Goal: Task Accomplishment & Management: Manage account settings

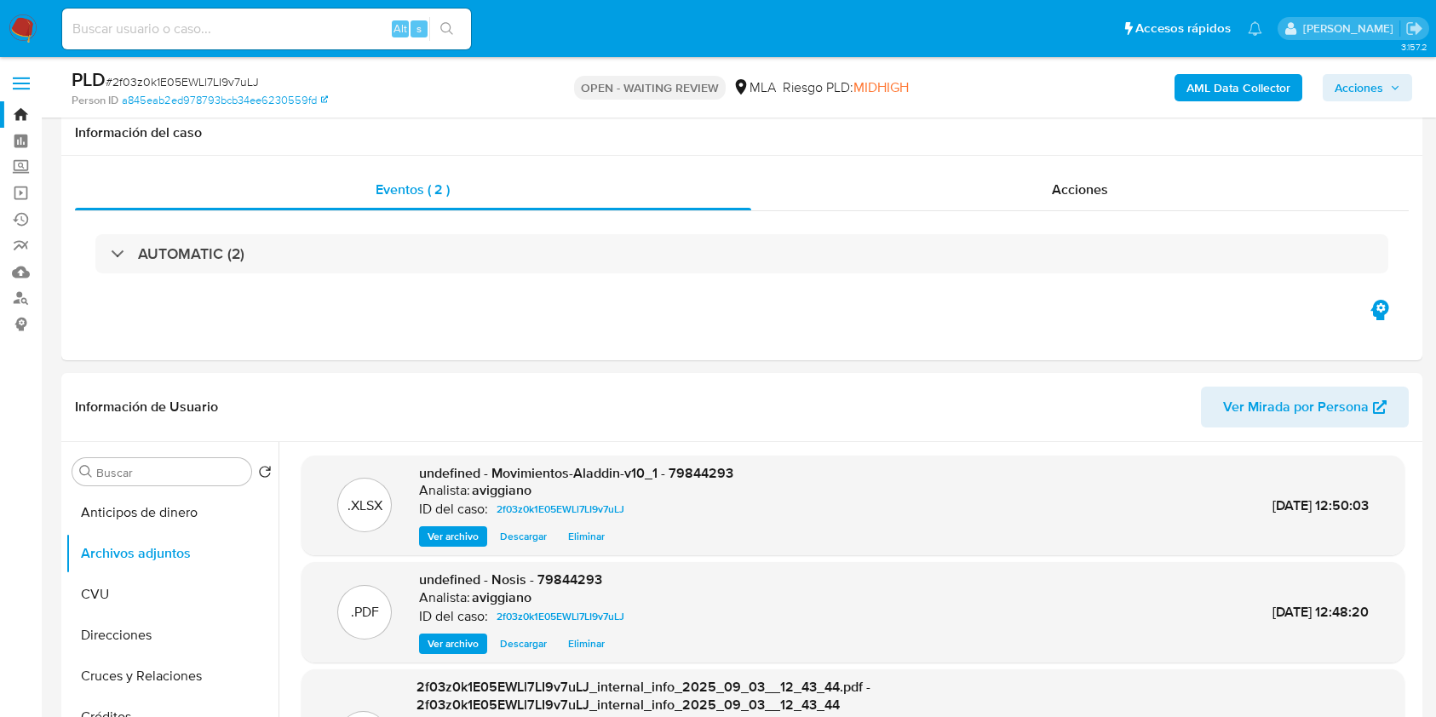
select select "10"
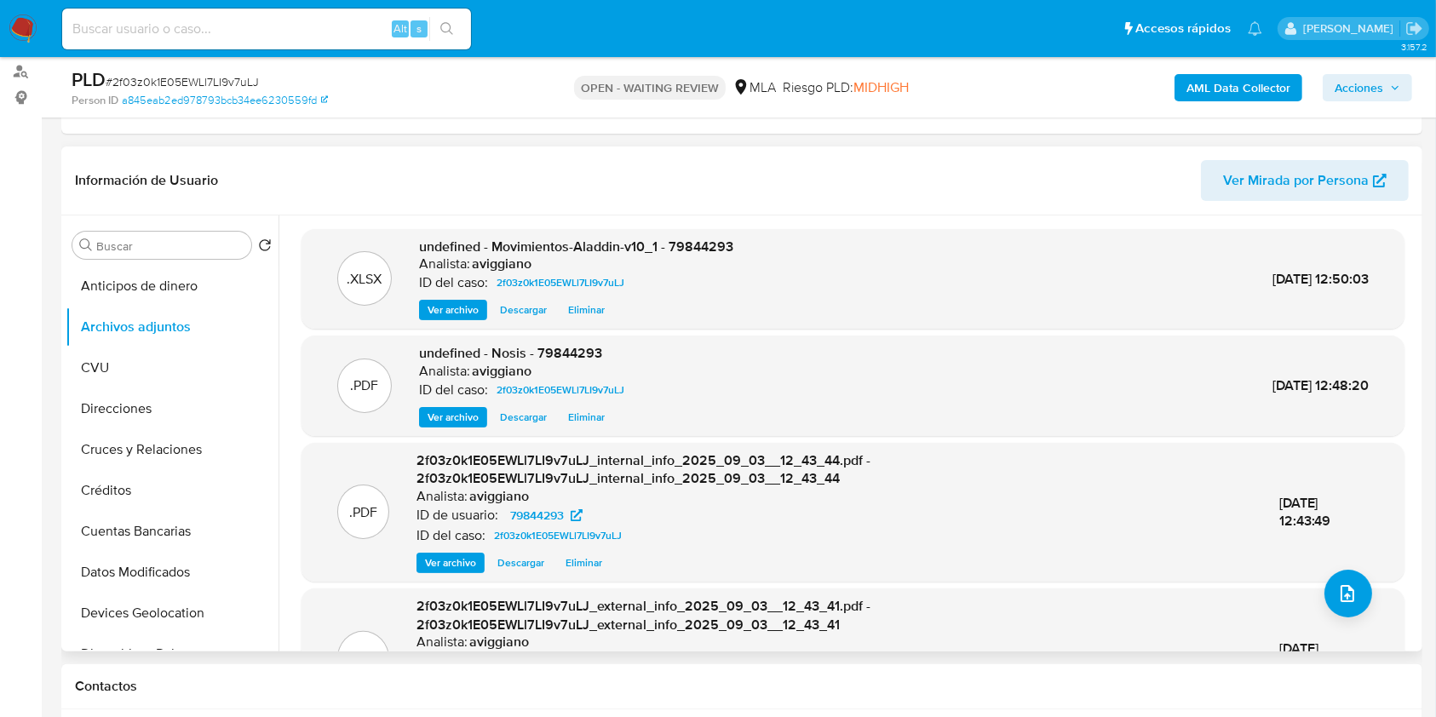
click at [683, 248] on span "undefined - Movimientos-Aladdin-v10_1 - 79844293" at bounding box center [576, 247] width 314 height 20
copy span "79844293"
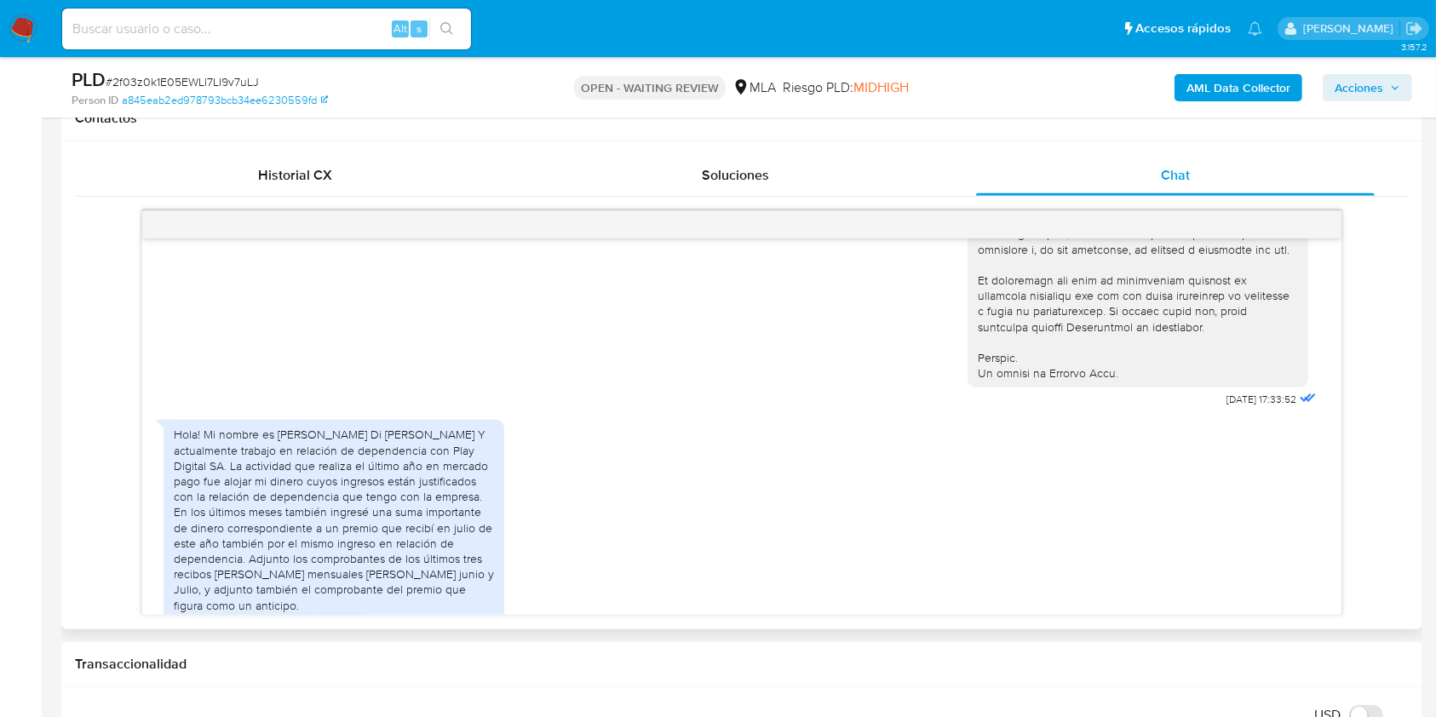
scroll to position [908, 0]
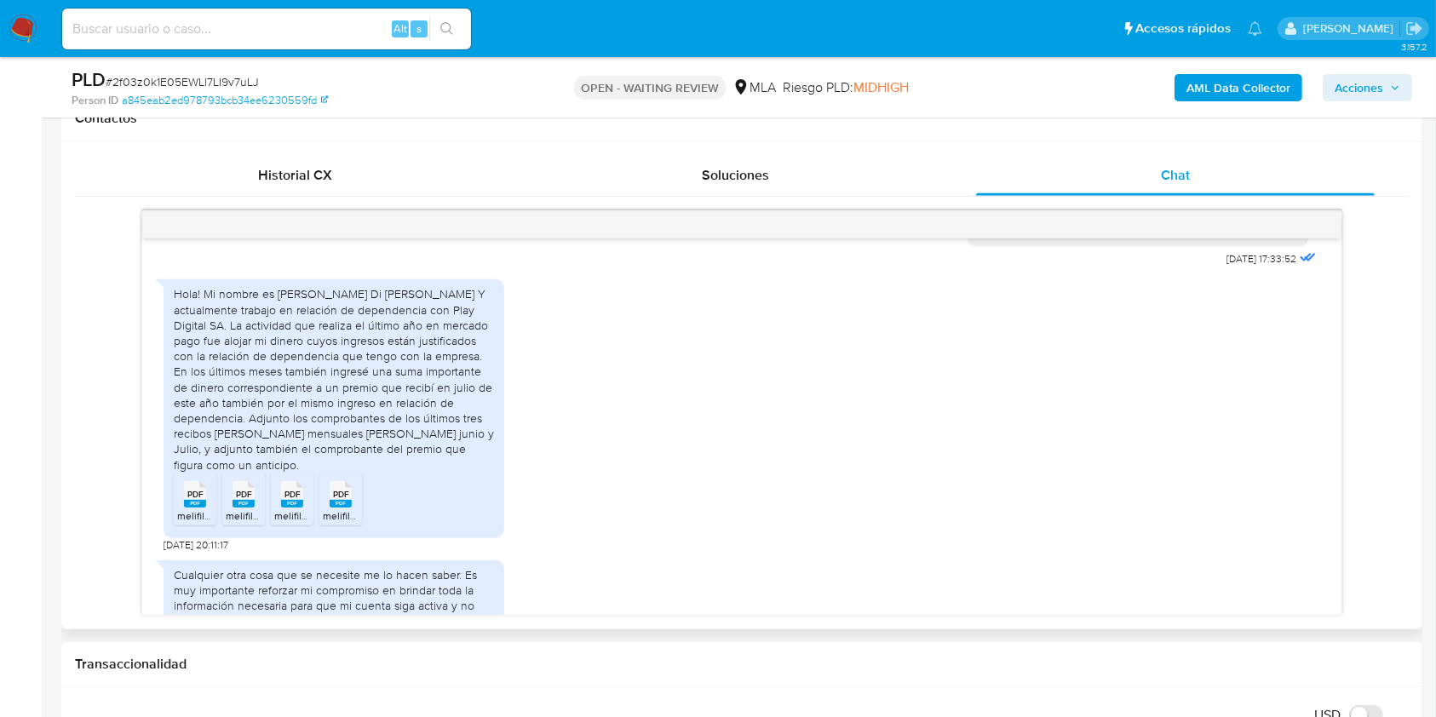
click at [180, 509] on div "PDF PDF" at bounding box center [195, 492] width 36 height 33
click at [239, 508] on rect at bounding box center [243, 504] width 22 height 8
click at [295, 500] on span "PDF" at bounding box center [292, 494] width 16 height 11
click at [206, 508] on icon at bounding box center [195, 494] width 22 height 26
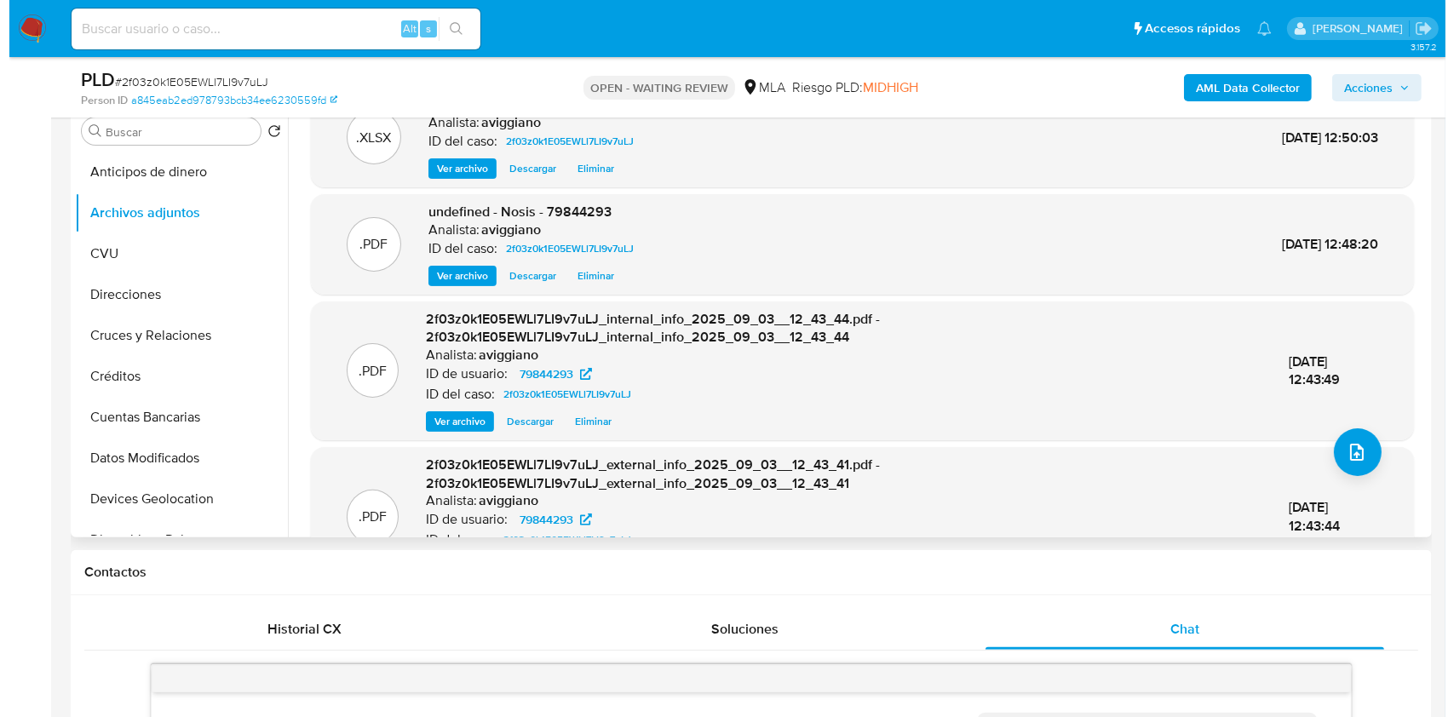
scroll to position [0, 0]
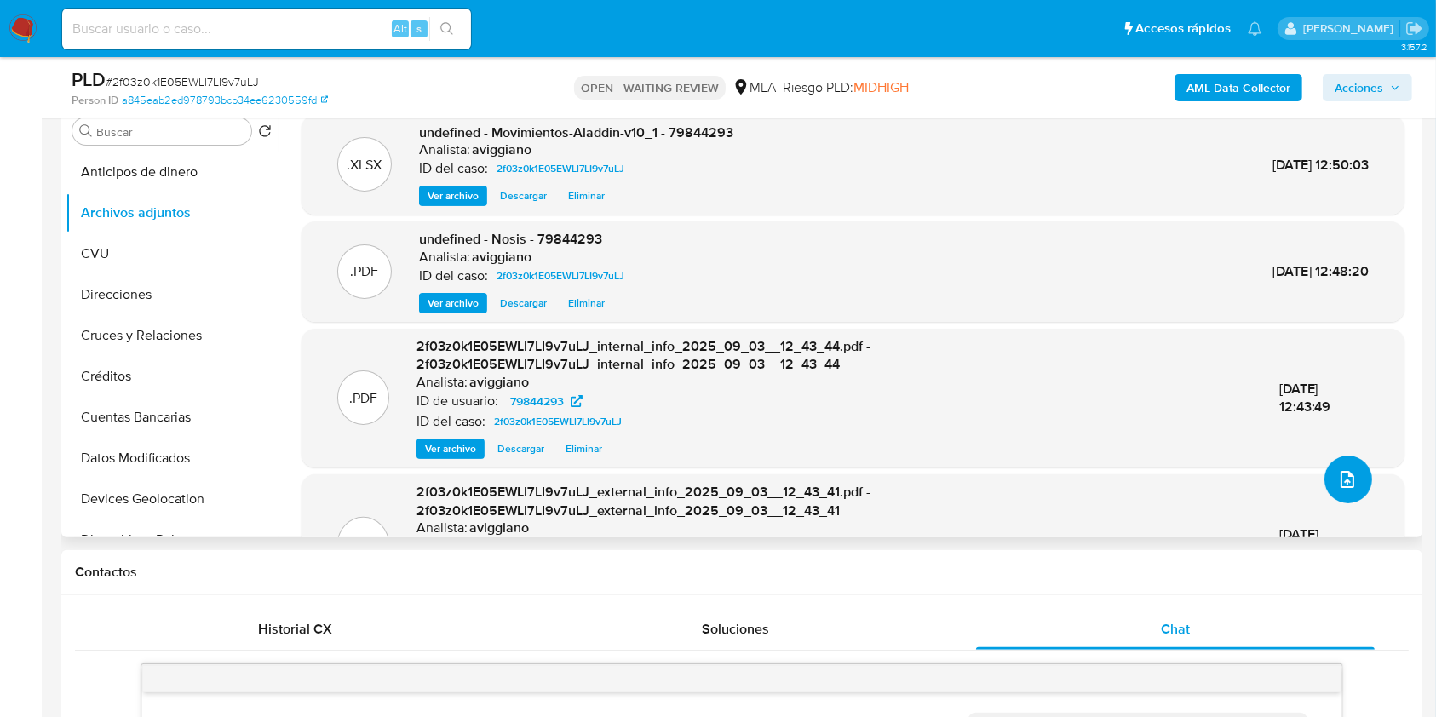
click at [1355, 480] on button "upload-file" at bounding box center [1348, 480] width 48 height 48
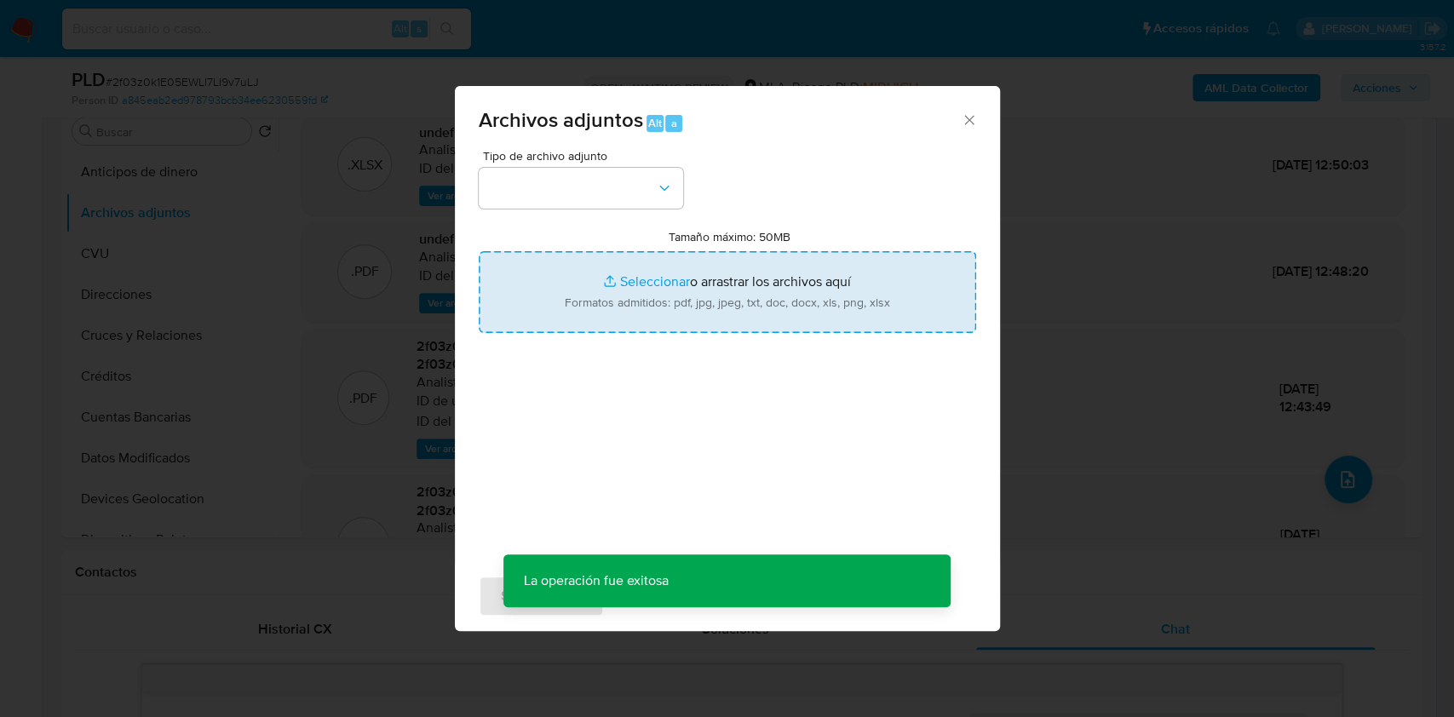
click at [760, 317] on input "Tamaño máximo: 50MB Seleccionar archivos" at bounding box center [727, 292] width 497 height 82
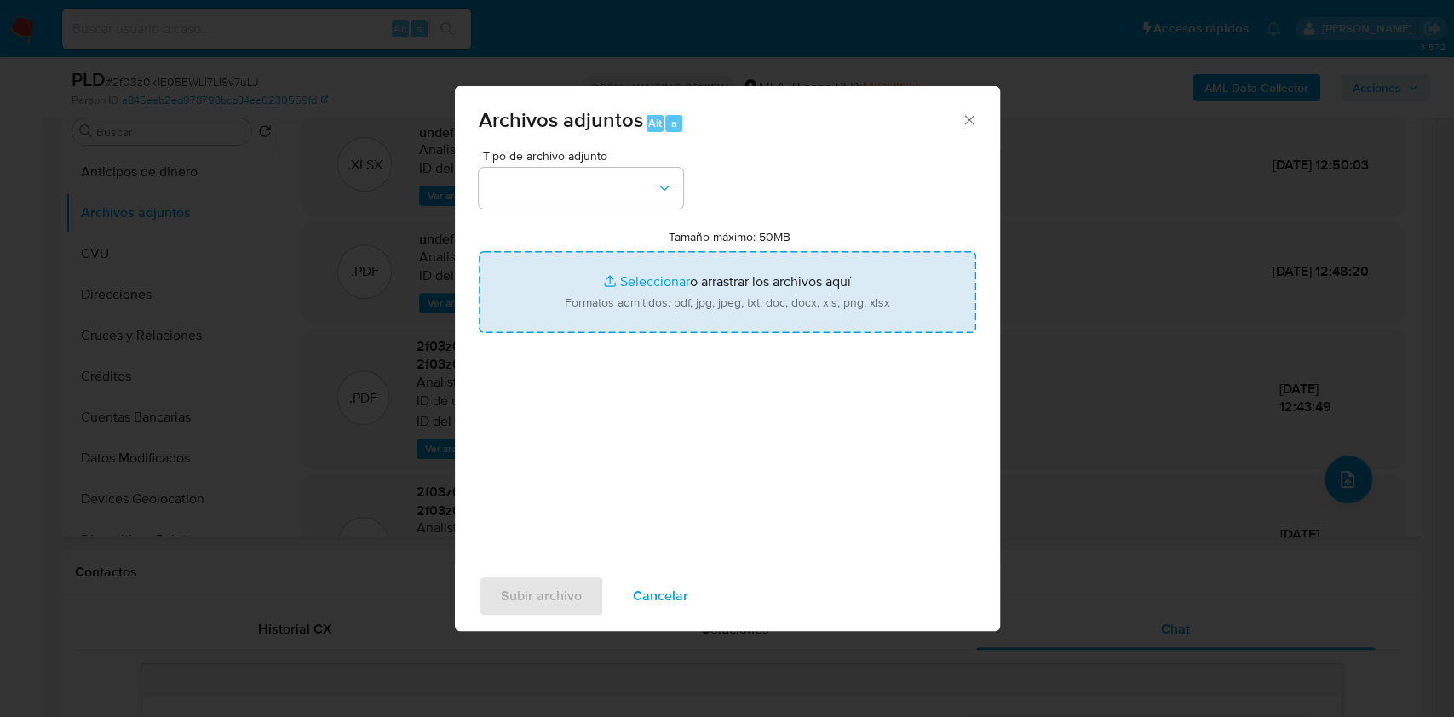
type input "C:\fakepath\79844293_4faebfd6-0a4f-404d-b9b9-abe07c9a158e.pdf"
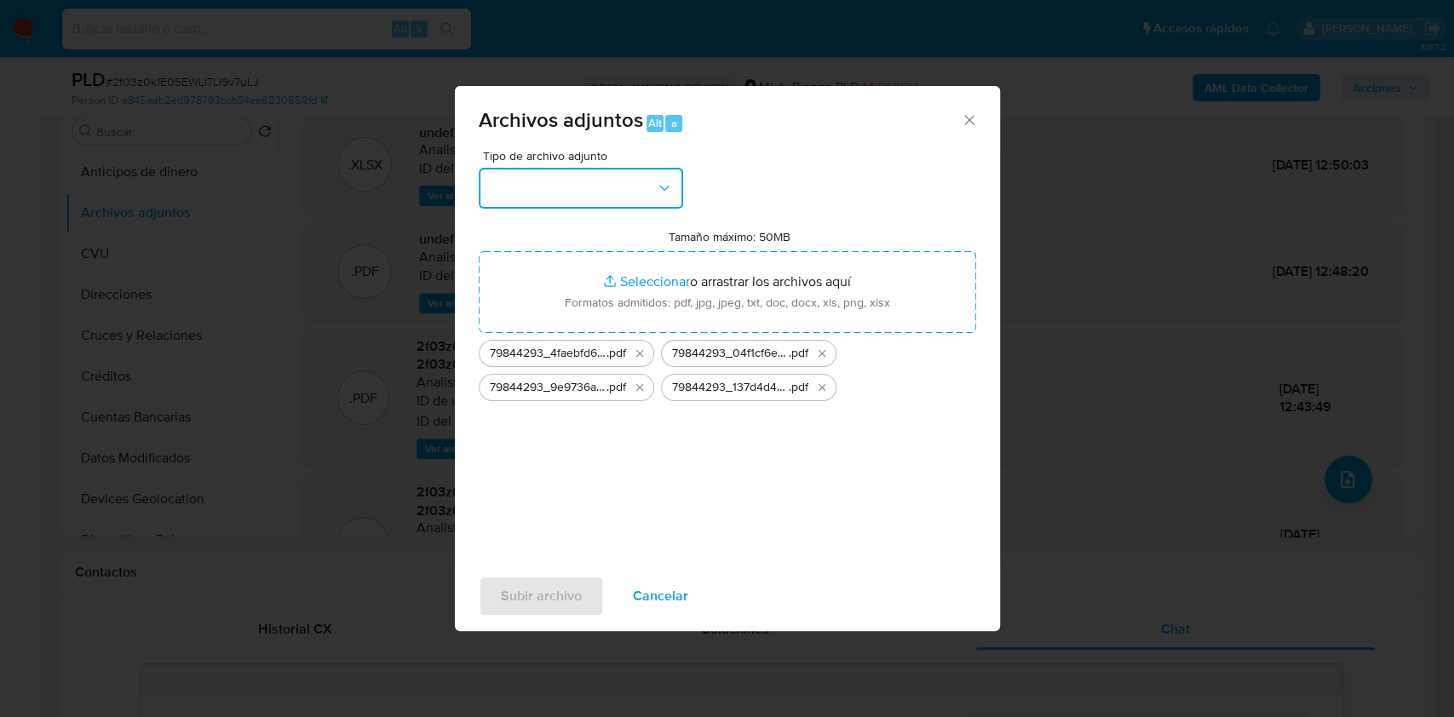
click at [647, 188] on button "button" at bounding box center [581, 188] width 204 height 41
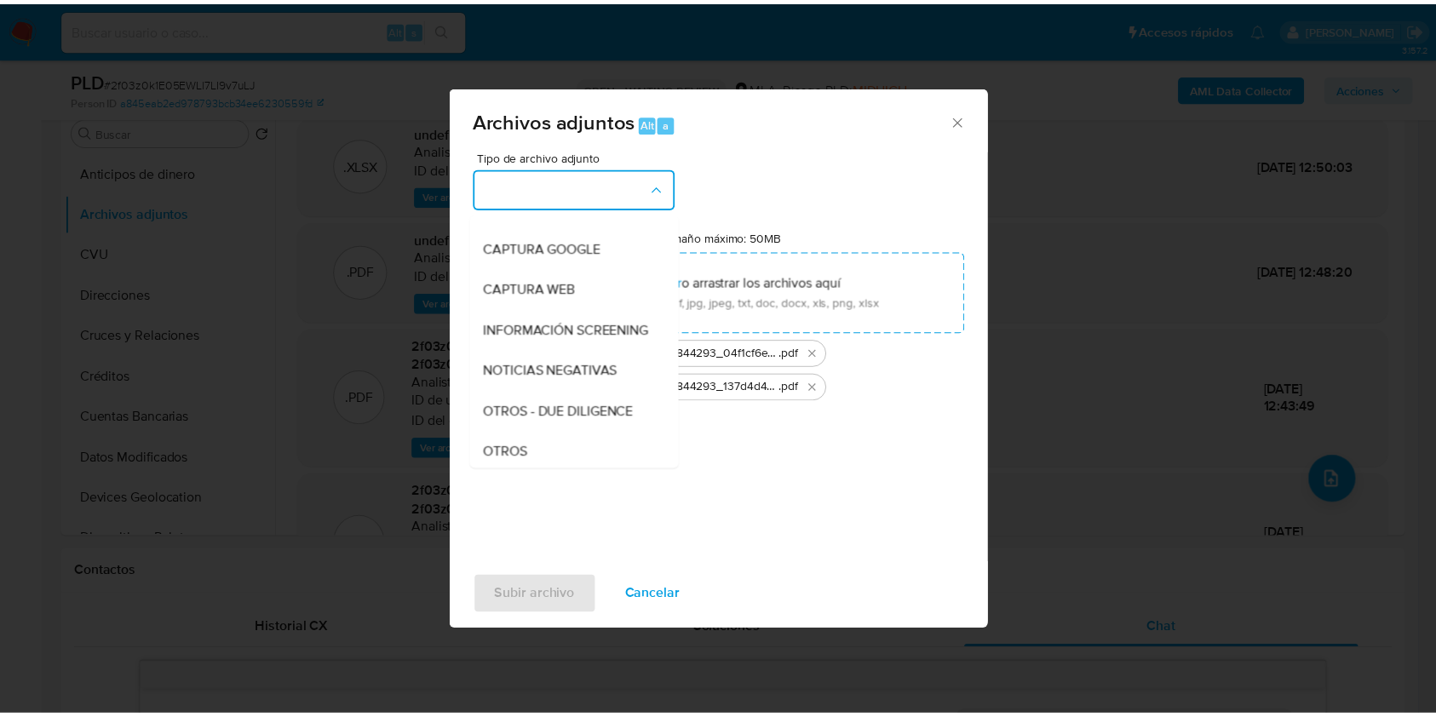
scroll to position [227, 0]
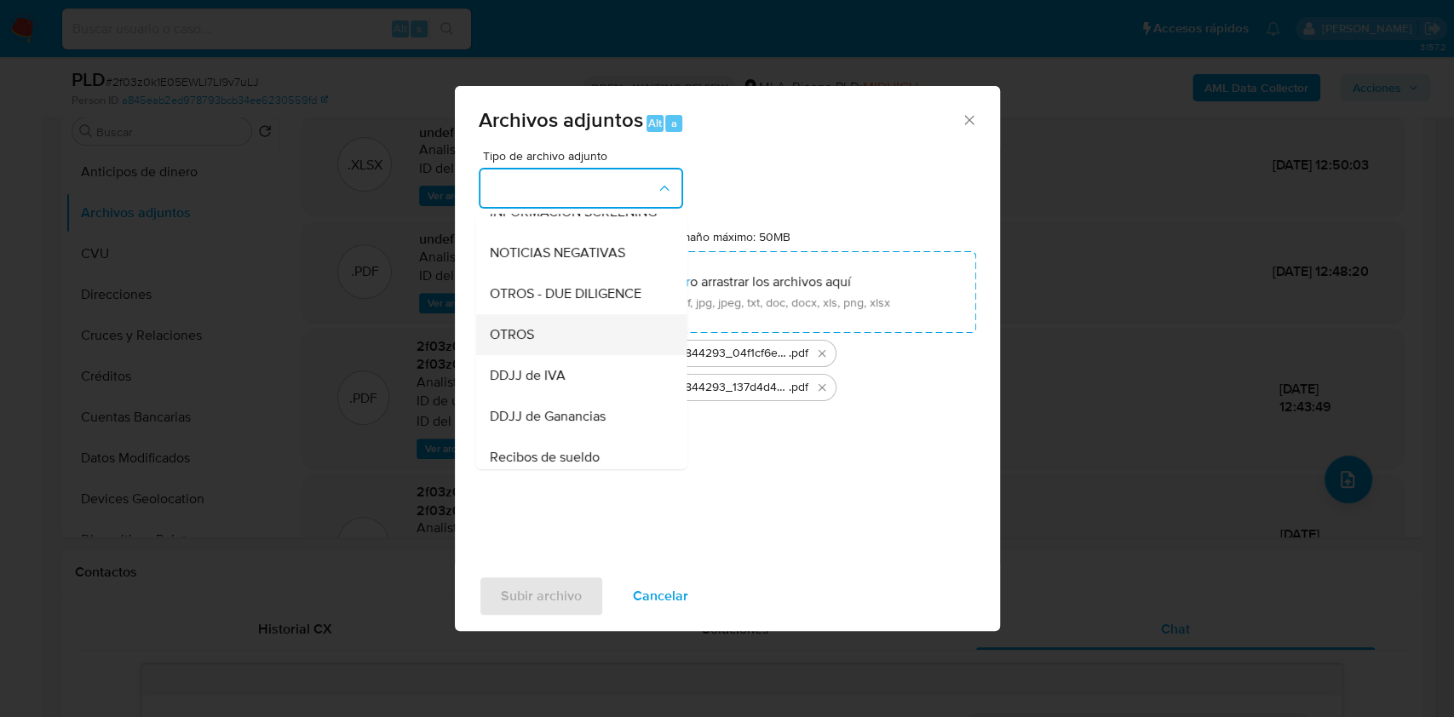
click at [566, 344] on div "OTROS" at bounding box center [576, 334] width 174 height 41
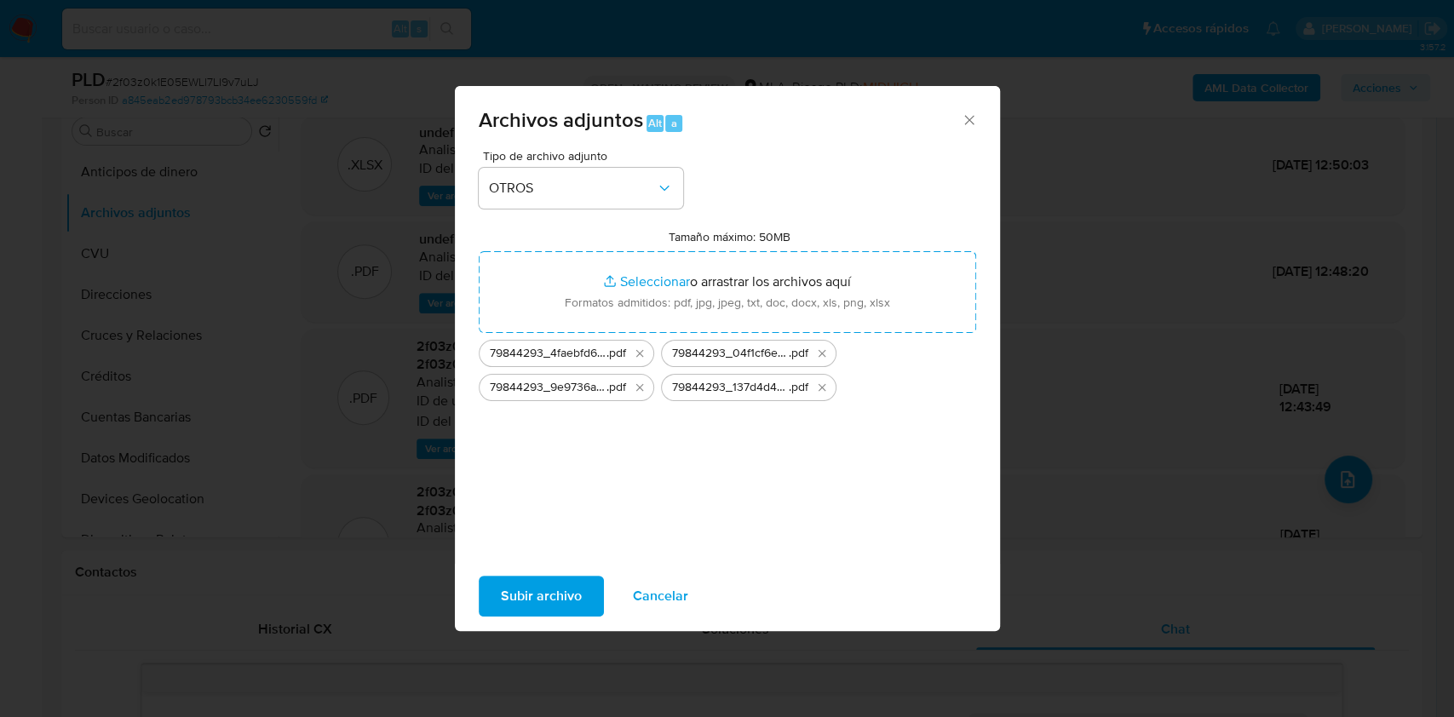
click at [546, 582] on span "Subir archivo" at bounding box center [541, 595] width 81 height 37
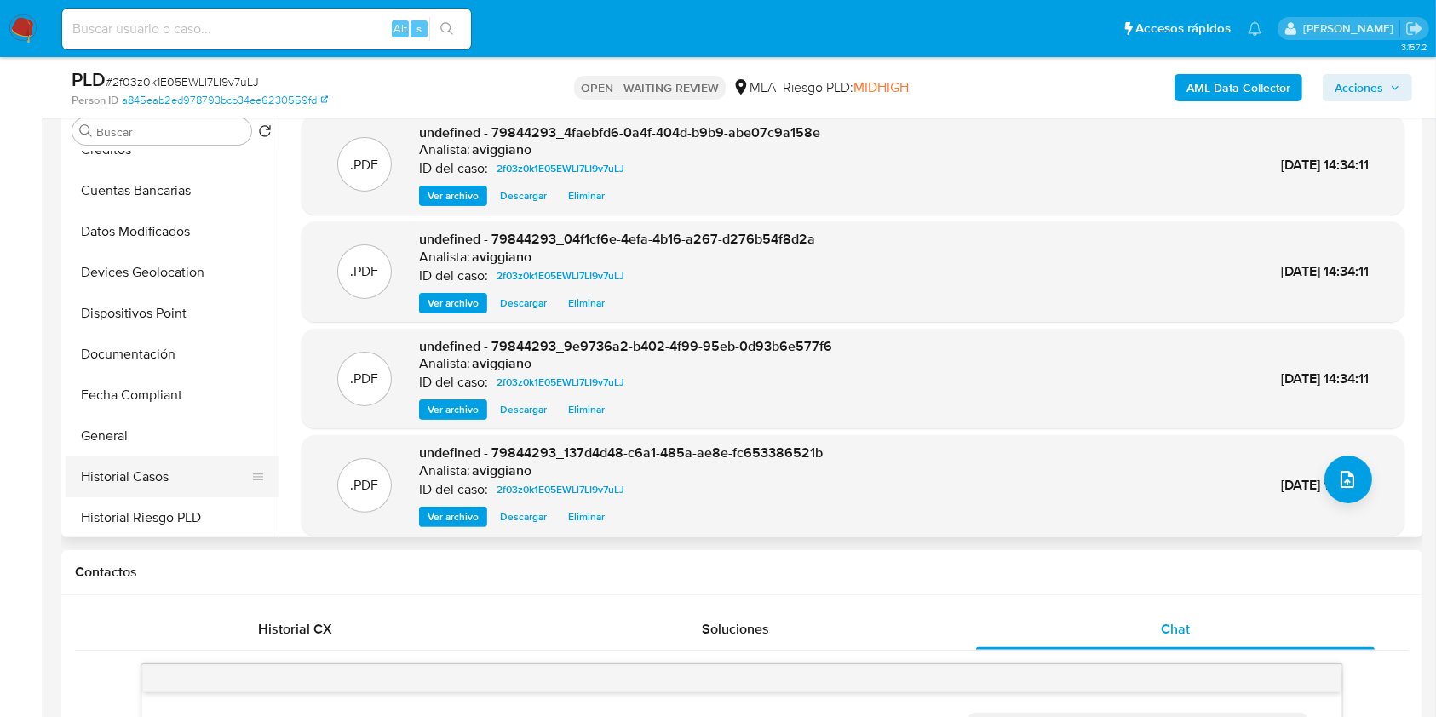
click at [182, 478] on button "Historial Casos" at bounding box center [165, 476] width 199 height 41
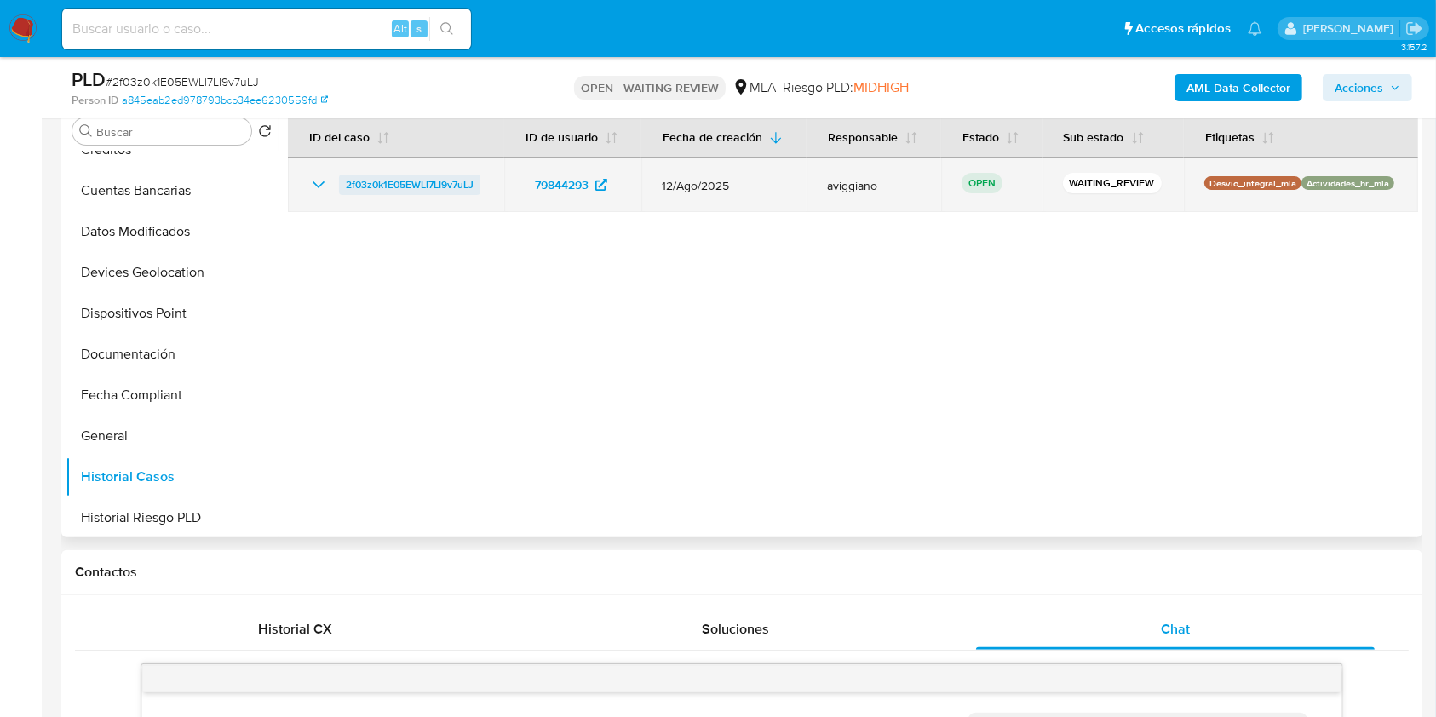
drag, startPoint x: 496, startPoint y: 182, endPoint x: 341, endPoint y: 183, distance: 155.0
click at [341, 183] on td "2f03z0k1E05EWLl7LI9v7uLJ" at bounding box center [396, 185] width 216 height 55
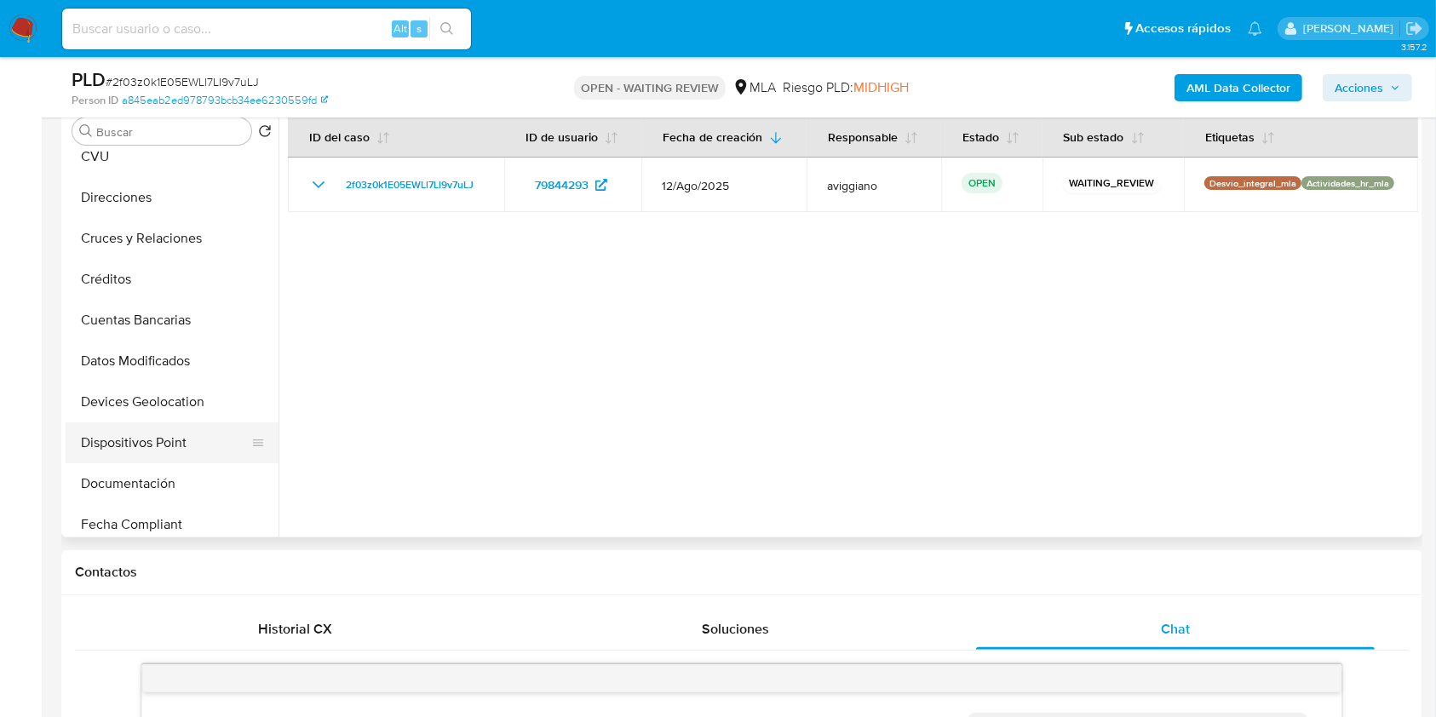
scroll to position [0, 0]
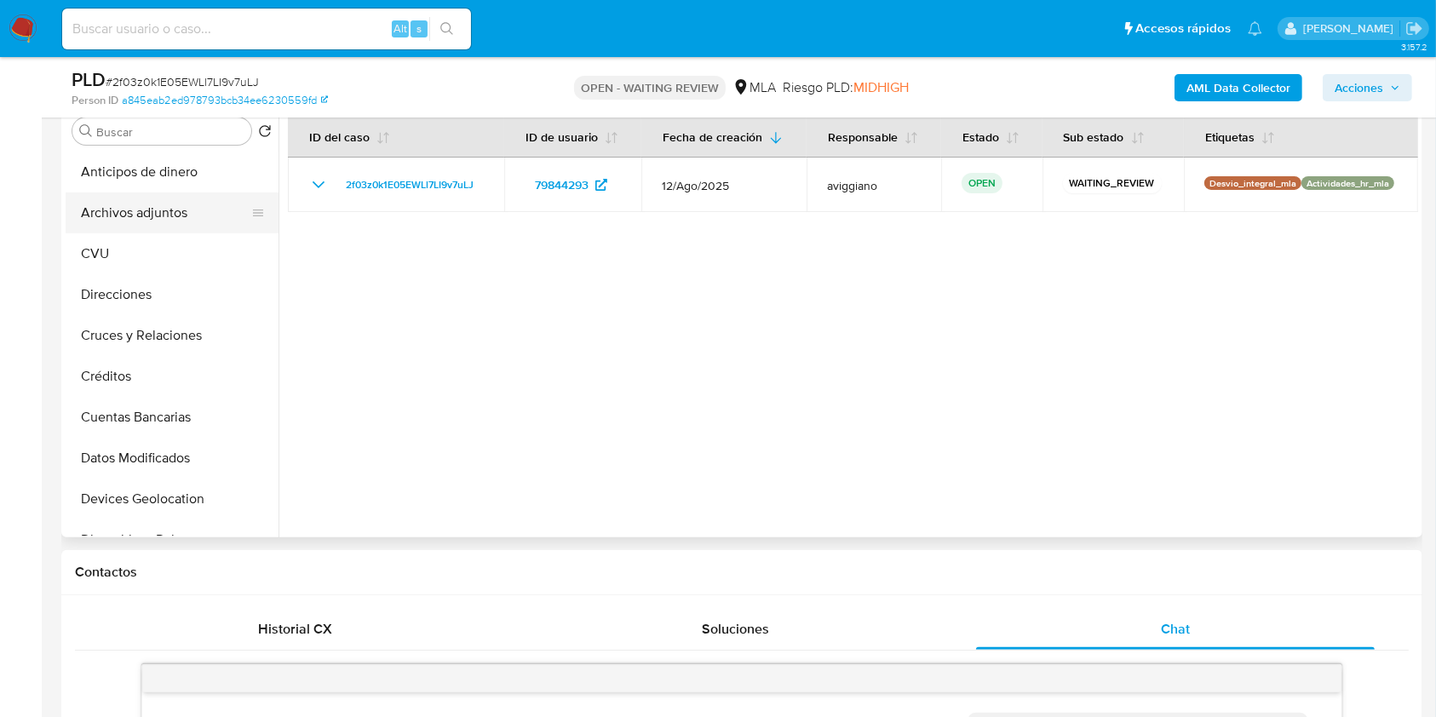
click at [130, 224] on button "Archivos adjuntos" at bounding box center [165, 212] width 199 height 41
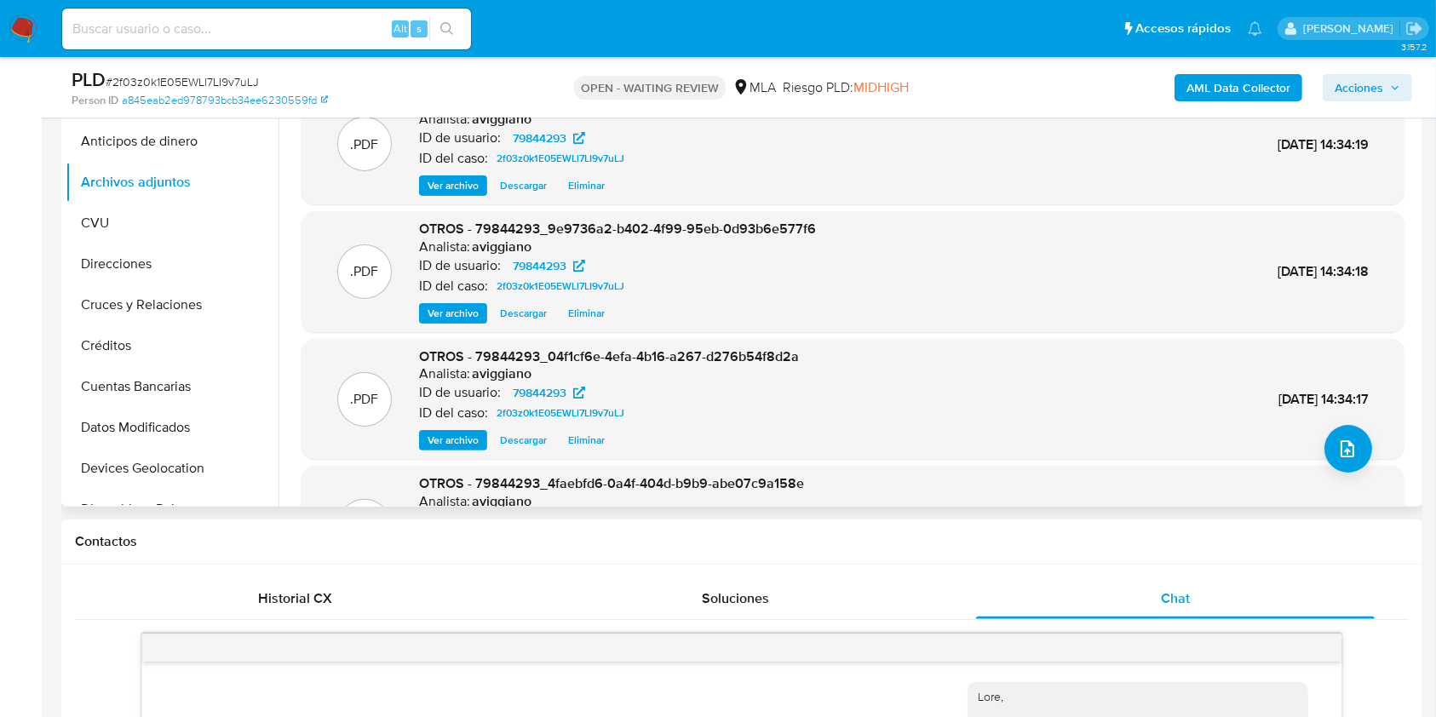
scroll to position [227, 0]
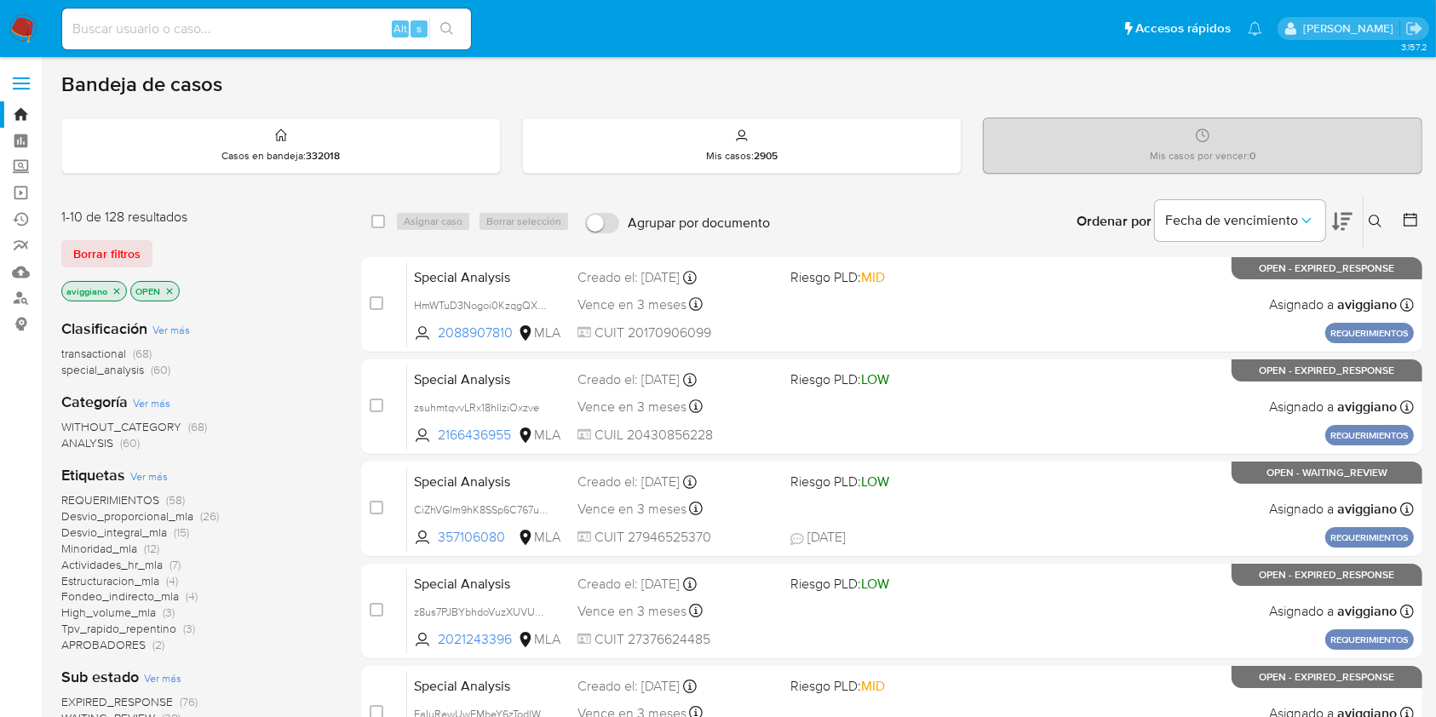
click at [1371, 221] on icon at bounding box center [1375, 222] width 14 height 14
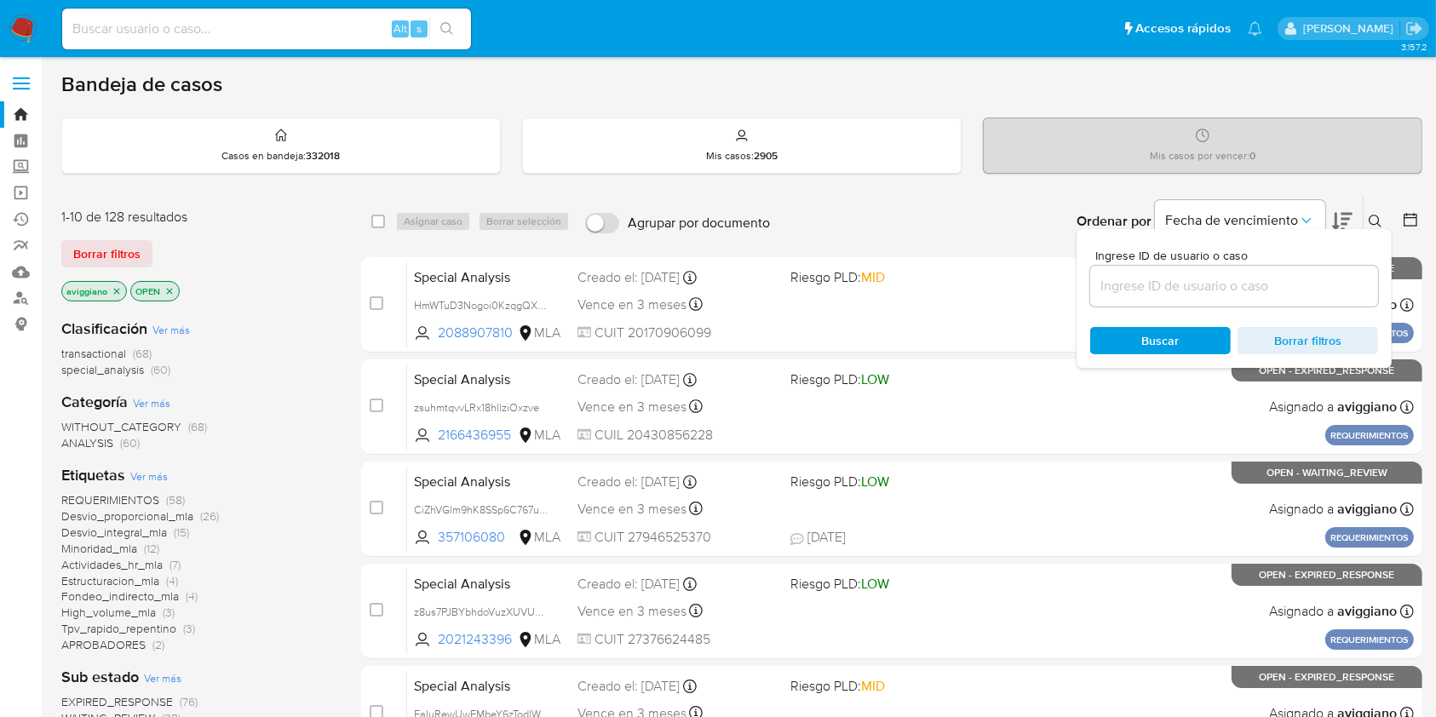
click at [1282, 281] on input at bounding box center [1234, 286] width 288 height 22
type input "2f03z0k1E05EWLl7LI9v7uLJ"
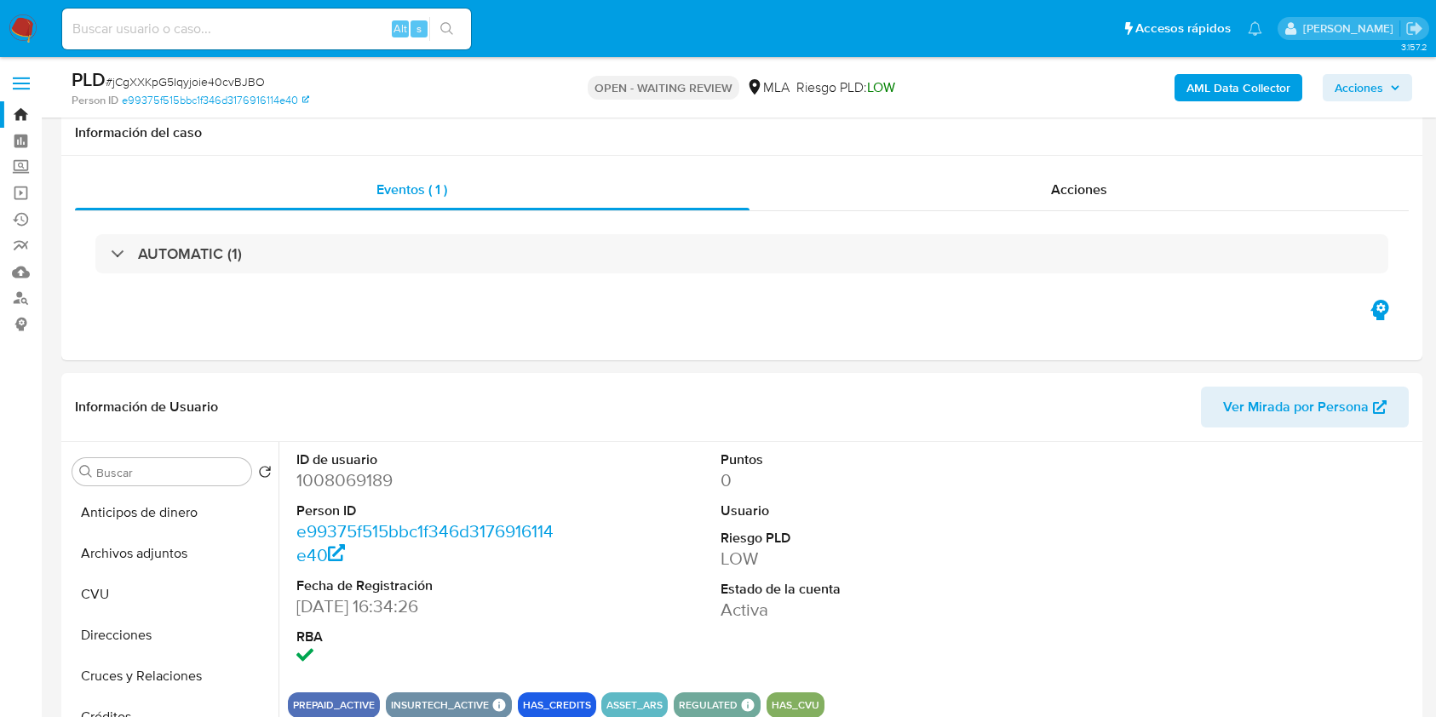
select select "10"
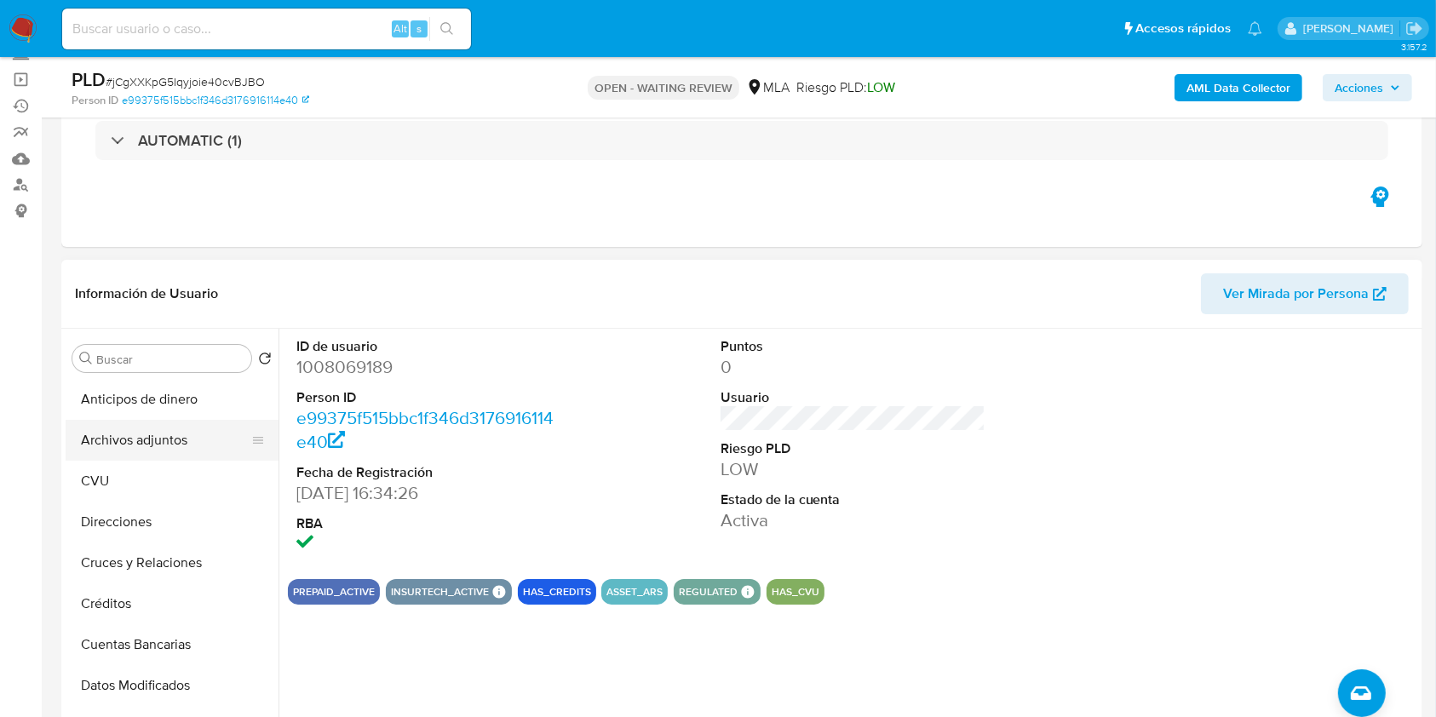
click at [187, 446] on button "Archivos adjuntos" at bounding box center [165, 440] width 199 height 41
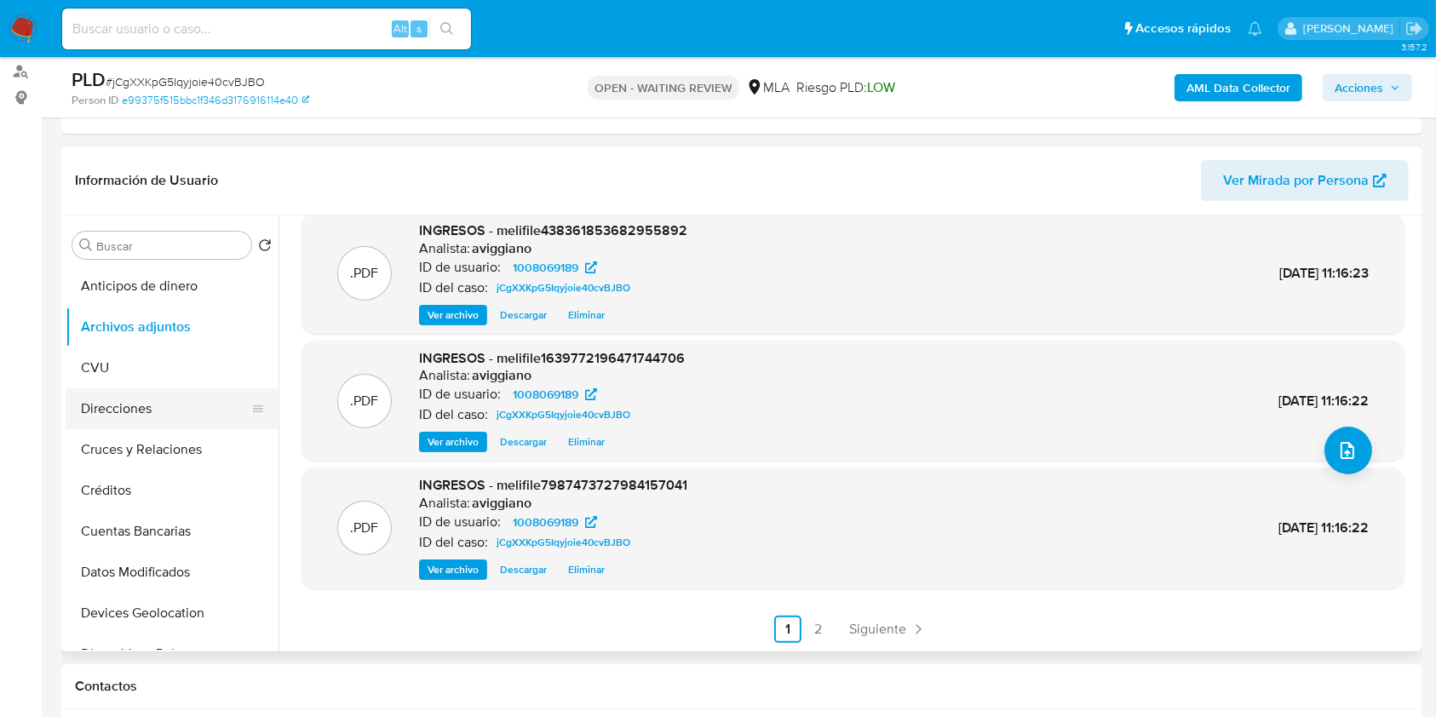
scroll to position [341, 0]
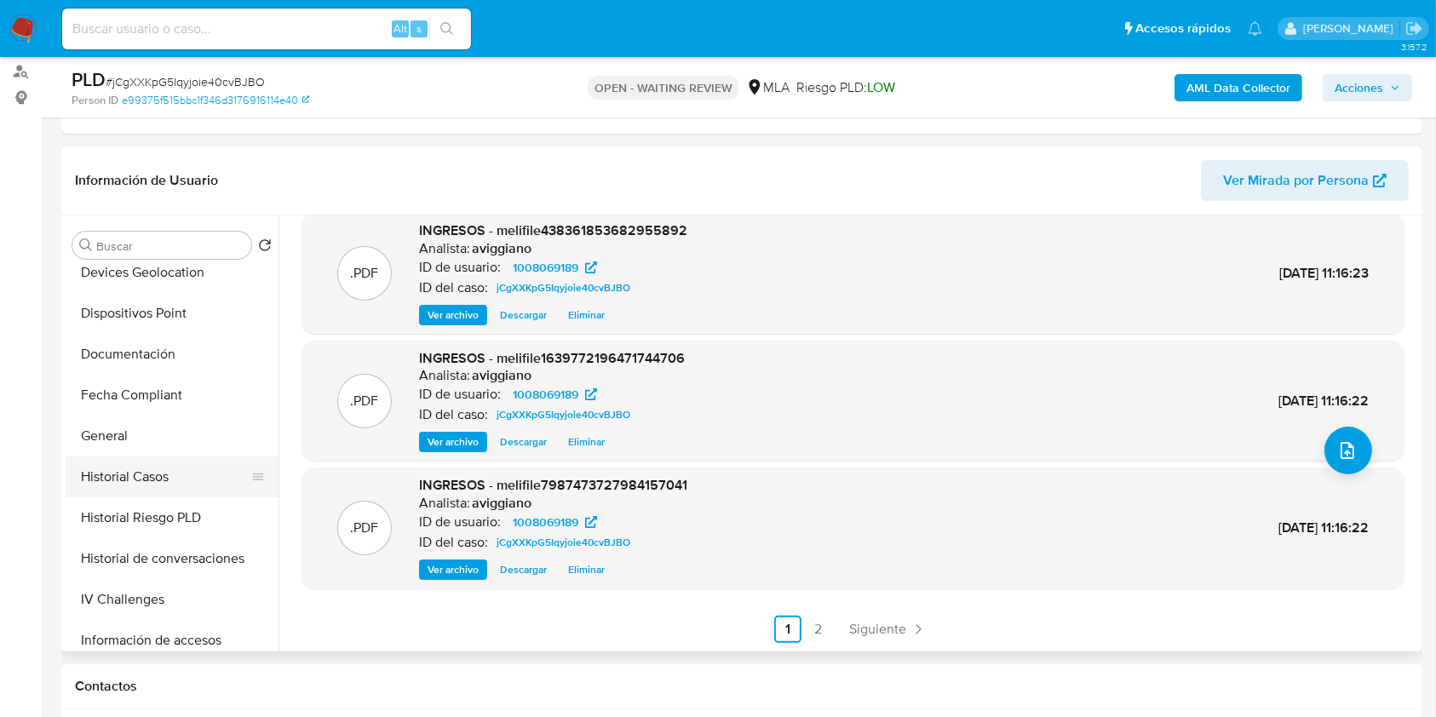
click at [155, 468] on button "Historial Casos" at bounding box center [165, 476] width 199 height 41
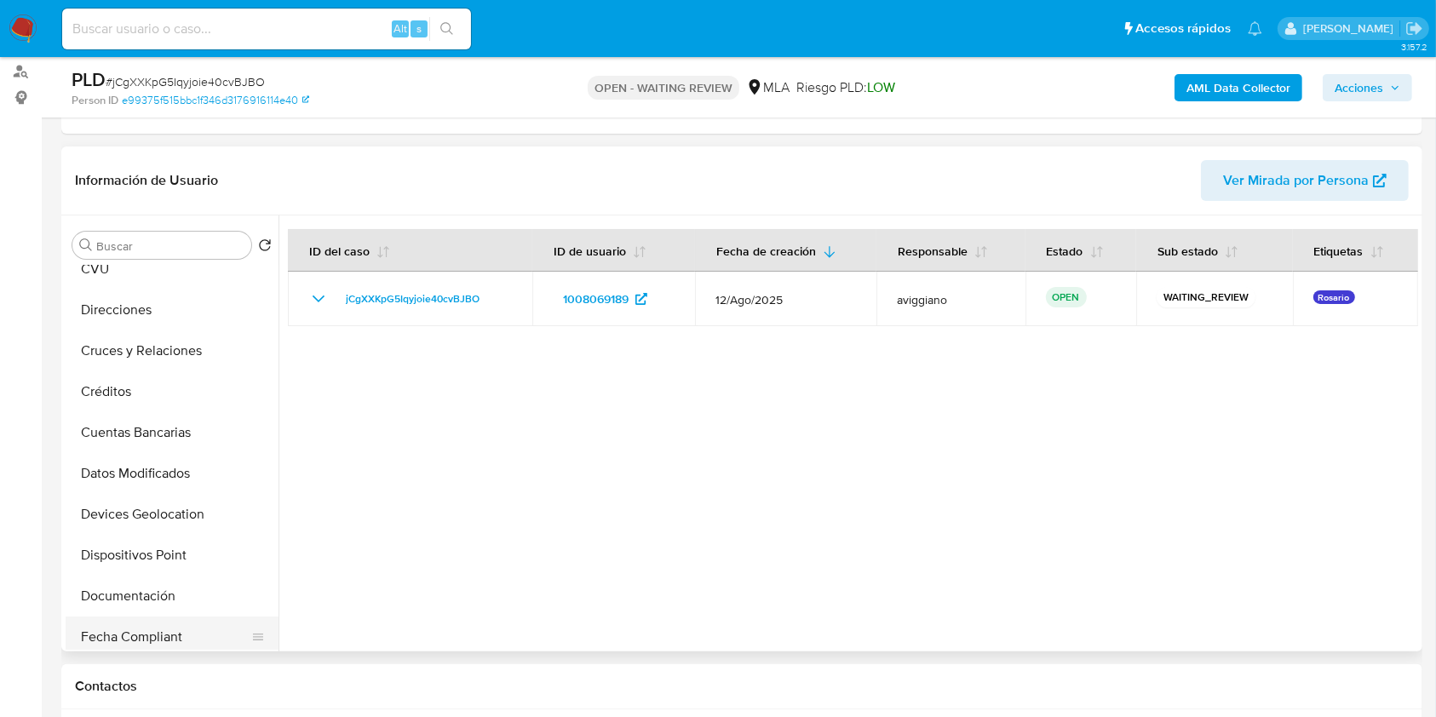
scroll to position [0, 0]
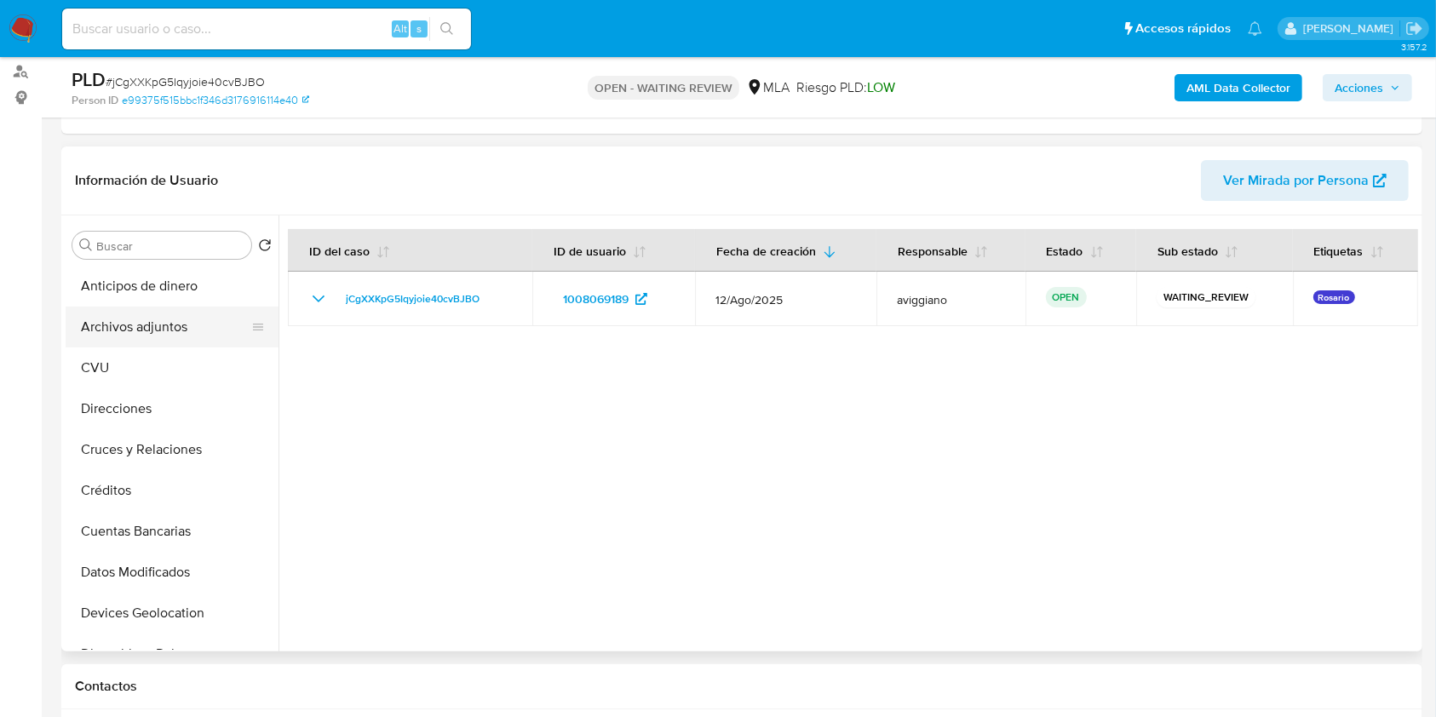
click at [169, 330] on button "Archivos adjuntos" at bounding box center [165, 327] width 199 height 41
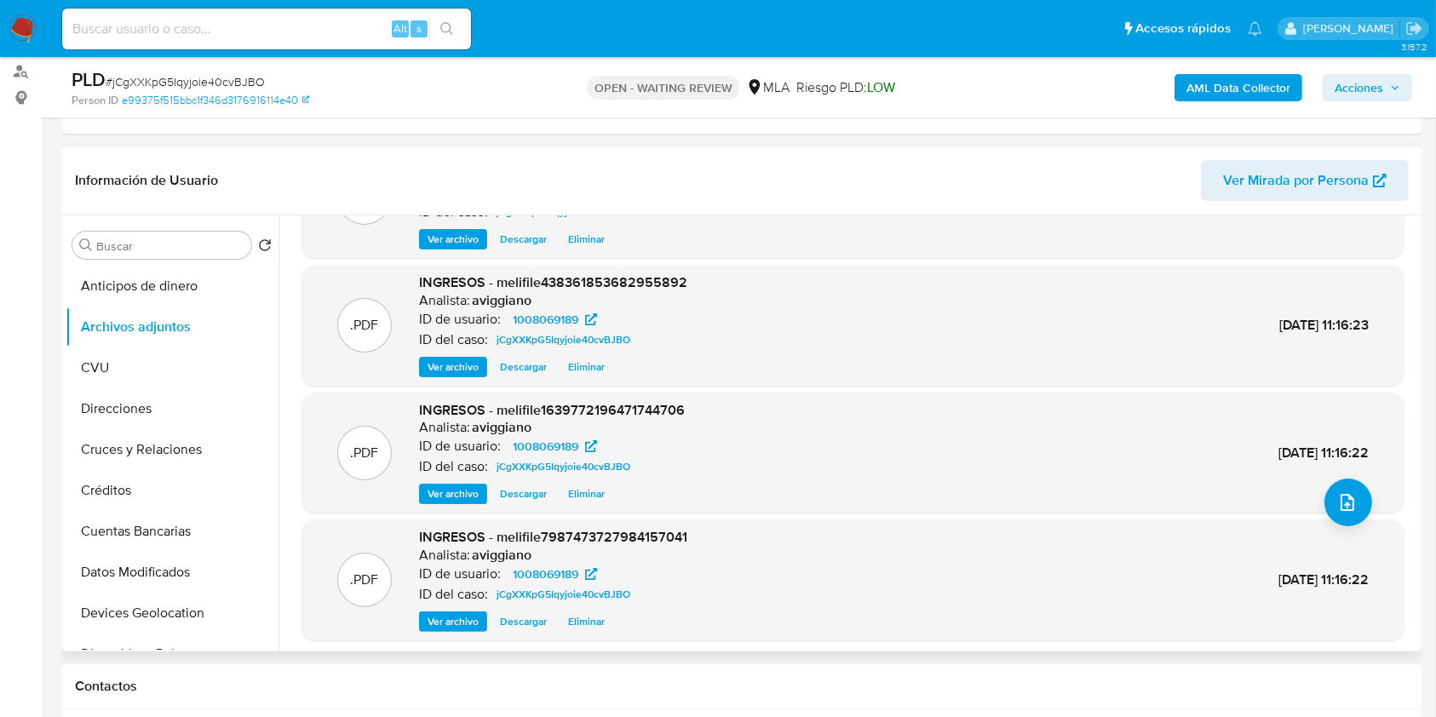
scroll to position [143, 0]
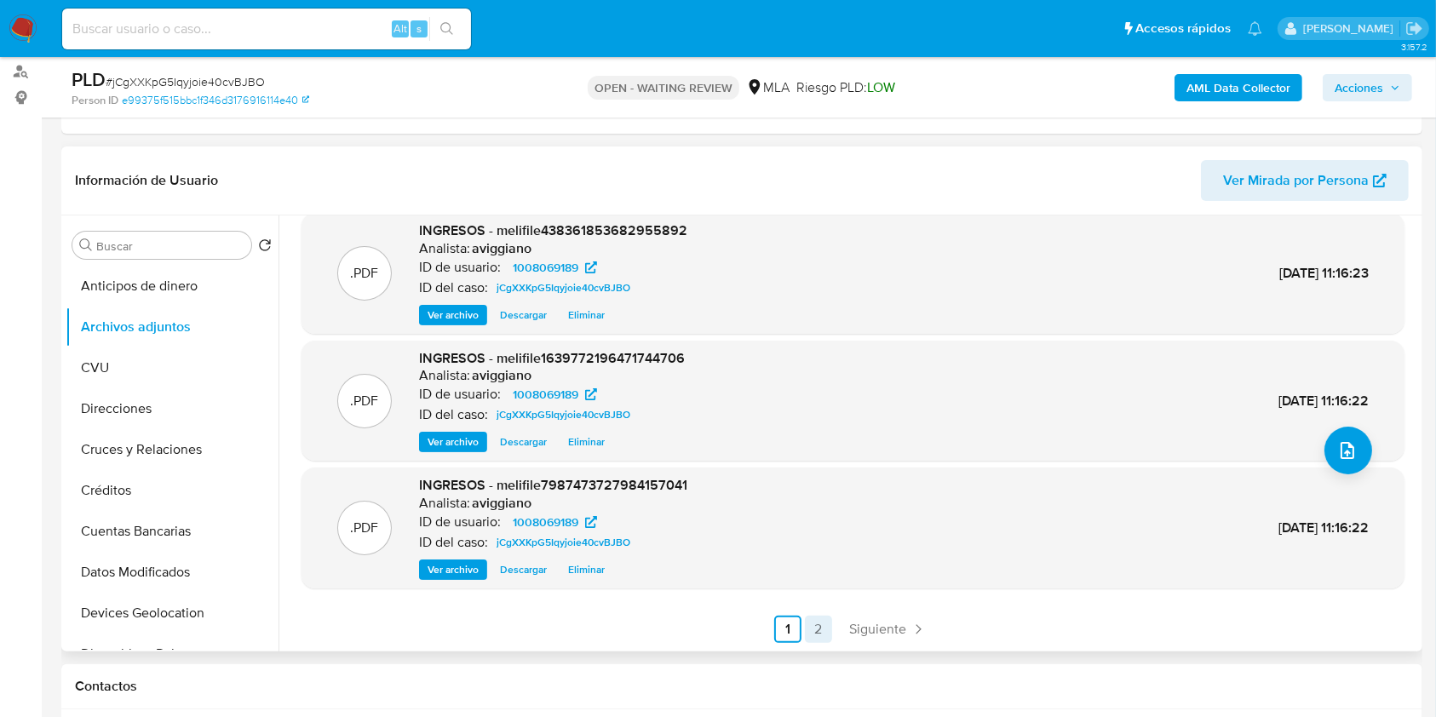
click at [816, 622] on link "2" at bounding box center [818, 629] width 27 height 27
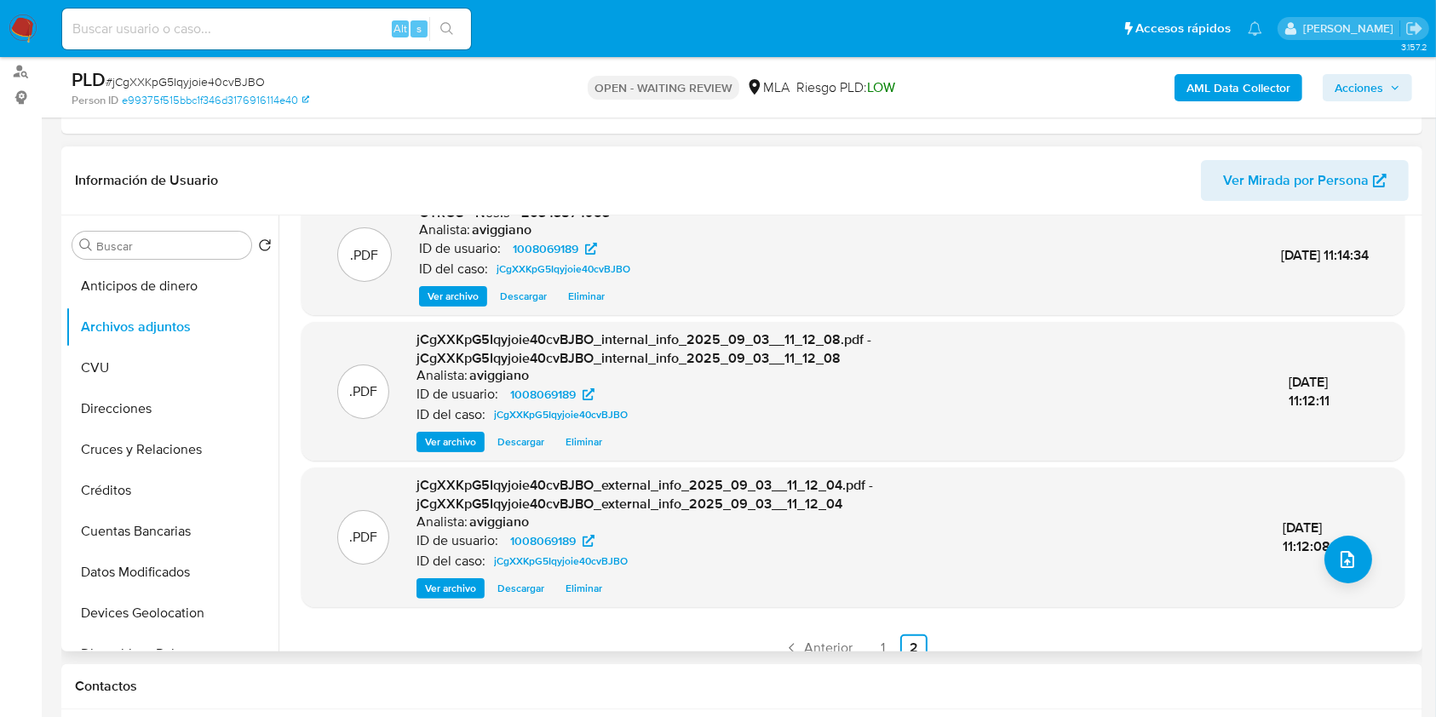
scroll to position [53, 0]
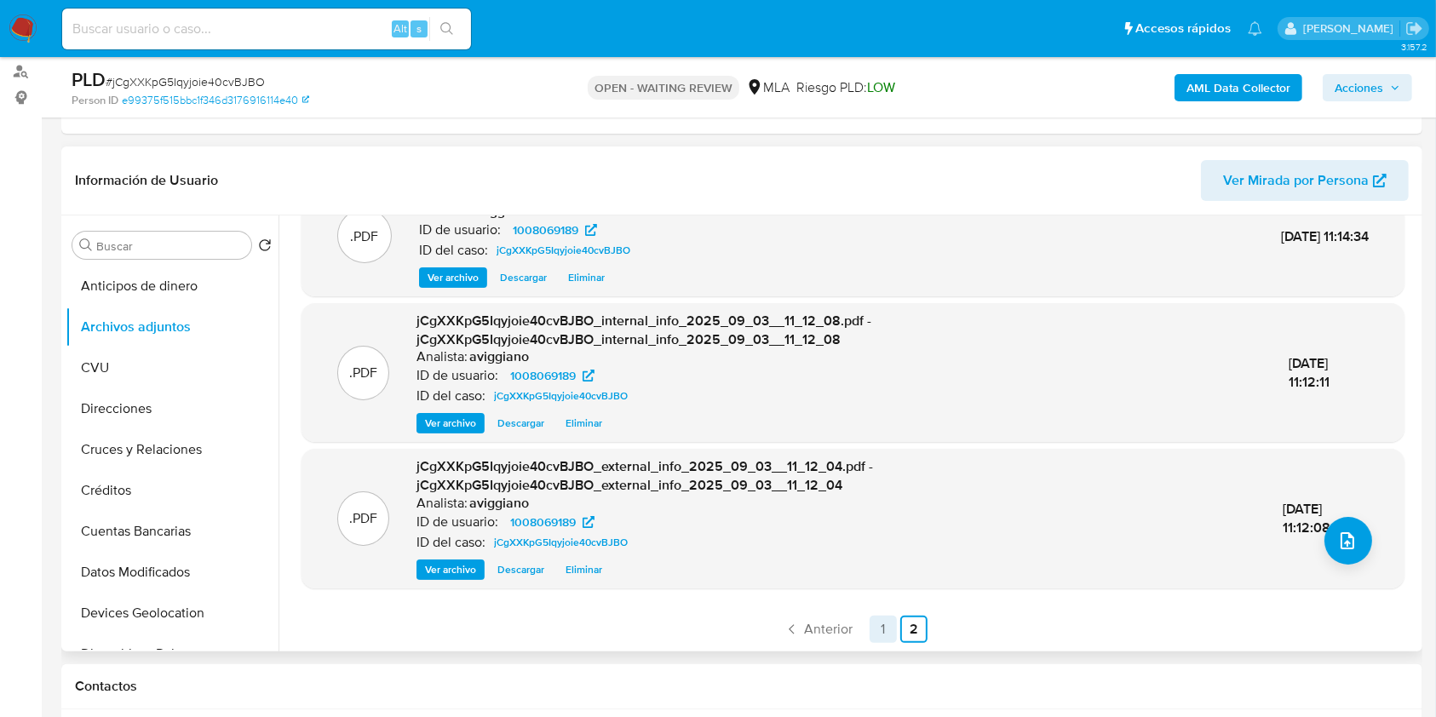
click at [870, 623] on link "1" at bounding box center [882, 629] width 27 height 27
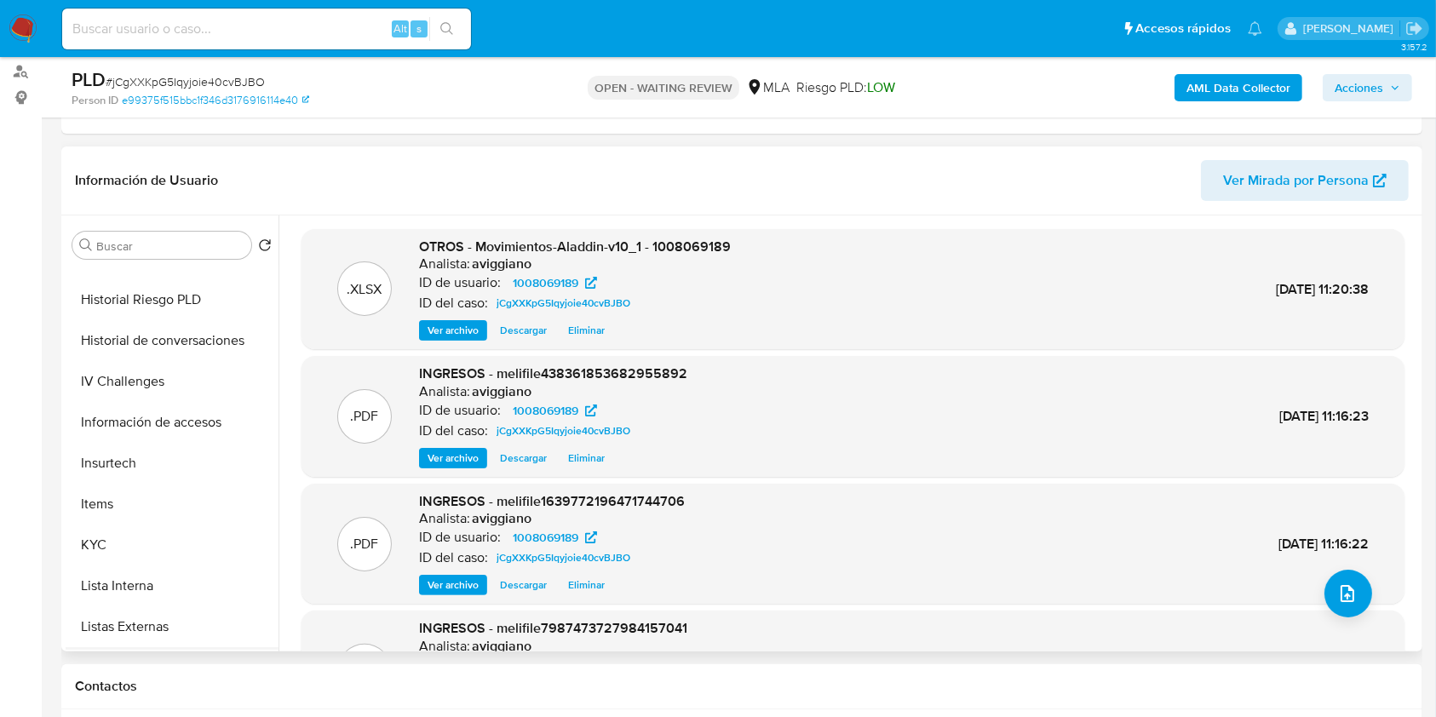
scroll to position [681, 0]
click at [116, 435] on button "KYC" at bounding box center [165, 422] width 199 height 41
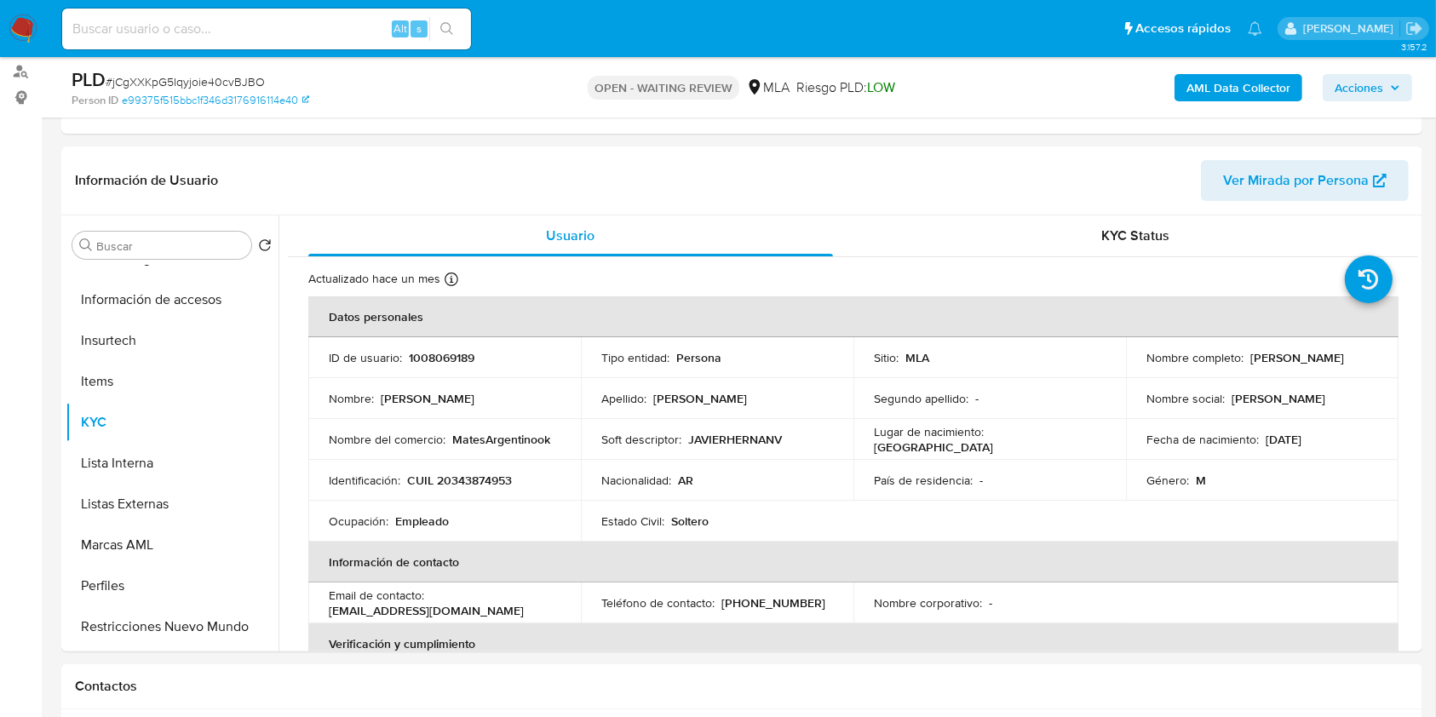
click at [445, 351] on p "1008069189" at bounding box center [442, 357] width 66 height 15
copy p "1008069189"
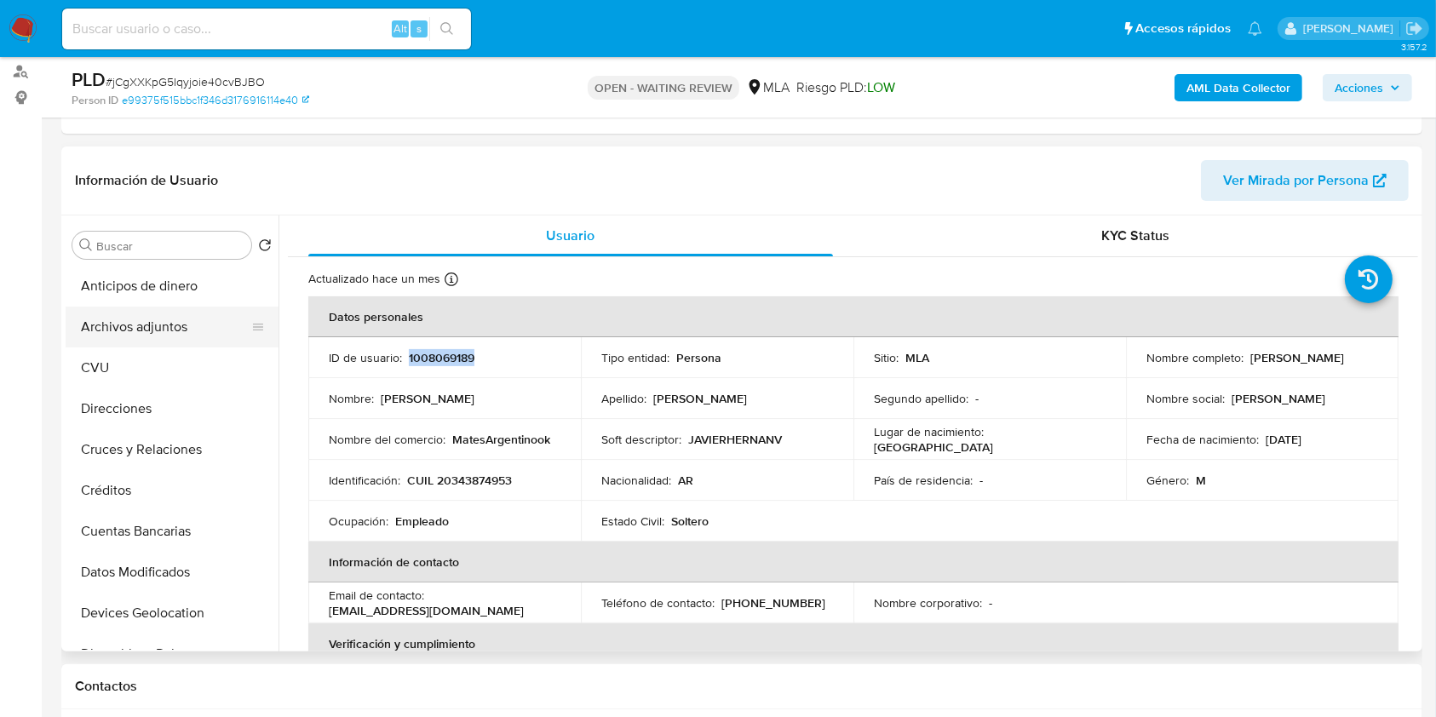
click at [185, 330] on button "Archivos adjuntos" at bounding box center [165, 327] width 199 height 41
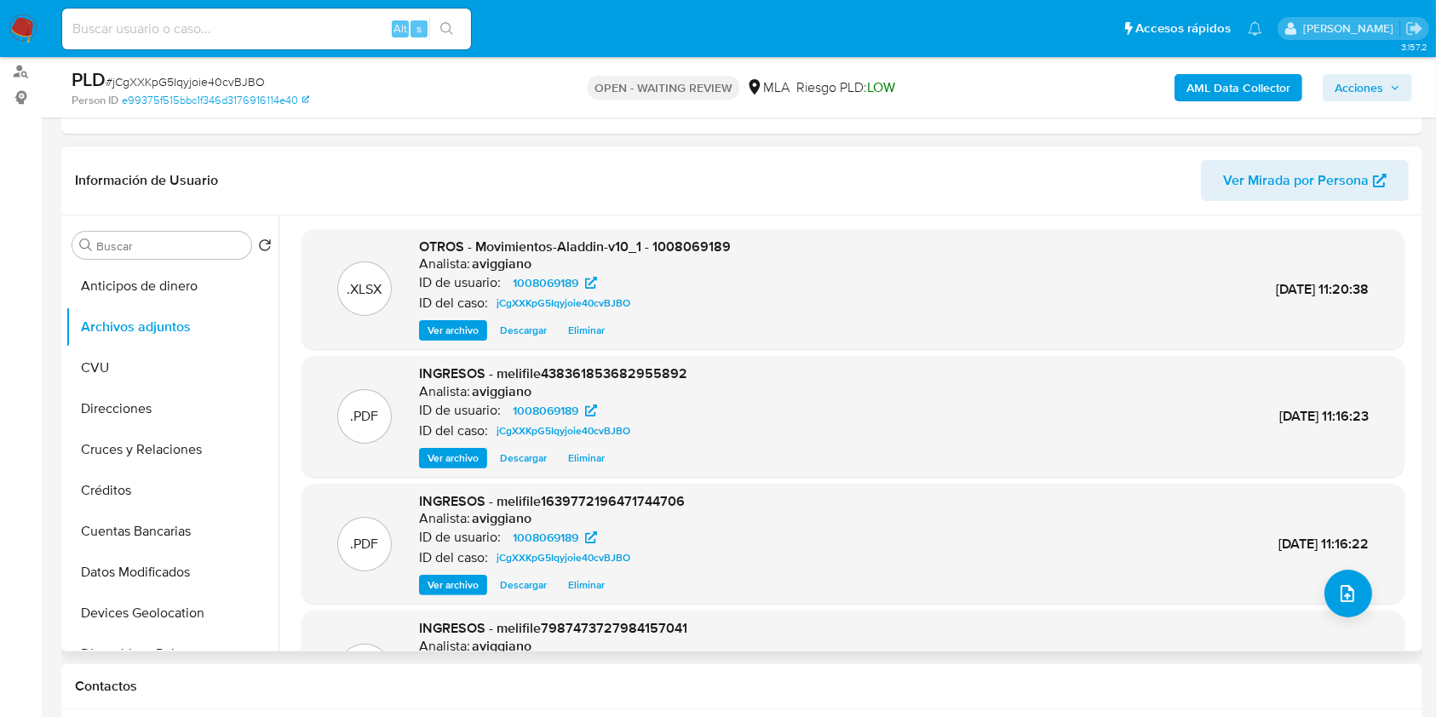
click at [457, 461] on span "Ver archivo" at bounding box center [452, 458] width 51 height 17
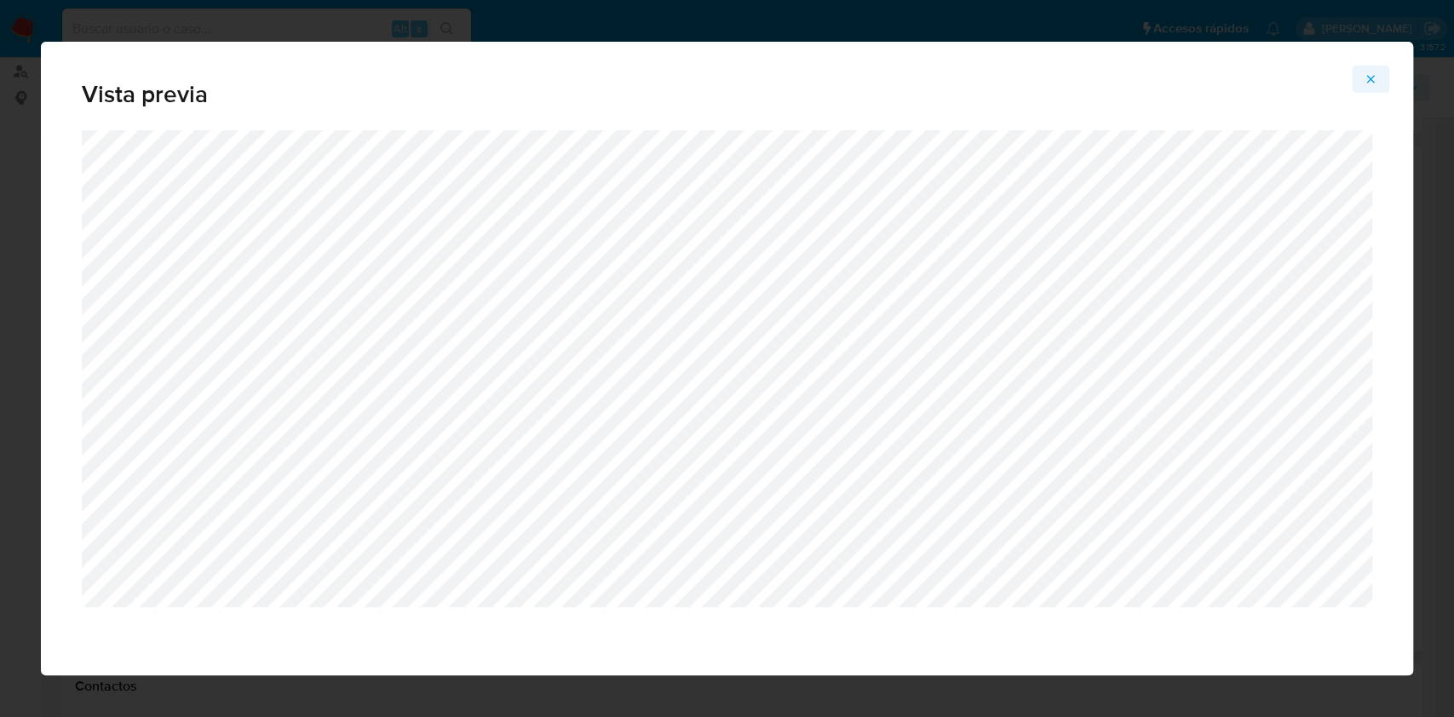
click at [1374, 87] on span "Attachment preview" at bounding box center [1370, 79] width 14 height 24
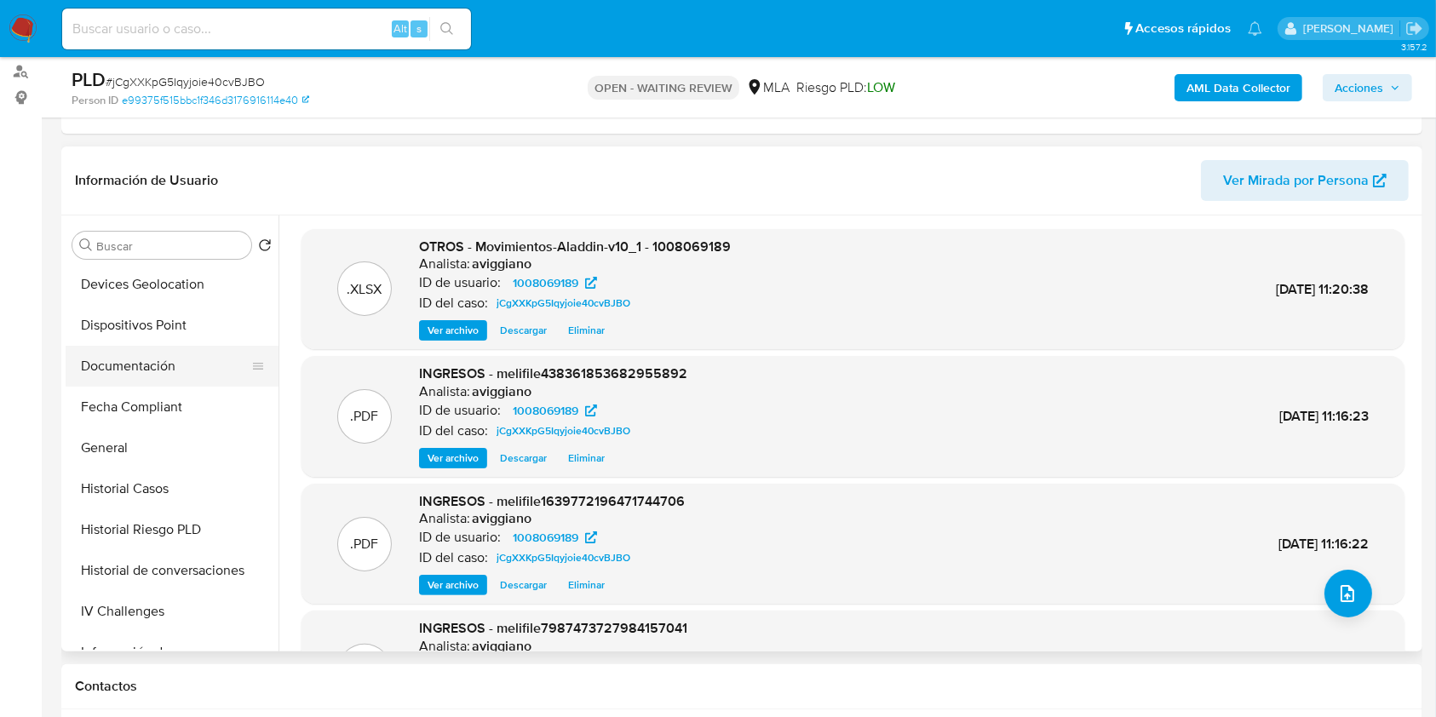
scroll to position [454, 0]
click at [98, 351] on button "Historial Casos" at bounding box center [165, 363] width 199 height 41
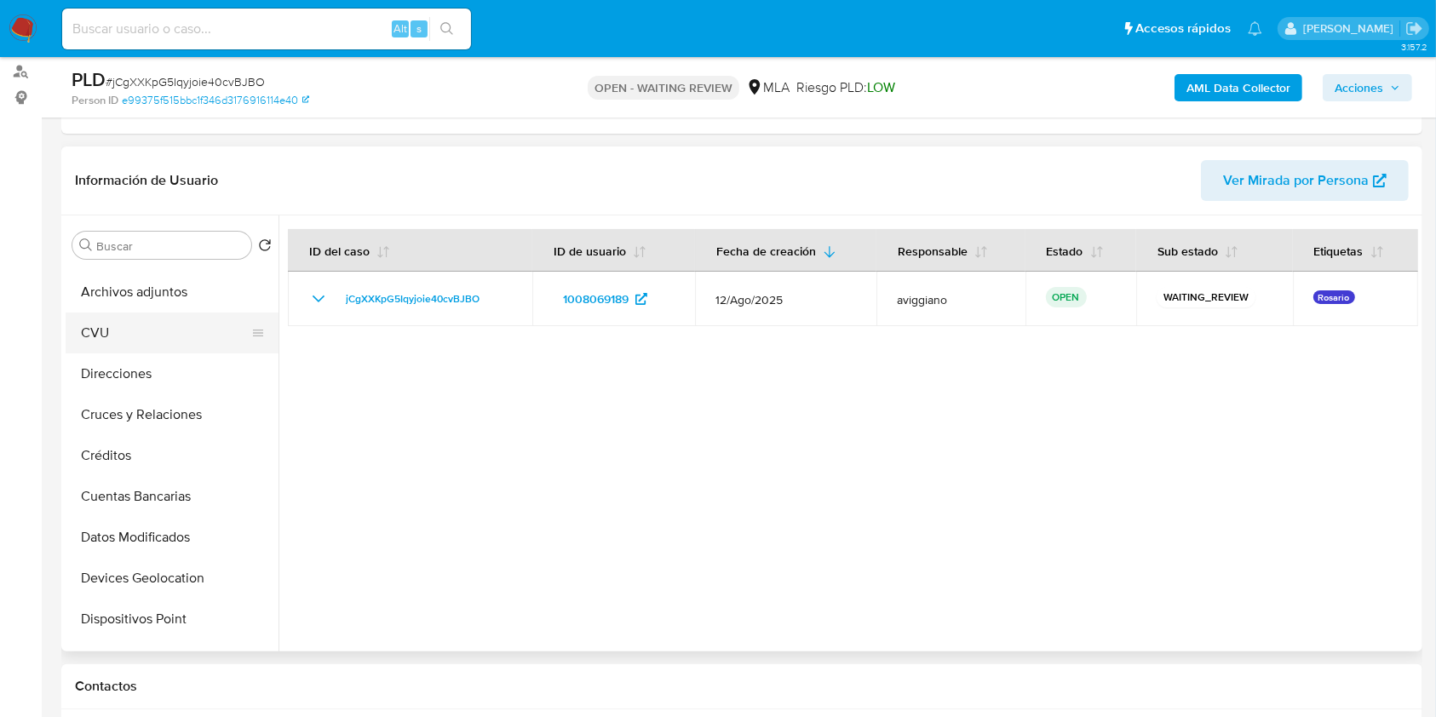
scroll to position [0, 0]
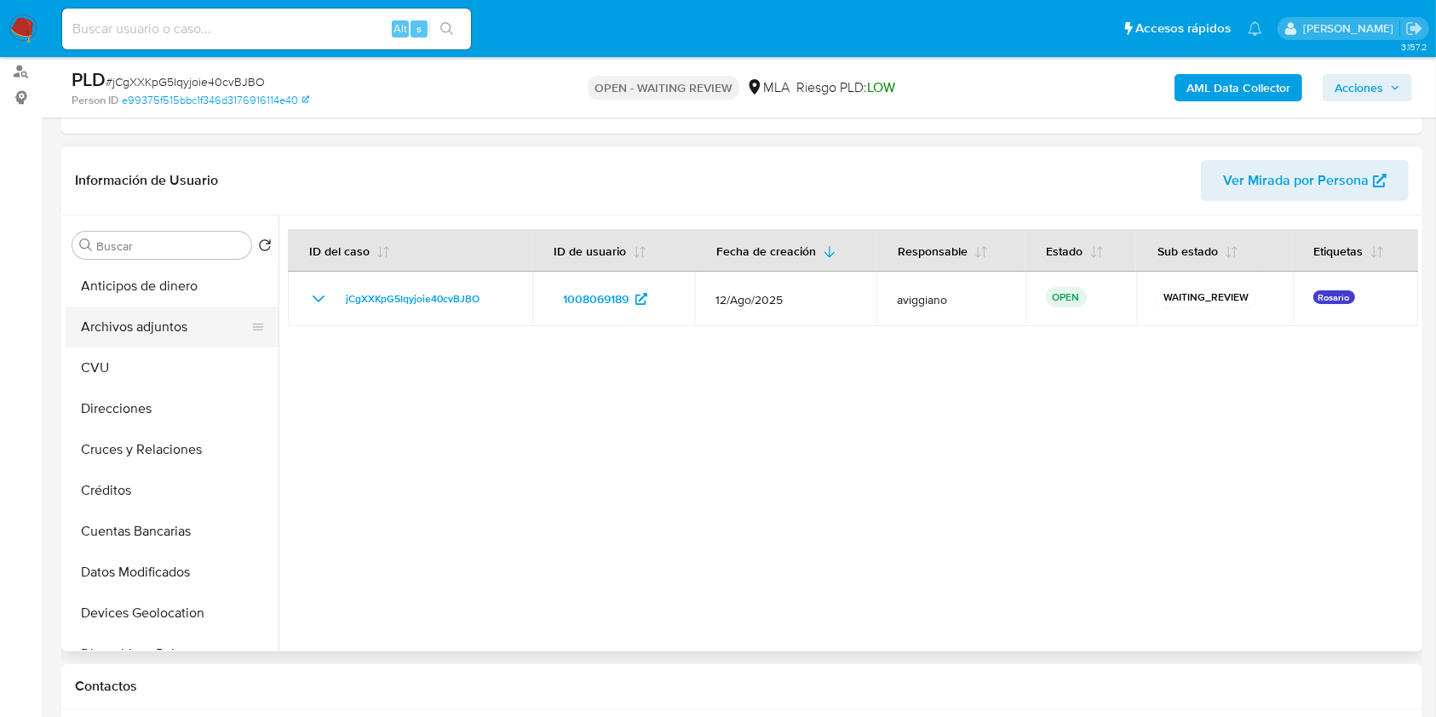
click at [172, 331] on button "Archivos adjuntos" at bounding box center [165, 327] width 199 height 41
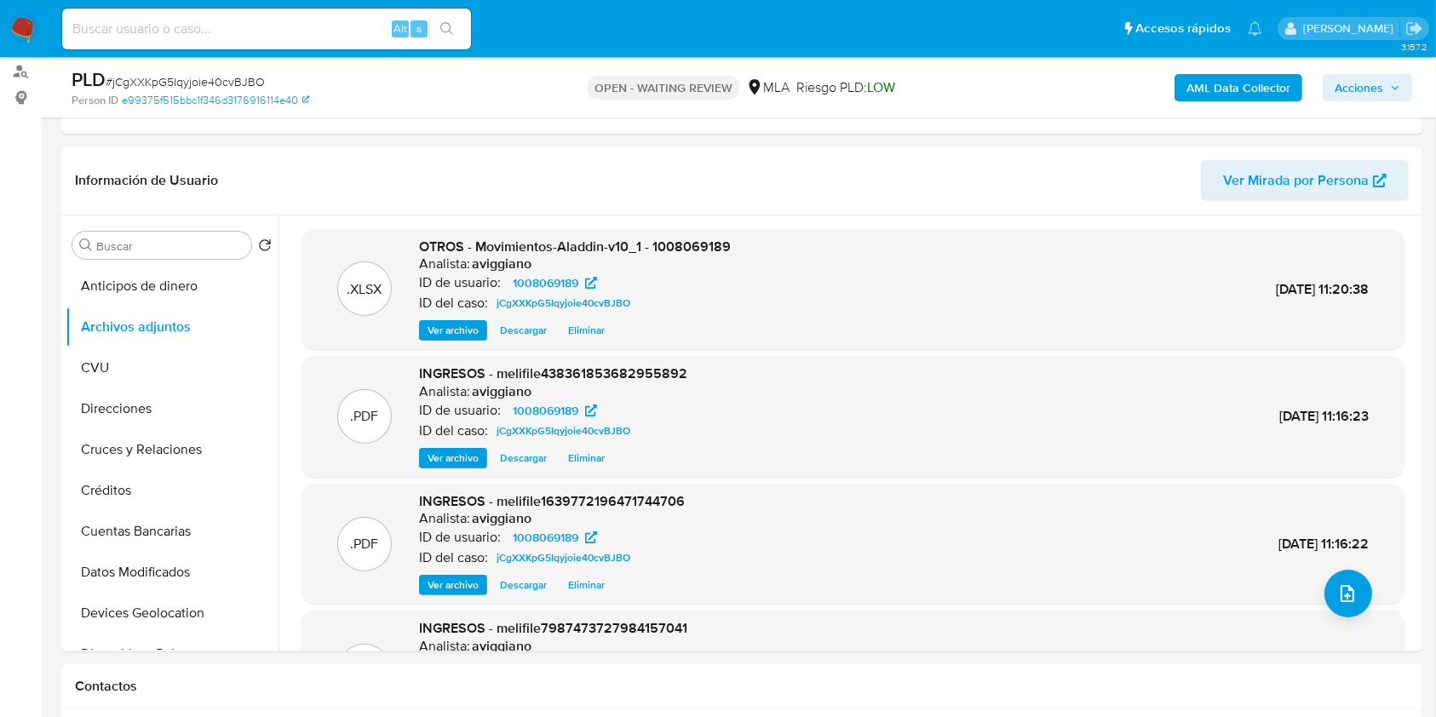
click at [568, 335] on span "Eliminar" at bounding box center [586, 330] width 37 height 17
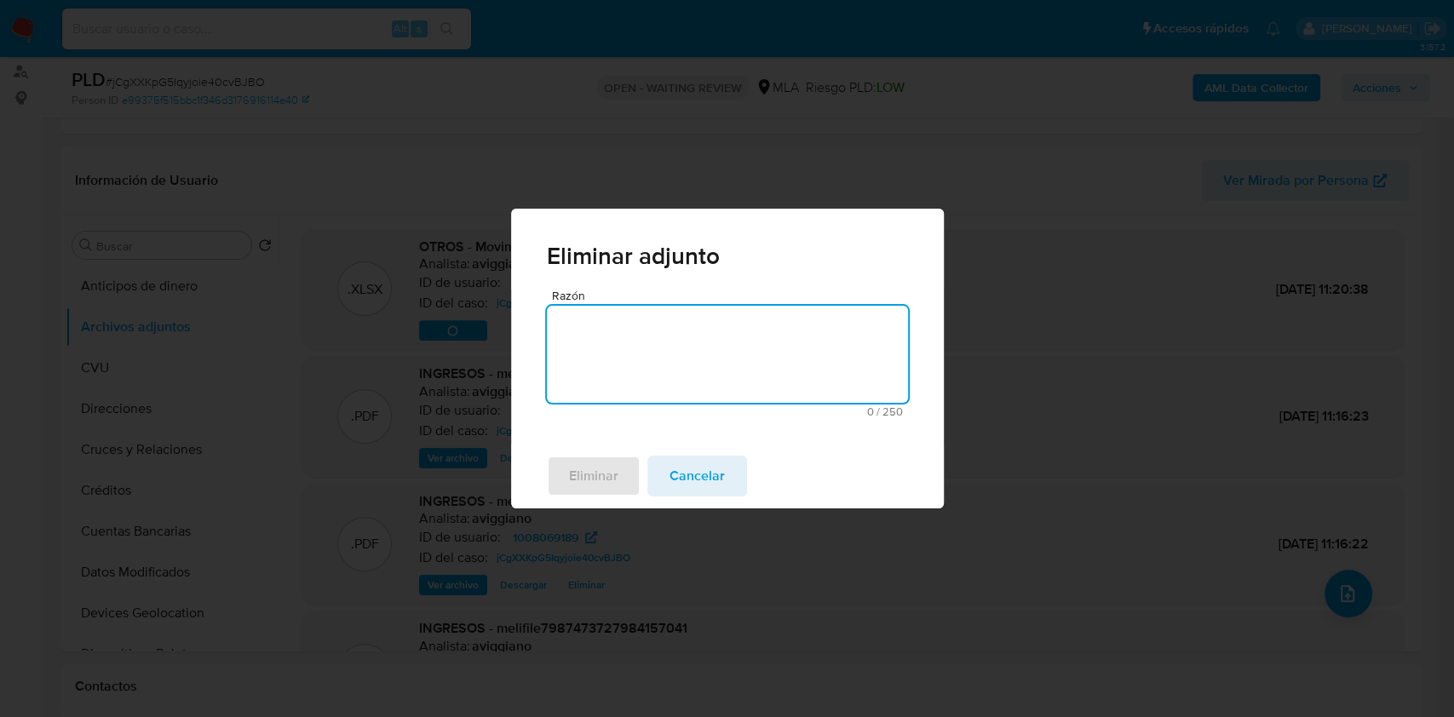
click at [588, 333] on textarea "Razón" at bounding box center [727, 354] width 361 height 97
click at [563, 463] on button "Eliminar" at bounding box center [594, 476] width 94 height 41
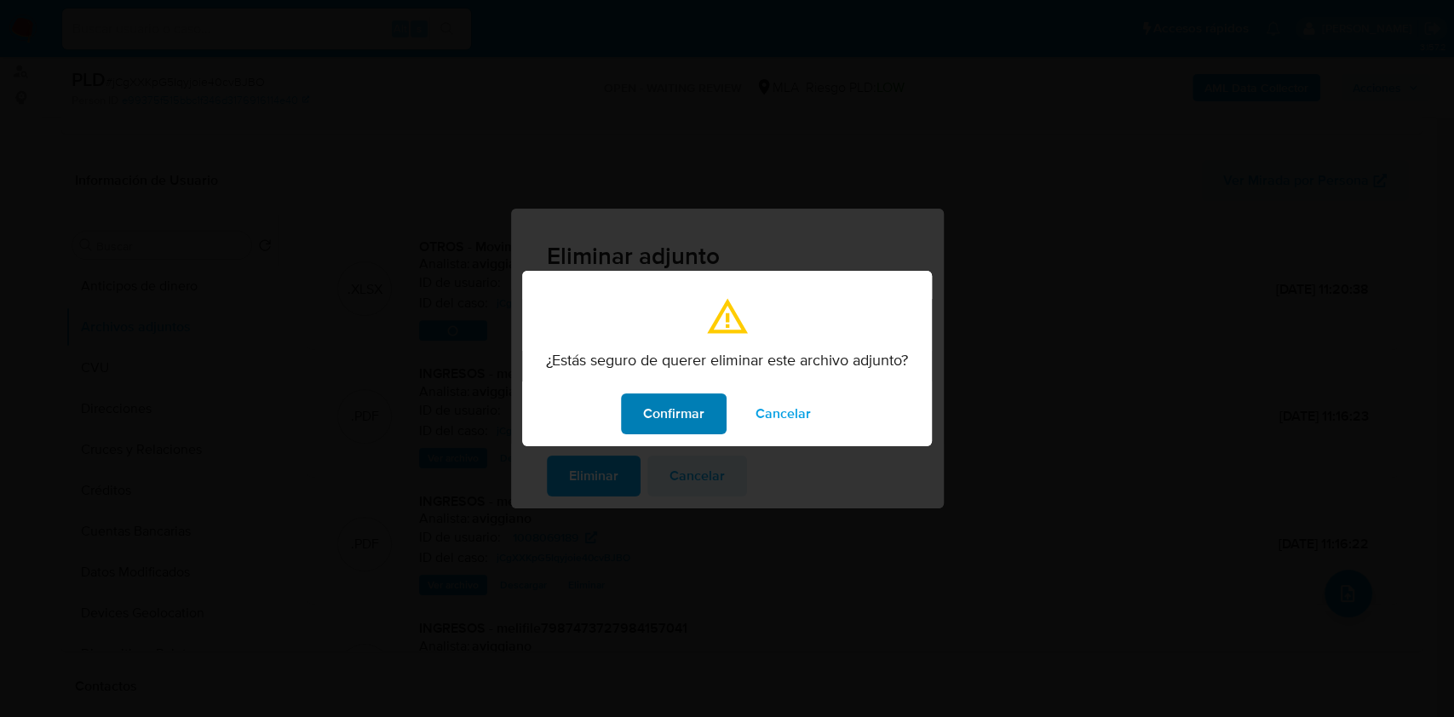
click at [656, 426] on span "Confirmar" at bounding box center [673, 413] width 61 height 37
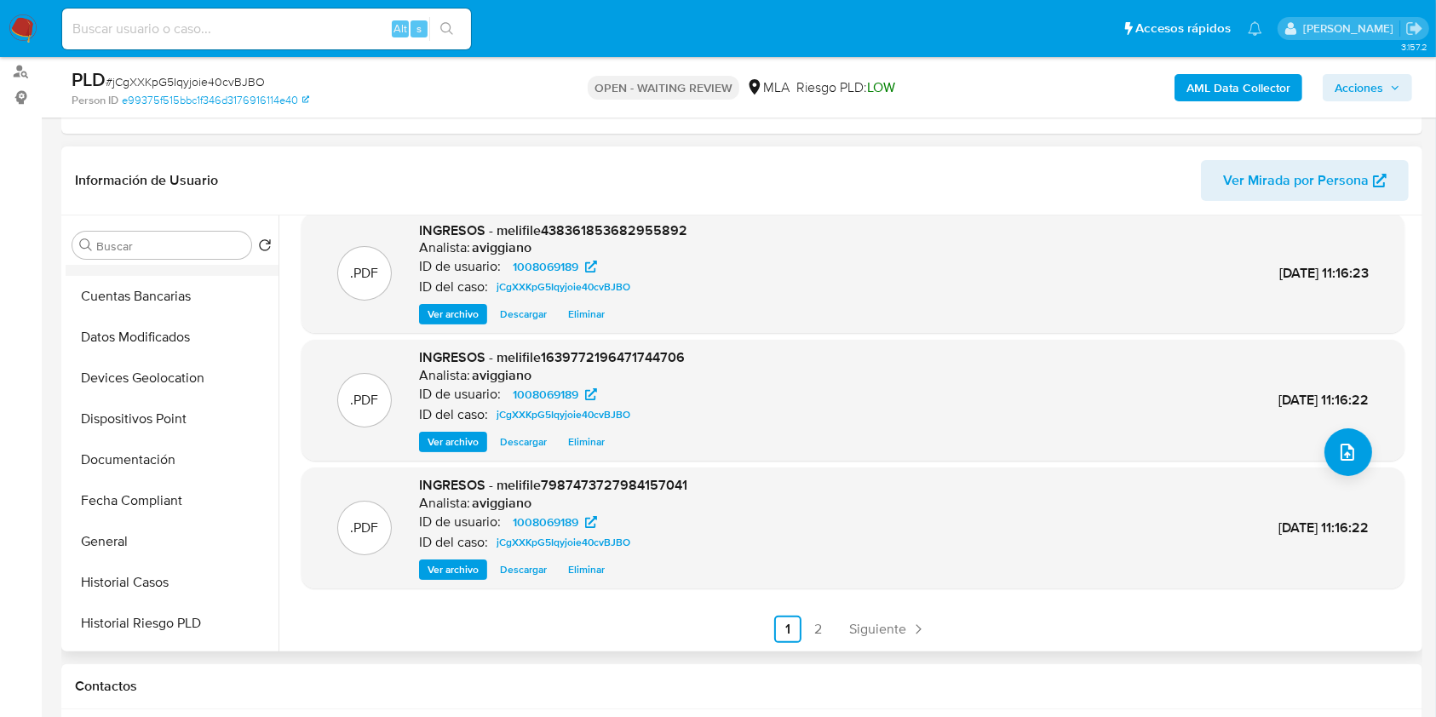
scroll to position [341, 0]
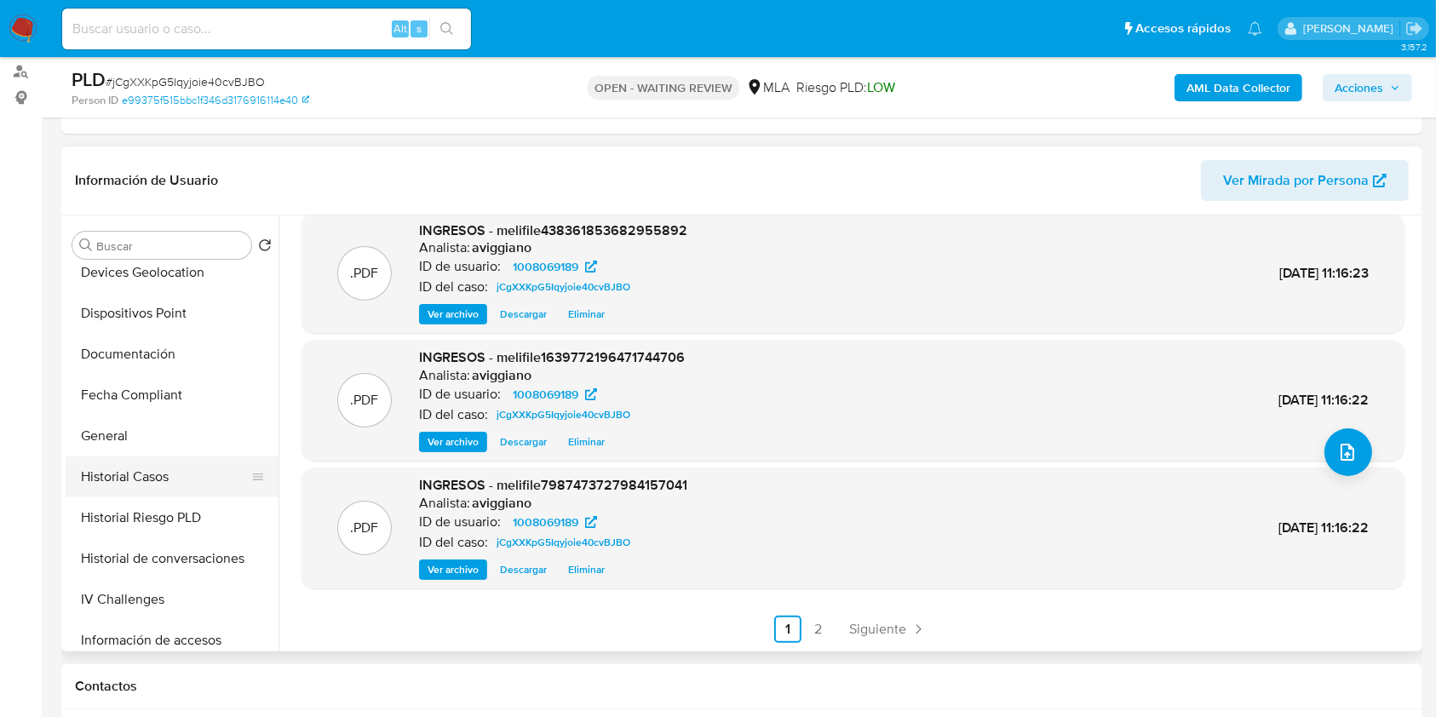
click at [193, 466] on button "Historial Casos" at bounding box center [165, 476] width 199 height 41
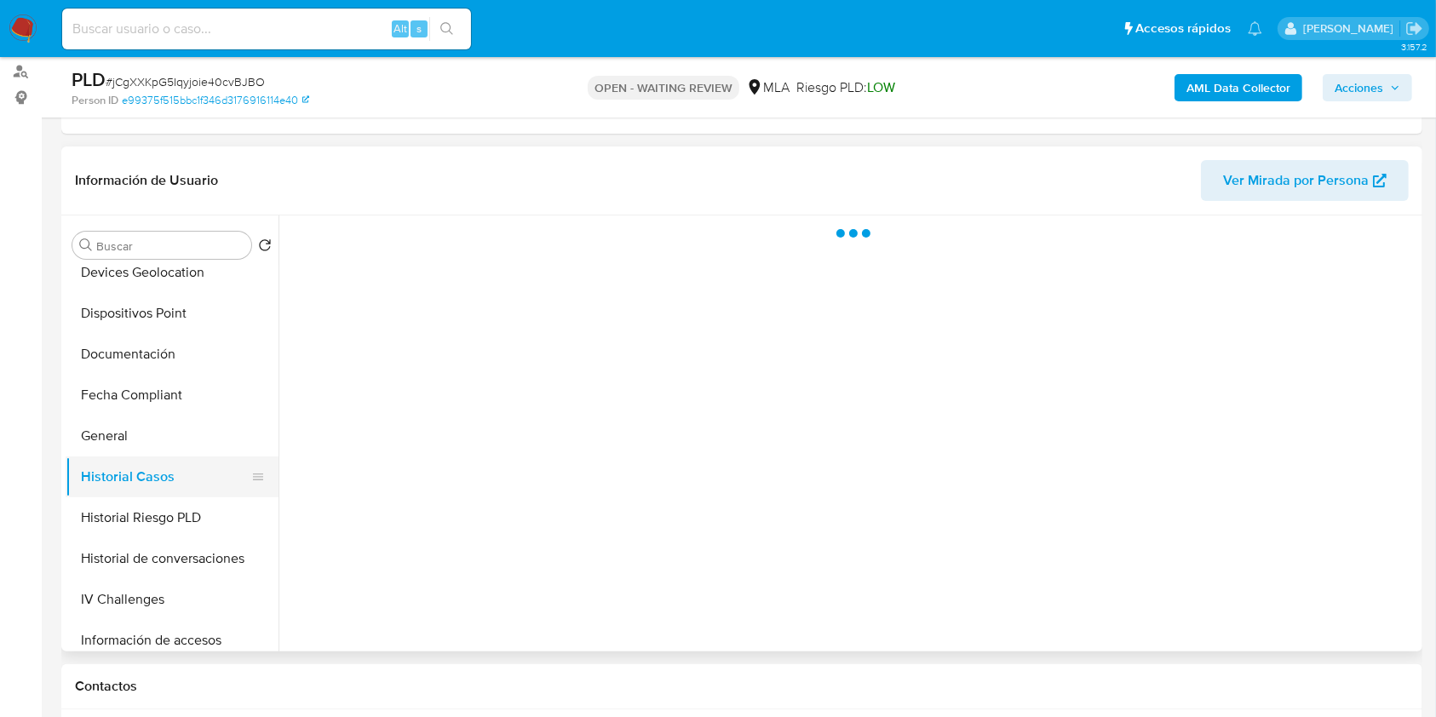
scroll to position [0, 0]
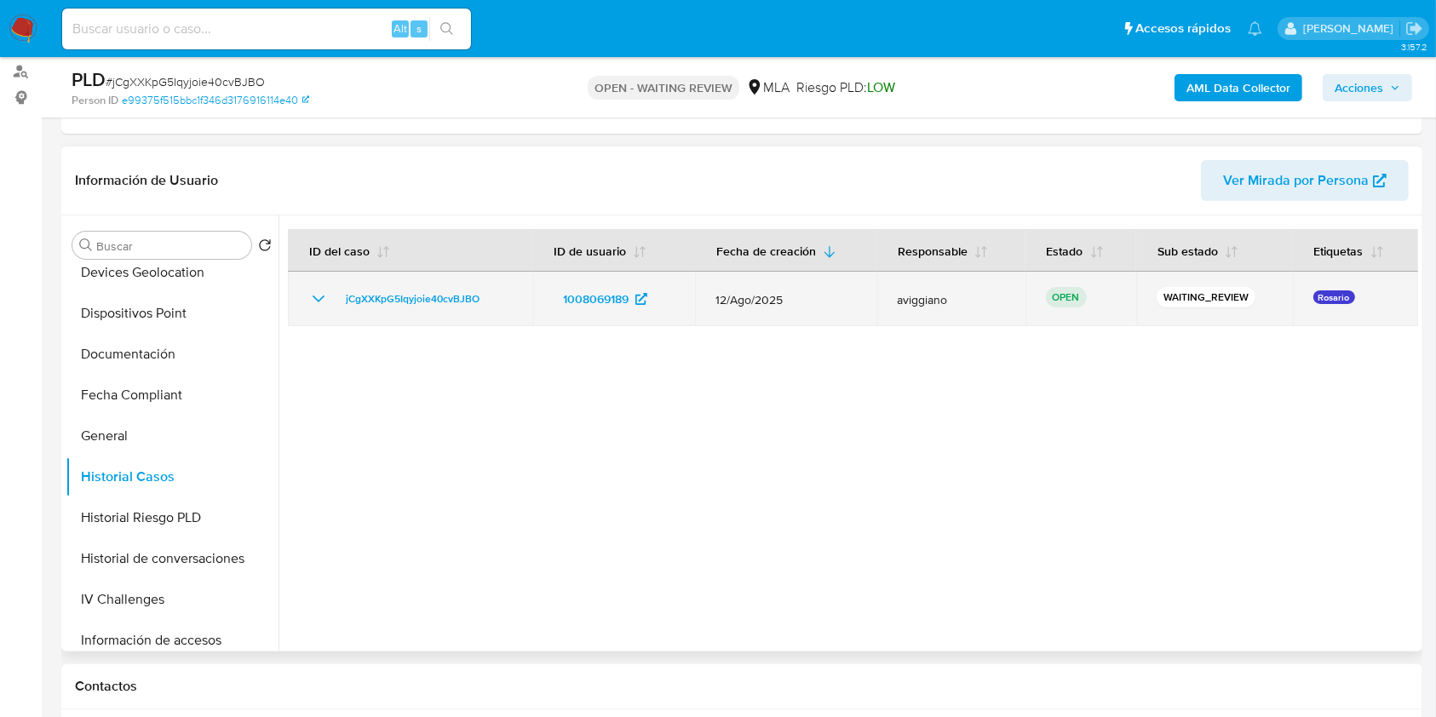
drag, startPoint x: 508, startPoint y: 292, endPoint x: 325, endPoint y: 296, distance: 182.3
click at [325, 296] on div "jCgXXKpG5Iqyjoie40cvBJBO" at bounding box center [410, 299] width 204 height 20
click at [407, 310] on td "jCgXXKpG5Iqyjoie40cvBJBO" at bounding box center [410, 299] width 244 height 55
click at [401, 296] on span "jCgXXKpG5Iqyjoie40cvBJBO" at bounding box center [413, 299] width 134 height 20
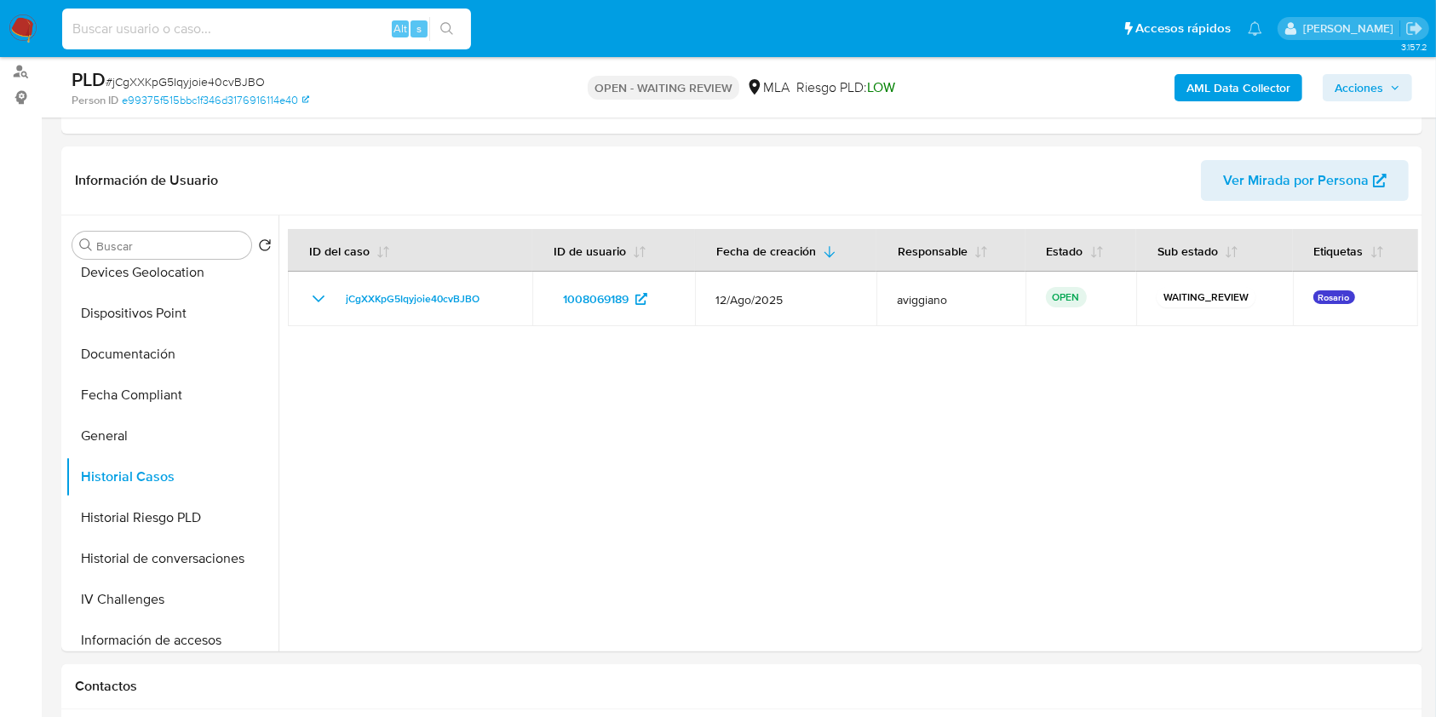
click at [152, 24] on input at bounding box center [266, 29] width 409 height 22
paste input "2f03z0k1E05EWLl7LI9v7uLJ"
type input "2f03z0k1E05EWLl7LI9v7uLJ"
click at [455, 27] on button "search-icon" at bounding box center [446, 29] width 35 height 24
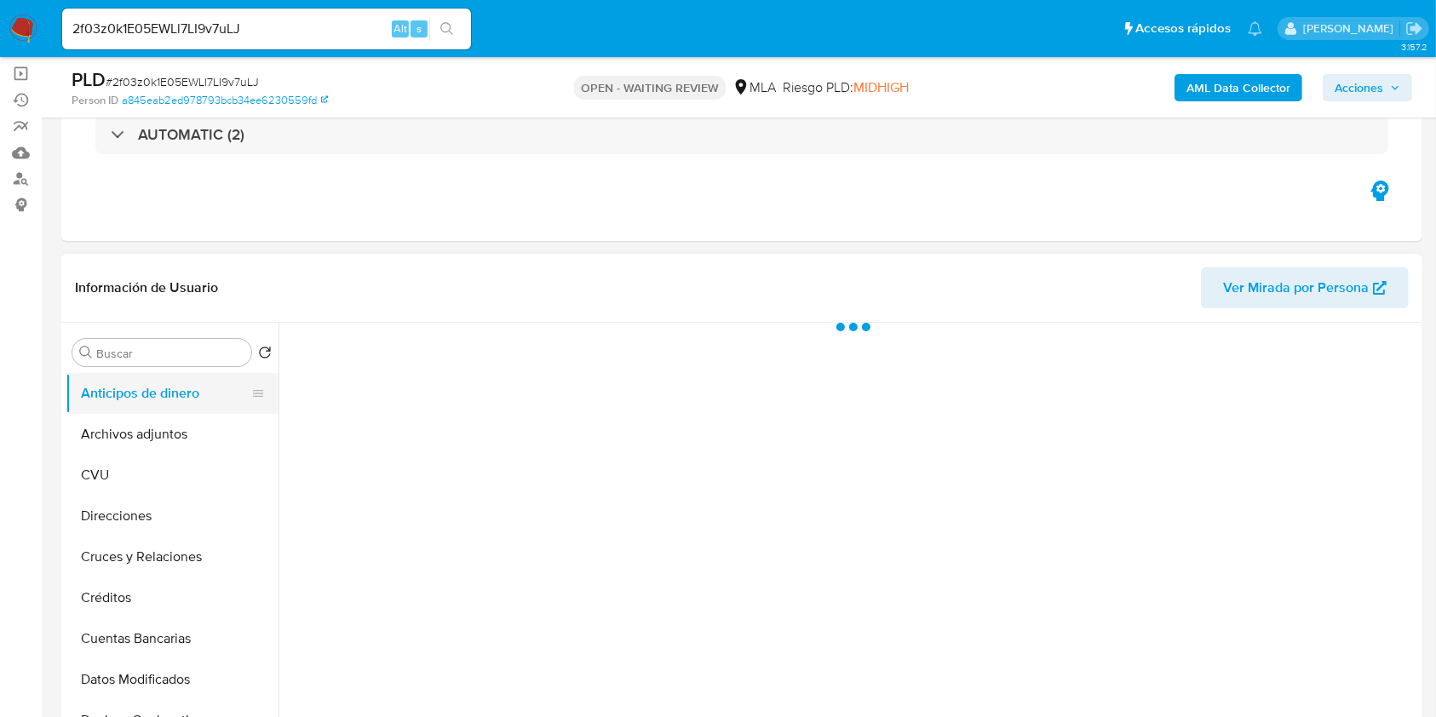
scroll to position [227, 0]
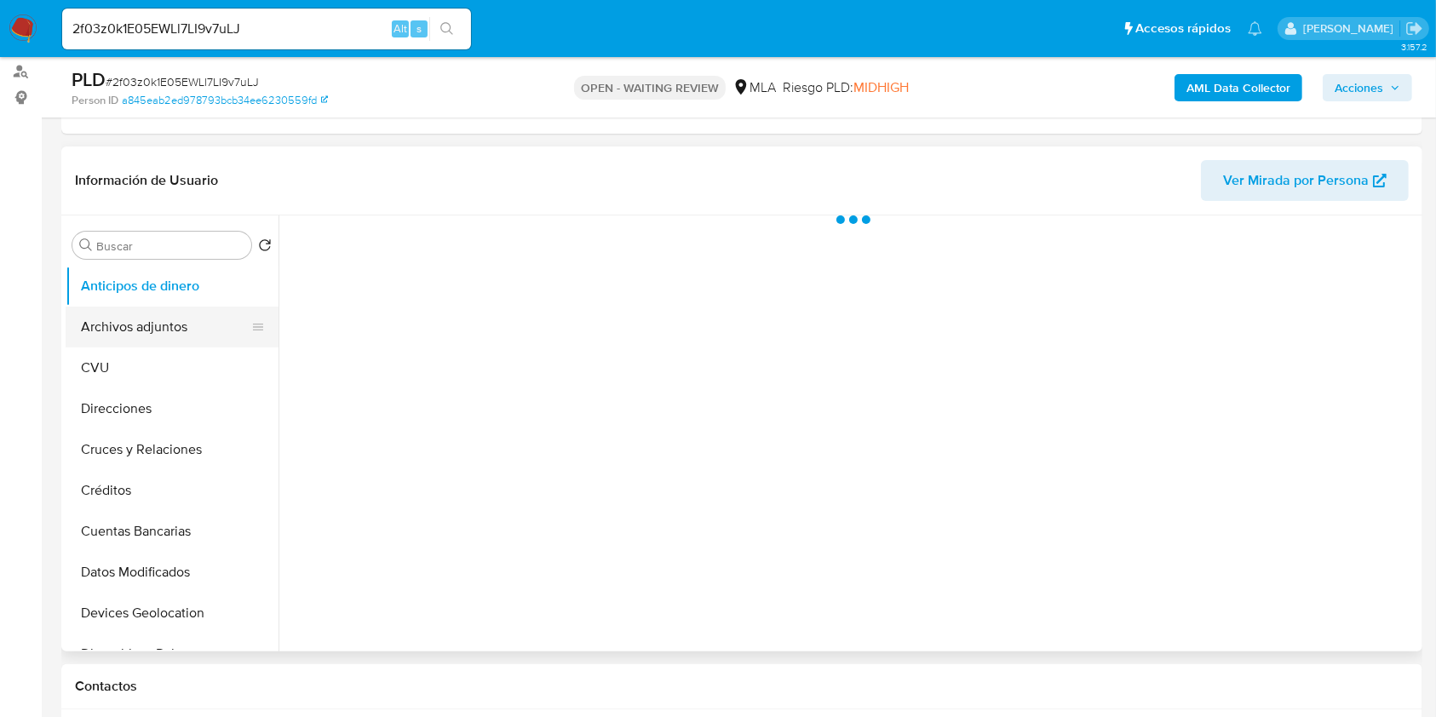
click at [142, 340] on button "Archivos adjuntos" at bounding box center [165, 327] width 199 height 41
select select "10"
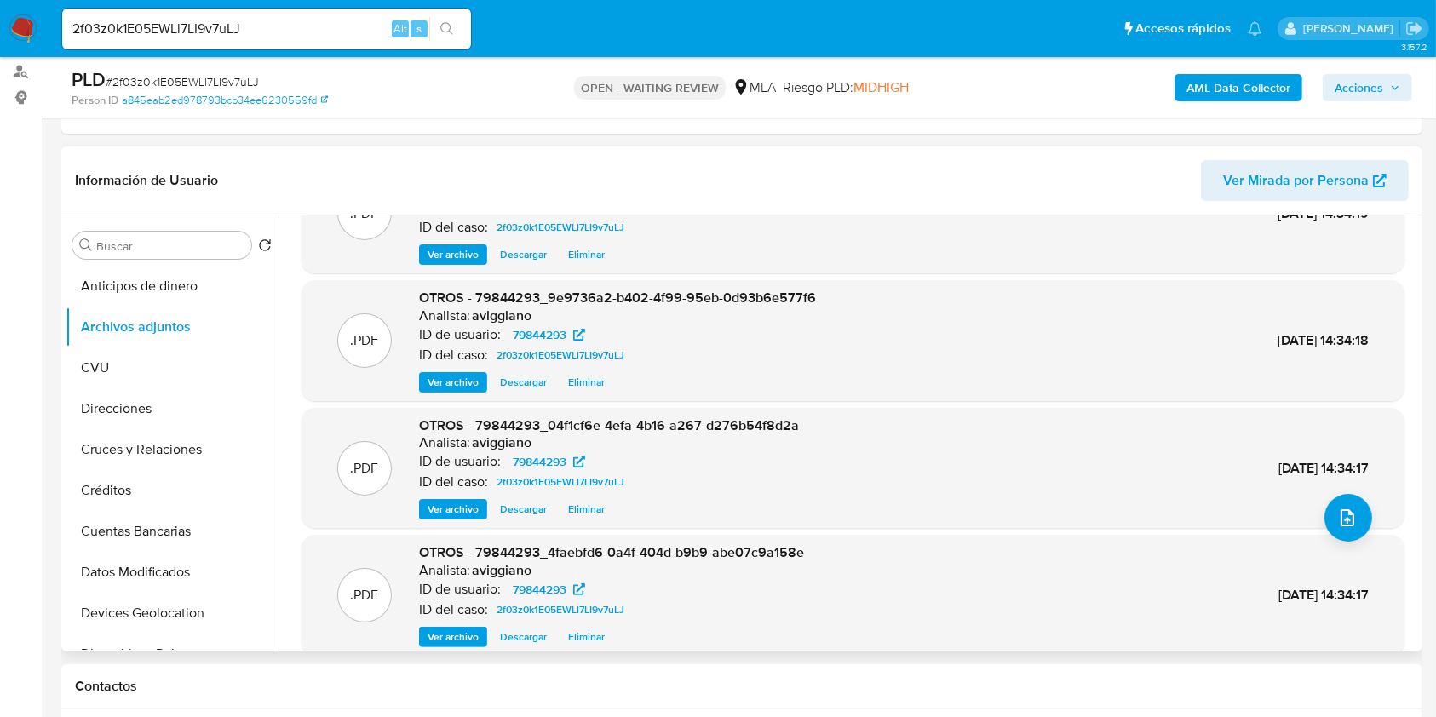
scroll to position [143, 0]
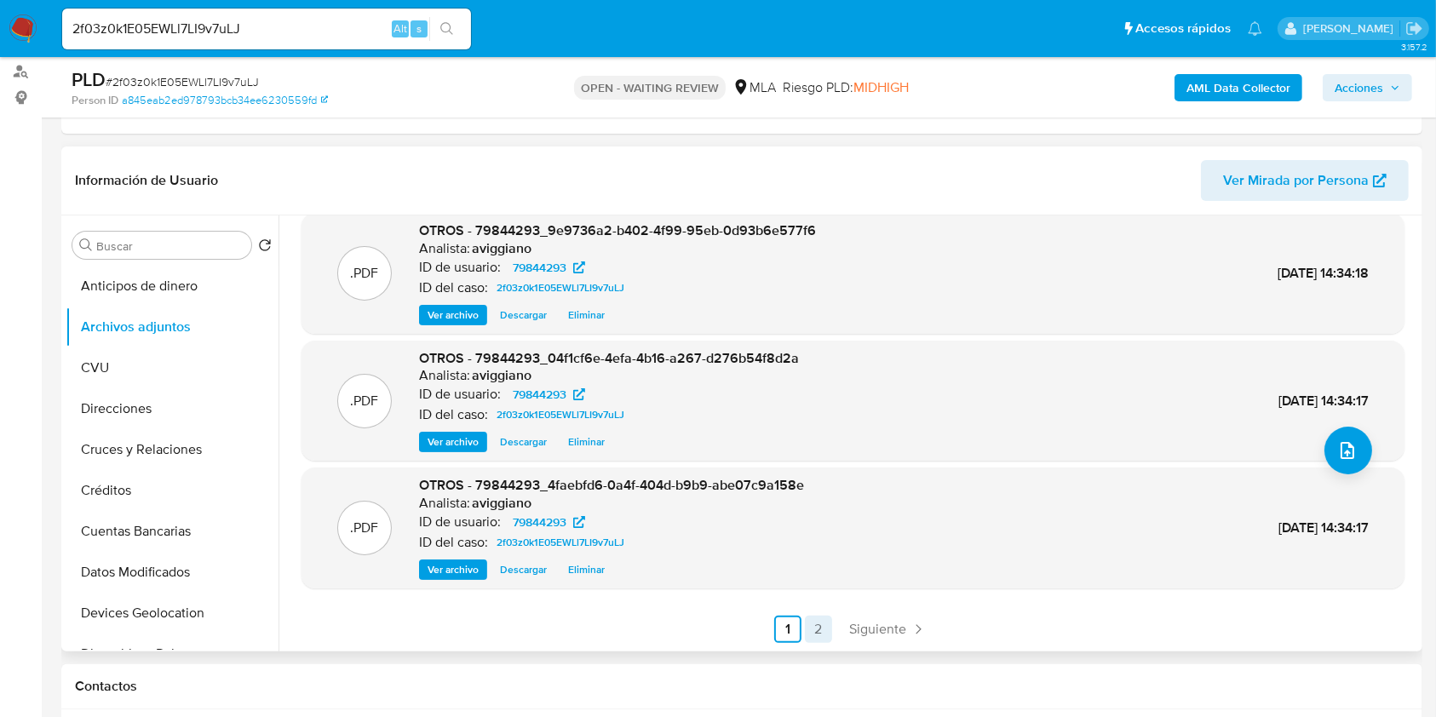
click at [813, 620] on link "2" at bounding box center [818, 629] width 27 height 27
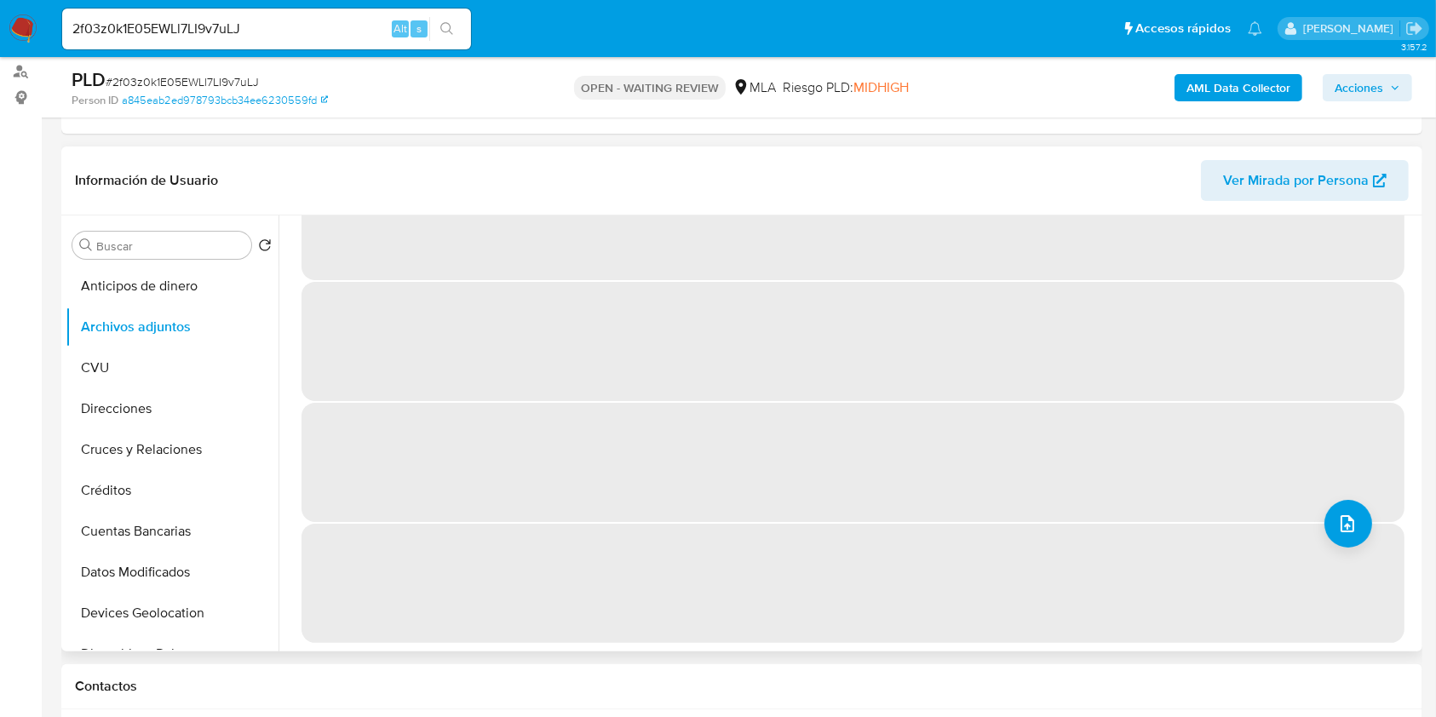
scroll to position [0, 0]
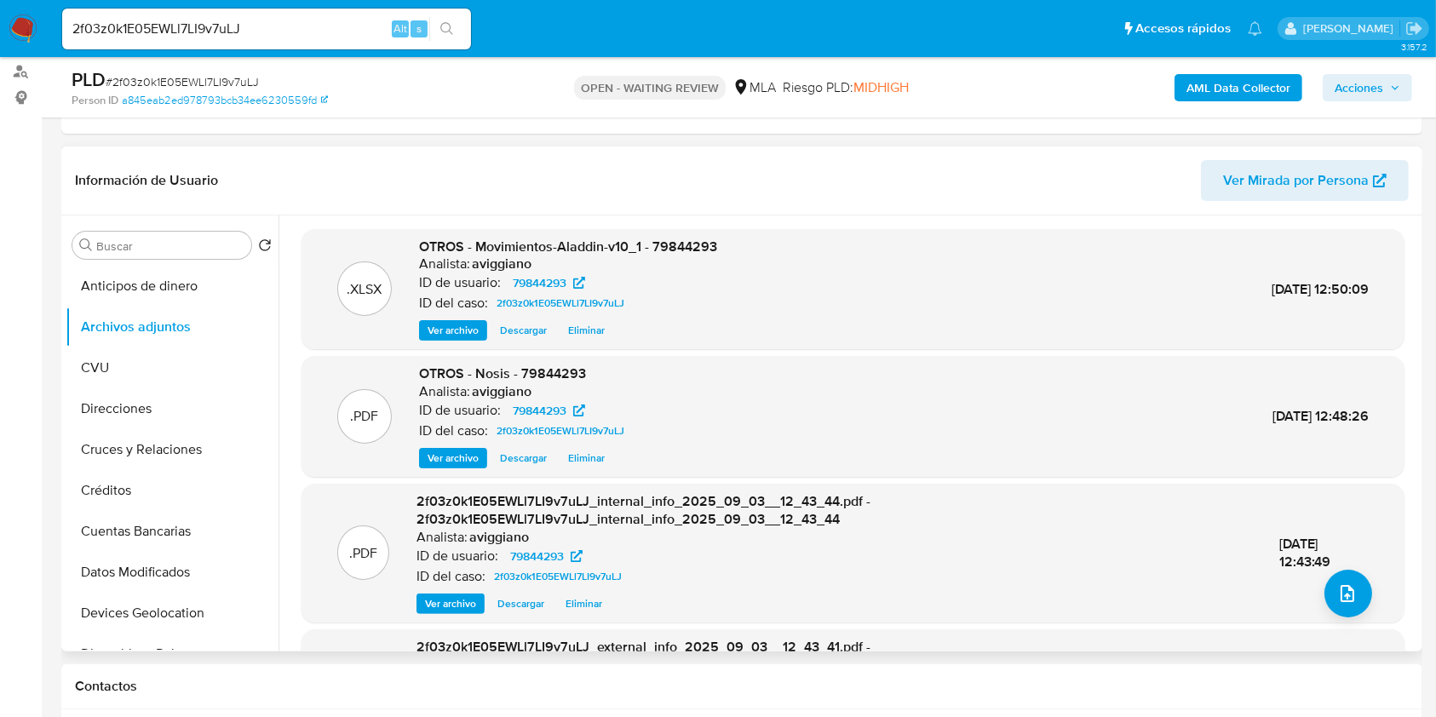
click at [688, 244] on span "OTROS - Movimientos-Aladdin-v10_1 - 79844293" at bounding box center [568, 247] width 298 height 20
copy span "79844293"
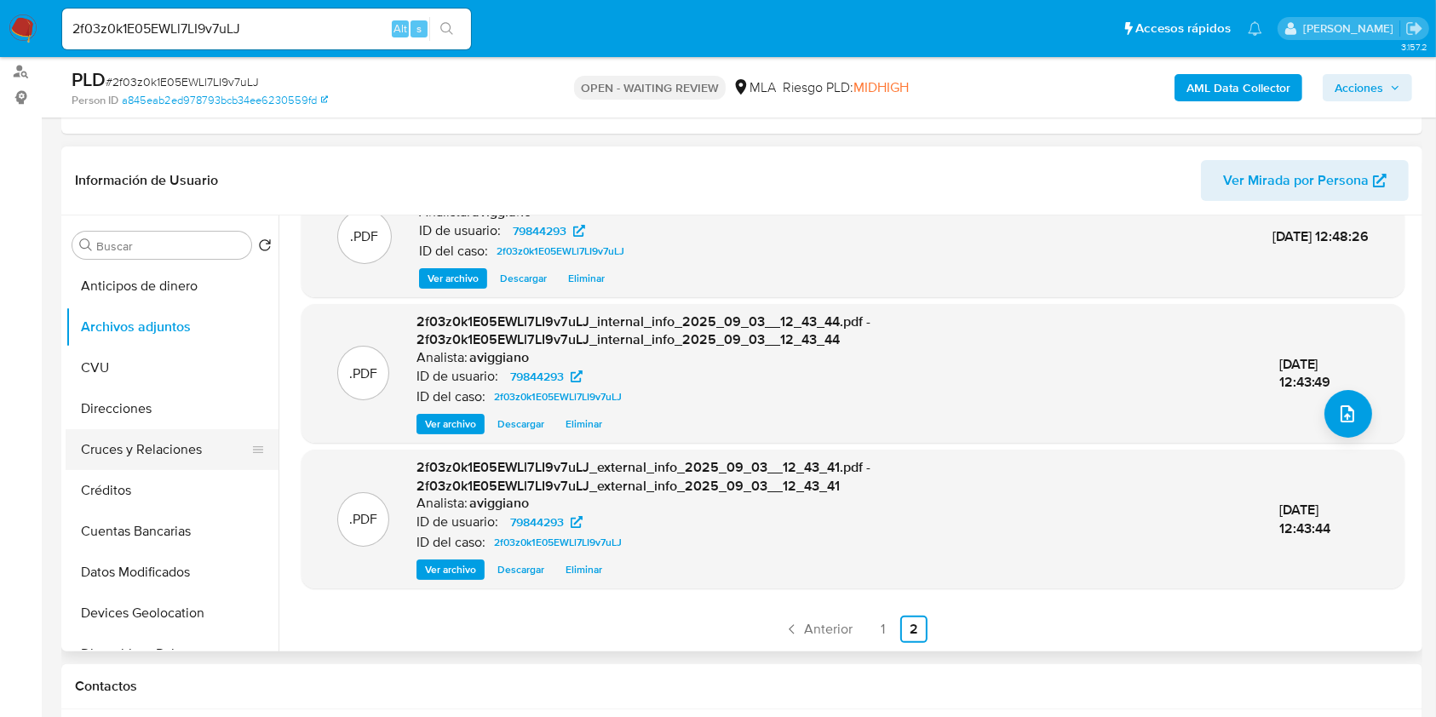
scroll to position [341, 0]
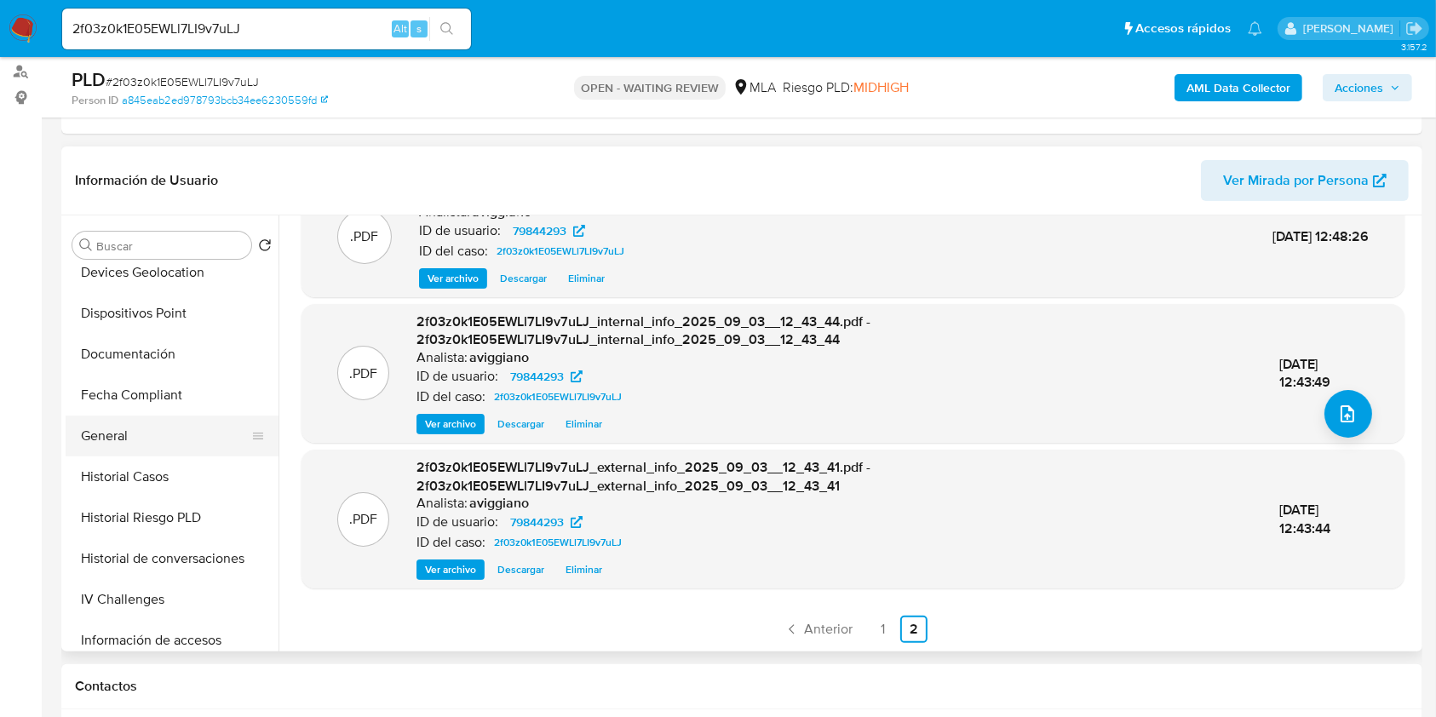
click at [123, 439] on button "General" at bounding box center [165, 436] width 199 height 41
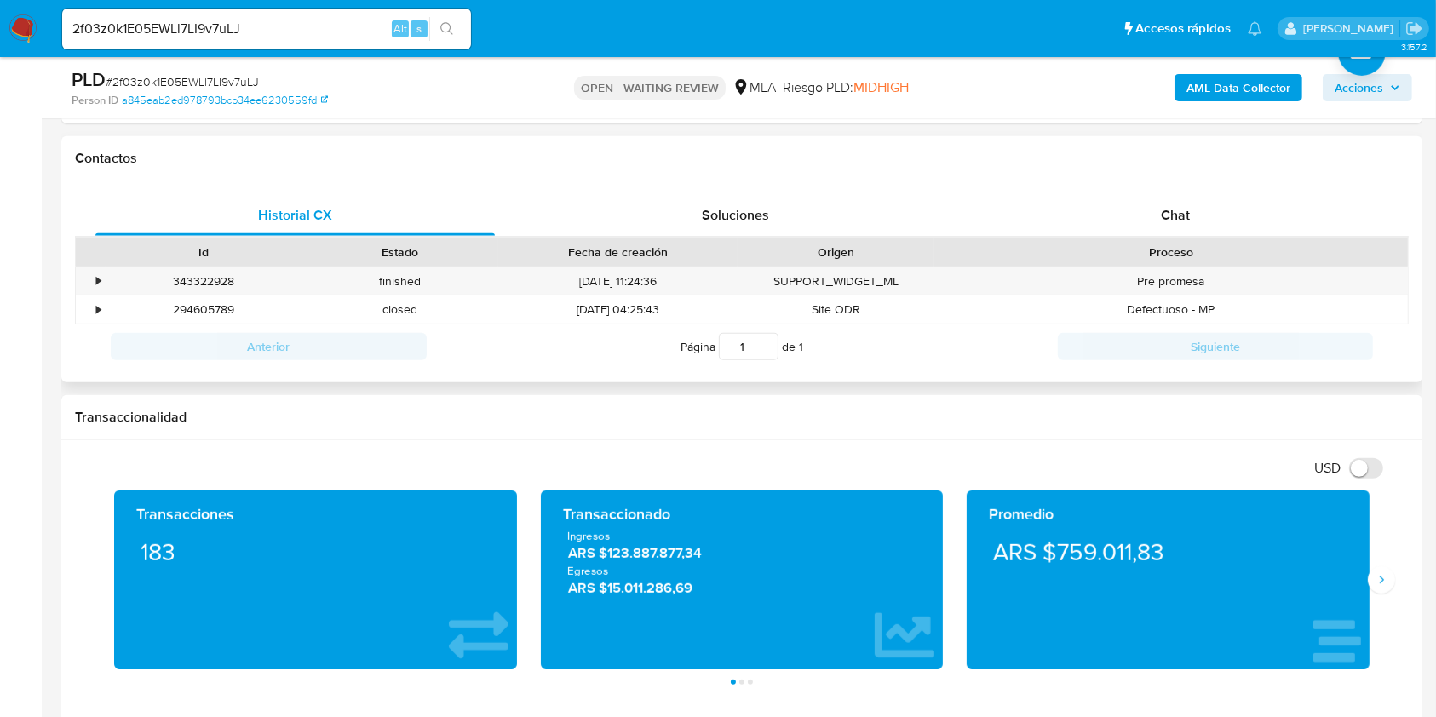
scroll to position [567, 0]
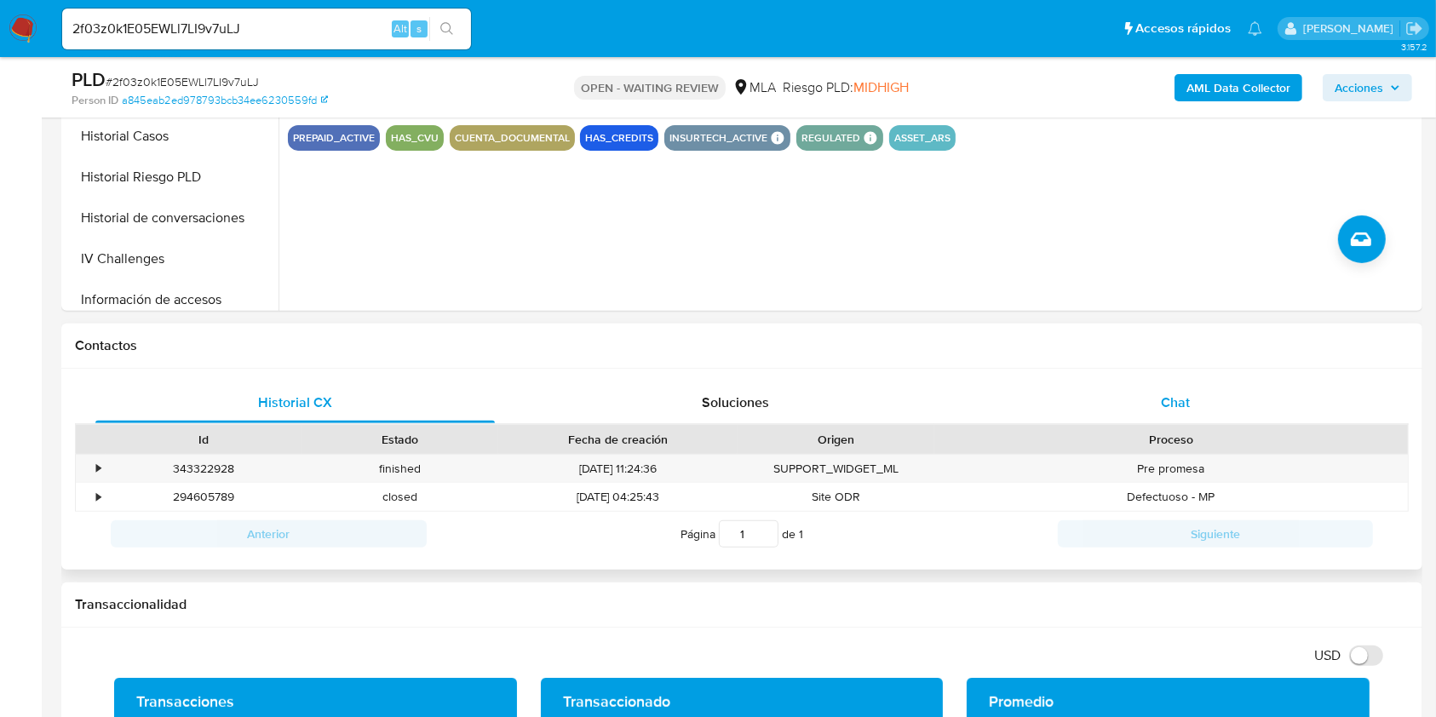
click at [1169, 399] on span "Chat" at bounding box center [1175, 403] width 29 height 20
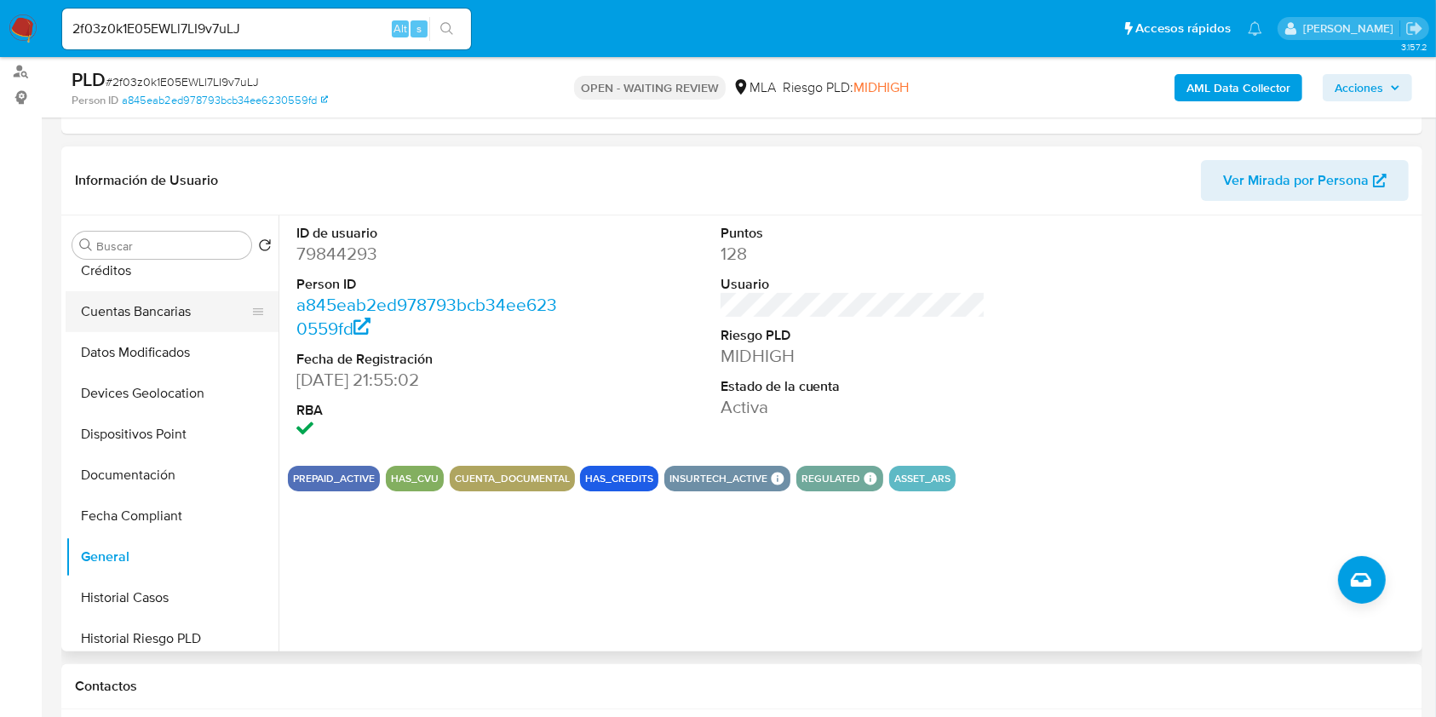
scroll to position [341, 0]
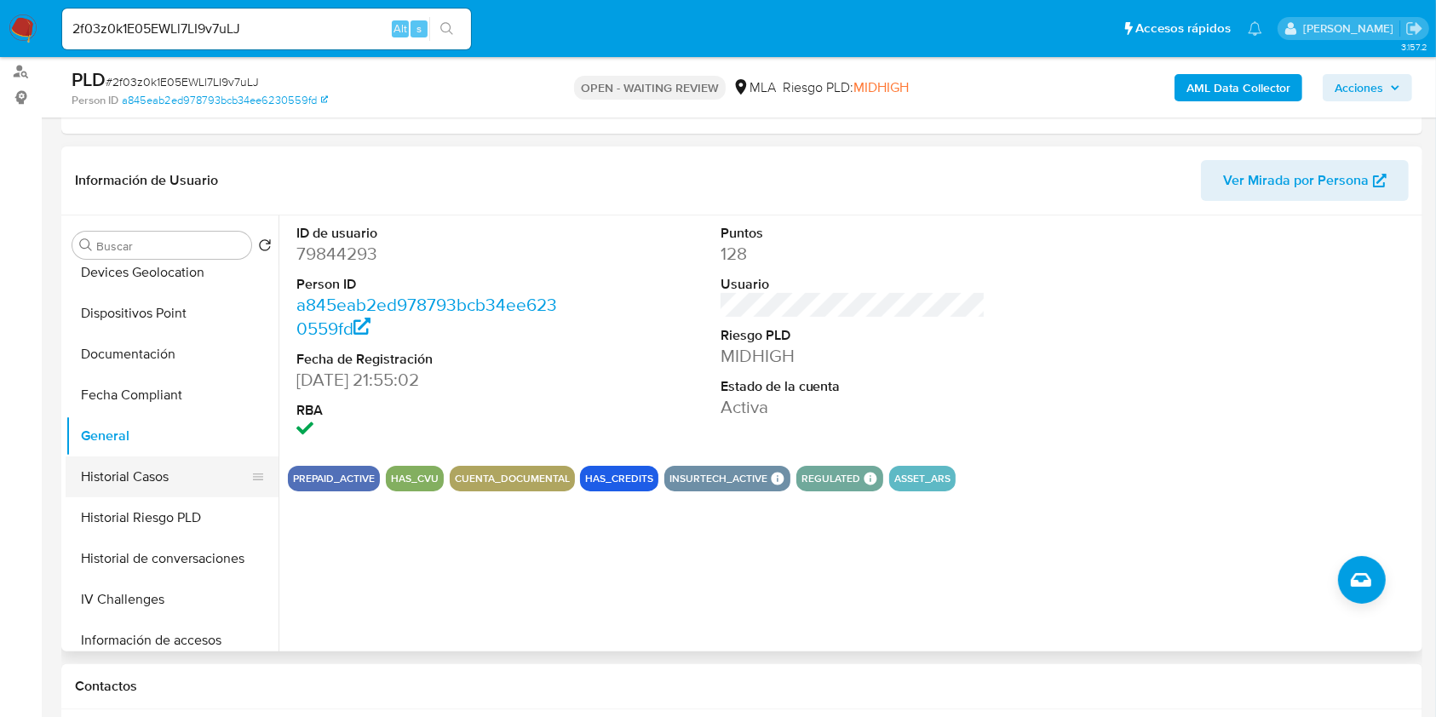
click at [162, 478] on button "Historial Casos" at bounding box center [165, 476] width 199 height 41
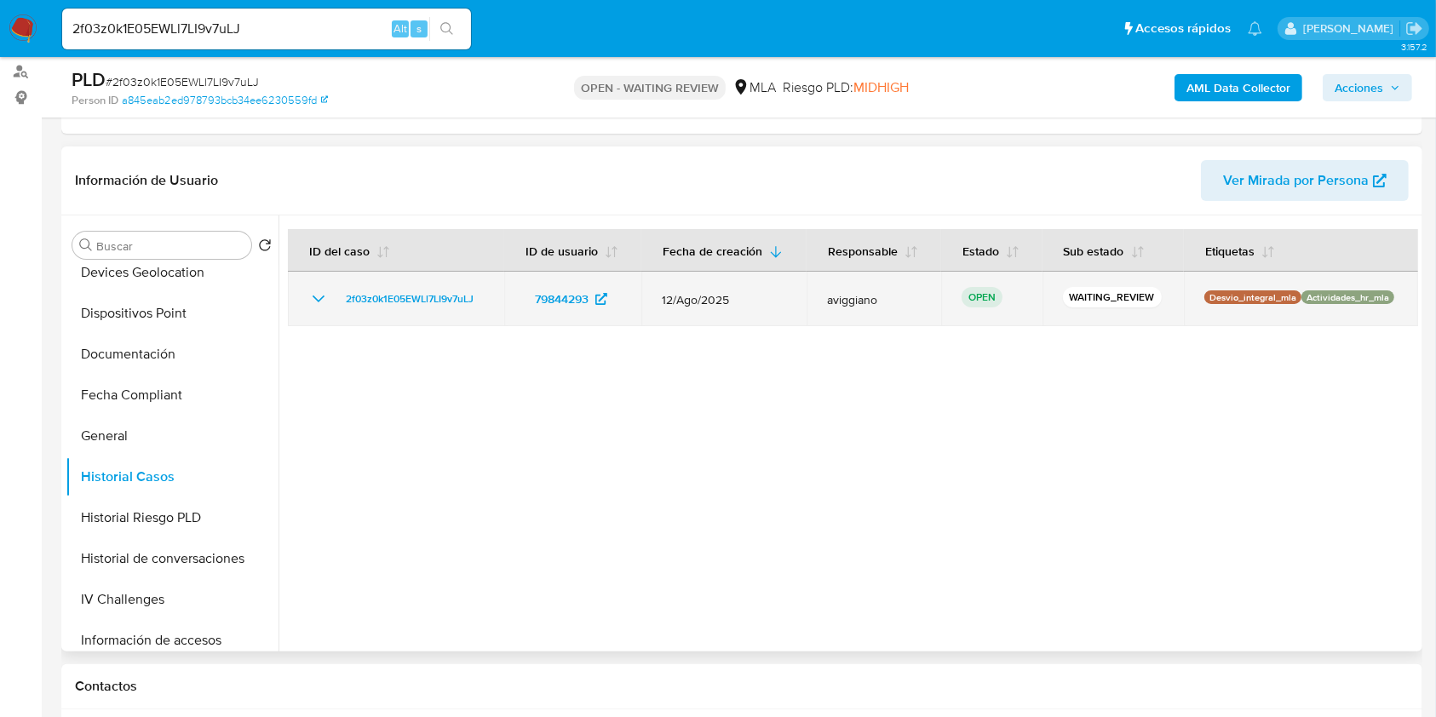
drag, startPoint x: 496, startPoint y: 301, endPoint x: 331, endPoint y: 296, distance: 165.3
click at [331, 296] on td "2f03z0k1E05EWLl7LI9v7uLJ" at bounding box center [396, 299] width 216 height 55
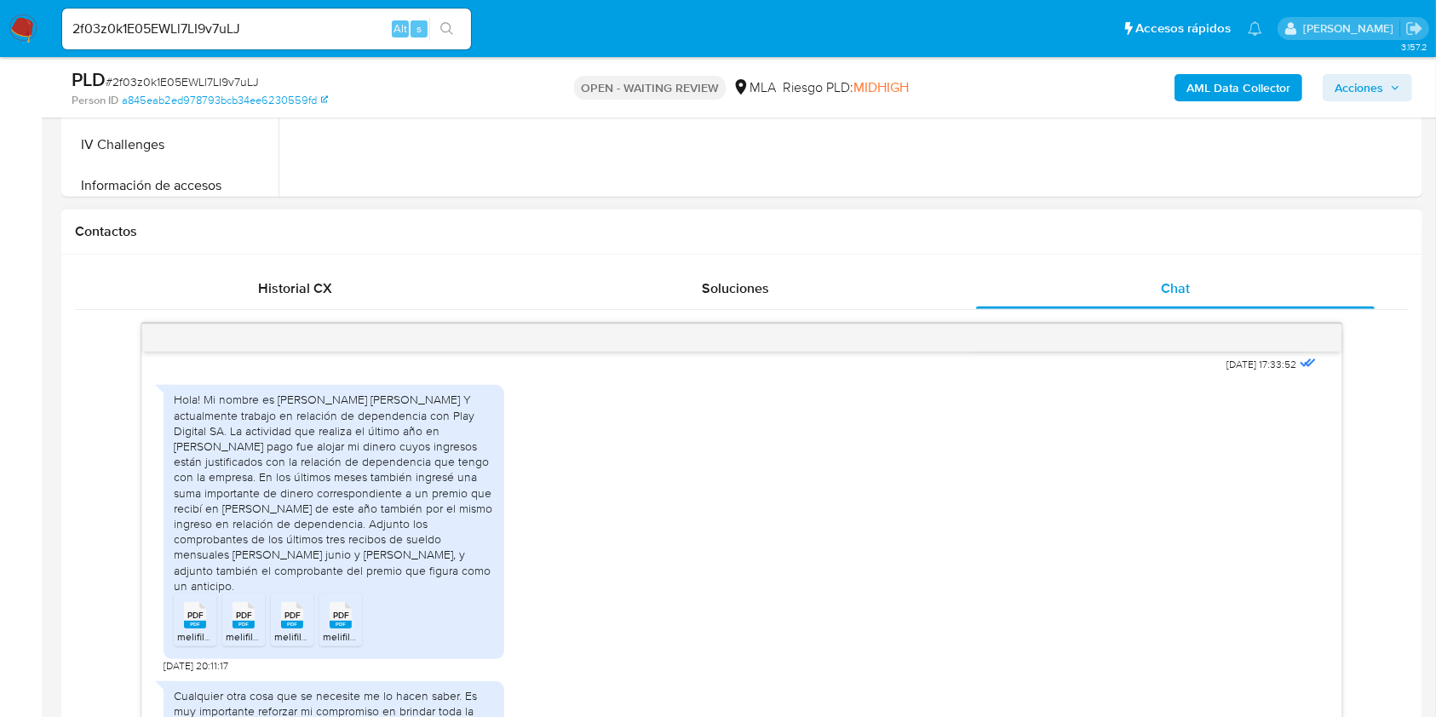
scroll to position [885, 0]
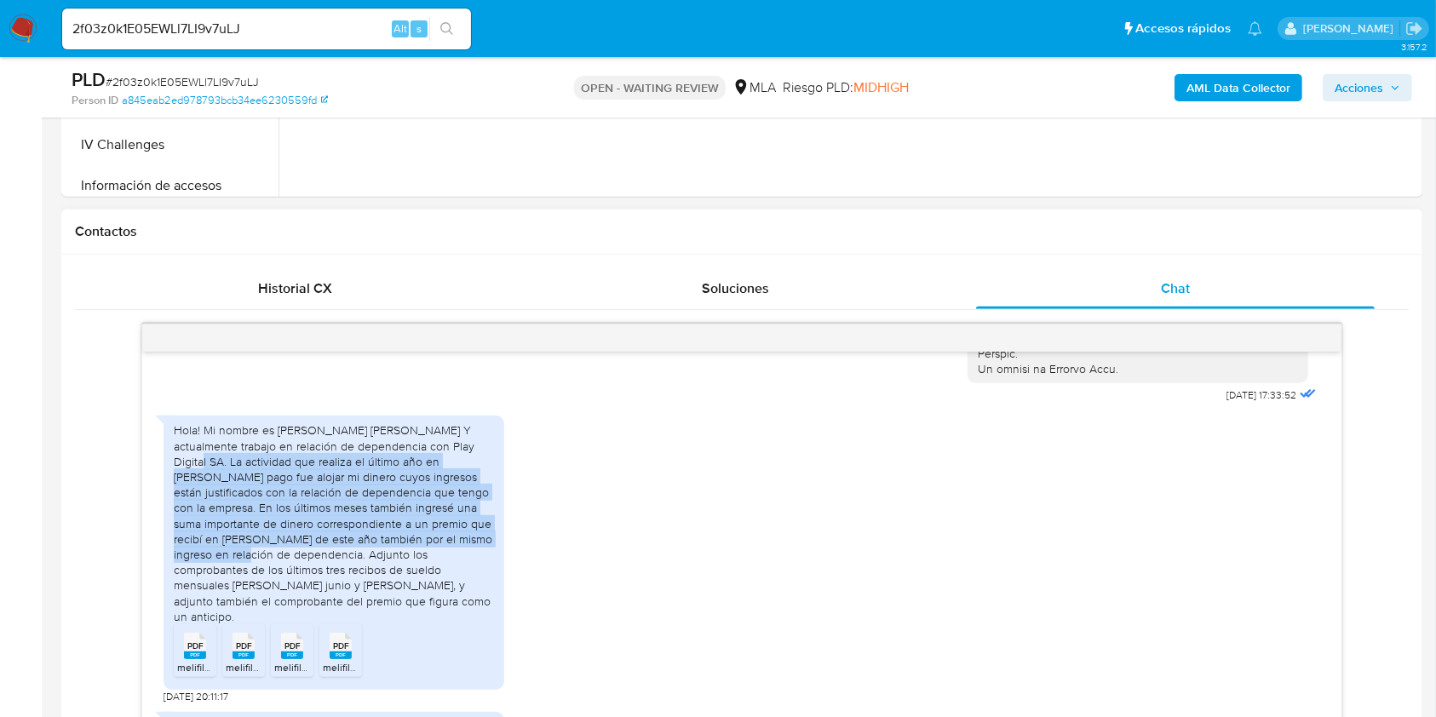
drag, startPoint x: 463, startPoint y: 478, endPoint x: 244, endPoint y: 589, distance: 246.4
click at [244, 589] on div "Hola! Mi nombre es Pablo Ariel Di Loreto Y actualmente trabajo en relación de d…" at bounding box center [334, 522] width 320 height 201
copy div "La actividad que realiza el último año en mercado pago fue alojar mi dinero cuy…"
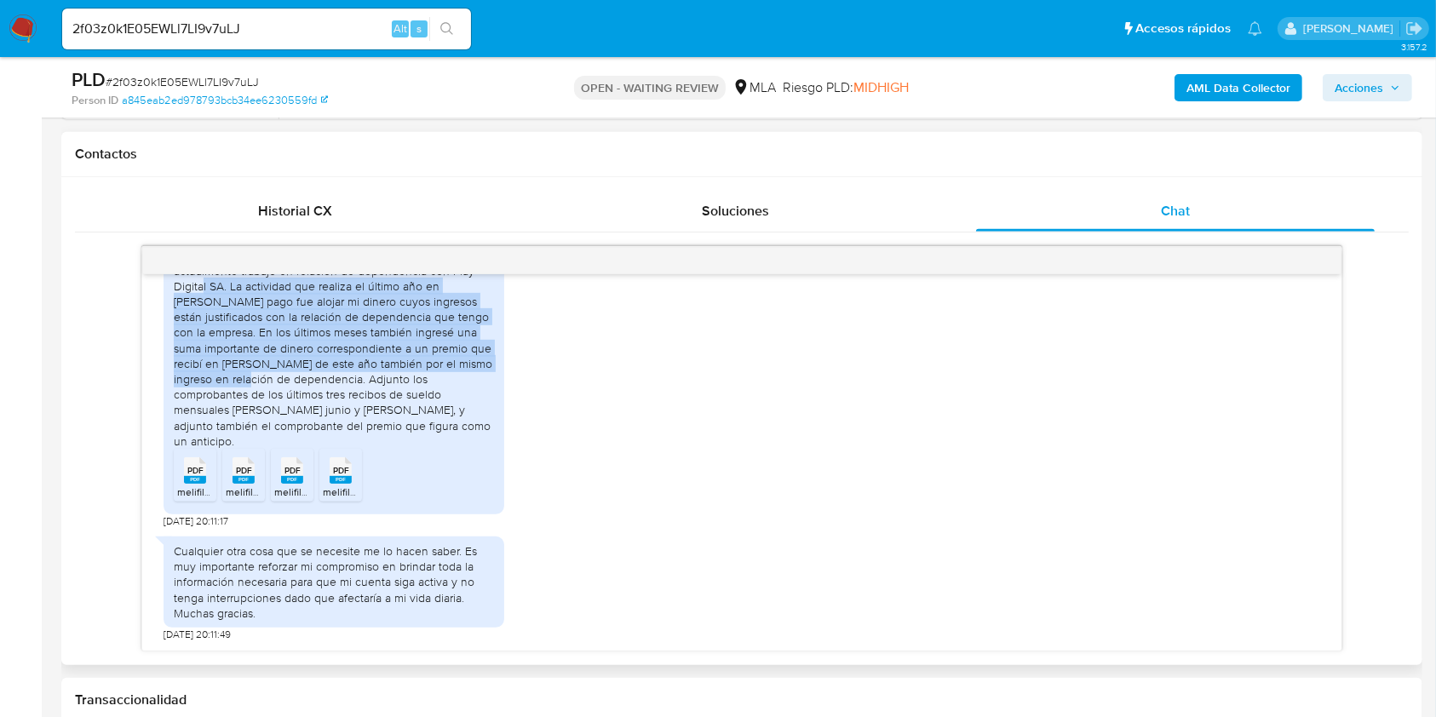
scroll to position [795, 0]
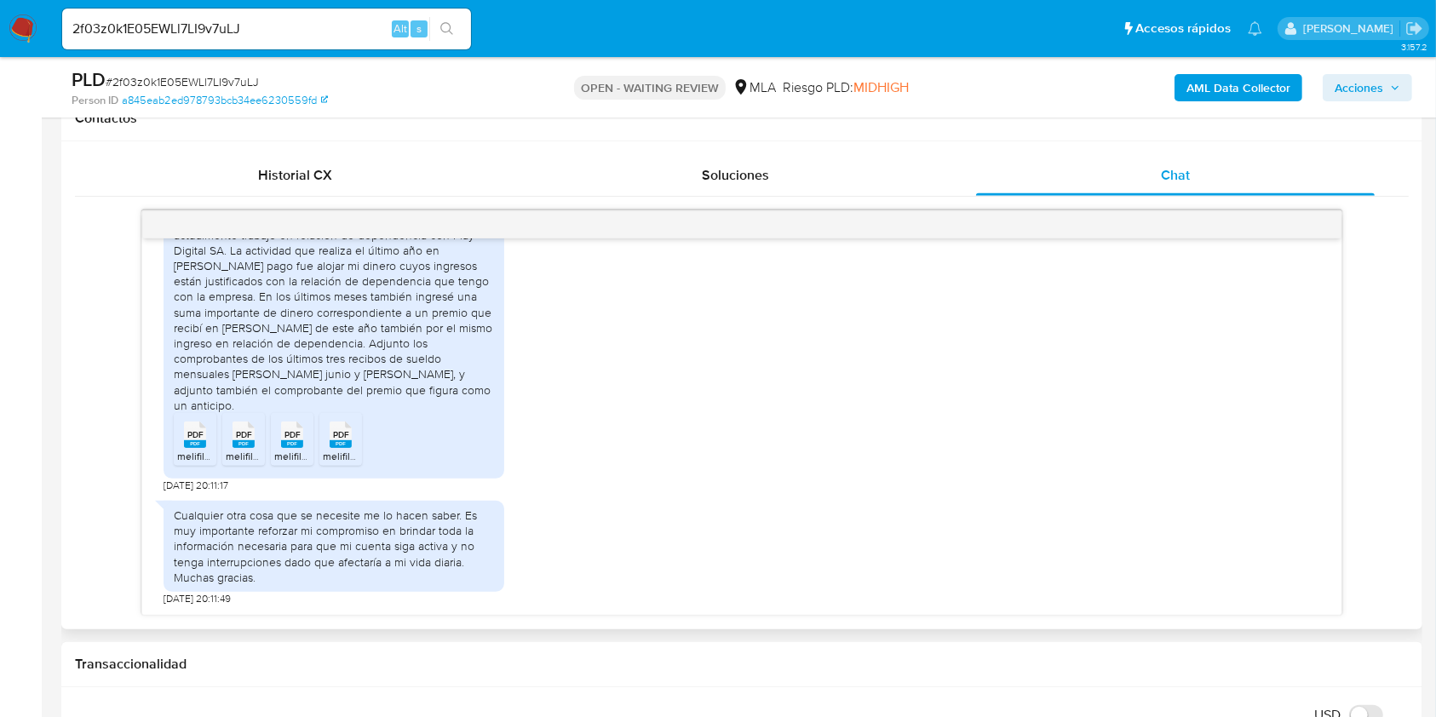
drag, startPoint x: 334, startPoint y: 482, endPoint x: 406, endPoint y: 421, distance: 94.9
click at [331, 482] on div "Hola! Mi nombre es Pablo Ariel Di Loreto Y actualmente trabajo en relación de d…" at bounding box center [334, 344] width 341 height 296
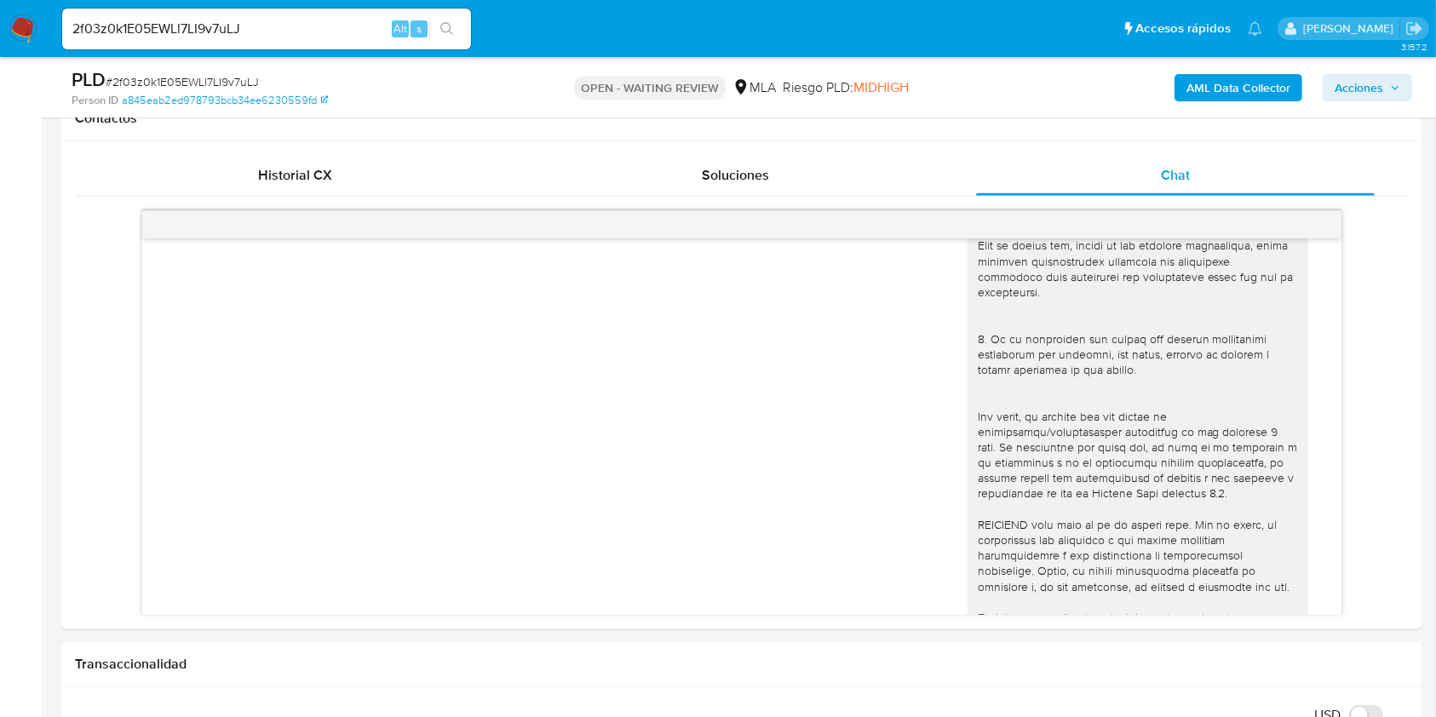
scroll to position [227, 0]
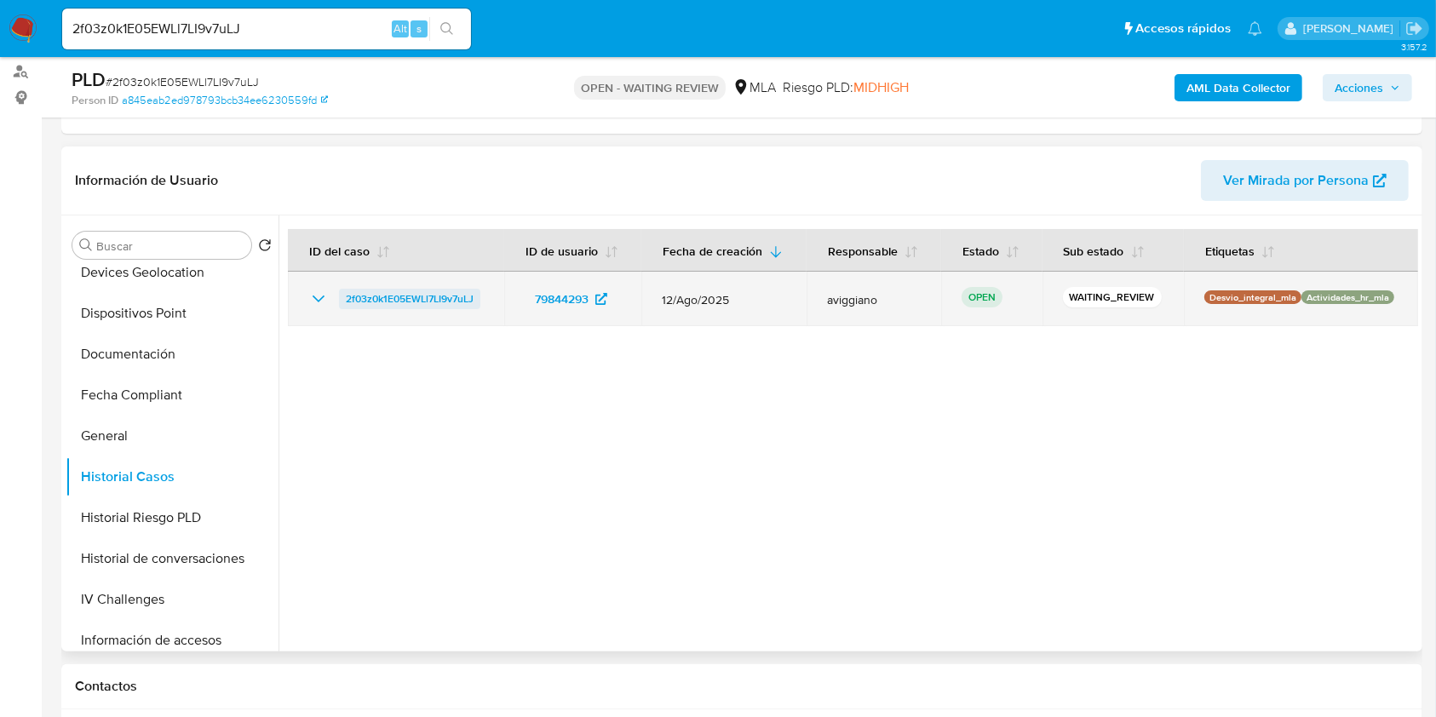
drag, startPoint x: 500, startPoint y: 290, endPoint x: 339, endPoint y: 293, distance: 161.0
click at [339, 293] on td "2f03z0k1E05EWLl7LI9v7uLJ" at bounding box center [396, 299] width 216 height 55
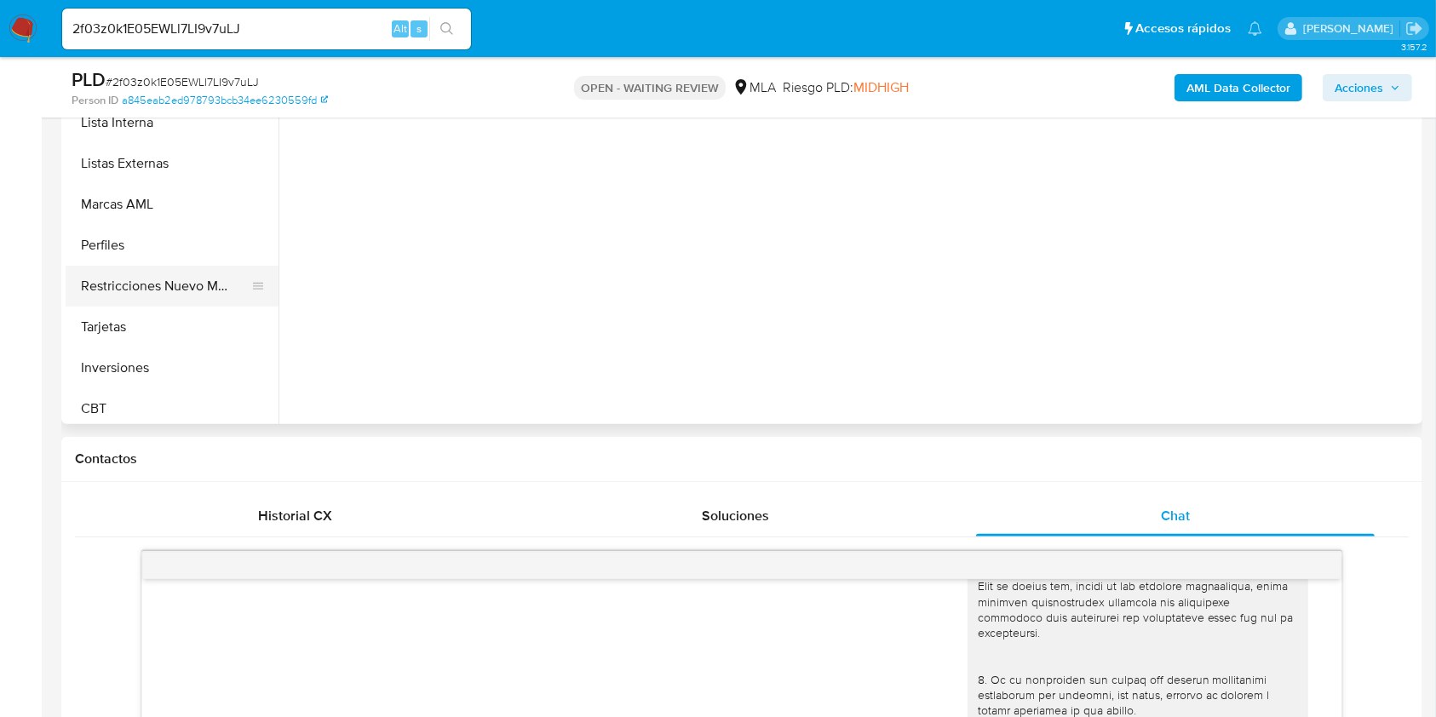
scroll to position [681, 0]
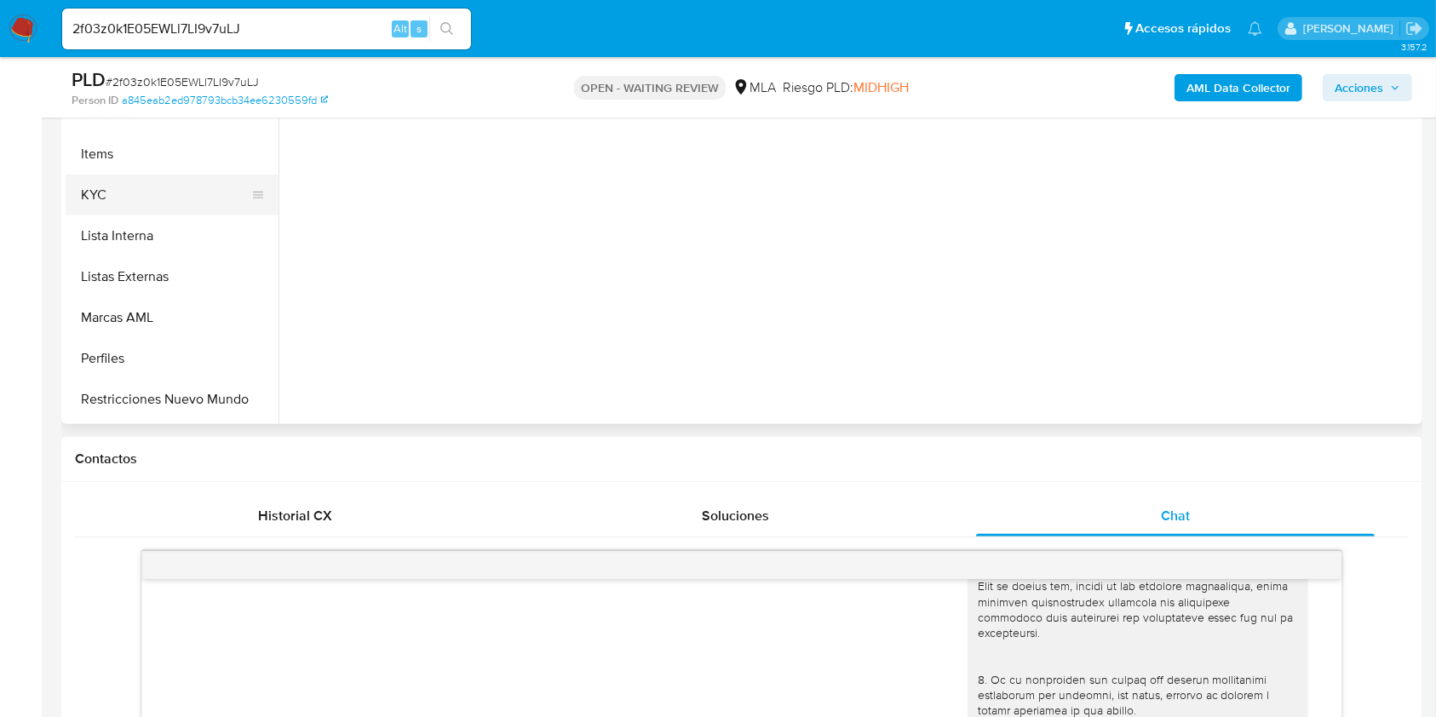
click at [130, 200] on button "KYC" at bounding box center [165, 195] width 199 height 41
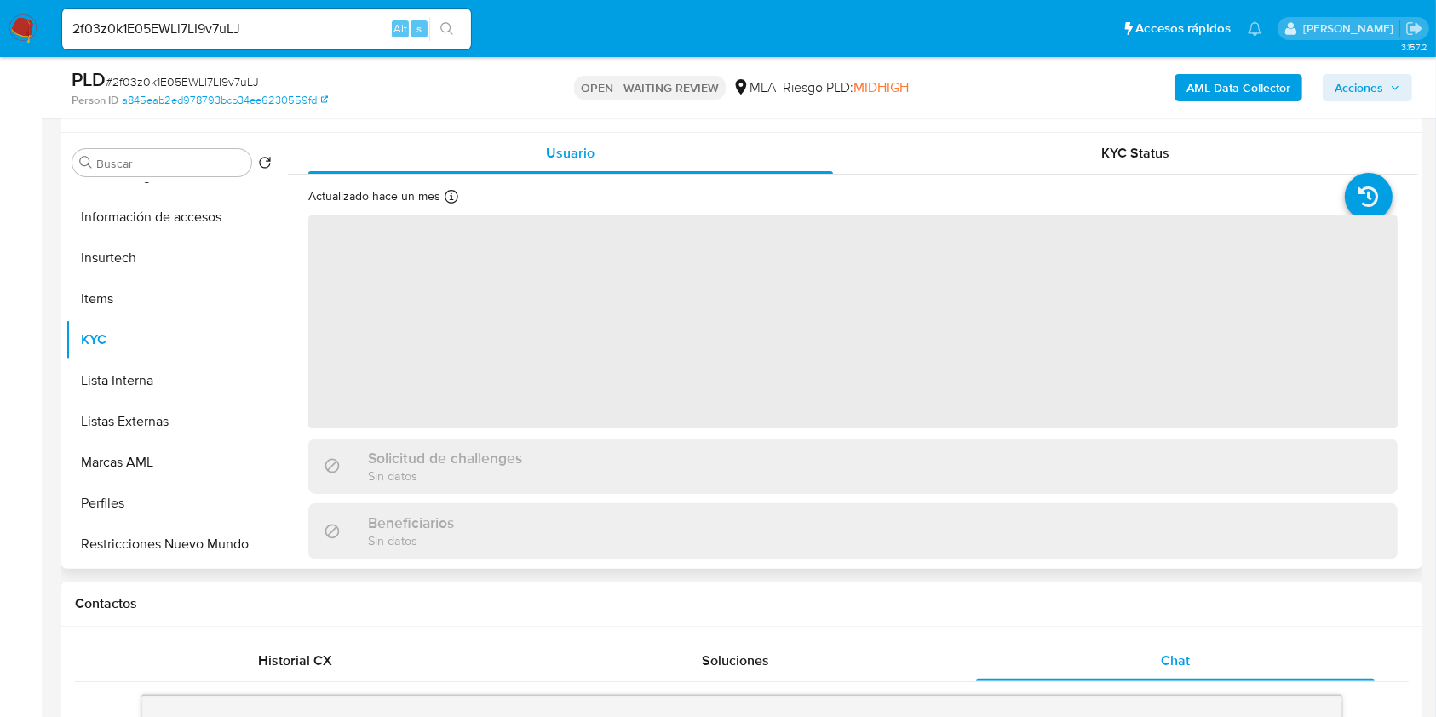
scroll to position [227, 0]
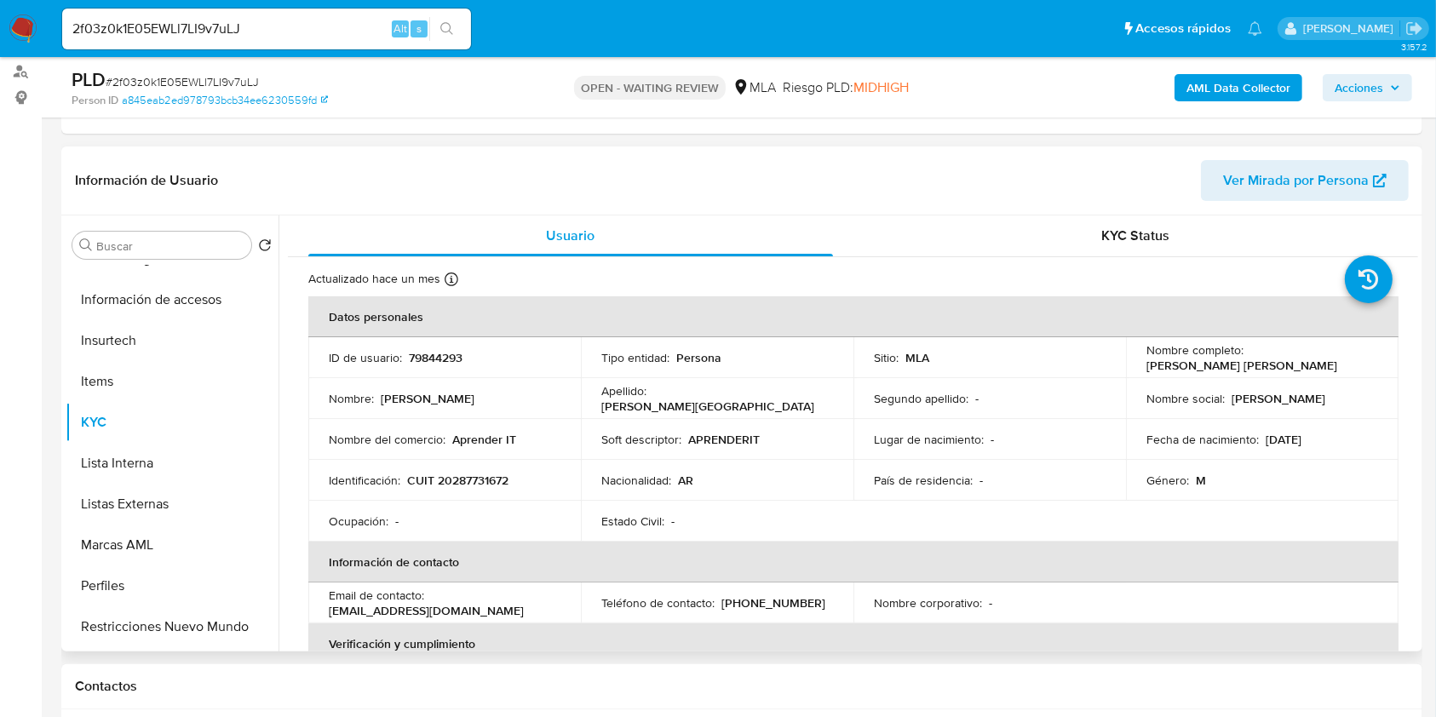
click at [488, 467] on td "Identificación : CUIT 20287731672" at bounding box center [444, 480] width 273 height 41
click at [488, 473] on p "CUIT 20287731672" at bounding box center [457, 480] width 101 height 15
copy p "20287731672"
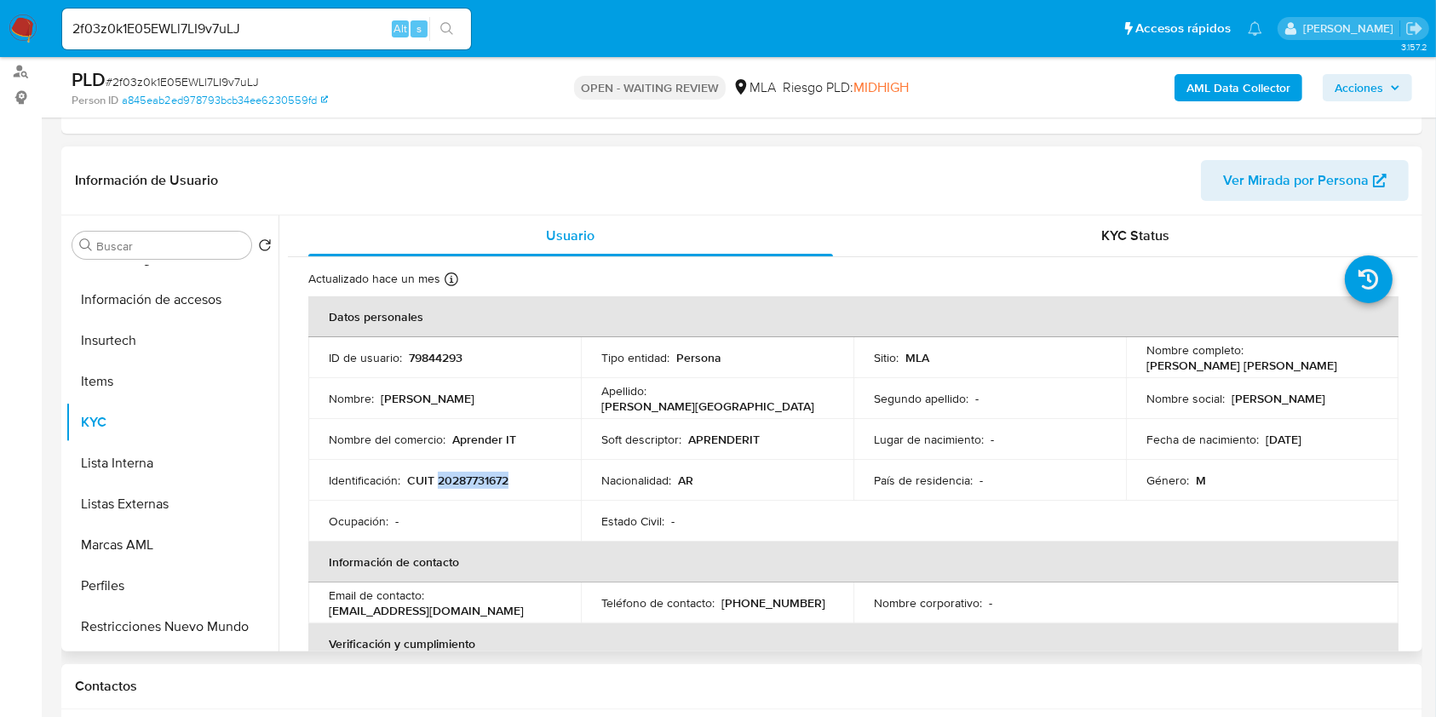
copy p "20287731672"
drag, startPoint x: 1245, startPoint y: 357, endPoint x: 1376, endPoint y: 353, distance: 131.2
click at [1376, 353] on td "Nombre completo : Pablo Ariel di Loreto" at bounding box center [1262, 357] width 273 height 41
copy p "Pablo Ariel di Loreto"
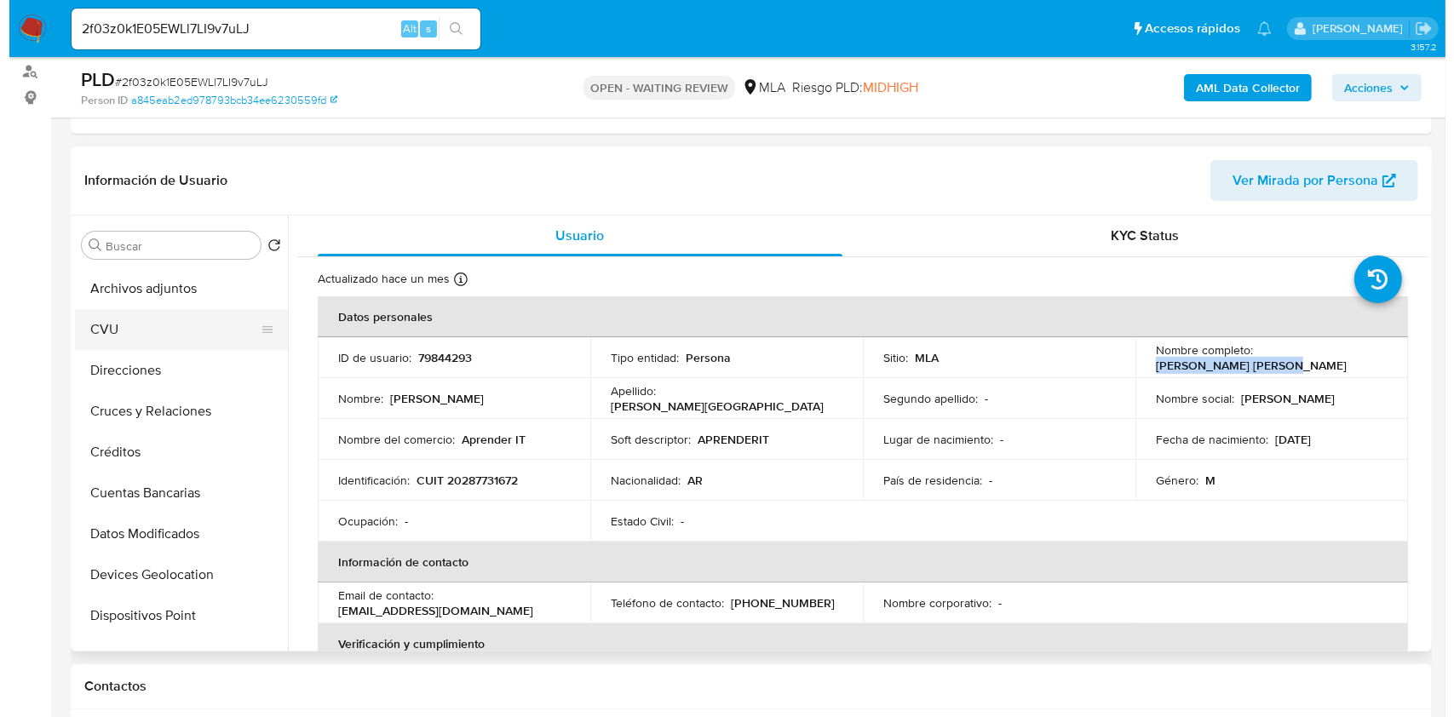
scroll to position [0, 0]
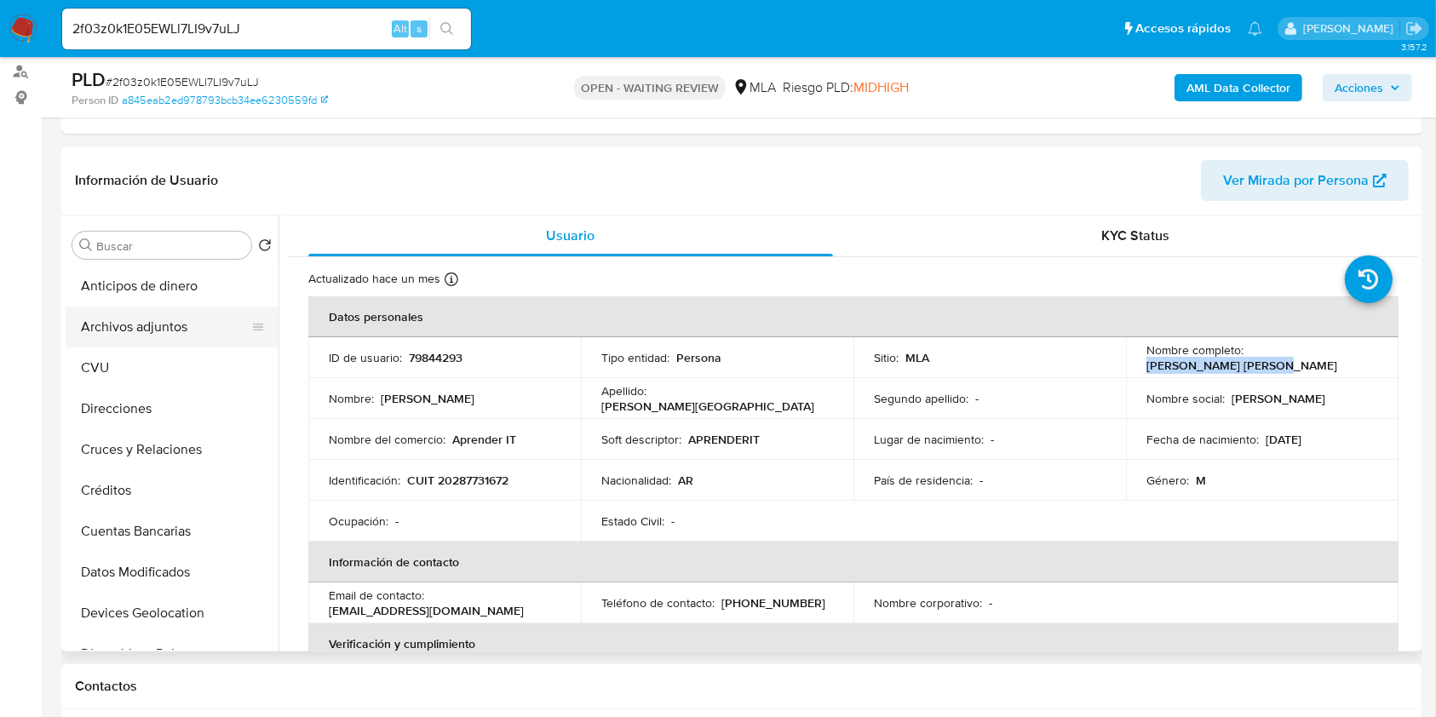
click at [175, 324] on button "Archivos adjuntos" at bounding box center [165, 327] width 199 height 41
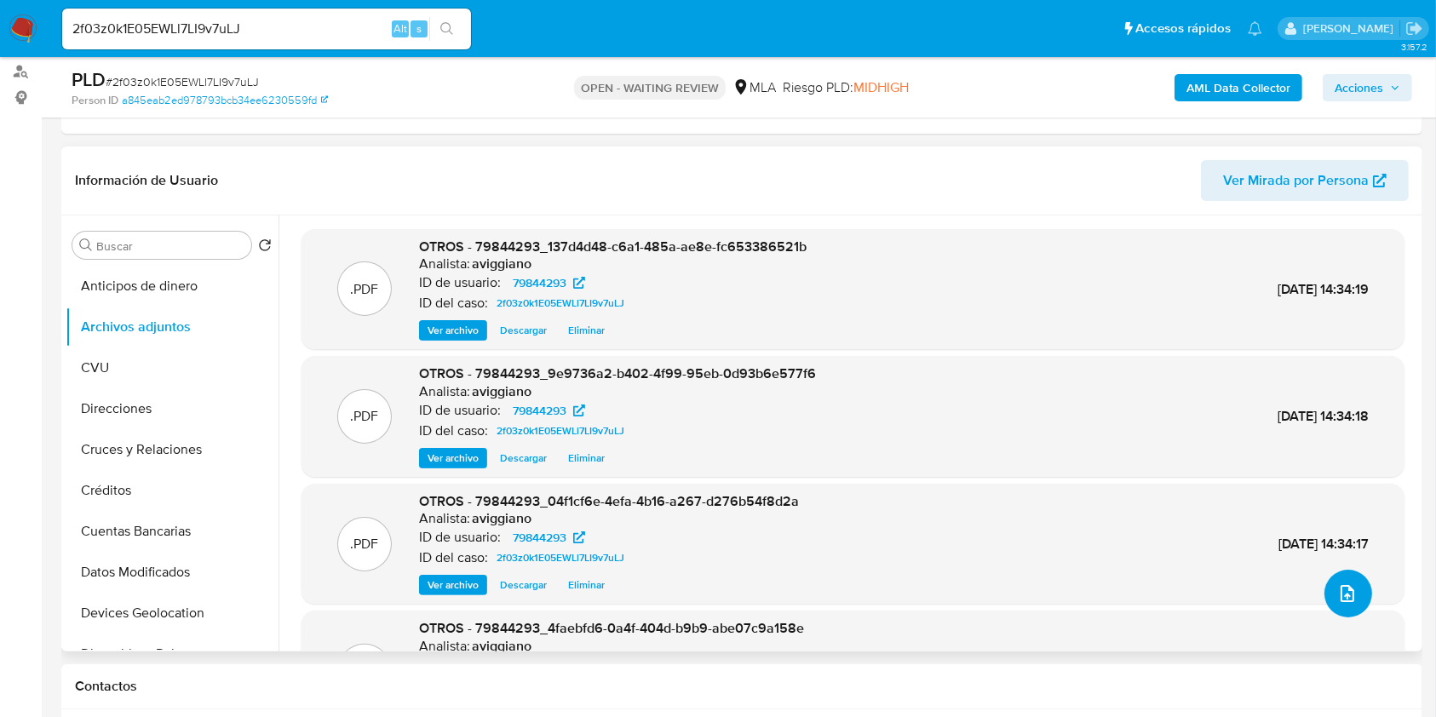
click at [1328, 579] on button "upload-file" at bounding box center [1348, 594] width 48 height 48
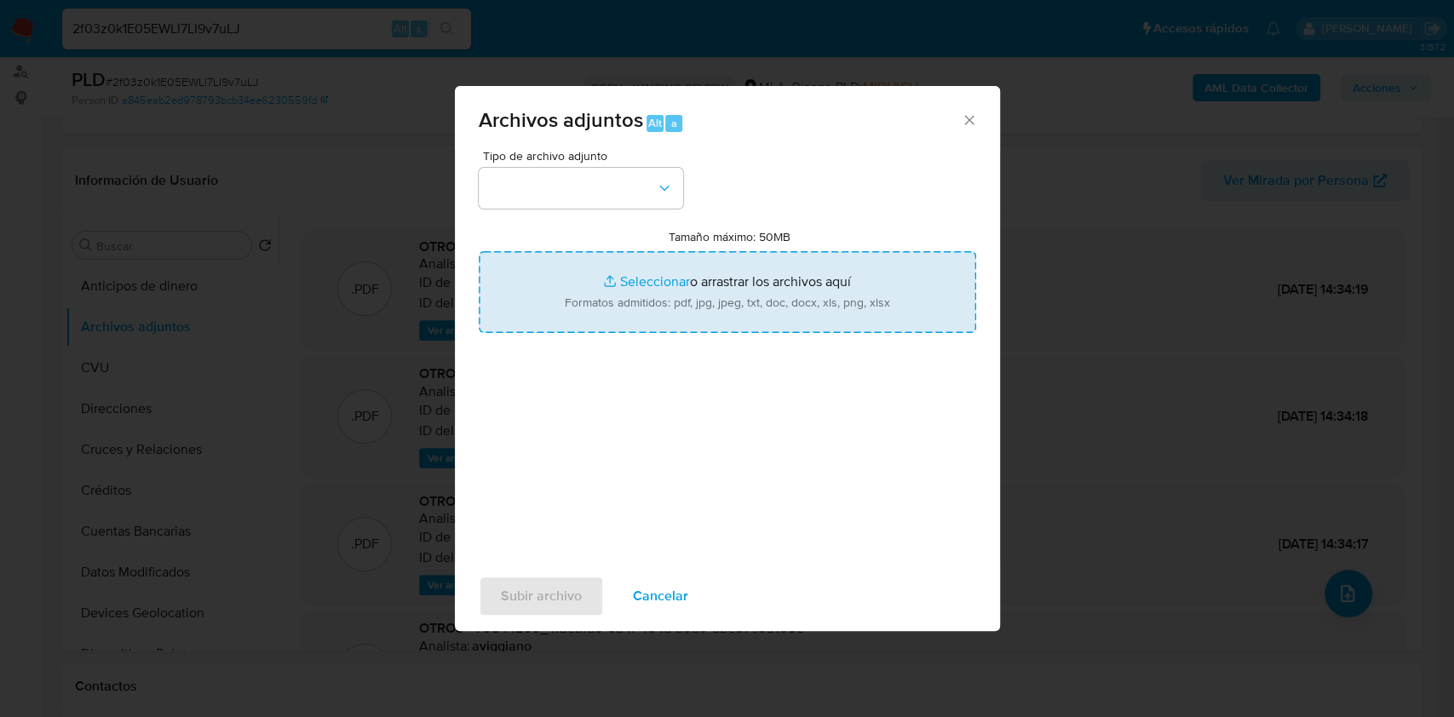
click at [806, 294] on input "Tamaño máximo: 50MB Seleccionar archivos" at bounding box center [727, 292] width 497 height 82
click at [709, 290] on input "Tamaño máximo: 50MB Seleccionar archivos" at bounding box center [727, 292] width 497 height 82
type input "C:\fakepath\Caselog 2f03z0k1E05EWLl7LI9v7uLJ_2025_08_18_23_17_21.docx"
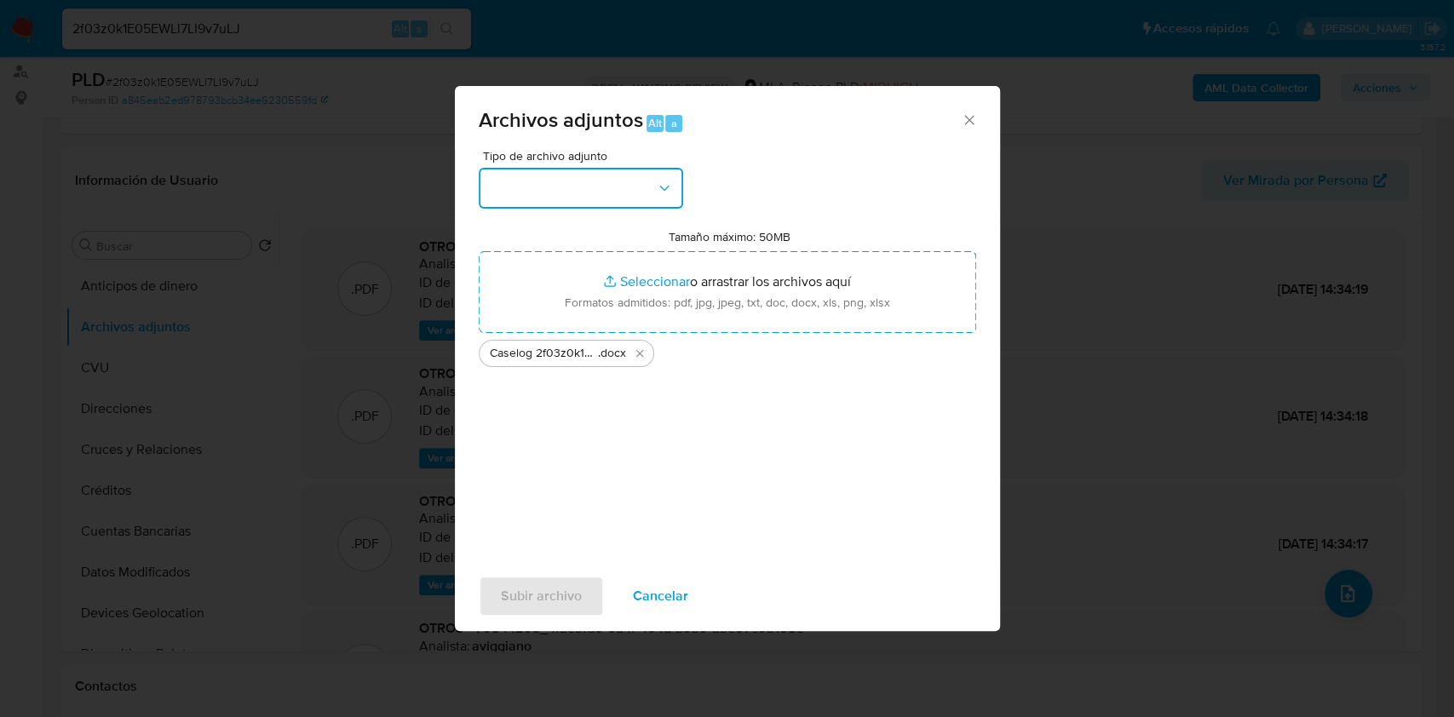
click at [527, 203] on button "button" at bounding box center [581, 188] width 204 height 41
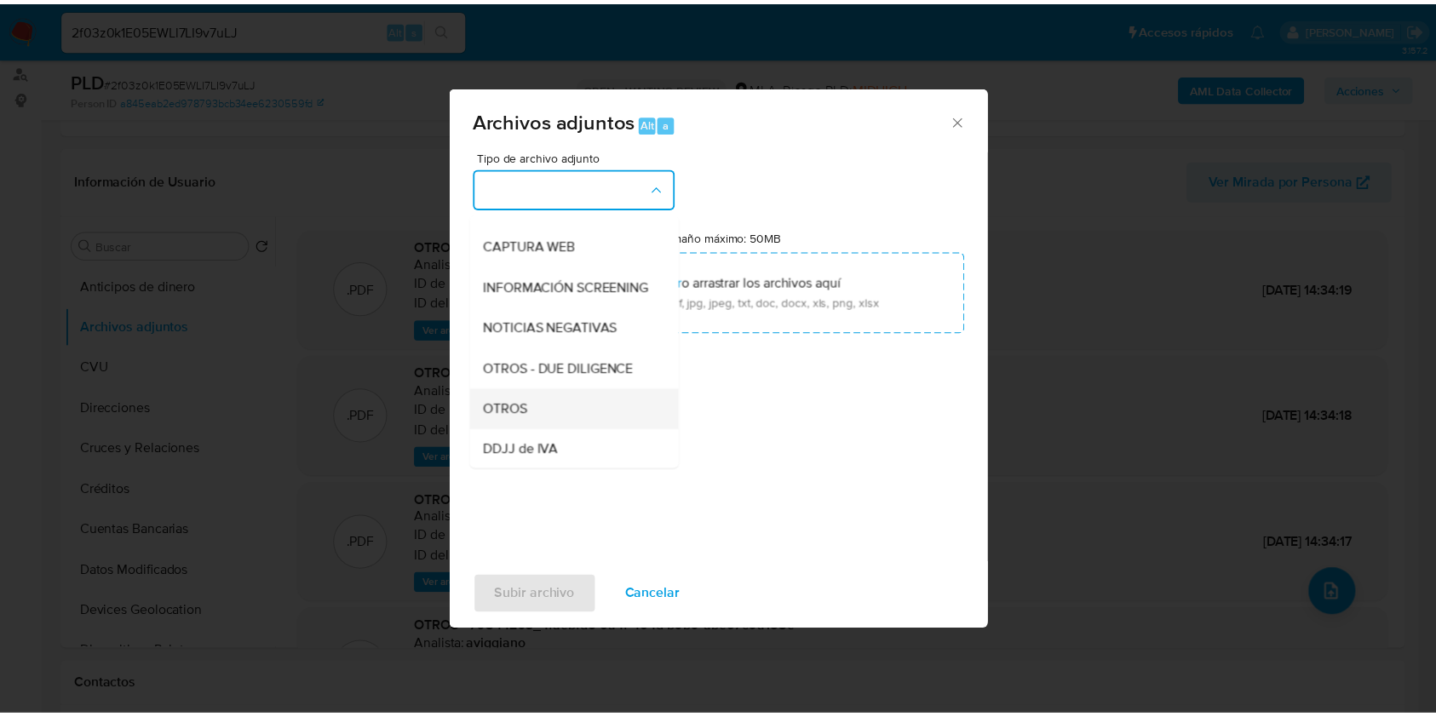
scroll to position [227, 0]
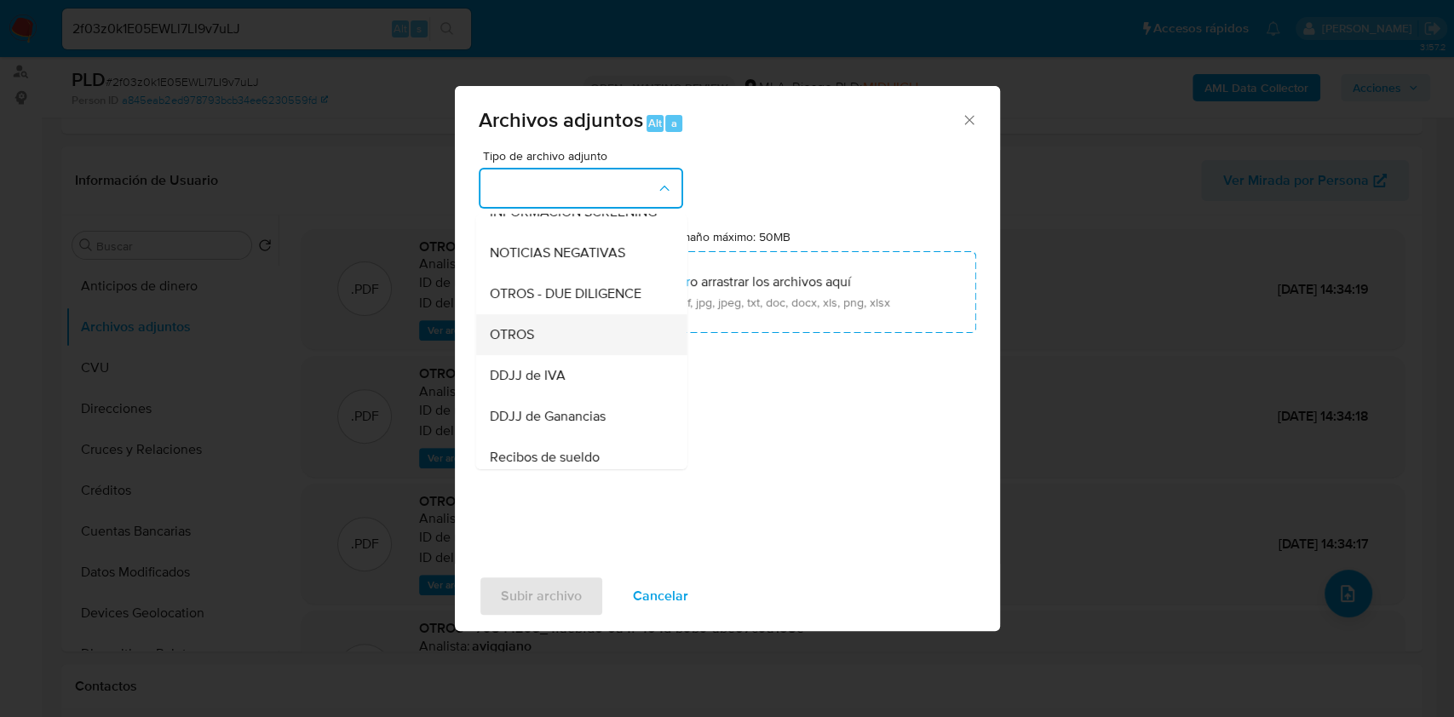
click at [522, 343] on span "OTROS" at bounding box center [511, 334] width 44 height 17
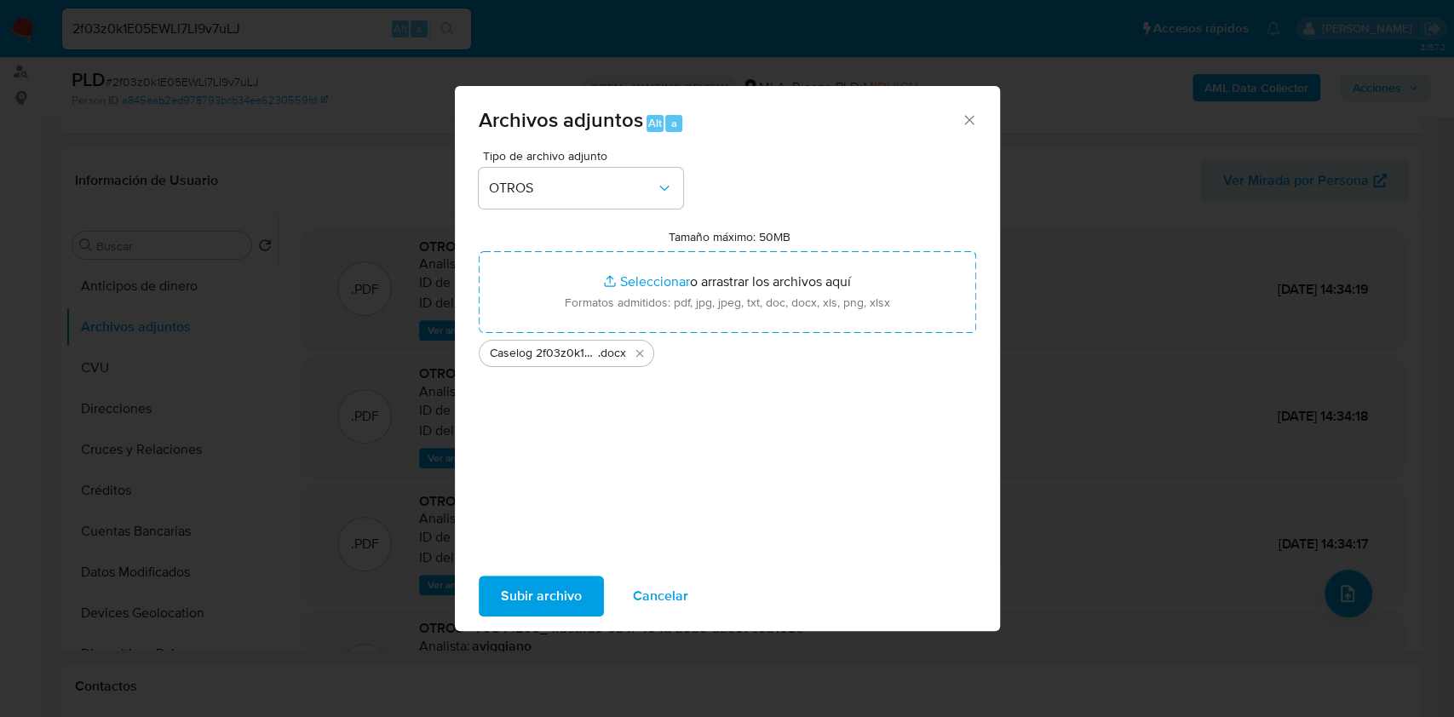
click at [559, 594] on span "Subir archivo" at bounding box center [541, 595] width 81 height 37
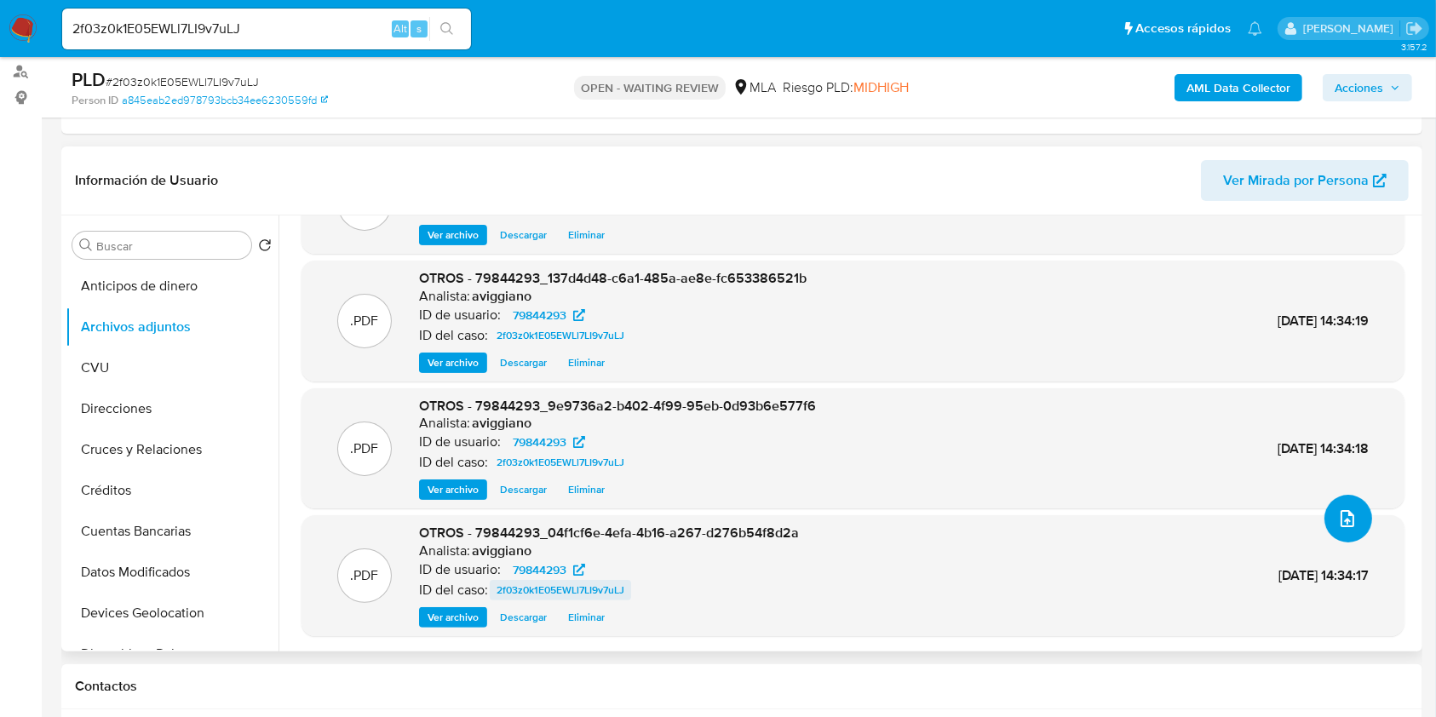
scroll to position [123, 0]
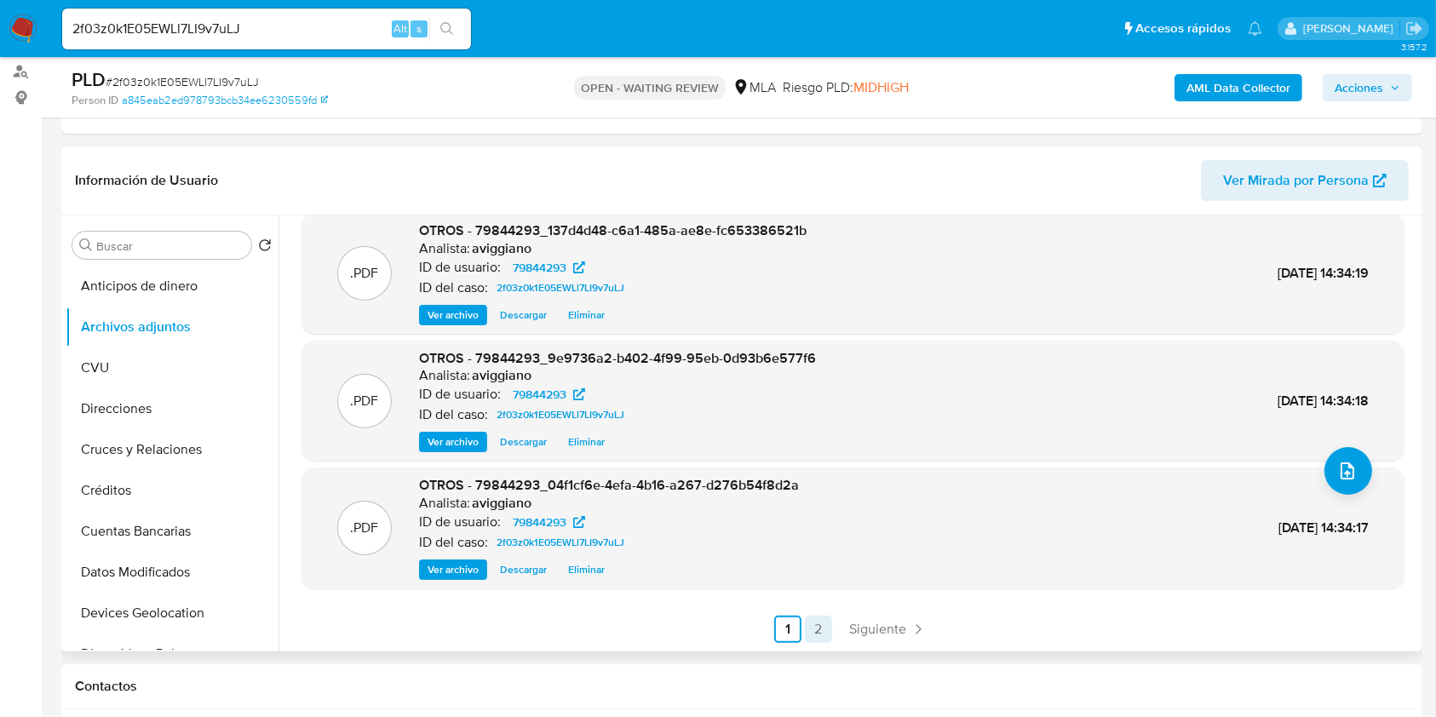
click at [806, 627] on link "2" at bounding box center [818, 629] width 27 height 27
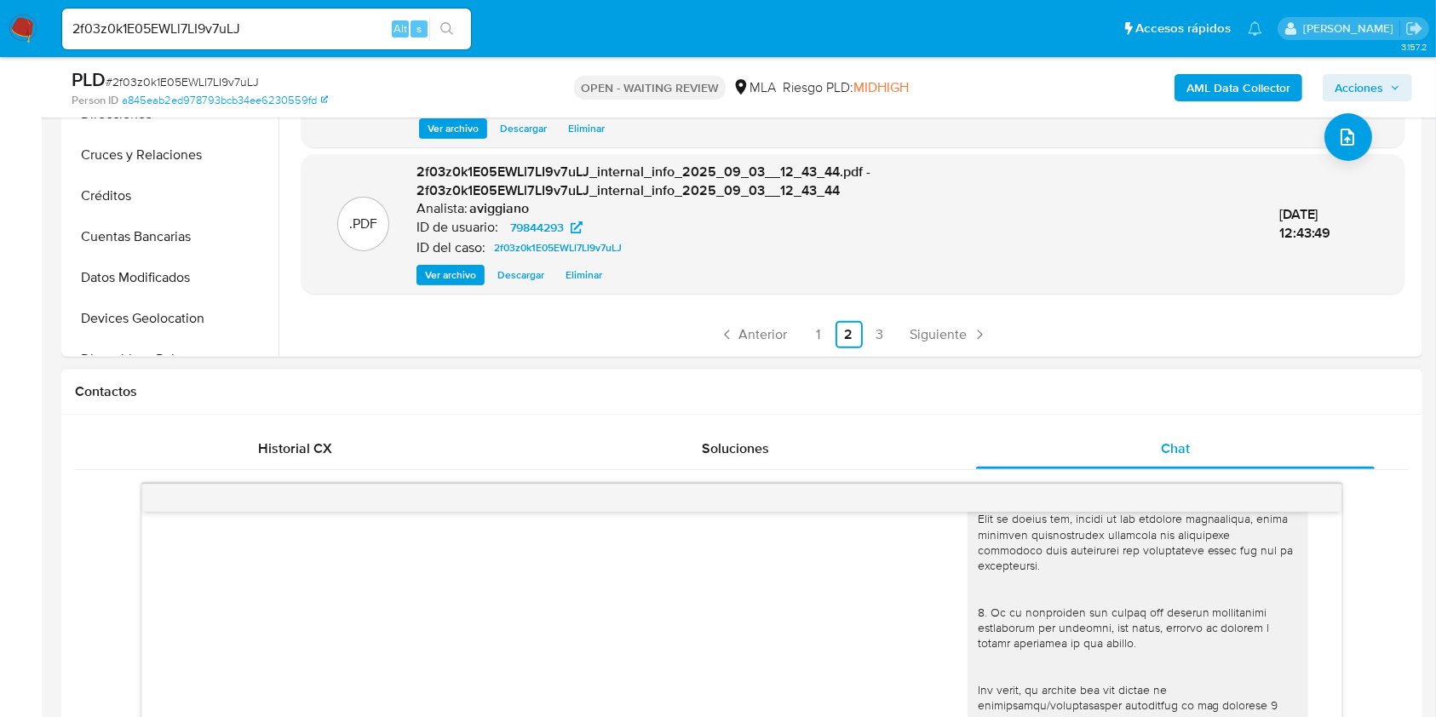
scroll to position [681, 0]
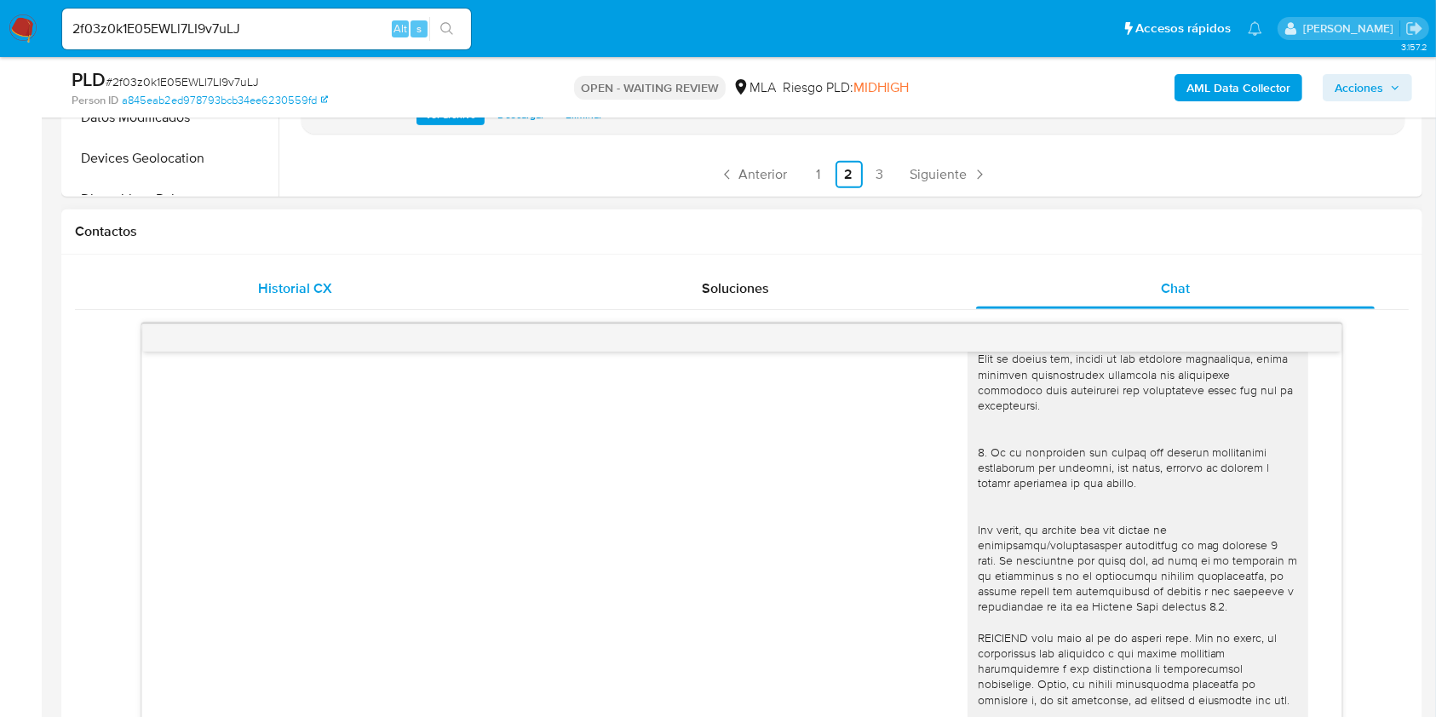
click at [313, 290] on span "Historial CX" at bounding box center [295, 288] width 74 height 20
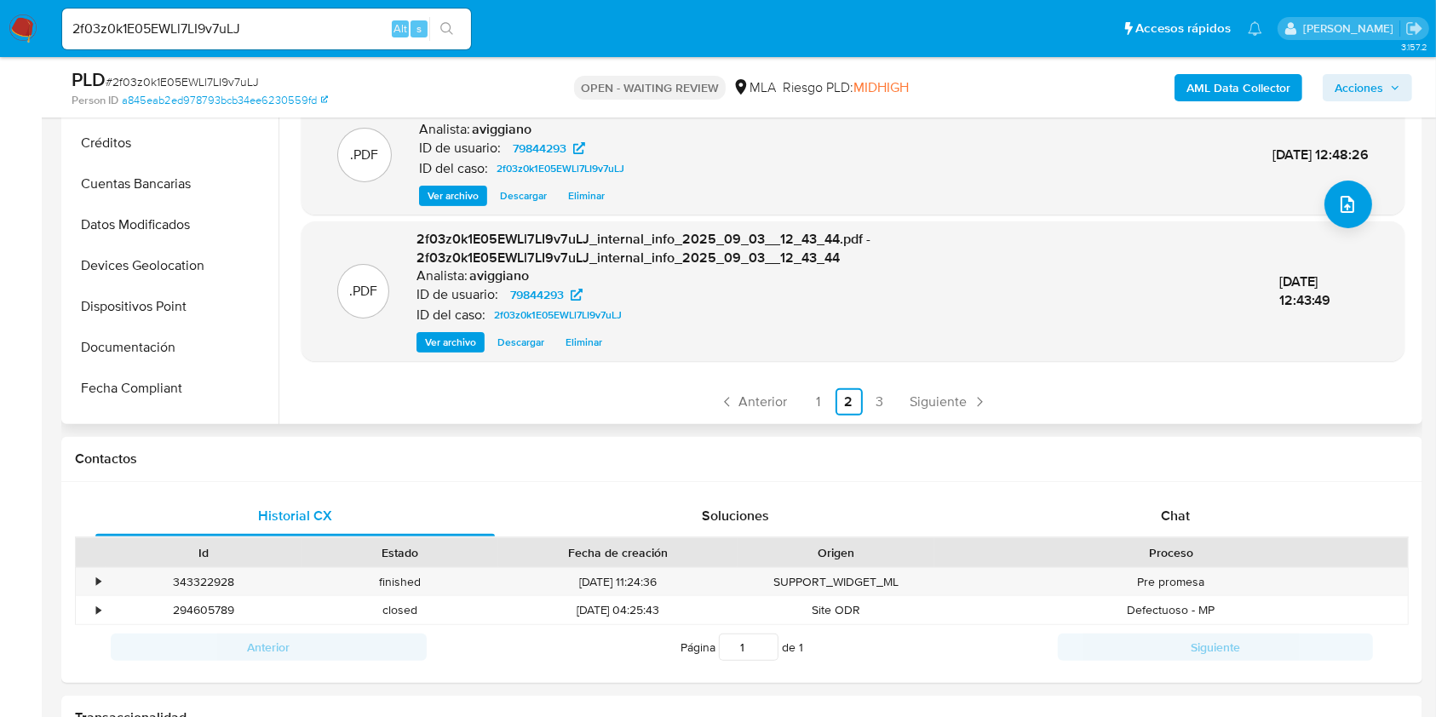
scroll to position [347, 0]
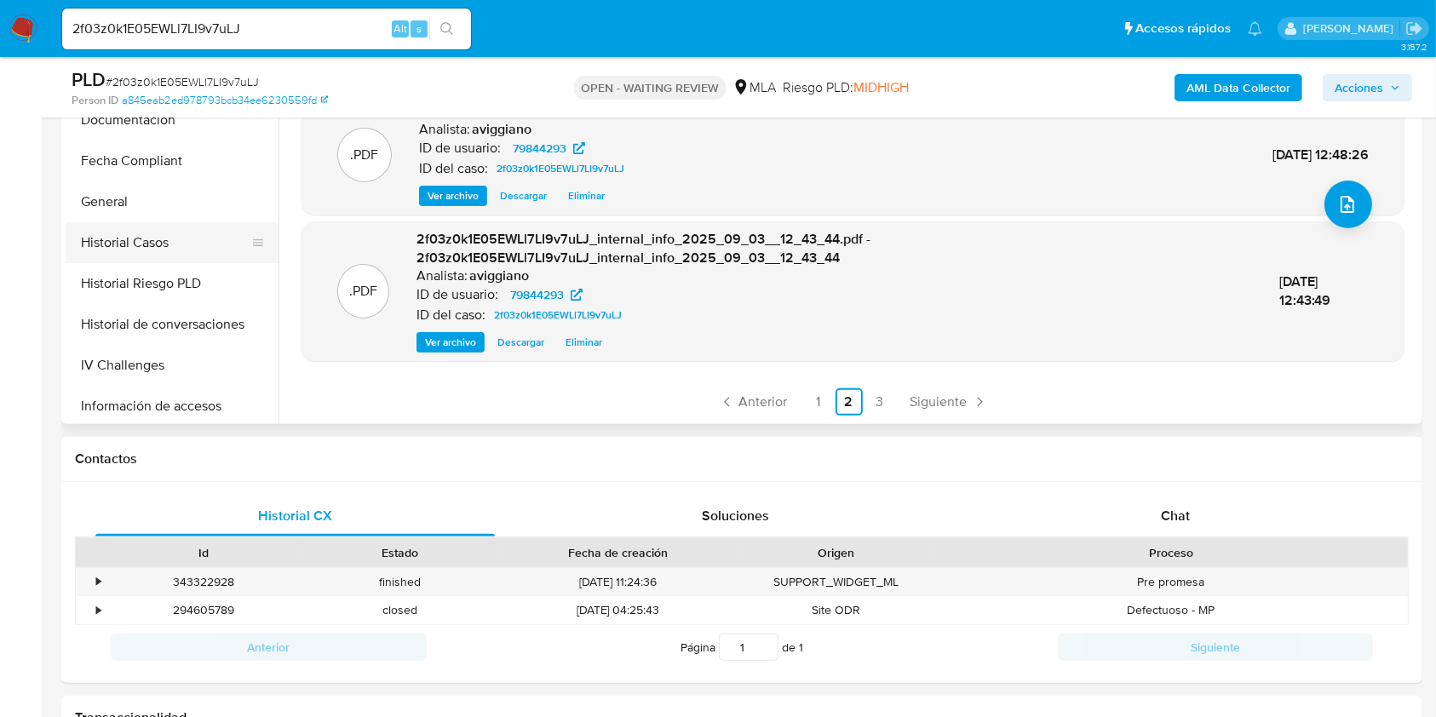
click at [150, 245] on button "Historial Casos" at bounding box center [165, 242] width 199 height 41
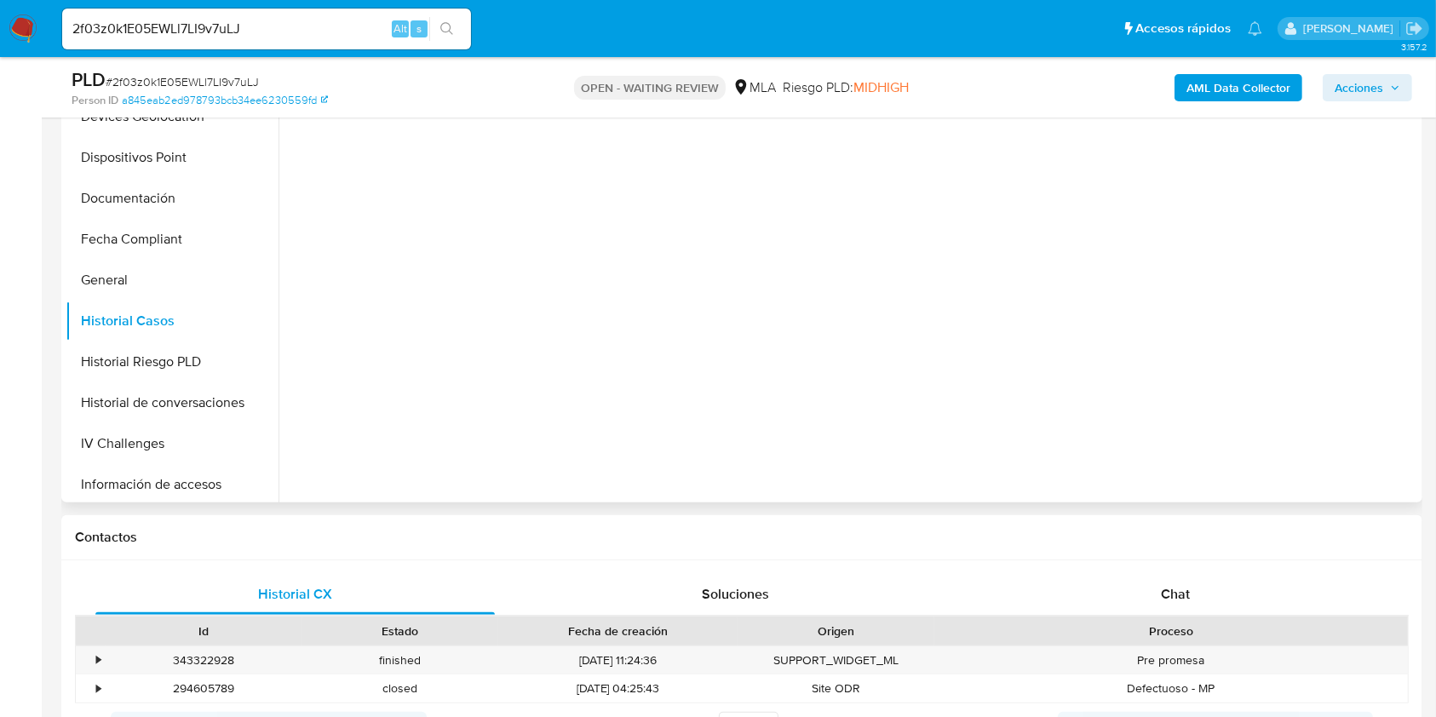
scroll to position [341, 0]
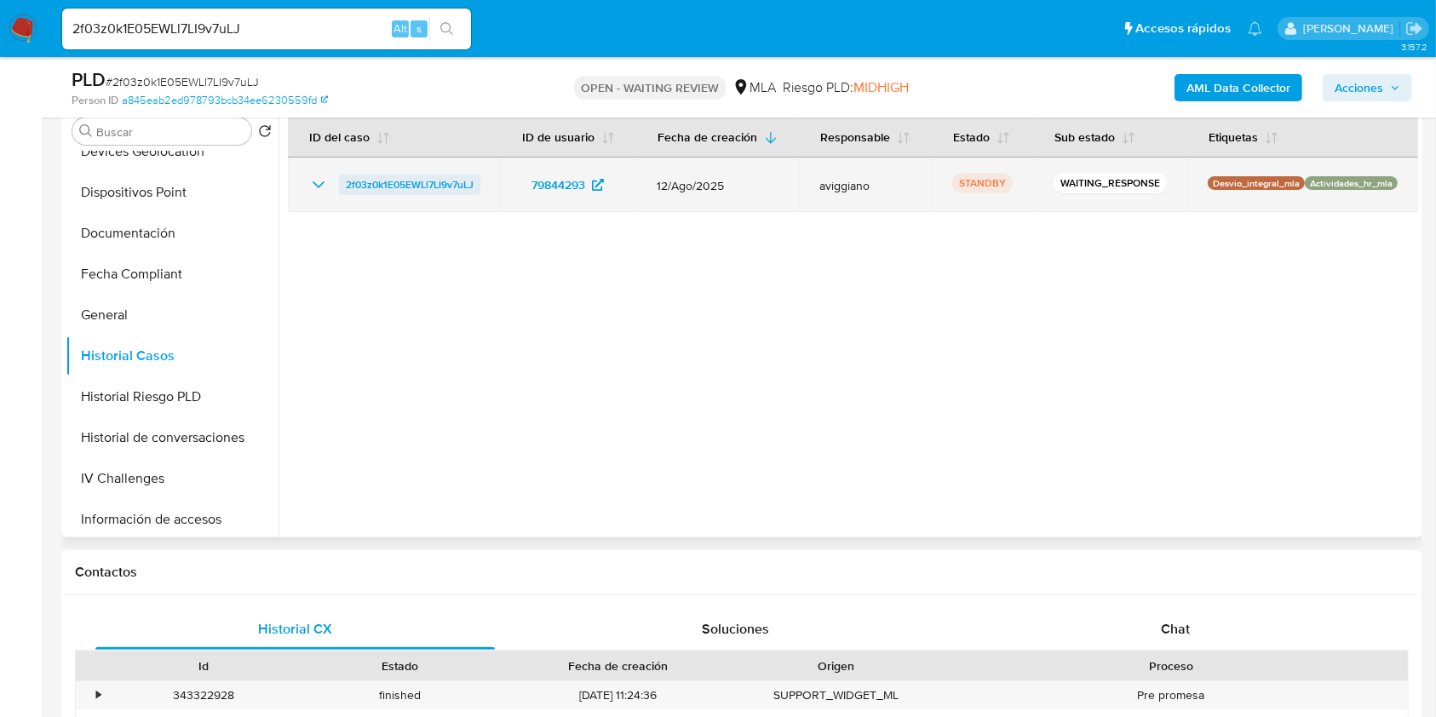
drag, startPoint x: 497, startPoint y: 198, endPoint x: 341, endPoint y: 198, distance: 156.7
click at [341, 198] on td "2f03z0k1E05EWLl7LI9v7uLJ" at bounding box center [394, 185] width 213 height 55
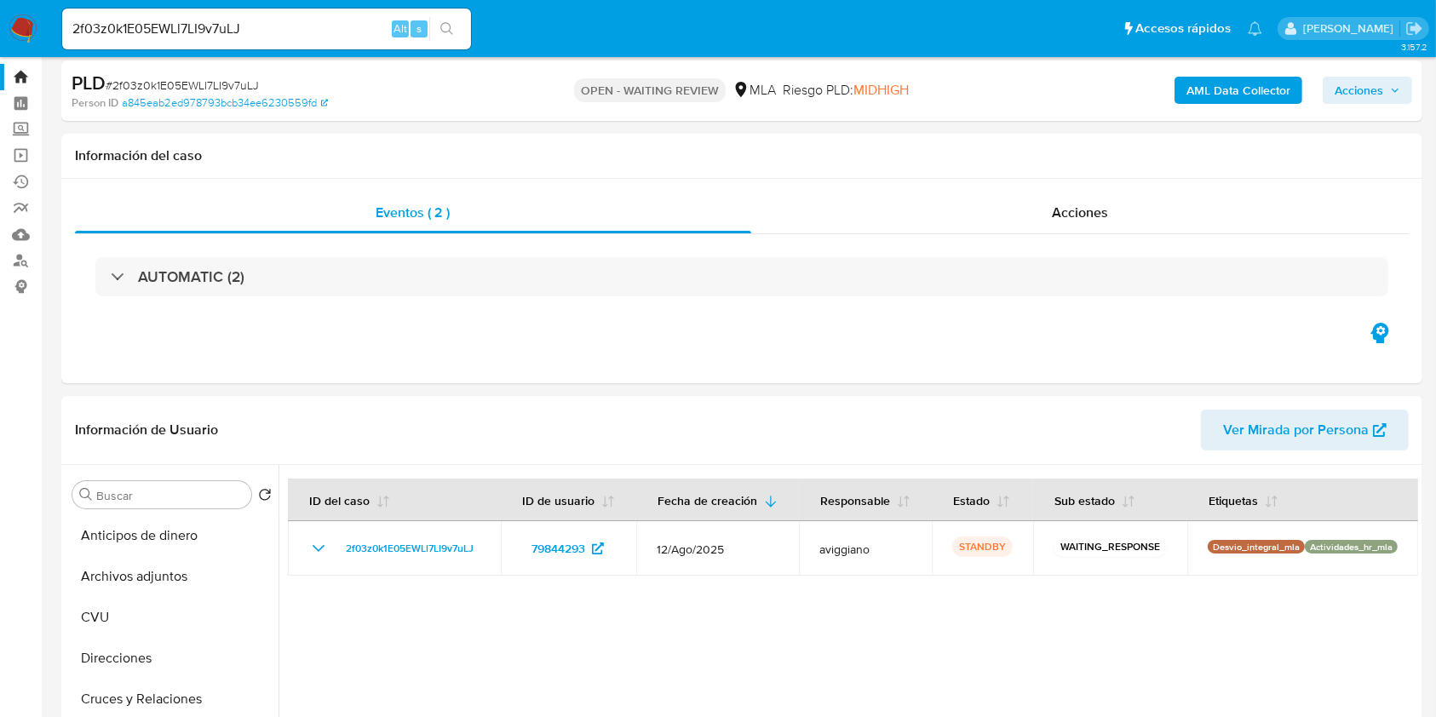
scroll to position [0, 0]
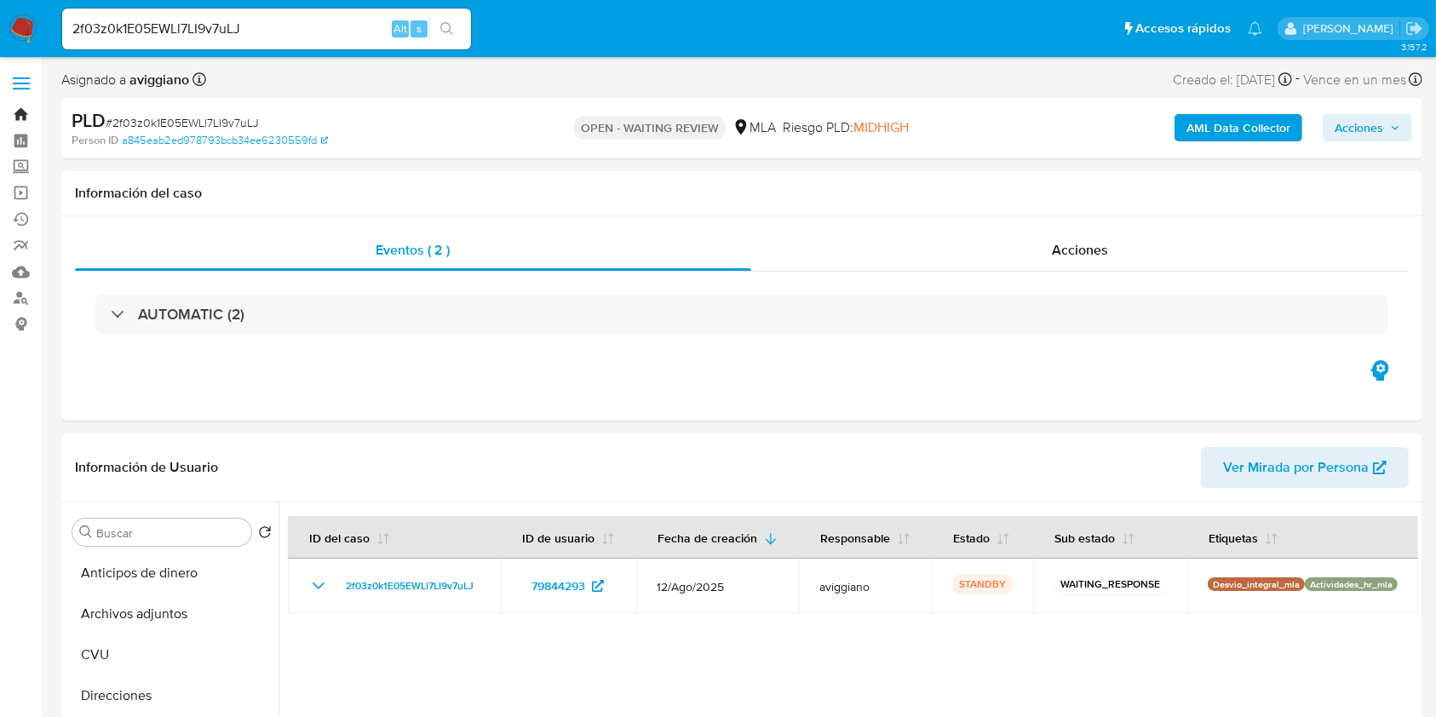
click at [22, 119] on link "Bandeja" at bounding box center [101, 114] width 203 height 26
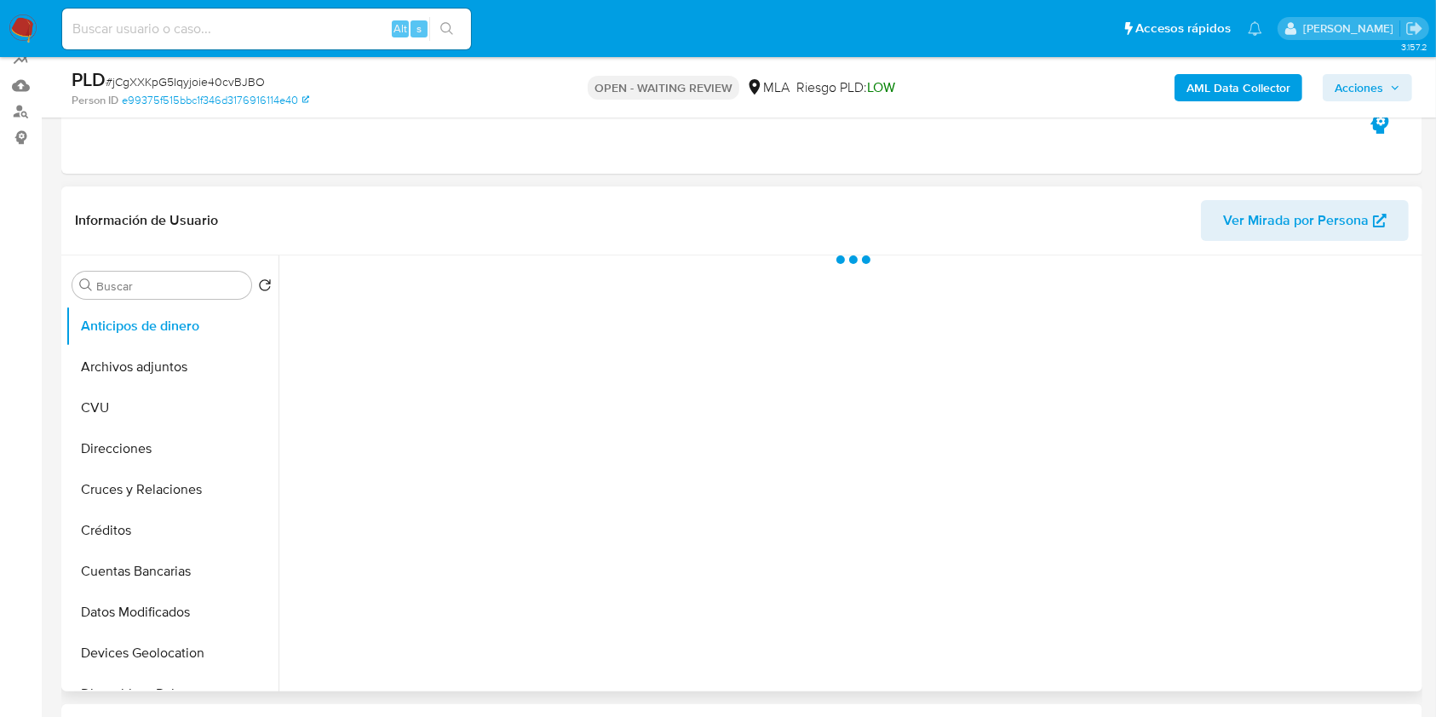
scroll to position [681, 0]
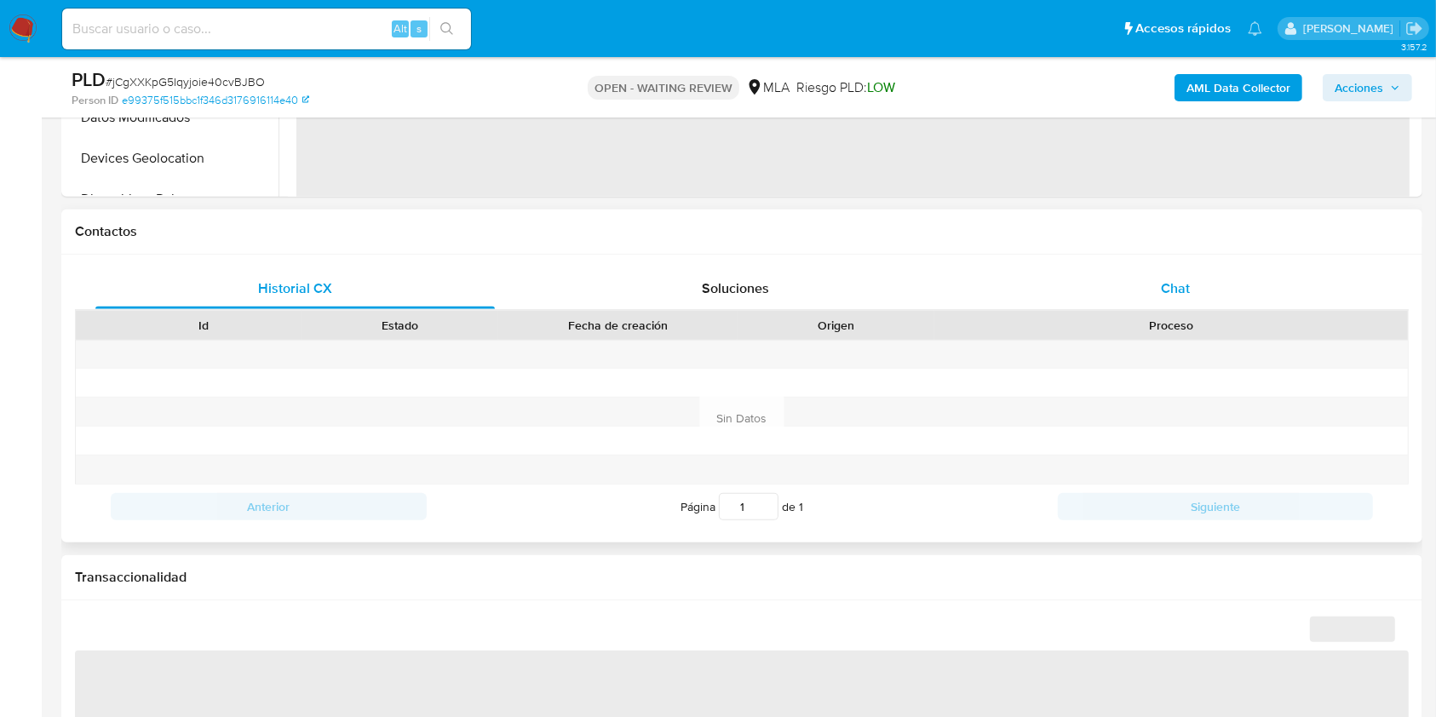
click at [1157, 292] on div "Chat" at bounding box center [1175, 288] width 399 height 41
select select "10"
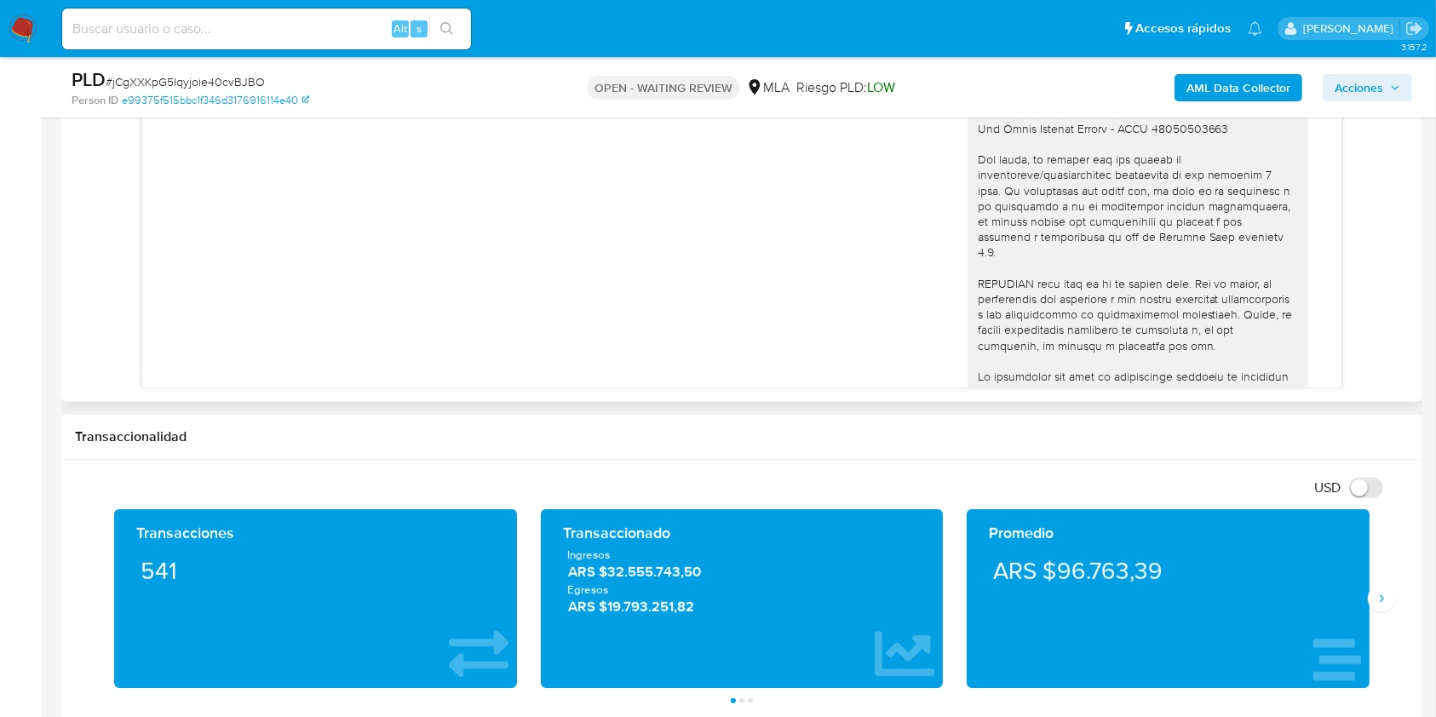
scroll to position [1397, 0]
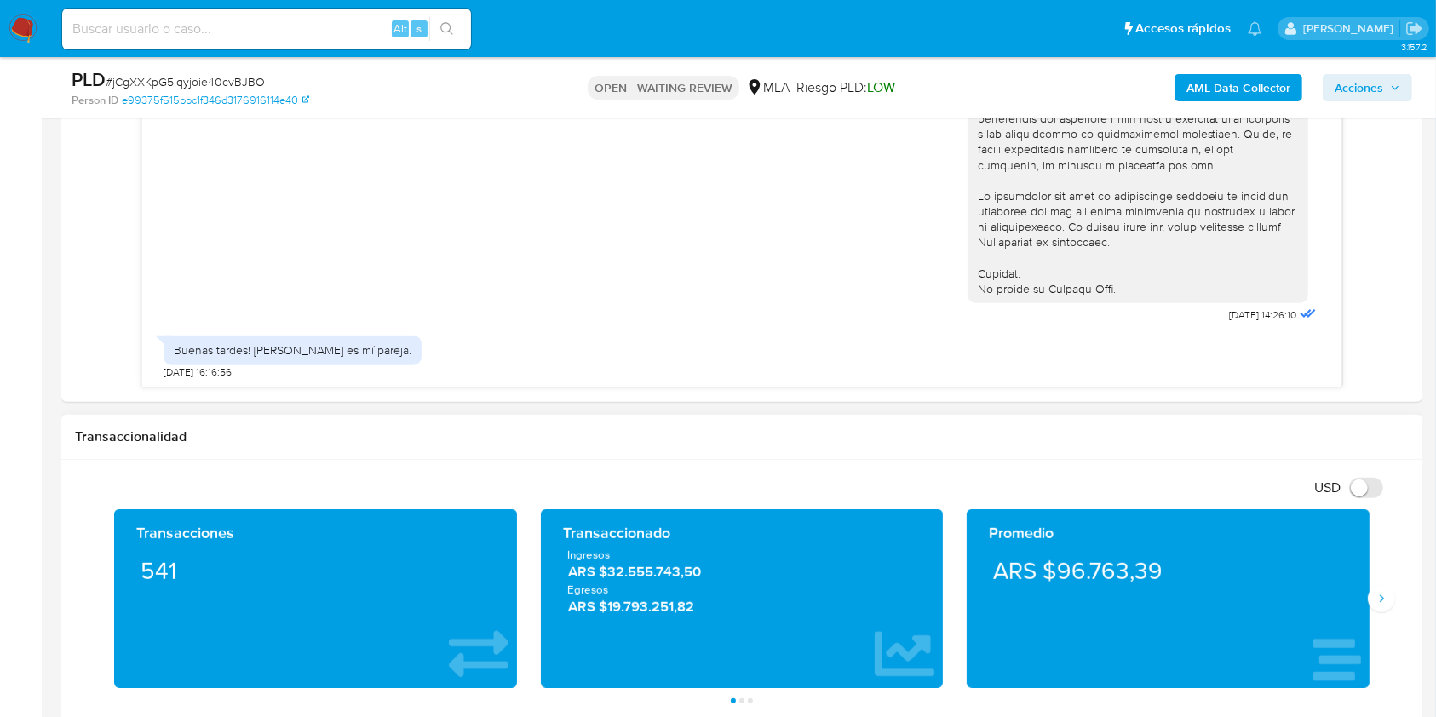
click at [321, 436] on h1 "Transaccionalidad" at bounding box center [742, 436] width 1334 height 17
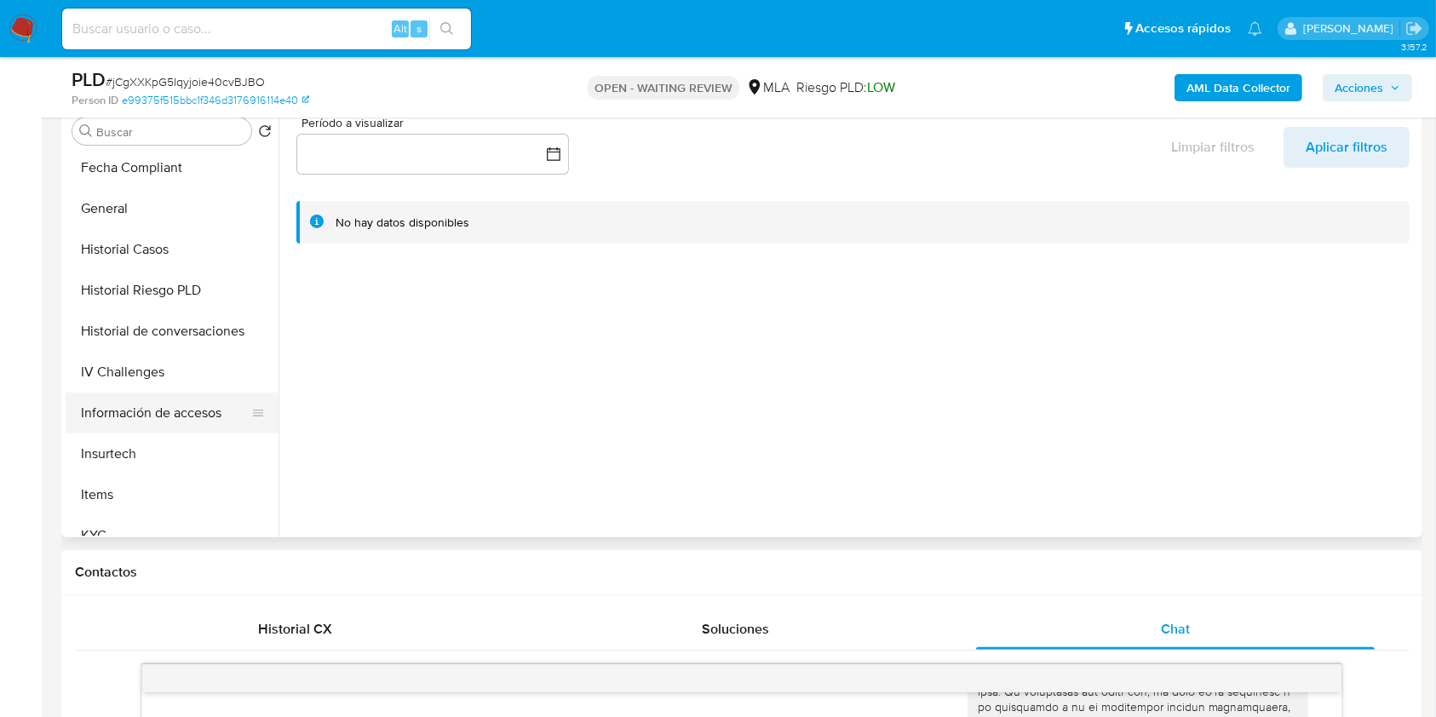
scroll to position [567, 0]
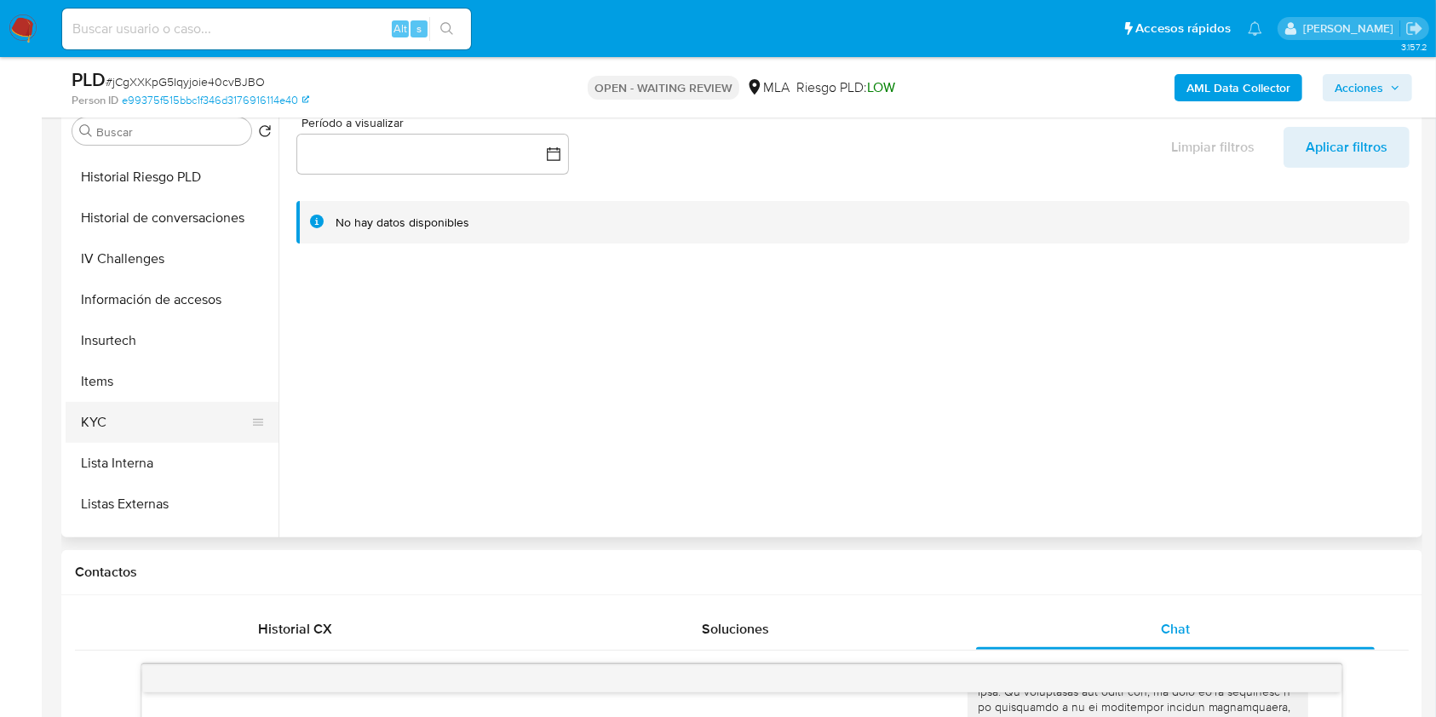
click at [99, 414] on button "KYC" at bounding box center [165, 422] width 199 height 41
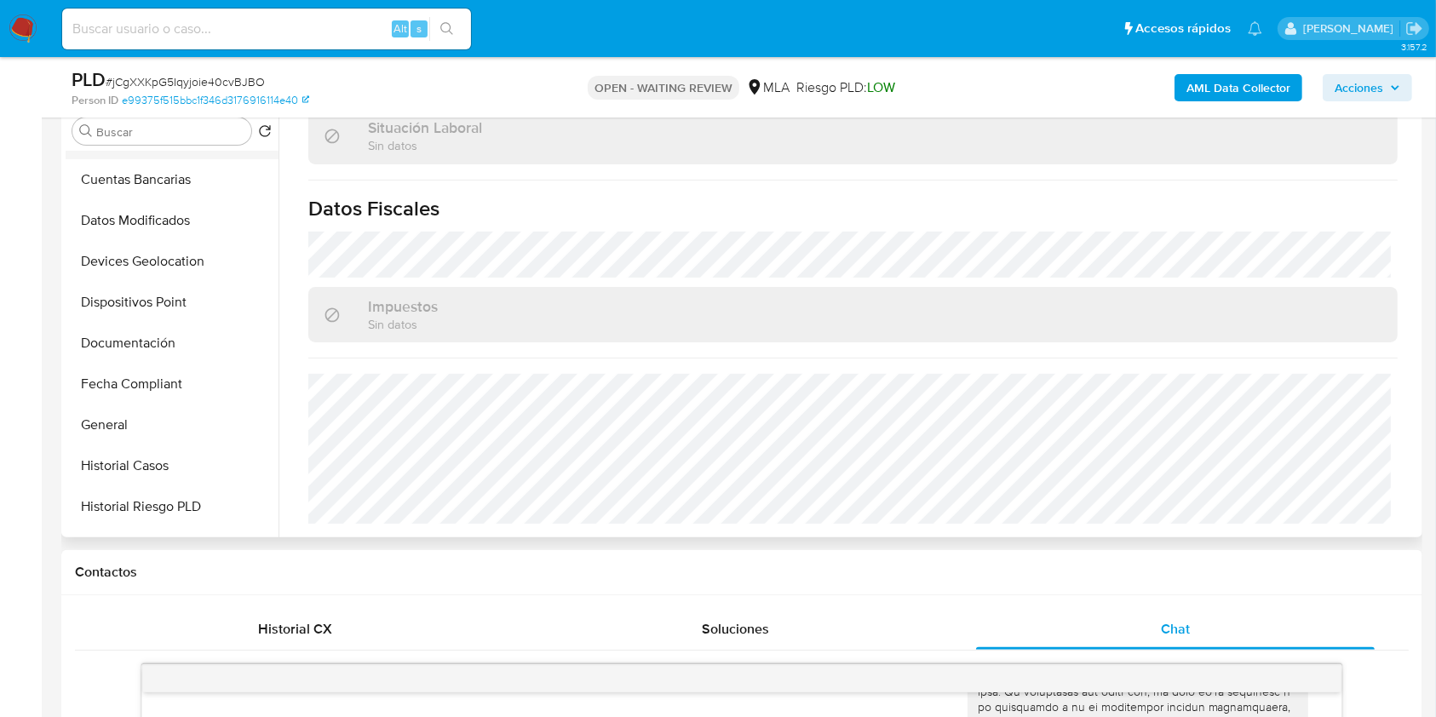
scroll to position [341, 0]
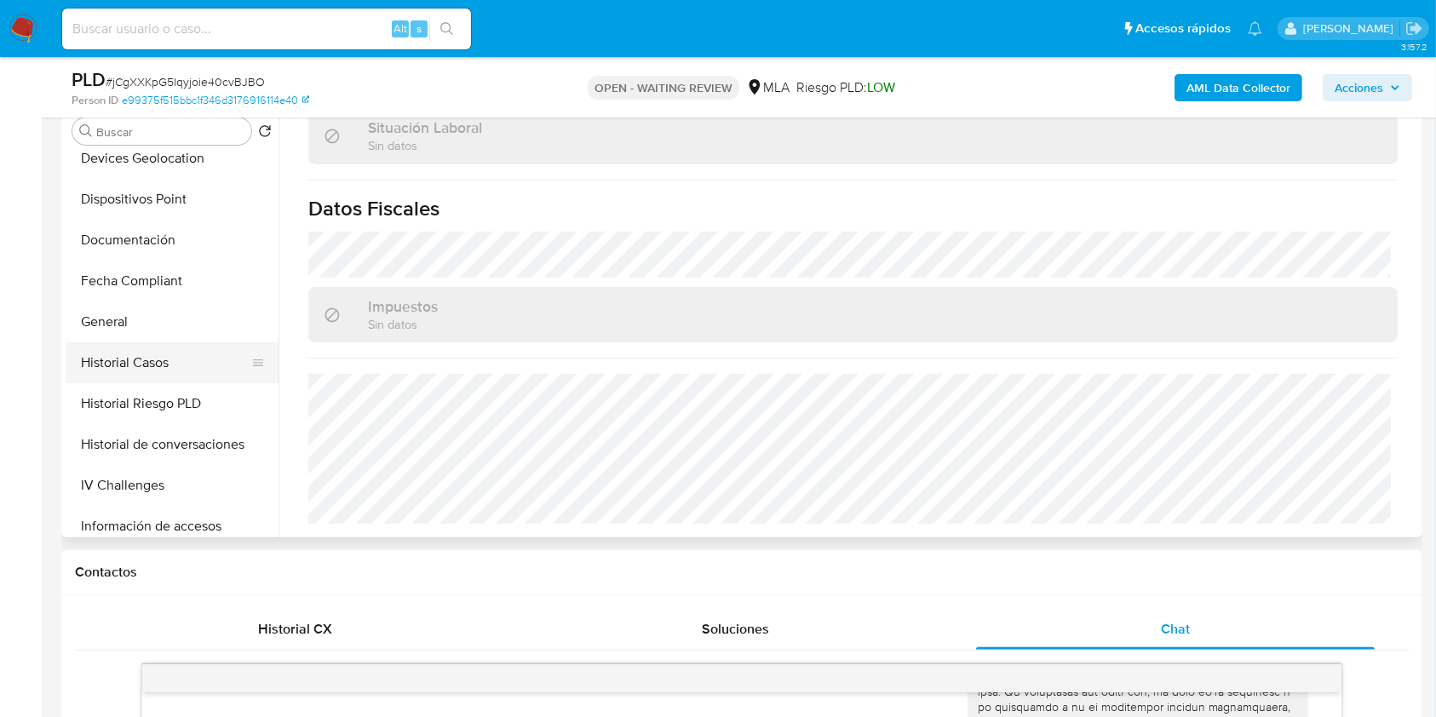
click at [141, 370] on button "Historial Casos" at bounding box center [165, 362] width 199 height 41
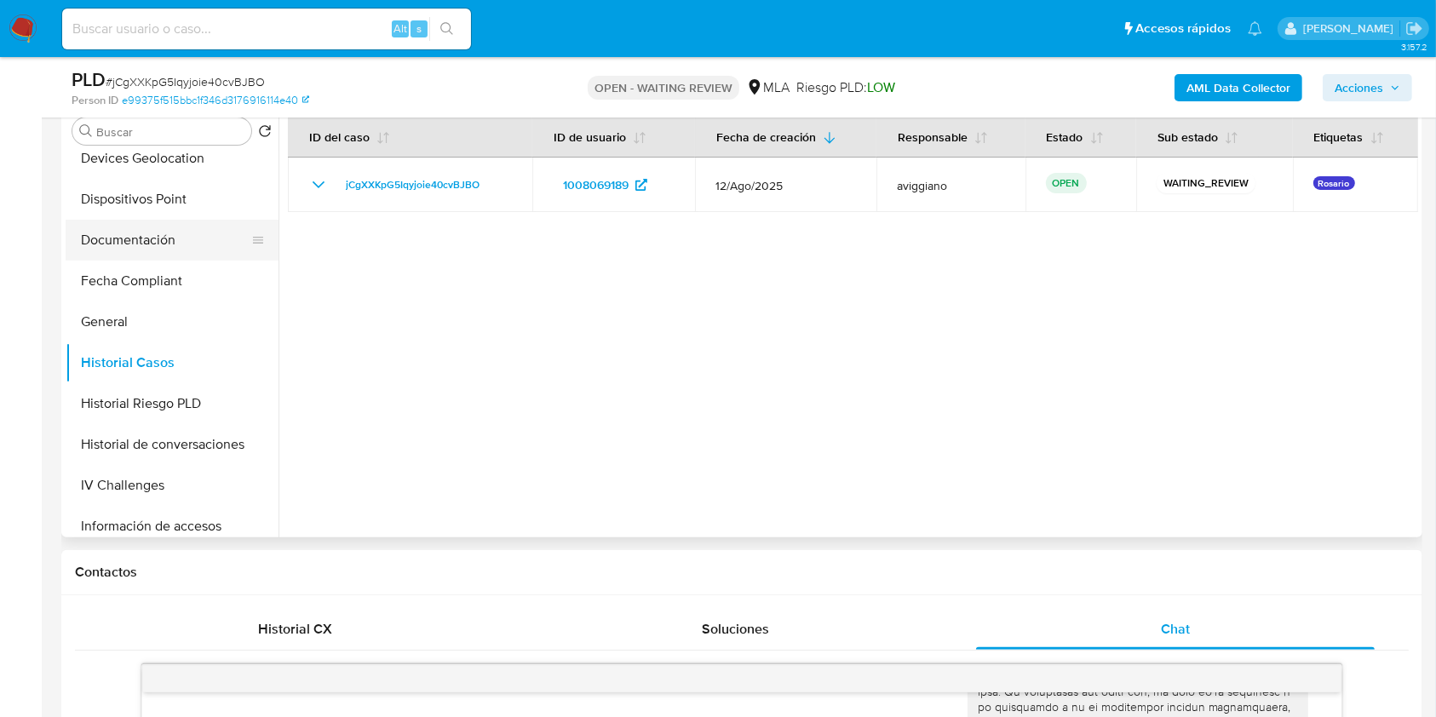
click at [175, 250] on button "Documentación" at bounding box center [165, 240] width 199 height 41
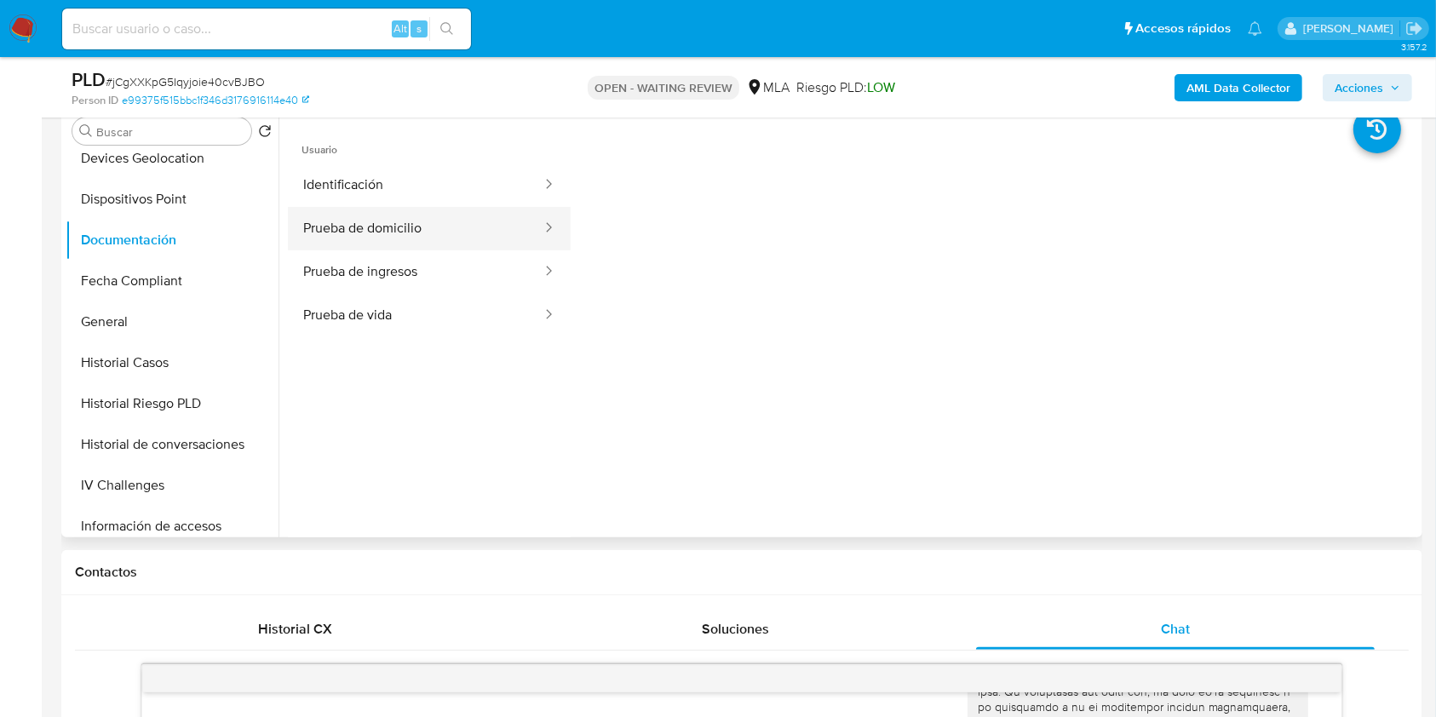
click at [370, 220] on button "Prueba de domicilio" at bounding box center [415, 228] width 255 height 43
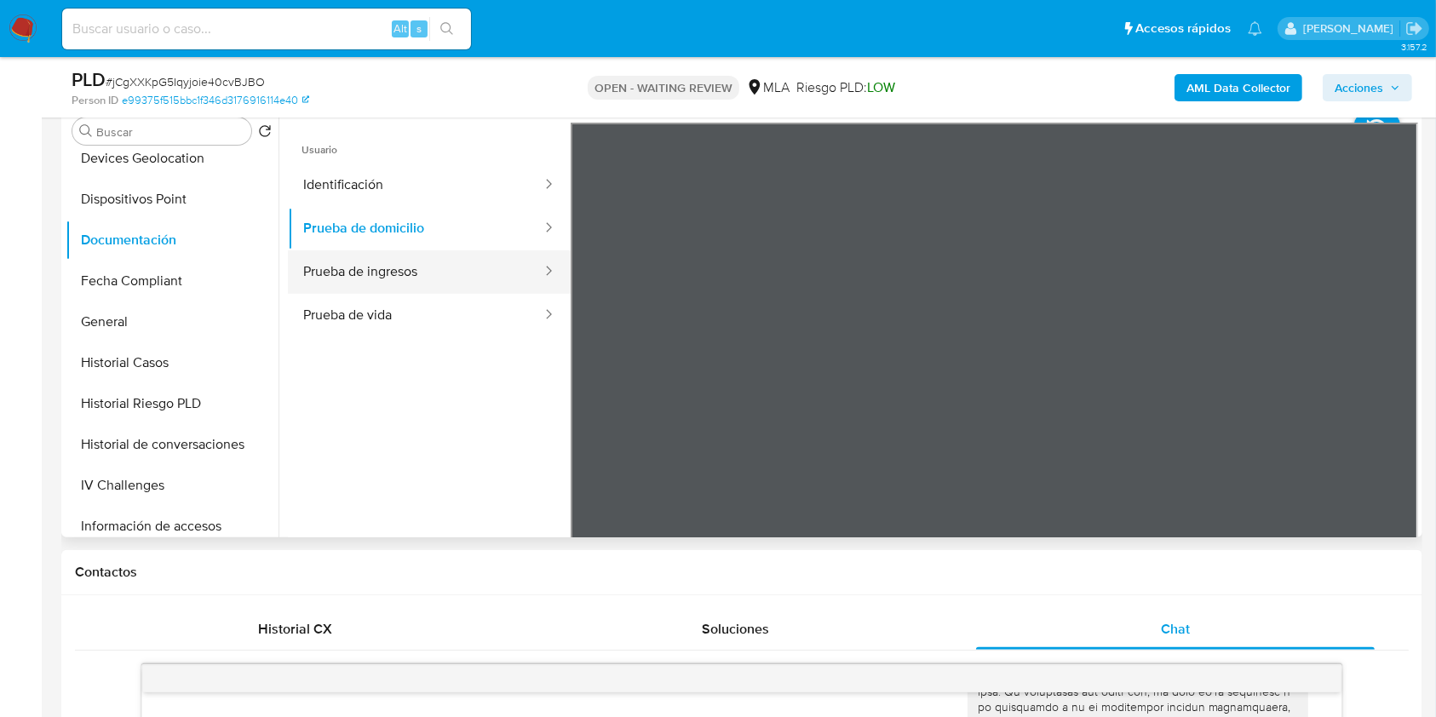
click at [396, 278] on button "Prueba de ingresos" at bounding box center [415, 271] width 255 height 43
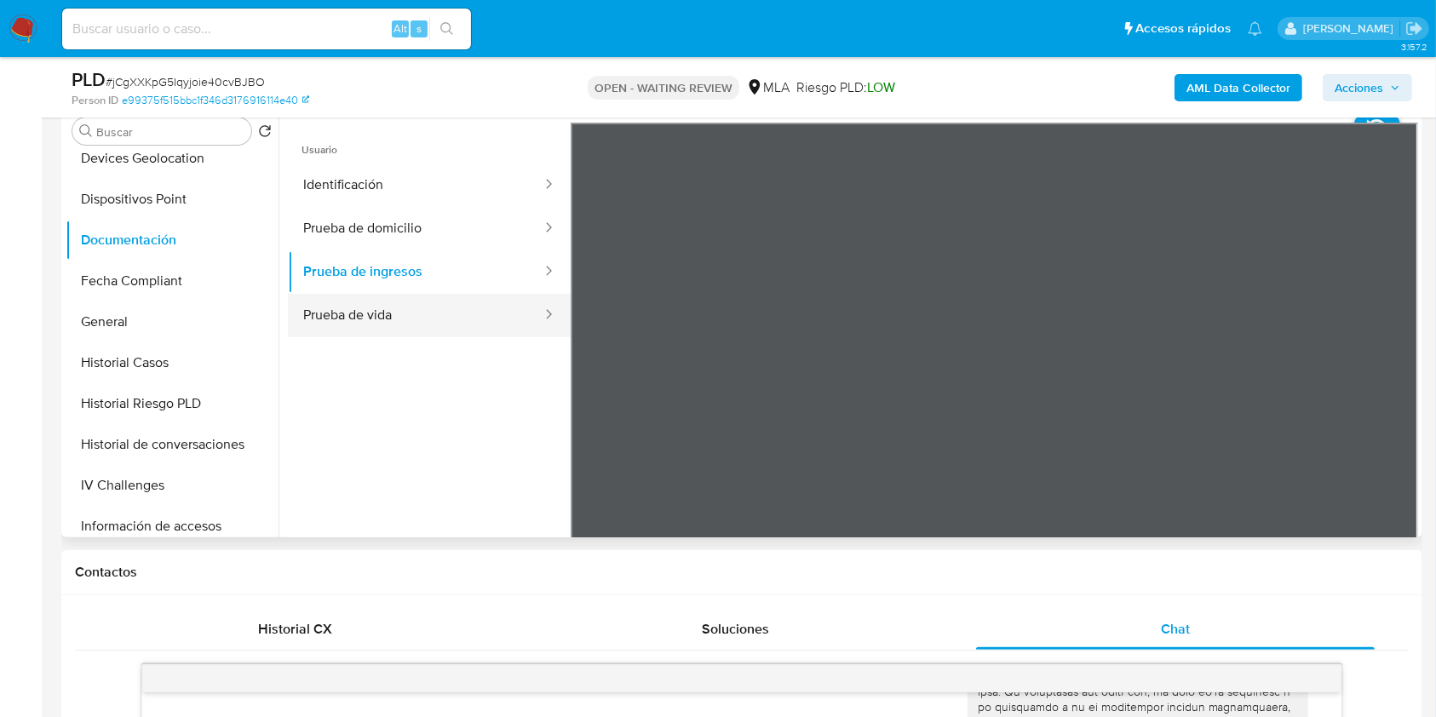
click at [446, 333] on button "Prueba de vida" at bounding box center [415, 315] width 255 height 43
click at [123, 301] on button "General" at bounding box center [165, 321] width 199 height 41
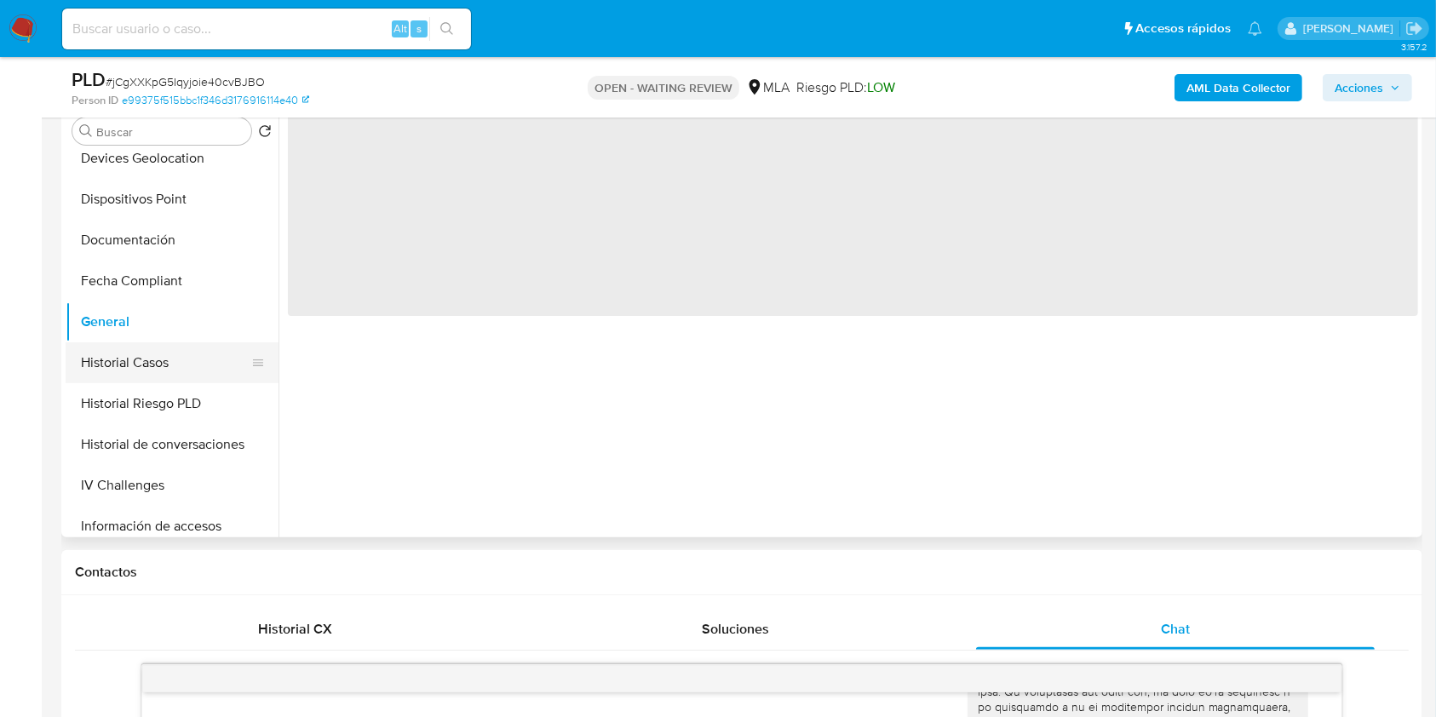
click at [138, 355] on button "Historial Casos" at bounding box center [165, 362] width 199 height 41
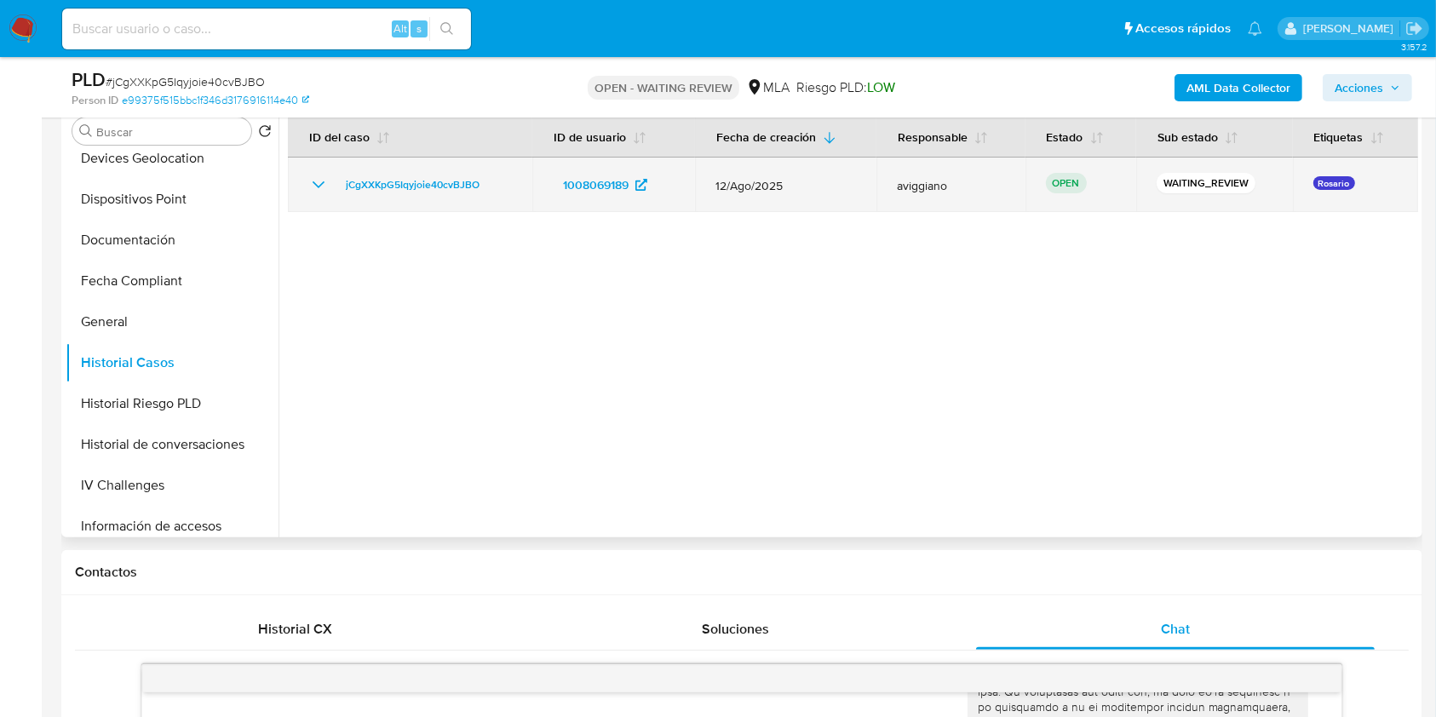
drag, startPoint x: 522, startPoint y: 181, endPoint x: 330, endPoint y: 194, distance: 192.9
click at [330, 194] on td "jCgXXKpG5Iqyjoie40cvBJBO" at bounding box center [410, 185] width 244 height 55
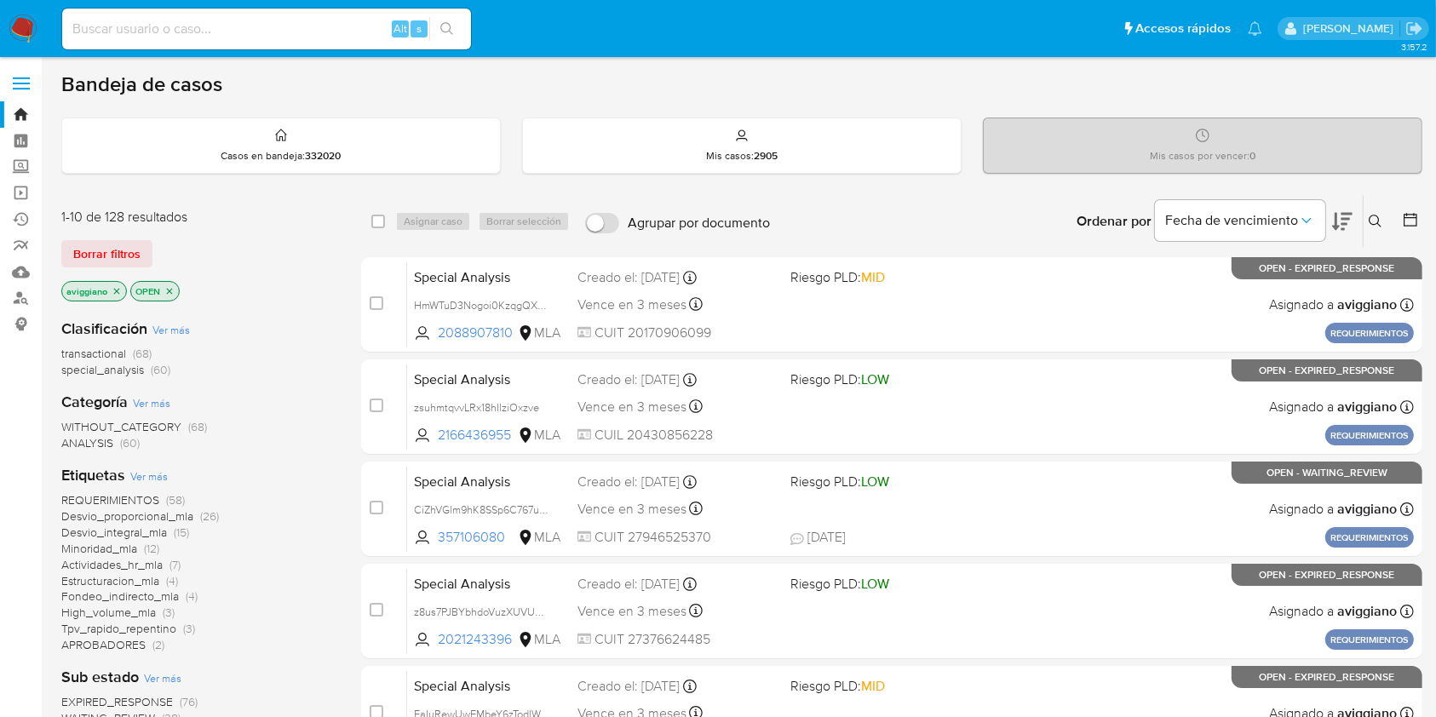
click at [1385, 215] on button at bounding box center [1377, 221] width 28 height 20
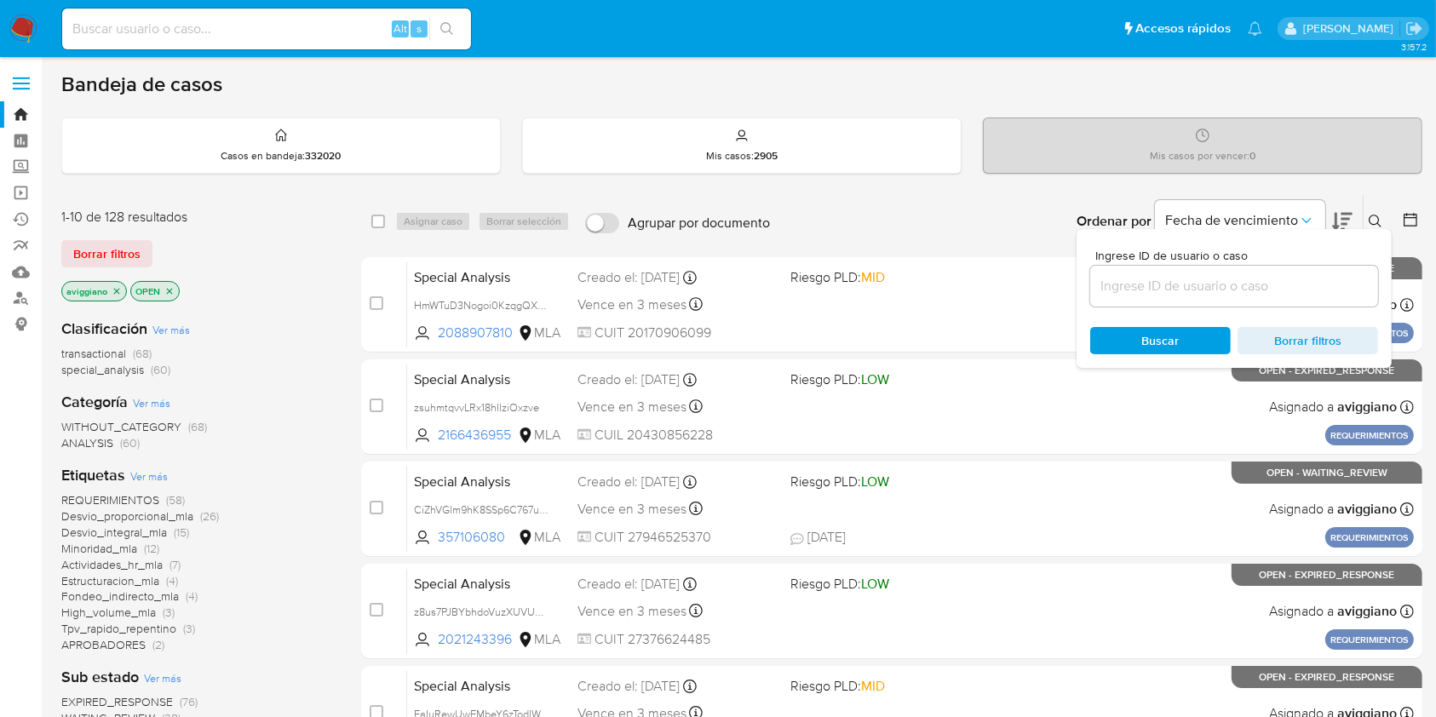
click at [1301, 287] on input at bounding box center [1234, 286] width 288 height 22
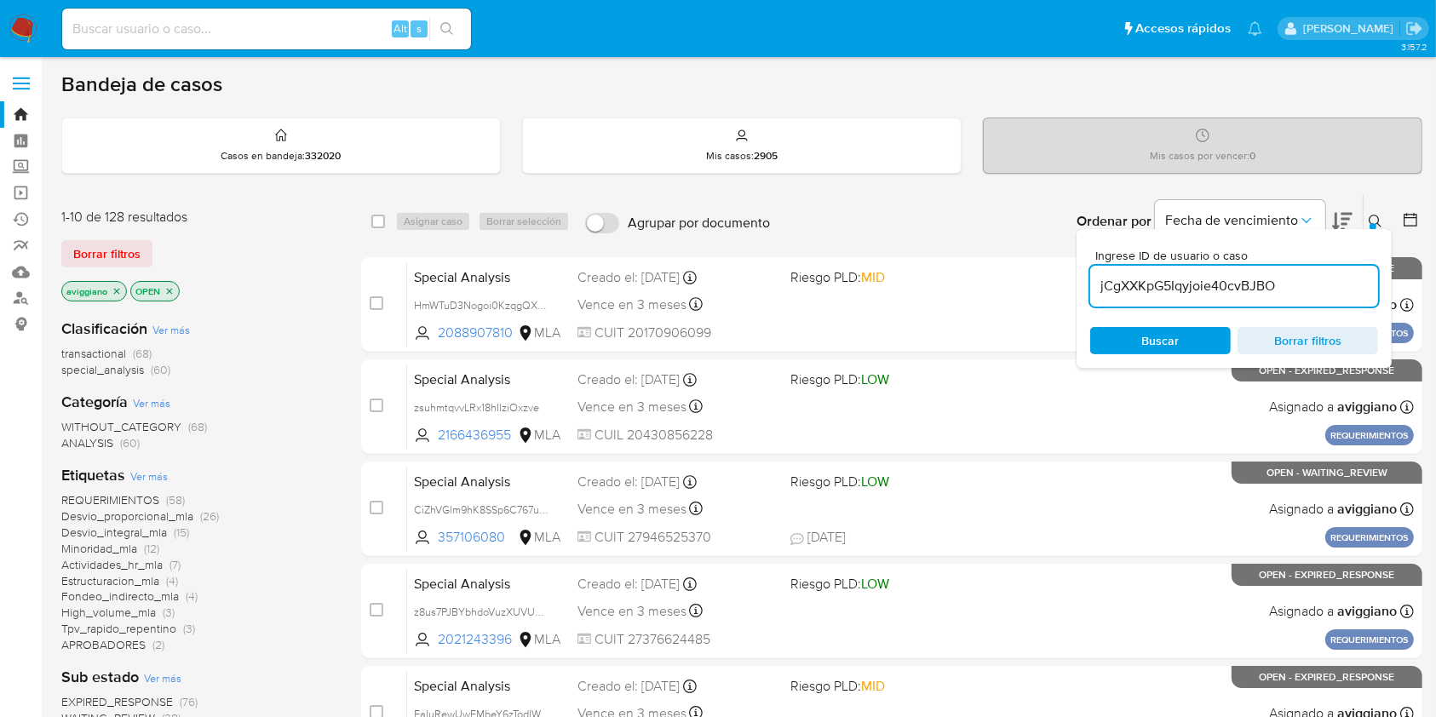
type input "jCgXXKpG5Iqyjoie40cvBJBO"
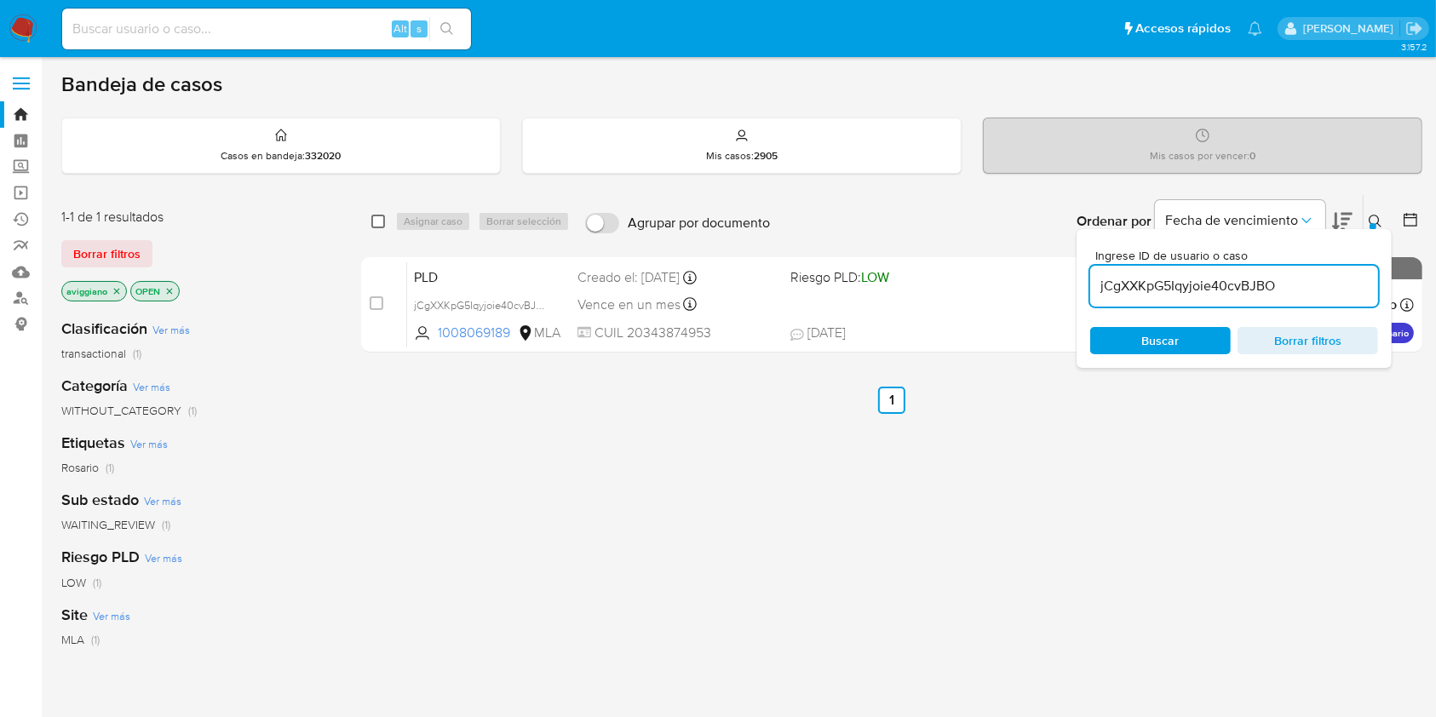
click at [384, 215] on input "checkbox" at bounding box center [378, 222] width 14 height 14
checkbox input "true"
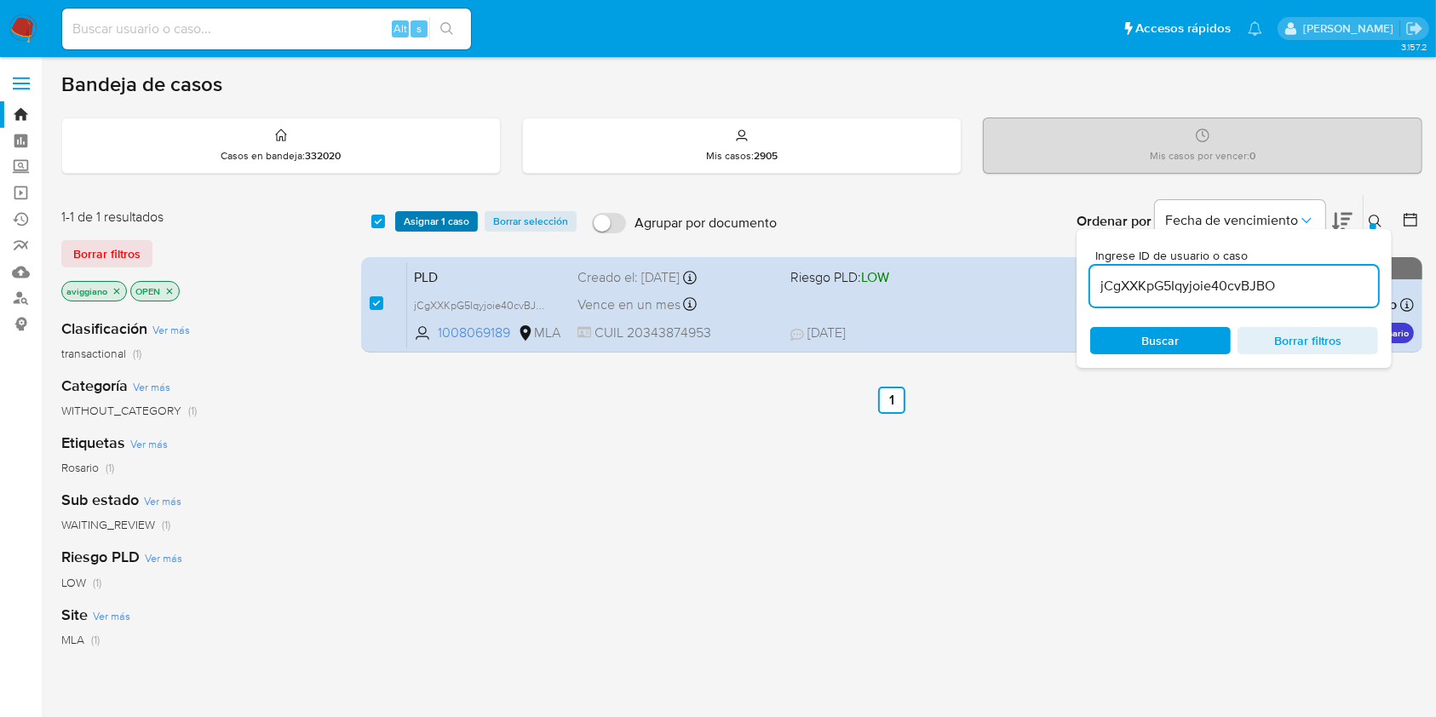
click at [402, 216] on button "Asignar 1 caso" at bounding box center [436, 221] width 83 height 20
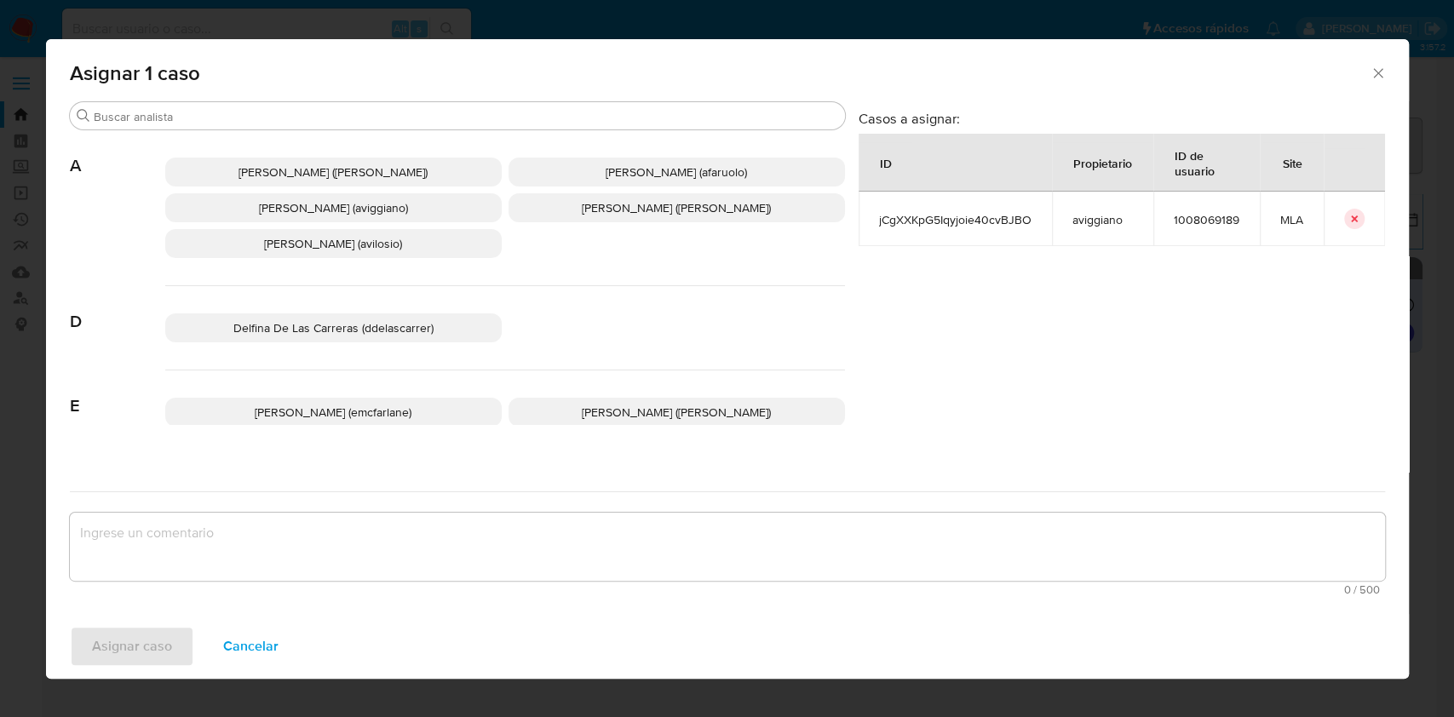
click at [354, 206] on span "[PERSON_NAME] (aviggiano)" at bounding box center [333, 207] width 149 height 17
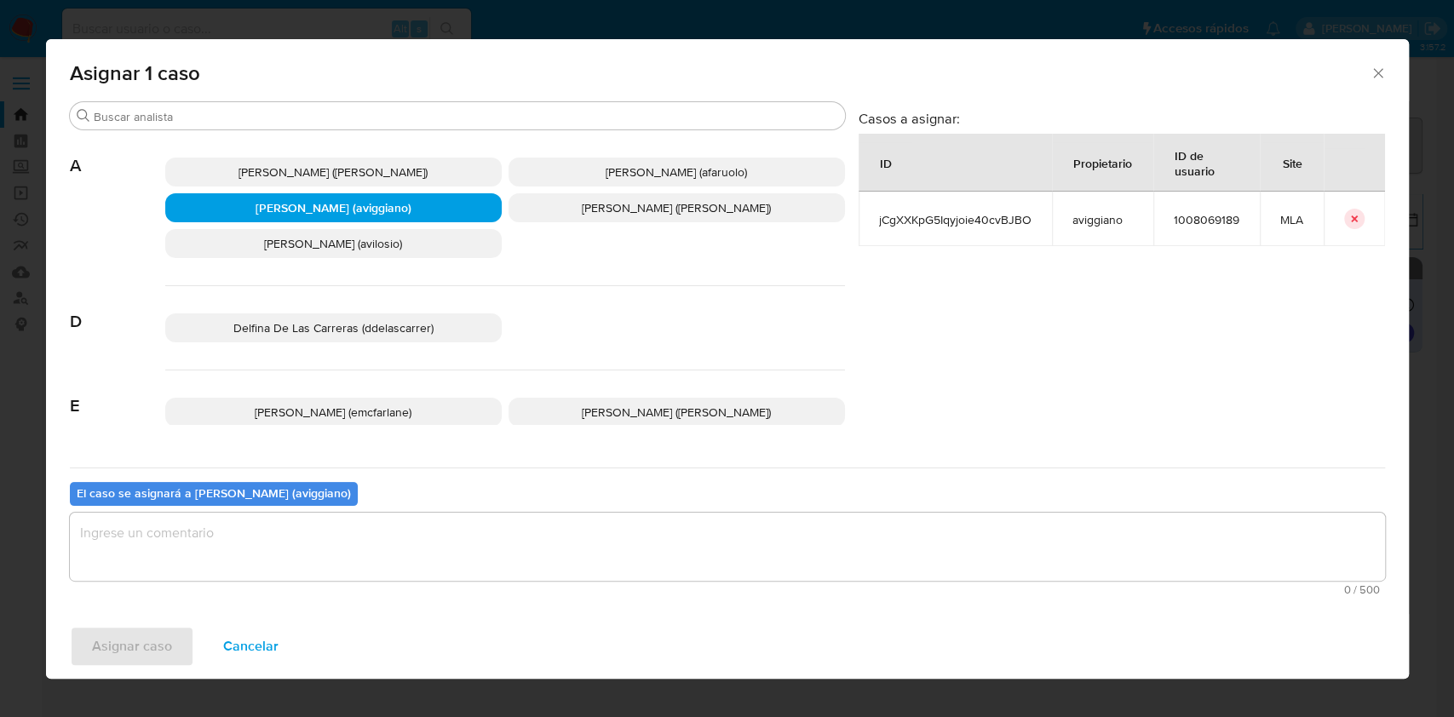
click at [422, 536] on textarea "assign-modal" at bounding box center [727, 547] width 1315 height 68
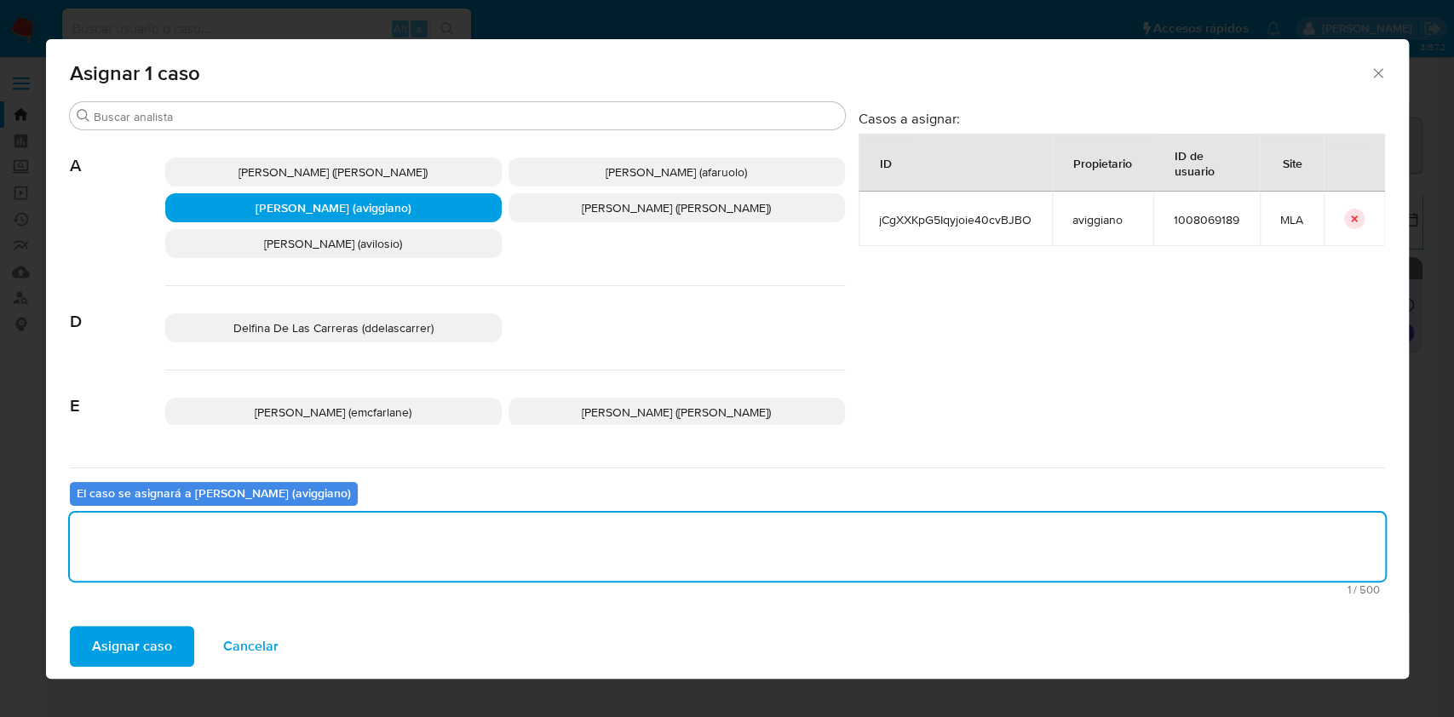
click at [155, 644] on span "Asignar caso" at bounding box center [132, 646] width 80 height 37
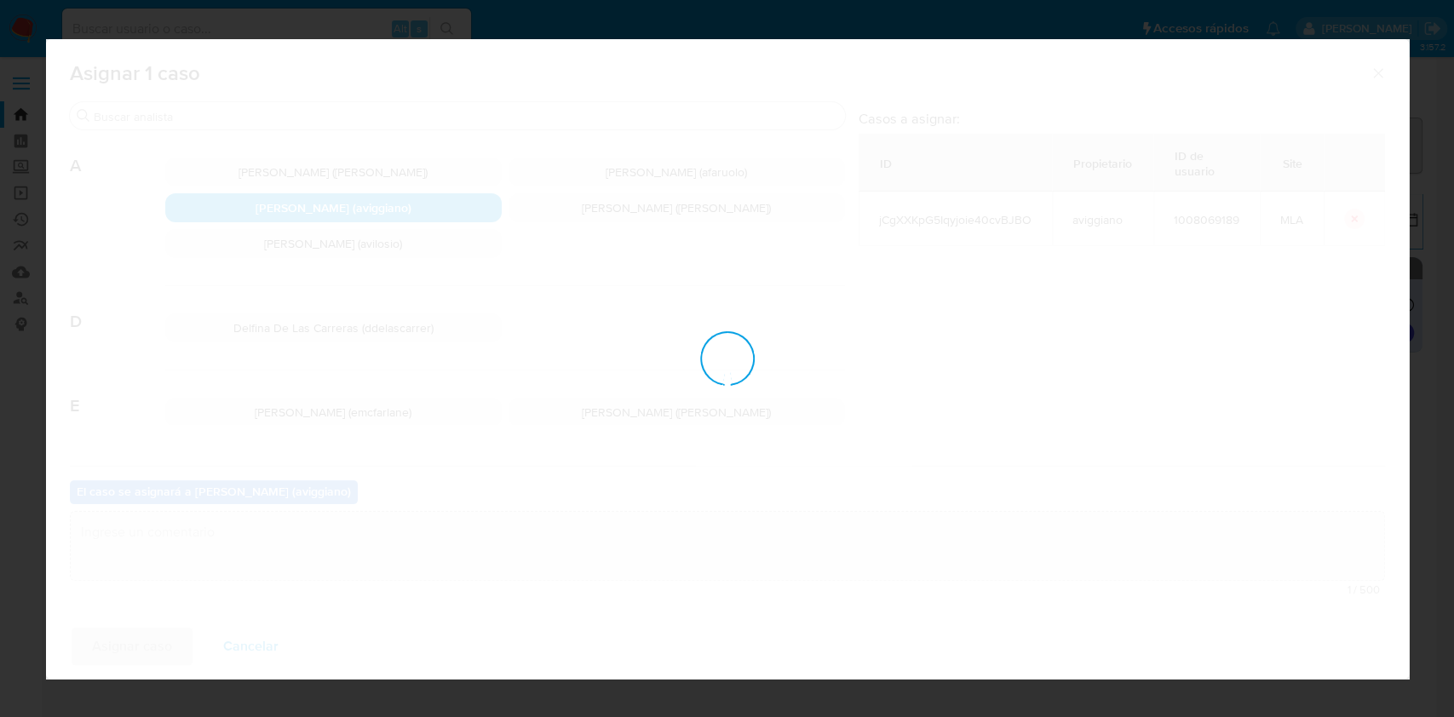
checkbox input "false"
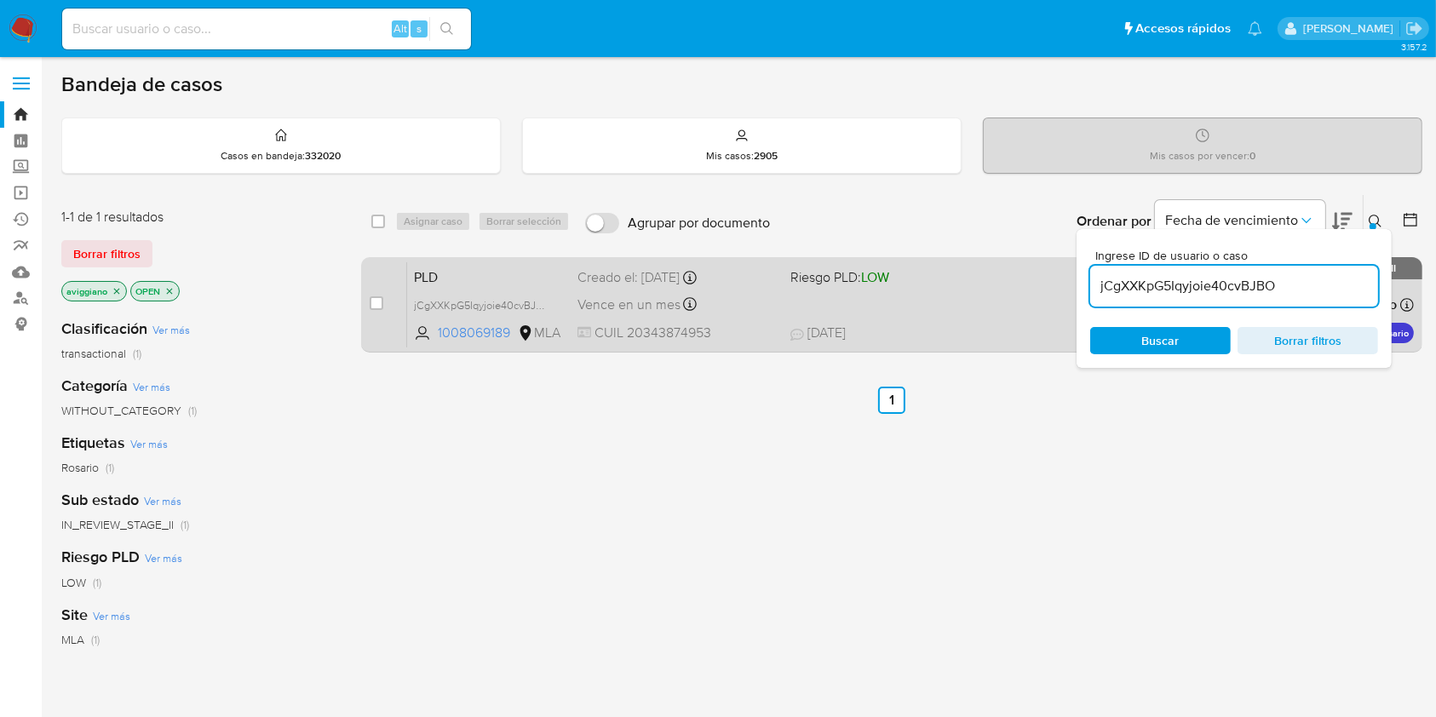
click at [777, 295] on div "PLD jCgXXKpG5Iqyjoie40cvBJBO 1008069189 MLA Riesgo PLD: LOW Creado el: [DATE] C…" at bounding box center [910, 304] width 1007 height 86
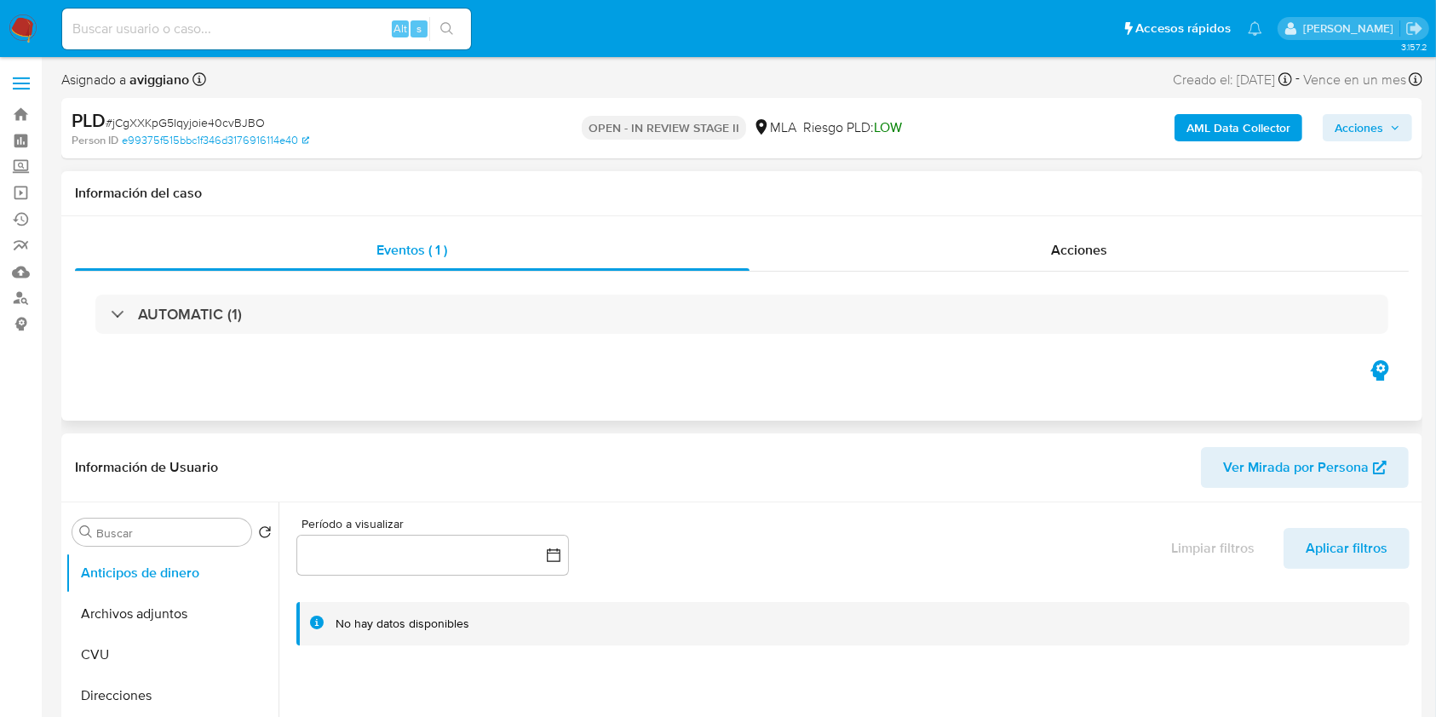
select select "10"
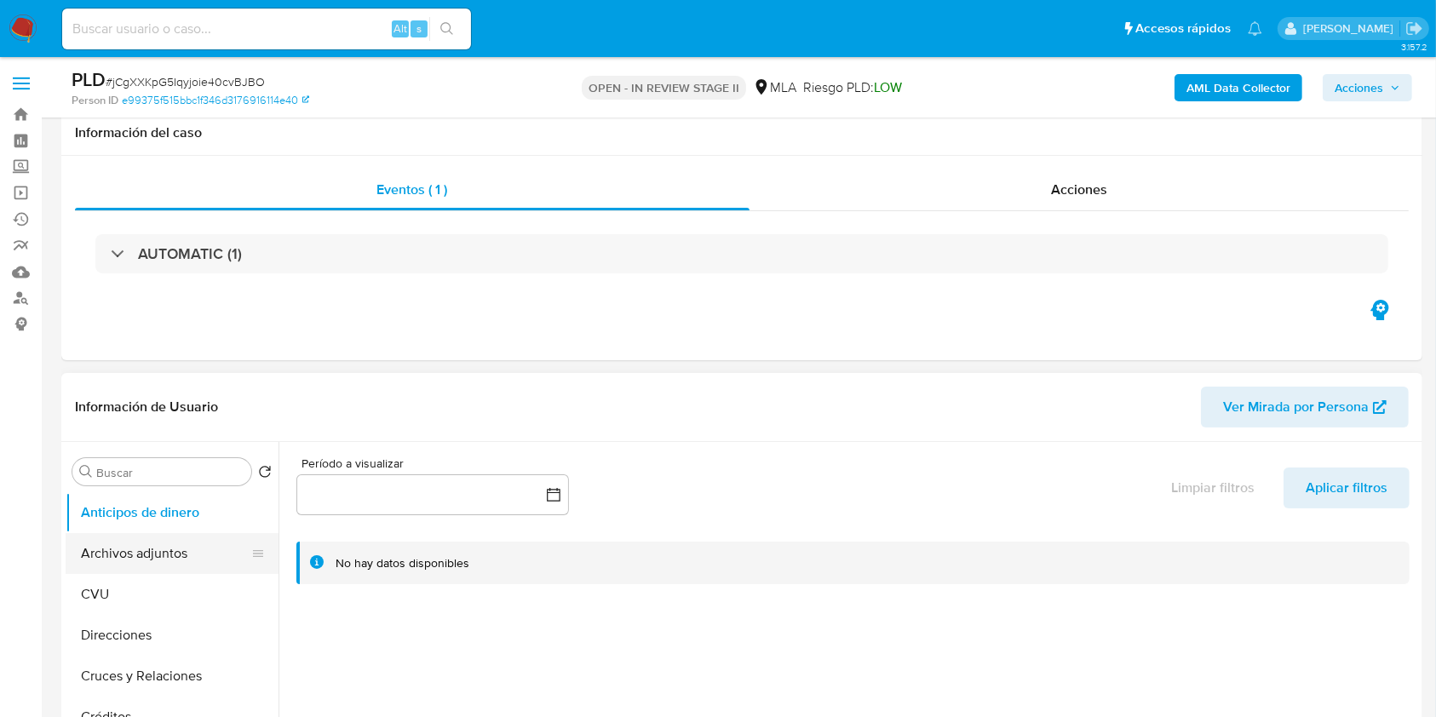
scroll to position [227, 0]
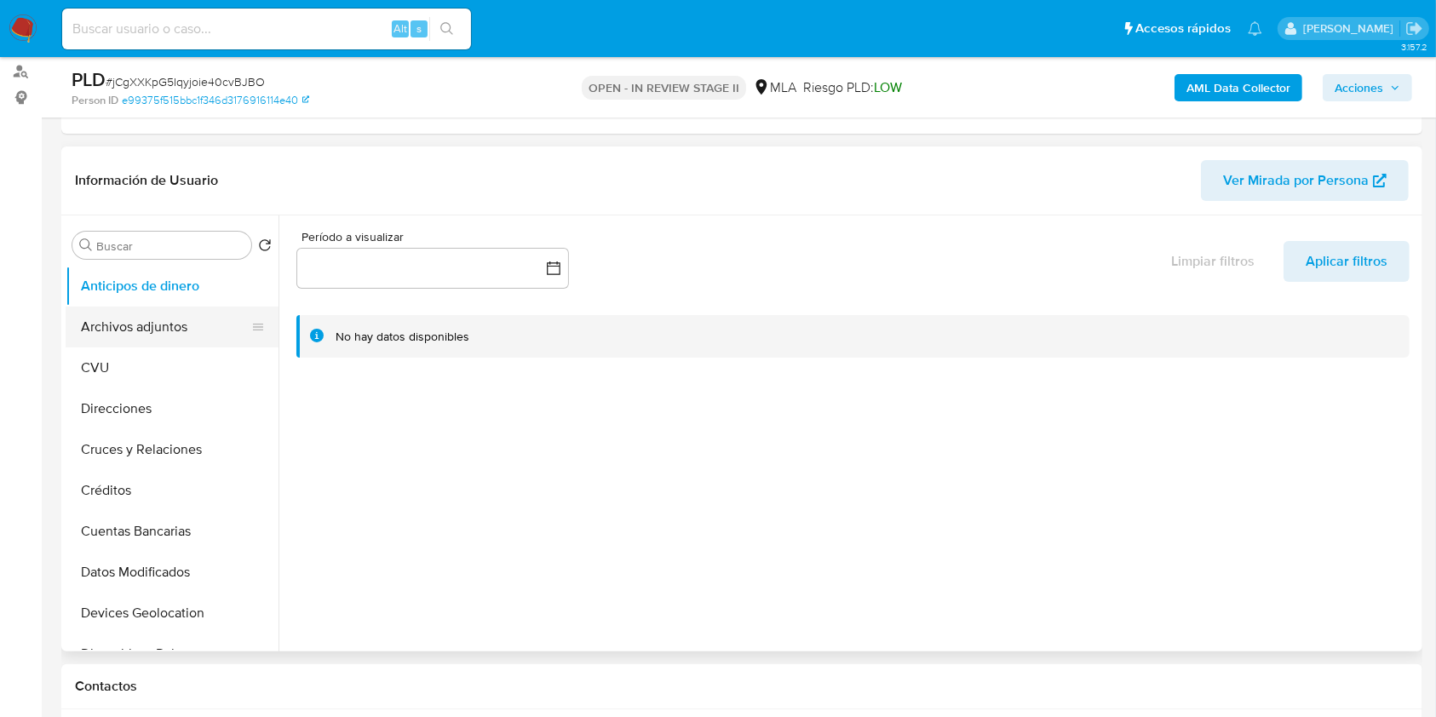
click at [162, 339] on button "Archivos adjuntos" at bounding box center [165, 327] width 199 height 41
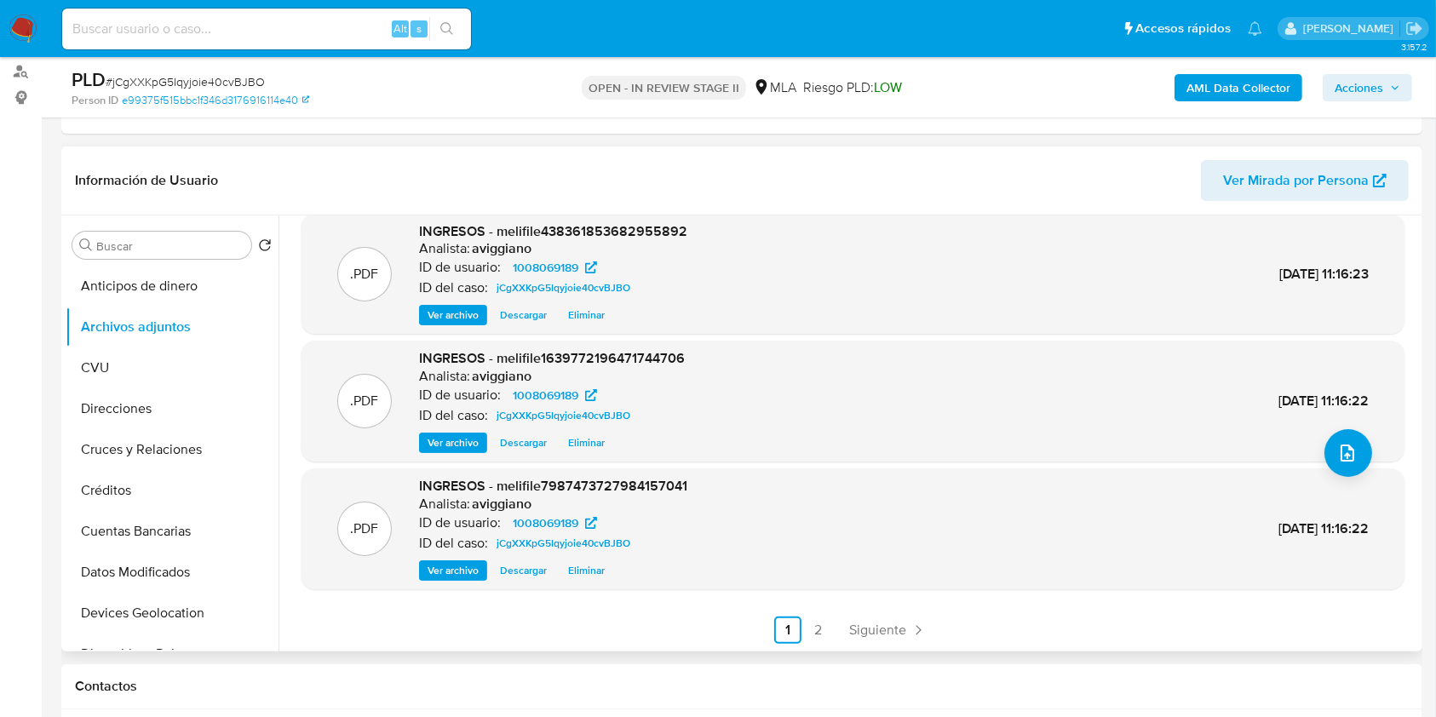
scroll to position [141, 0]
click at [818, 627] on link "2" at bounding box center [818, 629] width 27 height 27
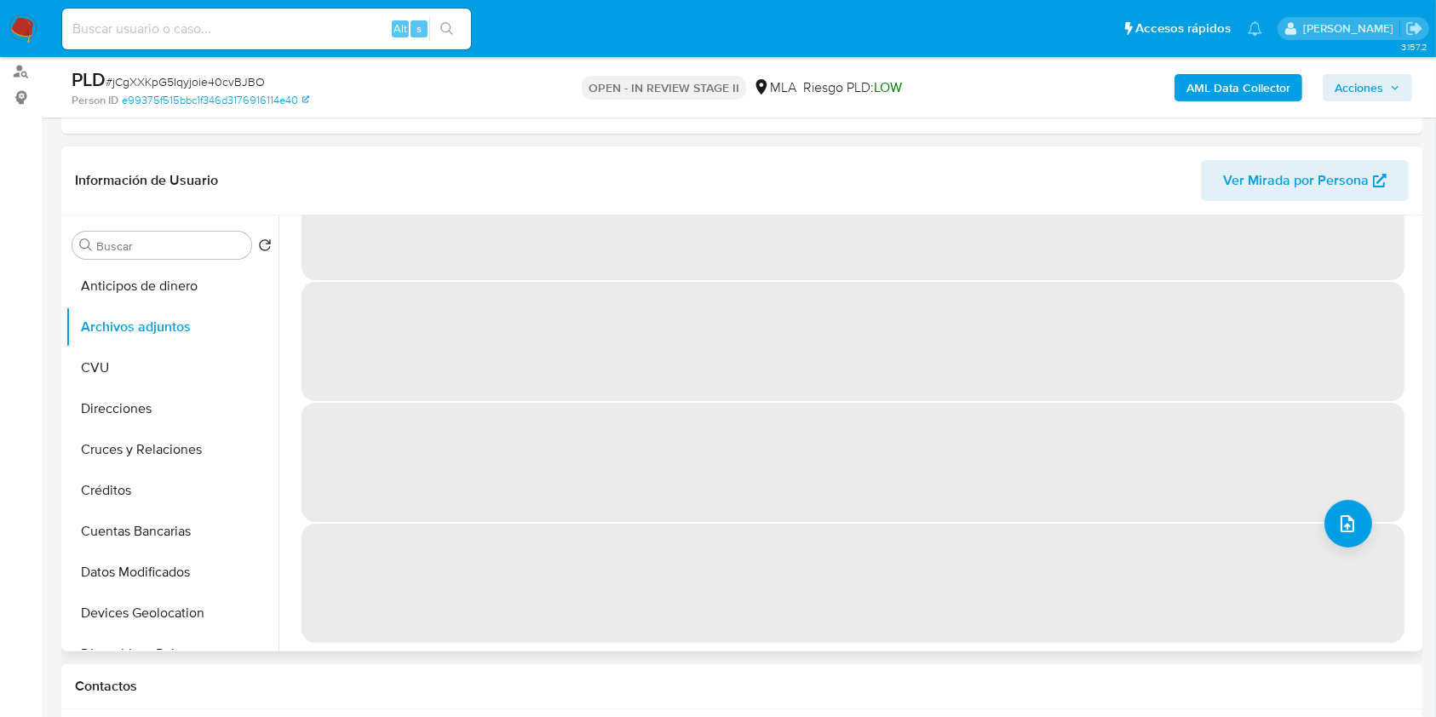
scroll to position [0, 0]
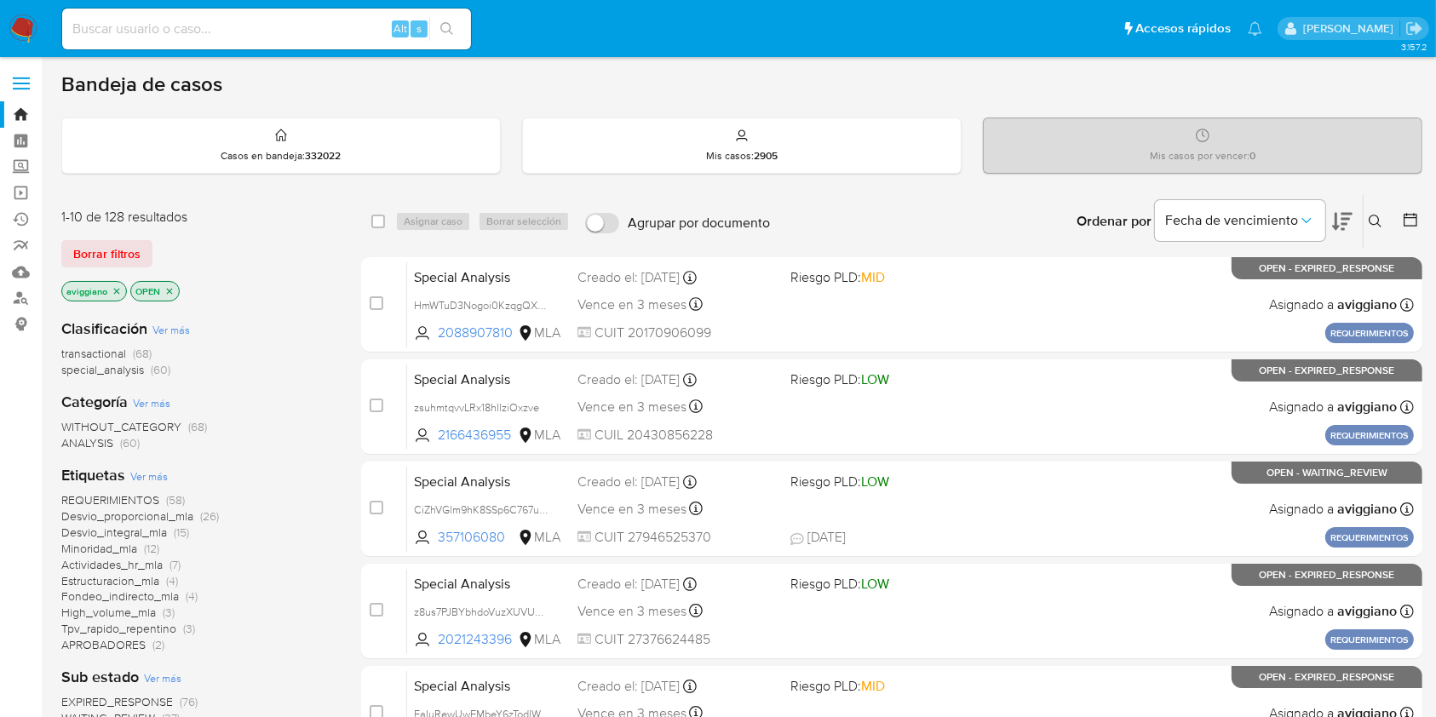
click at [1383, 228] on button at bounding box center [1377, 221] width 28 height 20
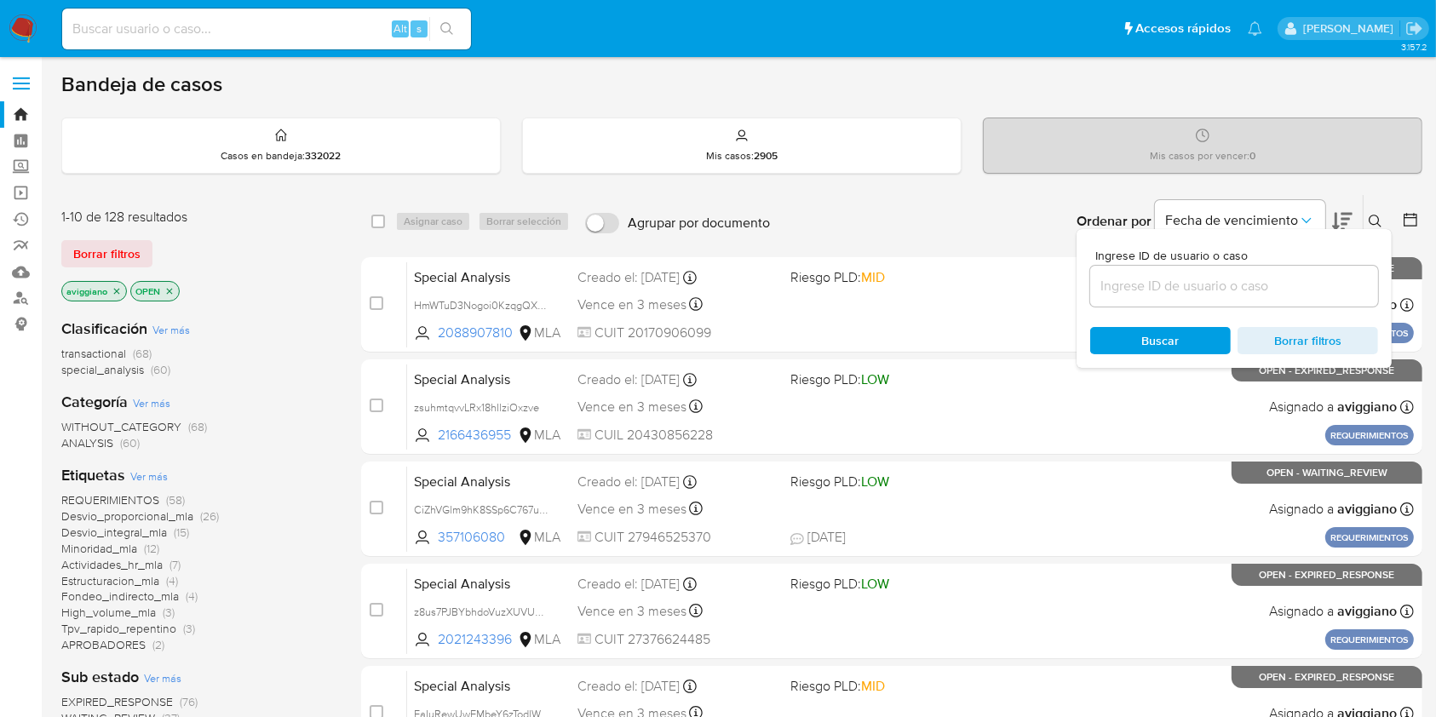
drag, startPoint x: 1304, startPoint y: 261, endPoint x: 1304, endPoint y: 273, distance: 11.9
click at [1305, 262] on div "Ingrese ID de usuario o caso" at bounding box center [1234, 278] width 288 height 57
click at [1293, 290] on input at bounding box center [1234, 286] width 288 height 22
paste input "2f03z0k1E05EWLl7LI9v7uLJ"
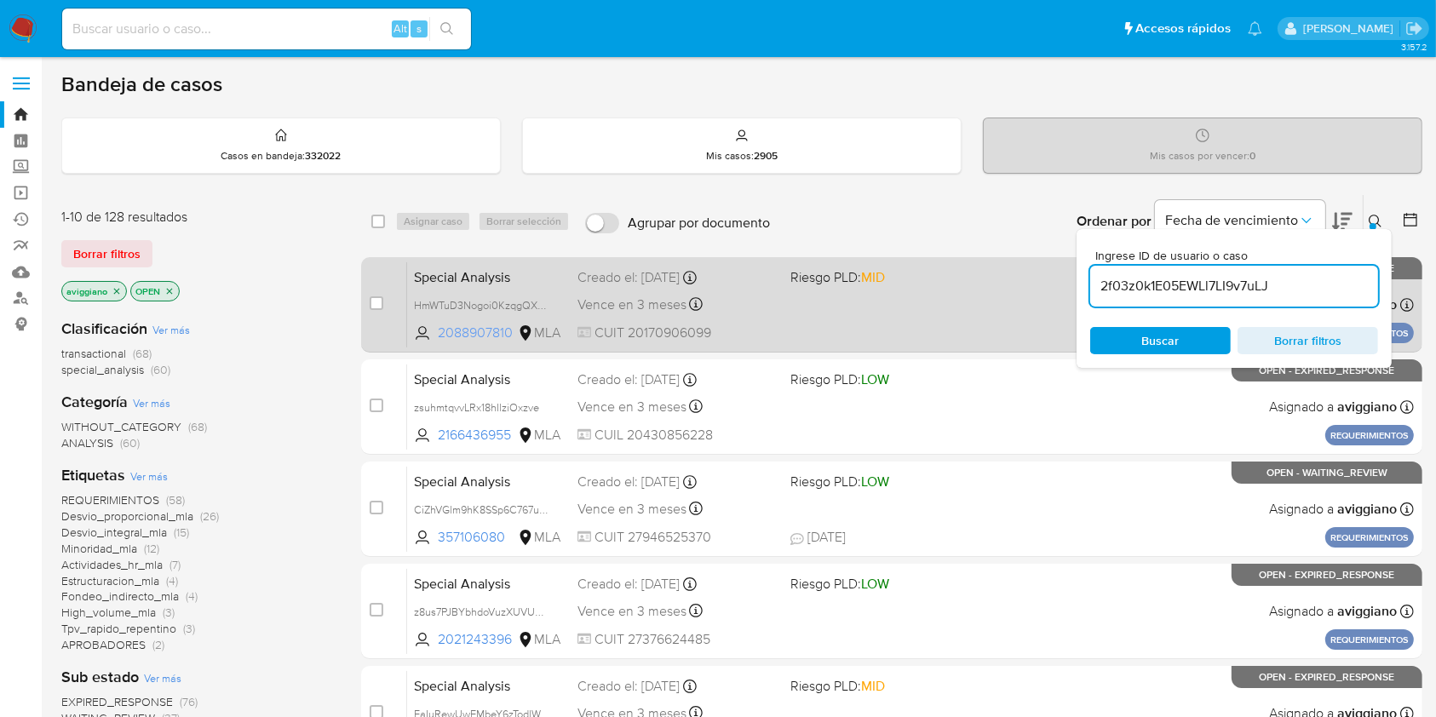
type input "2f03z0k1E05EWLl7LI9v7uLJ"
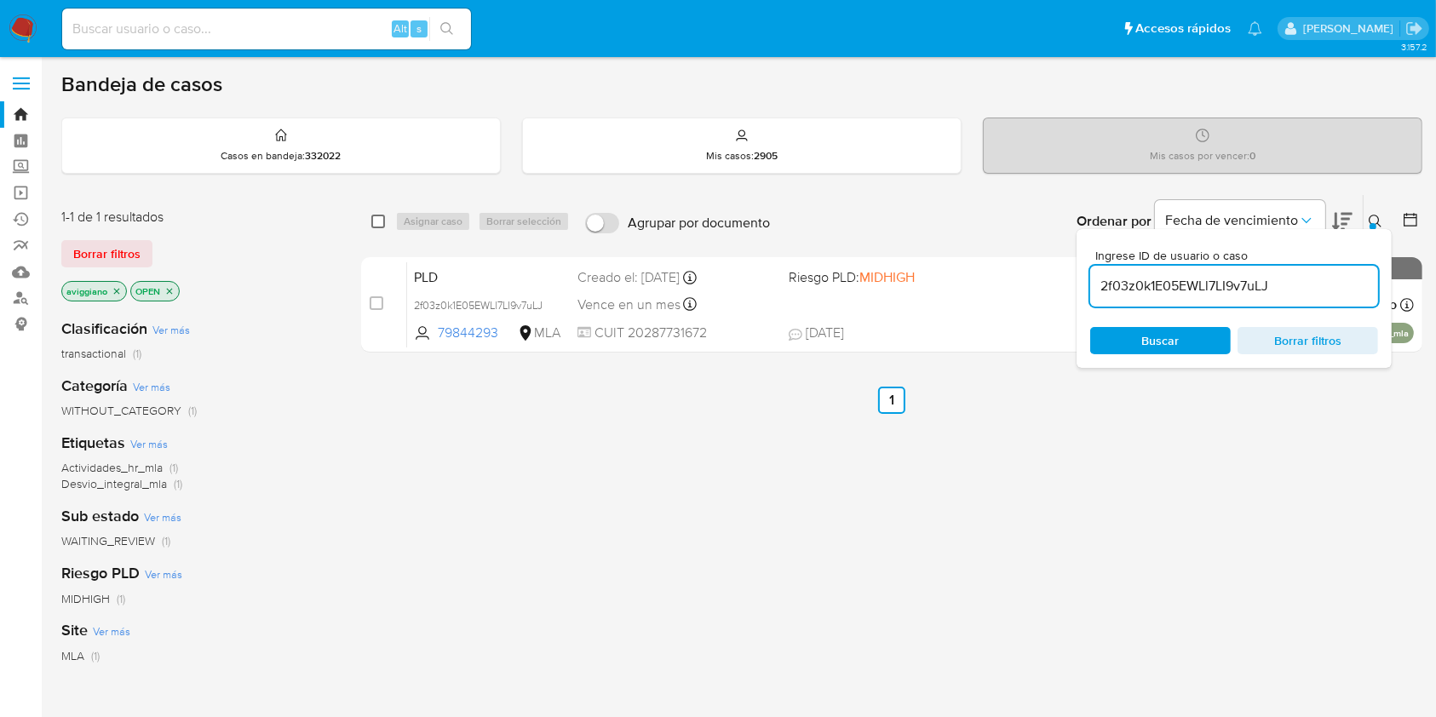
click at [372, 221] on input "checkbox" at bounding box center [378, 222] width 14 height 14
checkbox input "true"
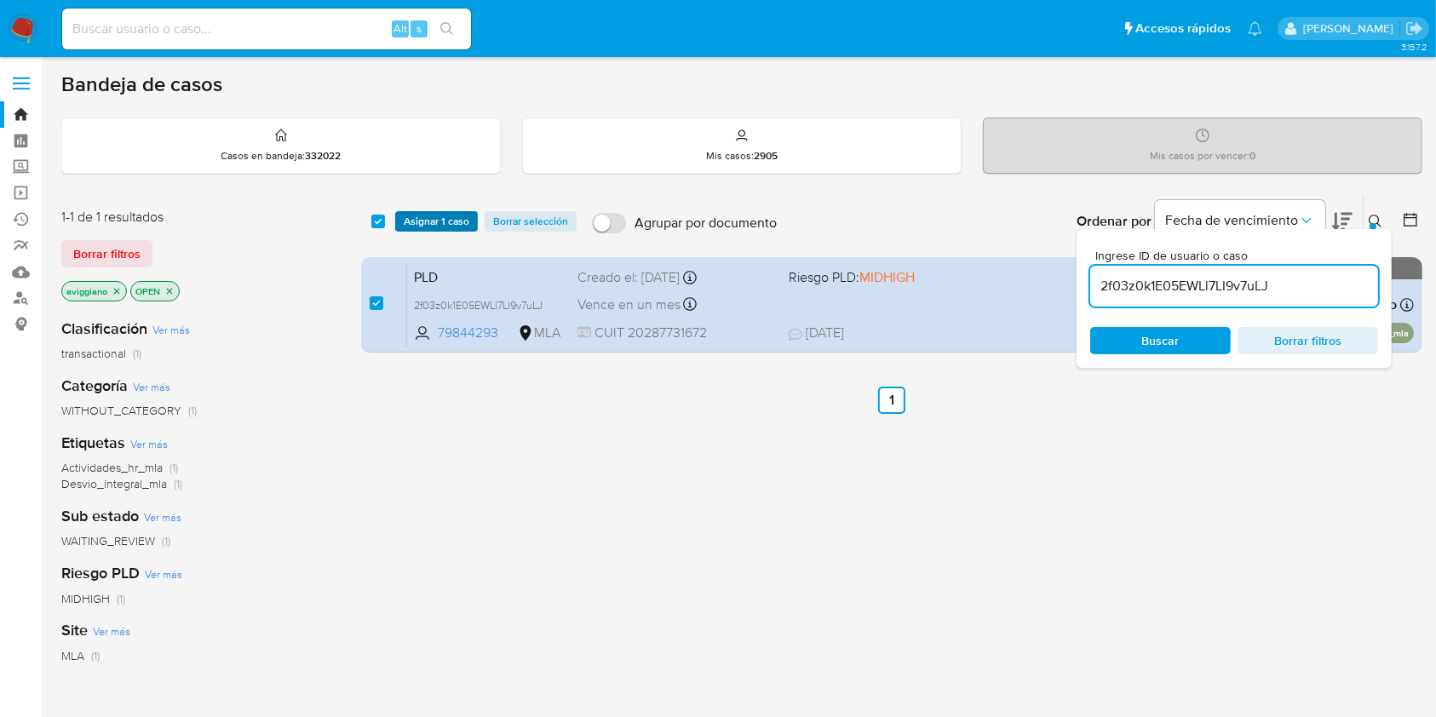
click at [399, 221] on button "Asignar 1 caso" at bounding box center [436, 221] width 83 height 20
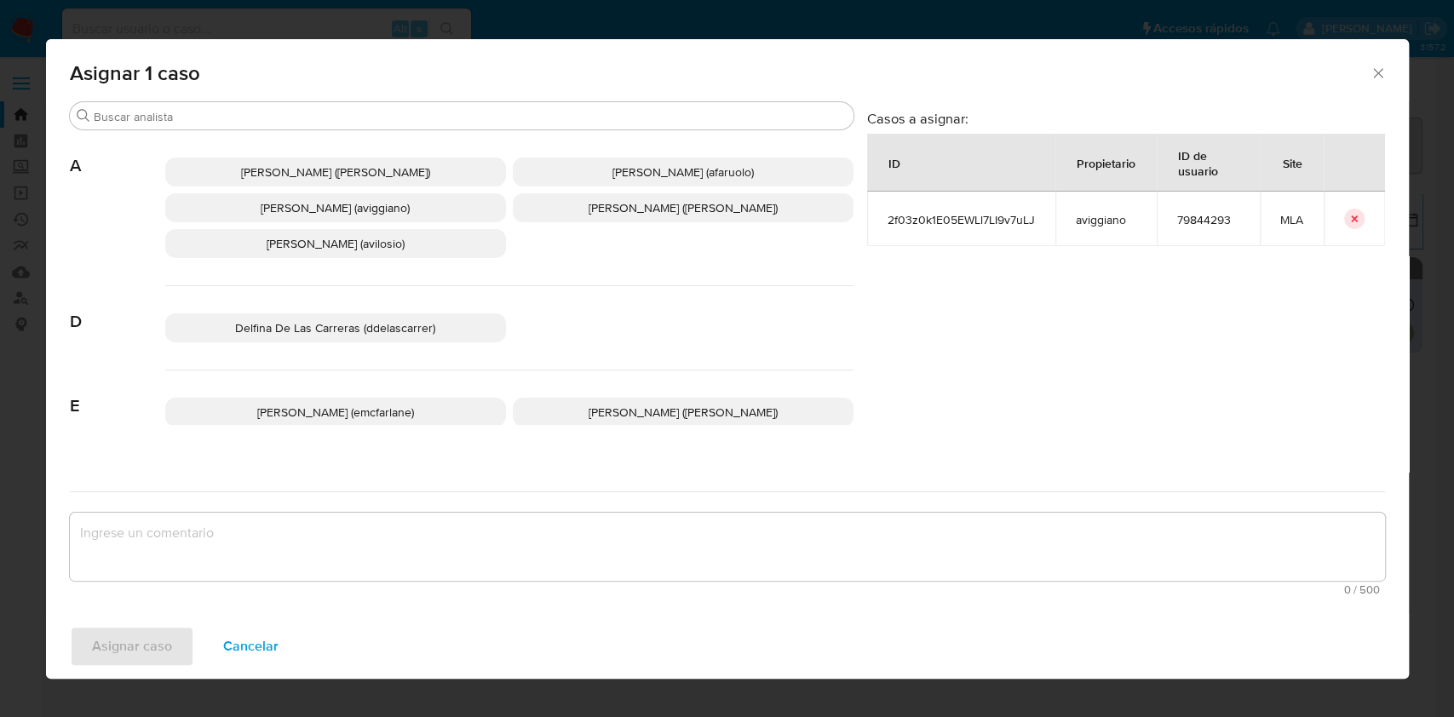
click at [401, 216] on p "Agustina Belen Viggiano (aviggiano)" at bounding box center [335, 207] width 341 height 29
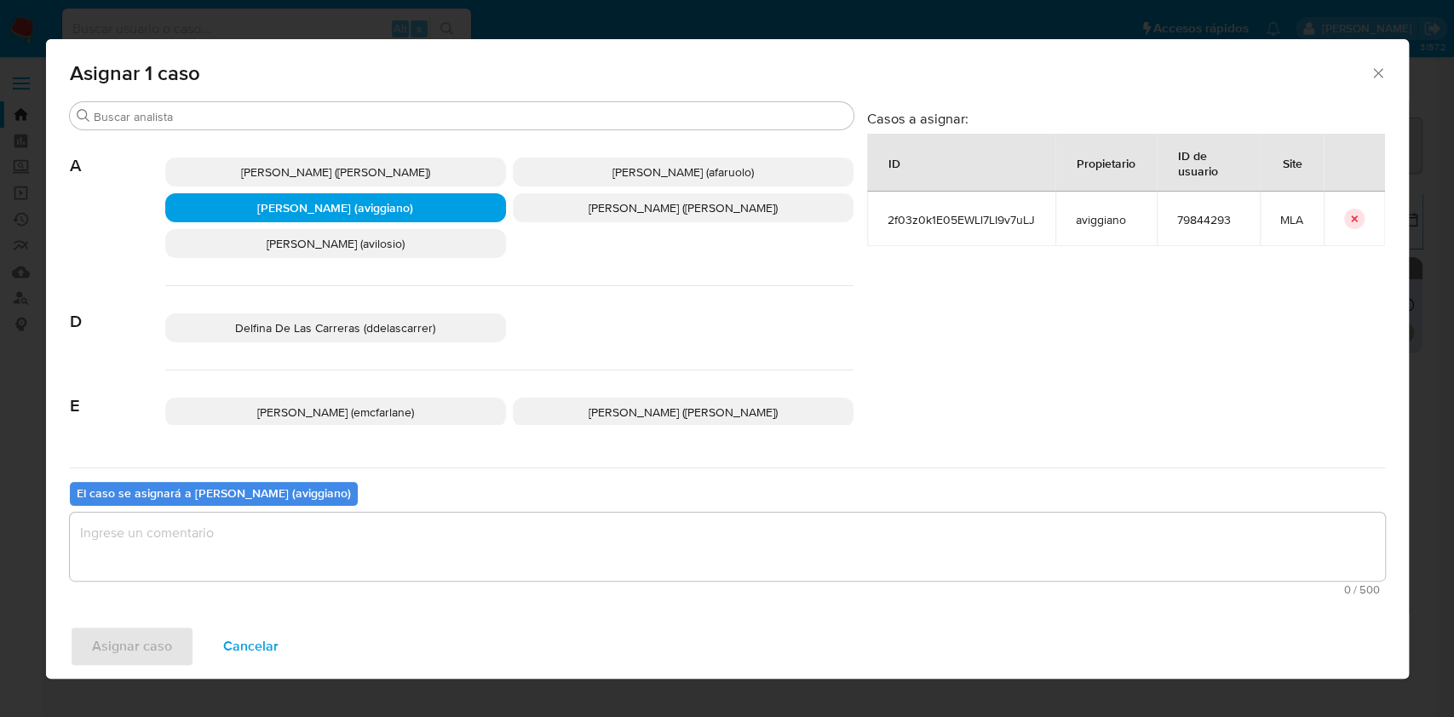
click at [299, 585] on span "0 / 500" at bounding box center [727, 589] width 1305 height 11
click at [233, 588] on span "0 / 500" at bounding box center [727, 589] width 1305 height 11
click at [225, 577] on textarea "assign-modal" at bounding box center [727, 547] width 1315 height 68
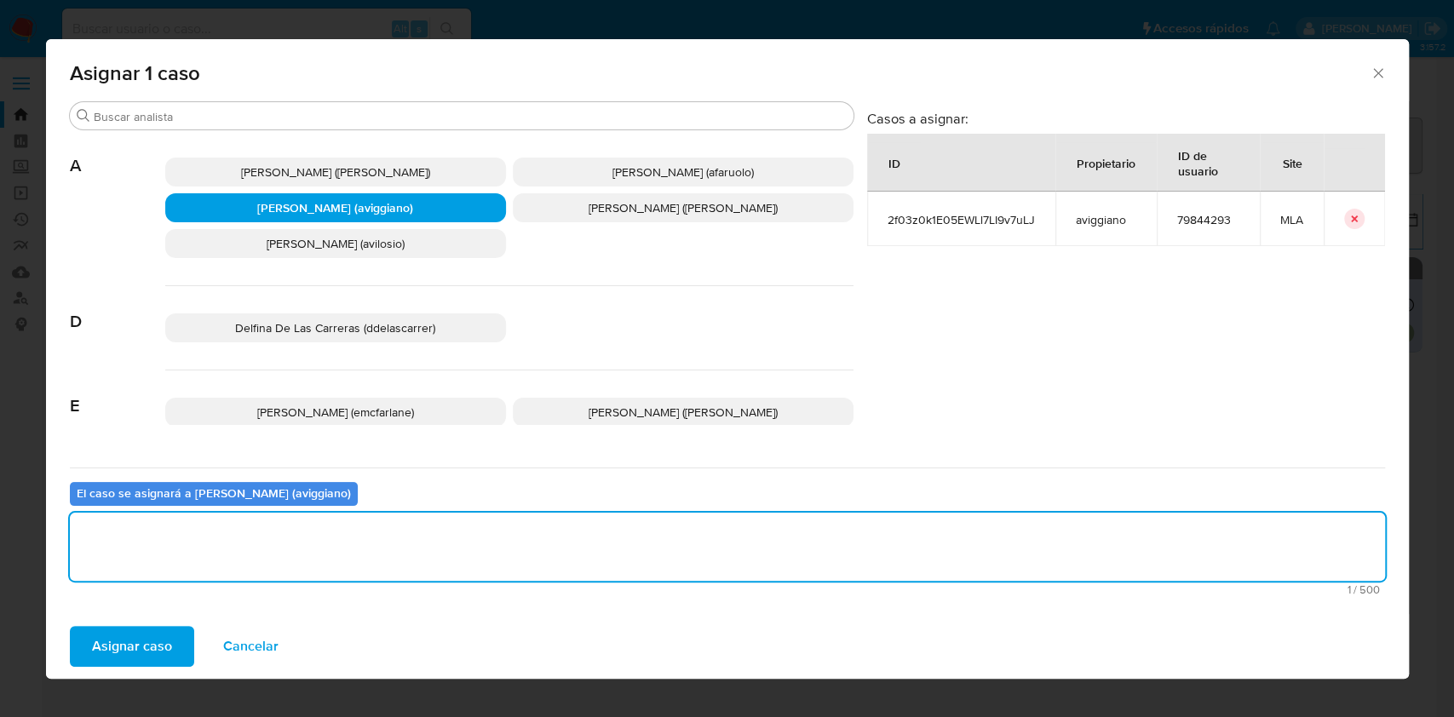
click at [152, 635] on span "Asignar caso" at bounding box center [132, 646] width 80 height 37
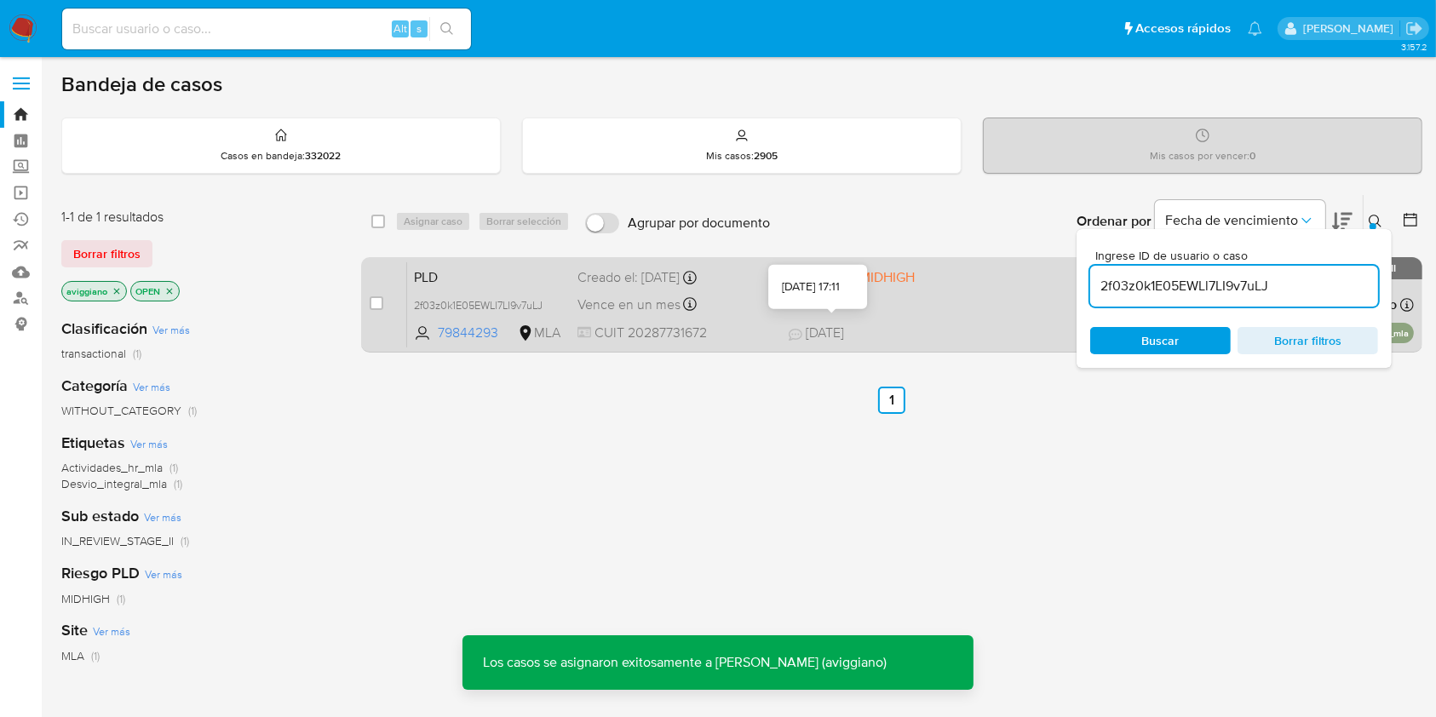
click at [777, 324] on div "PLD 2f03z0k1E05EWLl7LI9v7uLJ 79844293 MLA Riesgo PLD: MIDHIGH Creado el: 12/08/…" at bounding box center [910, 304] width 1007 height 86
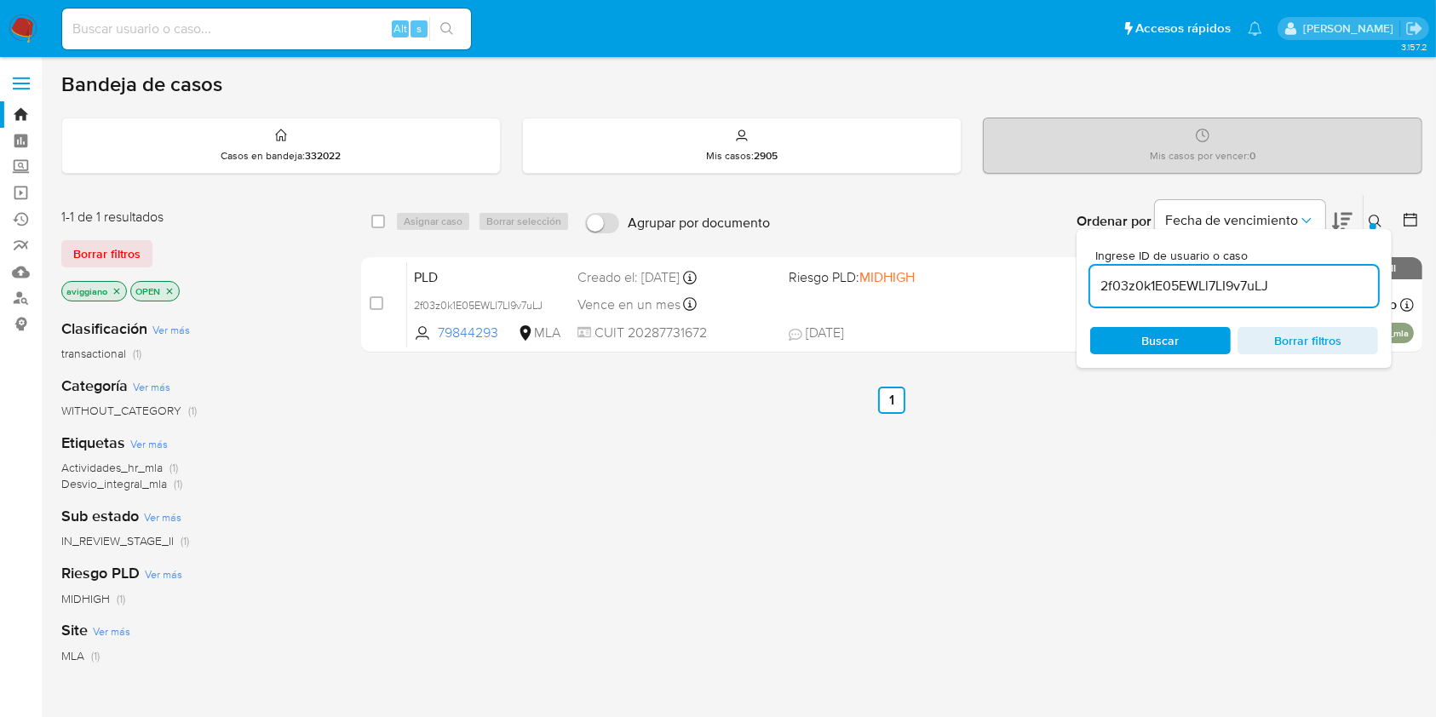
click at [1150, 278] on input "2f03z0k1E05EWLl7LI9v7uLJ" at bounding box center [1234, 286] width 288 height 22
click at [1151, 335] on span "Buscar" at bounding box center [1160, 340] width 37 height 27
click at [373, 223] on input "checkbox" at bounding box center [378, 222] width 14 height 14
checkbox input "true"
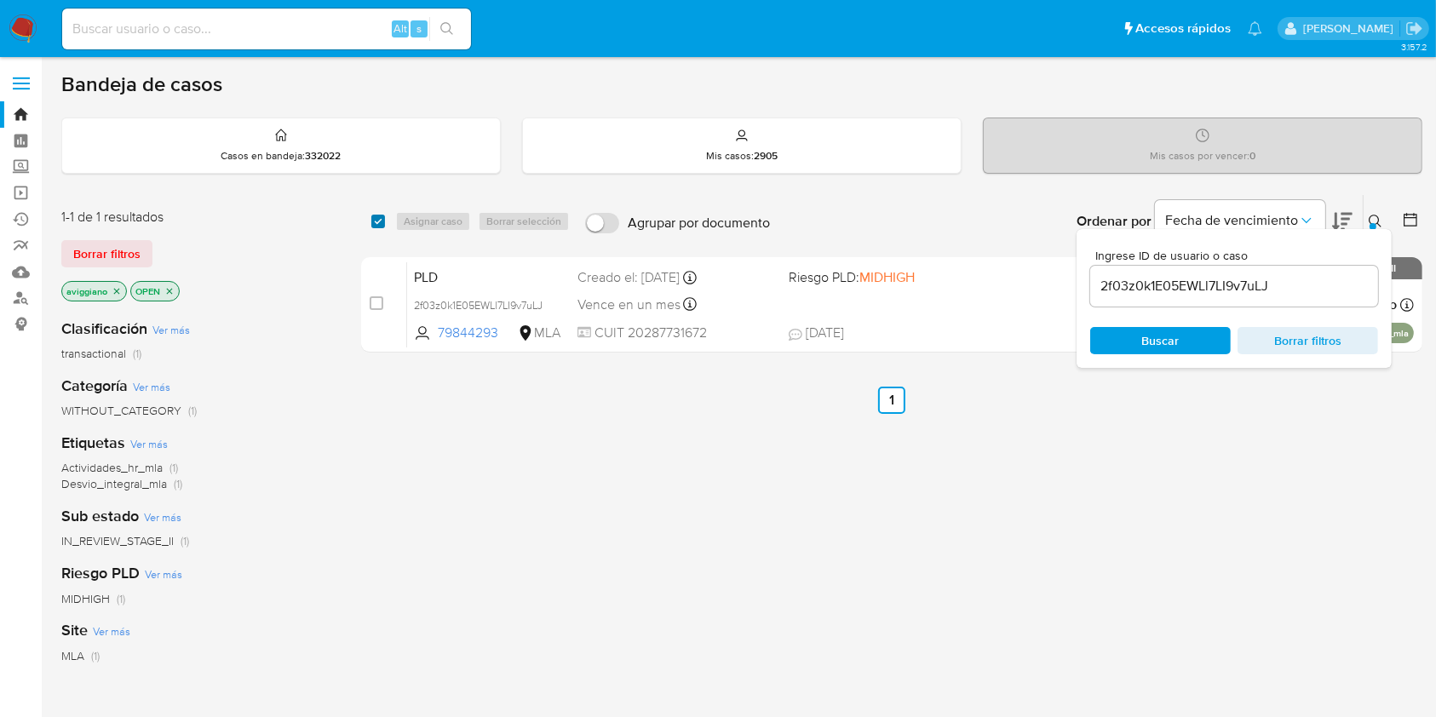
checkbox input "true"
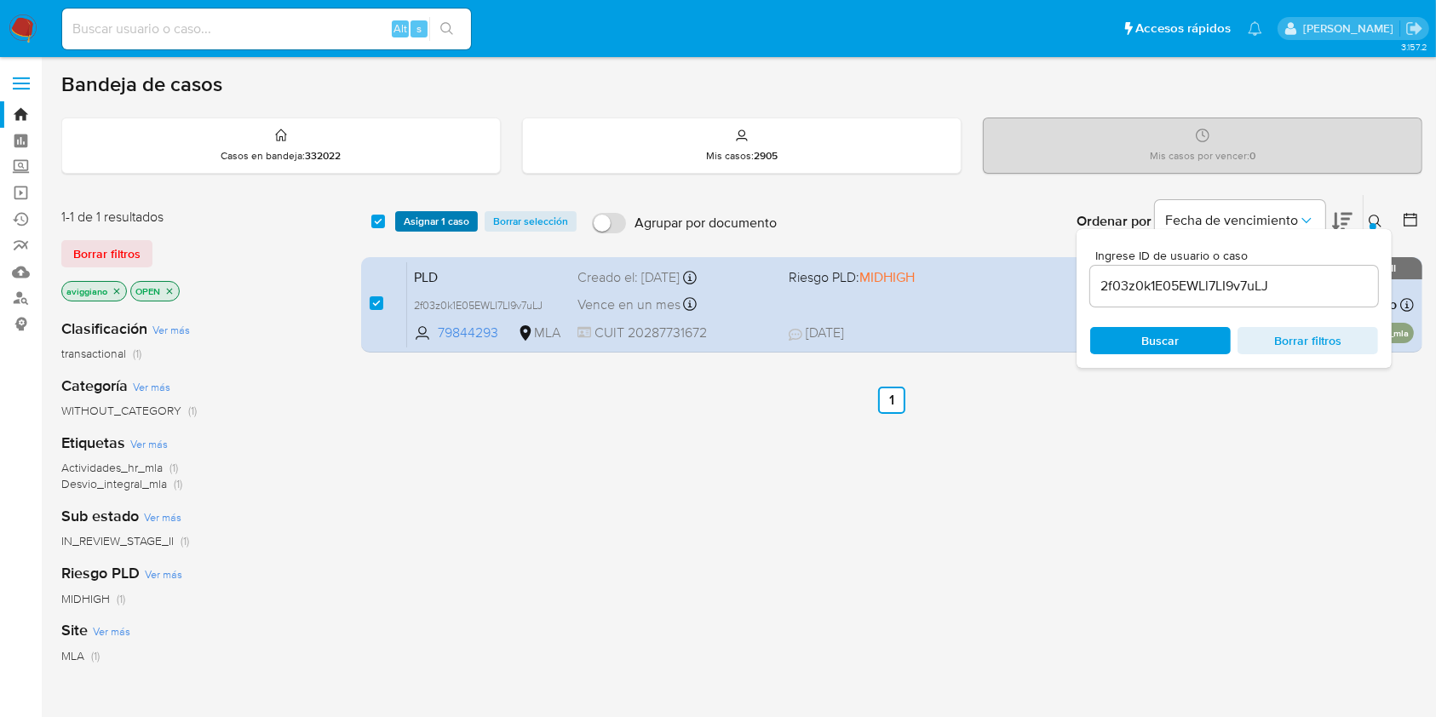
click at [405, 227] on span "Asignar 1 caso" at bounding box center [437, 221] width 66 height 17
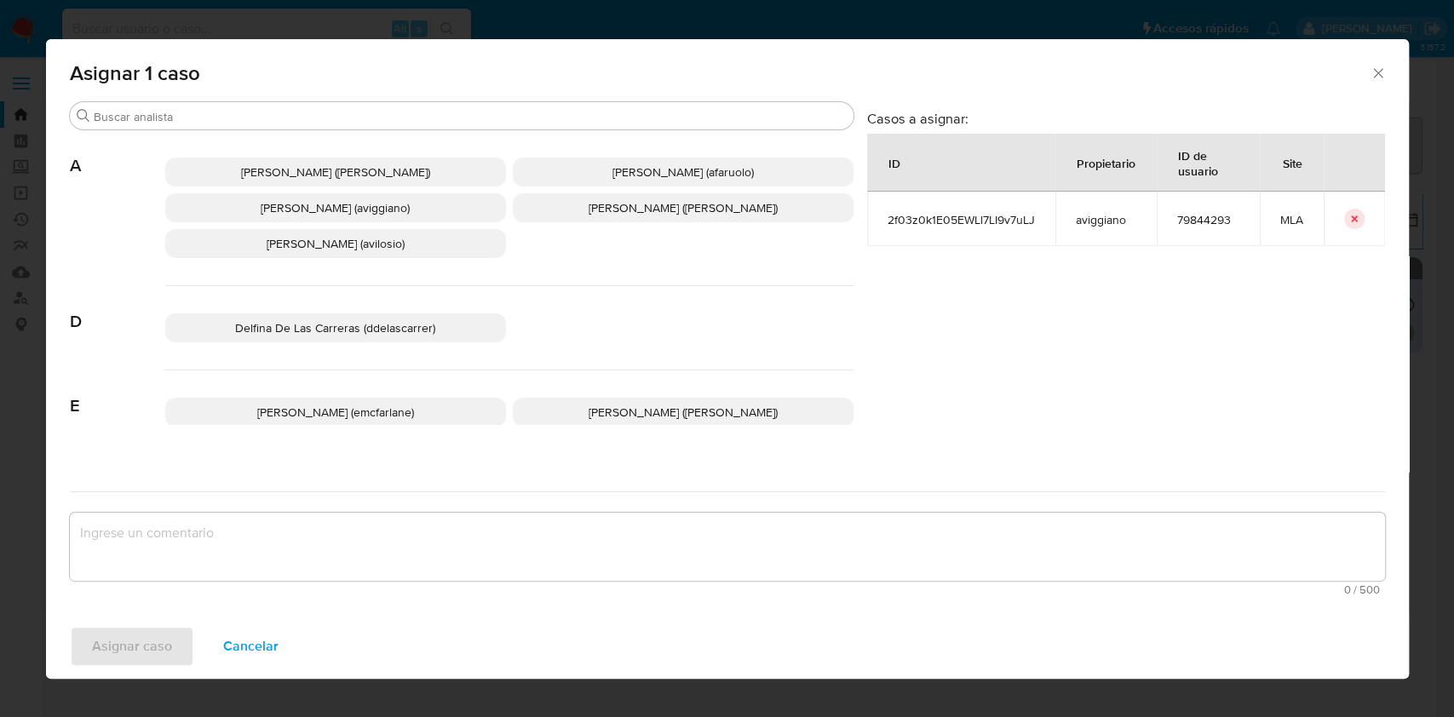
click at [368, 207] on span "Agustina Belen Viggiano (aviggiano)" at bounding box center [335, 207] width 149 height 17
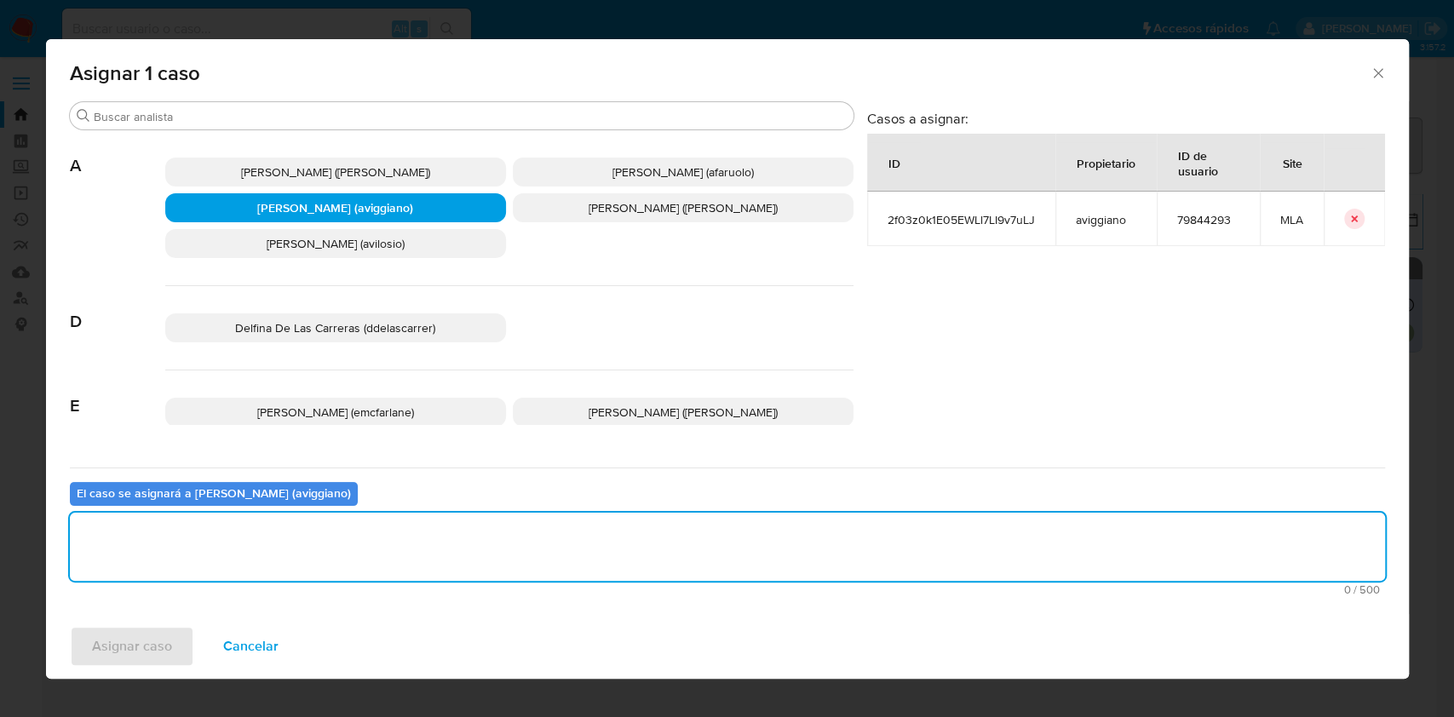
click at [297, 526] on textarea "assign-modal" at bounding box center [727, 547] width 1315 height 68
click at [181, 652] on button "Asignar caso" at bounding box center [132, 646] width 124 height 41
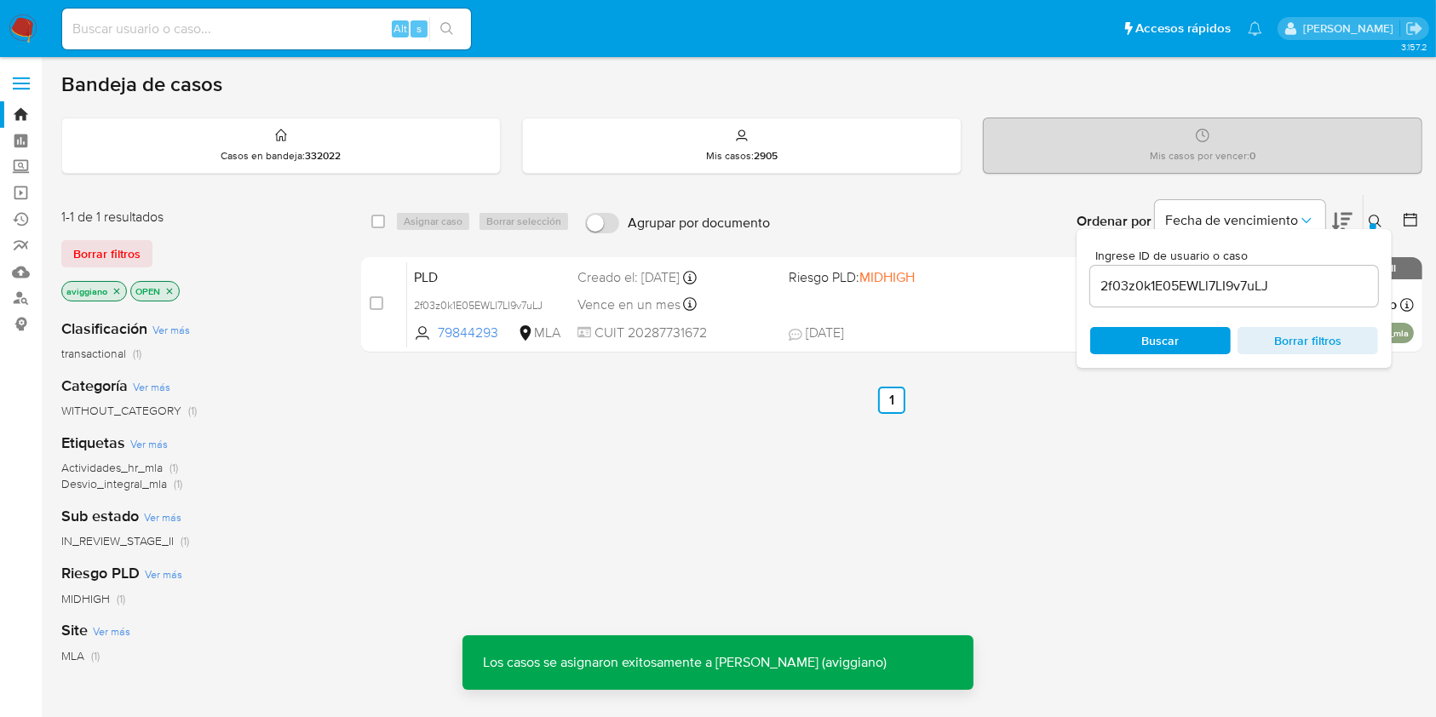
click at [900, 317] on div "PLD 2f03z0k1E05EWLl7LI9v7uLJ 79844293 MLA Riesgo PLD: MIDHIGH Creado el: 12/08/…" at bounding box center [910, 304] width 1007 height 86
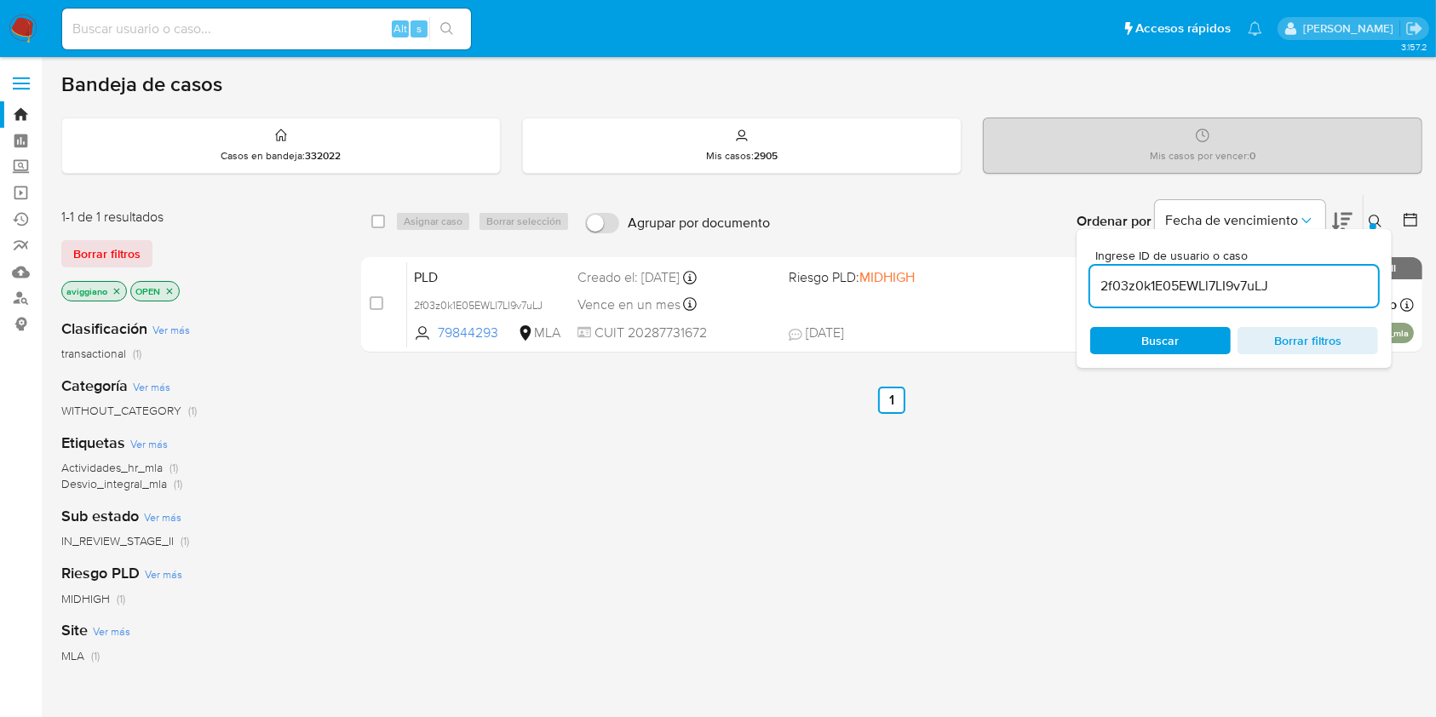
click at [1171, 293] on input "2f03z0k1E05EWLl7LI9v7uLJ" at bounding box center [1234, 286] width 288 height 22
click at [382, 217] on input "checkbox" at bounding box center [378, 222] width 14 height 14
checkbox input "true"
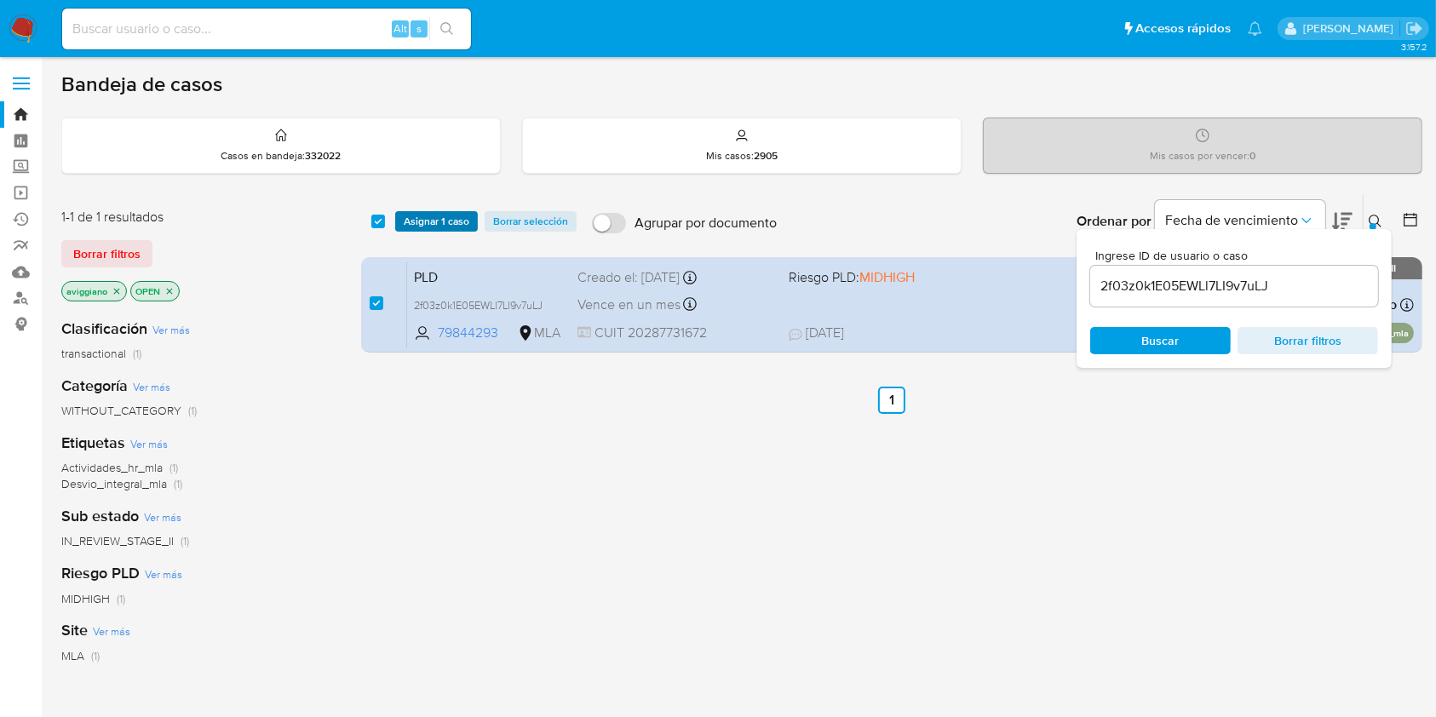
click at [414, 221] on span "Asignar 1 caso" at bounding box center [437, 221] width 66 height 17
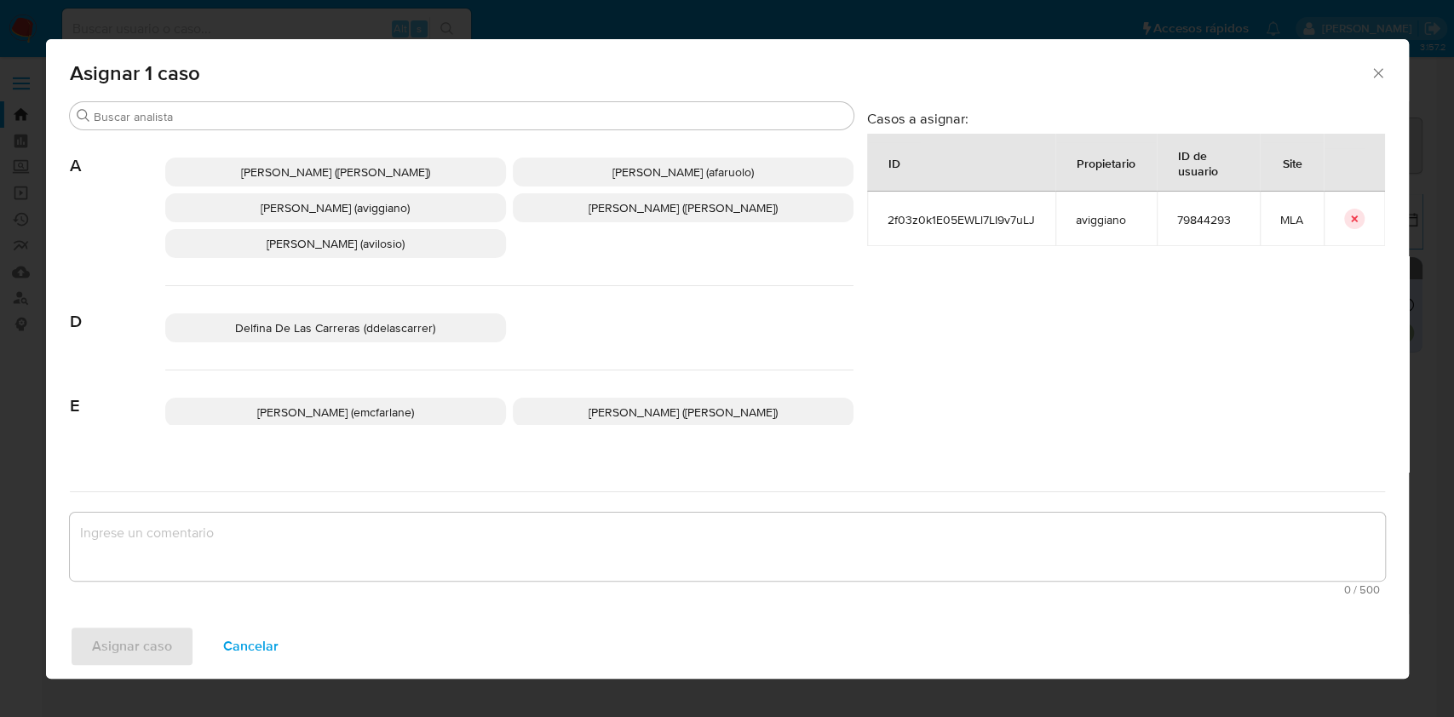
click at [320, 221] on p "Agustina Belen Viggiano (aviggiano)" at bounding box center [335, 207] width 341 height 29
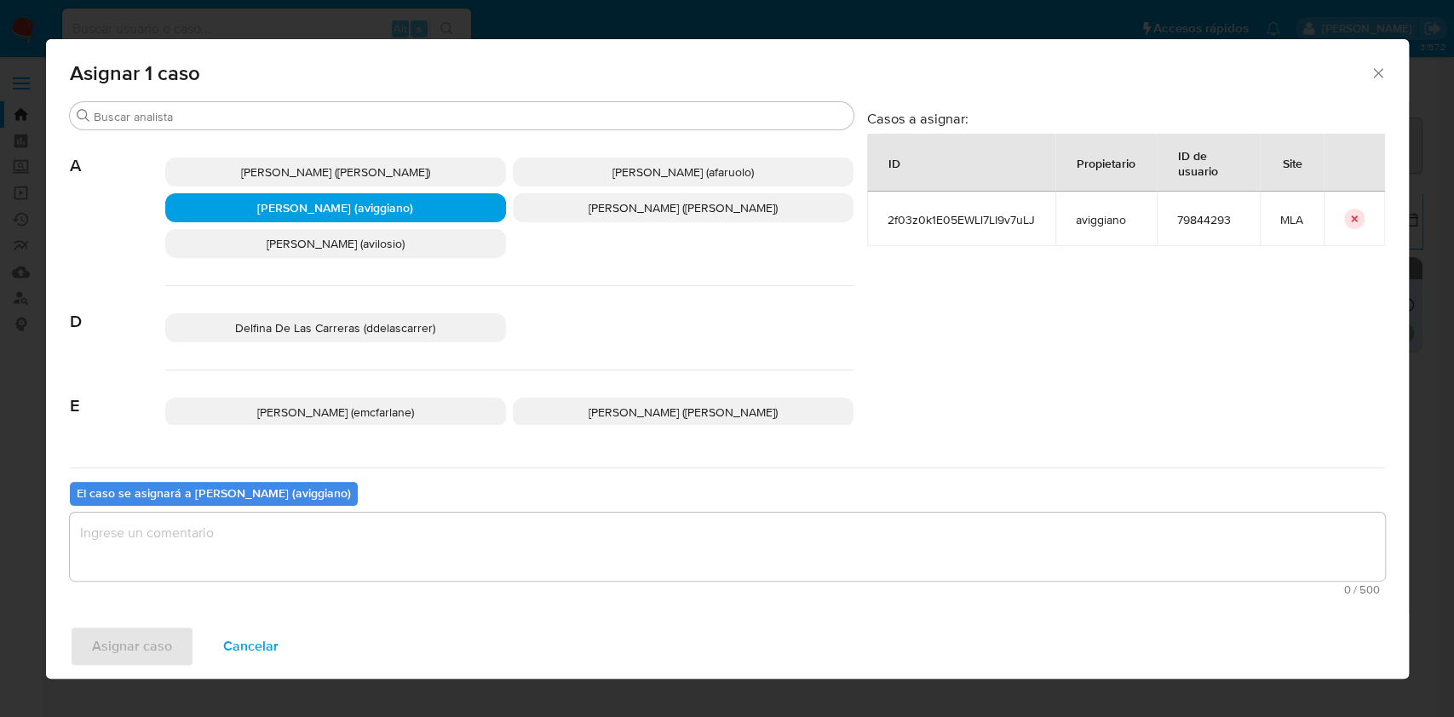
click at [276, 524] on textarea "assign-modal" at bounding box center [727, 547] width 1315 height 68
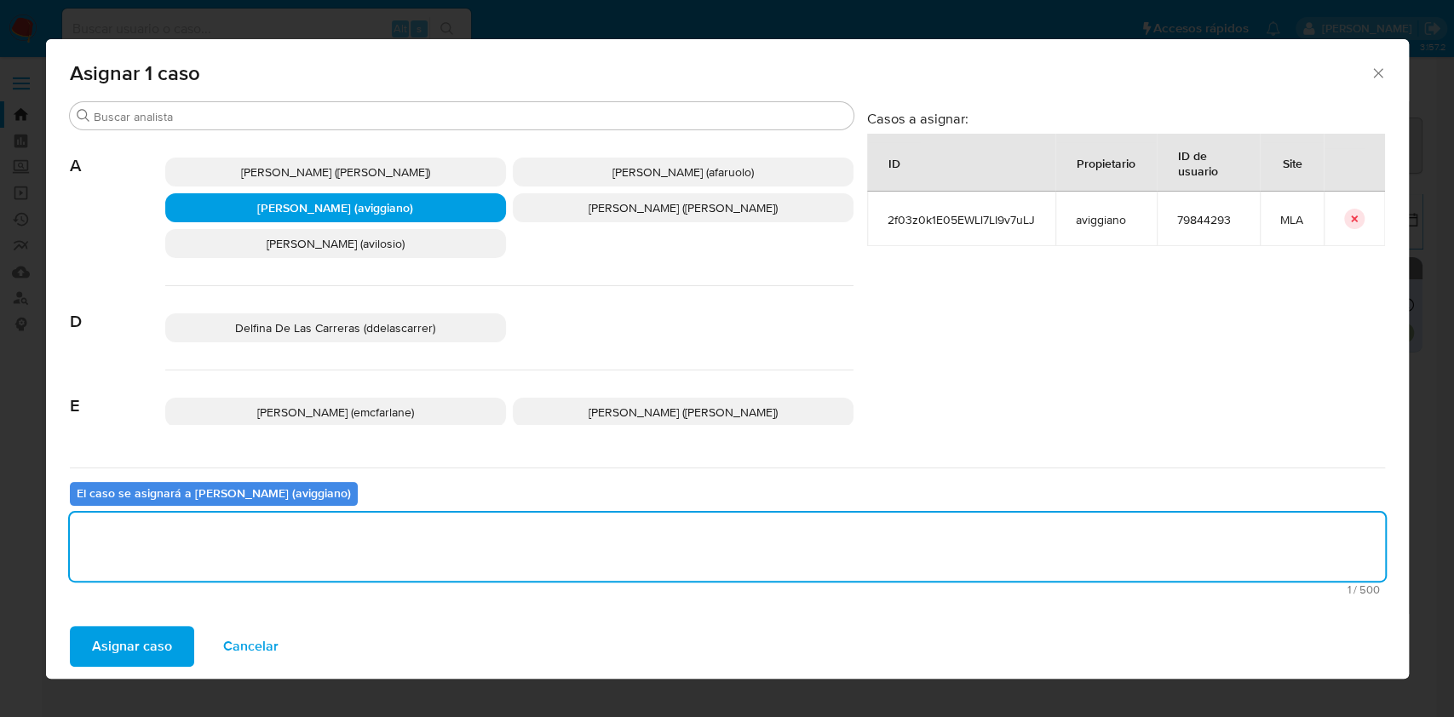
click at [139, 638] on span "Asignar caso" at bounding box center [132, 646] width 80 height 37
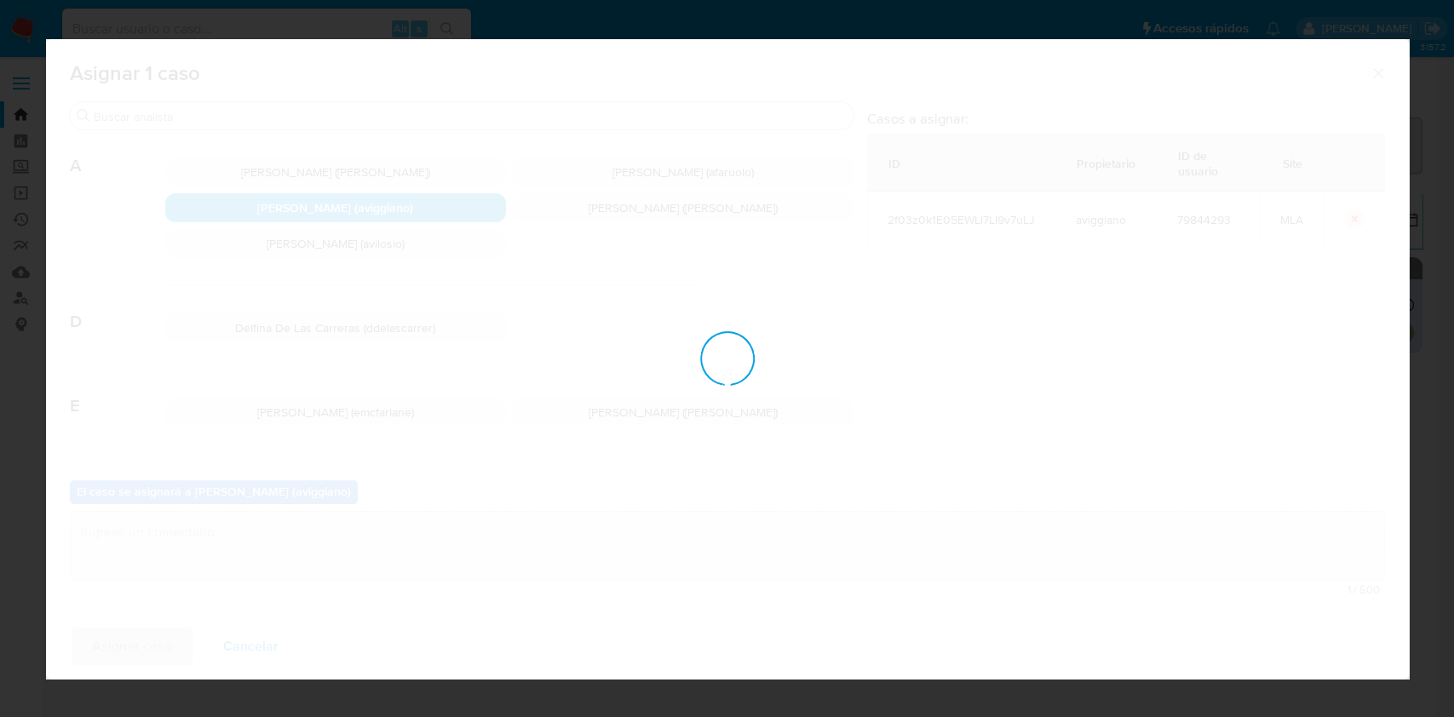
checkbox input "false"
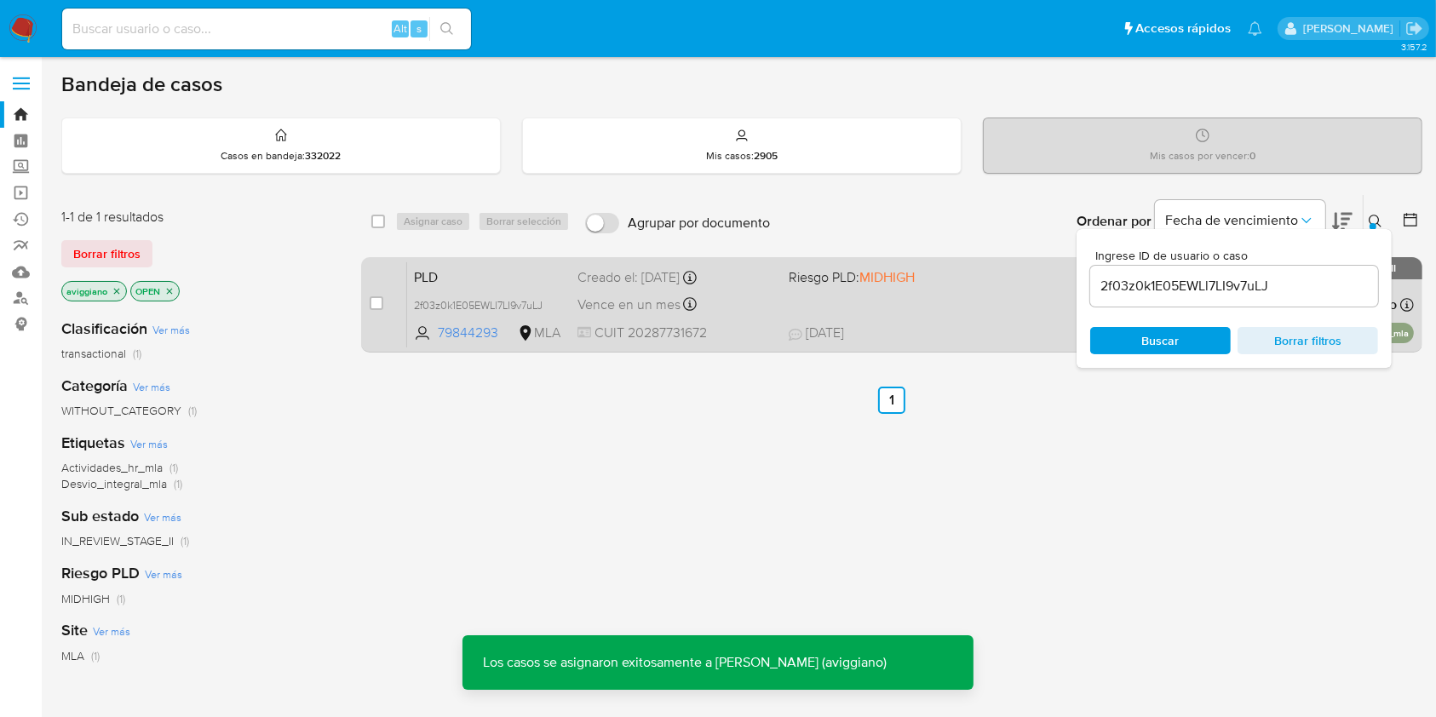
click at [756, 309] on div "Vence en un mes Vence el 29/09/2025 12:05:53" at bounding box center [676, 304] width 198 height 23
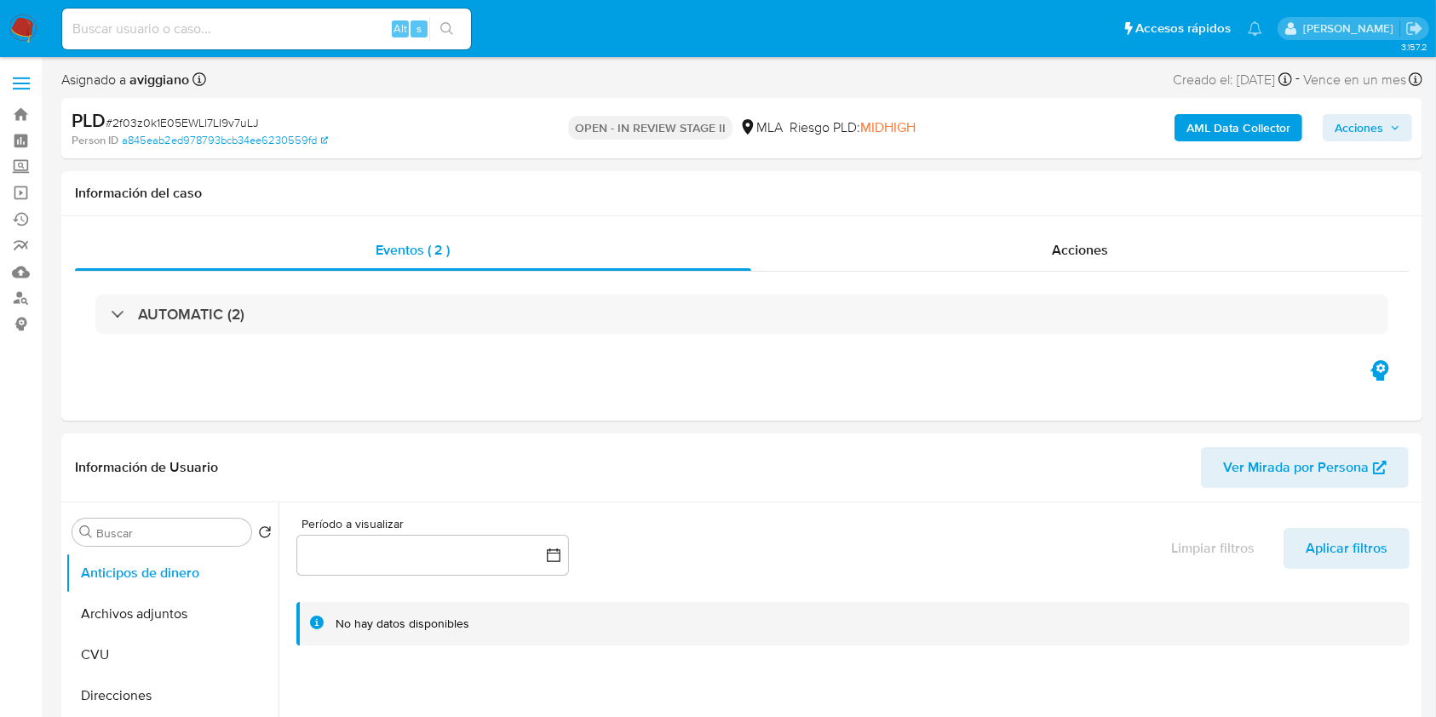
select select "10"
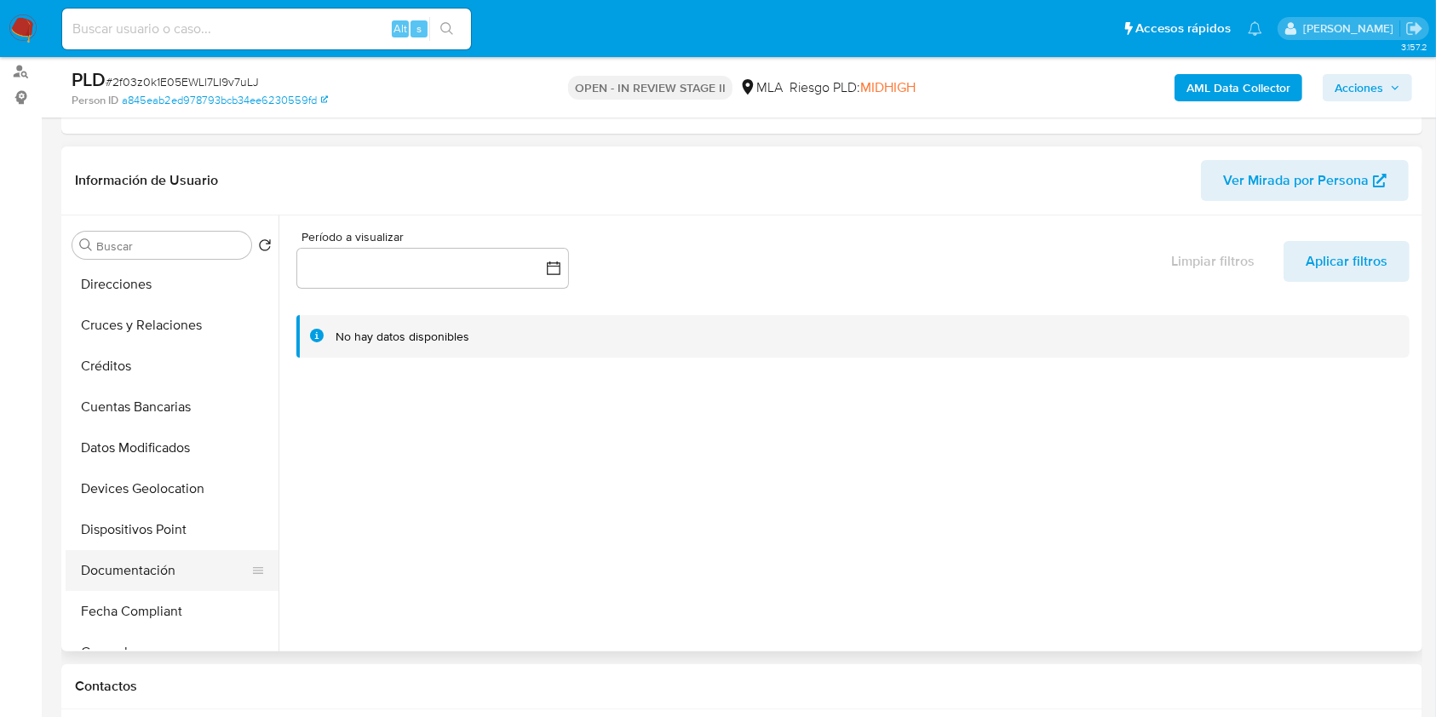
scroll to position [227, 0]
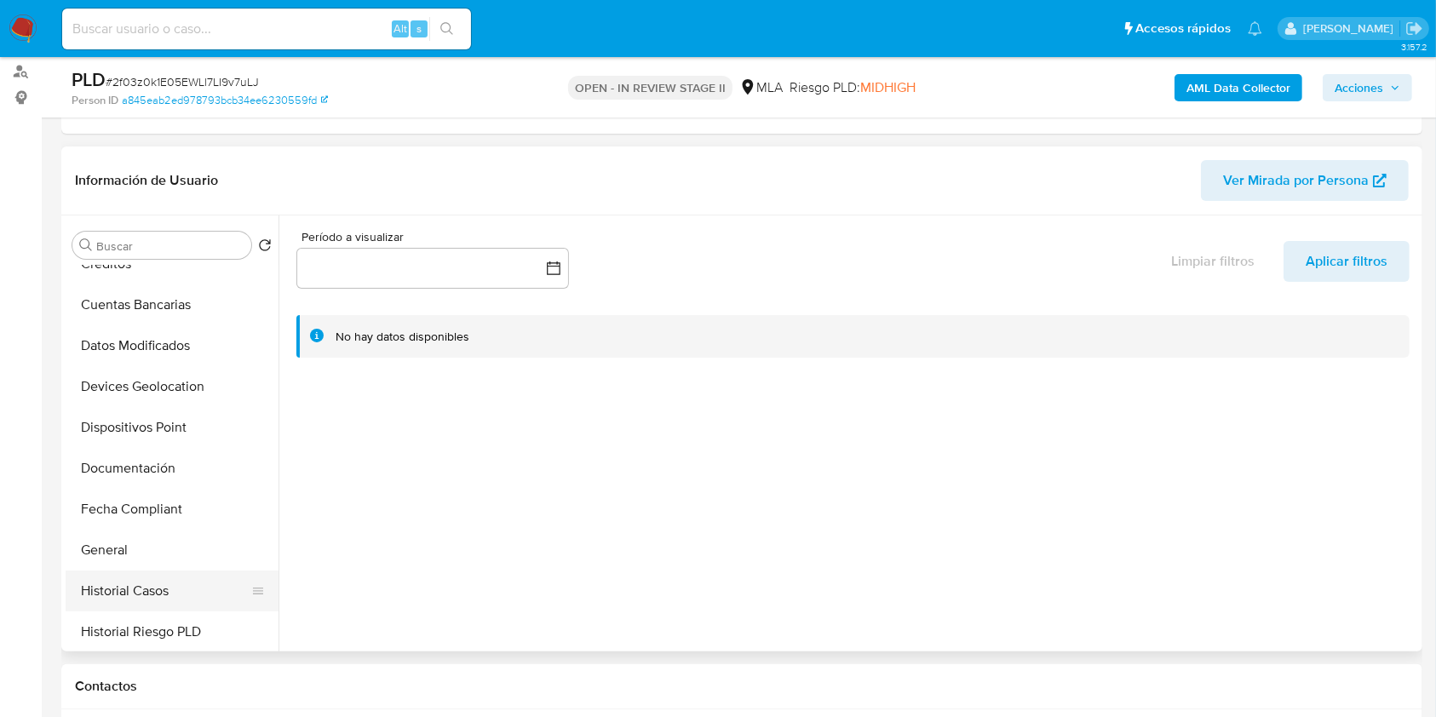
click at [169, 589] on button "Historial Casos" at bounding box center [165, 591] width 199 height 41
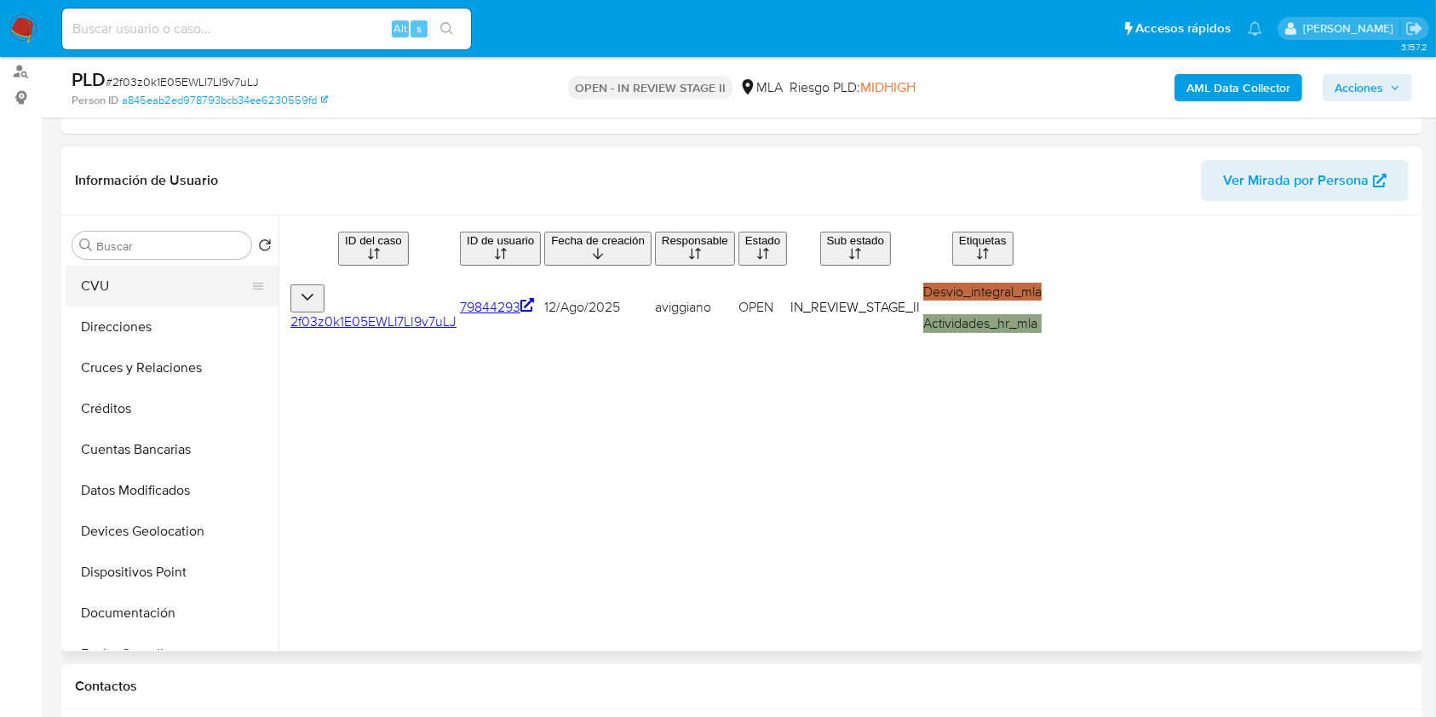
scroll to position [0, 0]
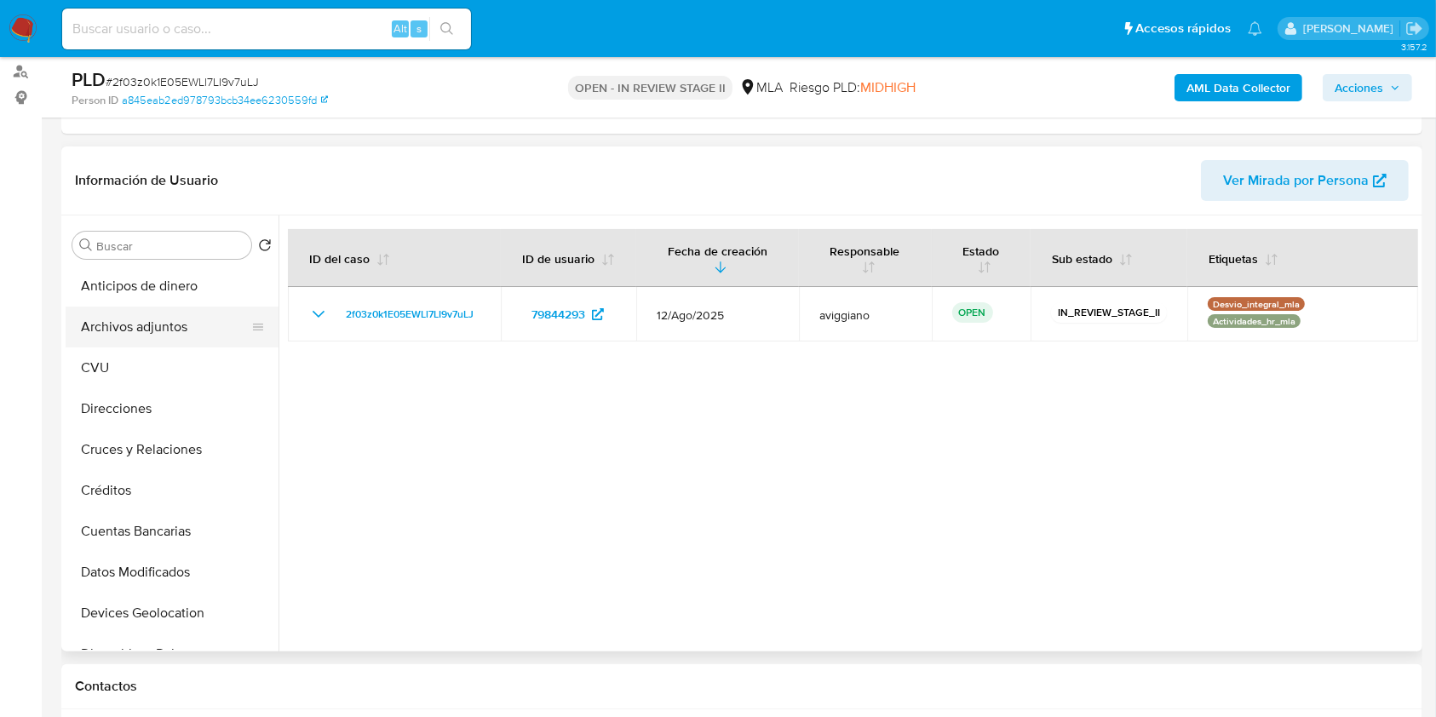
click at [171, 339] on button "Archivos adjuntos" at bounding box center [165, 327] width 199 height 41
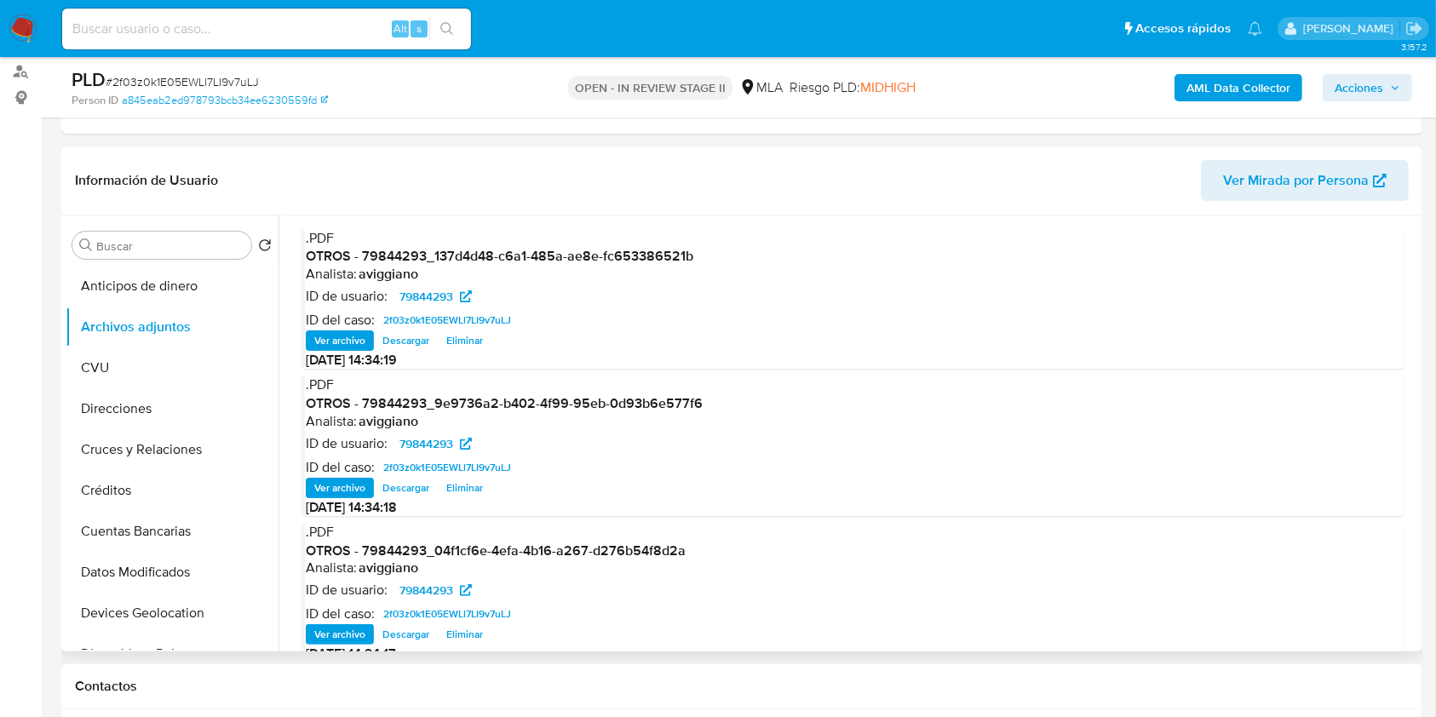
scroll to position [143, 0]
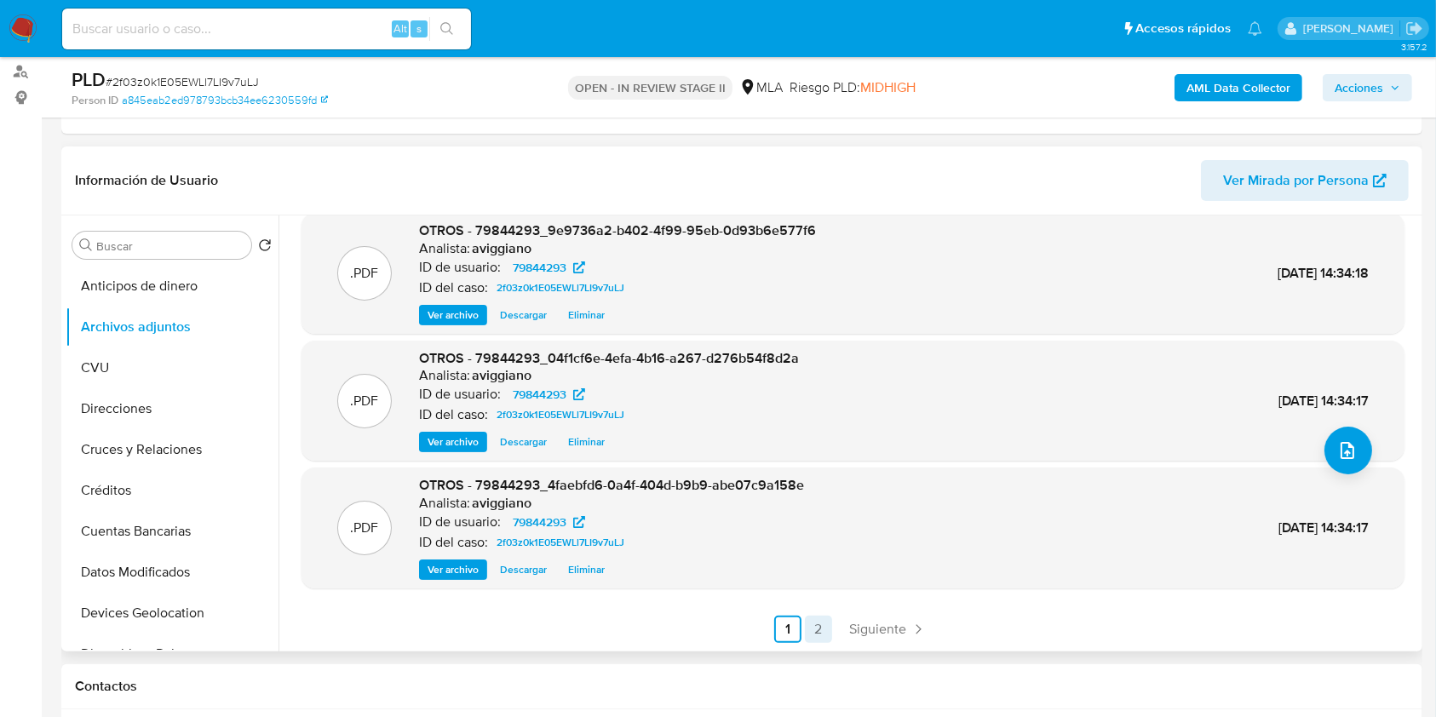
click at [825, 624] on link "2" at bounding box center [818, 629] width 27 height 27
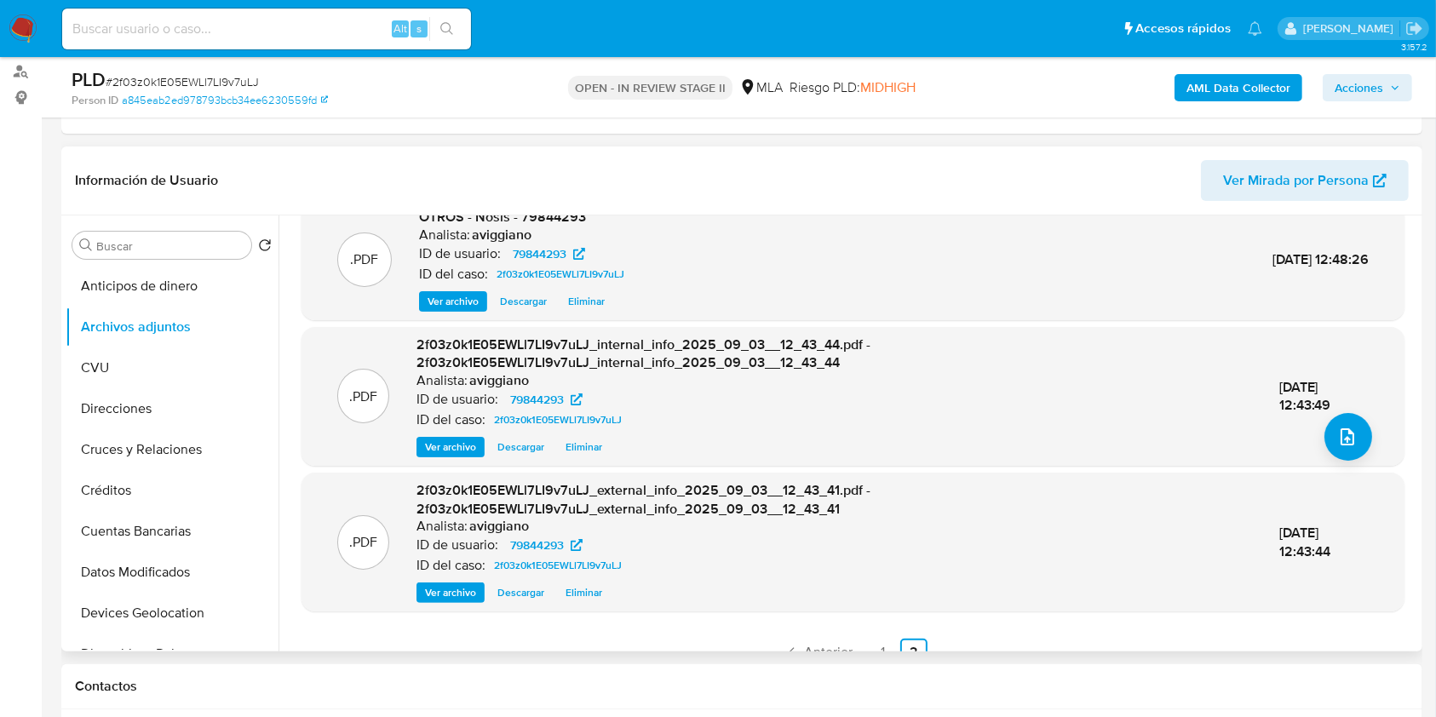
scroll to position [180, 0]
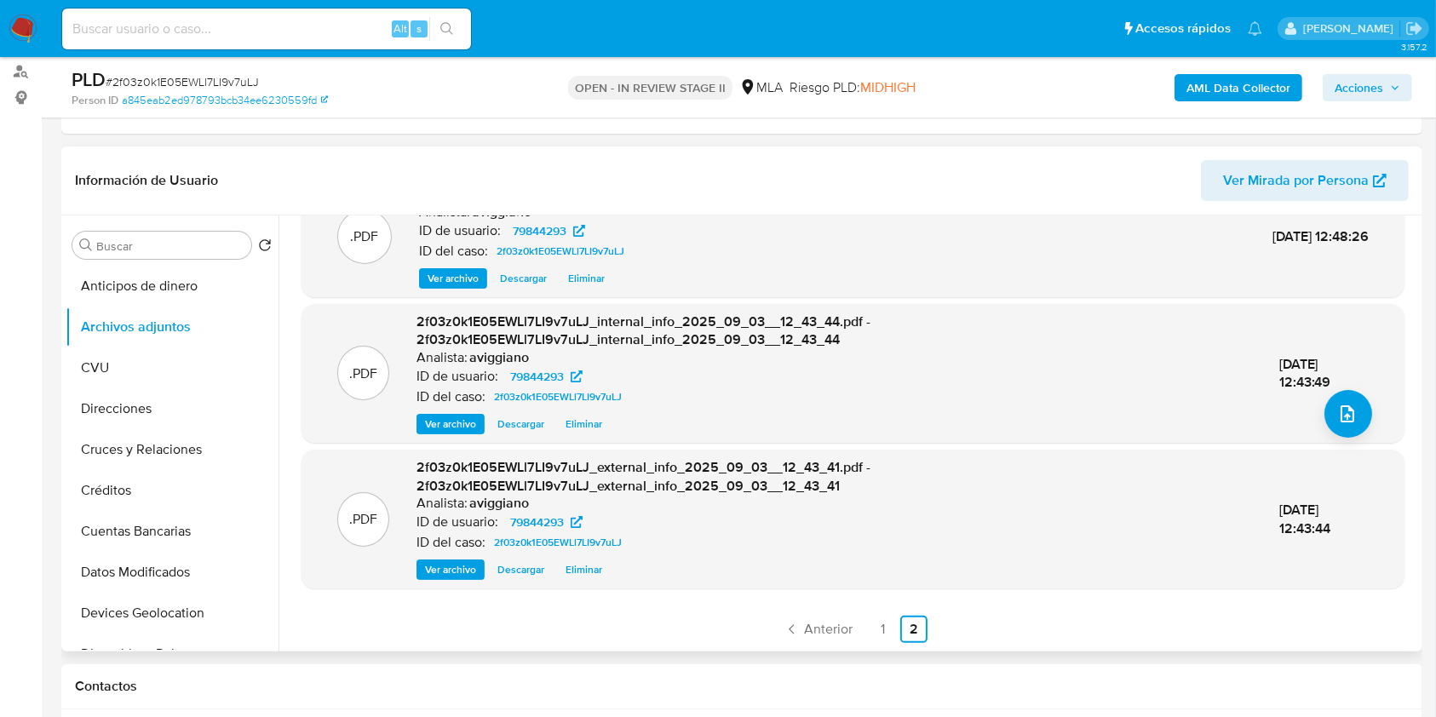
click at [870, 610] on div ".XLSX OTROS - Movimientos-Aladdin-v10_1 - 79844293 Analista: aviggiano ID de us…" at bounding box center [852, 346] width 1103 height 594
click at [871, 623] on link "1" at bounding box center [882, 629] width 27 height 27
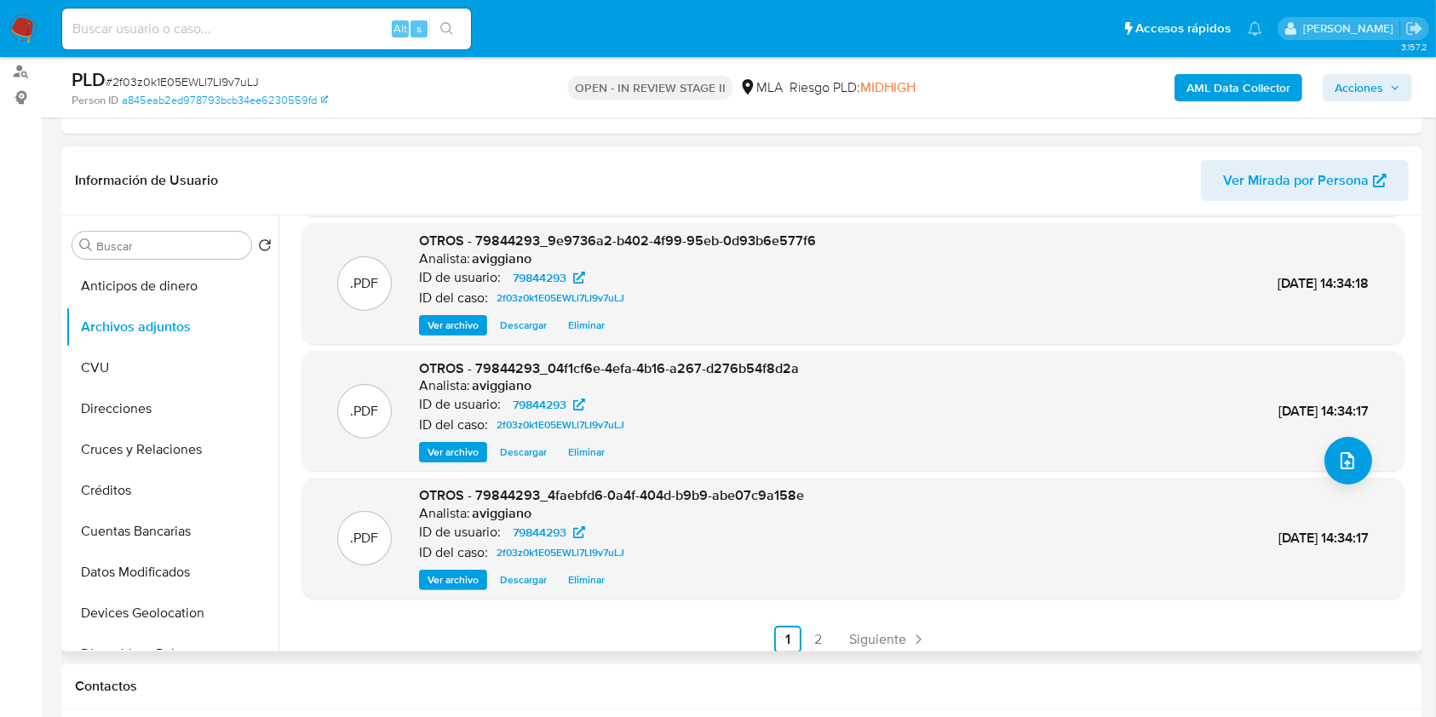
scroll to position [143, 0]
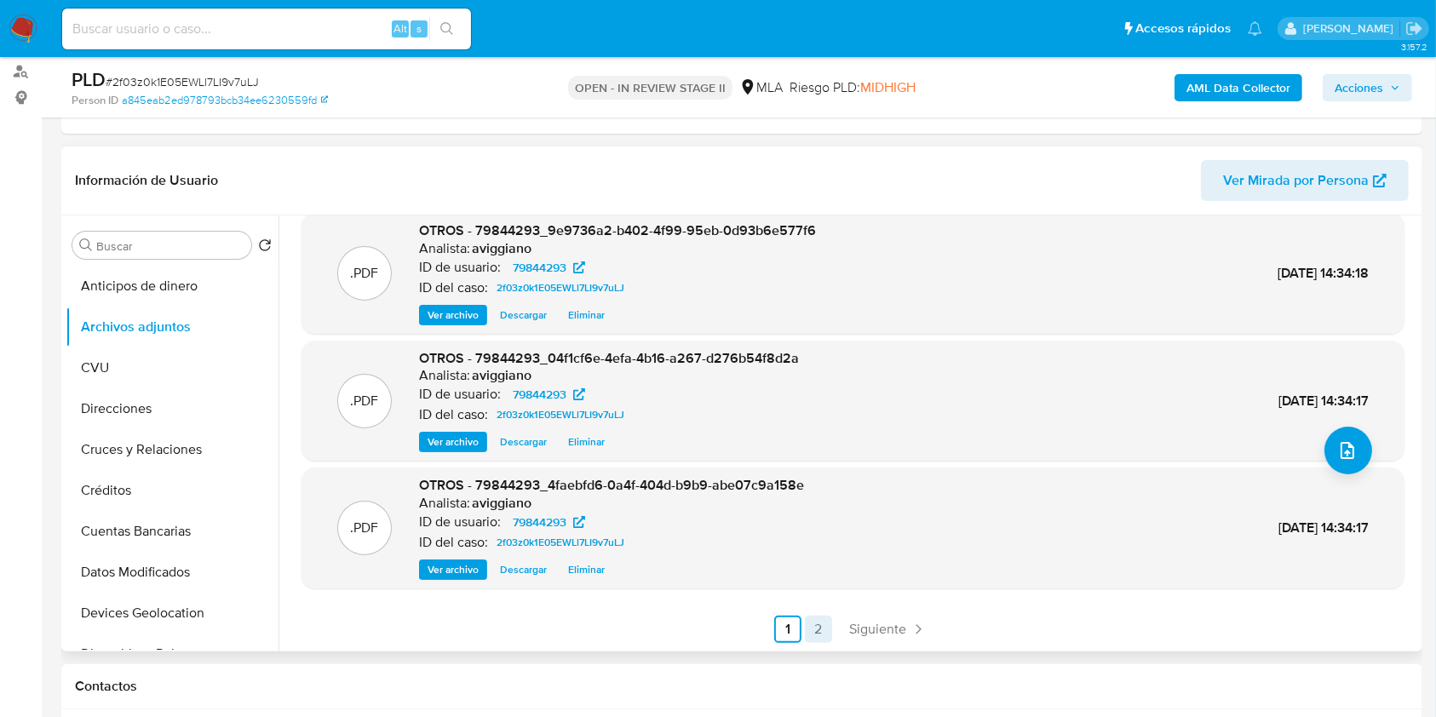
click at [826, 621] on link "2" at bounding box center [818, 629] width 27 height 27
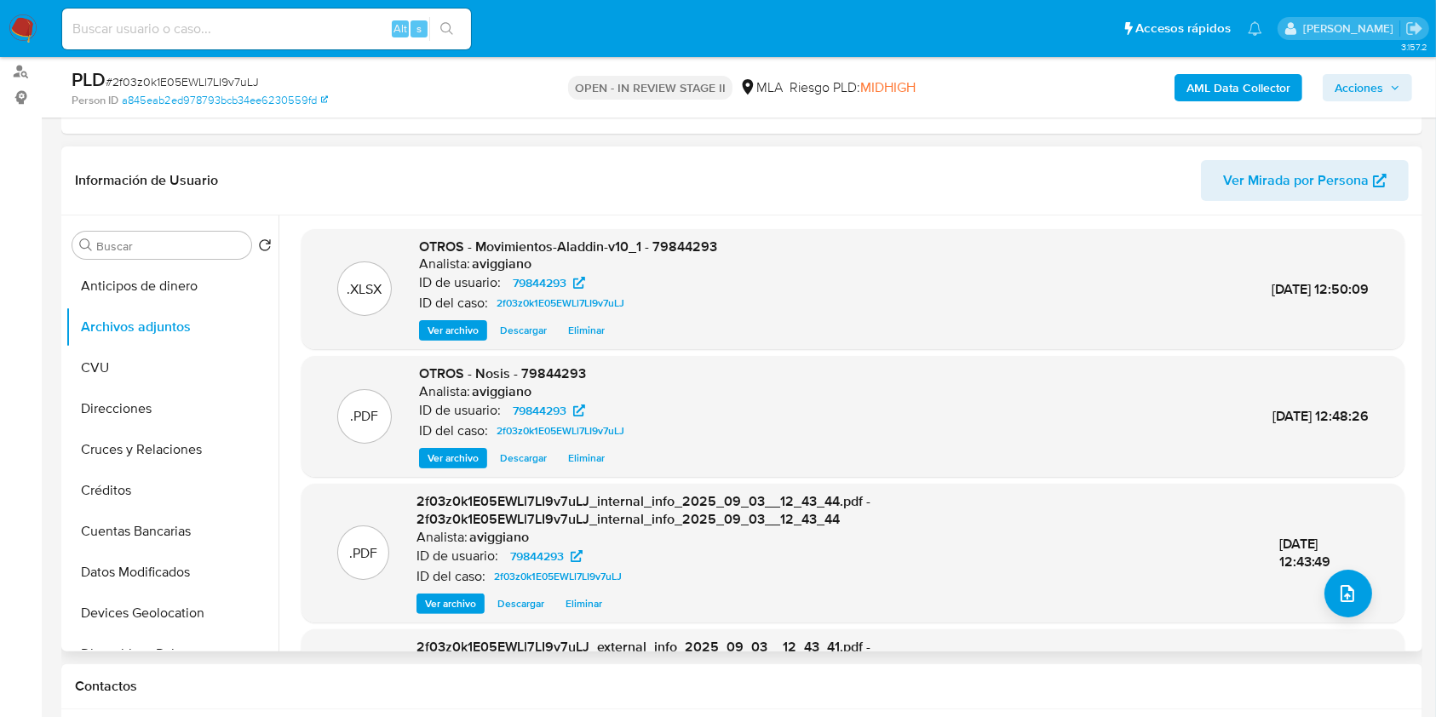
scroll to position [180, 0]
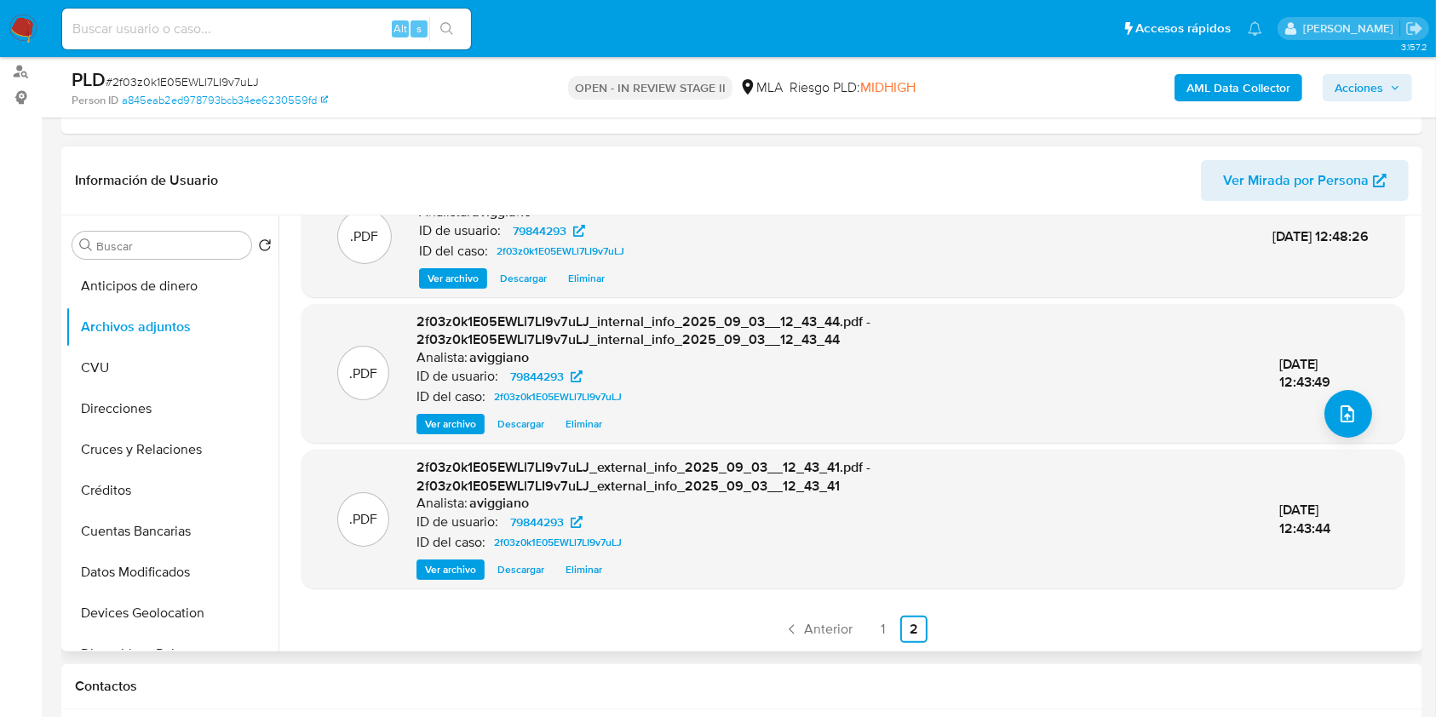
click at [882, 616] on link "1" at bounding box center [882, 629] width 27 height 27
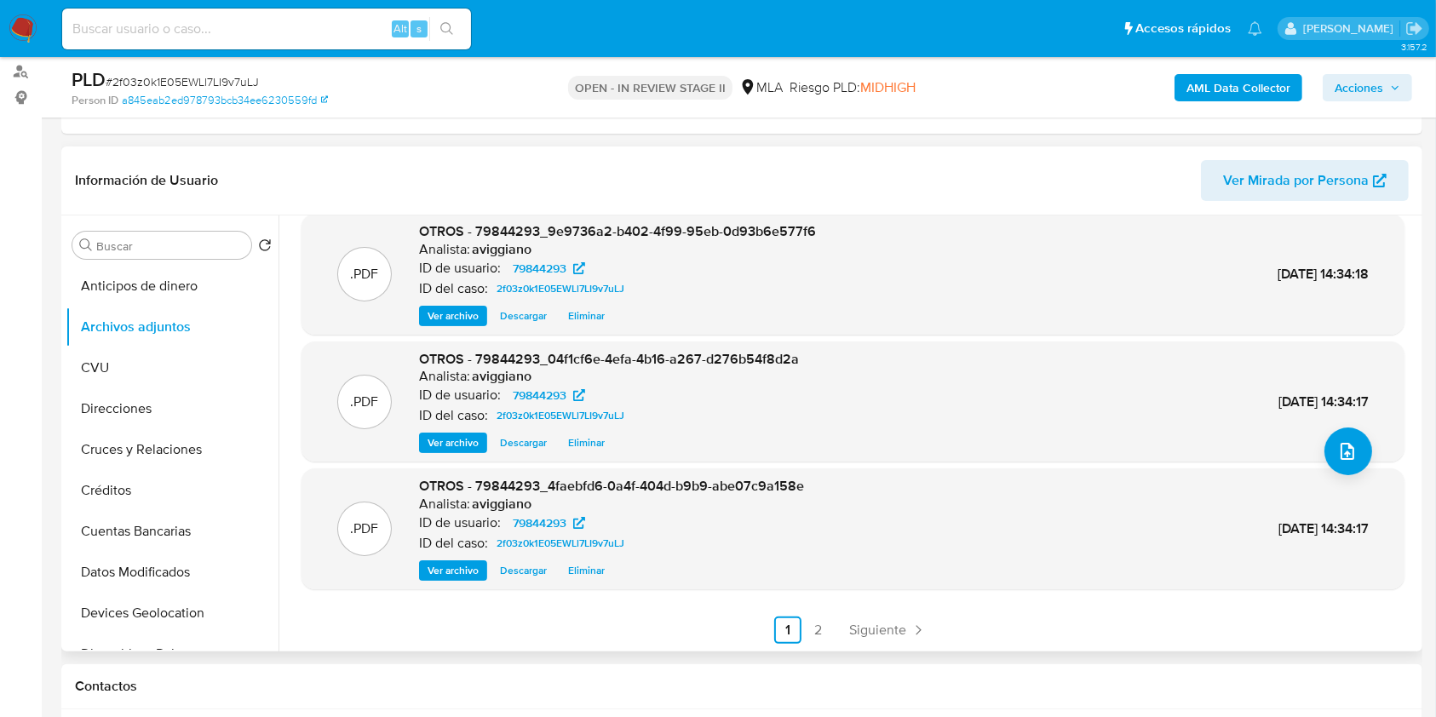
scroll to position [143, 0]
click at [832, 625] on ul "Anterior 1 2 Siguiente" at bounding box center [852, 629] width 1103 height 27
click at [832, 630] on ul "Anterior 1 2 Siguiente" at bounding box center [852, 629] width 1103 height 27
click at [821, 634] on link "2" at bounding box center [818, 629] width 27 height 27
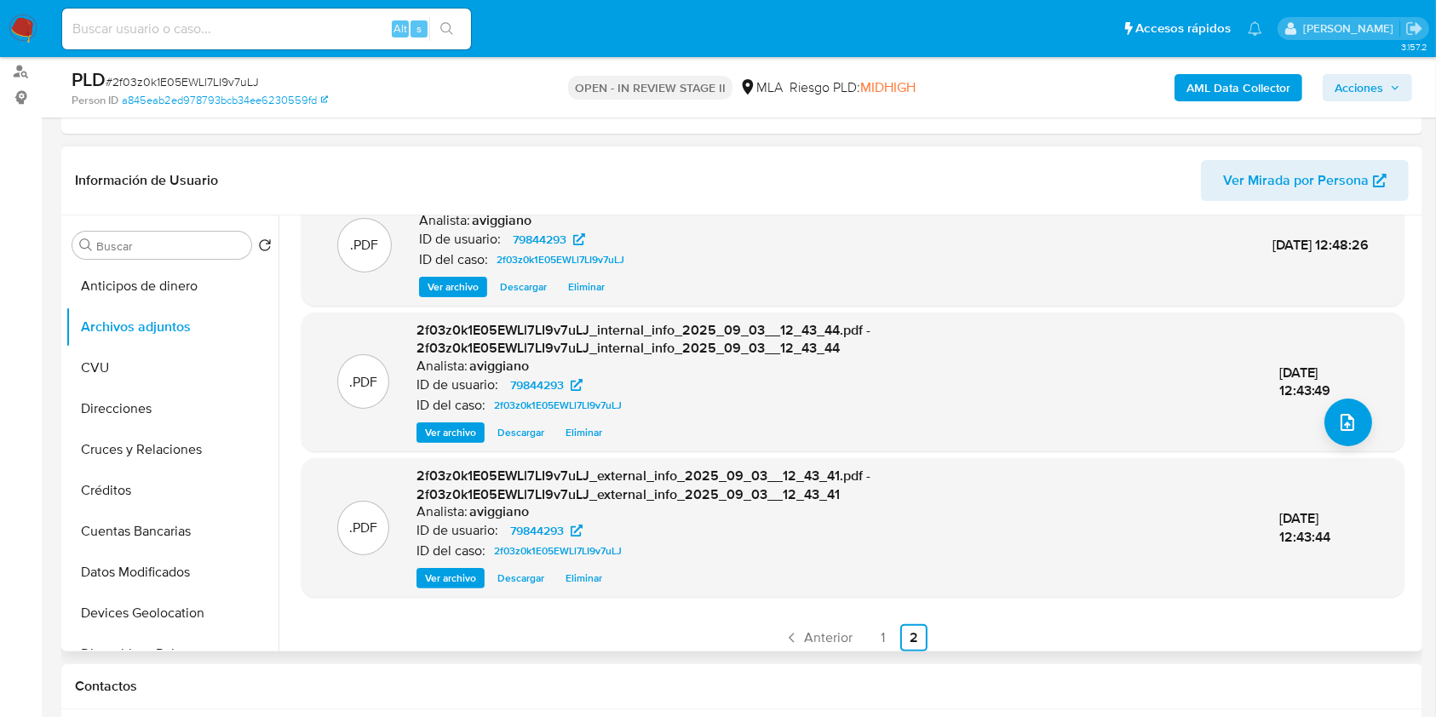
scroll to position [180, 0]
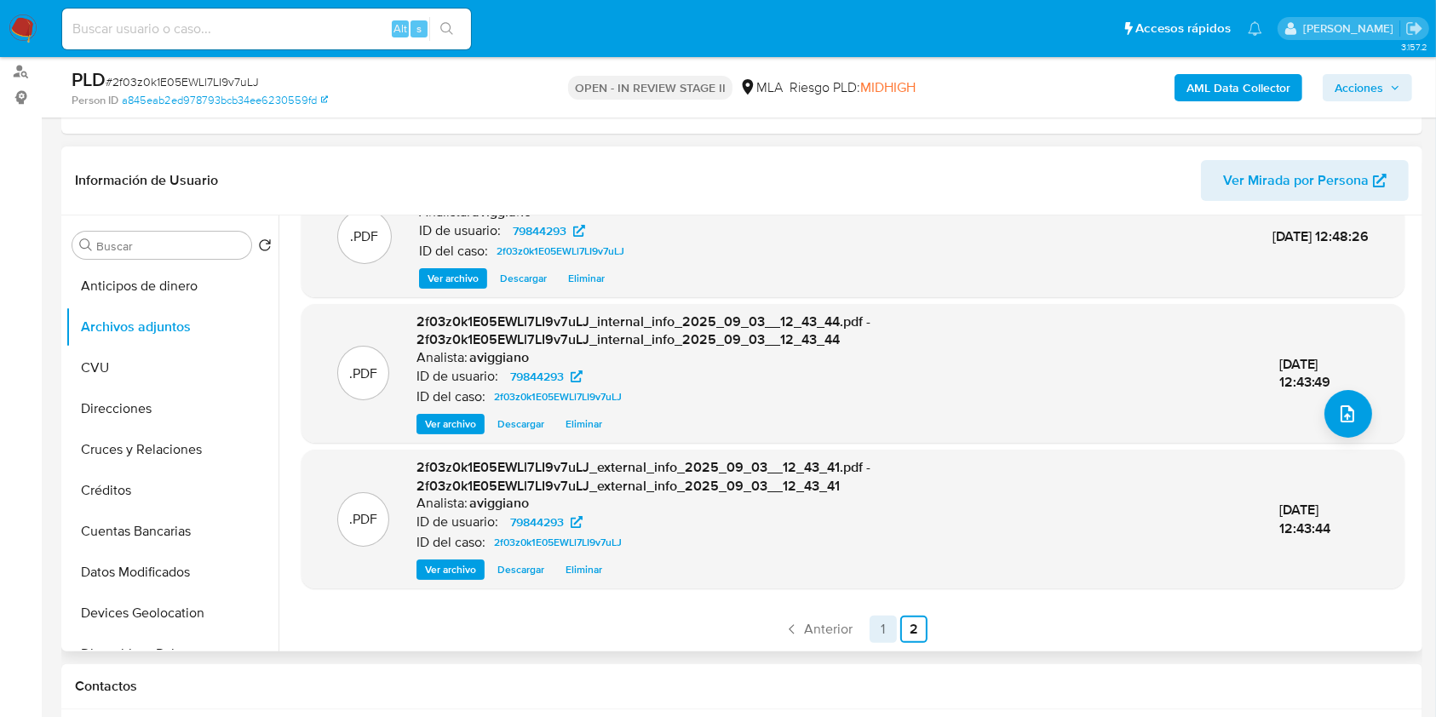
click at [874, 625] on link "1" at bounding box center [882, 629] width 27 height 27
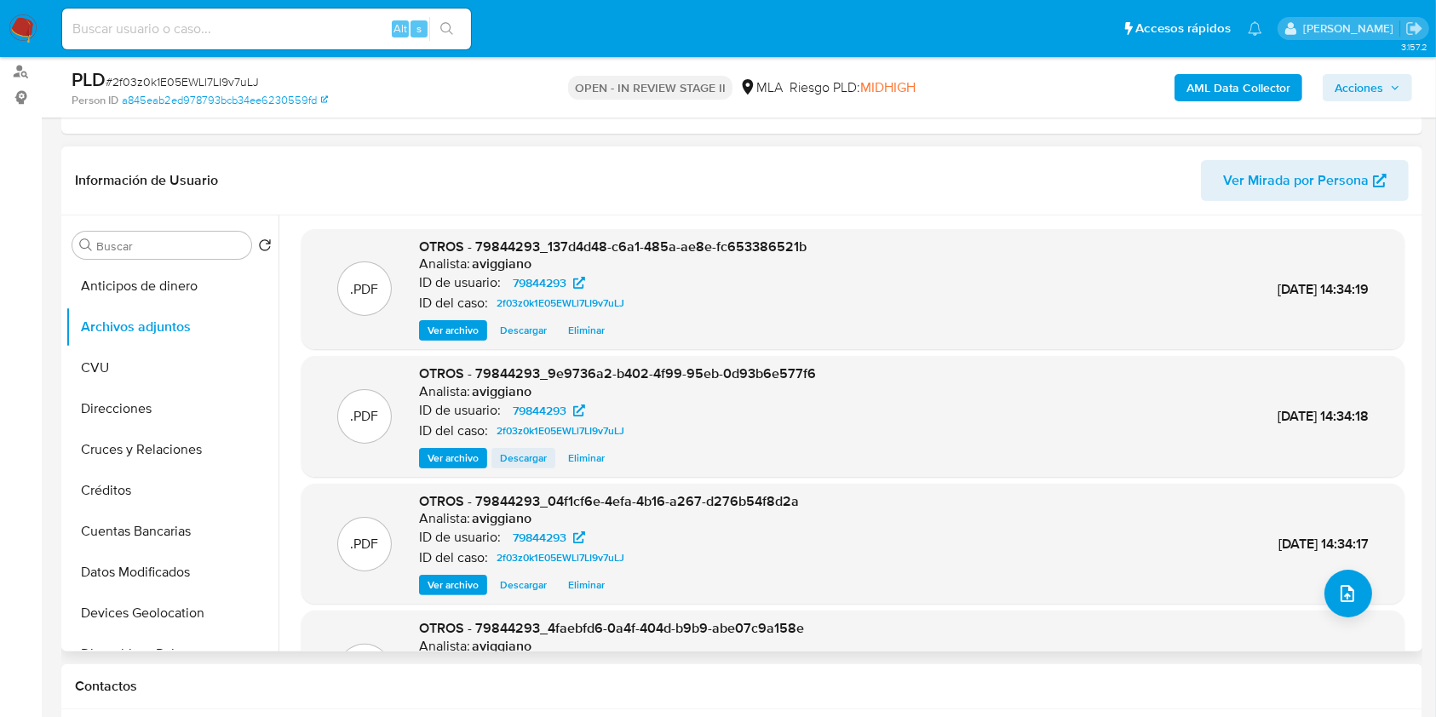
scroll to position [143, 0]
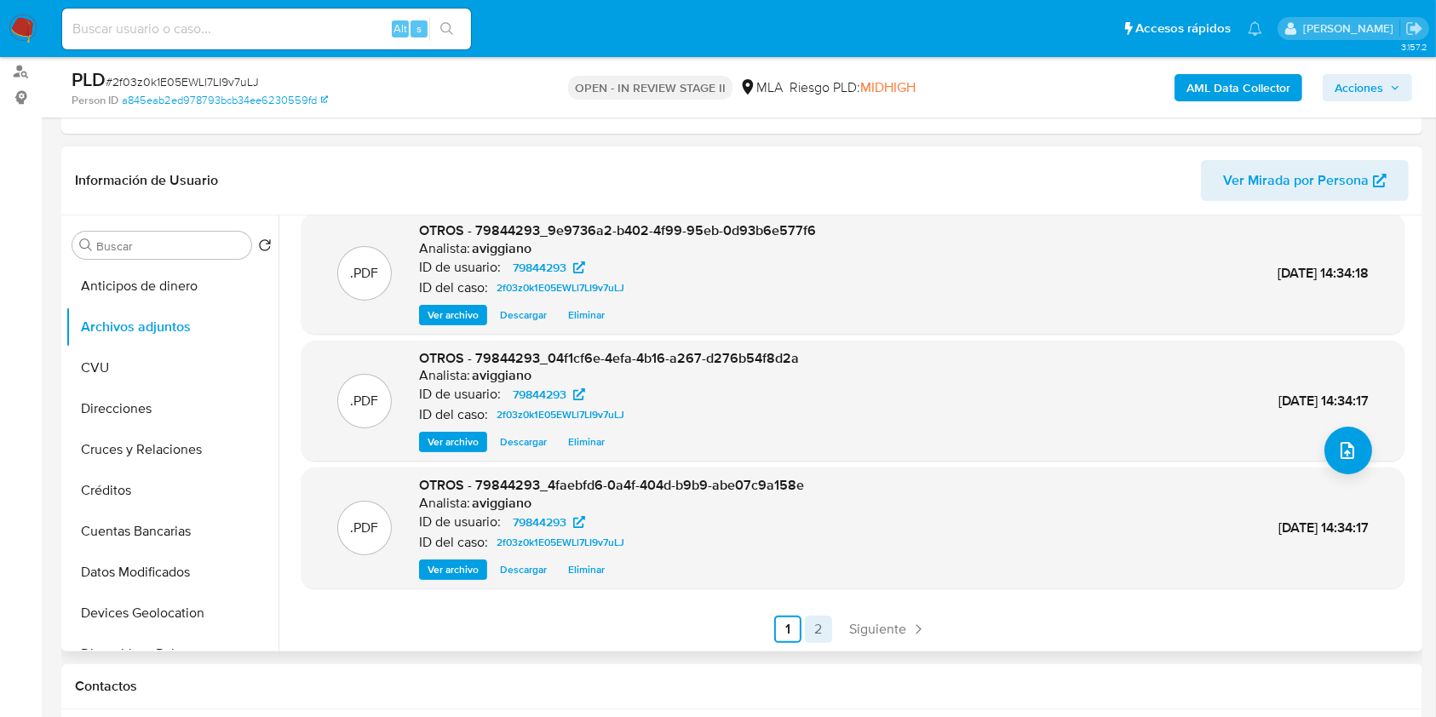
click at [818, 619] on link "2" at bounding box center [818, 629] width 27 height 27
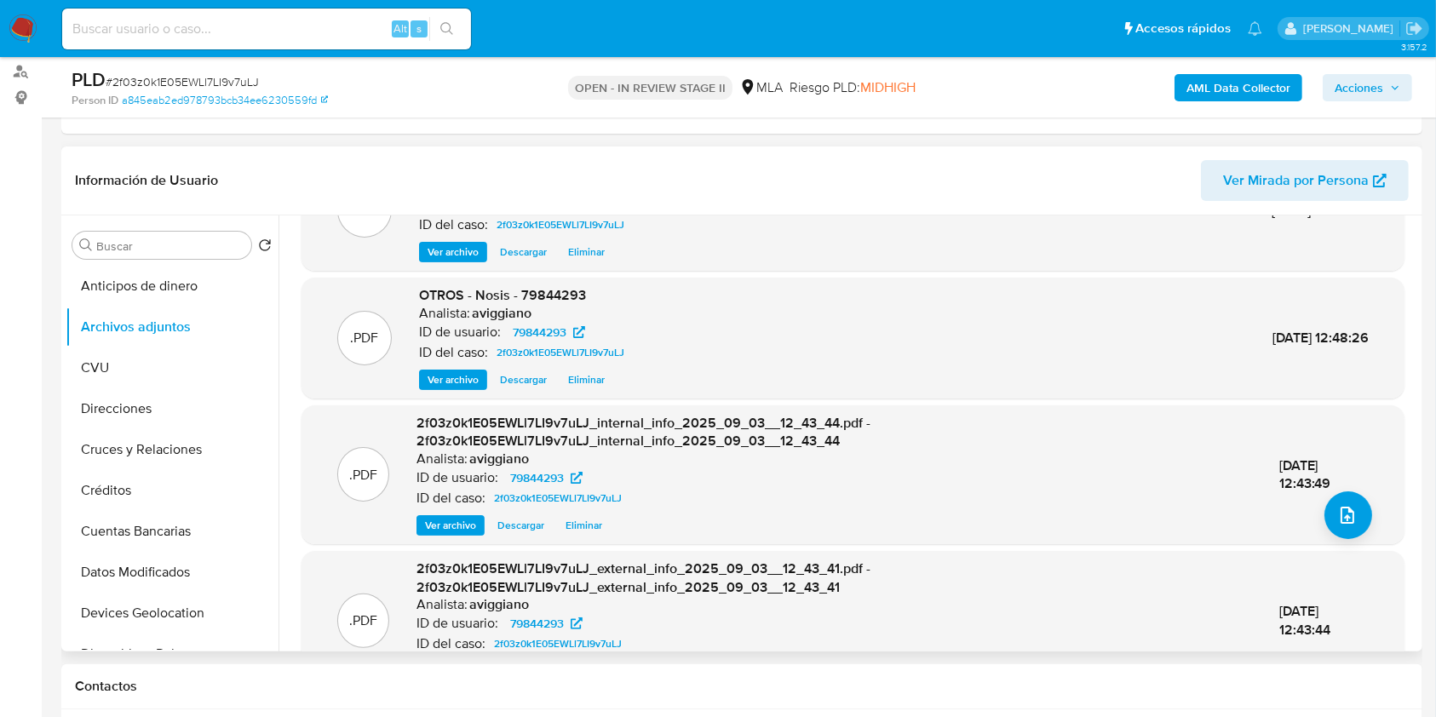
scroll to position [113, 0]
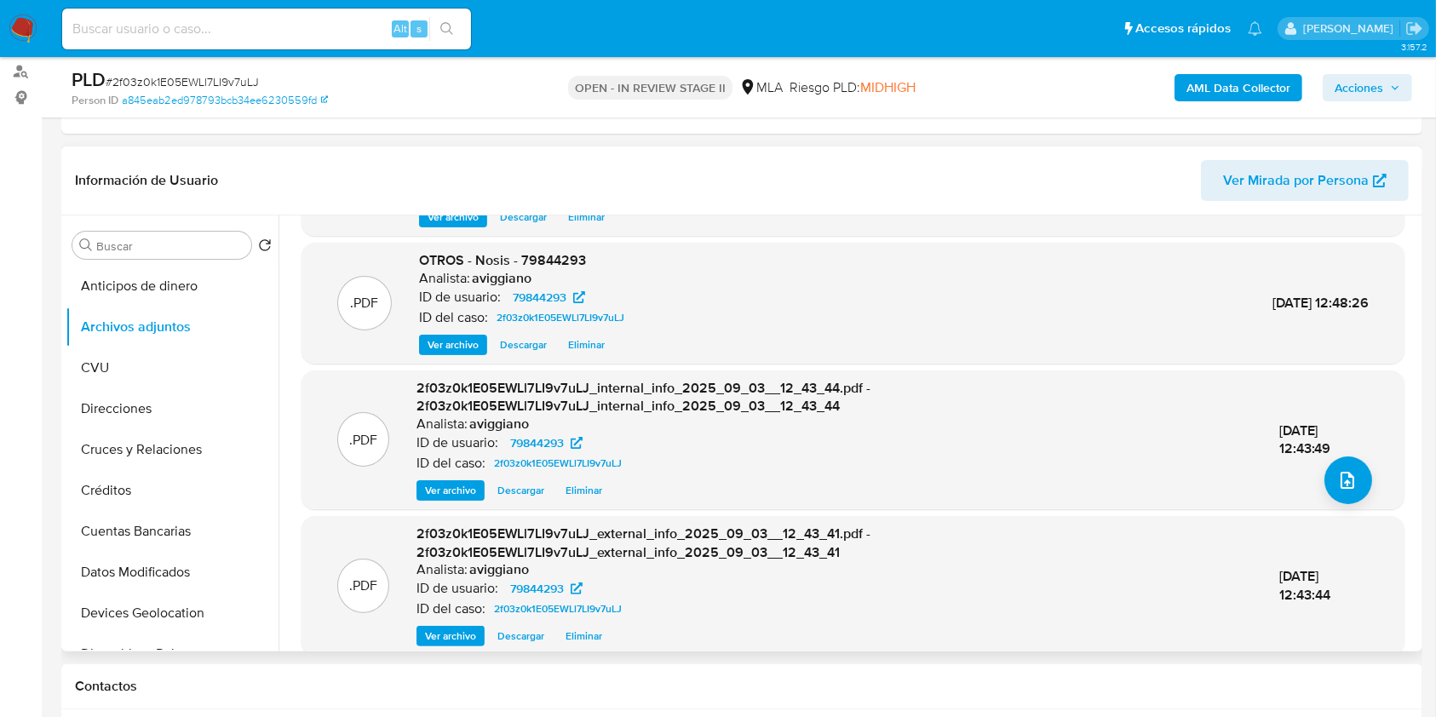
click at [550, 270] on div "Analista: aviggiano" at bounding box center [525, 278] width 212 height 17
drag, startPoint x: 550, startPoint y: 270, endPoint x: 567, endPoint y: 255, distance: 22.4
click at [567, 255] on span "OTROS - Nosis - 79844293" at bounding box center [502, 260] width 167 height 20
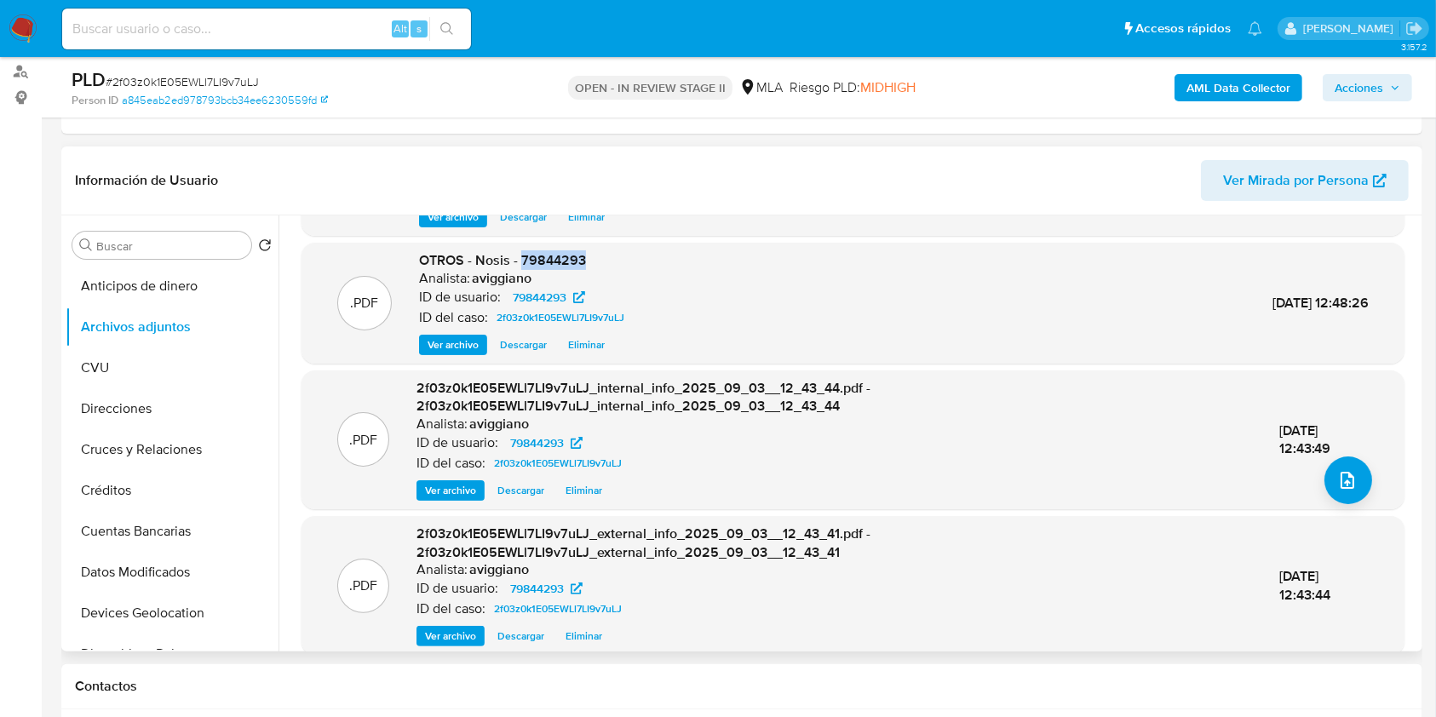
copy span "79844293"
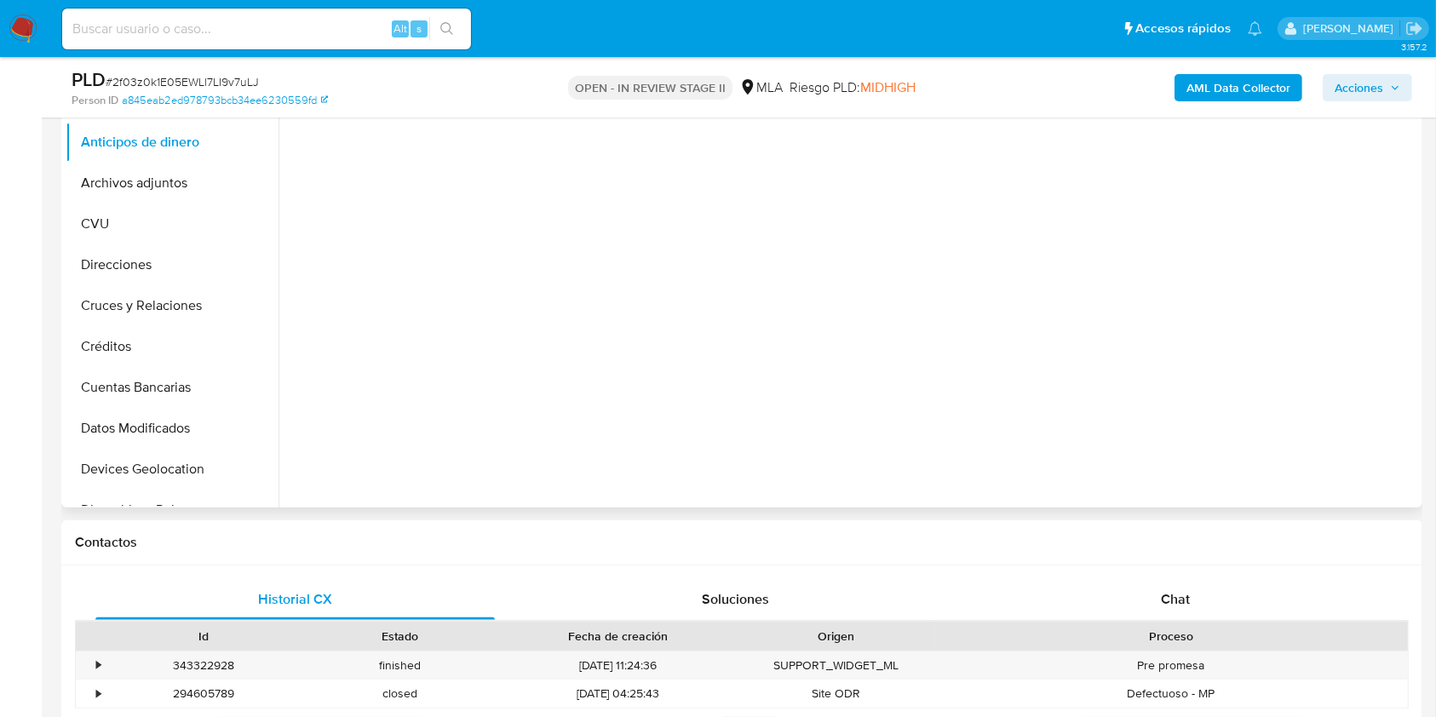
scroll to position [454, 0]
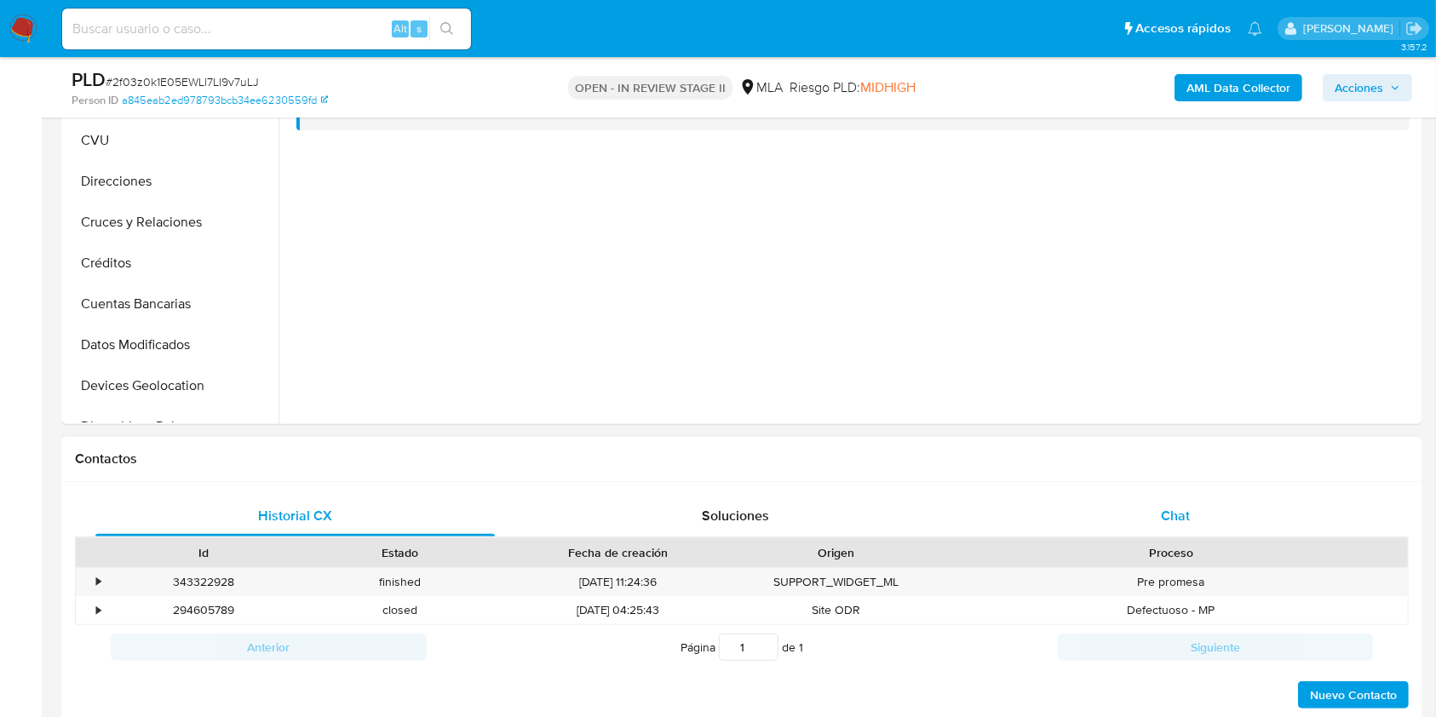
select select "10"
click at [1188, 514] on span "Chat" at bounding box center [1175, 516] width 29 height 20
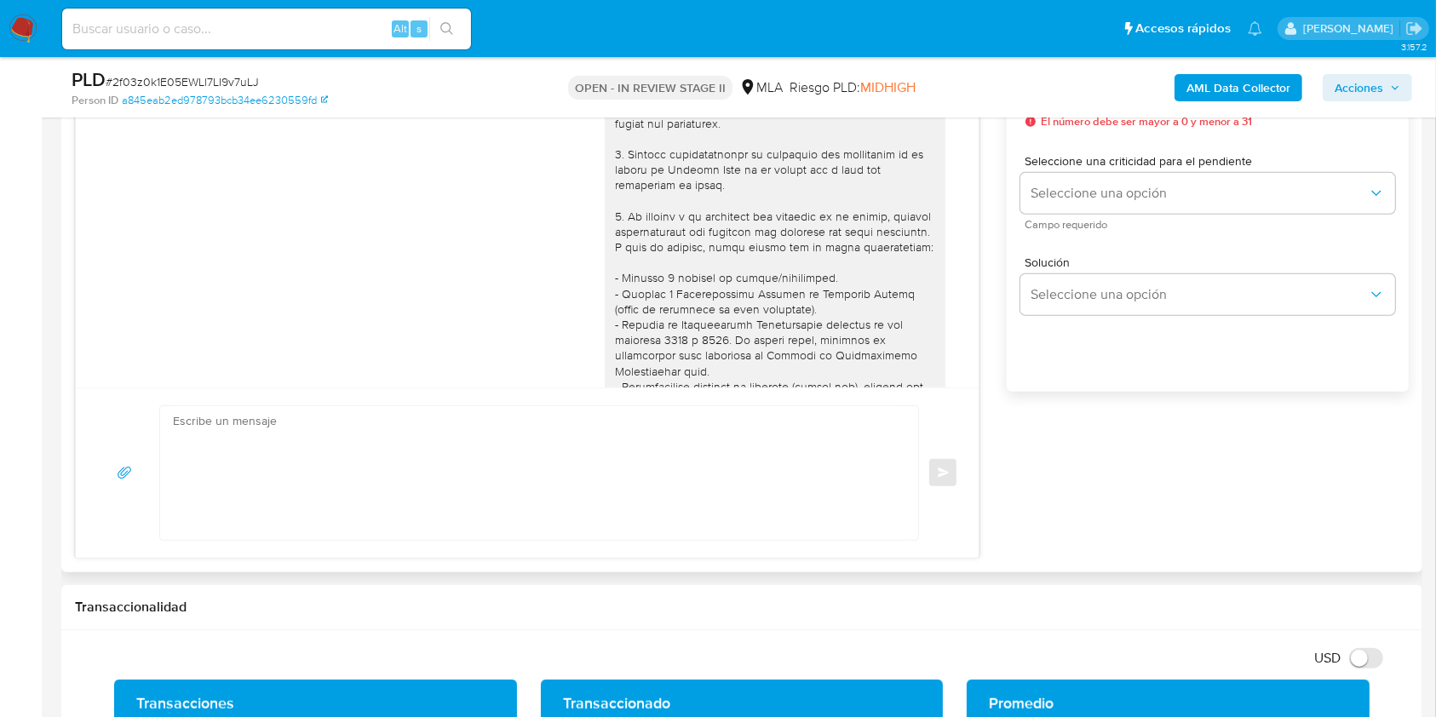
scroll to position [998, 0]
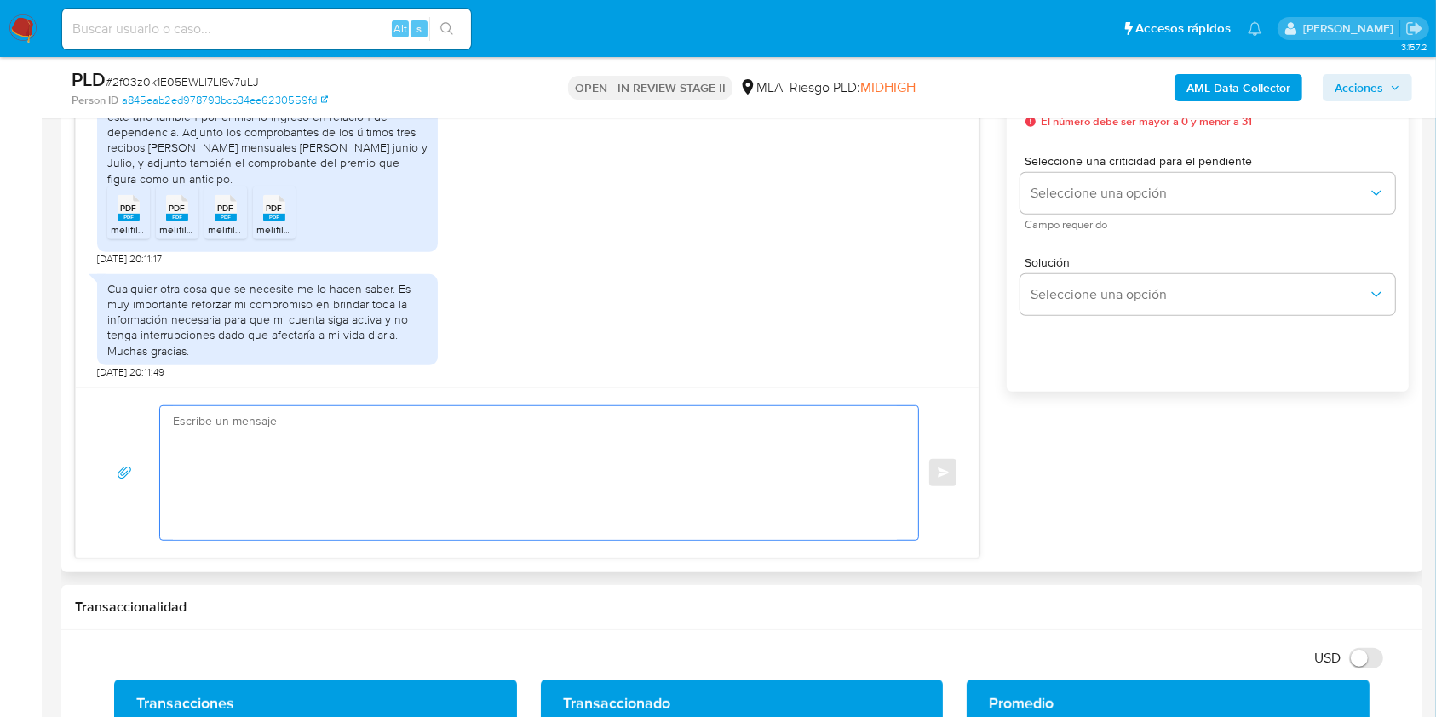
click at [465, 464] on textarea at bounding box center [535, 473] width 724 height 134
type textarea "b"
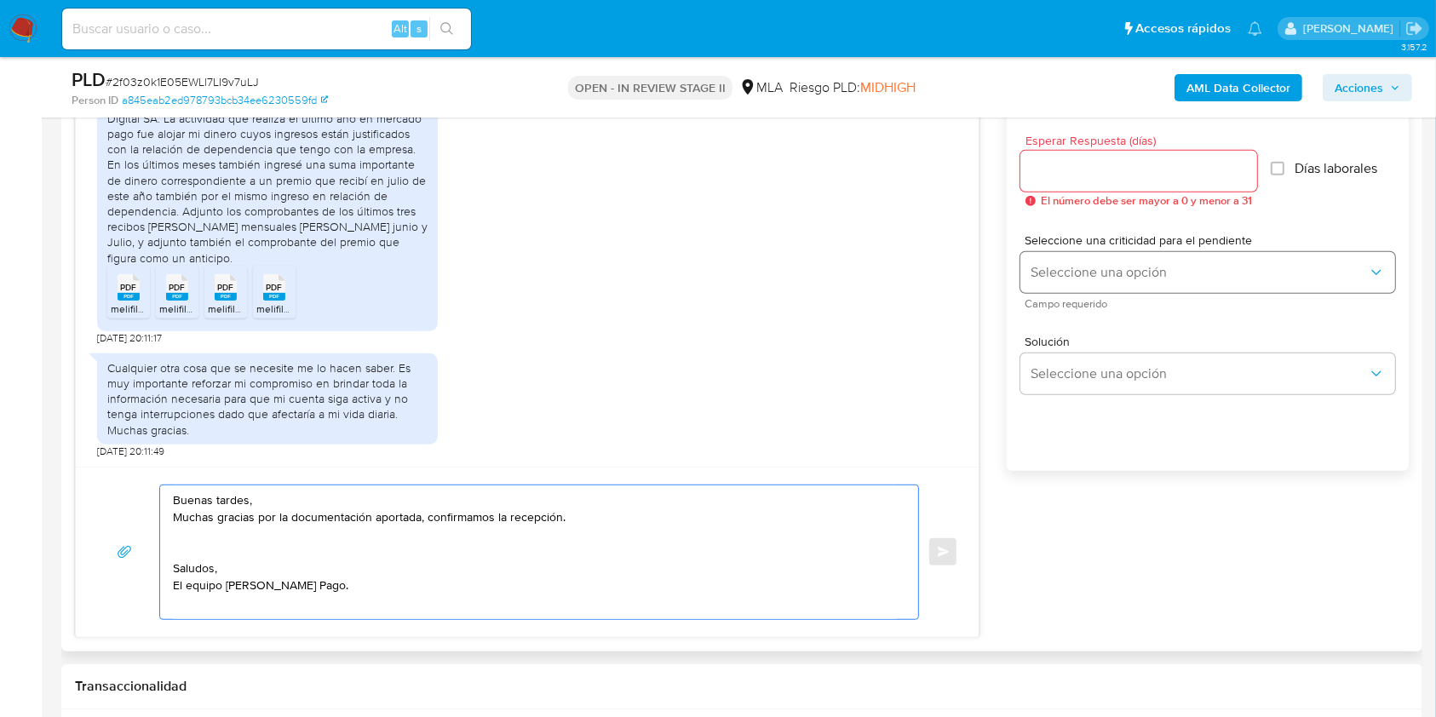
scroll to position [908, 0]
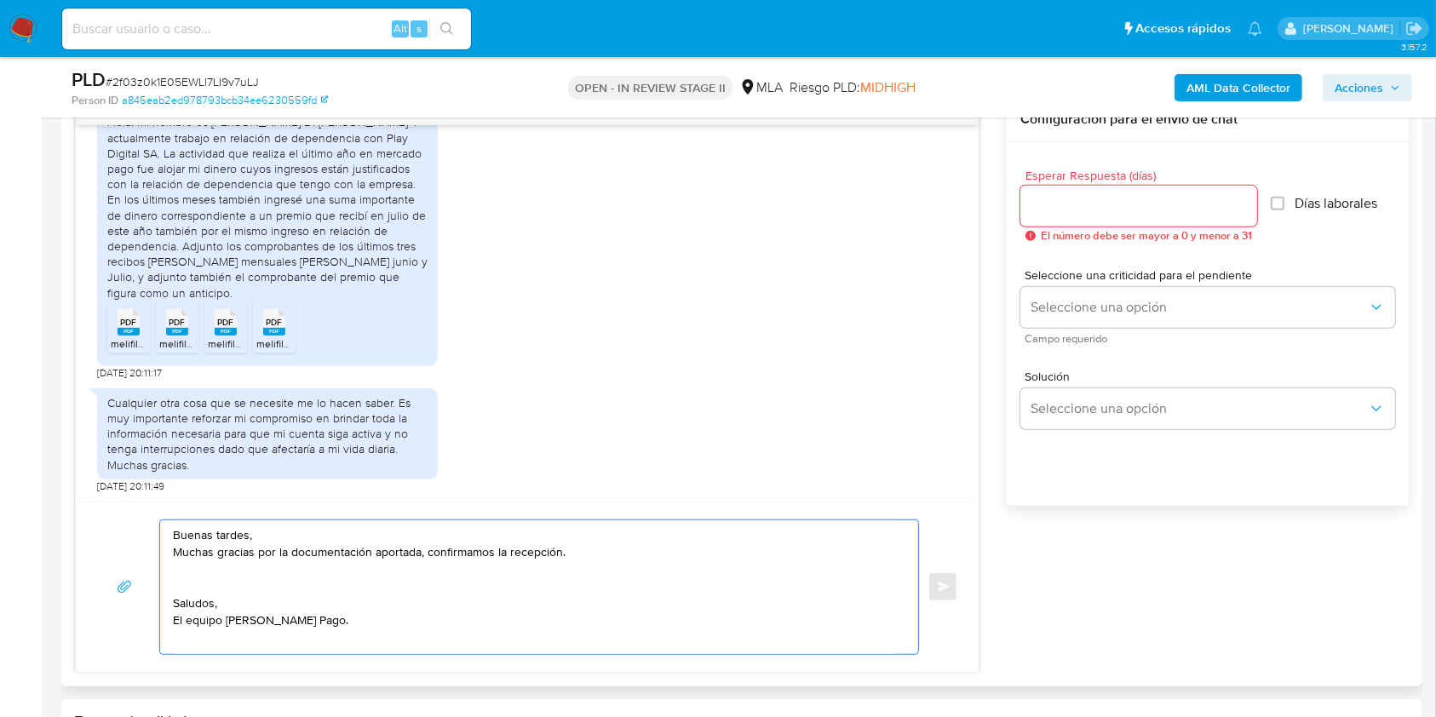
type textarea "Buenas tardes, Muchas gracias por la documentación aportada, confirmamos la rec…"
click at [1089, 206] on input "Esperar Respuesta (días)" at bounding box center [1138, 206] width 237 height 22
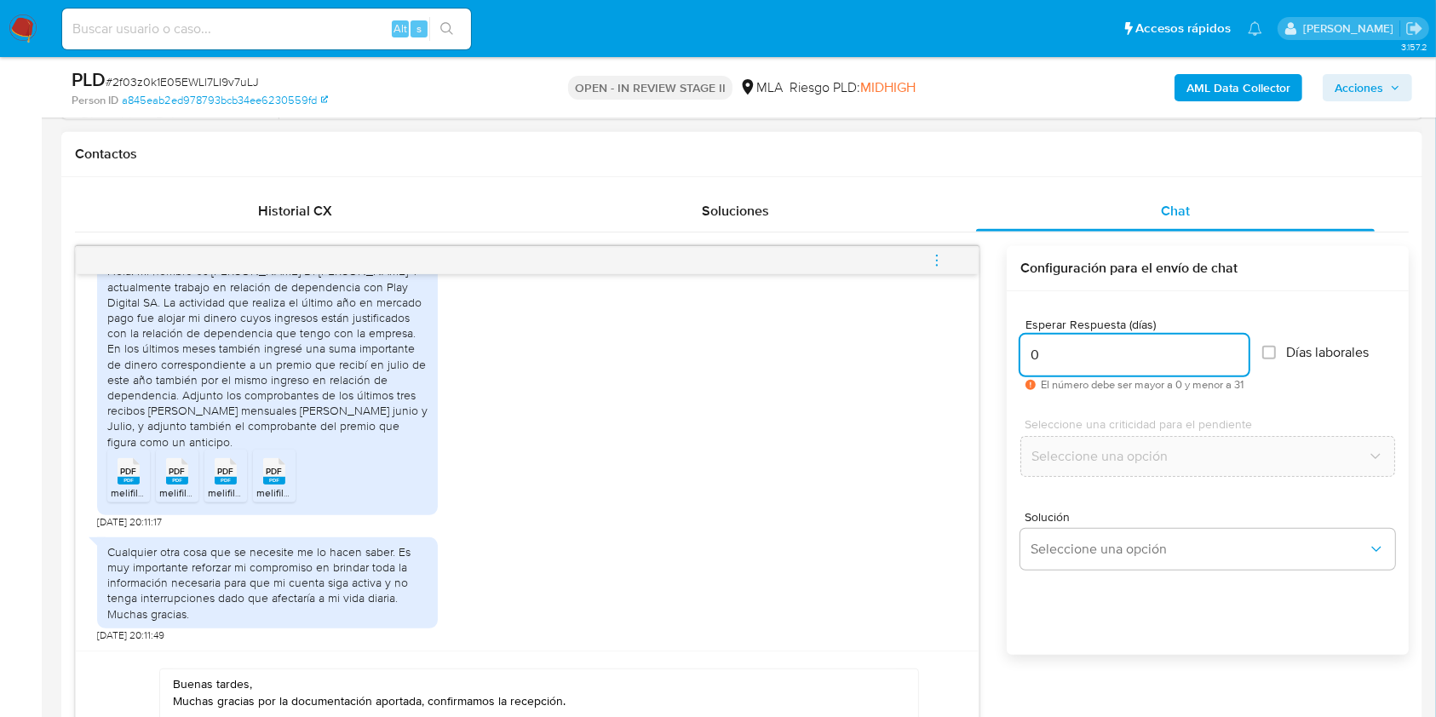
scroll to position [795, 0]
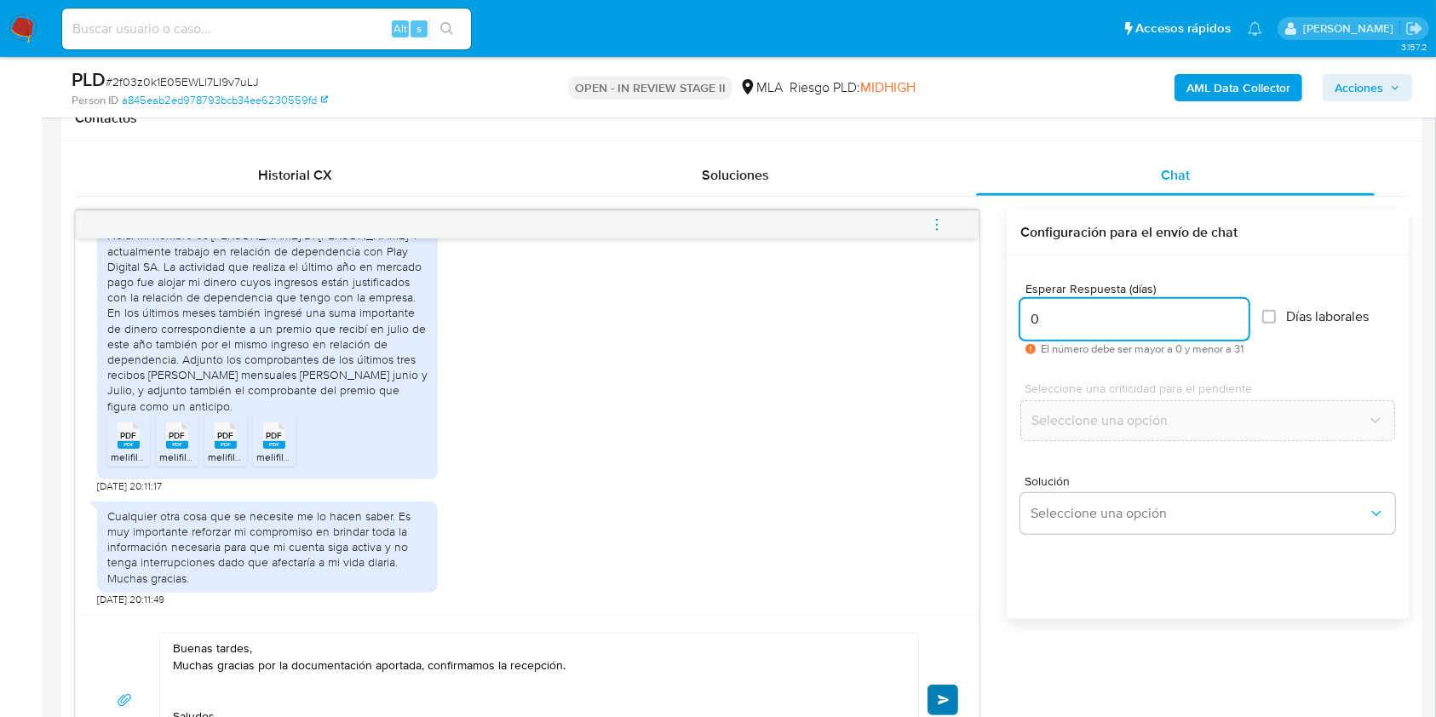
type input "0"
click at [939, 691] on button "Enviar" at bounding box center [942, 700] width 31 height 31
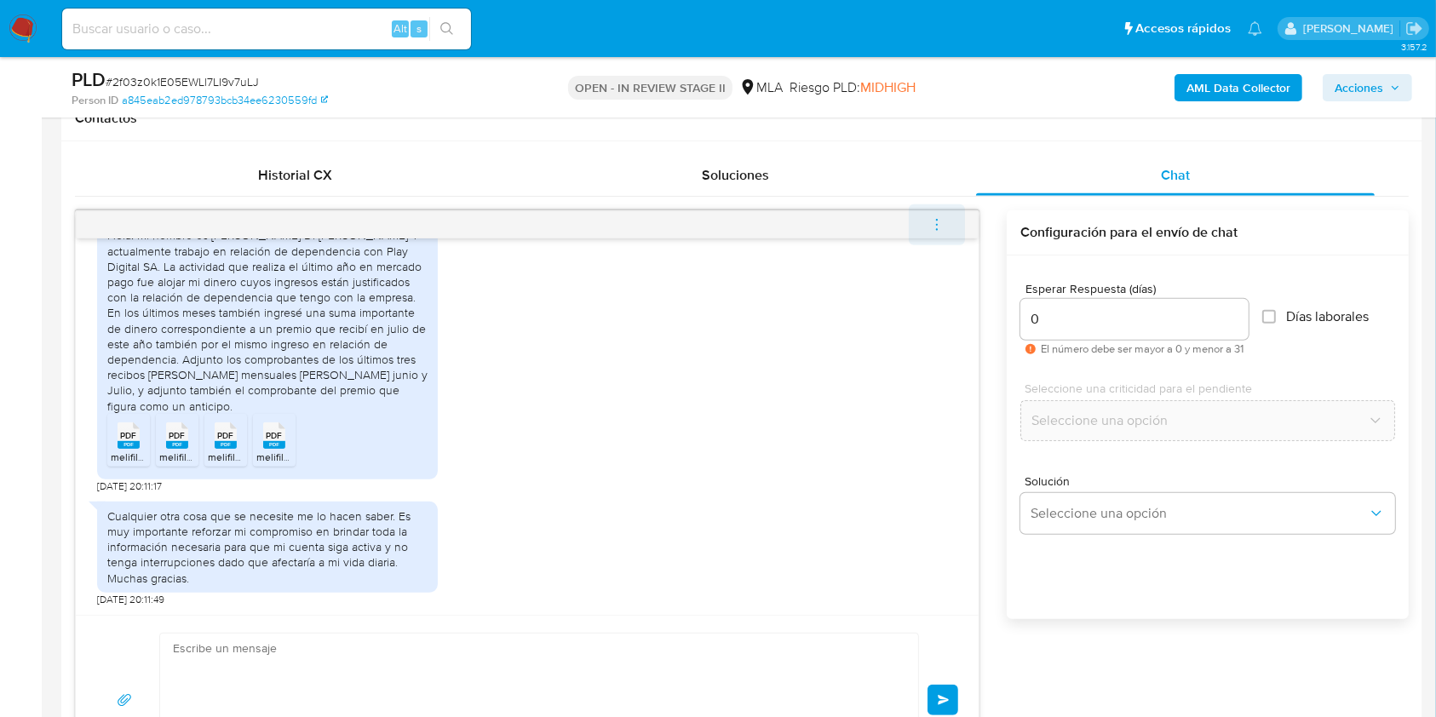
scroll to position [1156, 0]
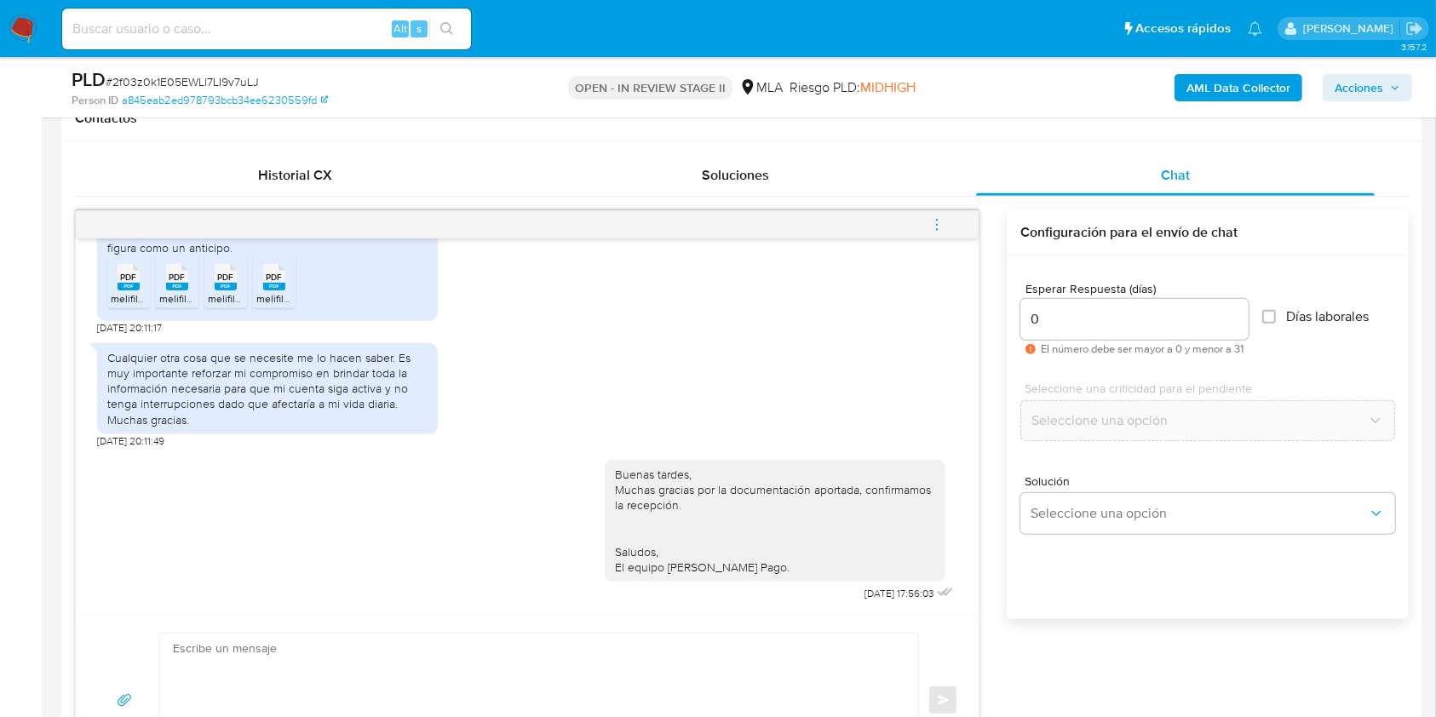
click at [940, 230] on icon "menu-action" at bounding box center [936, 224] width 15 height 15
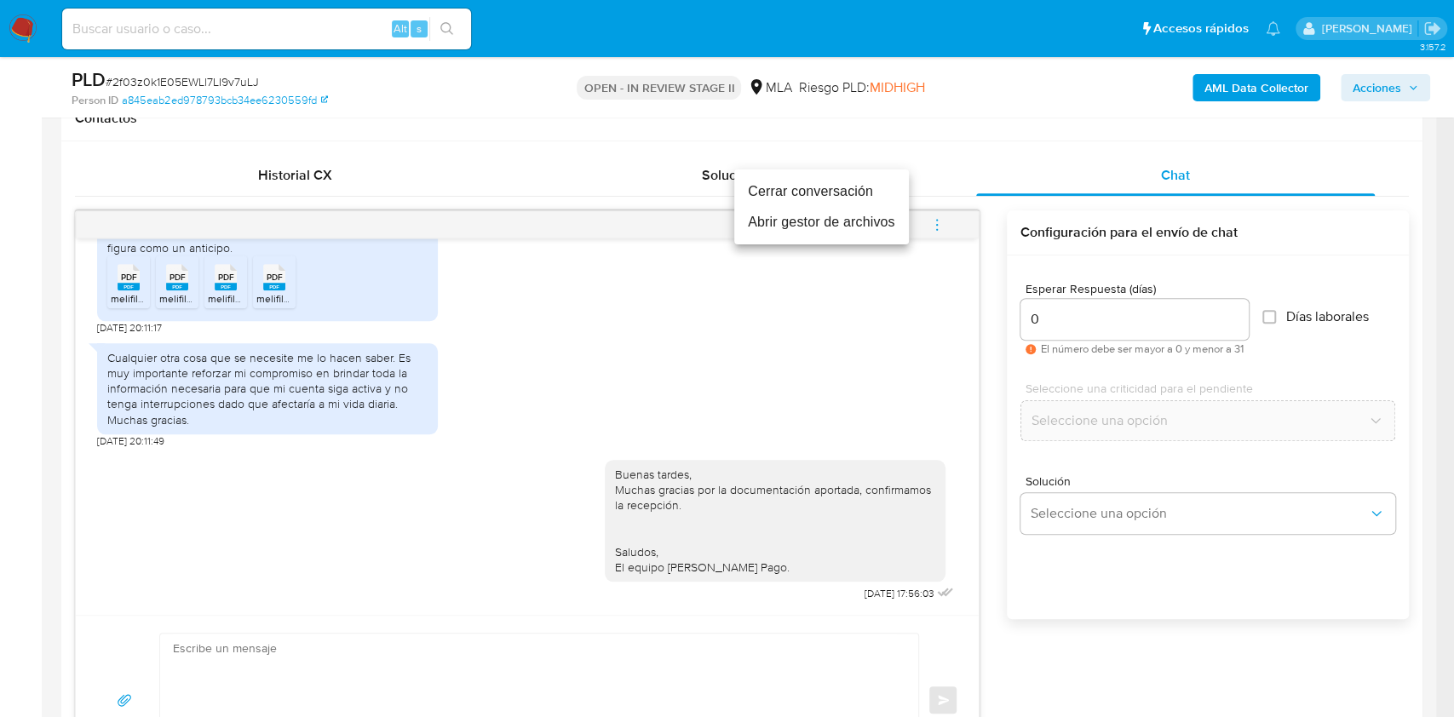
click at [796, 196] on li "Cerrar conversación" at bounding box center [821, 191] width 175 height 31
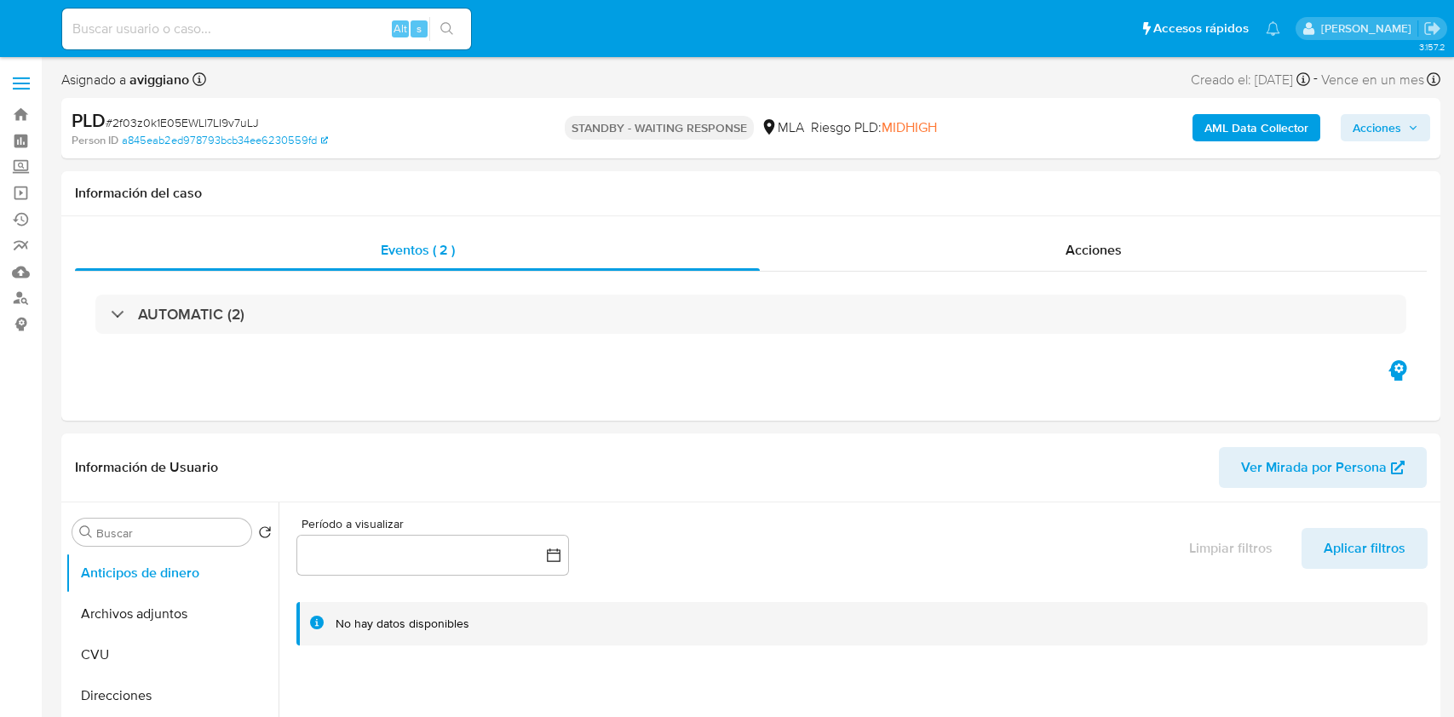
select select "10"
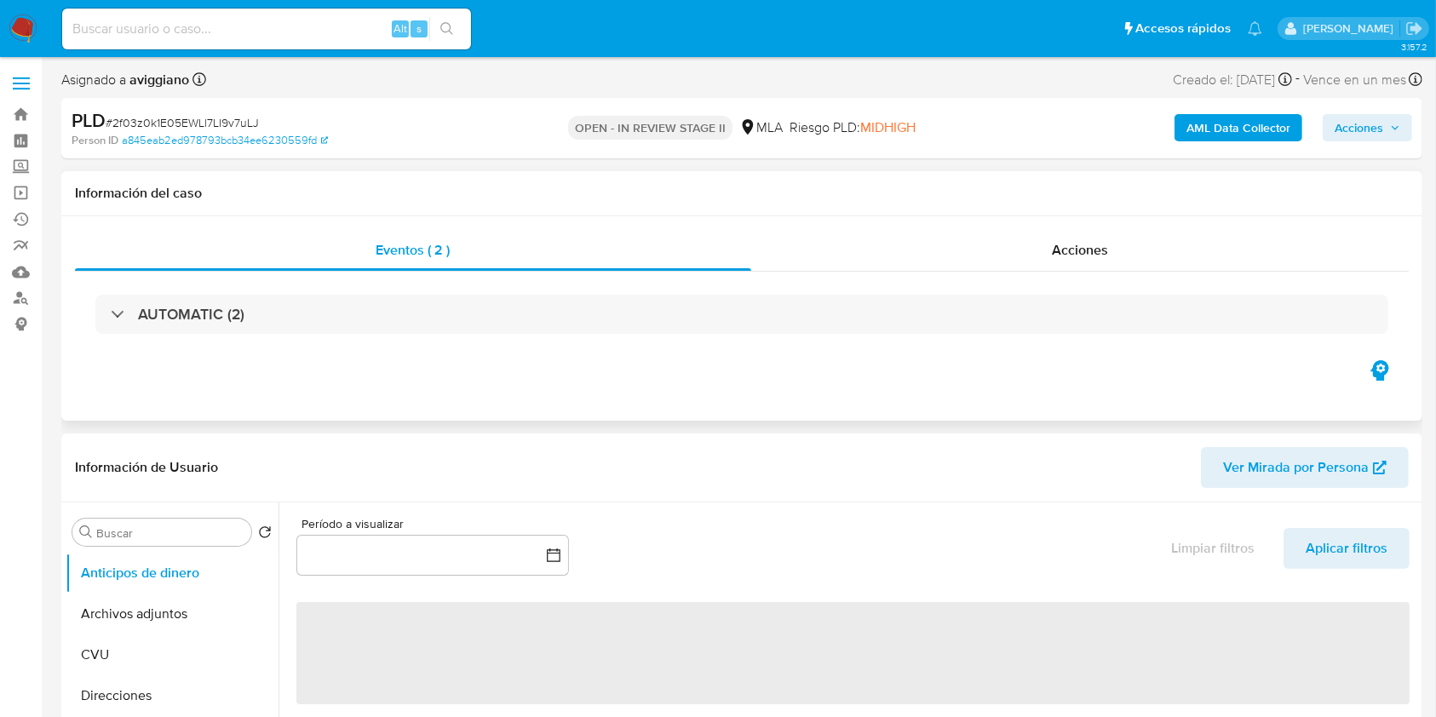
select select "10"
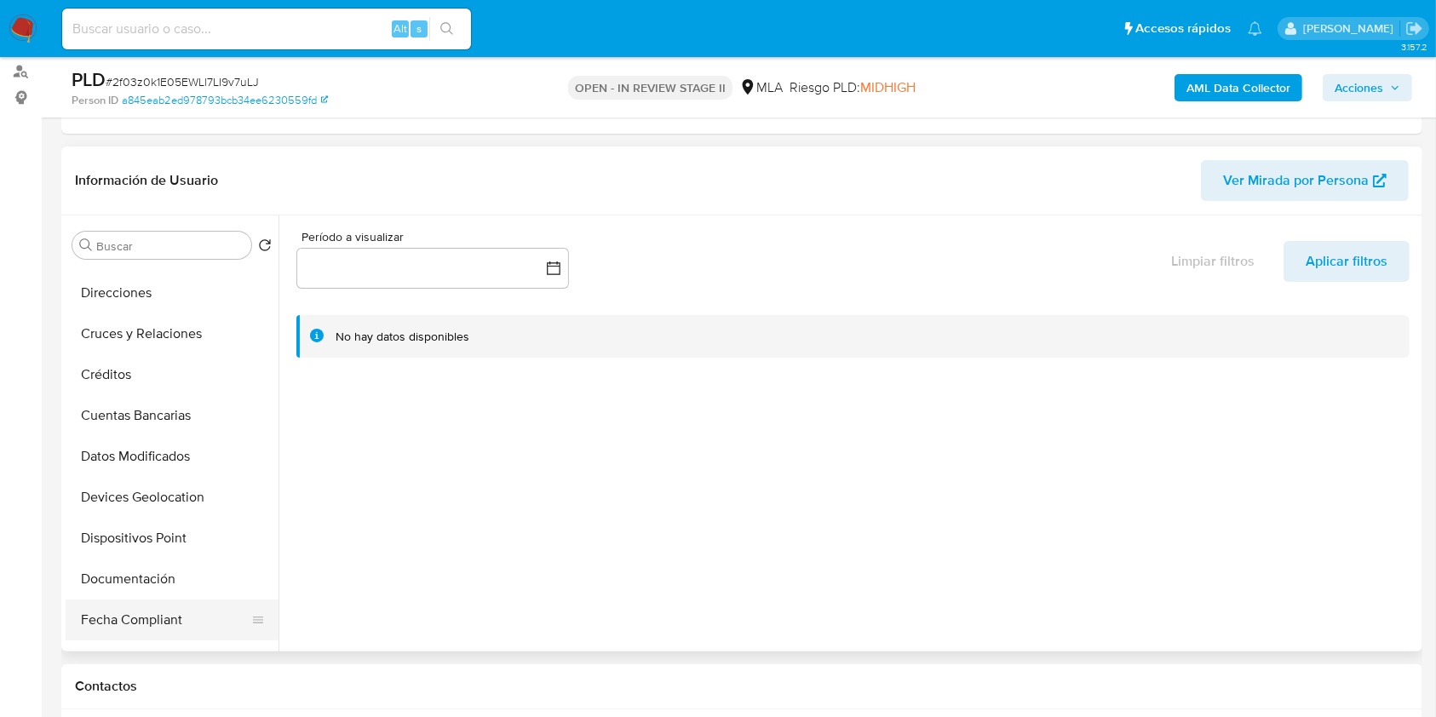
scroll to position [227, 0]
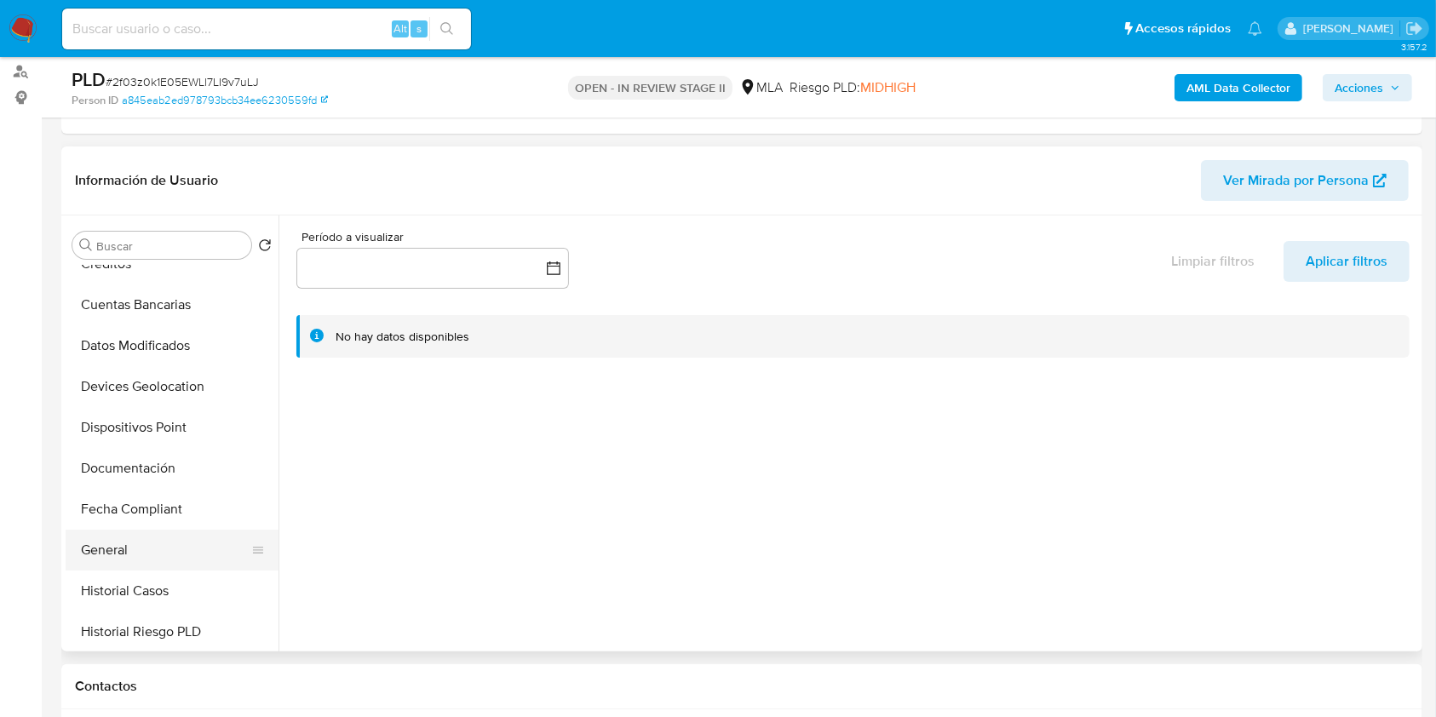
click at [169, 564] on button "General" at bounding box center [165, 550] width 199 height 41
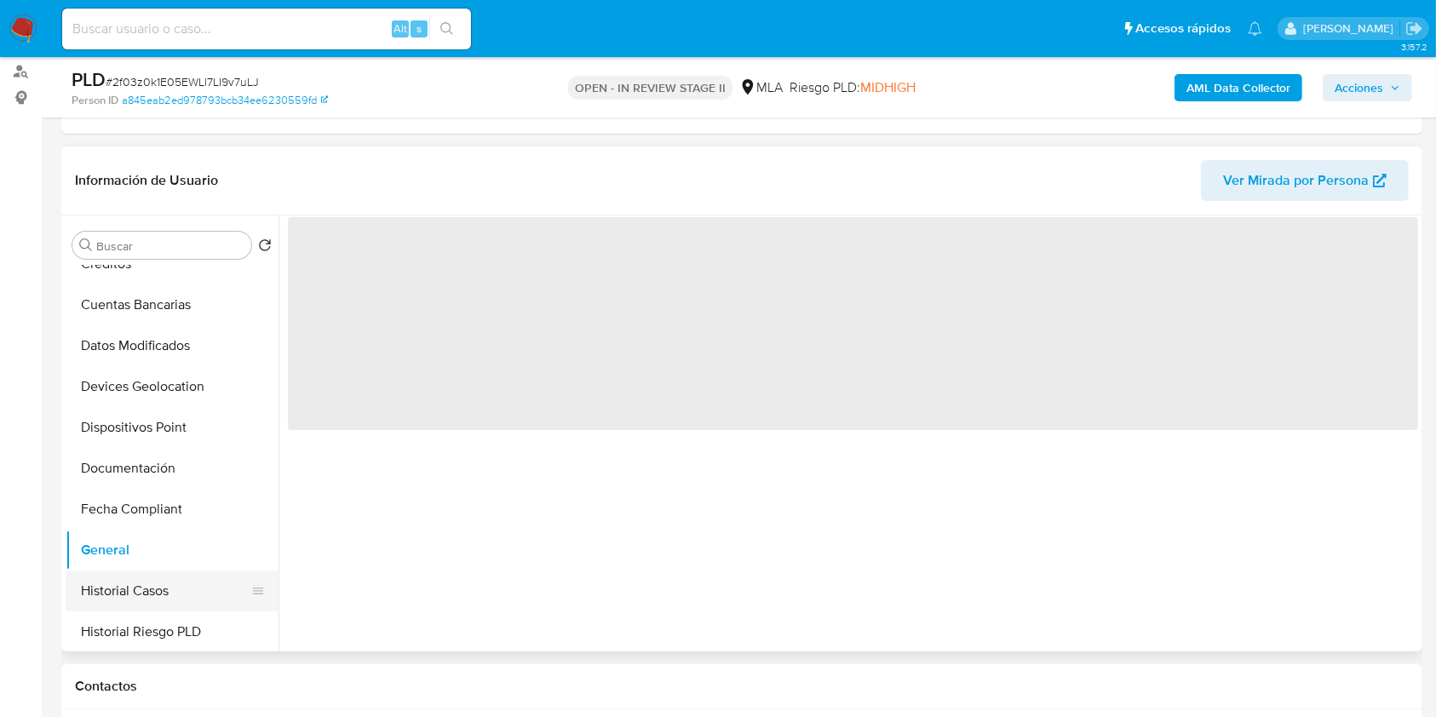
click at [173, 582] on button "Historial Casos" at bounding box center [165, 591] width 199 height 41
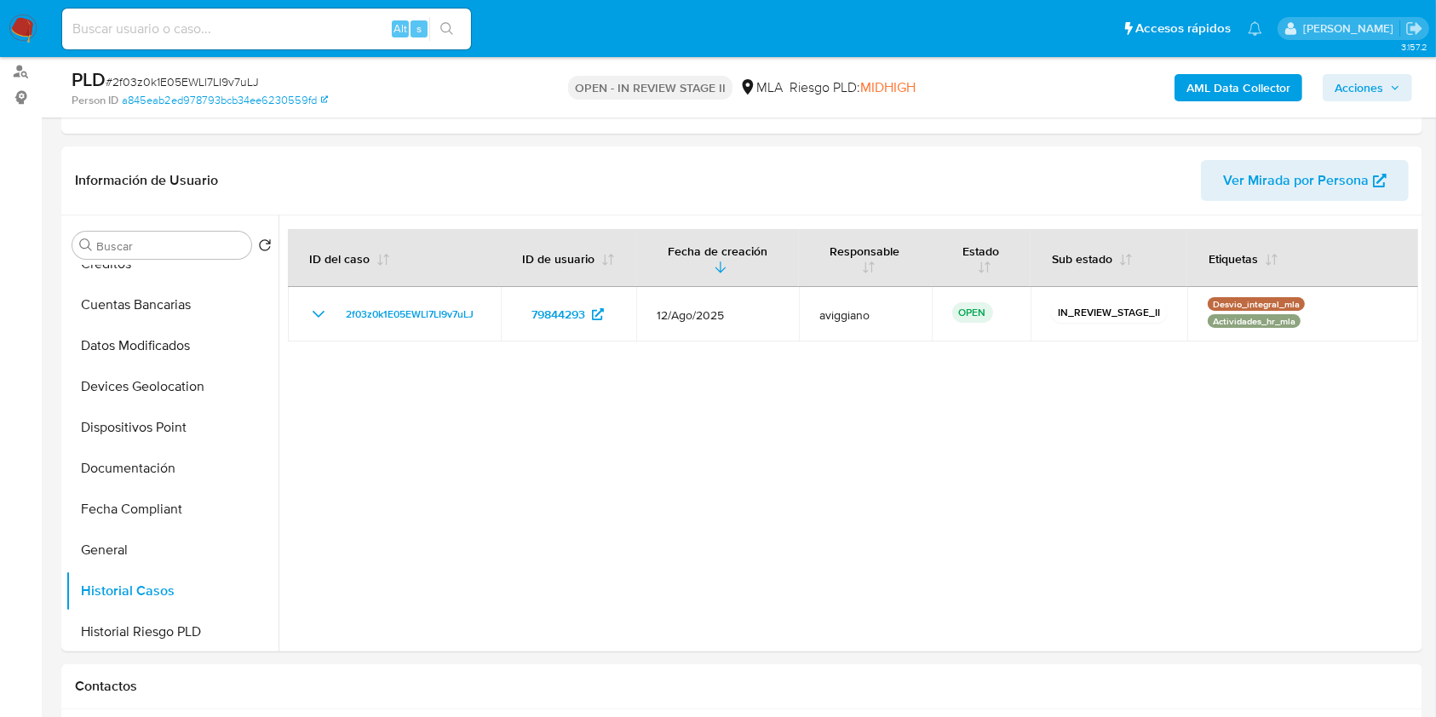
click at [1368, 115] on div "PLD # 2f03z0k1E05EWLl7LI9v7uLJ Person ID a845eab2ed978793bcb34ee6230559fd OPEN …" at bounding box center [741, 87] width 1361 height 60
click at [1368, 96] on span "Acciones" at bounding box center [1358, 87] width 49 height 27
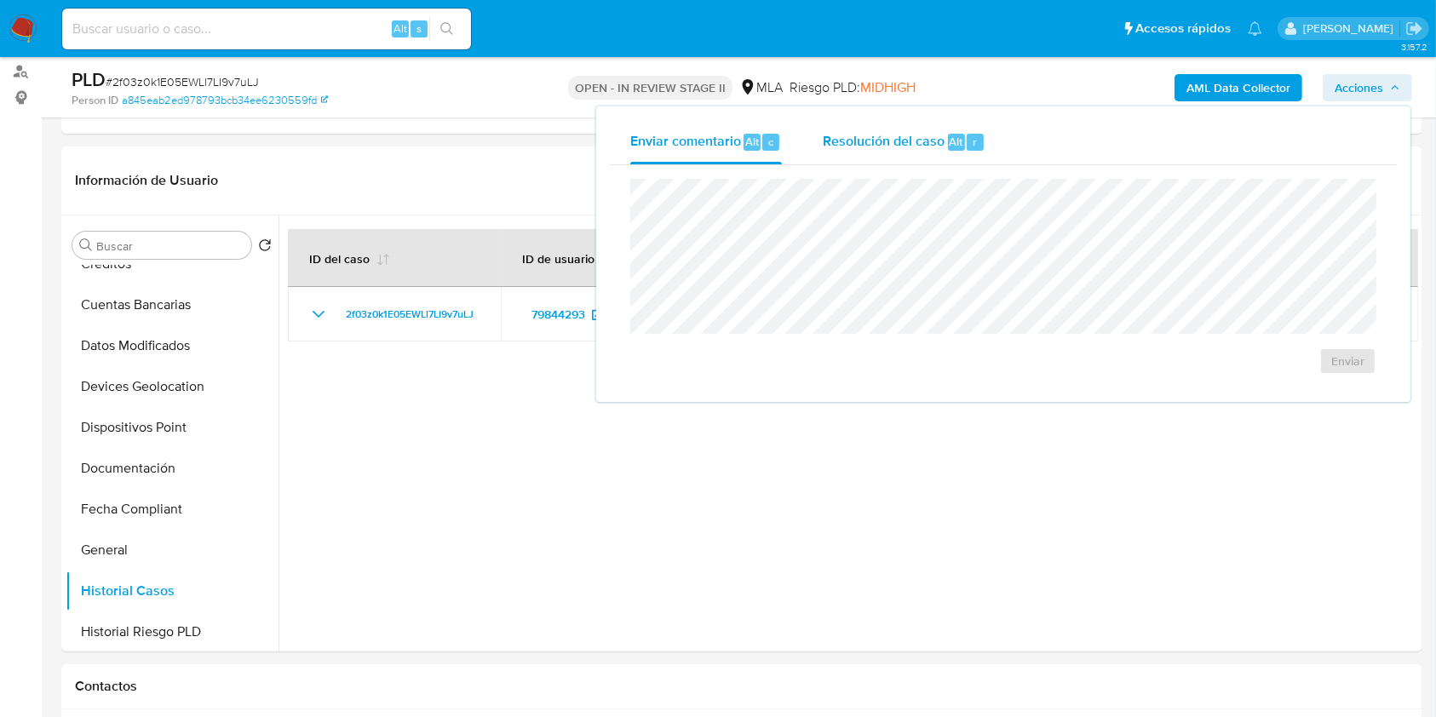
click at [965, 152] on div "Resolución del caso Alt r" at bounding box center [904, 142] width 163 height 44
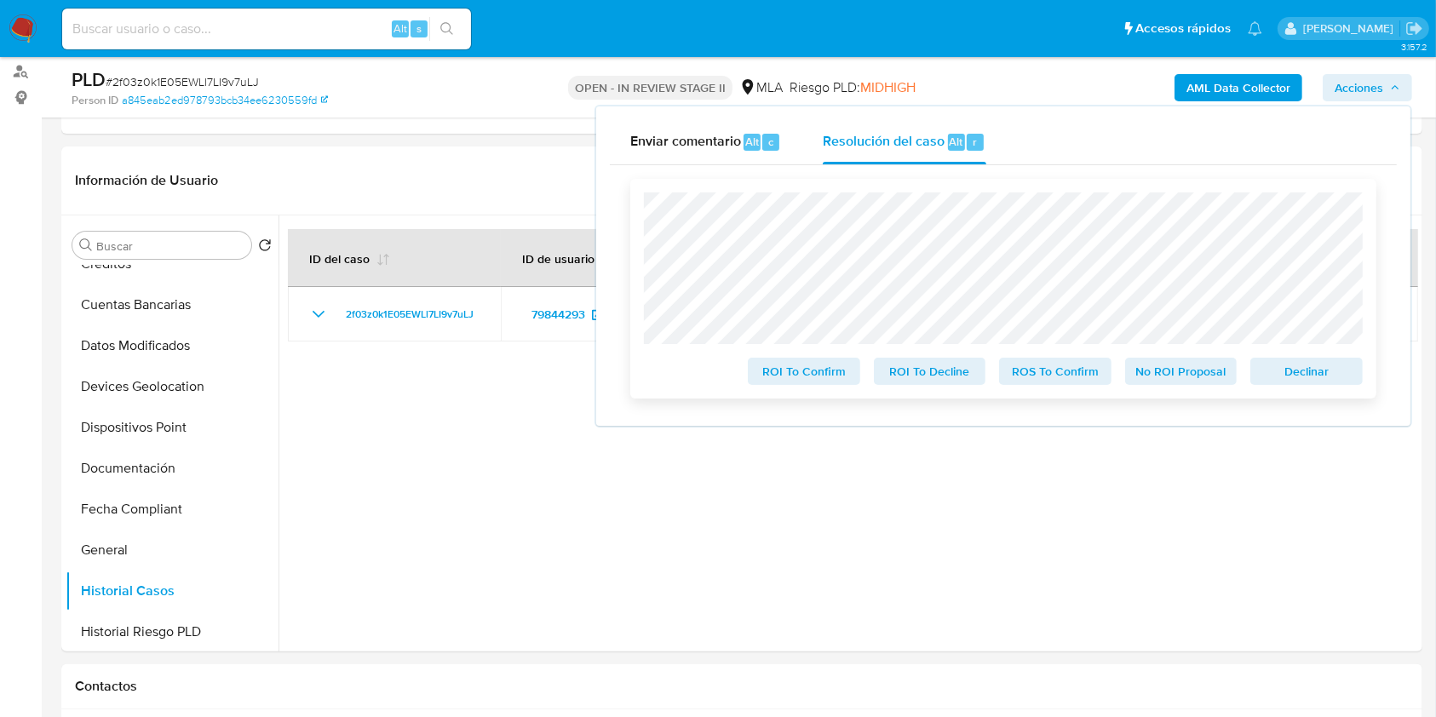
click at [1279, 370] on span "Declinar" at bounding box center [1306, 371] width 89 height 24
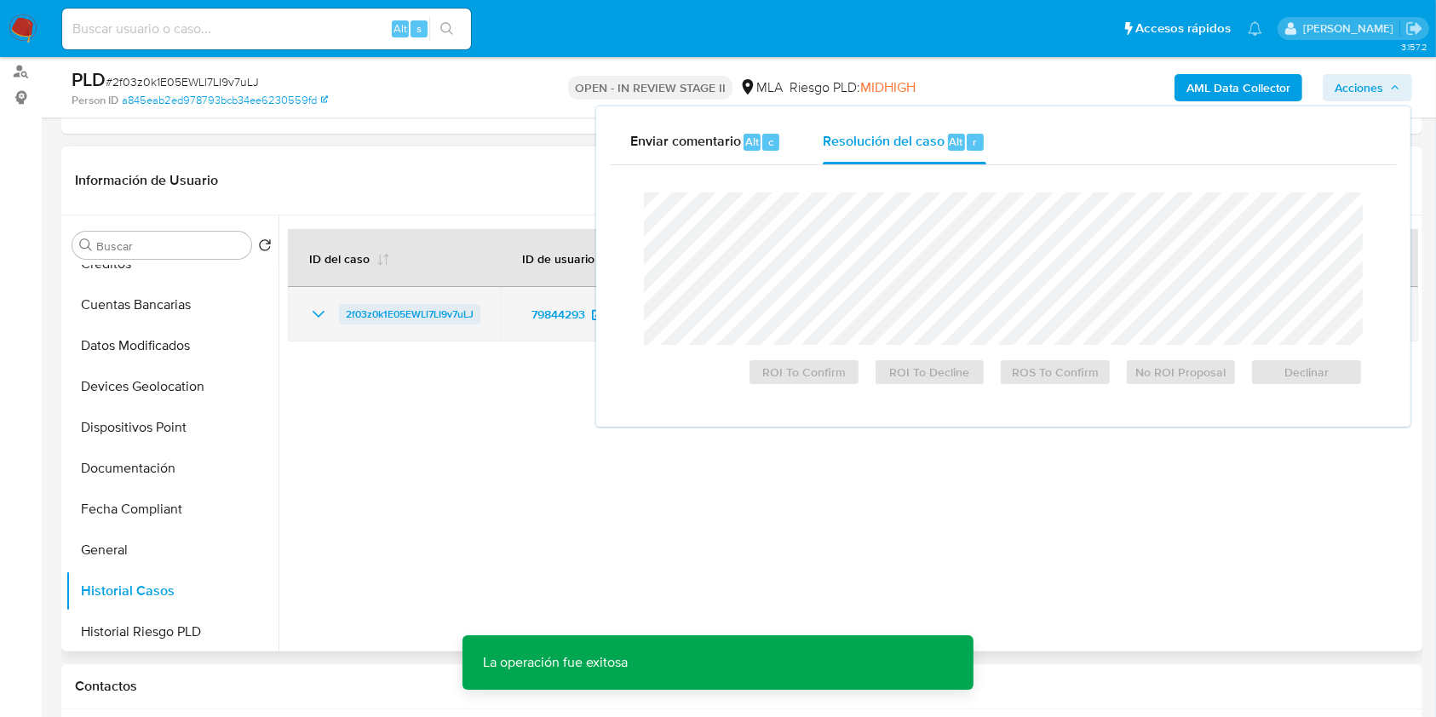
click at [434, 305] on span "2f03z0k1E05EWLl7LI9v7uLJ" at bounding box center [410, 314] width 128 height 20
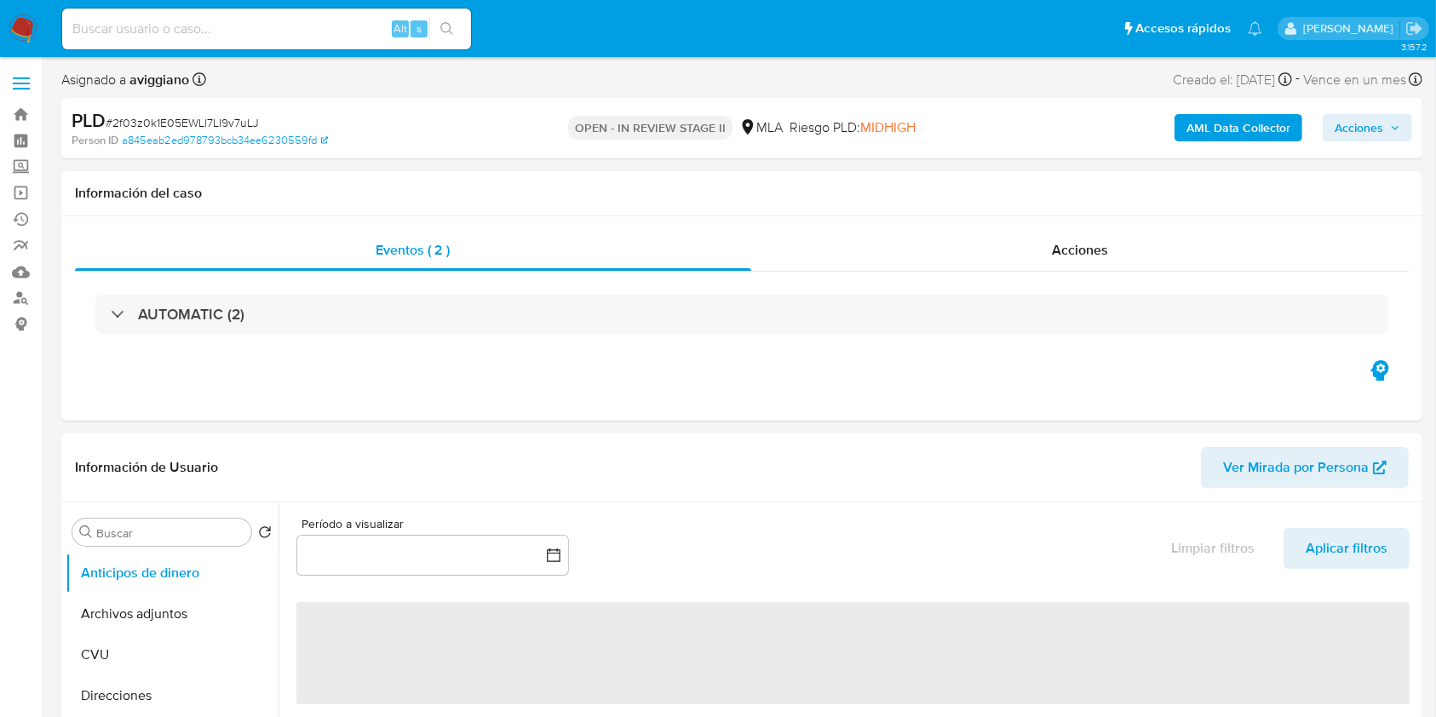
select select "10"
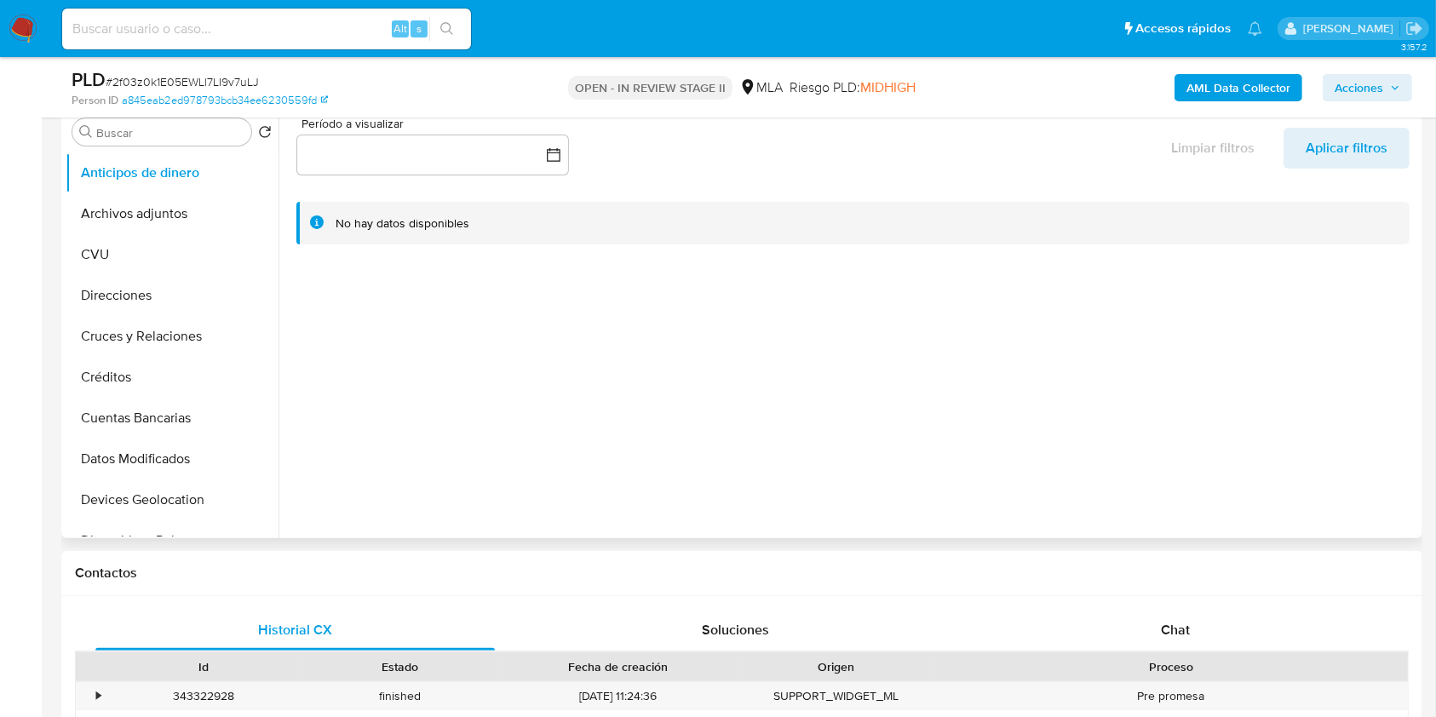
scroll to position [567, 0]
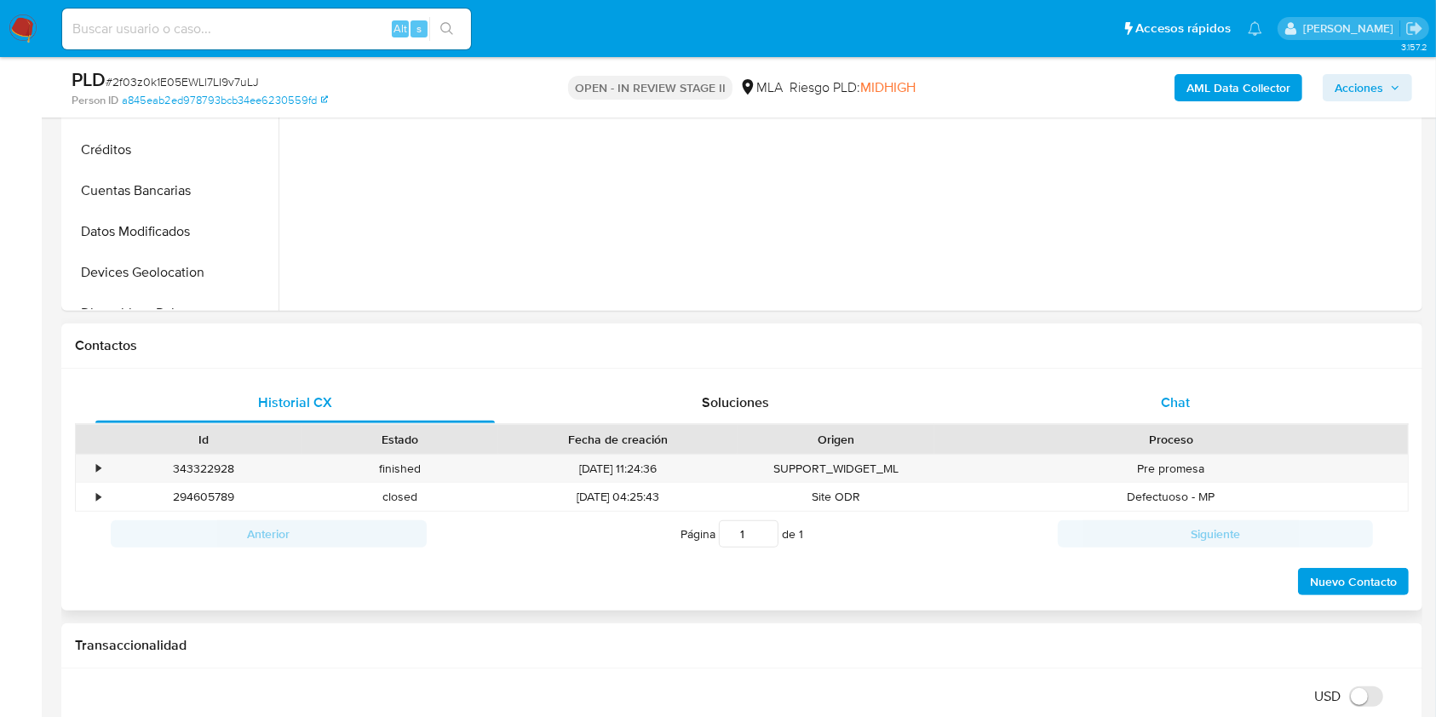
click at [1179, 392] on div "Chat" at bounding box center [1175, 402] width 399 height 41
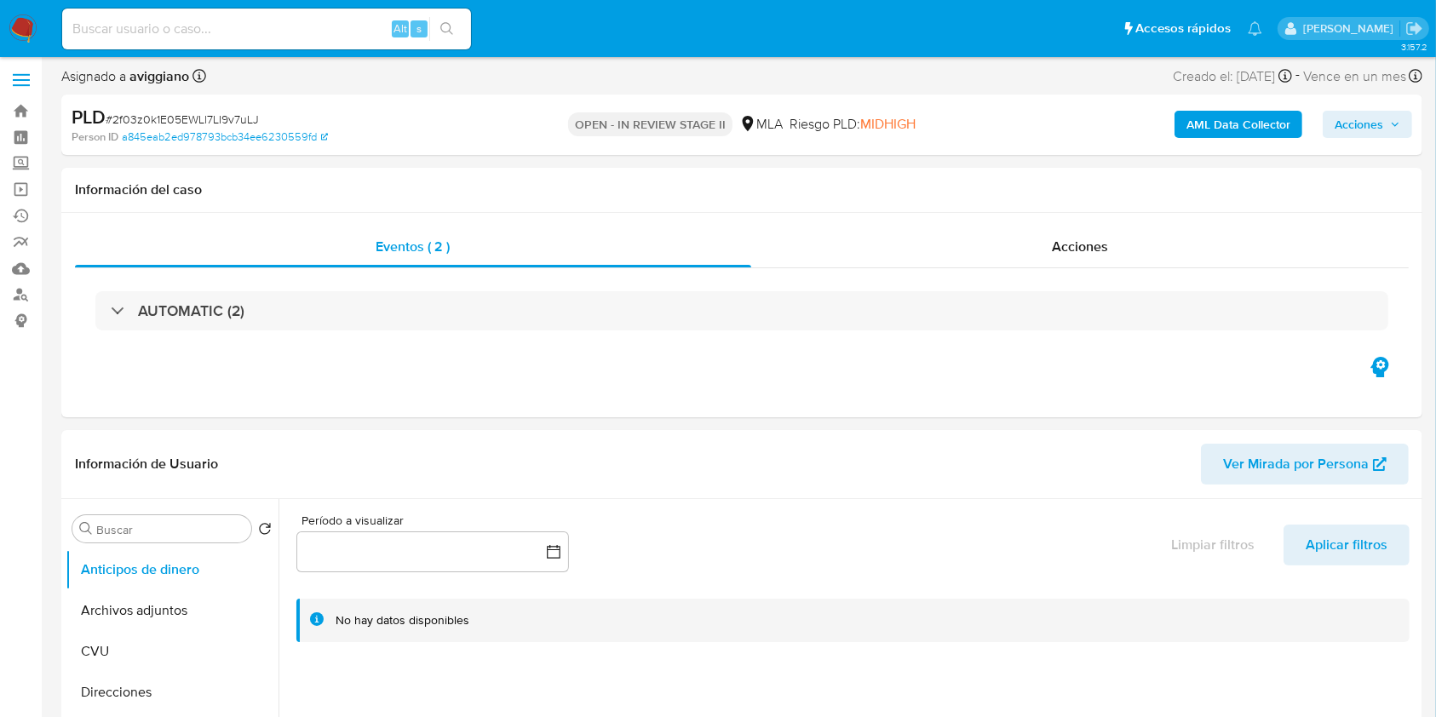
scroll to position [0, 0]
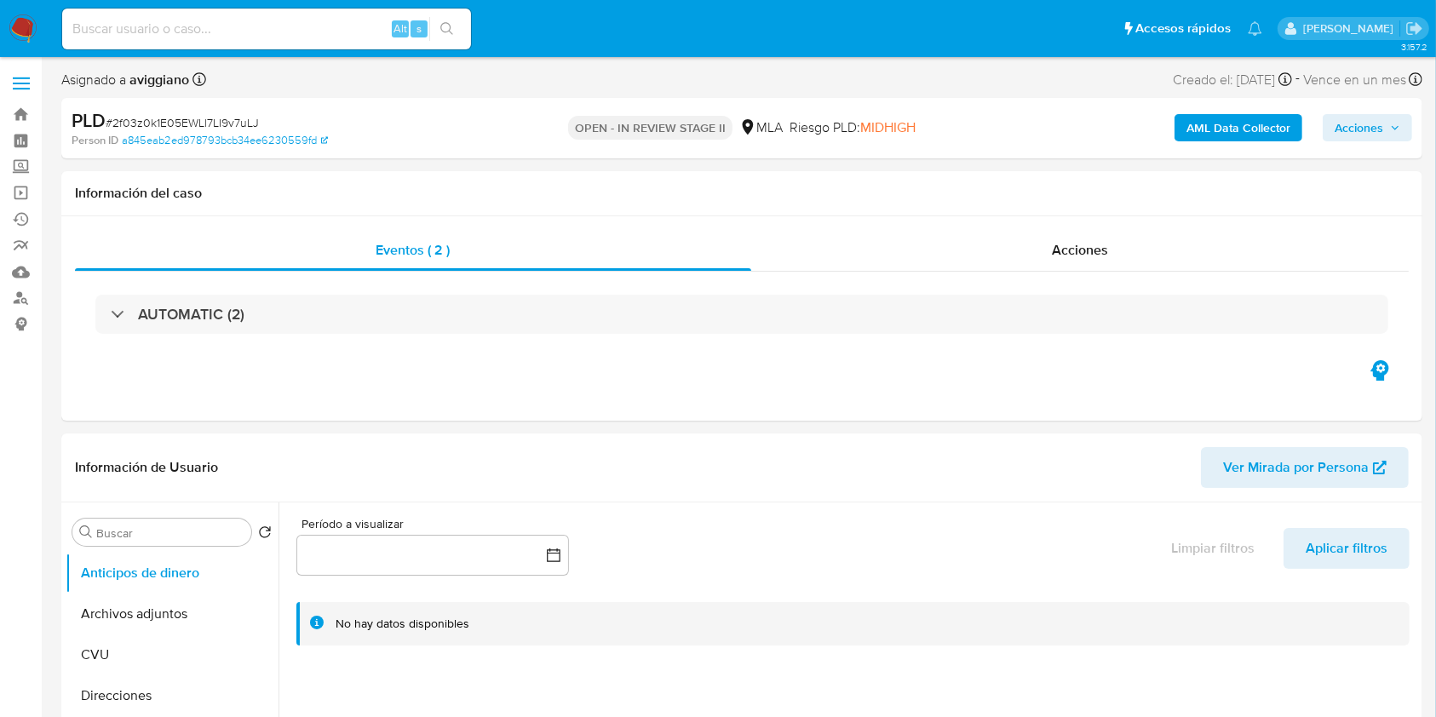
click at [1378, 126] on span "Acciones" at bounding box center [1358, 127] width 49 height 27
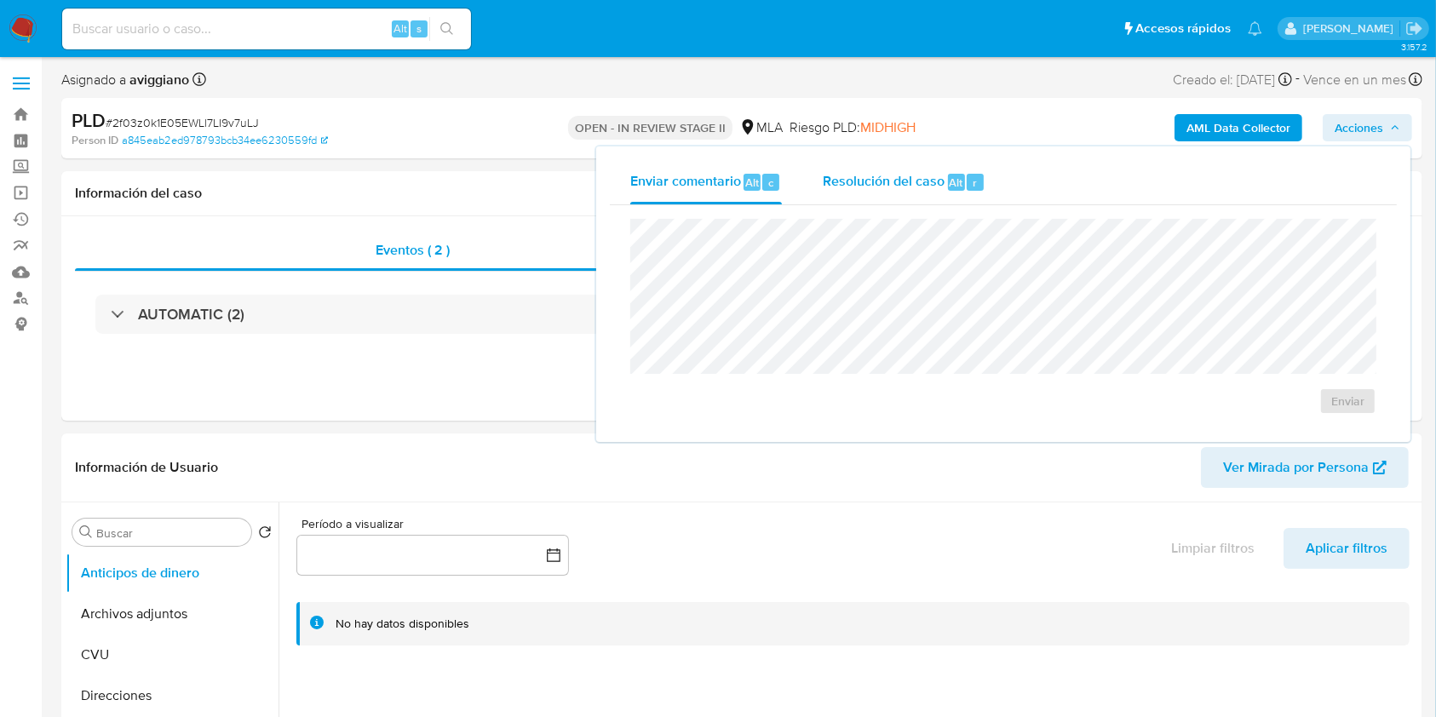
click at [963, 171] on div "Resolución del caso Alt r" at bounding box center [904, 182] width 163 height 44
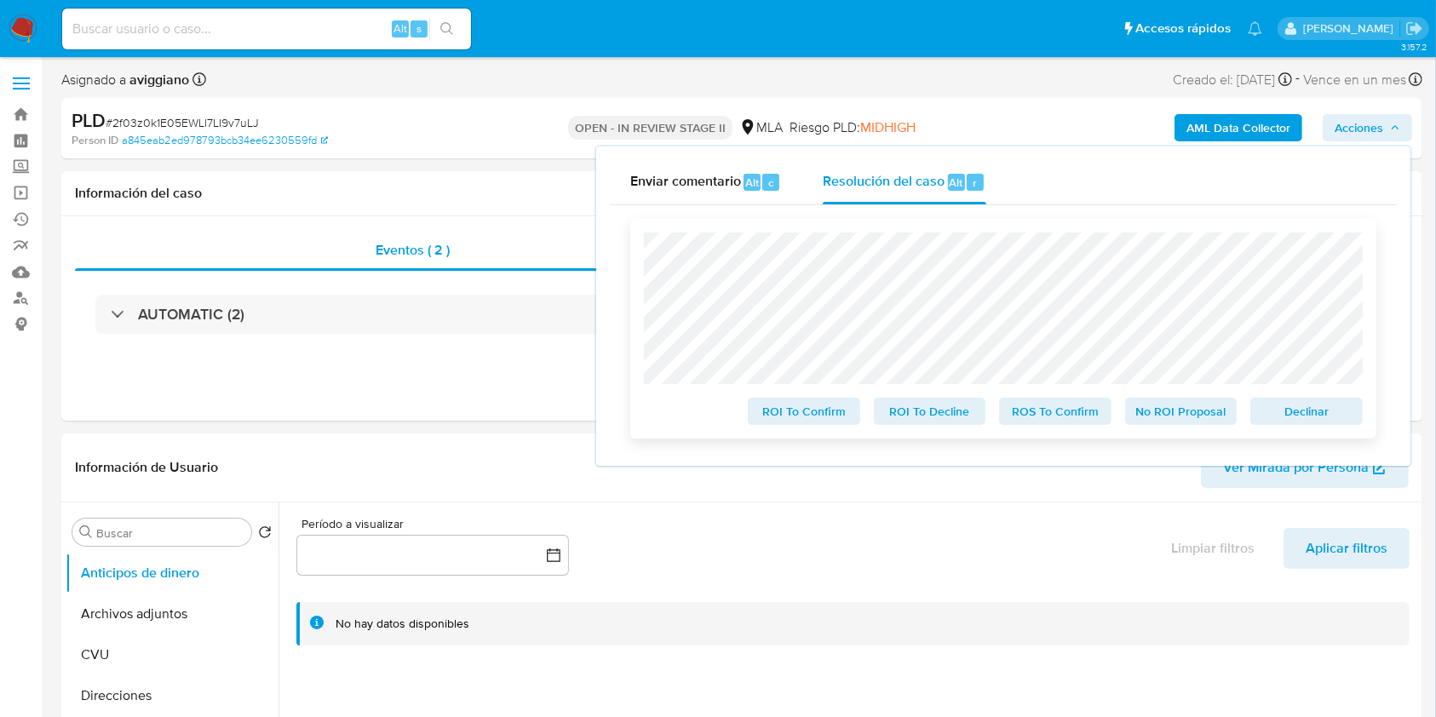
click at [1286, 407] on span "Declinar" at bounding box center [1306, 411] width 89 height 24
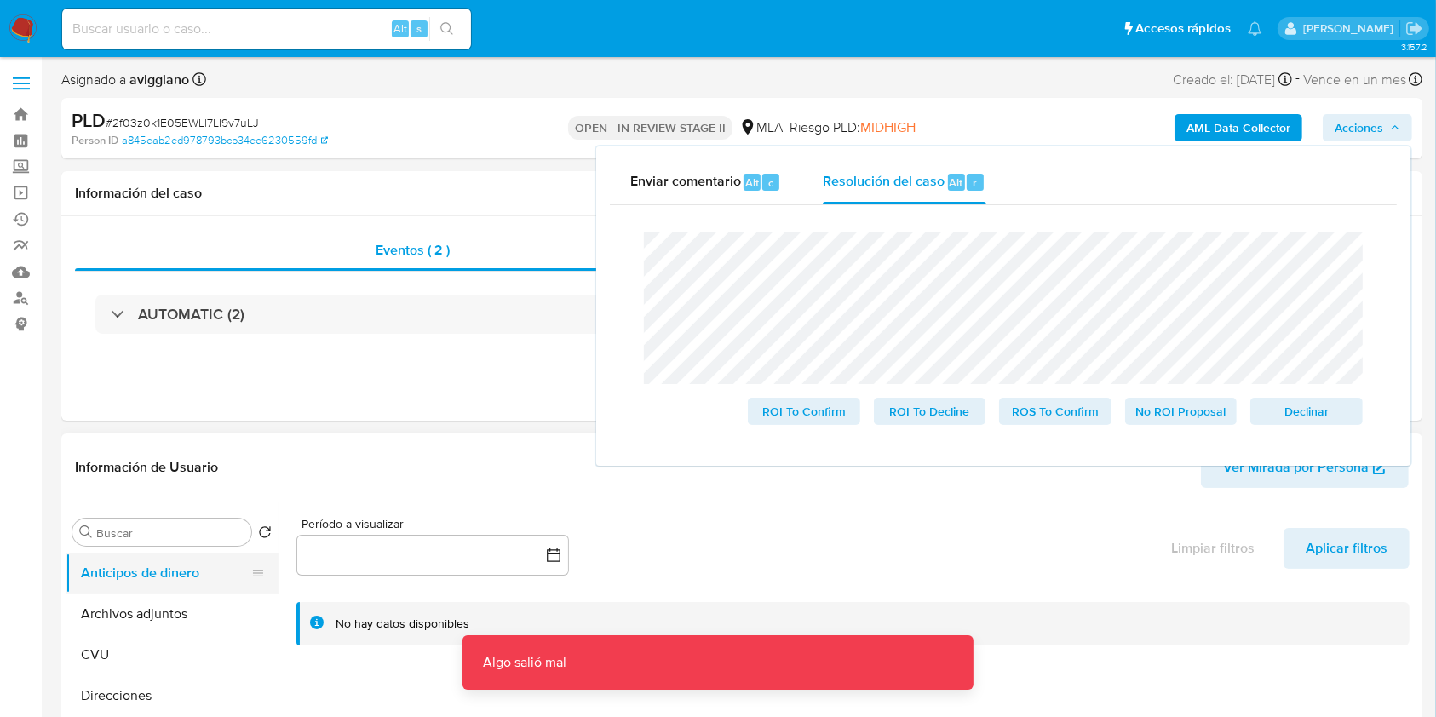
click at [198, 582] on button "Anticipos de dinero" at bounding box center [165, 573] width 199 height 41
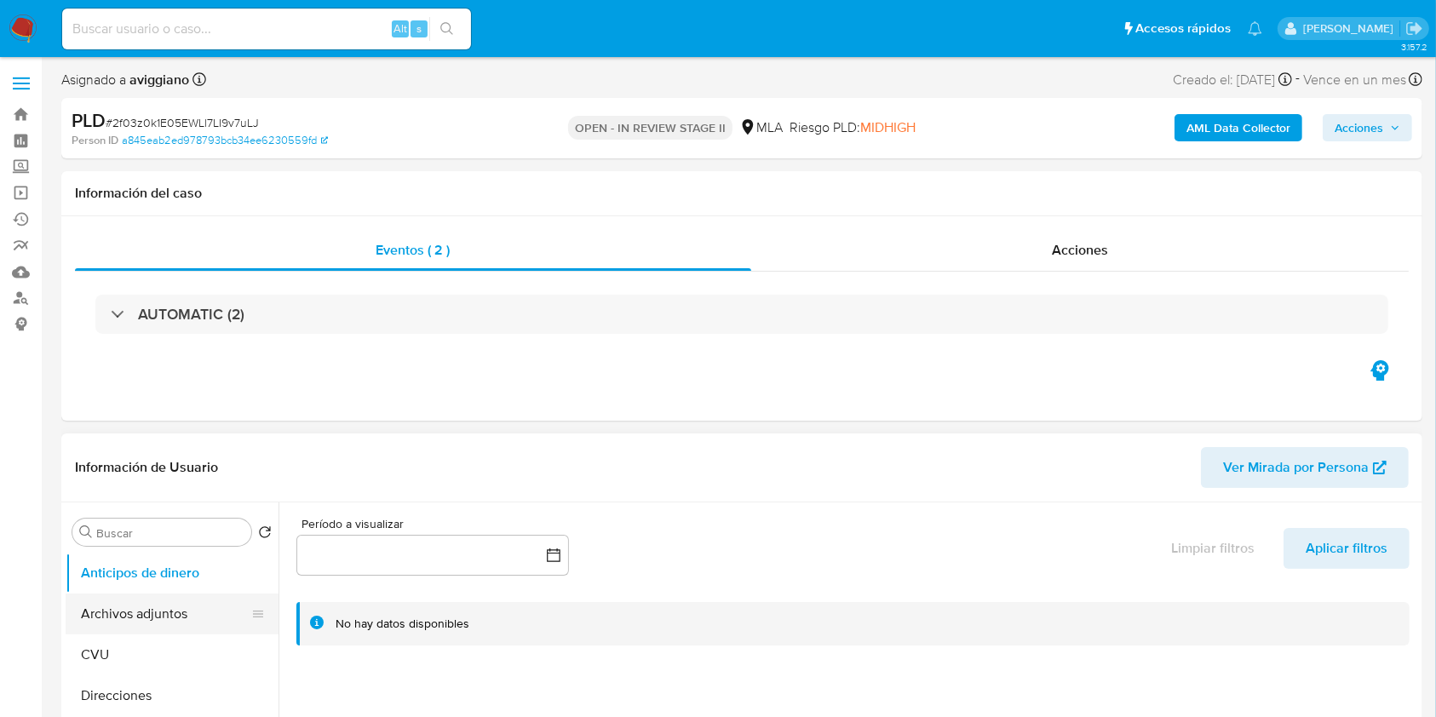
click at [181, 603] on button "Archivos adjuntos" at bounding box center [165, 614] width 199 height 41
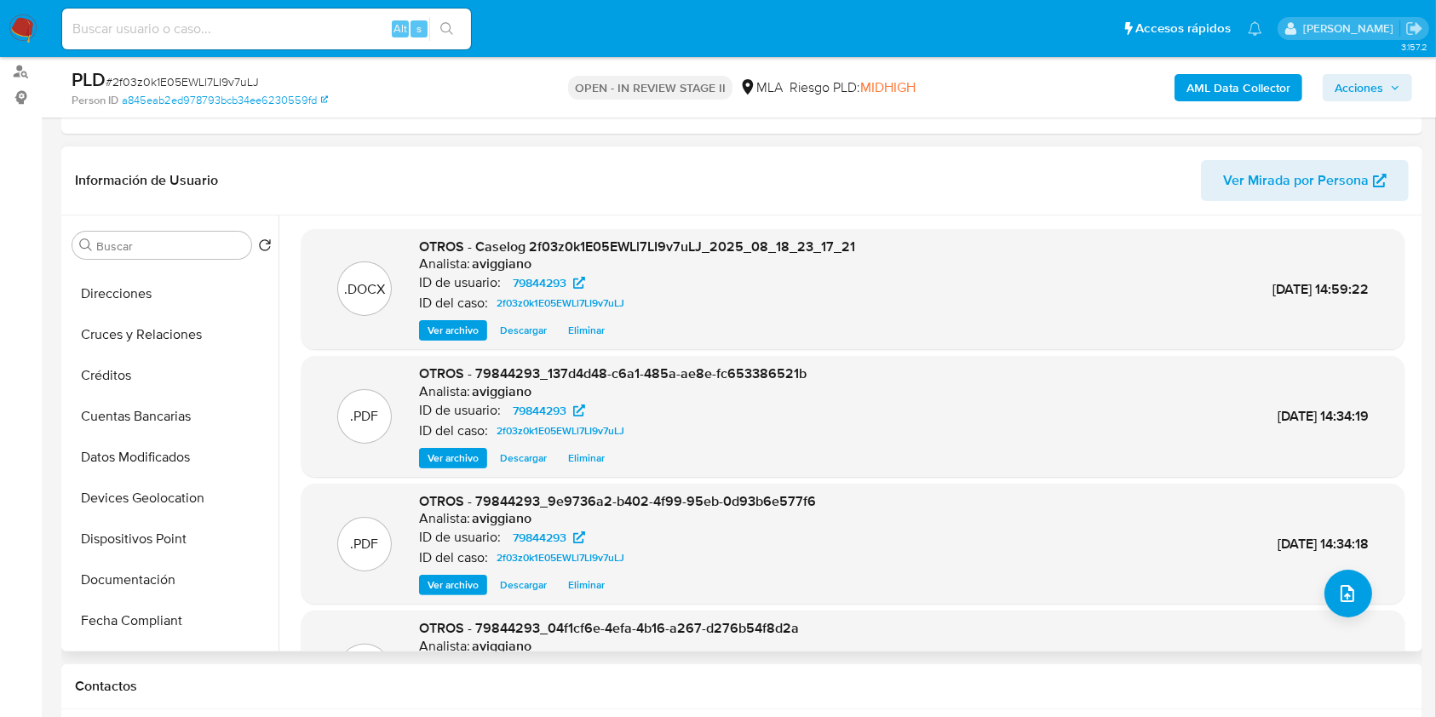
scroll to position [341, 0]
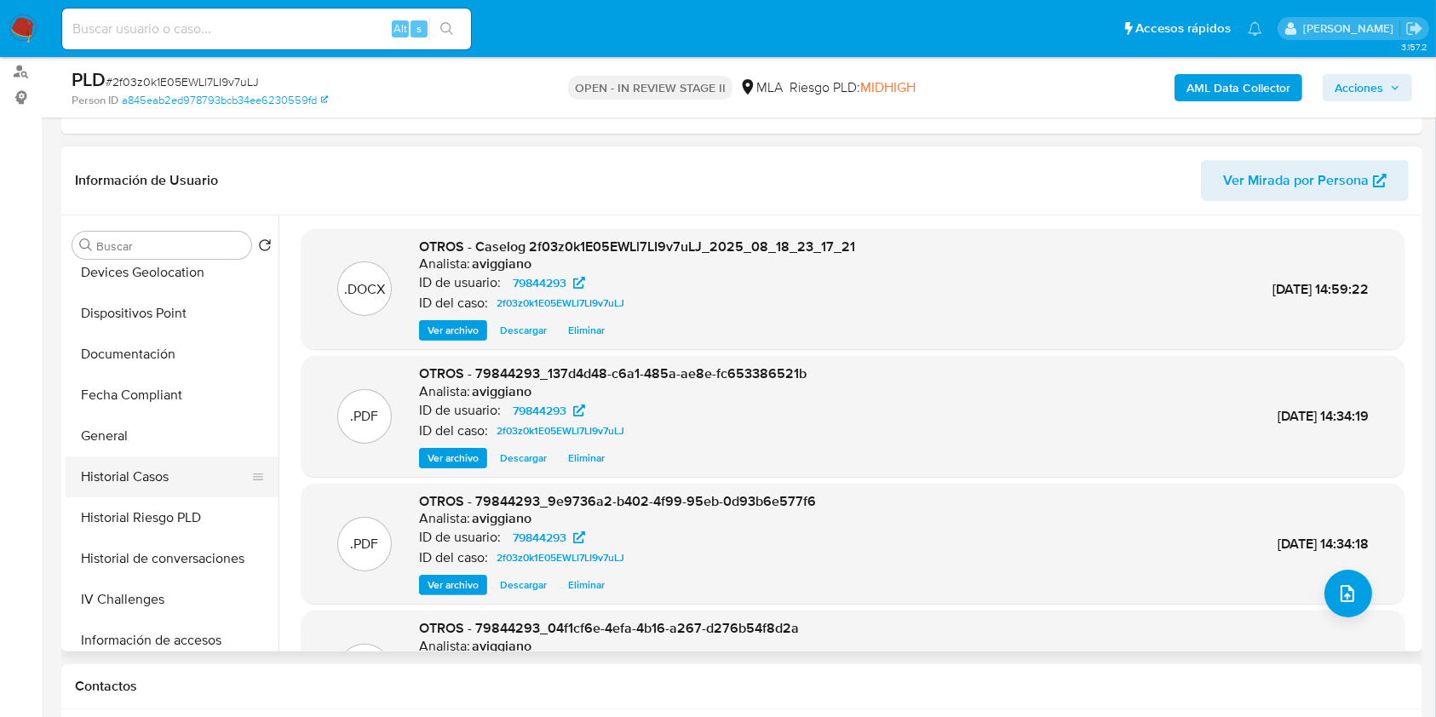
click at [194, 479] on button "Historial Casos" at bounding box center [165, 476] width 199 height 41
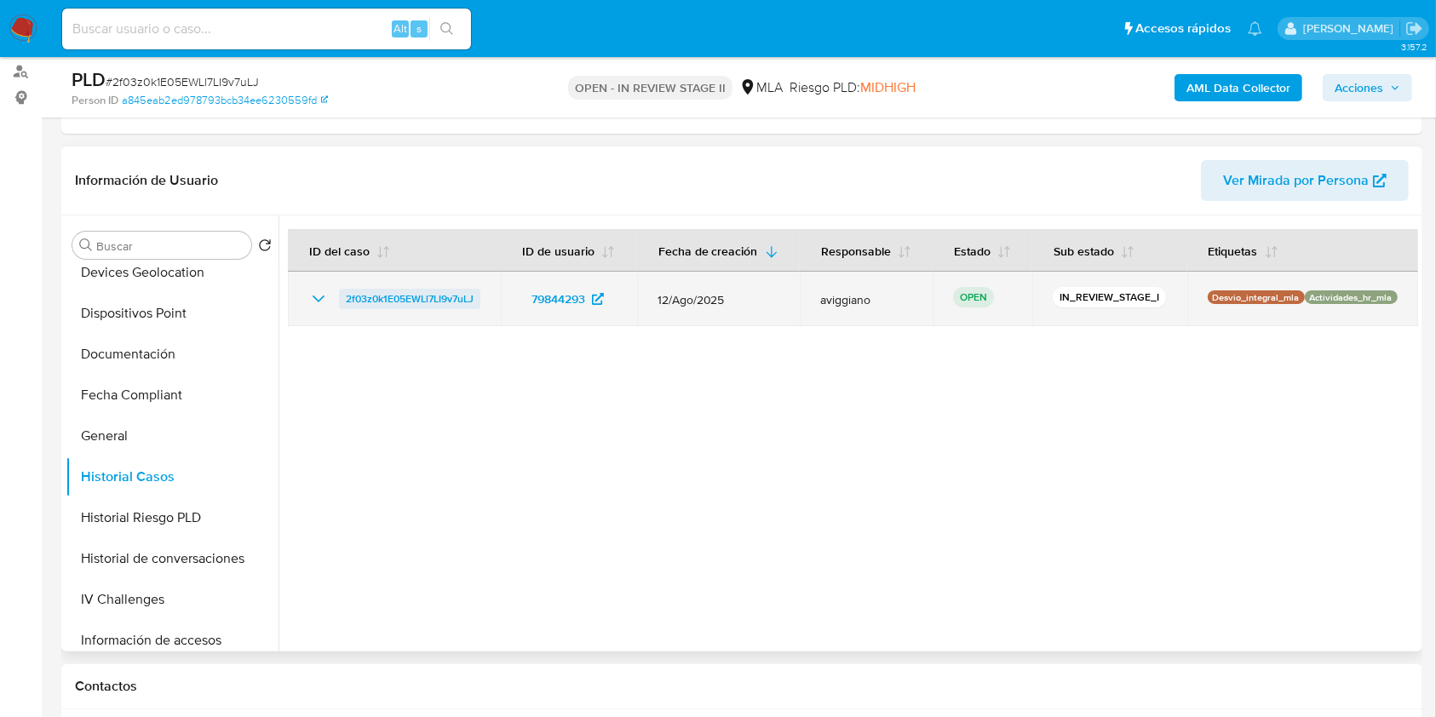
click at [365, 309] on span "2f03z0k1E05EWLl7LI9v7uLJ" at bounding box center [410, 299] width 128 height 20
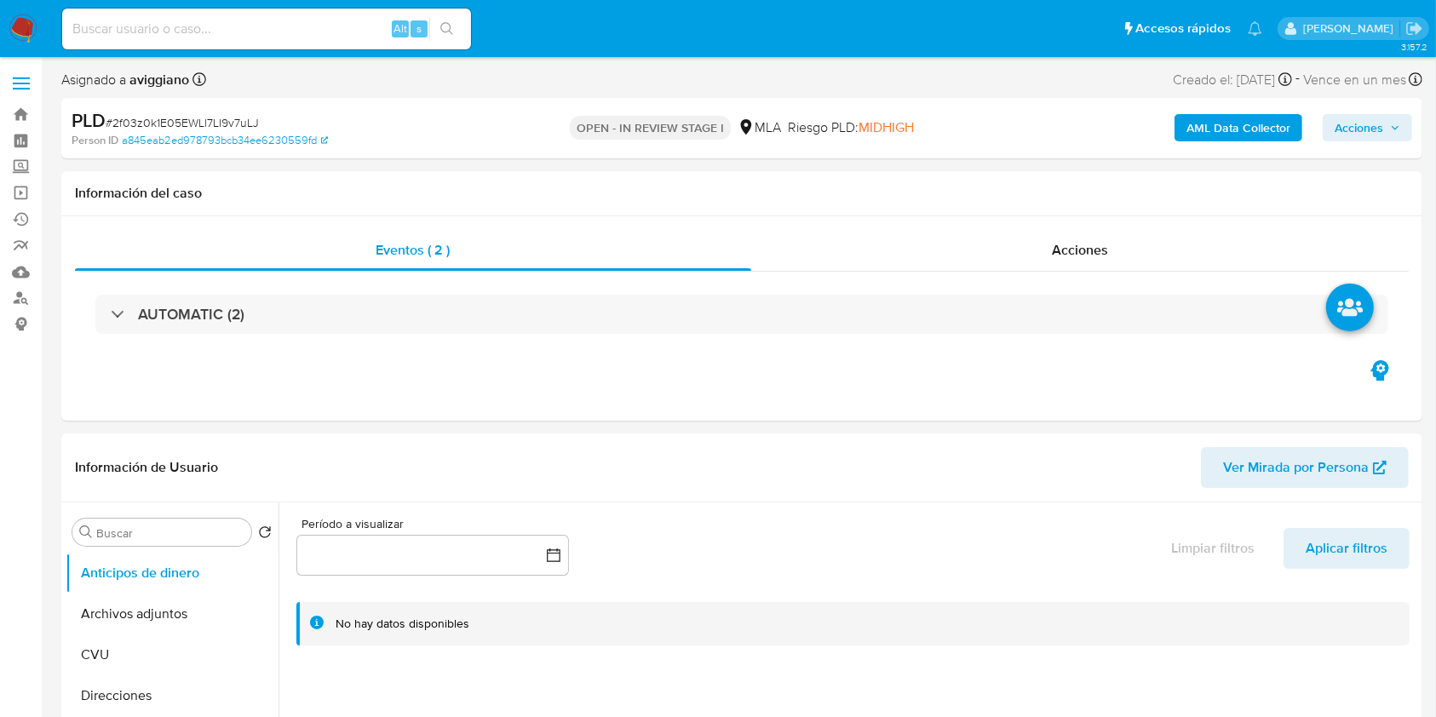
select select "10"
click at [1310, 112] on div "AML Data Collector Acciones" at bounding box center [1191, 128] width 442 height 40
click at [1334, 130] on span "Acciones" at bounding box center [1358, 127] width 49 height 27
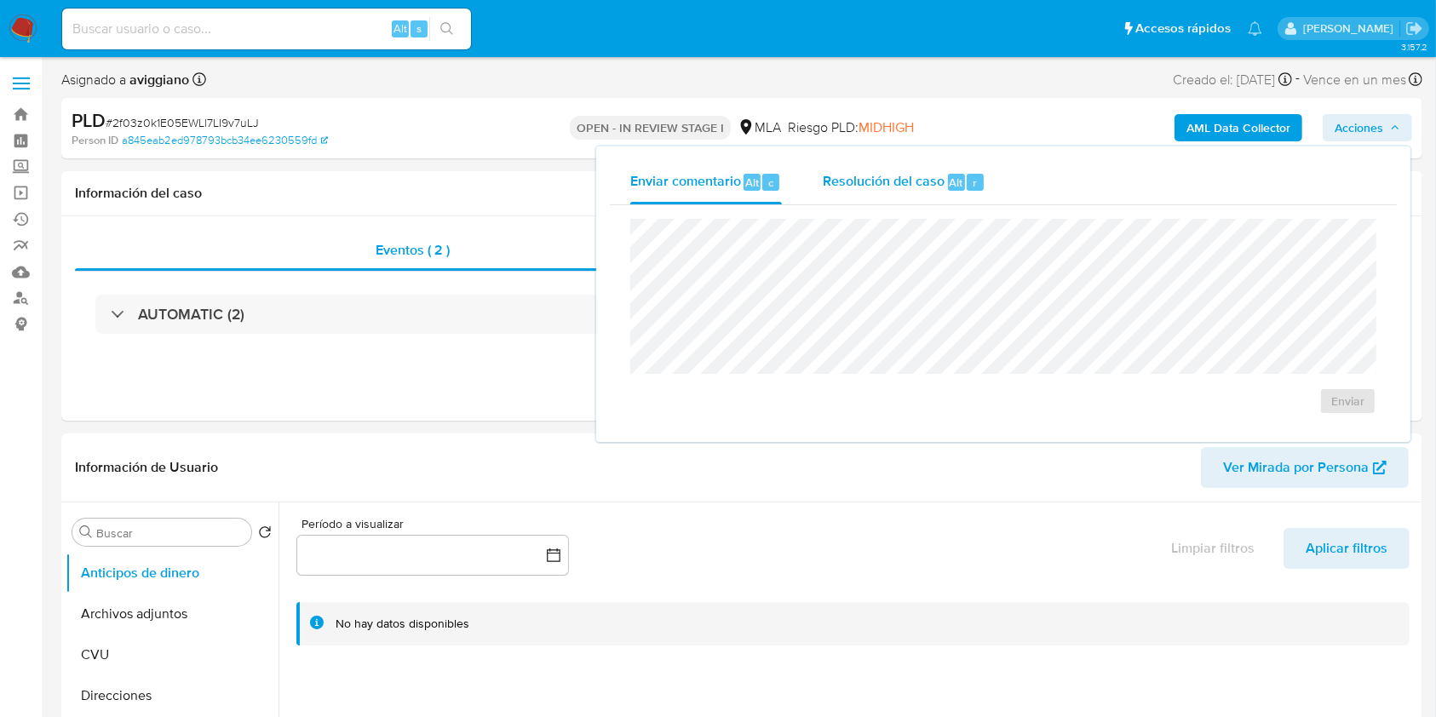
click at [995, 160] on button "Resolución del caso Alt r" at bounding box center [904, 182] width 204 height 44
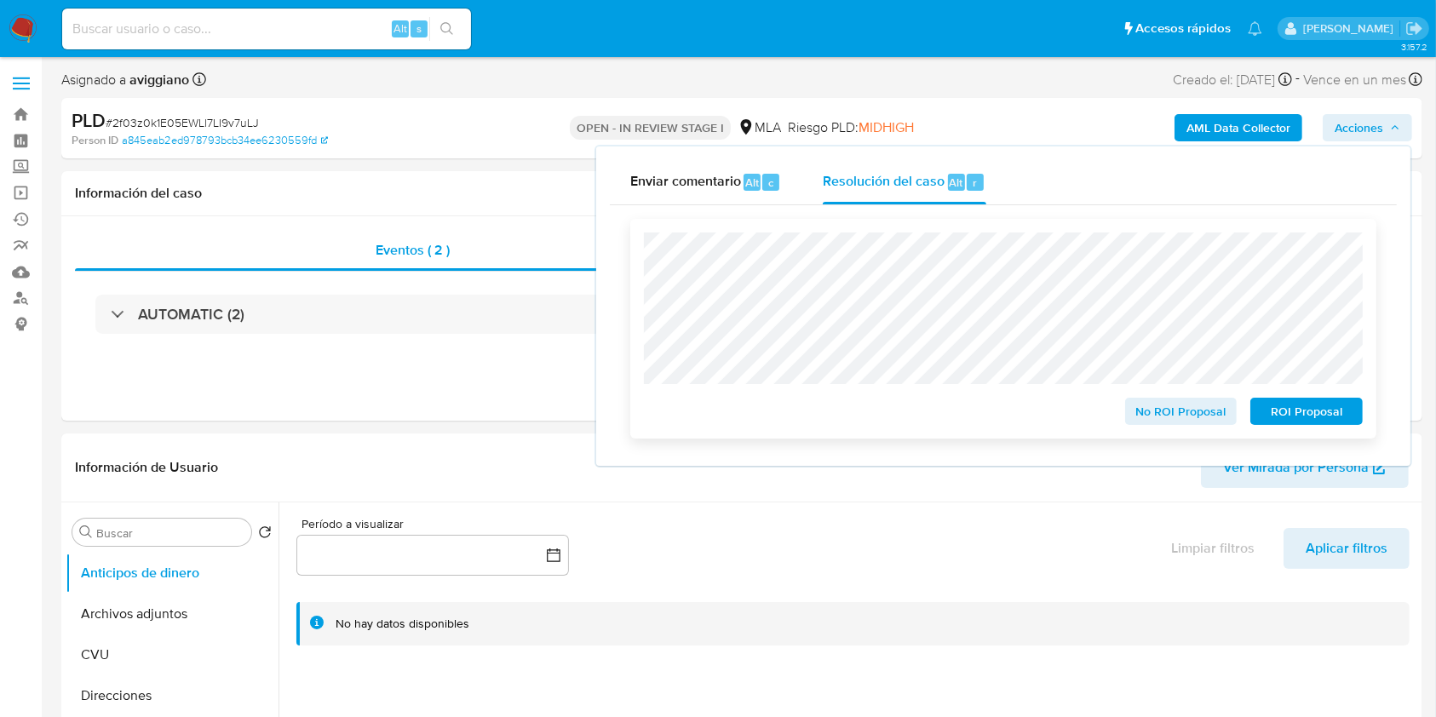
click at [1199, 406] on span "No ROI Proposal" at bounding box center [1181, 411] width 89 height 24
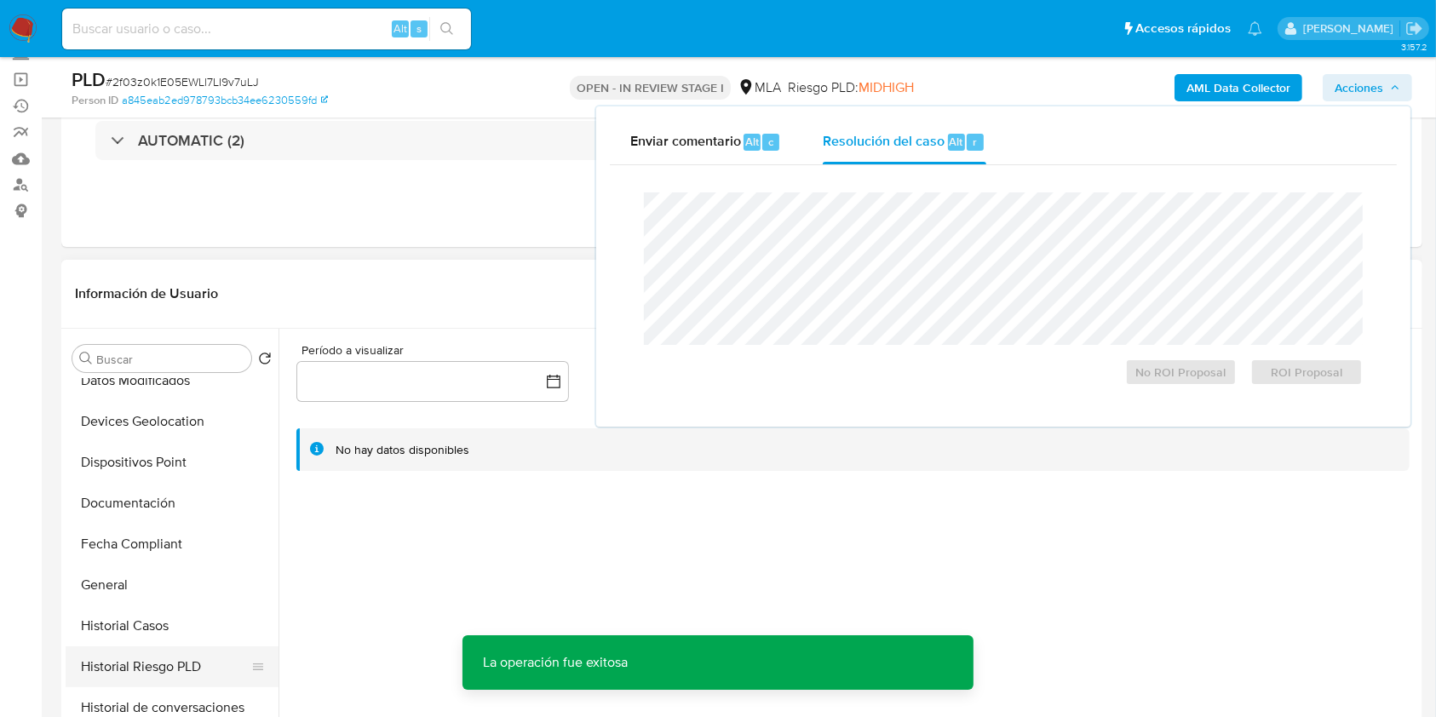
scroll to position [341, 0]
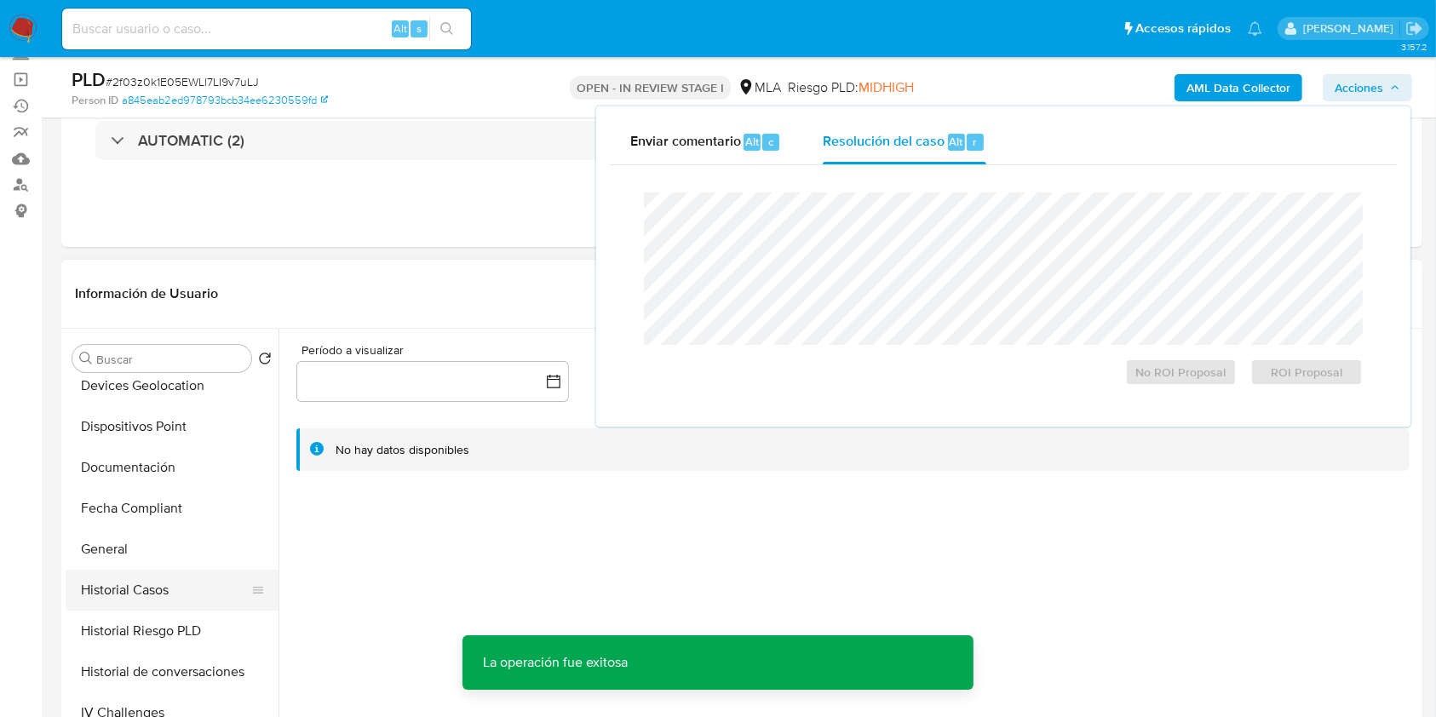
click at [132, 576] on button "Historial Casos" at bounding box center [165, 590] width 199 height 41
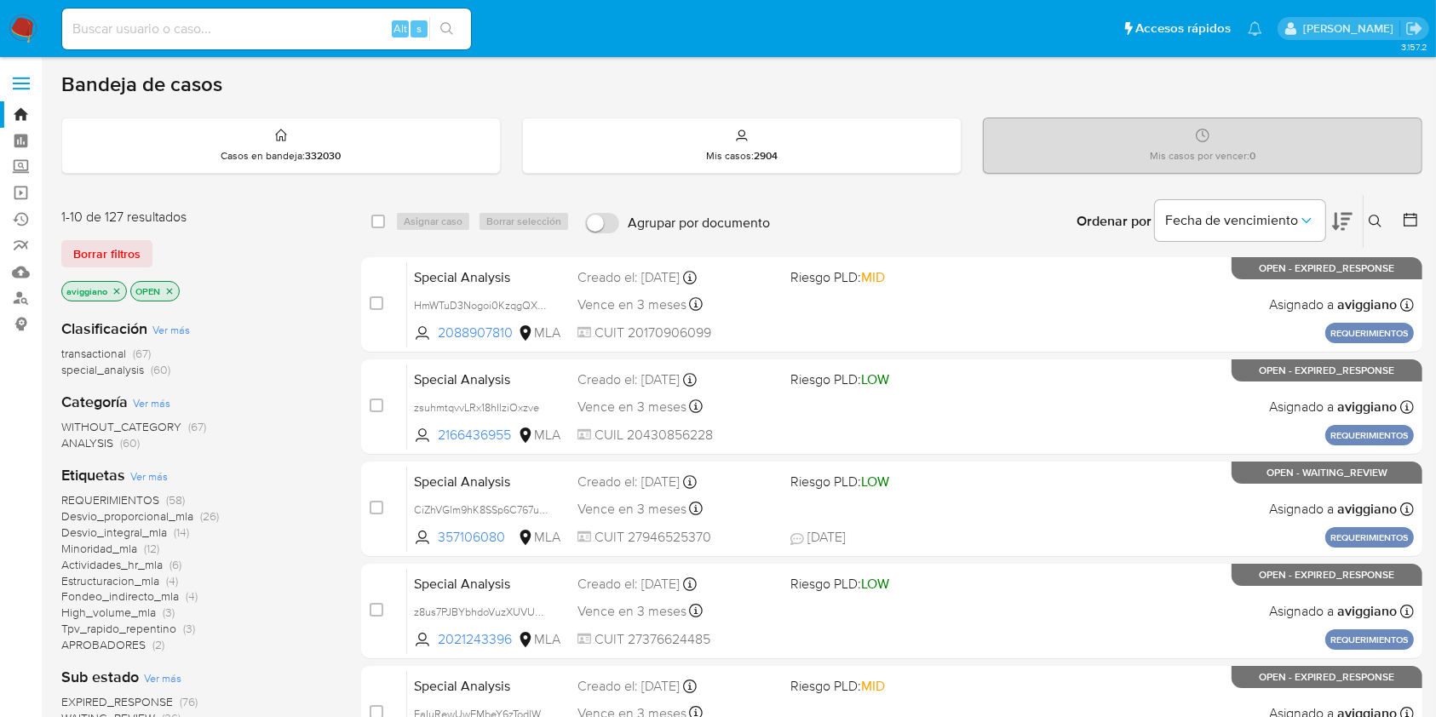
click at [113, 295] on icon "close-filter" at bounding box center [117, 291] width 10 height 10
click at [112, 290] on icon "close-filter" at bounding box center [117, 291] width 10 height 10
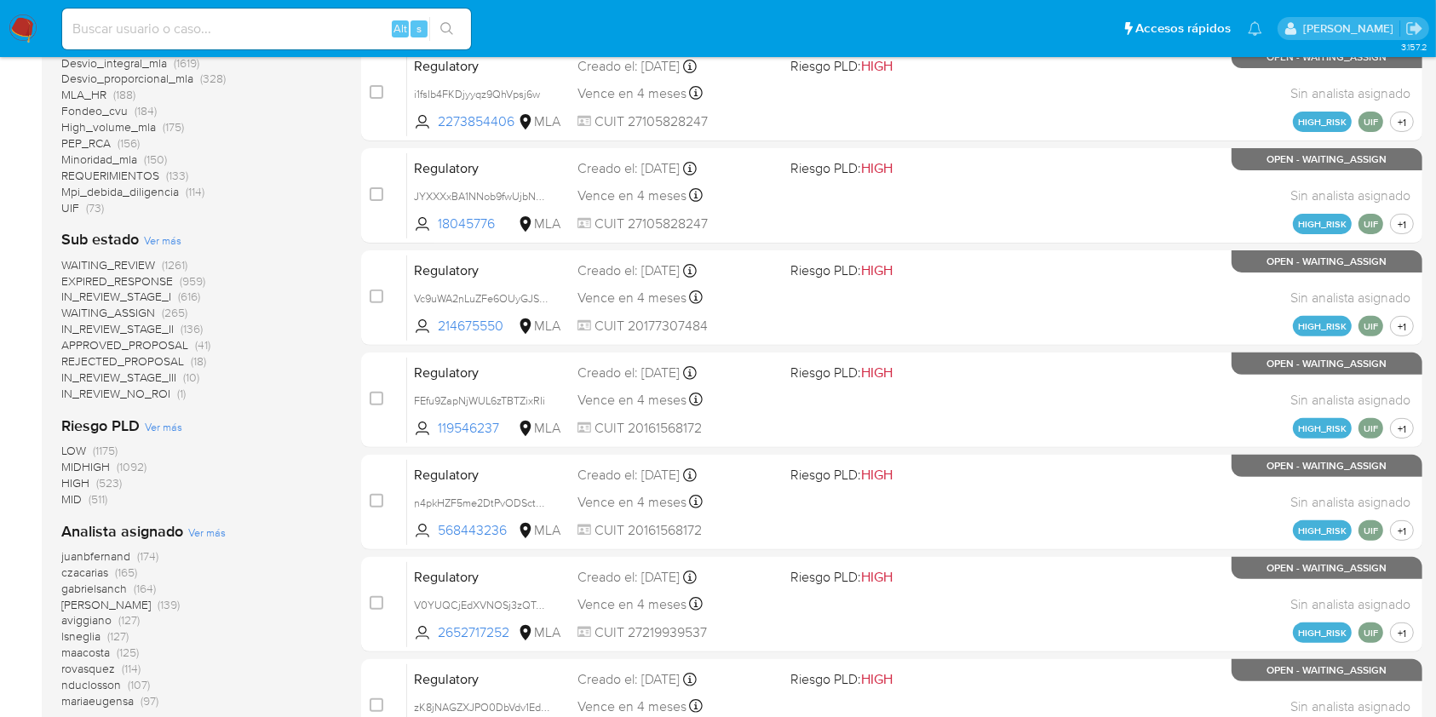
scroll to position [567, 0]
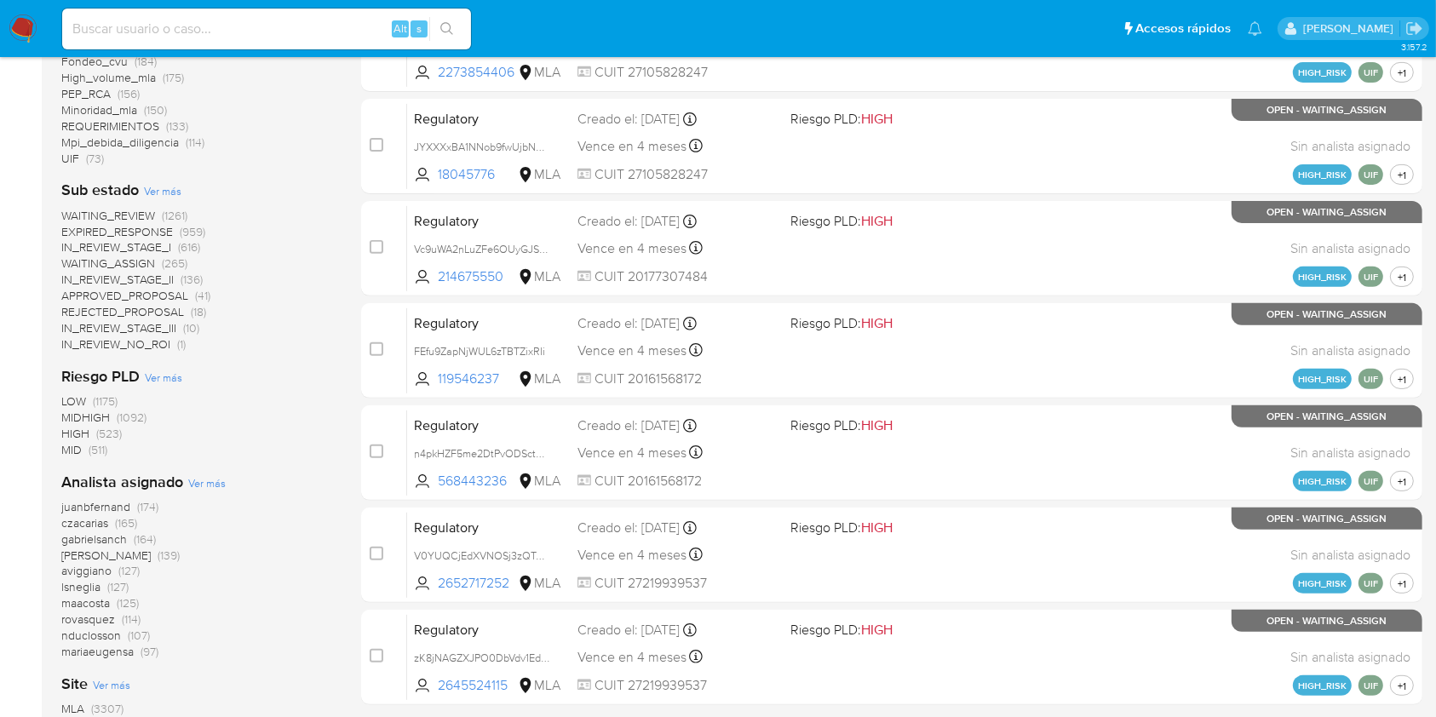
click at [67, 568] on span "aviggiano" at bounding box center [86, 570] width 50 height 17
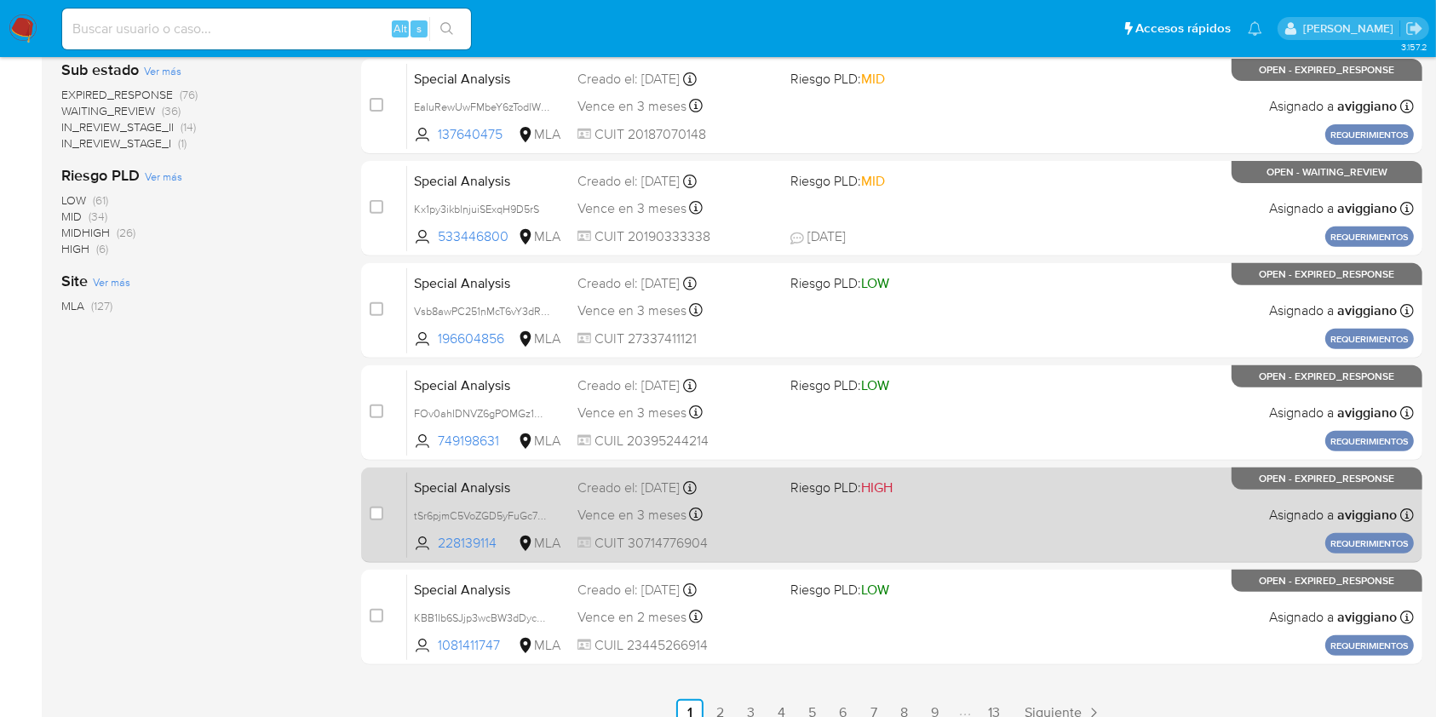
scroll to position [627, 0]
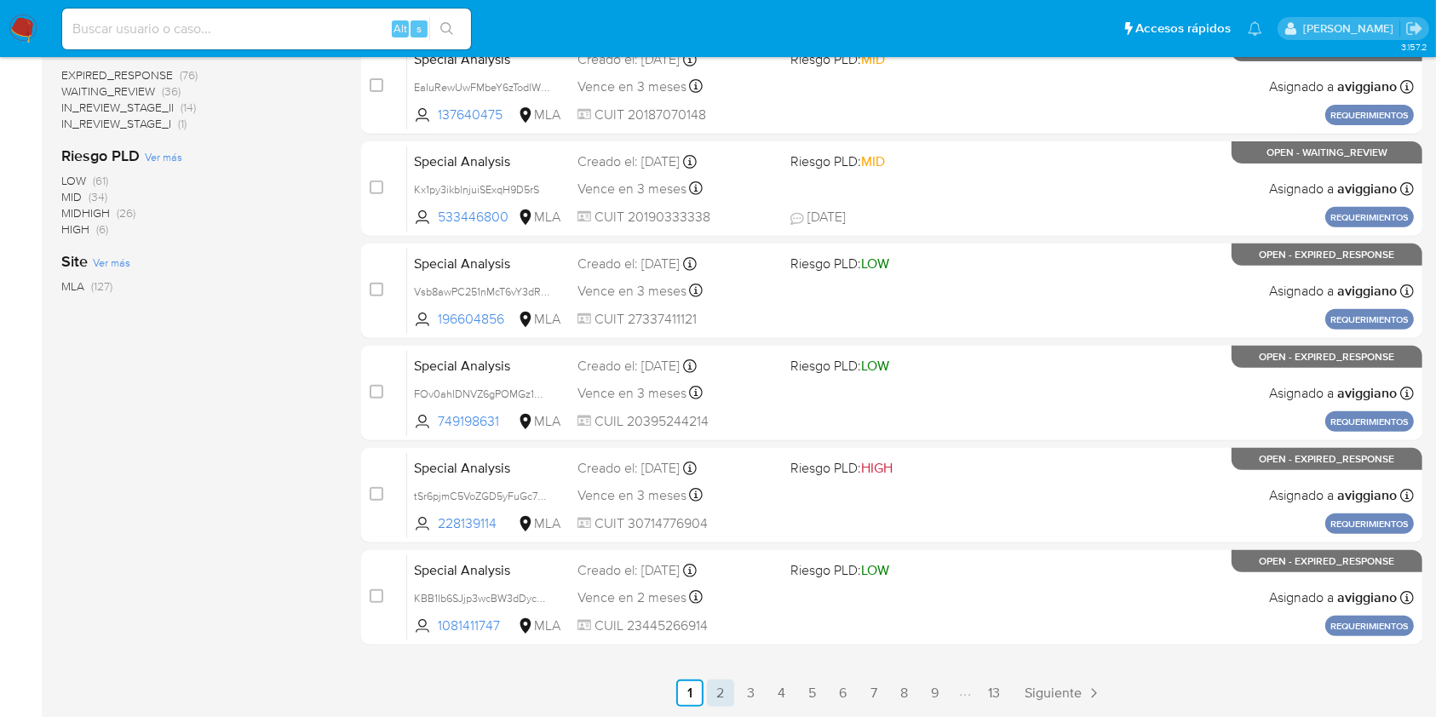
click at [722, 685] on link "2" at bounding box center [720, 693] width 27 height 27
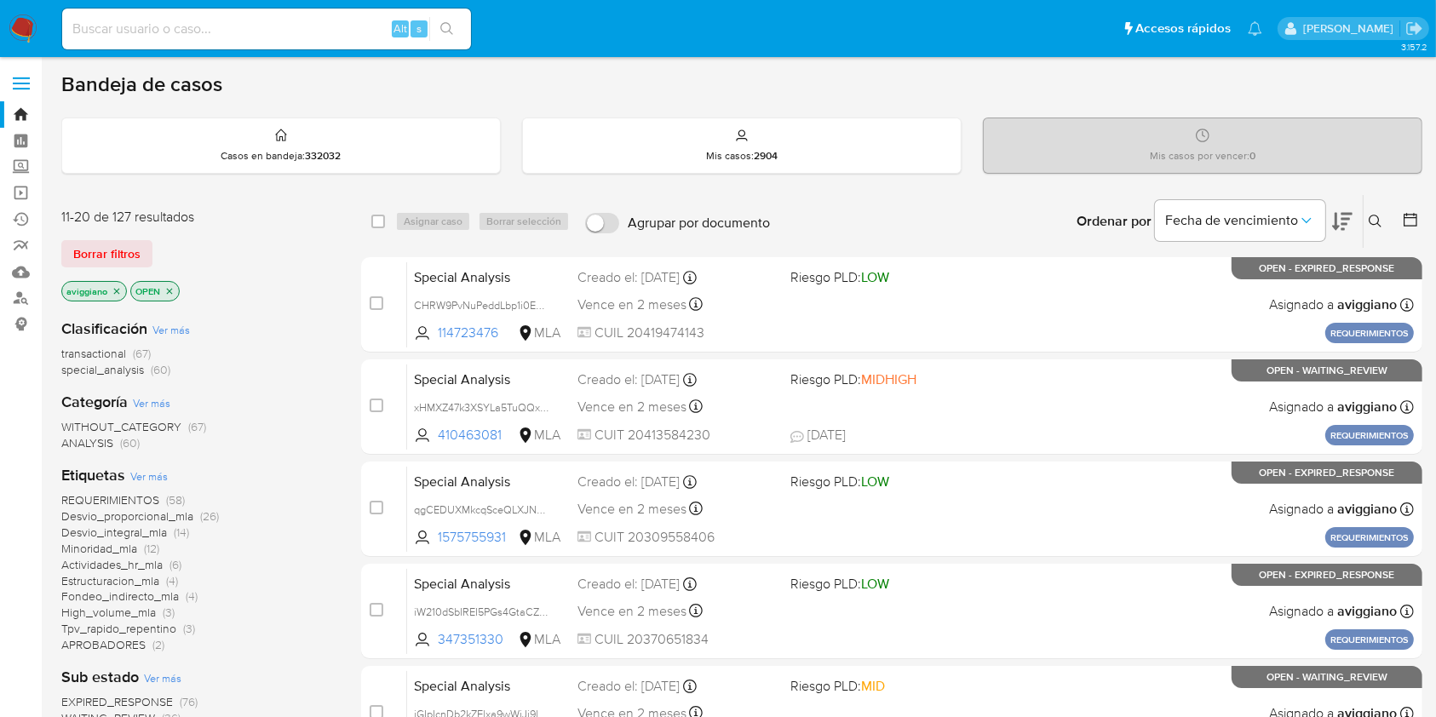
click at [121, 349] on span "transactional" at bounding box center [93, 353] width 65 height 17
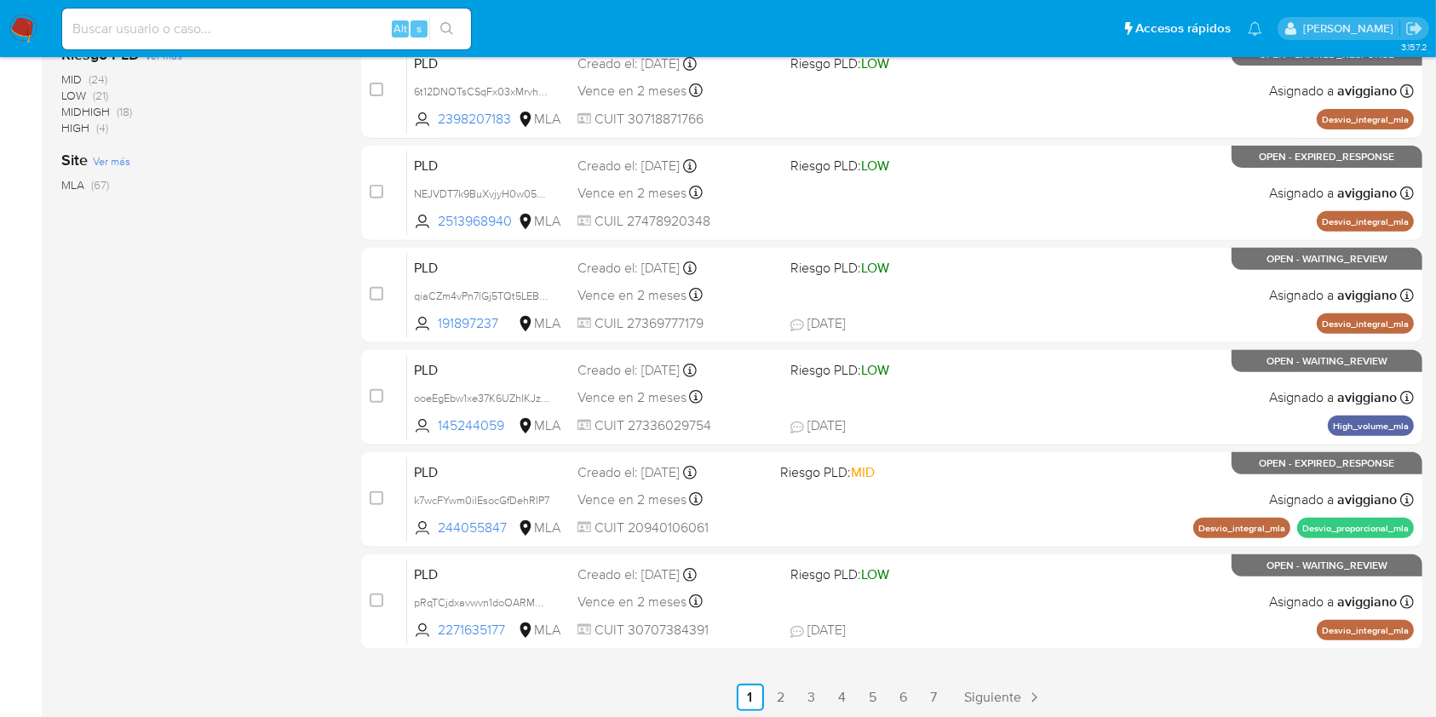
scroll to position [627, 0]
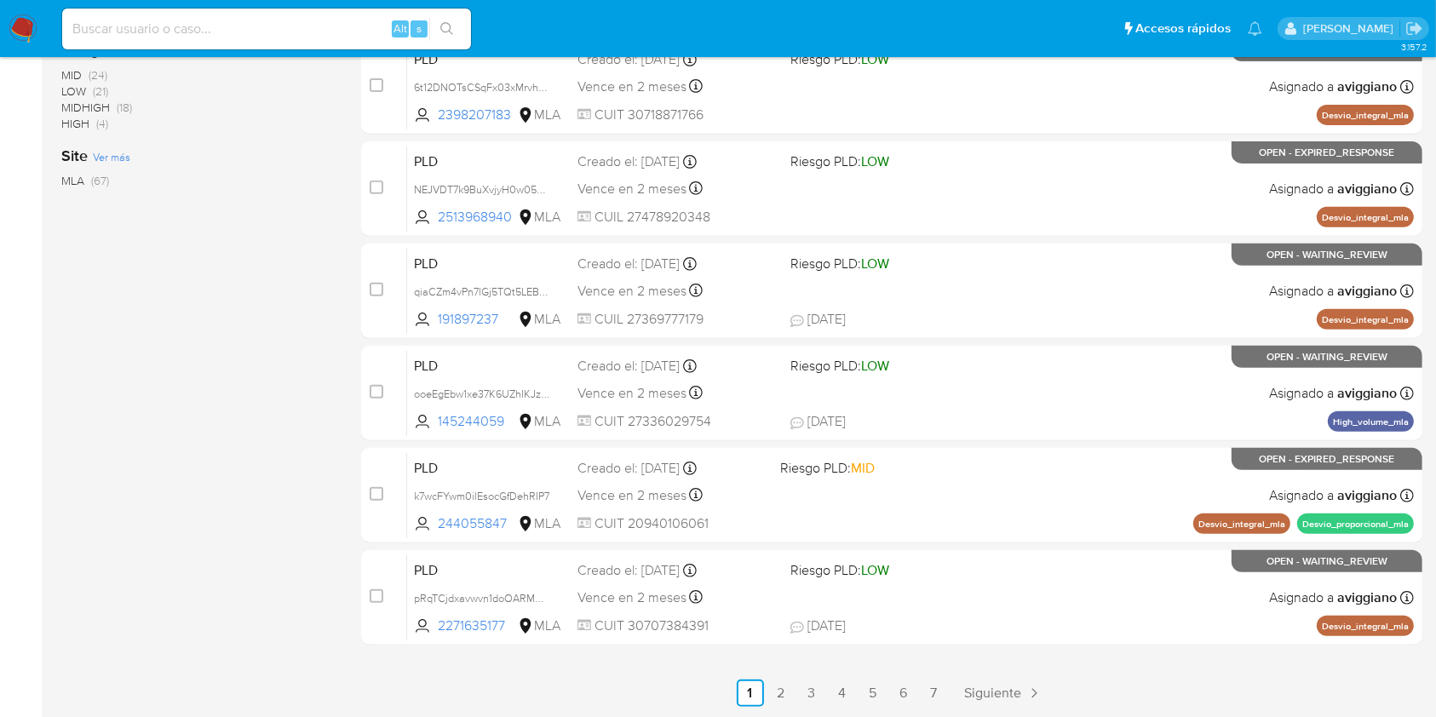
click at [266, 347] on div "1-10 de 67 resultados Borrar filtros aviggiano OPEN transactional Categoría Ver…" at bounding box center [197, 136] width 273 height 1139
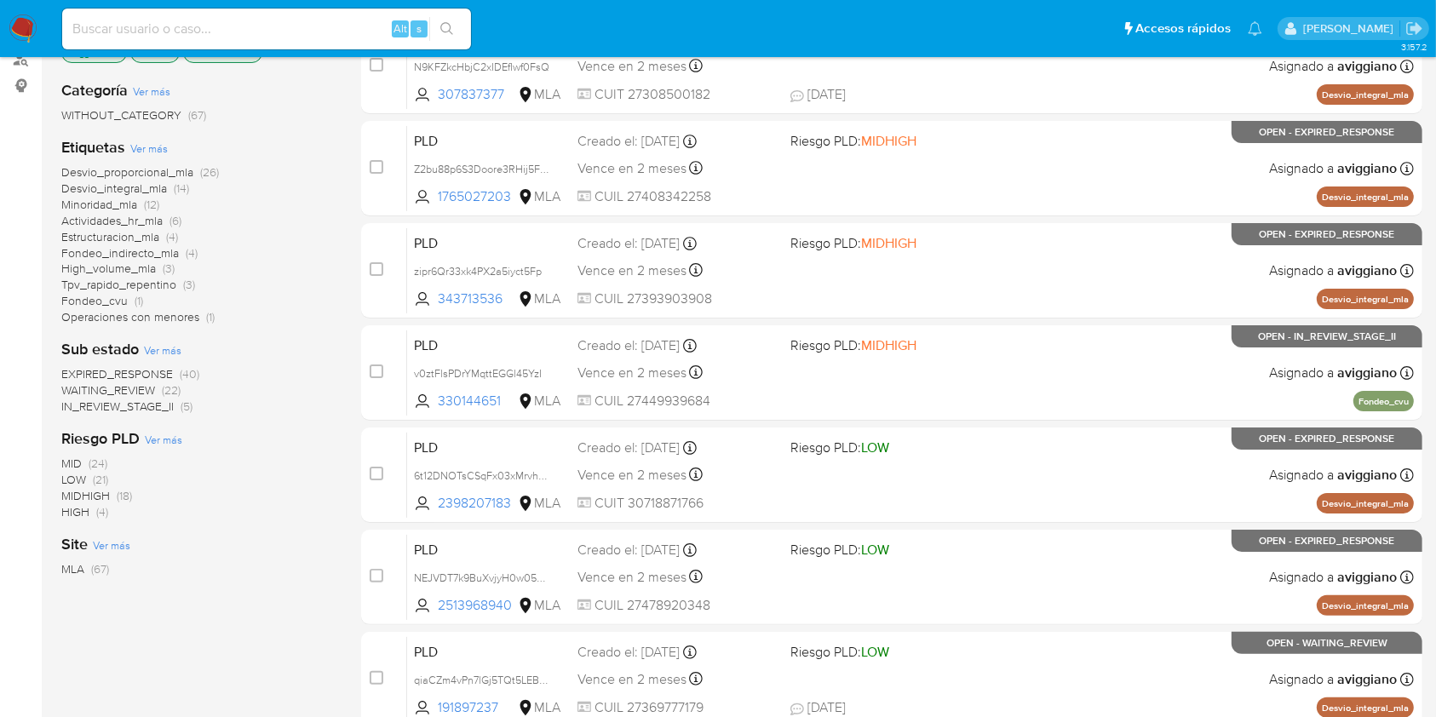
scroll to position [0, 0]
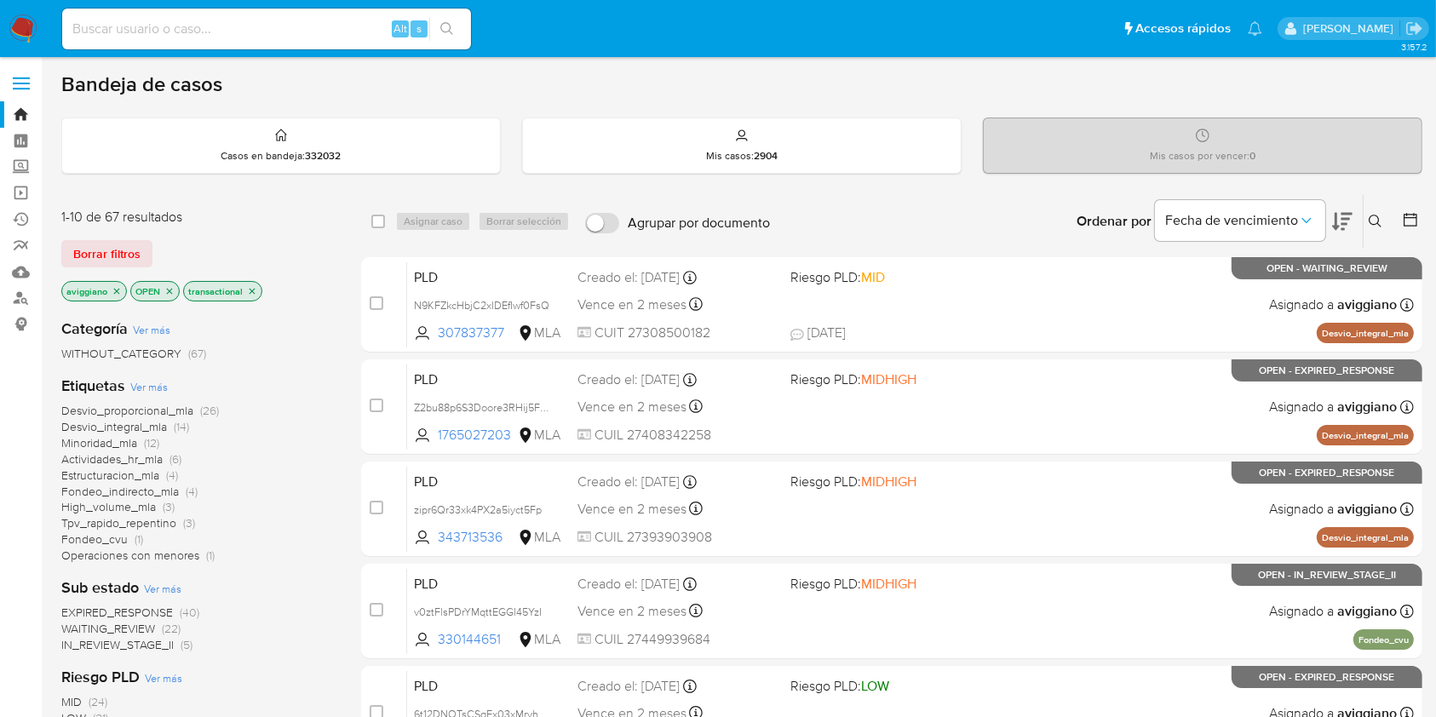
click at [256, 295] on p "transactional" at bounding box center [222, 291] width 77 height 19
click at [252, 292] on icon "close-filter" at bounding box center [252, 291] width 10 height 10
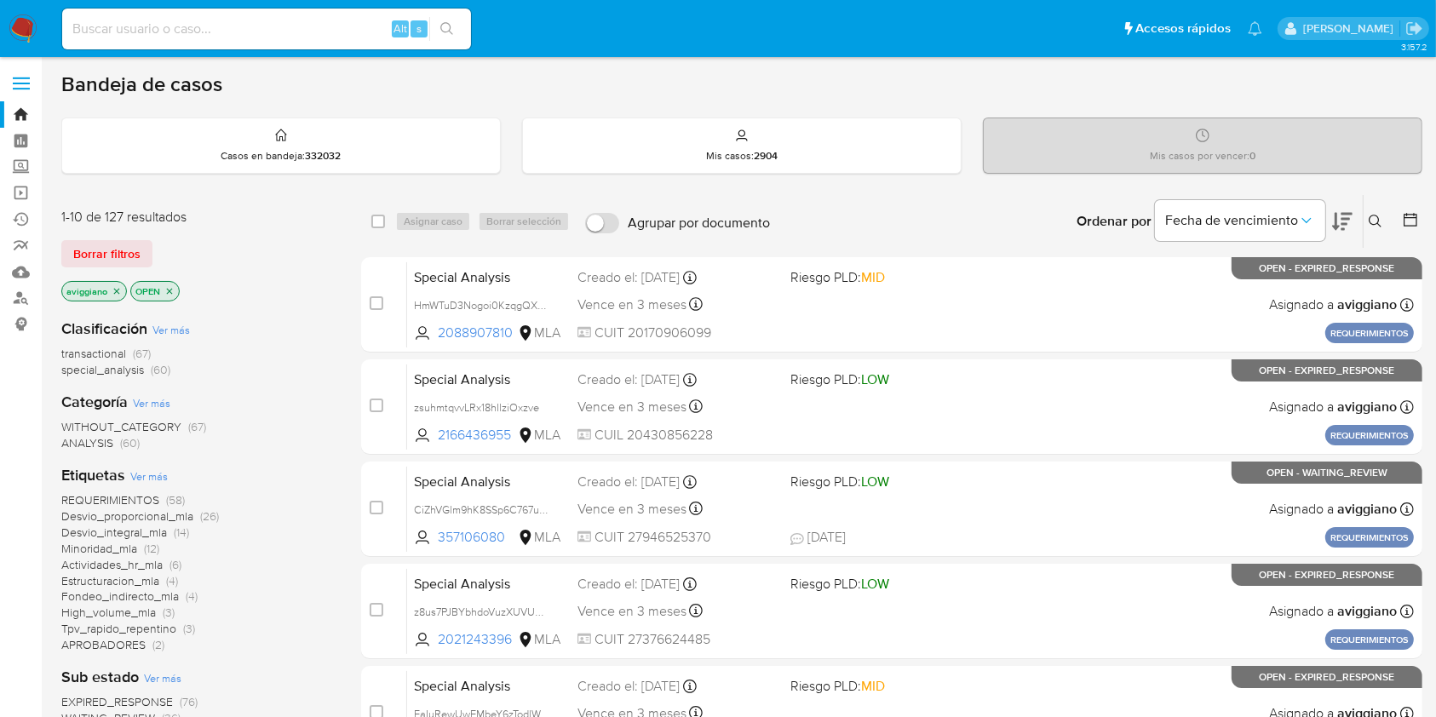
click at [118, 290] on icon "close-filter" at bounding box center [117, 291] width 10 height 10
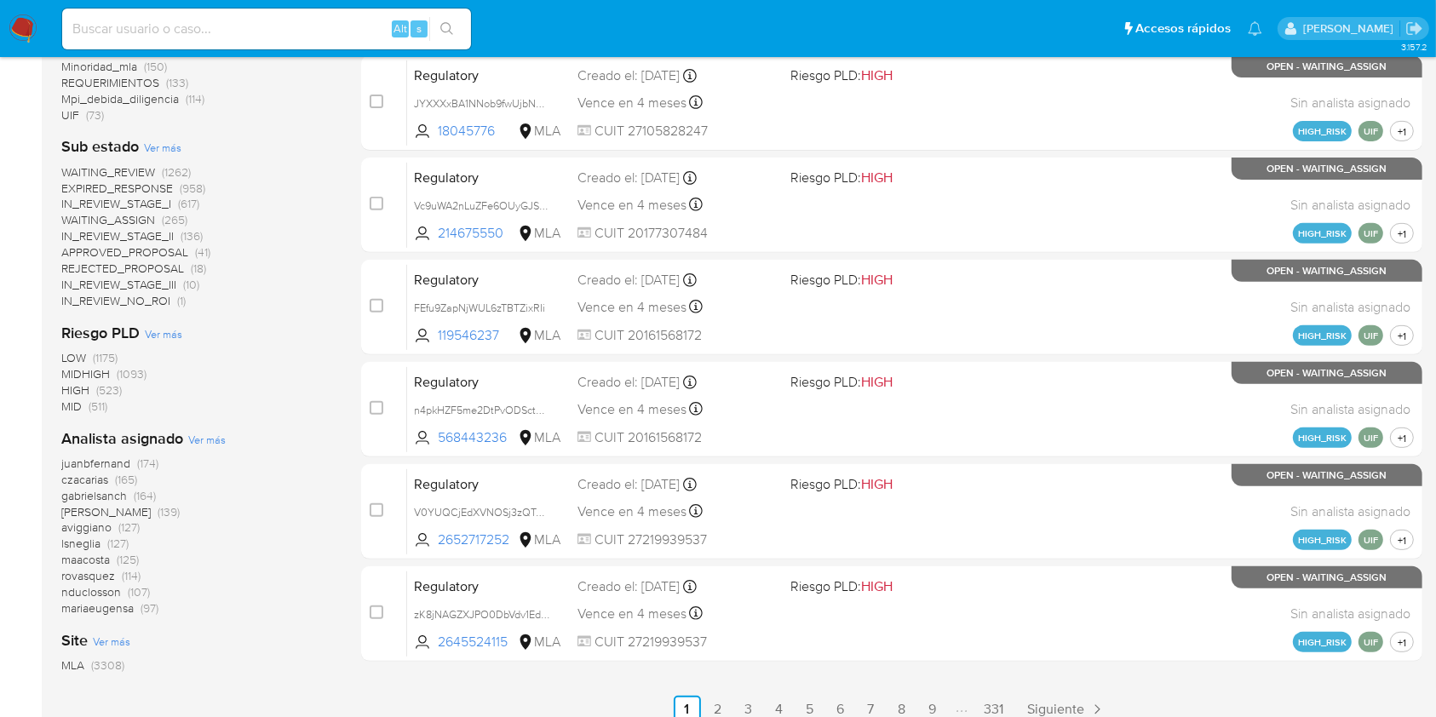
scroll to position [658, 0]
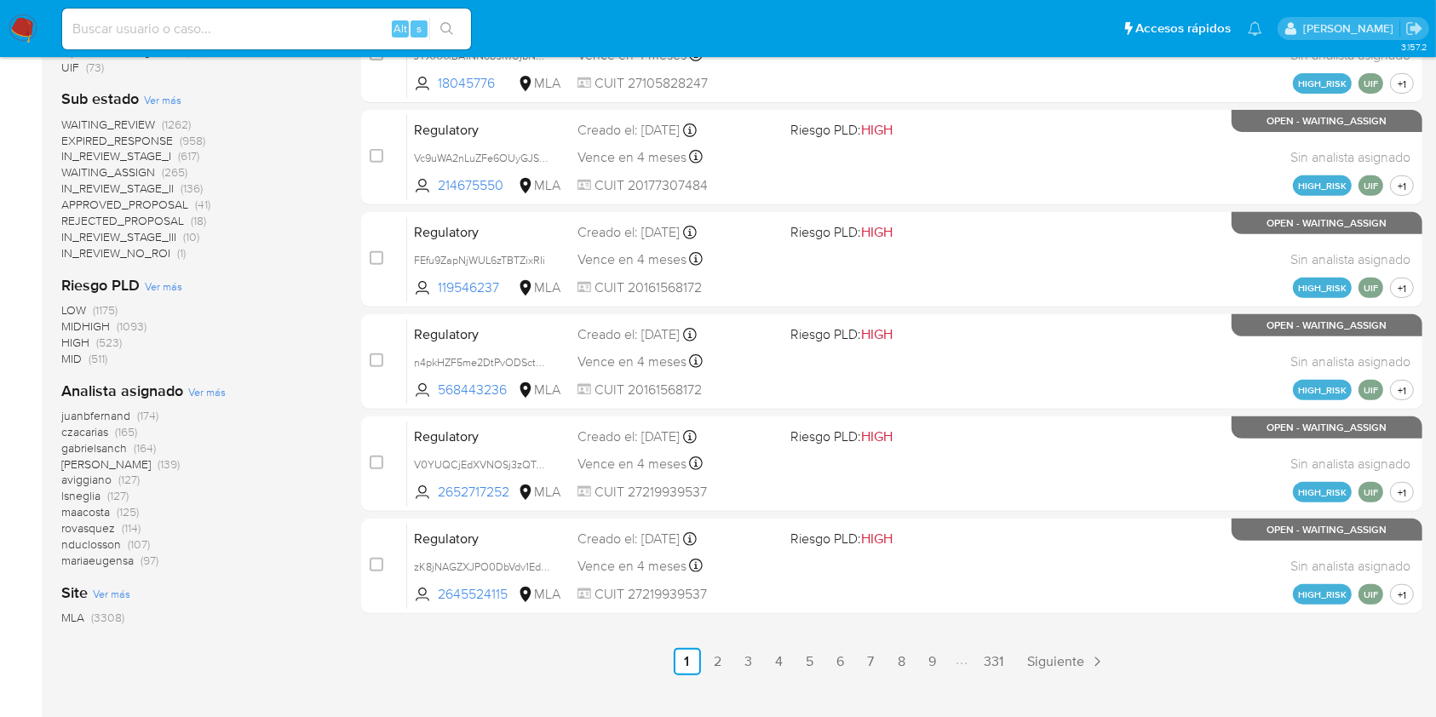
click at [101, 475] on span "aviggiano" at bounding box center [86, 479] width 50 height 17
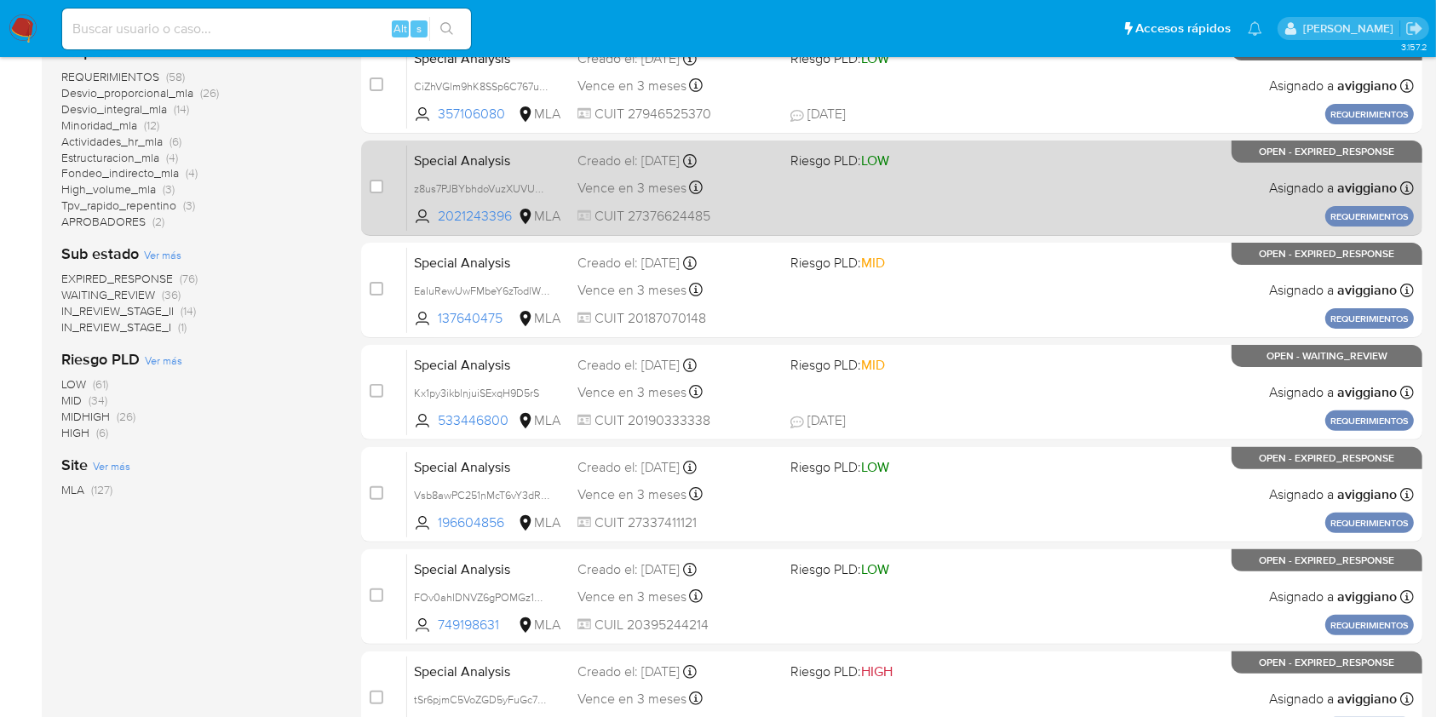
scroll to position [172, 0]
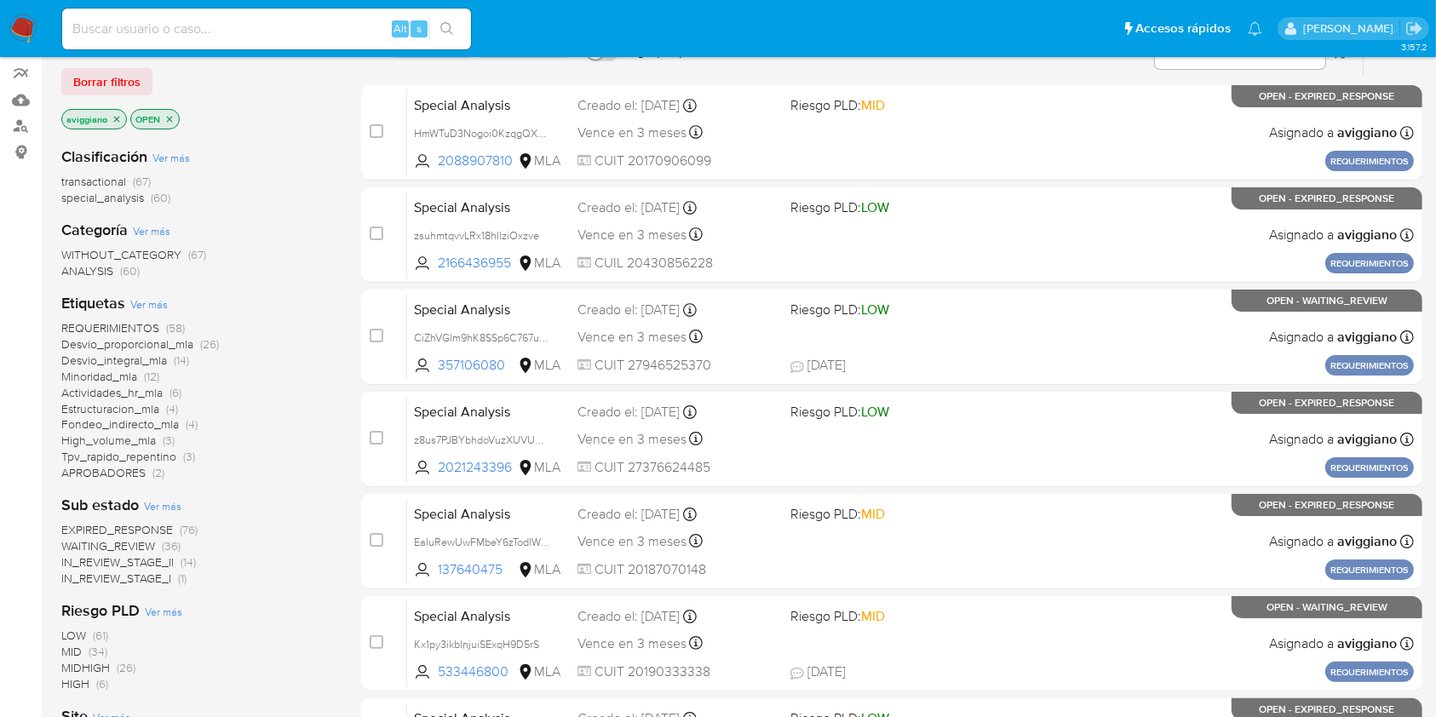
click at [728, 21] on ul "Pausado Ver notificaciones Alt s Accesos rápidos Presiona las siguientes teclas…" at bounding box center [662, 28] width 1217 height 43
click at [123, 183] on span "transactional" at bounding box center [93, 181] width 65 height 17
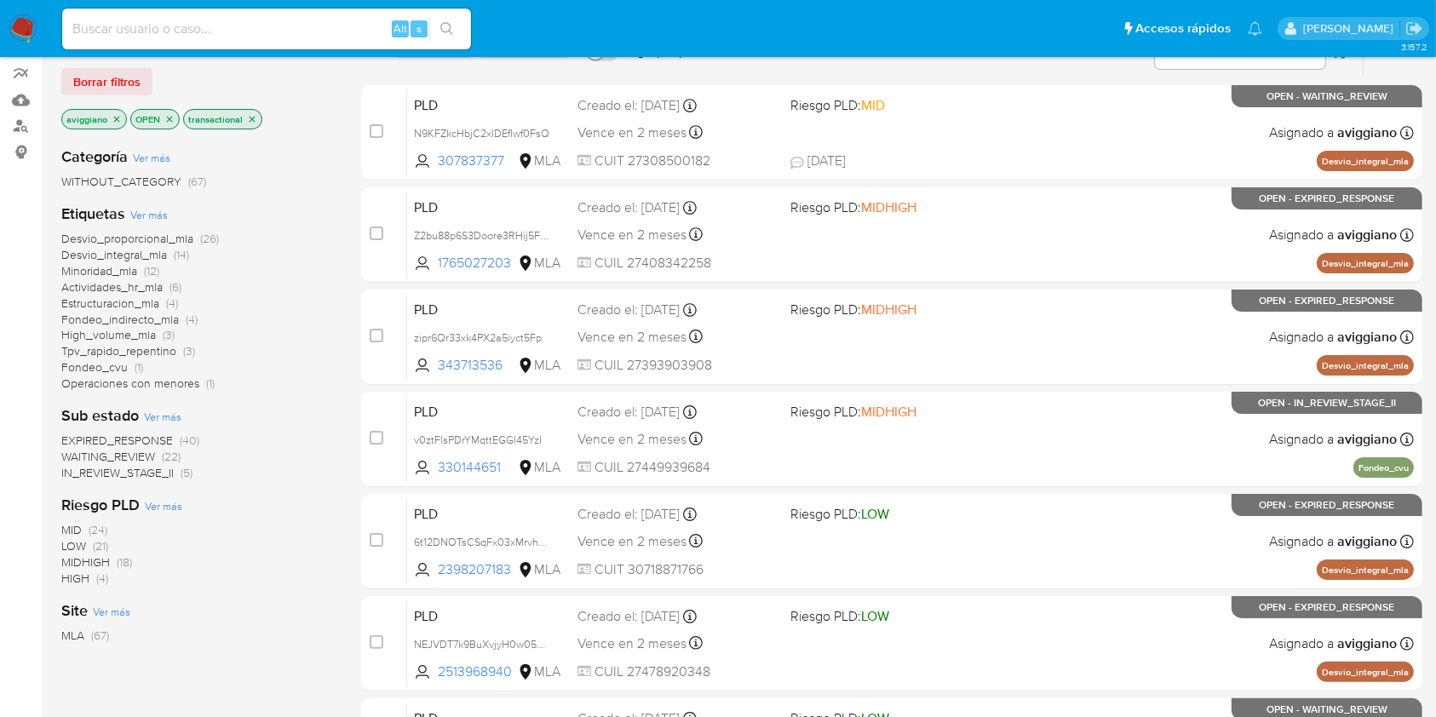
click at [252, 114] on icon "close-filter" at bounding box center [252, 119] width 10 height 10
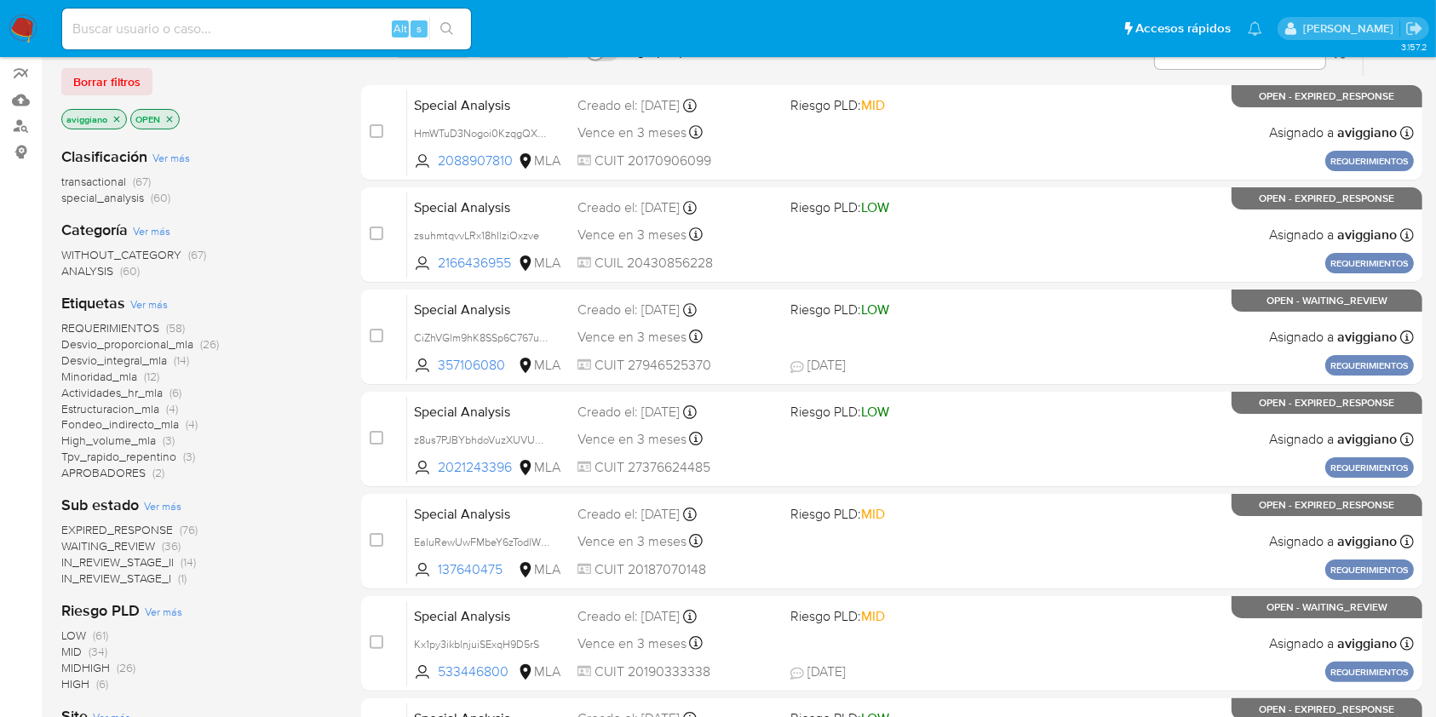
click at [116, 114] on icon "close-filter" at bounding box center [117, 119] width 10 height 10
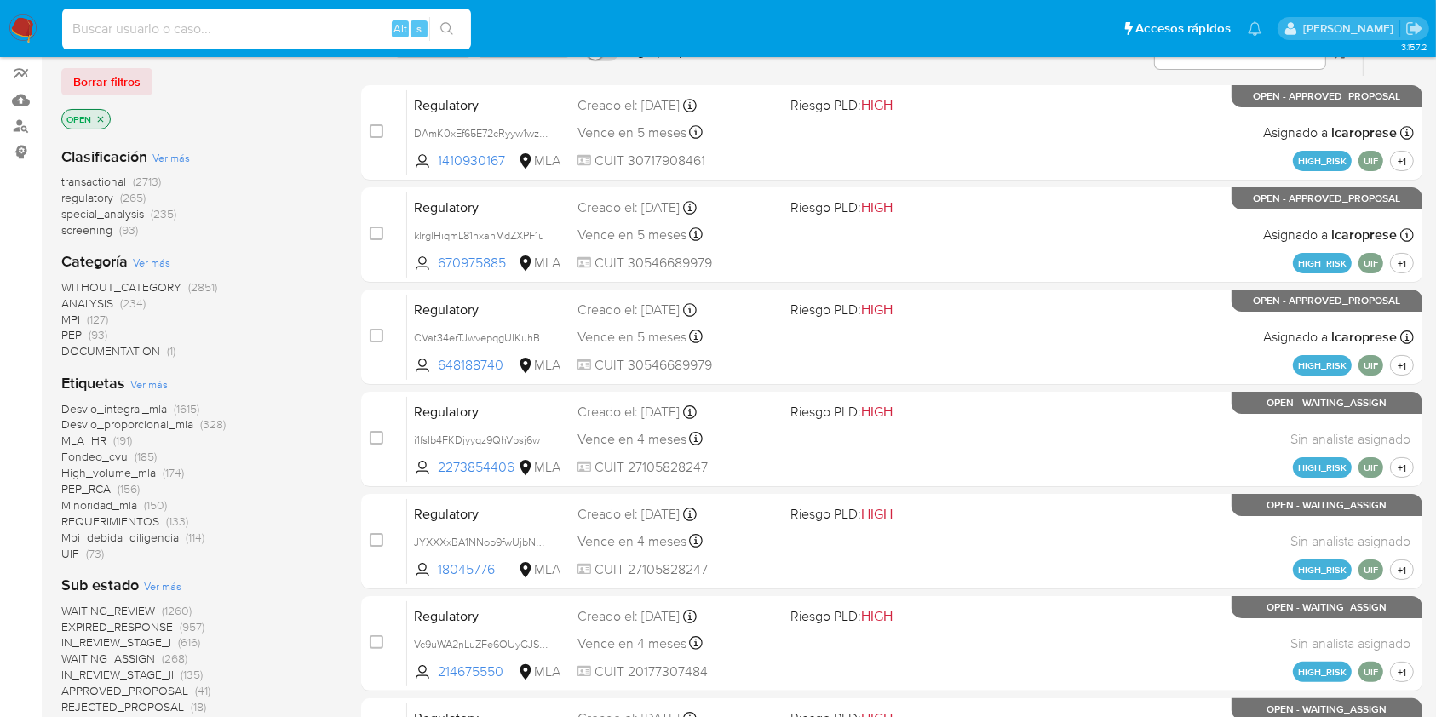
click at [332, 31] on input at bounding box center [266, 29] width 409 height 22
paste input "xuuFqKP8cJfy26P4fmPgTuGQ"
type input "xuuFqKP8cJfy26P4fmPgTuGQ"
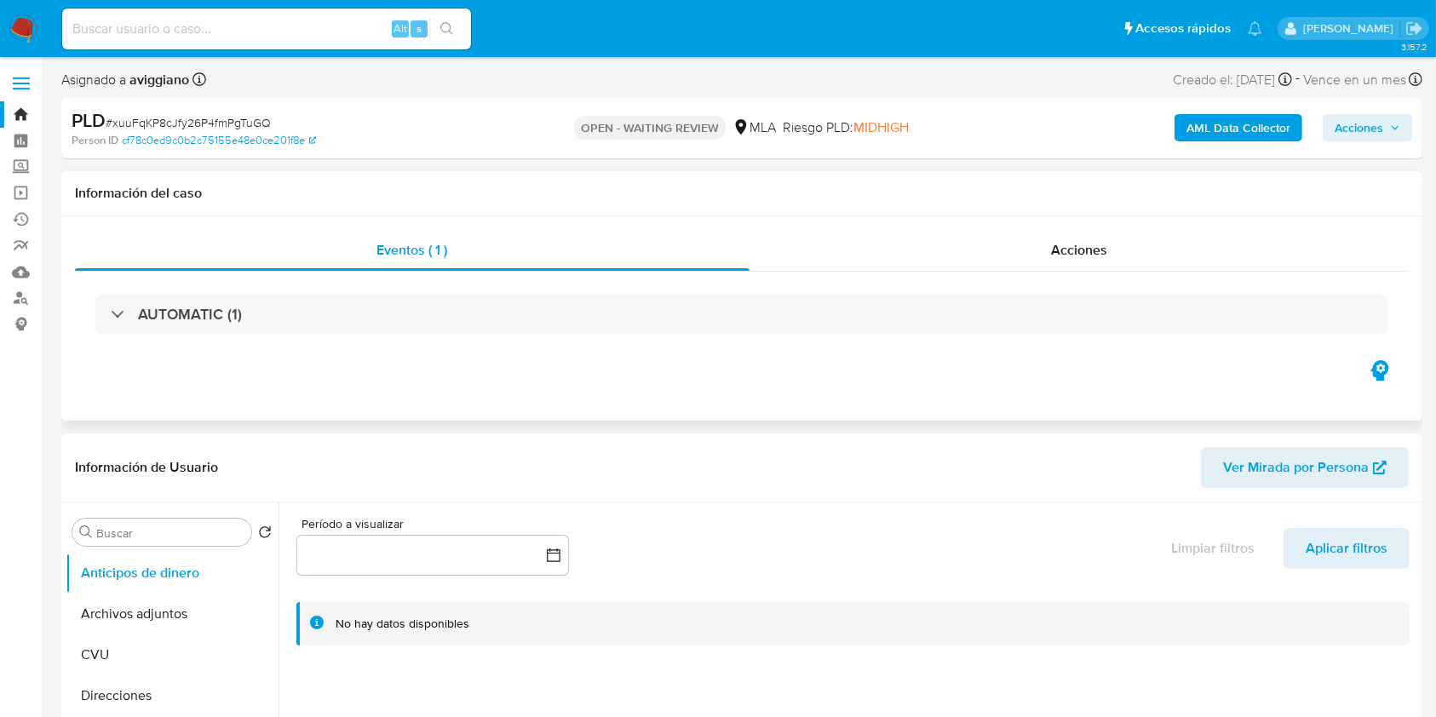
select select "10"
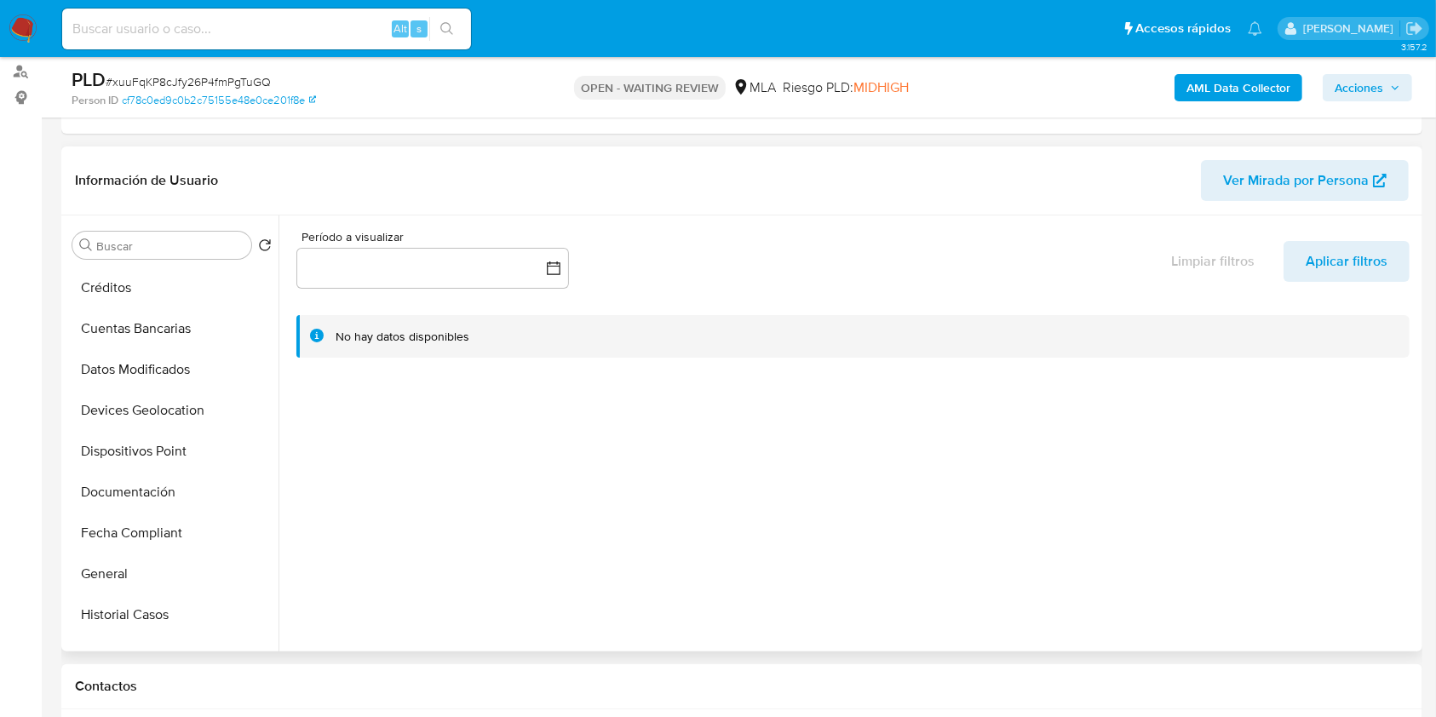
scroll to position [341, 0]
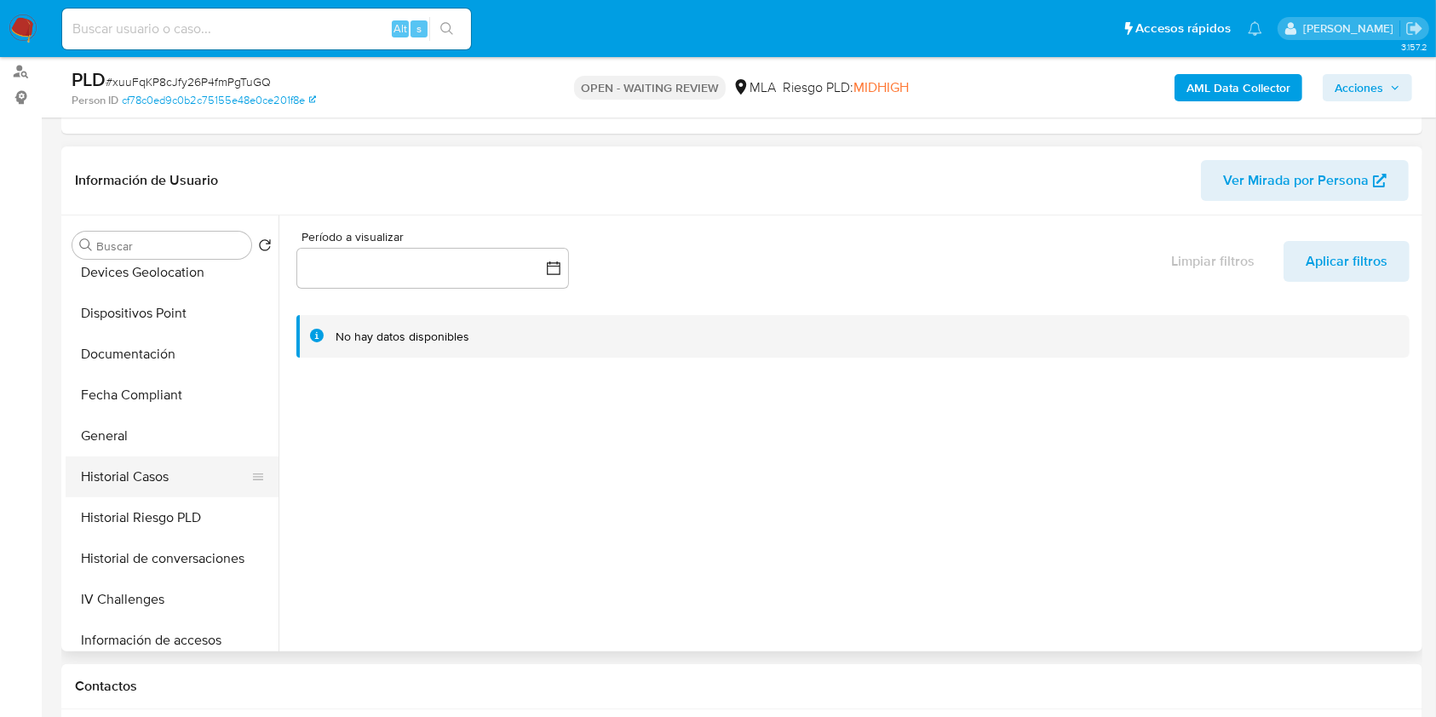
click at [178, 475] on button "Historial Casos" at bounding box center [165, 476] width 199 height 41
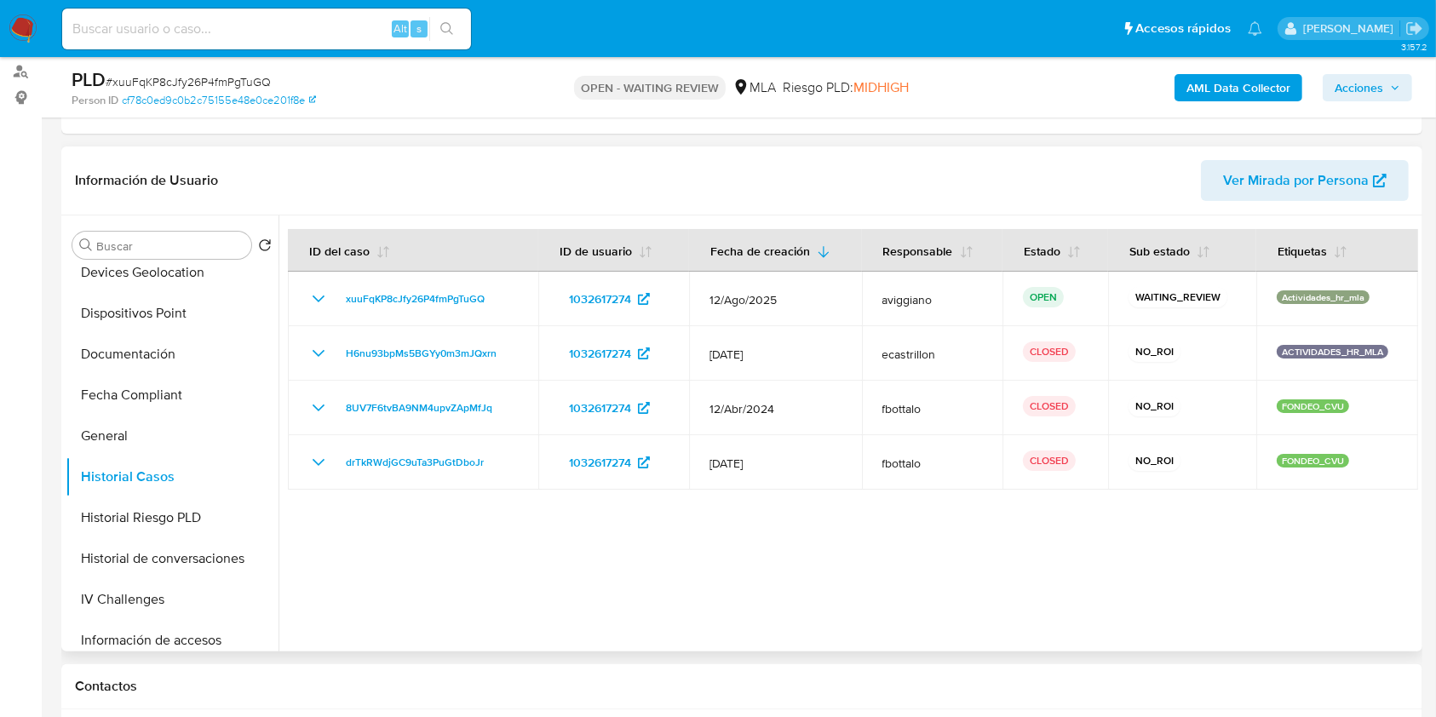
scroll to position [567, 0]
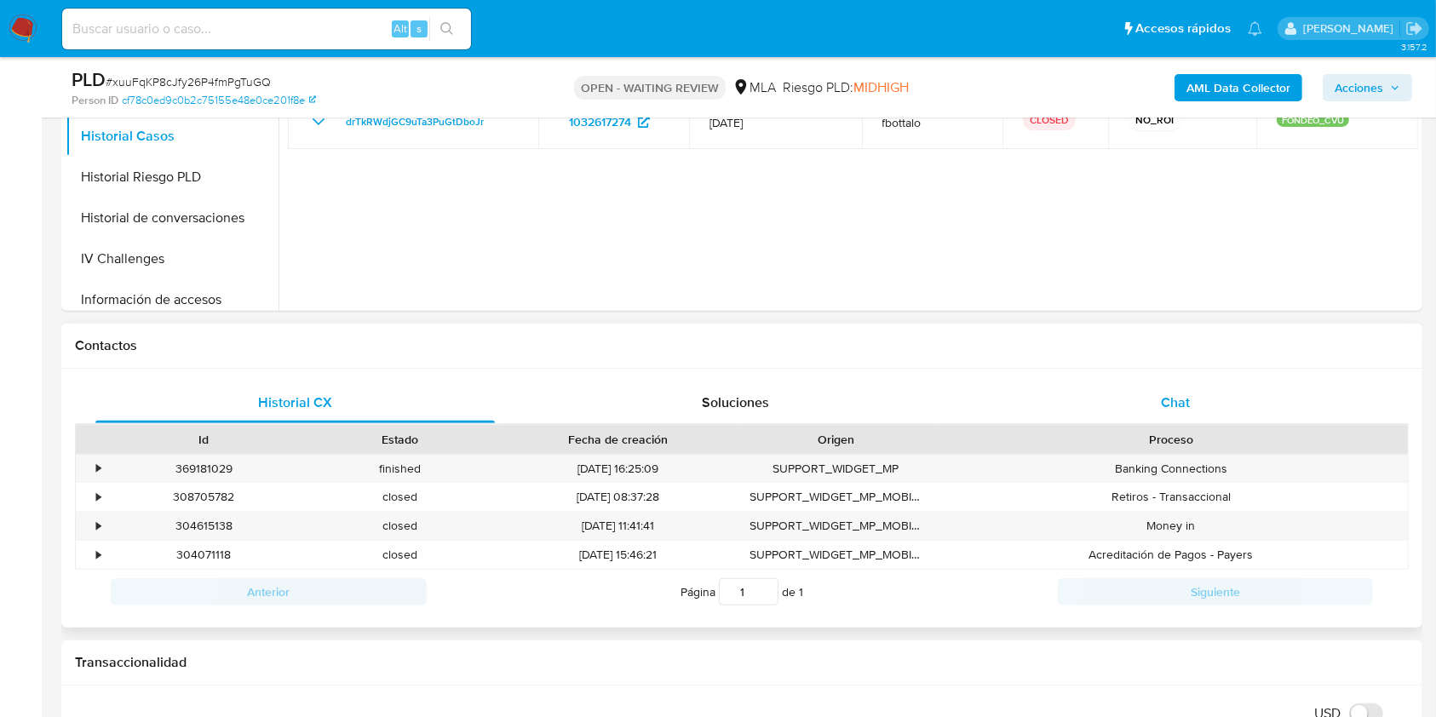
click at [1085, 393] on div "Chat" at bounding box center [1175, 402] width 399 height 41
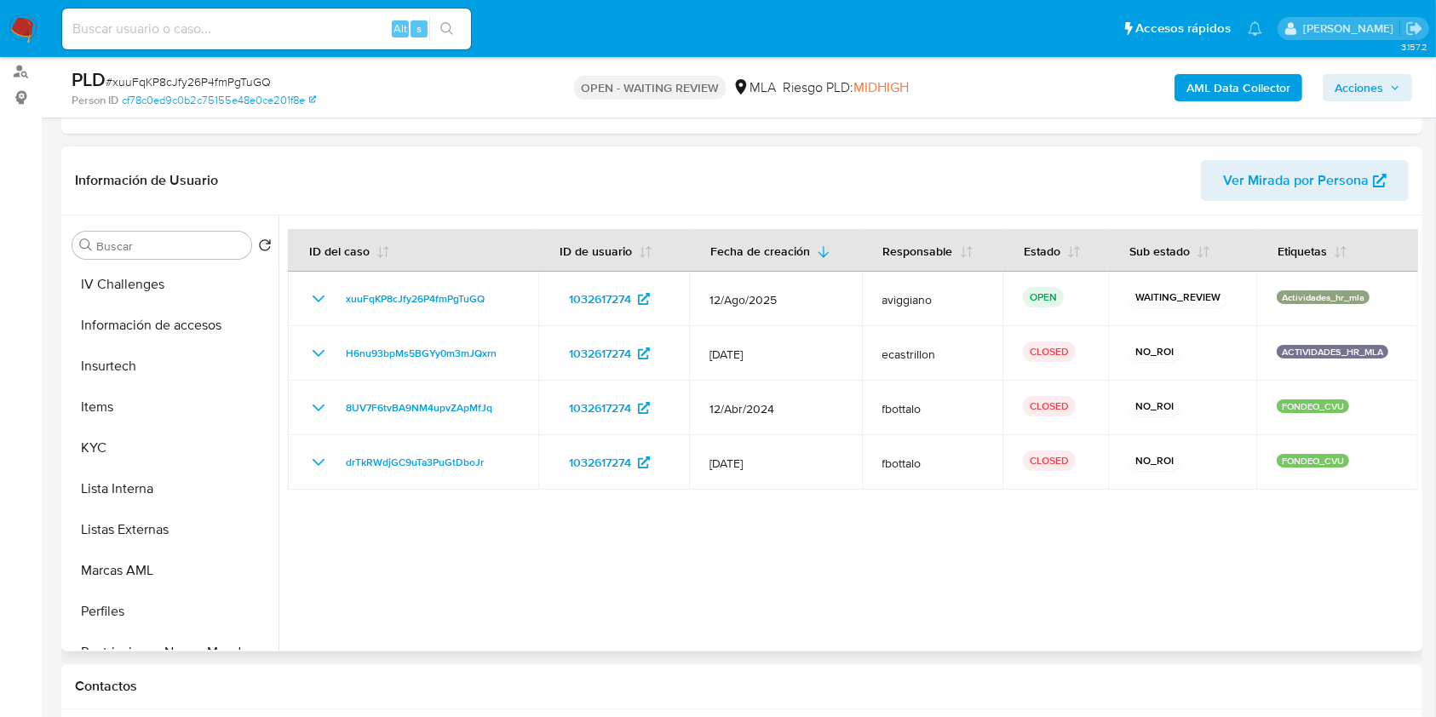
scroll to position [795, 0]
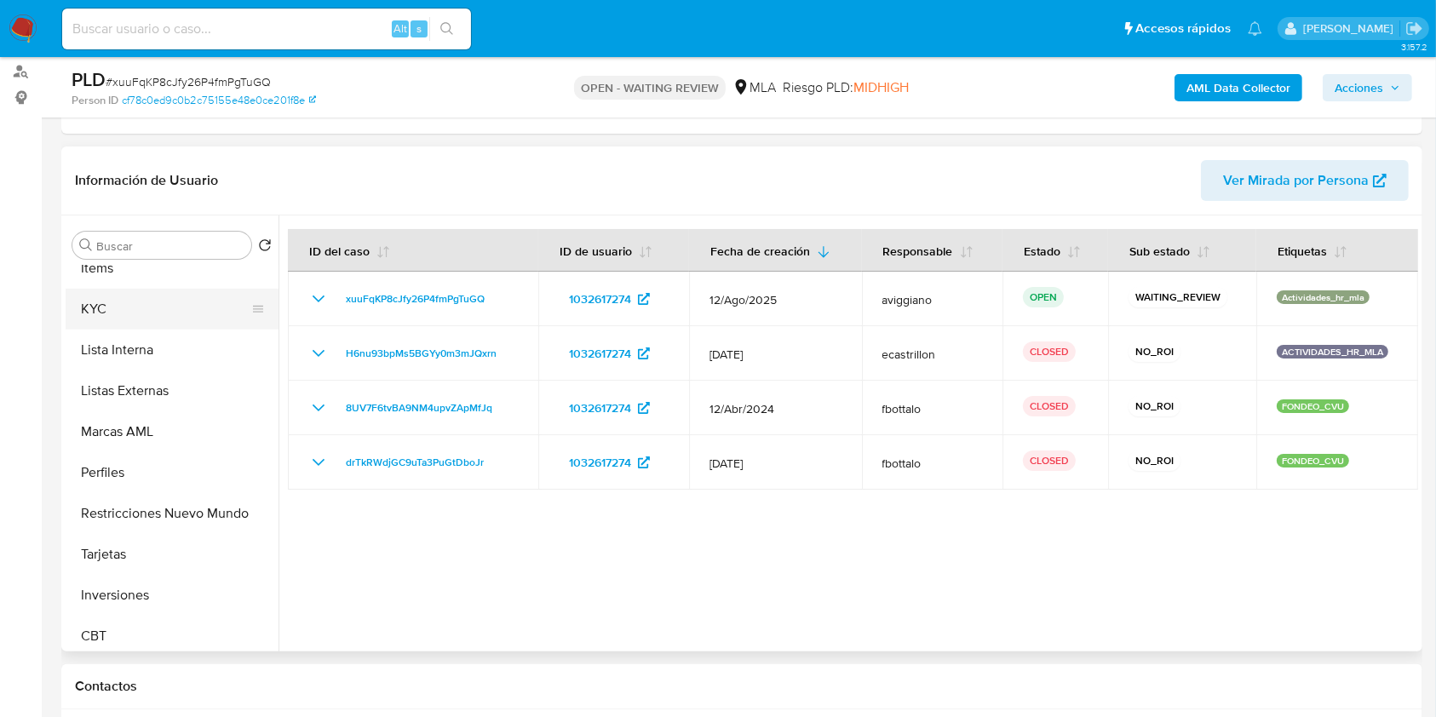
click at [129, 318] on button "KYC" at bounding box center [165, 309] width 199 height 41
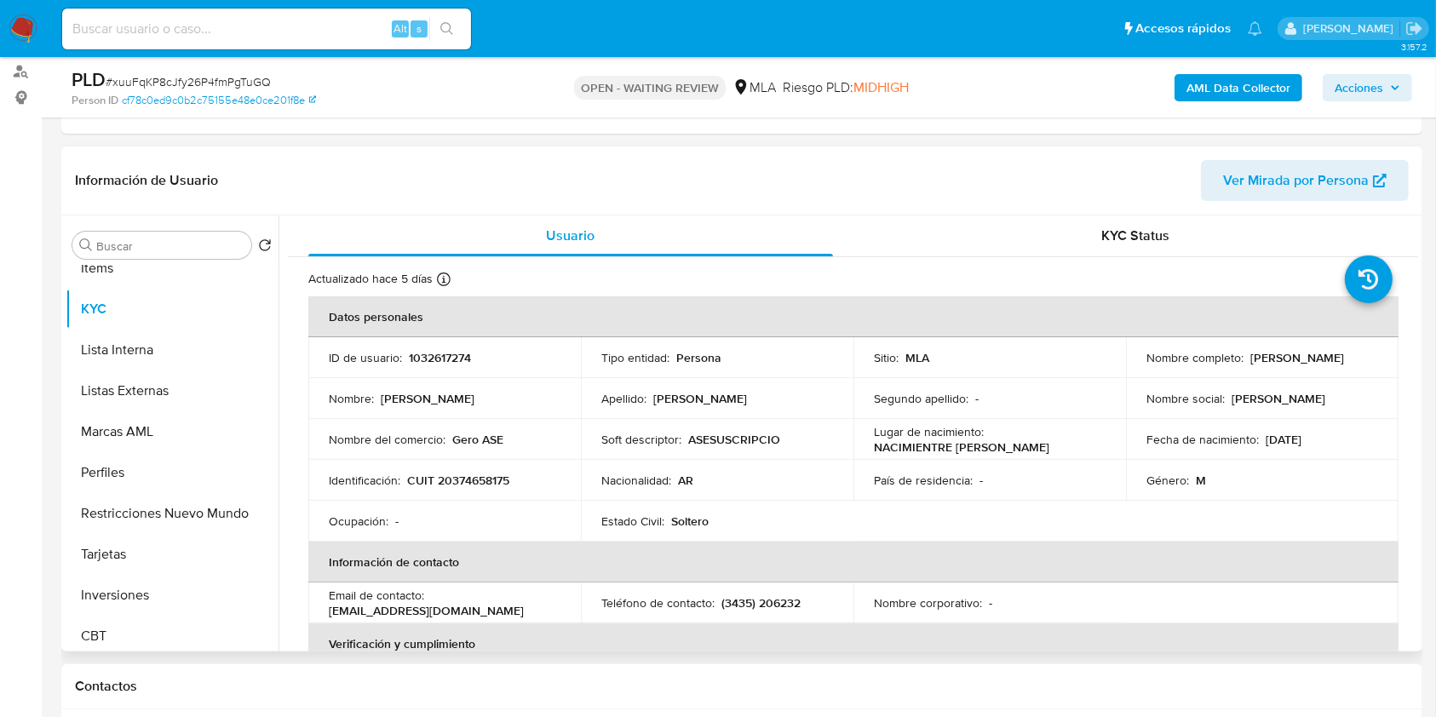
click at [495, 492] on td "Identificación : CUIT 20374658175" at bounding box center [444, 480] width 273 height 41
click at [495, 489] on td "Identificación : CUIT 20374658175" at bounding box center [444, 480] width 273 height 41
click at [495, 487] on p "CUIT 20374658175" at bounding box center [458, 480] width 102 height 15
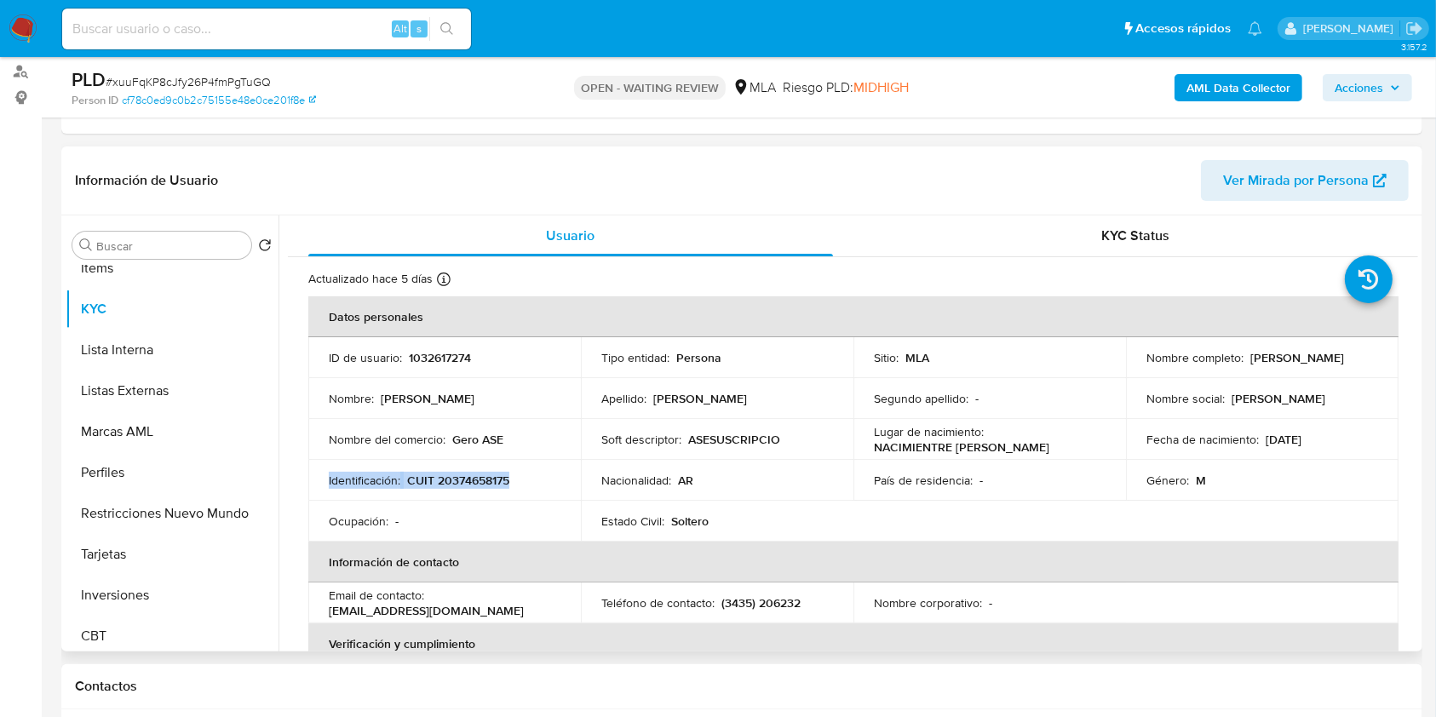
click at [495, 487] on p "CUIT 20374658175" at bounding box center [458, 480] width 102 height 15
click at [491, 476] on p "CUIT 20374658175" at bounding box center [458, 480] width 102 height 15
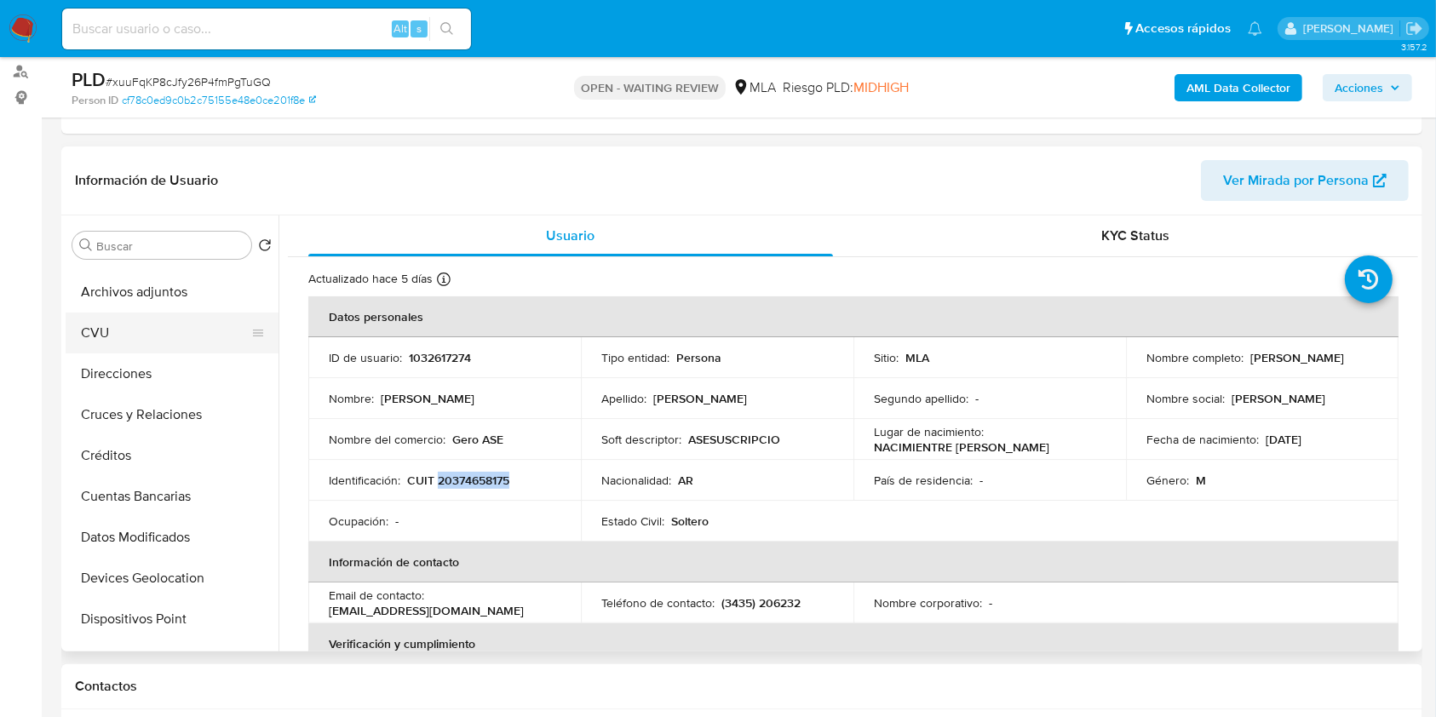
scroll to position [0, 0]
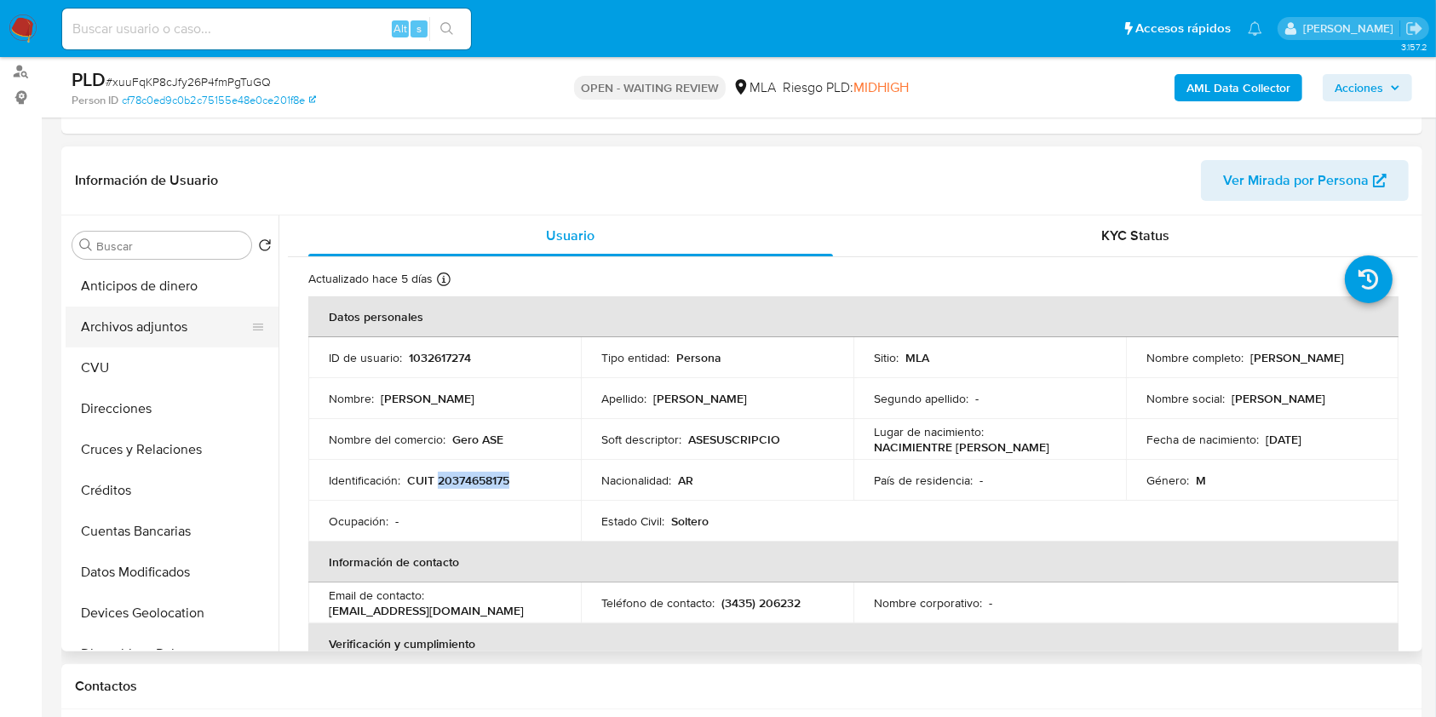
click at [206, 337] on button "Archivos adjuntos" at bounding box center [165, 327] width 199 height 41
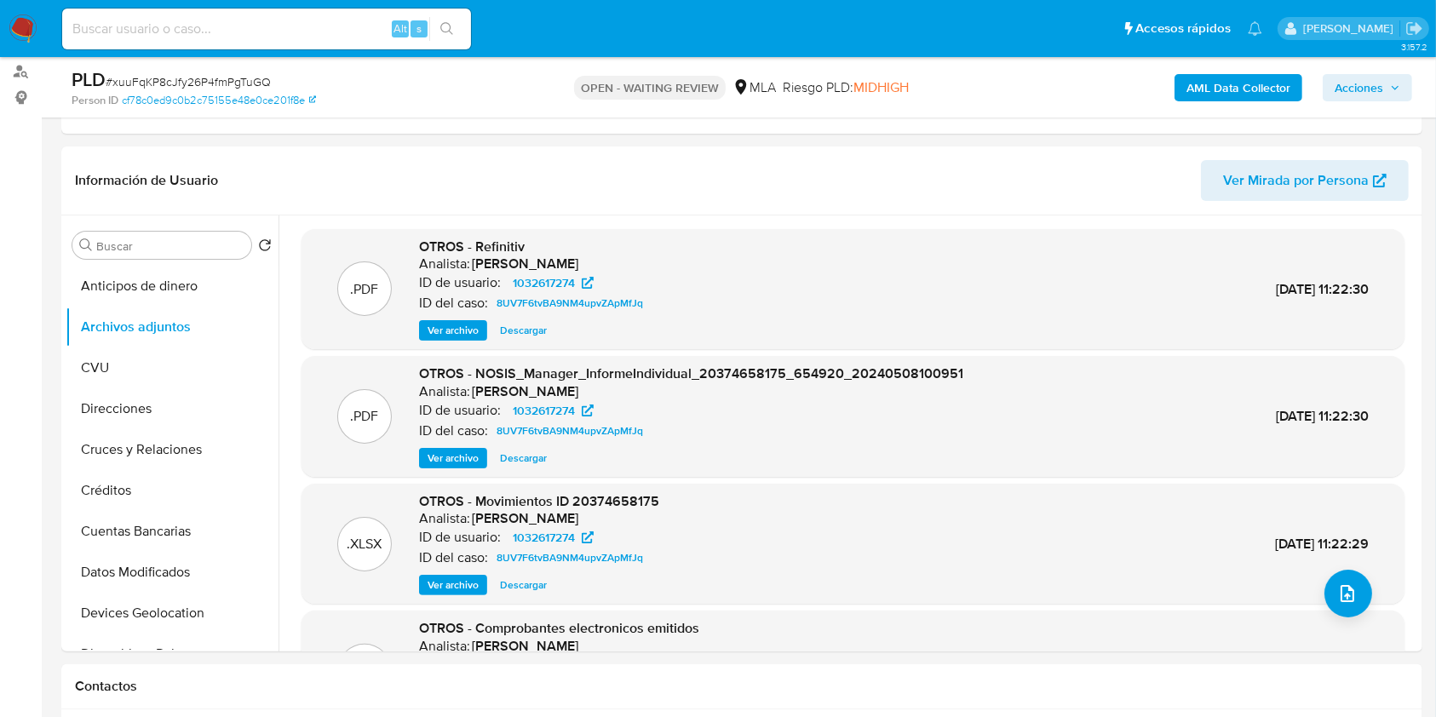
click at [1262, 85] on b "AML Data Collector" at bounding box center [1238, 87] width 104 height 27
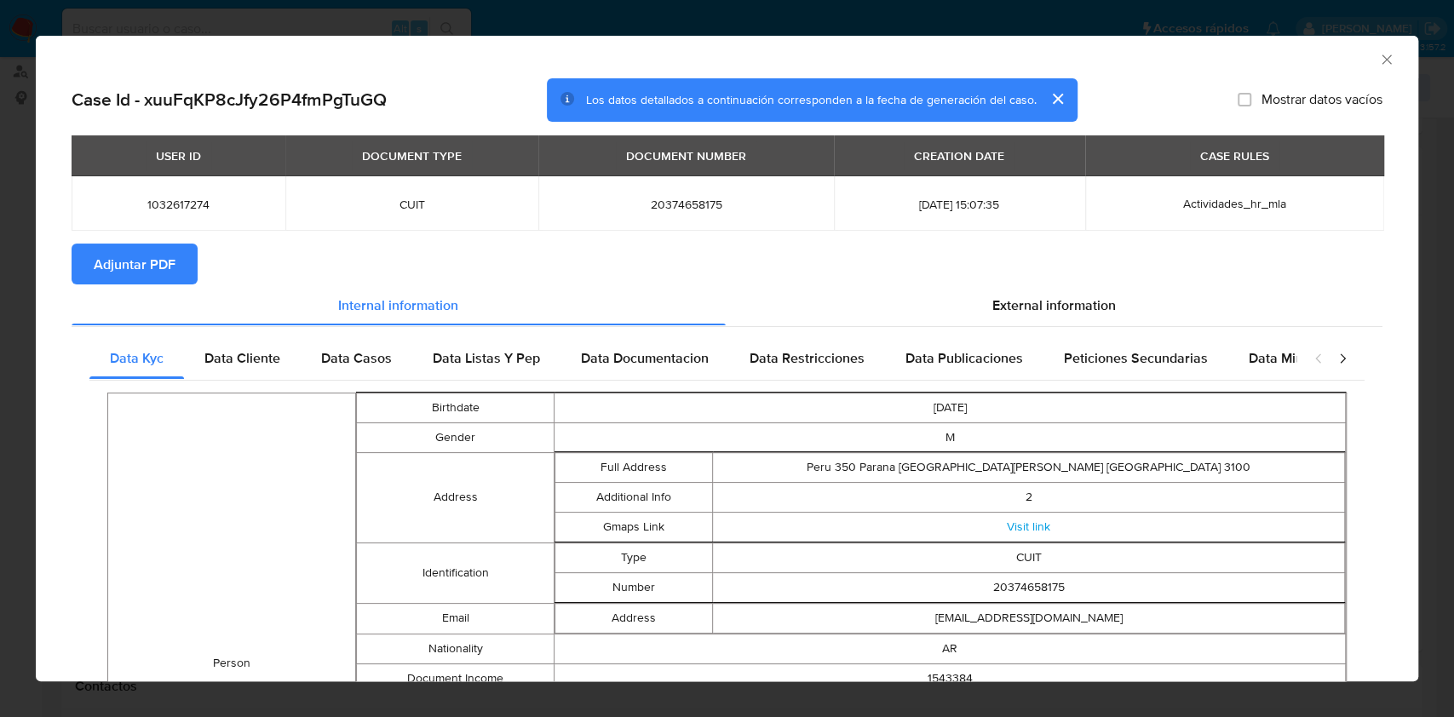
click at [100, 265] on span "Adjuntar PDF" at bounding box center [135, 263] width 82 height 37
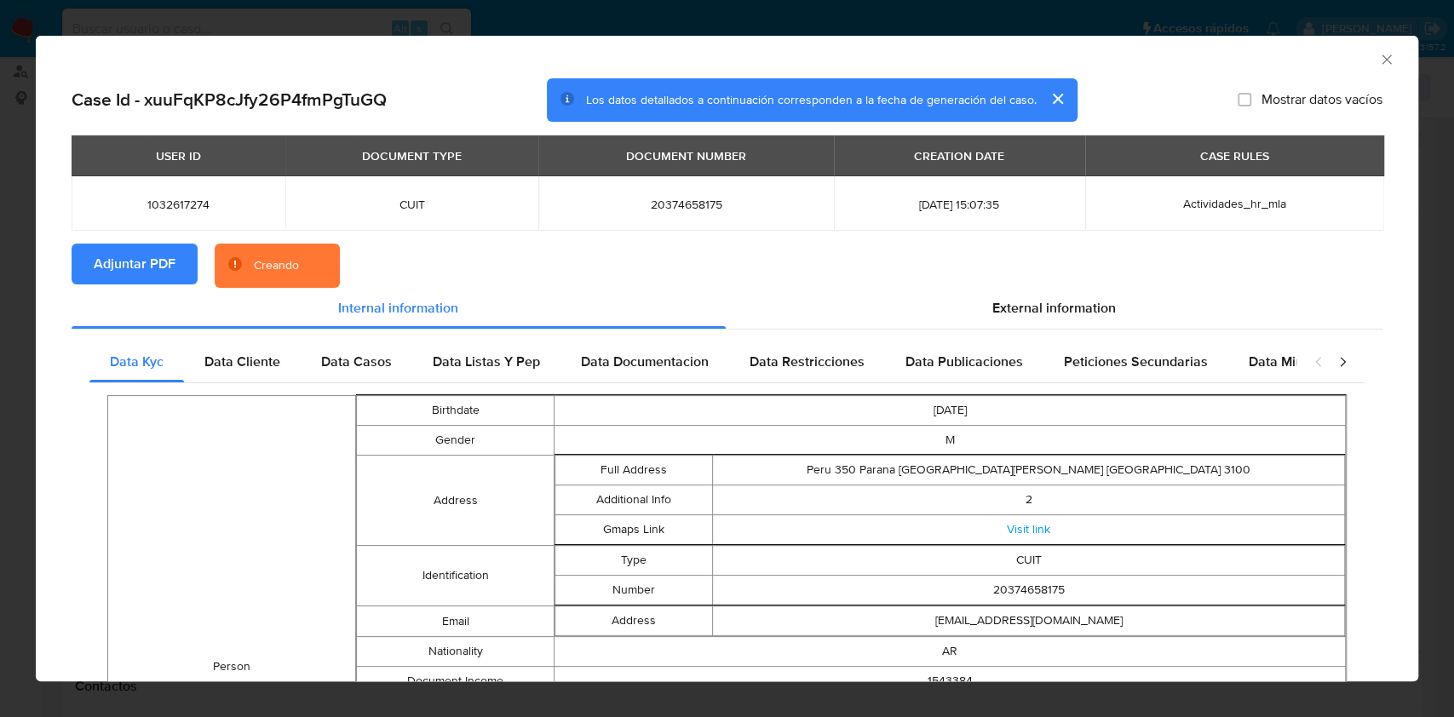
click at [1378, 67] on icon "Cerrar ventana" at bounding box center [1386, 59] width 17 height 17
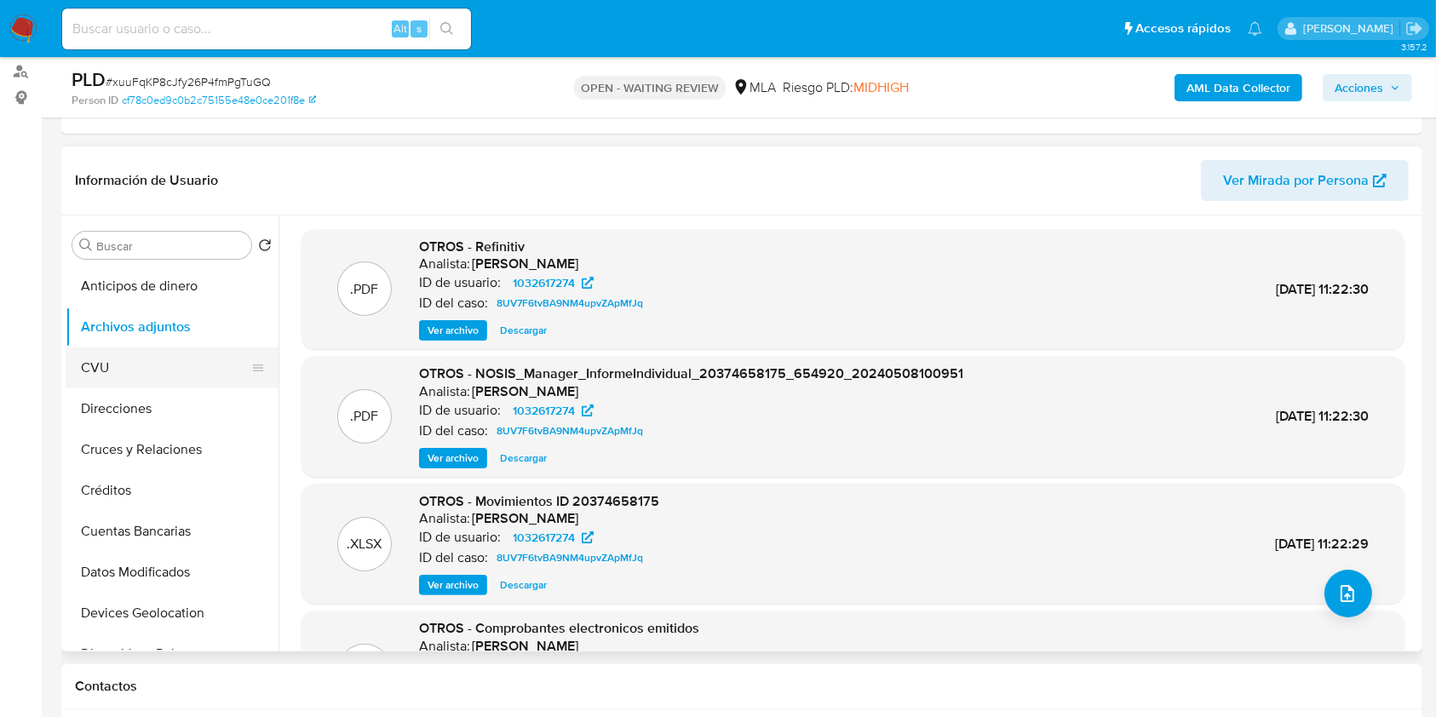
click at [145, 351] on button "CVU" at bounding box center [165, 367] width 199 height 41
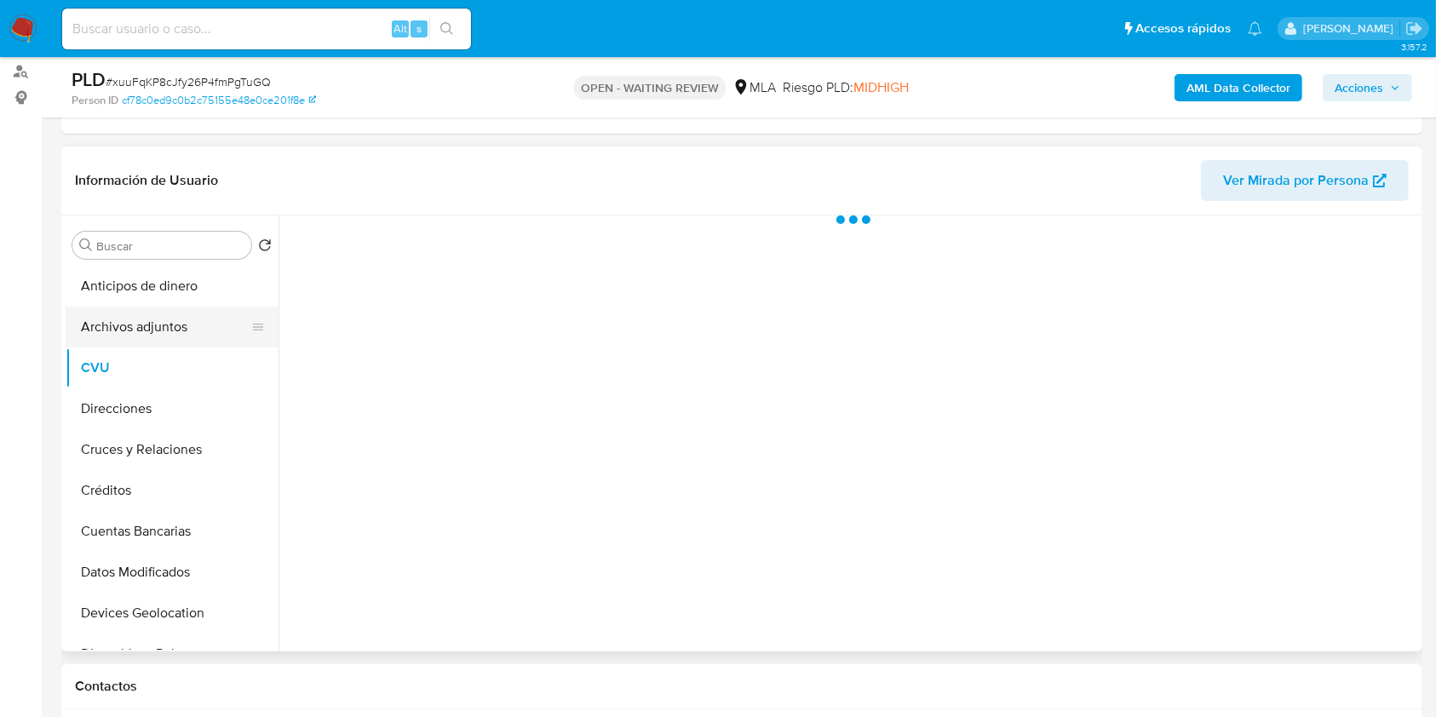
click at [150, 330] on button "Archivos adjuntos" at bounding box center [165, 327] width 199 height 41
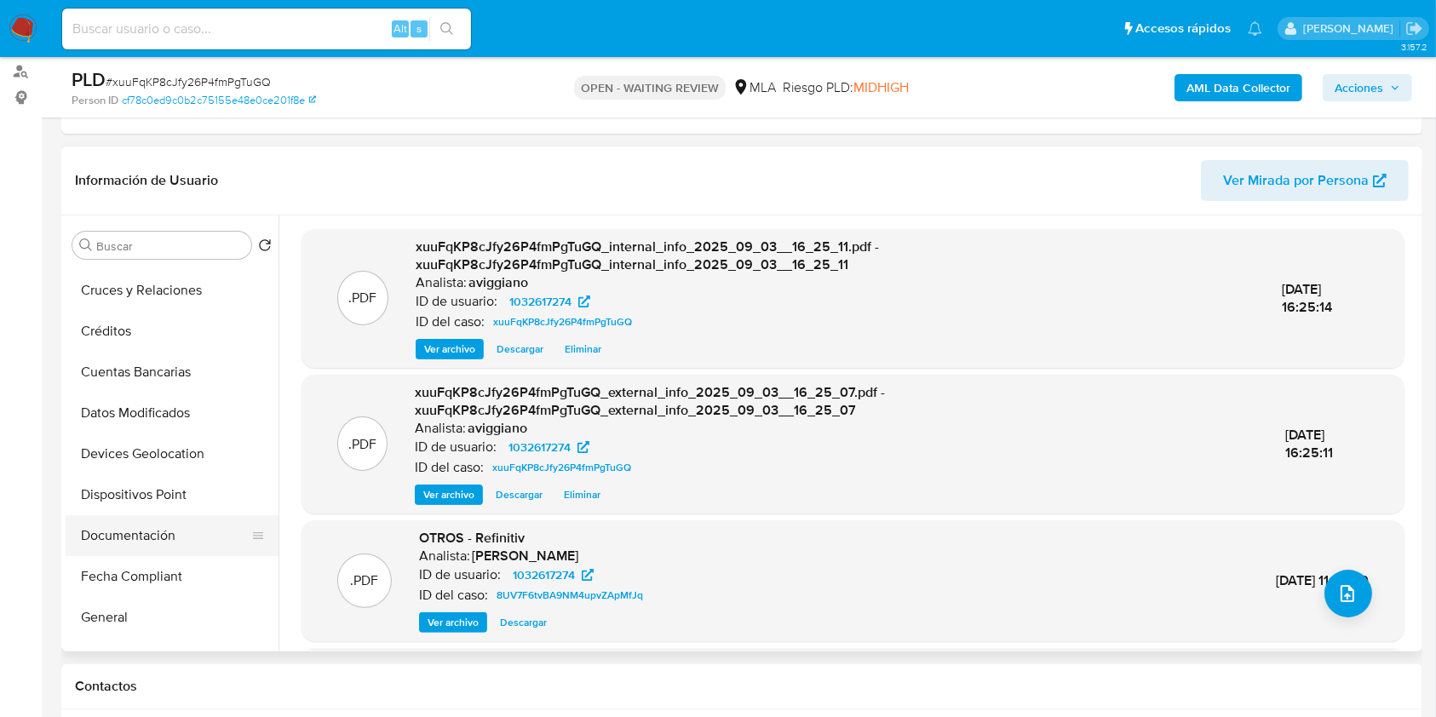
scroll to position [227, 0]
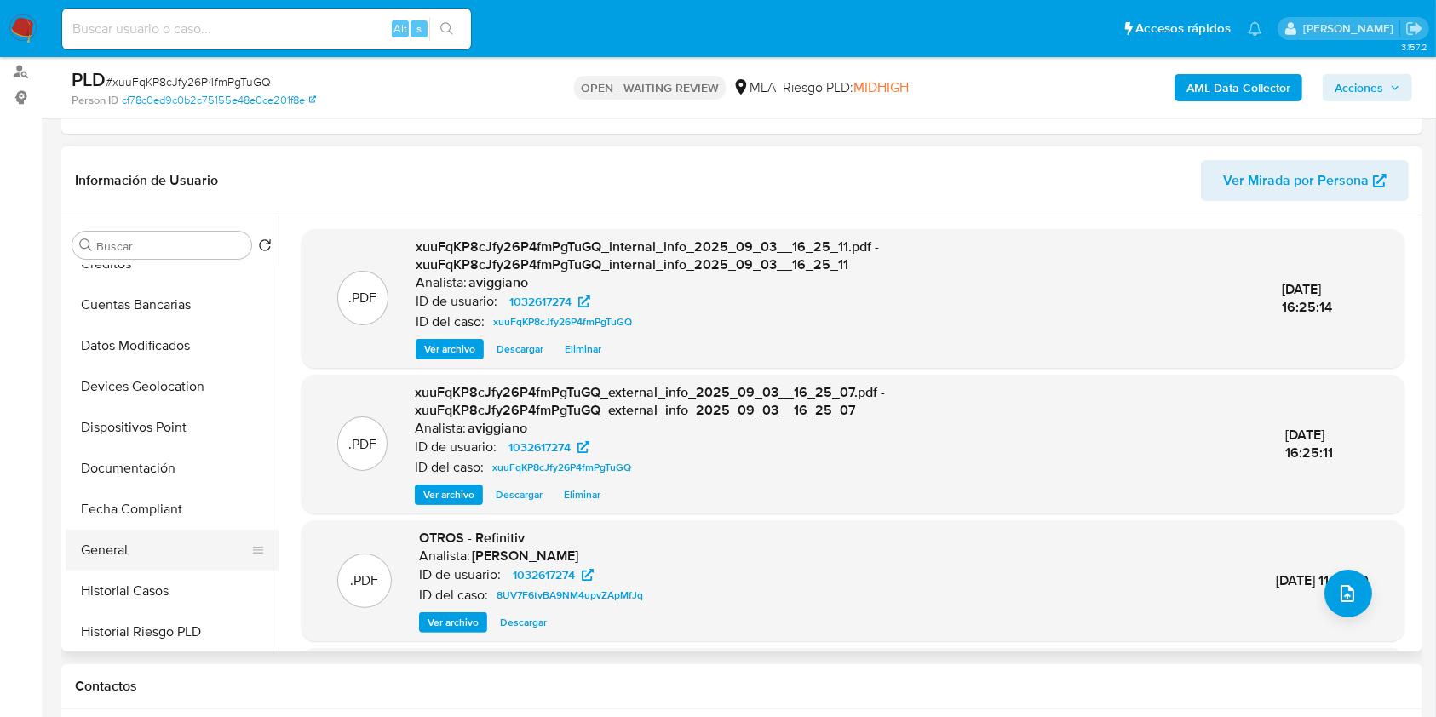
click at [113, 559] on button "General" at bounding box center [165, 550] width 199 height 41
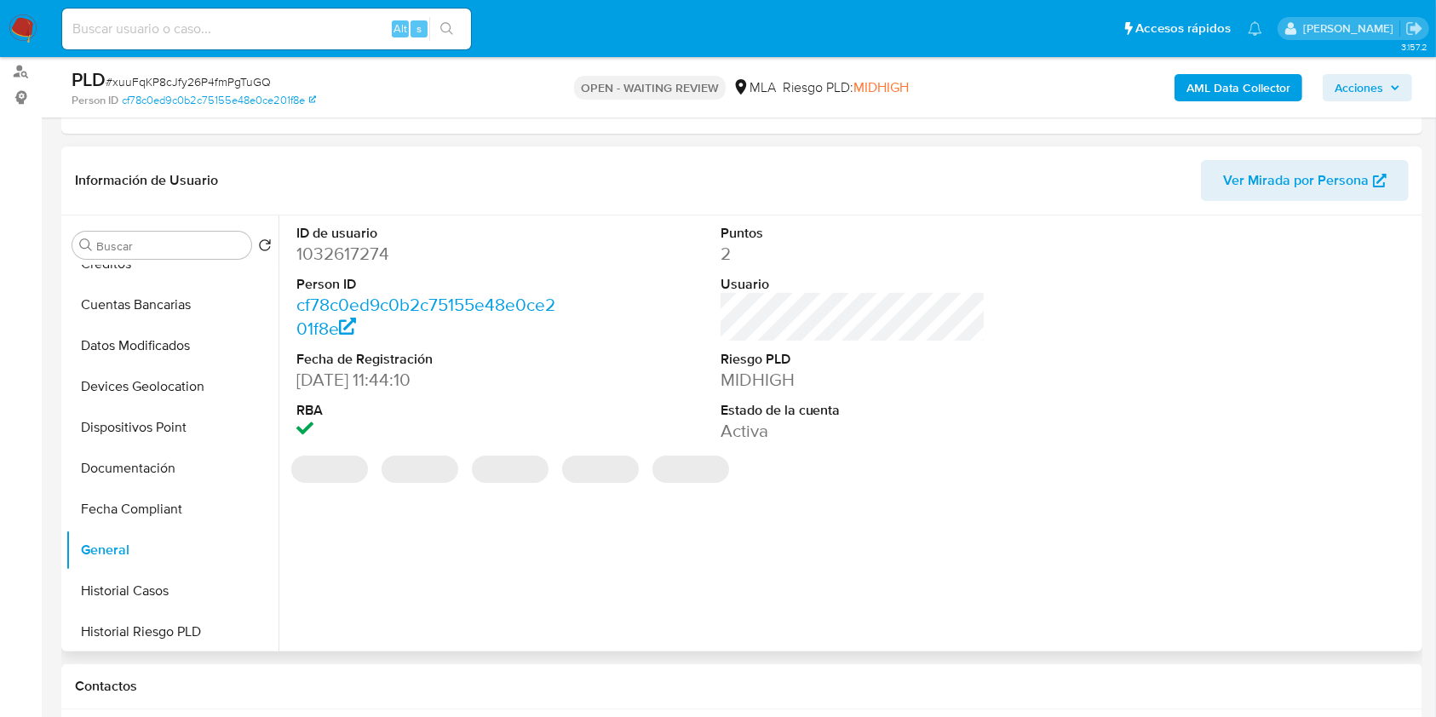
click at [341, 249] on dd "1032617274" at bounding box center [429, 254] width 266 height 24
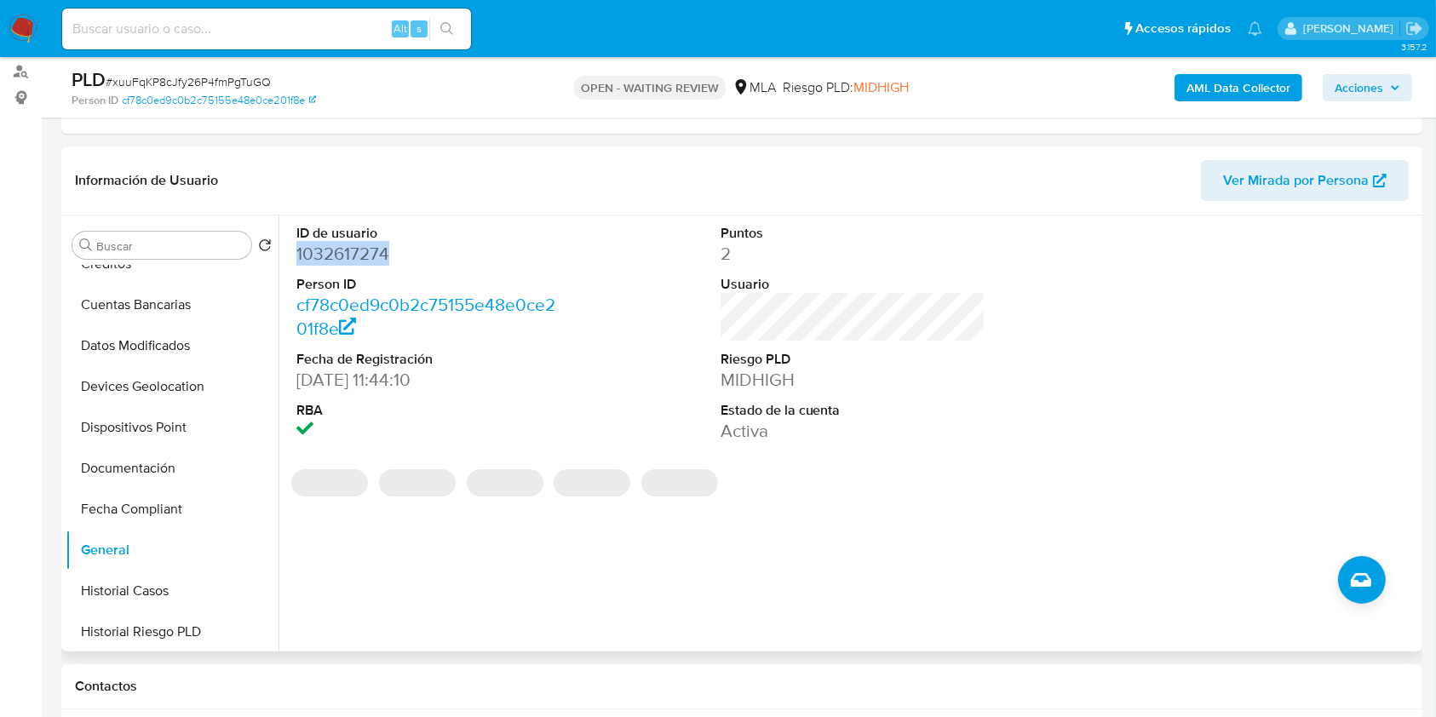
click at [341, 249] on dd "1032617274" at bounding box center [429, 254] width 266 height 24
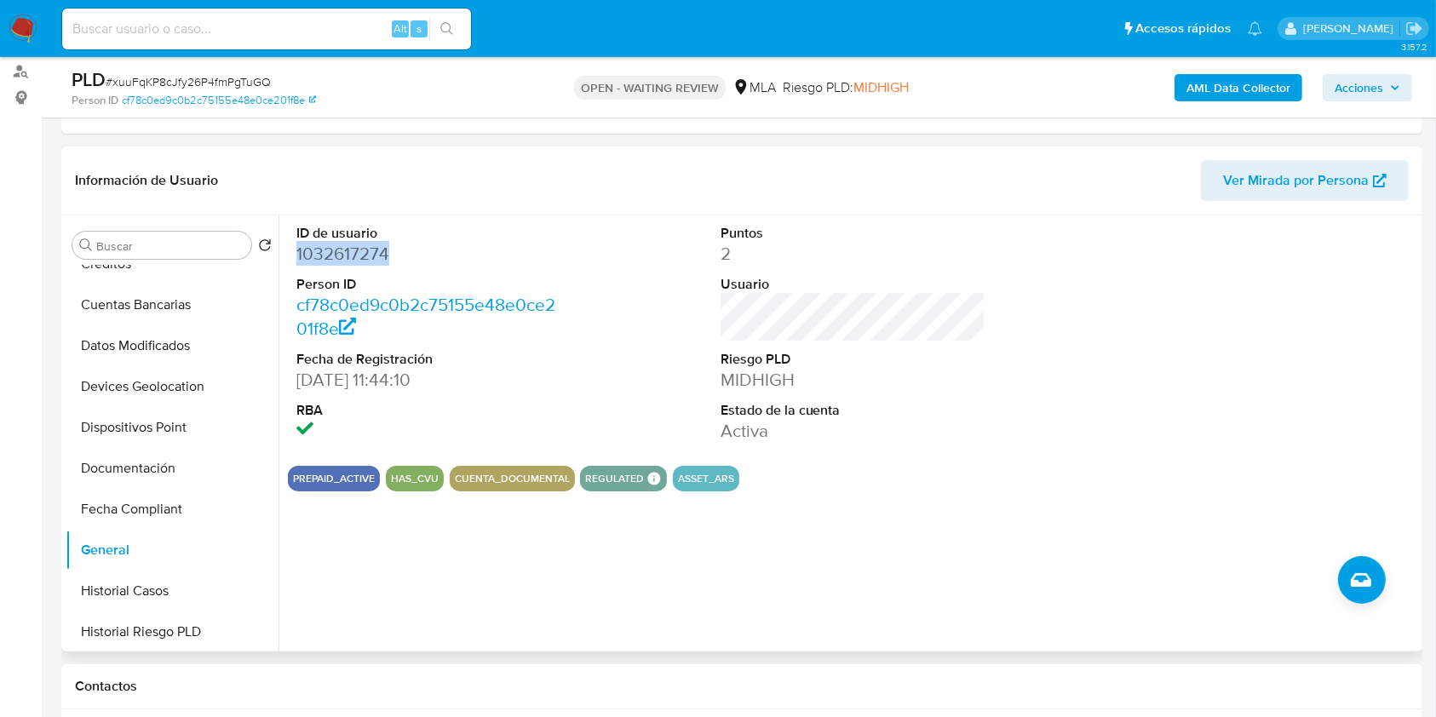
copy dd "1032617274"
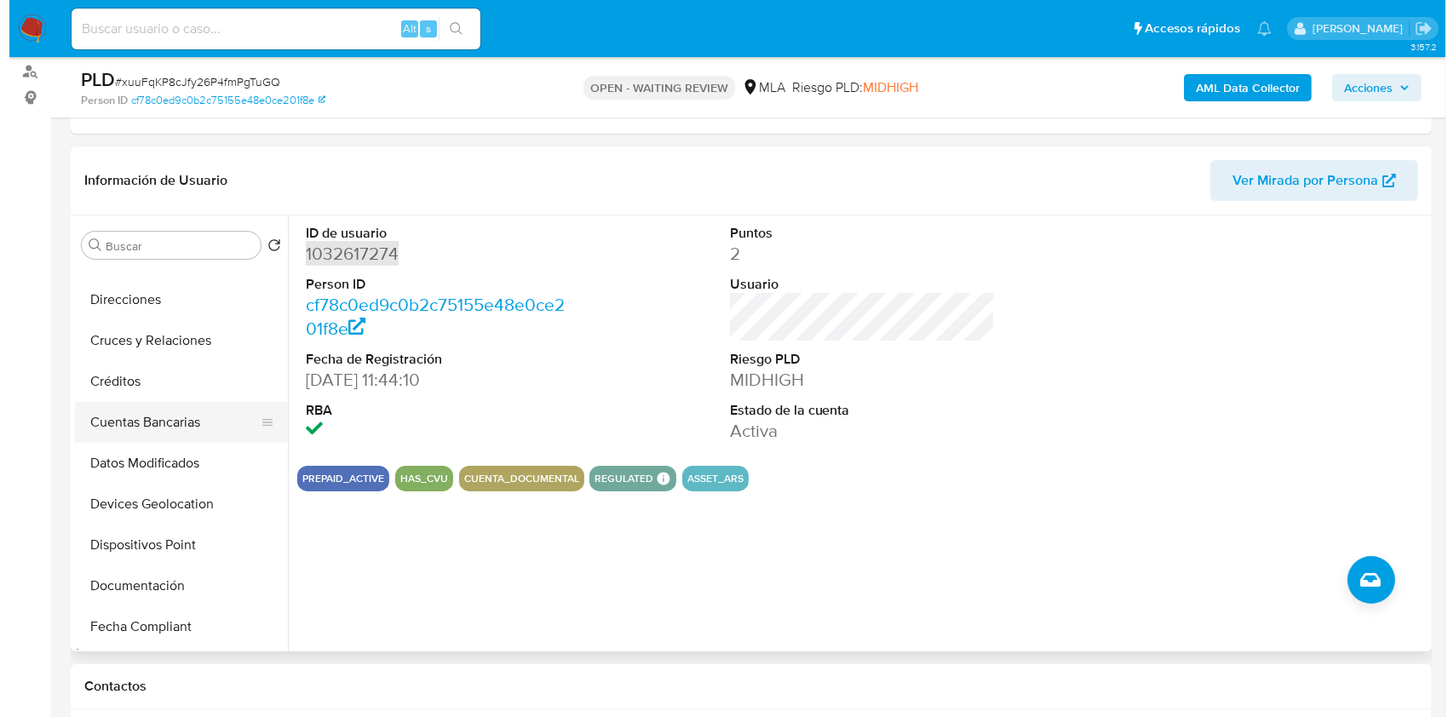
scroll to position [0, 0]
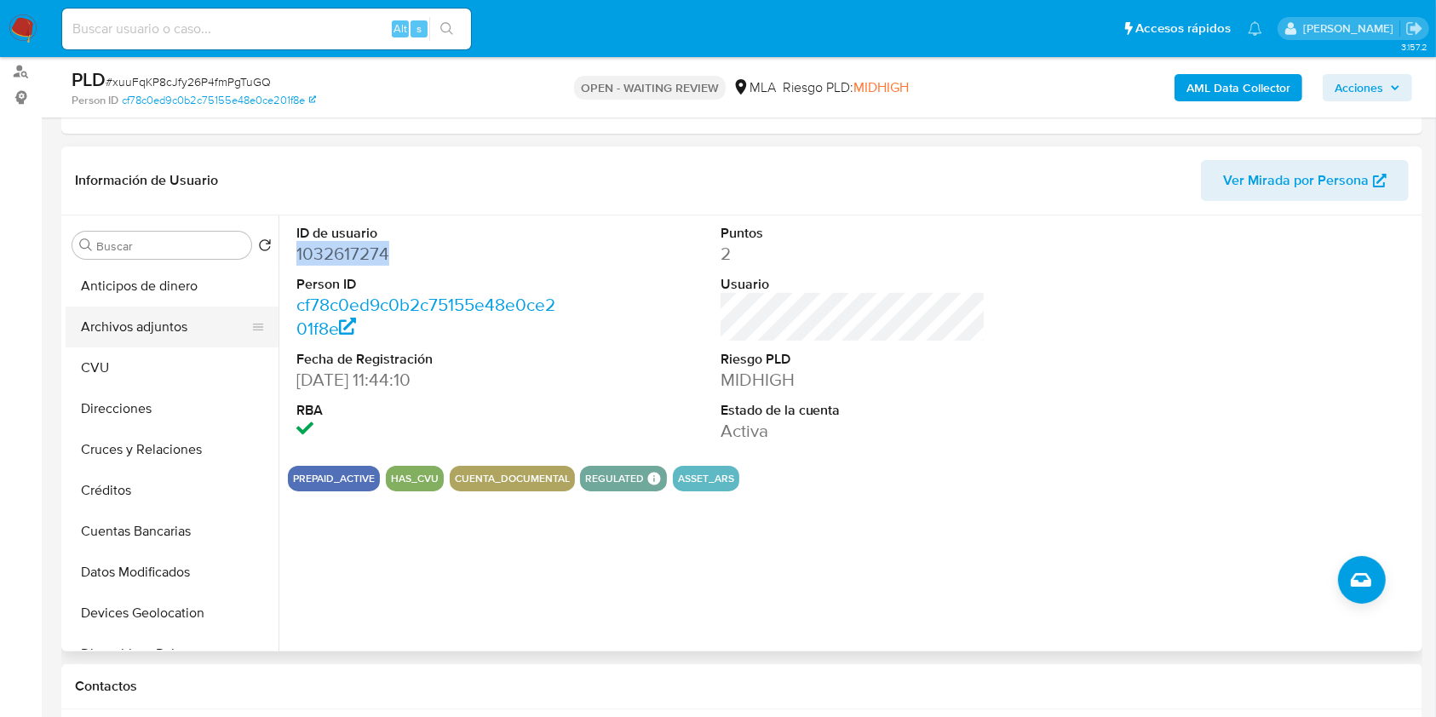
click at [174, 313] on button "Archivos adjuntos" at bounding box center [165, 327] width 199 height 41
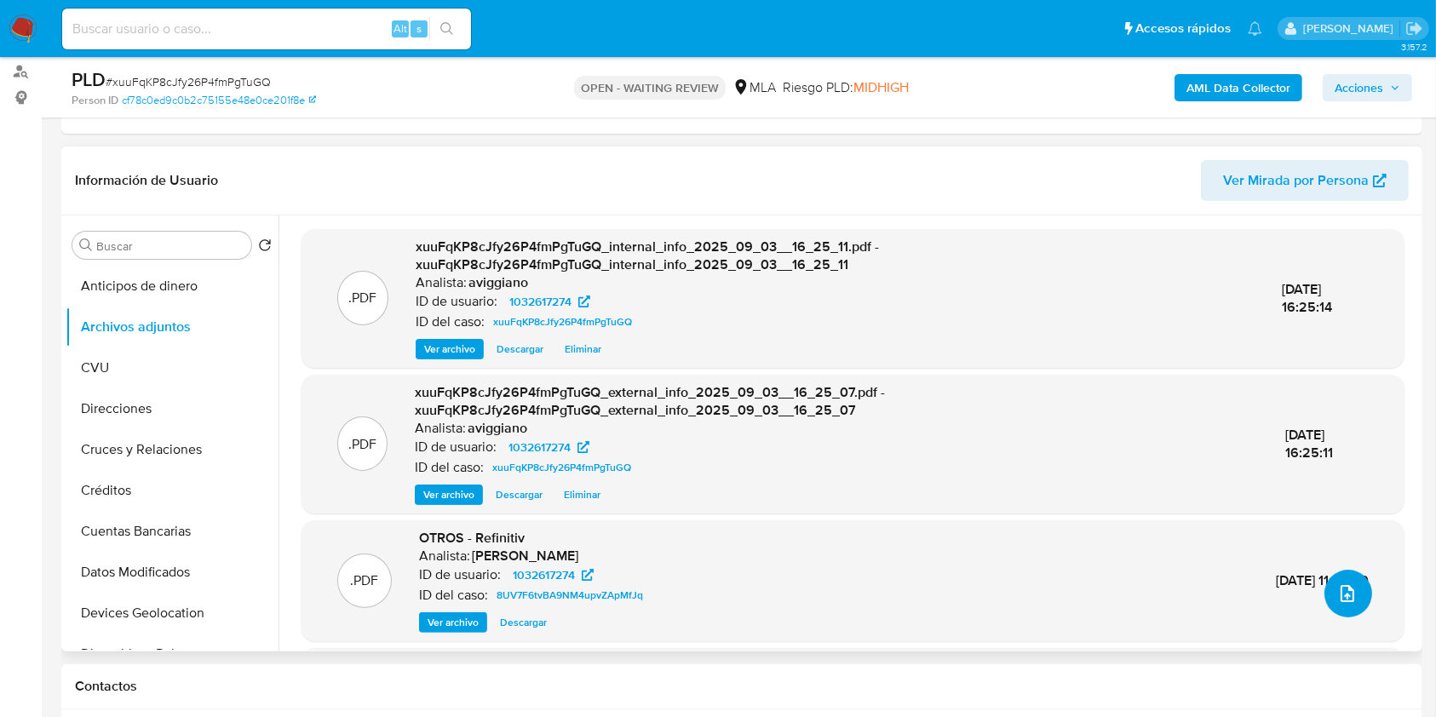
click at [1342, 578] on button "upload-file" at bounding box center [1348, 594] width 48 height 48
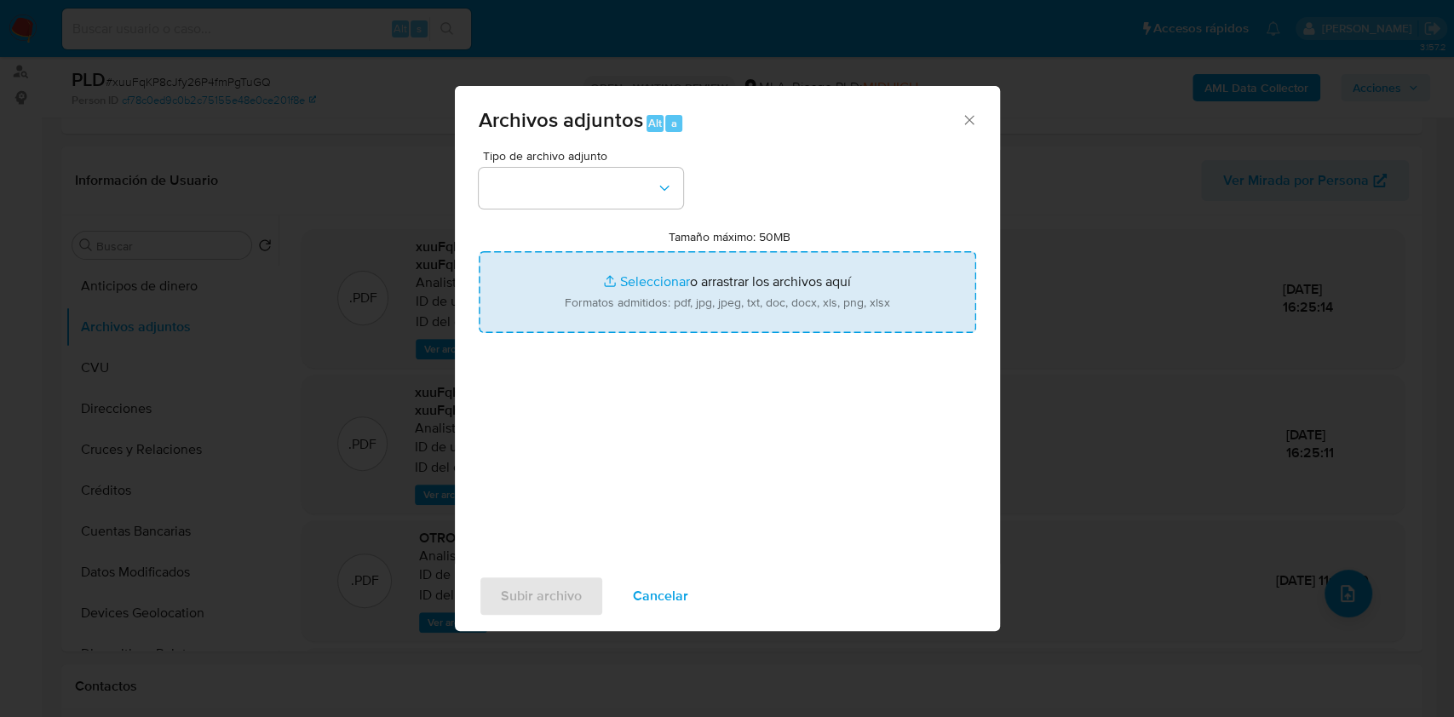
click at [852, 274] on input "Tamaño máximo: 50MB Seleccionar archivos" at bounding box center [727, 292] width 497 height 82
type input "C:\fakepath\Nosis - 1032617274.pdf"
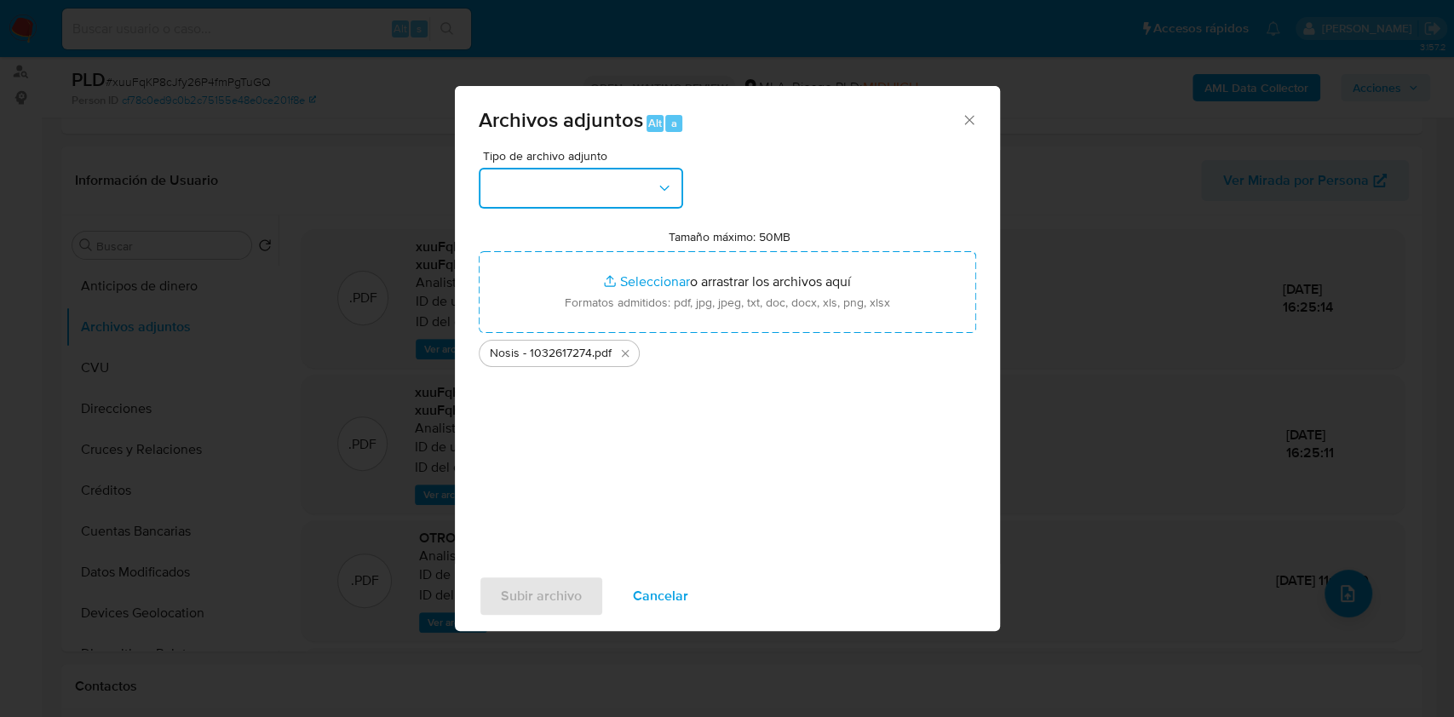
click at [597, 201] on button "button" at bounding box center [581, 188] width 204 height 41
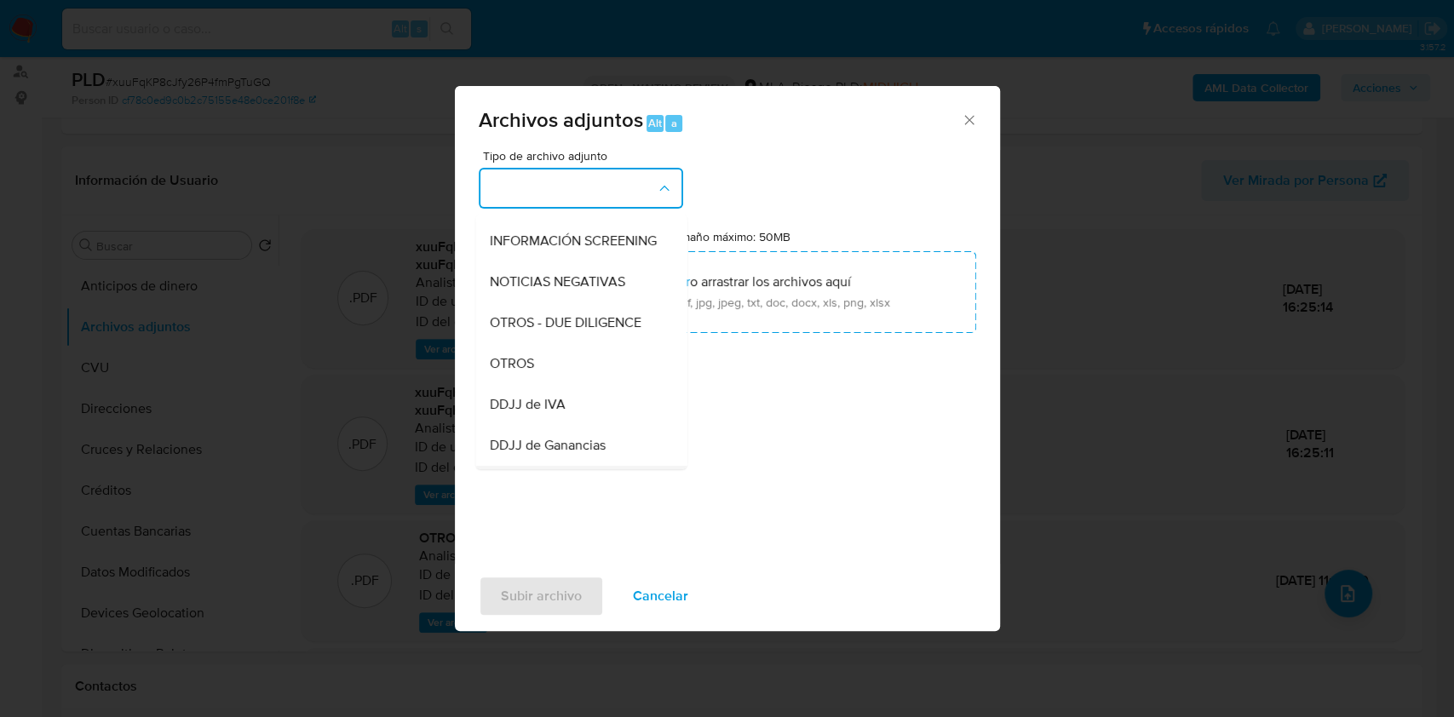
scroll to position [341, 0]
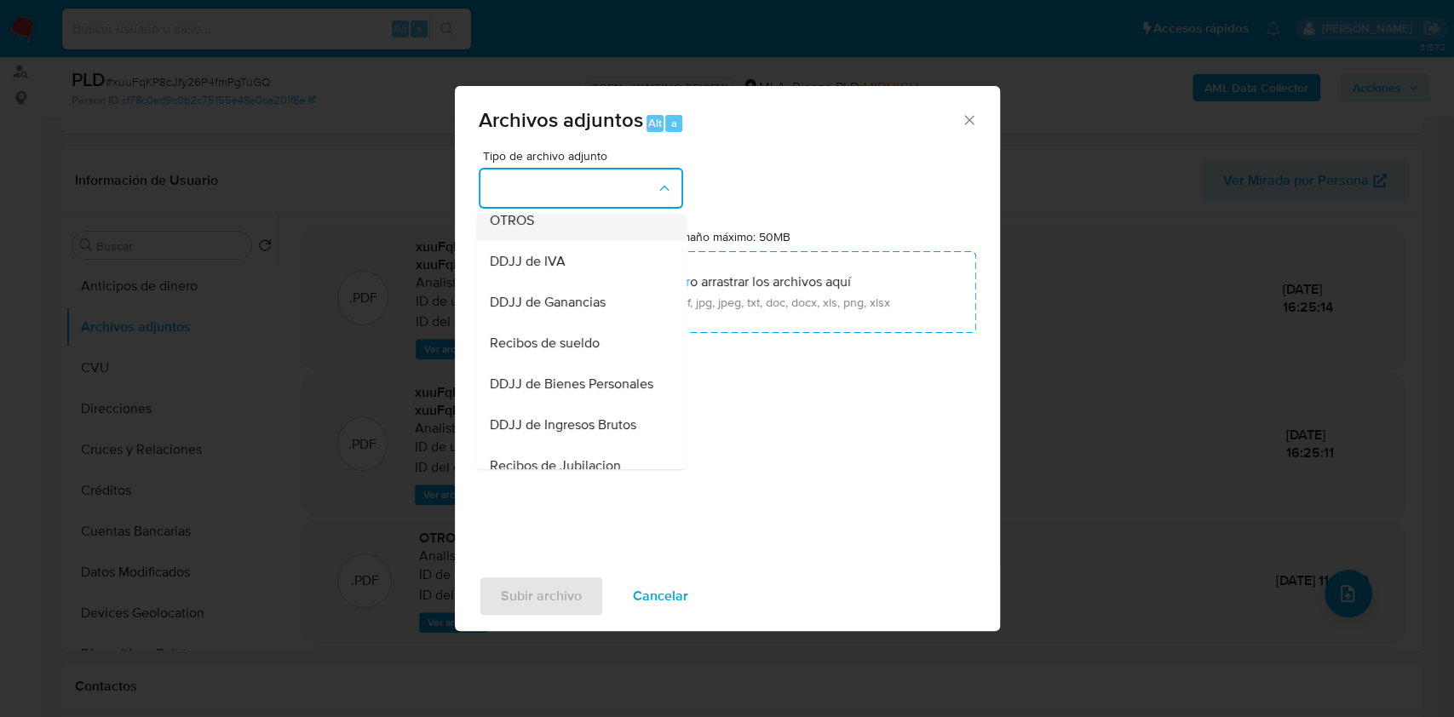
click at [517, 229] on span "OTROS" at bounding box center [511, 220] width 44 height 17
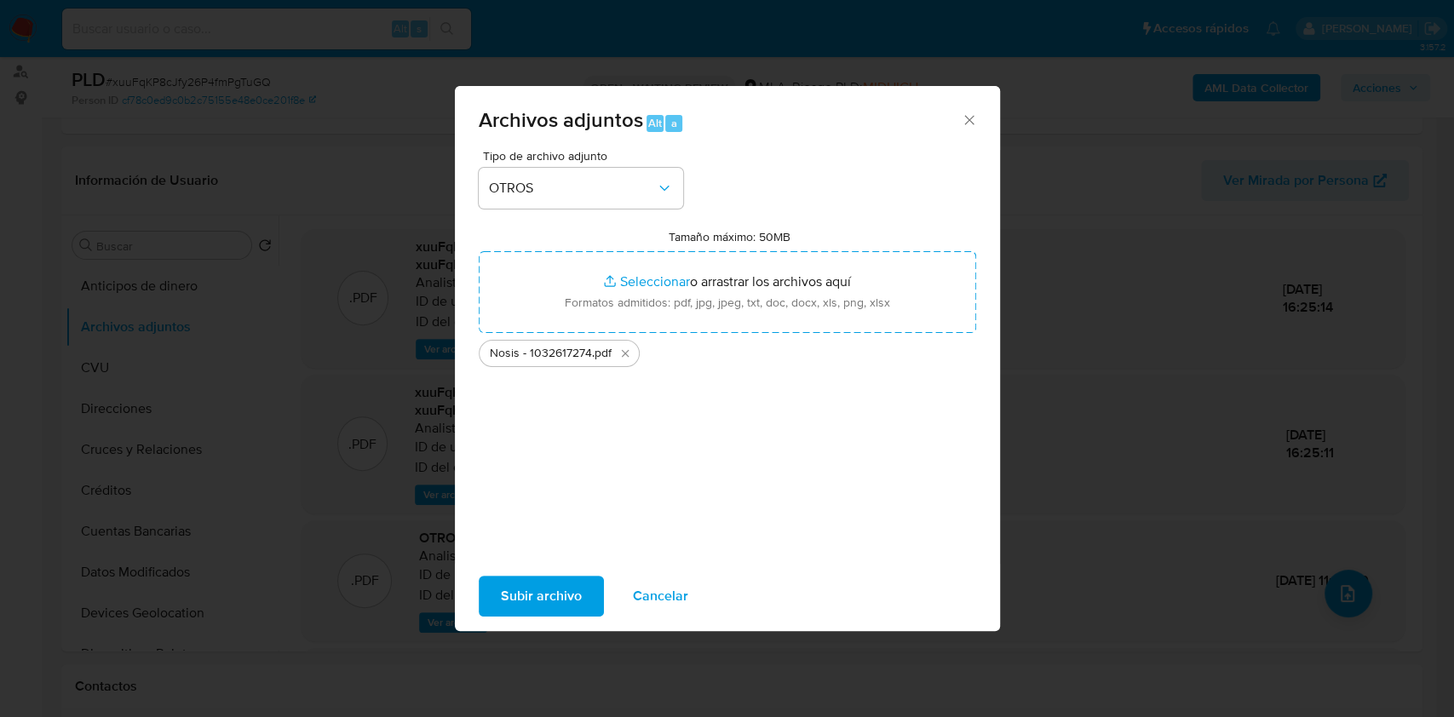
click at [519, 588] on span "Subir archivo" at bounding box center [541, 595] width 81 height 37
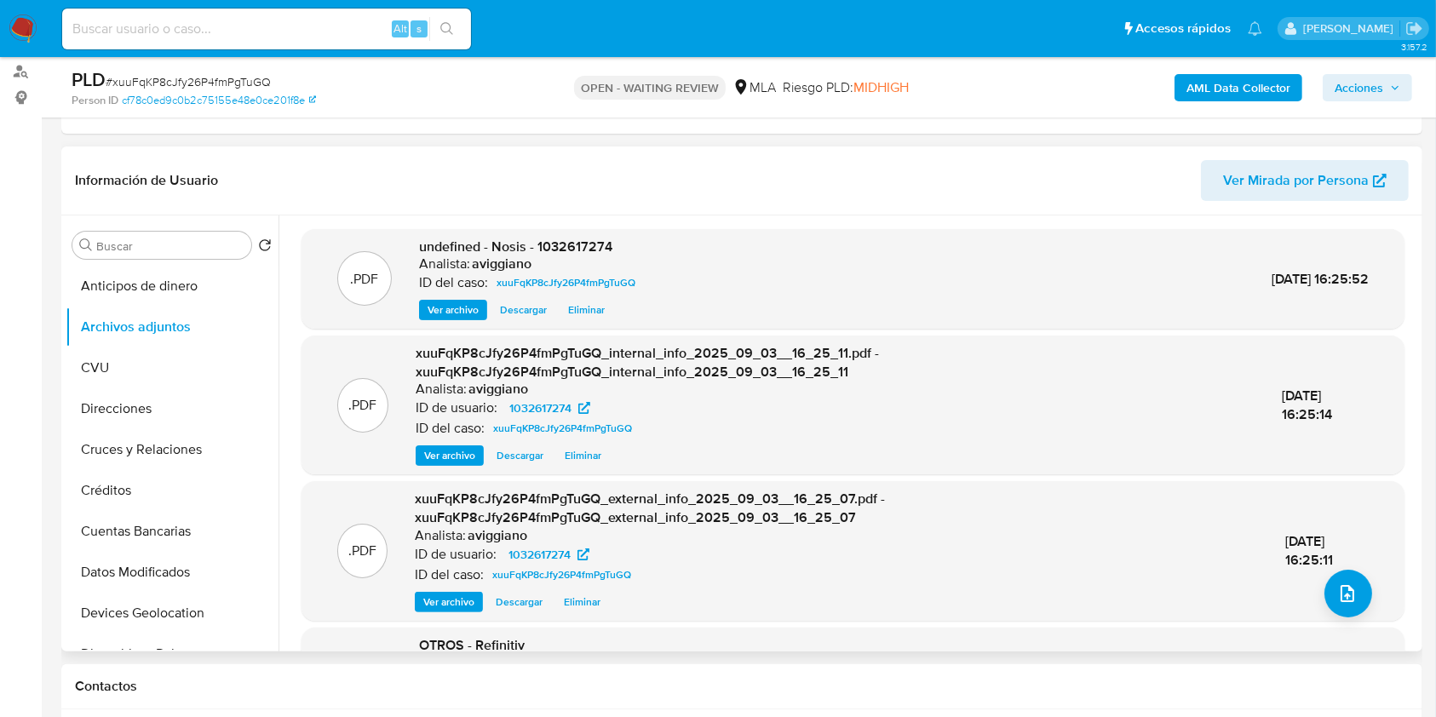
click at [611, 253] on div "undefined - Nosis - 1032617274 Analista: aviggiano ID del caso: xuuFqKP8cJfy26P…" at bounding box center [530, 279] width 223 height 83
click at [589, 248] on span "undefined - Nosis - 1032617274" at bounding box center [515, 247] width 193 height 20
copy span "1032617274"
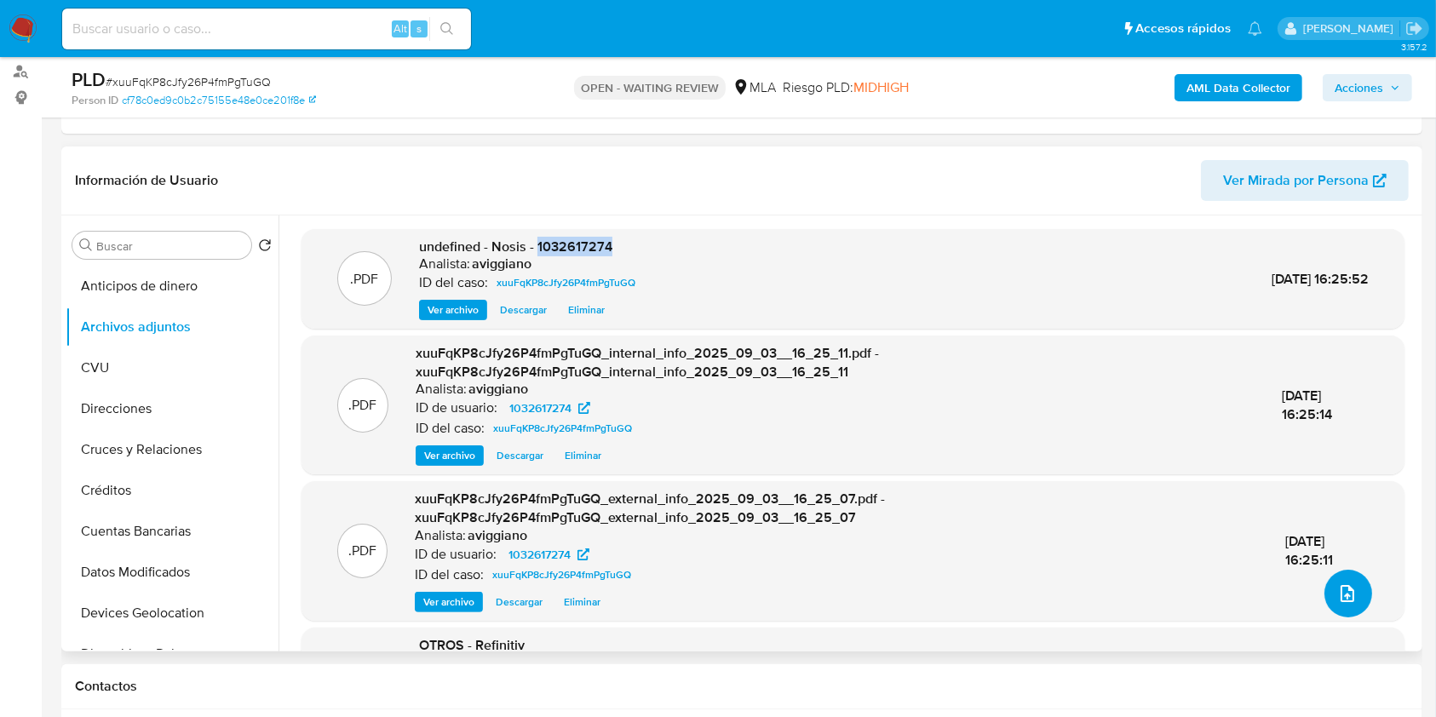
click at [1341, 605] on button "upload-file" at bounding box center [1348, 594] width 48 height 48
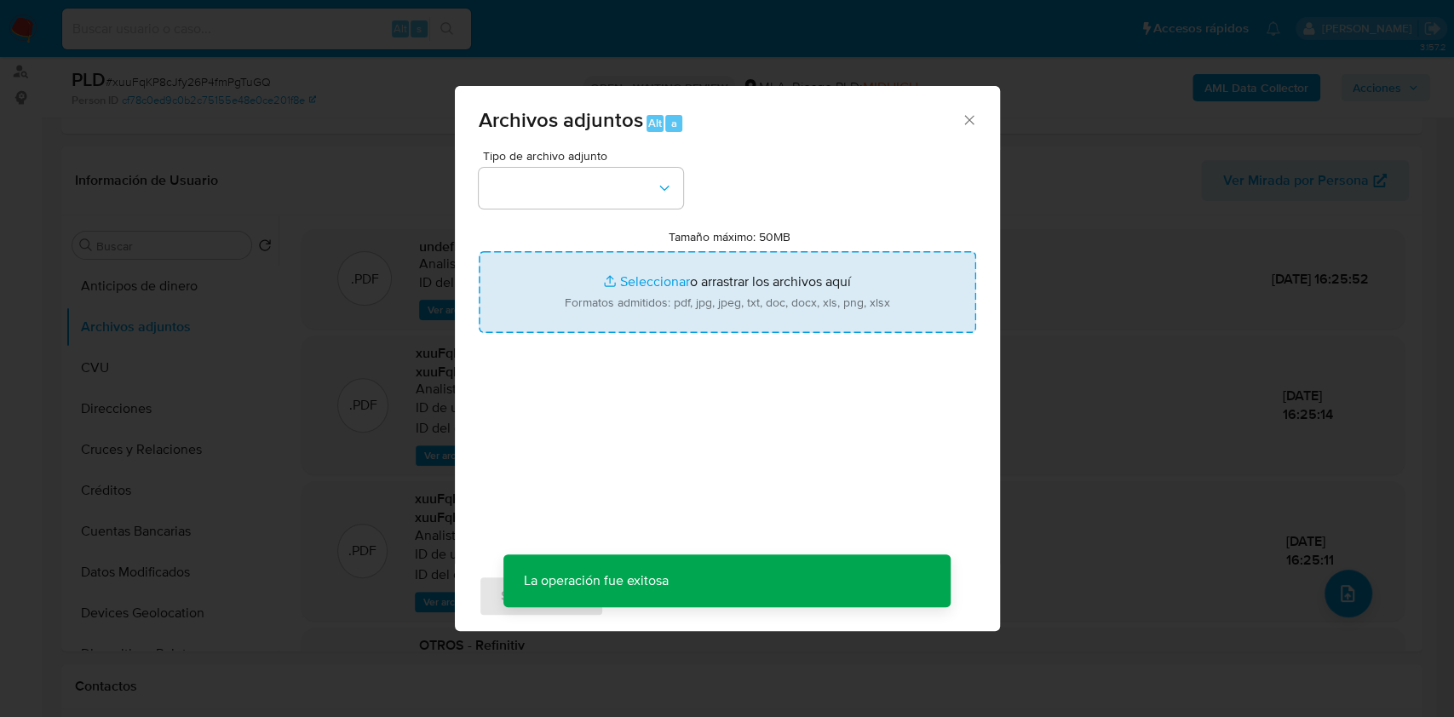
click at [768, 280] on input "Tamaño máximo: 50MB Seleccionar archivos" at bounding box center [727, 292] width 497 height 82
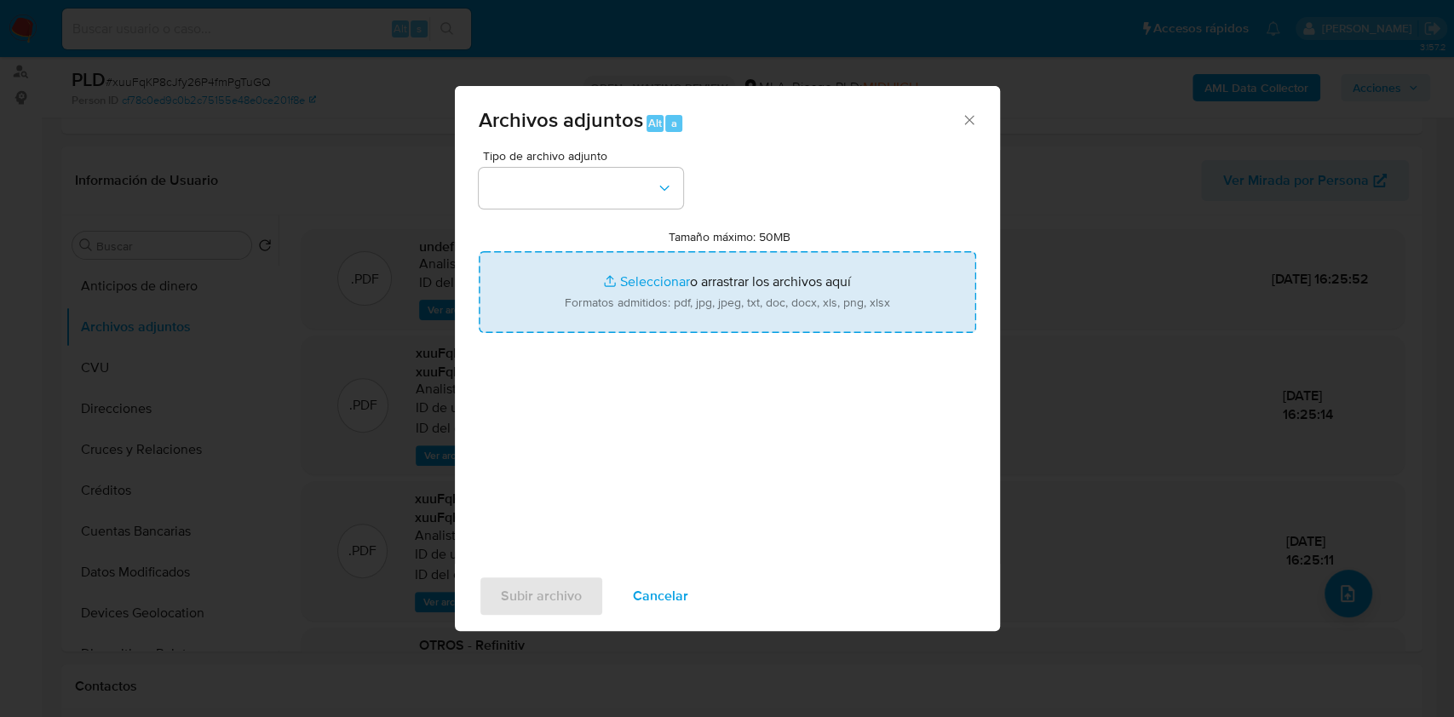
type input "C:\fakepath\Movimientos-Aladdin-v10_1 - 1032617274.xlsx"
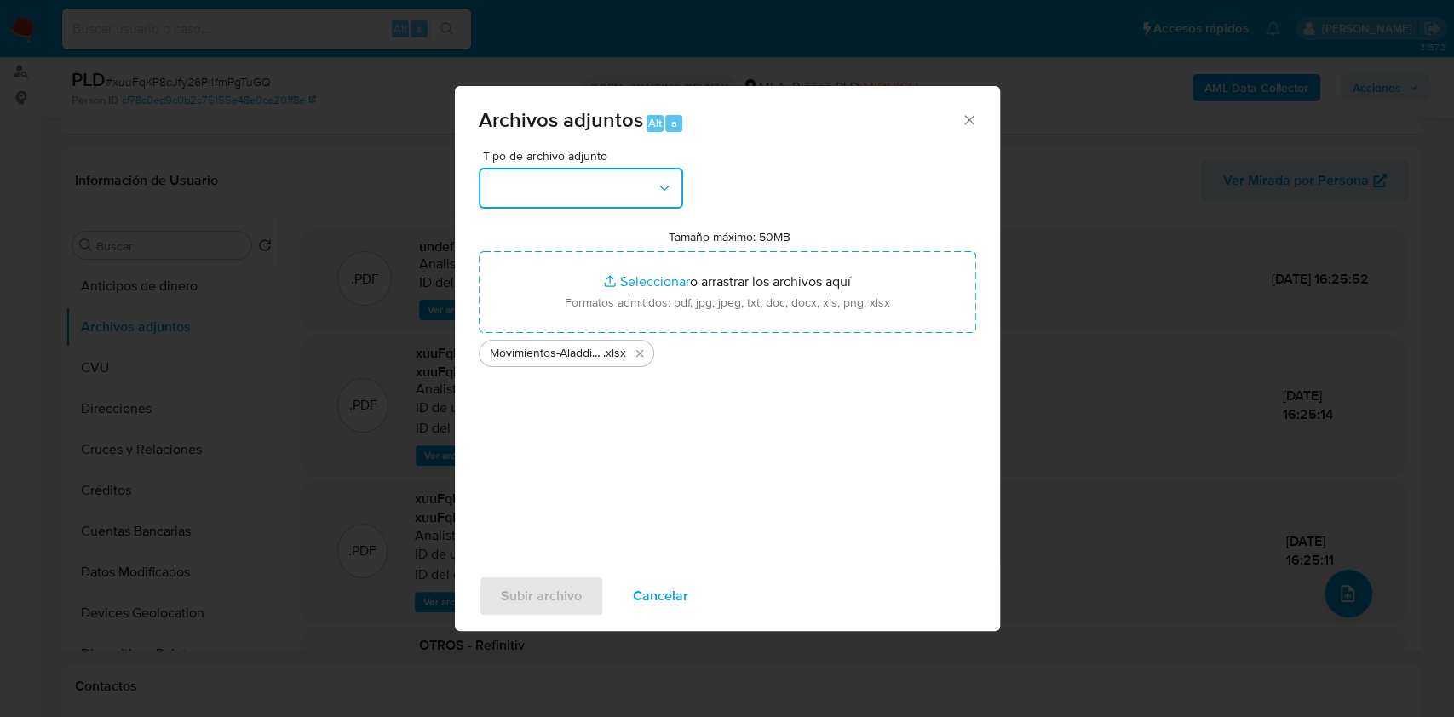
click at [583, 207] on button "button" at bounding box center [581, 188] width 204 height 41
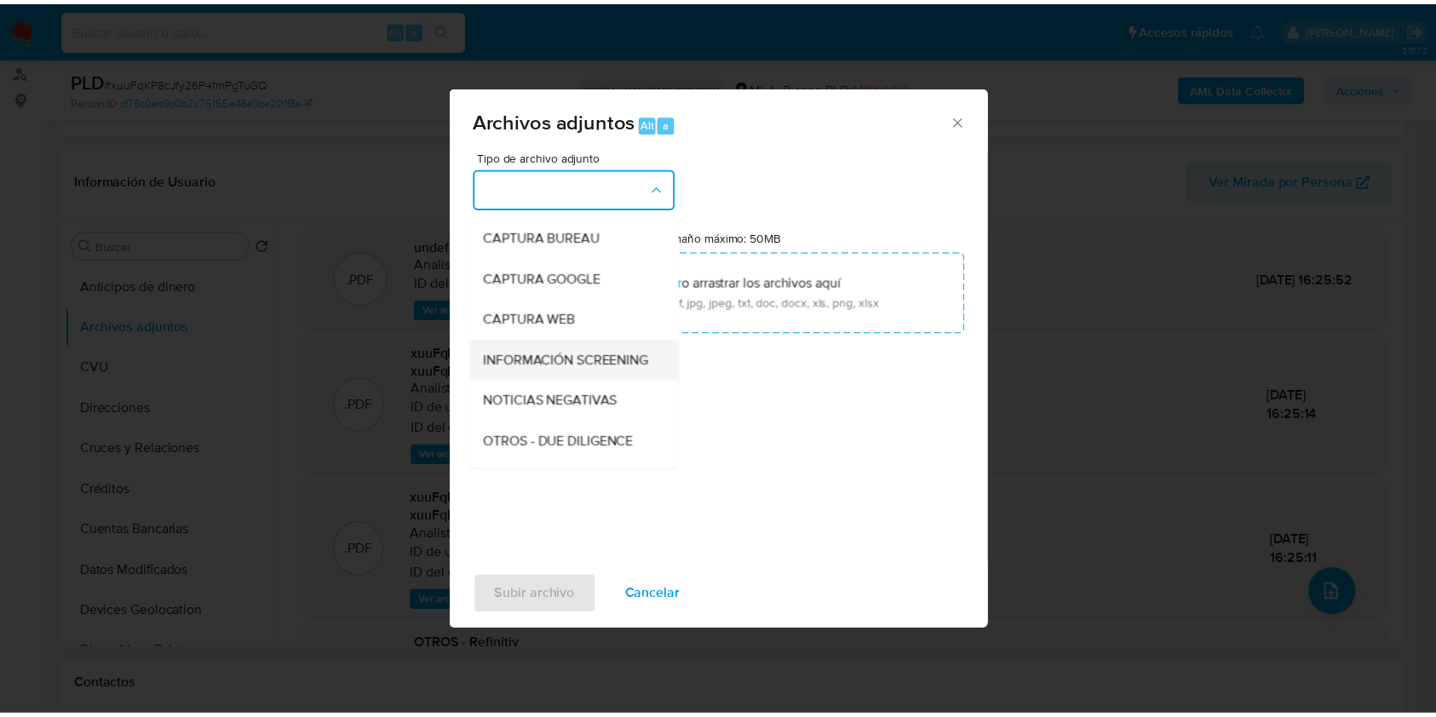
scroll to position [113, 0]
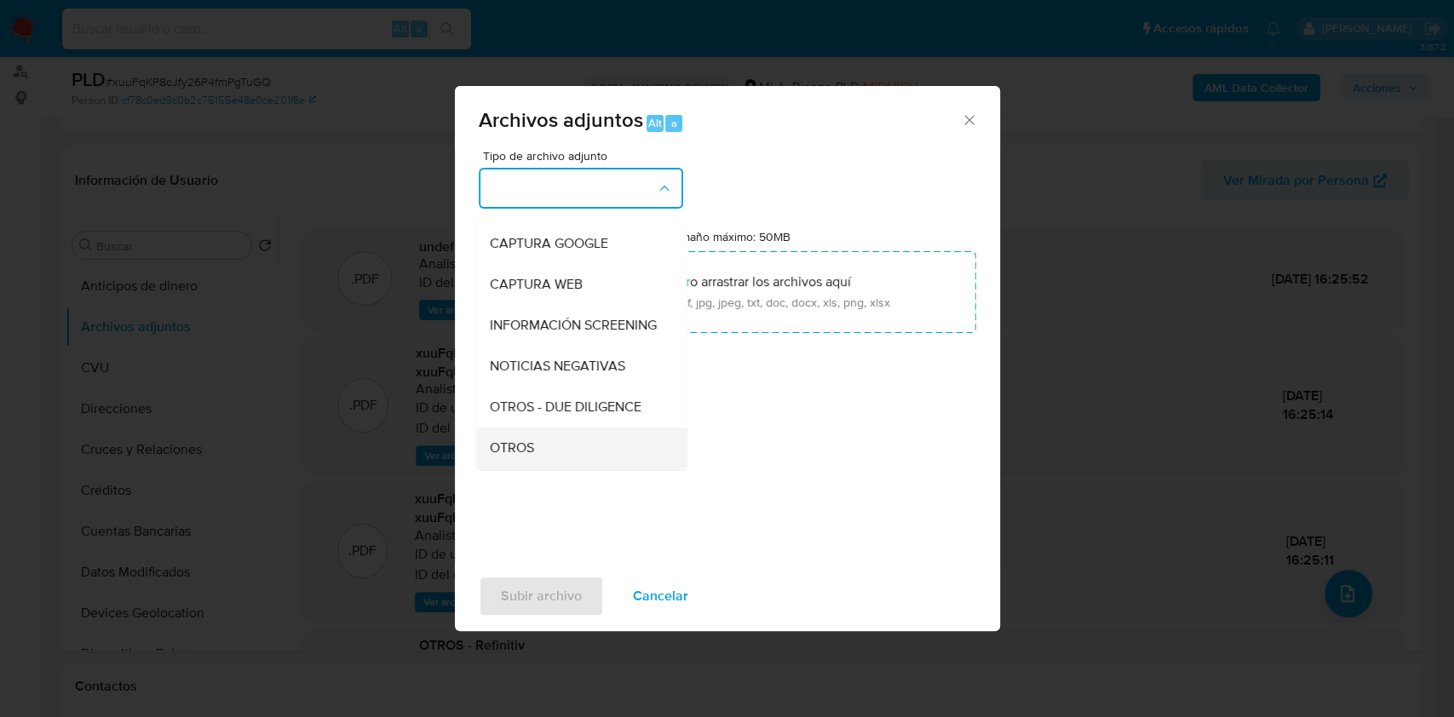
click at [516, 451] on div "OTROS" at bounding box center [576, 447] width 174 height 41
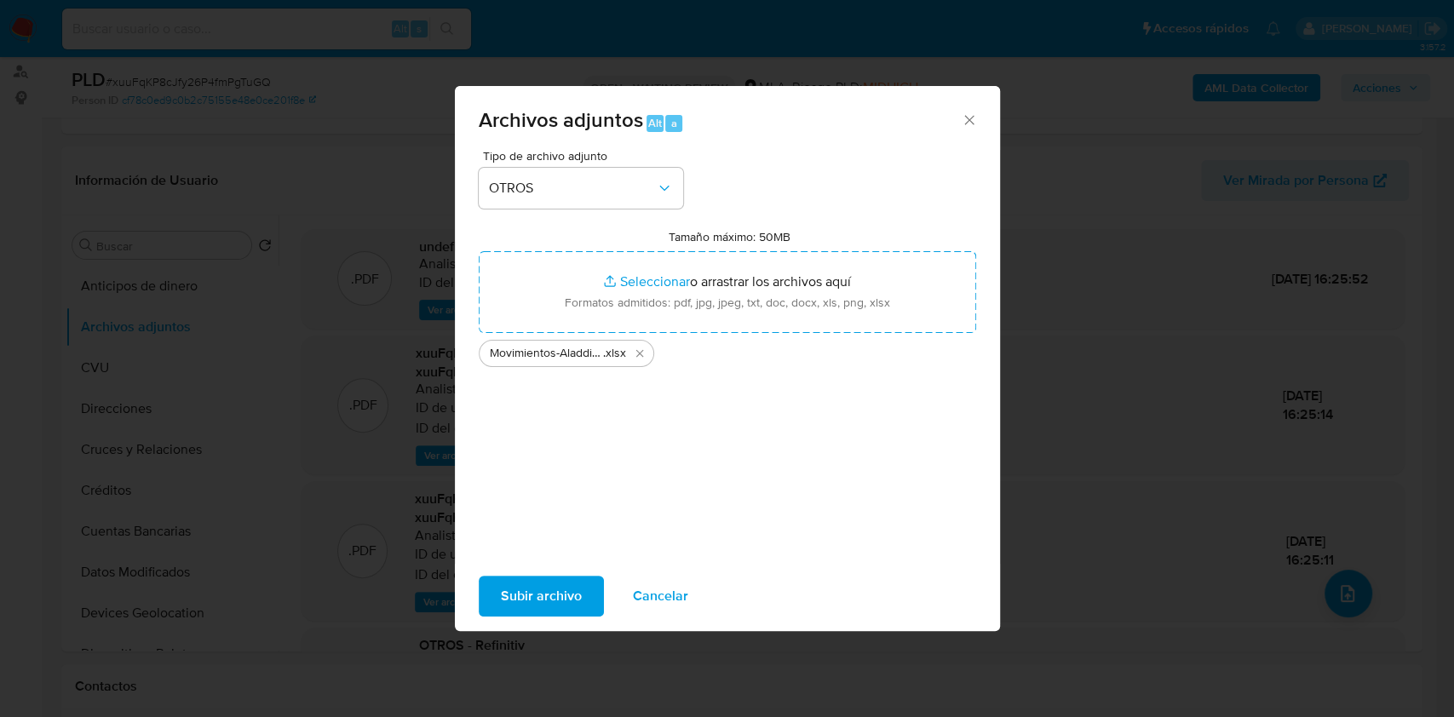
click at [559, 589] on span "Subir archivo" at bounding box center [541, 595] width 81 height 37
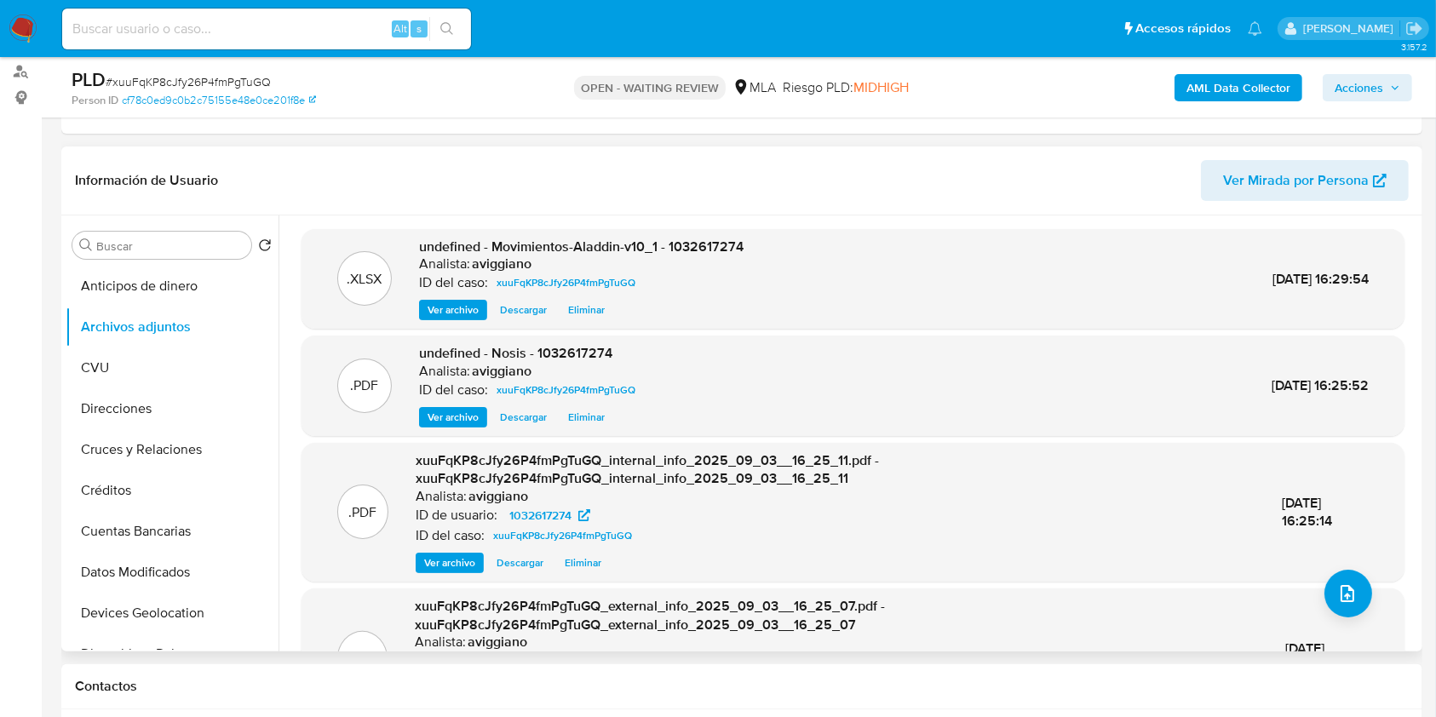
click at [716, 239] on span "undefined - Movimientos-Aladdin-v10_1 - 1032617274" at bounding box center [581, 247] width 324 height 20
copy span "1032617274"
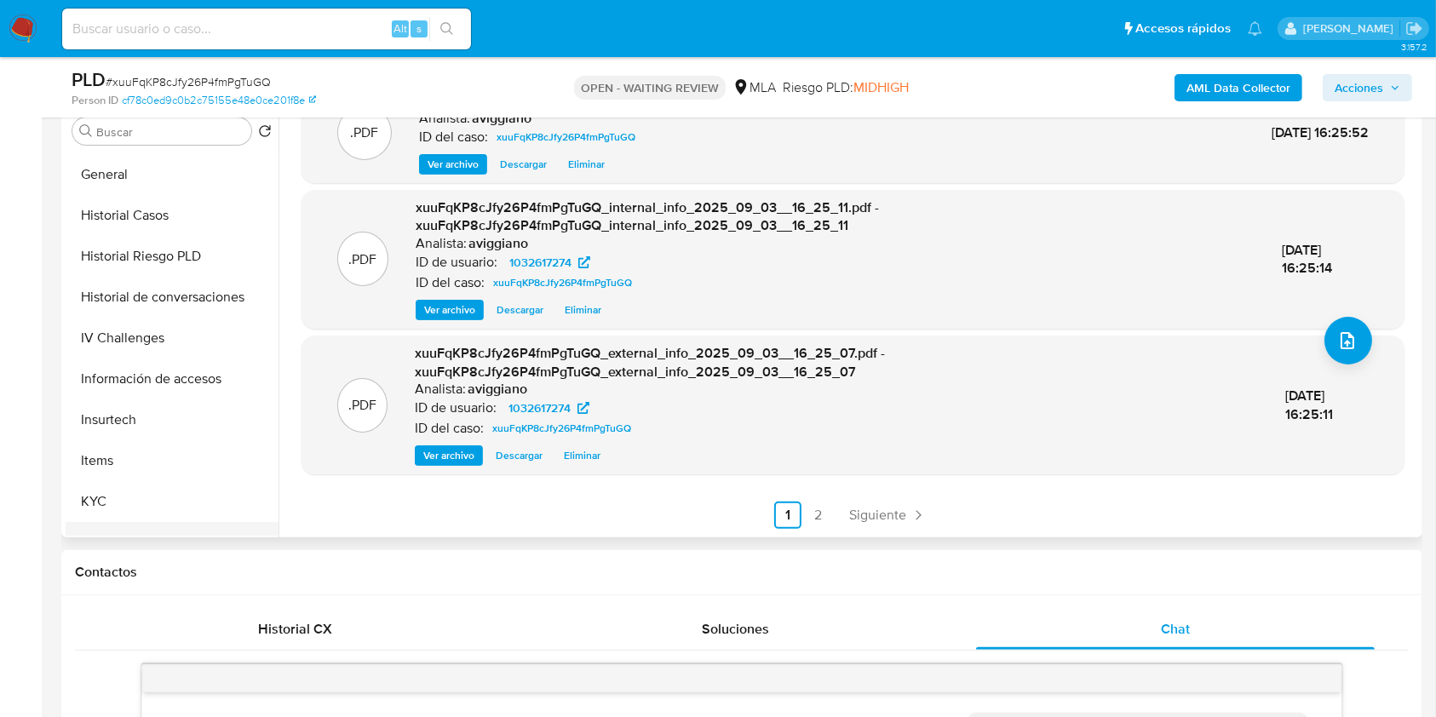
scroll to position [567, 0]
click at [129, 405] on button "KYC" at bounding box center [165, 422] width 199 height 41
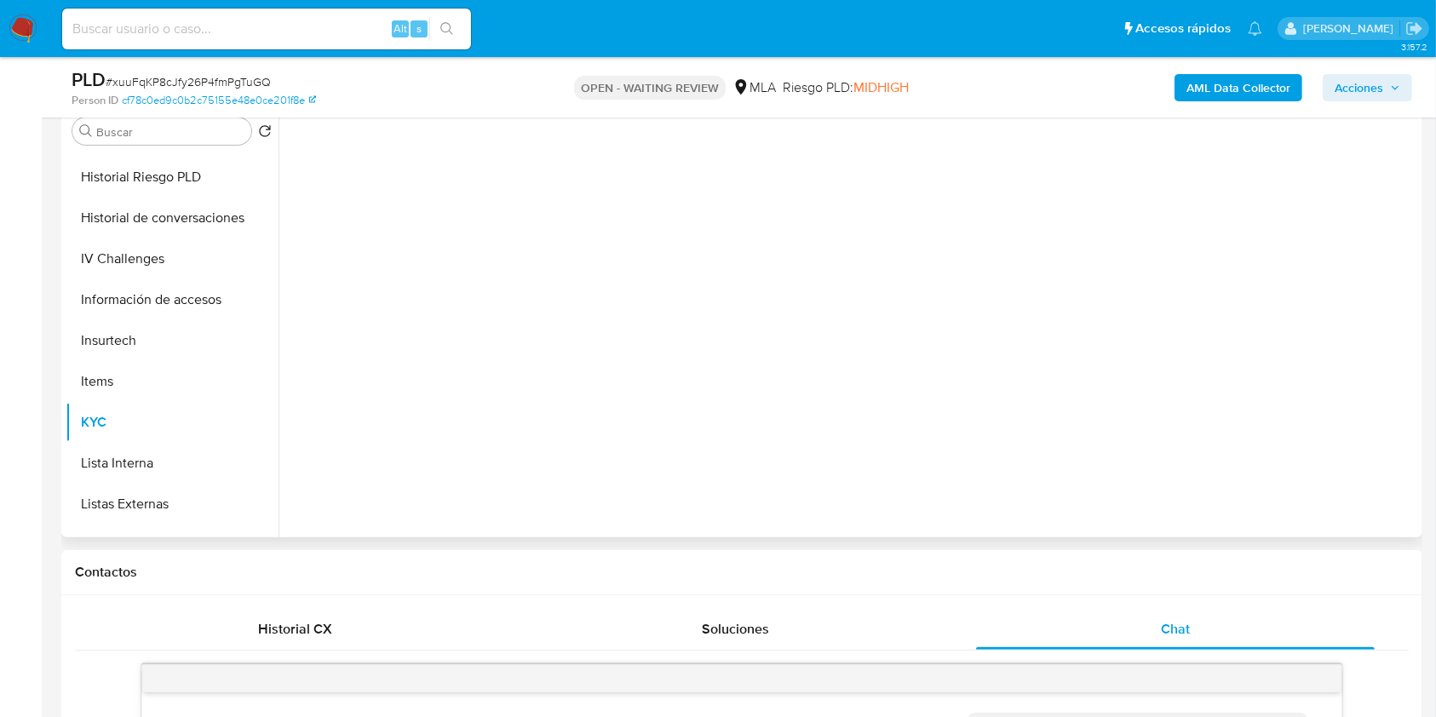
scroll to position [0, 0]
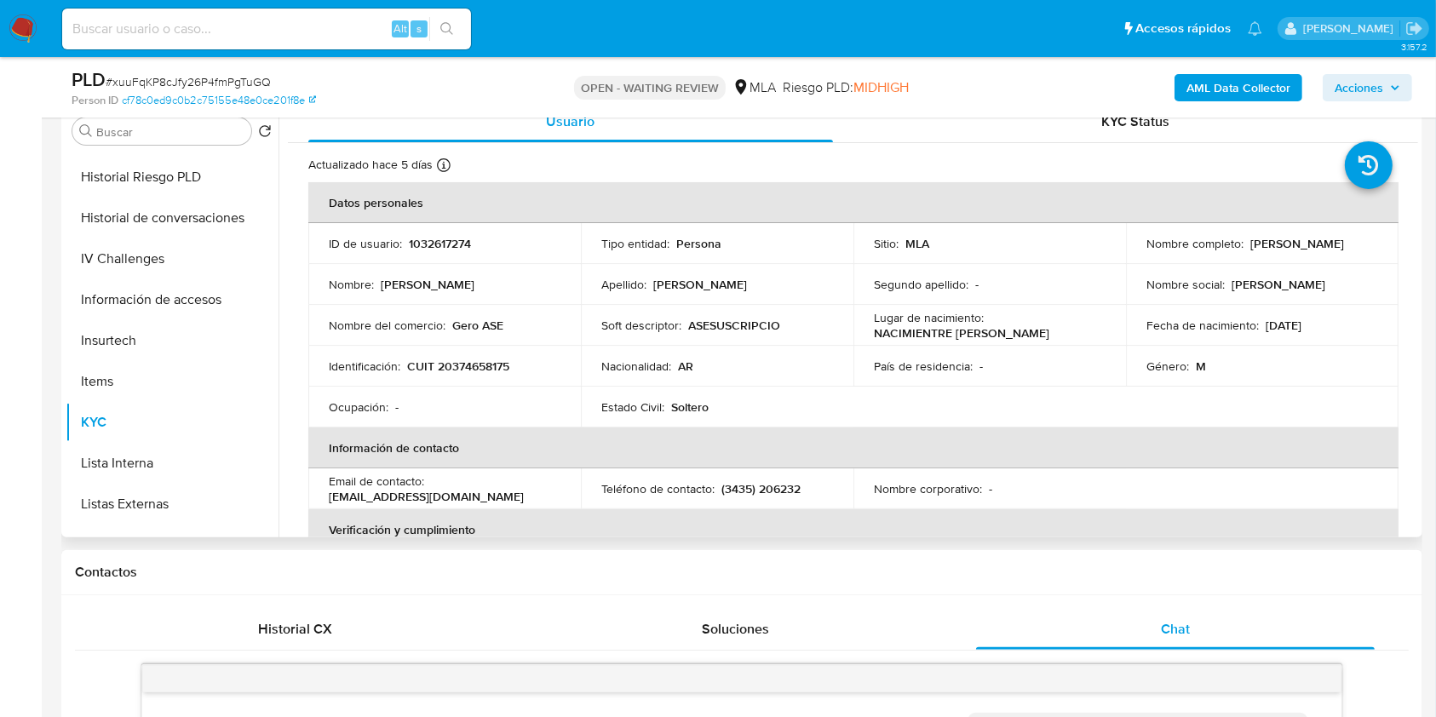
drag, startPoint x: 1248, startPoint y: 237, endPoint x: 1368, endPoint y: 238, distance: 120.9
click at [1368, 238] on div "Nombre completo : Geronimo Eberle" at bounding box center [1262, 243] width 232 height 15
copy p "Geronimo Eberle"
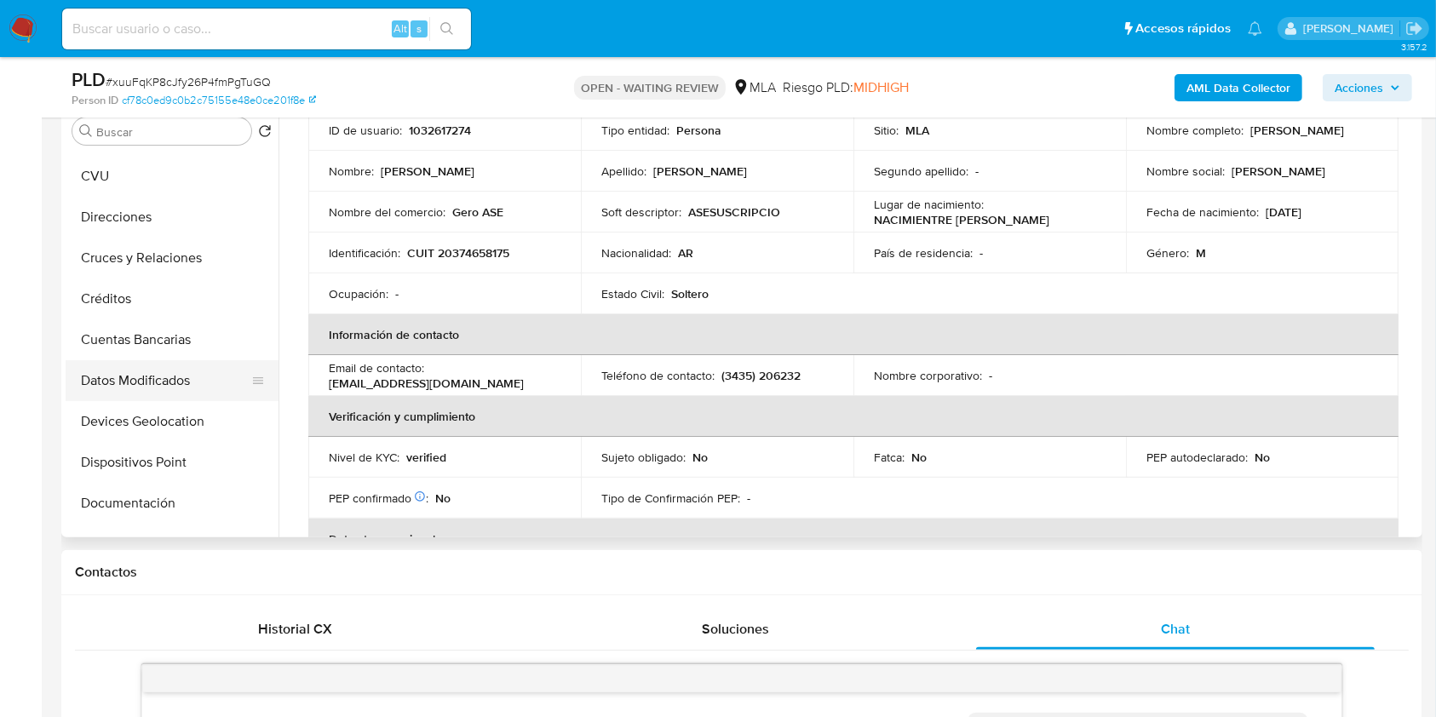
scroll to position [113, 0]
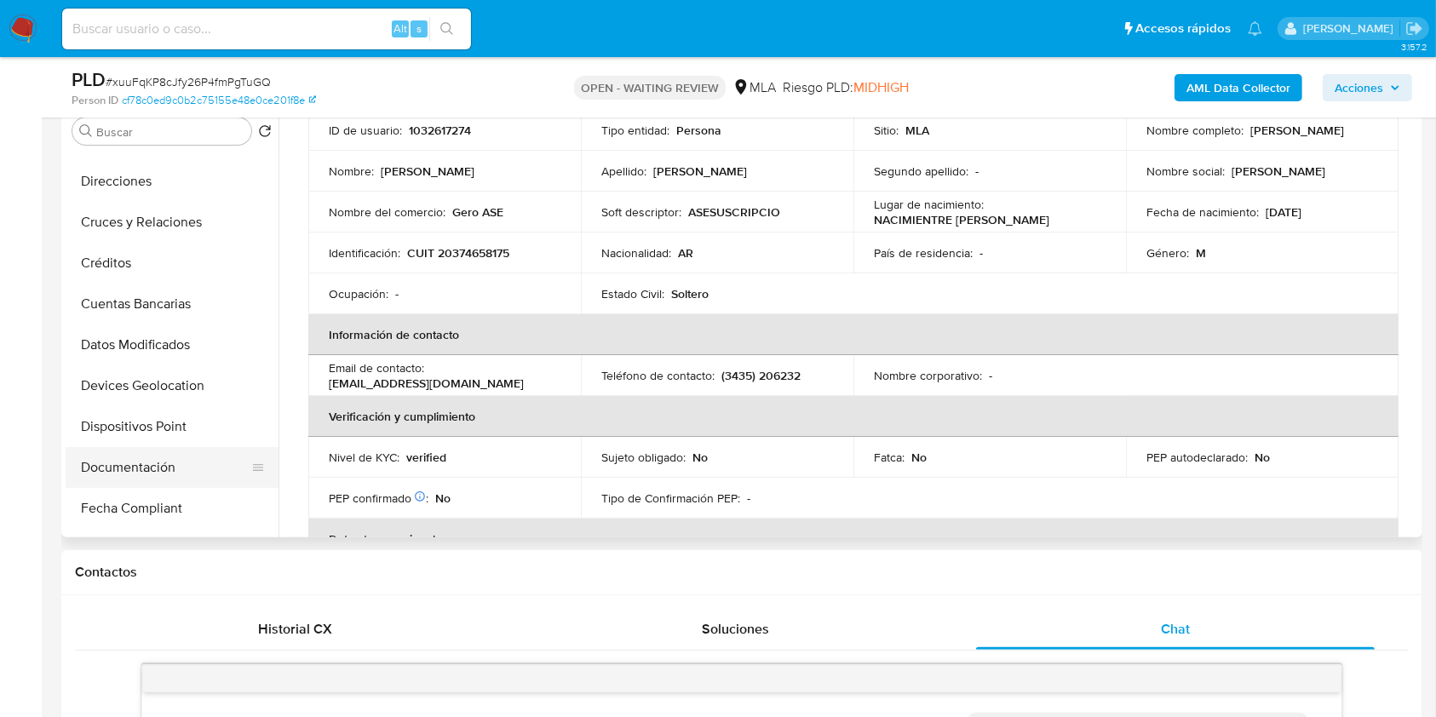
click at [180, 447] on button "Documentación" at bounding box center [165, 467] width 199 height 41
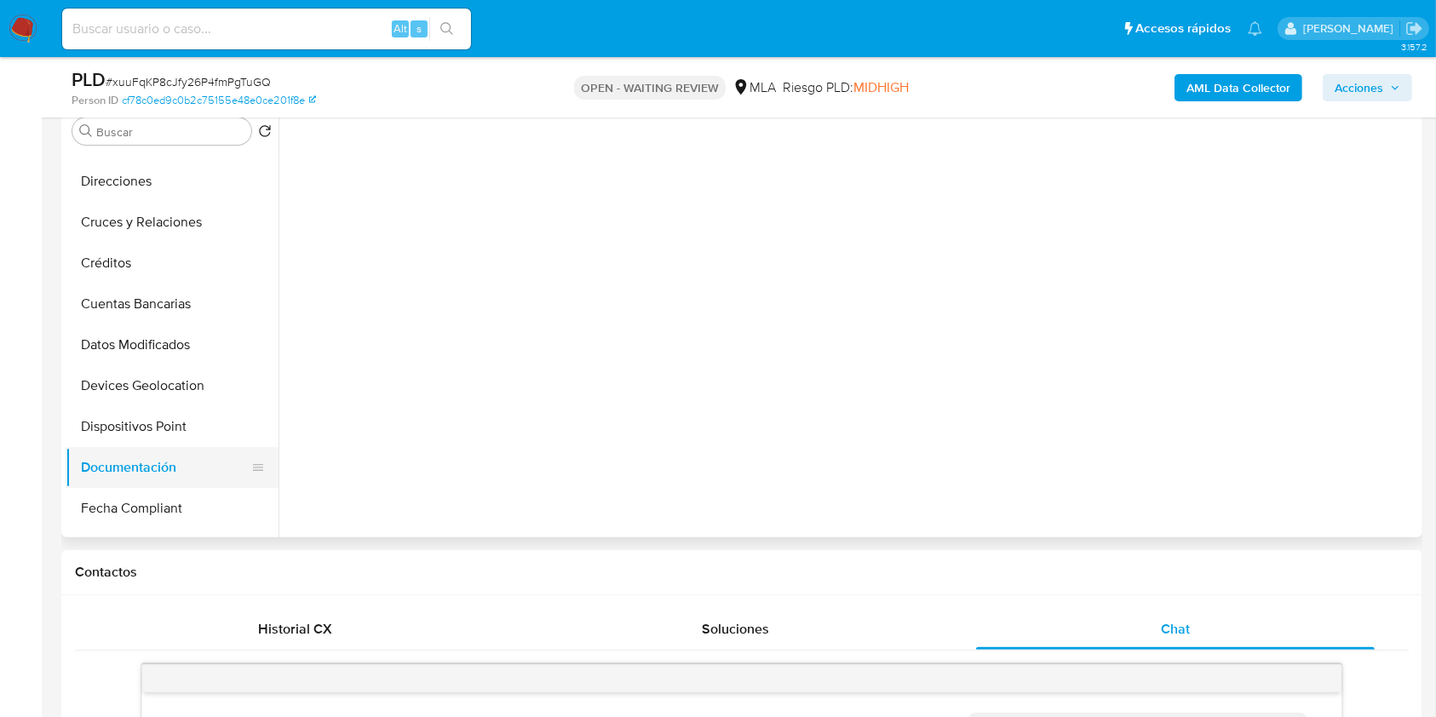
scroll to position [0, 0]
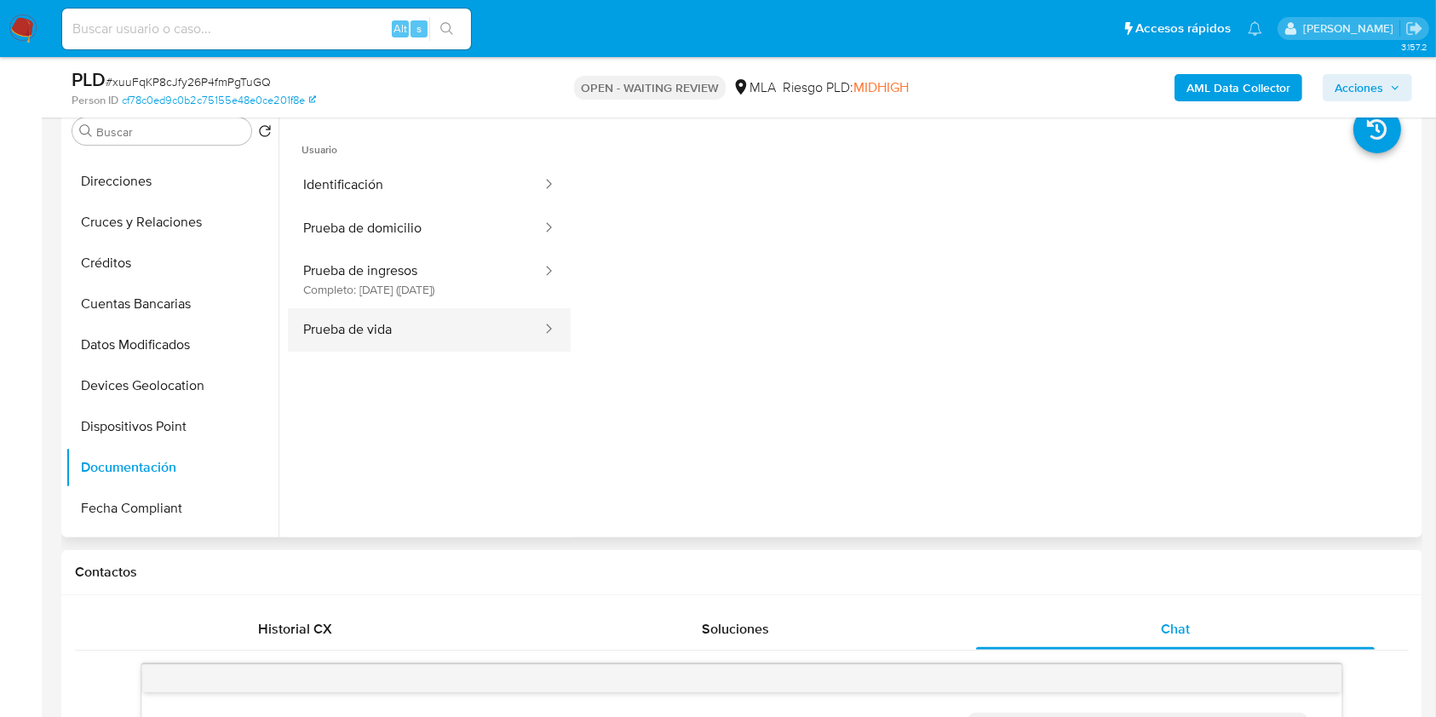
click at [347, 315] on button "Prueba de vida" at bounding box center [415, 329] width 255 height 43
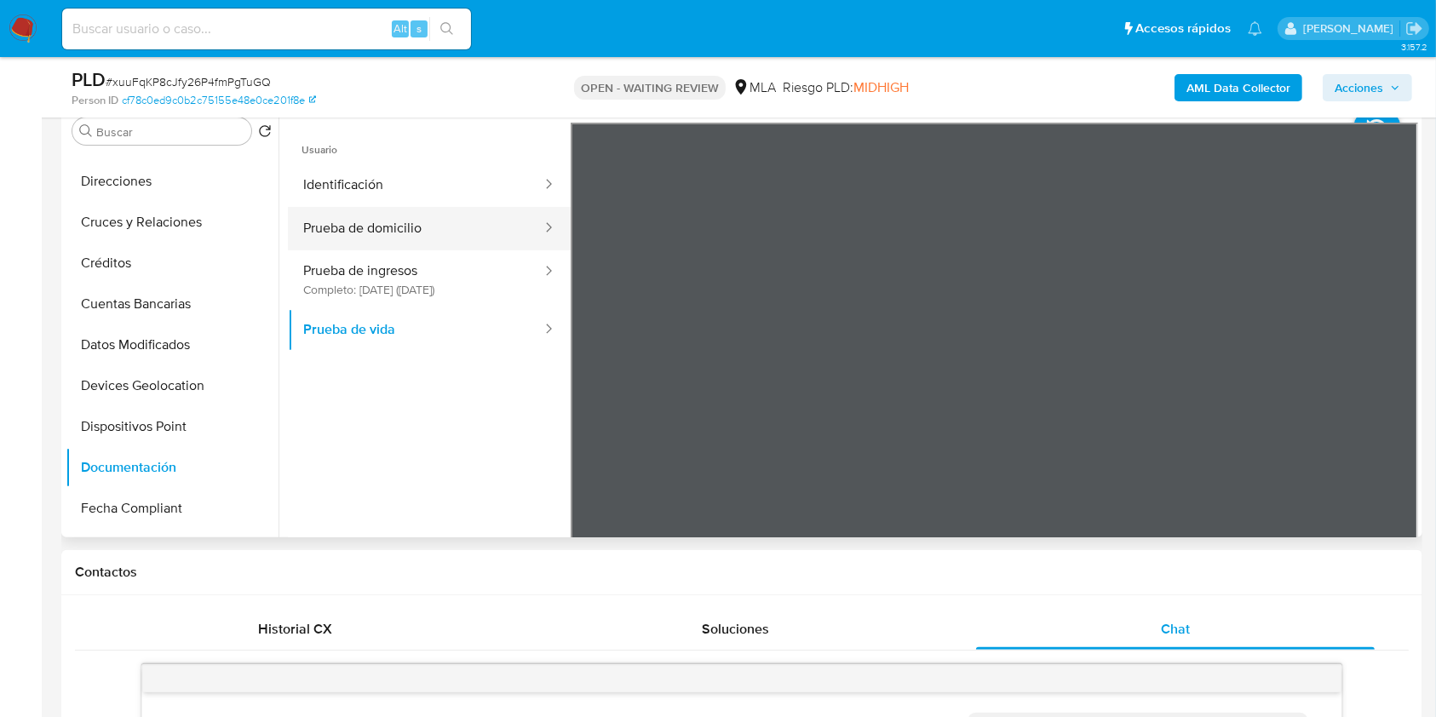
click at [416, 228] on button "Prueba de domicilio" at bounding box center [415, 228] width 255 height 43
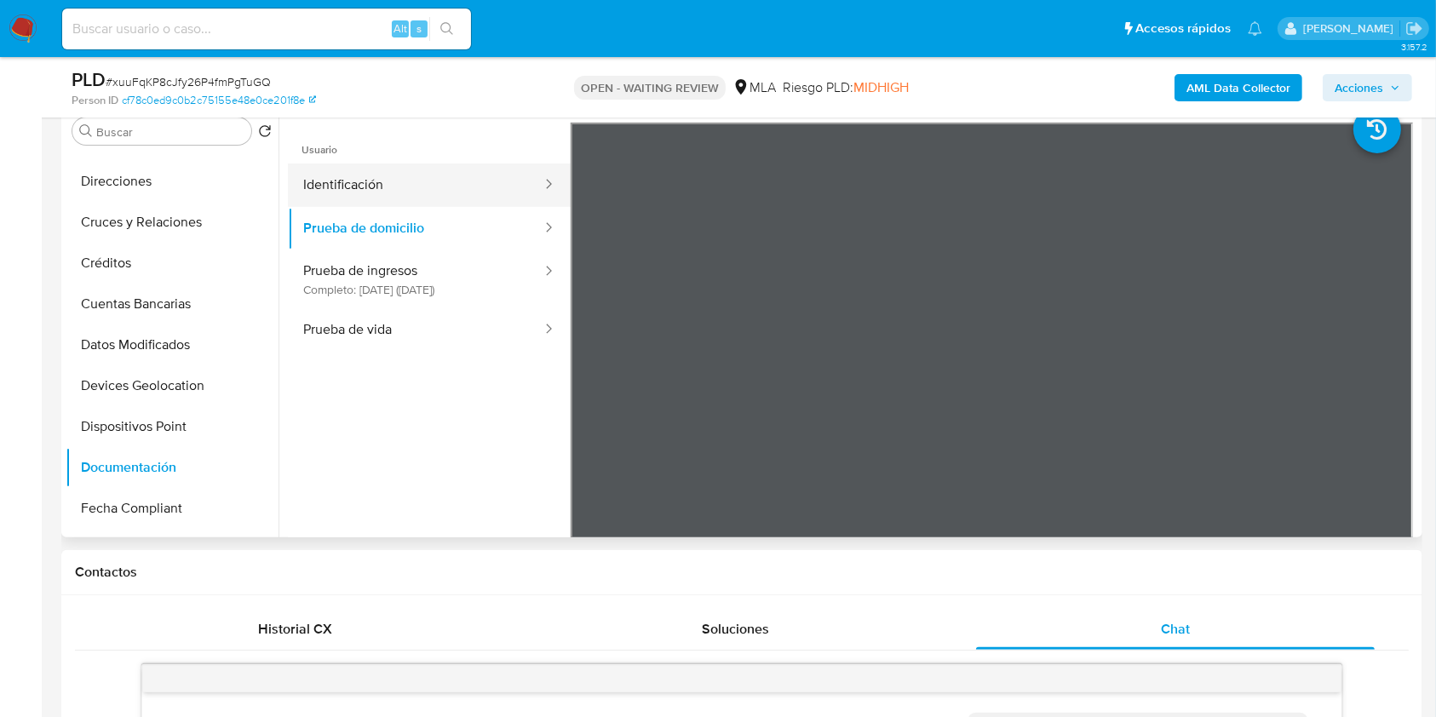
click at [439, 191] on button "Identificación" at bounding box center [415, 185] width 255 height 43
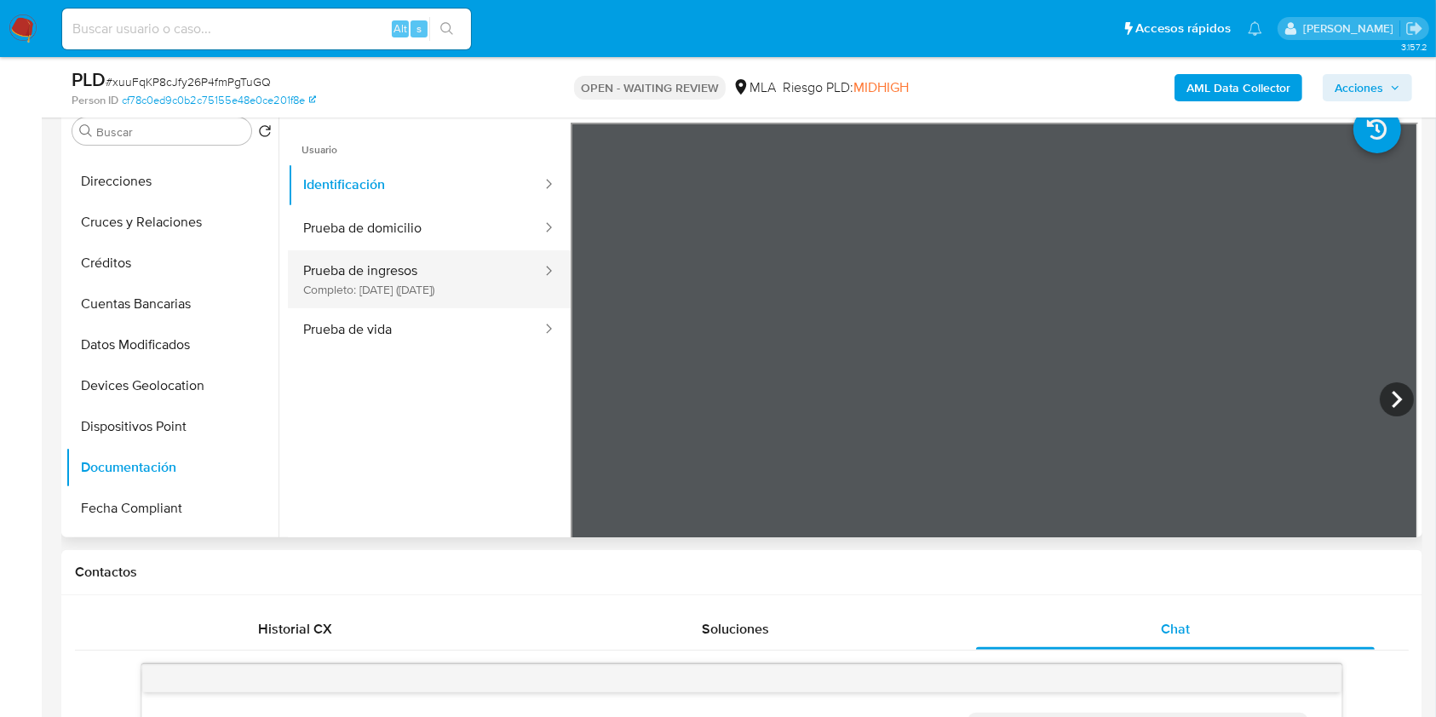
click at [429, 259] on button "Prueba de ingresos Completo: 15/03/2024 (hace un año)" at bounding box center [415, 279] width 255 height 58
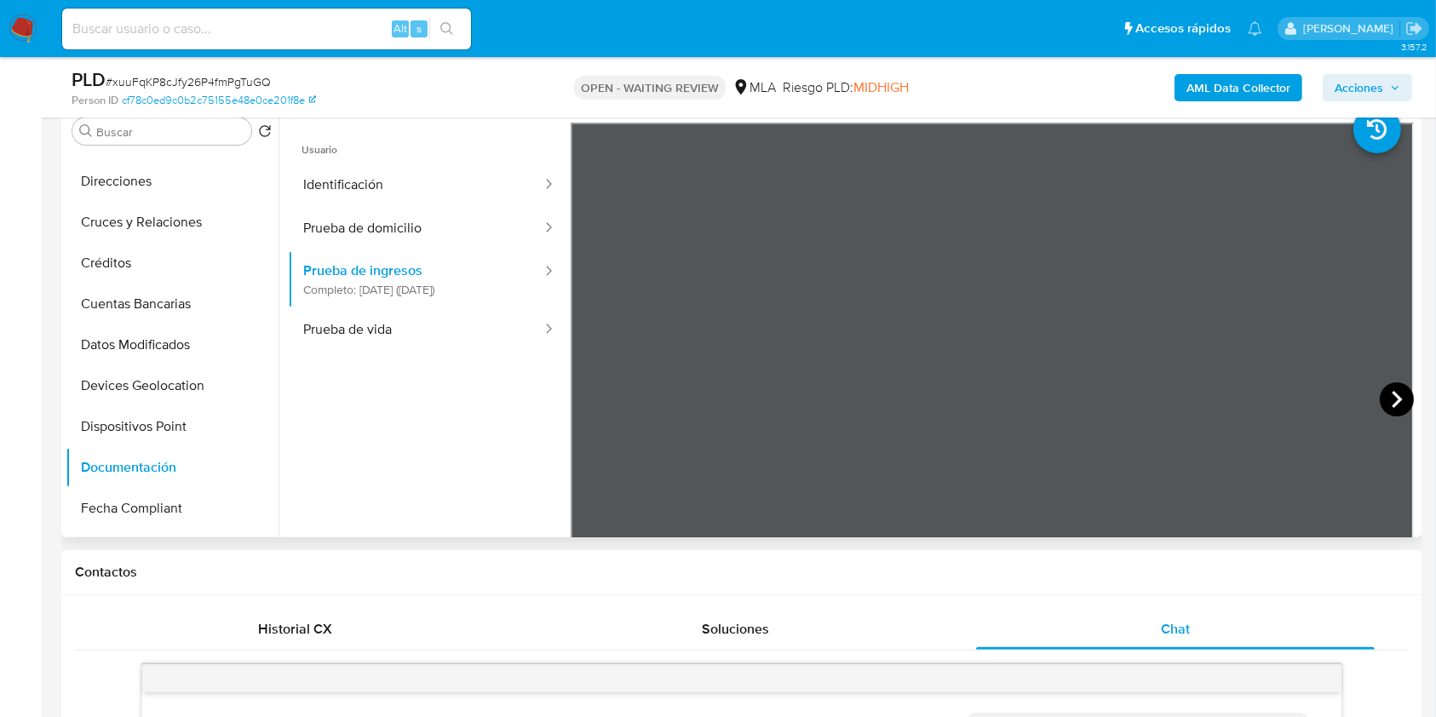
click at [1397, 399] on icon at bounding box center [1397, 399] width 34 height 34
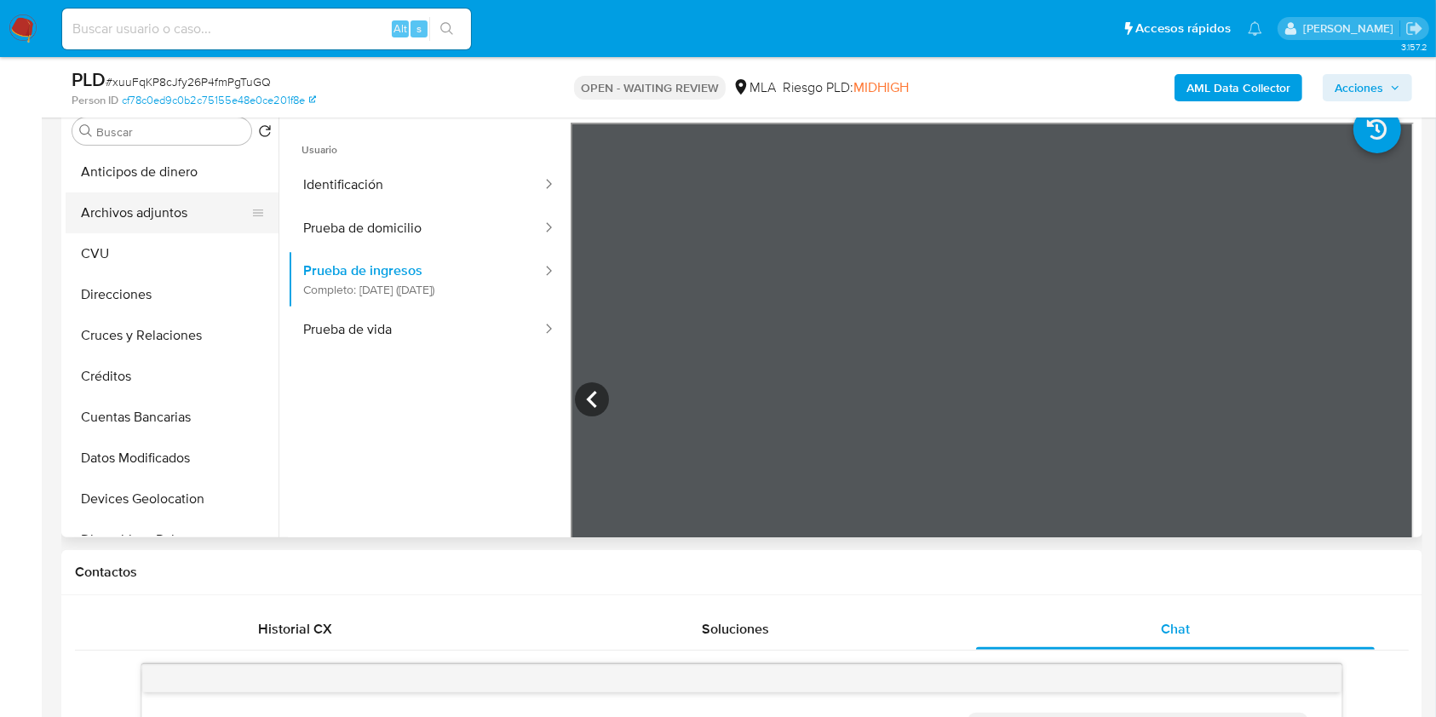
click at [123, 206] on button "Archivos adjuntos" at bounding box center [165, 212] width 199 height 41
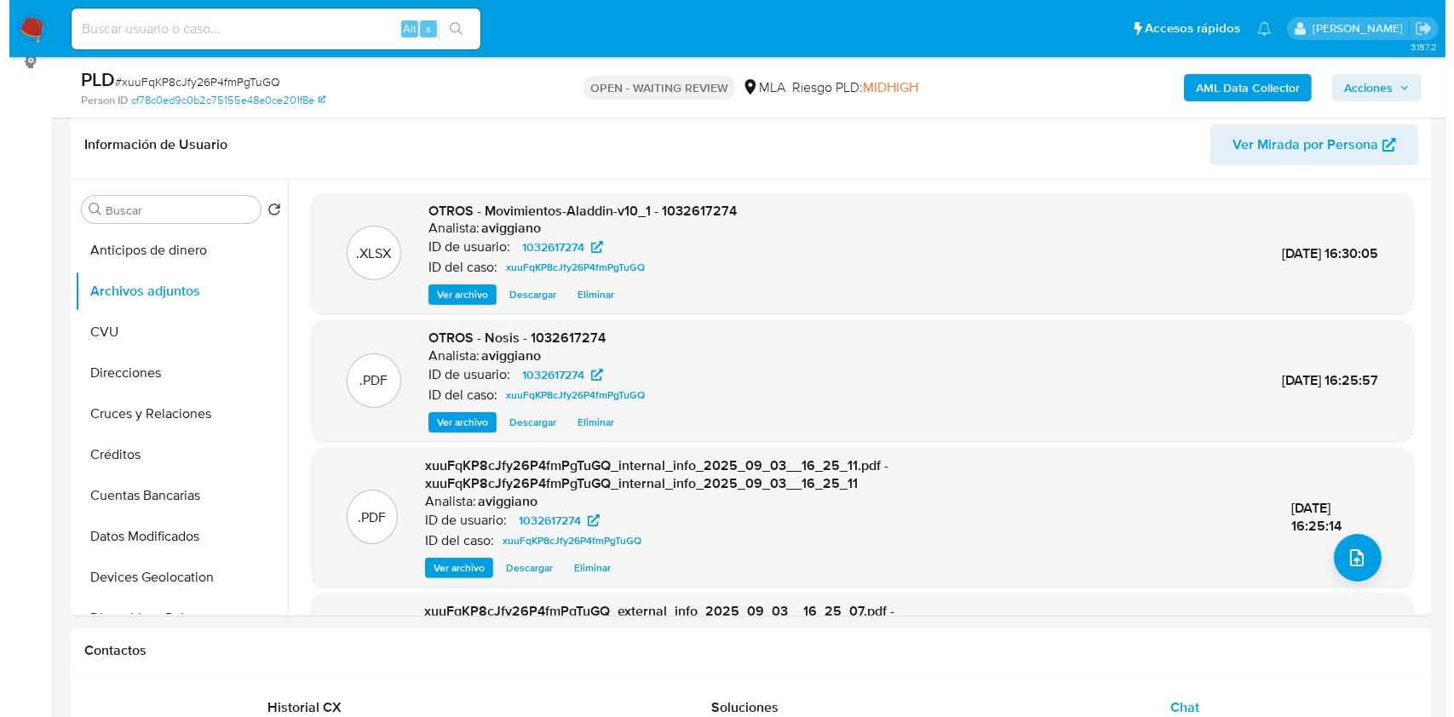
scroll to position [227, 0]
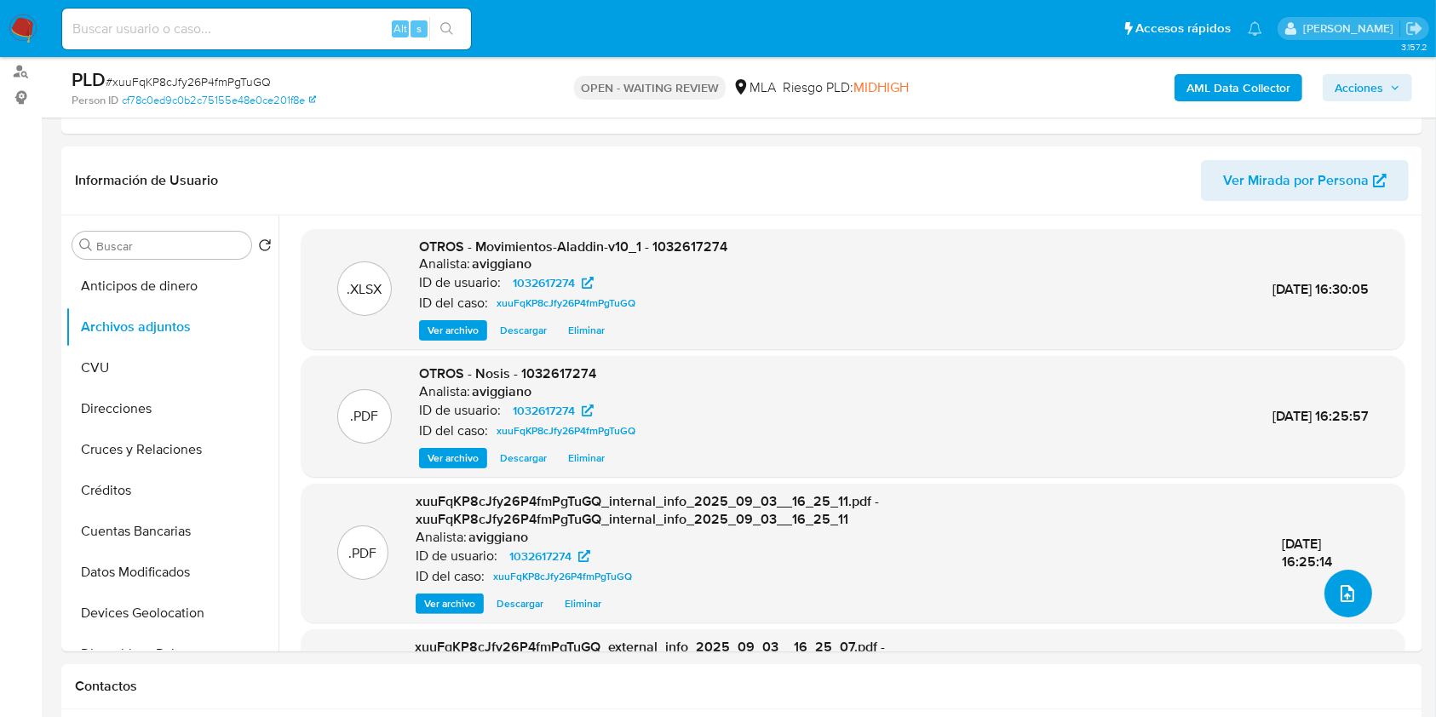
click at [1348, 601] on span "upload-file" at bounding box center [1347, 593] width 20 height 20
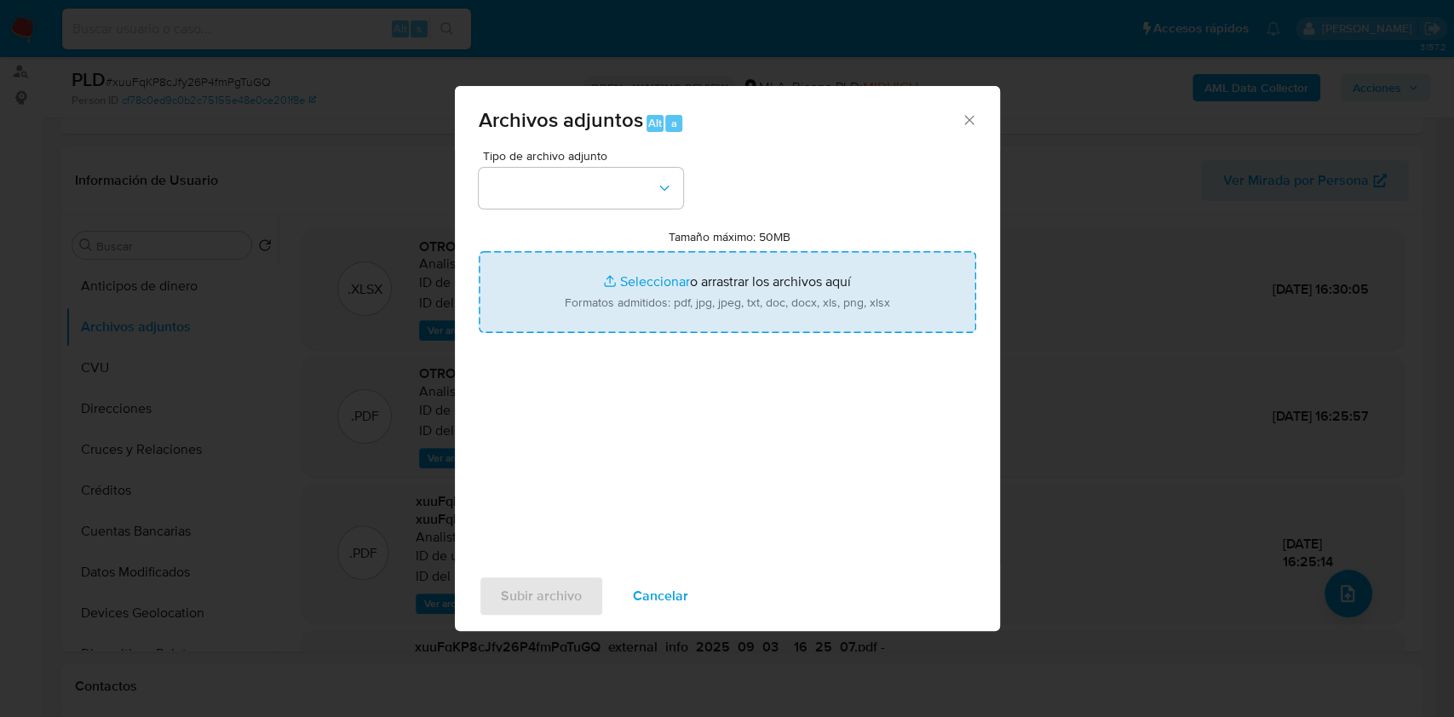
click at [703, 278] on input "Tamaño máximo: 50MB Seleccionar archivos" at bounding box center [727, 292] width 497 height 82
type input "C:\fakepath\Caselog xuuFqKP8cJfy26P4fmPgTuGQ_2025_08_19_01_04_07.docx"
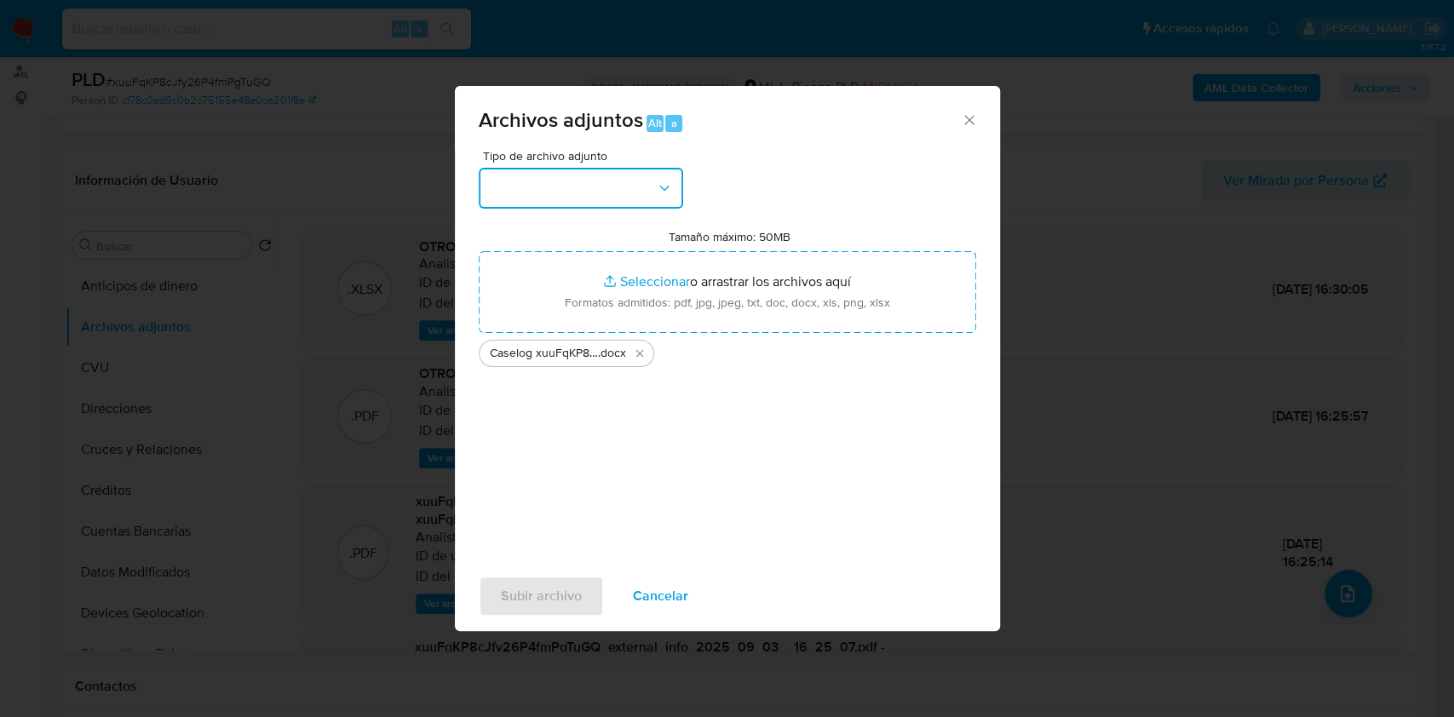
click at [669, 181] on icon "button" at bounding box center [664, 188] width 17 height 17
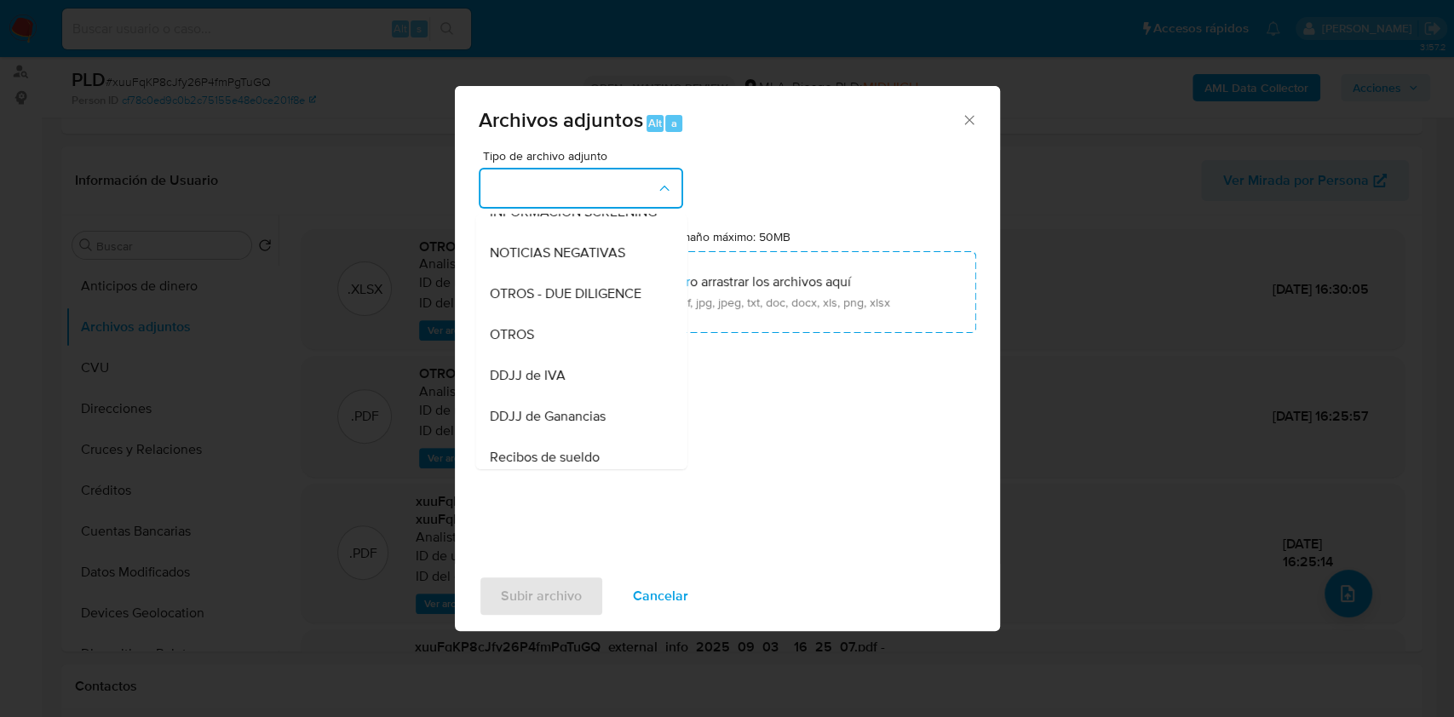
drag, startPoint x: 520, startPoint y: 332, endPoint x: 516, endPoint y: 453, distance: 121.0
click at [519, 333] on div "OTROS" at bounding box center [576, 334] width 174 height 41
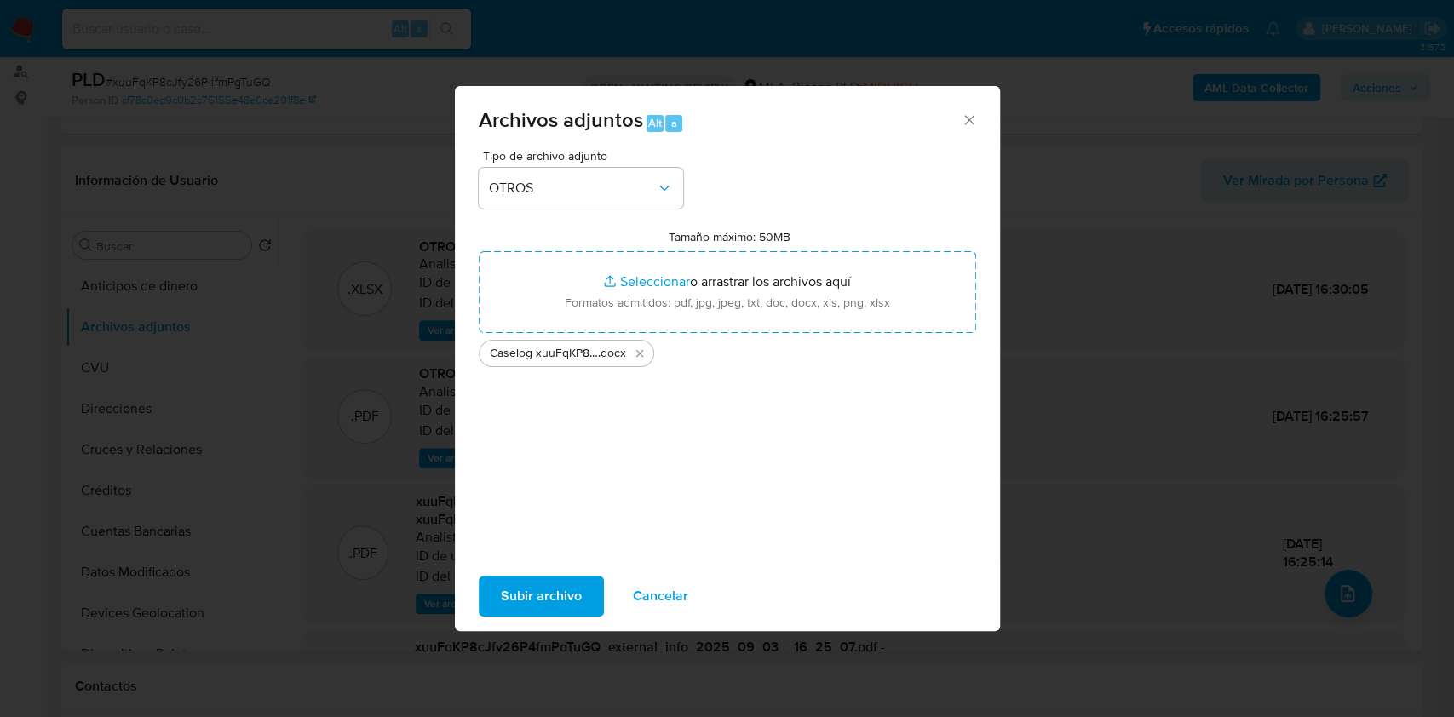
click at [550, 577] on span "Subir archivo" at bounding box center [541, 595] width 81 height 37
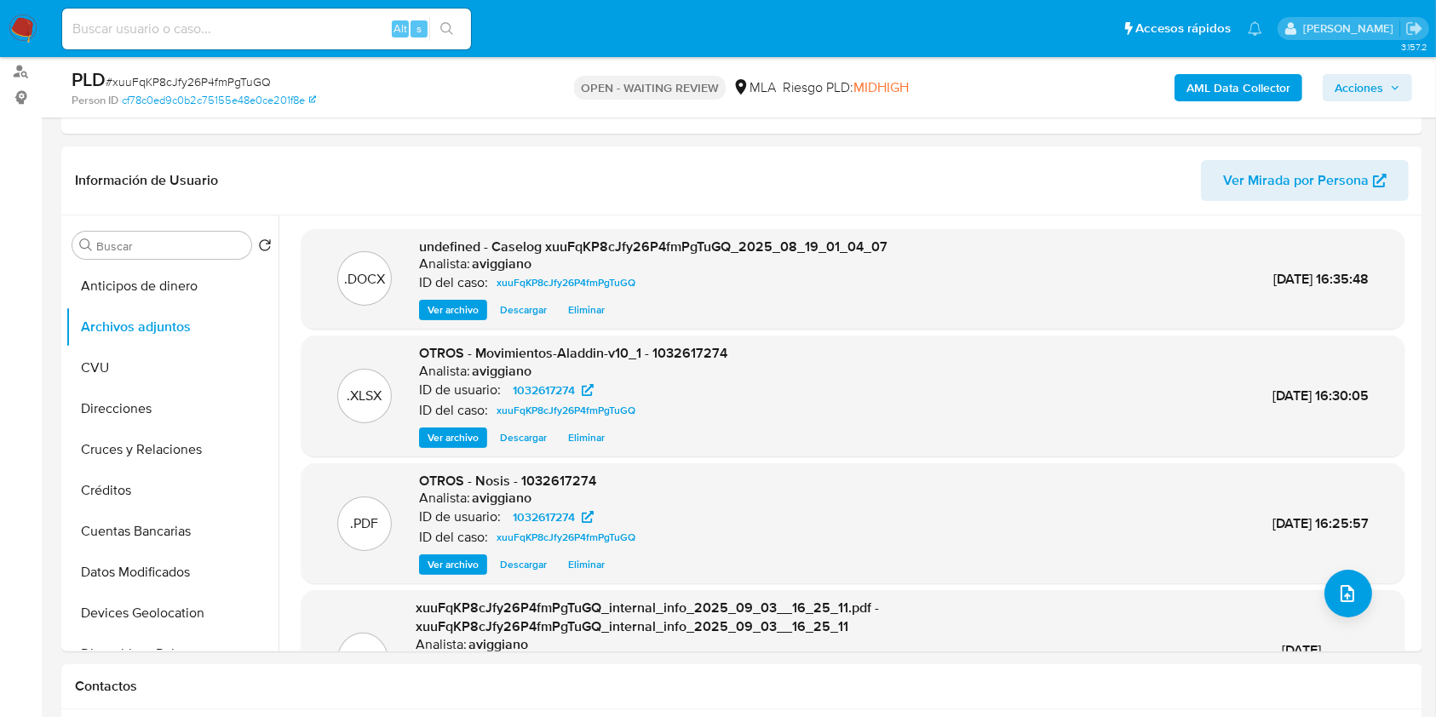
click at [1345, 89] on span "Acciones" at bounding box center [1358, 87] width 49 height 27
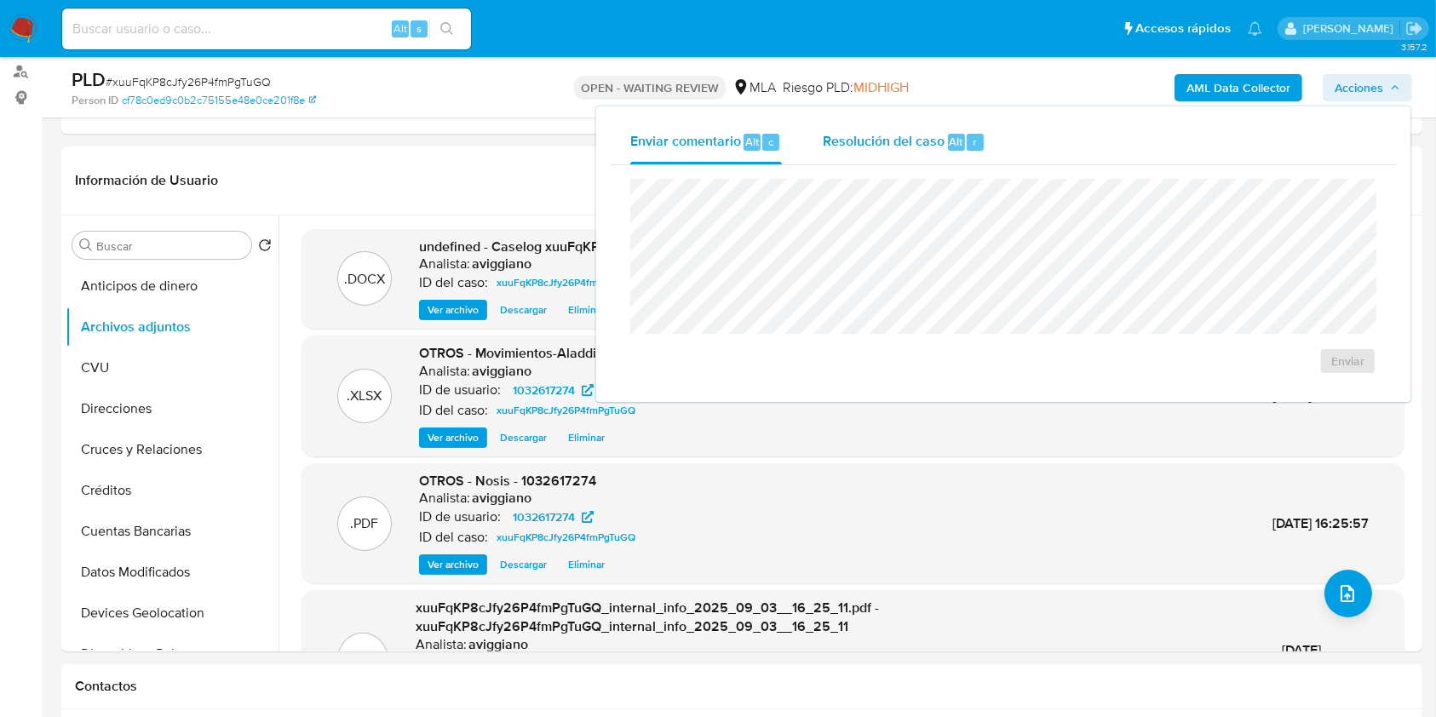
click at [942, 138] on span "Resolución del caso" at bounding box center [884, 141] width 122 height 20
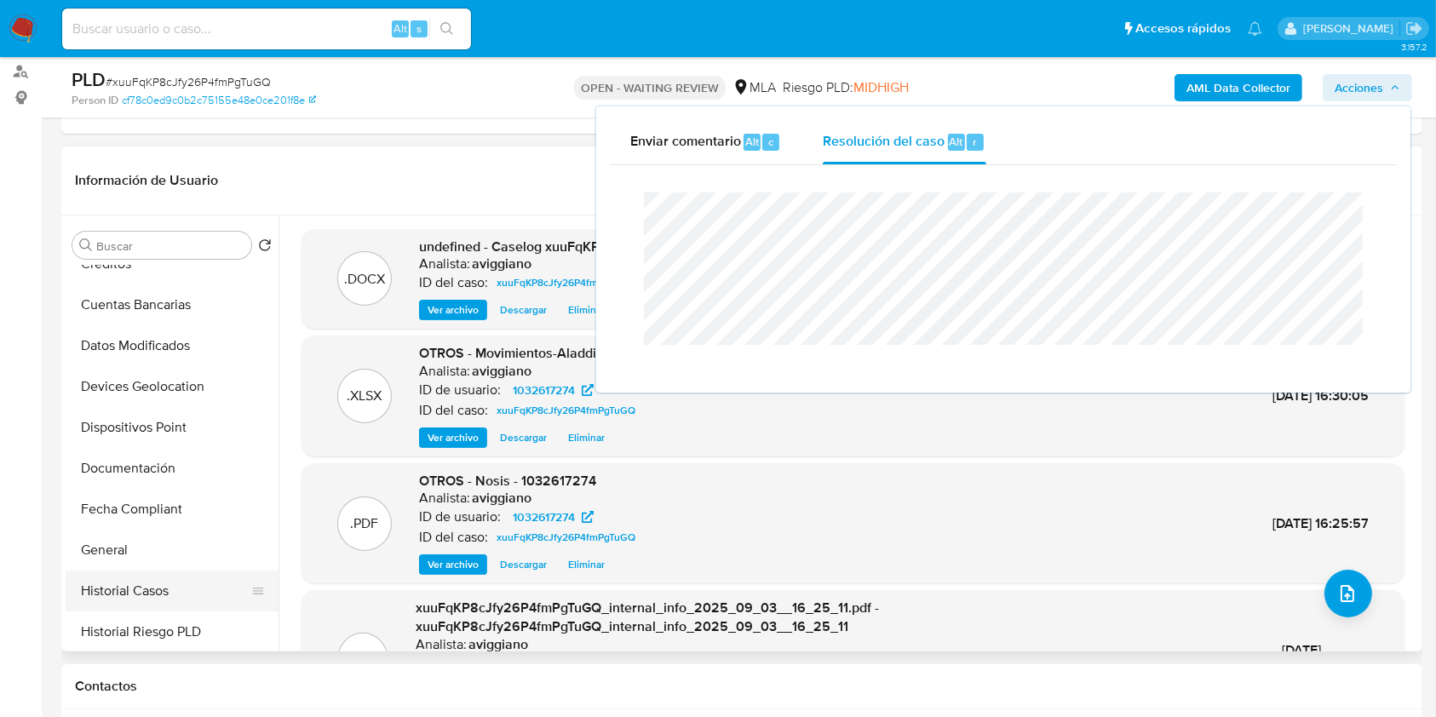
click at [133, 577] on button "Historial Casos" at bounding box center [165, 591] width 199 height 41
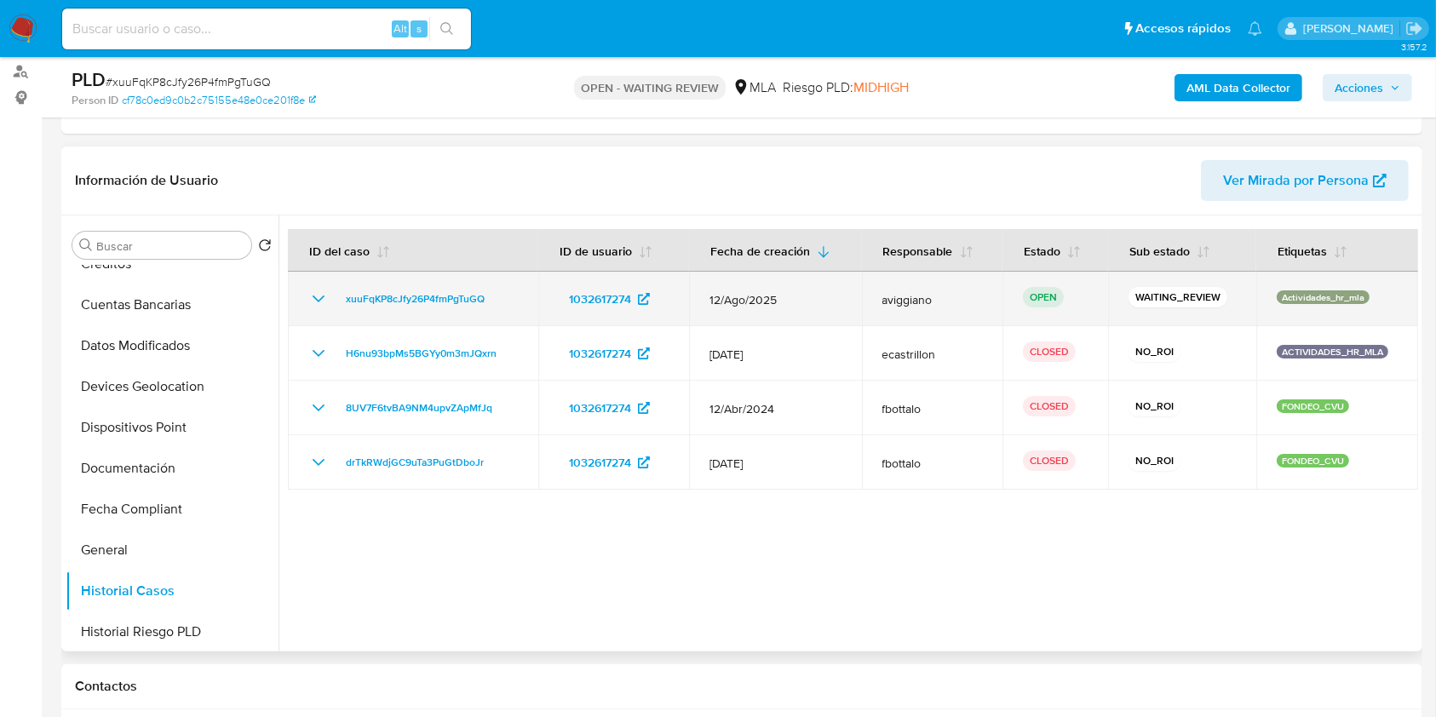
drag, startPoint x: 505, startPoint y: 293, endPoint x: 317, endPoint y: 290, distance: 188.2
click at [317, 290] on div "xuuFqKP8cJfy26P4fmPgTuGQ" at bounding box center [412, 299] width 209 height 20
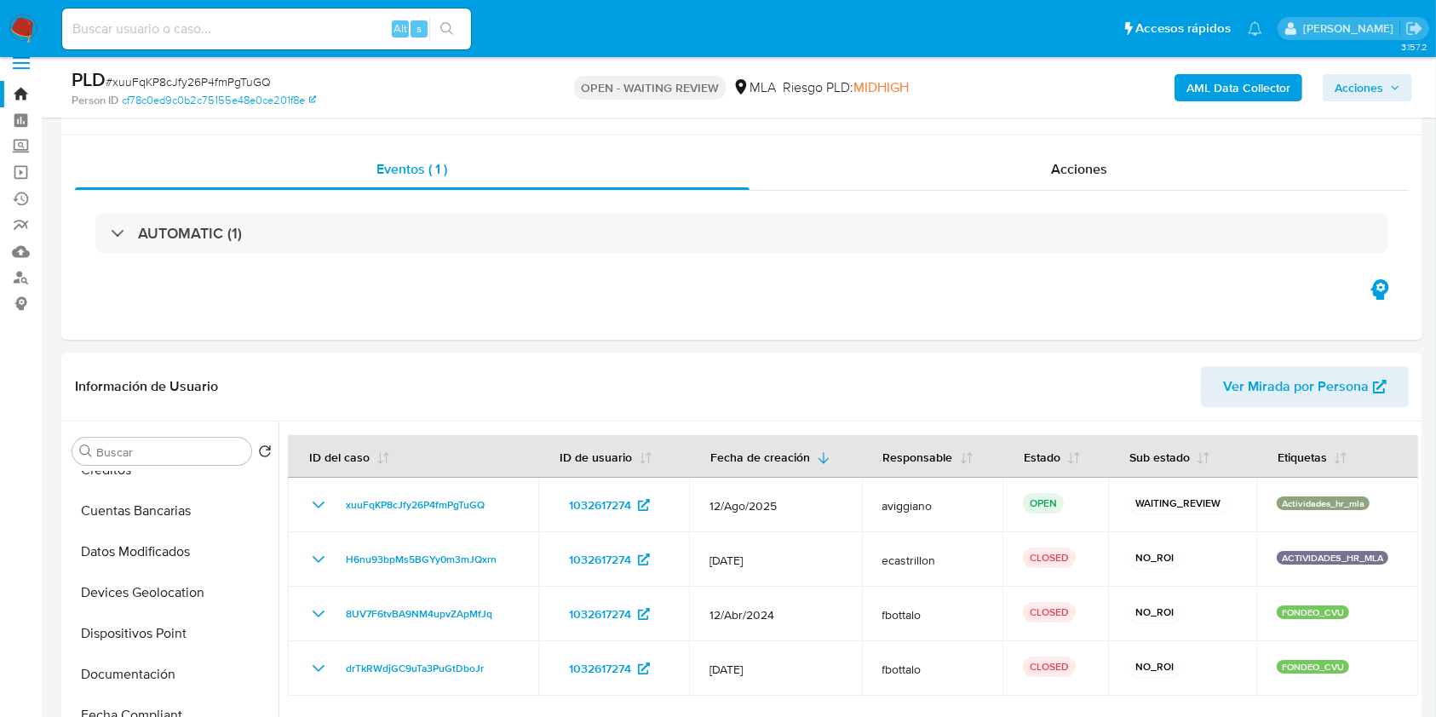
scroll to position [0, 0]
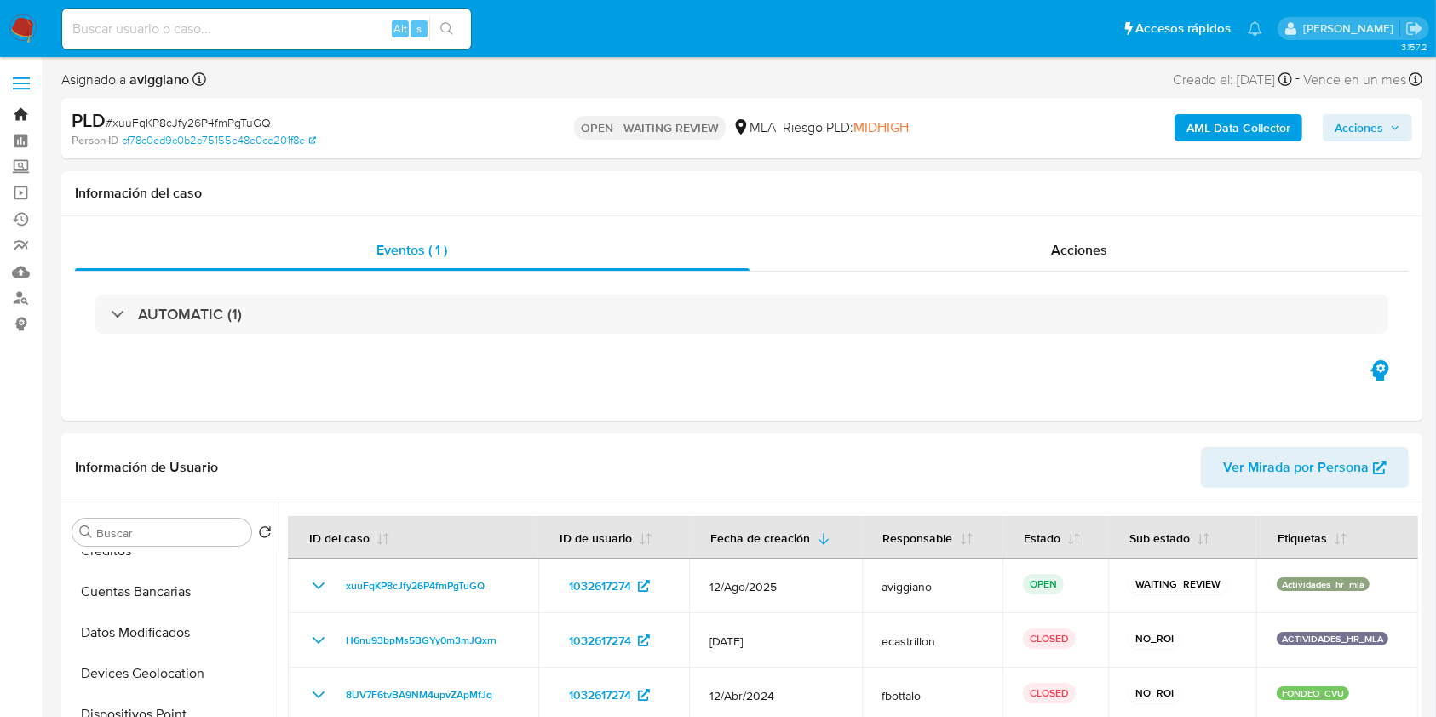
click at [20, 112] on link "Bandeja" at bounding box center [101, 114] width 203 height 26
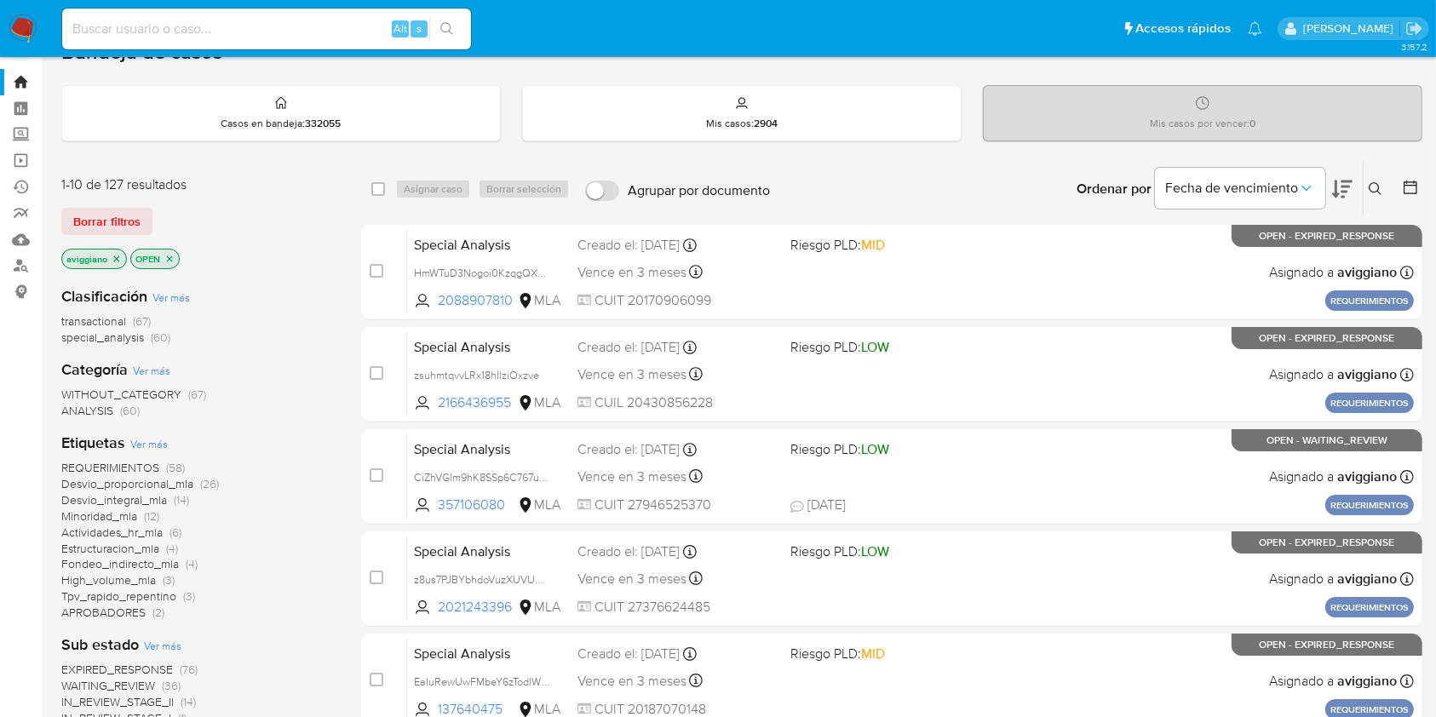
scroll to position [113, 0]
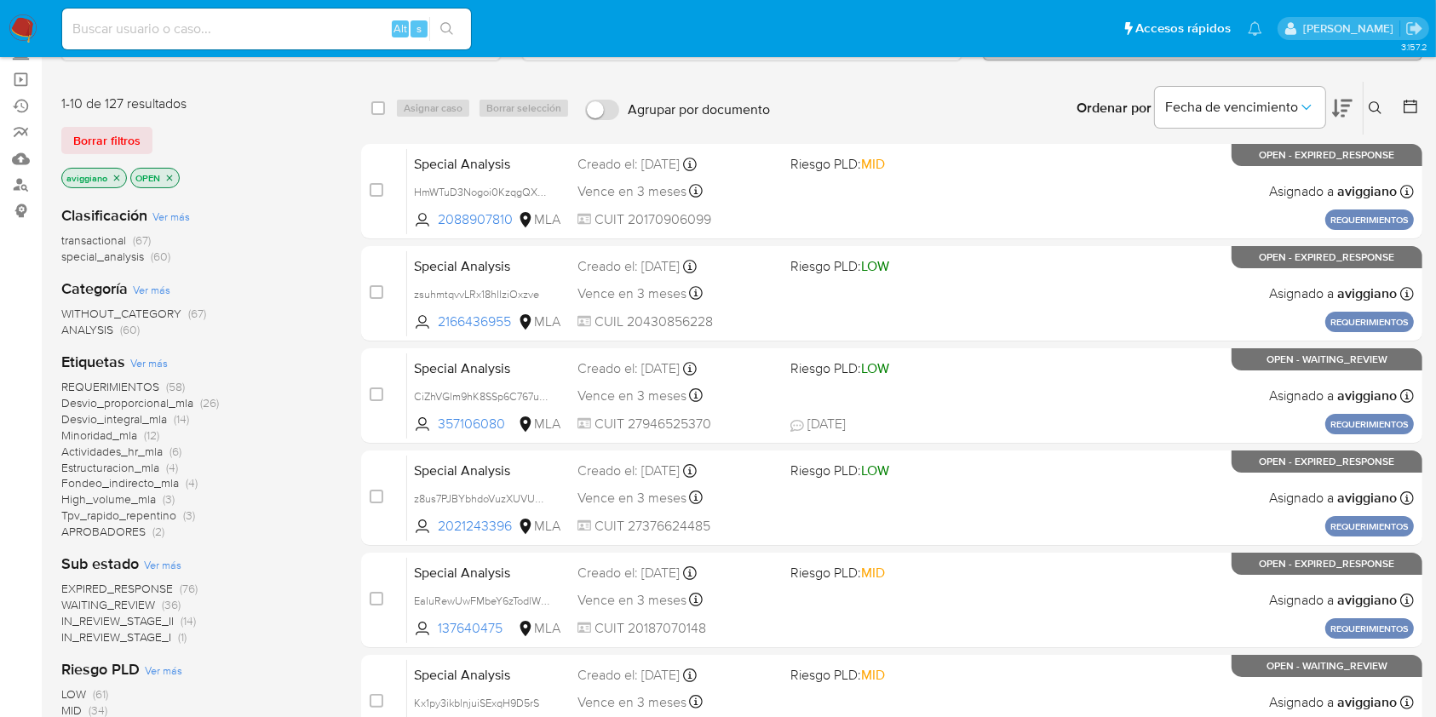
click at [116, 174] on icon "close-filter" at bounding box center [117, 178] width 10 height 10
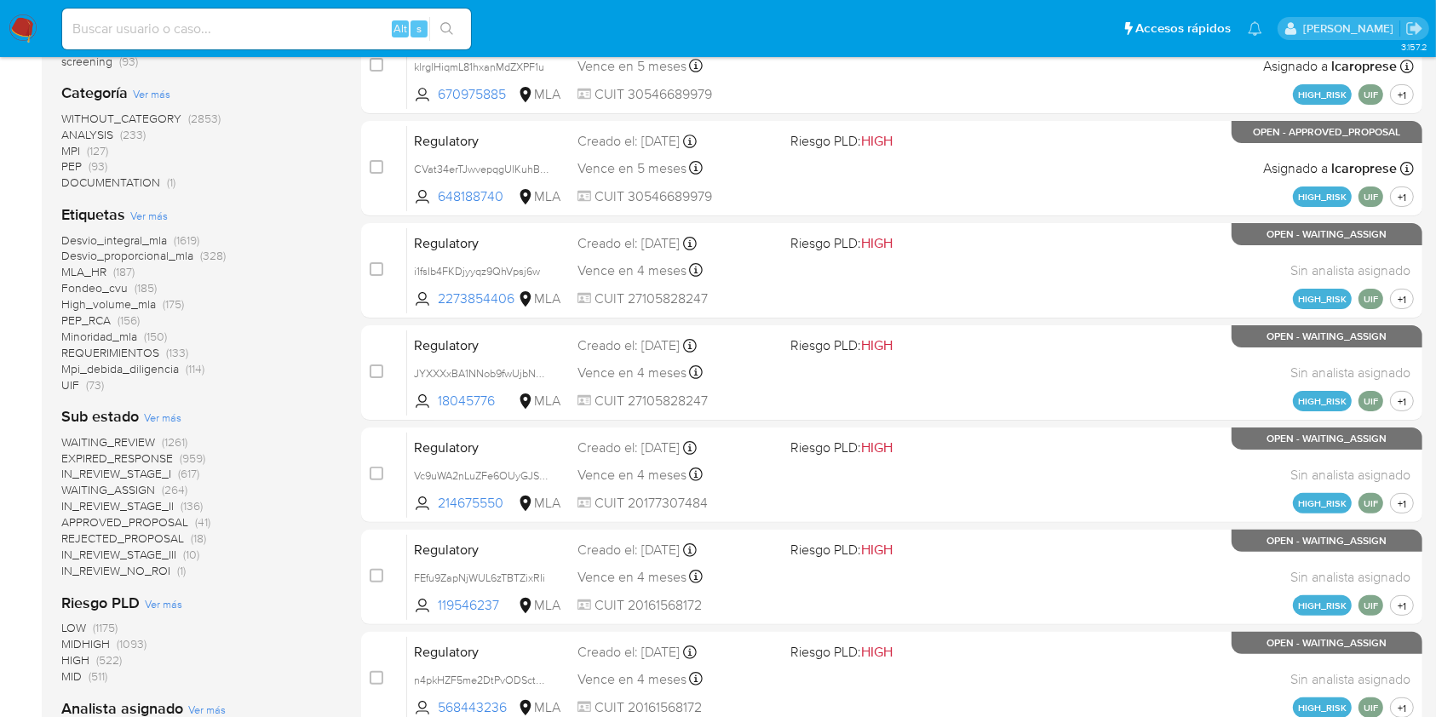
scroll to position [567, 0]
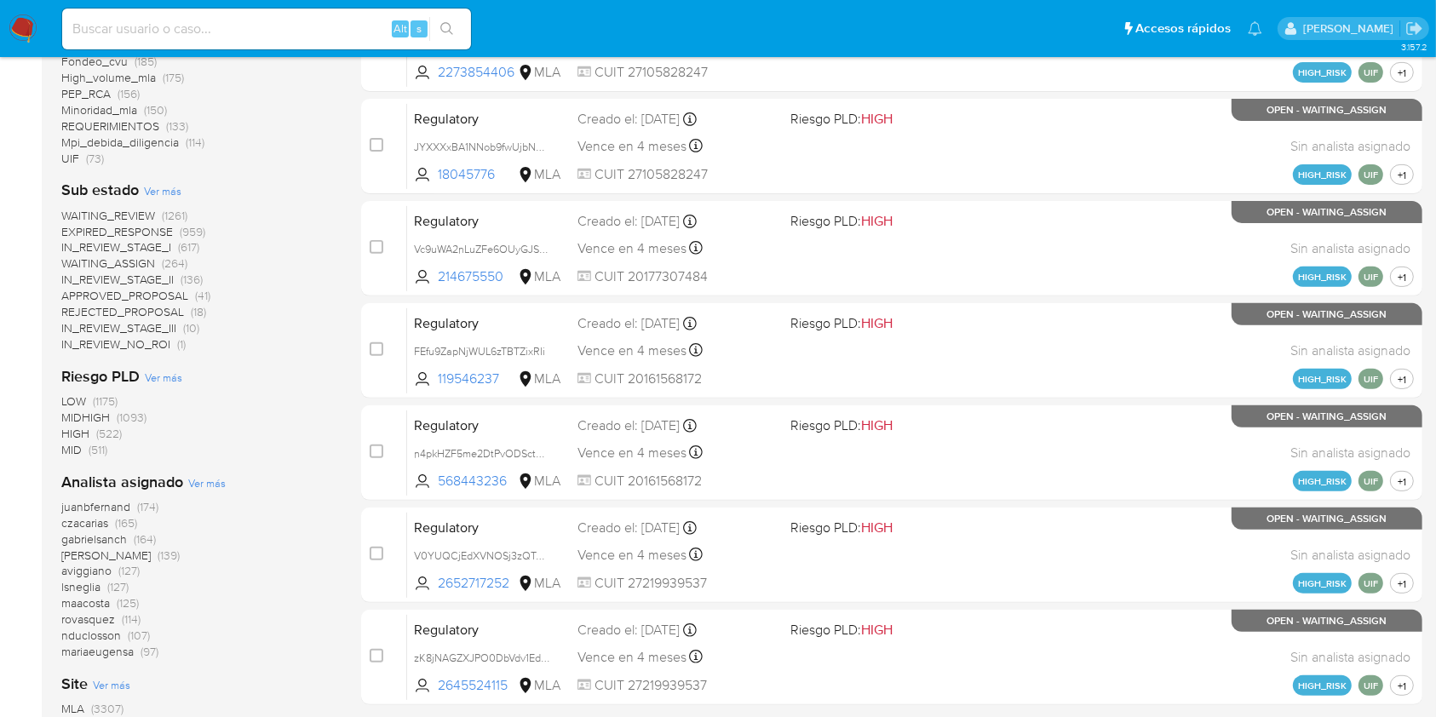
click at [91, 573] on span "aviggiano" at bounding box center [86, 570] width 50 height 17
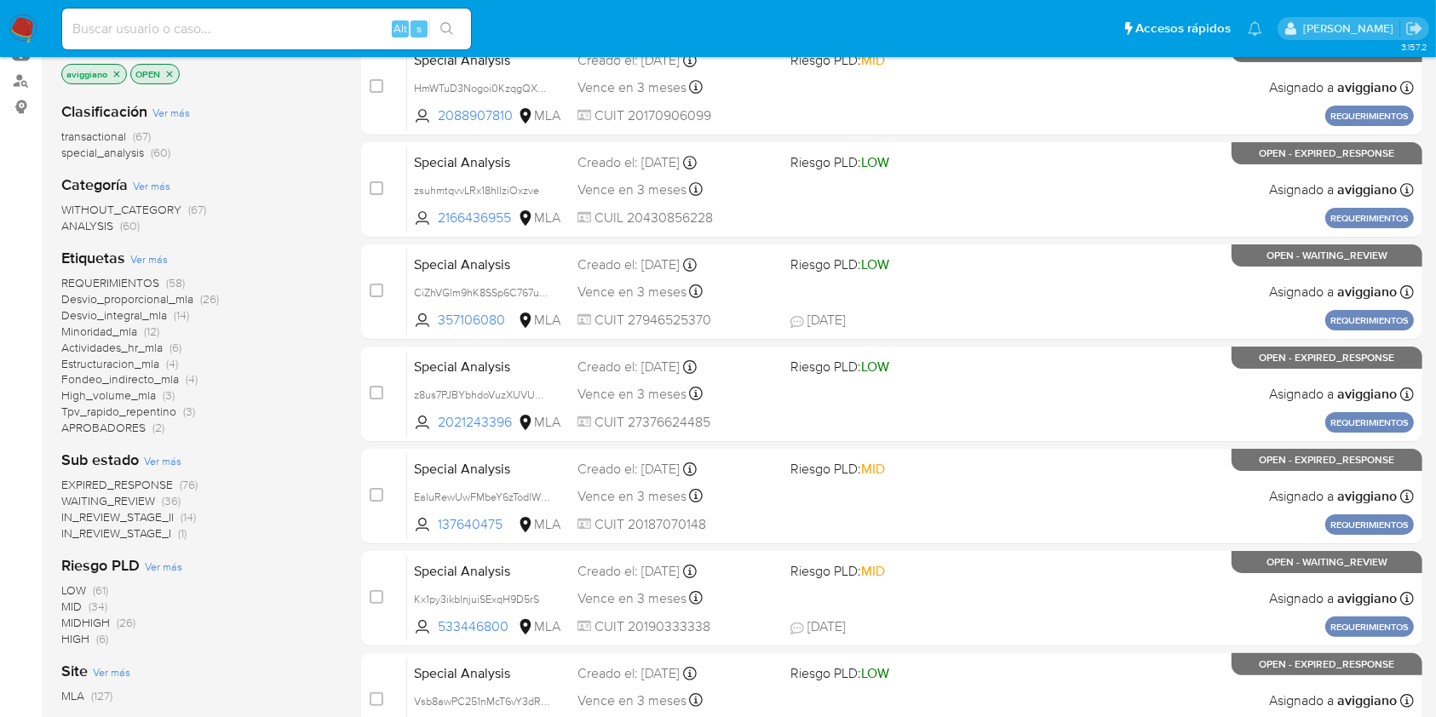
scroll to position [172, 0]
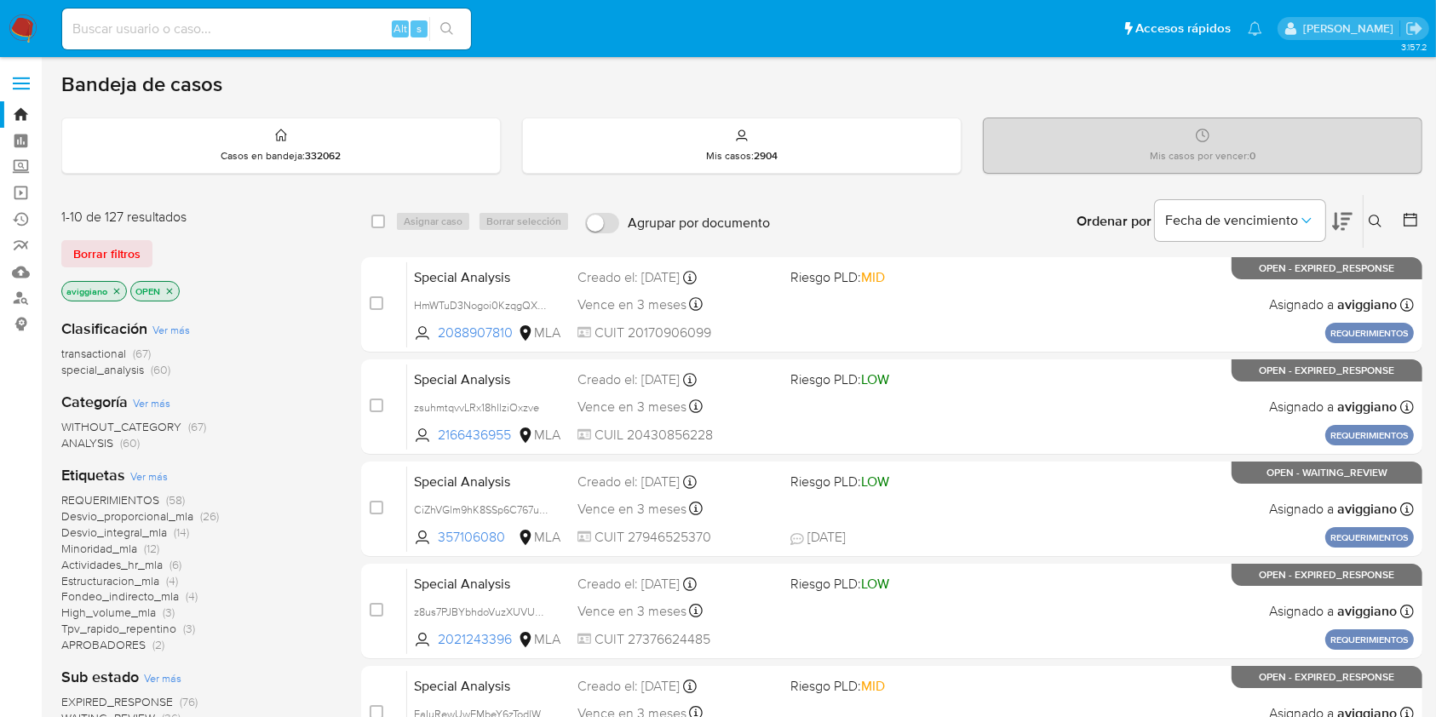
click at [1370, 215] on icon at bounding box center [1375, 222] width 14 height 14
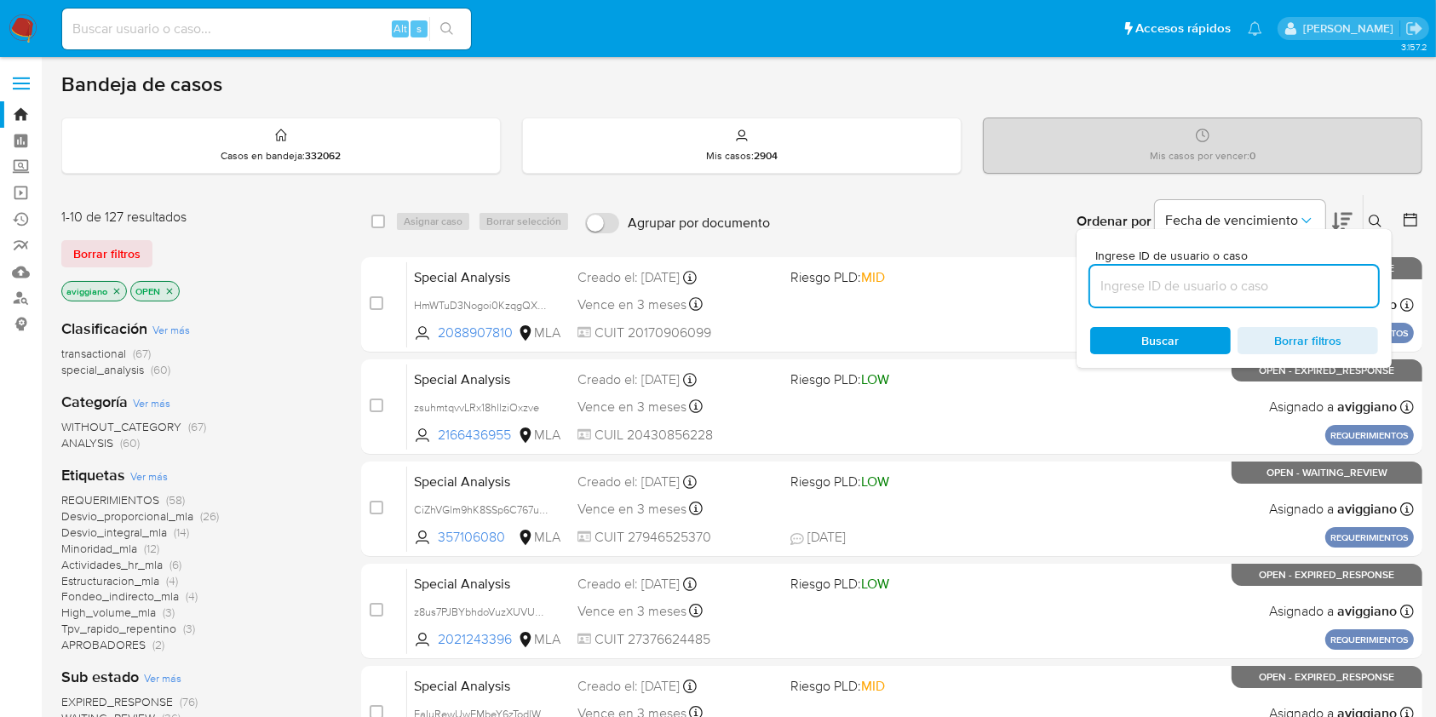
click at [1207, 277] on input at bounding box center [1234, 286] width 288 height 22
type input "xuuFqKP8cJfy26P4fmPgTuGQ"
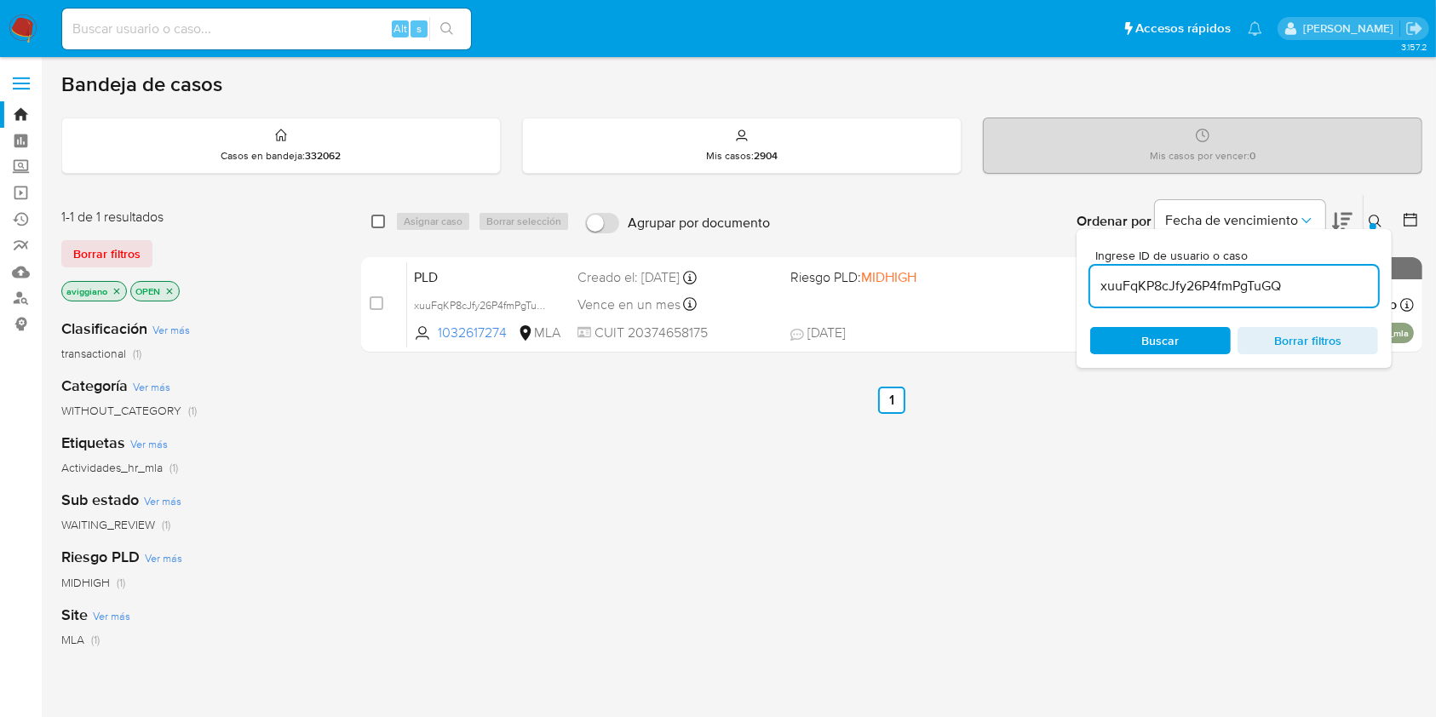
click at [383, 221] on input "checkbox" at bounding box center [378, 222] width 14 height 14
checkbox input "true"
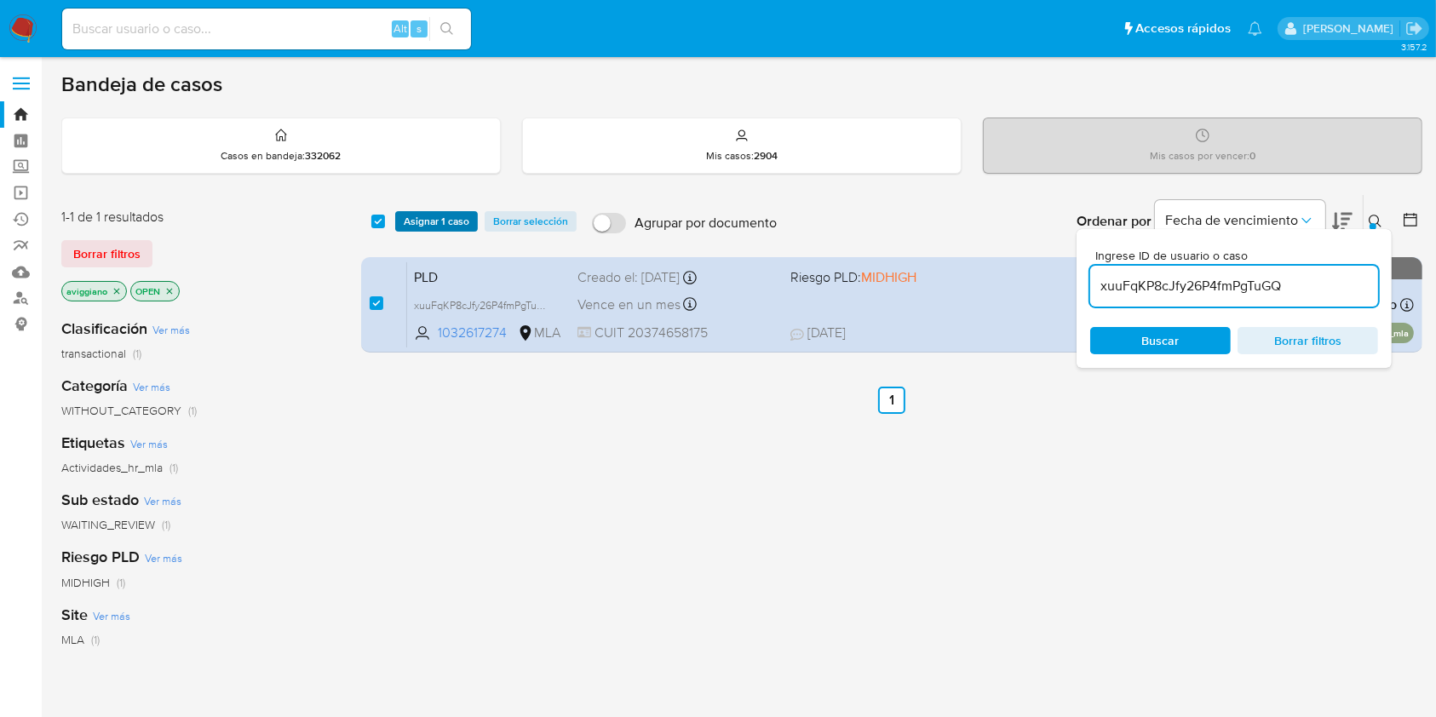
click at [410, 220] on span "Asignar 1 caso" at bounding box center [437, 221] width 66 height 17
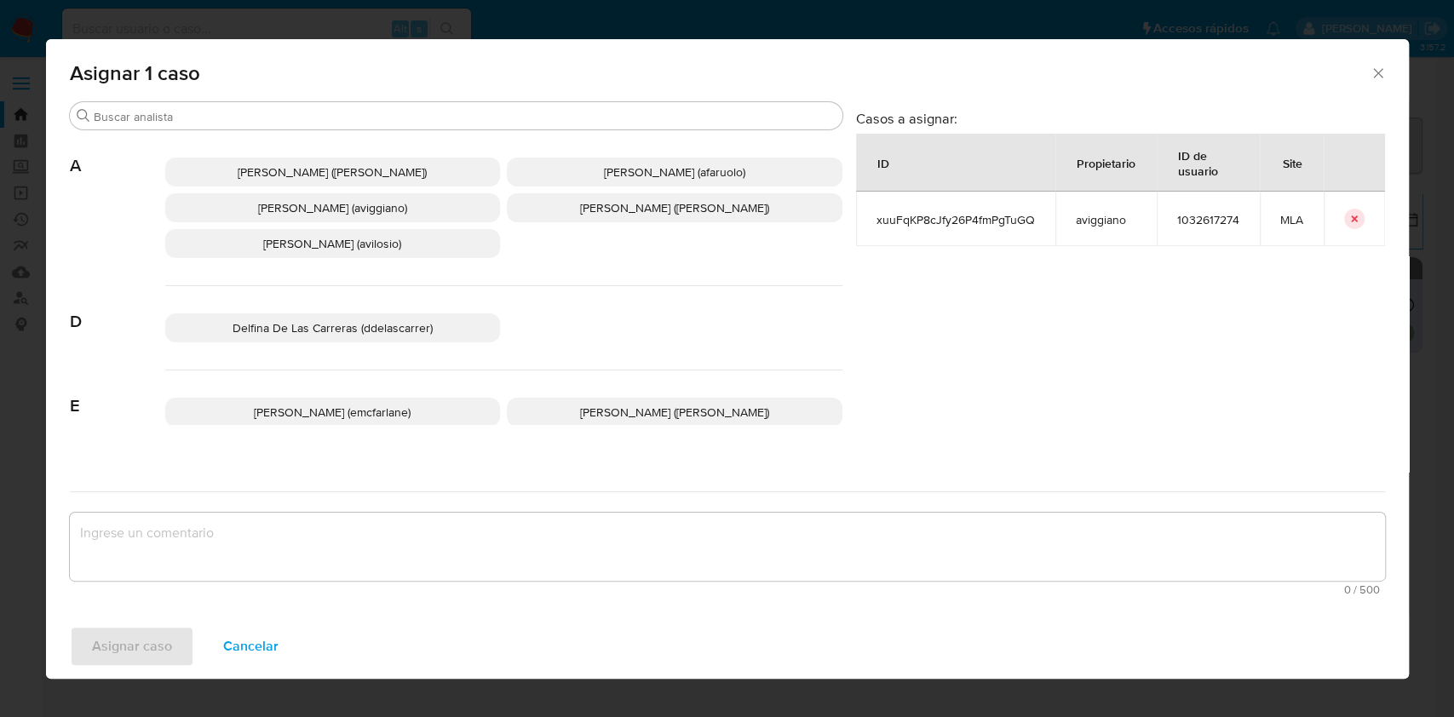
click at [283, 194] on p "Agustina Belen Viggiano (aviggiano)" at bounding box center [333, 207] width 336 height 29
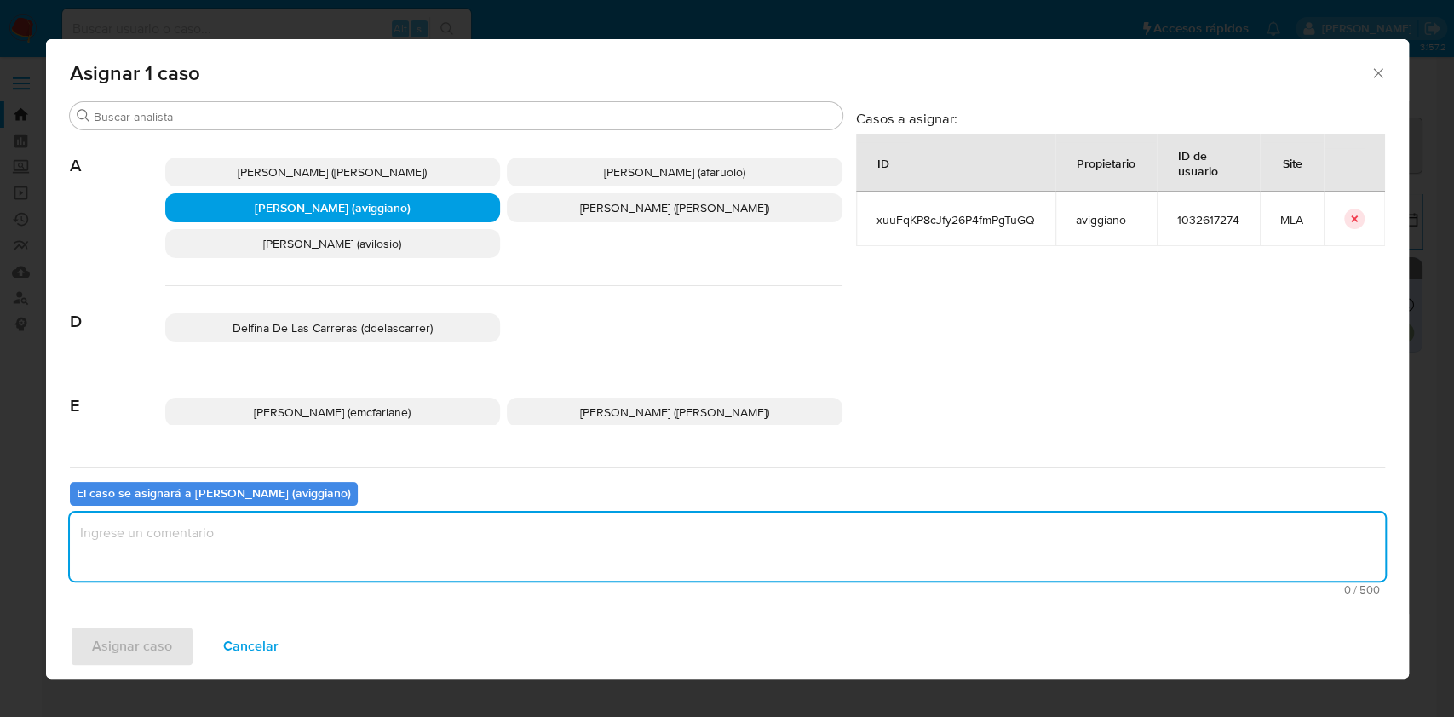
click at [93, 537] on textarea "assign-modal" at bounding box center [727, 547] width 1315 height 68
click at [109, 650] on span "Asignar caso" at bounding box center [132, 646] width 80 height 37
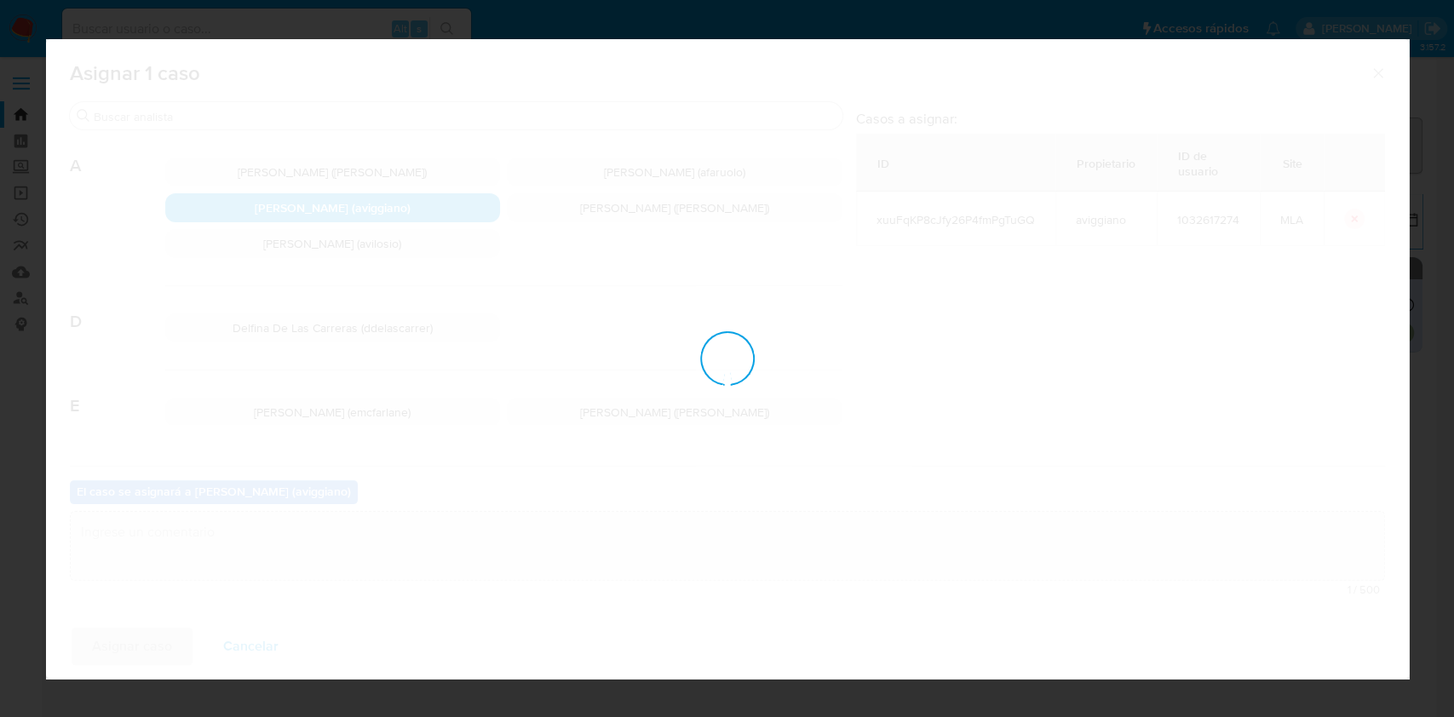
checkbox input "false"
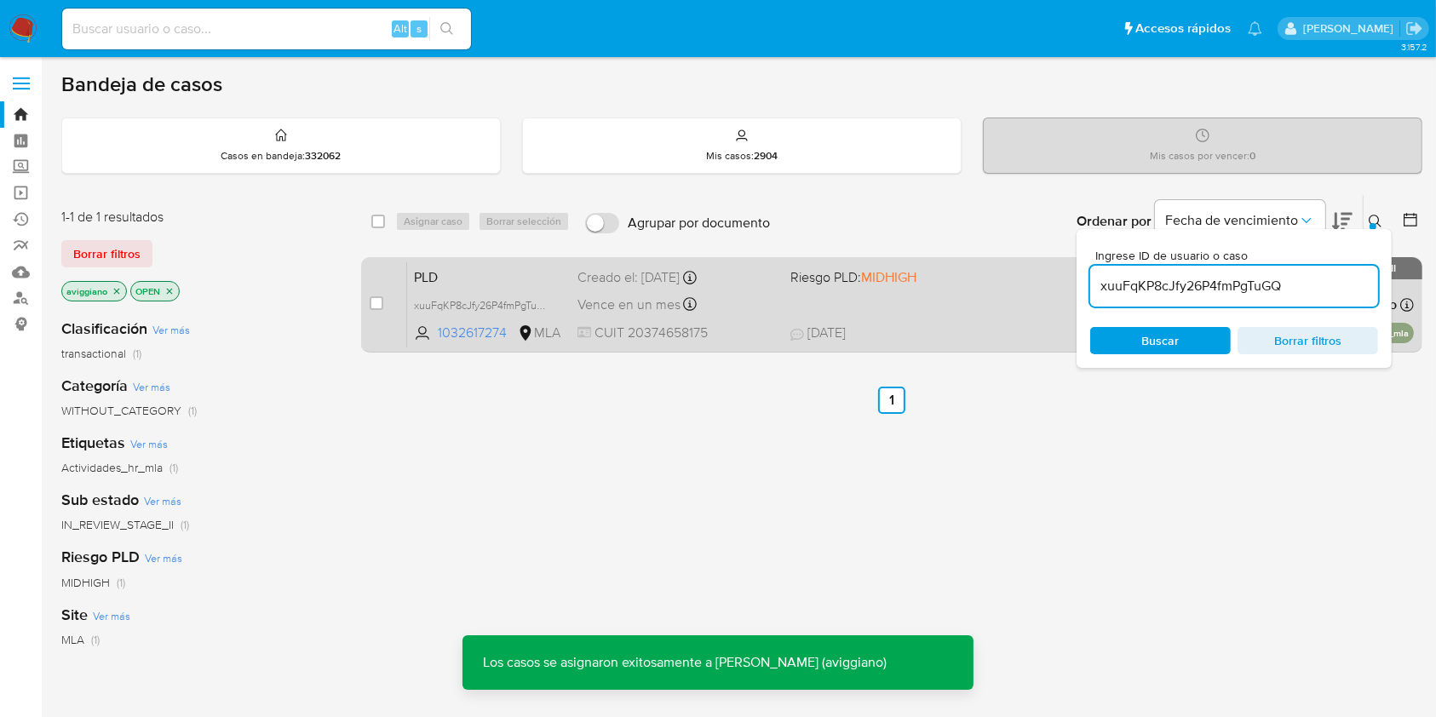
click at [793, 307] on div "PLD xuuFqKP8cJfy26P4fmPgTuGQ 1032617274 MLA Riesgo PLD: MIDHIGH Creado el: 12/0…" at bounding box center [910, 304] width 1007 height 86
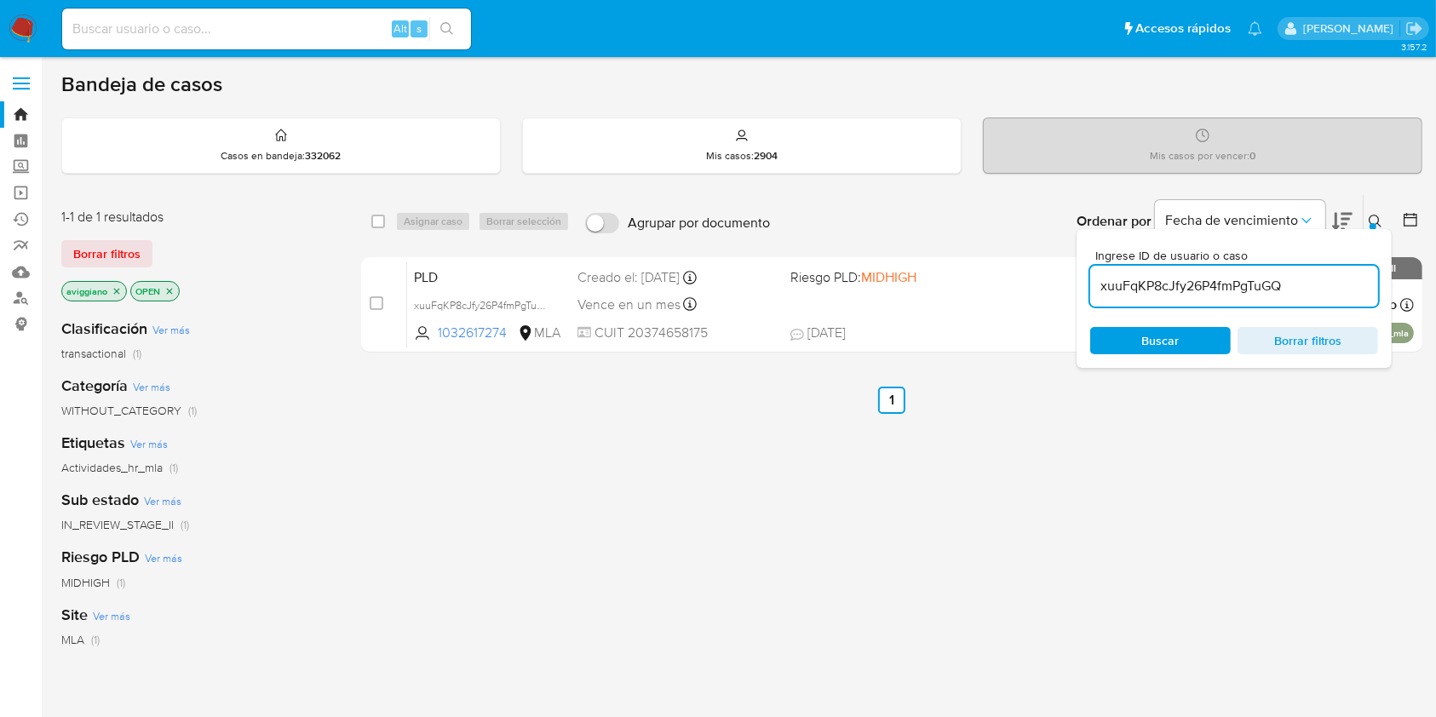
click at [1156, 292] on input "xuuFqKP8cJfy26P4fmPgTuGQ" at bounding box center [1234, 286] width 288 height 22
paste input "3AxB7FELaILjCtiuY8Hw8Jdp"
type input "3AxB7FELaILjCtiuY8Hw8Jdp"
click at [372, 227] on input "checkbox" at bounding box center [378, 222] width 14 height 14
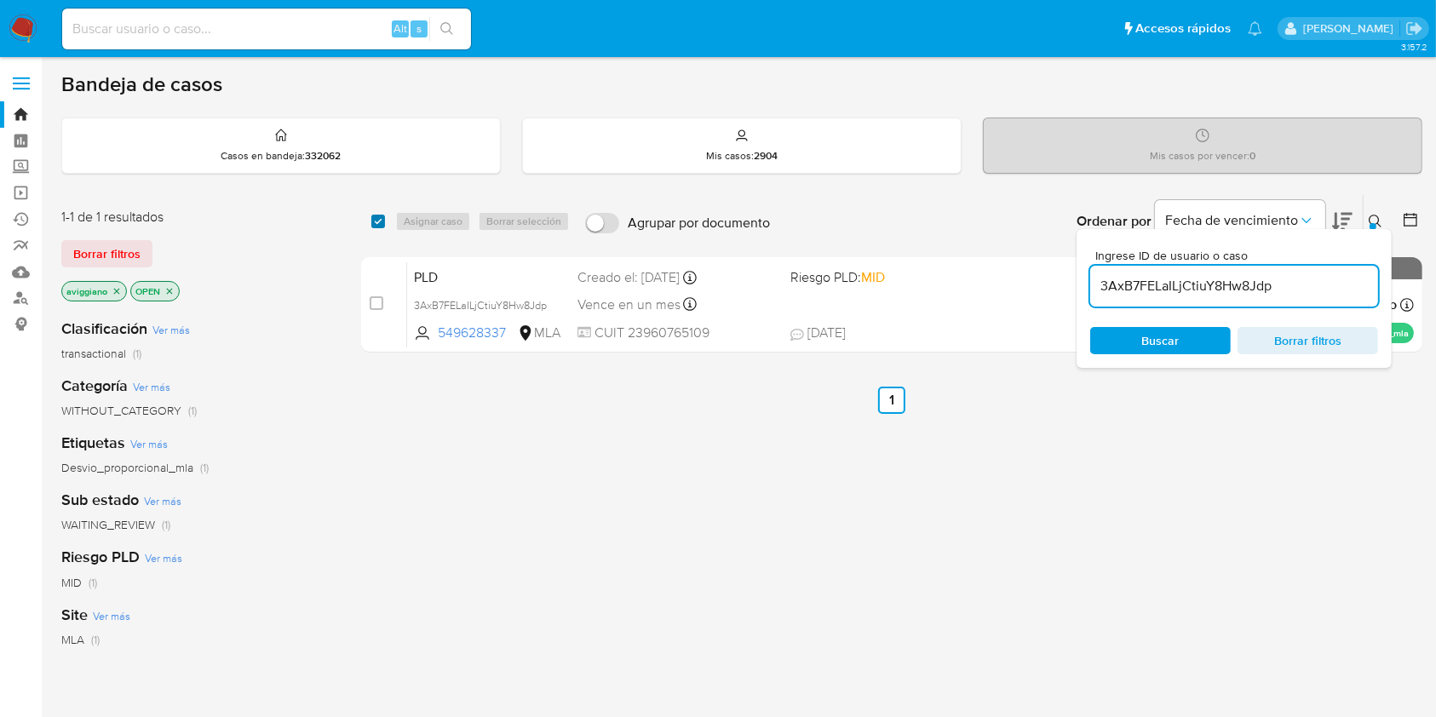
checkbox input "true"
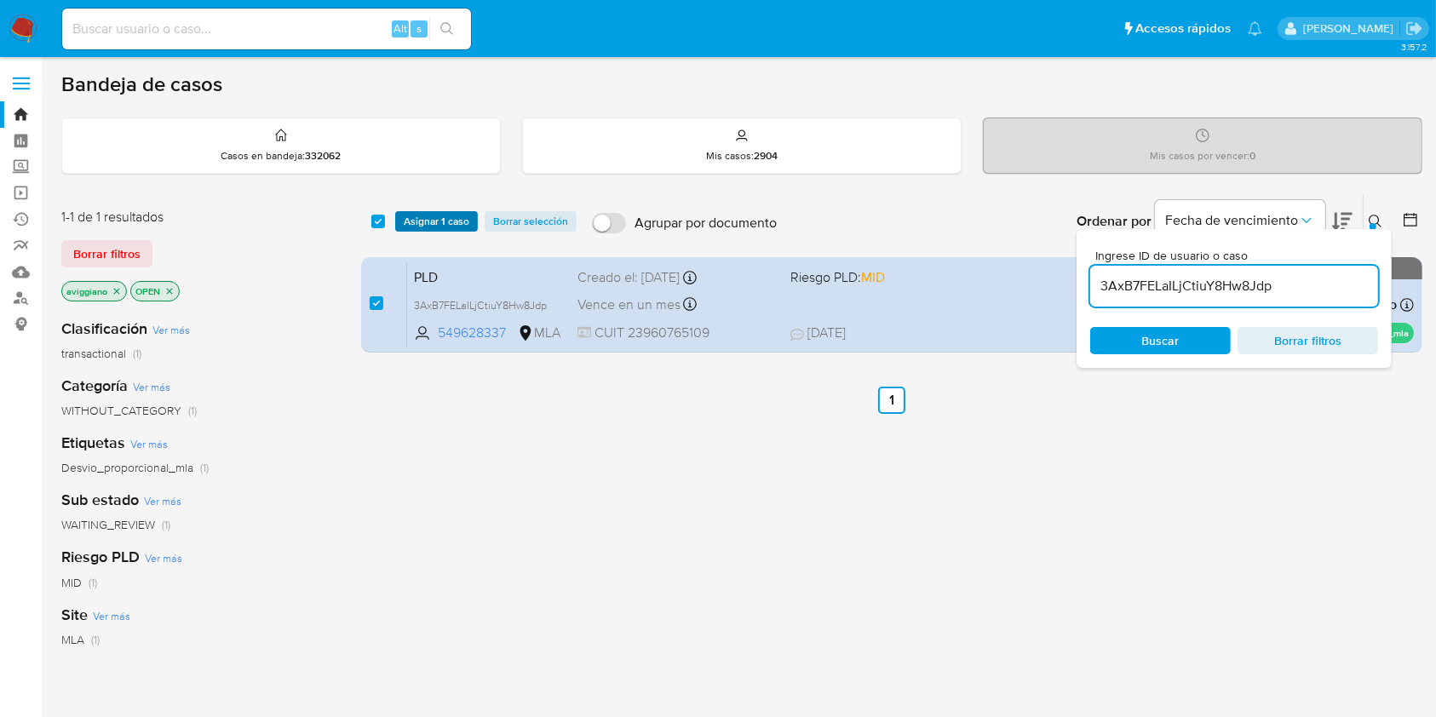
click at [411, 216] on span "Asignar 1 caso" at bounding box center [437, 221] width 66 height 17
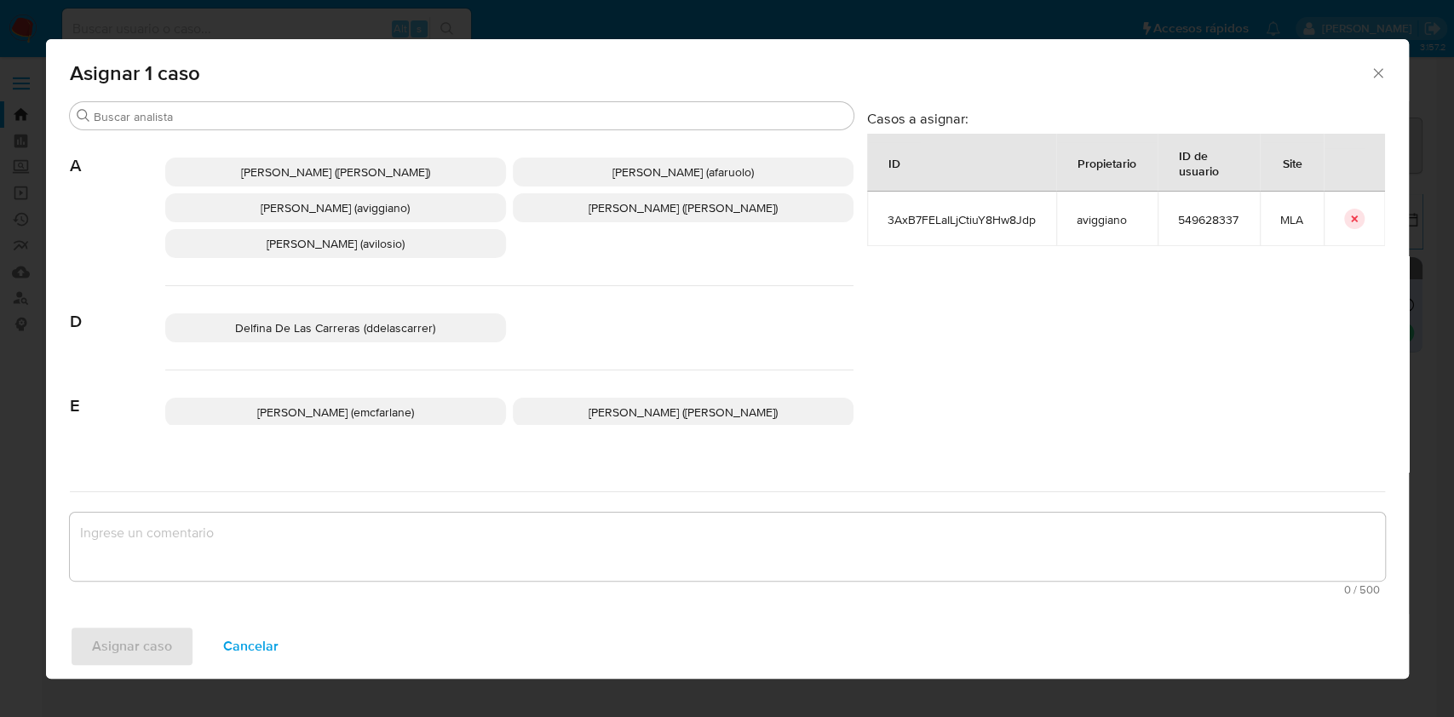
click at [317, 204] on span "Agustina Belen Viggiano (aviggiano)" at bounding box center [335, 207] width 149 height 17
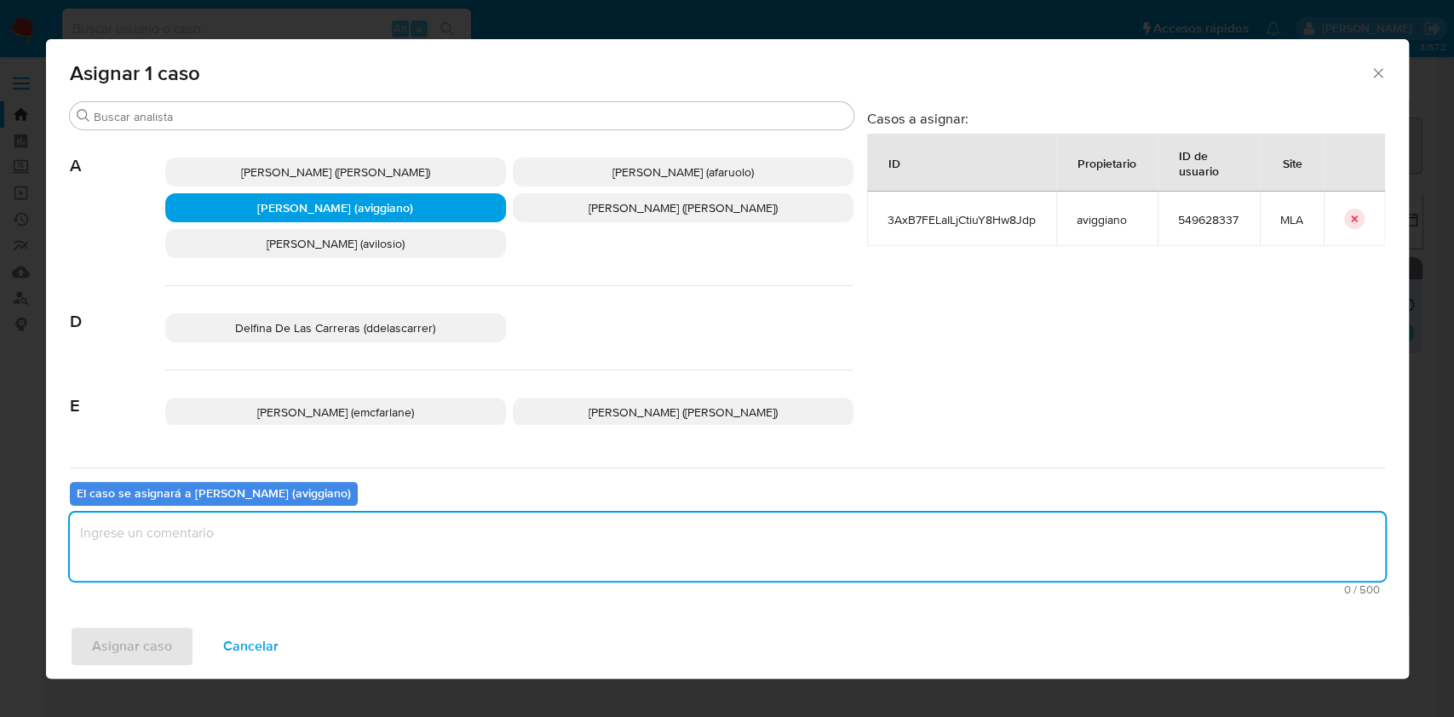
drag, startPoint x: 250, startPoint y: 535, endPoint x: 130, endPoint y: 615, distance: 144.3
click at [250, 535] on textarea "assign-modal" at bounding box center [727, 547] width 1315 height 68
click at [116, 628] on span "Asignar caso" at bounding box center [132, 646] width 80 height 37
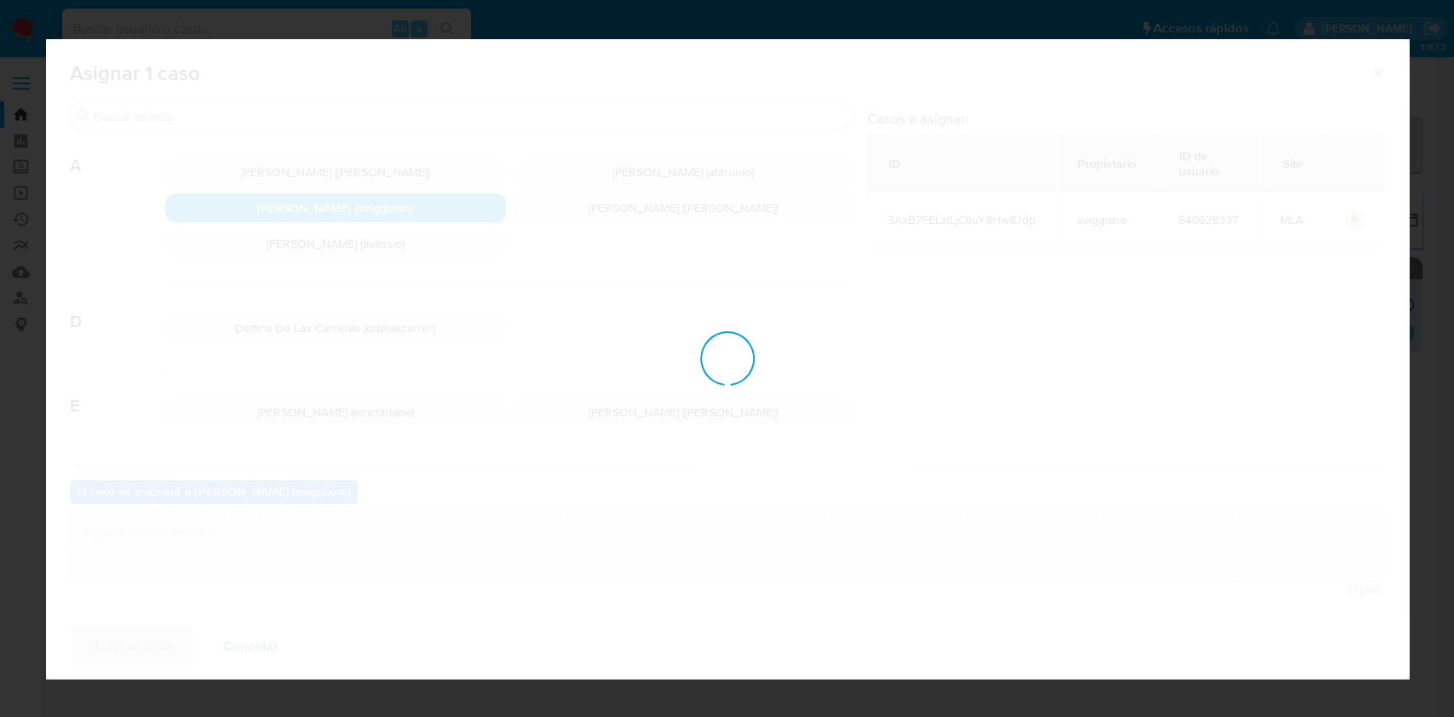
checkbox input "false"
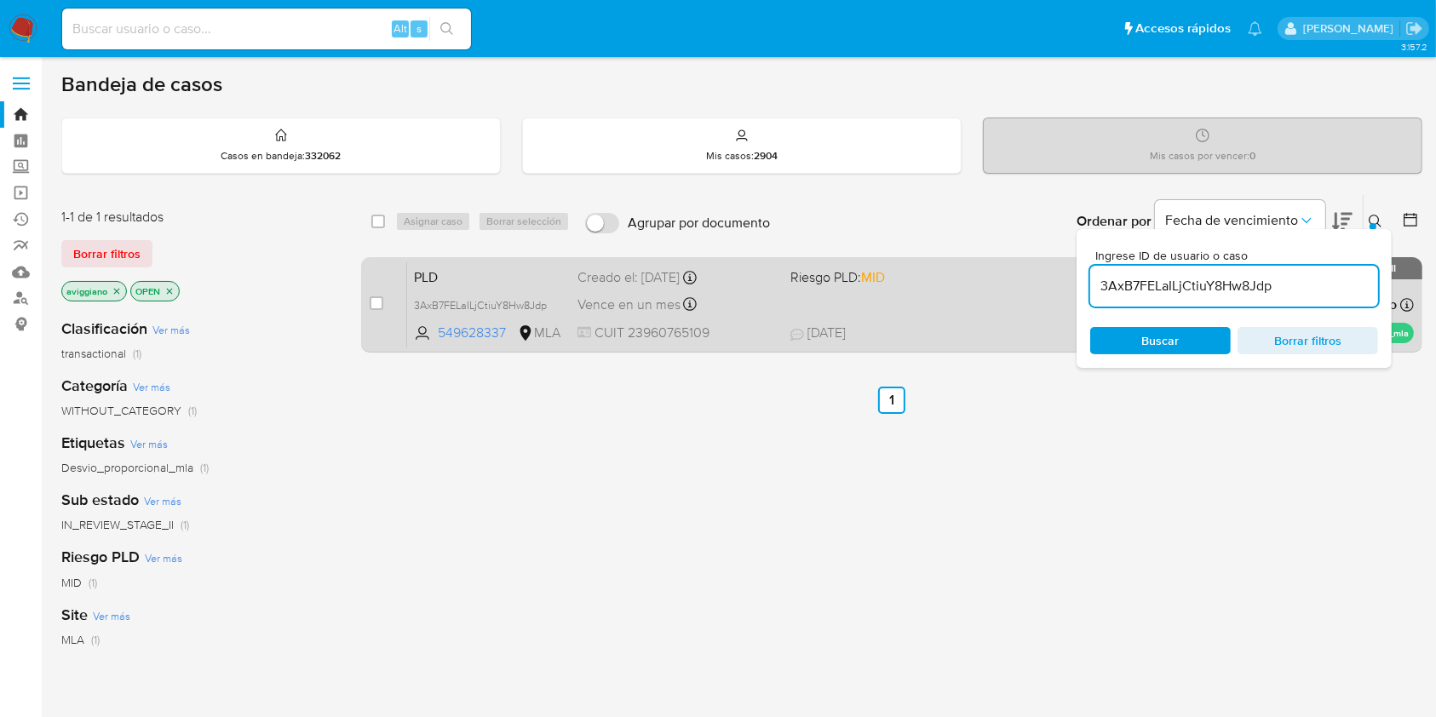
click at [921, 328] on span "20/08/2025 20/08/2025 09:38" at bounding box center [995, 333] width 411 height 19
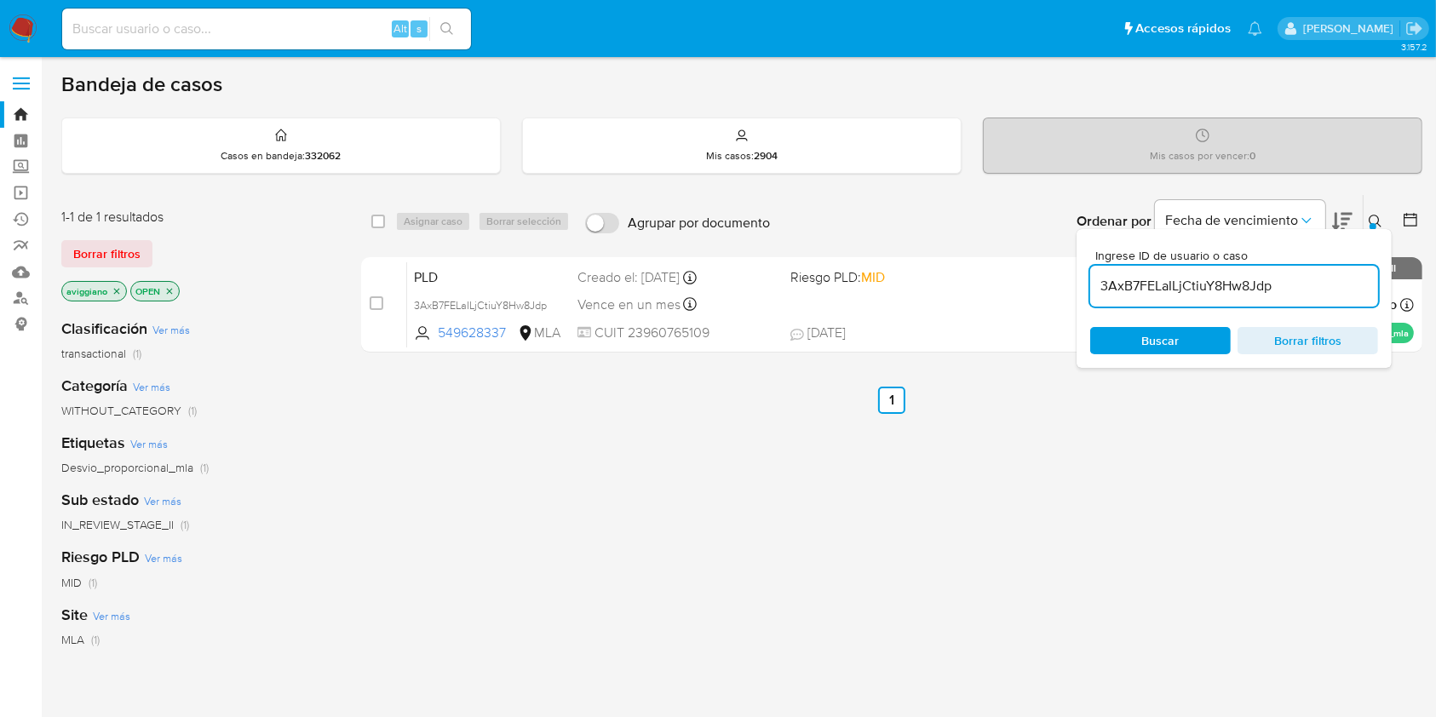
click at [112, 291] on icon "close-filter" at bounding box center [117, 291] width 10 height 10
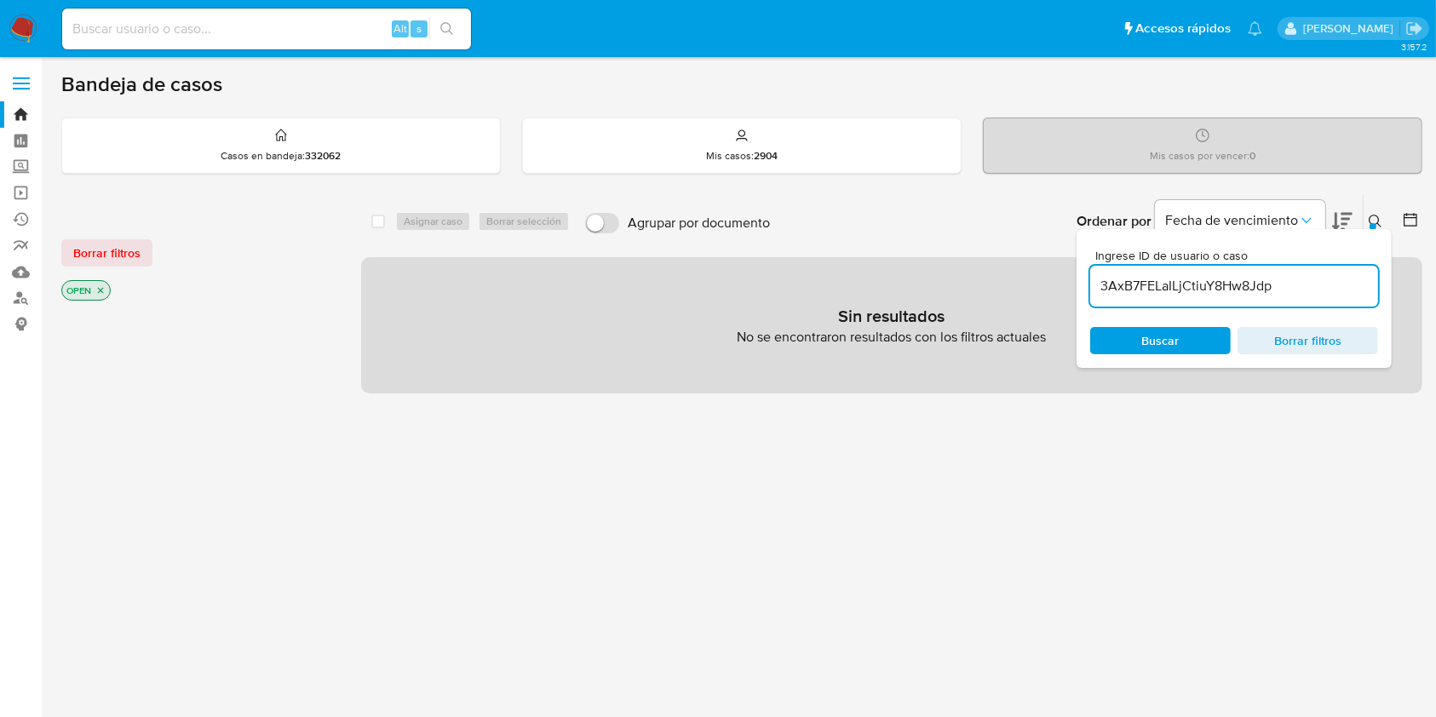
click at [102, 289] on icon "close-filter" at bounding box center [100, 290] width 10 height 10
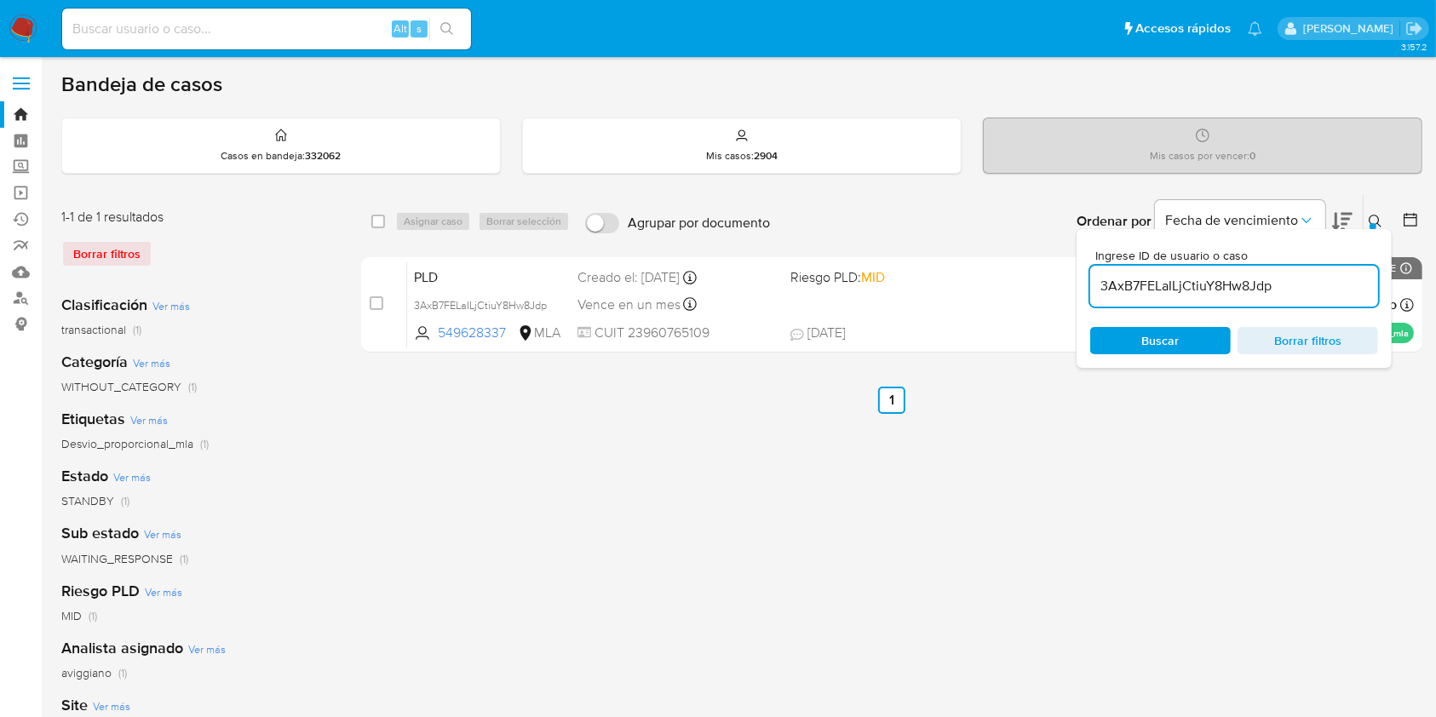
click at [1300, 345] on span "Borrar filtros" at bounding box center [1307, 341] width 117 height 24
click at [1314, 341] on span "Borrar filtros" at bounding box center [1307, 341] width 117 height 24
click at [1315, 342] on span "Borrar filtros" at bounding box center [1307, 341] width 117 height 24
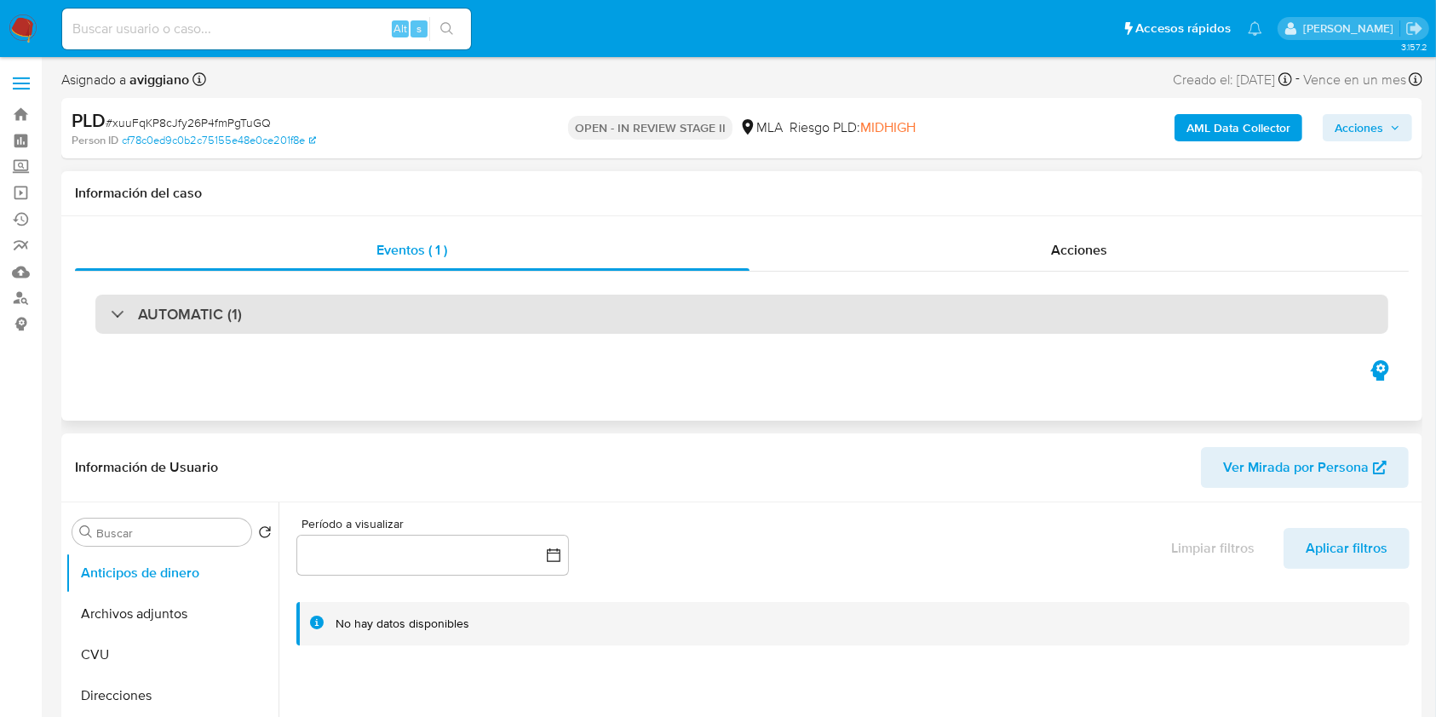
select select "10"
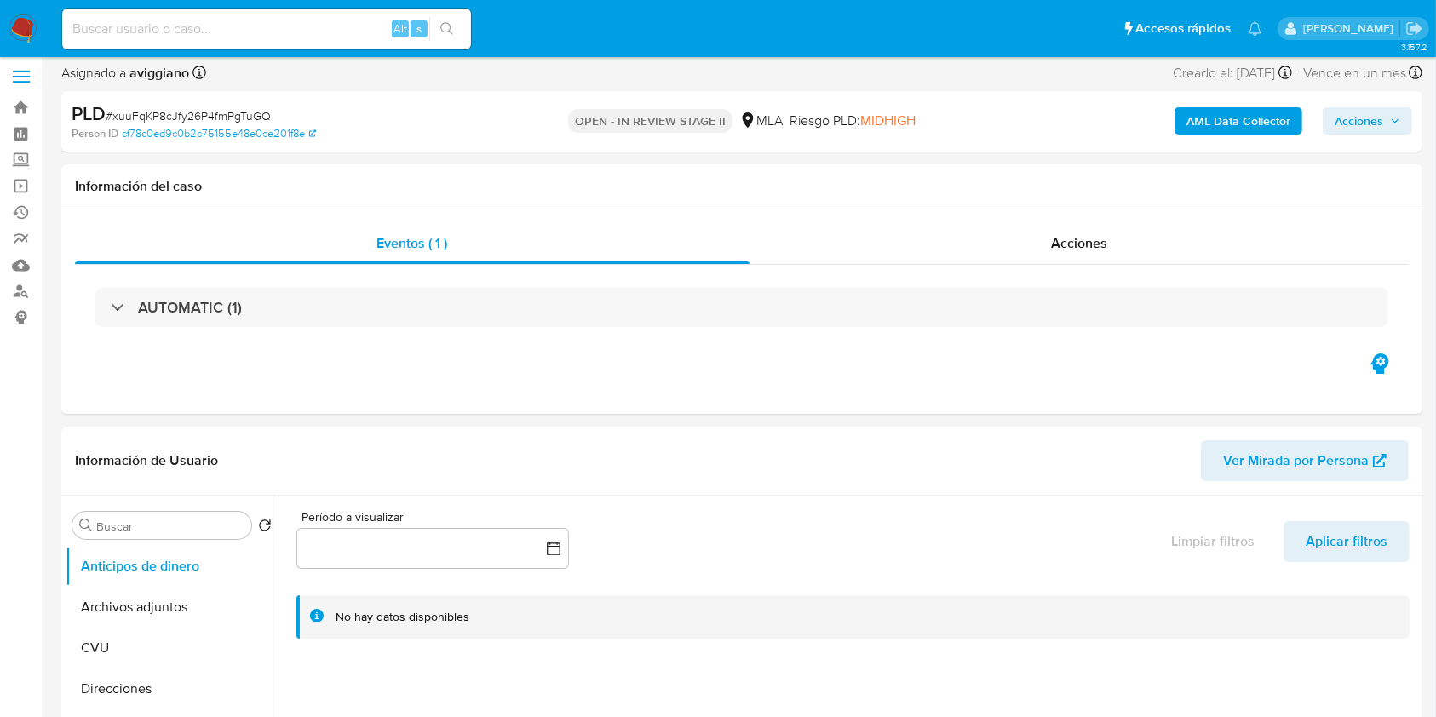
scroll to position [227, 0]
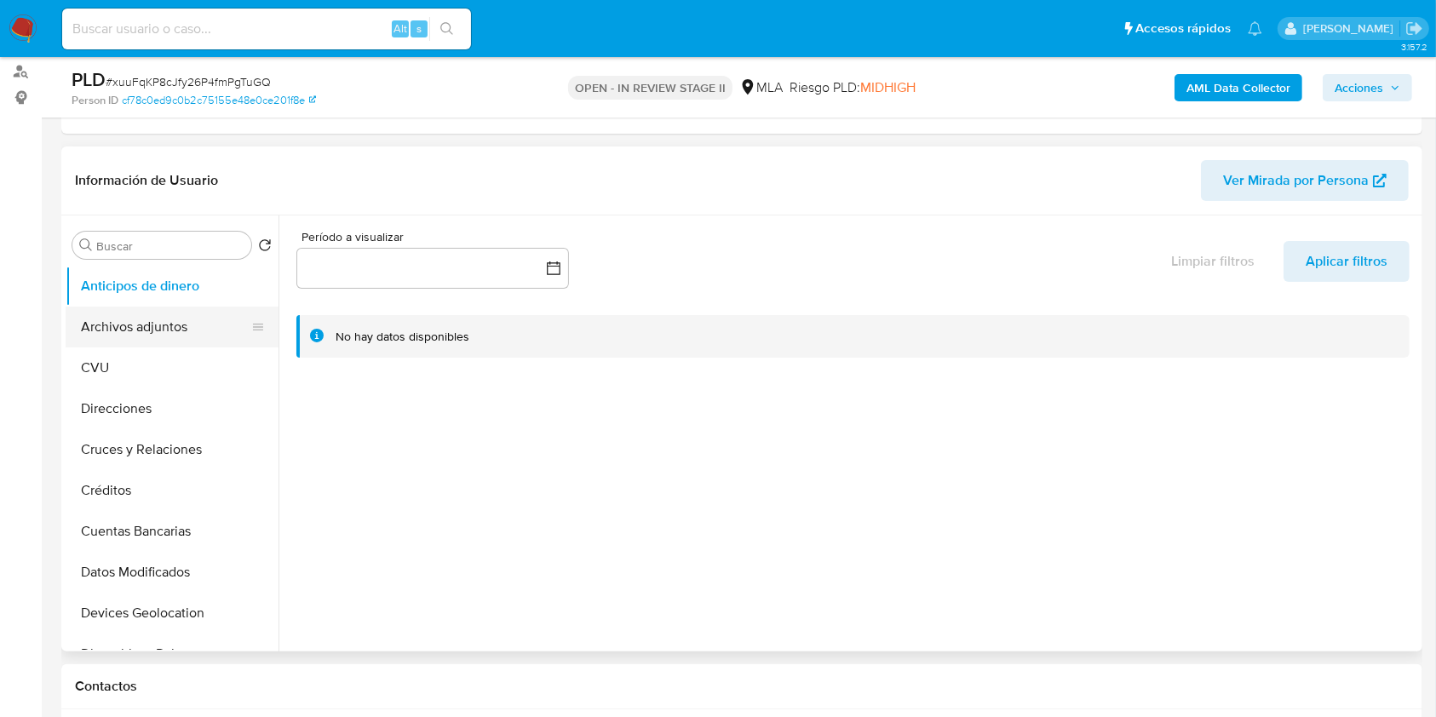
click at [196, 311] on button "Archivos adjuntos" at bounding box center [165, 327] width 199 height 41
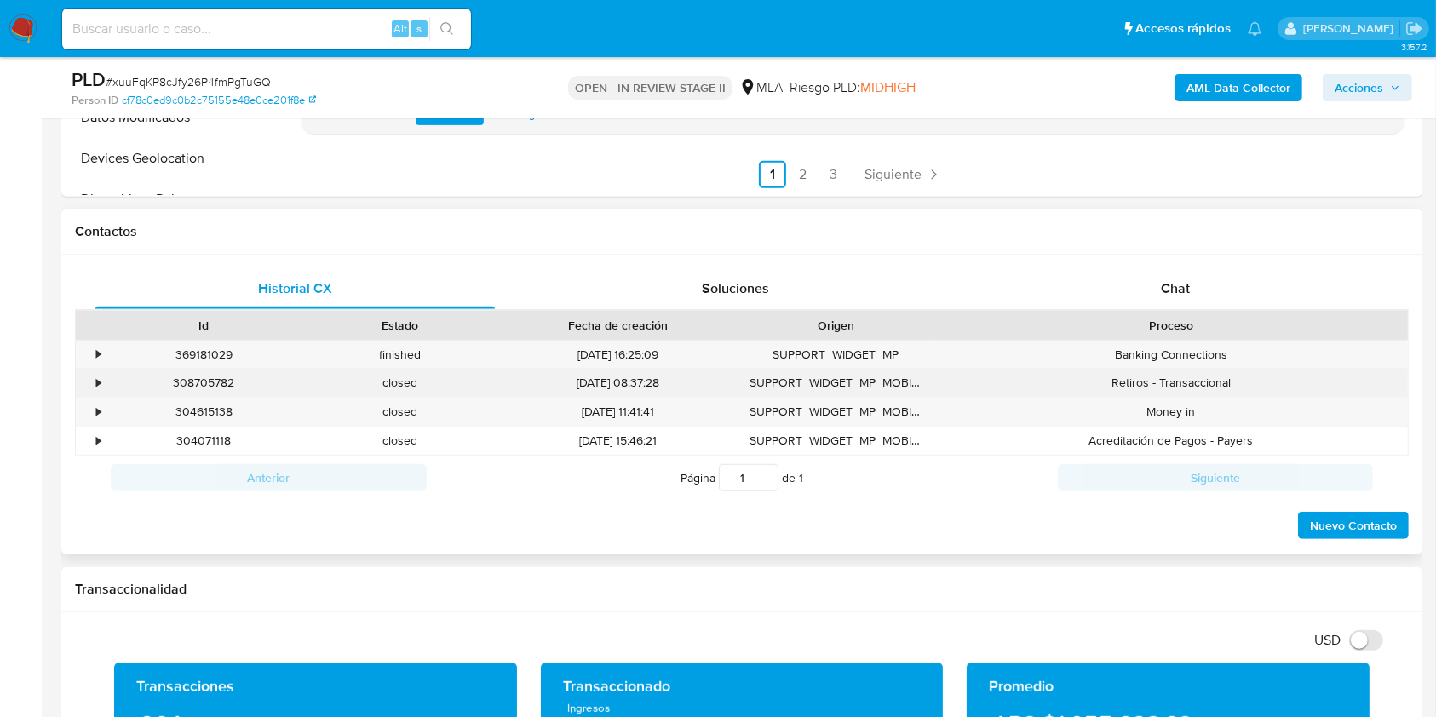
scroll to position [795, 0]
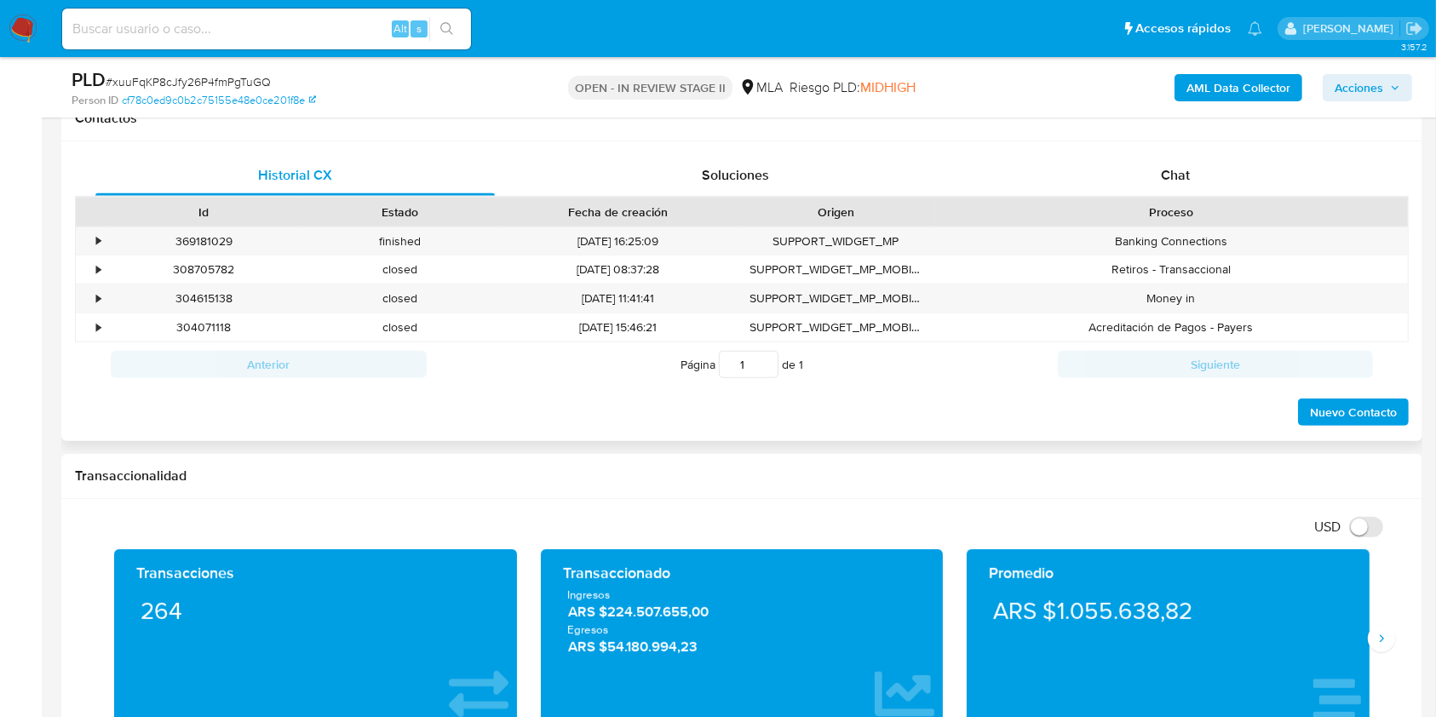
click at [1180, 149] on div "Historial CX Soluciones Chat Id Estado Fecha de creación Origen Proceso • 36918…" at bounding box center [741, 291] width 1361 height 301
click at [1182, 170] on span "Chat" at bounding box center [1175, 175] width 29 height 20
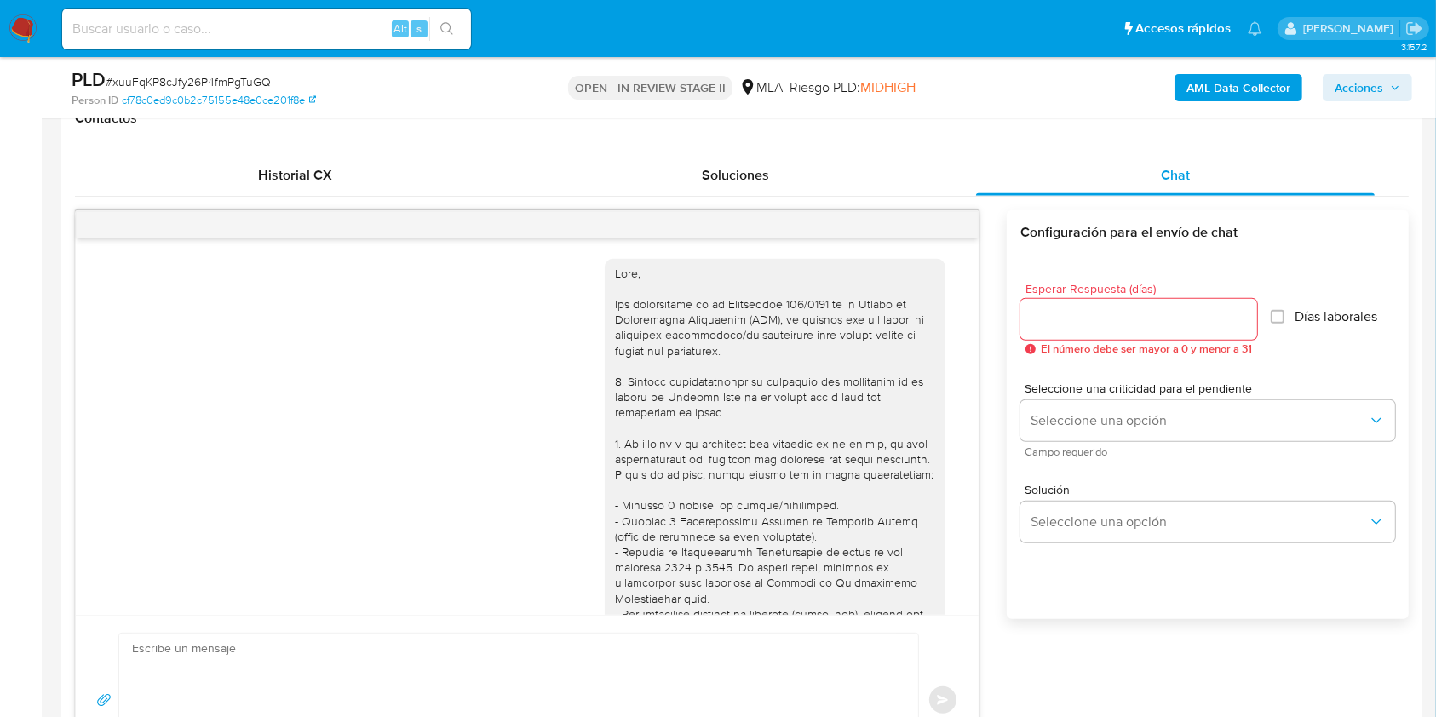
scroll to position [1030, 0]
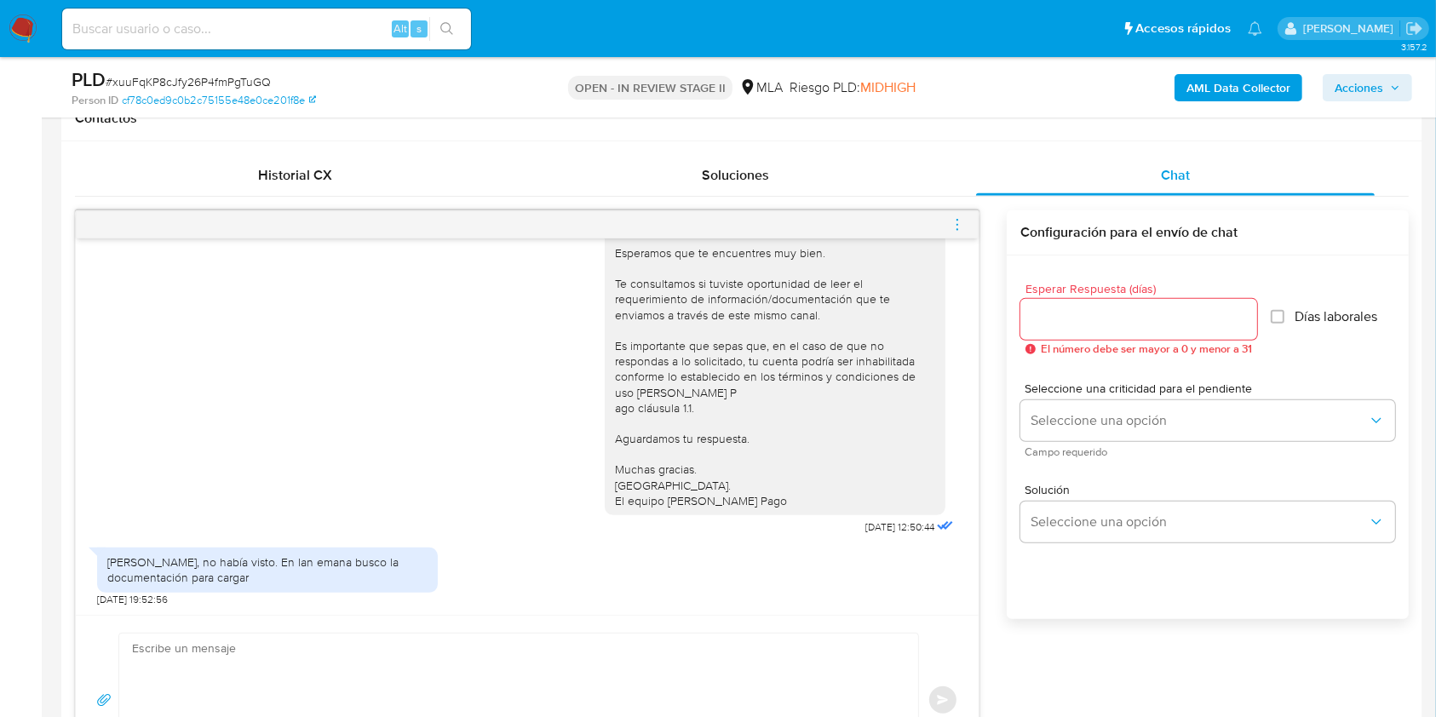
click at [957, 219] on icon "menu-action" at bounding box center [957, 220] width 2 height 2
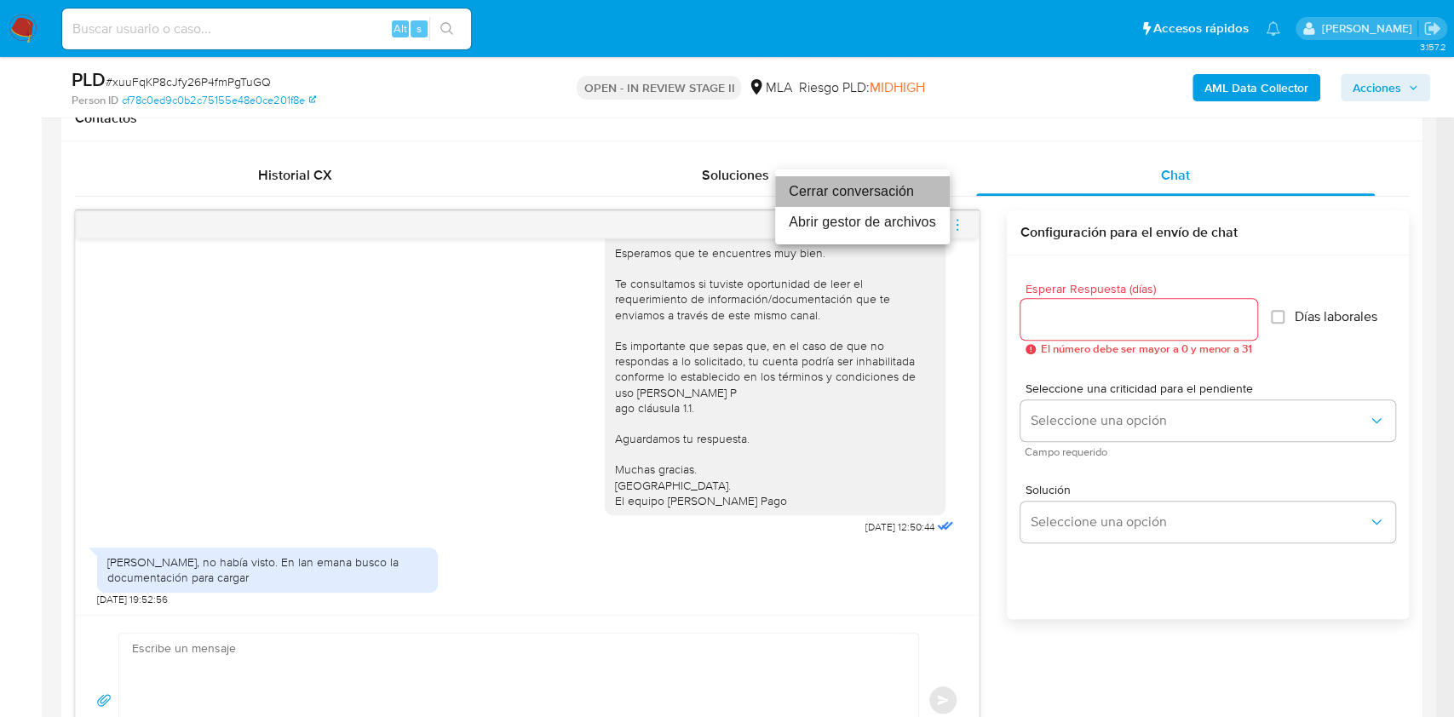
click at [903, 187] on li "Cerrar conversación" at bounding box center [862, 191] width 175 height 31
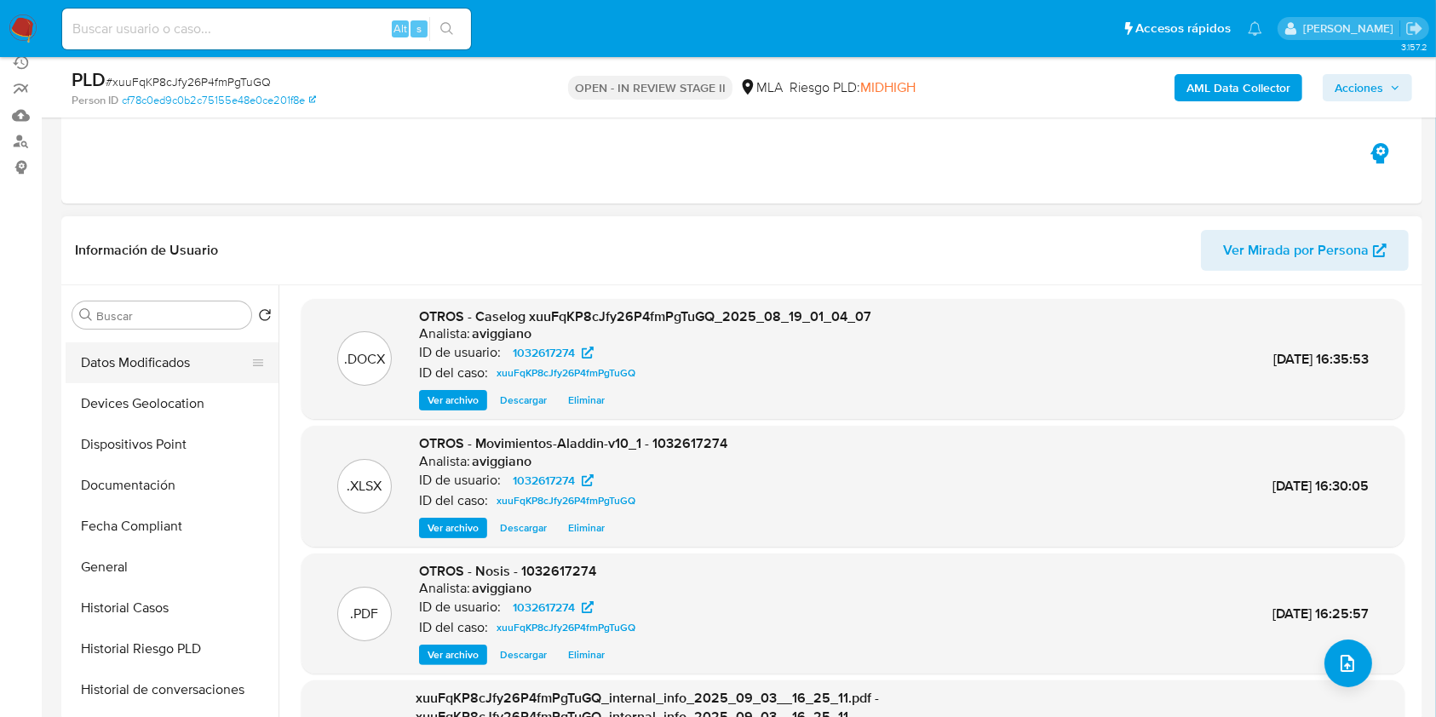
scroll to position [341, 0]
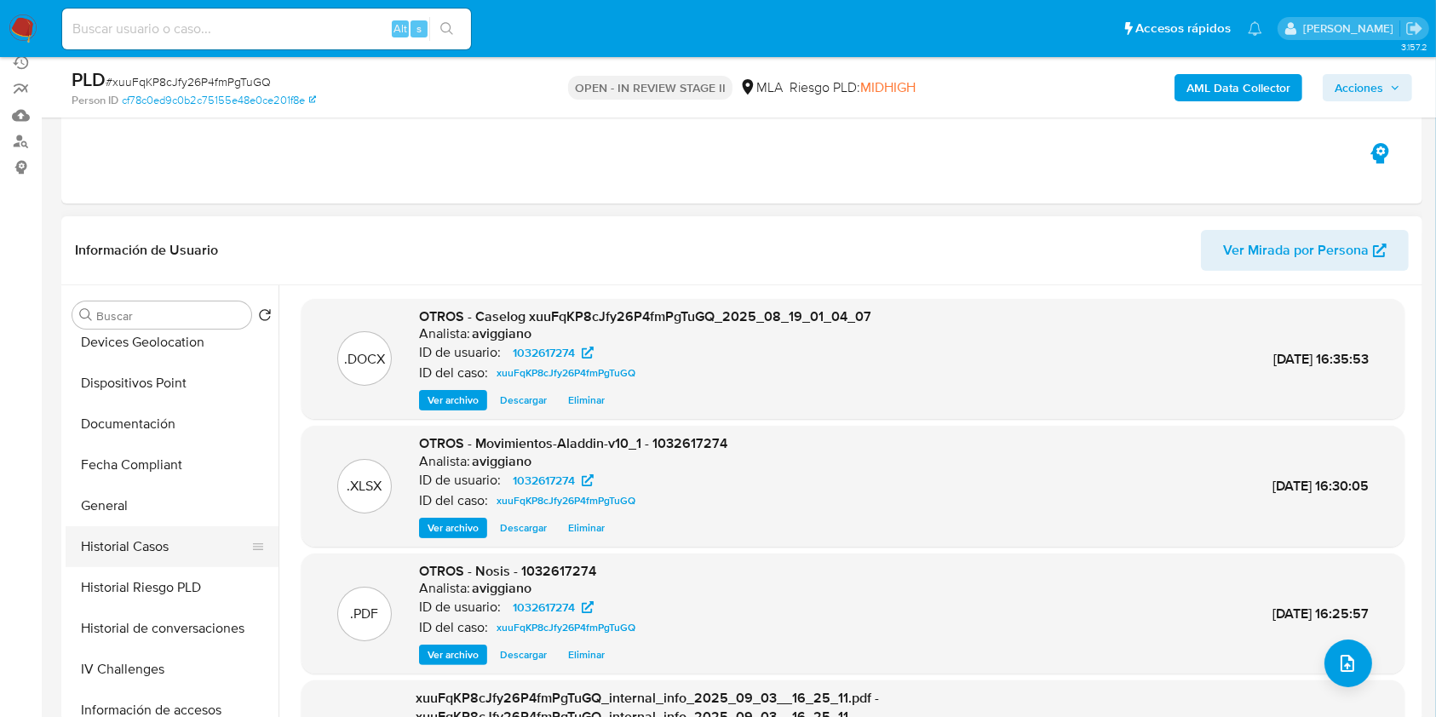
click at [159, 541] on button "Historial Casos" at bounding box center [165, 546] width 199 height 41
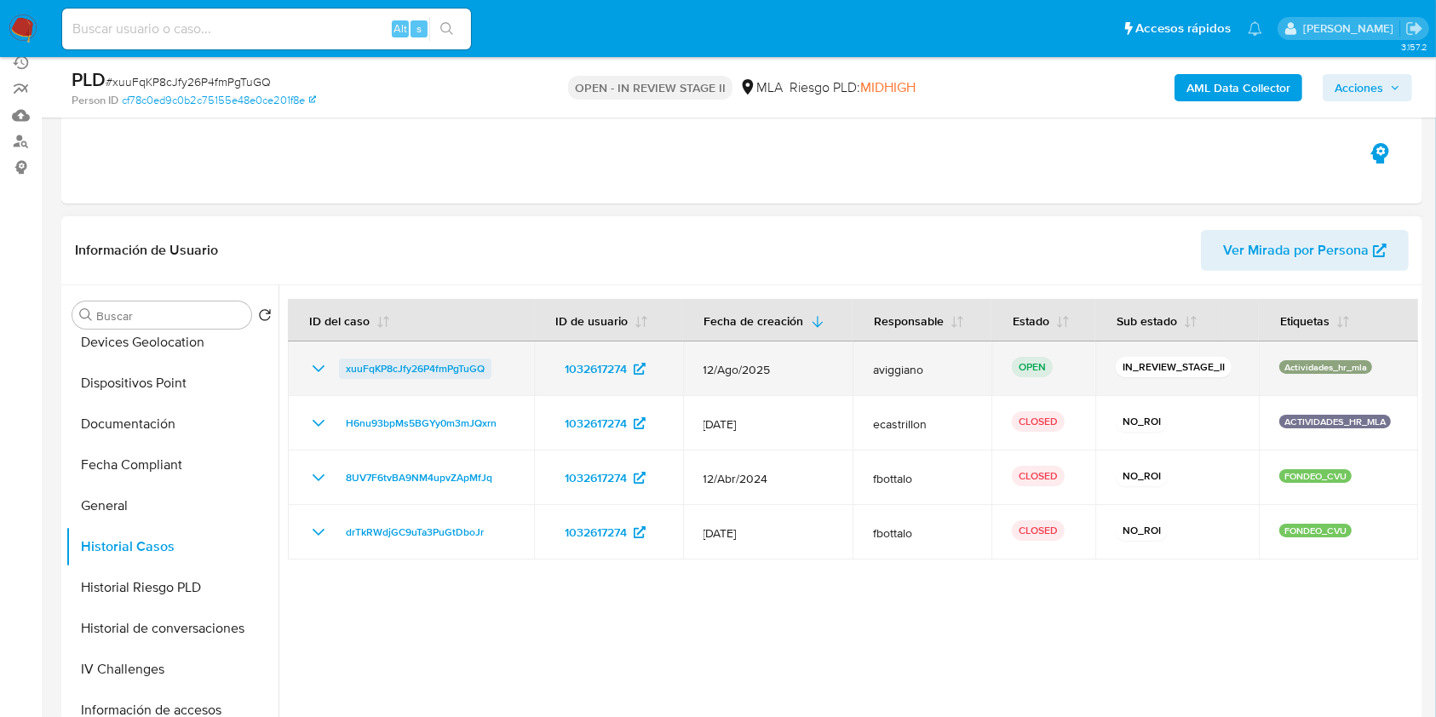
click at [406, 359] on span "xuuFqKP8cJfy26P4fmPgTuGQ" at bounding box center [415, 369] width 139 height 20
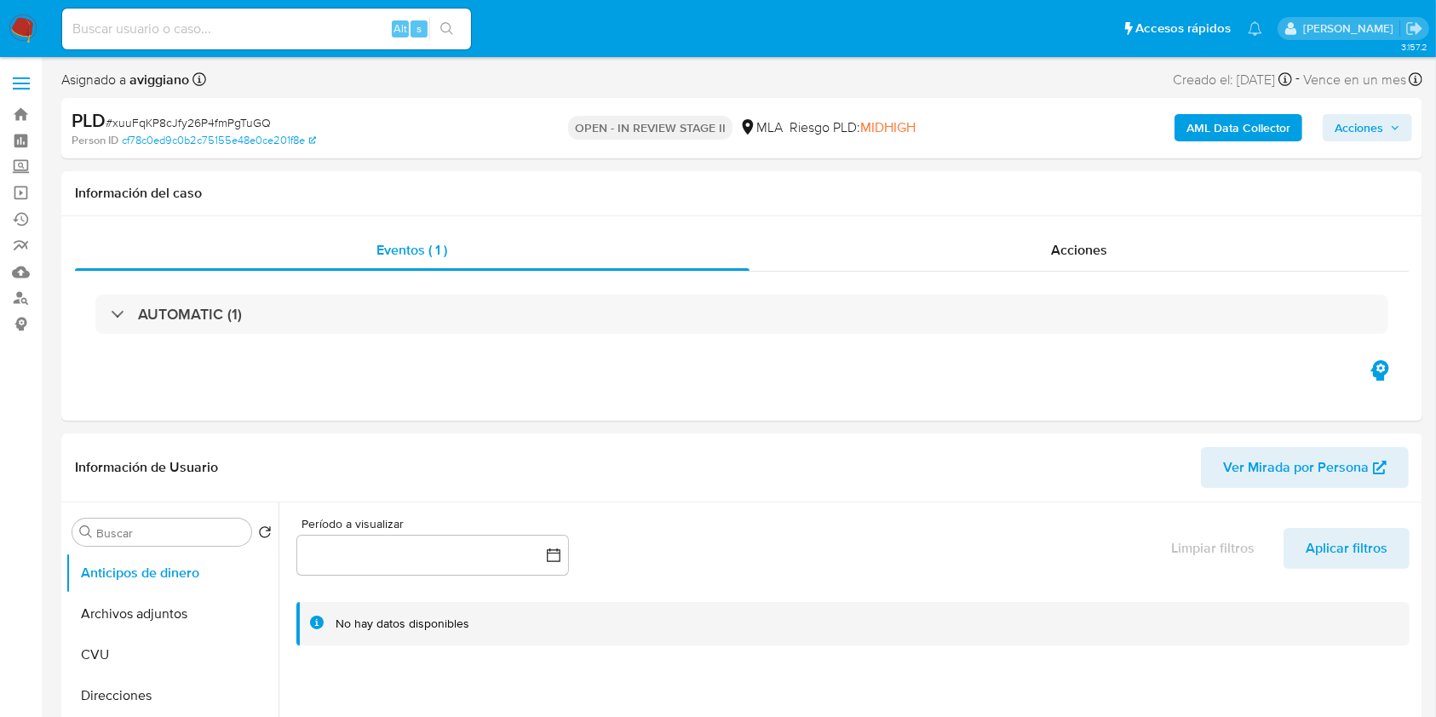
select select "10"
click at [1369, 129] on span "Acciones" at bounding box center [1358, 127] width 49 height 27
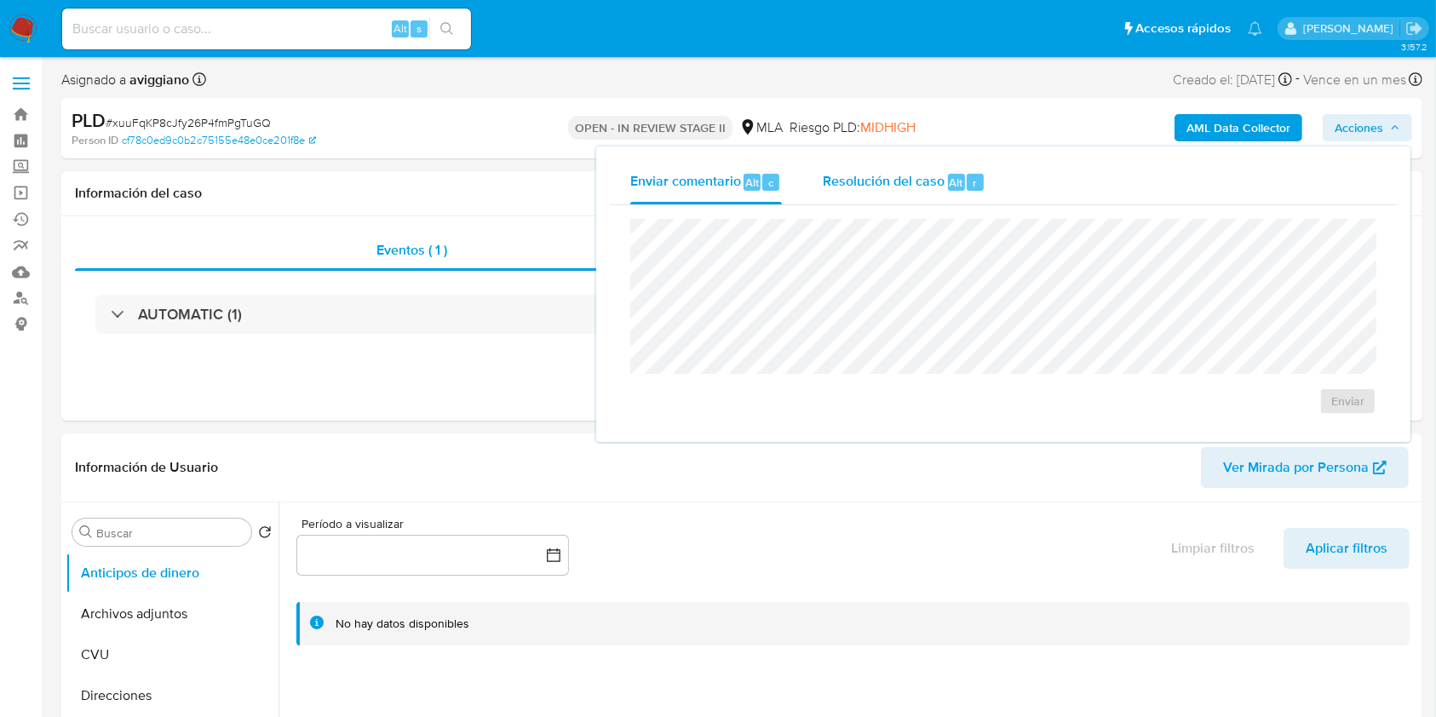
click at [878, 178] on span "Resolución del caso" at bounding box center [884, 182] width 122 height 20
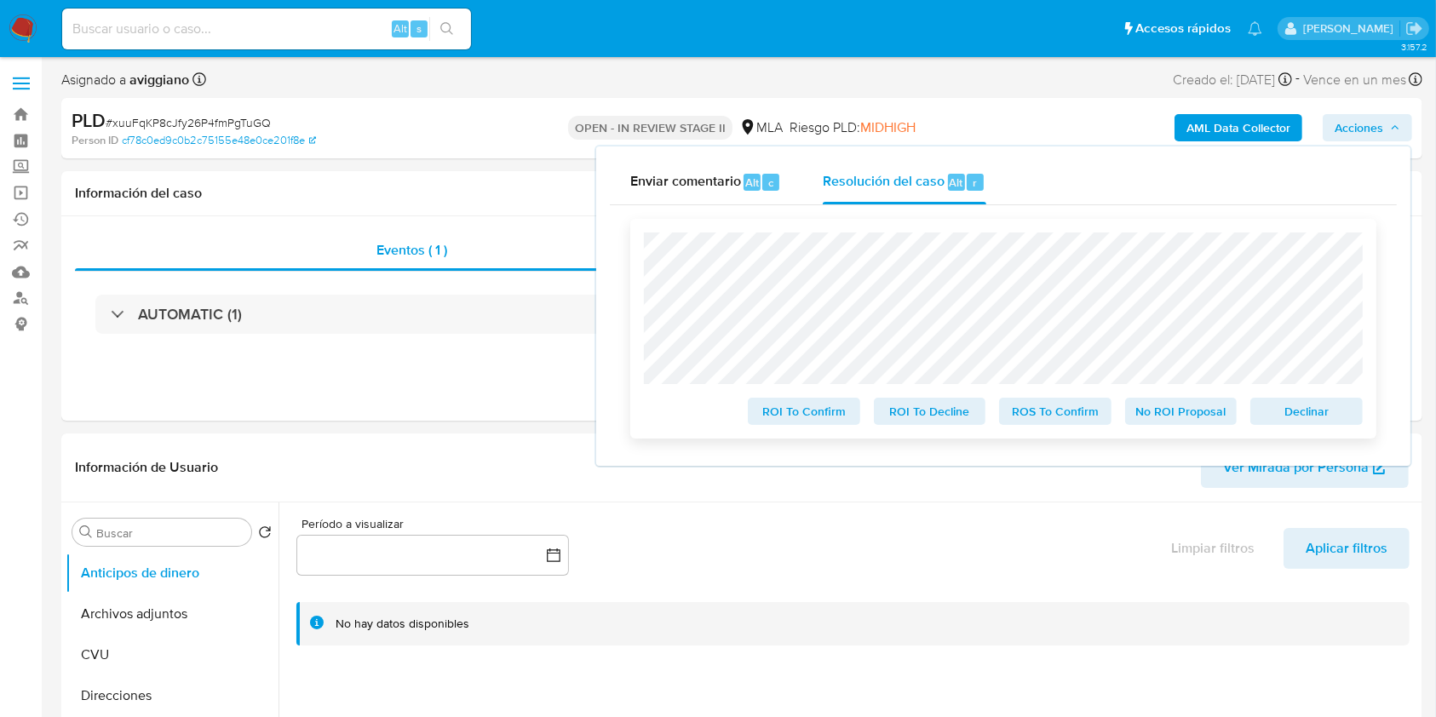
click at [1294, 410] on span "Declinar" at bounding box center [1306, 411] width 89 height 24
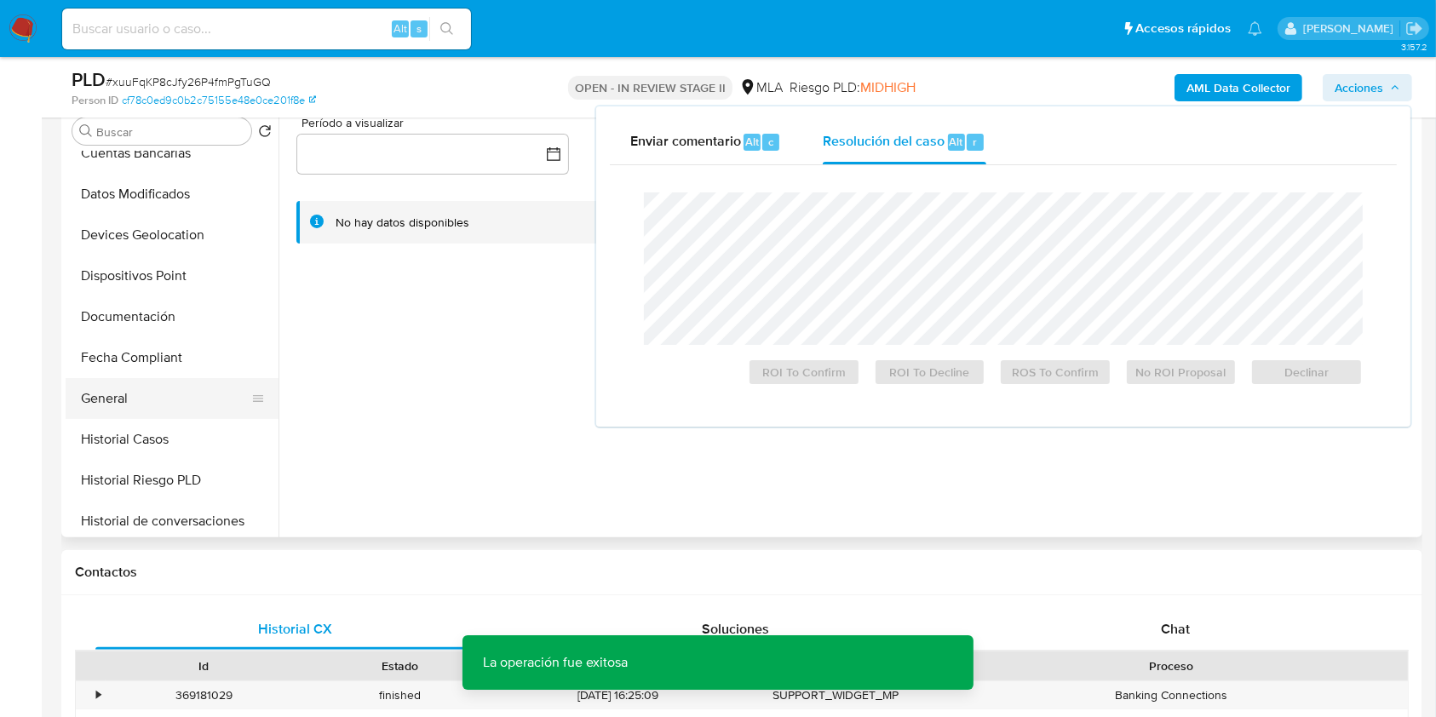
scroll to position [341, 0]
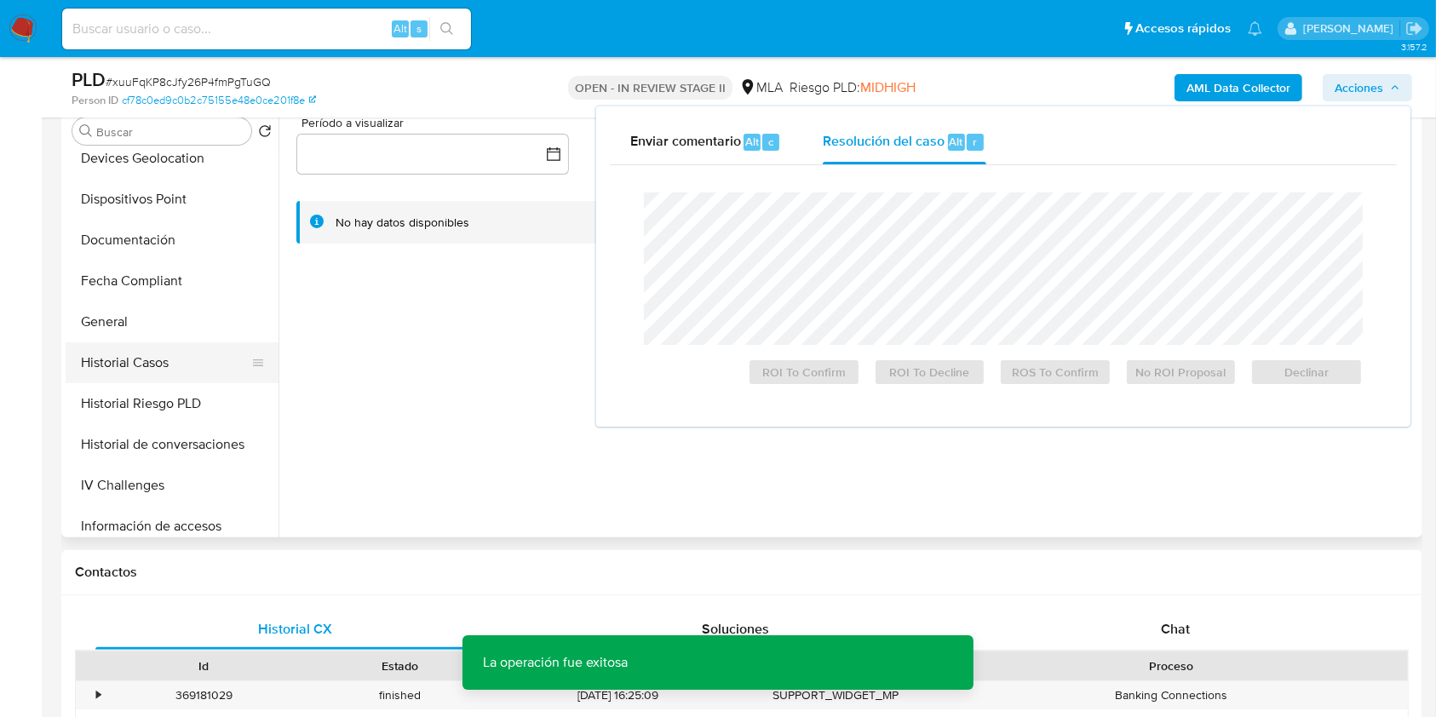
click at [146, 365] on button "Historial Casos" at bounding box center [165, 362] width 199 height 41
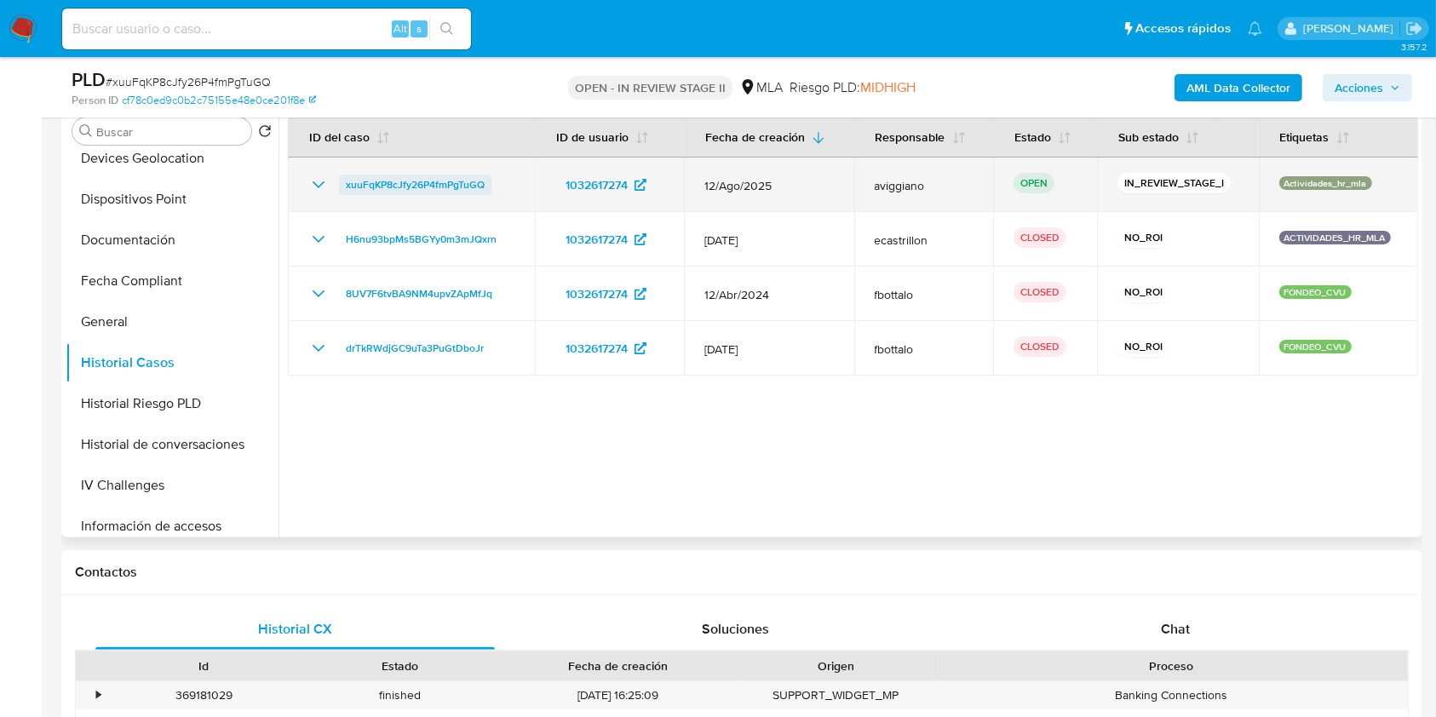
click at [361, 185] on span "xuuFqKP8cJfy26P4fmPgTuGQ" at bounding box center [415, 185] width 139 height 20
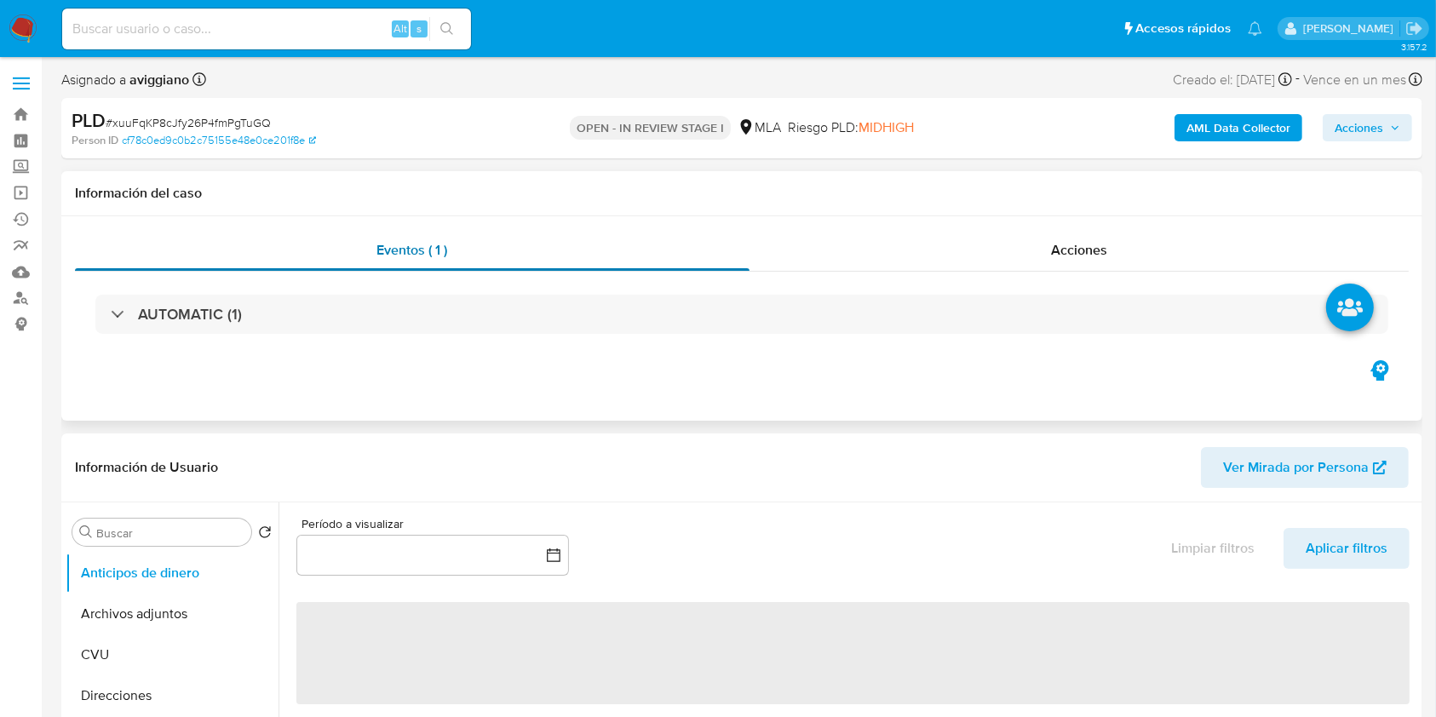
select select "10"
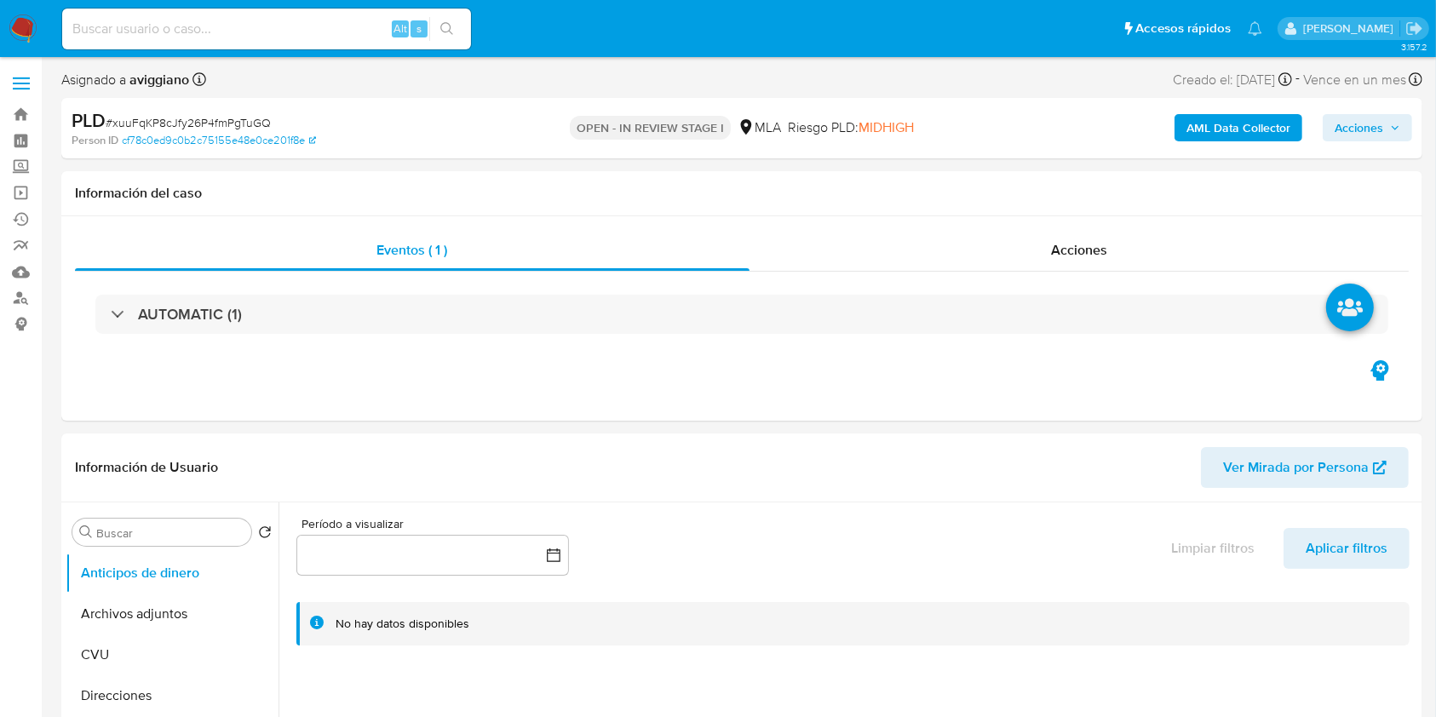
click at [1397, 129] on icon "button" at bounding box center [1395, 128] width 10 height 10
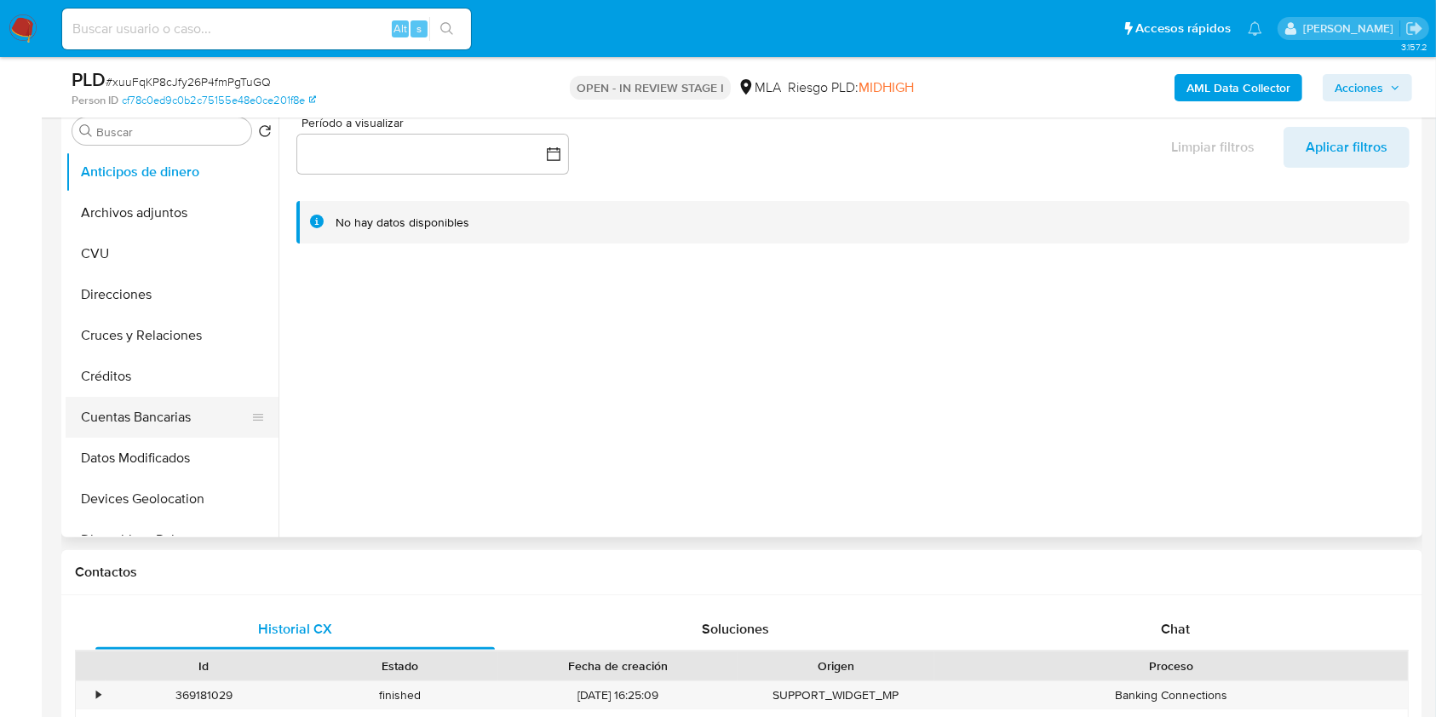
scroll to position [341, 0]
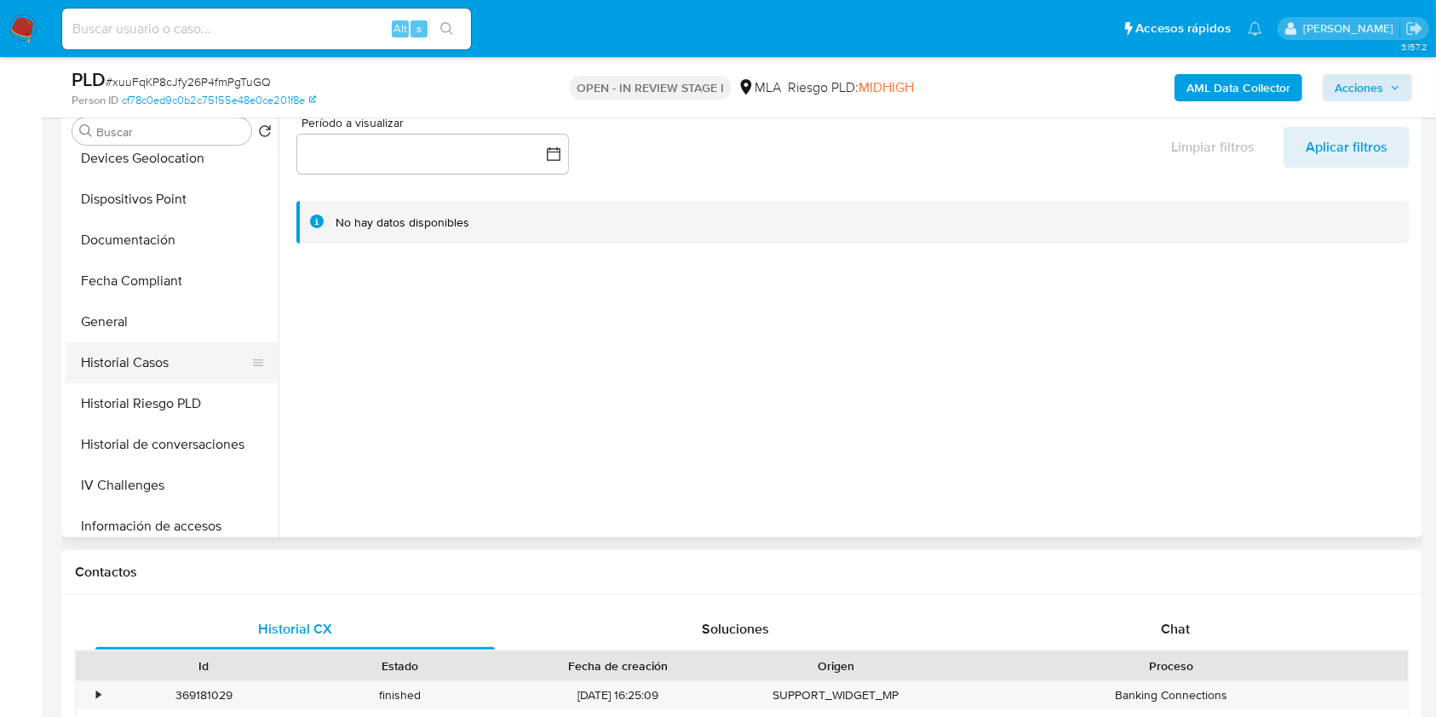
click at [159, 374] on button "Historial Casos" at bounding box center [165, 362] width 199 height 41
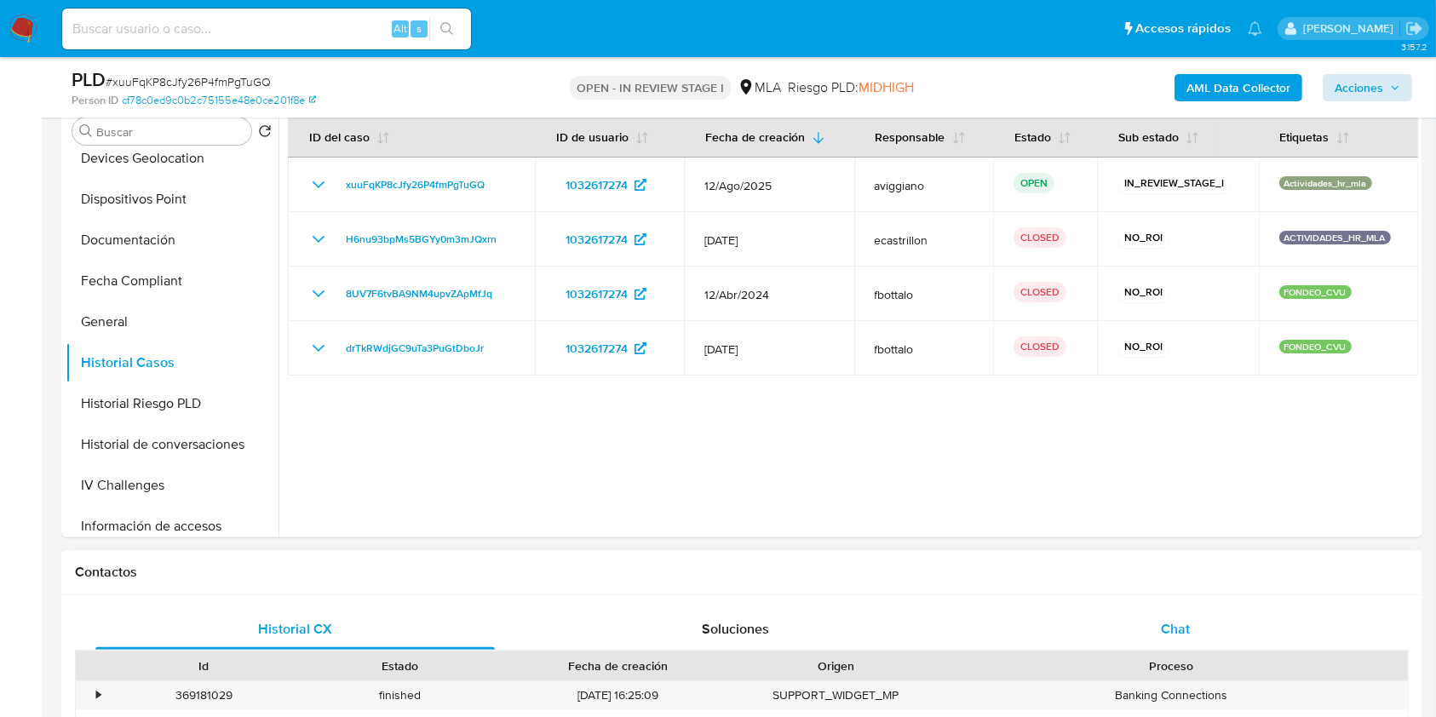
click at [1155, 613] on div "Chat" at bounding box center [1175, 629] width 399 height 41
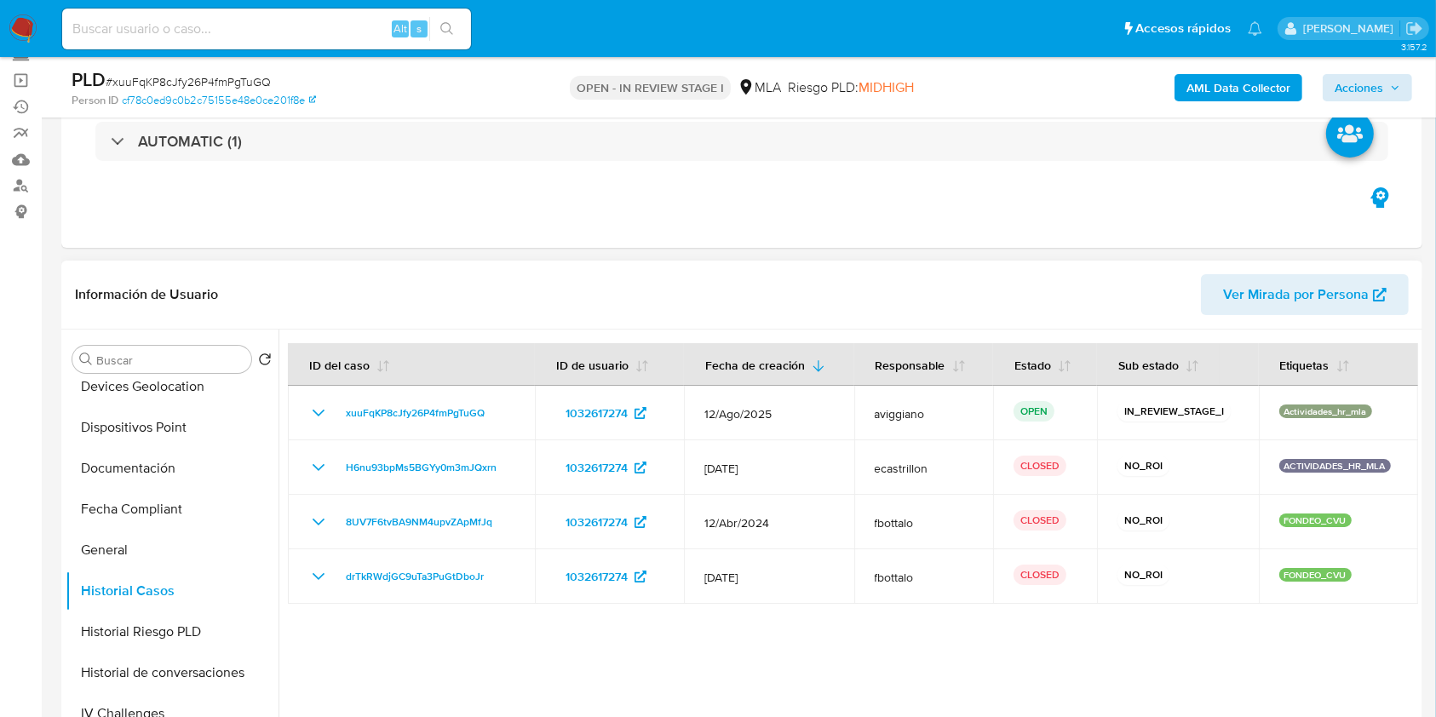
scroll to position [43, 0]
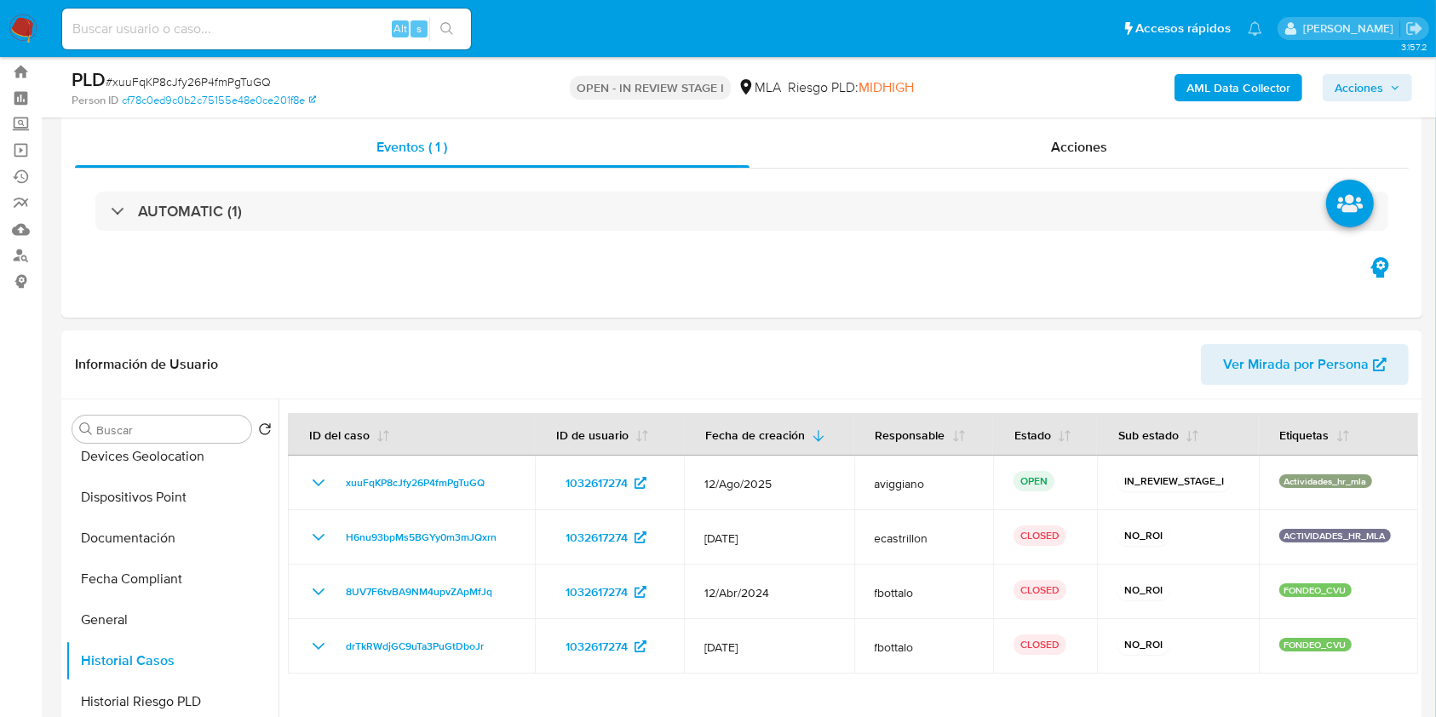
click at [1373, 95] on span "Acciones" at bounding box center [1358, 87] width 49 height 27
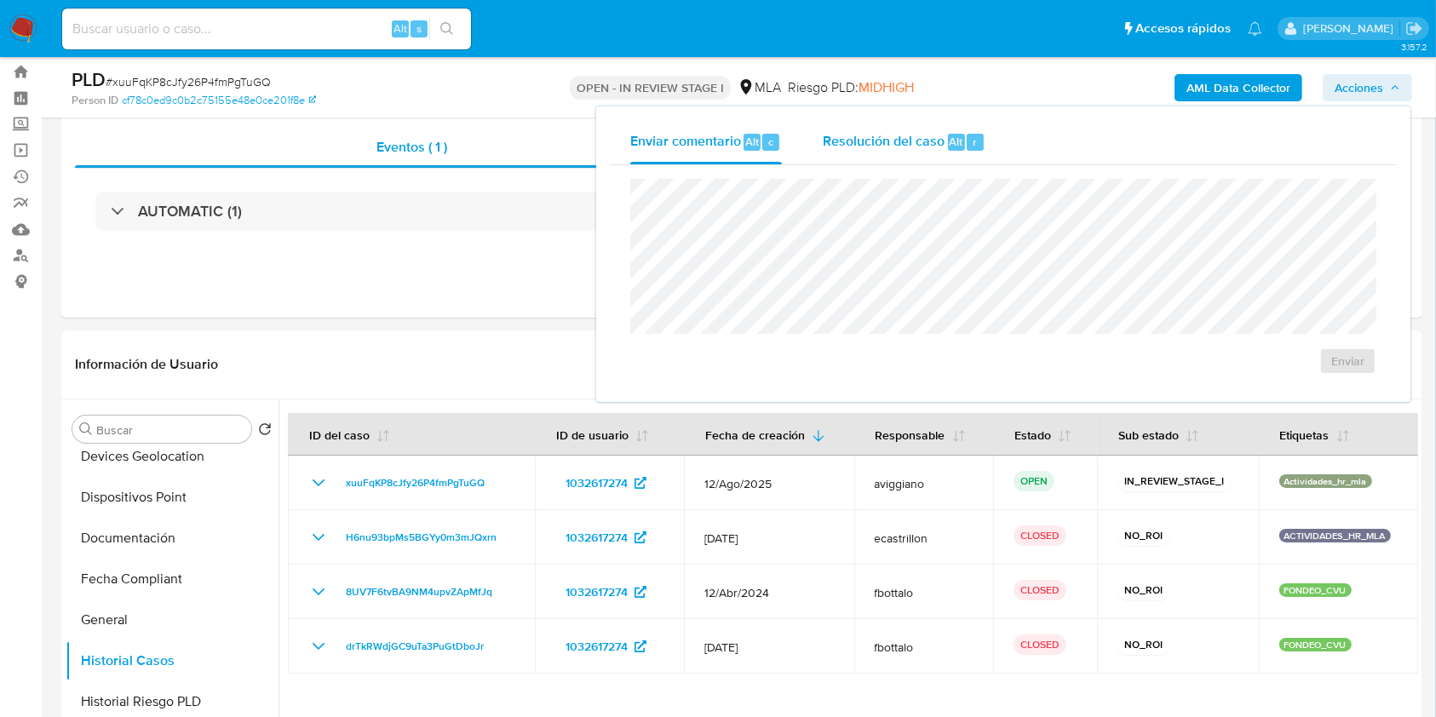
click at [873, 149] on span "Resolución del caso" at bounding box center [884, 141] width 122 height 20
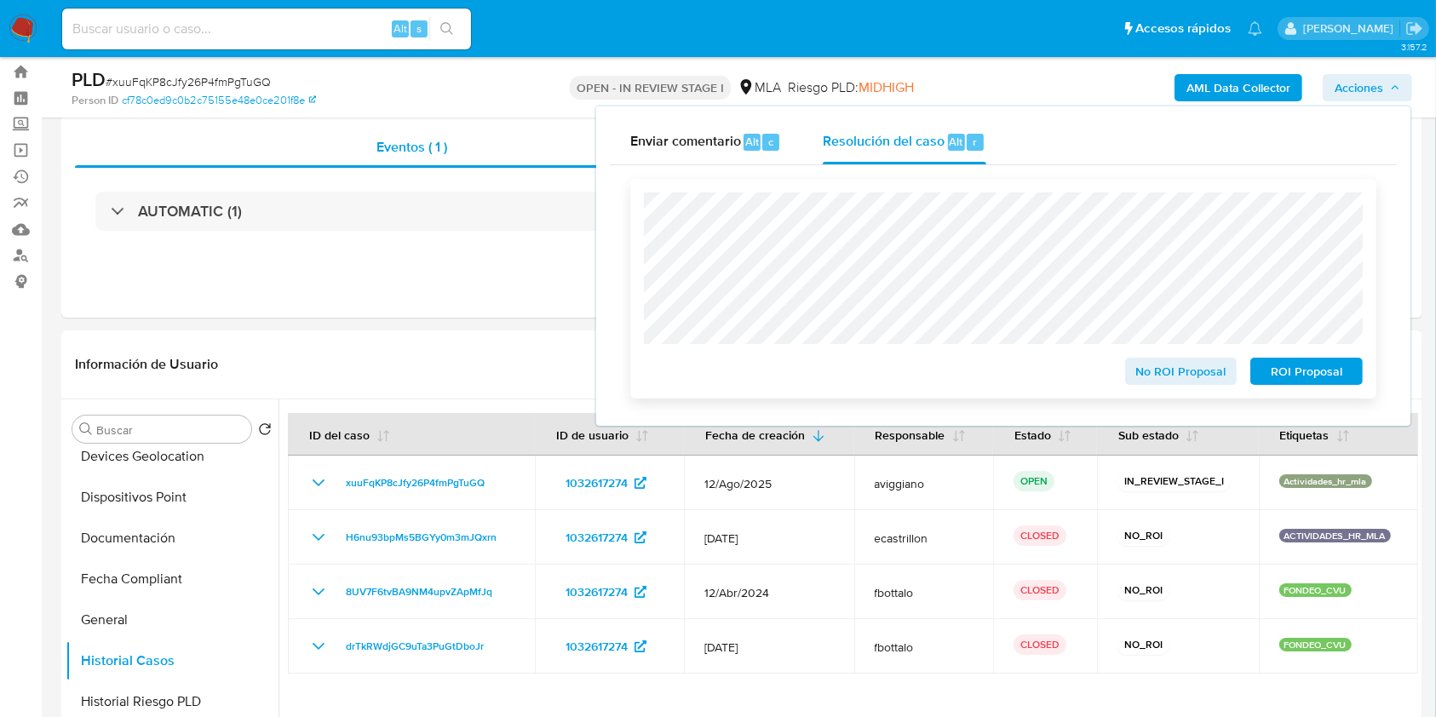
click at [1190, 373] on span "No ROI Proposal" at bounding box center [1181, 371] width 89 height 24
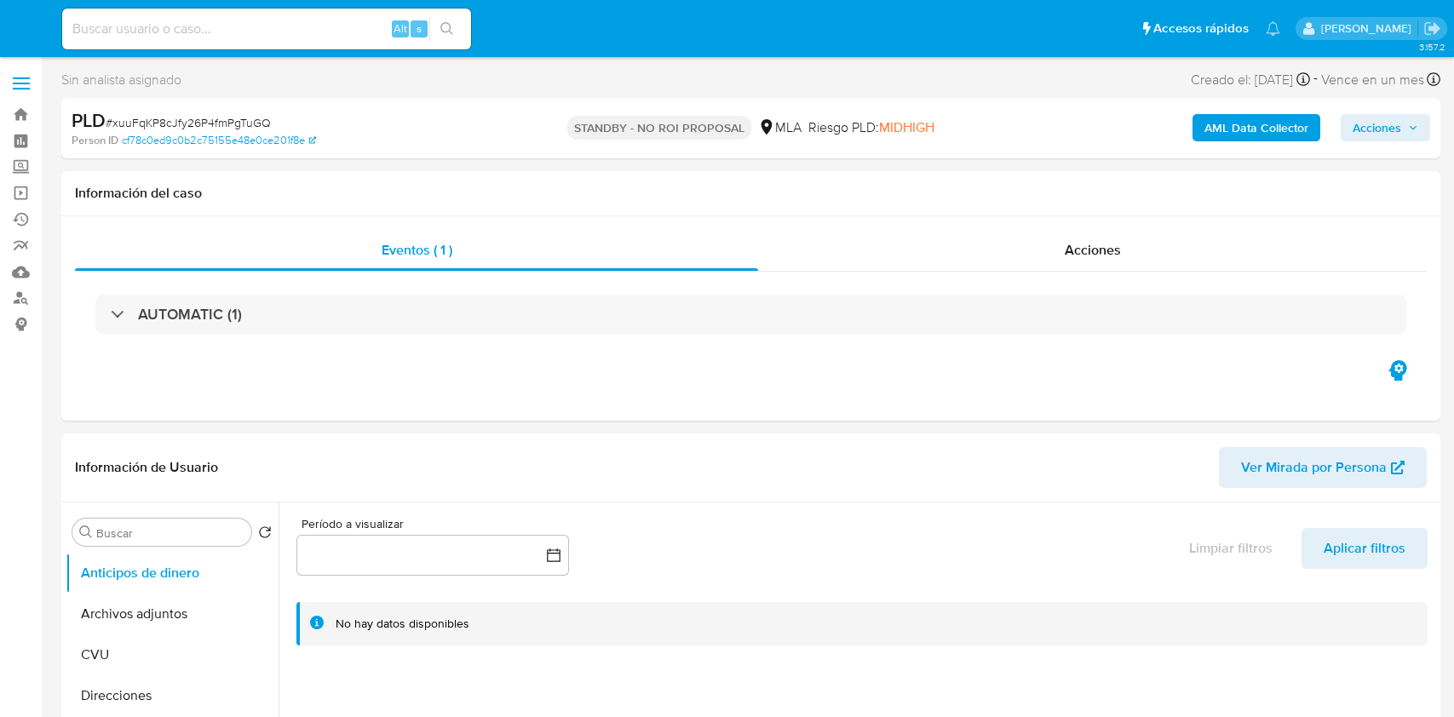
select select "10"
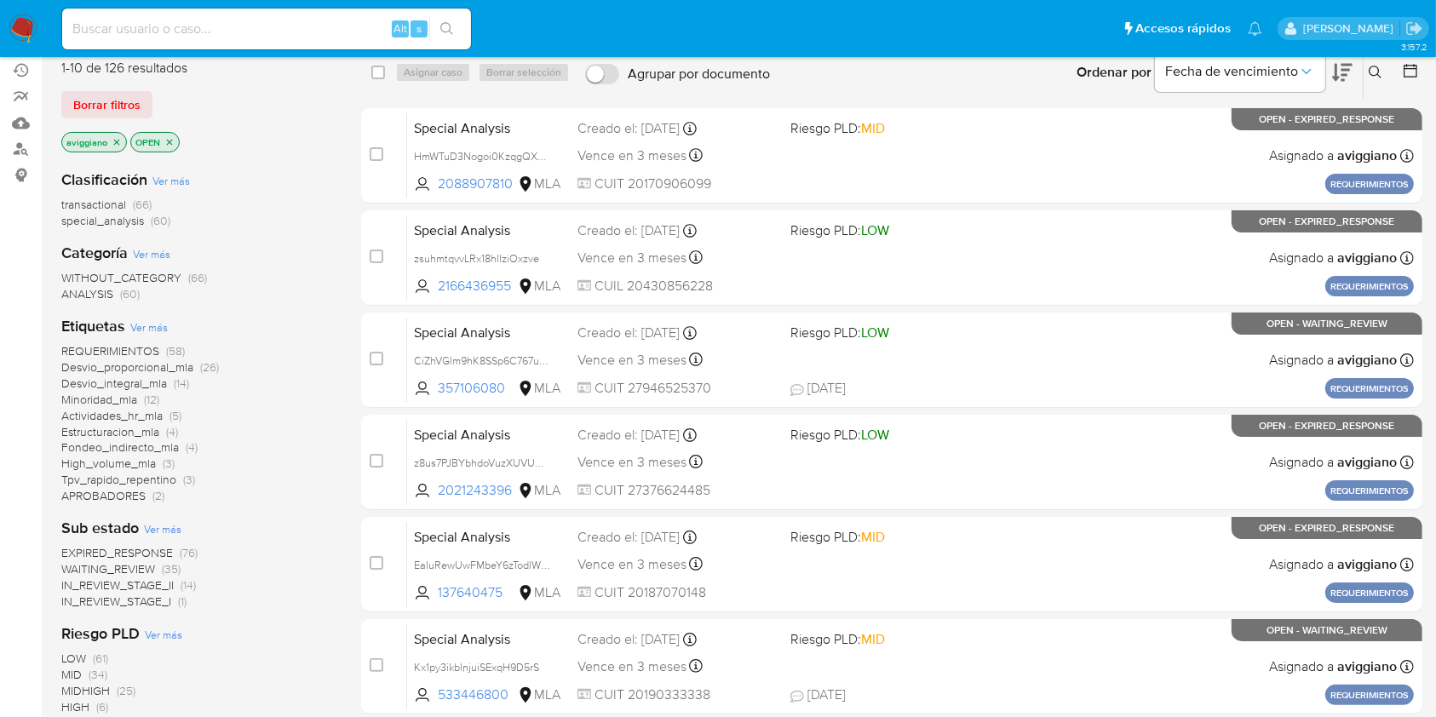
scroll to position [113, 0]
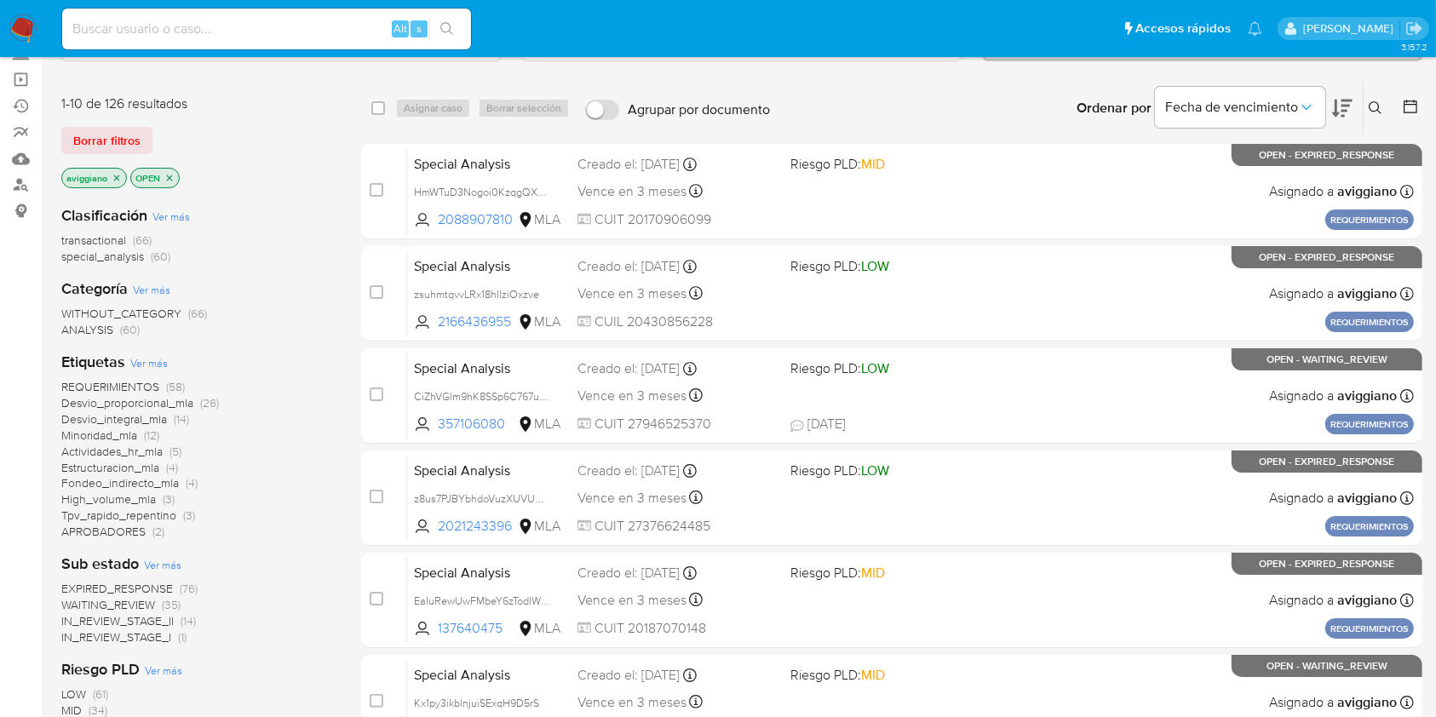
click at [112, 173] on icon "close-filter" at bounding box center [117, 178] width 10 height 10
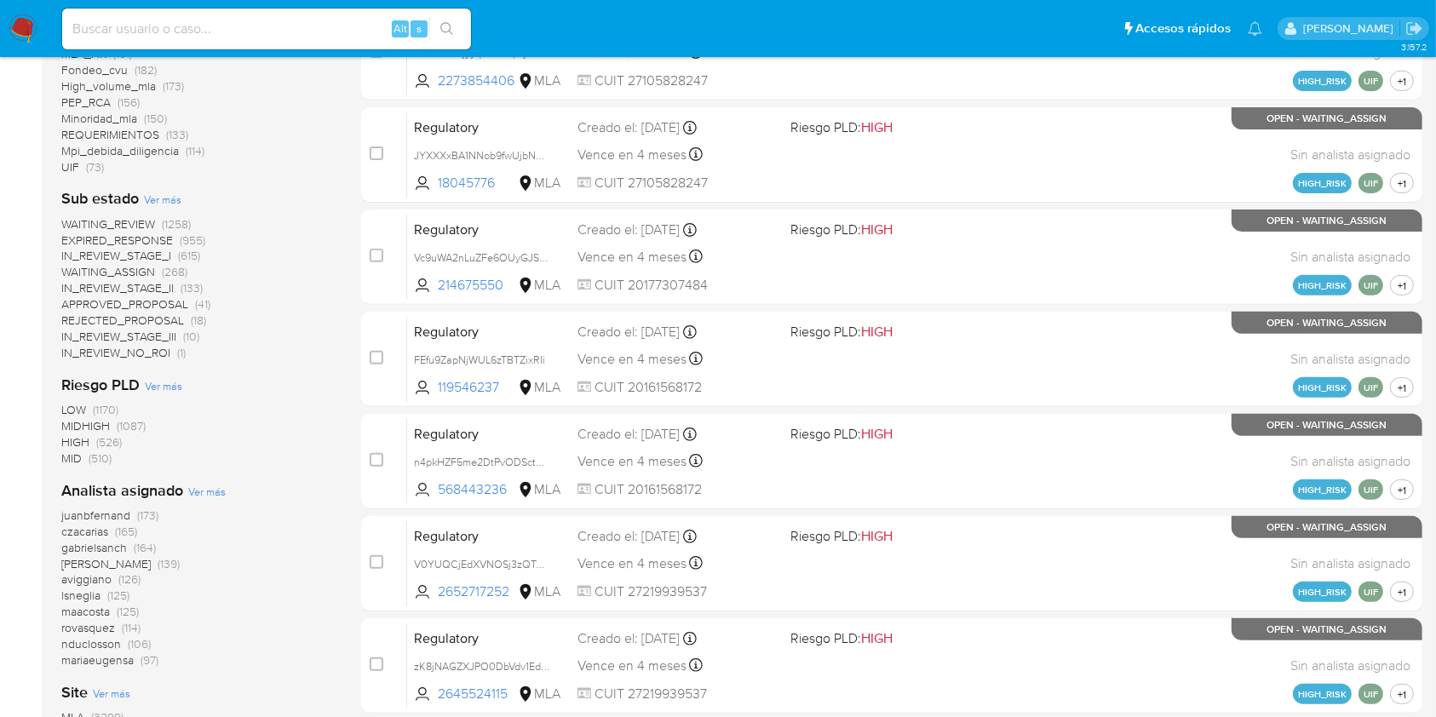
scroll to position [658, 0]
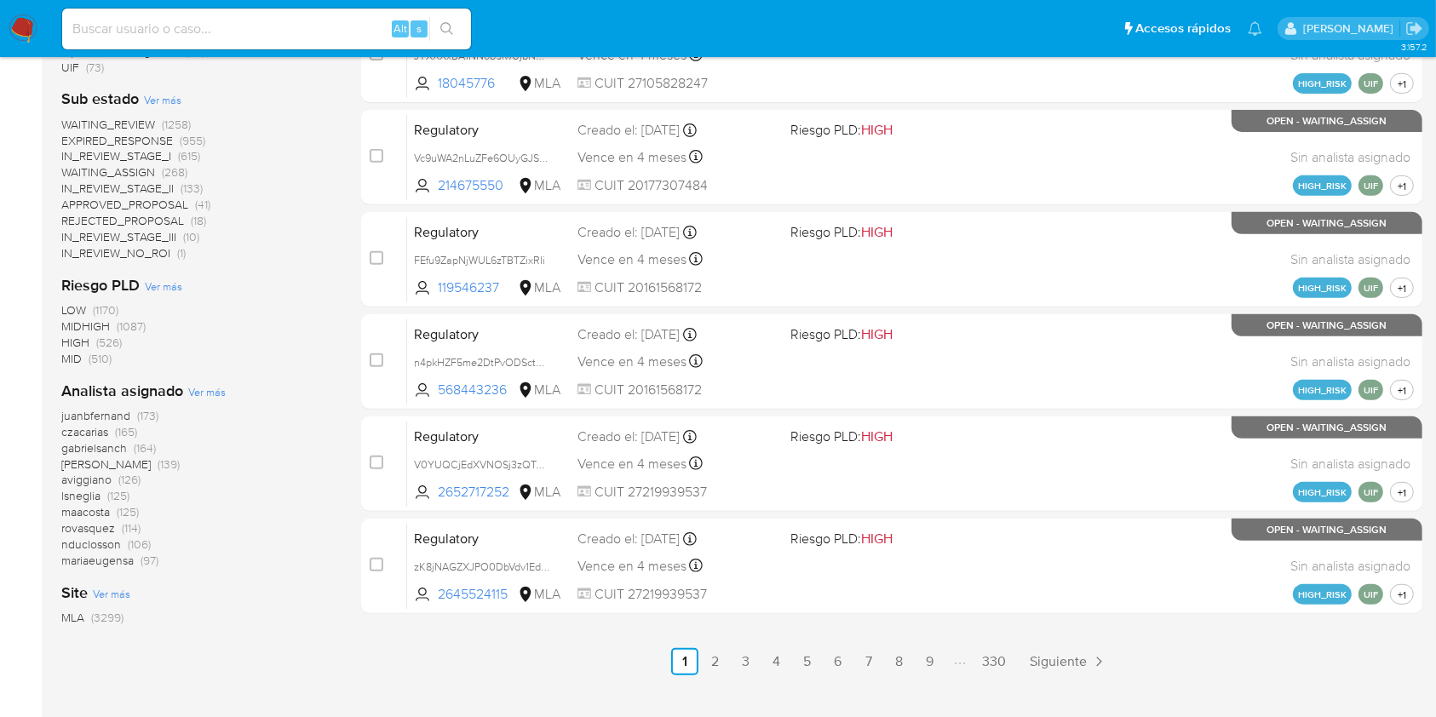
click at [168, 27] on input at bounding box center [266, 29] width 409 height 22
paste input "Dny1RBBgk1LeOPOLWMp364Ia"
click at [468, 28] on input "Dny1RBBgk1LeOPOLWMp364Ia" at bounding box center [266, 29] width 409 height 22
type input "Dny1RBBgk1LeOPOLWMp364Ia"
click at [457, 26] on button "search-icon" at bounding box center [446, 29] width 35 height 24
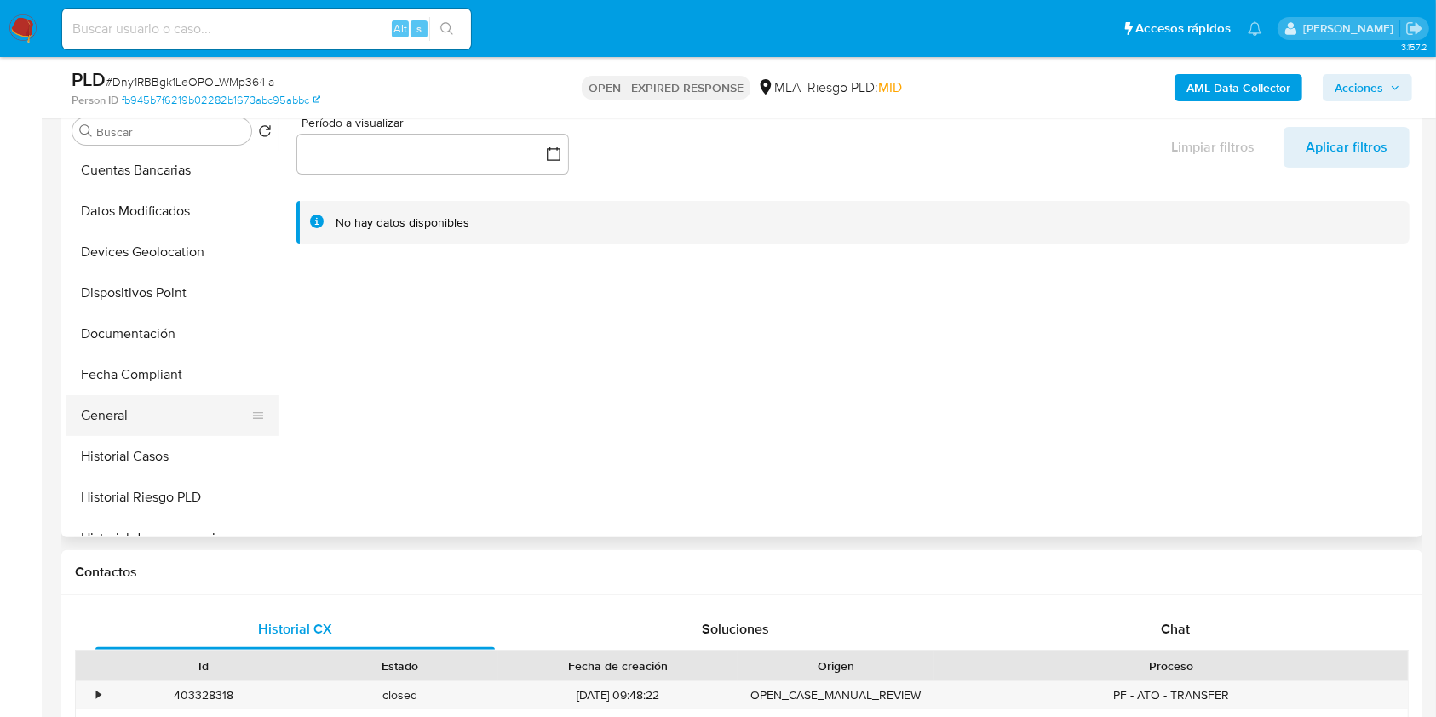
scroll to position [341, 0]
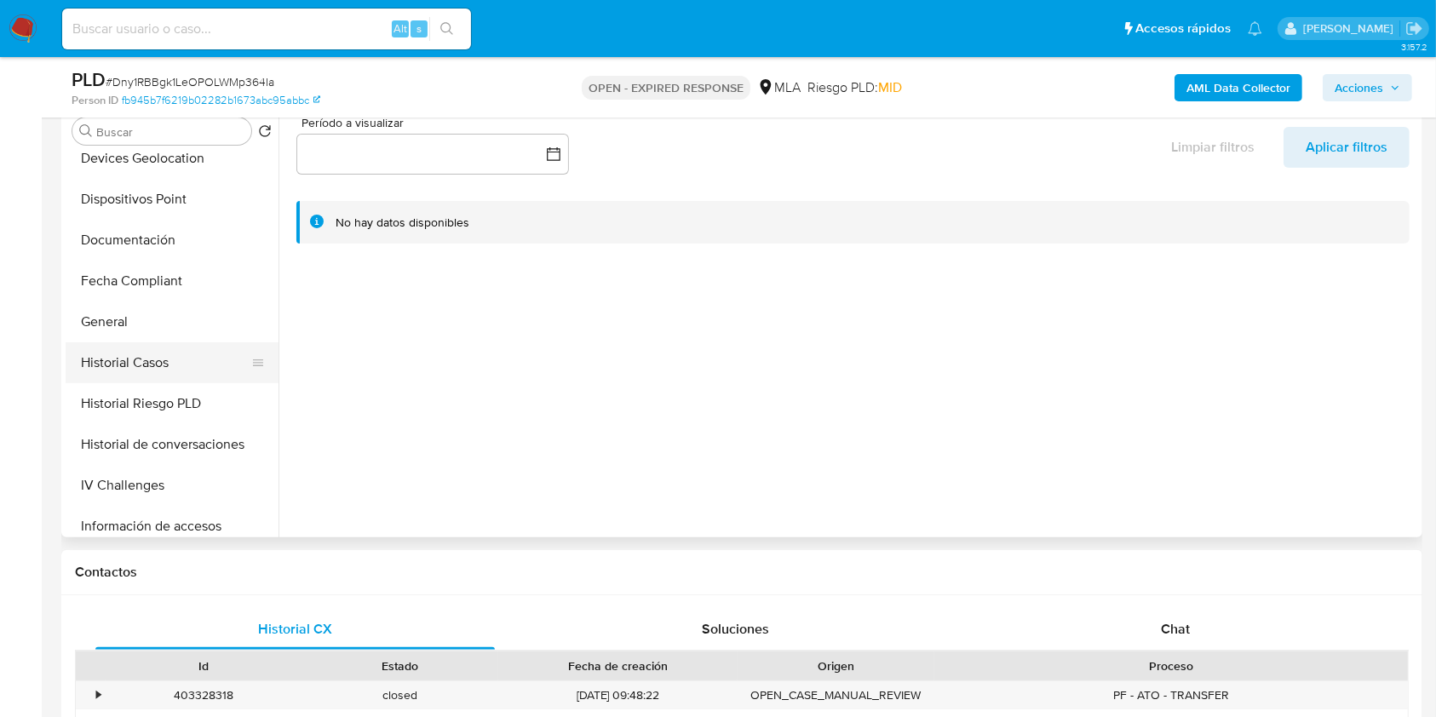
click at [145, 355] on button "Historial Casos" at bounding box center [165, 362] width 199 height 41
select select "10"
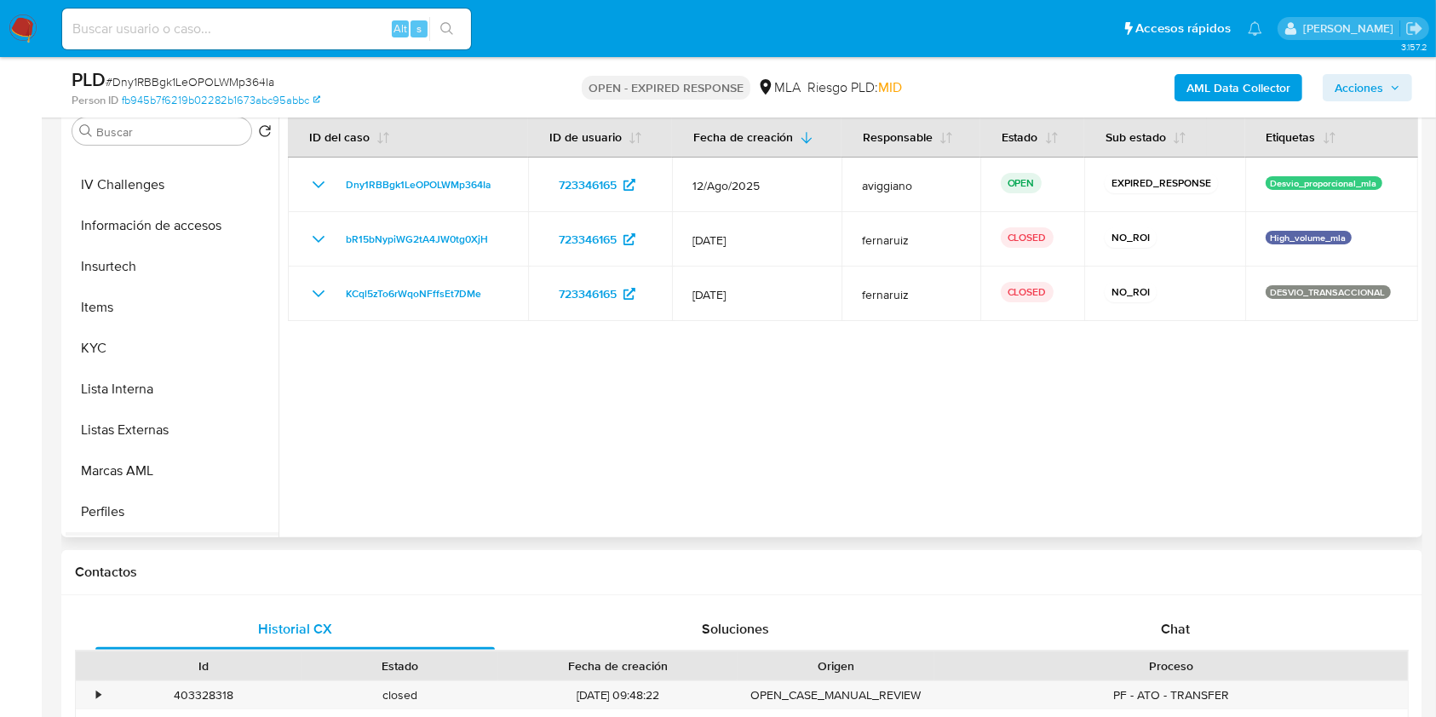
scroll to position [795, 0]
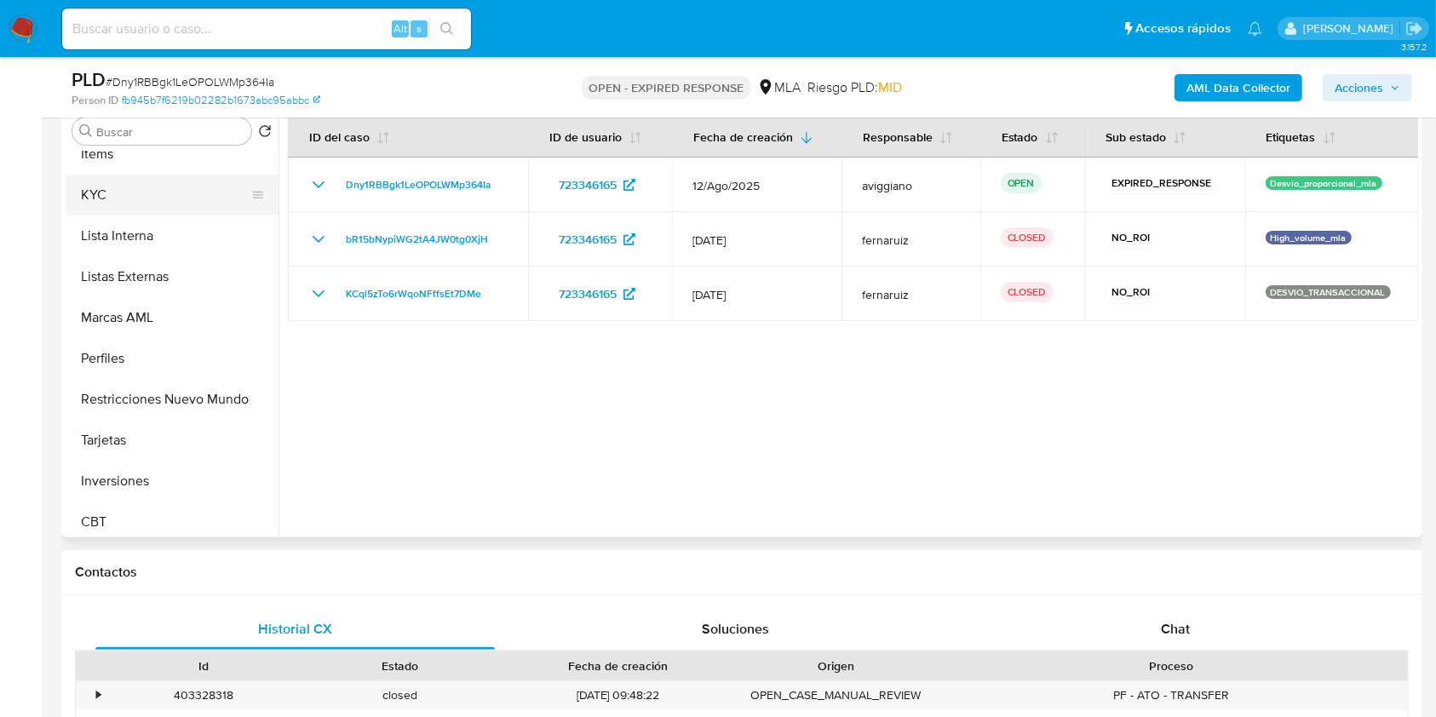
click at [116, 192] on button "KYC" at bounding box center [165, 195] width 199 height 41
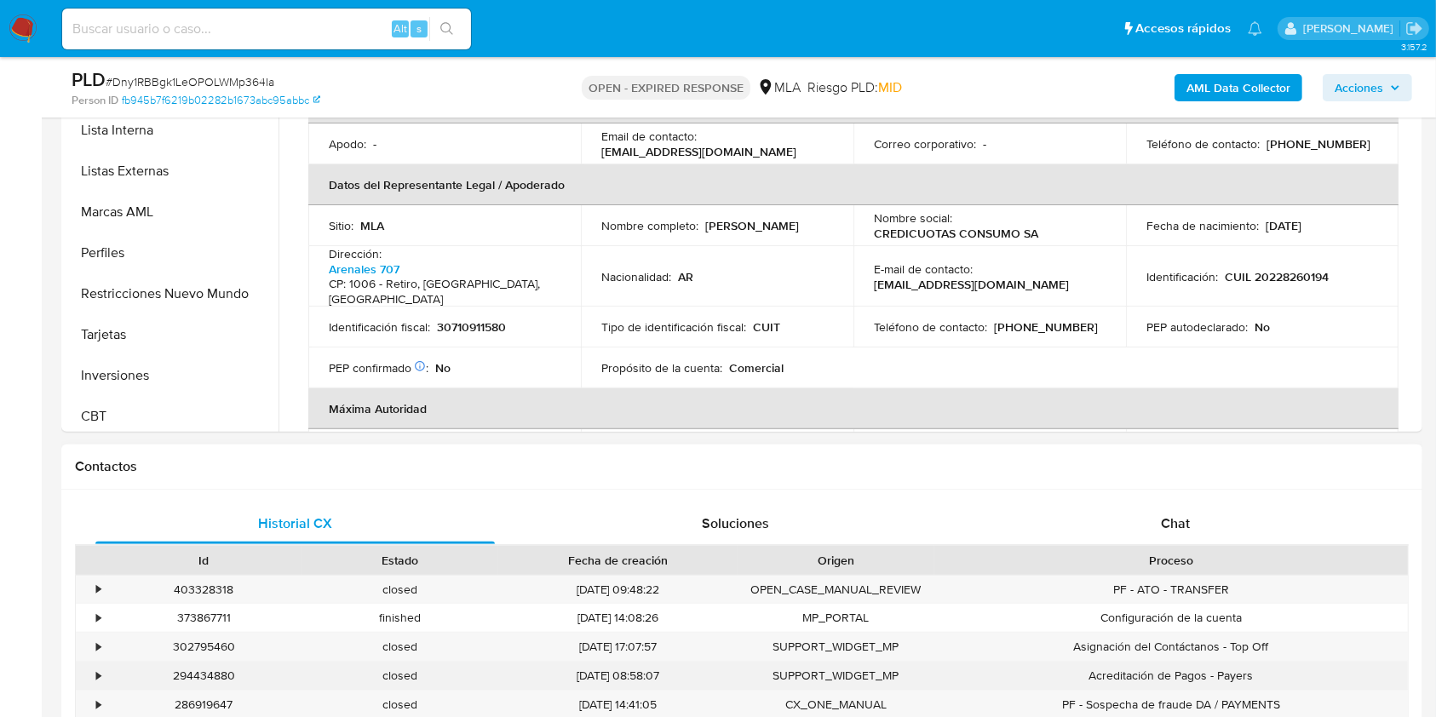
scroll to position [567, 0]
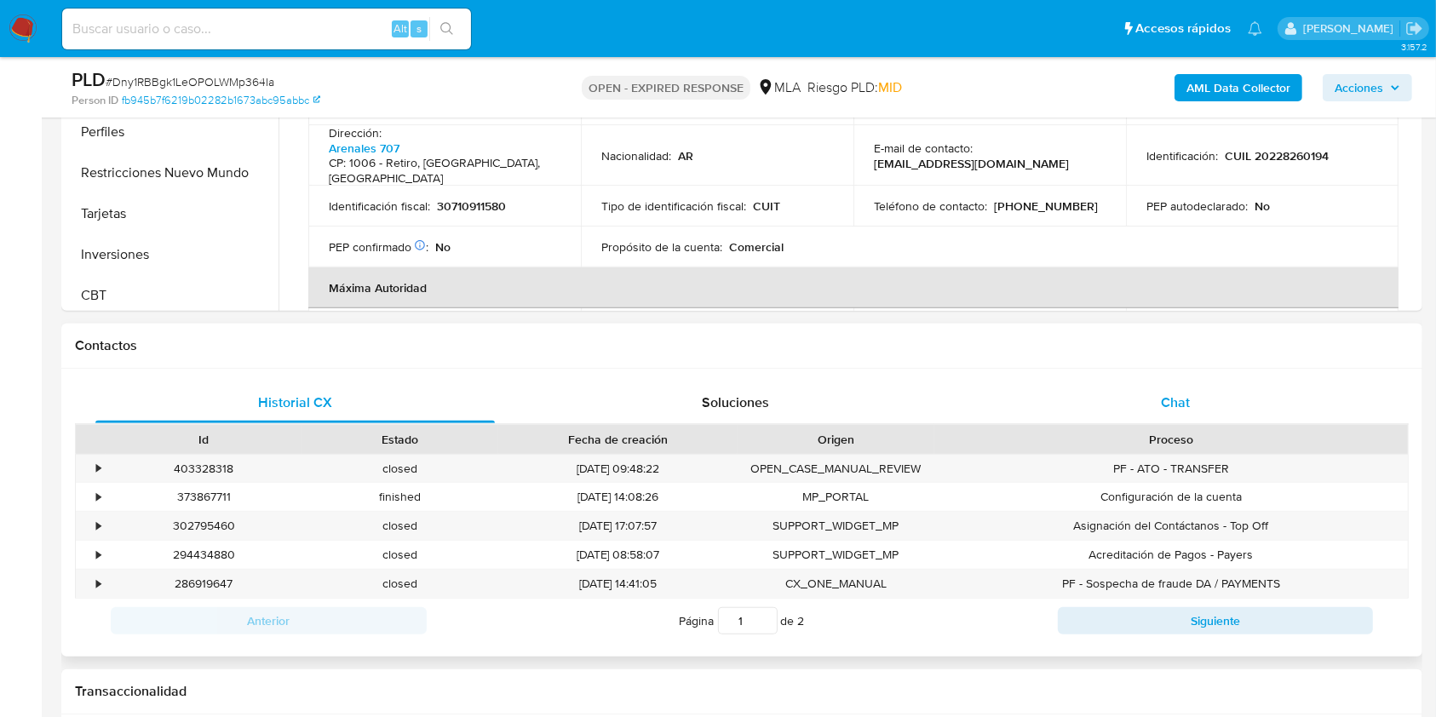
click at [1193, 385] on div "Chat" at bounding box center [1175, 402] width 399 height 41
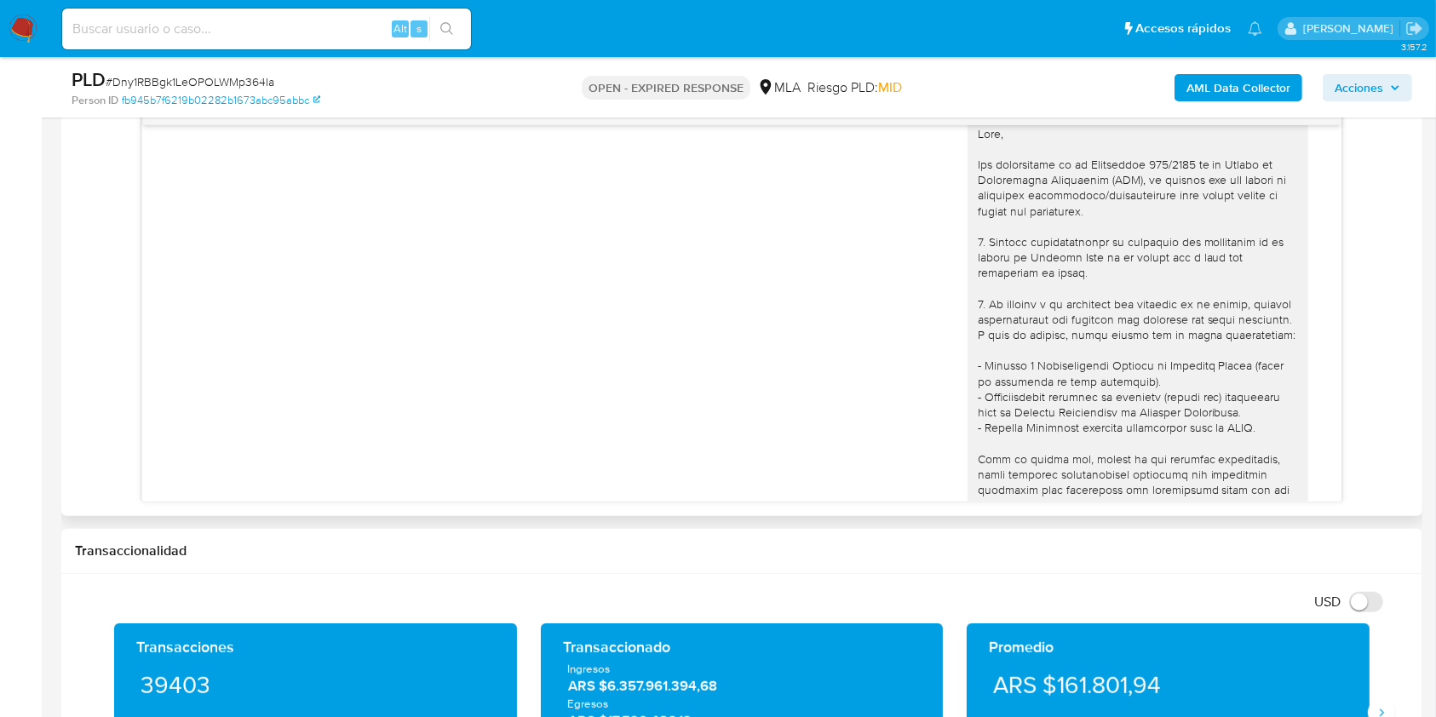
scroll to position [0, 0]
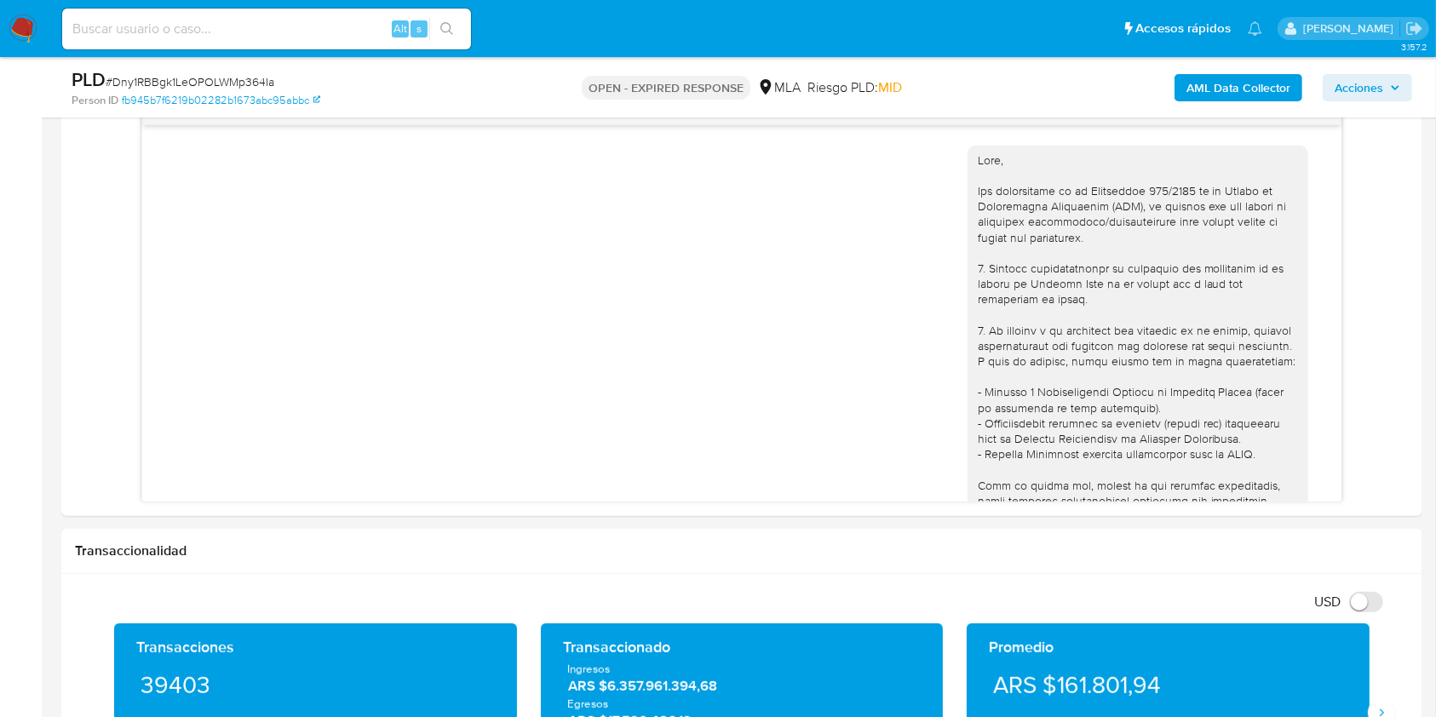
click at [104, 28] on input at bounding box center [266, 29] width 409 height 22
paste input "JNYyX2lr3iJTcciKD5fhOiNI"
type input "JNYyX2lr3iJTcciKD5fhOiNI"
drag, startPoint x: 484, startPoint y: 17, endPoint x: 468, endPoint y: 24, distance: 17.6
click at [481, 17] on ul "Pausado Ver notificaciones JNYyX2lr3iJTcciKD5fhOiNI Alt s Accesos rápidos Presi…" at bounding box center [662, 28] width 1217 height 43
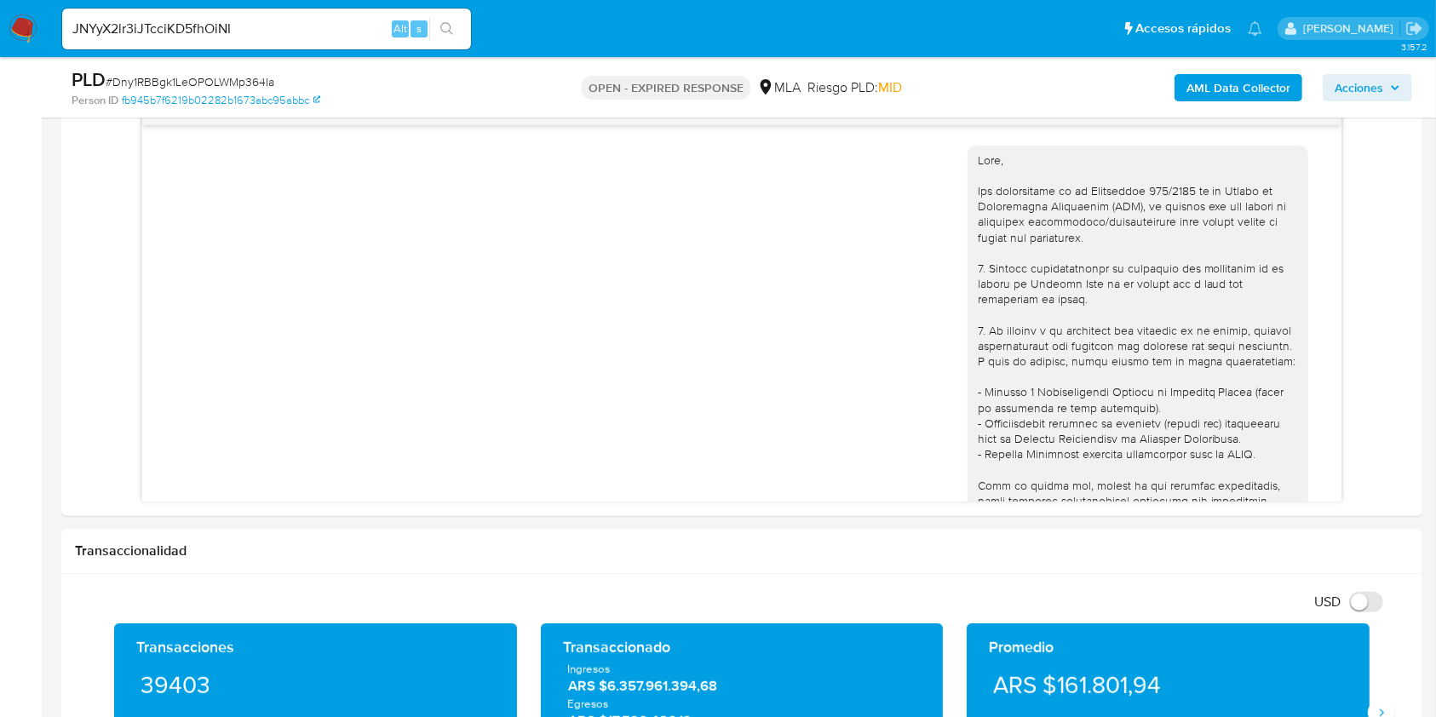
click at [456, 30] on button "search-icon" at bounding box center [446, 29] width 35 height 24
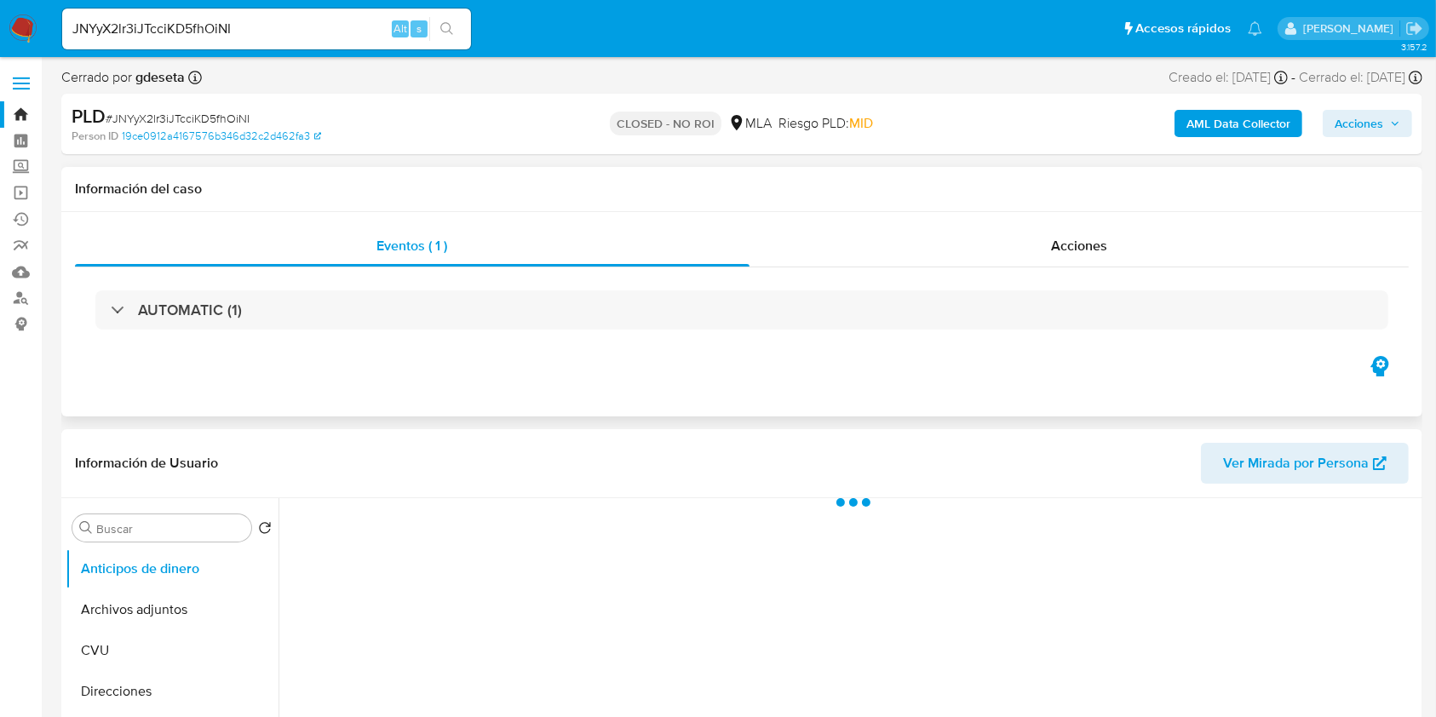
scroll to position [113, 0]
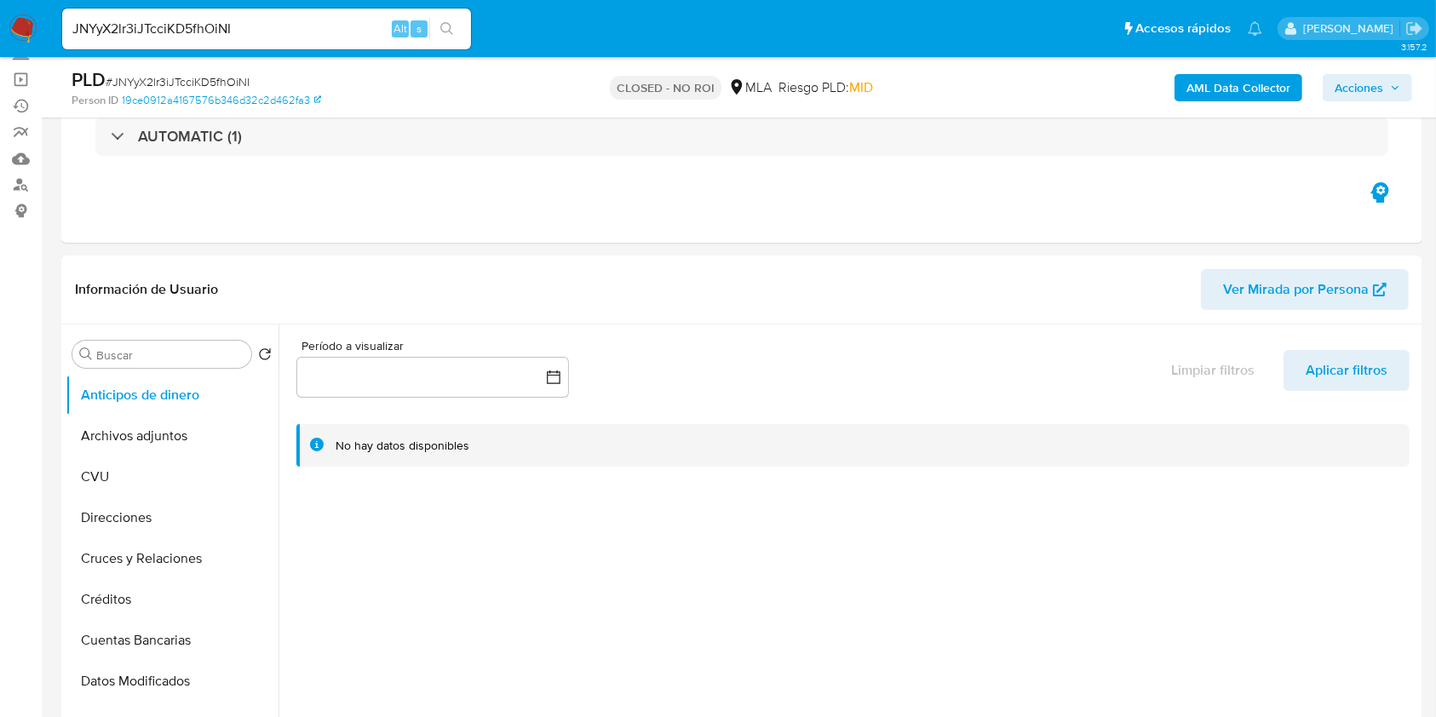
select select "10"
click at [181, 32] on input "JNYyX2lr3iJTcciKD5fhOiNI" at bounding box center [266, 29] width 409 height 22
paste input "swsvtKrnpyP8dsT6rdfIMpd"
click at [466, 32] on input "swsvtKrnpyP8dsT6rdfIMpdI" at bounding box center [266, 29] width 409 height 22
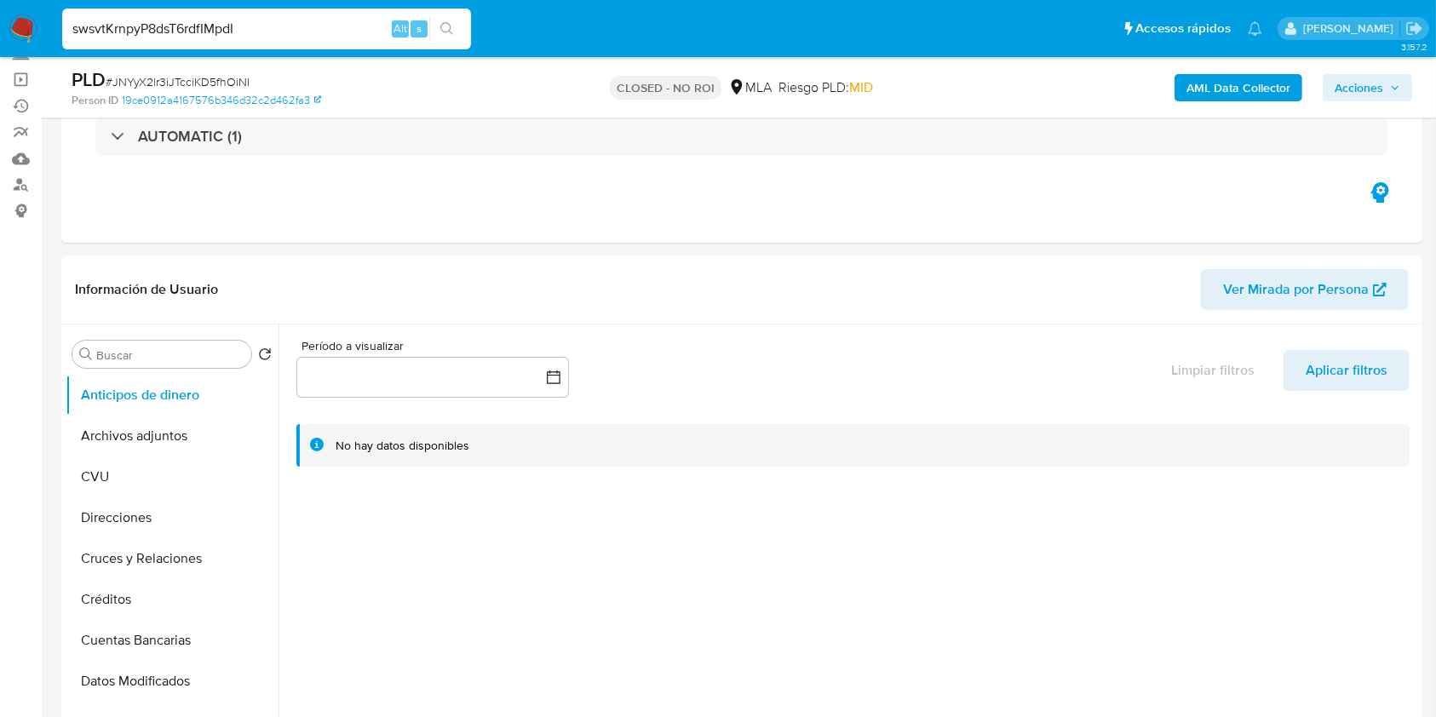
type input "swsvtKrnpyP8dsT6rdfIMpdI"
click at [448, 26] on icon "search-icon" at bounding box center [447, 29] width 14 height 14
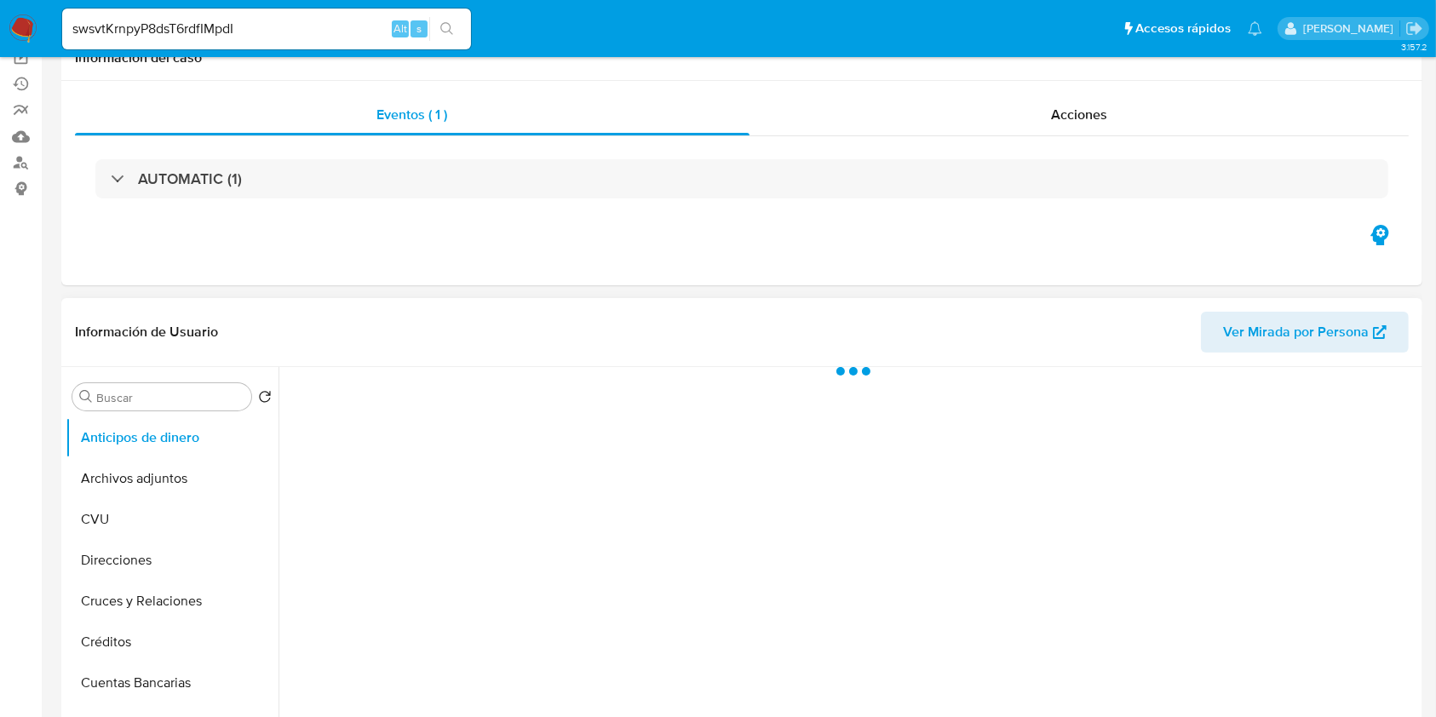
scroll to position [227, 0]
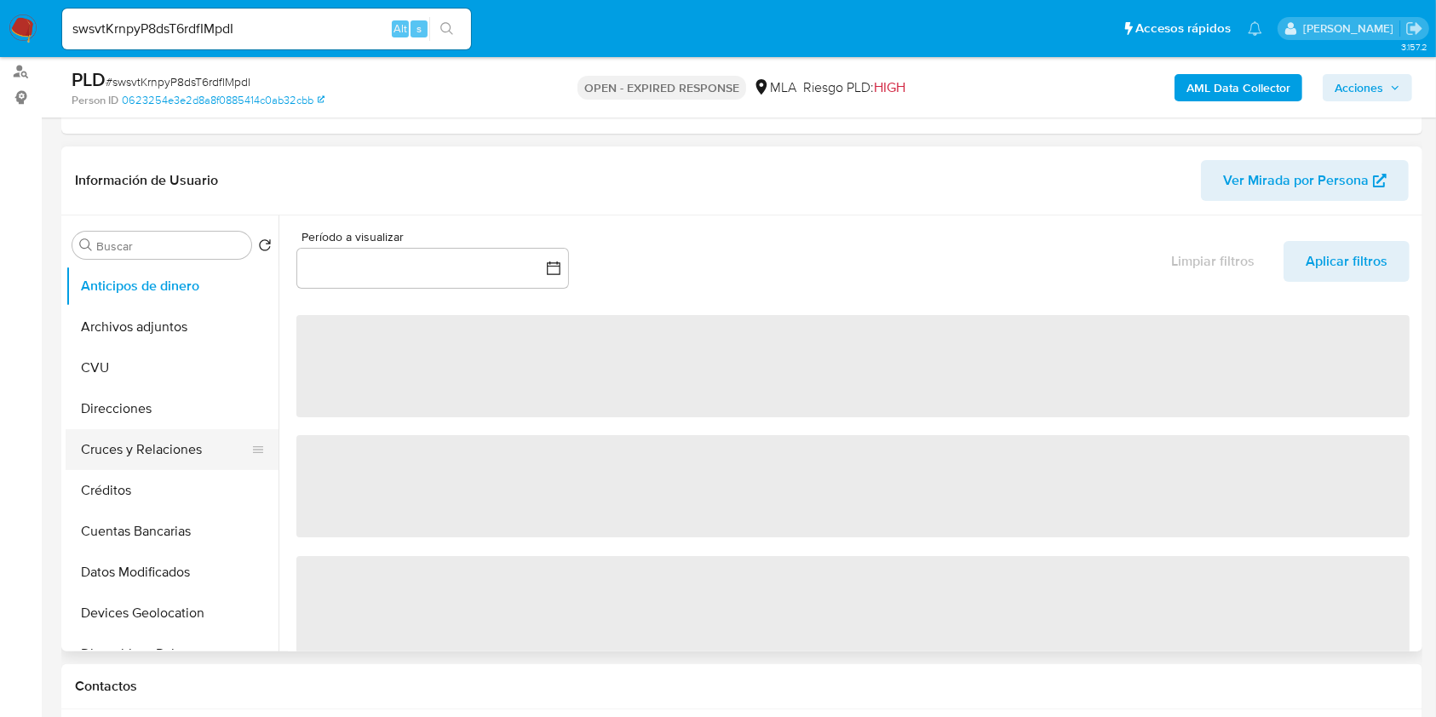
select select "10"
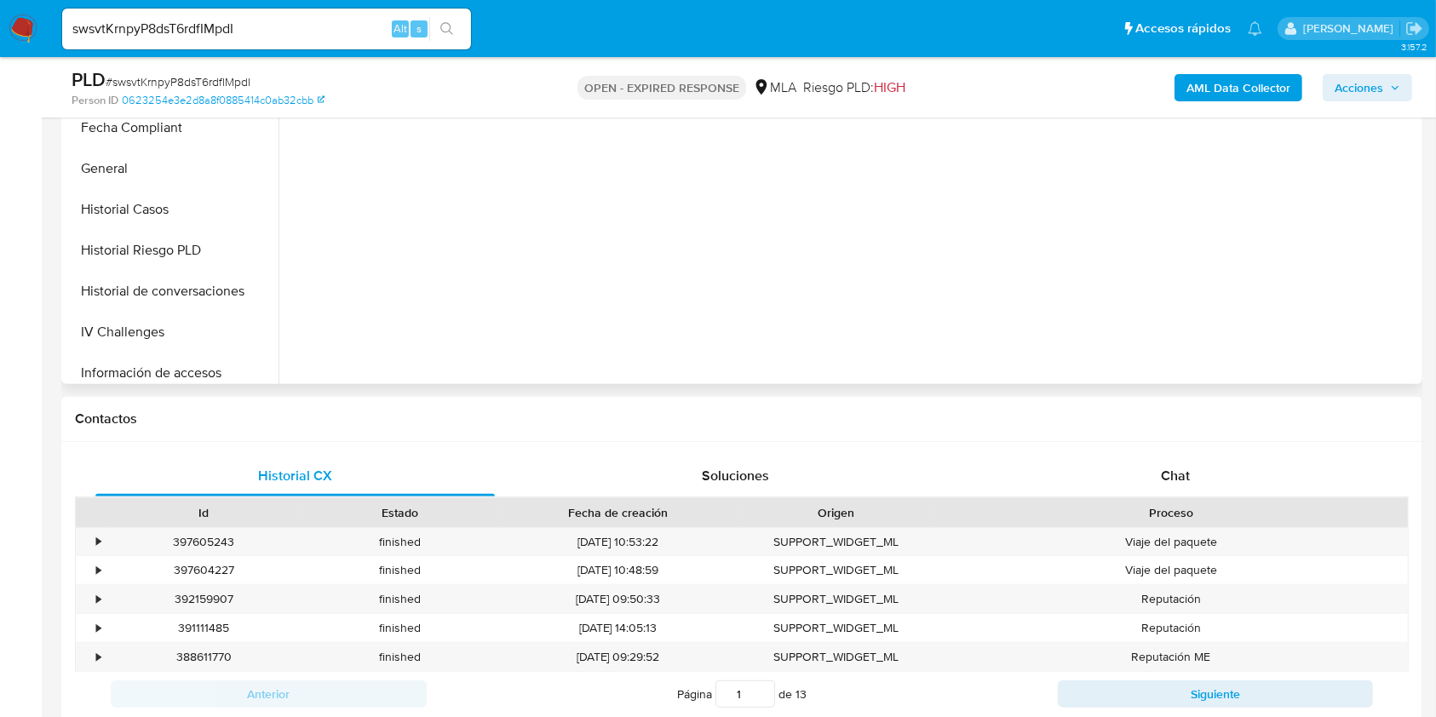
scroll to position [681, 0]
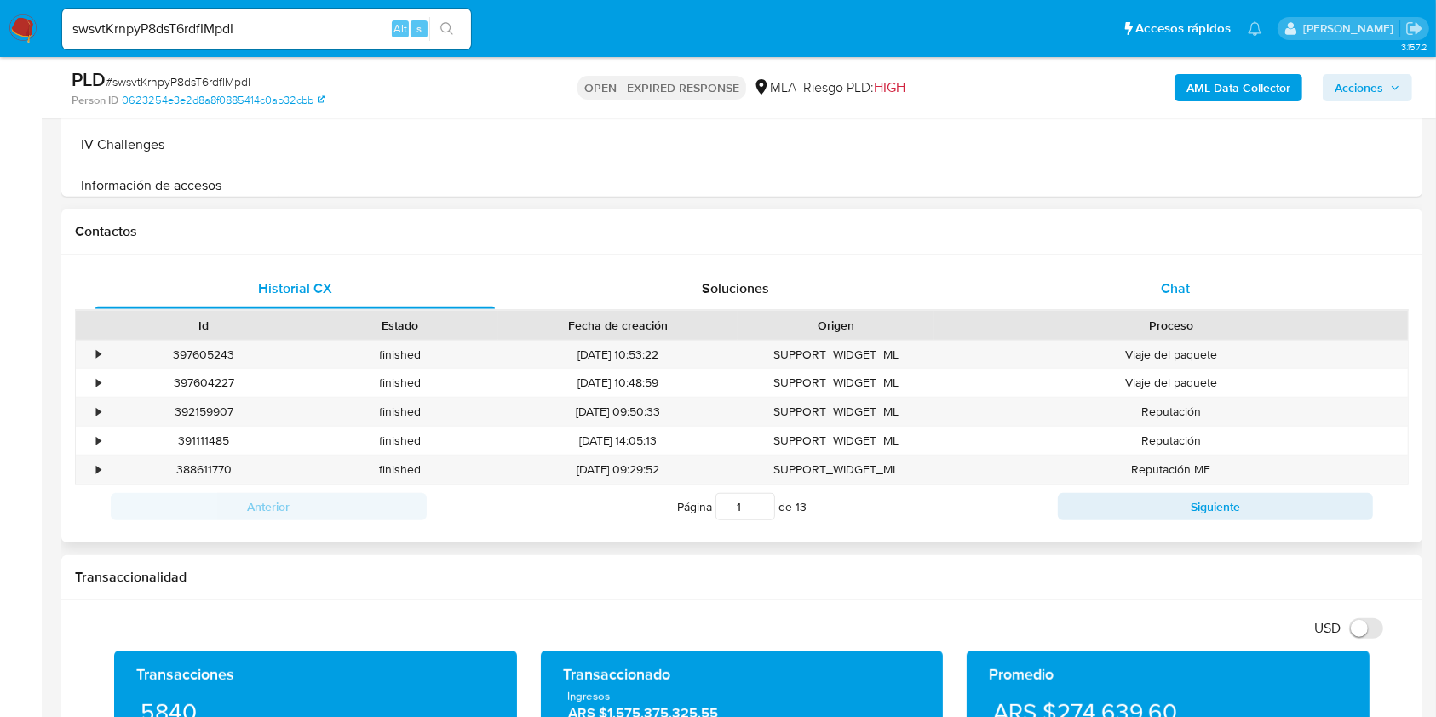
click at [1109, 299] on div "Chat" at bounding box center [1175, 288] width 399 height 41
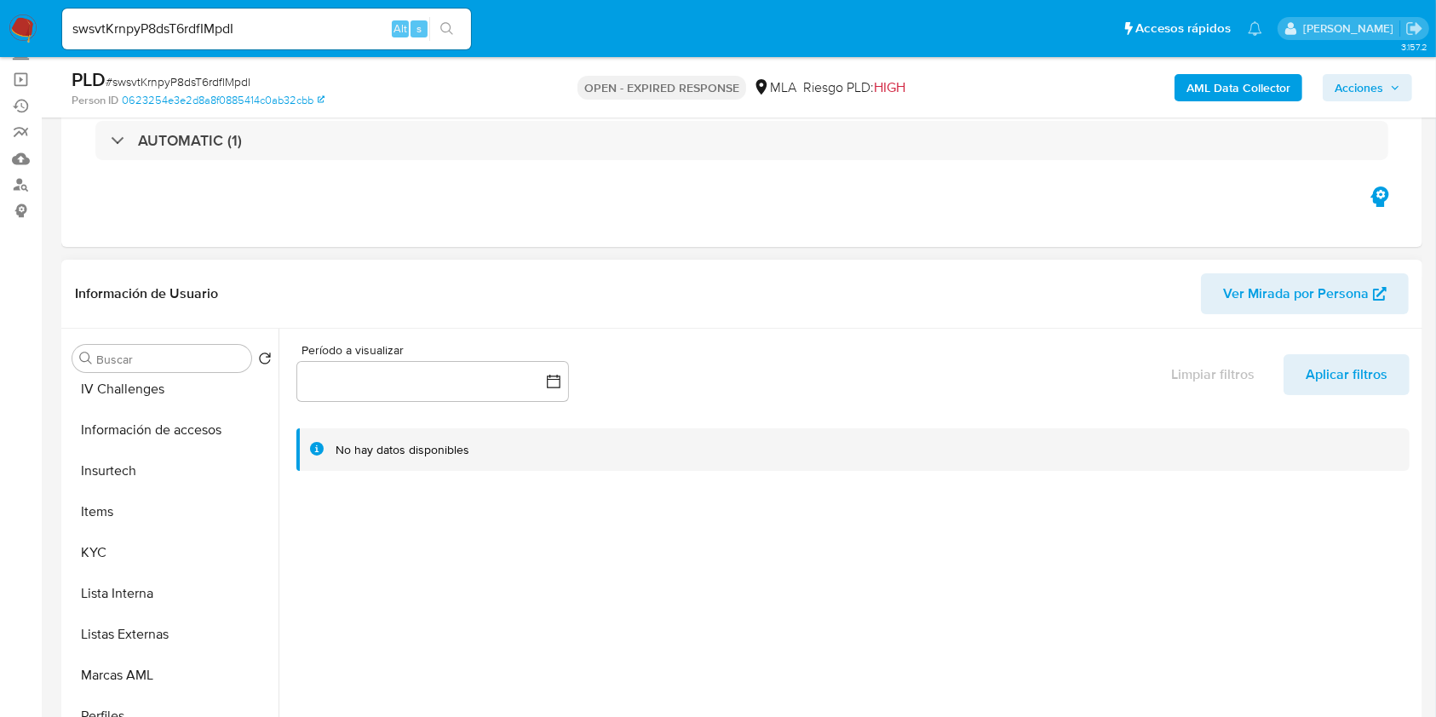
scroll to position [454, 0]
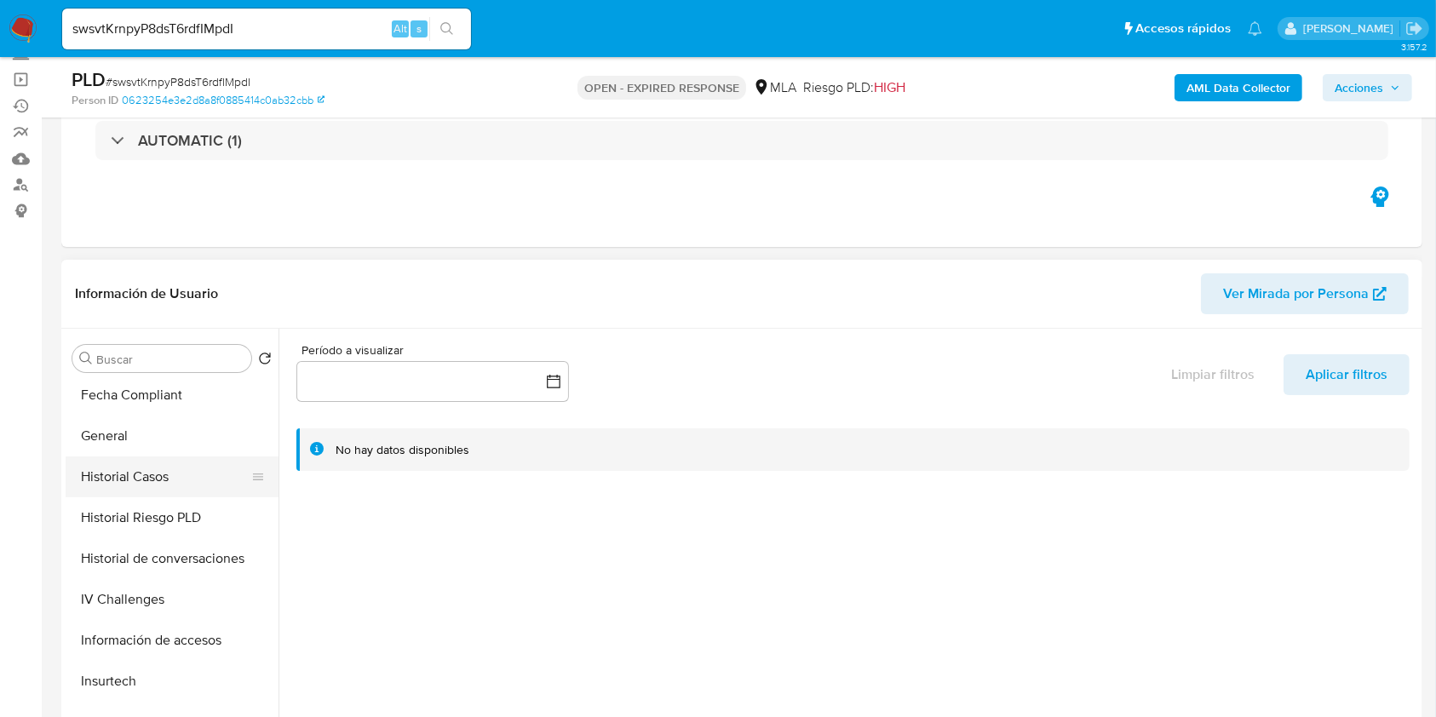
click at [153, 486] on button "Historial Casos" at bounding box center [165, 476] width 199 height 41
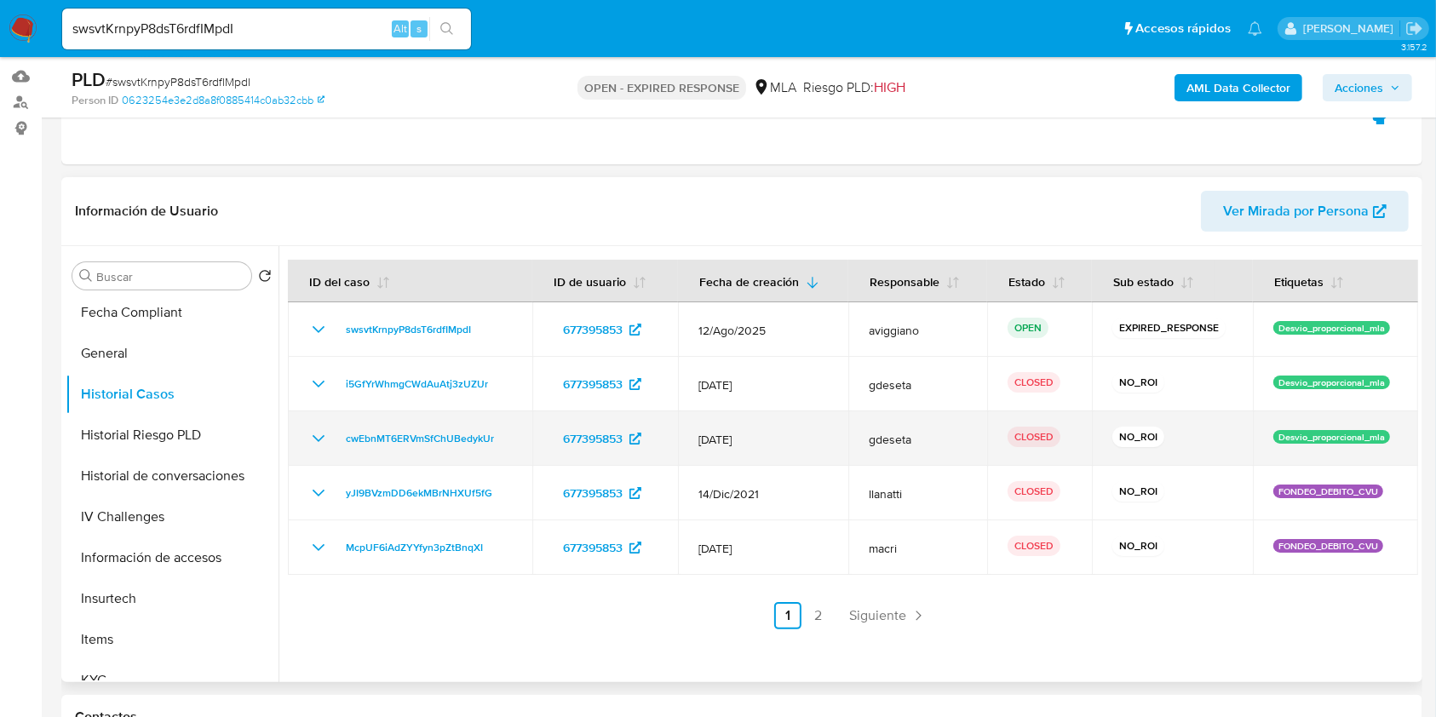
scroll to position [227, 0]
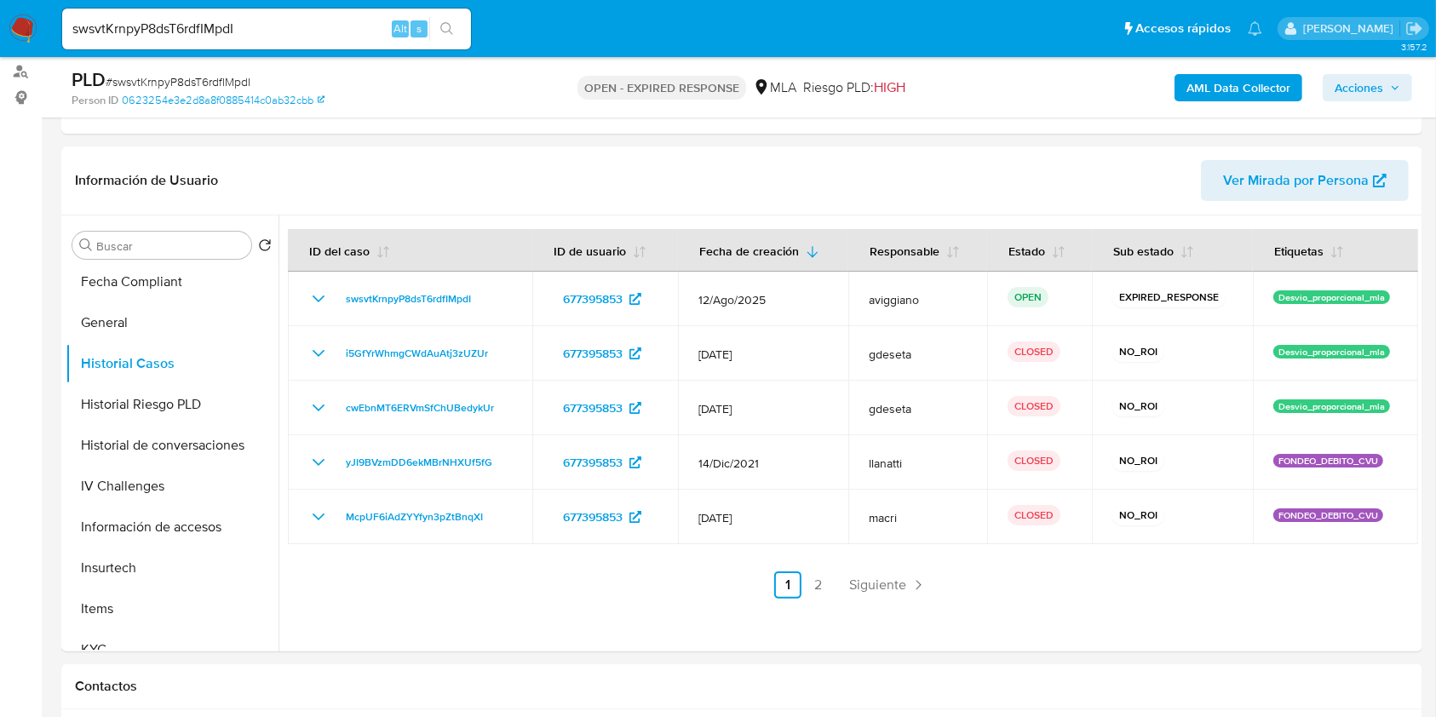
click at [216, 16] on div "swsvtKrnpyP8dsT6rdfIMpdI Alt s" at bounding box center [266, 29] width 409 height 41
click at [217, 24] on input "swsvtKrnpyP8dsT6rdfIMpdI" at bounding box center [266, 29] width 409 height 22
paste input "6t12DNOTsCSqFx03xMrvhEqZ"
click at [217, 24] on input "swsvtKrnpyP8dsT6rdfIMpdI" at bounding box center [266, 29] width 409 height 22
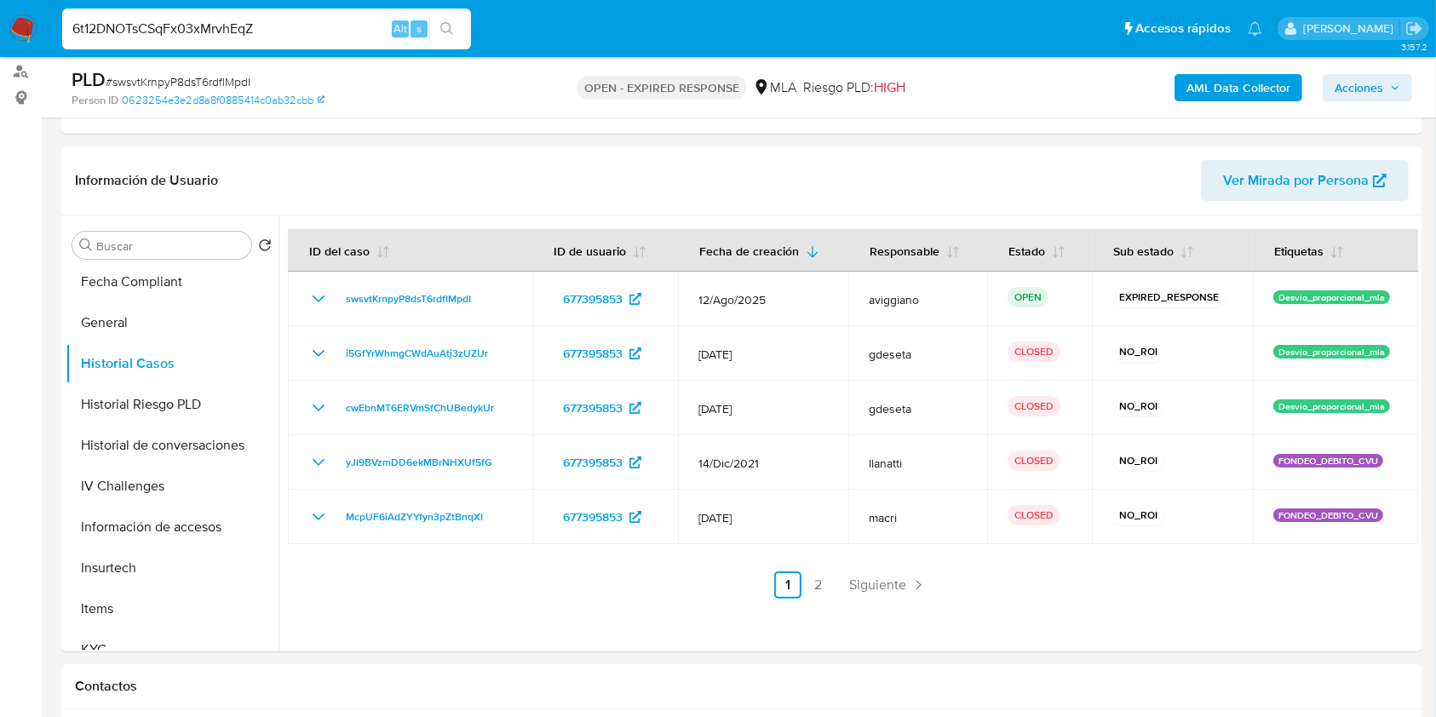
type input "6t12DNOTsCSqFx03xMrvhEqZ"
click at [443, 27] on icon "search-icon" at bounding box center [447, 29] width 14 height 14
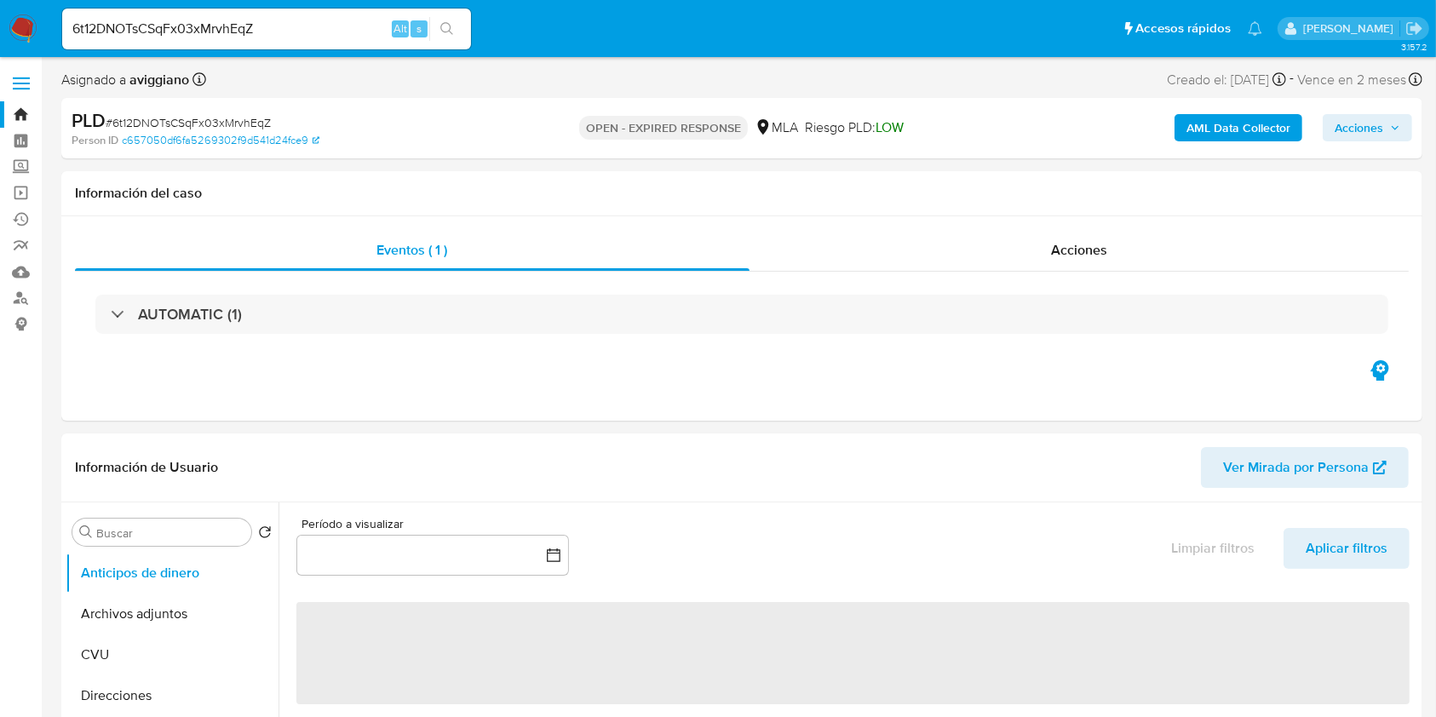
select select "10"
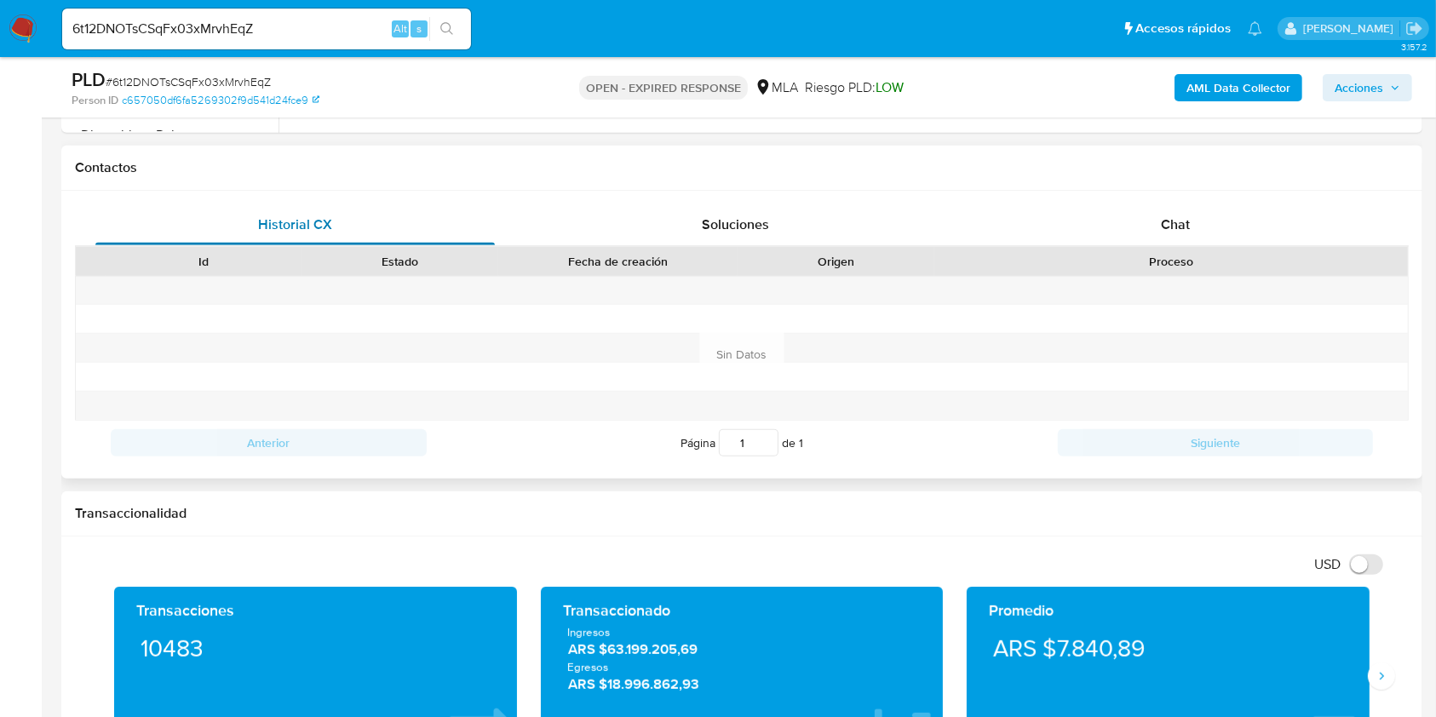
scroll to position [795, 0]
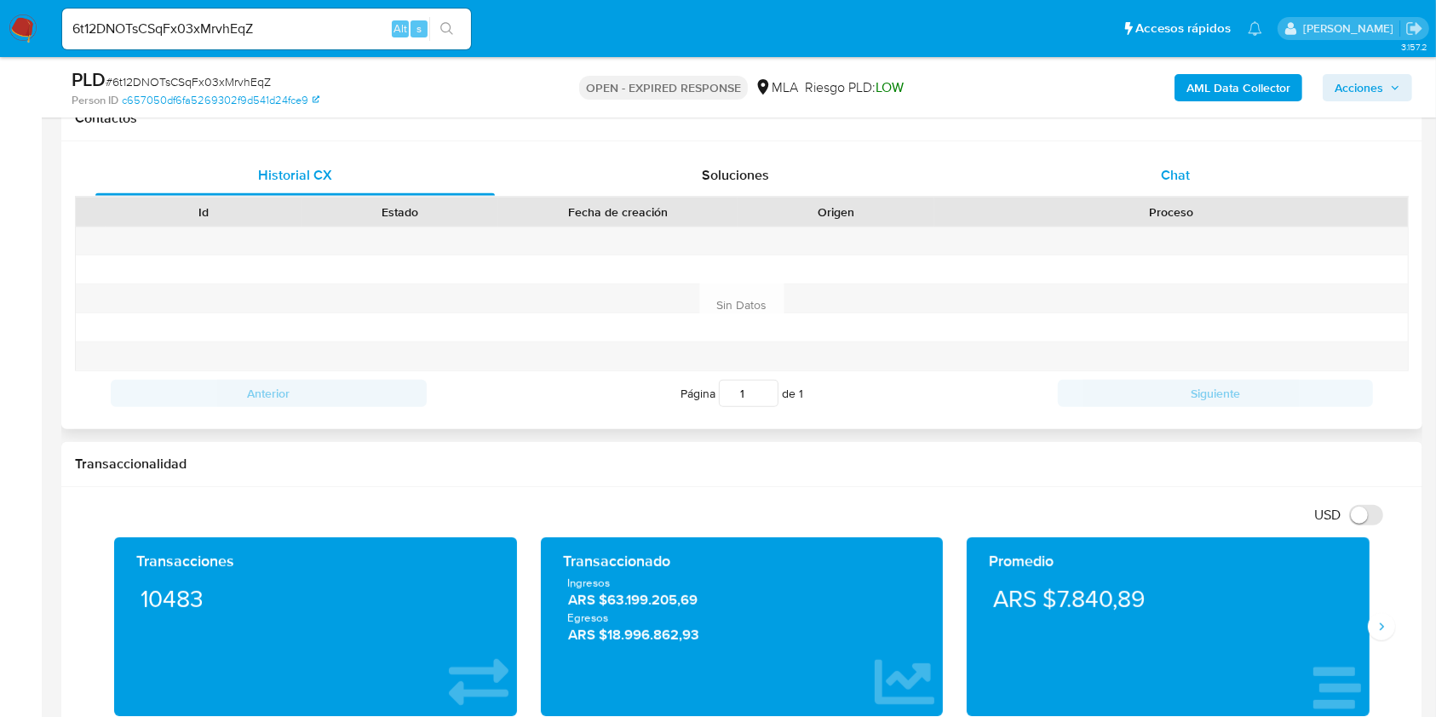
click at [1134, 167] on div "Chat" at bounding box center [1175, 175] width 399 height 41
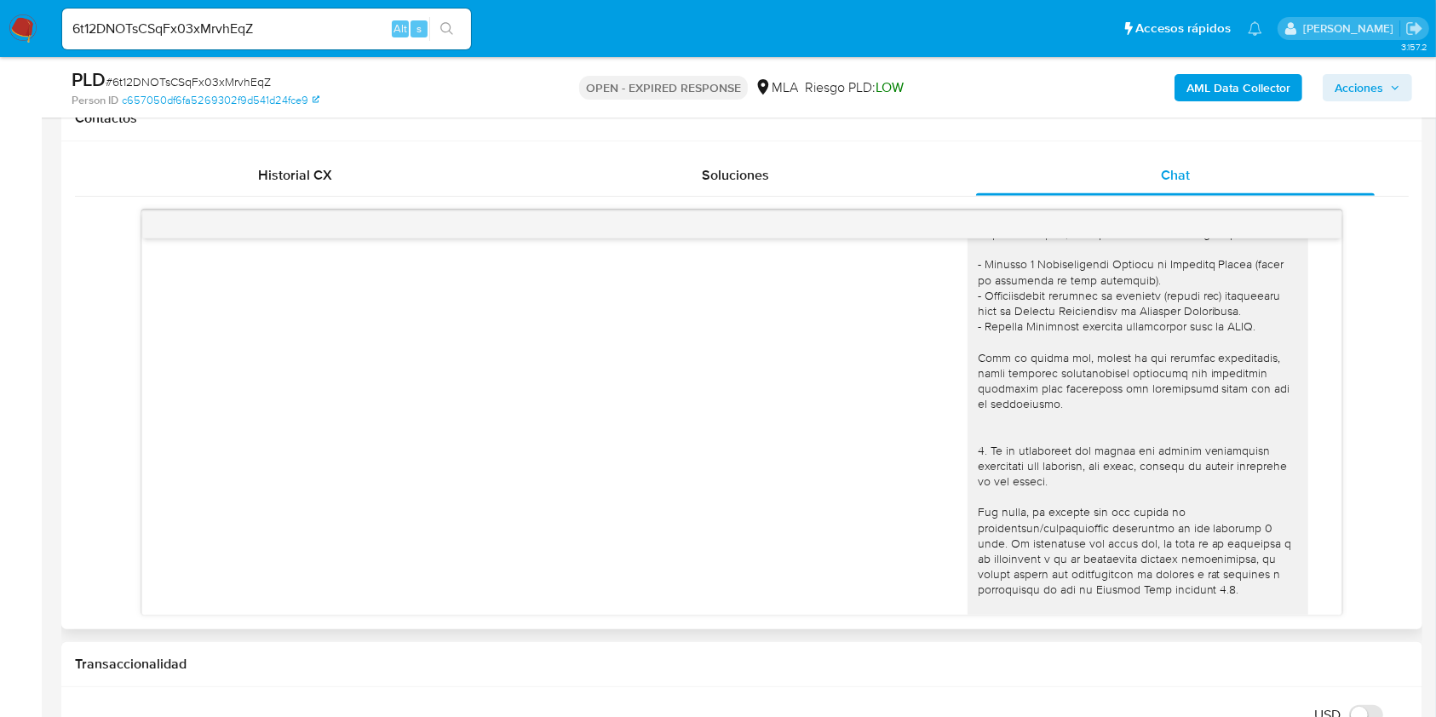
scroll to position [0, 0]
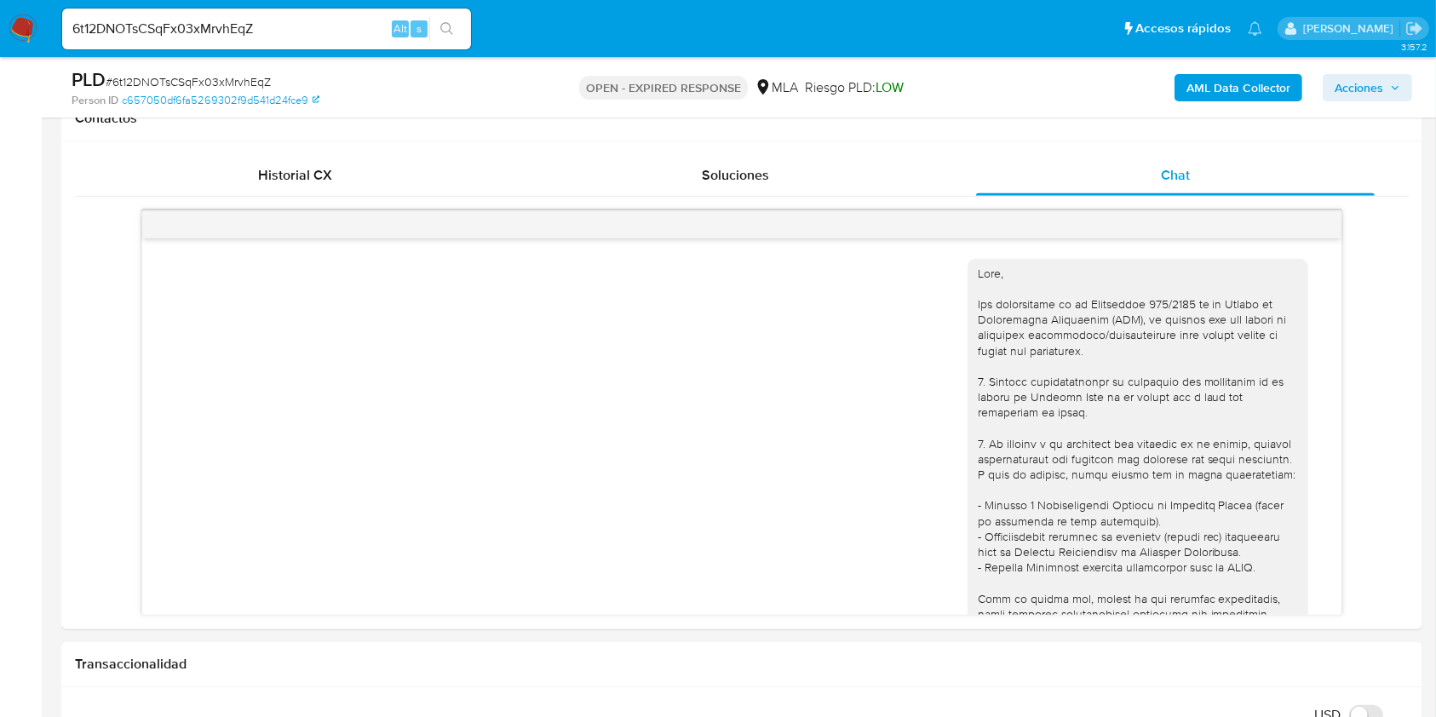
click at [235, 16] on div "6t12DNOTsCSqFx03xMrvhEqZ Alt s" at bounding box center [266, 29] width 409 height 41
click at [225, 31] on input "6t12DNOTsCSqFx03xMrvhEqZ" at bounding box center [266, 29] width 409 height 22
paste input "3AxB7FELaILjCtiuY8Hw8Jdp"
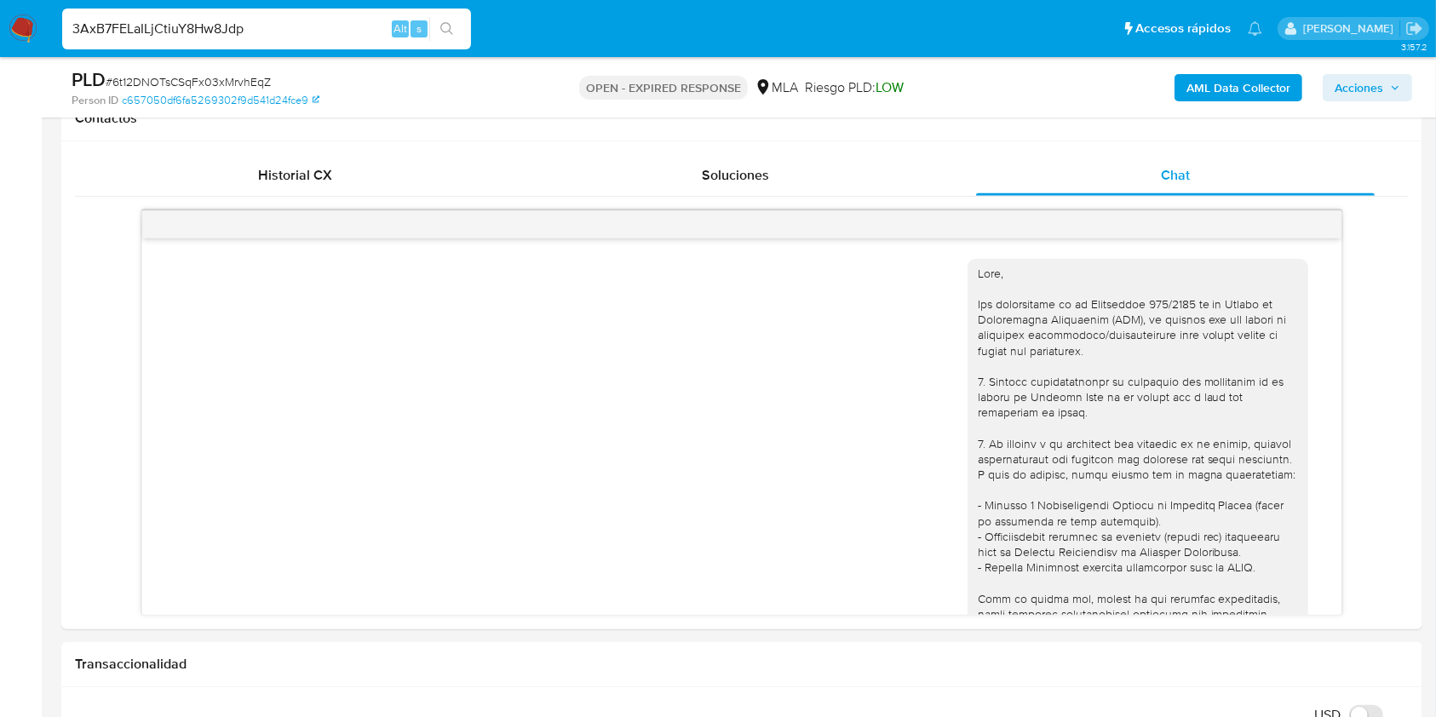
type input "3AxB7FELaILjCtiuY8Hw8Jdp"
click at [444, 43] on div "3AxB7FELaILjCtiuY8Hw8Jdp Alt s" at bounding box center [266, 29] width 409 height 41
click at [443, 32] on icon "search-icon" at bounding box center [447, 29] width 14 height 14
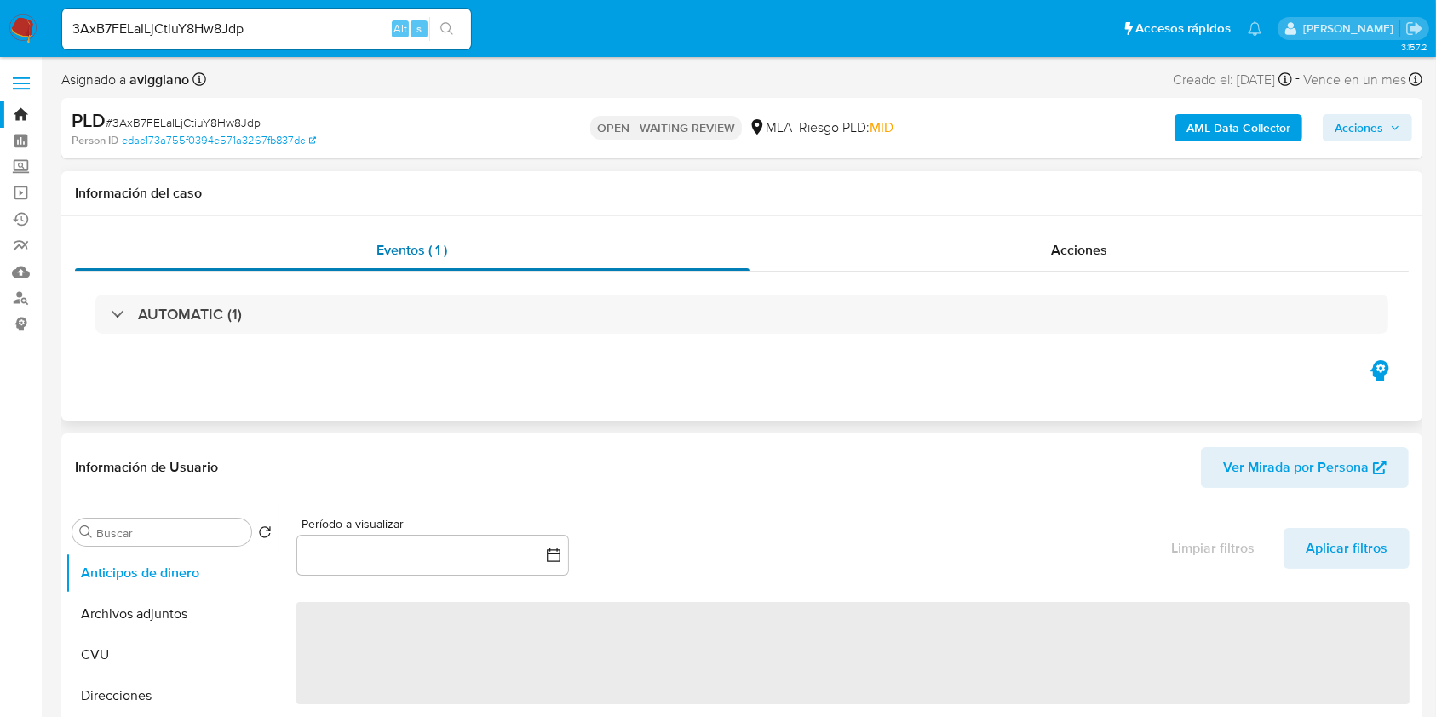
select select "10"
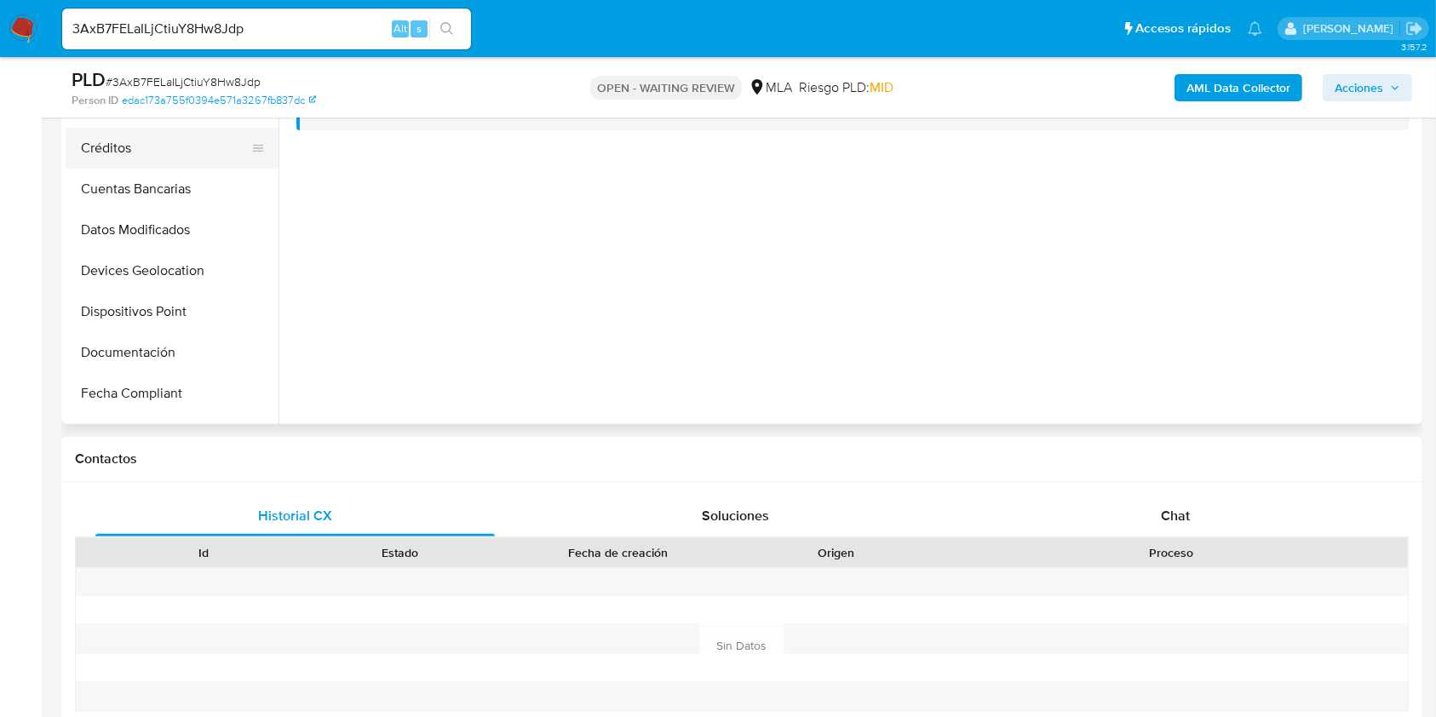
scroll to position [227, 0]
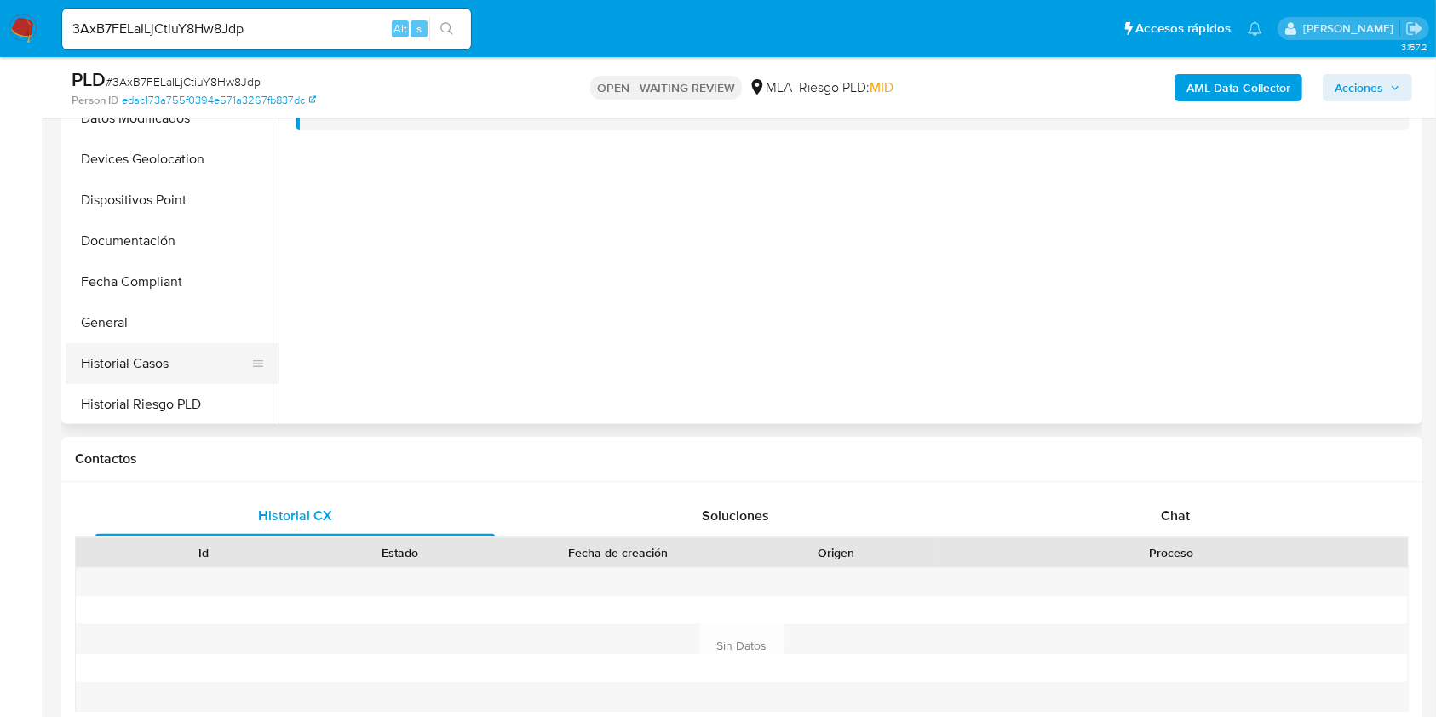
click at [172, 344] on button "Historial Casos" at bounding box center [165, 363] width 199 height 41
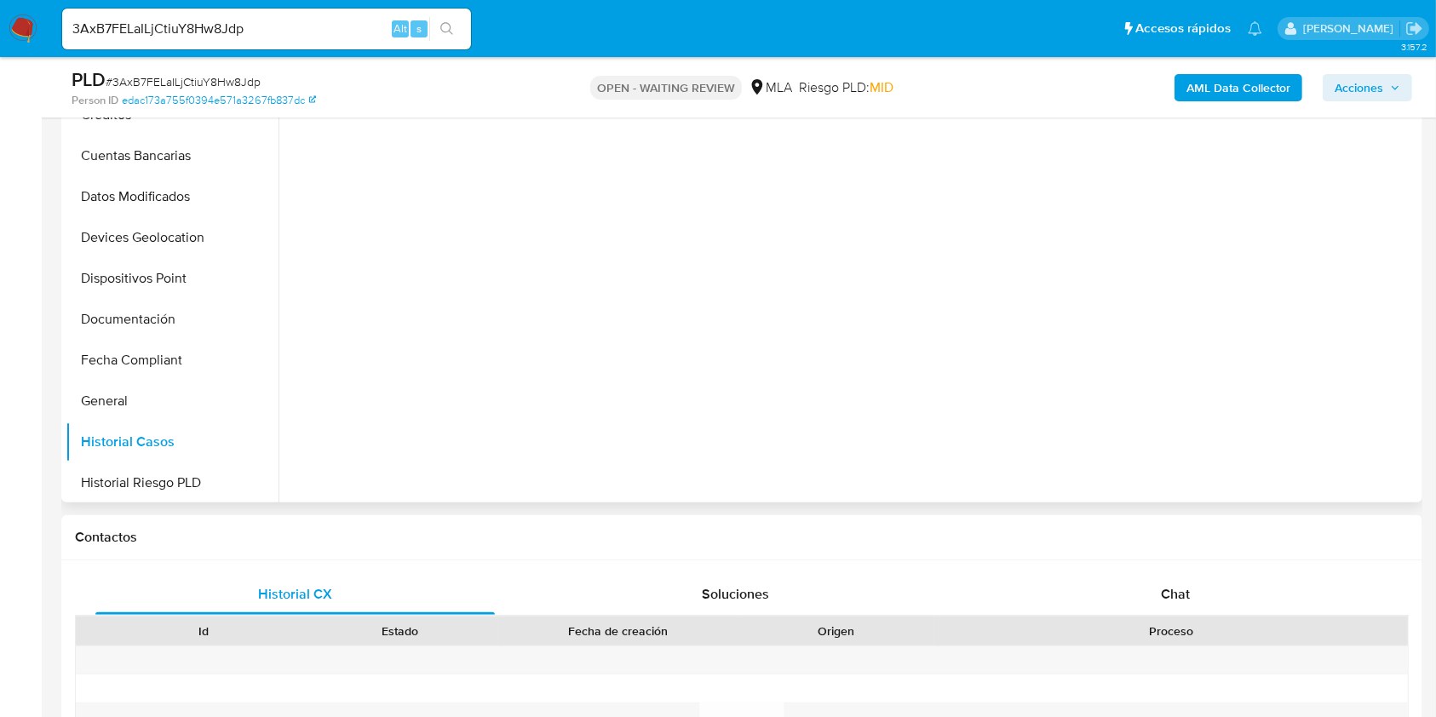
scroll to position [341, 0]
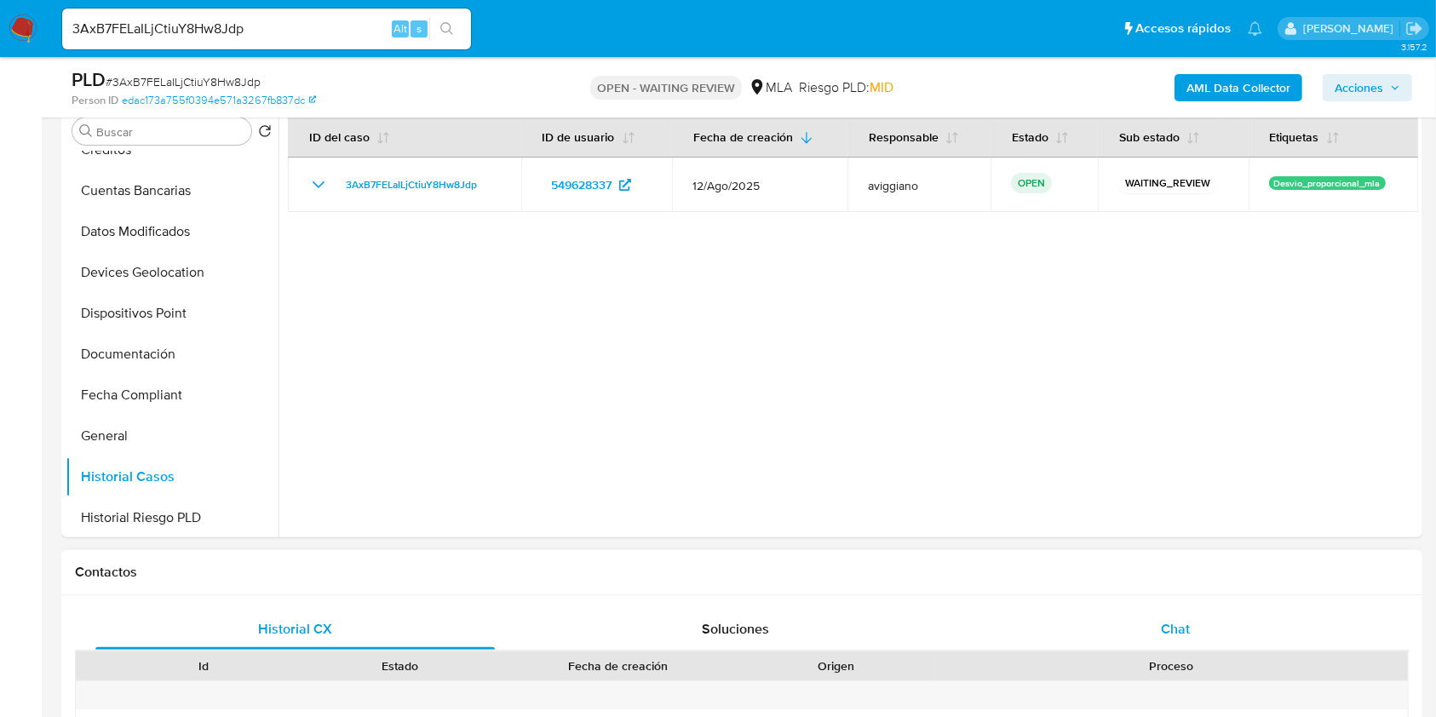
click at [1171, 630] on span "Chat" at bounding box center [1175, 629] width 29 height 20
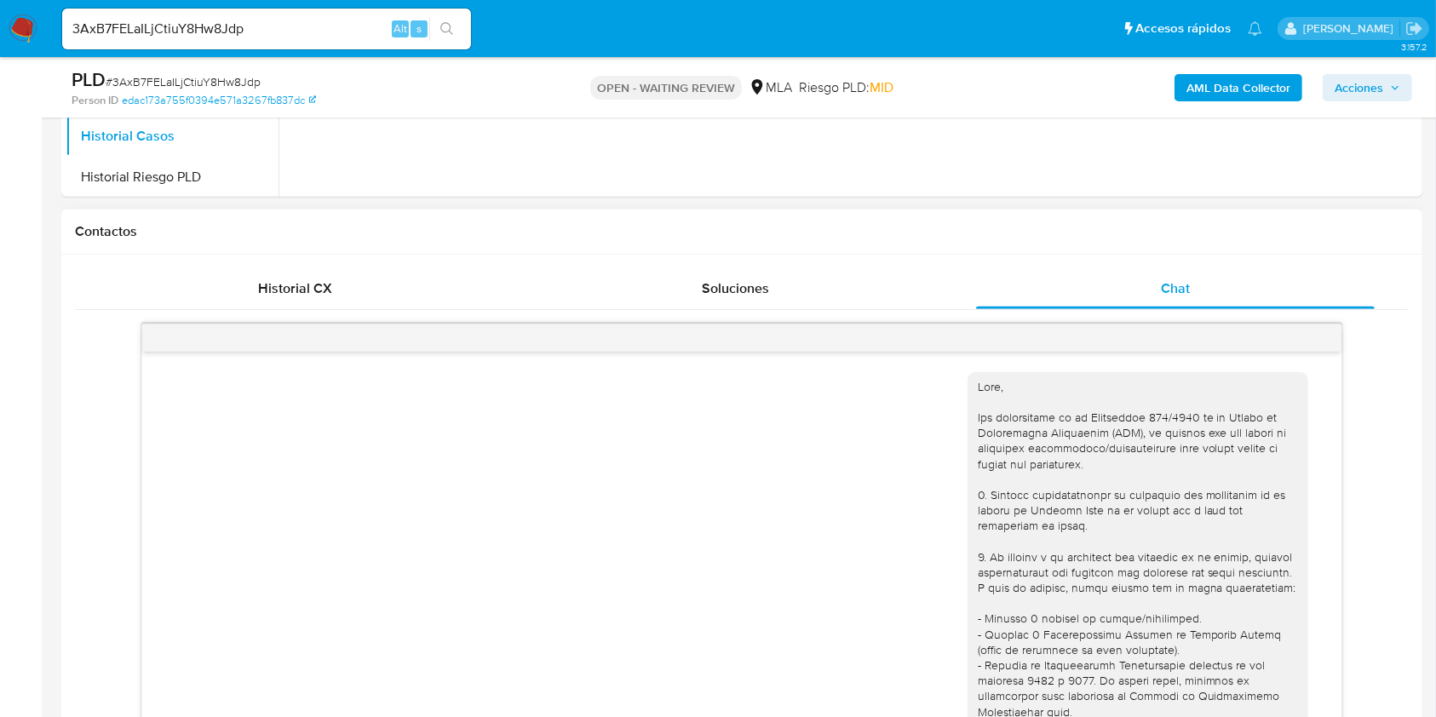
scroll to position [698, 0]
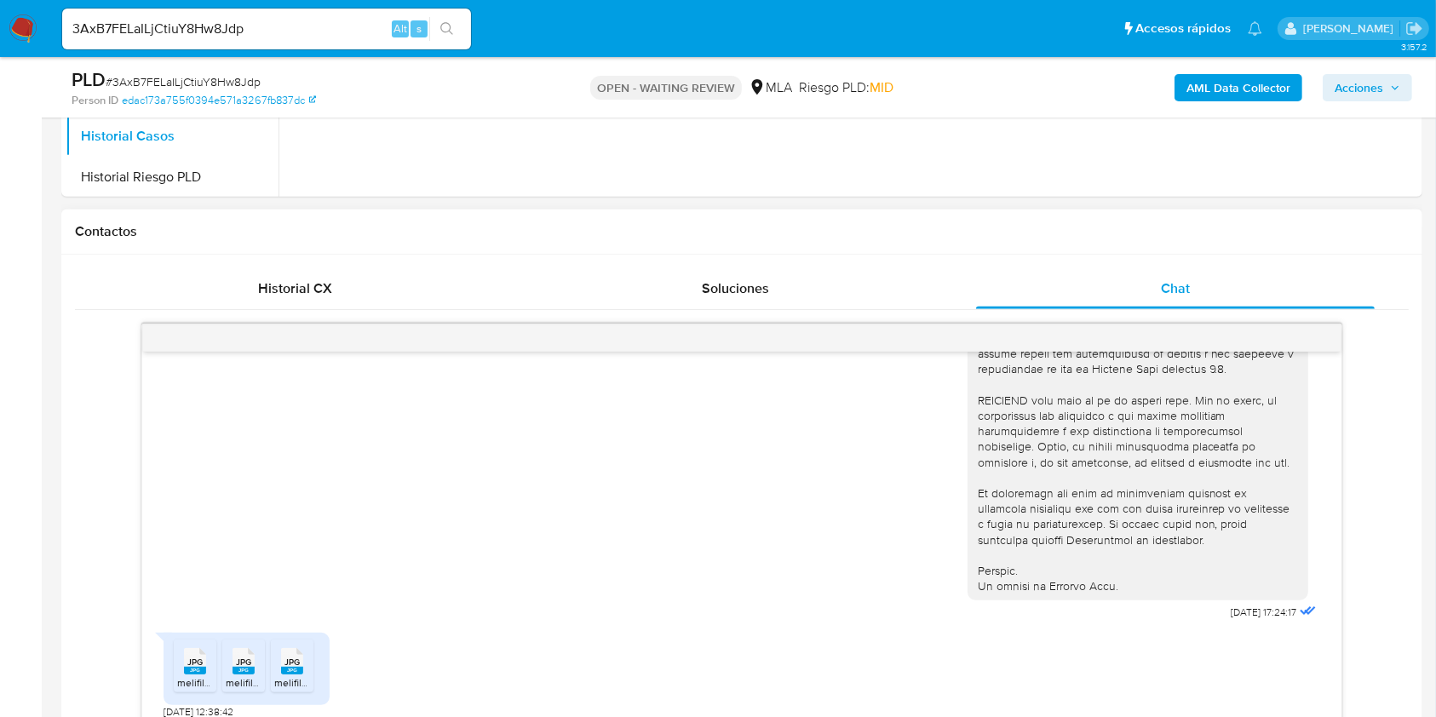
click at [188, 670] on rect at bounding box center [195, 671] width 22 height 8
click at [251, 666] on span "JPG" at bounding box center [243, 662] width 15 height 11
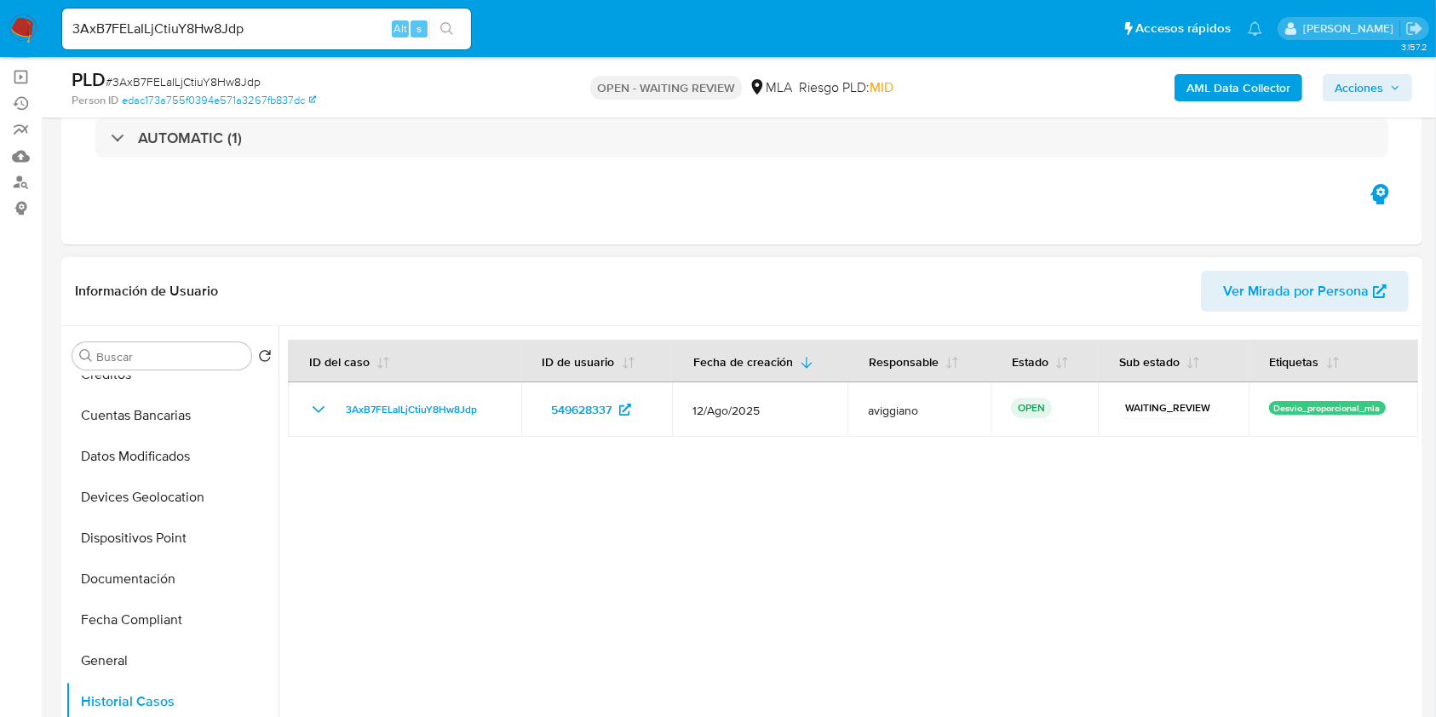
scroll to position [227, 0]
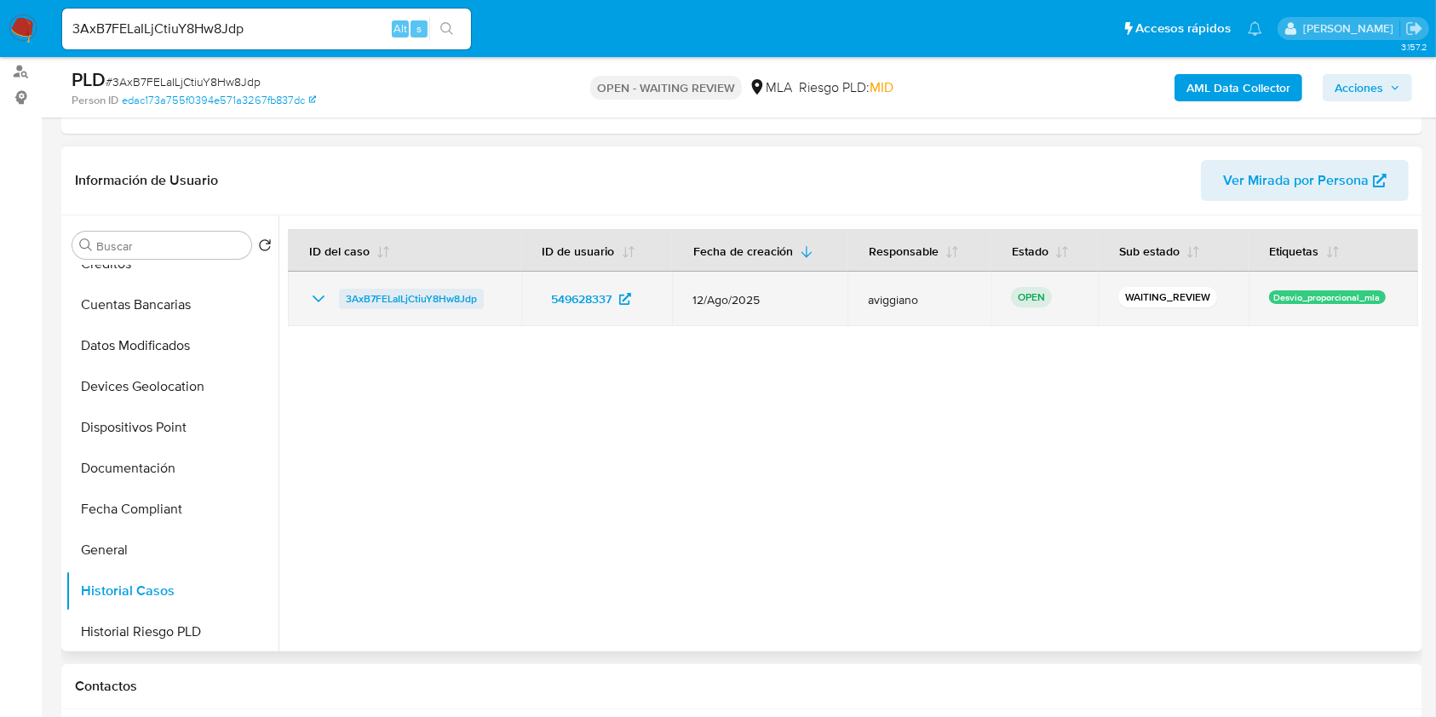
drag, startPoint x: 504, startPoint y: 286, endPoint x: 341, endPoint y: 296, distance: 163.8
click at [341, 296] on td "3AxB7FELaILjCtiuY8Hw8Jdp" at bounding box center [404, 299] width 233 height 55
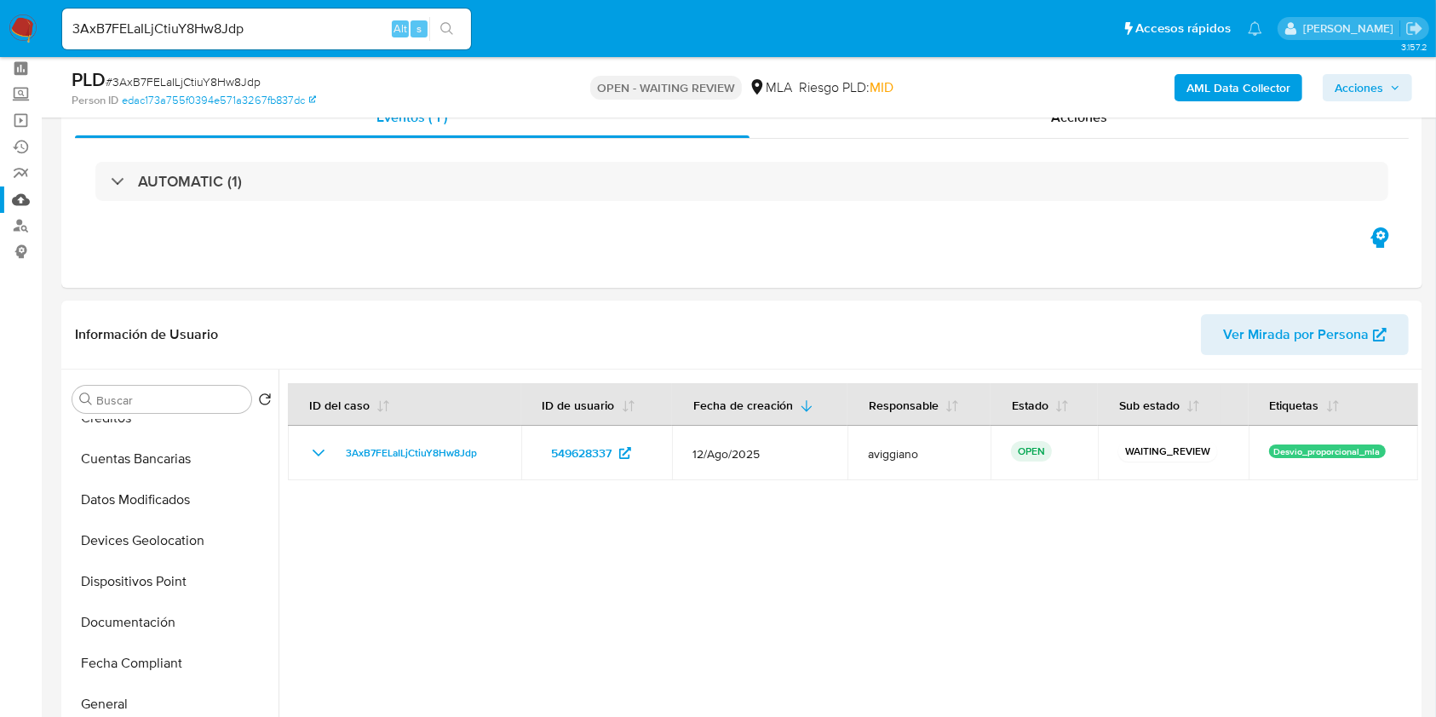
scroll to position [0, 0]
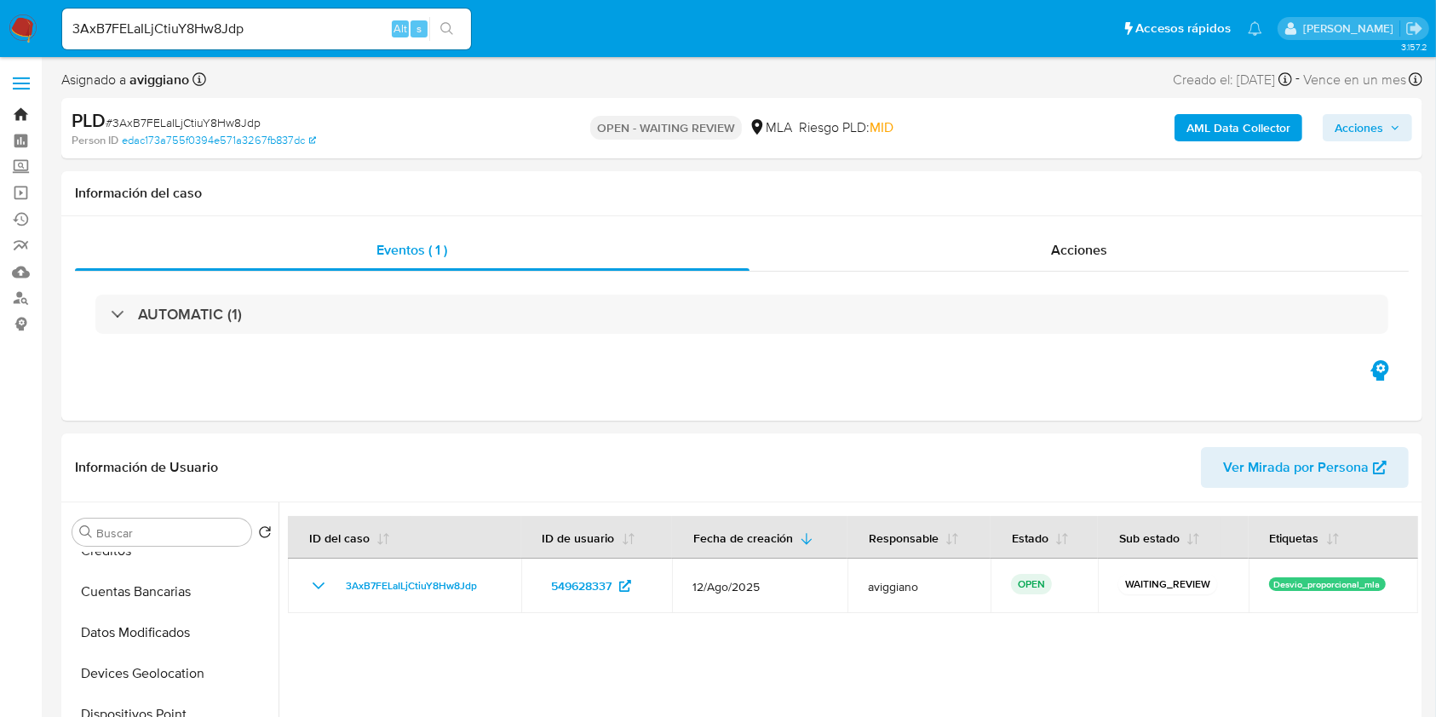
click at [24, 106] on link "Bandeja" at bounding box center [101, 114] width 203 height 26
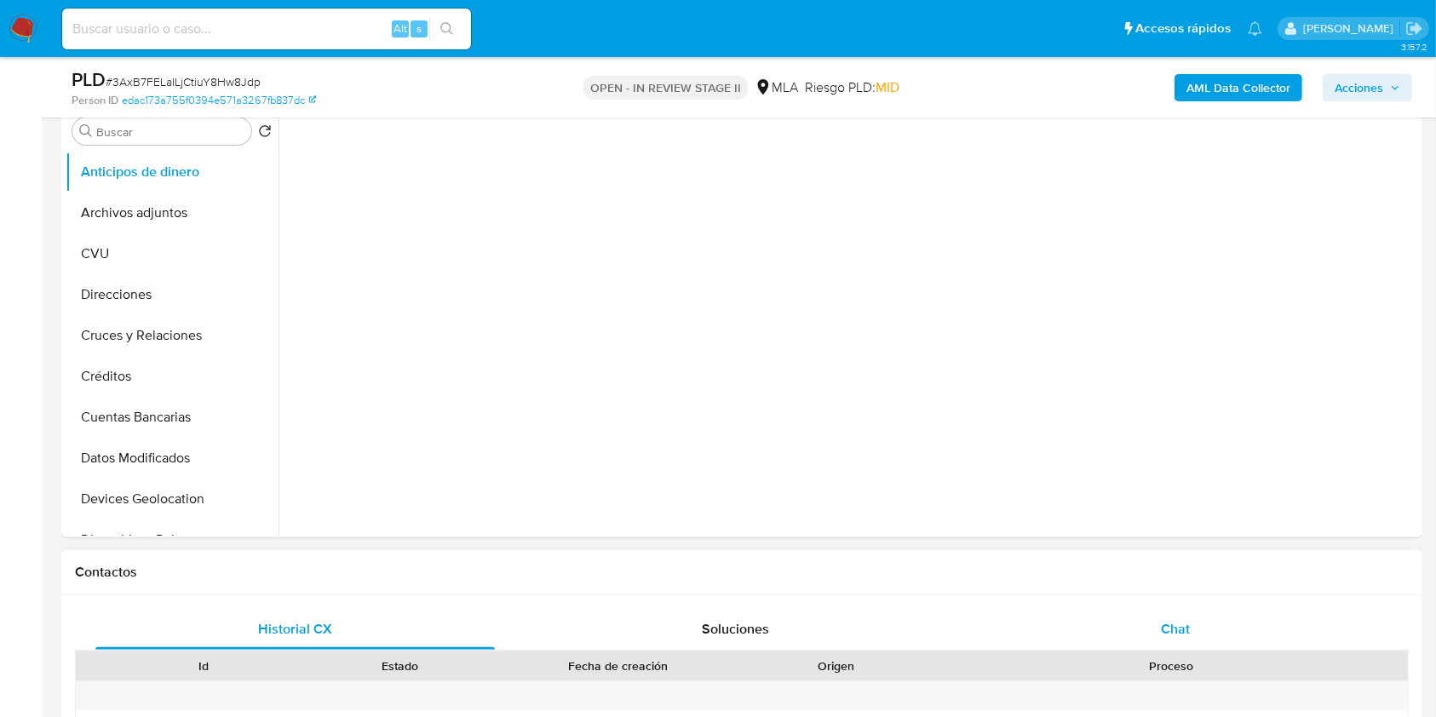
click at [1196, 610] on div "Chat" at bounding box center [1175, 629] width 399 height 41
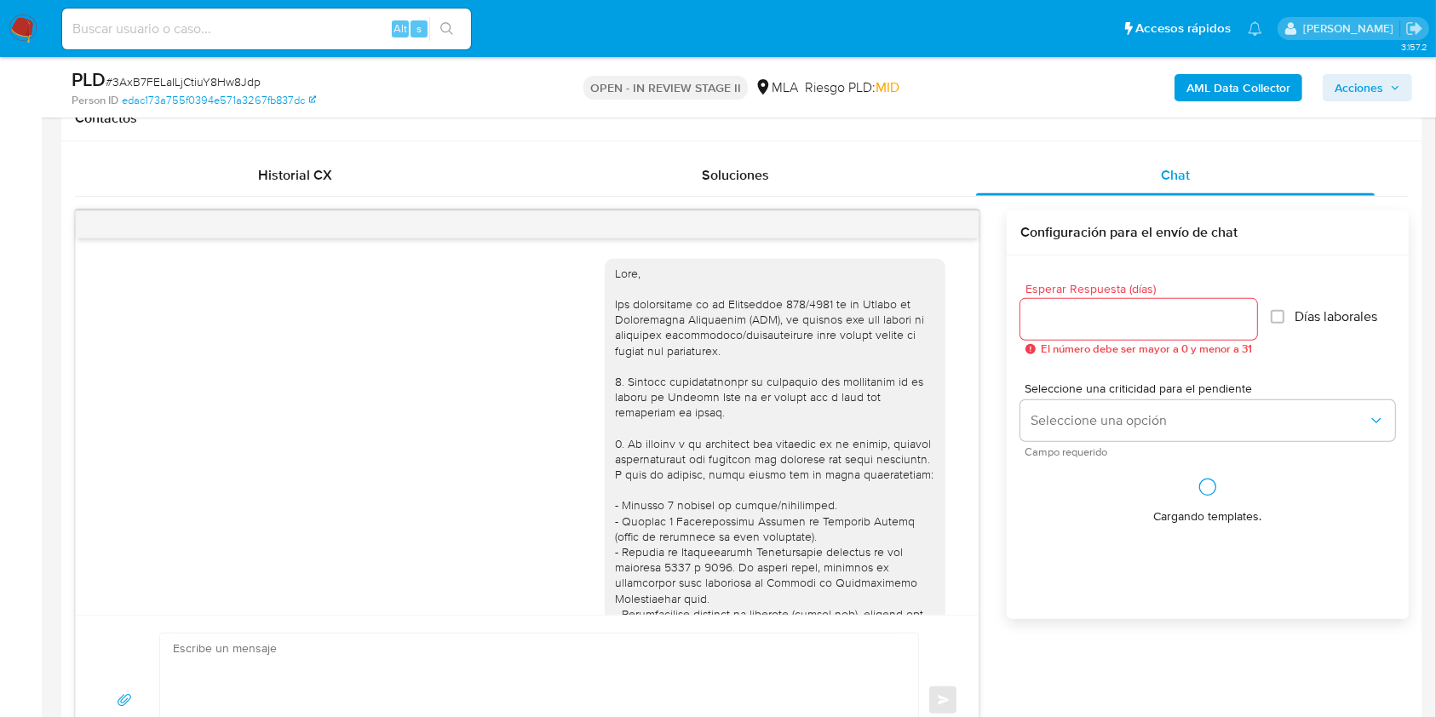
scroll to position [698, 0]
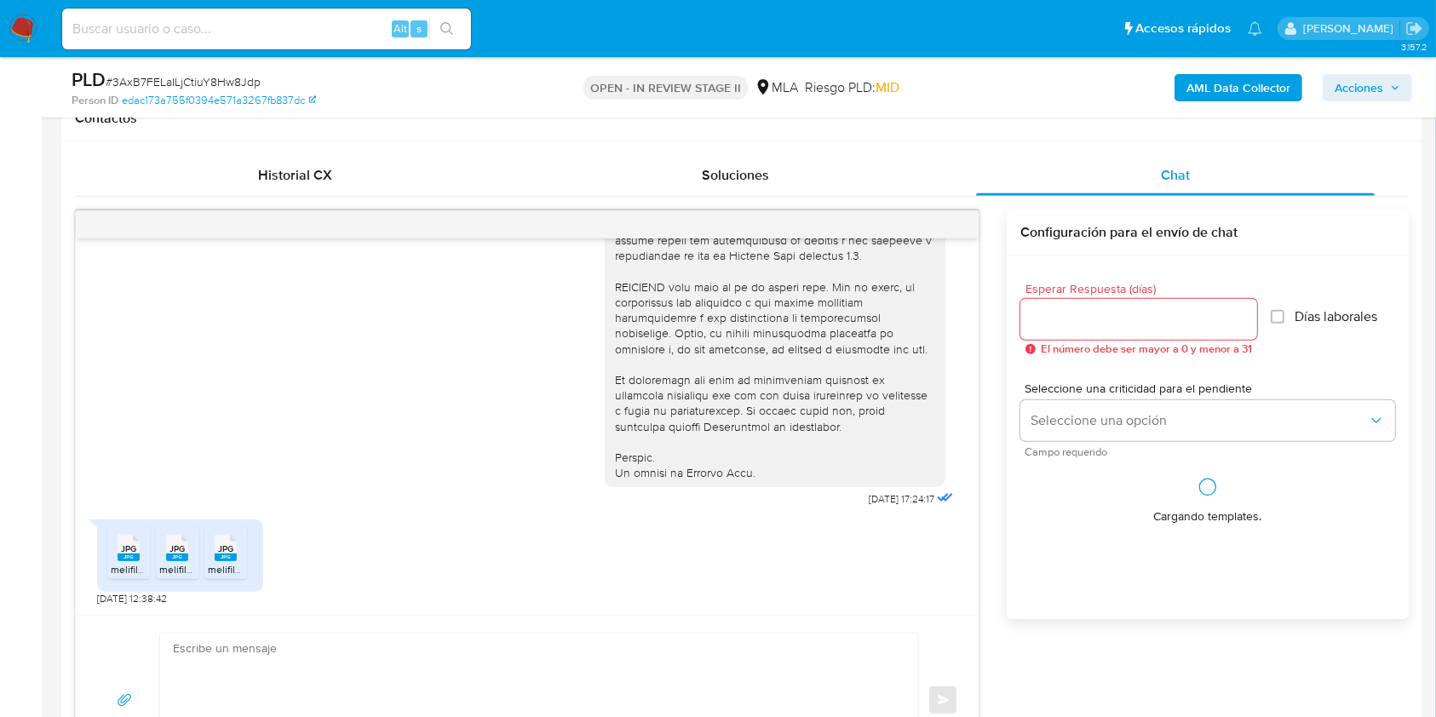
select select "10"
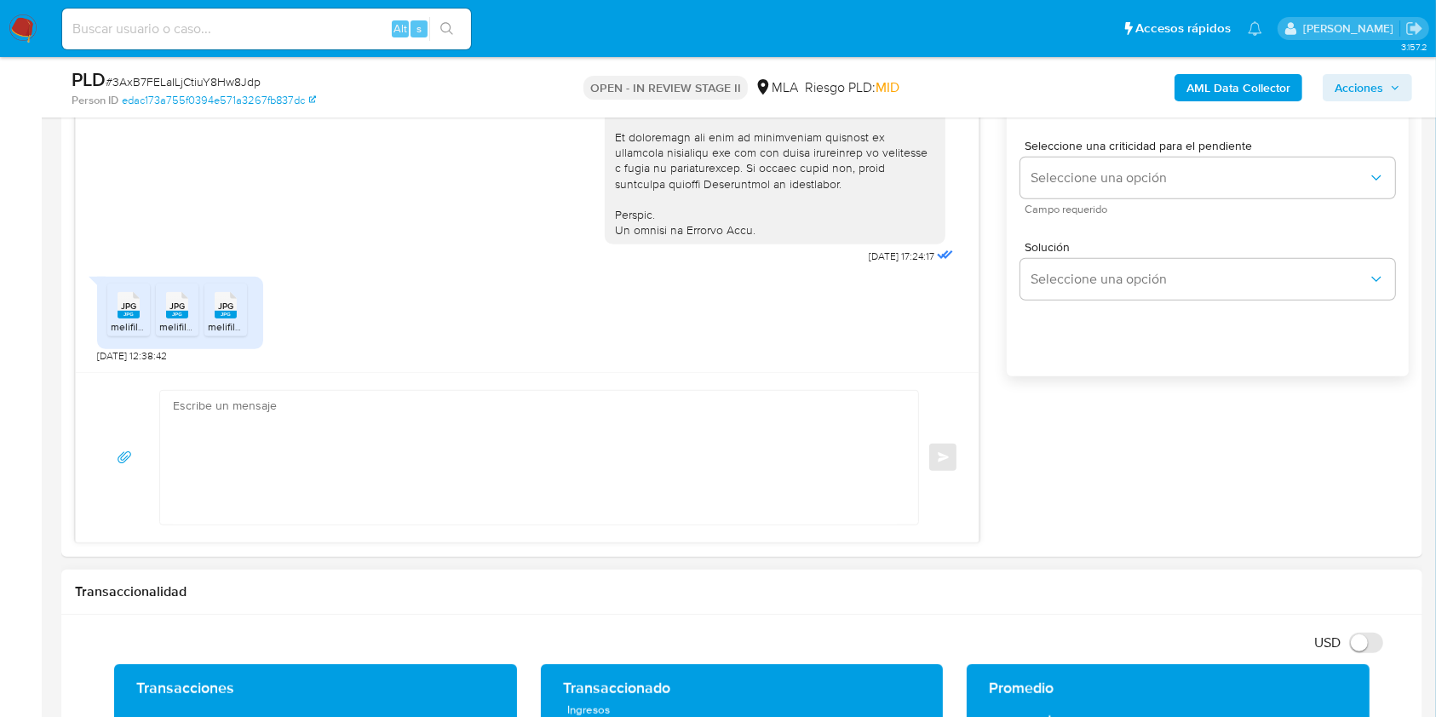
scroll to position [1135, 0]
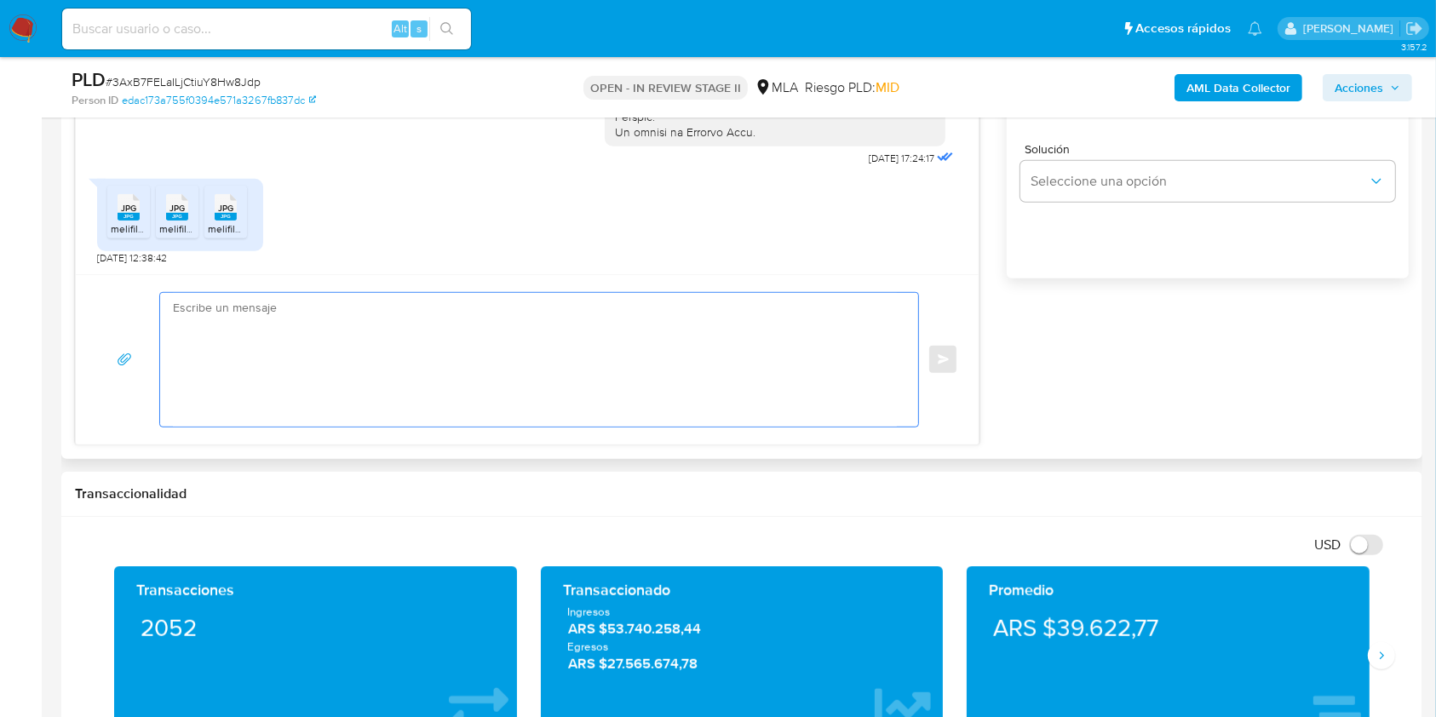
click at [454, 371] on textarea at bounding box center [535, 360] width 724 height 134
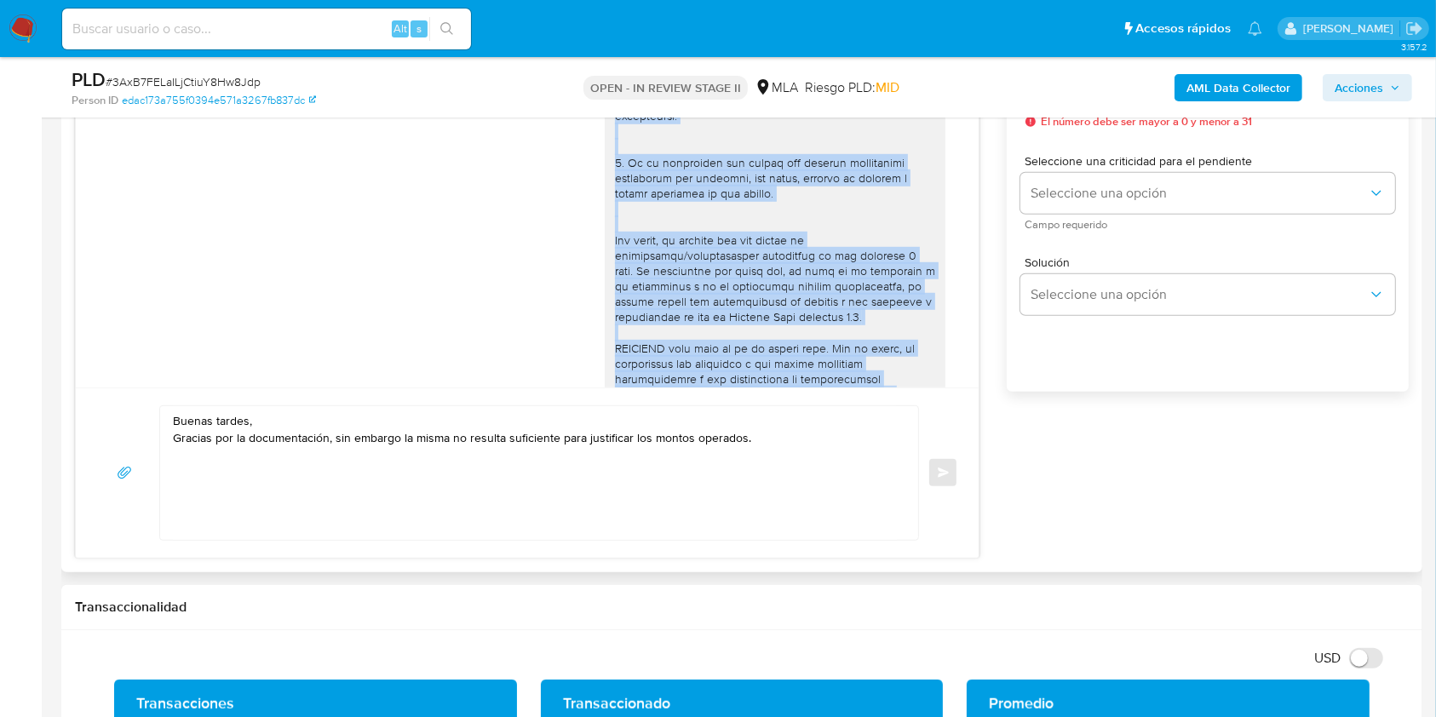
scroll to position [698, 0]
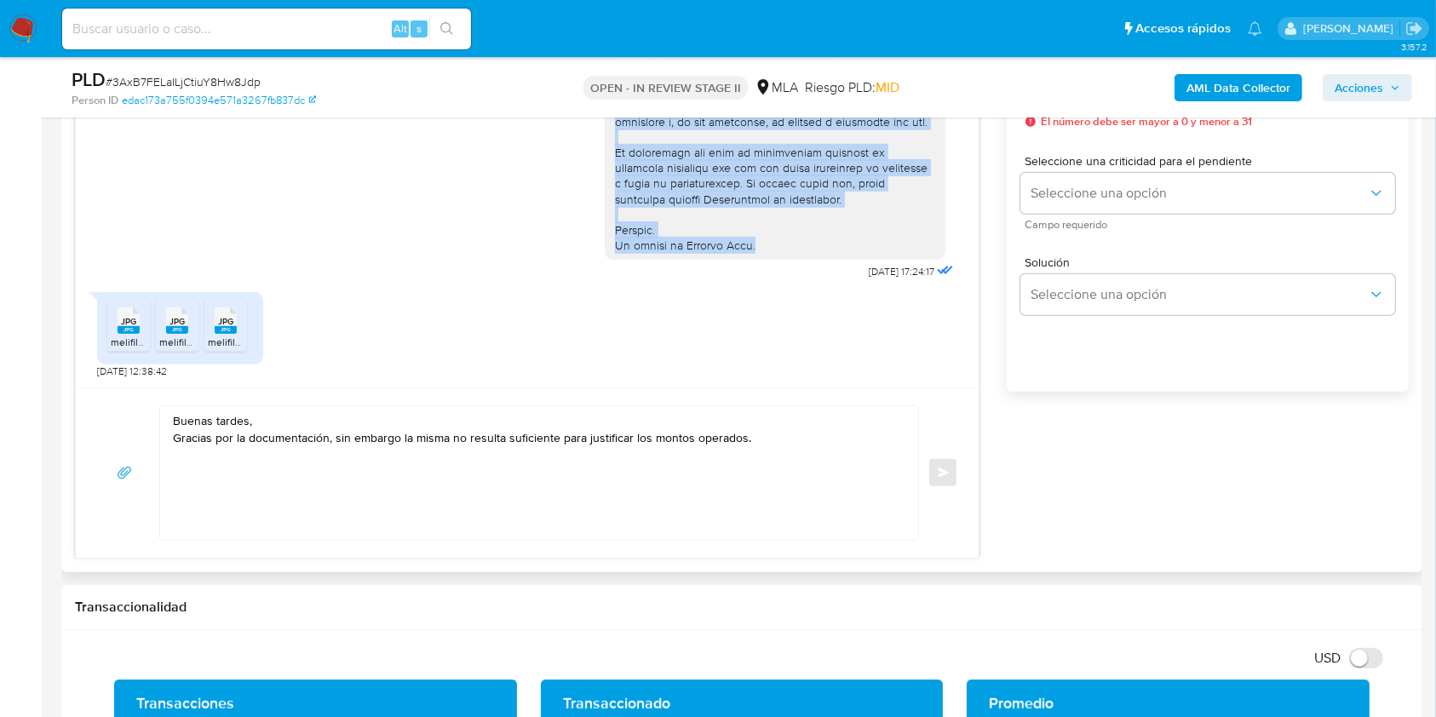
drag, startPoint x: 610, startPoint y: 215, endPoint x: 758, endPoint y: 249, distance: 151.9
copy div "De acuerdo a la actividad que realices en tu cuenta, adjunta documentación que …"
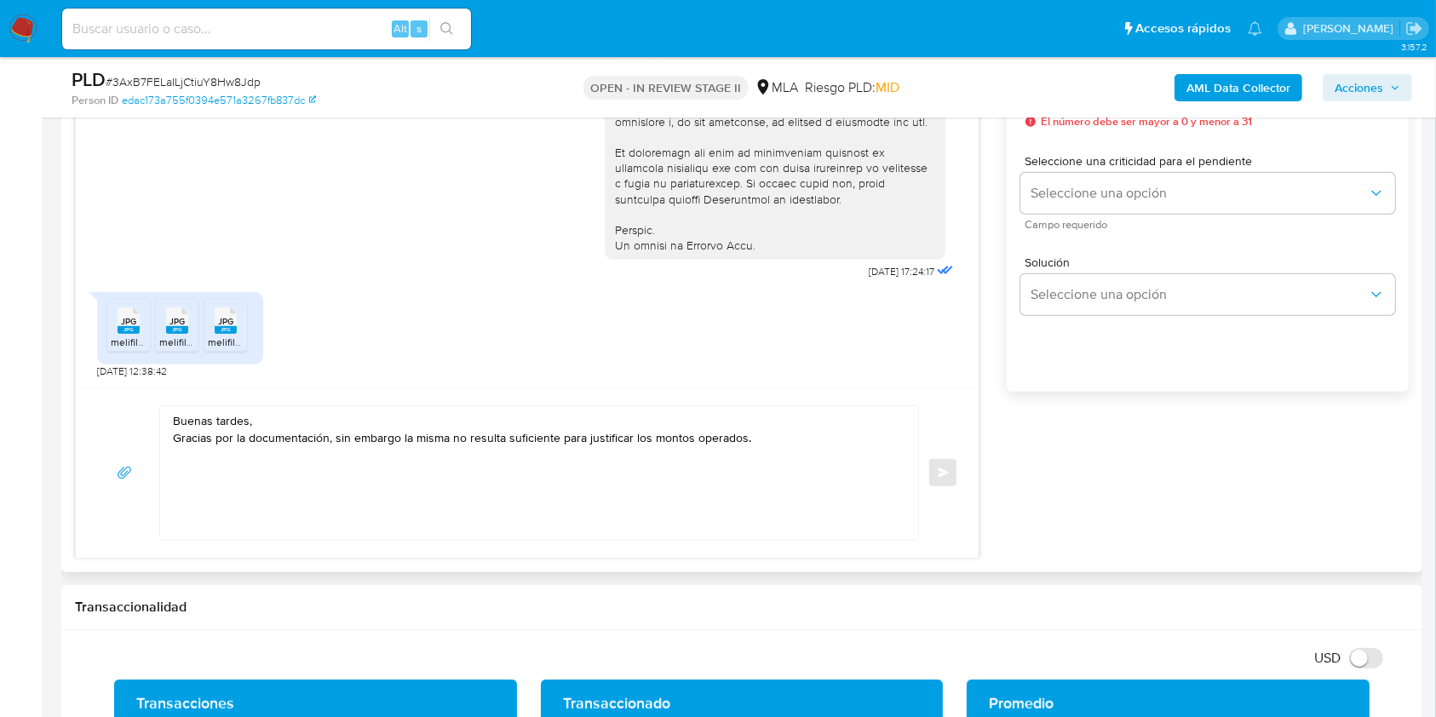
click at [267, 484] on textarea "Buenas tardes, Gracias por la documentación, sin embargo la misma no resulta su…" at bounding box center [535, 473] width 724 height 134
paste textarea "De acuerdo a la actividad que realices en tu cuenta, adjunta documentación que …"
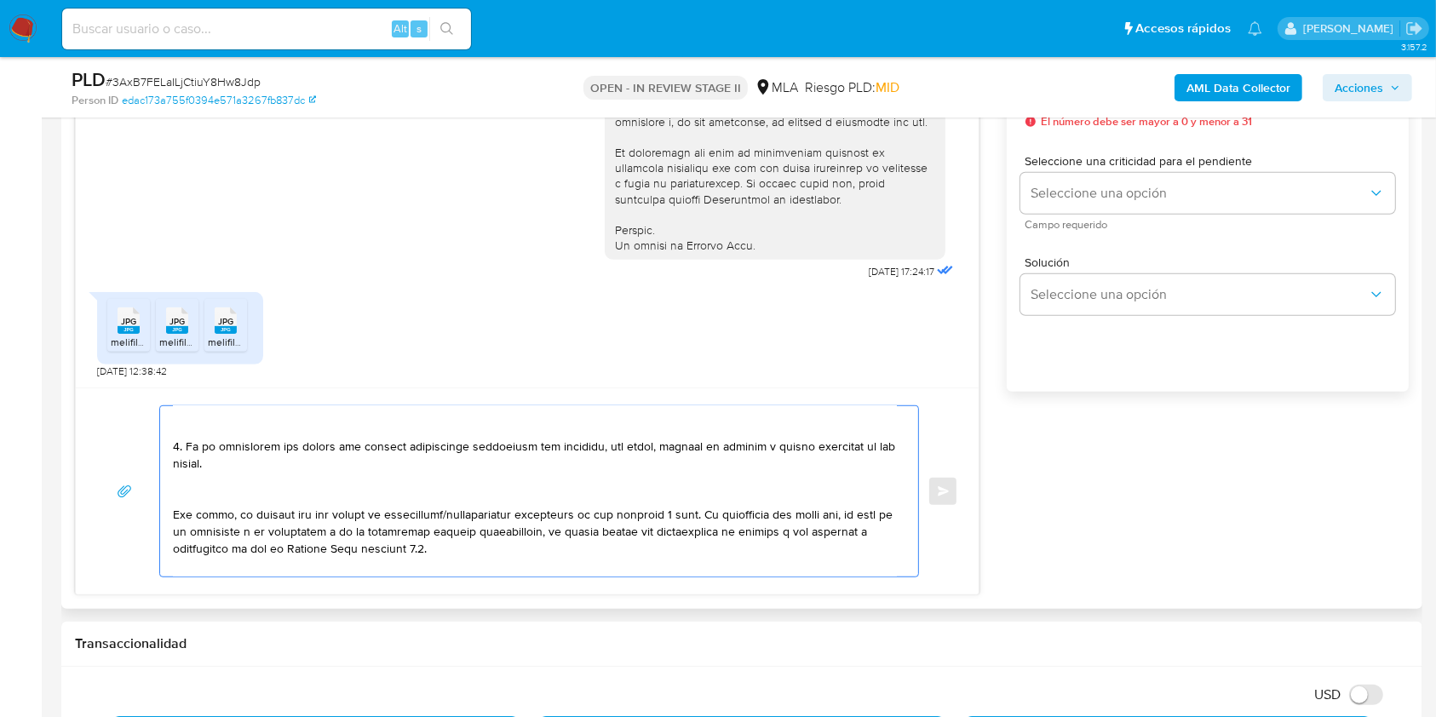
scroll to position [0, 0]
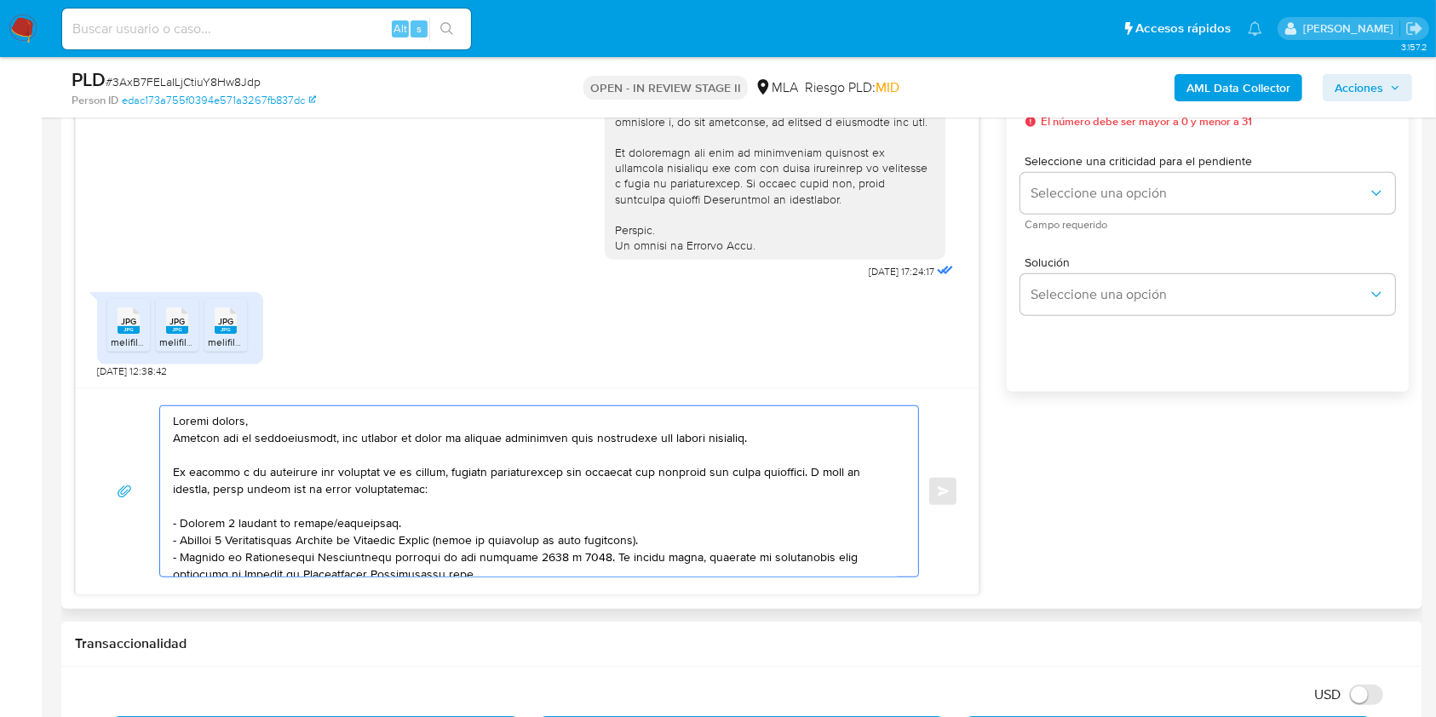
drag, startPoint x: 177, startPoint y: 468, endPoint x: 448, endPoint y: 471, distance: 270.8
click at [448, 471] on textarea at bounding box center [535, 491] width 724 height 170
click at [315, 470] on textarea at bounding box center [535, 491] width 724 height 170
drag, startPoint x: 816, startPoint y: 479, endPoint x: 769, endPoint y: 439, distance: 61.6
click at [769, 439] on textarea at bounding box center [535, 491] width 724 height 170
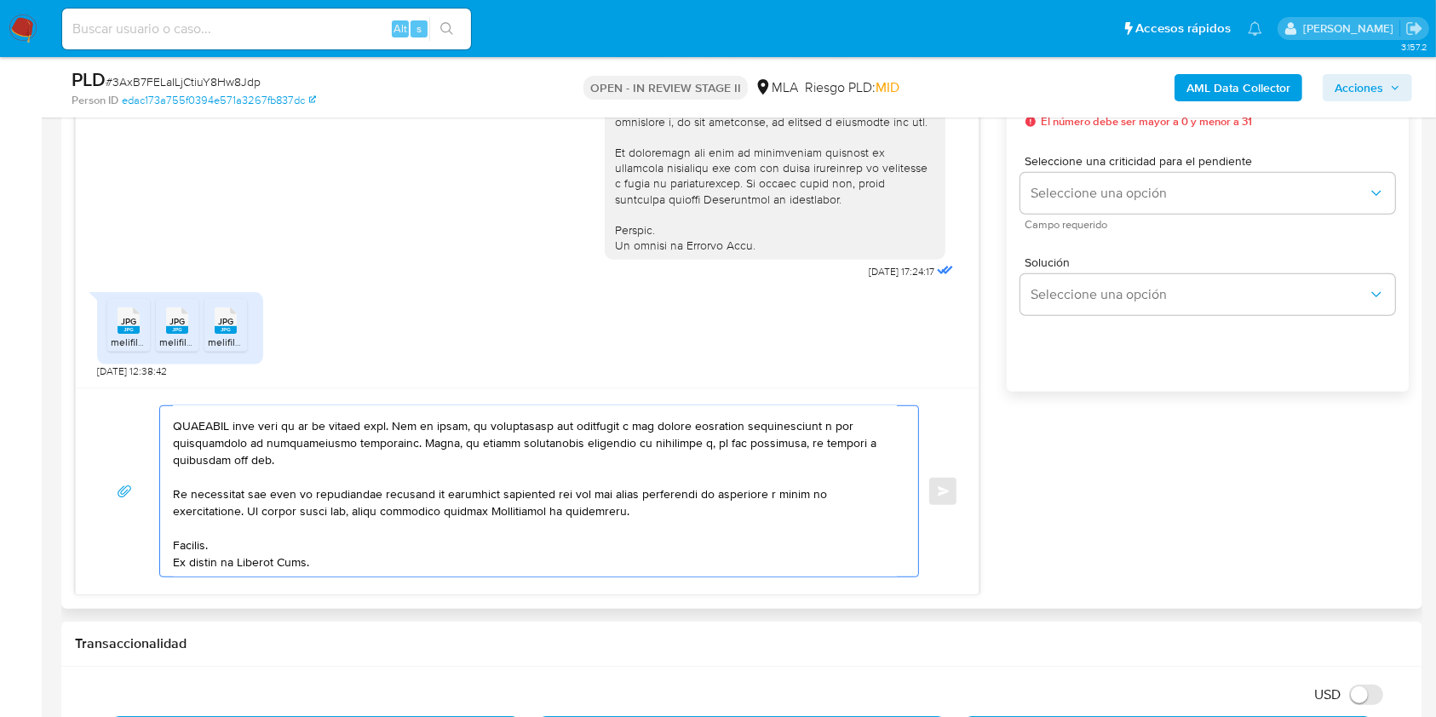
scroll to position [795, 0]
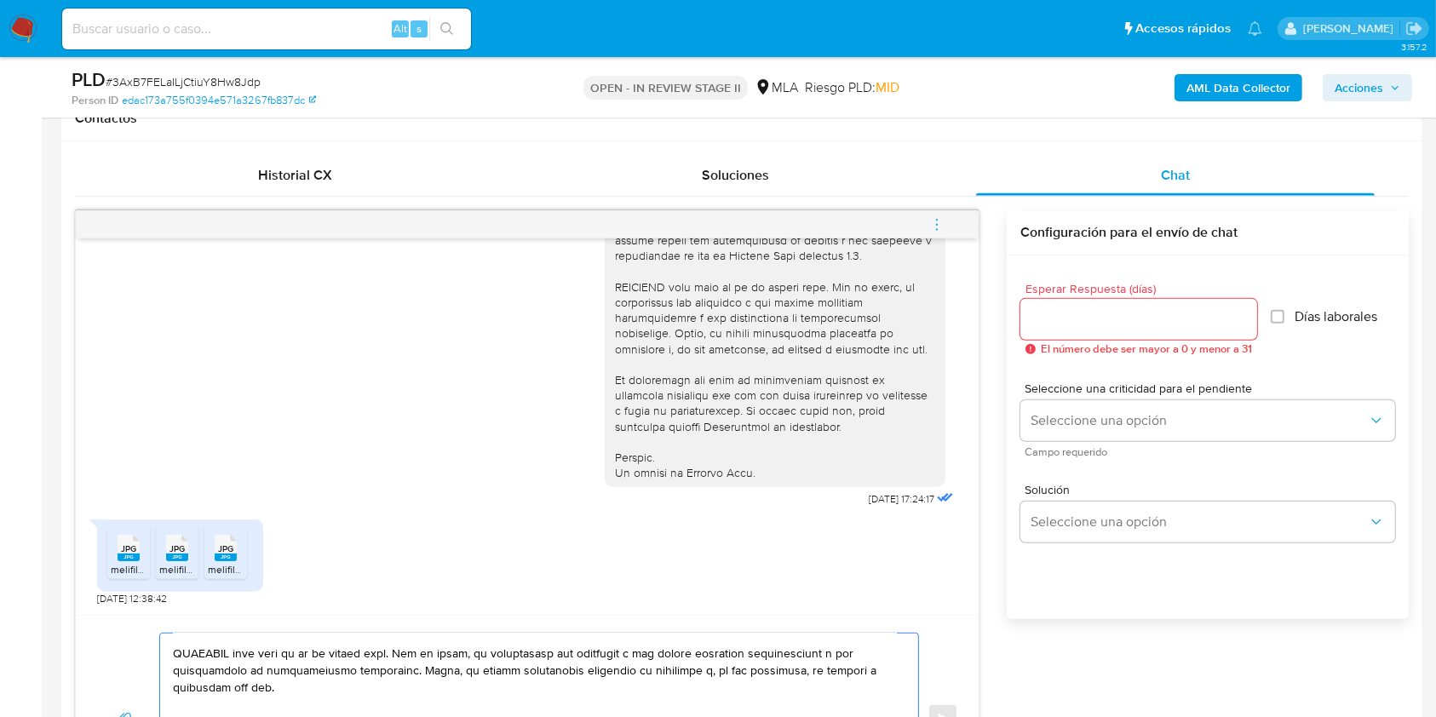
type textarea "Buenas tardes, Gracias por la documentación, sin embargo la misma no resulta su…"
click at [1087, 343] on span "El número debe ser mayor a 0 y menor a 31" at bounding box center [1146, 349] width 211 height 12
click at [1085, 327] on input "Esperar Respuesta (días)" at bounding box center [1138, 319] width 237 height 22
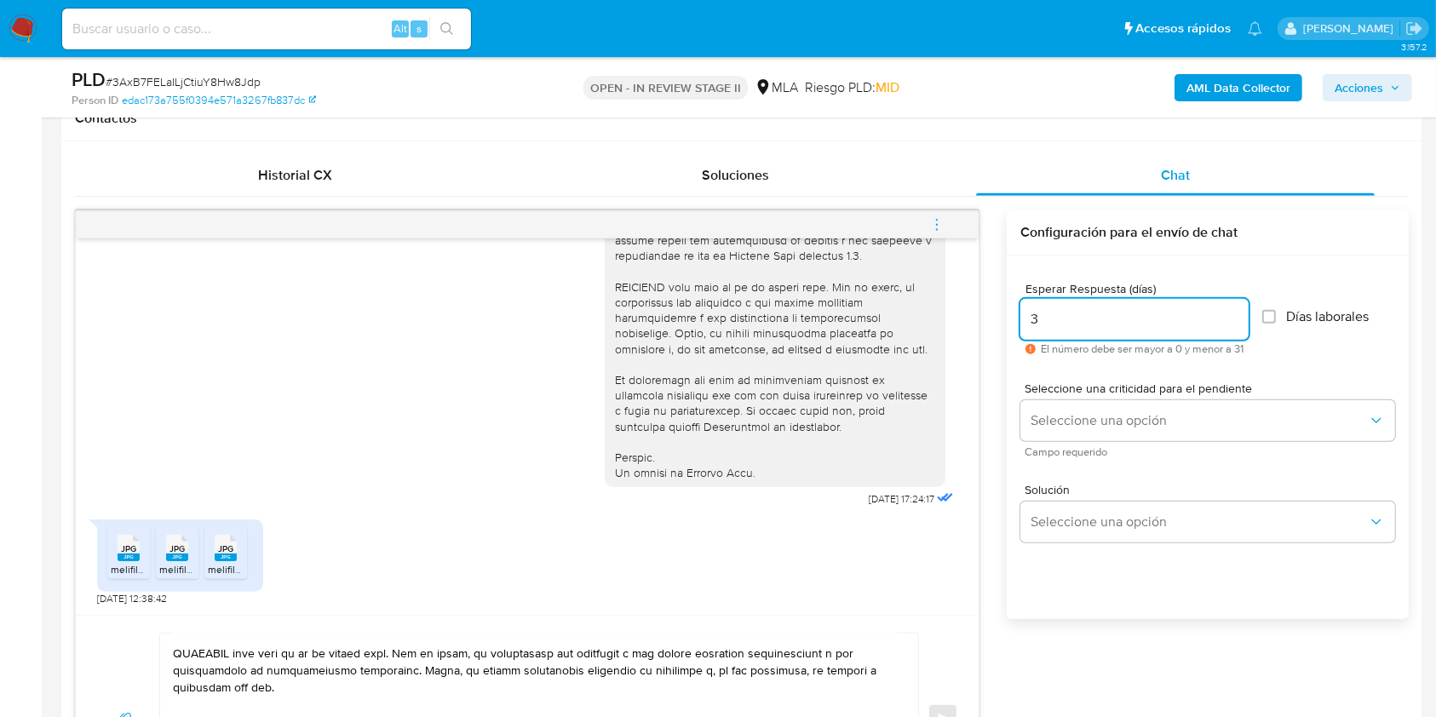
type input "3"
click at [1086, 440] on div "Seleccione una criticidad para el pendiente Seleccione una opción Campo requeri…" at bounding box center [1207, 419] width 375 height 74
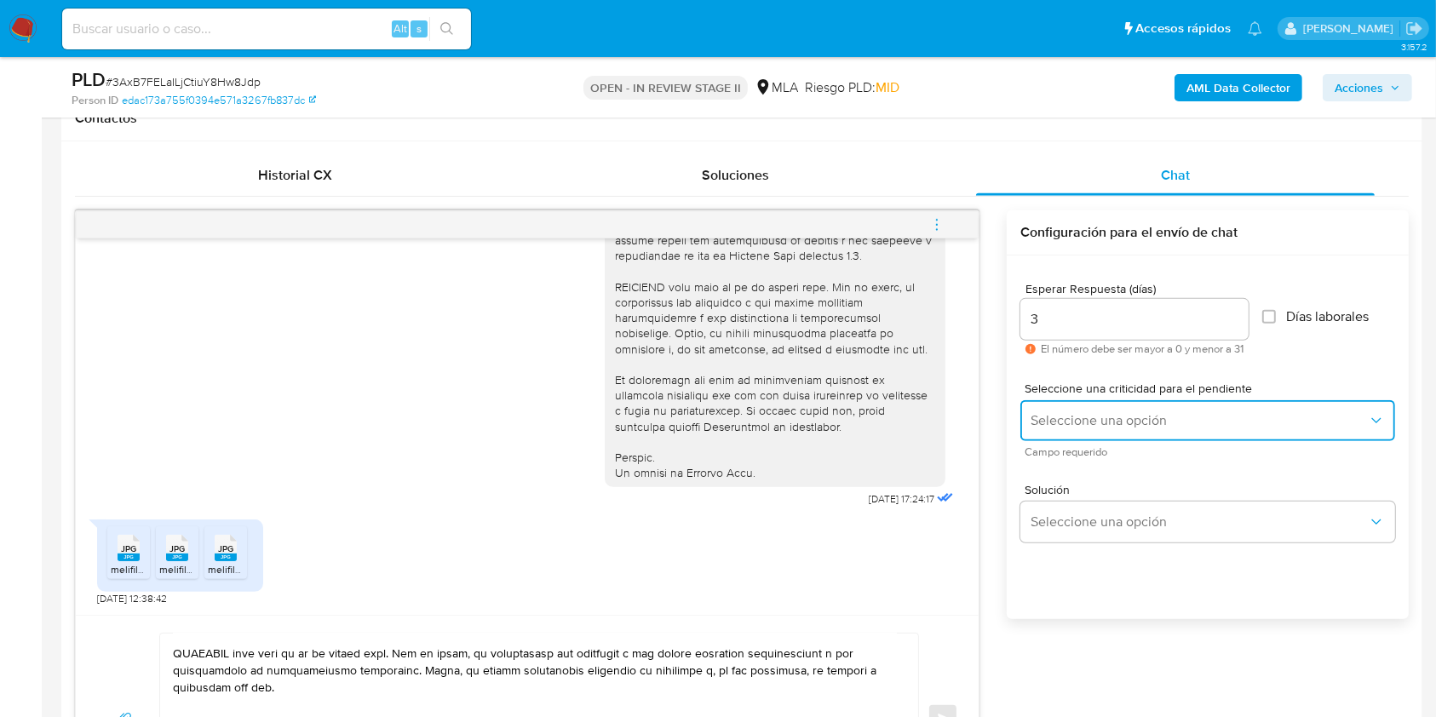
click at [1084, 423] on span "Seleccione una opción" at bounding box center [1198, 420] width 337 height 17
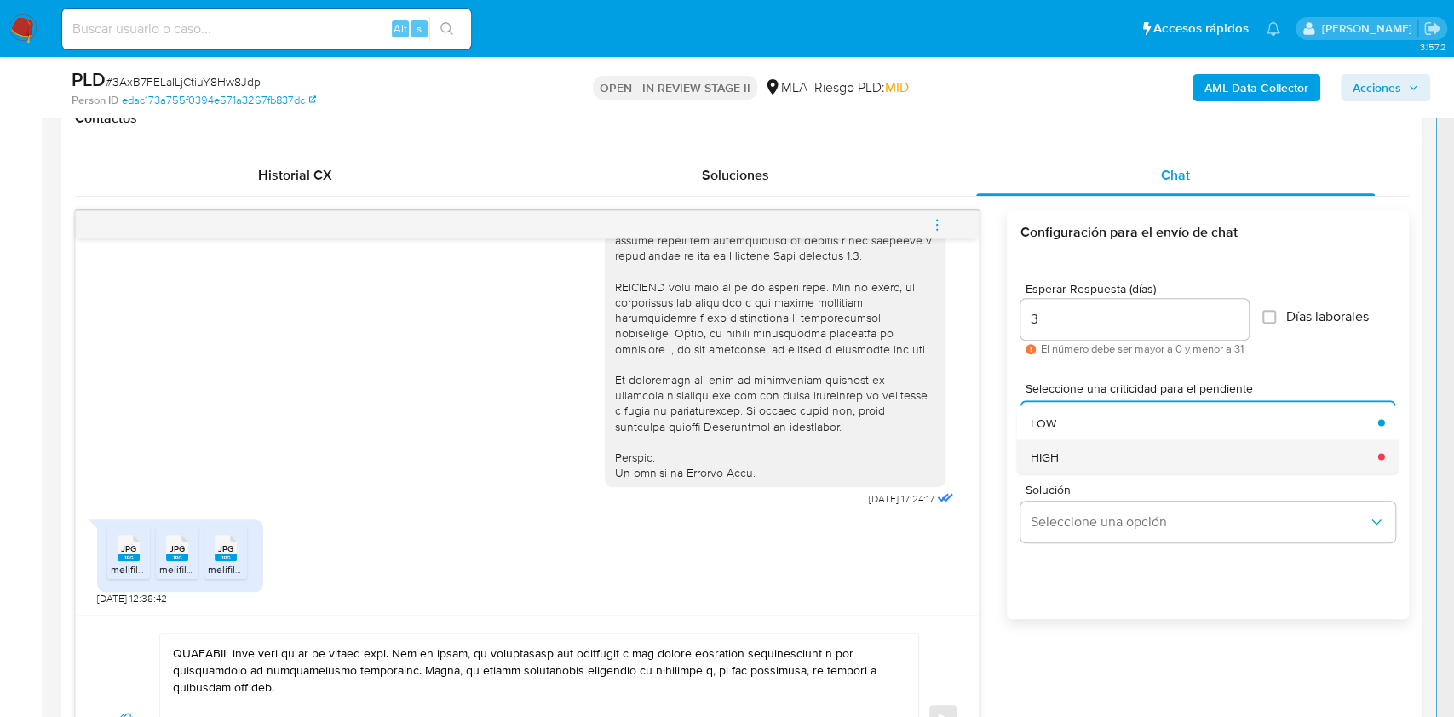
click at [1074, 464] on div "HIGH" at bounding box center [1198, 456] width 337 height 34
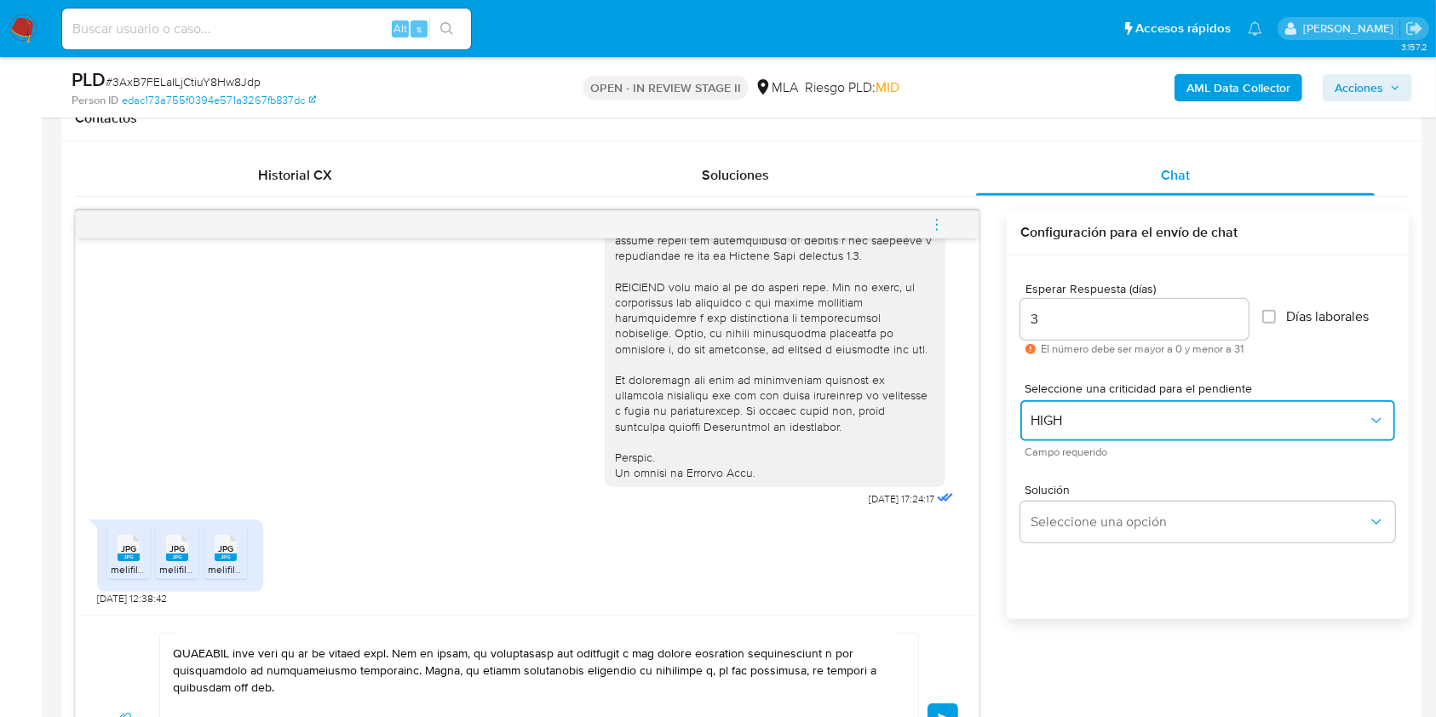
click at [1082, 412] on span "HIGH" at bounding box center [1198, 420] width 337 height 17
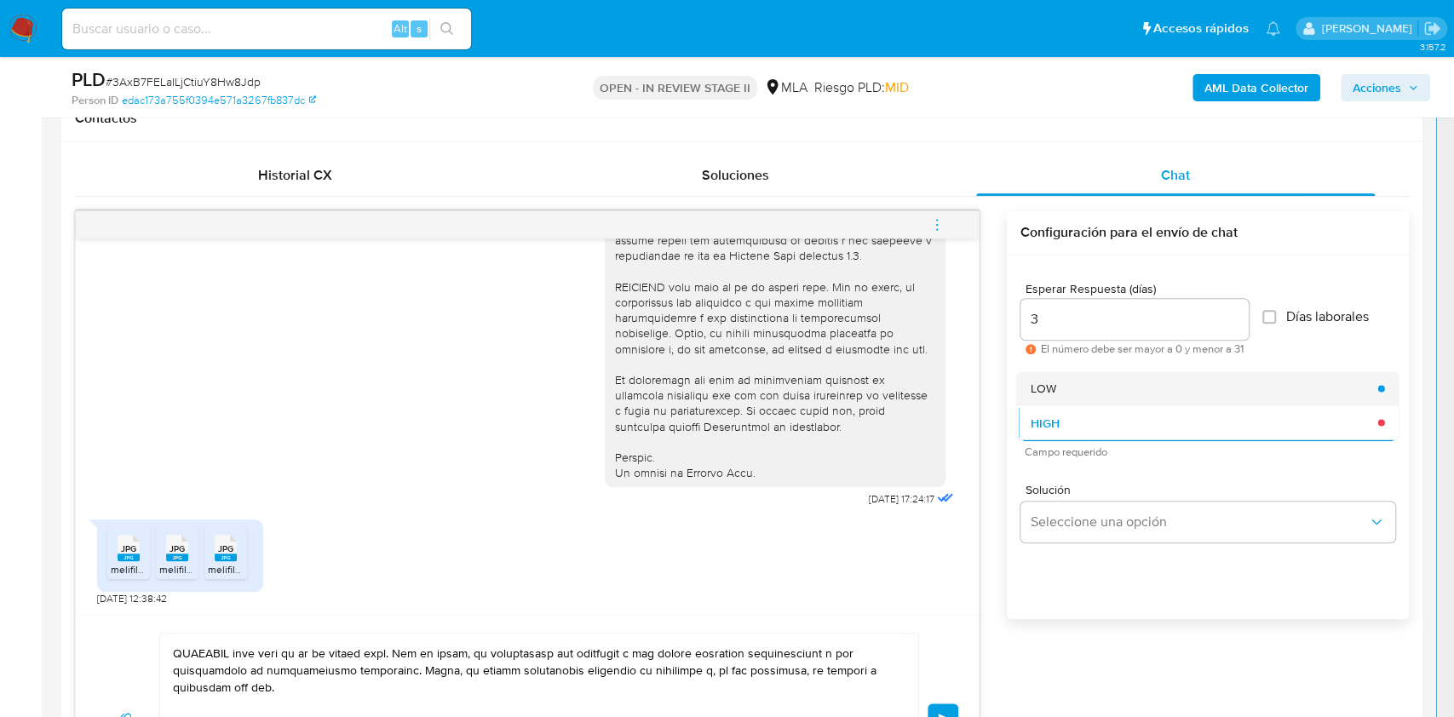
click at [1070, 393] on div "LOW" at bounding box center [1198, 388] width 337 height 34
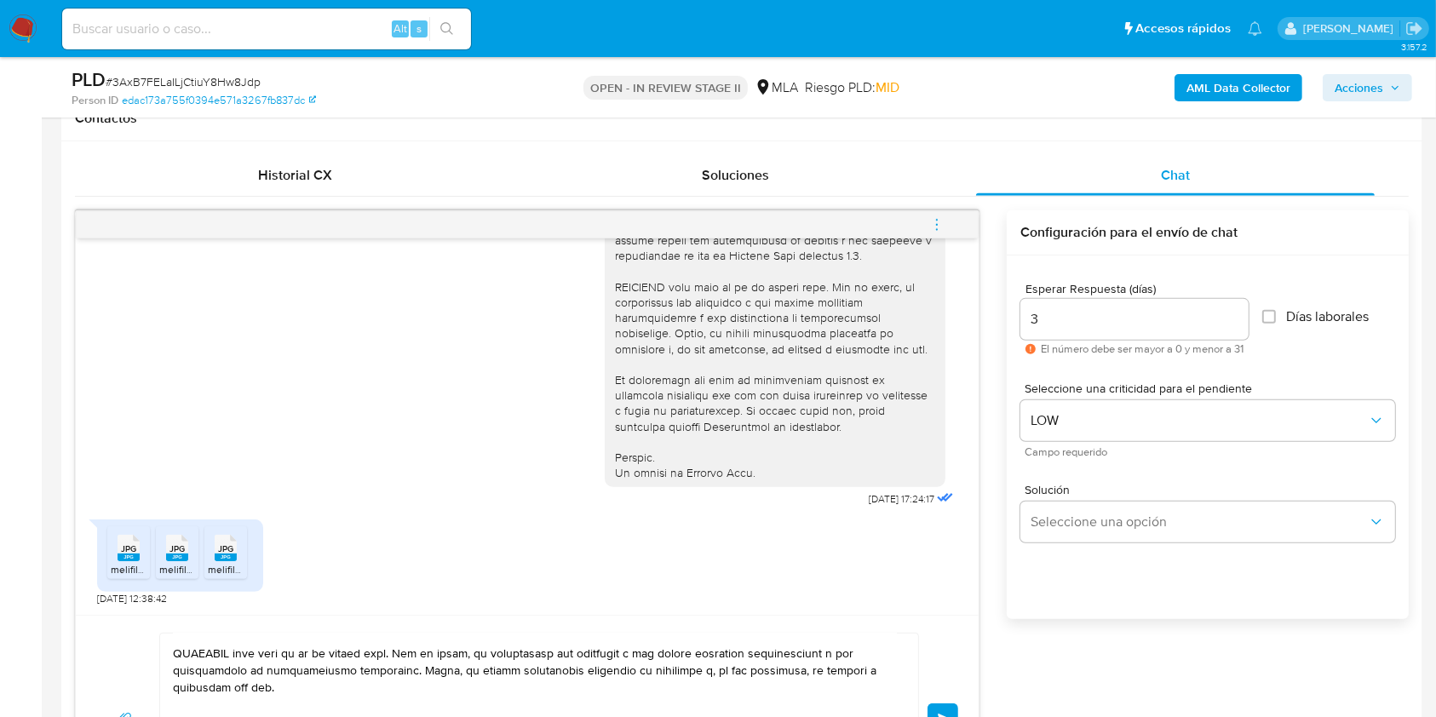
click at [938, 703] on button "Enviar" at bounding box center [942, 718] width 31 height 31
click at [938, 709] on button "Enviar" at bounding box center [942, 718] width 31 height 31
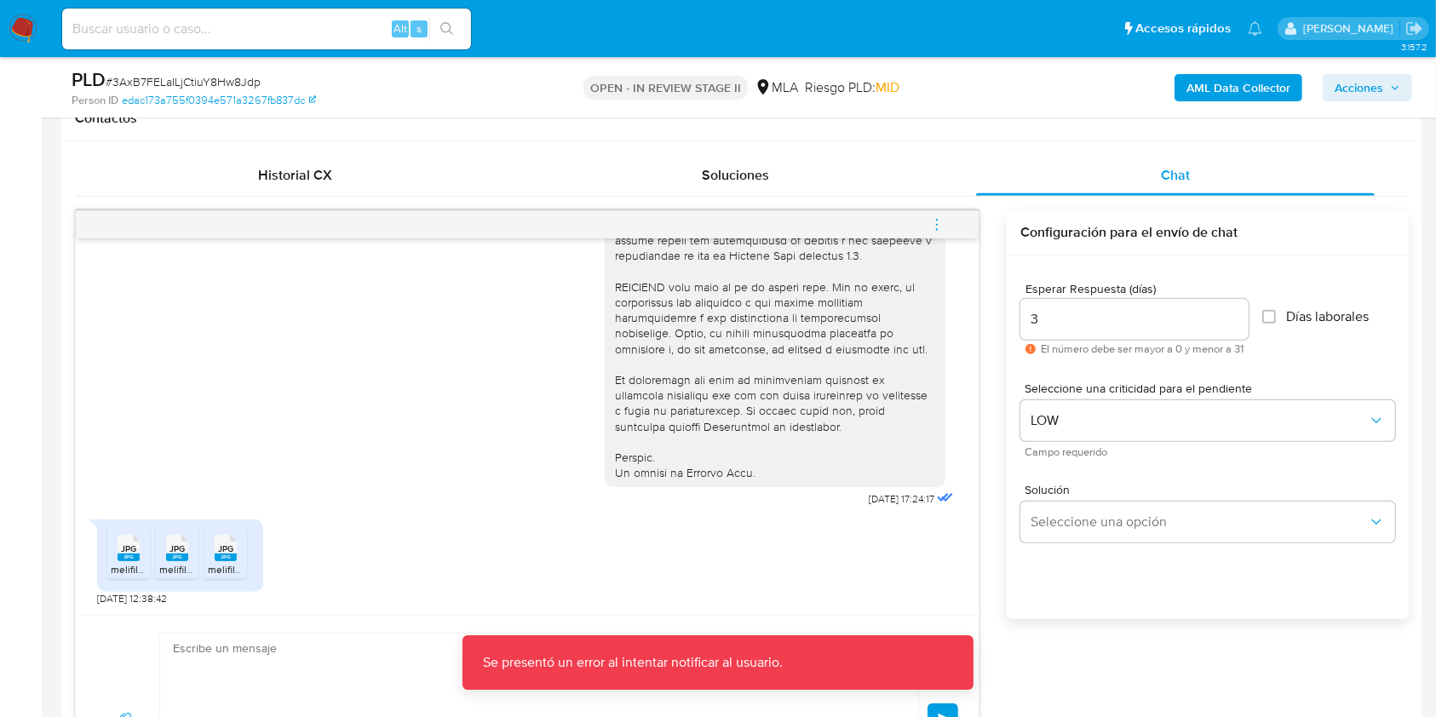
scroll to position [0, 0]
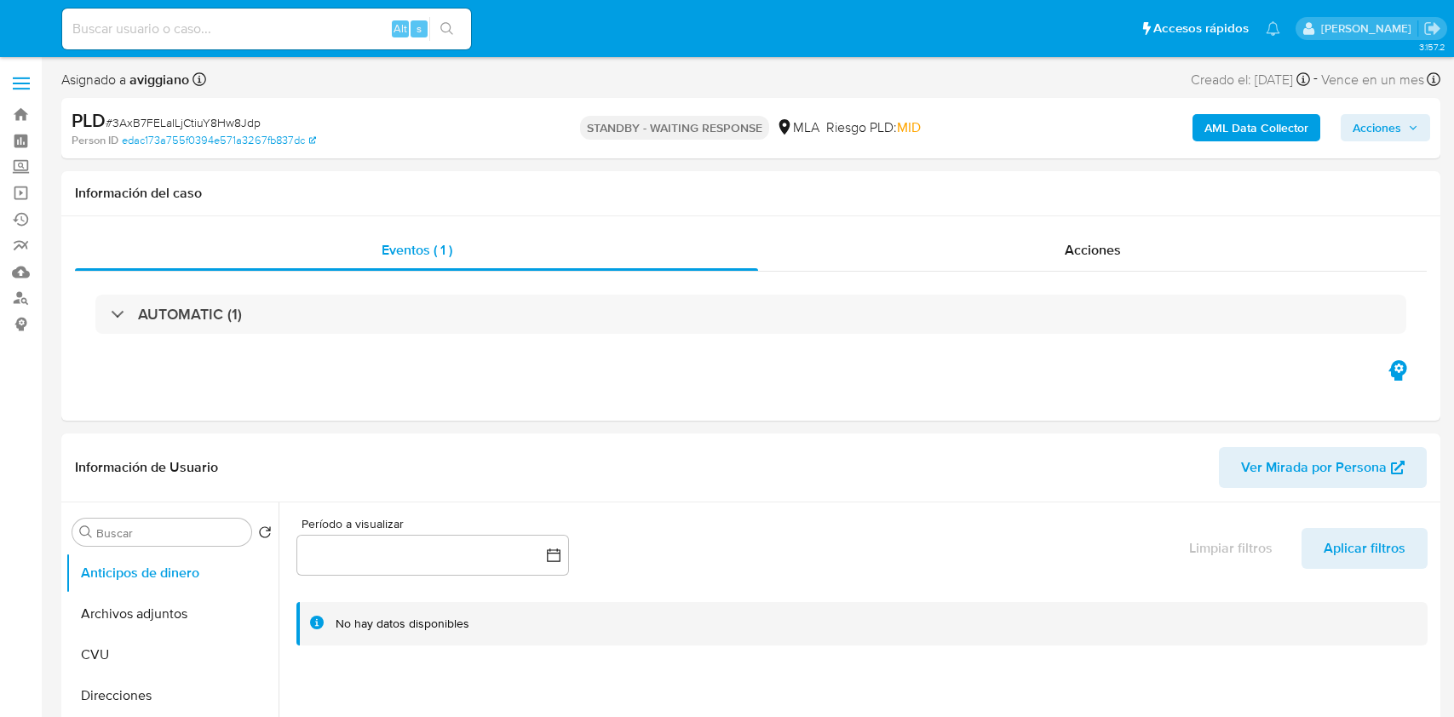
select select "10"
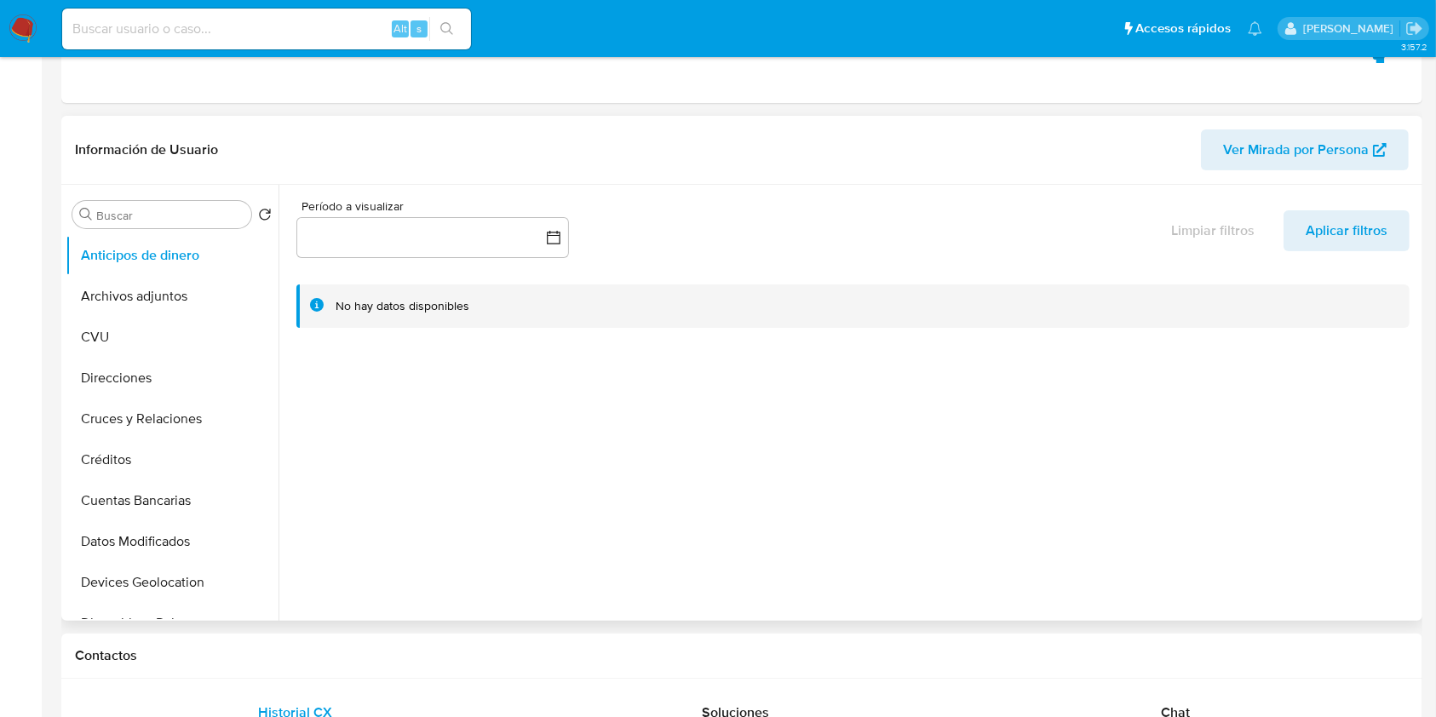
scroll to position [454, 0]
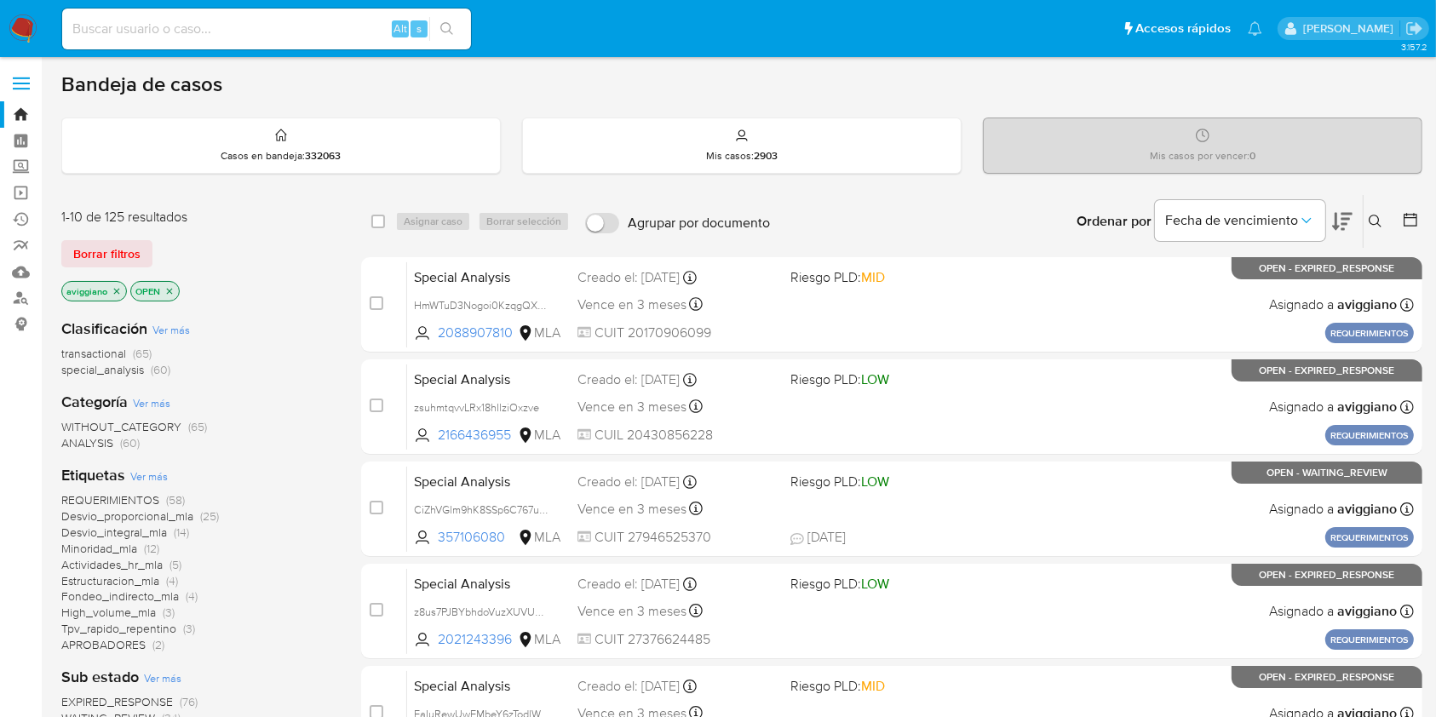
click at [109, 296] on p "aviggiano" at bounding box center [94, 291] width 64 height 19
click at [112, 289] on icon "close-filter" at bounding box center [117, 291] width 10 height 10
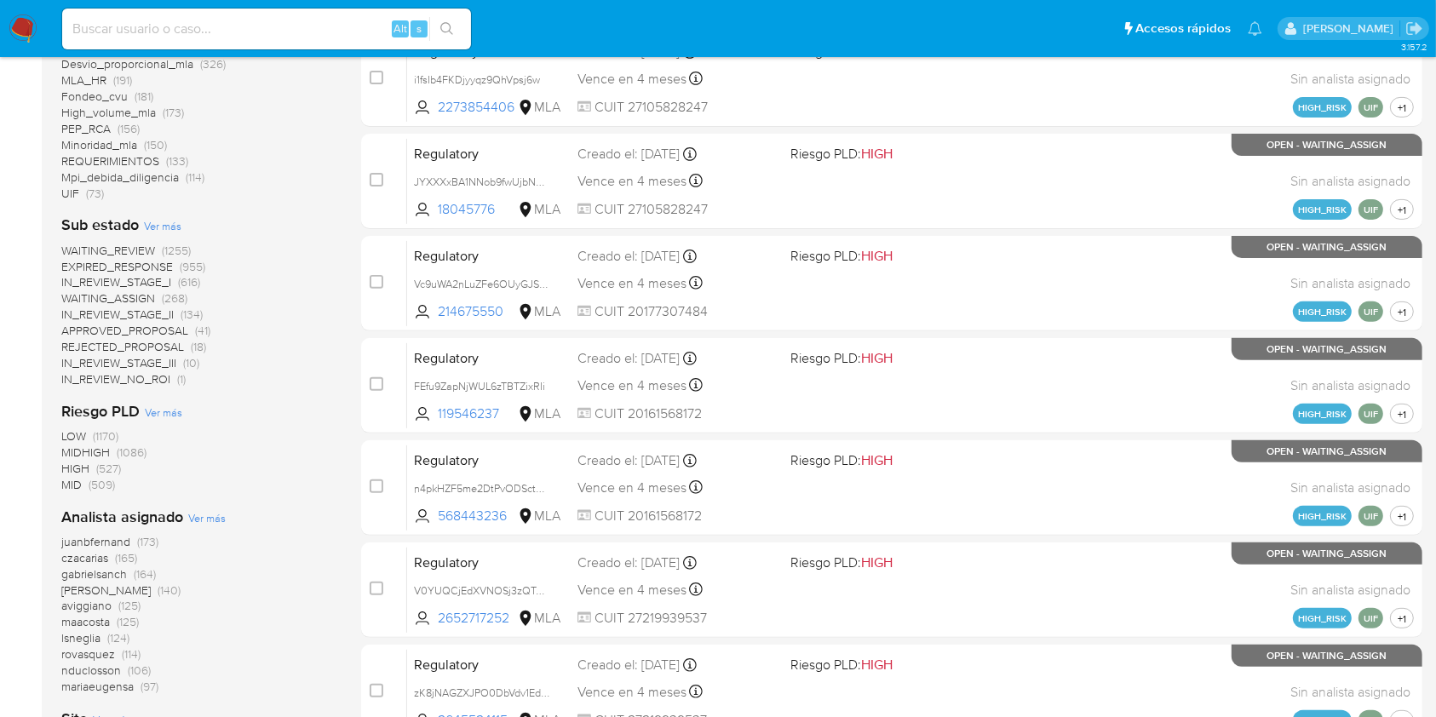
scroll to position [567, 0]
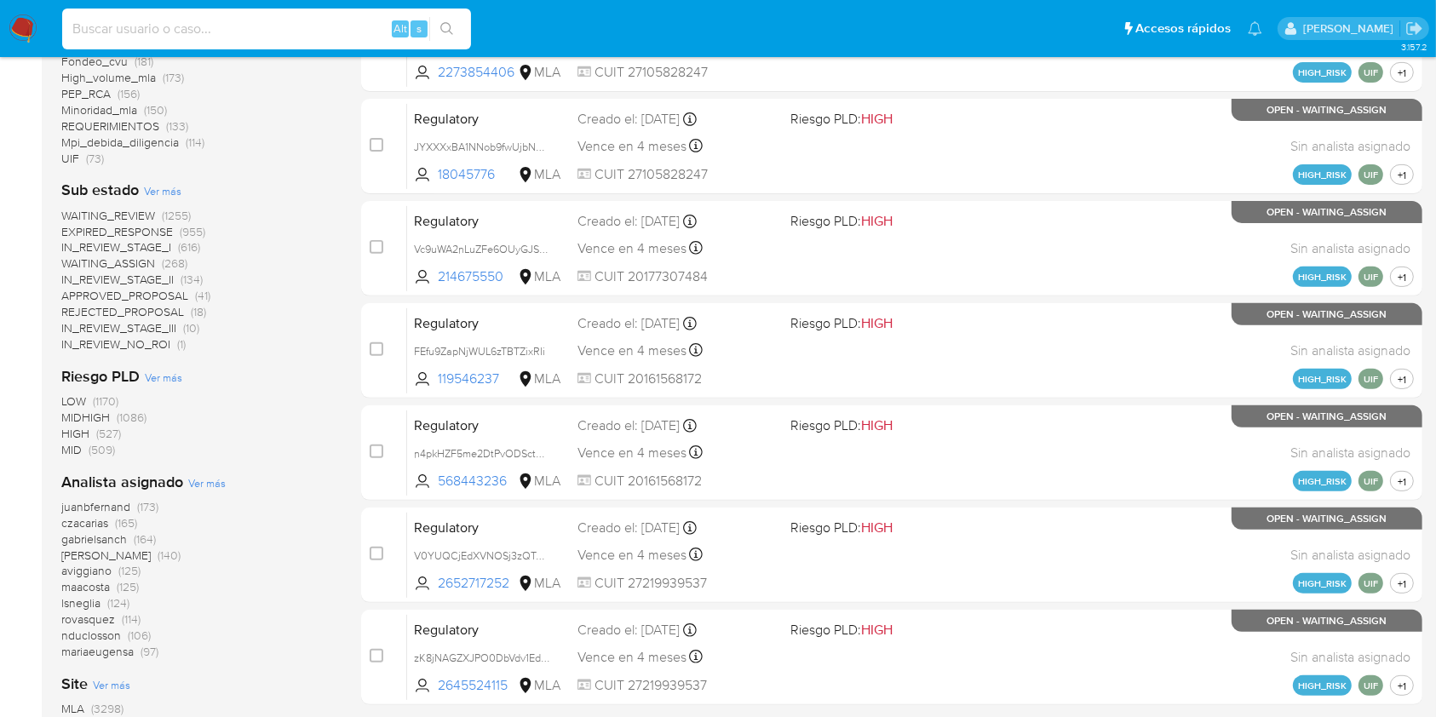
click at [180, 20] on input at bounding box center [266, 29] width 409 height 22
paste input "k7wcFYwm0ilEsocGfDehRIP7"
type input "k7wcFYwm0ilEsocGfDehRIP7"
click at [449, 29] on icon "search-icon" at bounding box center [447, 29] width 14 height 14
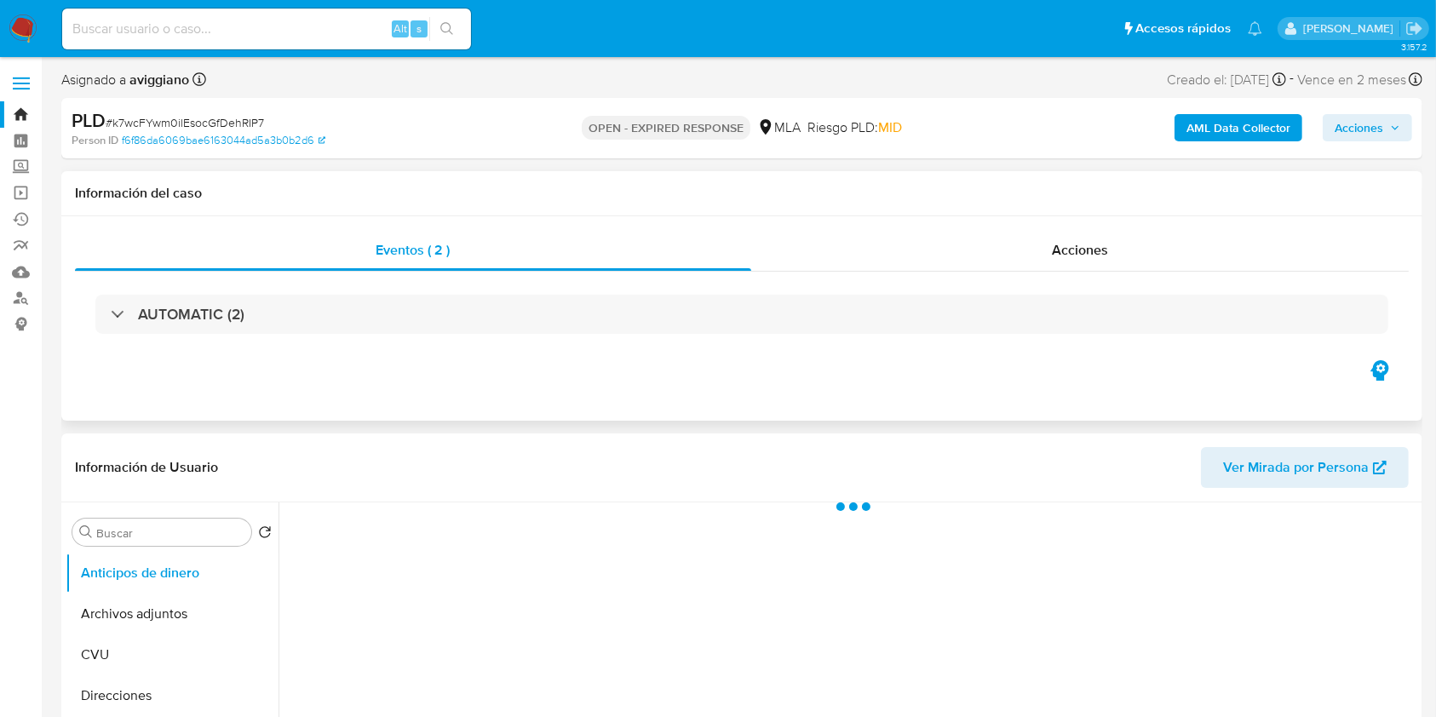
scroll to position [454, 0]
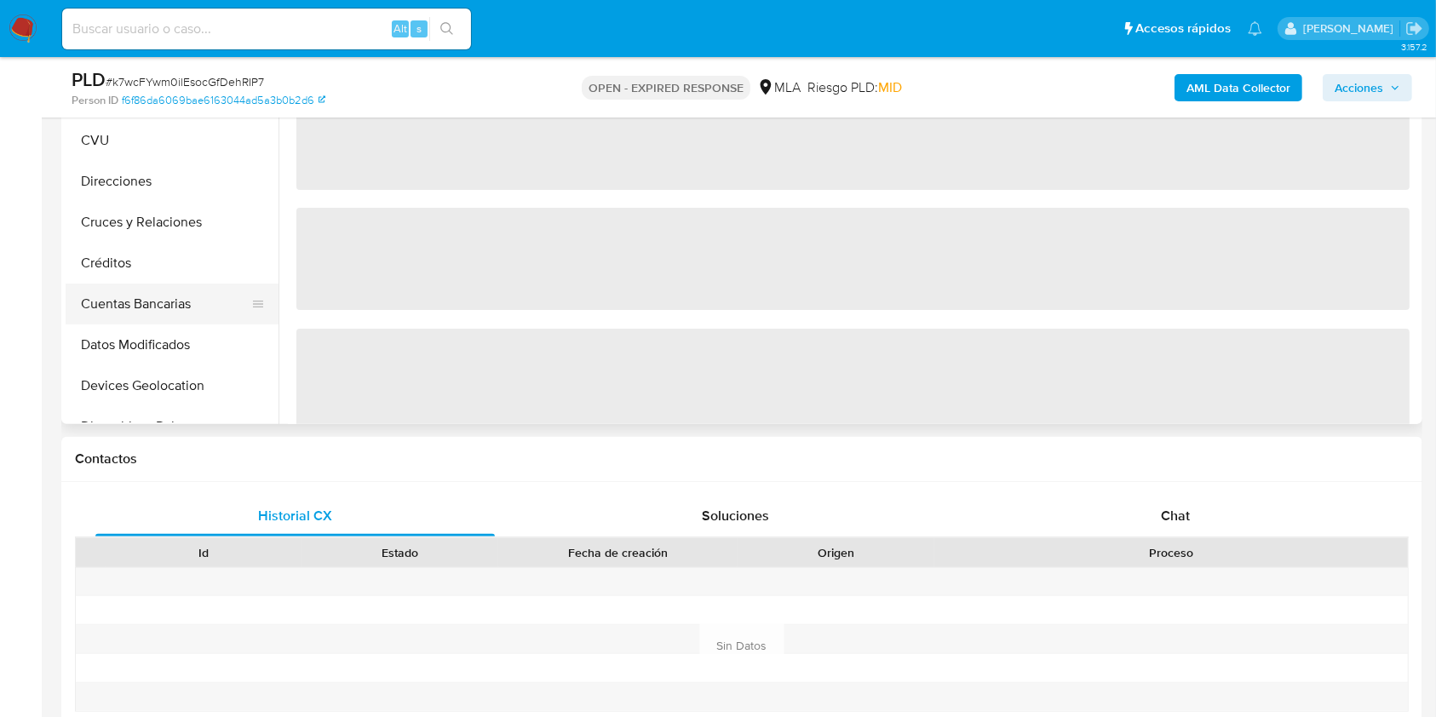
select select "10"
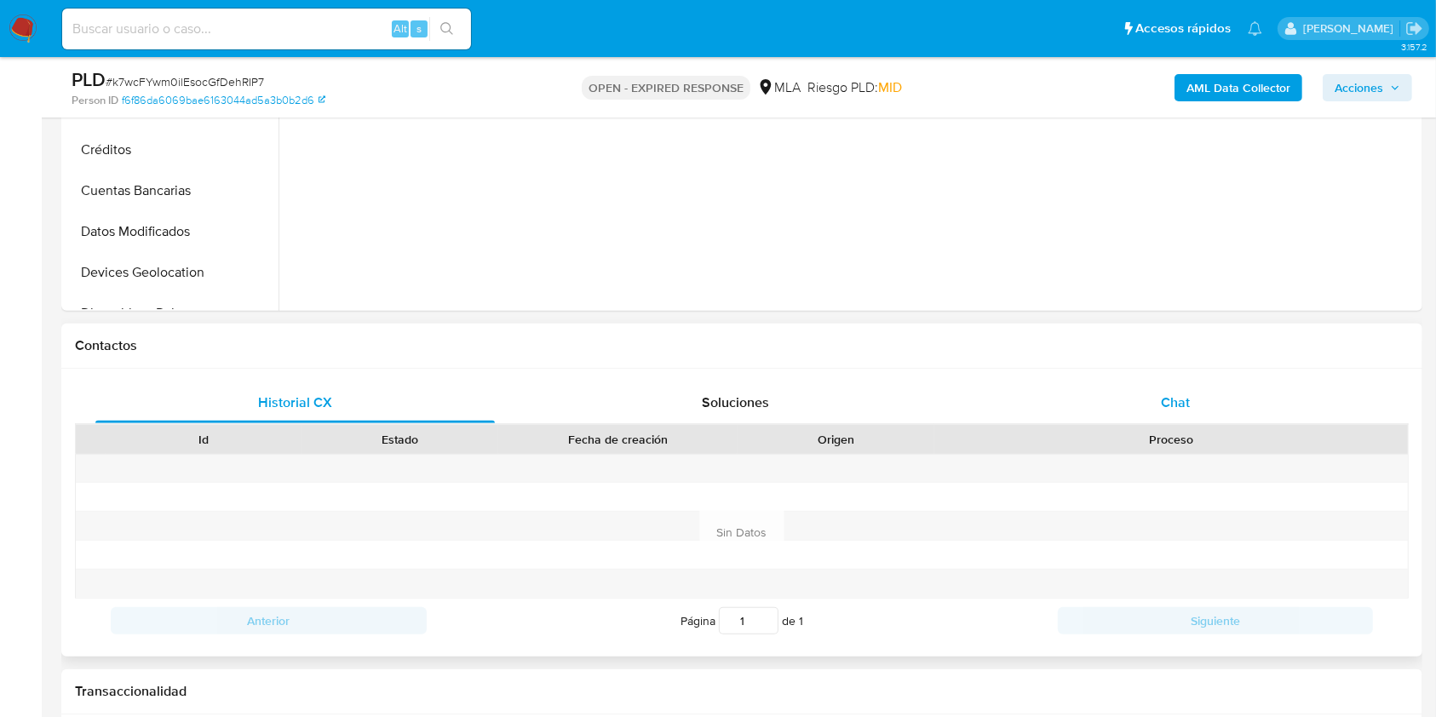
click at [1218, 386] on div "Chat" at bounding box center [1175, 402] width 399 height 41
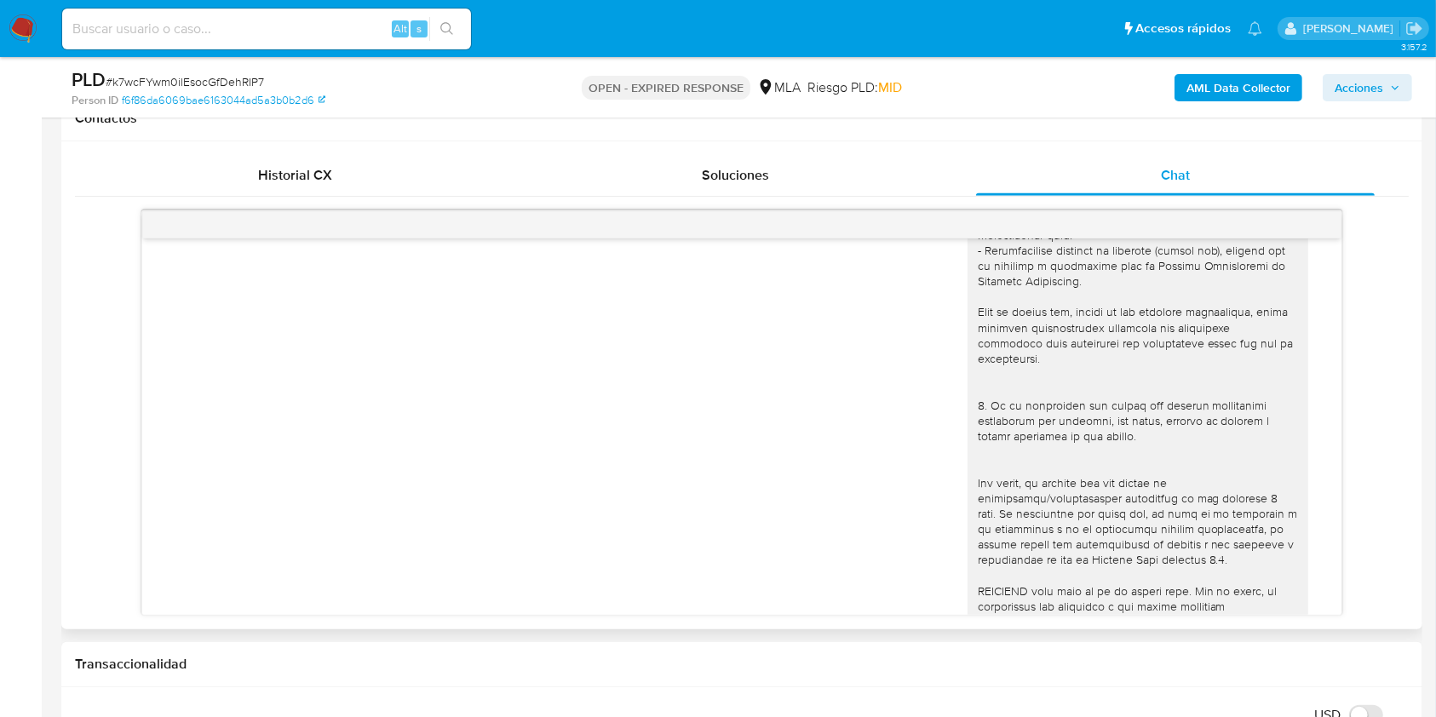
scroll to position [55, 0]
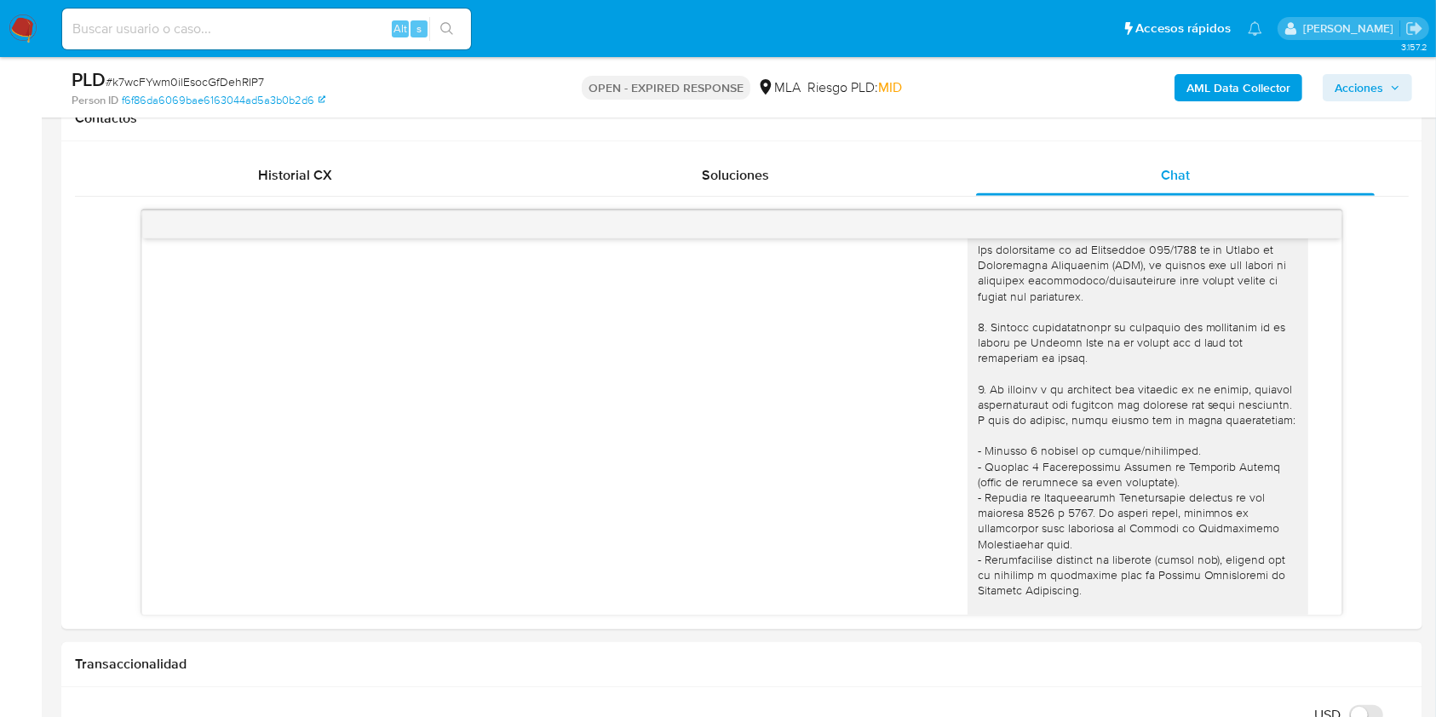
click at [136, 36] on input at bounding box center [266, 29] width 409 height 22
paste input "mGoCfqCJjBDVzGQrUAB51nWu"
type input "mGoCfqCJjBDVzGQrUAB51nWu"
click at [441, 33] on icon "search-icon" at bounding box center [447, 29] width 14 height 14
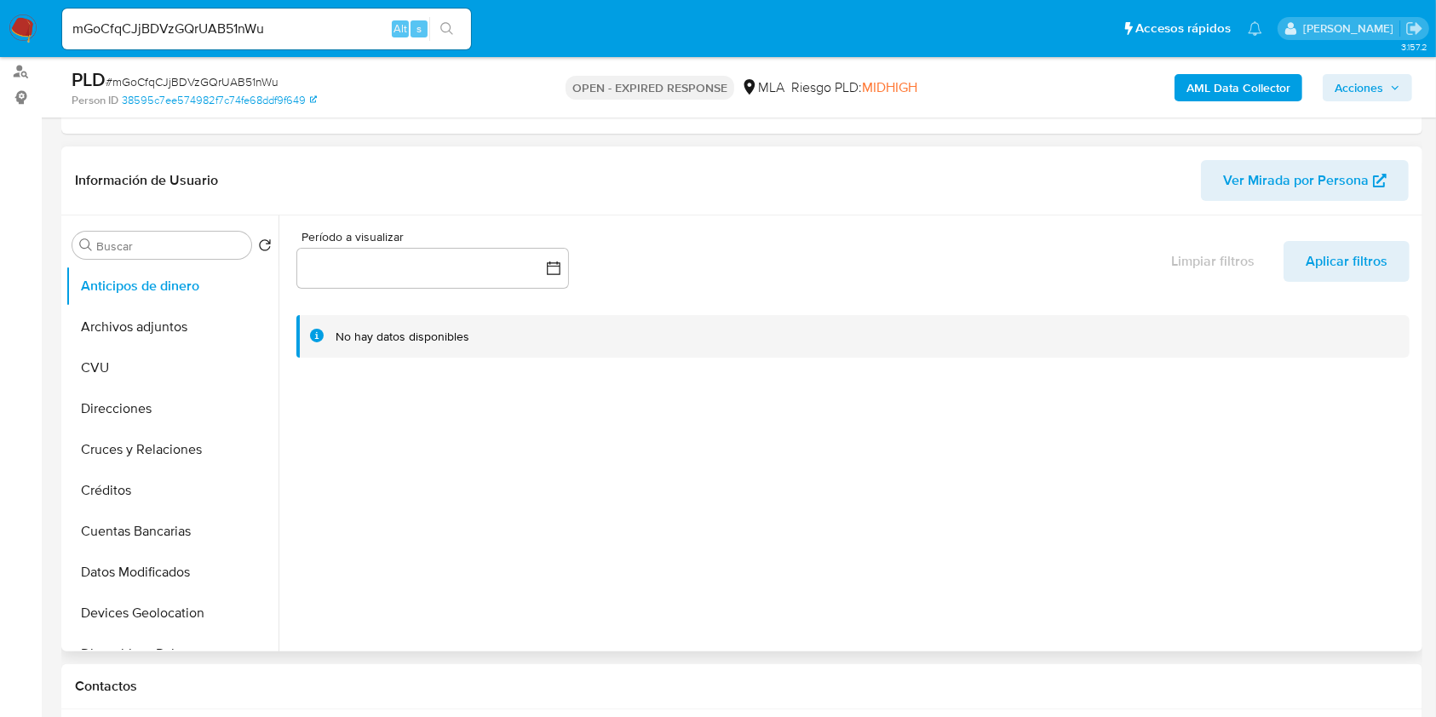
select select "10"
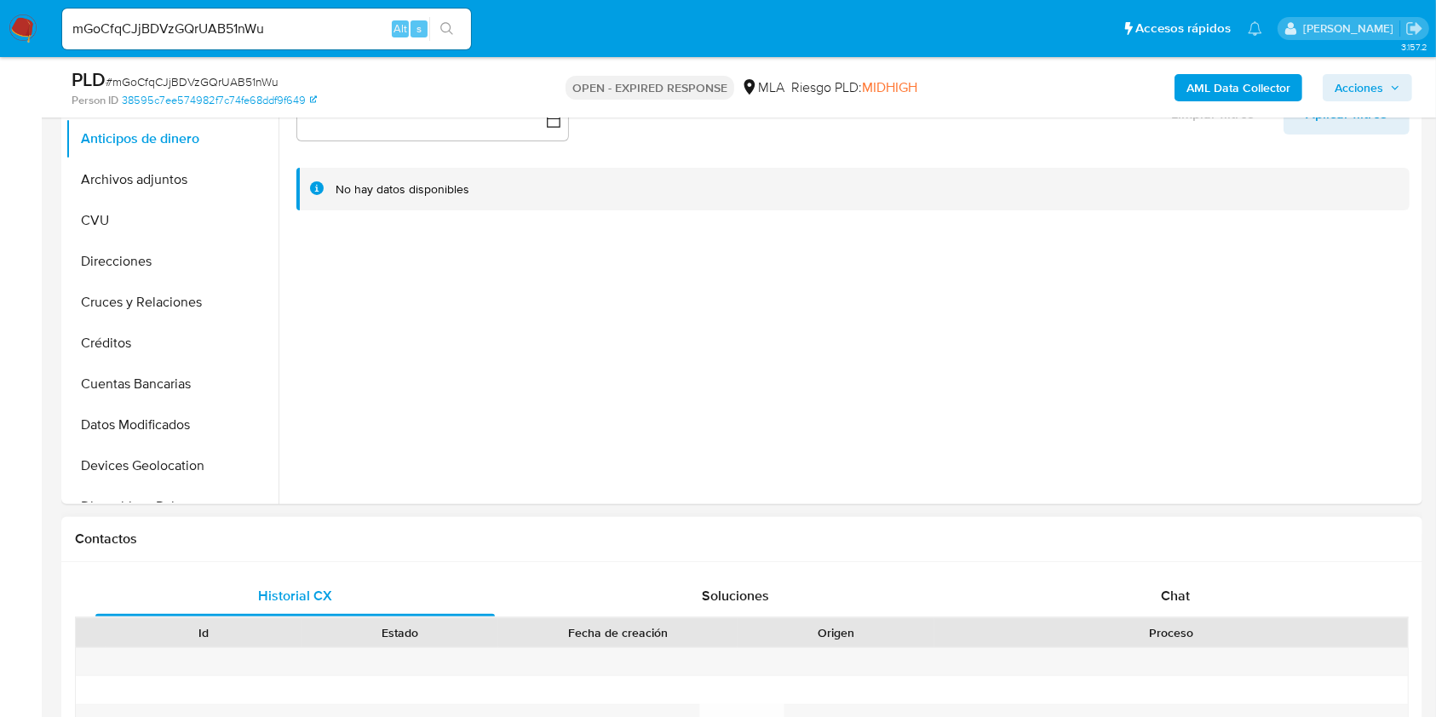
scroll to position [681, 0]
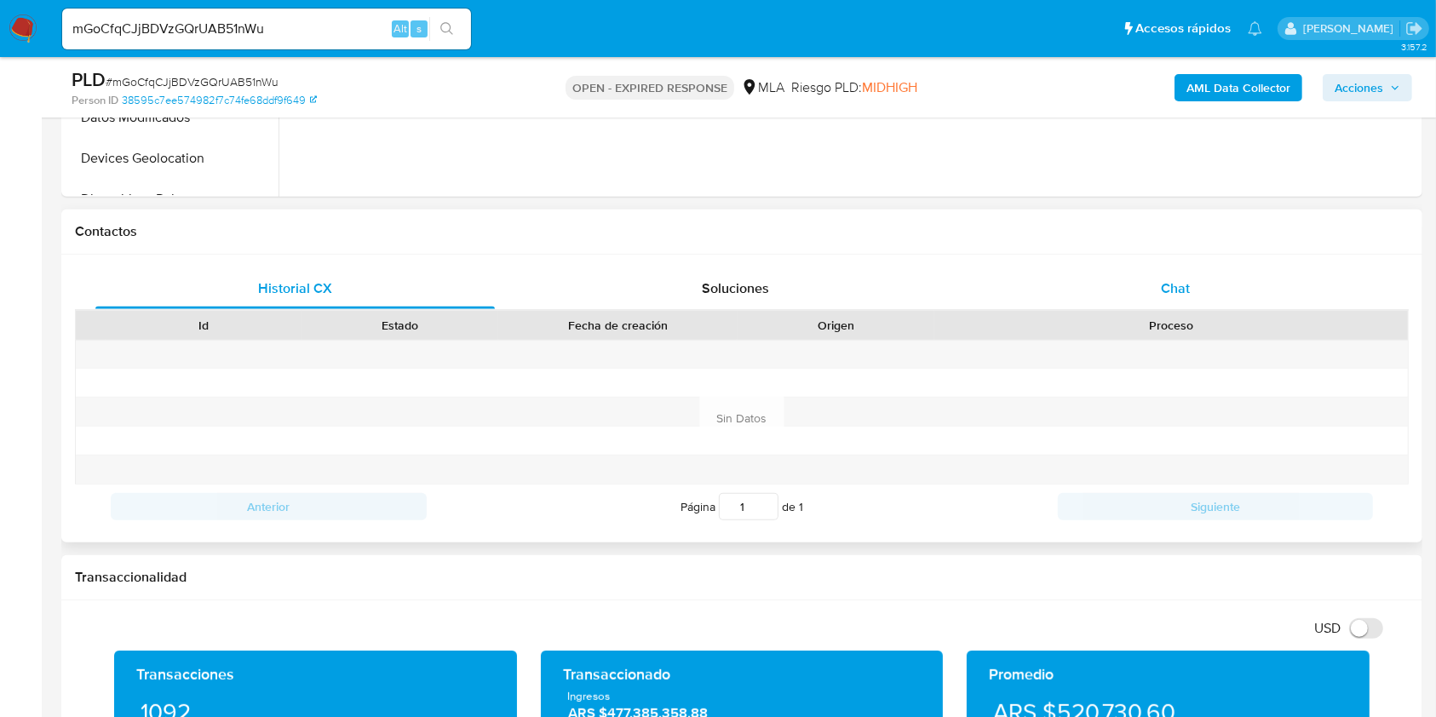
click at [1118, 293] on div "Chat" at bounding box center [1175, 288] width 399 height 41
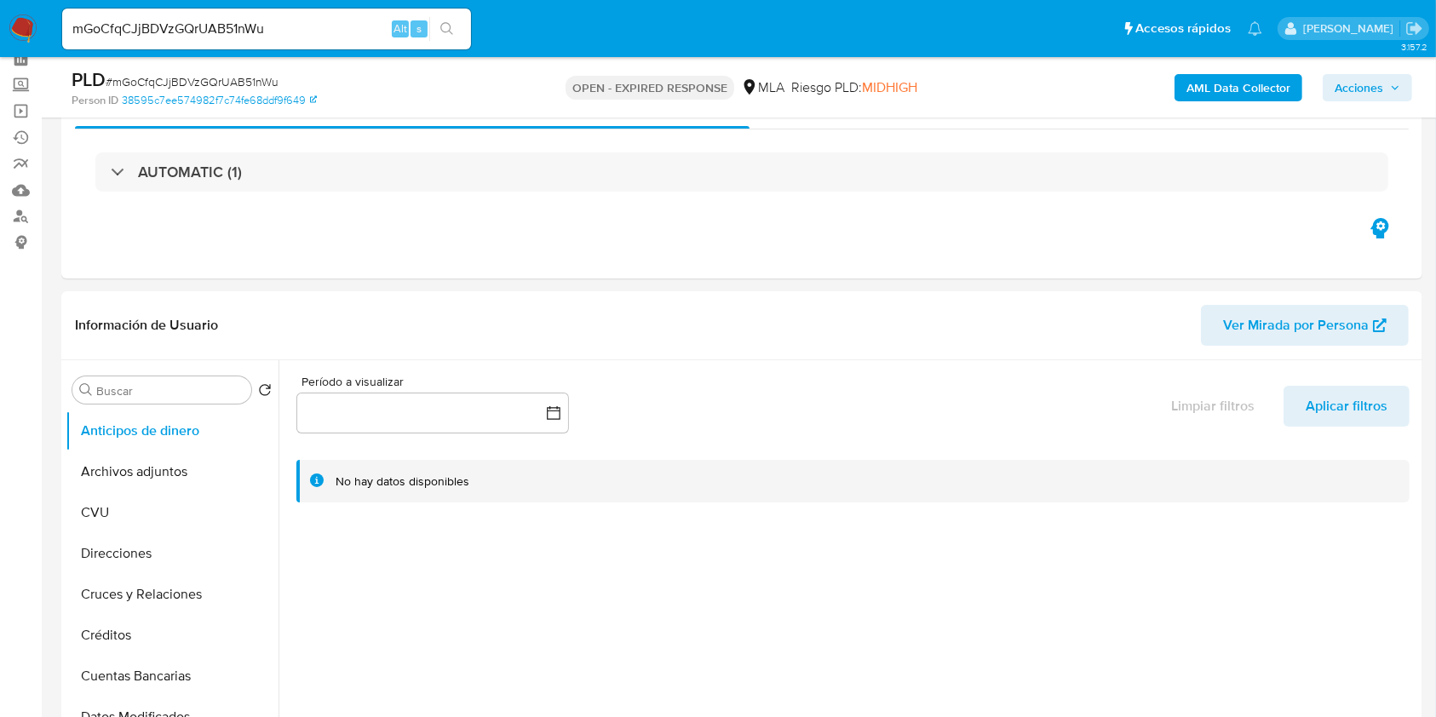
scroll to position [0, 0]
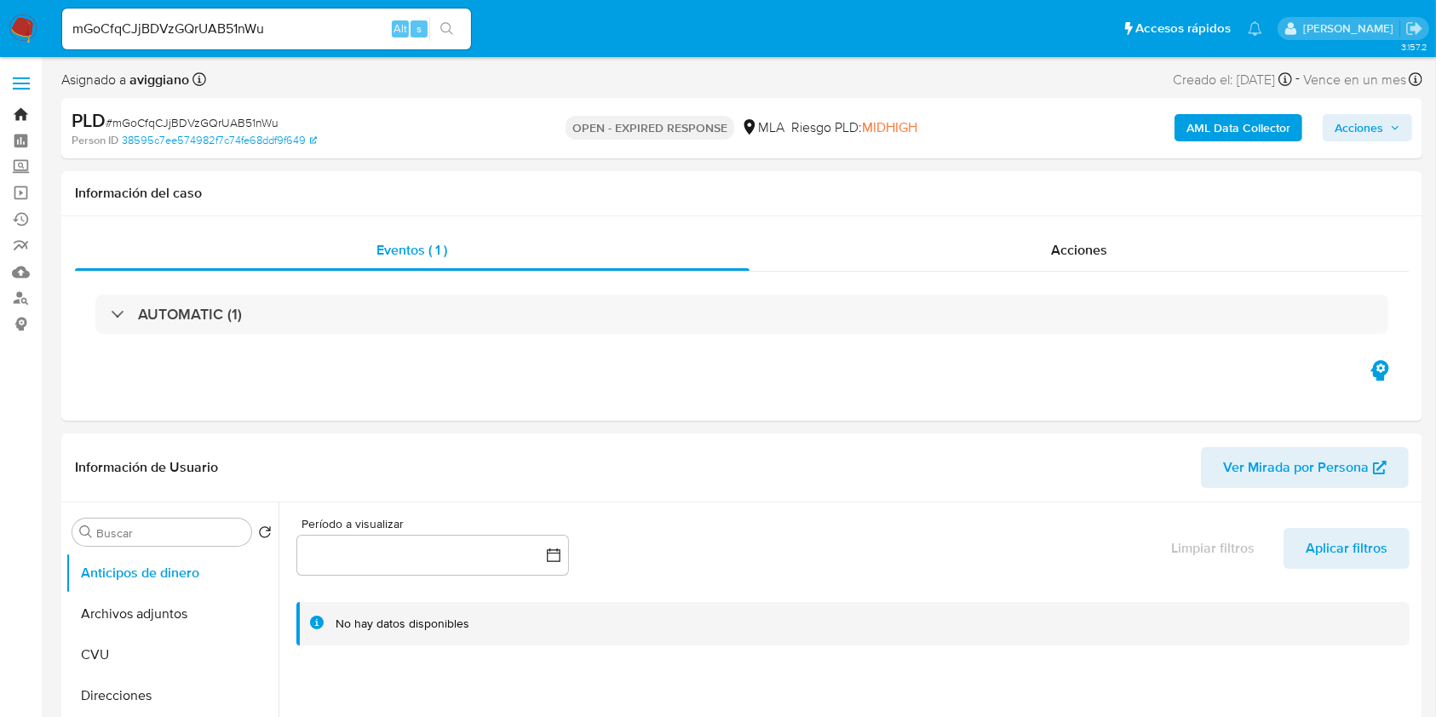
click at [20, 111] on link "Bandeja" at bounding box center [101, 114] width 203 height 26
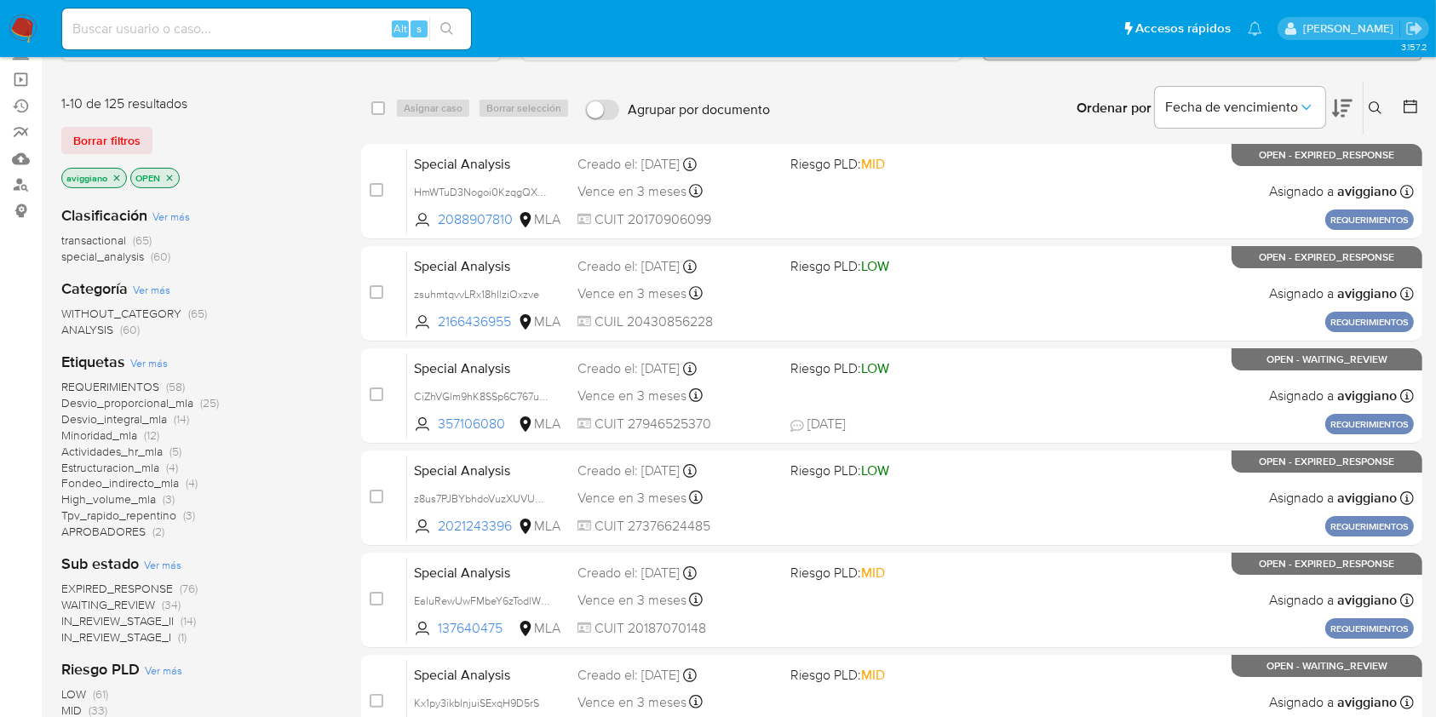
scroll to position [227, 0]
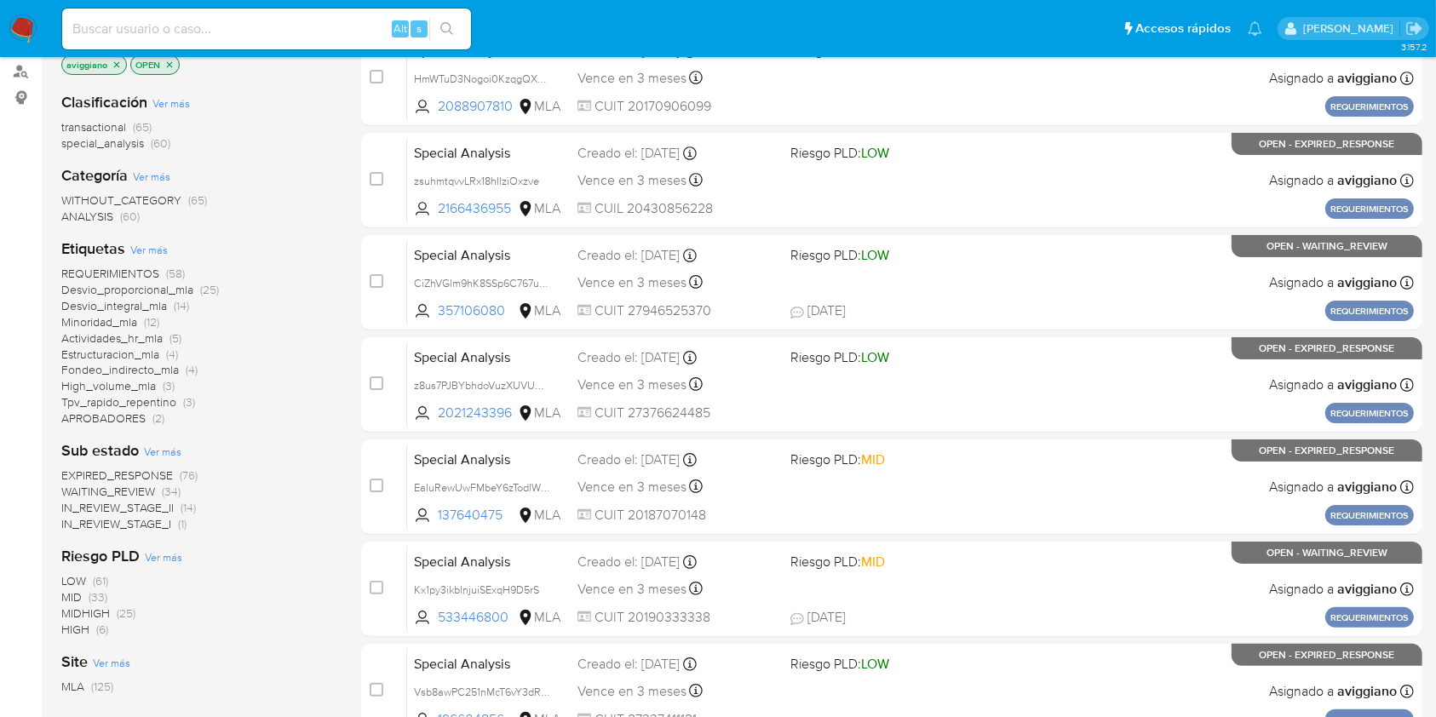
click at [150, 487] on span "WAITING_REVIEW" at bounding box center [108, 491] width 94 height 17
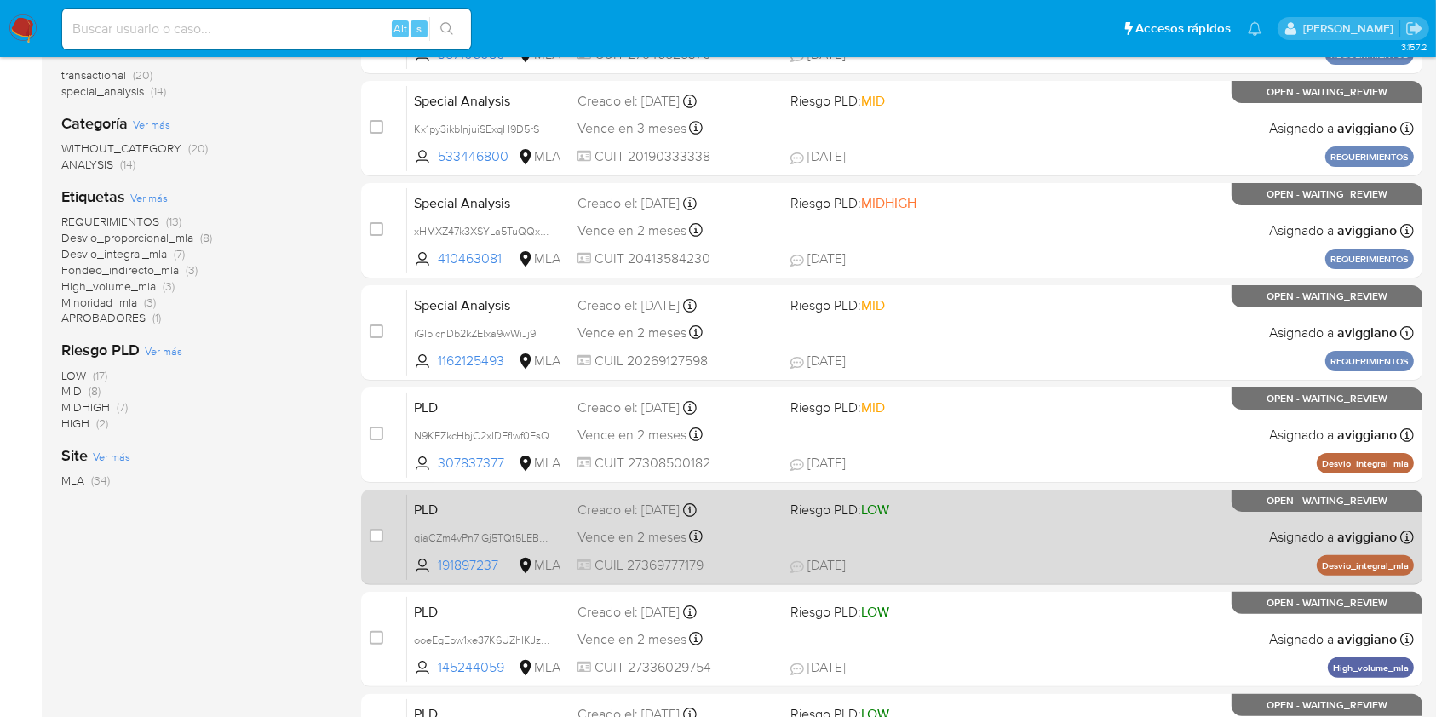
scroll to position [341, 0]
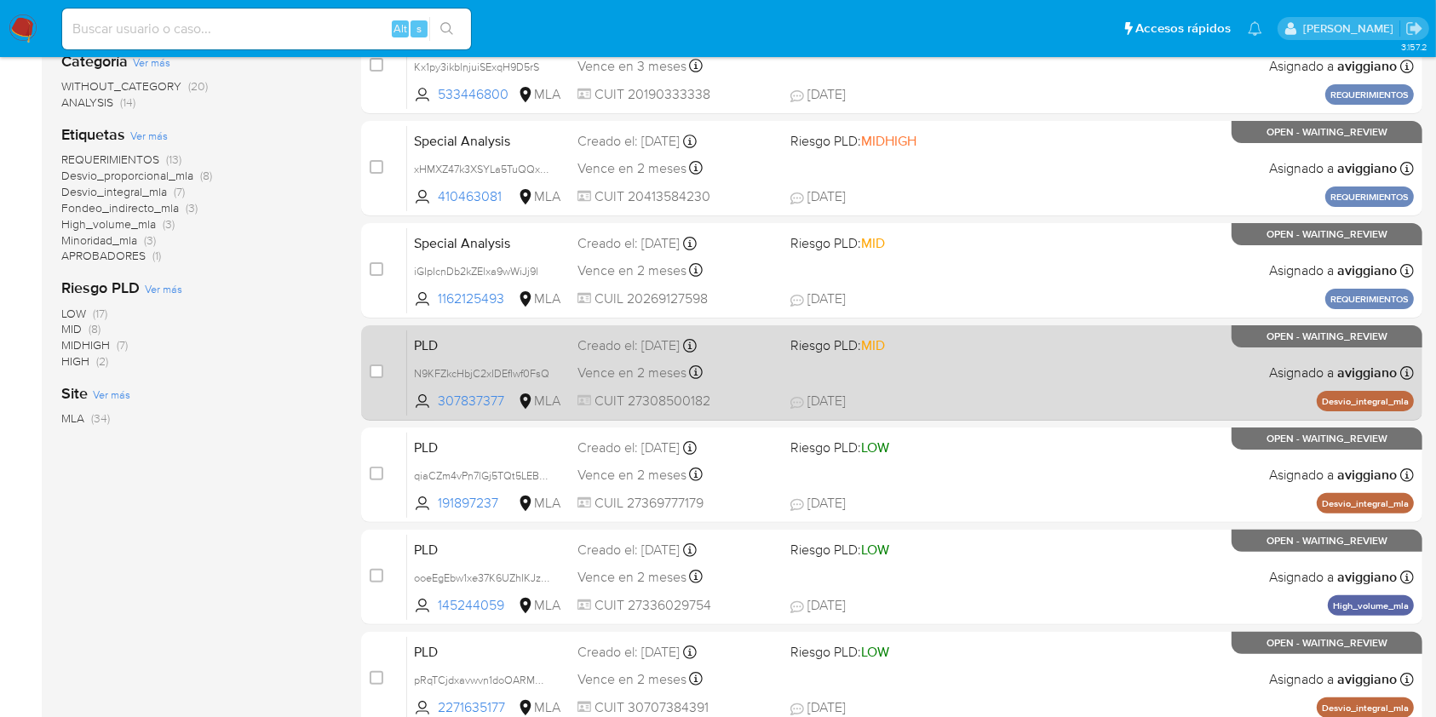
click at [1139, 383] on div "PLD N9KFZkcHbjC2xIDEfIwf0FsQ 307837377 MLA Riesgo PLD: MID Creado el: 12/08/202…" at bounding box center [910, 373] width 1007 height 86
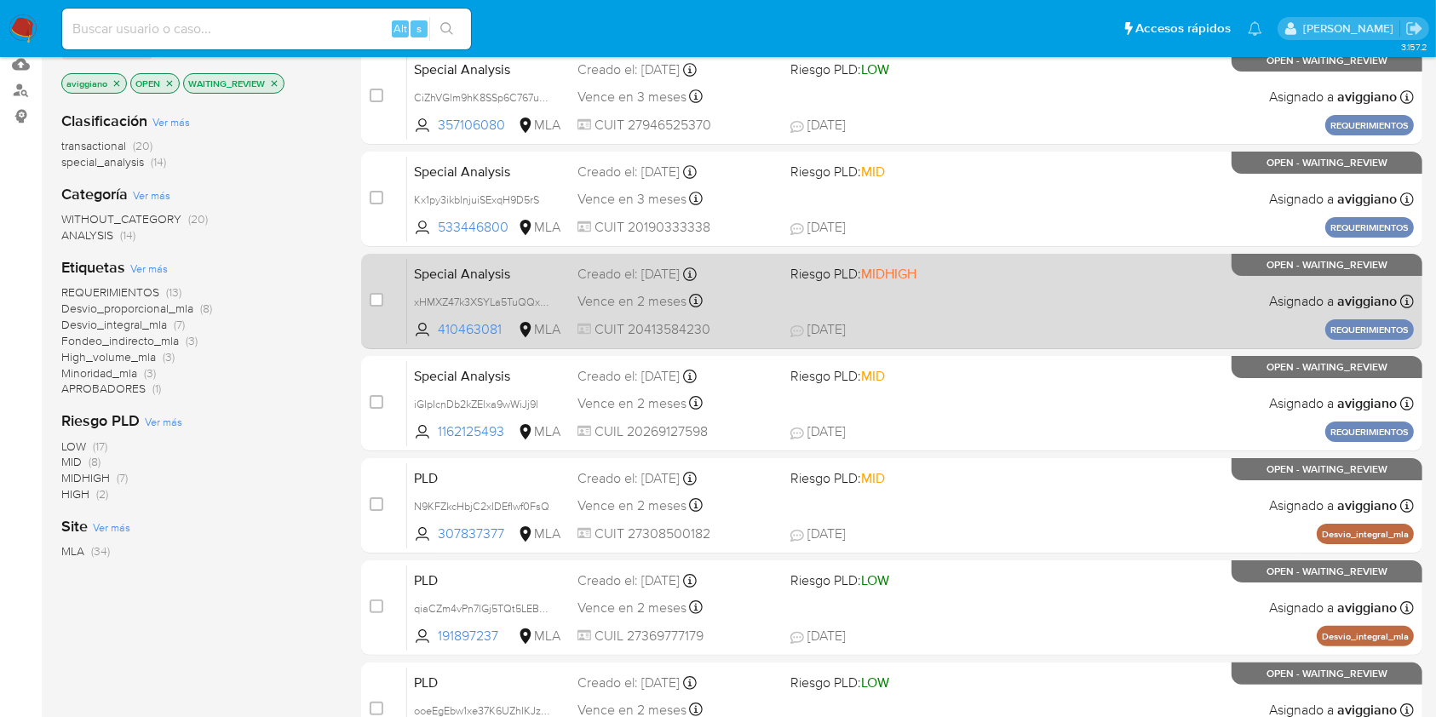
scroll to position [454, 0]
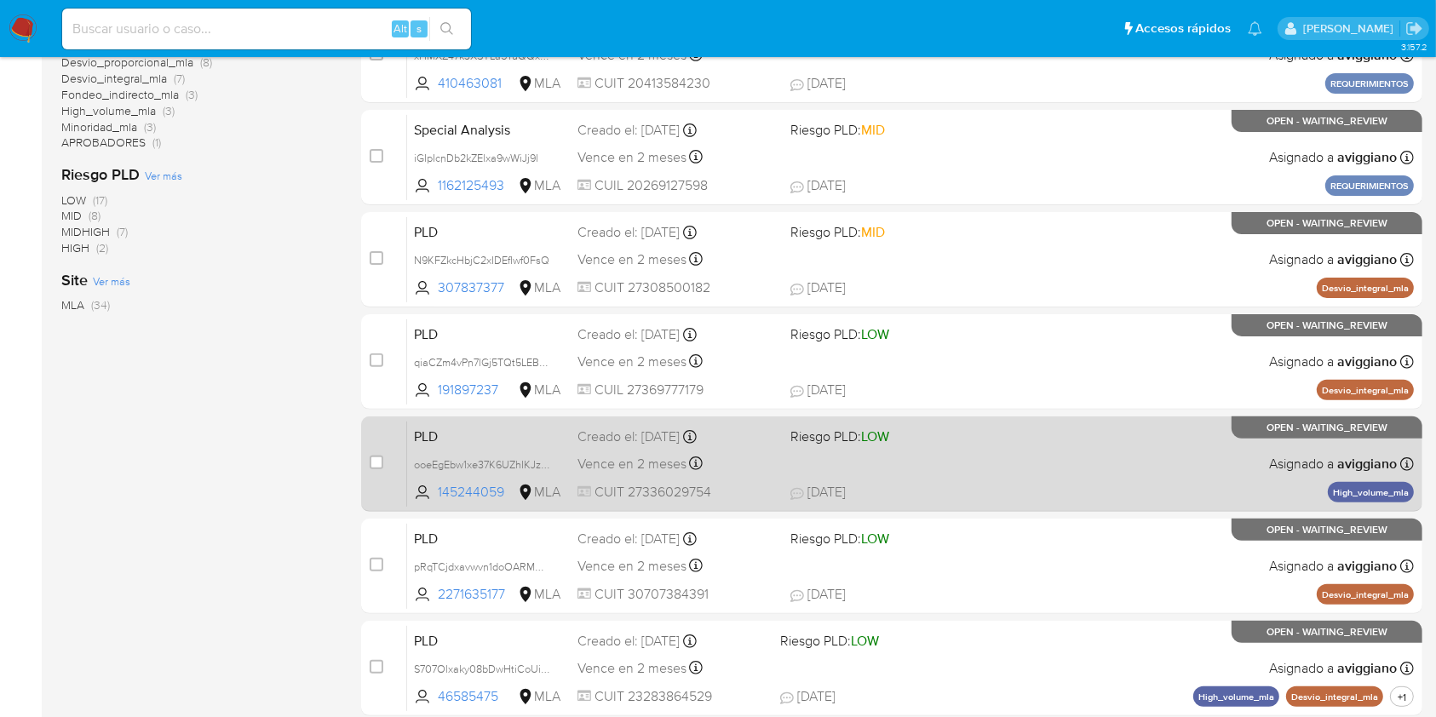
click at [1111, 451] on div "PLD ooeEgEbw1xe37K6UZhIKJzUE 145244059 MLA Riesgo PLD: LOW Creado el: 12/08/202…" at bounding box center [910, 464] width 1007 height 86
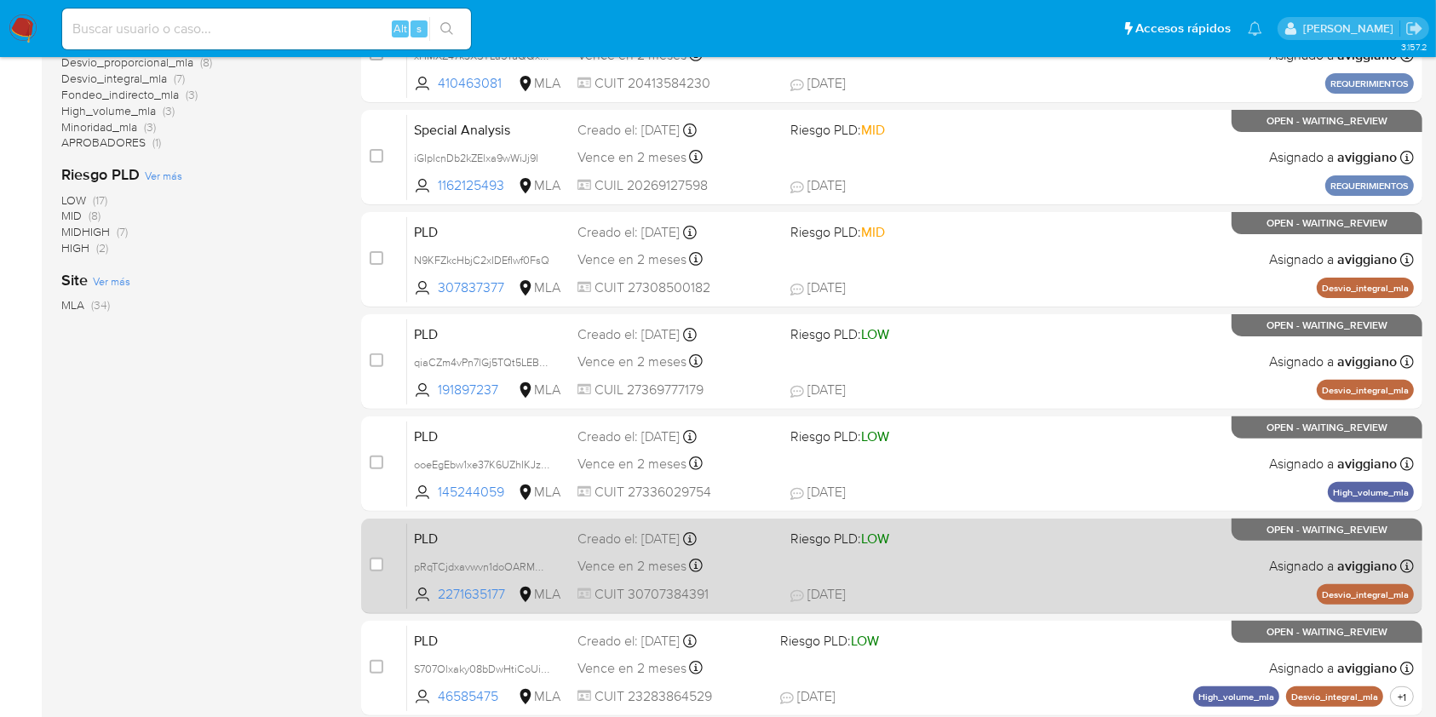
click at [961, 548] on div "PLD pRqTCjdxavwvn1doOARMNMYM 2271635177 MLA Riesgo PLD: LOW Creado el: 12/08/20…" at bounding box center [910, 566] width 1007 height 86
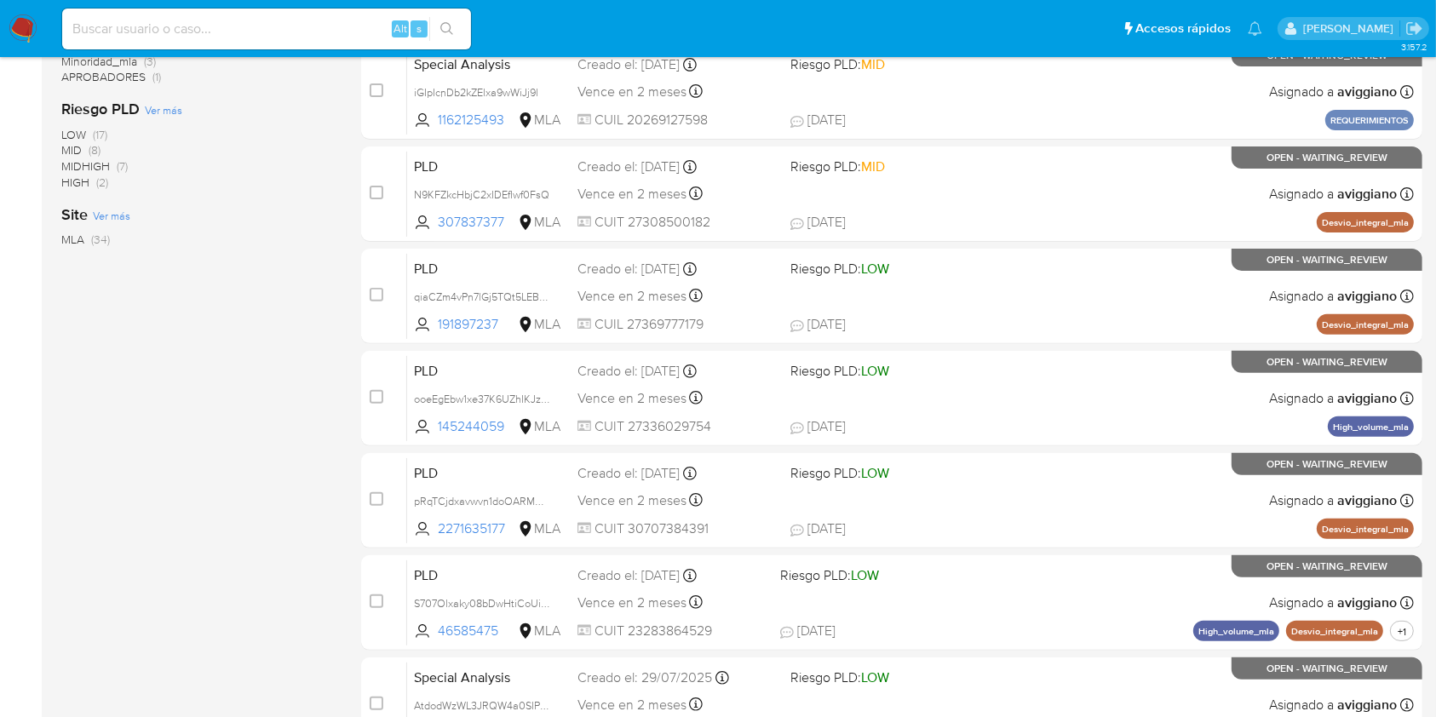
scroll to position [567, 0]
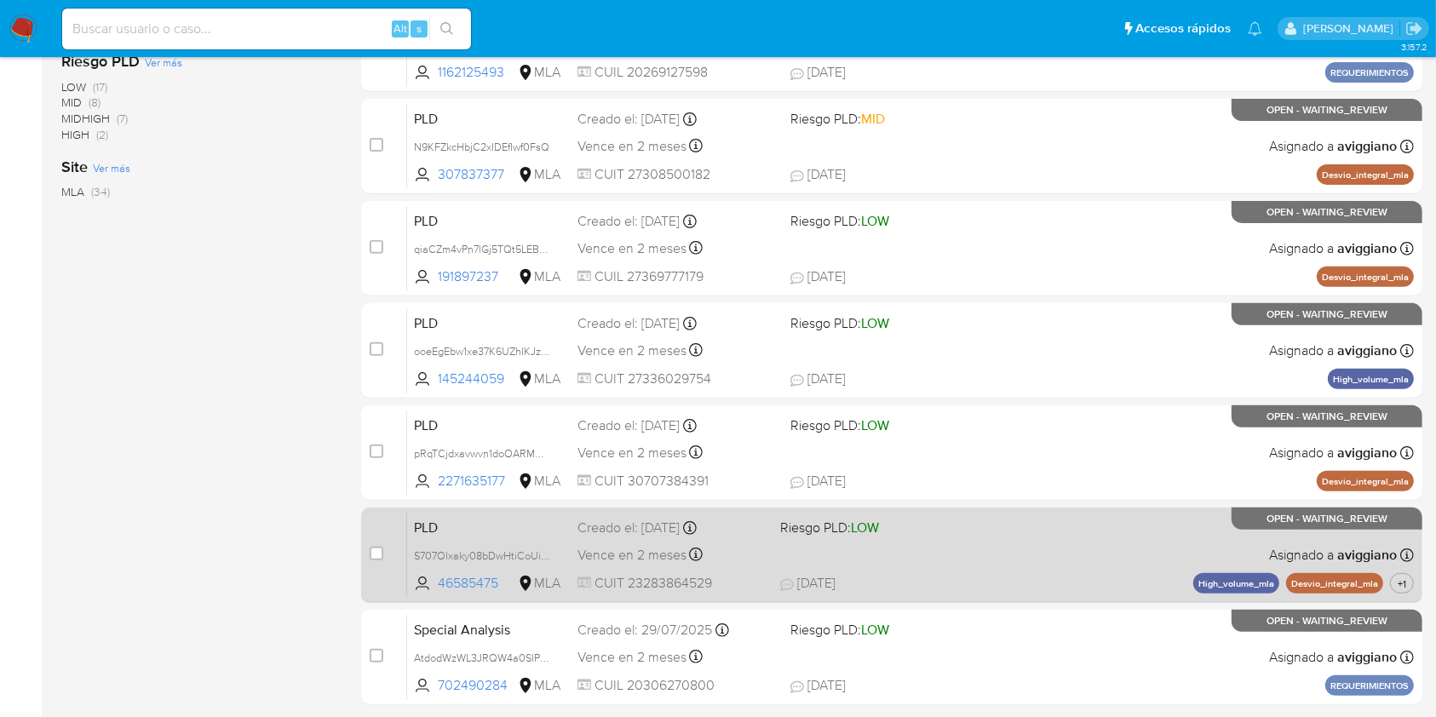
click at [1137, 582] on span "19/08/2025 19/08/2025 21:36" at bounding box center [976, 583] width 393 height 19
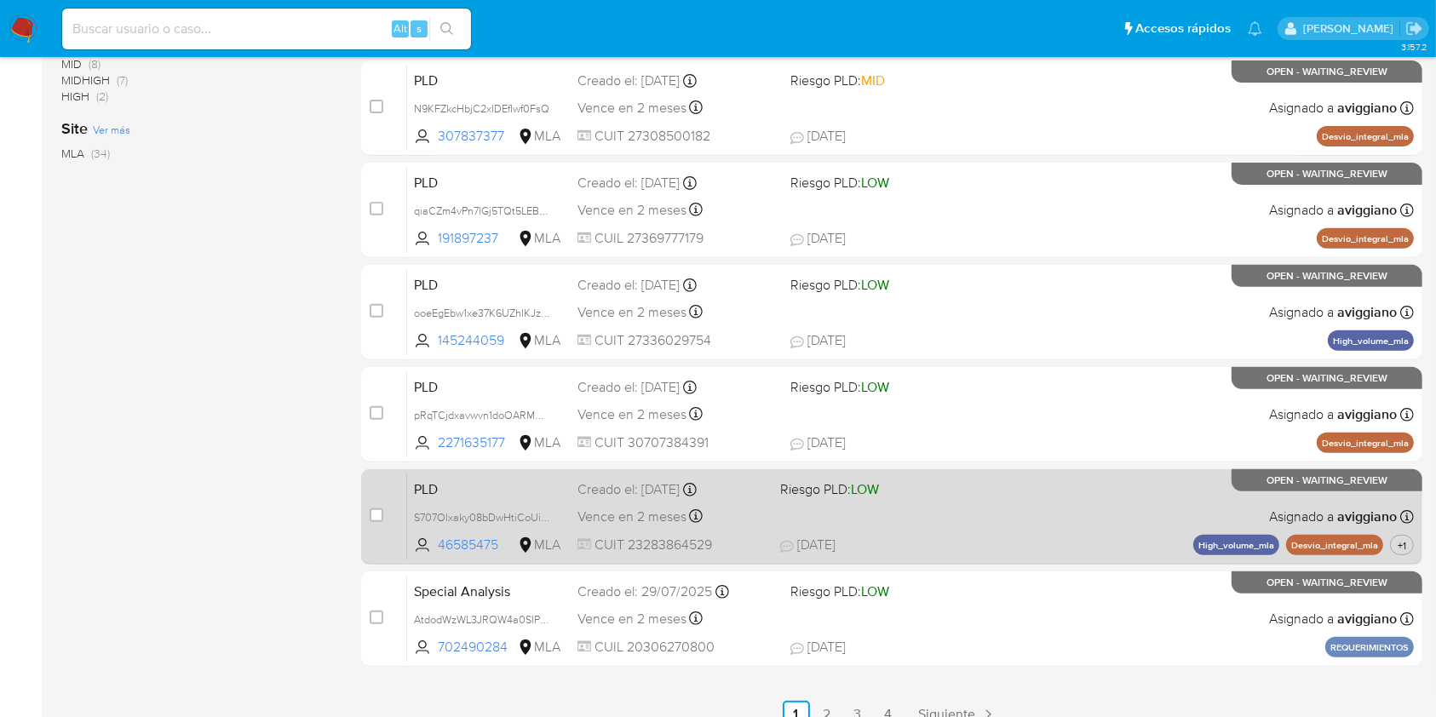
scroll to position [627, 0]
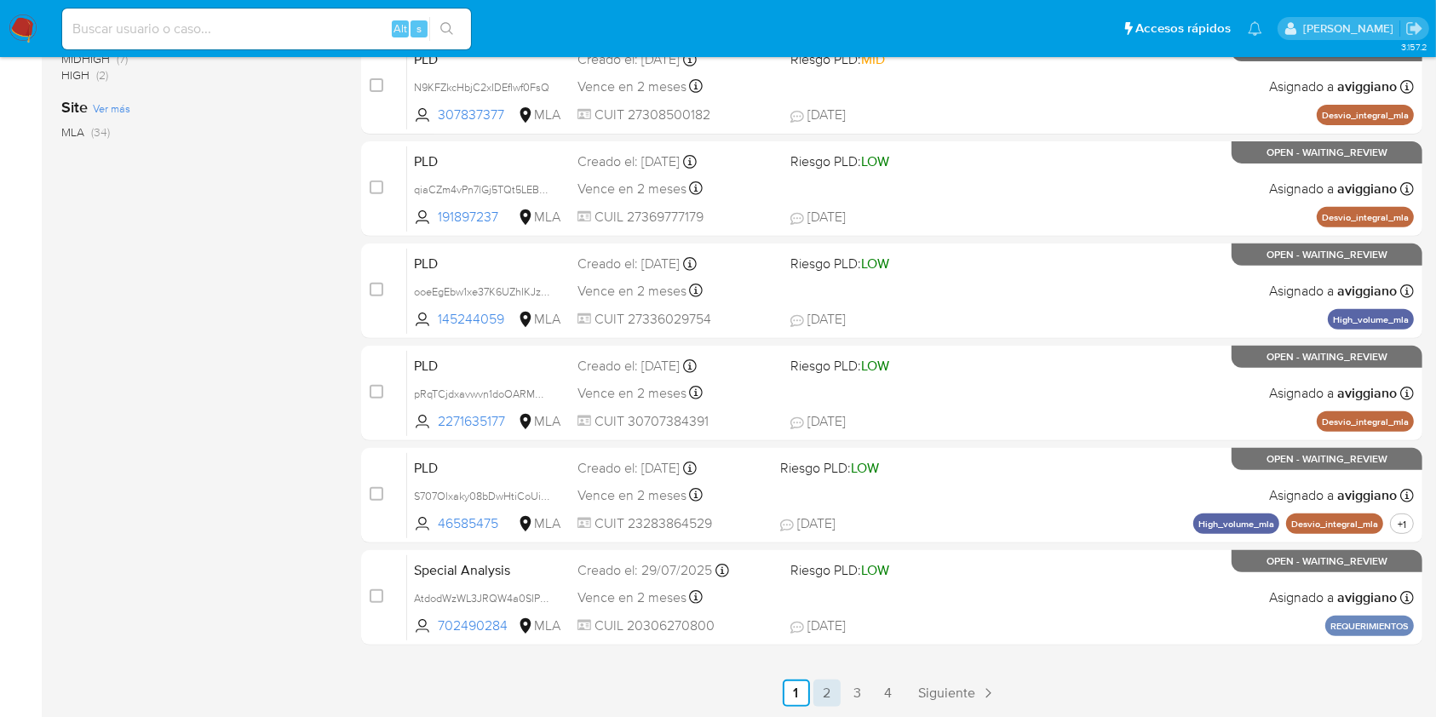
click at [823, 694] on link "2" at bounding box center [826, 693] width 27 height 27
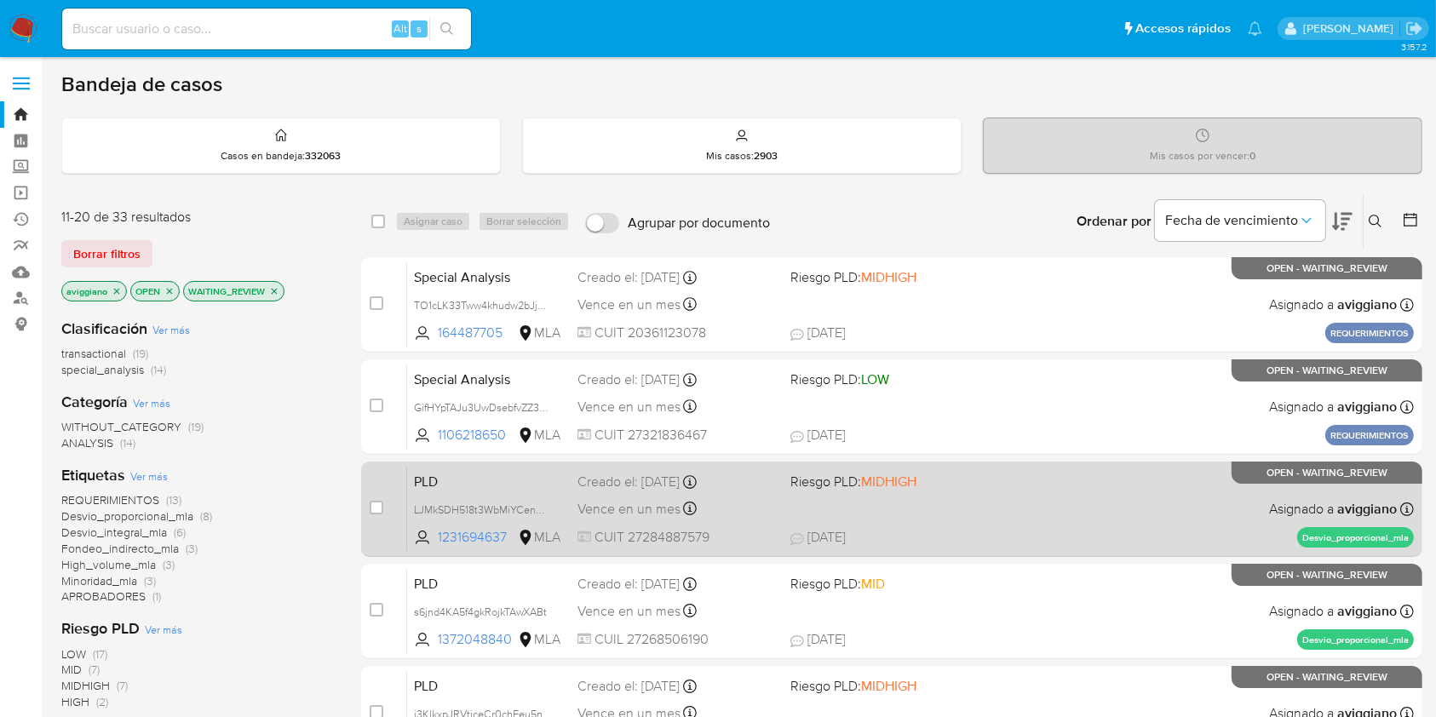
click at [974, 507] on div "PLD LJMkSDH518t3WbMiYCenS4Xc 1231694637 MLA Riesgo PLD: MIDHIGH Creado el: 12/0…" at bounding box center [910, 509] width 1007 height 86
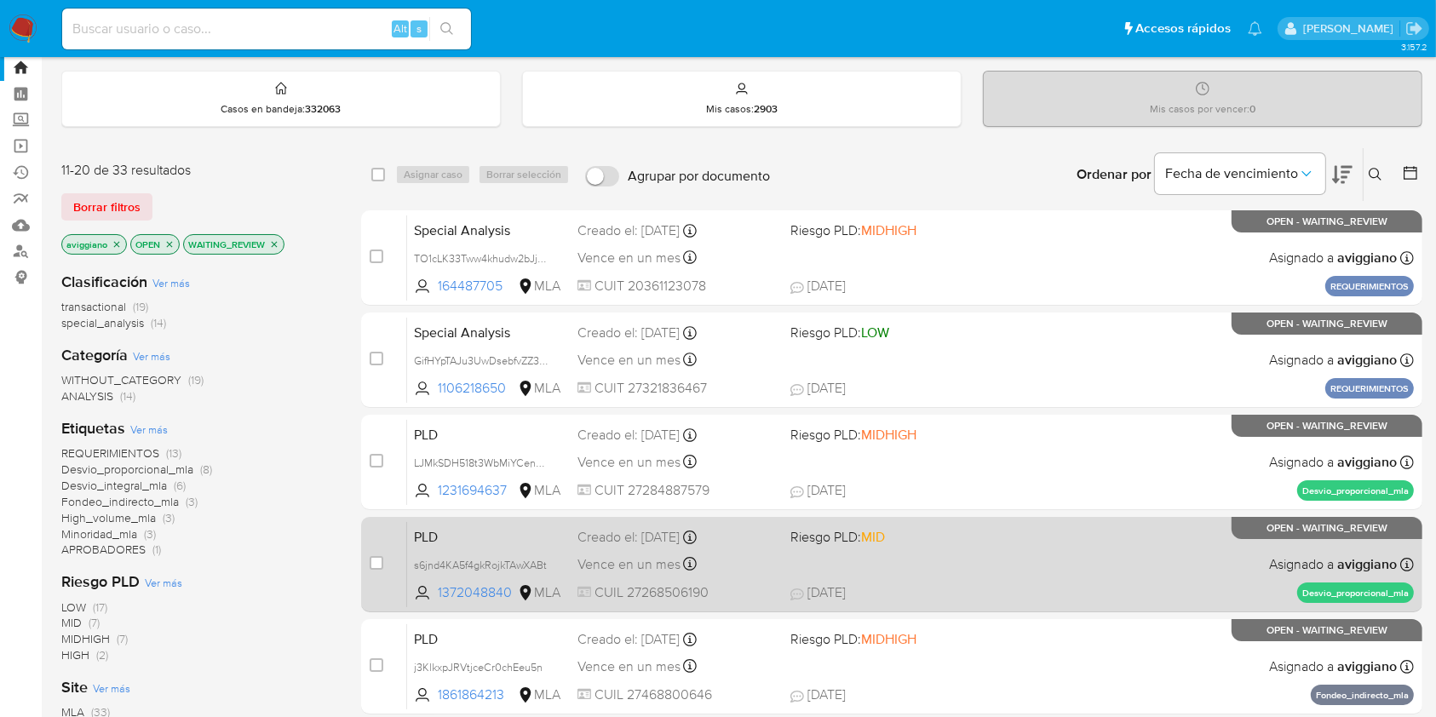
scroll to position [113, 0]
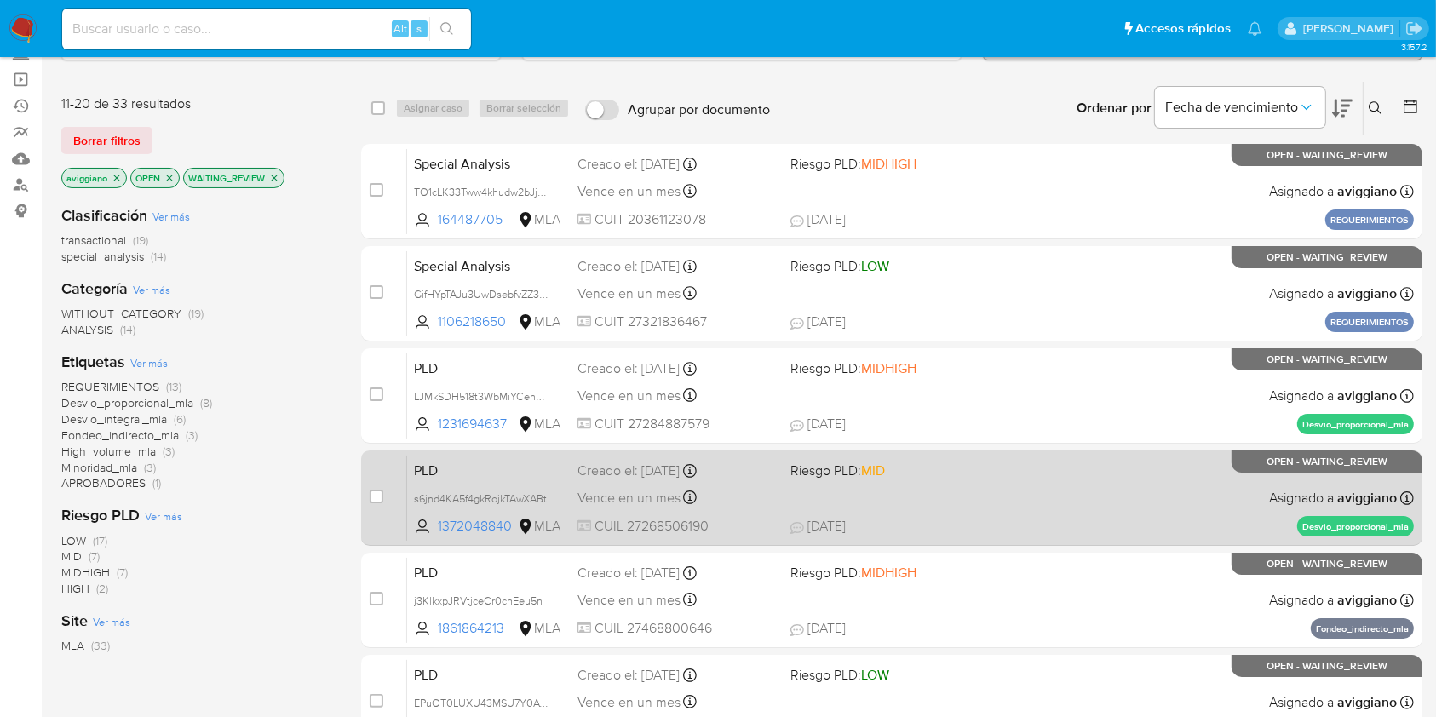
click at [885, 521] on span "19/08/2025 19/08/2025 22:58" at bounding box center [995, 526] width 411 height 19
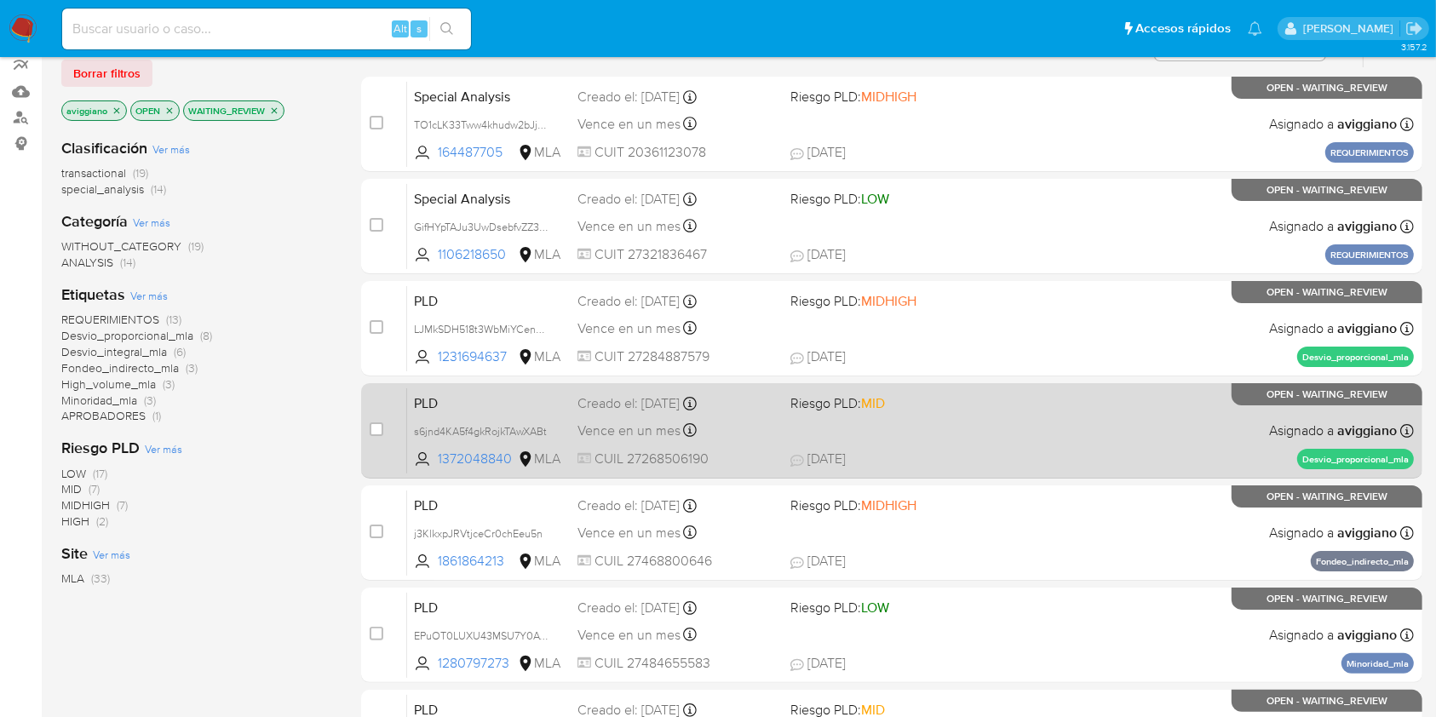
scroll to position [227, 0]
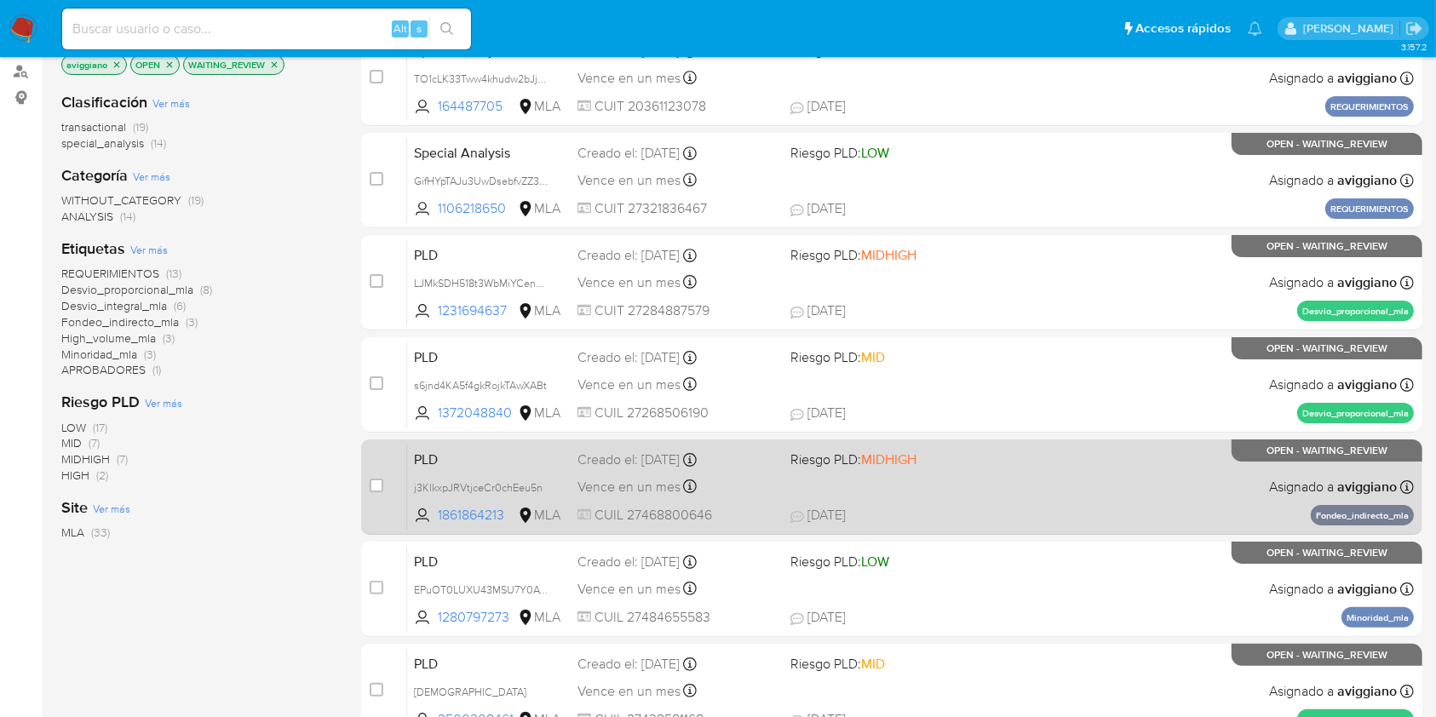
click at [954, 501] on div "PLD j3KlkxpJRVtjceCr0chEeu5n 1861864213 MLA Riesgo PLD: MIDHIGH Creado el: 12/0…" at bounding box center [910, 487] width 1007 height 86
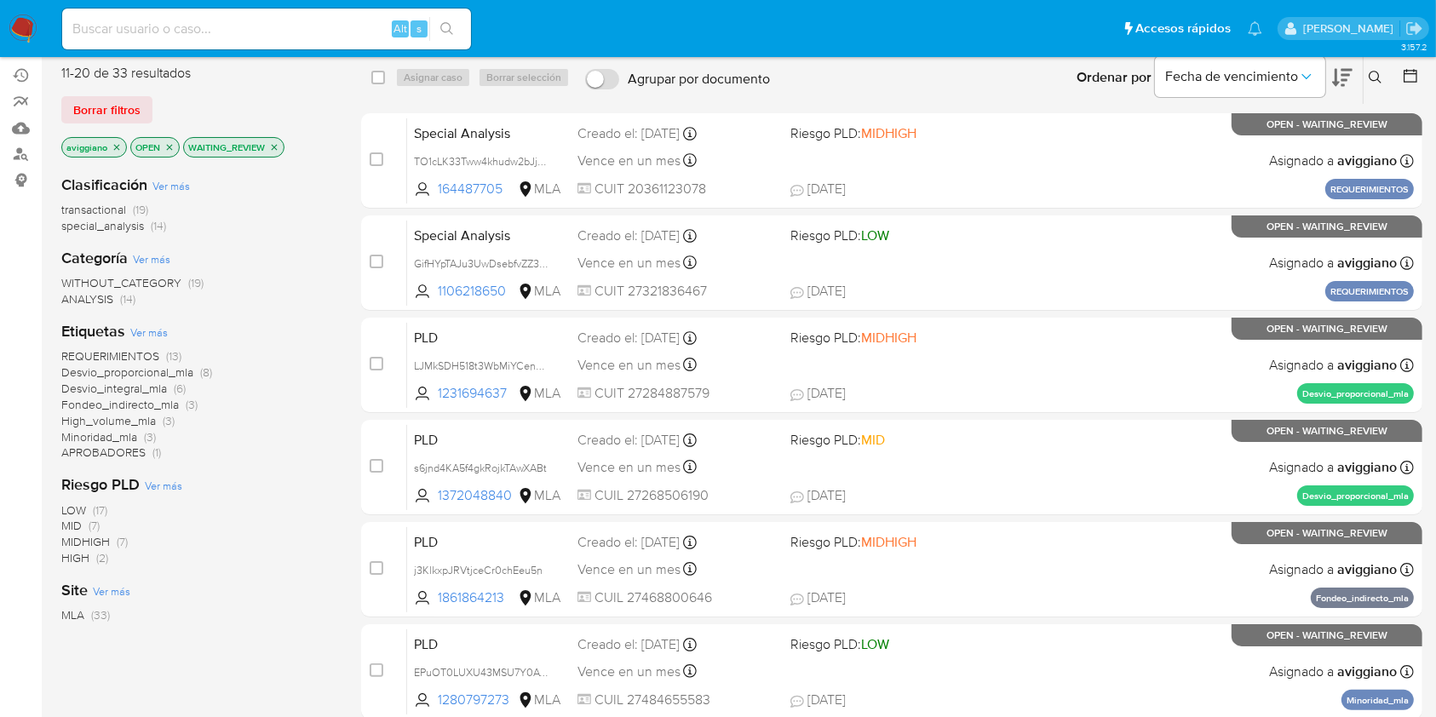
scroll to position [0, 0]
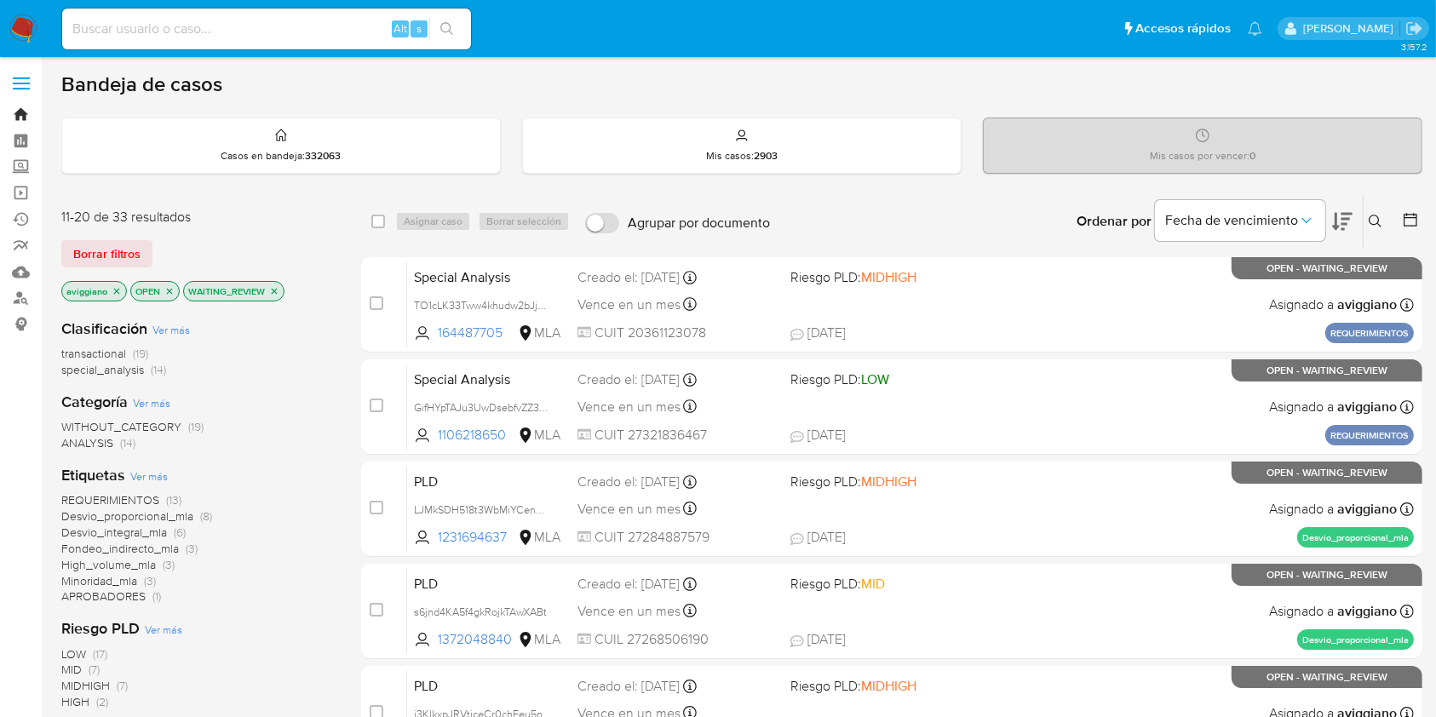
click at [27, 121] on link "Bandeja" at bounding box center [101, 114] width 203 height 26
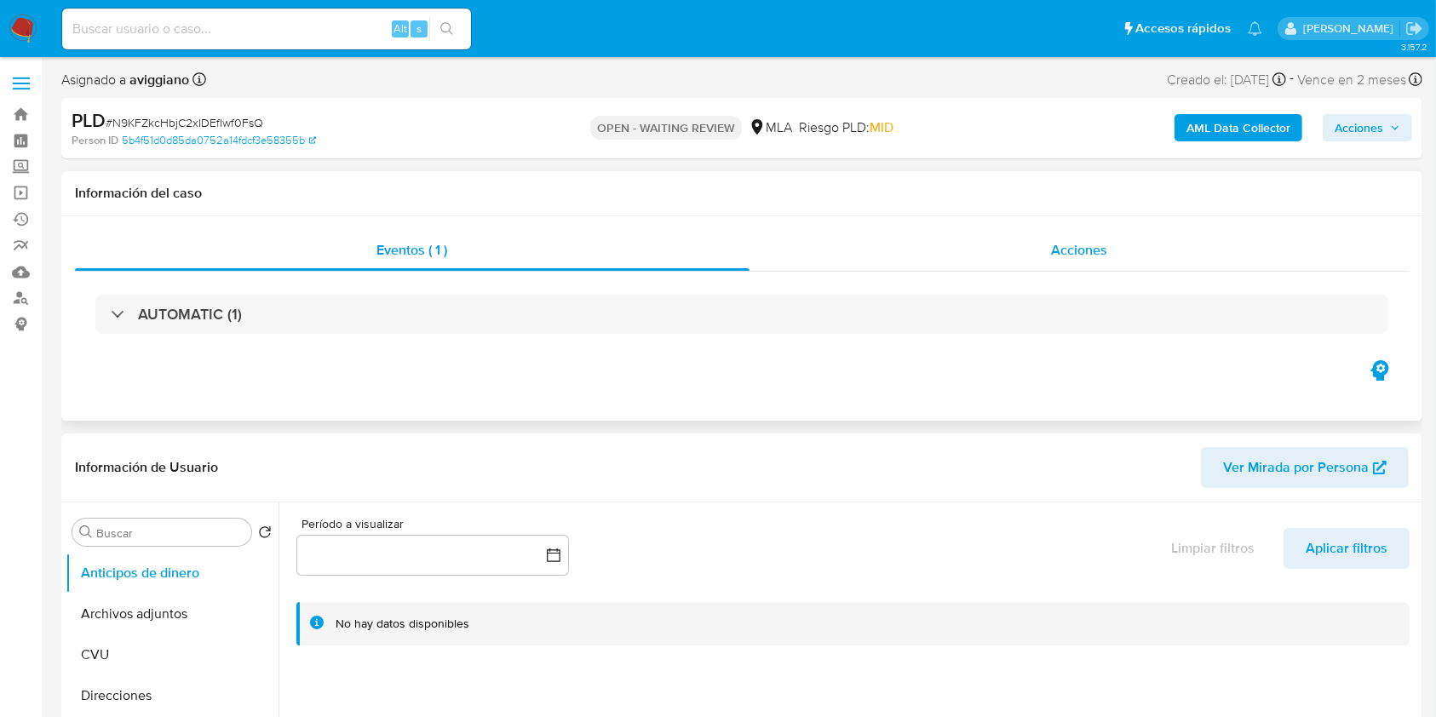
click at [1056, 235] on div "Acciones" at bounding box center [1079, 250] width 660 height 41
select select "10"
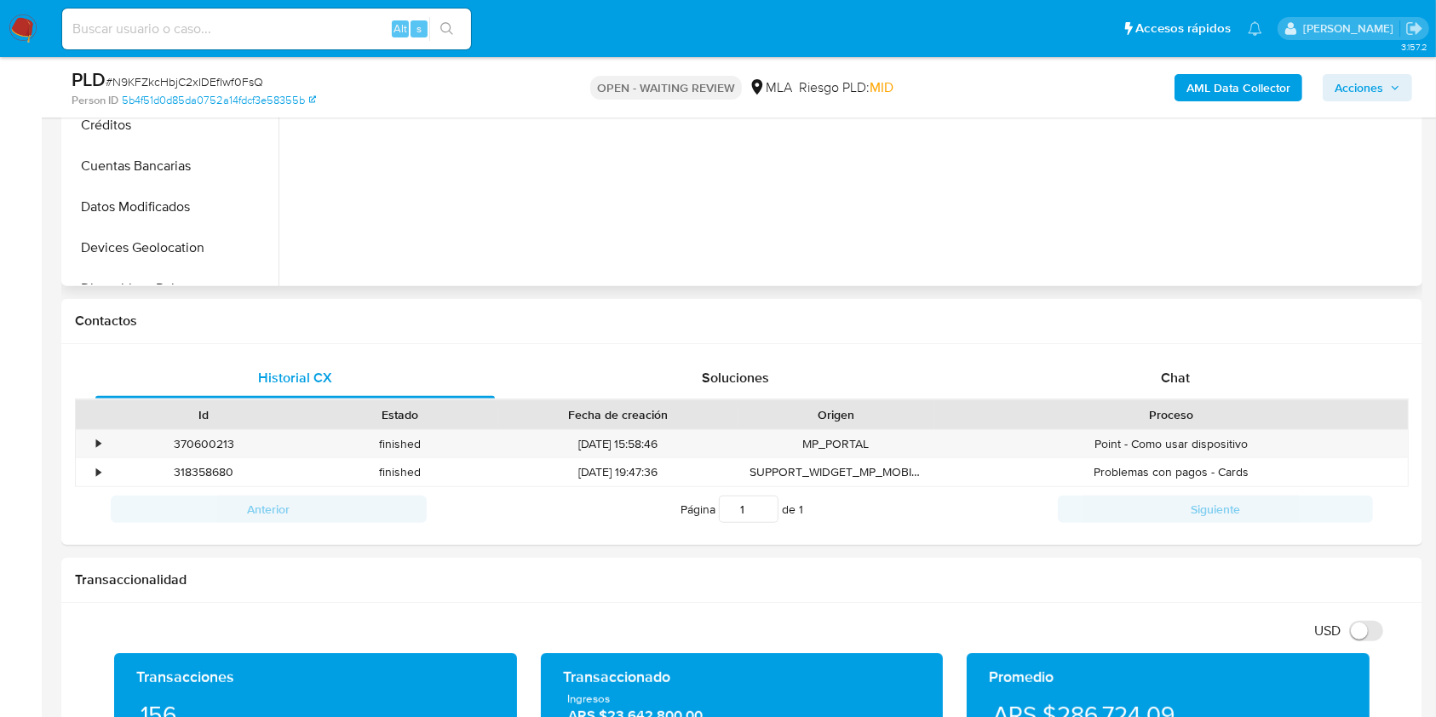
scroll to position [908, 0]
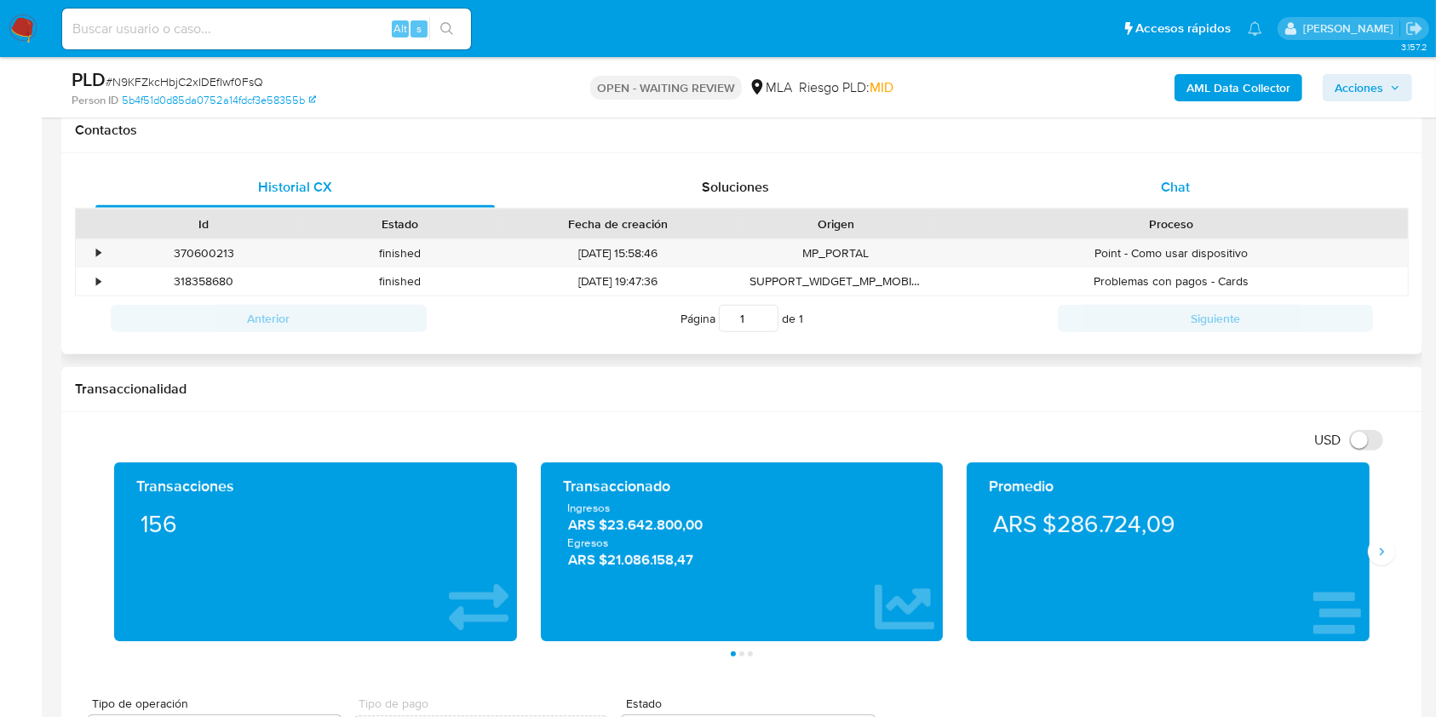
click at [1125, 187] on div "Chat" at bounding box center [1175, 187] width 399 height 41
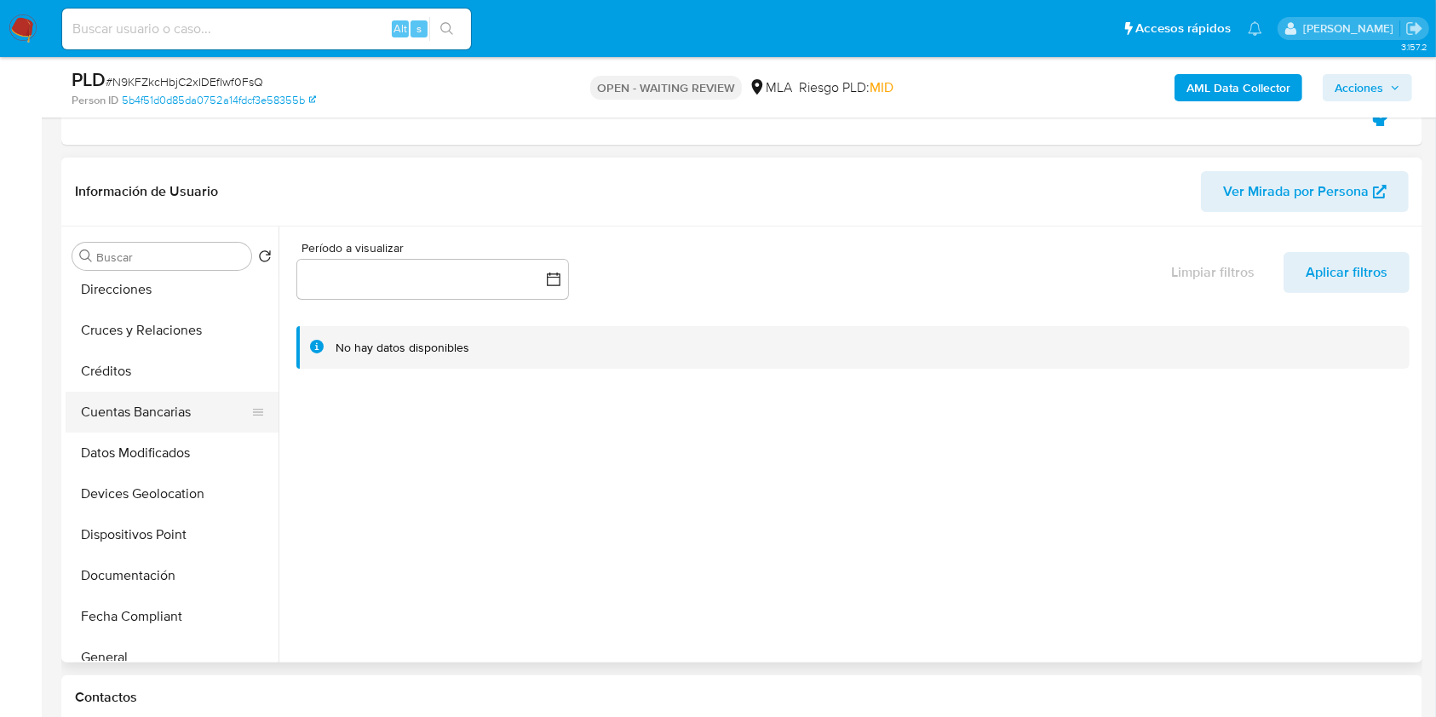
scroll to position [227, 0]
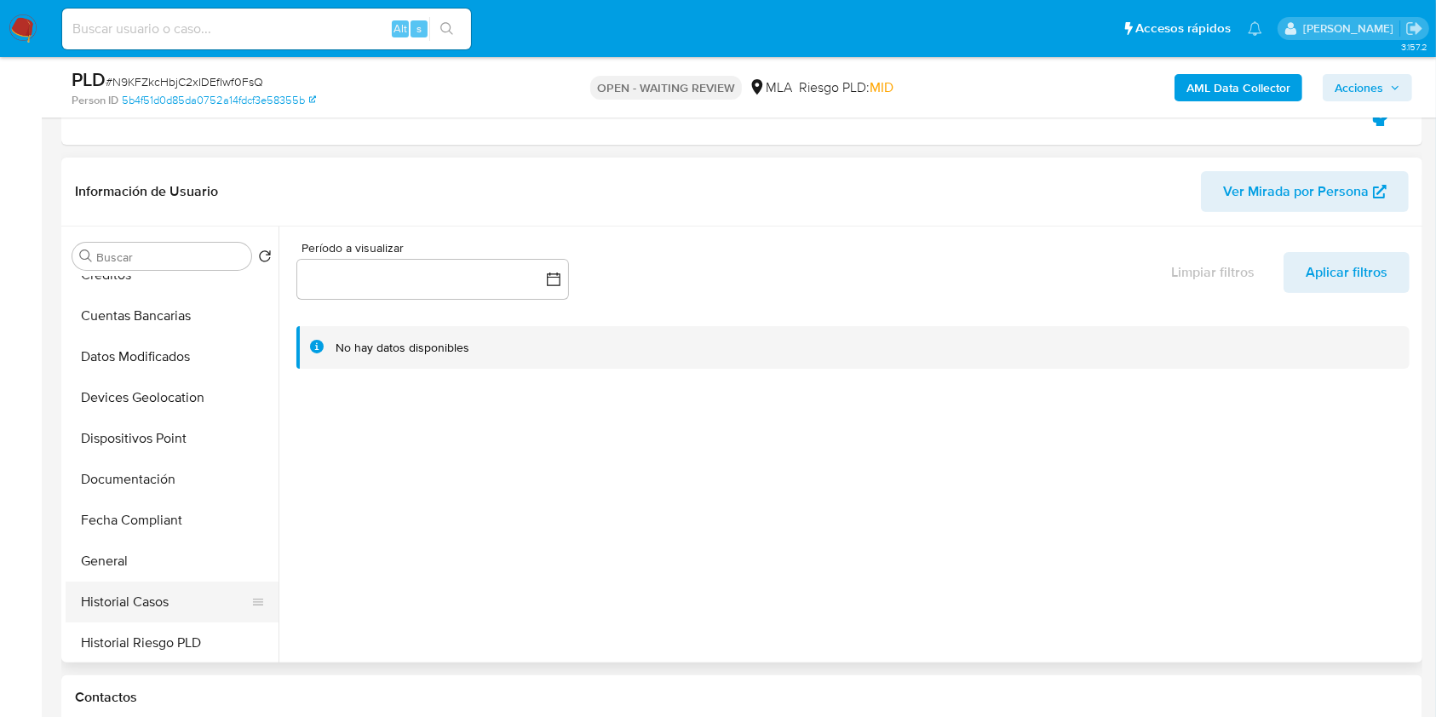
click at [118, 607] on button "Historial Casos" at bounding box center [165, 602] width 199 height 41
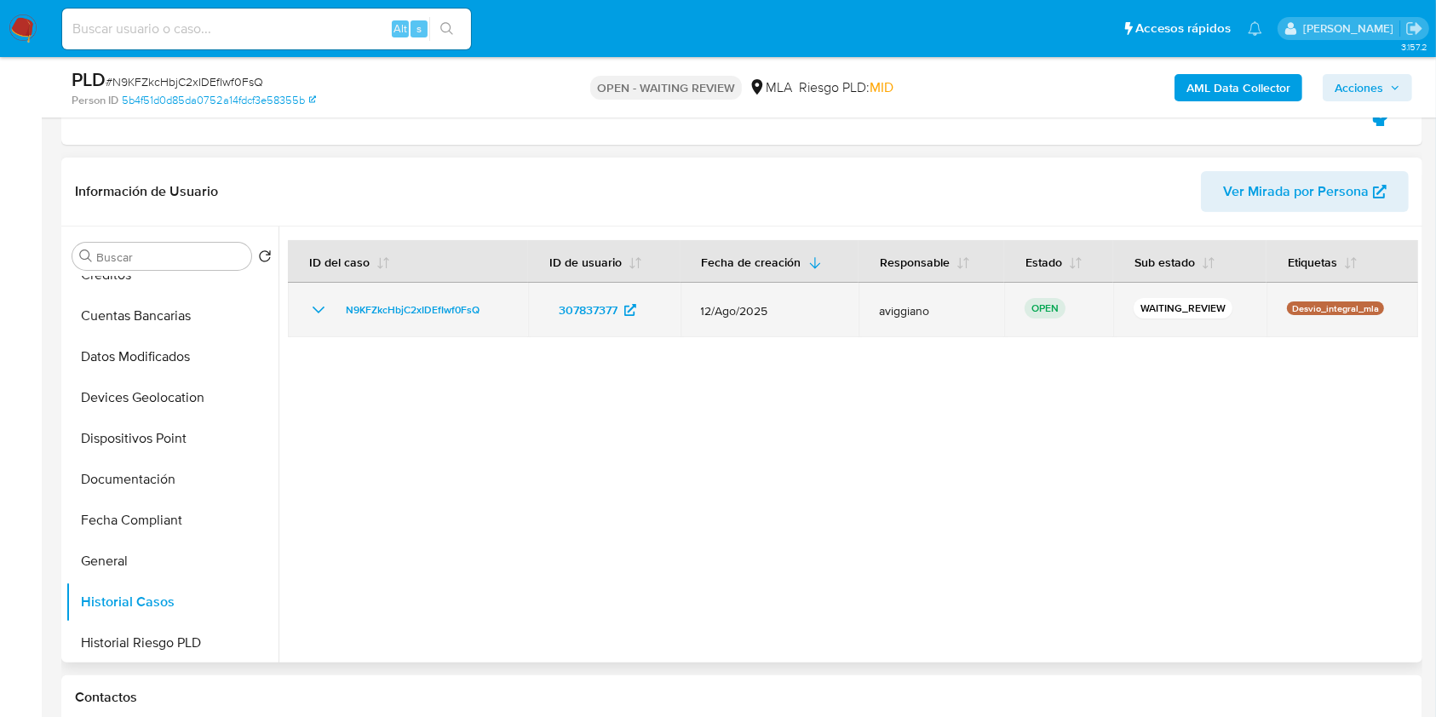
drag, startPoint x: 505, startPoint y: 311, endPoint x: 319, endPoint y: 314, distance: 185.7
click at [319, 314] on div "N9KFZkcHbjC2xIDEfIwf0FsQ" at bounding box center [407, 310] width 199 height 20
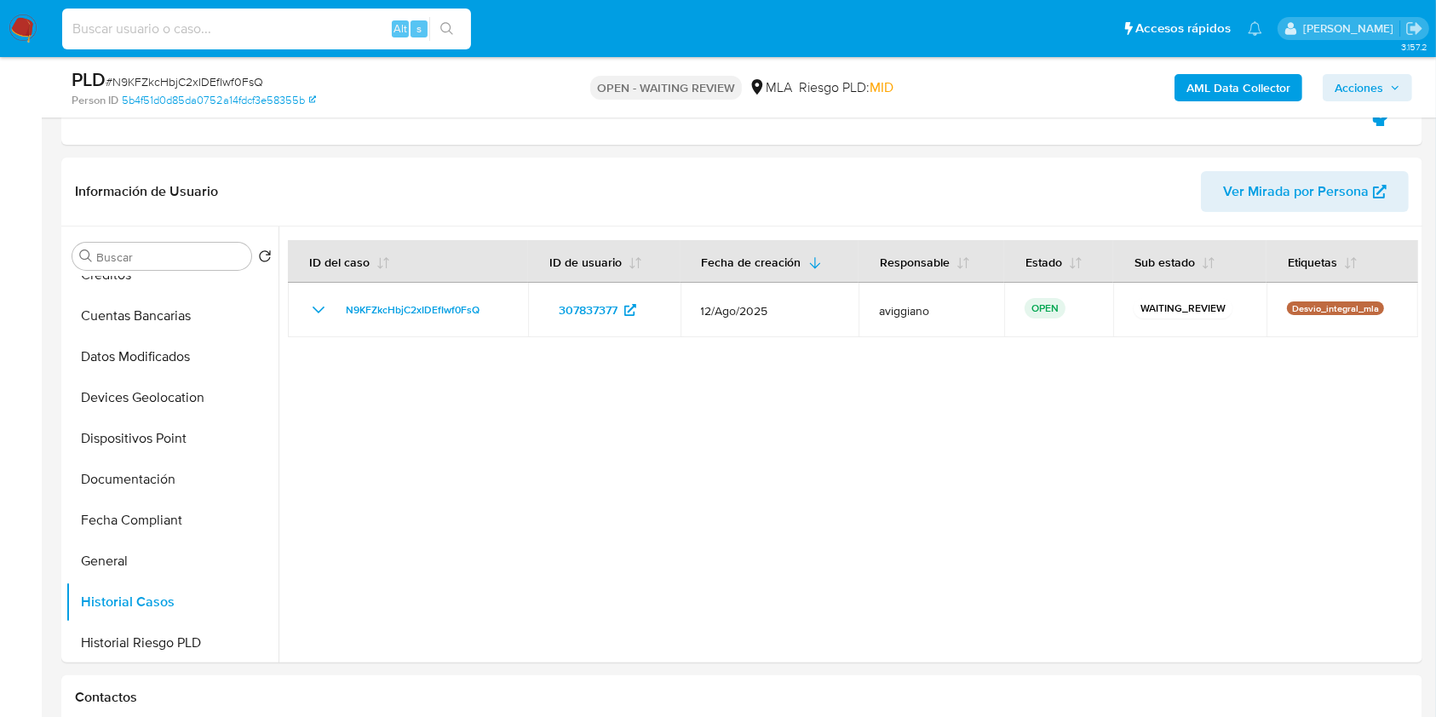
drag, startPoint x: 206, startPoint y: 31, endPoint x: 248, endPoint y: 40, distance: 42.8
click at [205, 31] on input at bounding box center [266, 29] width 409 height 22
paste input "eauF7GfABOhu00u0wFyTSMlT"
type input "eauF7GfABOhu00u0wFyTSMlT"
click at [435, 33] on button "search-icon" at bounding box center [446, 29] width 35 height 24
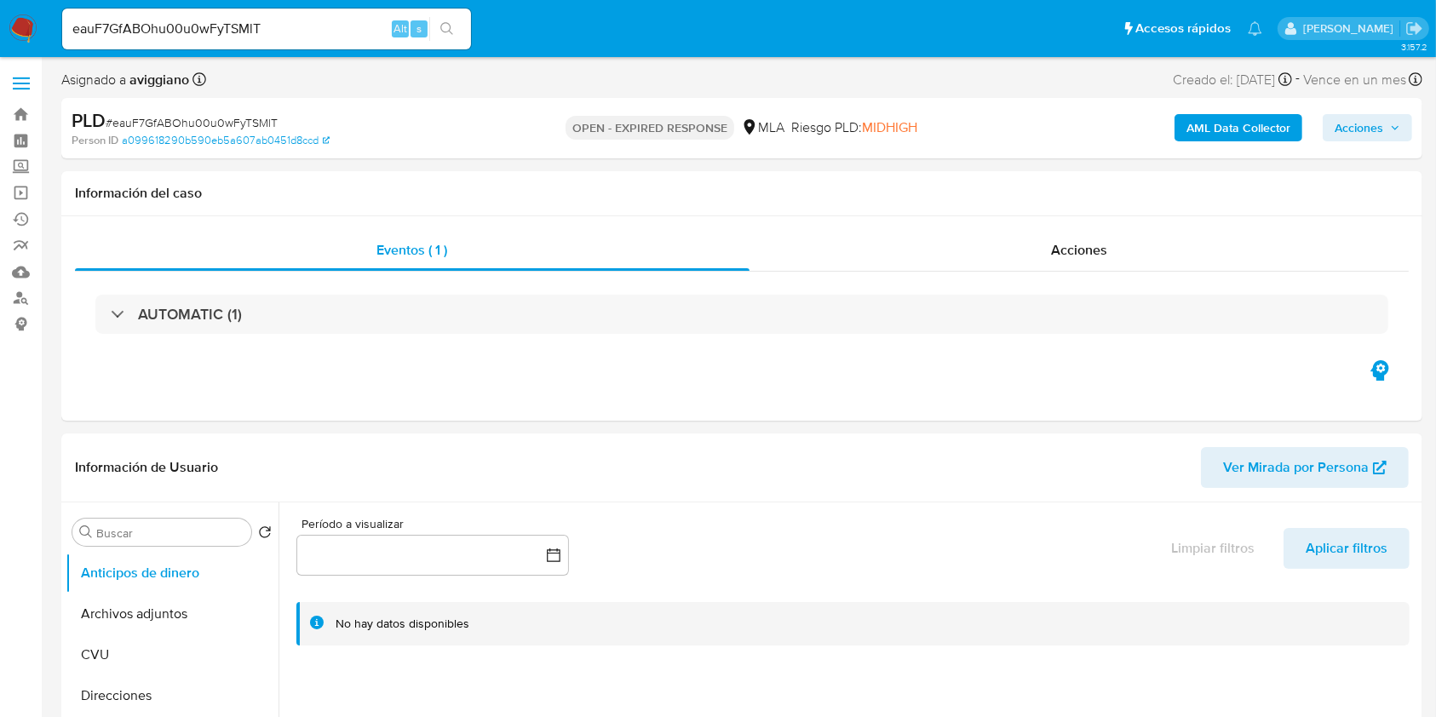
select select "10"
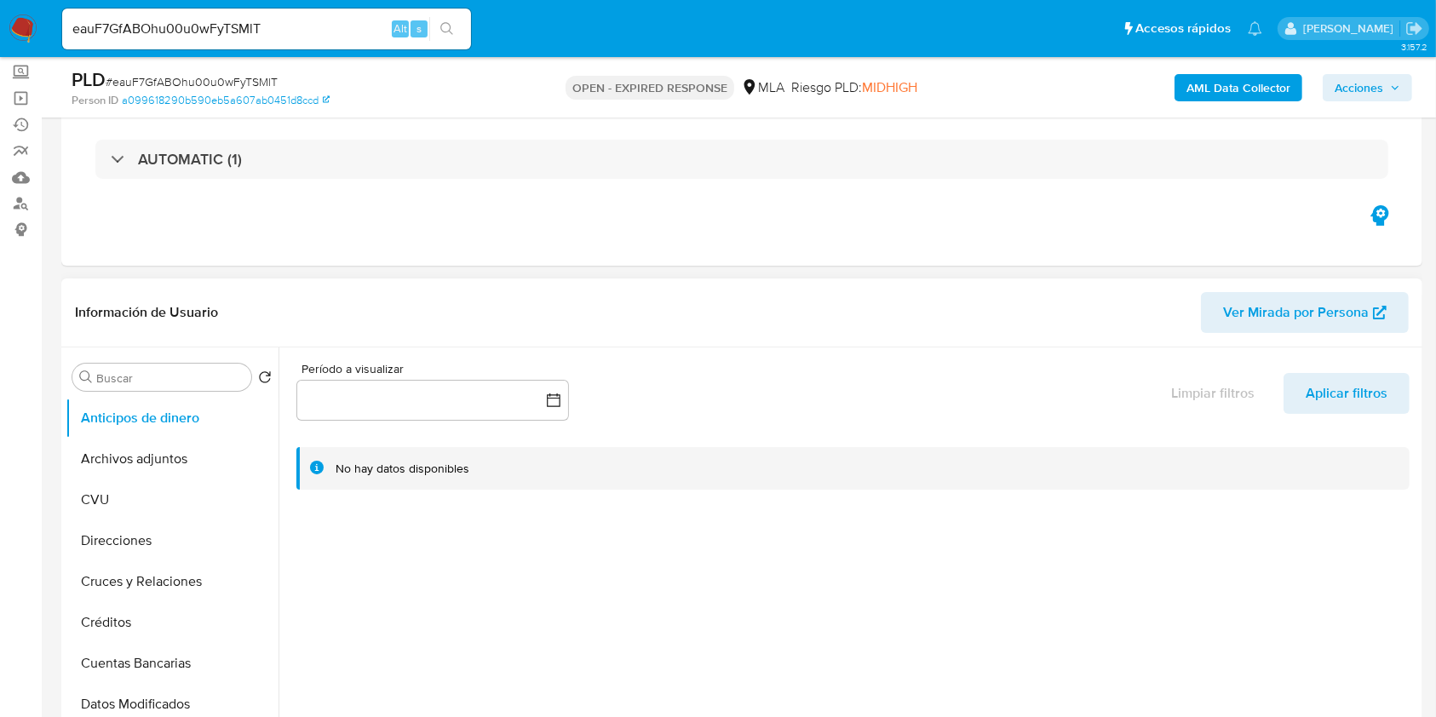
scroll to position [227, 0]
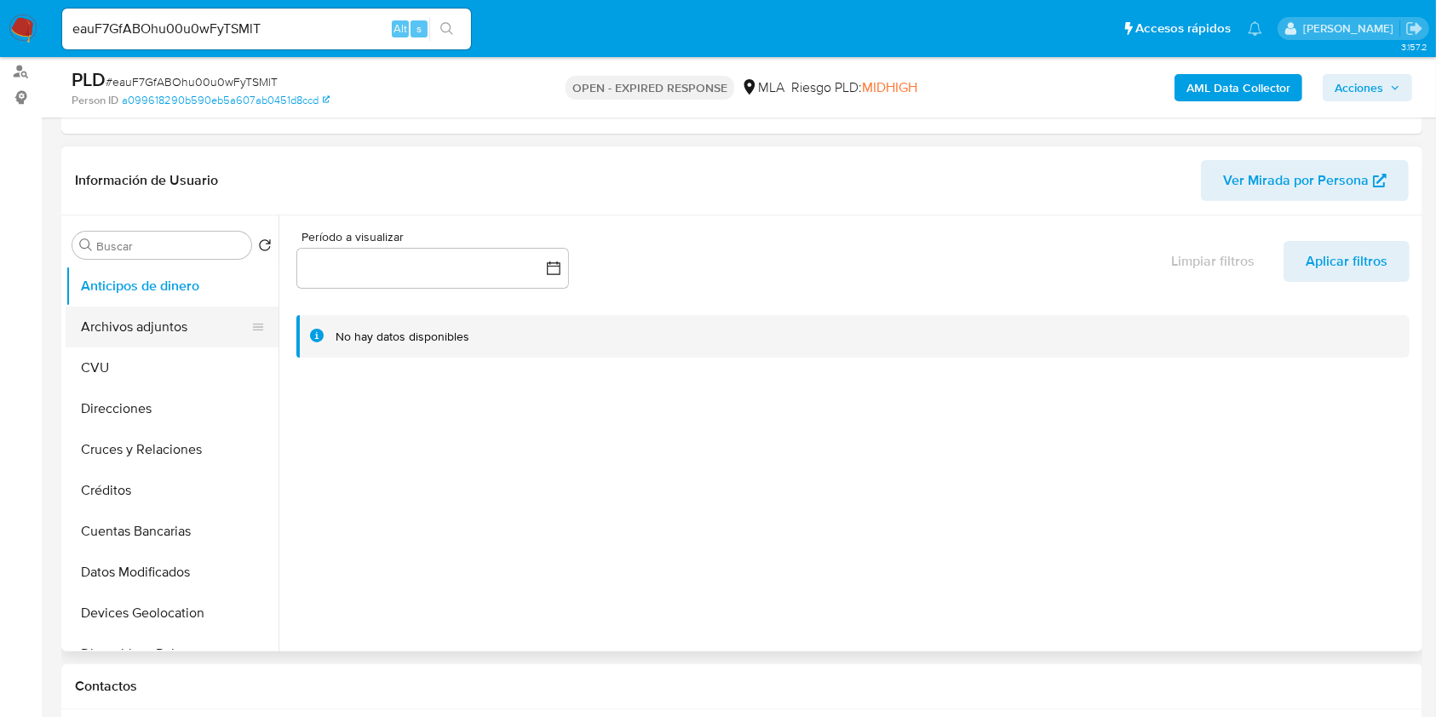
click at [192, 313] on button "Archivos adjuntos" at bounding box center [165, 327] width 199 height 41
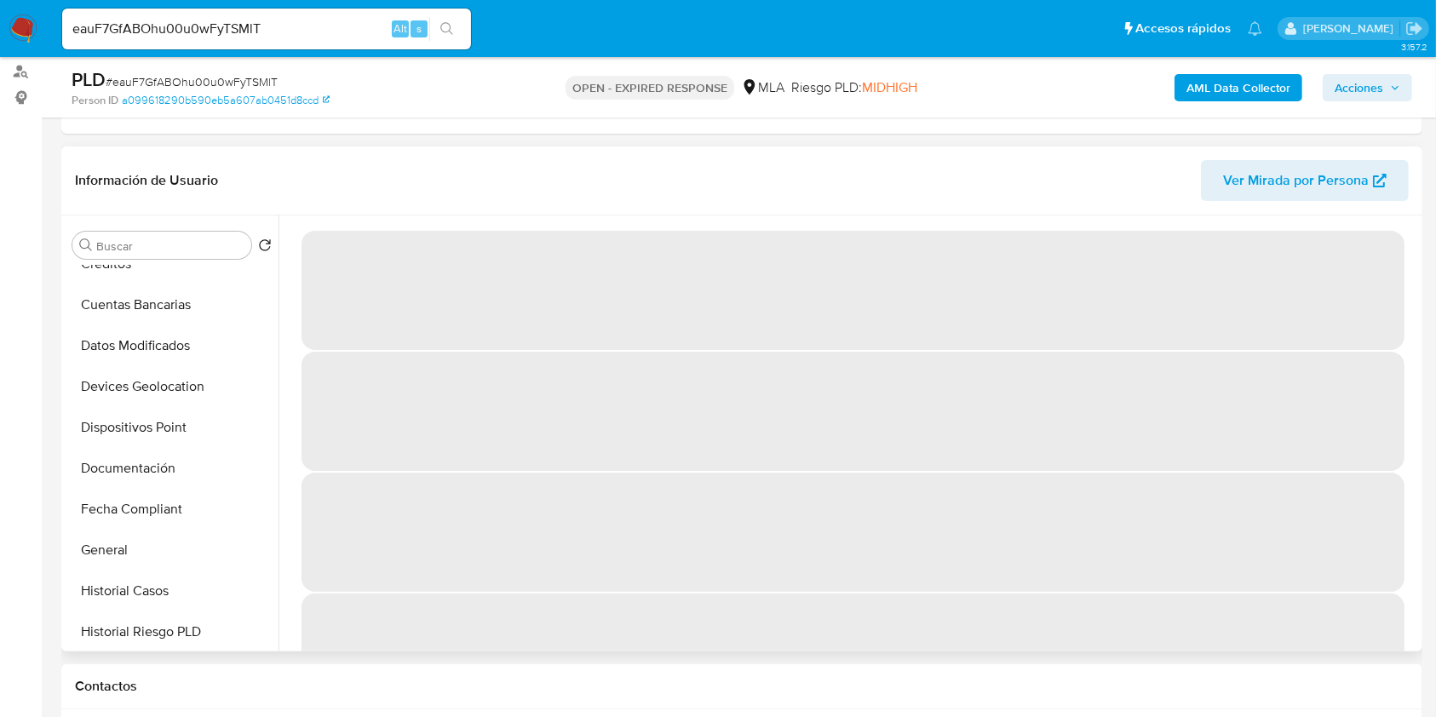
scroll to position [454, 0]
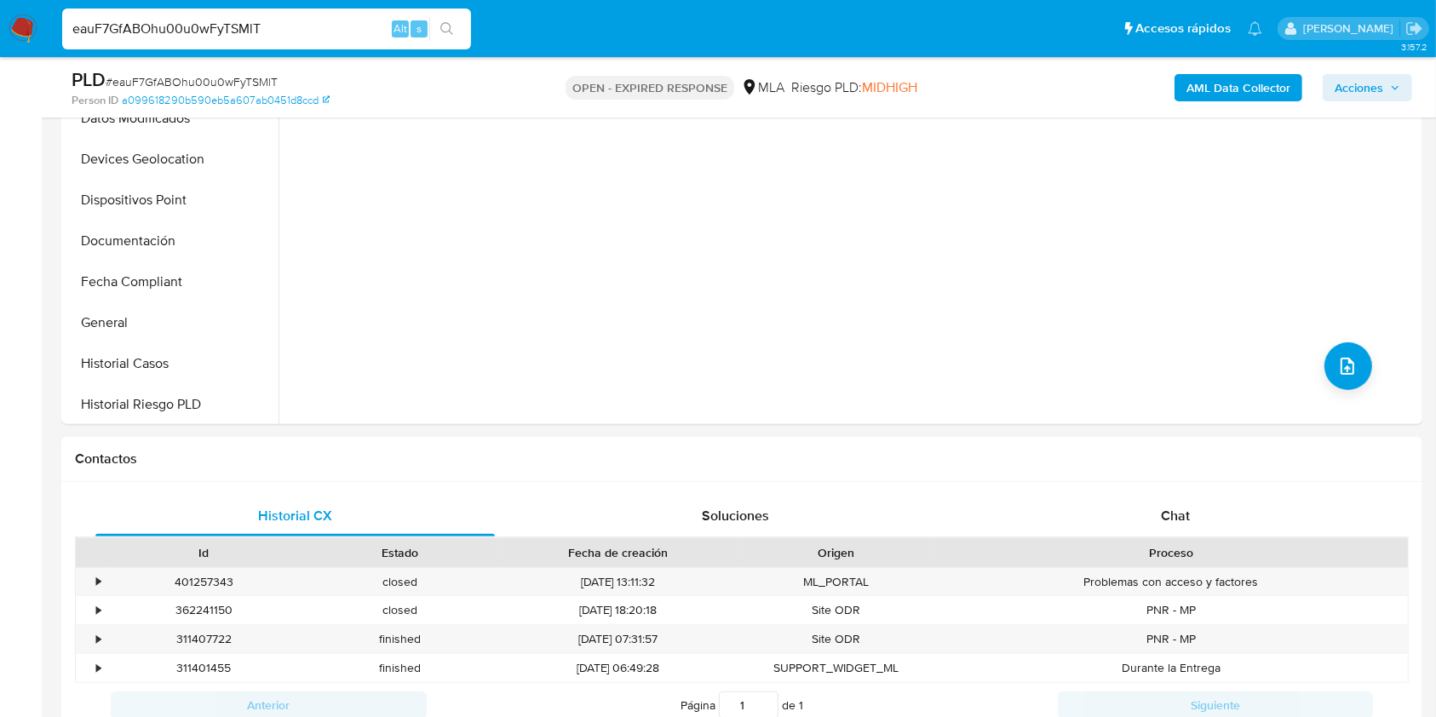
click at [246, 28] on input "eauF7GfABOhu00u0wFyTSMlT" at bounding box center [266, 29] width 409 height 22
paste input "EyiPNSs06v1eC8bc8klLswL9"
type input "EyiPNSs06v1eC8bc8klLswL9"
click at [451, 28] on icon "search-icon" at bounding box center [447, 29] width 14 height 14
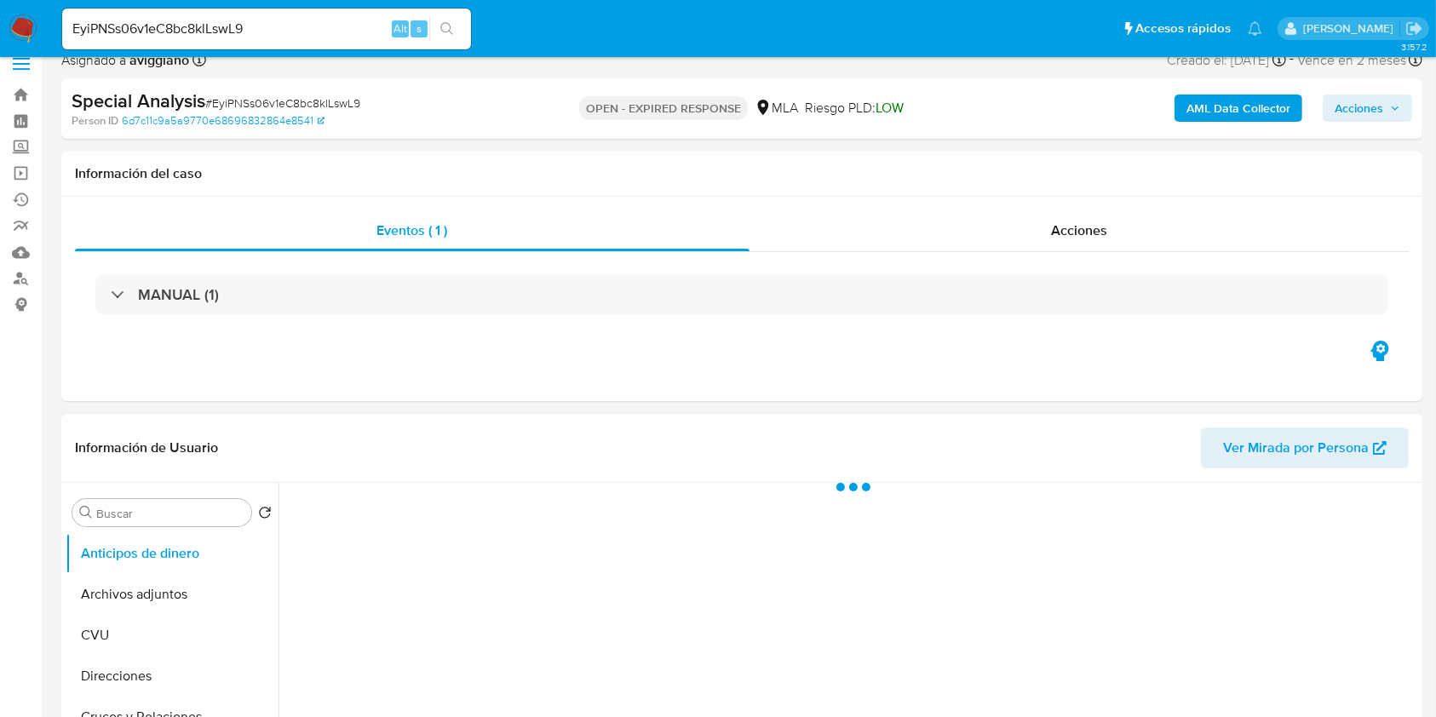
scroll to position [341, 0]
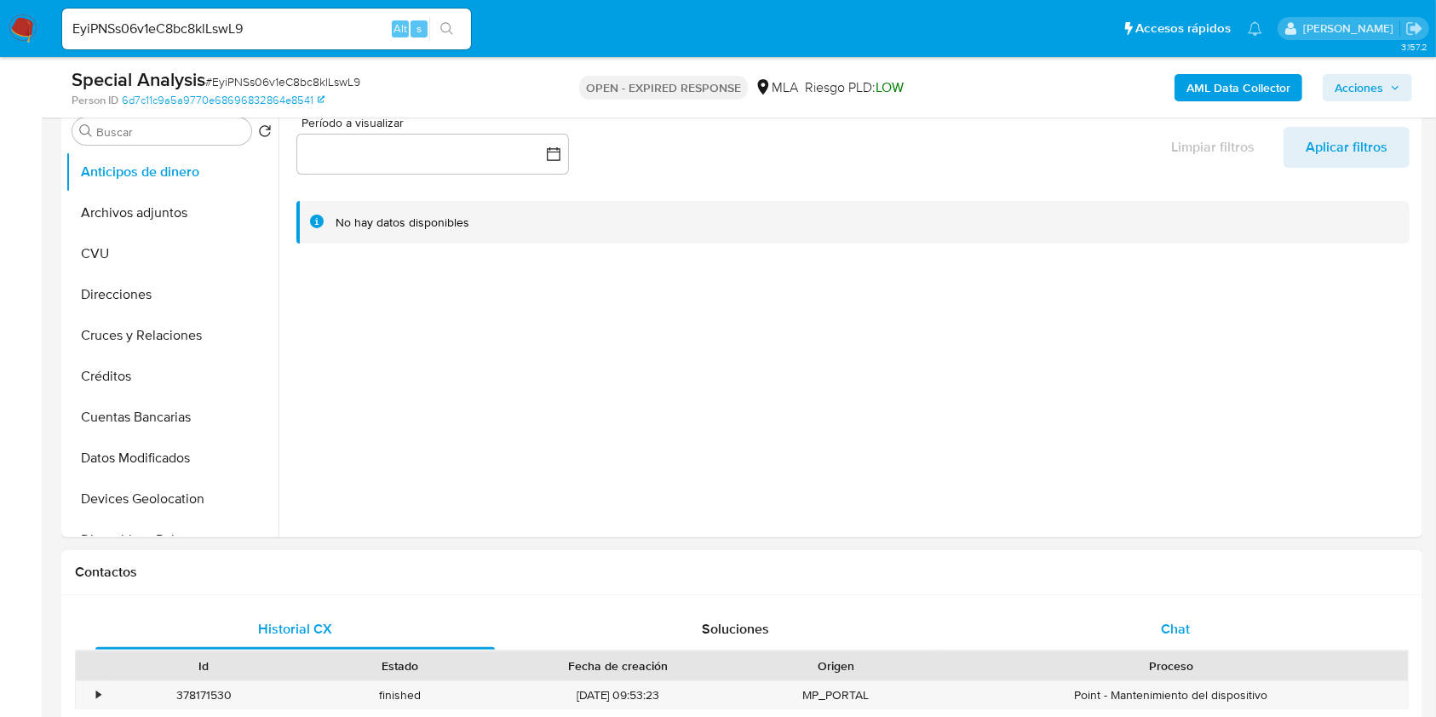
click at [1102, 633] on div "Chat" at bounding box center [1175, 629] width 399 height 41
select select "10"
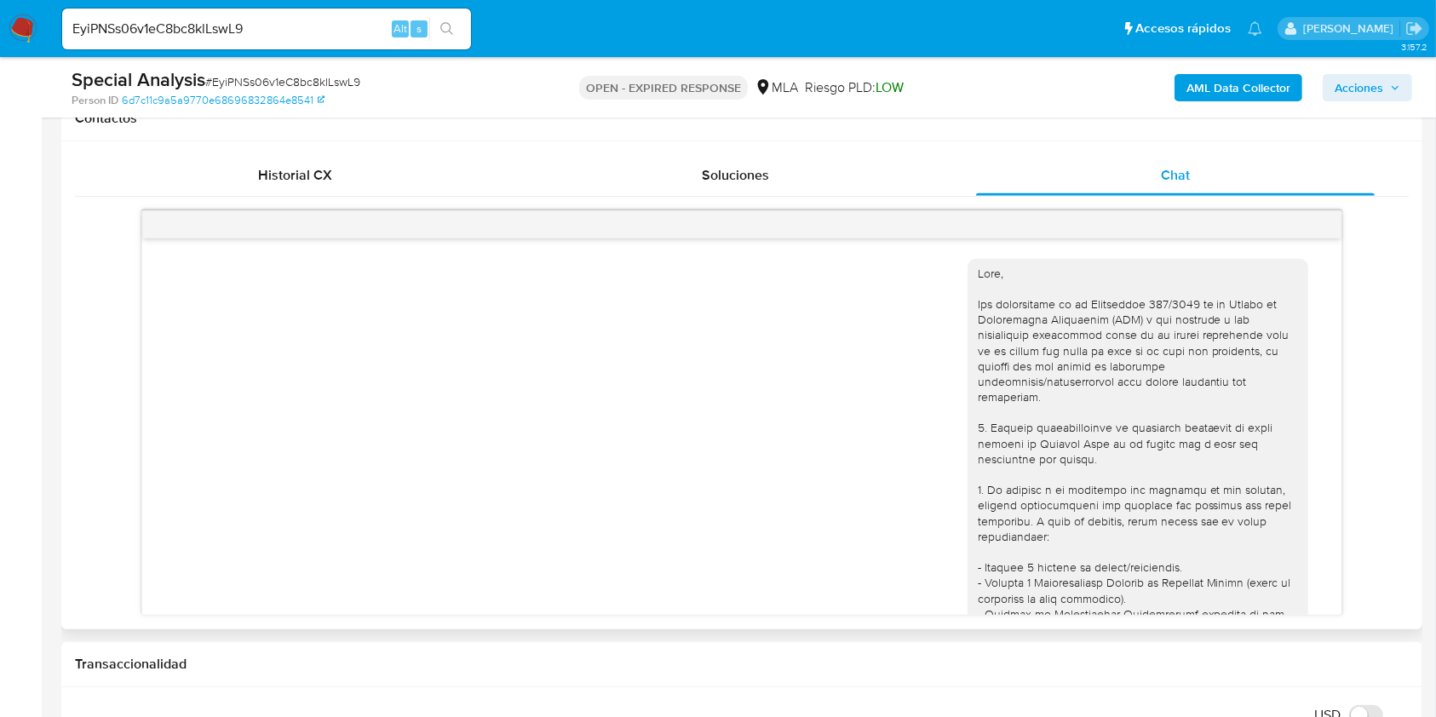
scroll to position [978, 0]
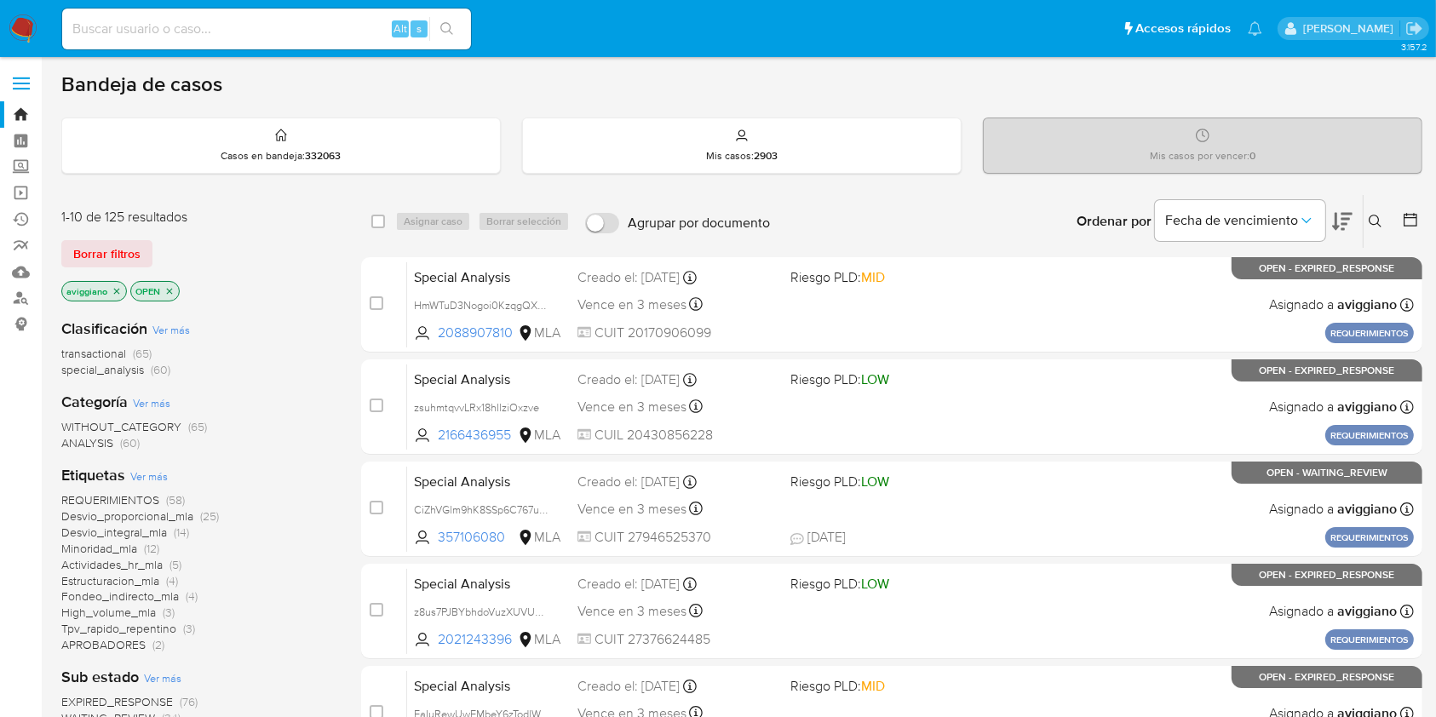
click at [1381, 228] on button at bounding box center [1377, 221] width 28 height 20
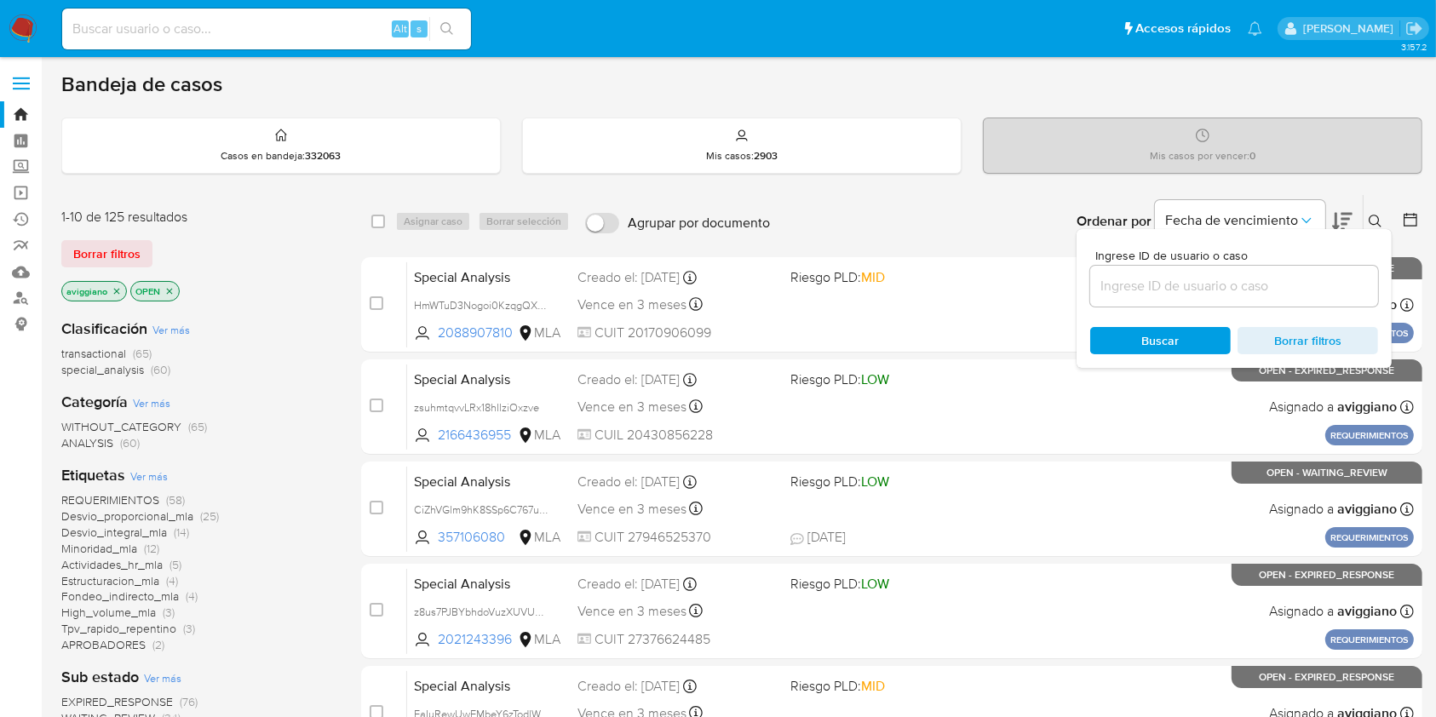
click at [1223, 303] on div at bounding box center [1234, 286] width 288 height 41
click at [1231, 290] on input at bounding box center [1234, 286] width 288 height 22
paste input "N9KFZkcHbjC2xIDEfIwf0FsQ"
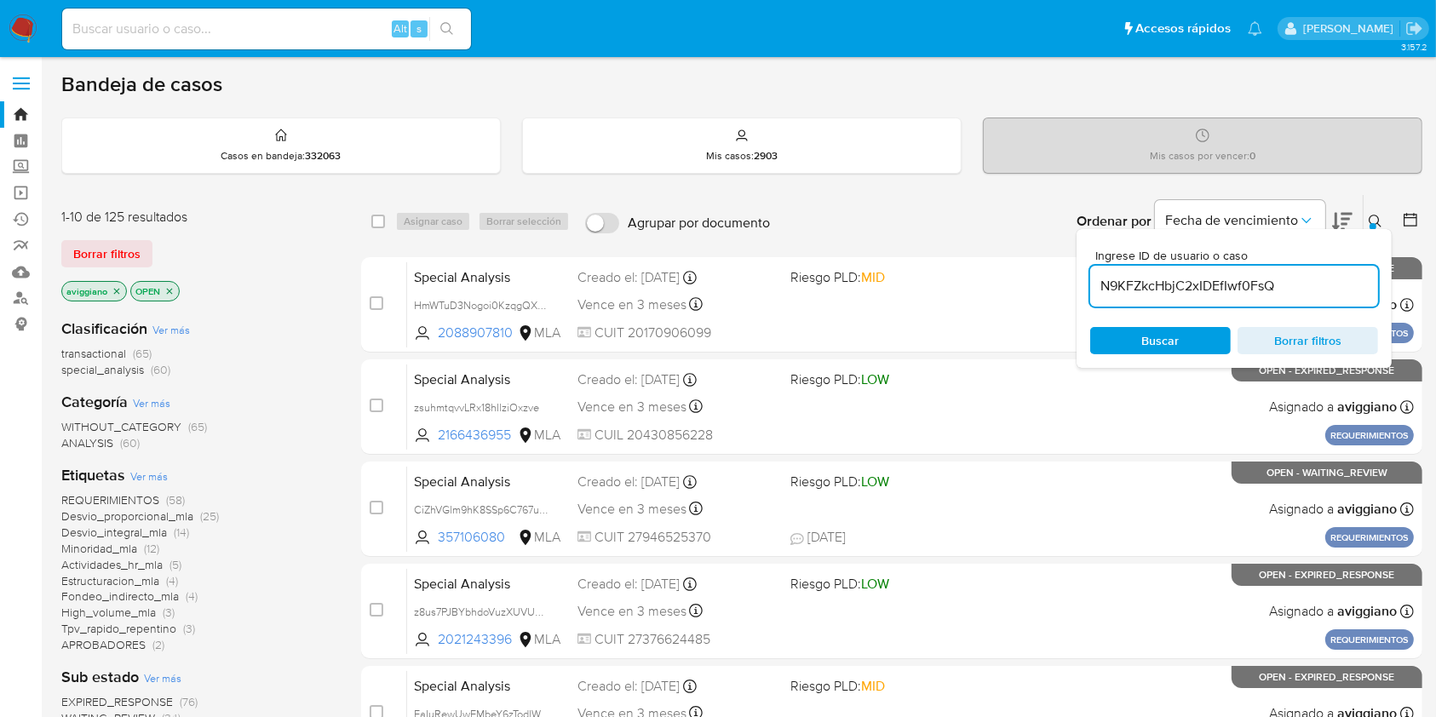
type input "N9KFZkcHbjC2xIDEfIwf0FsQ"
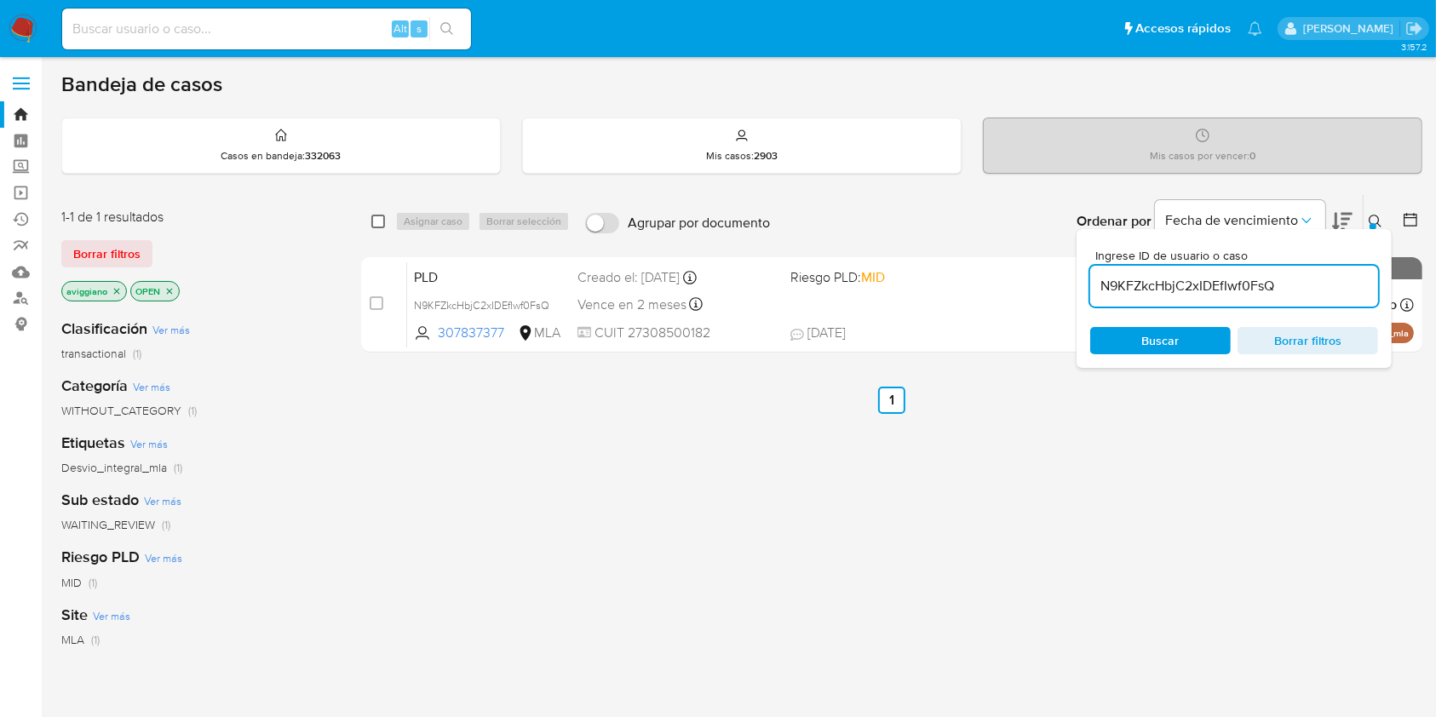
click at [374, 224] on input "checkbox" at bounding box center [378, 222] width 14 height 14
checkbox input "true"
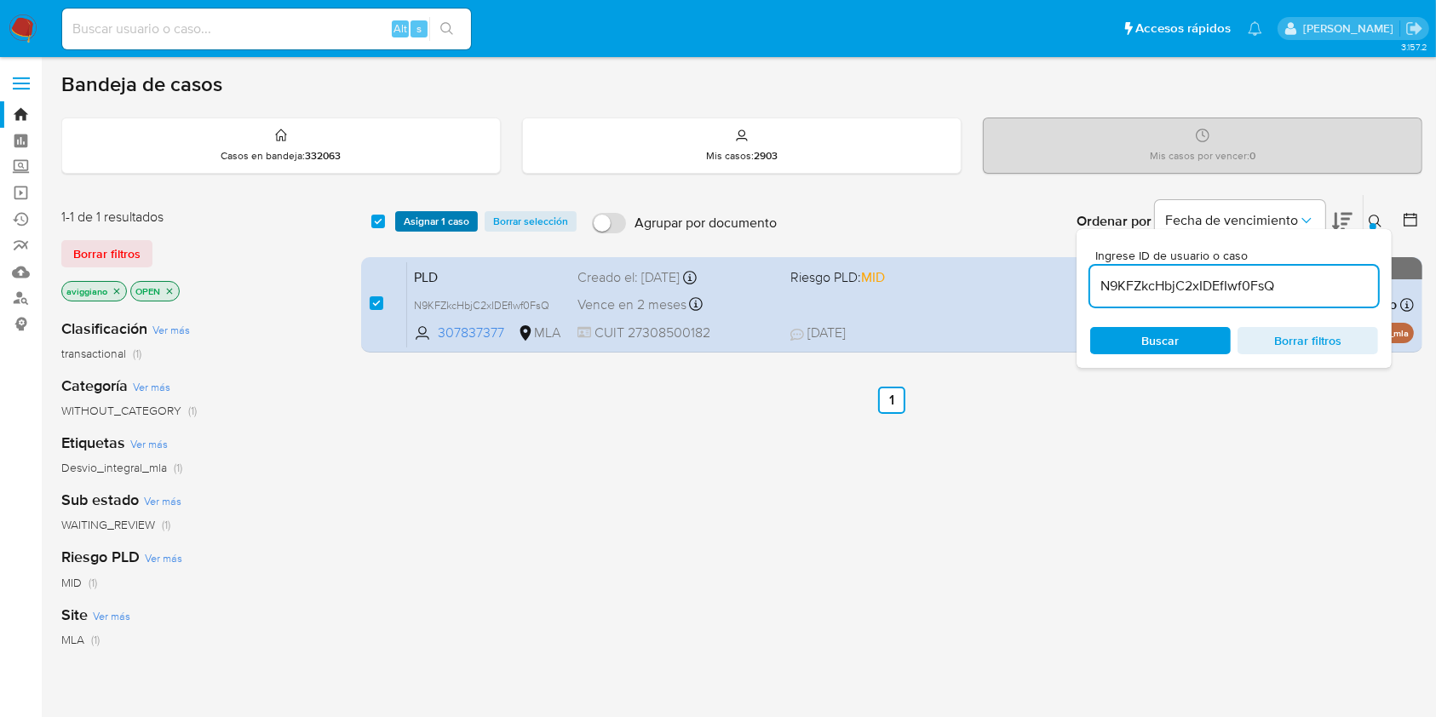
click at [410, 225] on span "Asignar 1 caso" at bounding box center [437, 221] width 66 height 17
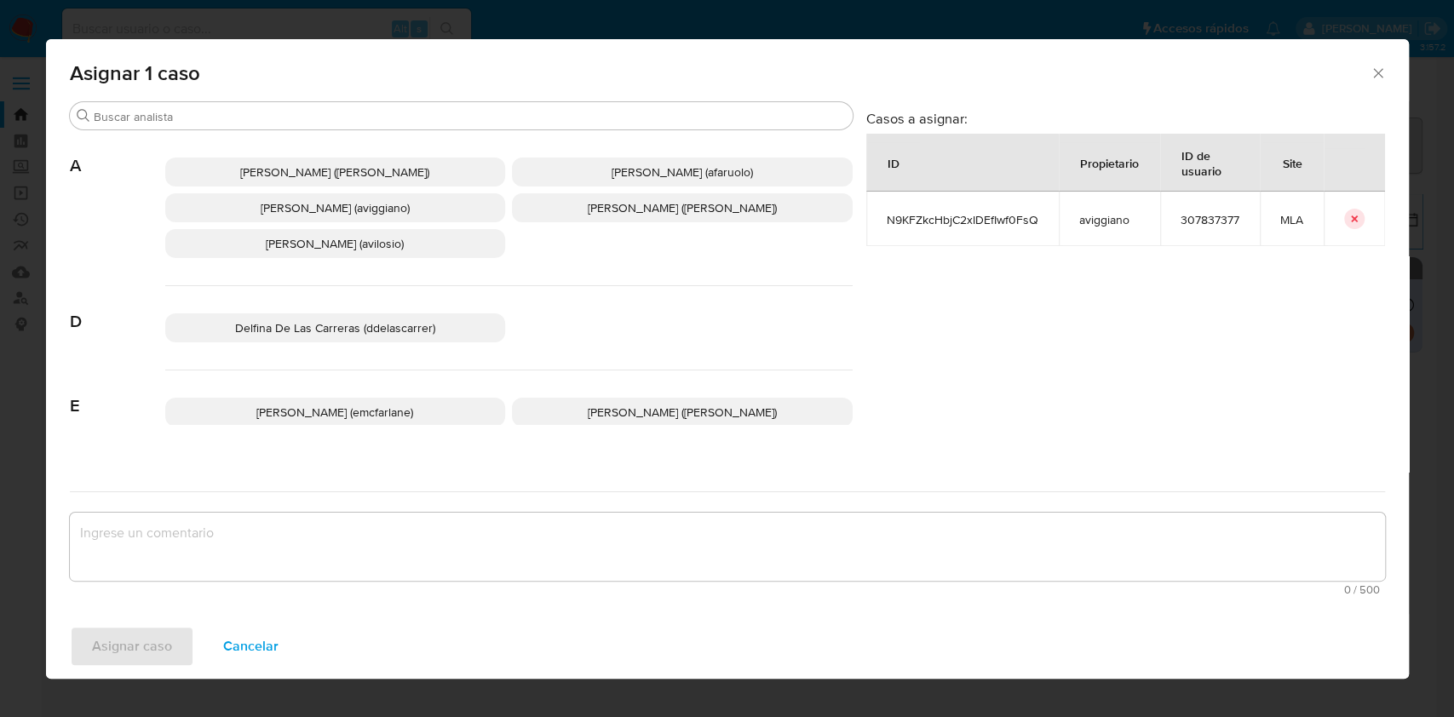
click at [294, 212] on span "[PERSON_NAME] (aviggiano)" at bounding box center [335, 207] width 149 height 17
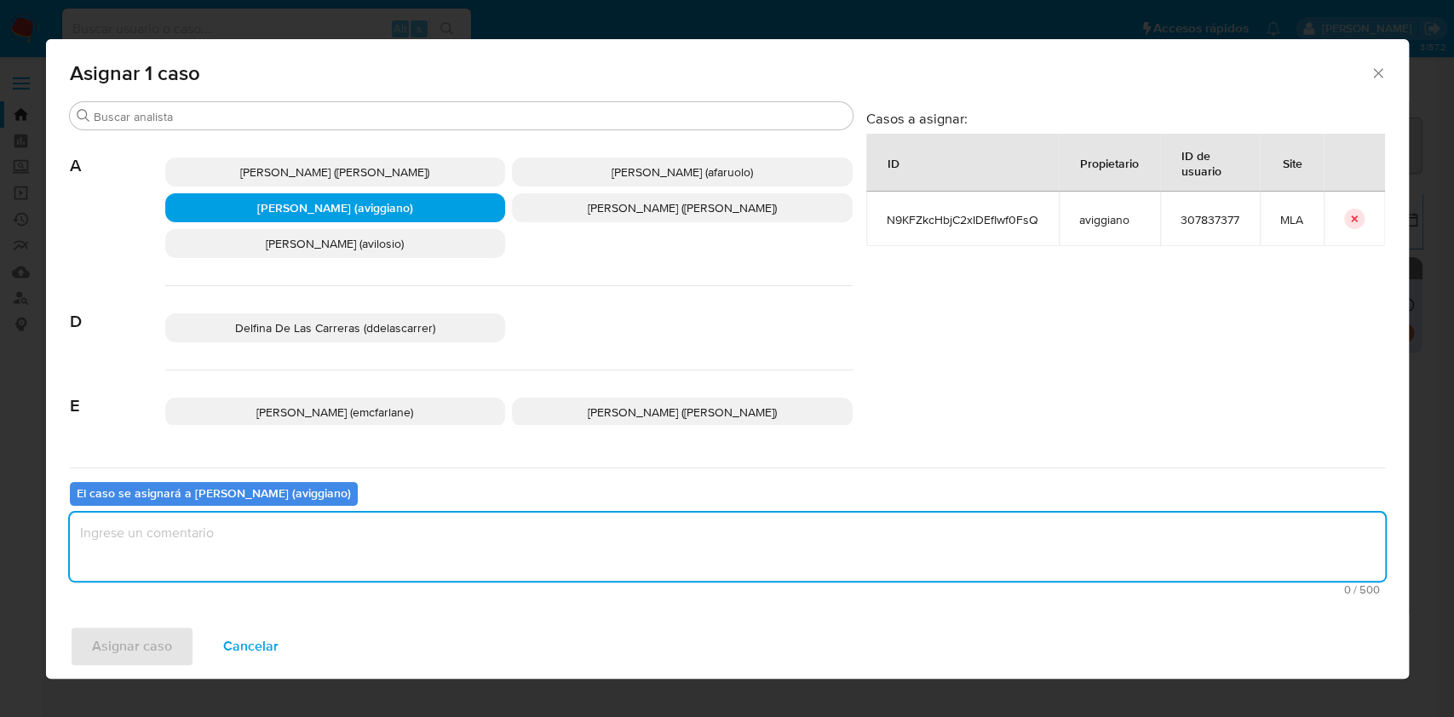
drag, startPoint x: 194, startPoint y: 527, endPoint x: 164, endPoint y: 622, distance: 99.1
click at [194, 528] on textarea "assign-modal" at bounding box center [727, 547] width 1315 height 68
click at [146, 640] on span "Asignar caso" at bounding box center [132, 646] width 80 height 37
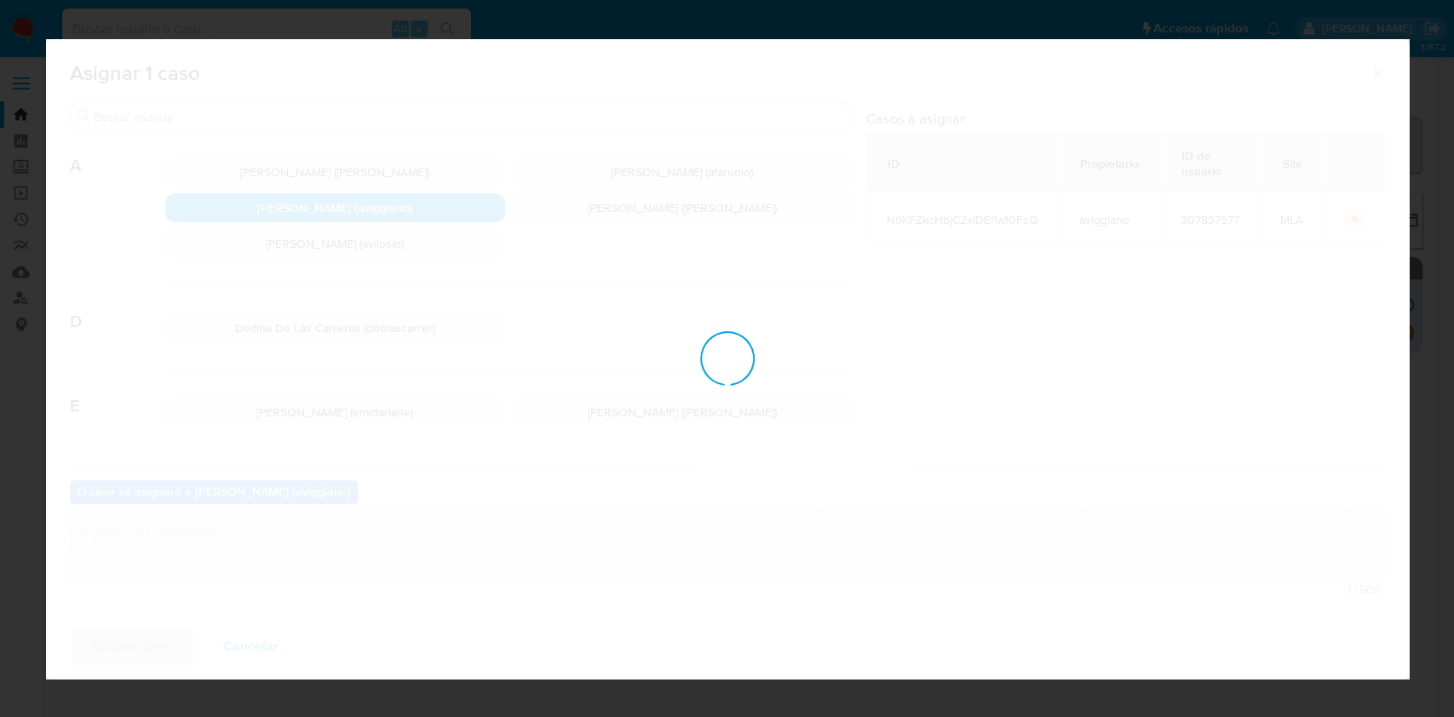
checkbox input "false"
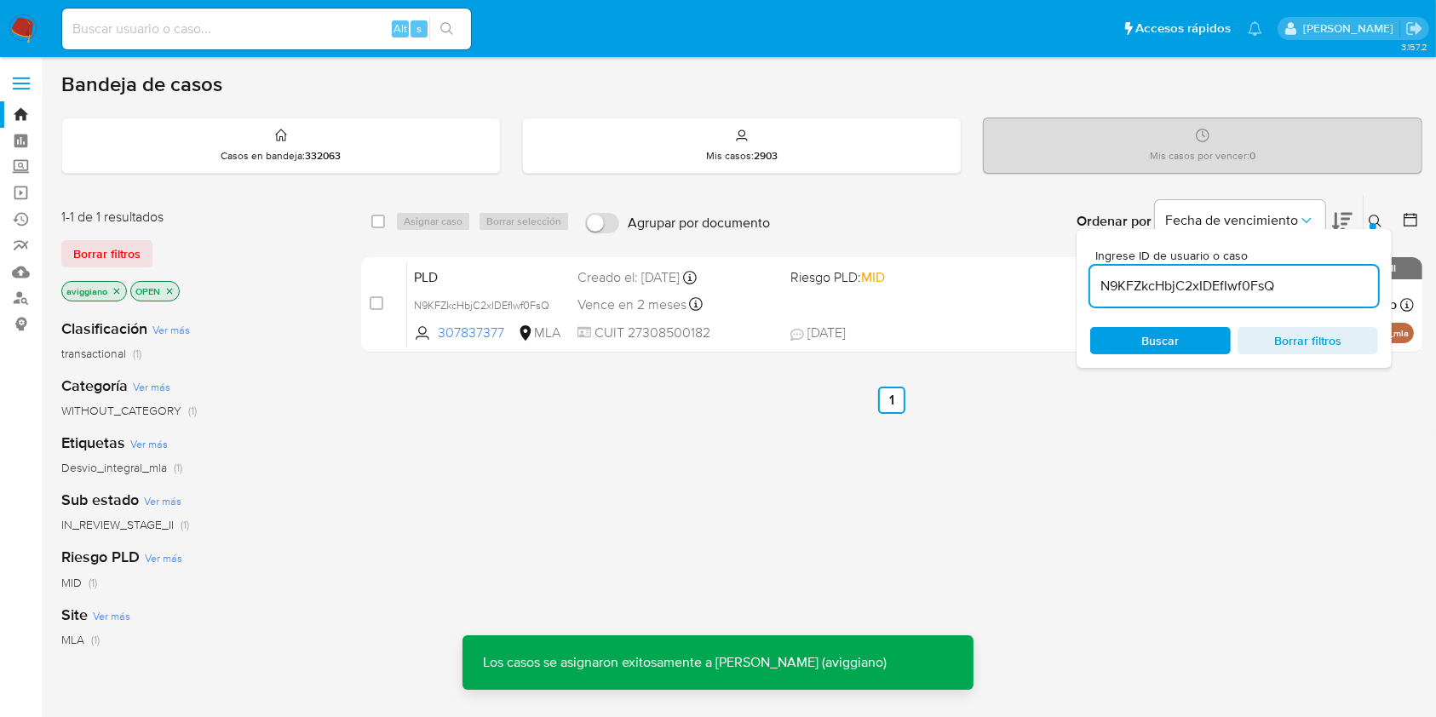
click at [947, 274] on span "Riesgo PLD: MID" at bounding box center [889, 276] width 198 height 22
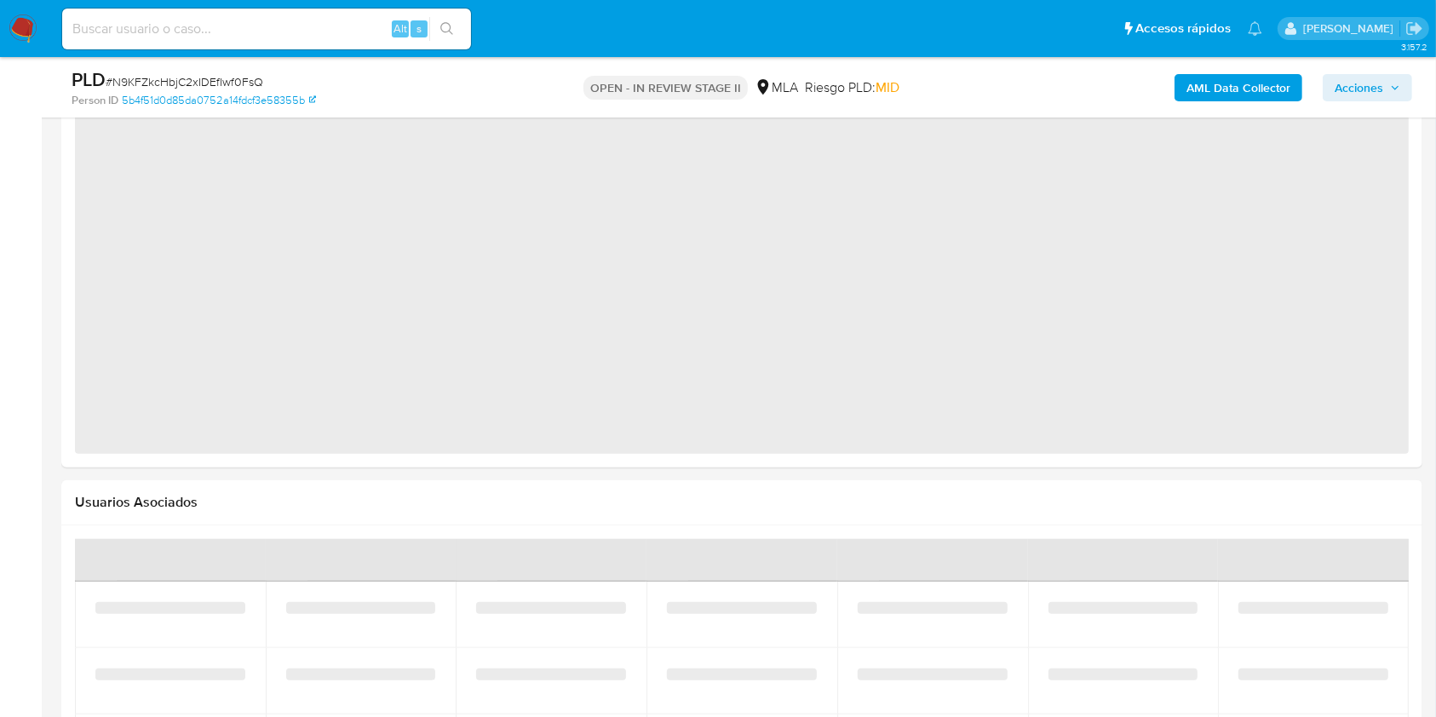
select select "10"
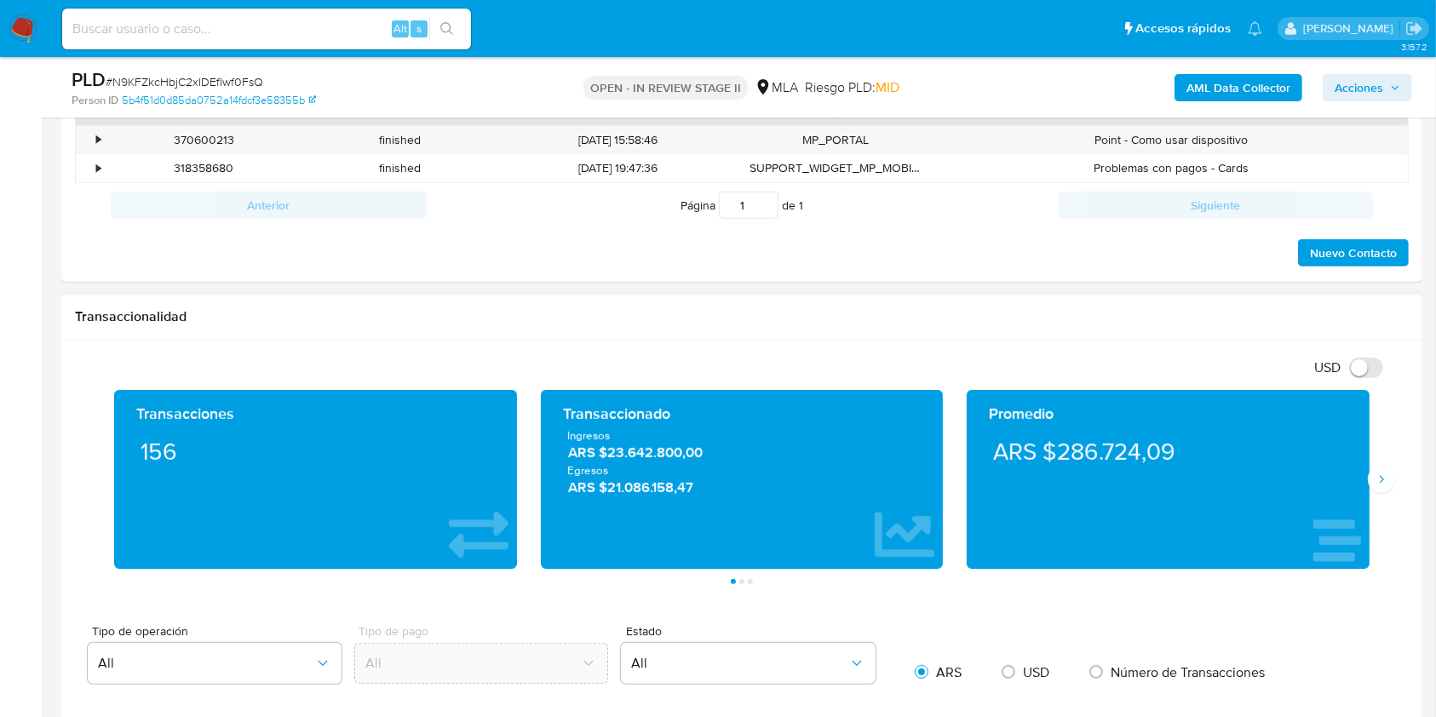
scroll to position [707, 0]
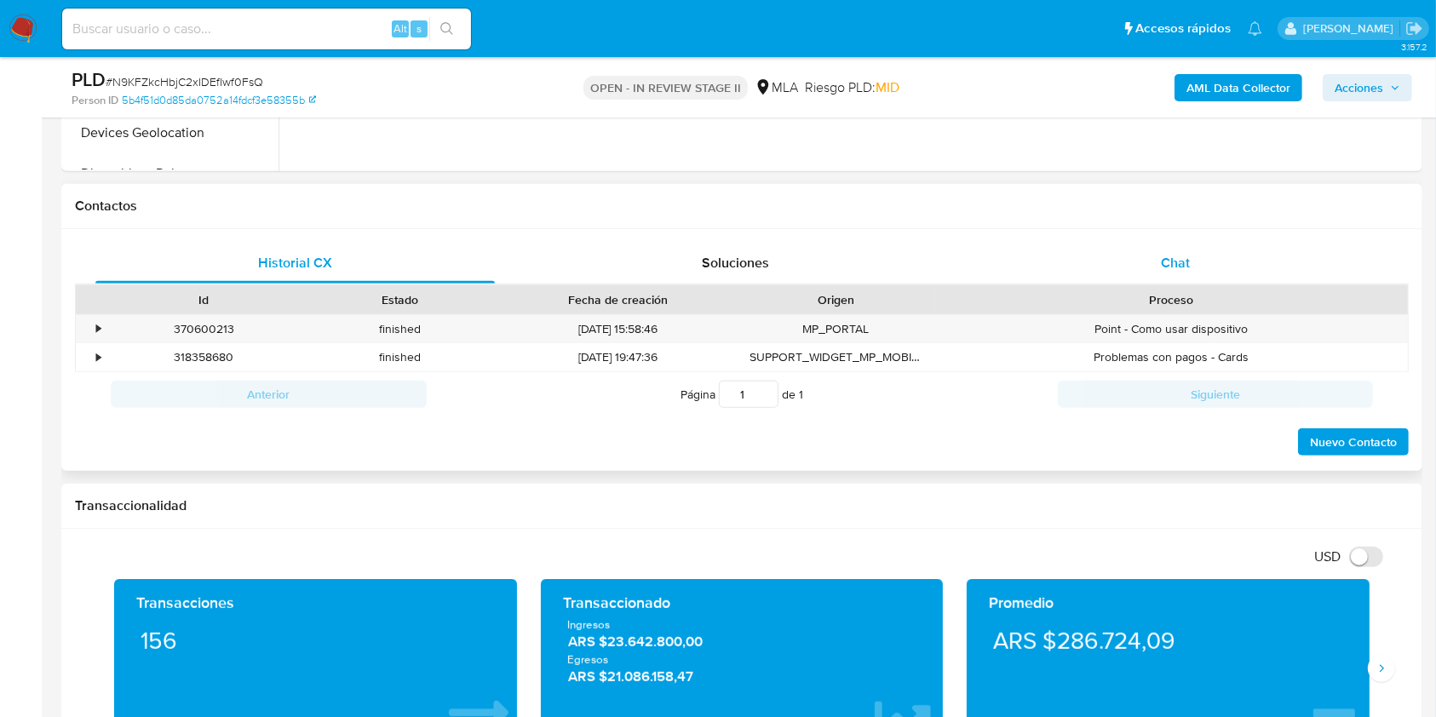
click at [1151, 266] on div "Chat" at bounding box center [1175, 263] width 399 height 41
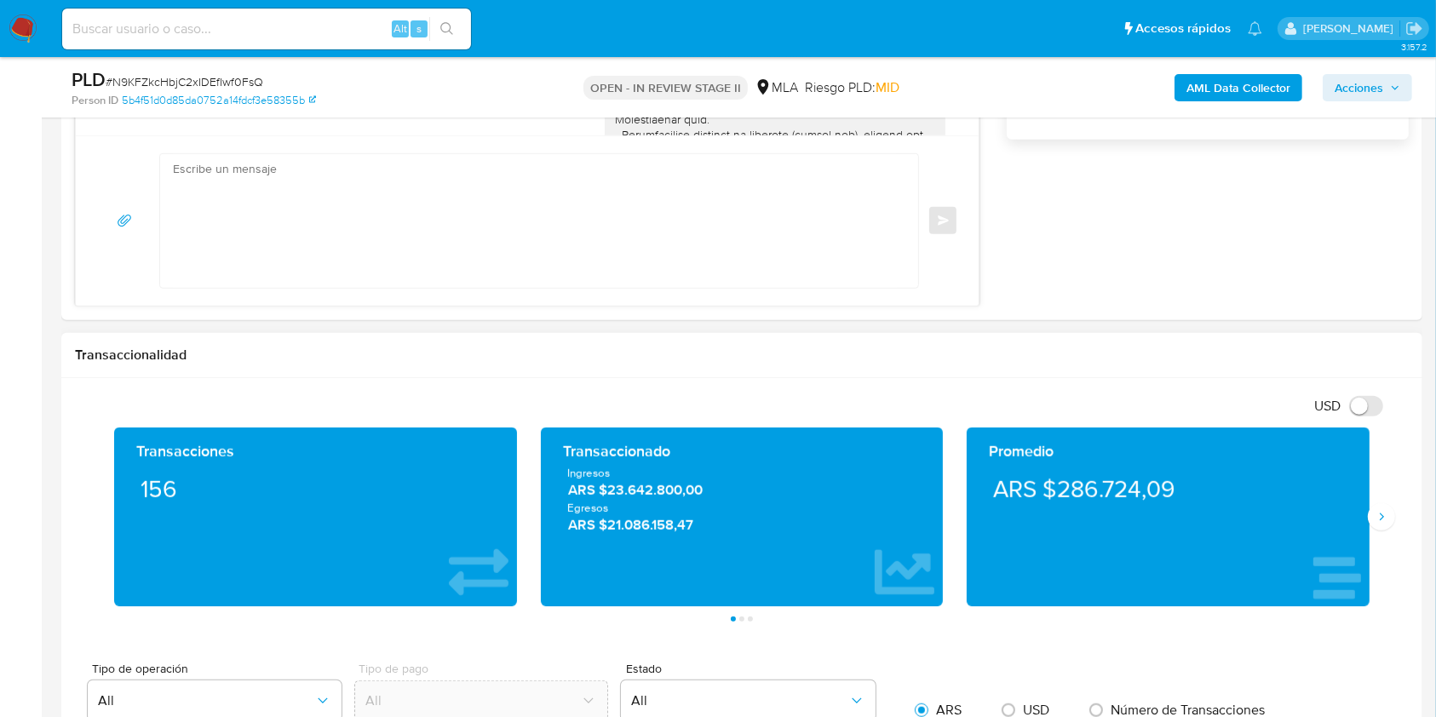
scroll to position [655, 0]
click at [405, 255] on textarea at bounding box center [535, 221] width 724 height 134
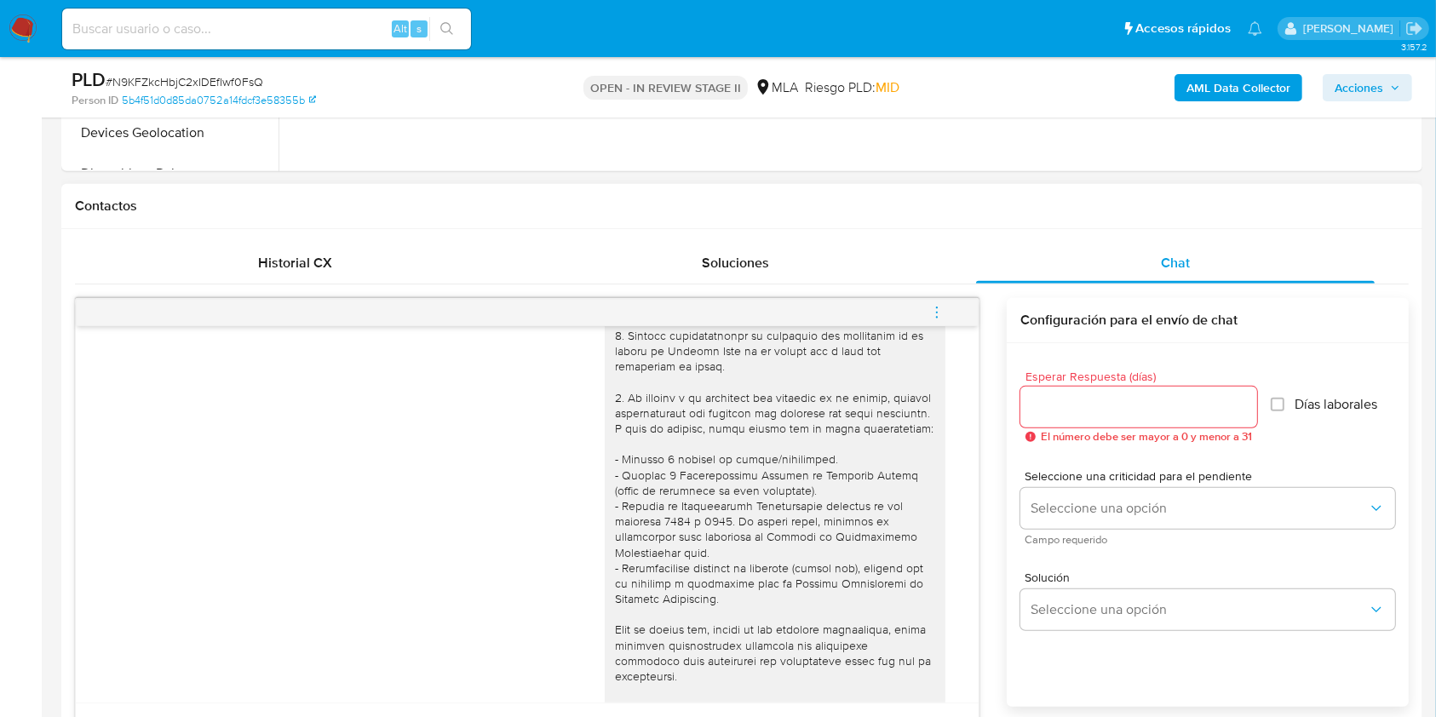
scroll to position [88, 0]
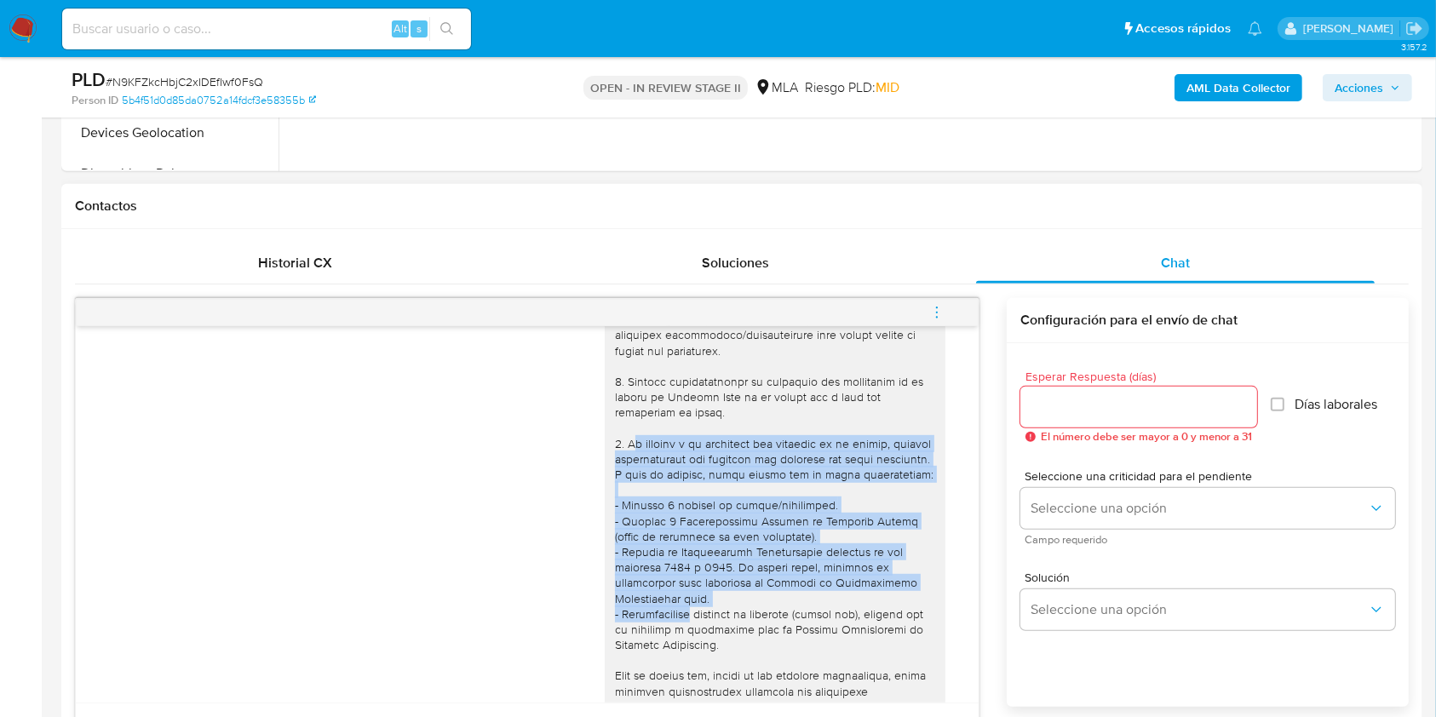
drag, startPoint x: 616, startPoint y: 440, endPoint x: 667, endPoint y: 619, distance: 186.0
click at [668, 621] on div at bounding box center [775, 707] width 320 height 883
click at [652, 510] on div at bounding box center [775, 707] width 320 height 883
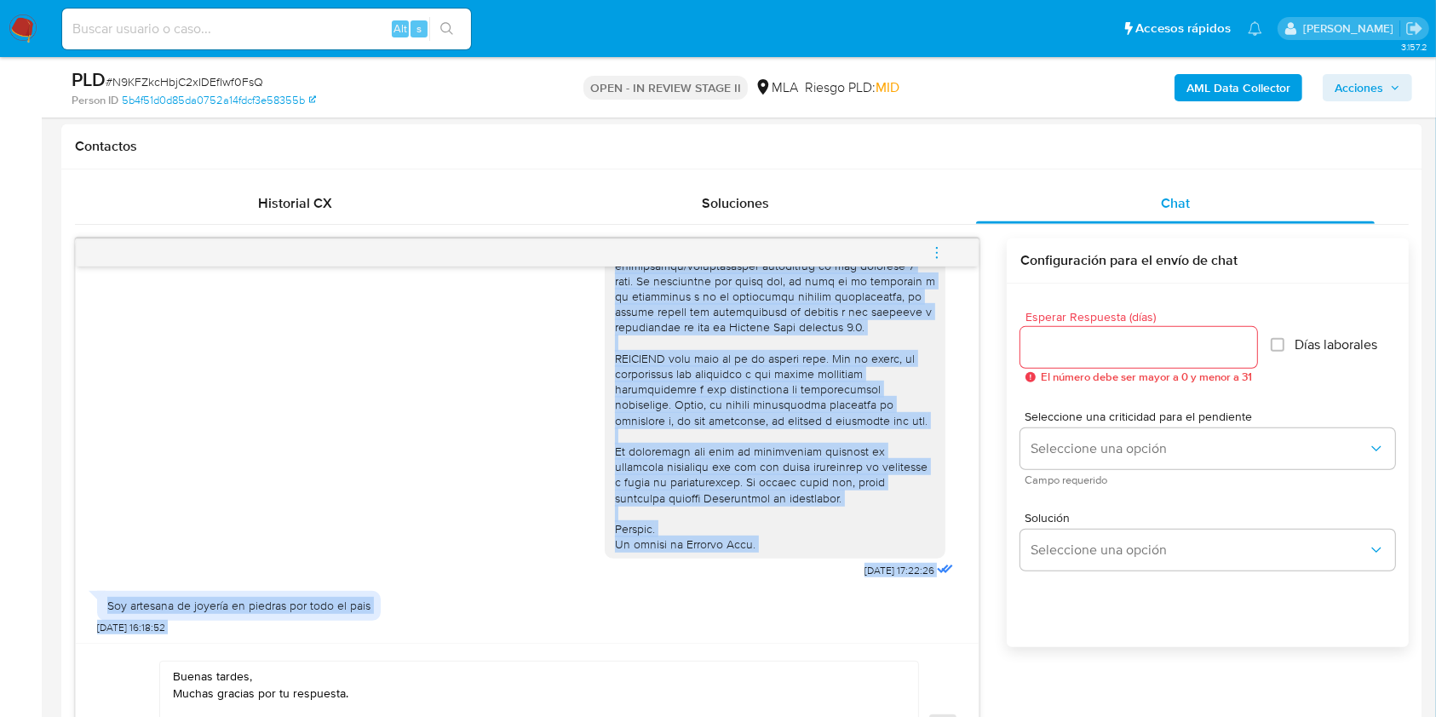
scroll to position [980, 0]
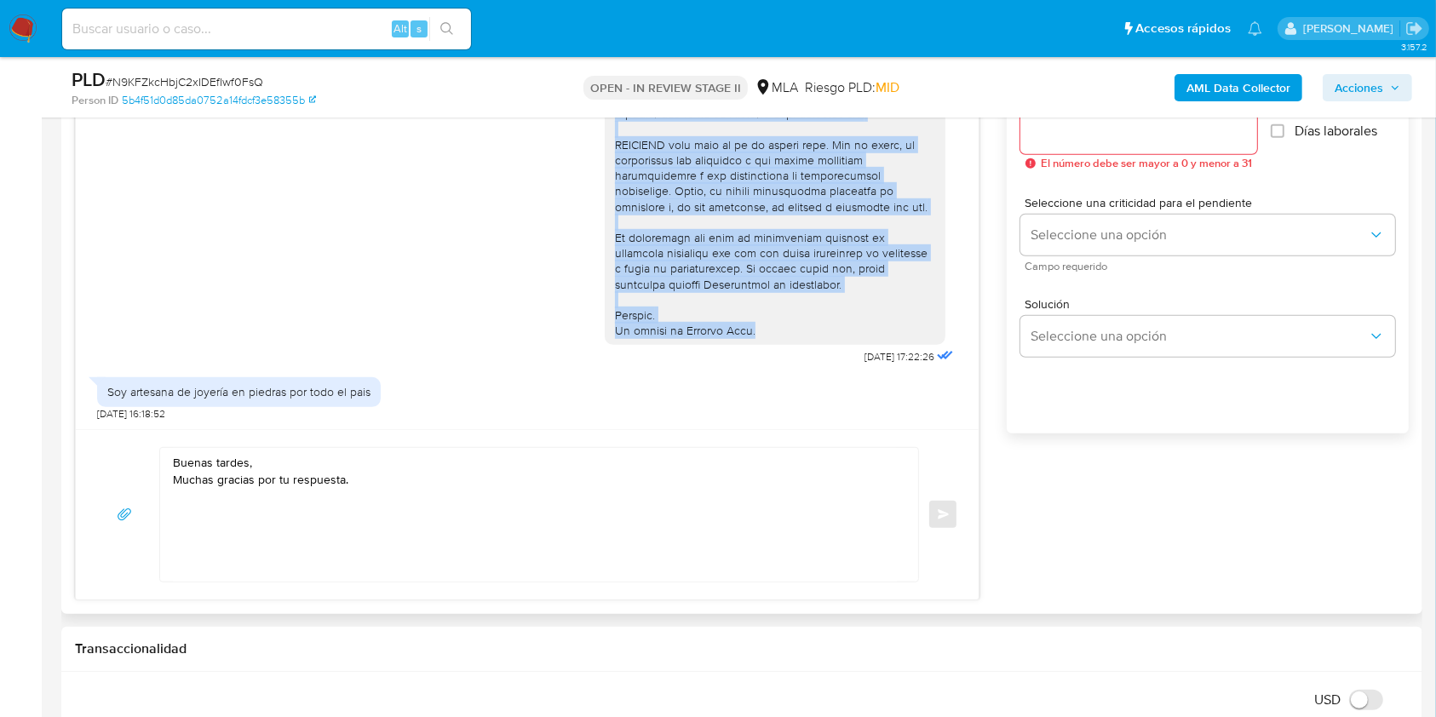
drag, startPoint x: 612, startPoint y: 443, endPoint x: 746, endPoint y: 329, distance: 175.8
copy div "De acuerdo a la actividad que realices en tu cuenta, adjunta documentación que …"
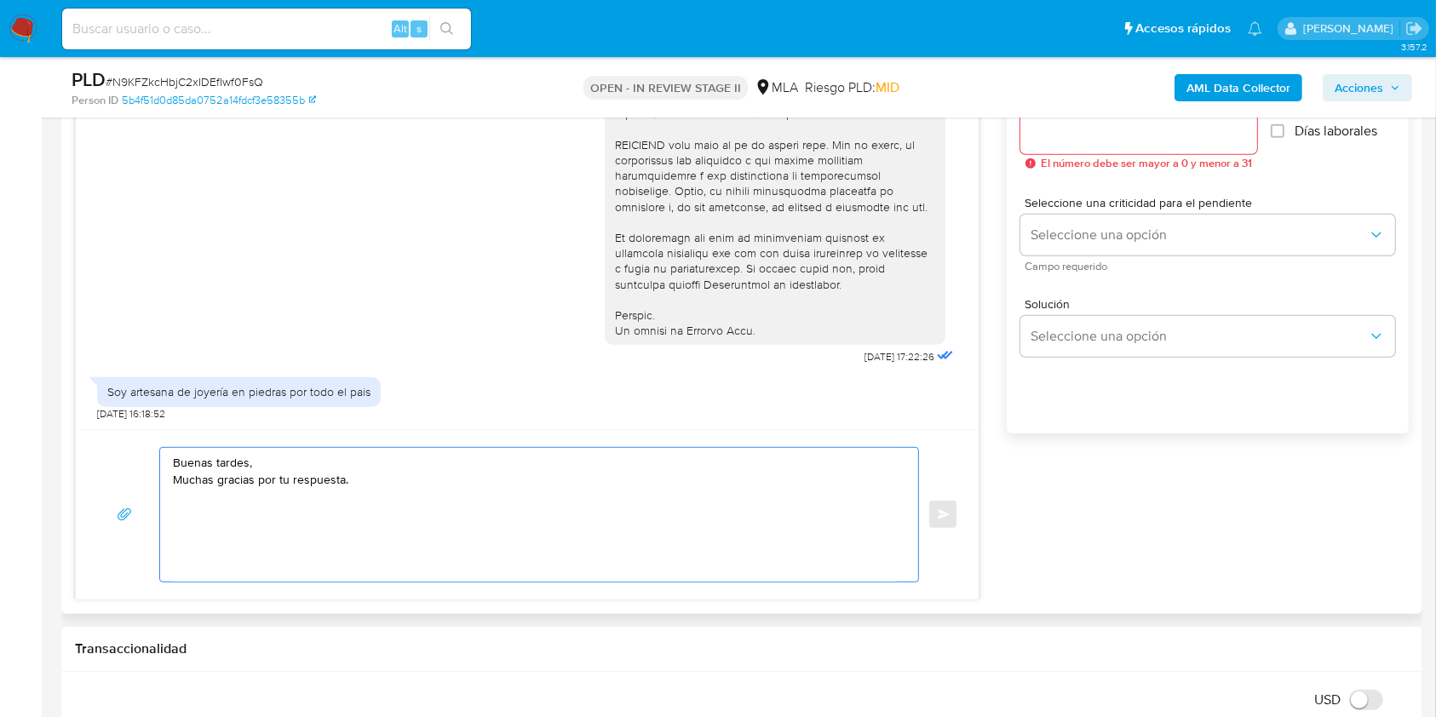
click at [305, 540] on textarea "Buenas tardes, Muchas gracias por tu respuesta." at bounding box center [535, 515] width 724 height 134
paste textarea "De acuerdo a la actividad que realices en tu cuenta, adjunta documentación que …"
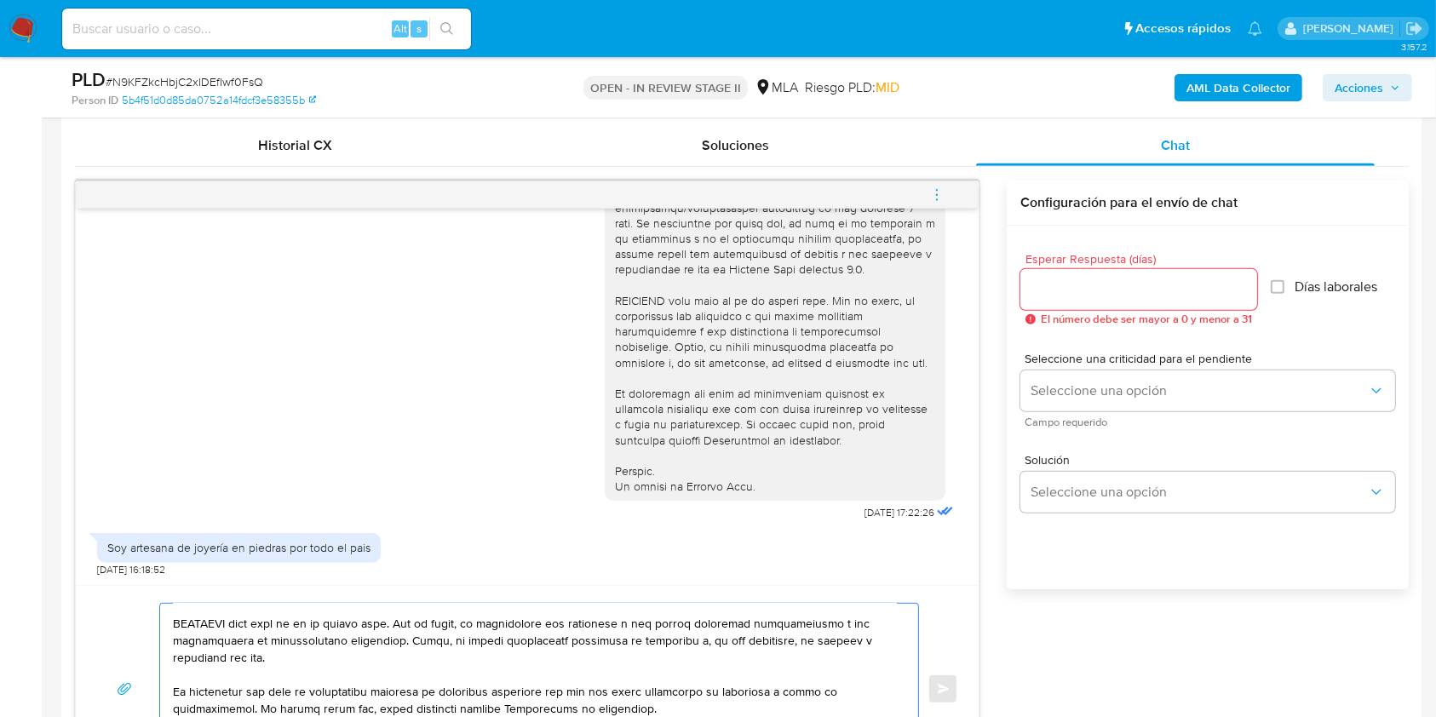
scroll to position [753, 0]
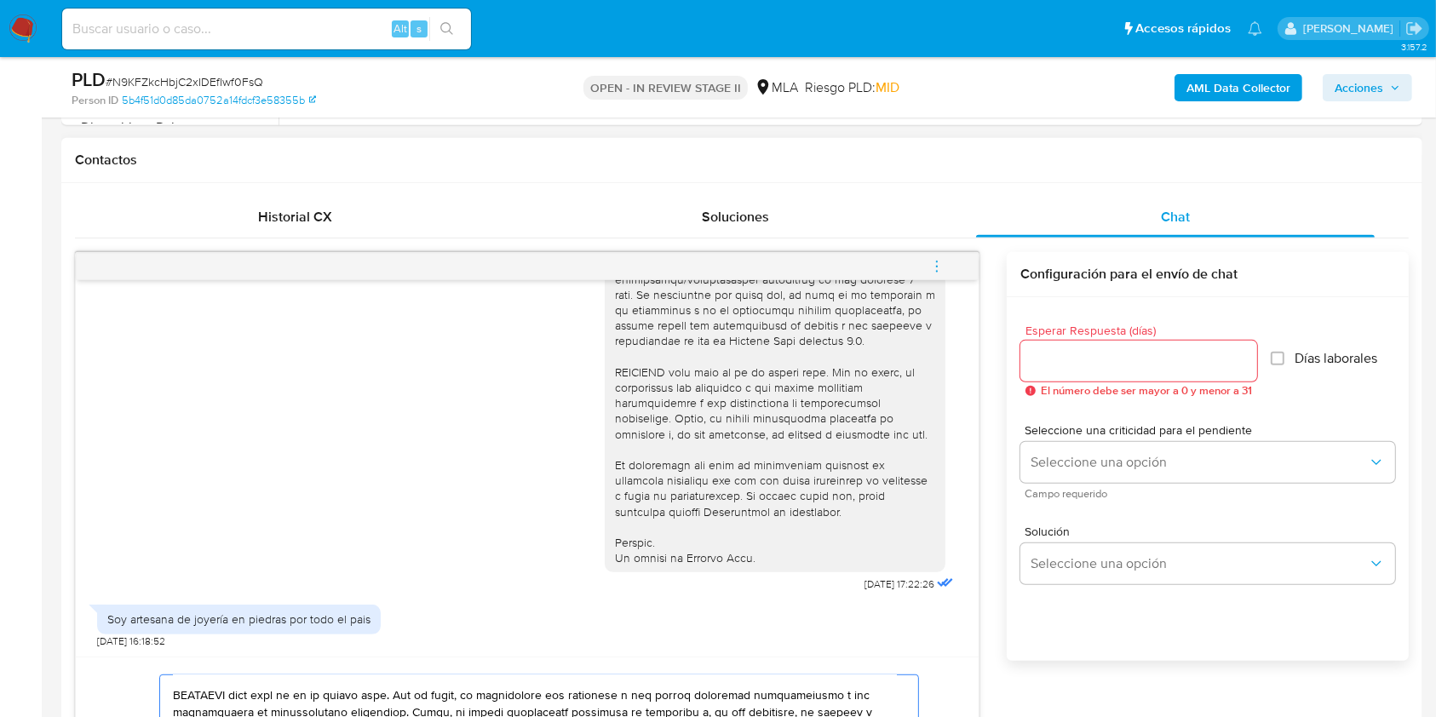
type textarea "Buenas tardes, Muchas gracias por tu respuesta. De acuerdo a la actividad que r…"
click at [1105, 365] on input "Esperar Respuesta (días)" at bounding box center [1138, 361] width 237 height 22
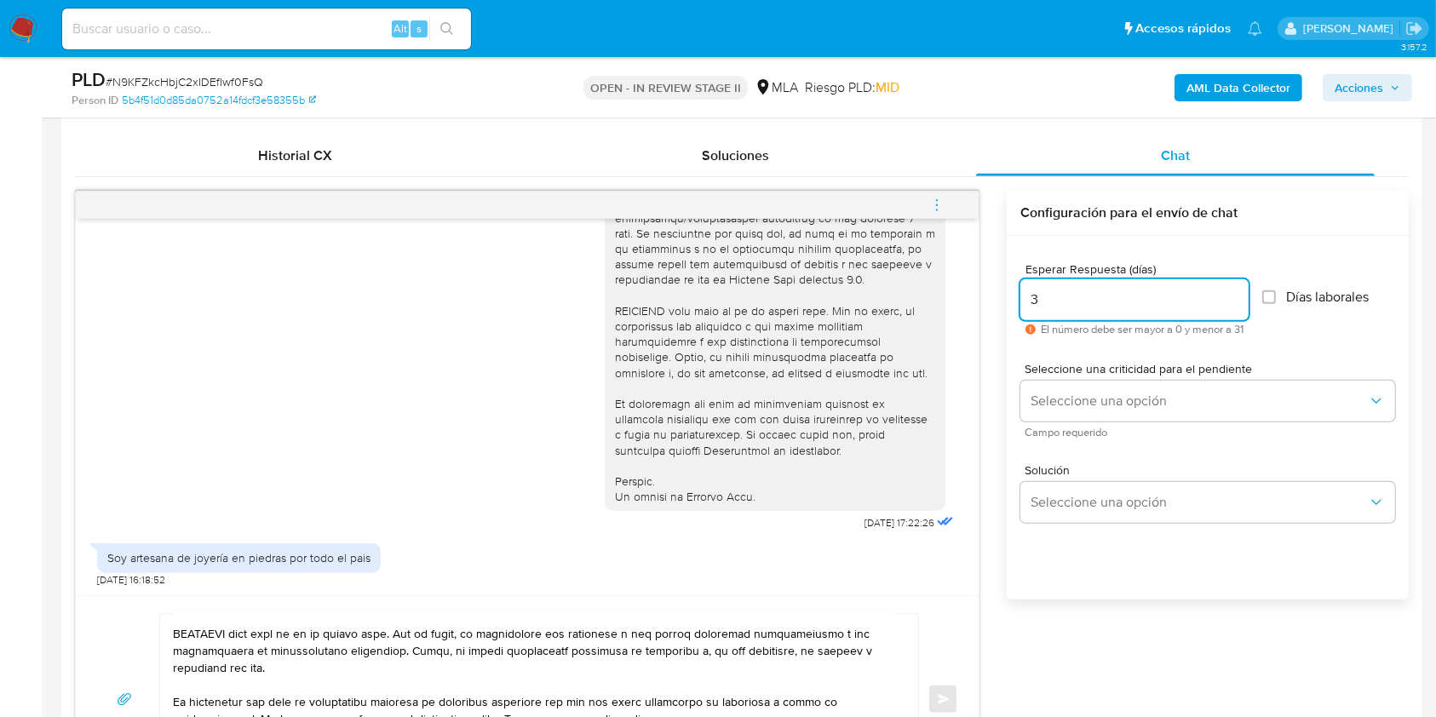
scroll to position [866, 0]
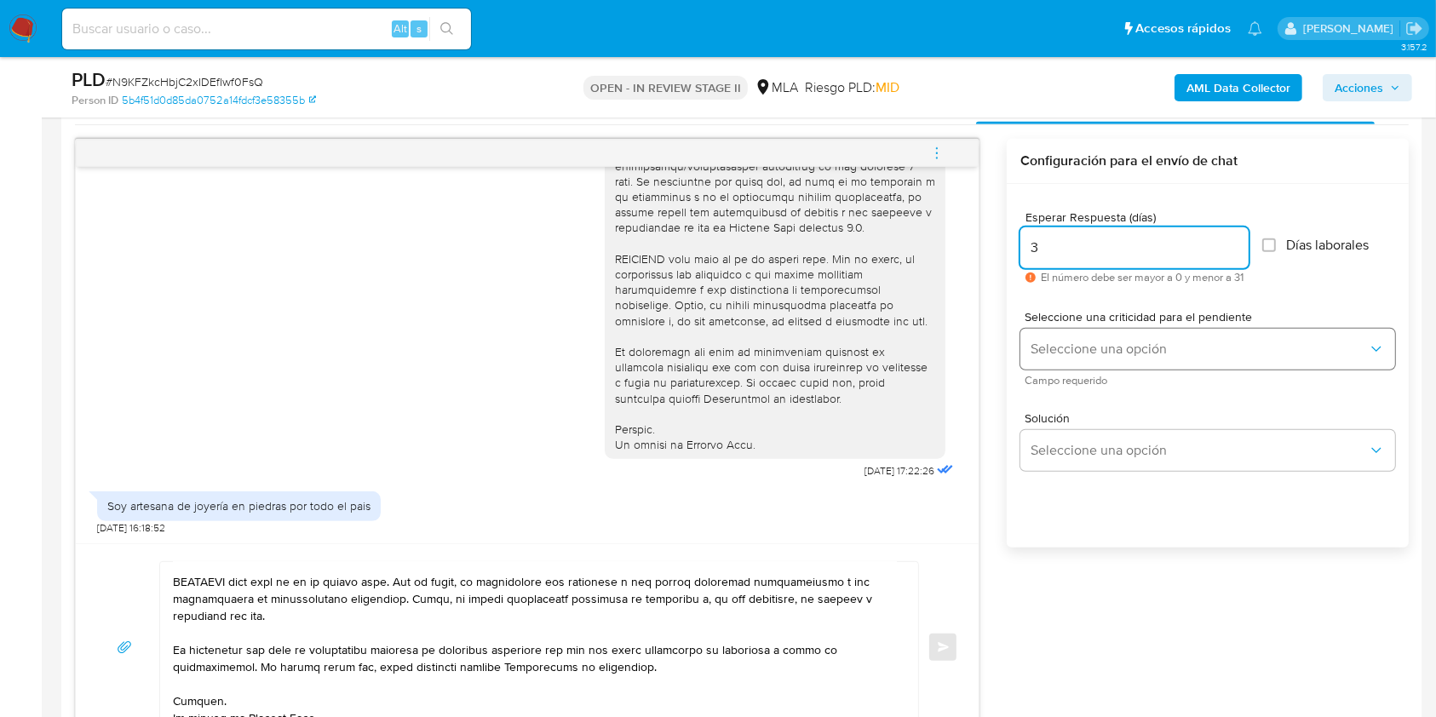
type input "3"
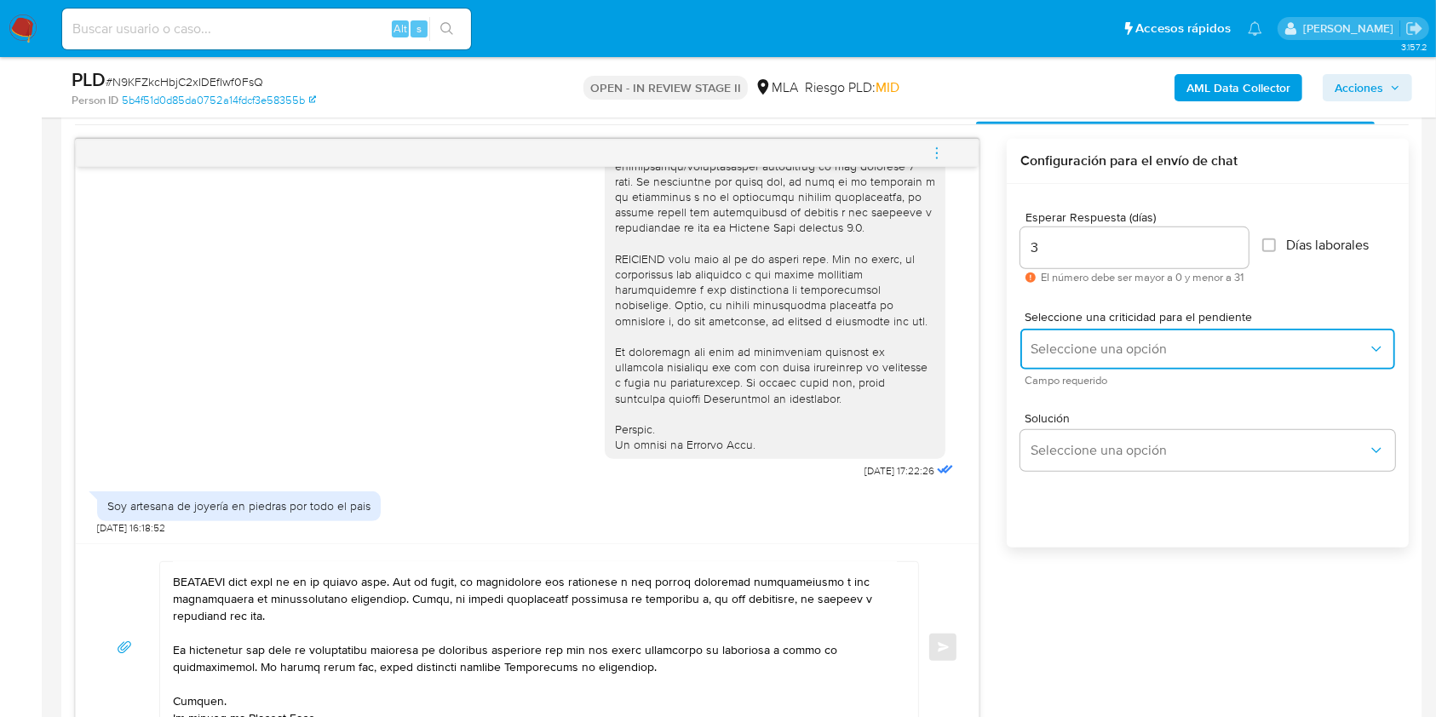
click at [1087, 348] on span "Seleccione una opción" at bounding box center [1198, 349] width 337 height 17
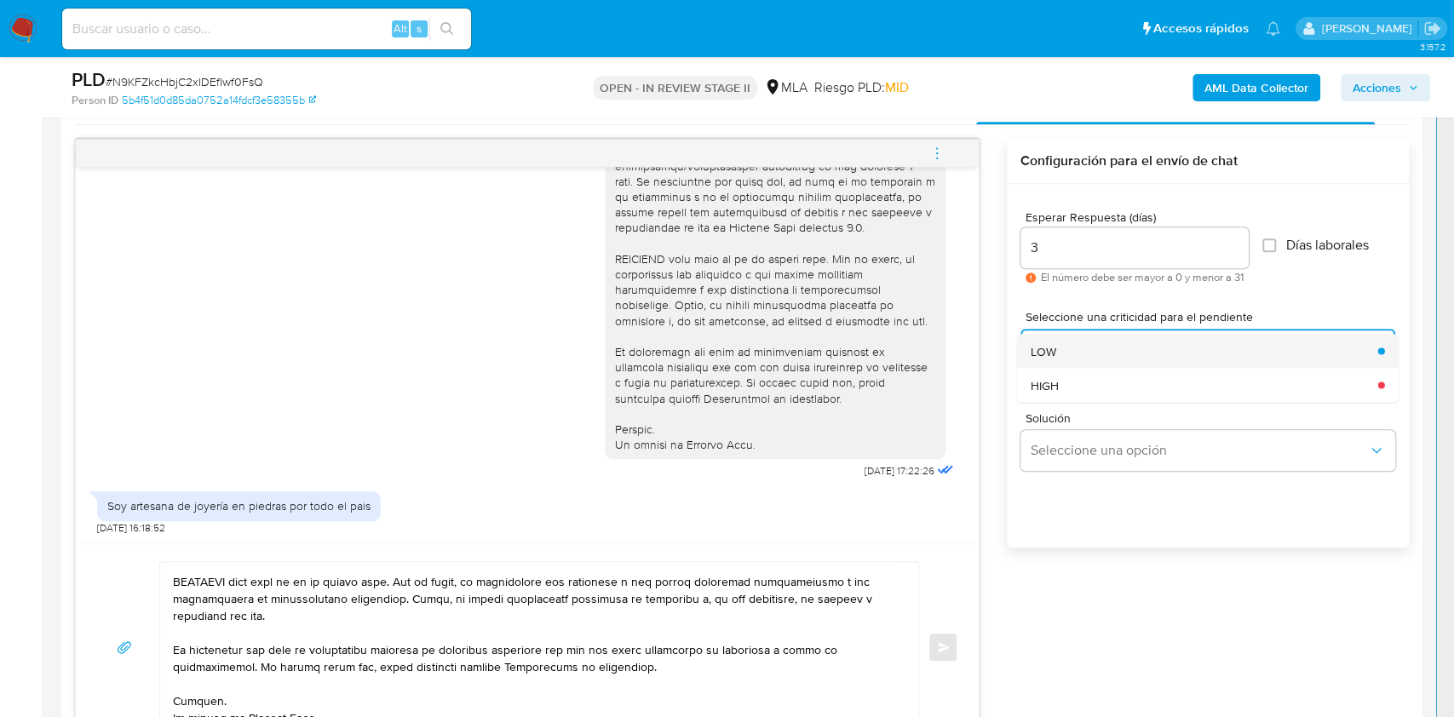
click at [1068, 360] on div "LOW" at bounding box center [1198, 351] width 337 height 34
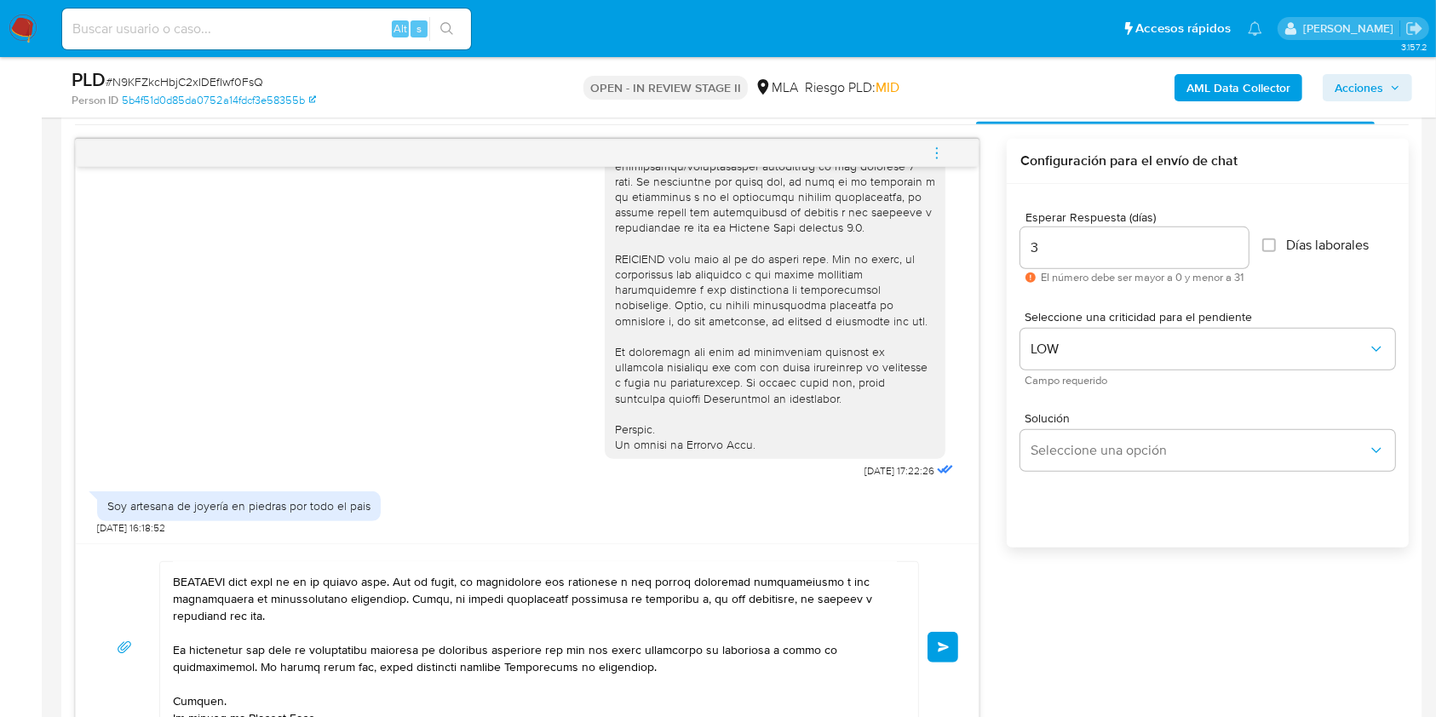
click at [936, 638] on button "Enviar" at bounding box center [942, 647] width 31 height 31
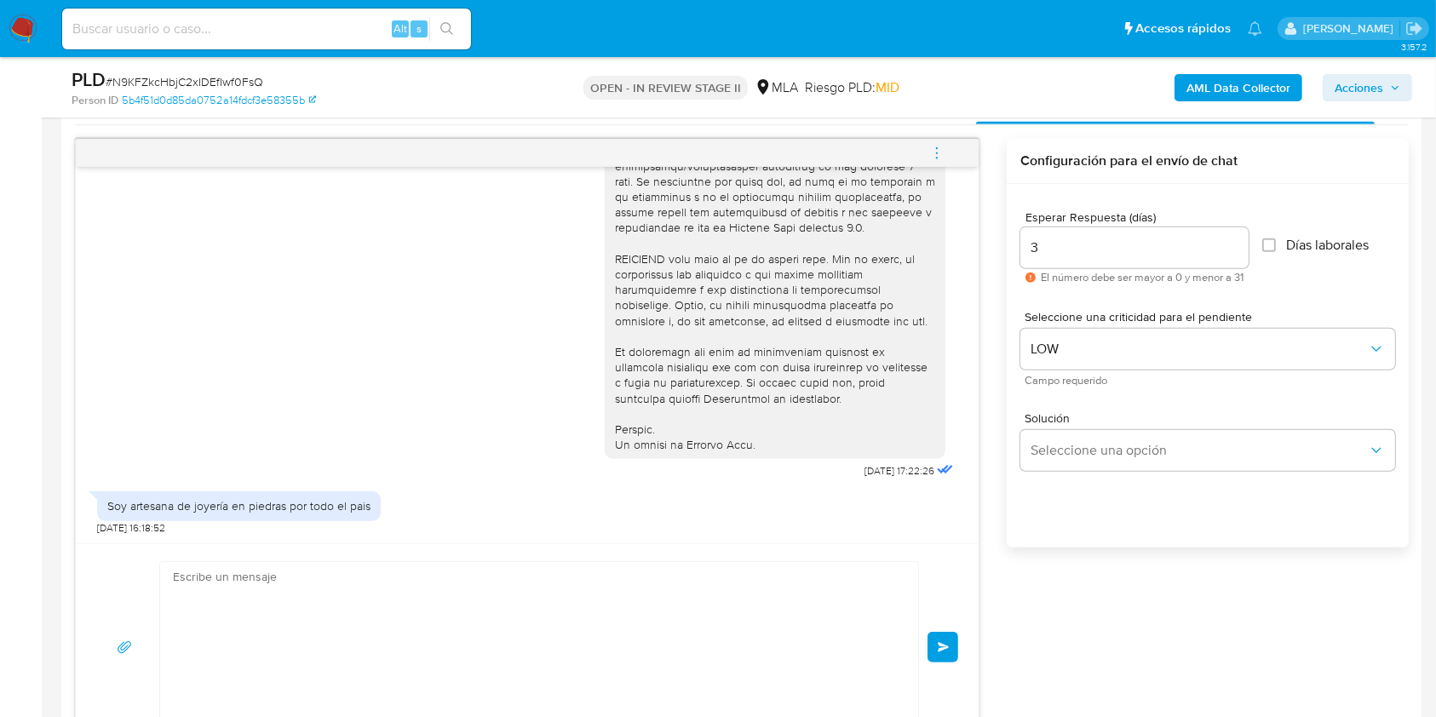
scroll to position [1495, 0]
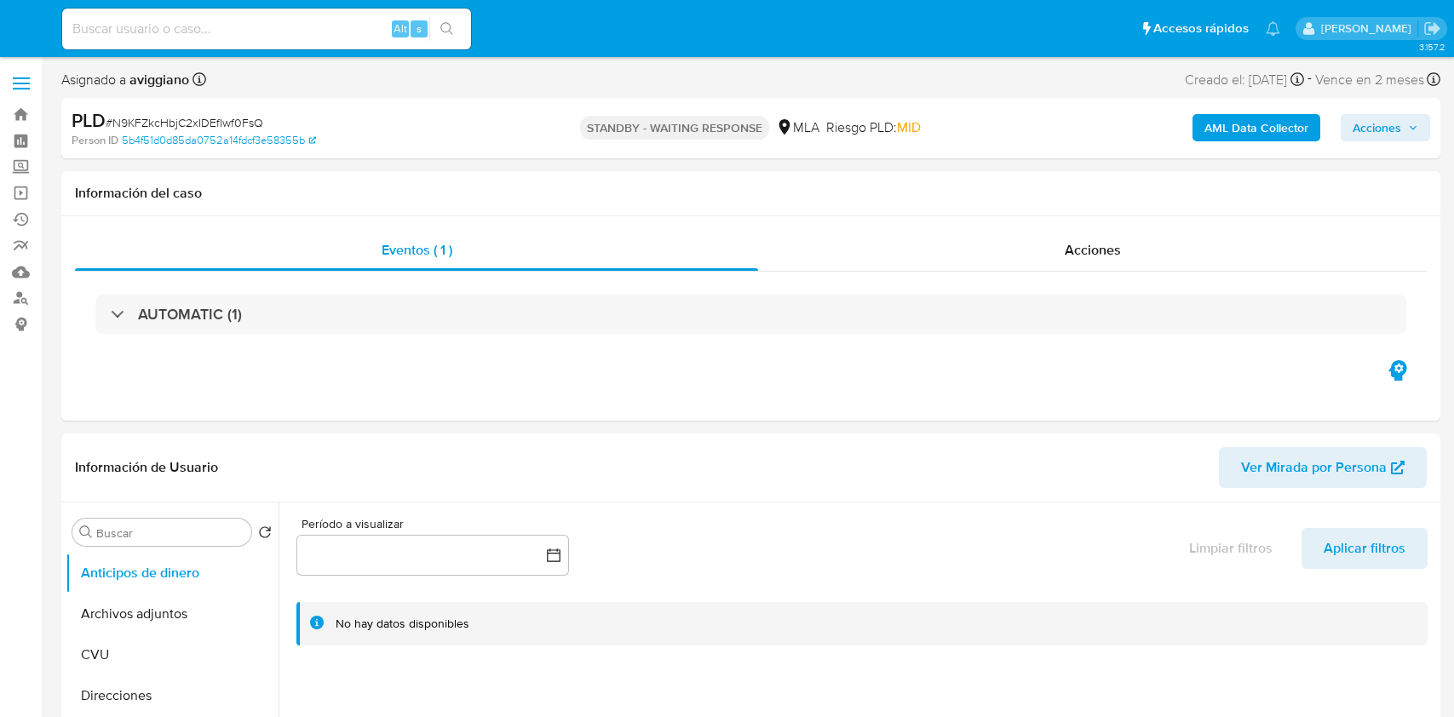
select select "10"
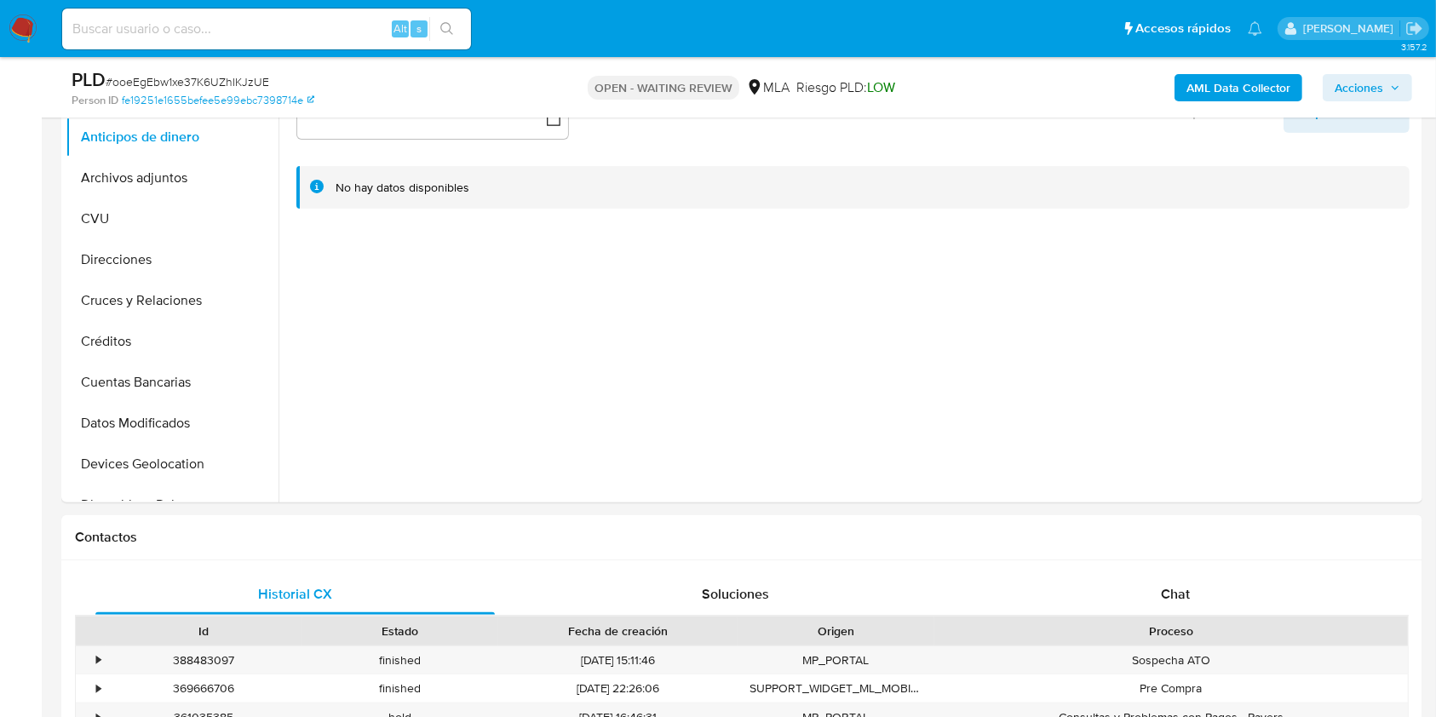
scroll to position [341, 0]
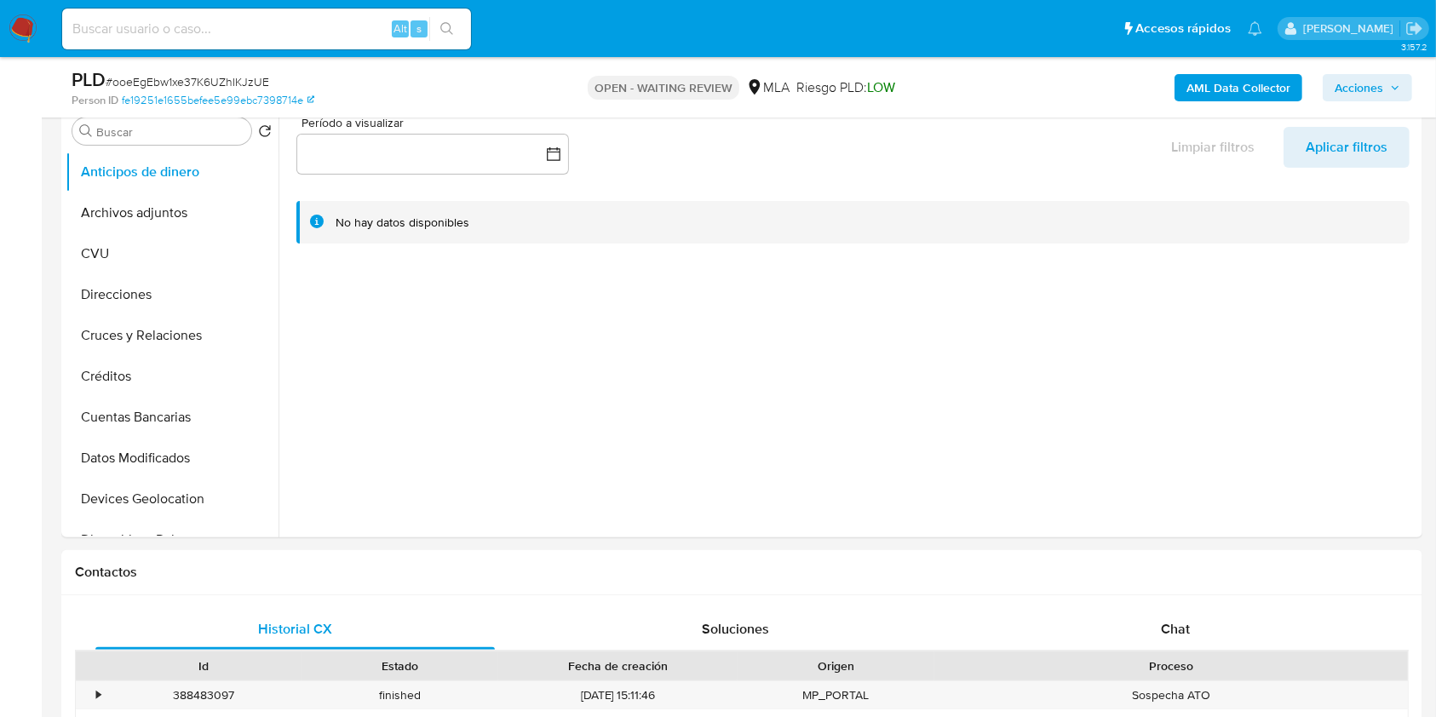
select select "10"
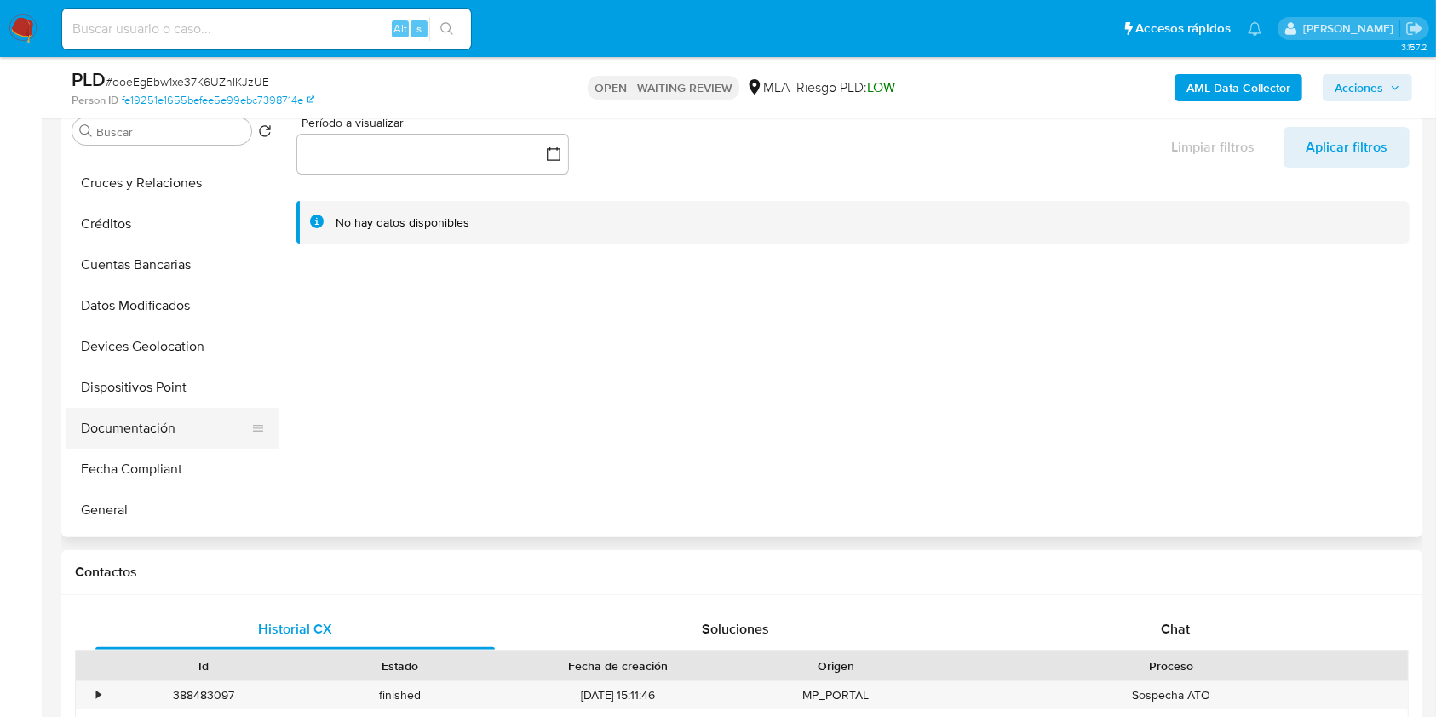
scroll to position [227, 0]
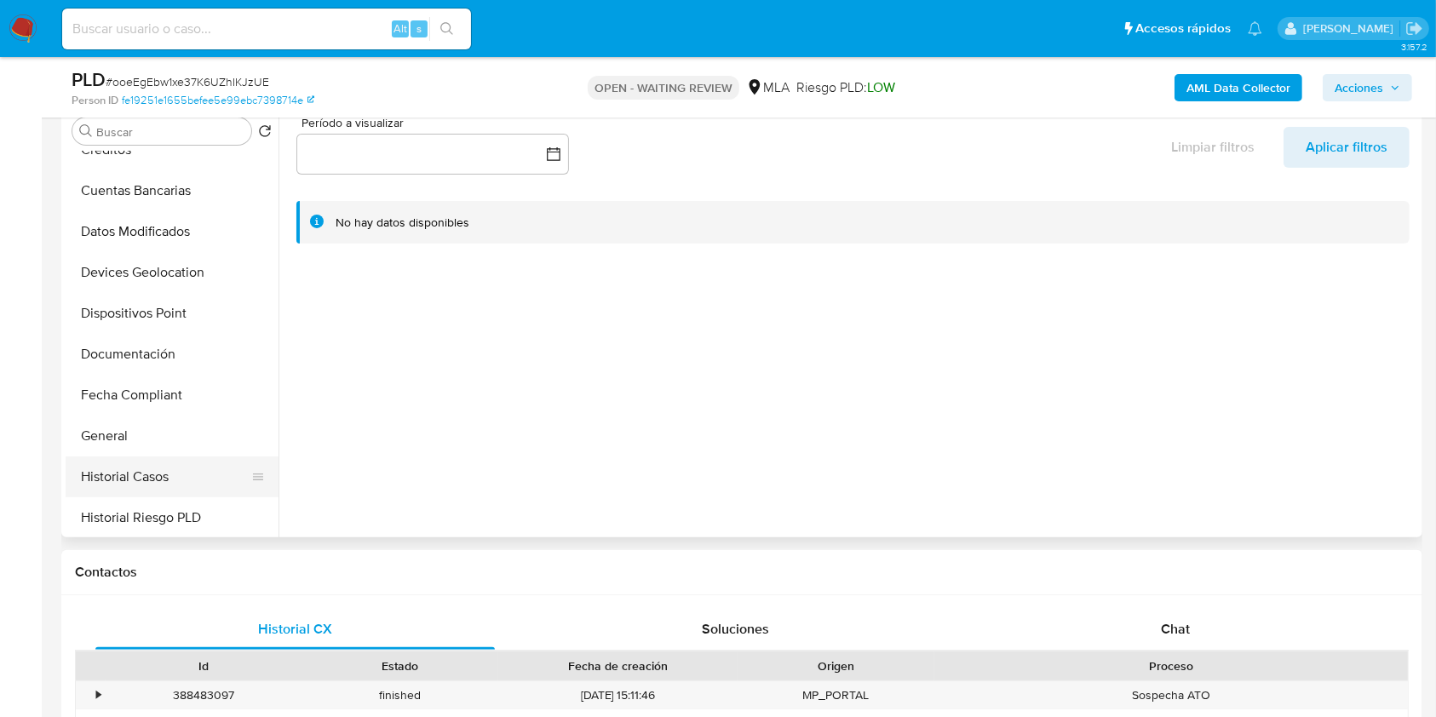
click at [124, 473] on button "Historial Casos" at bounding box center [165, 476] width 199 height 41
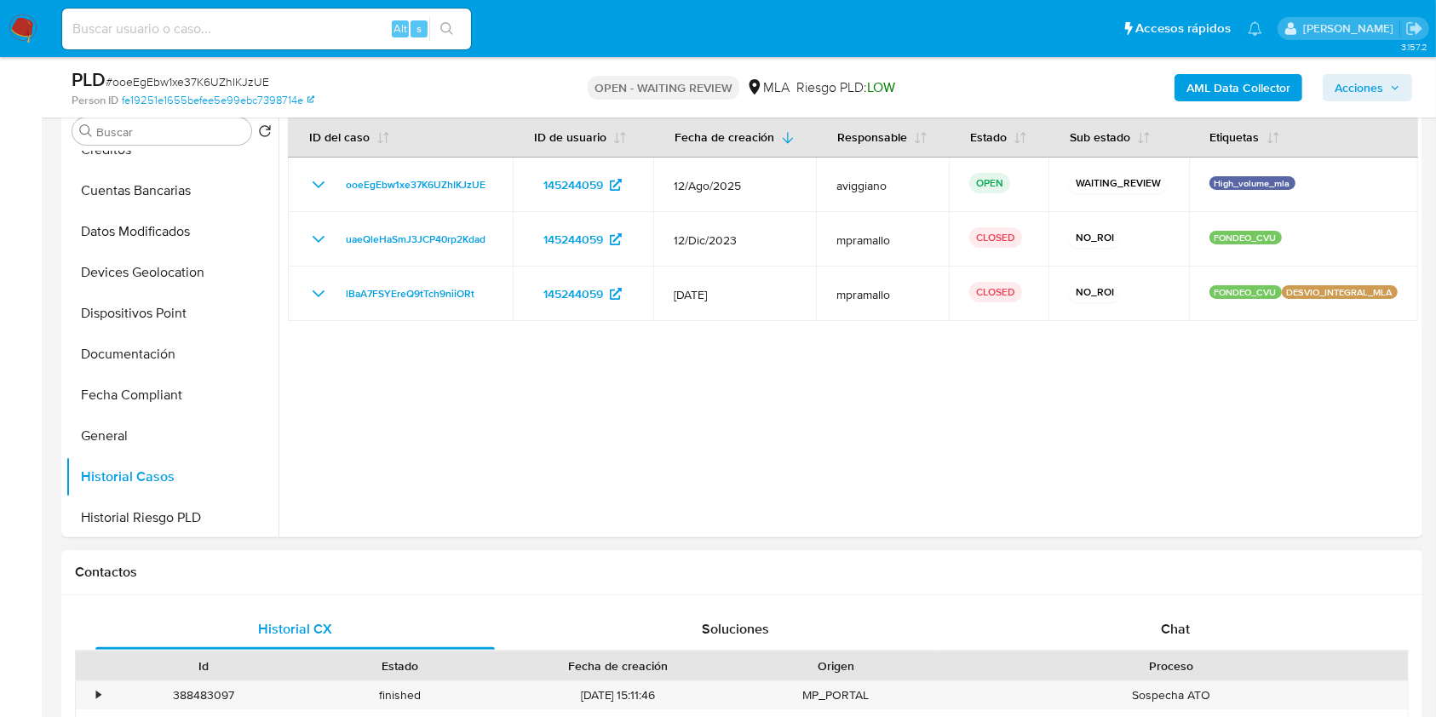
click at [1166, 606] on div "Historial CX Soluciones Chat Id Estado Fecha de creación Origen Proceso • 38848…" at bounding box center [741, 725] width 1361 height 260
click at [1163, 646] on div "Chat" at bounding box center [1175, 629] width 399 height 41
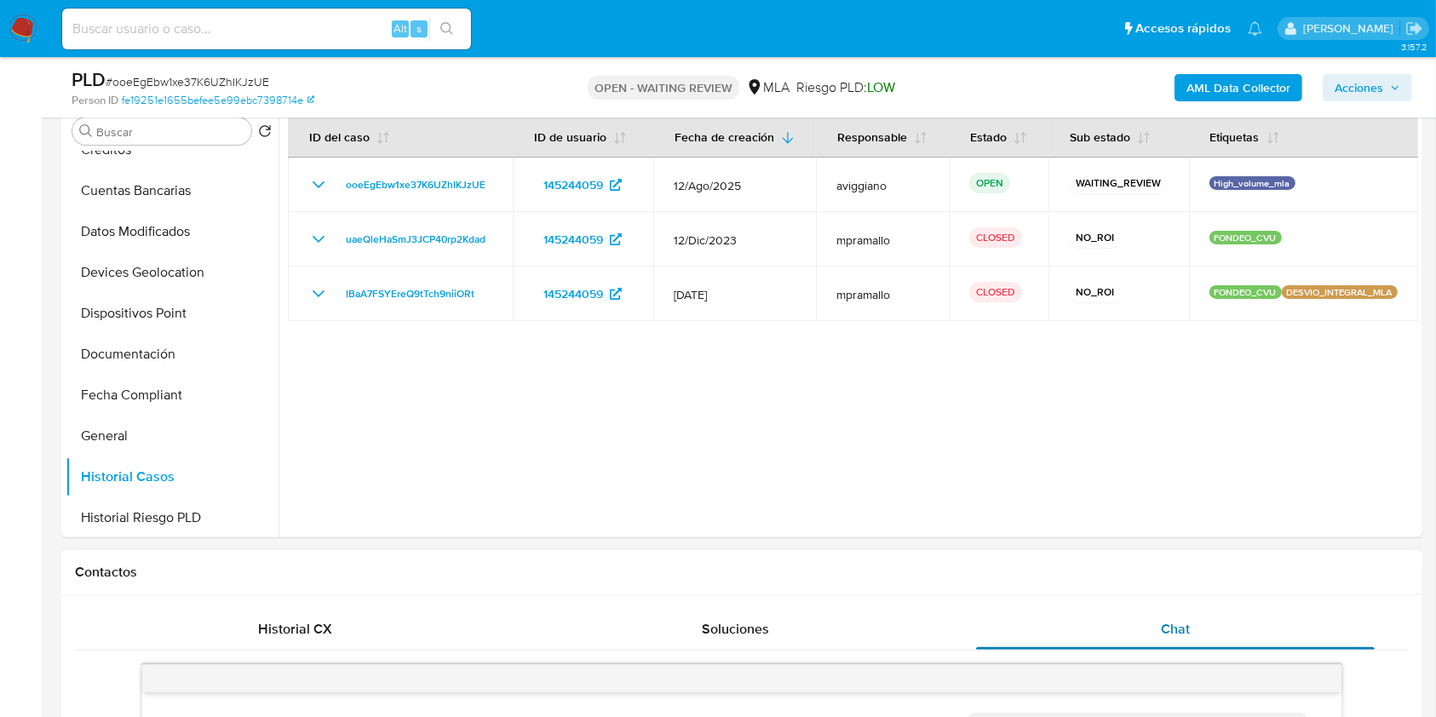
scroll to position [864, 0]
click at [1167, 631] on span "Chat" at bounding box center [1175, 629] width 29 height 20
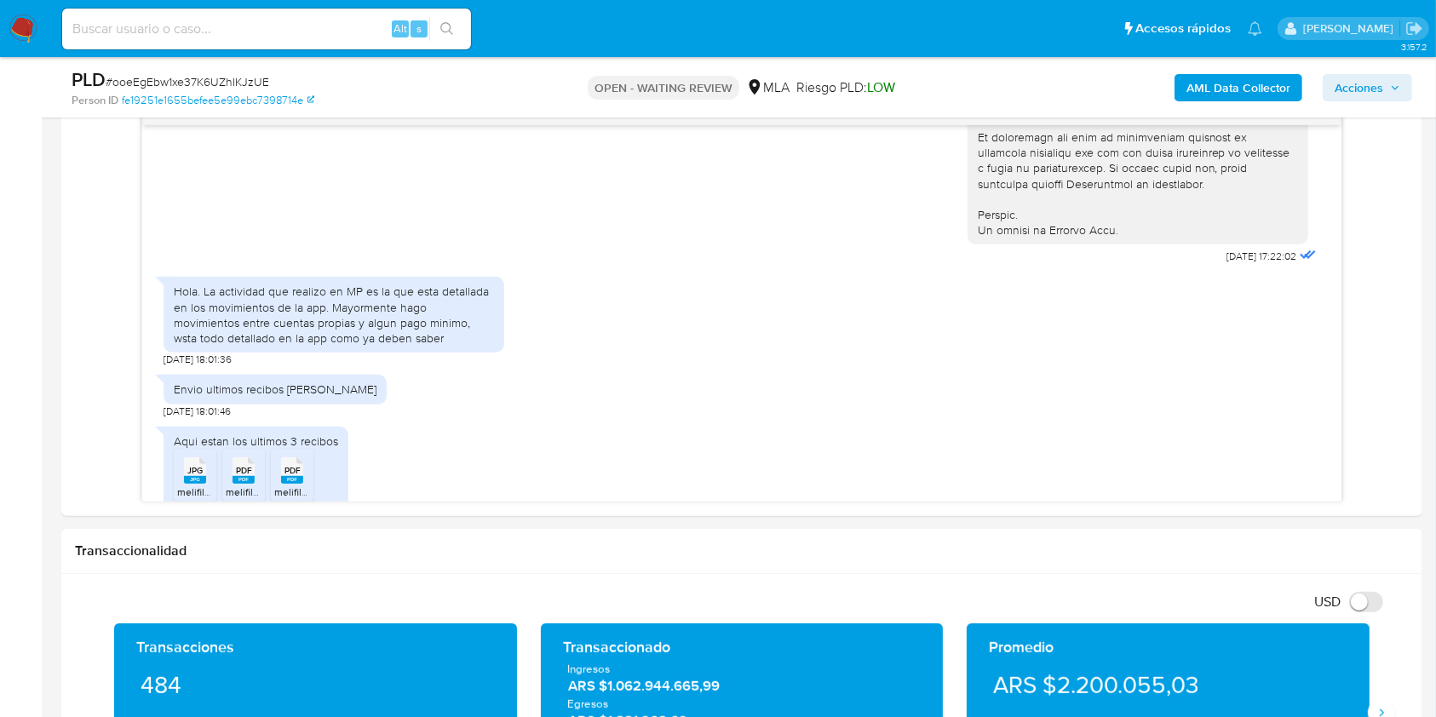
scroll to position [749, 0]
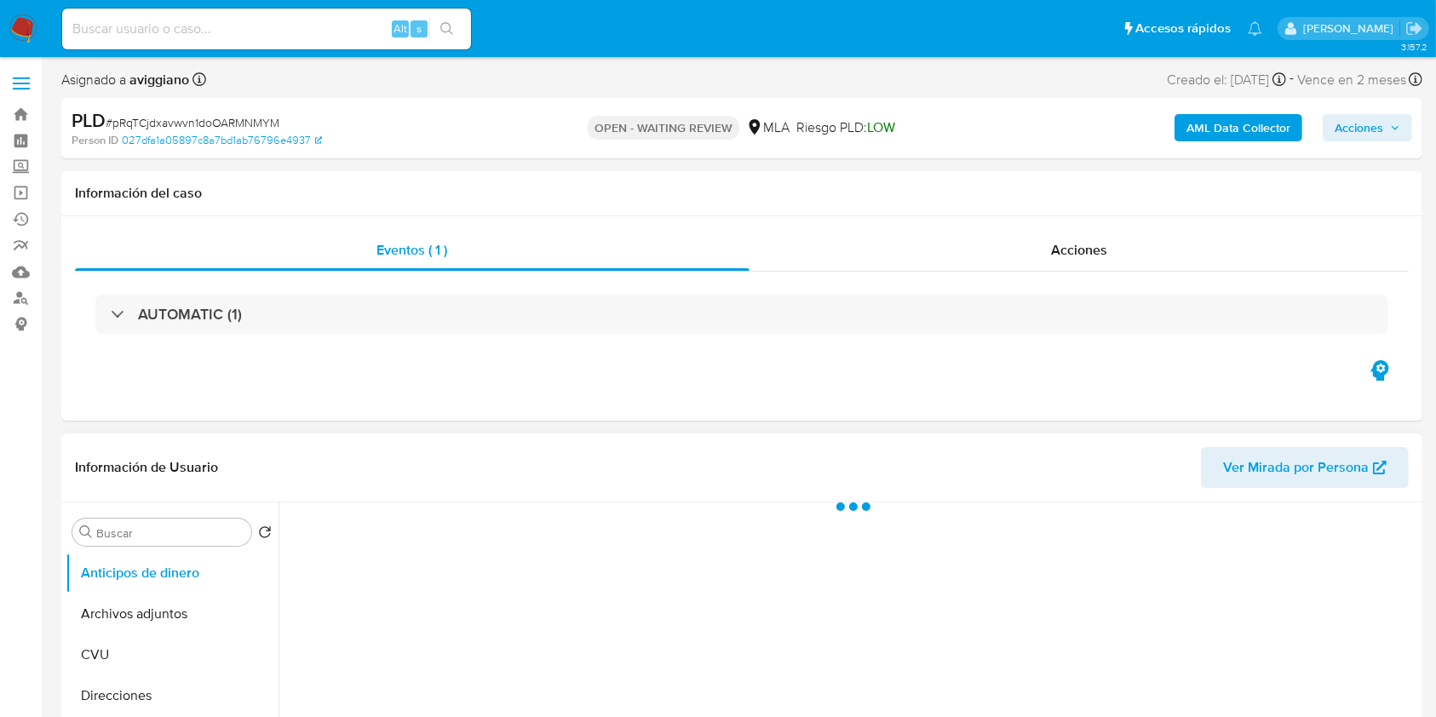
scroll to position [341, 0]
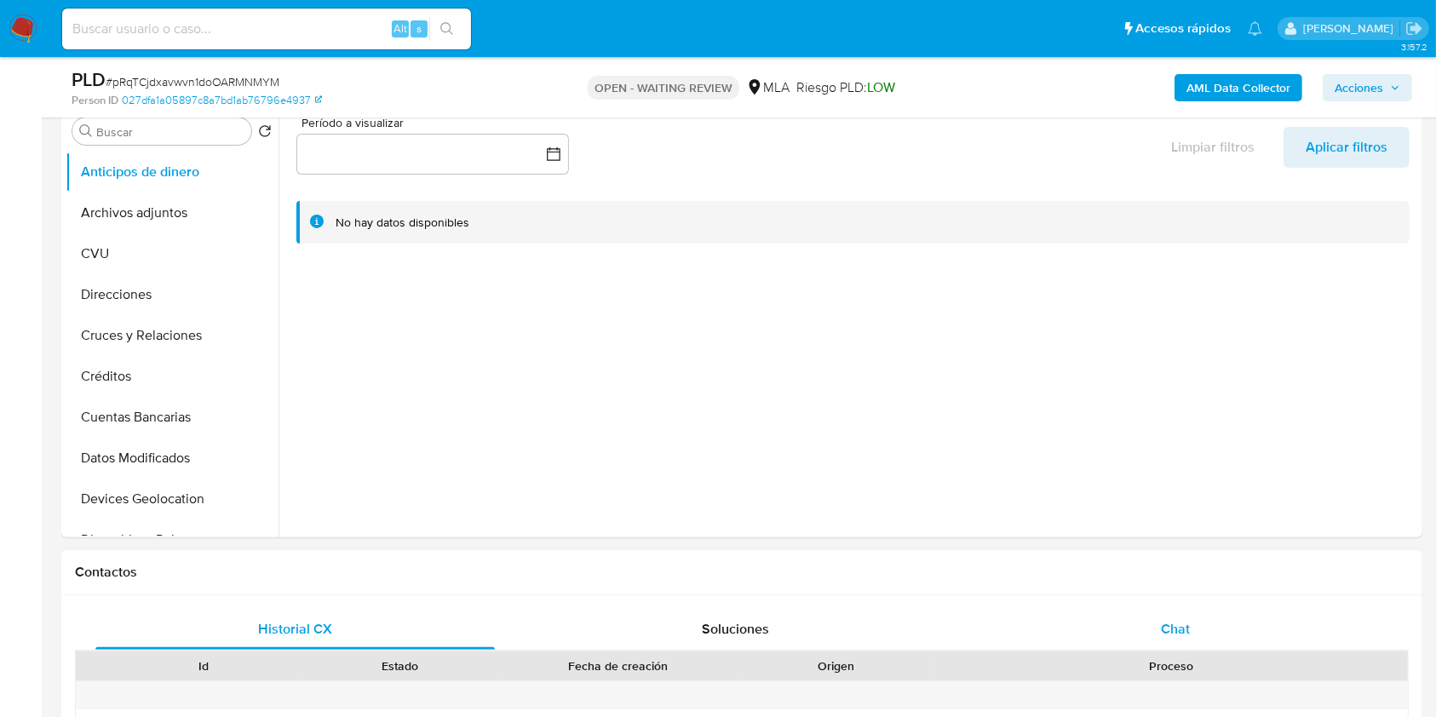
click at [1151, 627] on div "Chat" at bounding box center [1175, 629] width 399 height 41
select select "10"
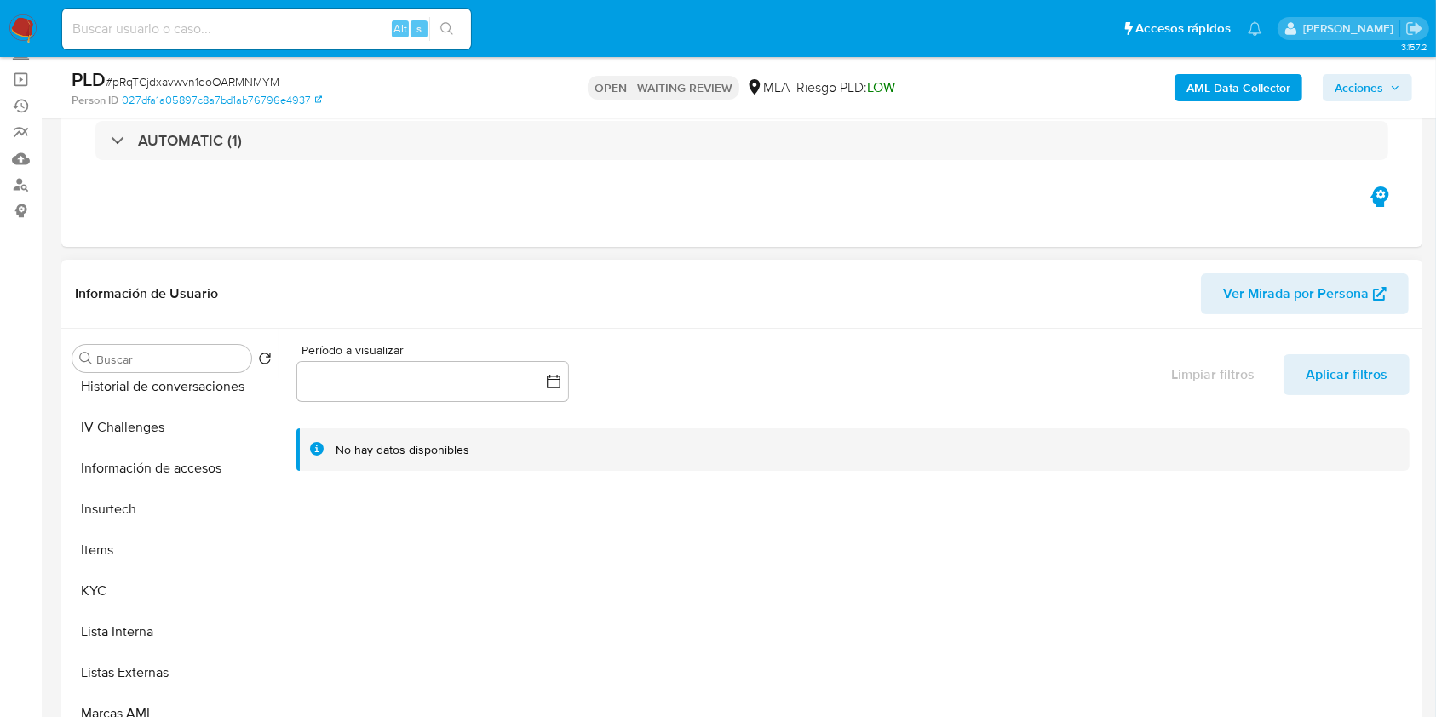
scroll to position [795, 0]
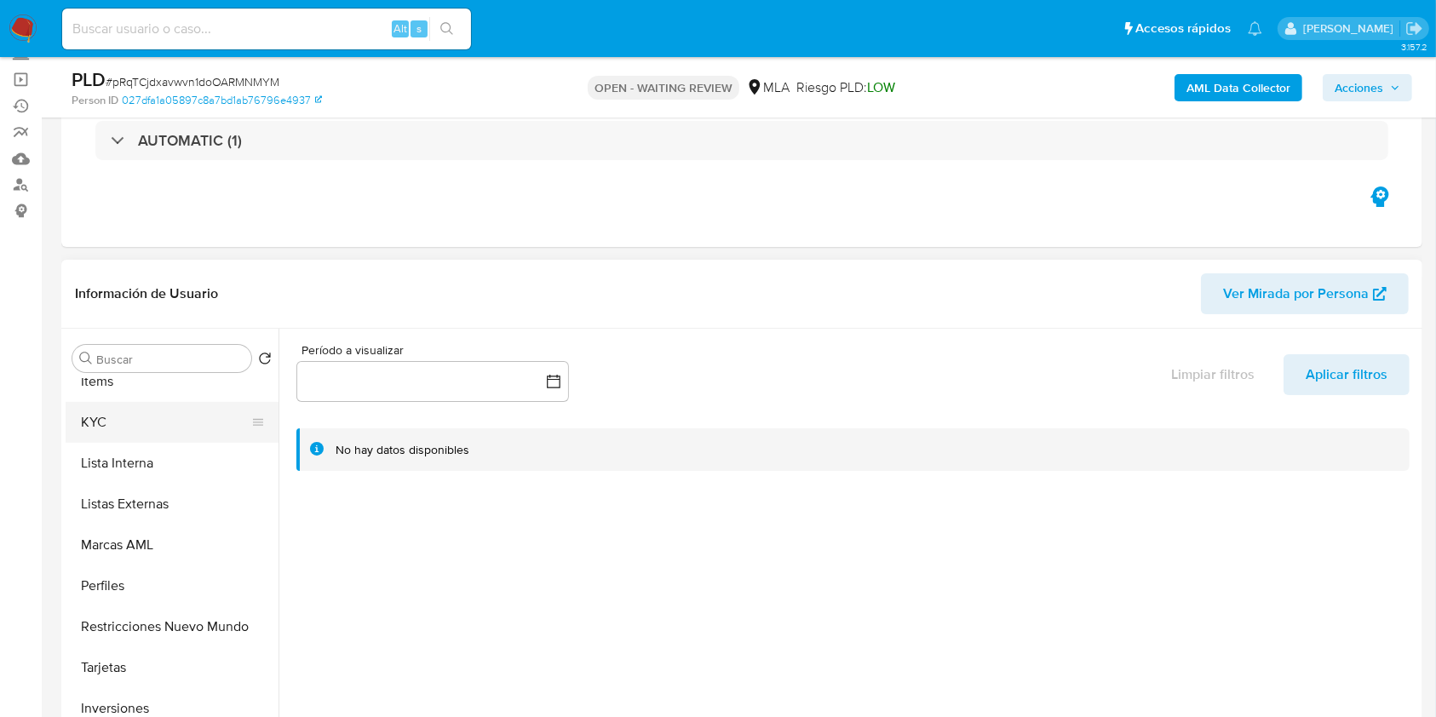
click at [107, 418] on button "KYC" at bounding box center [165, 422] width 199 height 41
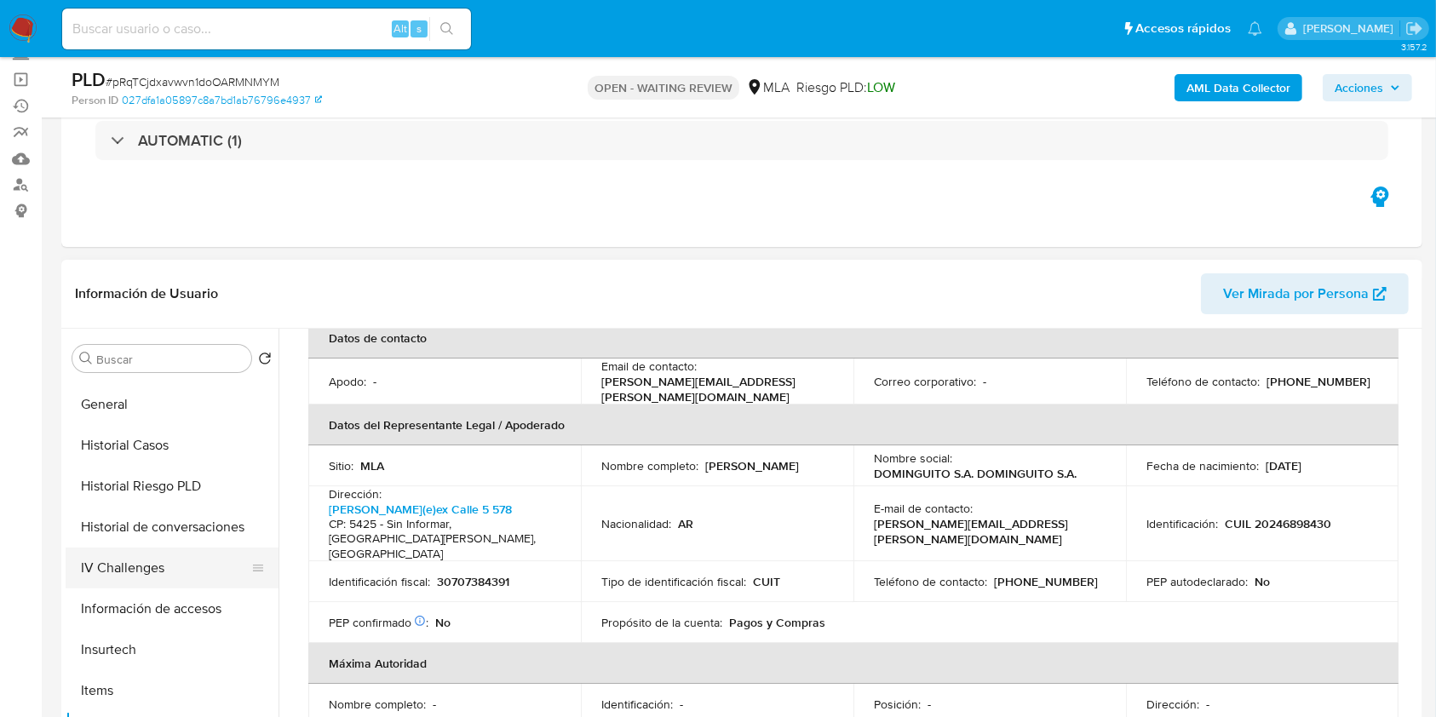
scroll to position [454, 0]
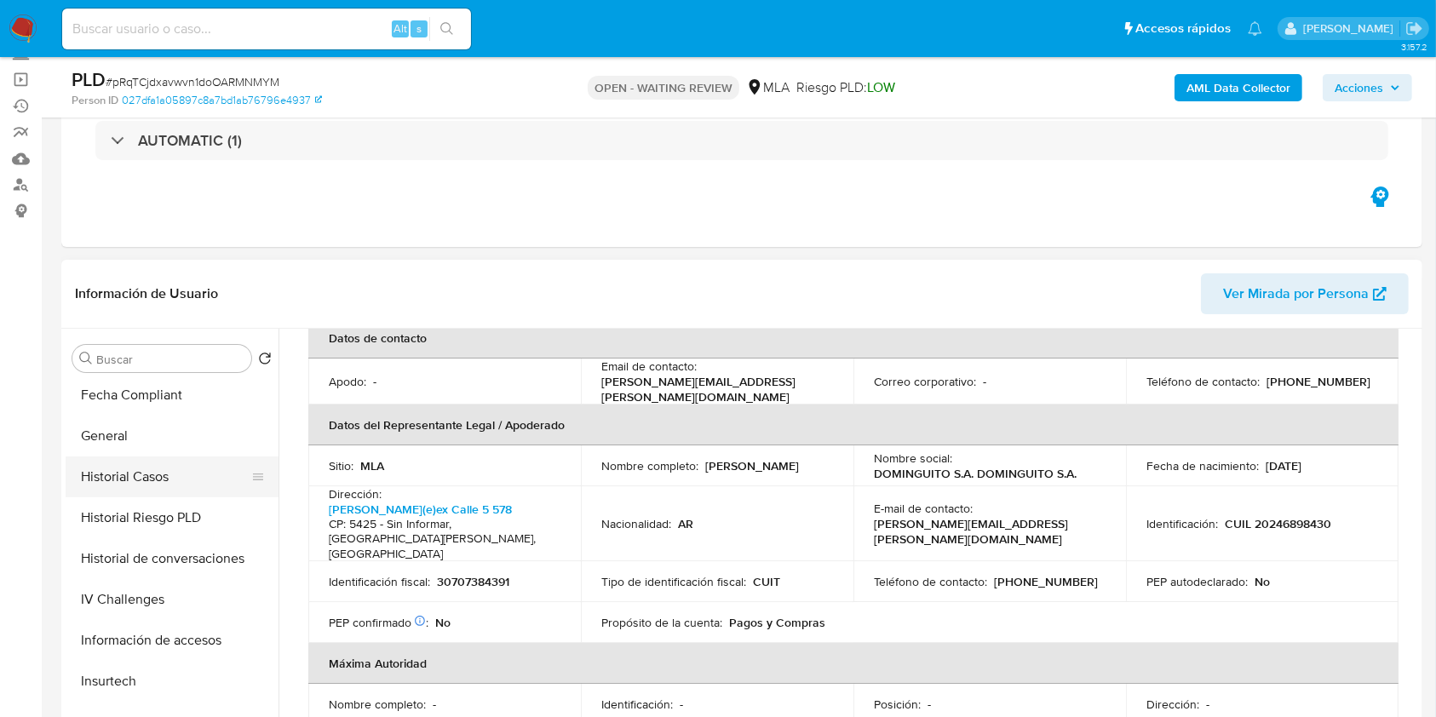
click at [162, 473] on button "Historial Casos" at bounding box center [165, 476] width 199 height 41
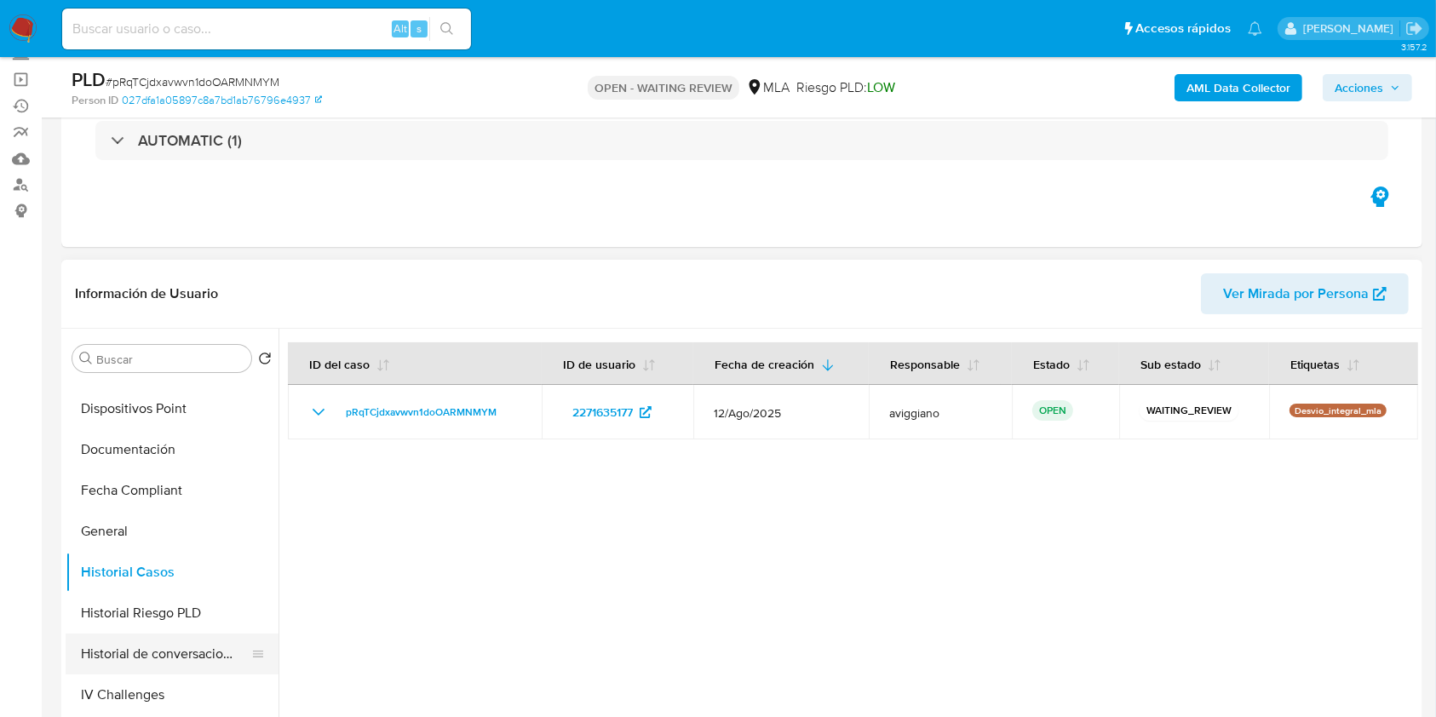
scroll to position [227, 0]
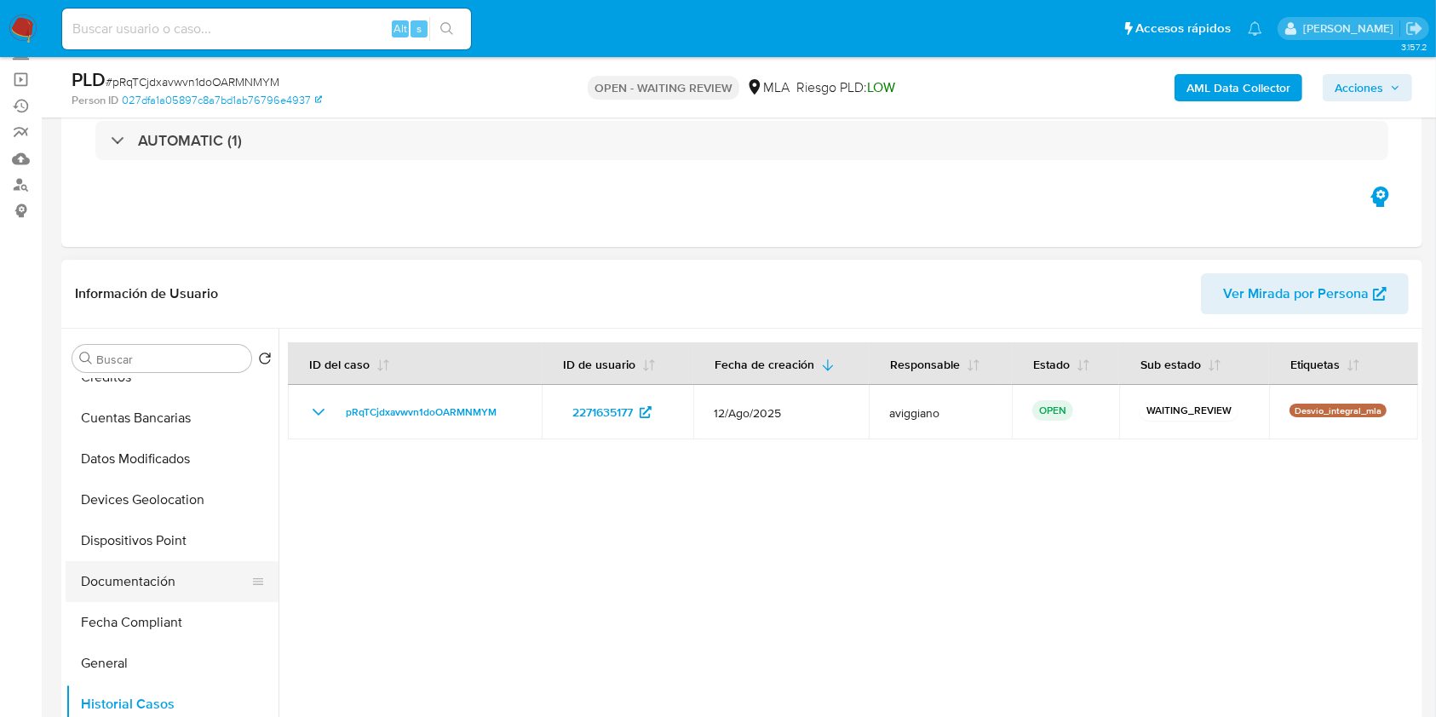
click at [175, 565] on button "Documentación" at bounding box center [165, 581] width 199 height 41
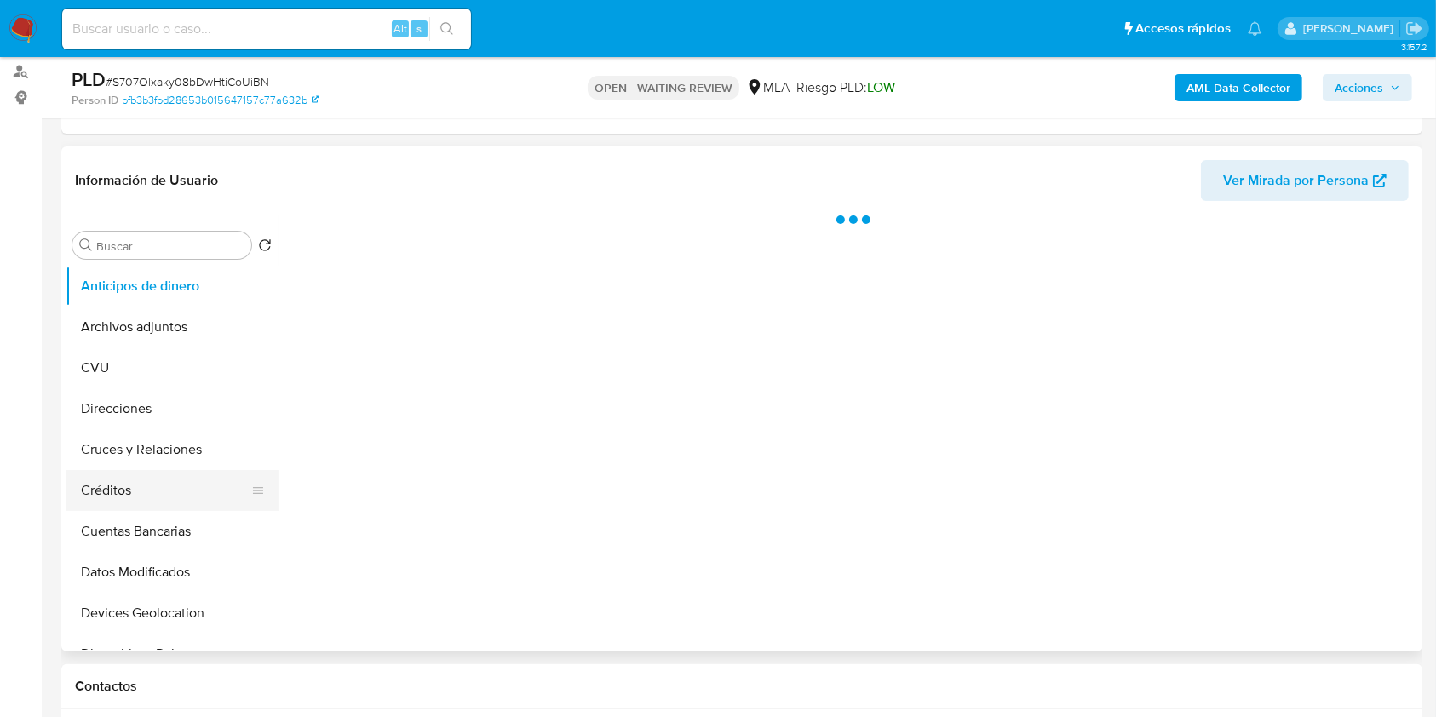
scroll to position [341, 0]
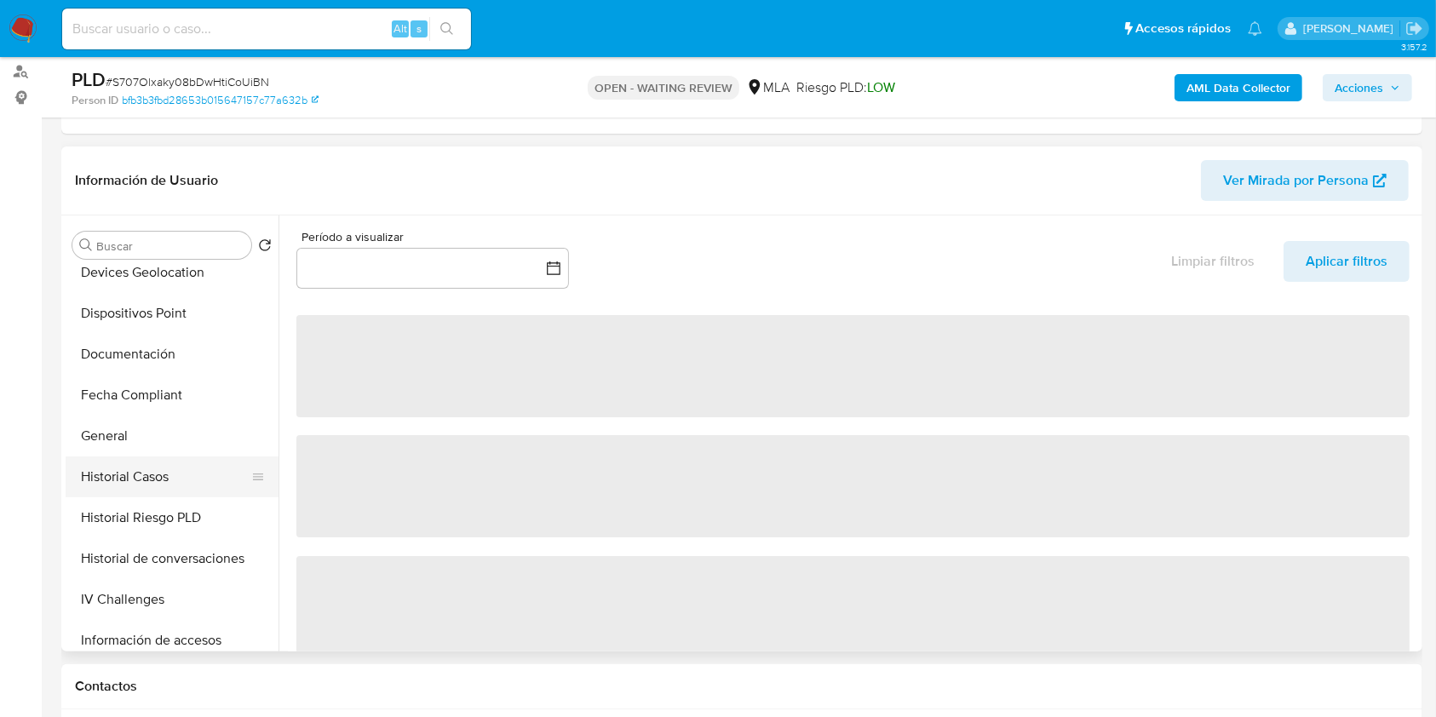
select select "10"
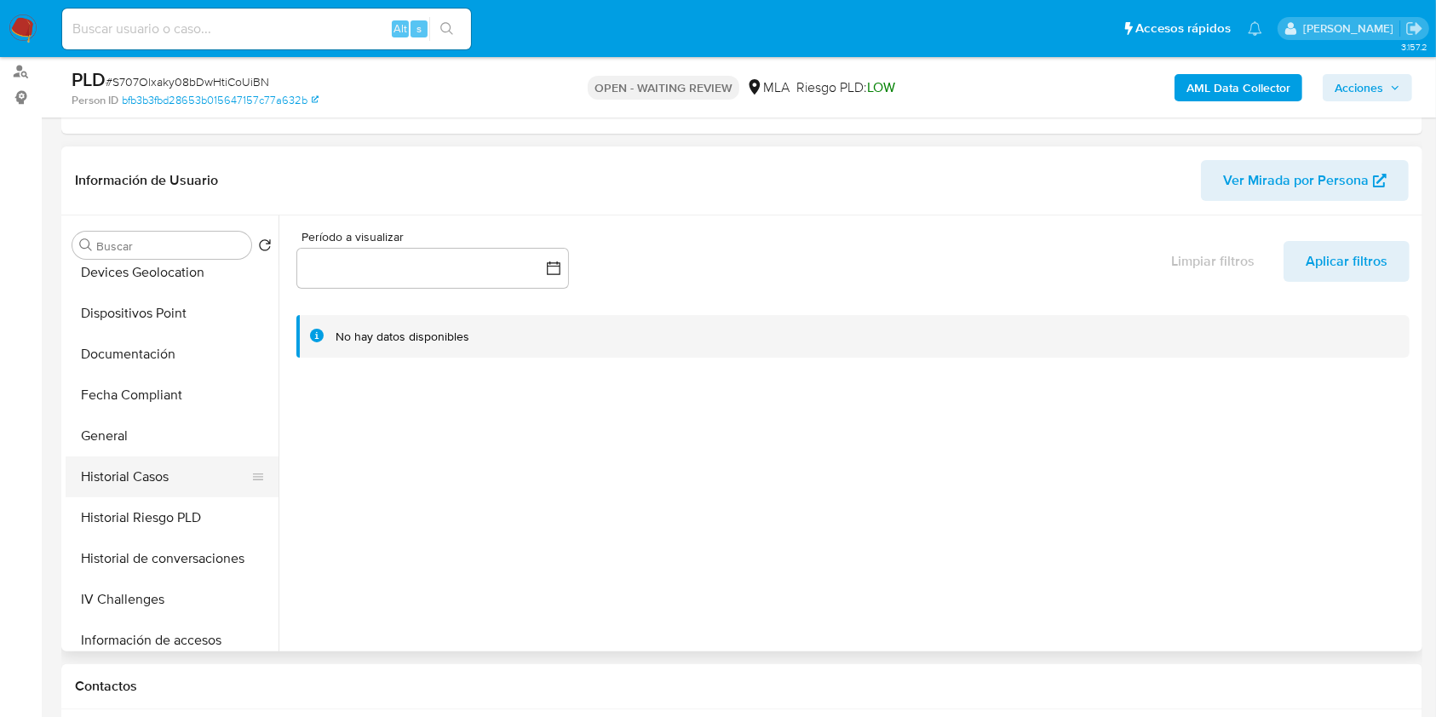
click at [170, 468] on button "Historial Casos" at bounding box center [165, 476] width 199 height 41
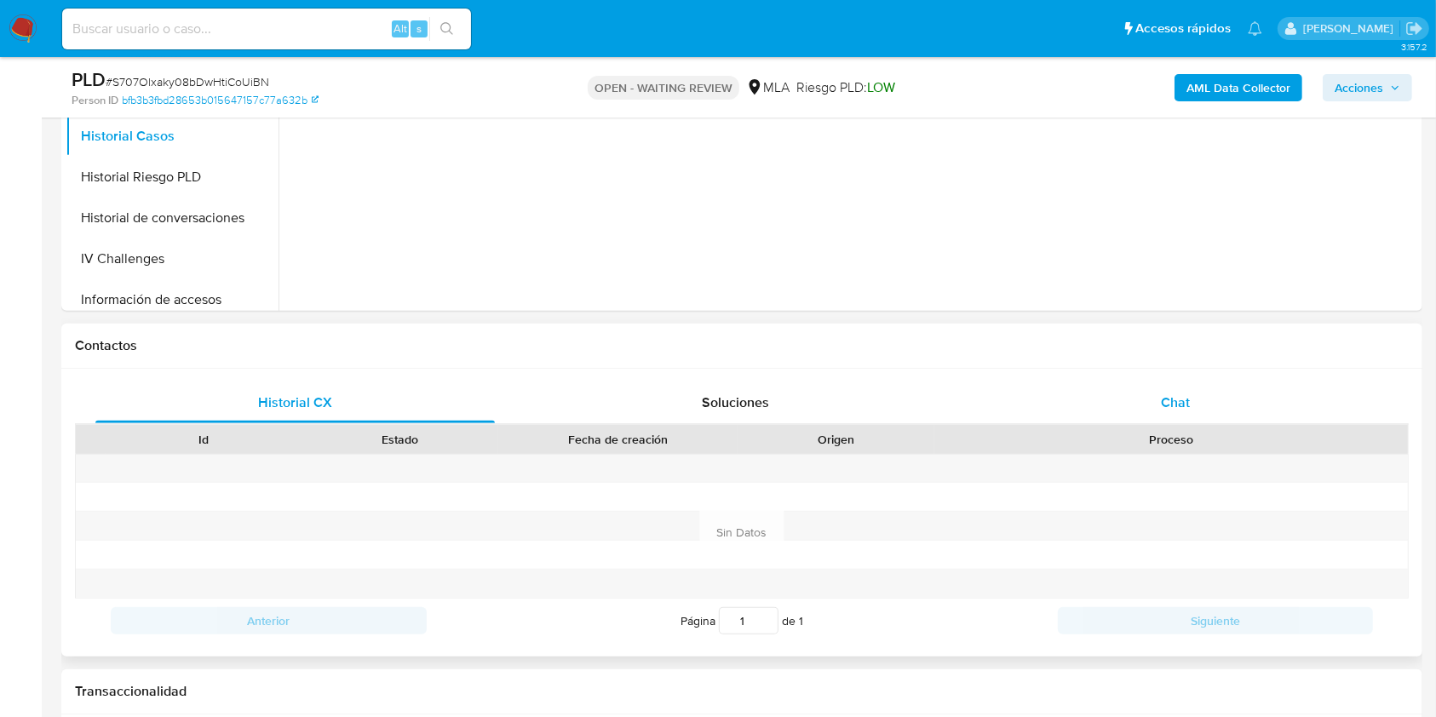
click at [1184, 399] on span "Chat" at bounding box center [1175, 403] width 29 height 20
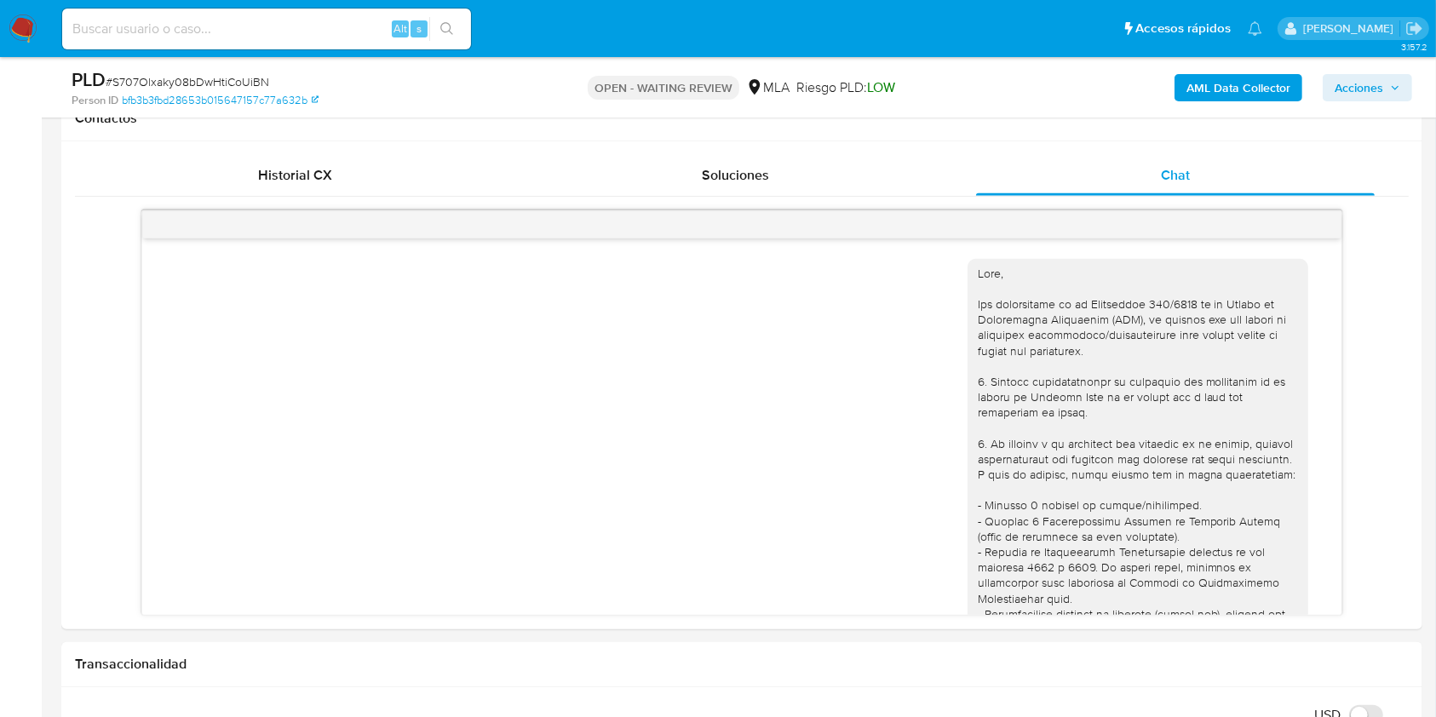
scroll to position [791, 0]
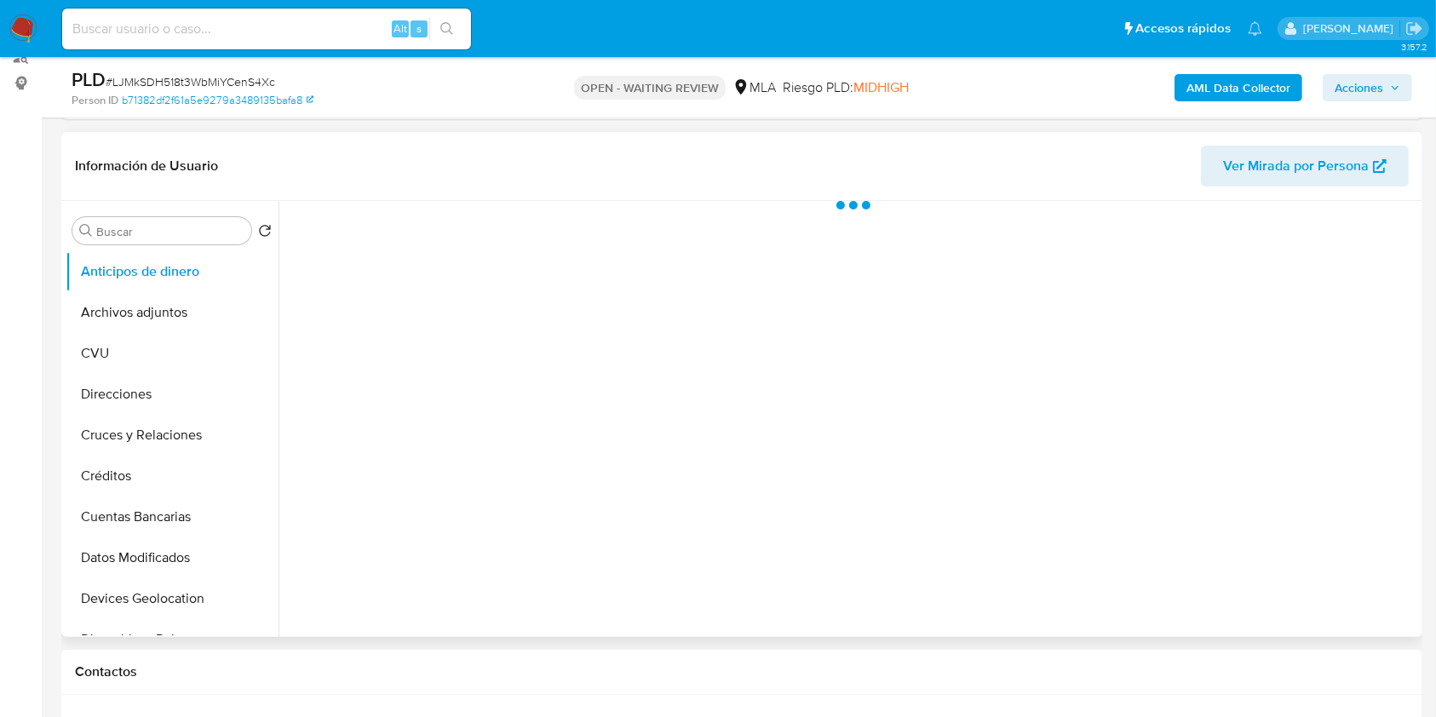
scroll to position [341, 0]
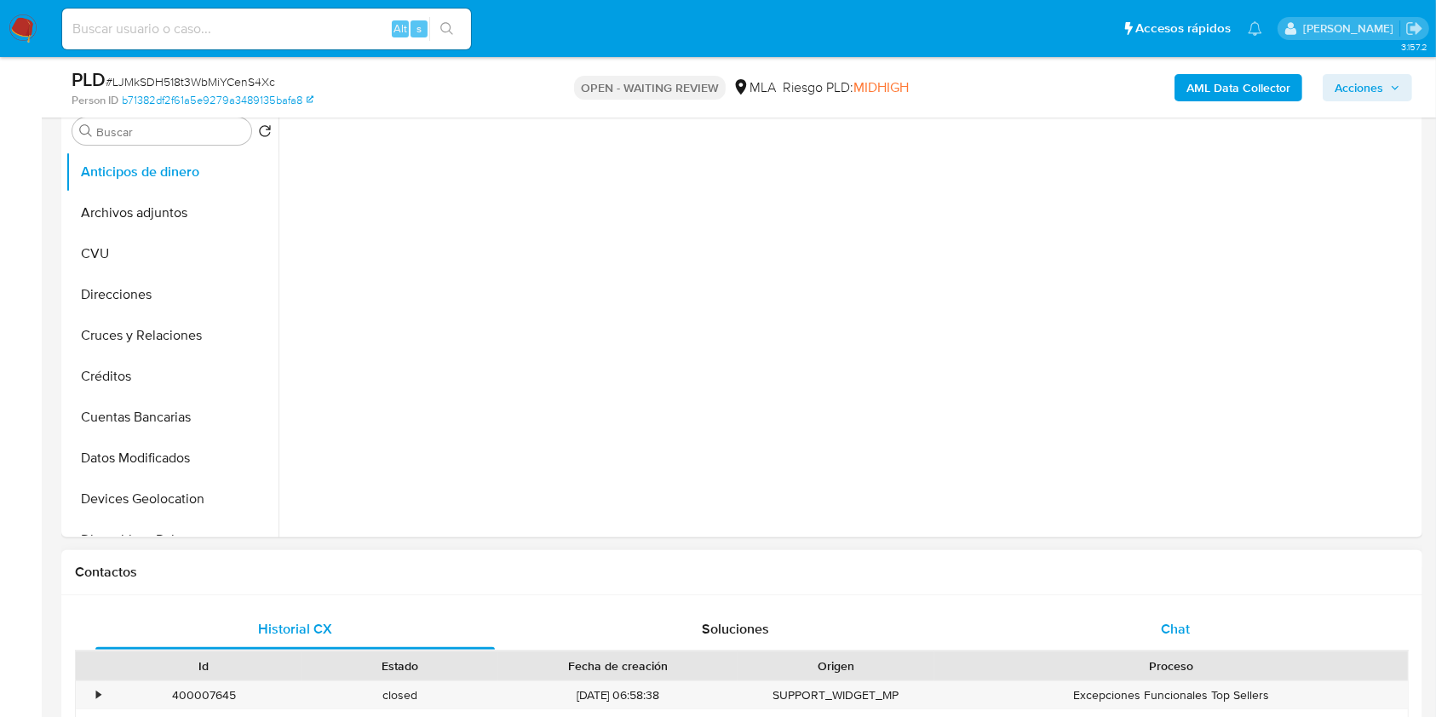
click at [1163, 617] on div "Chat" at bounding box center [1175, 629] width 399 height 41
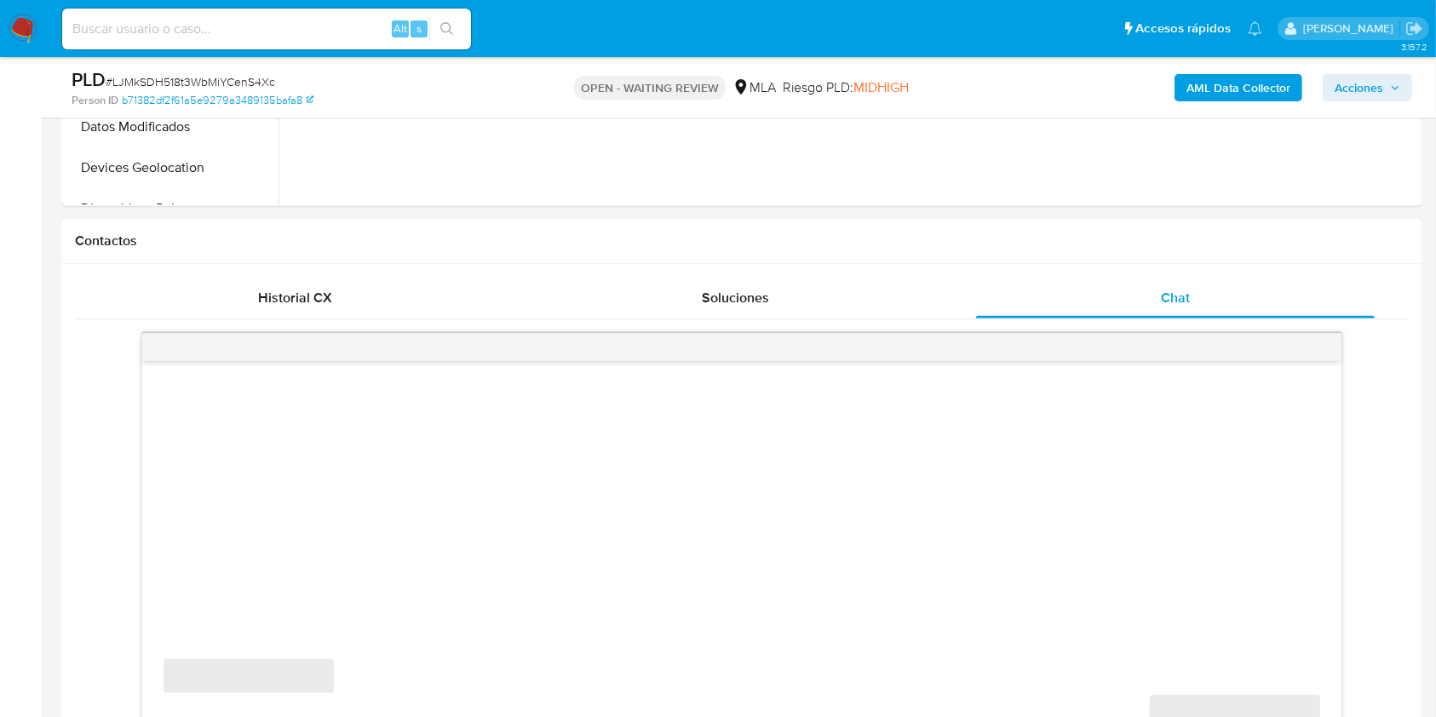
select select "10"
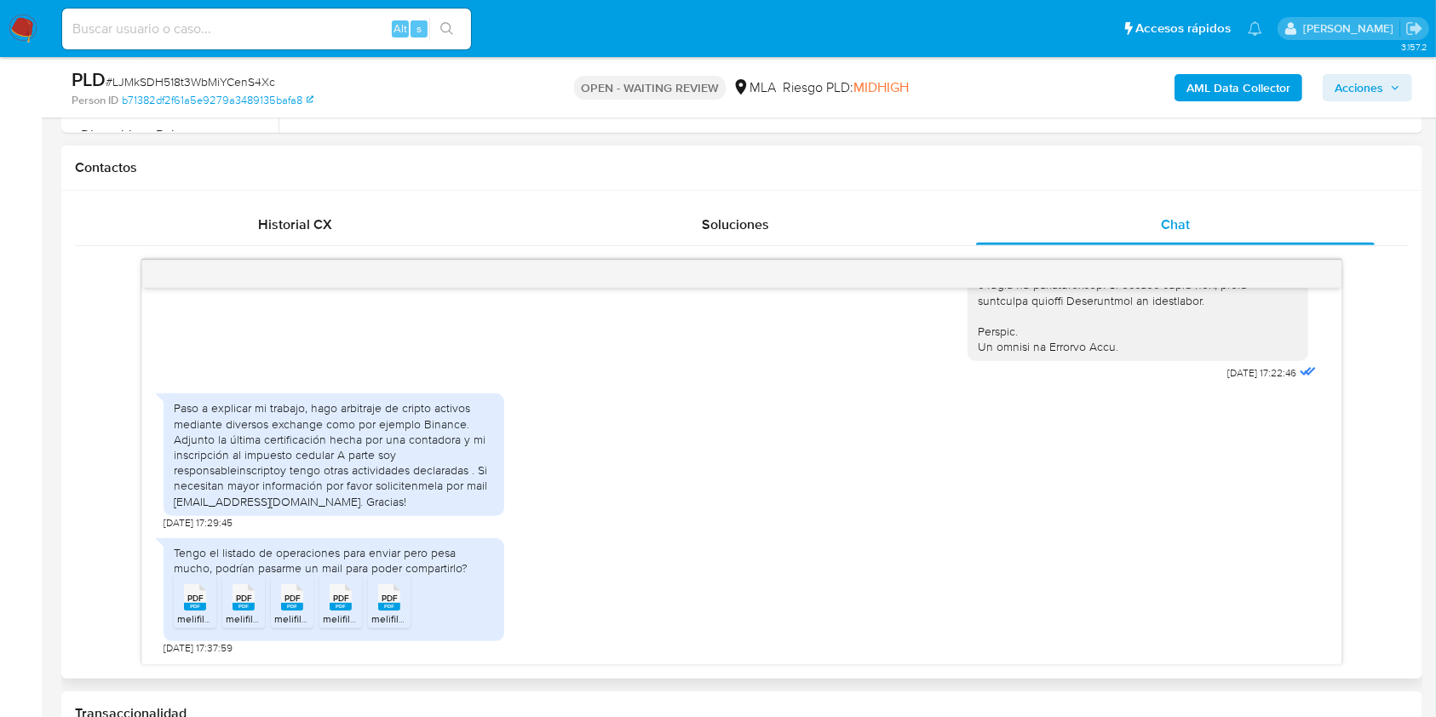
scroll to position [795, 0]
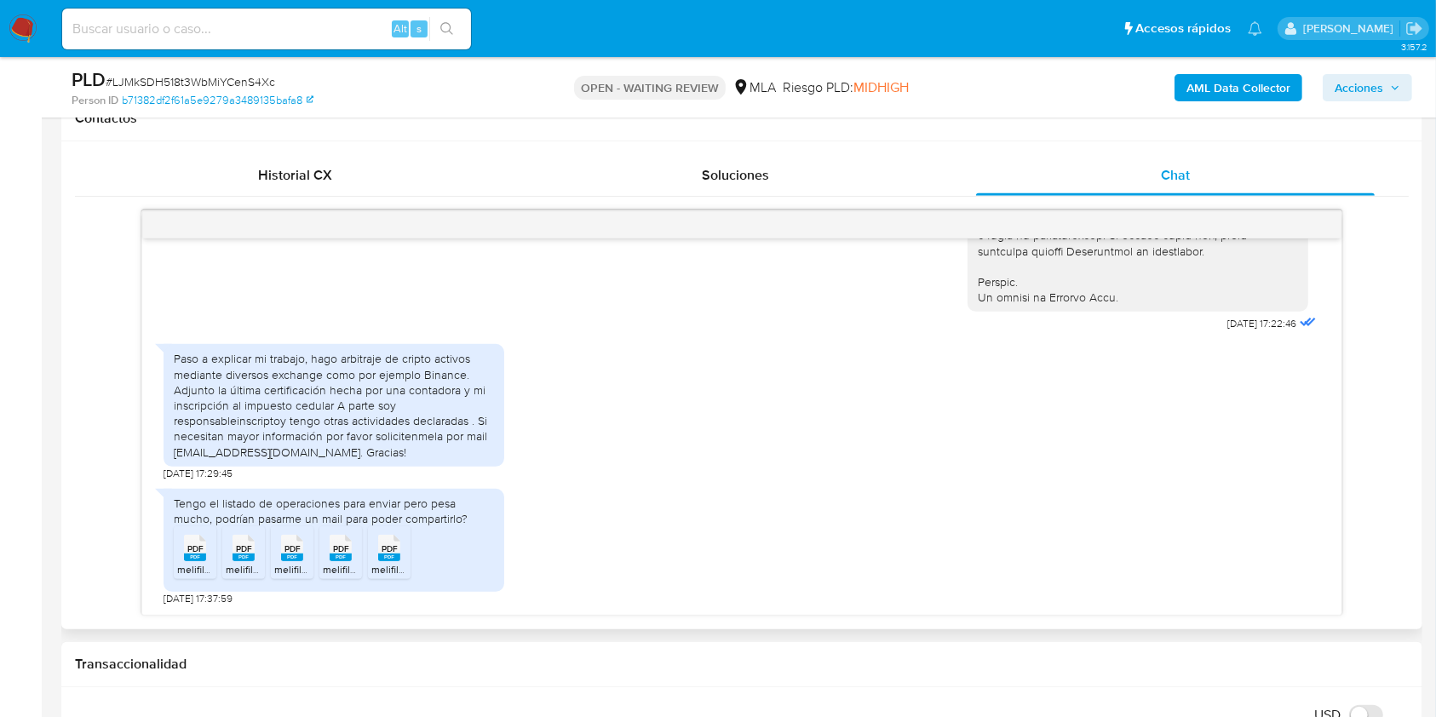
click at [255, 554] on div "PDF PDF" at bounding box center [244, 546] width 36 height 33
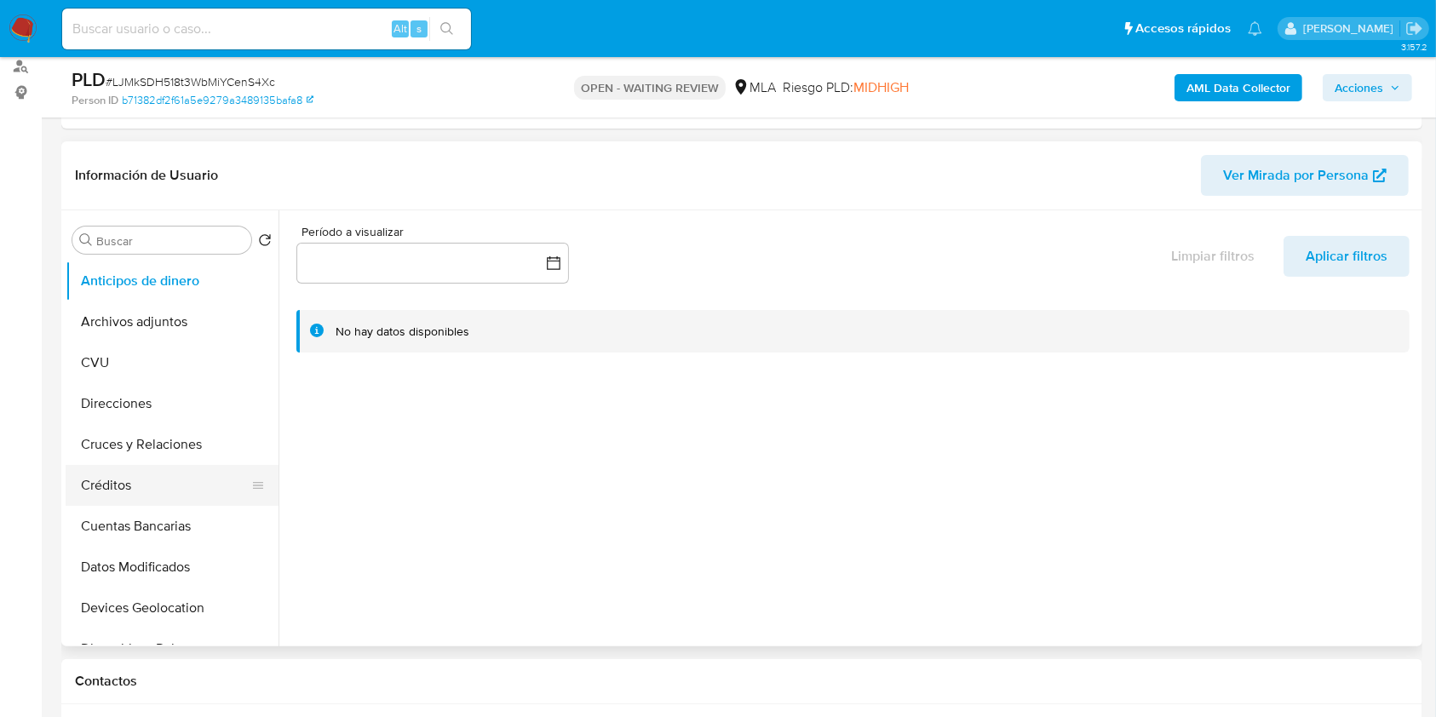
scroll to position [227, 0]
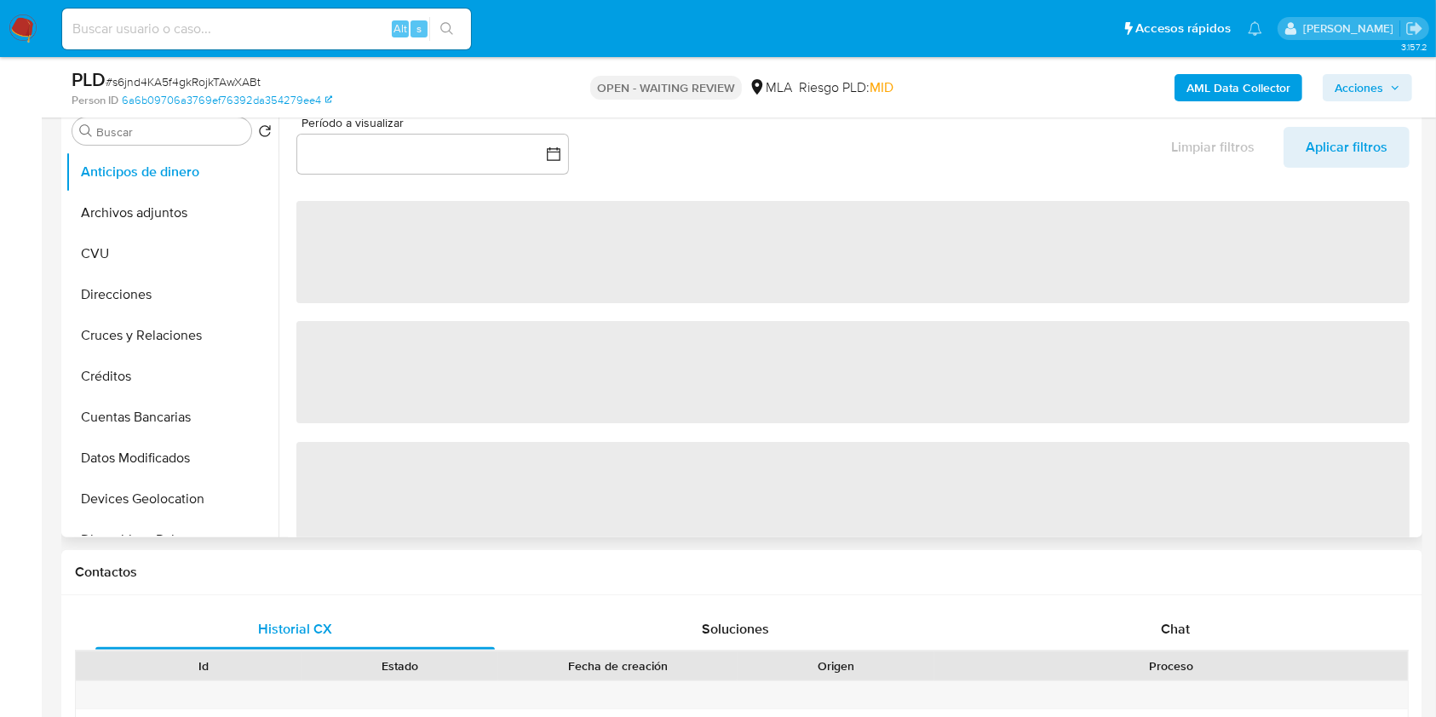
scroll to position [341, 0]
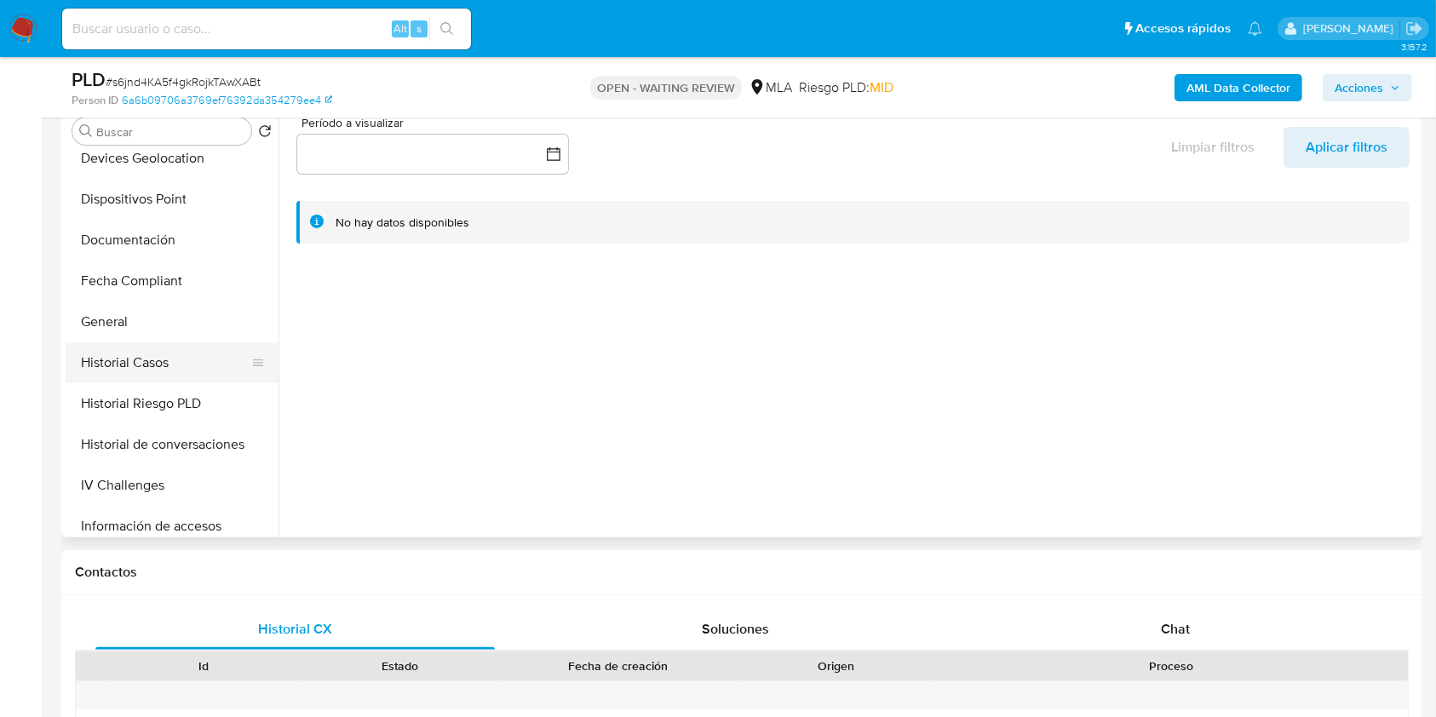
click at [186, 365] on button "Historial Casos" at bounding box center [165, 362] width 199 height 41
select select "10"
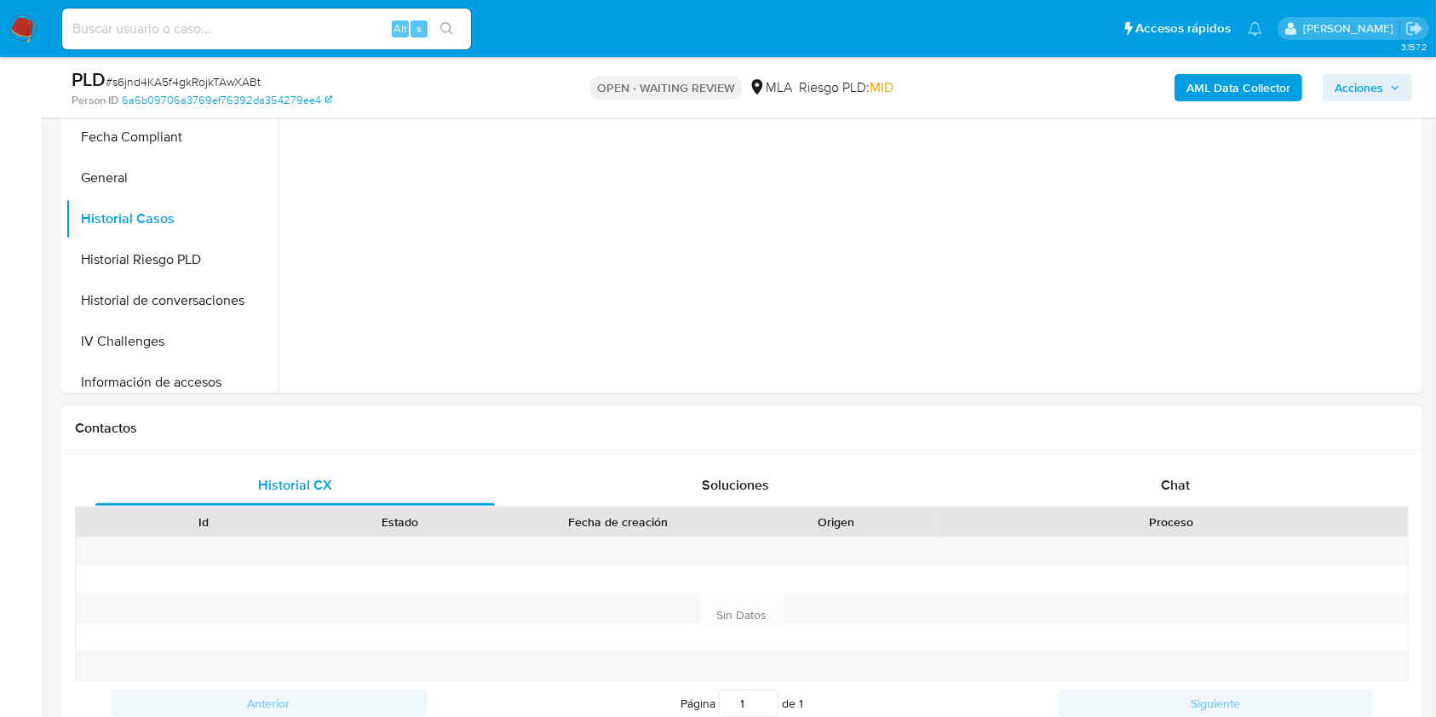
scroll to position [567, 0]
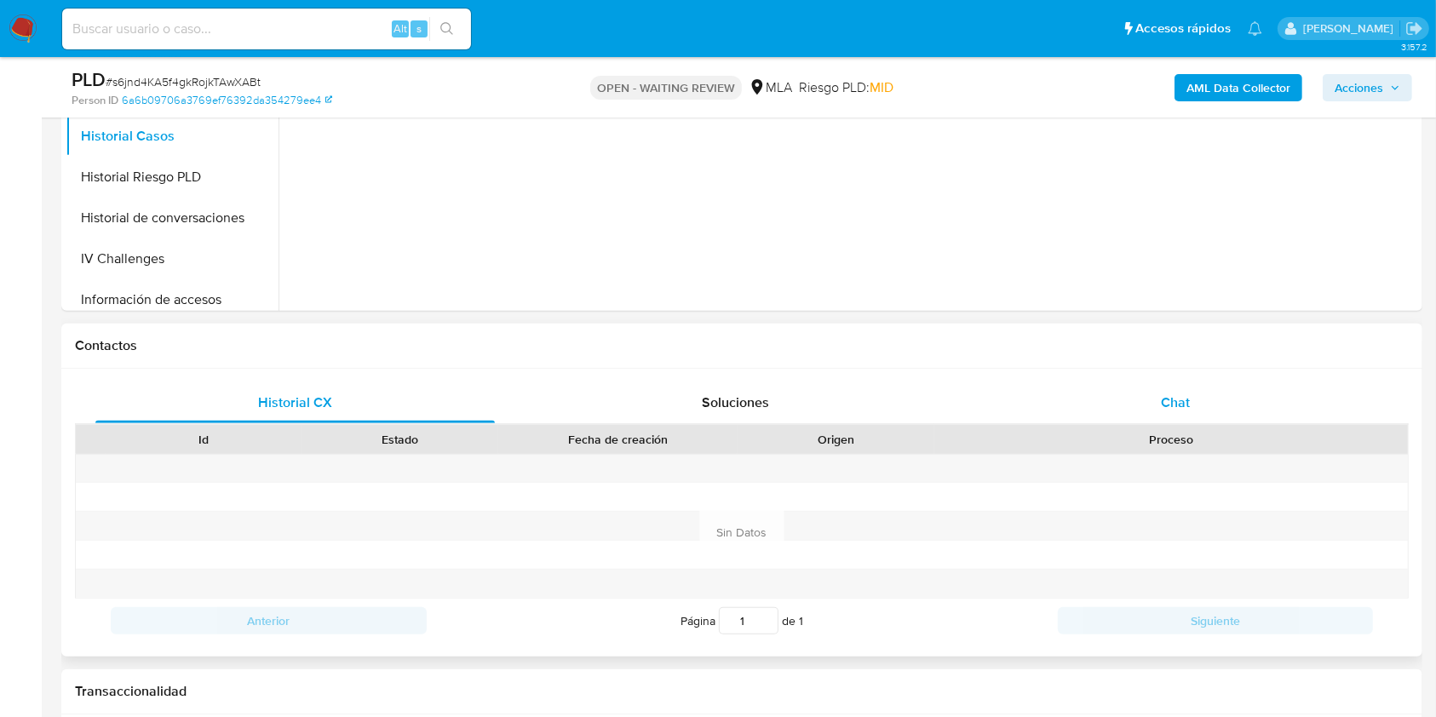
click at [1160, 419] on div "Chat" at bounding box center [1175, 402] width 399 height 41
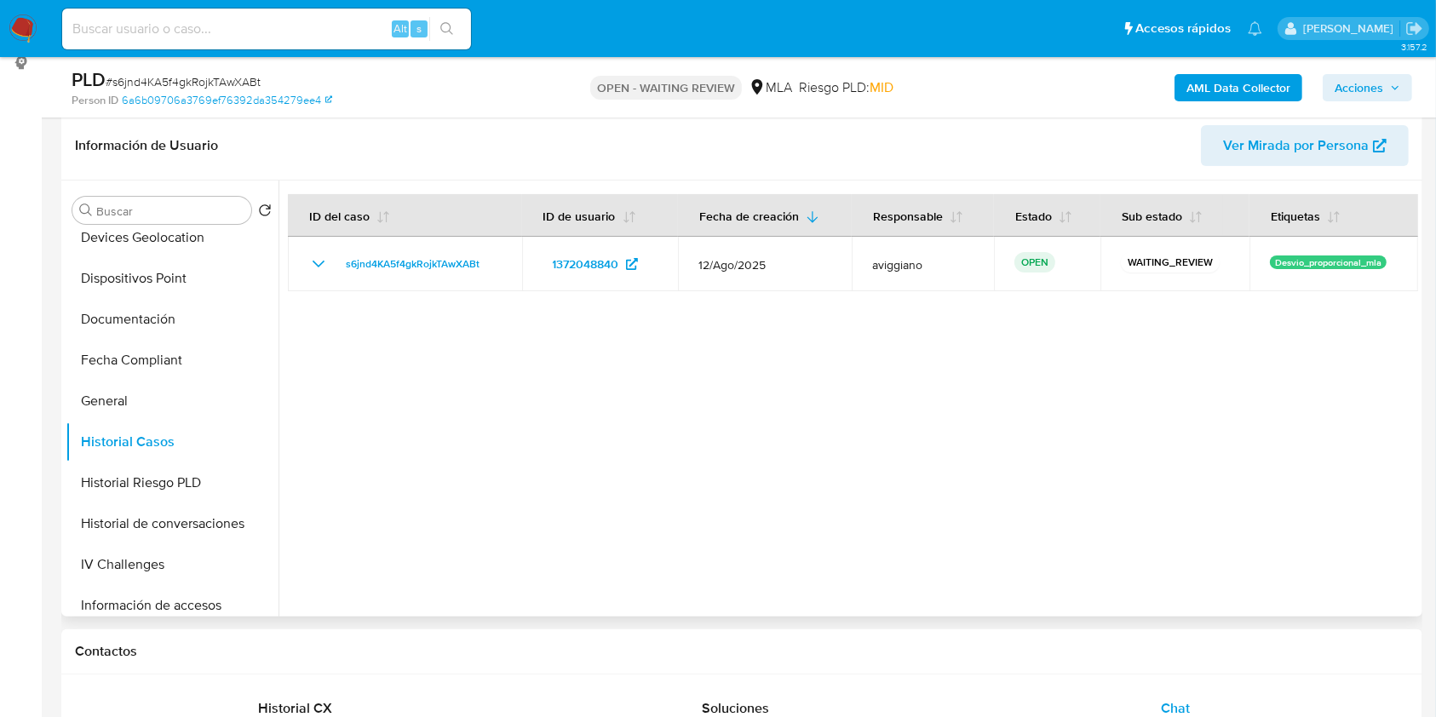
scroll to position [227, 0]
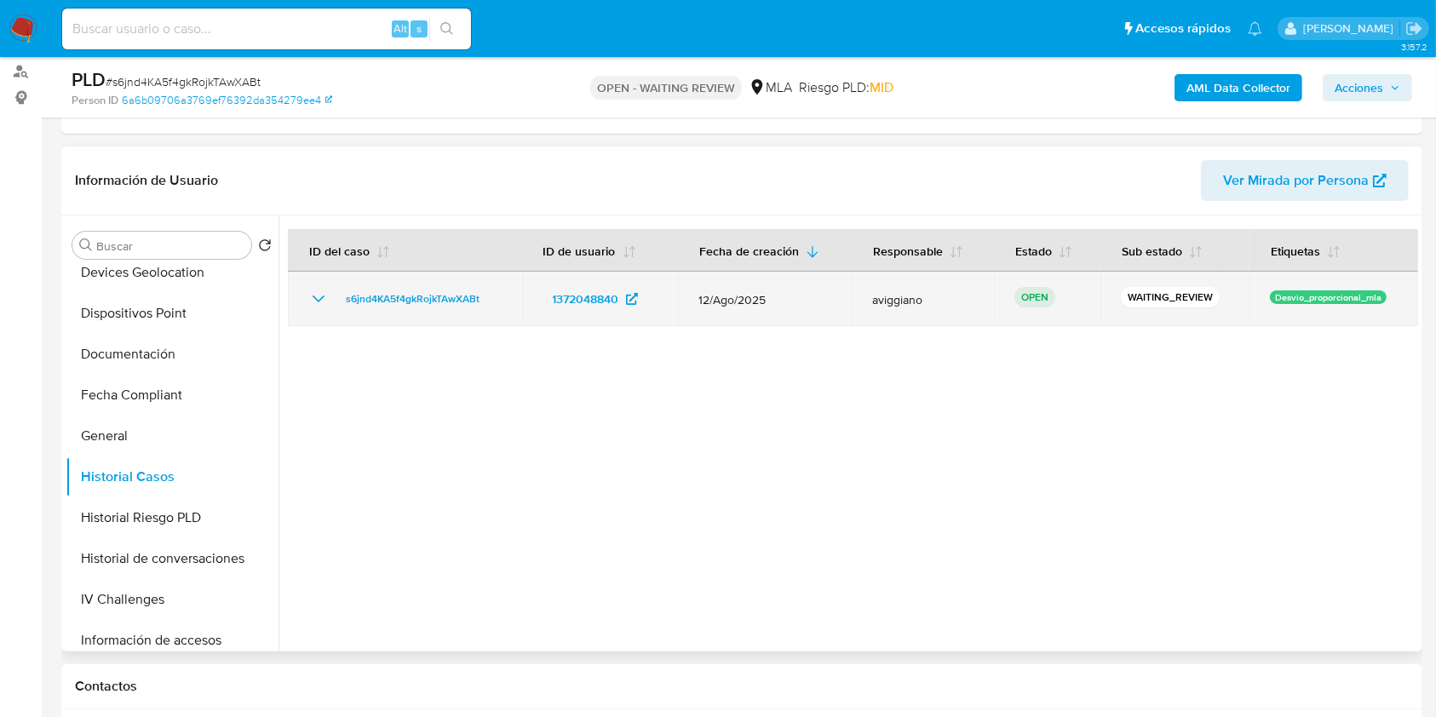
drag, startPoint x: 501, startPoint y: 295, endPoint x: 336, endPoint y: 299, distance: 165.3
click at [336, 299] on td "s6jnd4KA5f4gkRojkTAwXABt" at bounding box center [405, 299] width 234 height 55
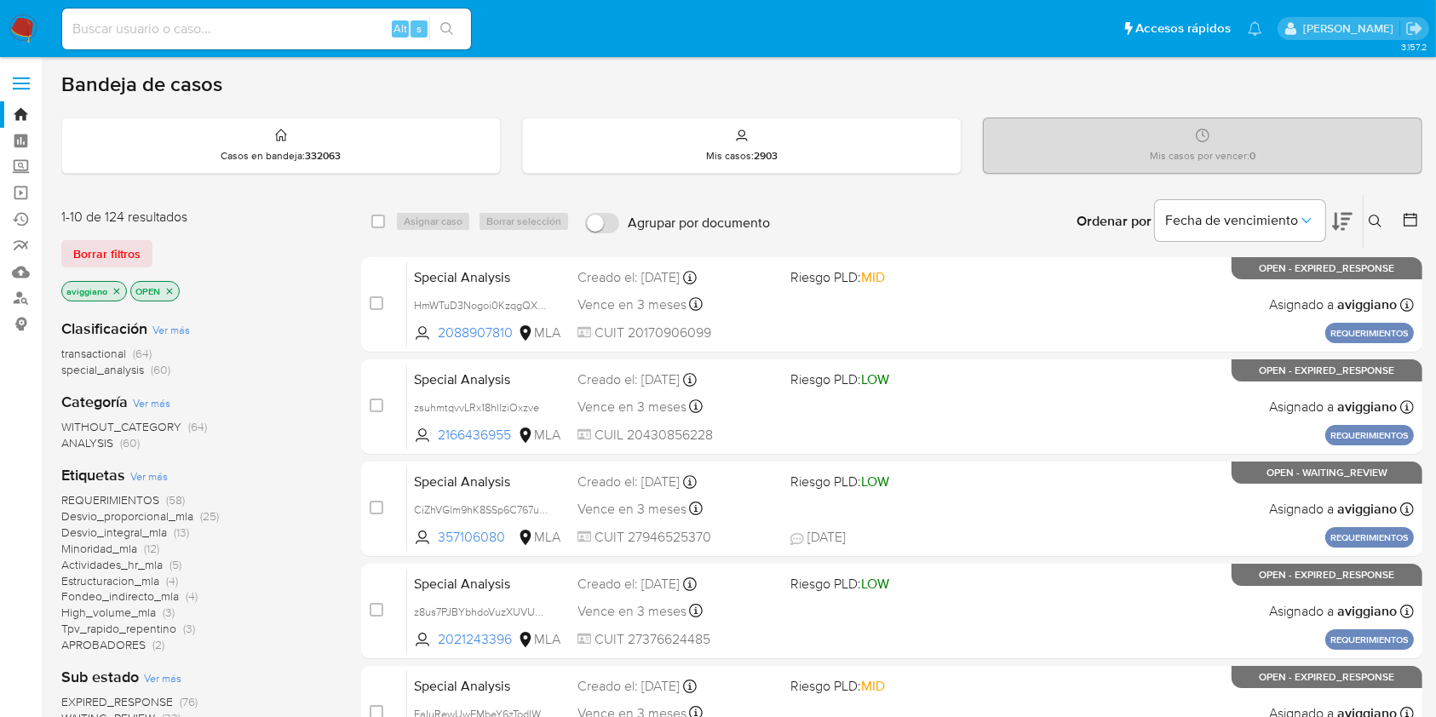
drag, startPoint x: 1376, startPoint y: 219, endPoint x: 1314, endPoint y: 244, distance: 67.2
click at [1375, 219] on icon at bounding box center [1375, 222] width 14 height 14
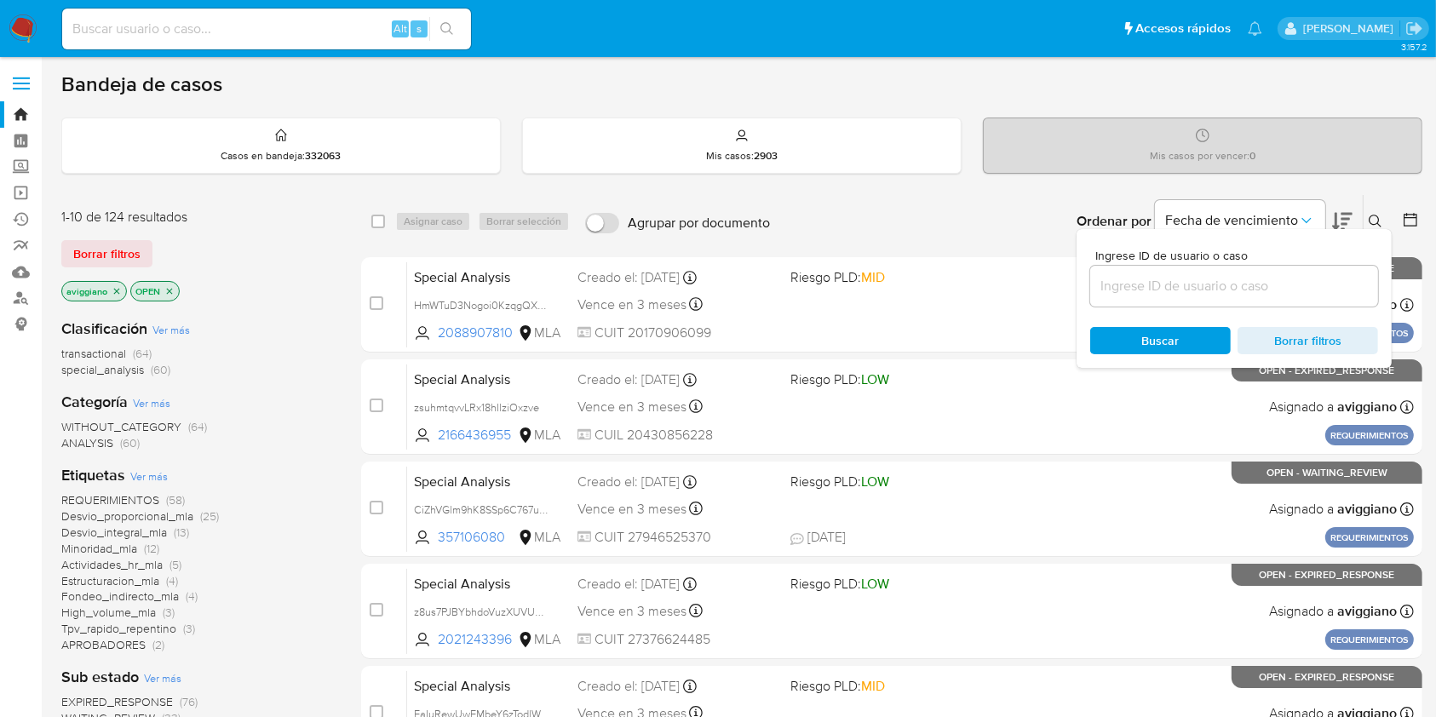
click at [1207, 284] on input at bounding box center [1234, 286] width 288 height 22
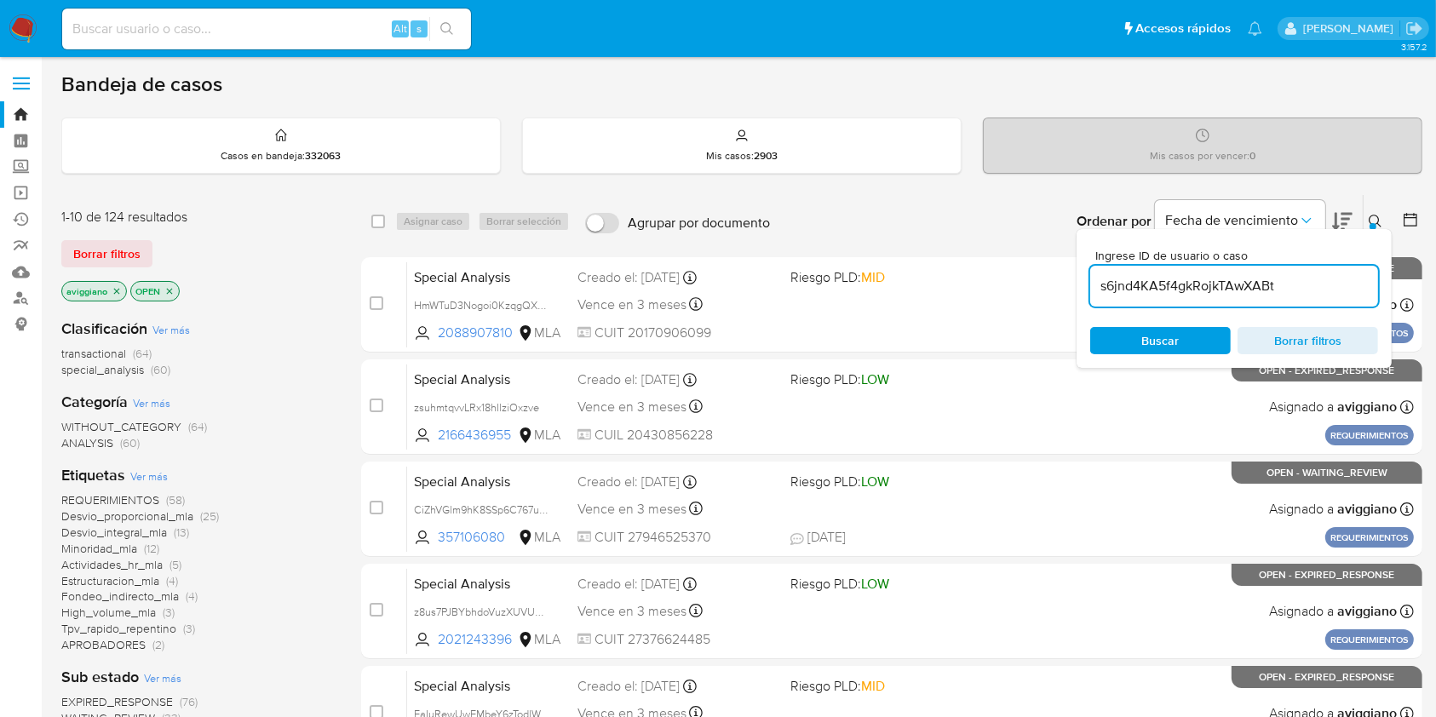
type input "s6jnd4KA5f4gkRojkTAwXABt"
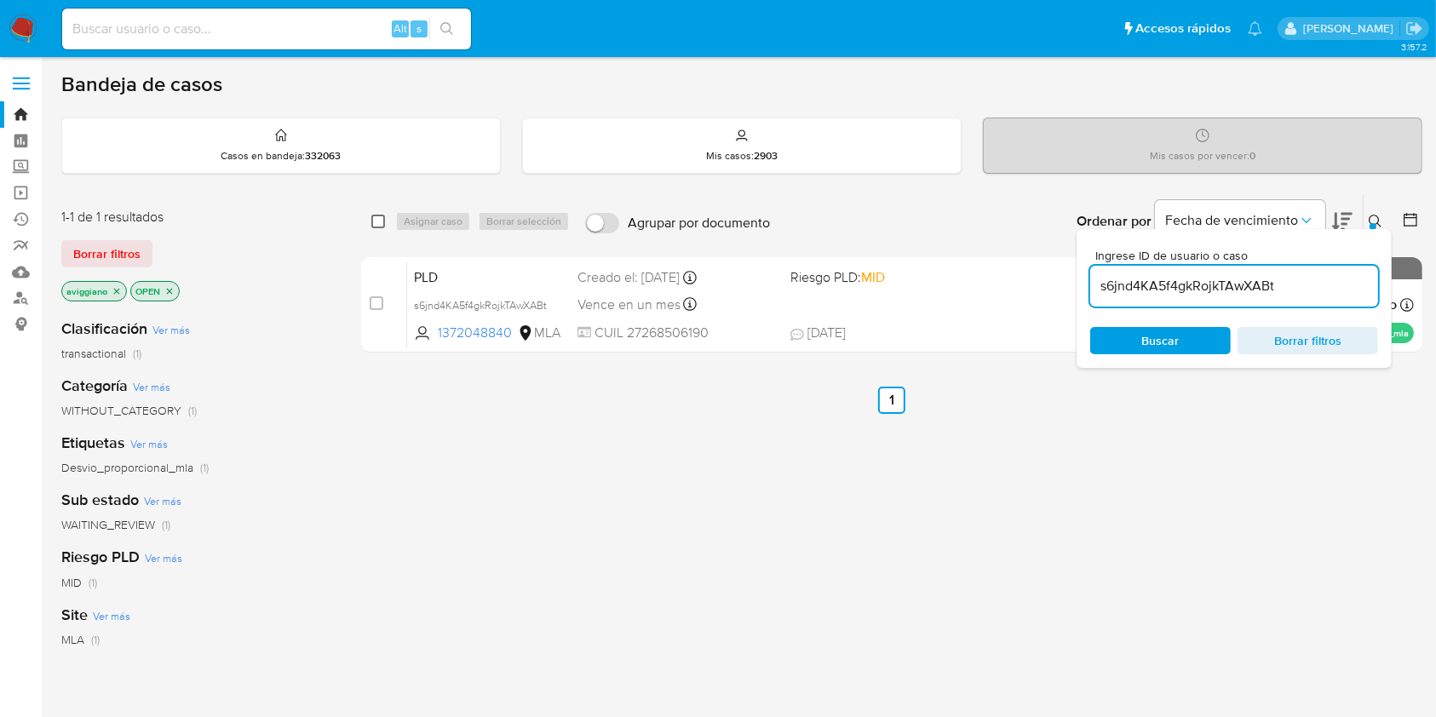
click at [372, 227] on input "checkbox" at bounding box center [378, 222] width 14 height 14
checkbox input "true"
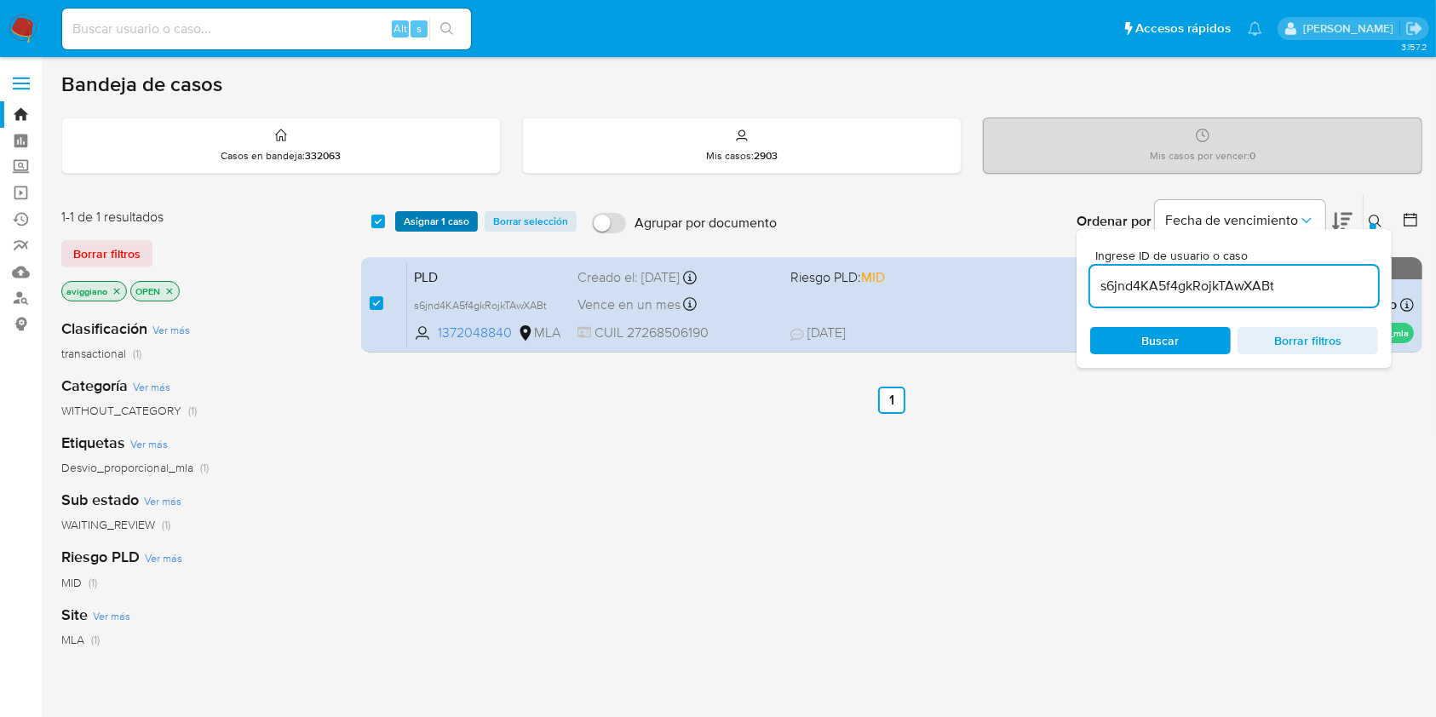
click at [405, 230] on span "Asignar 1 caso" at bounding box center [437, 221] width 66 height 17
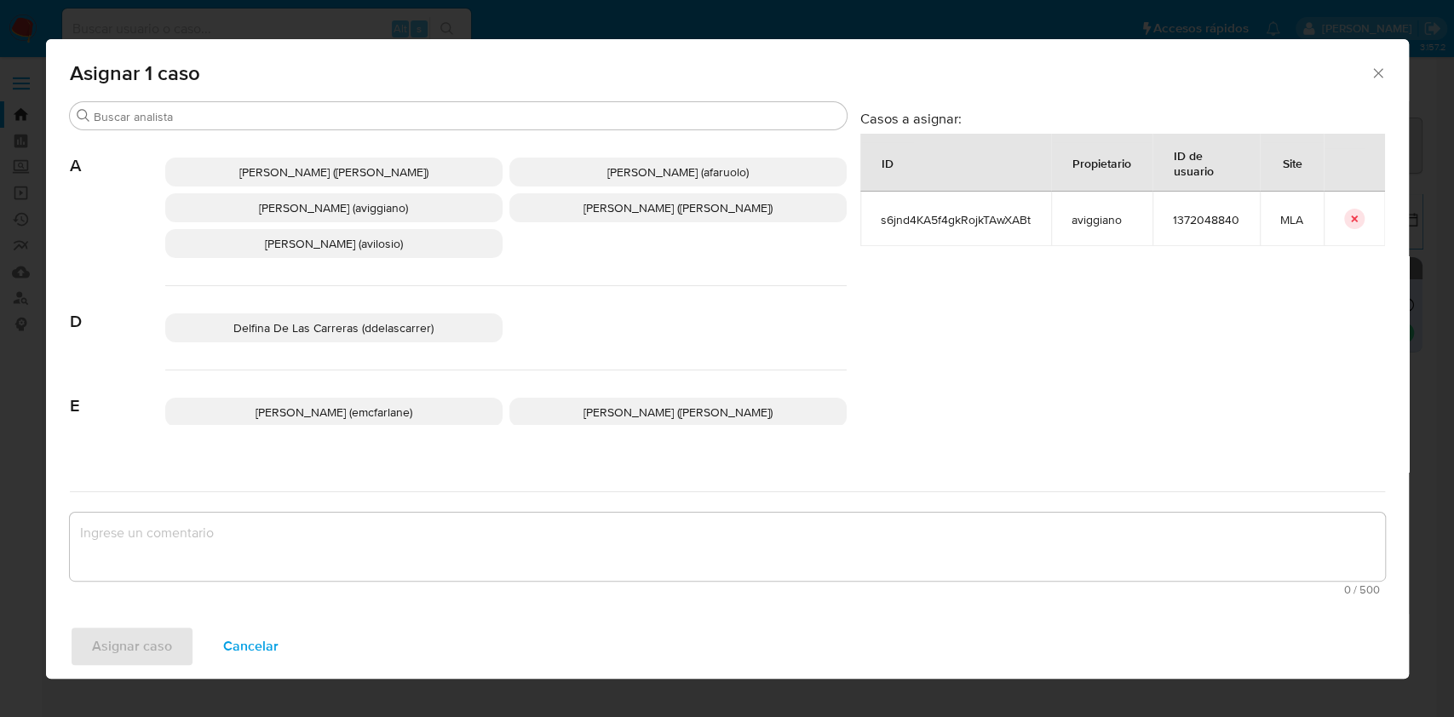
click at [375, 208] on span "Agustina Belen Viggiano (aviggiano)" at bounding box center [333, 207] width 149 height 17
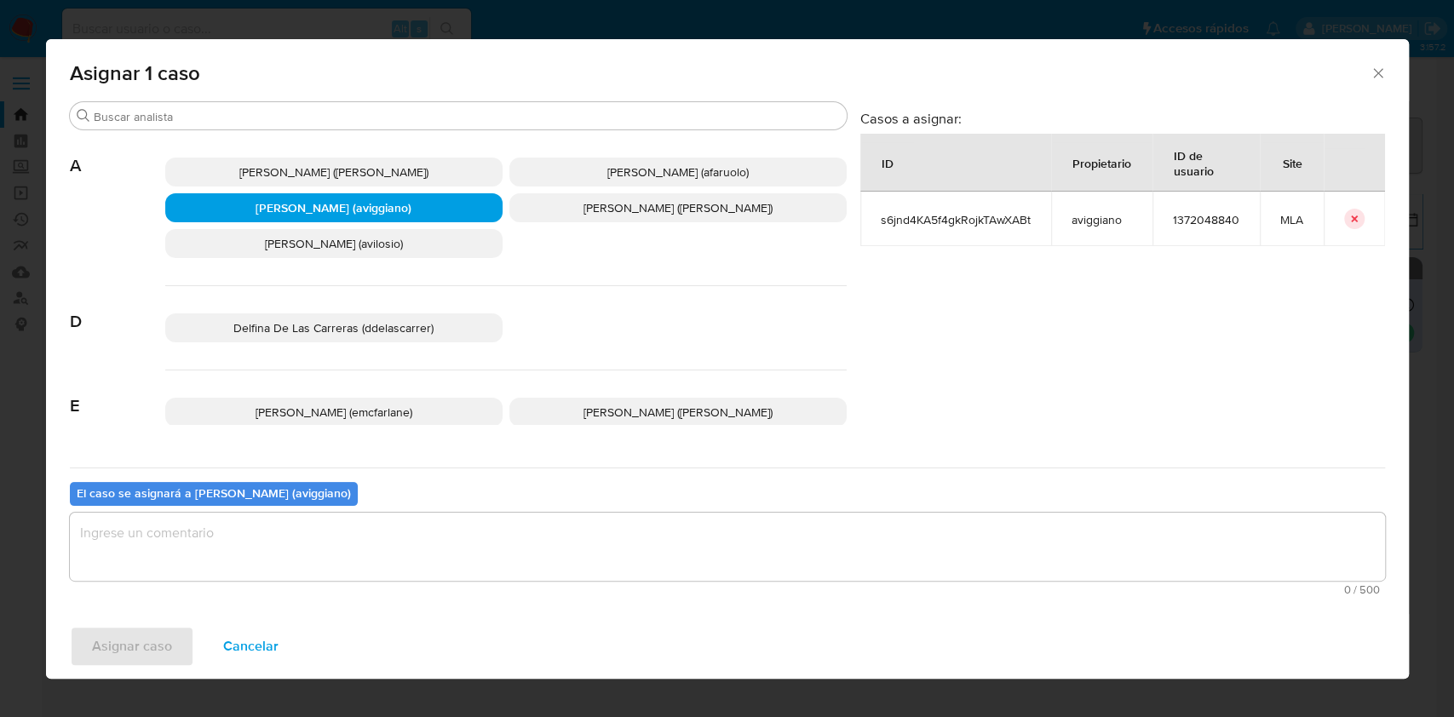
click at [294, 535] on textarea "assign-modal" at bounding box center [727, 547] width 1315 height 68
click at [141, 636] on span "Asignar caso" at bounding box center [132, 646] width 80 height 37
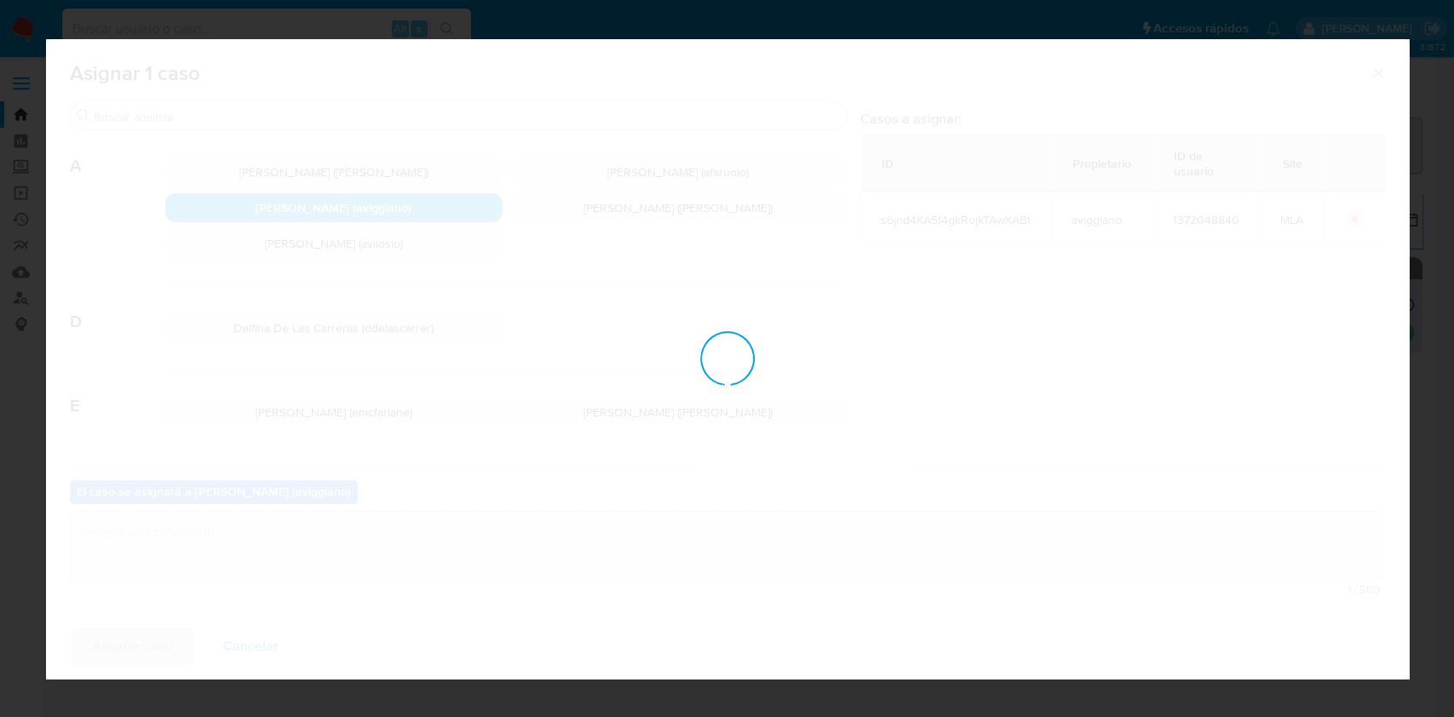
checkbox input "false"
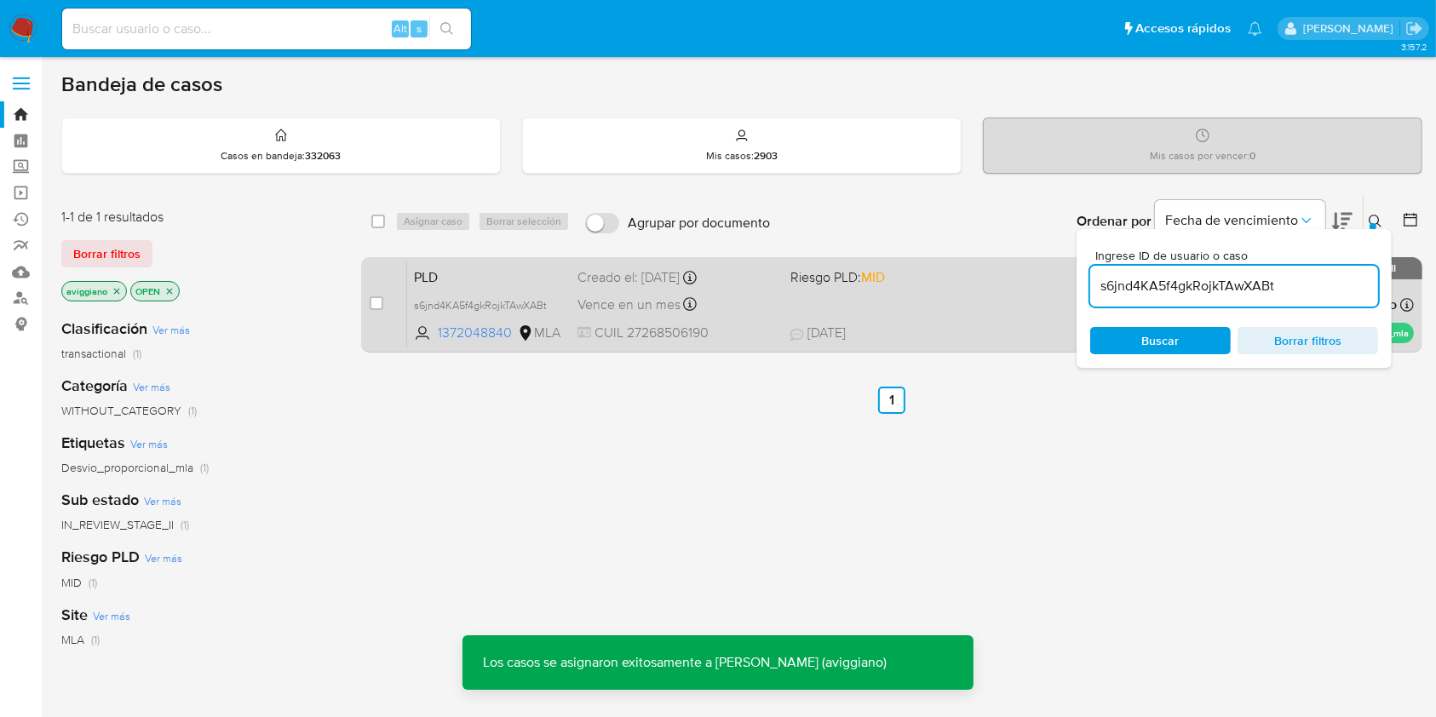
click at [760, 320] on div "PLD s6jnd4KA5f4gkRojkTAwXABt 1372048840 MLA Riesgo PLD: MID Creado el: 12/08/20…" at bounding box center [910, 304] width 1007 height 86
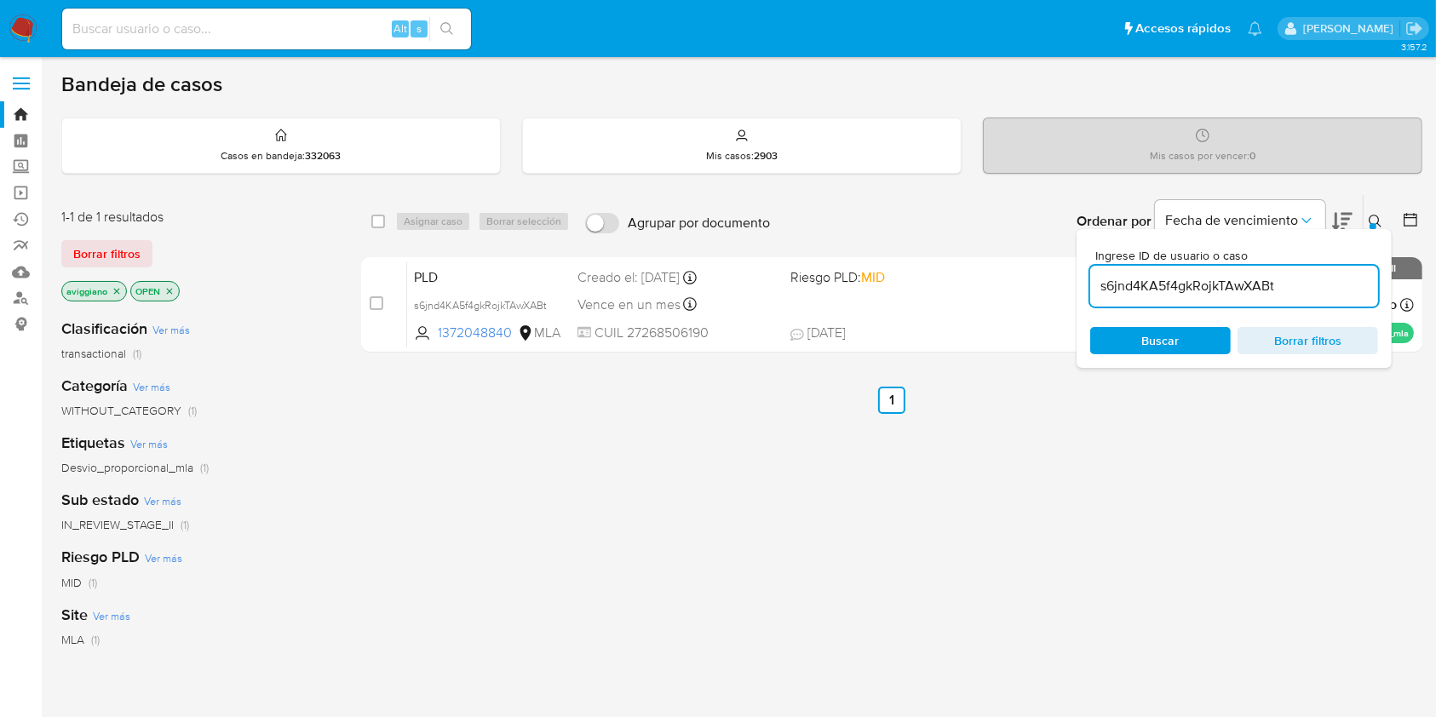
click at [1228, 286] on input "s6jnd4KA5f4gkRojkTAwXABt" at bounding box center [1234, 286] width 288 height 22
paste input "j3KlkxpJRVtjceCr0chEeu5n"
type input "j3KlkxpJRVtjceCr0chEeu5n"
click at [375, 225] on input "checkbox" at bounding box center [378, 222] width 14 height 14
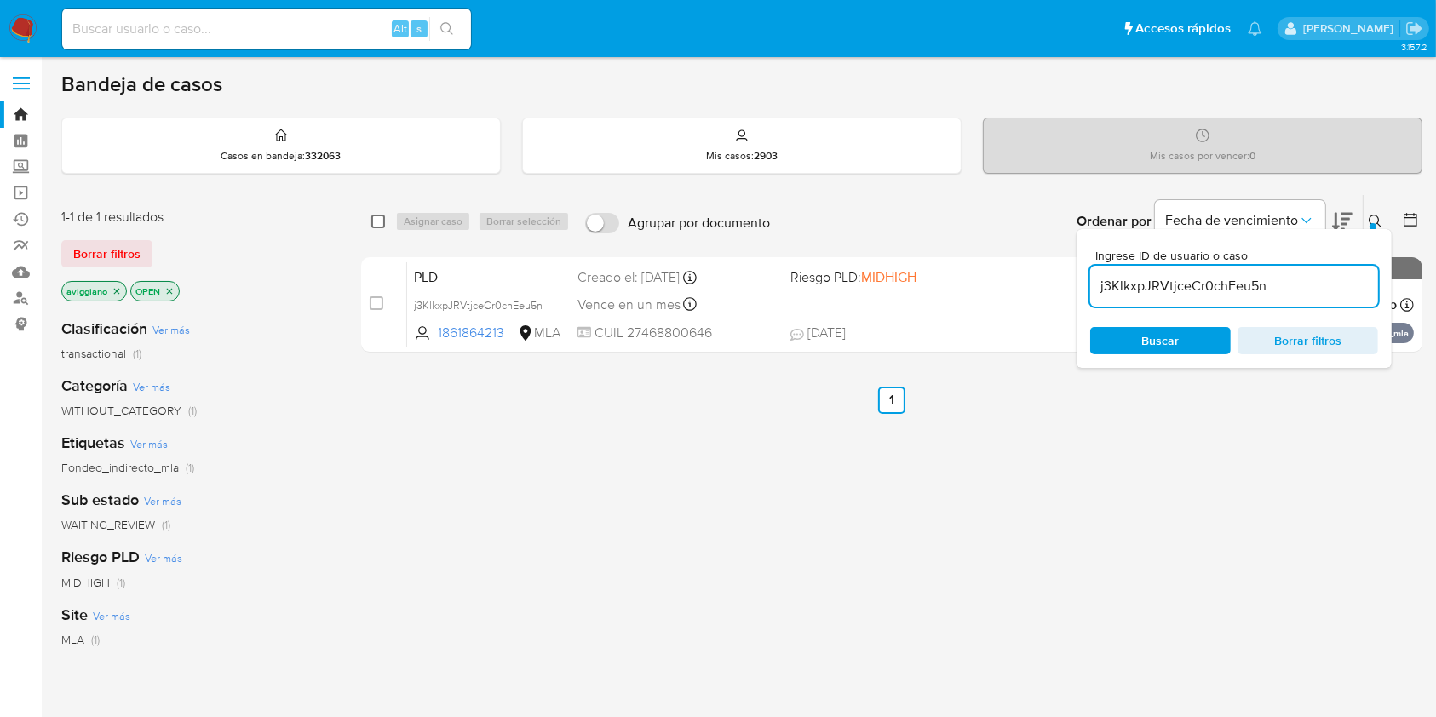
checkbox input "true"
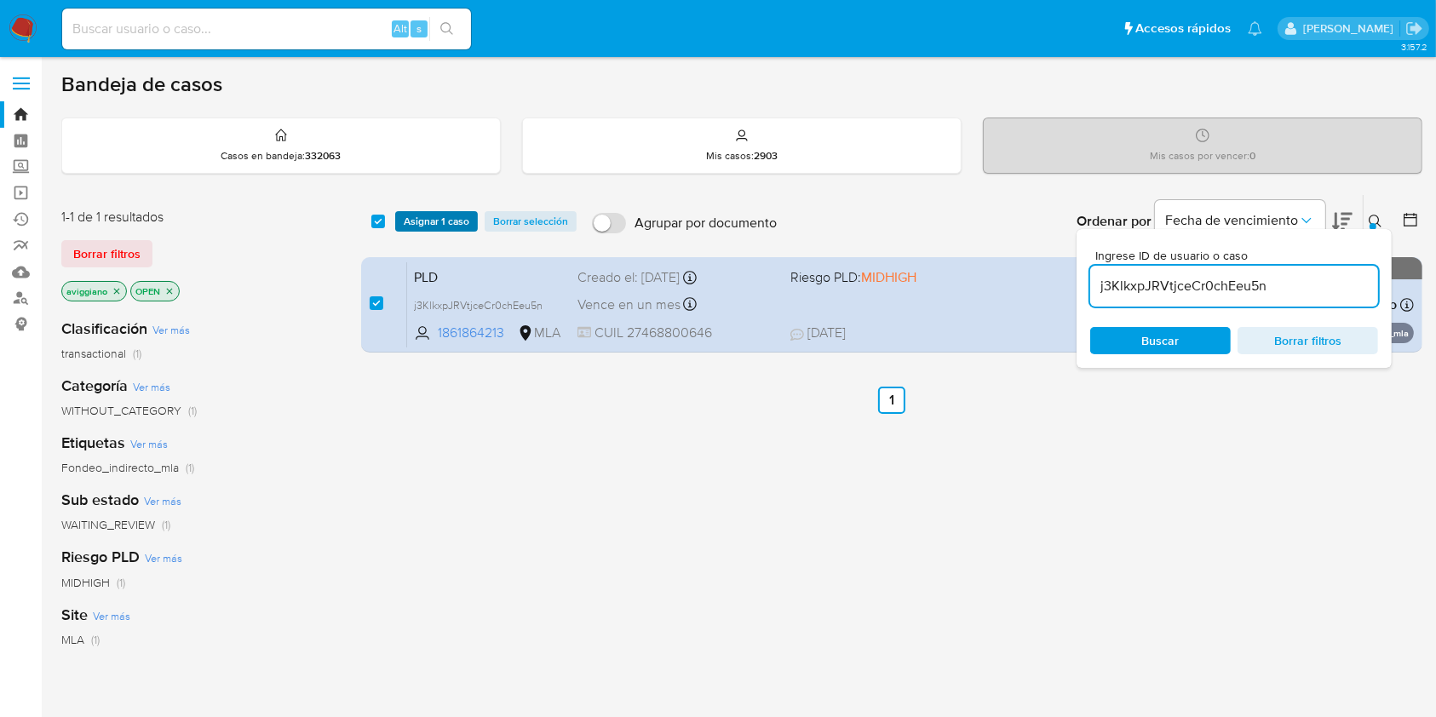
click at [422, 227] on span "Asignar 1 caso" at bounding box center [437, 221] width 66 height 17
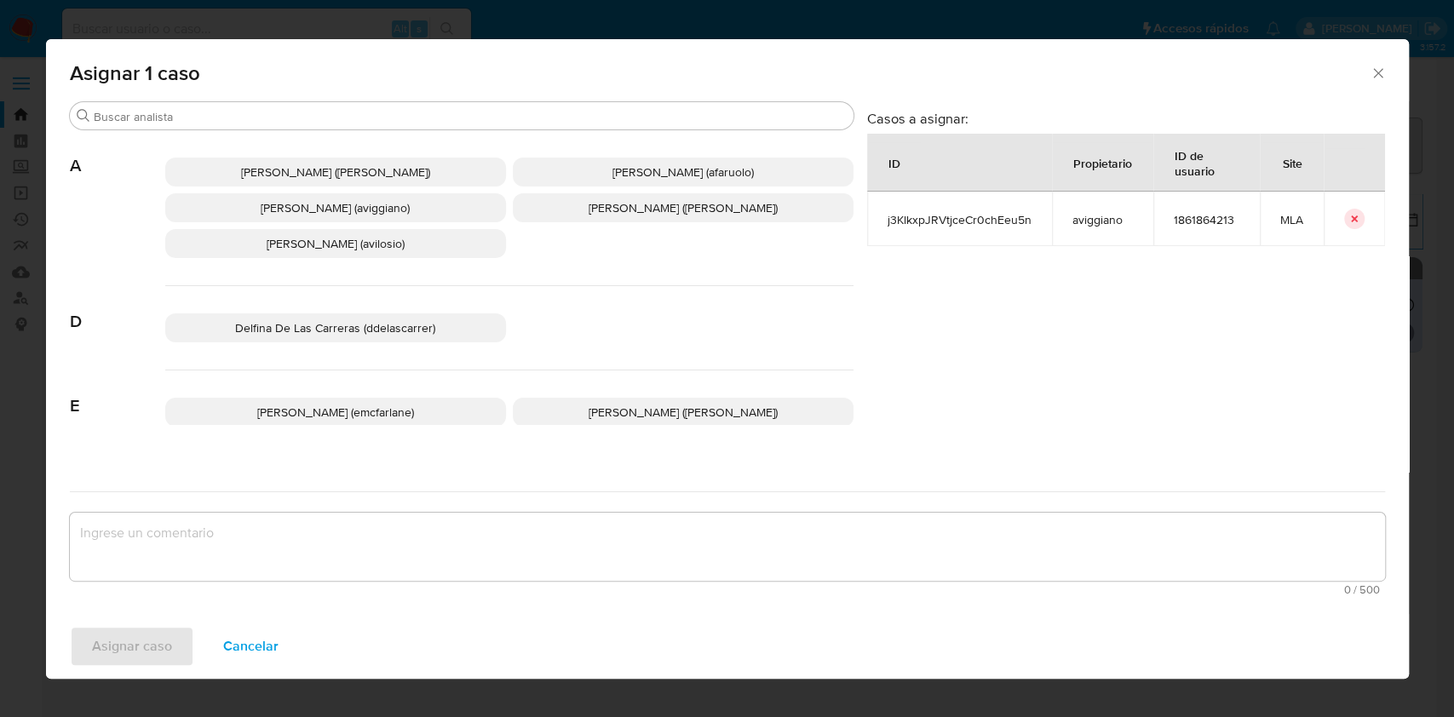
click at [290, 198] on p "Agustina Belen Viggiano (aviggiano)" at bounding box center [335, 207] width 341 height 29
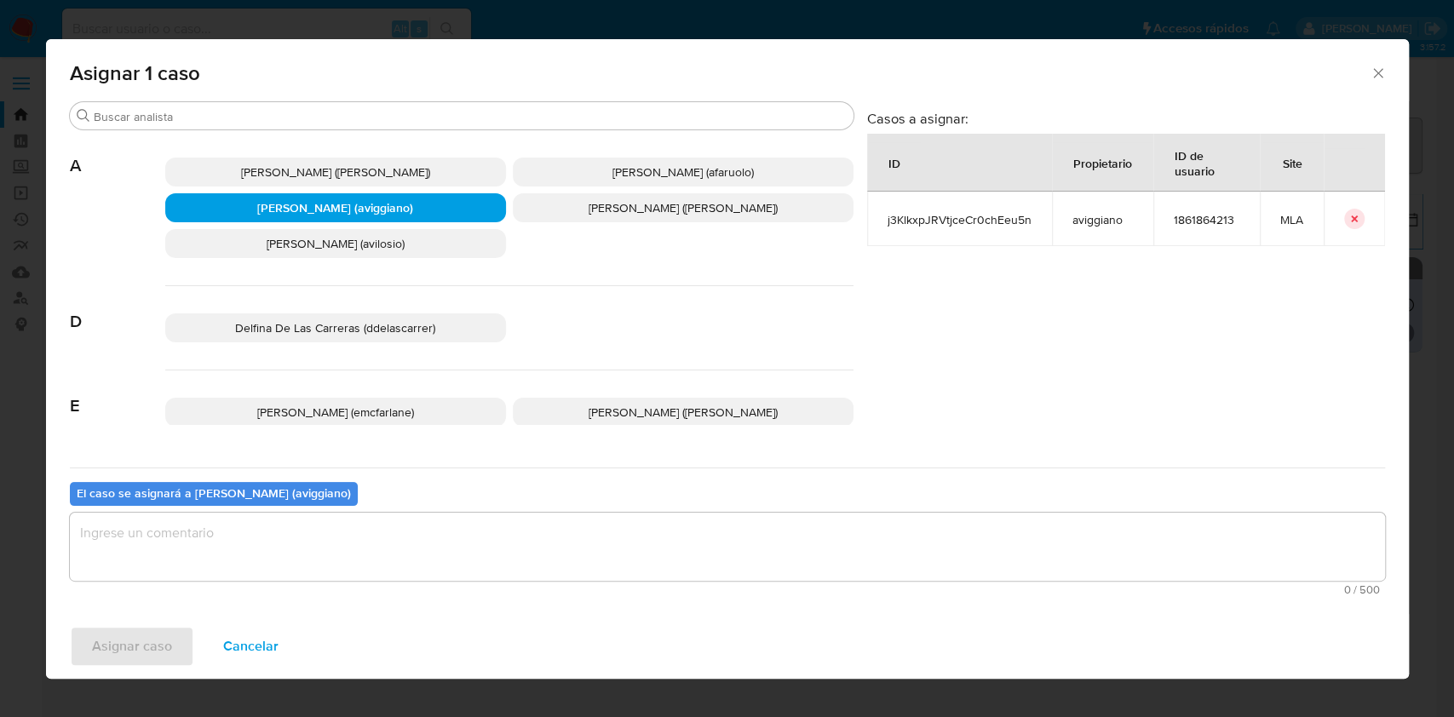
click at [250, 540] on textarea "assign-modal" at bounding box center [727, 547] width 1315 height 68
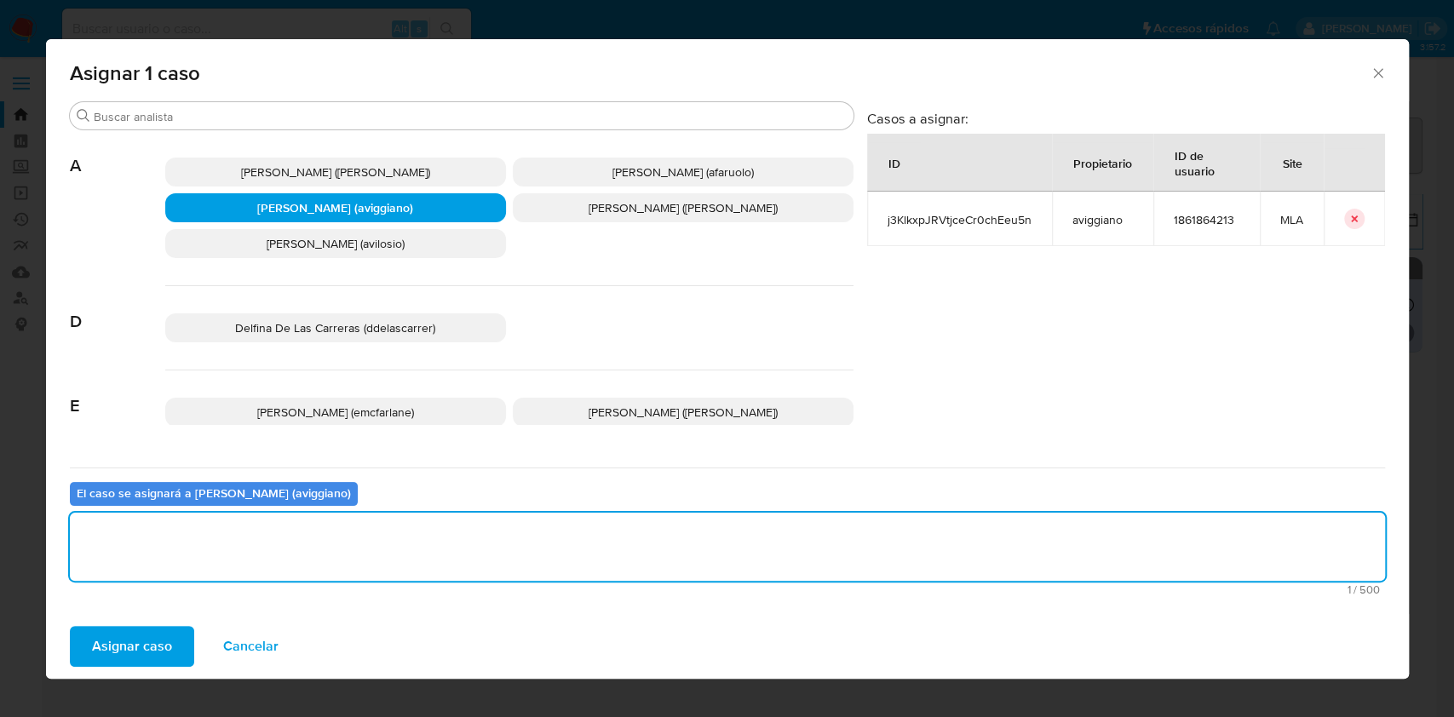
click at [171, 630] on button "Asignar caso" at bounding box center [132, 646] width 124 height 41
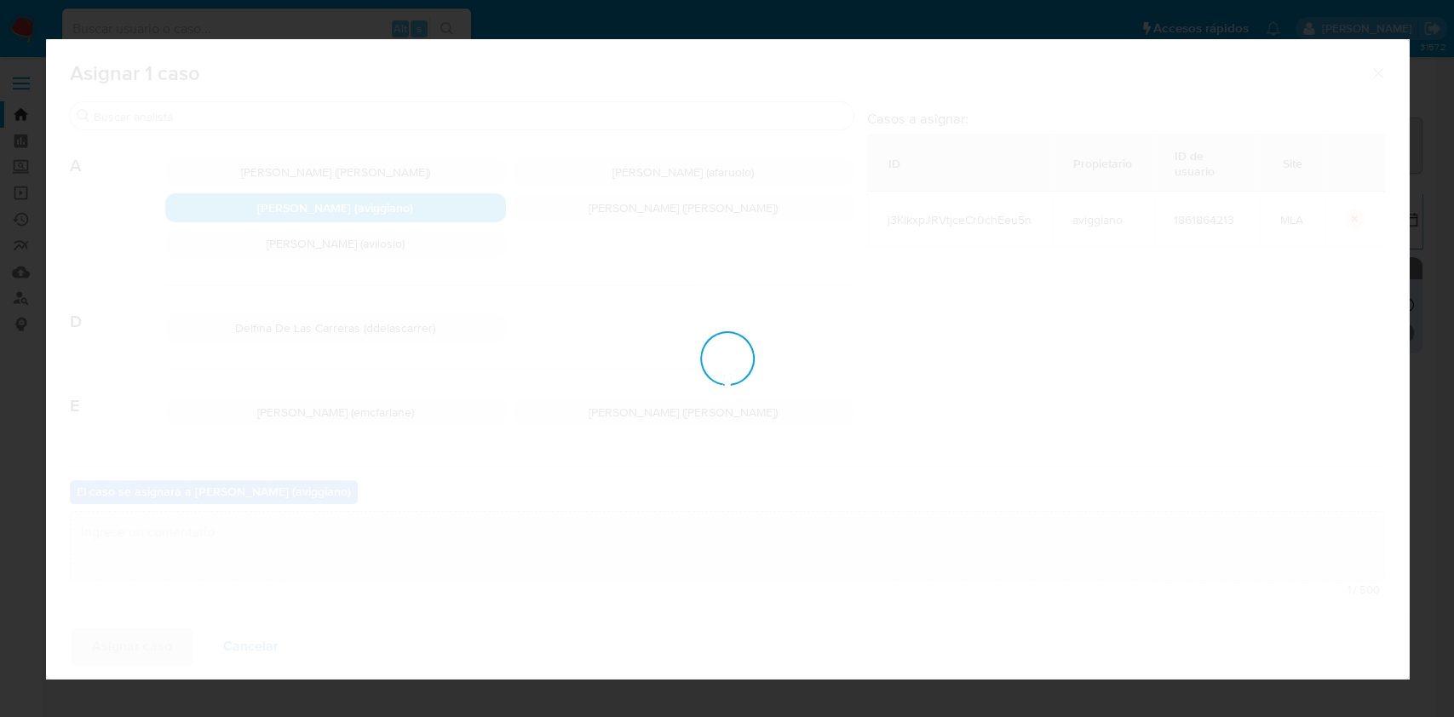
checkbox input "false"
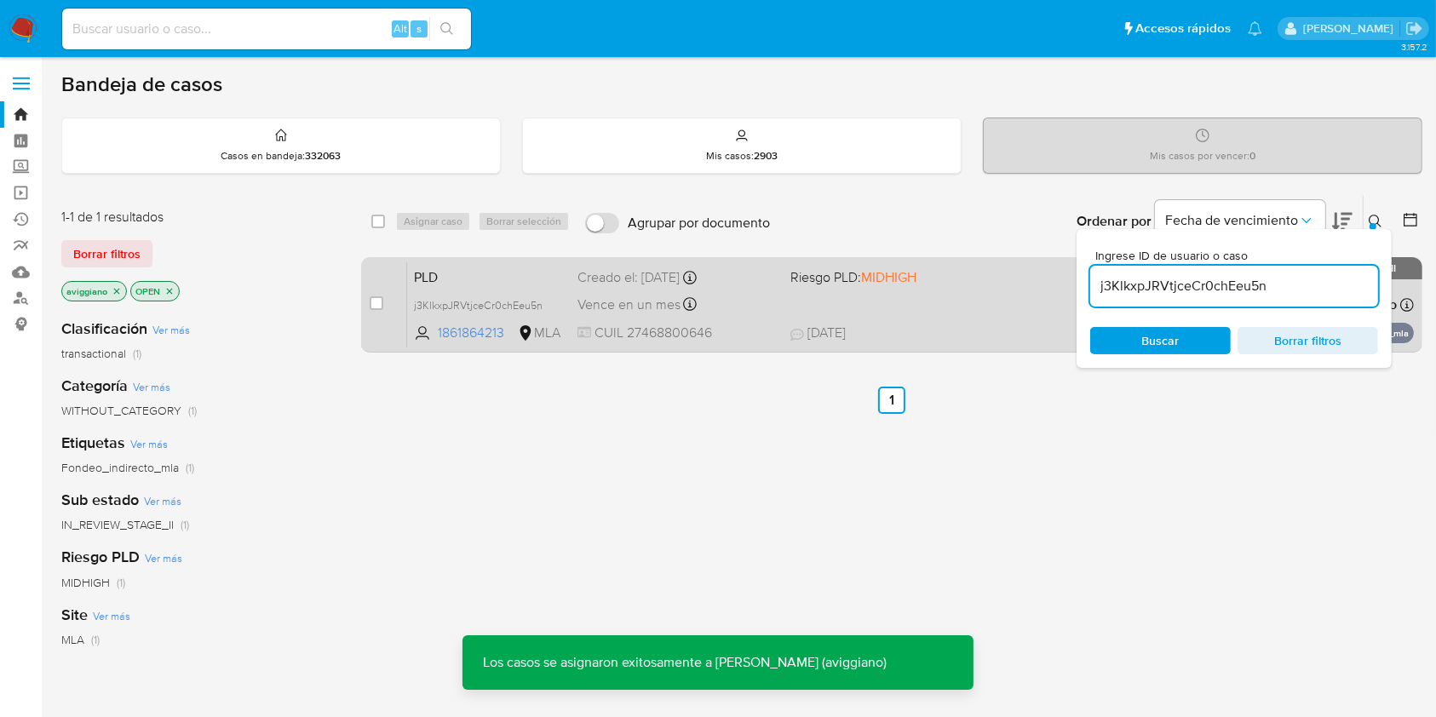
click at [952, 318] on div "PLD j3KlkxpJRVtjceCr0chEeu5n 1861864213 MLA Riesgo PLD: MIDHIGH Creado el: 12/0…" at bounding box center [910, 304] width 1007 height 86
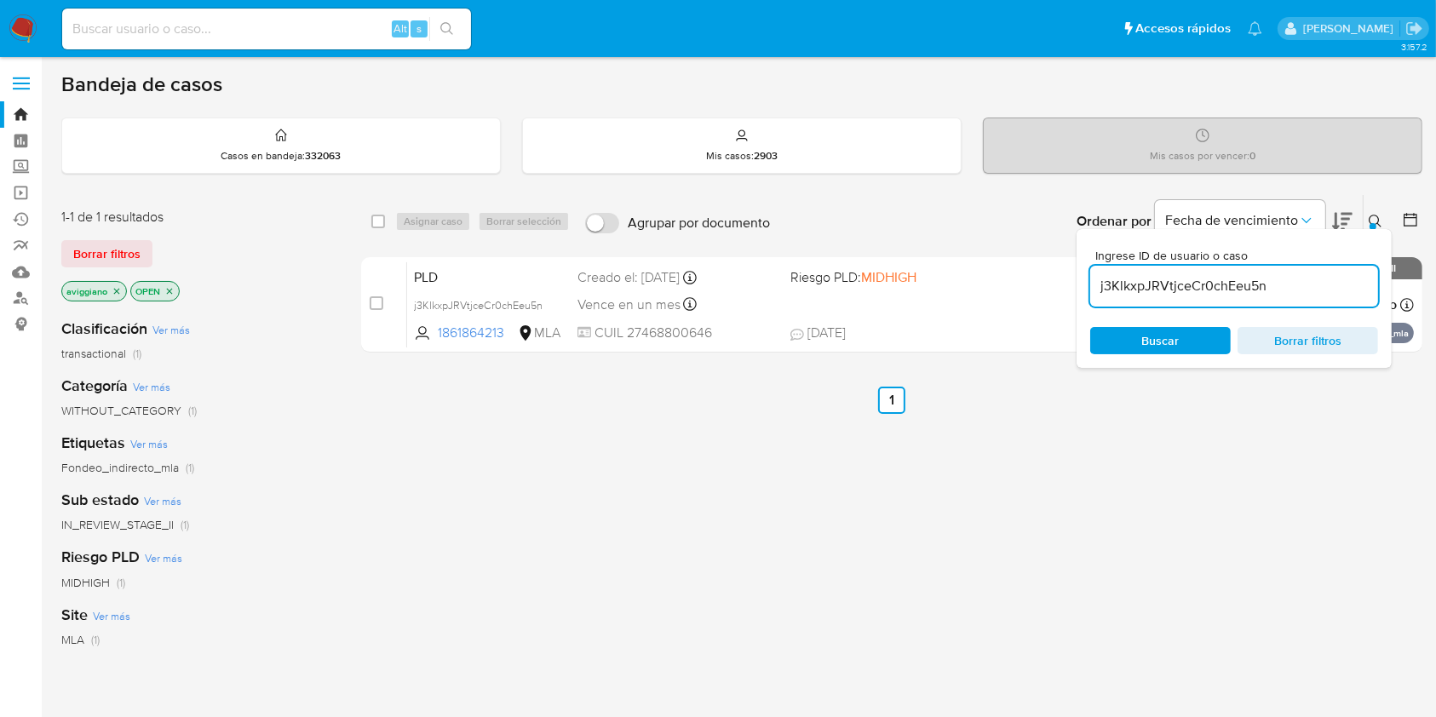
click at [175, 290] on p "OPEN" at bounding box center [155, 291] width 48 height 19
click at [168, 288] on icon "close-filter" at bounding box center [170, 291] width 6 height 6
click at [116, 296] on p "aviggiano" at bounding box center [94, 291] width 64 height 19
click at [116, 289] on icon "close-filter" at bounding box center [117, 291] width 10 height 10
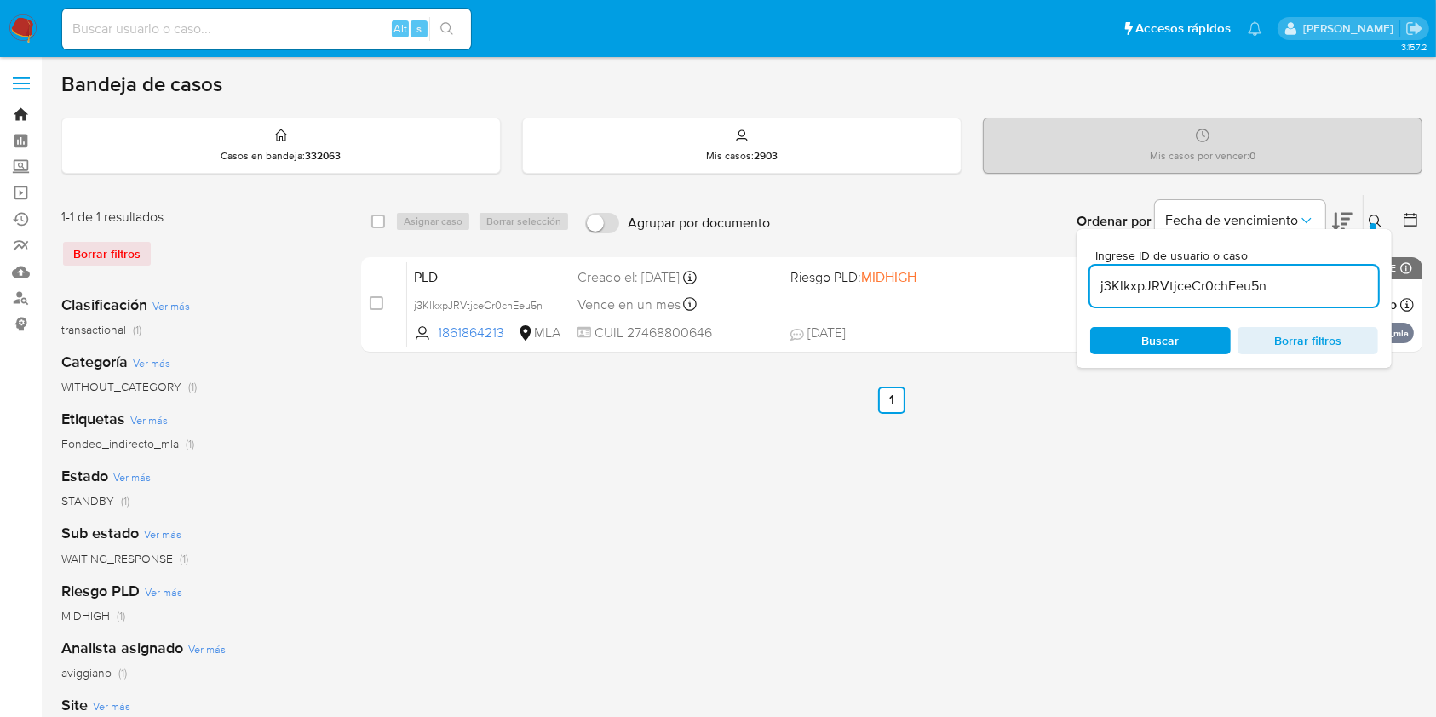
click at [16, 112] on link "Bandeja" at bounding box center [101, 114] width 203 height 26
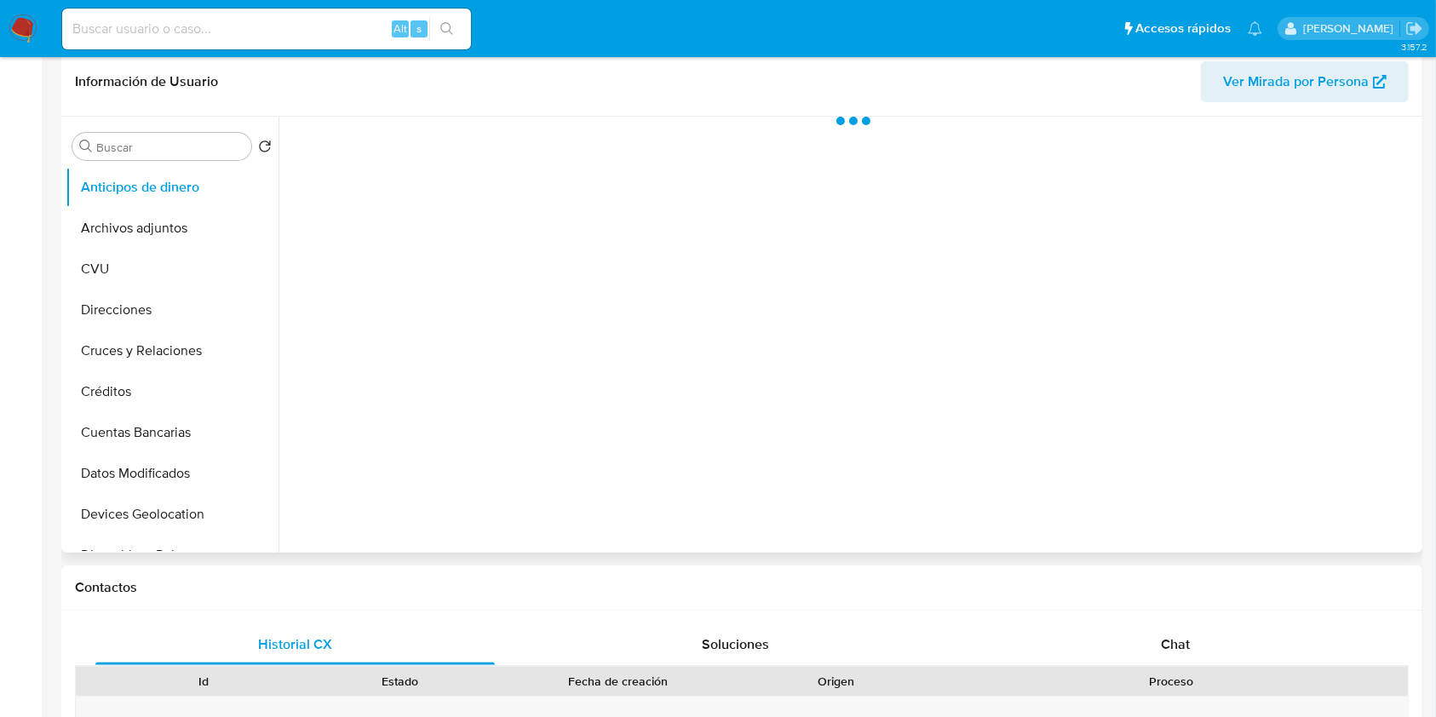
scroll to position [567, 0]
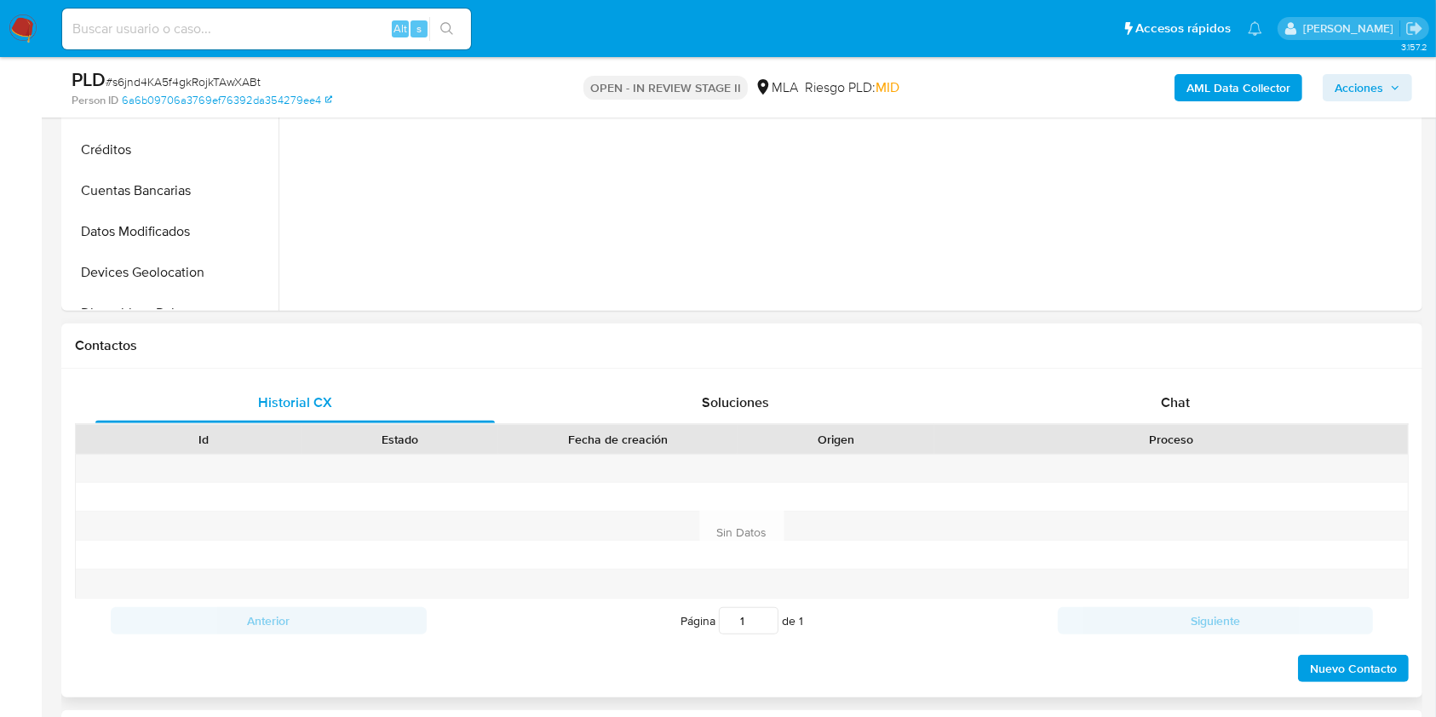
click at [1186, 376] on div "Historial CX Soluciones Chat Id Estado Fecha de creación Origen Proceso Anterio…" at bounding box center [741, 533] width 1361 height 329
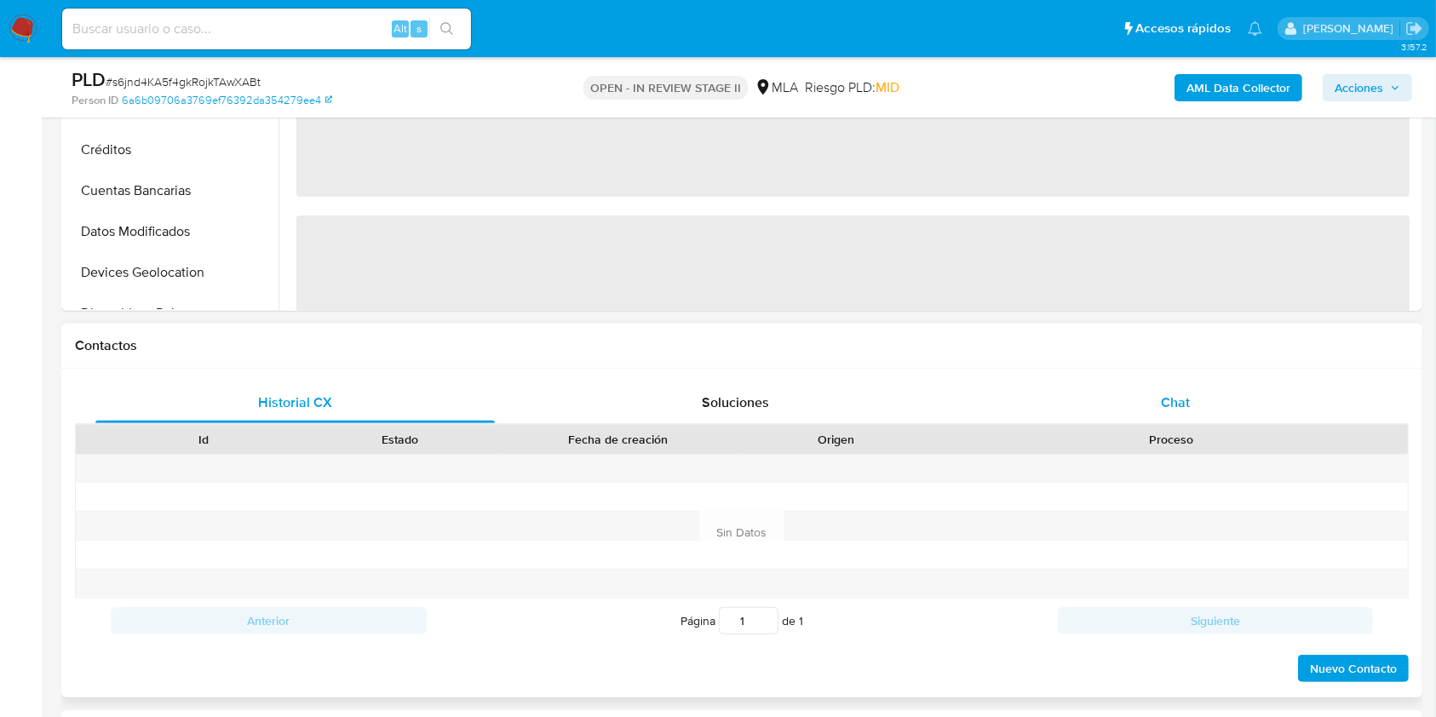
click at [1179, 393] on span "Chat" at bounding box center [1175, 403] width 29 height 20
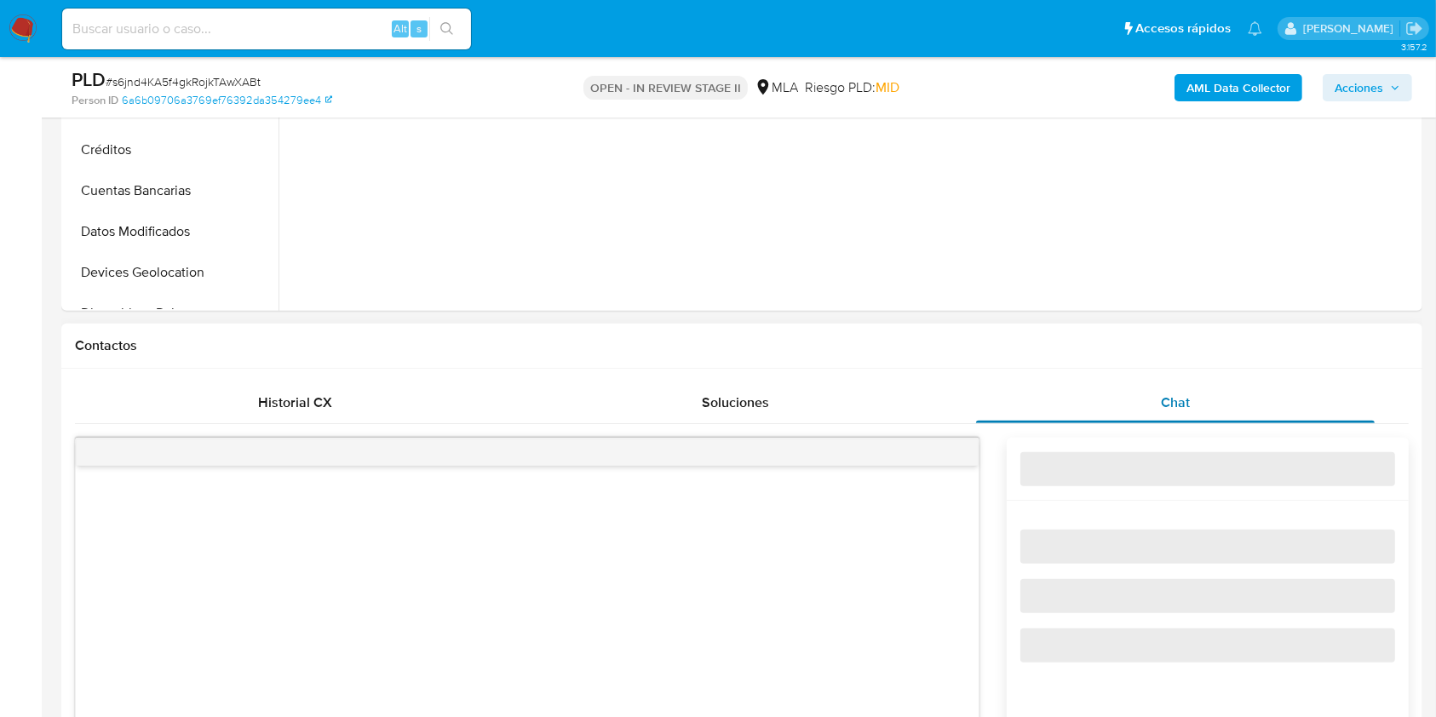
select select "10"
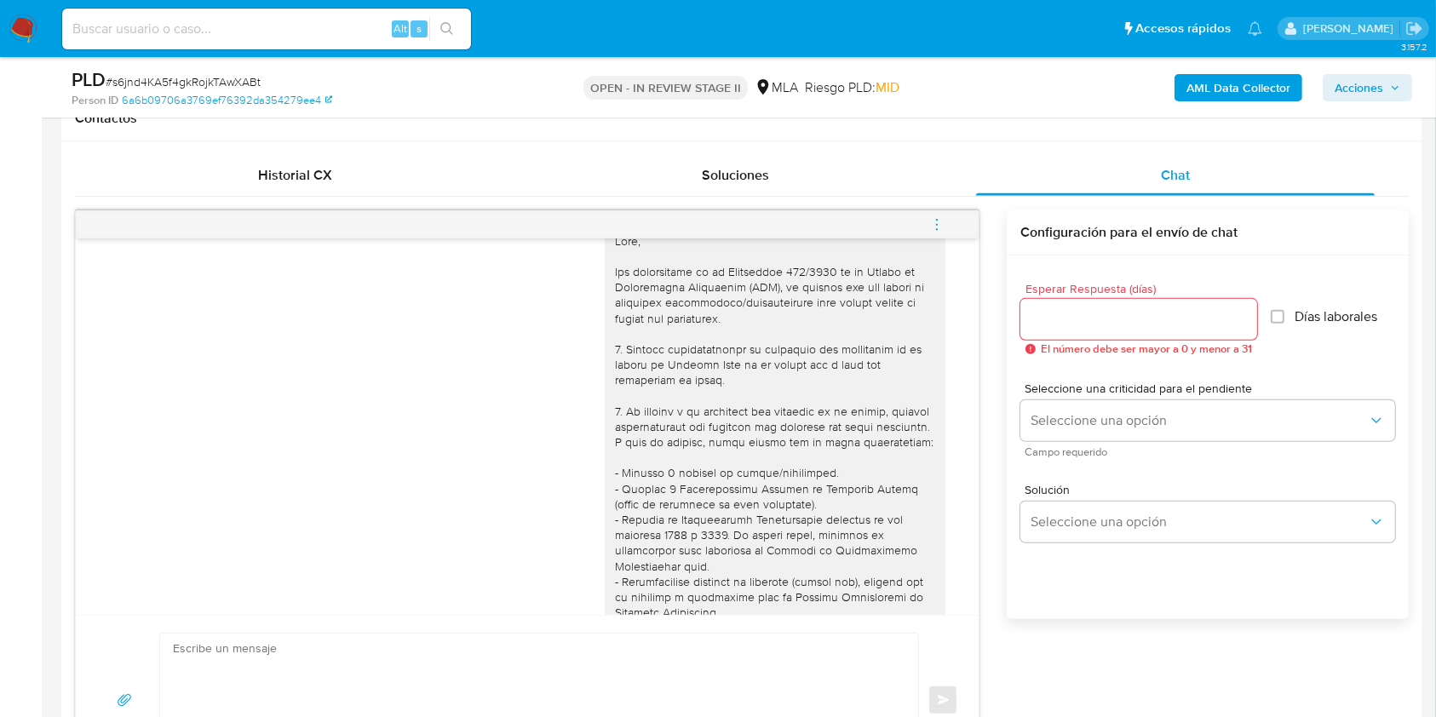
scroll to position [0, 0]
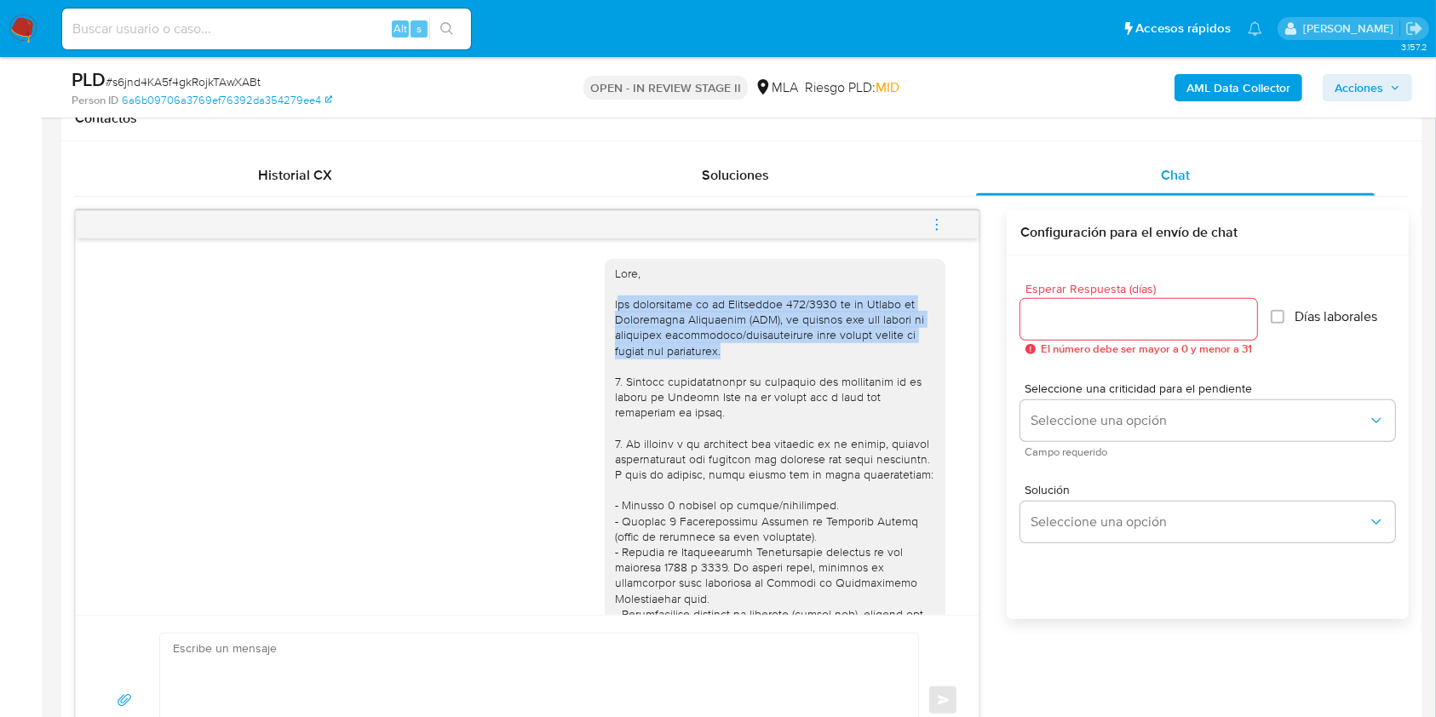
drag, startPoint x: 603, startPoint y: 303, endPoint x: 751, endPoint y: 343, distance: 153.5
click at [755, 342] on div at bounding box center [775, 707] width 320 height 883
click at [674, 326] on div at bounding box center [775, 707] width 320 height 883
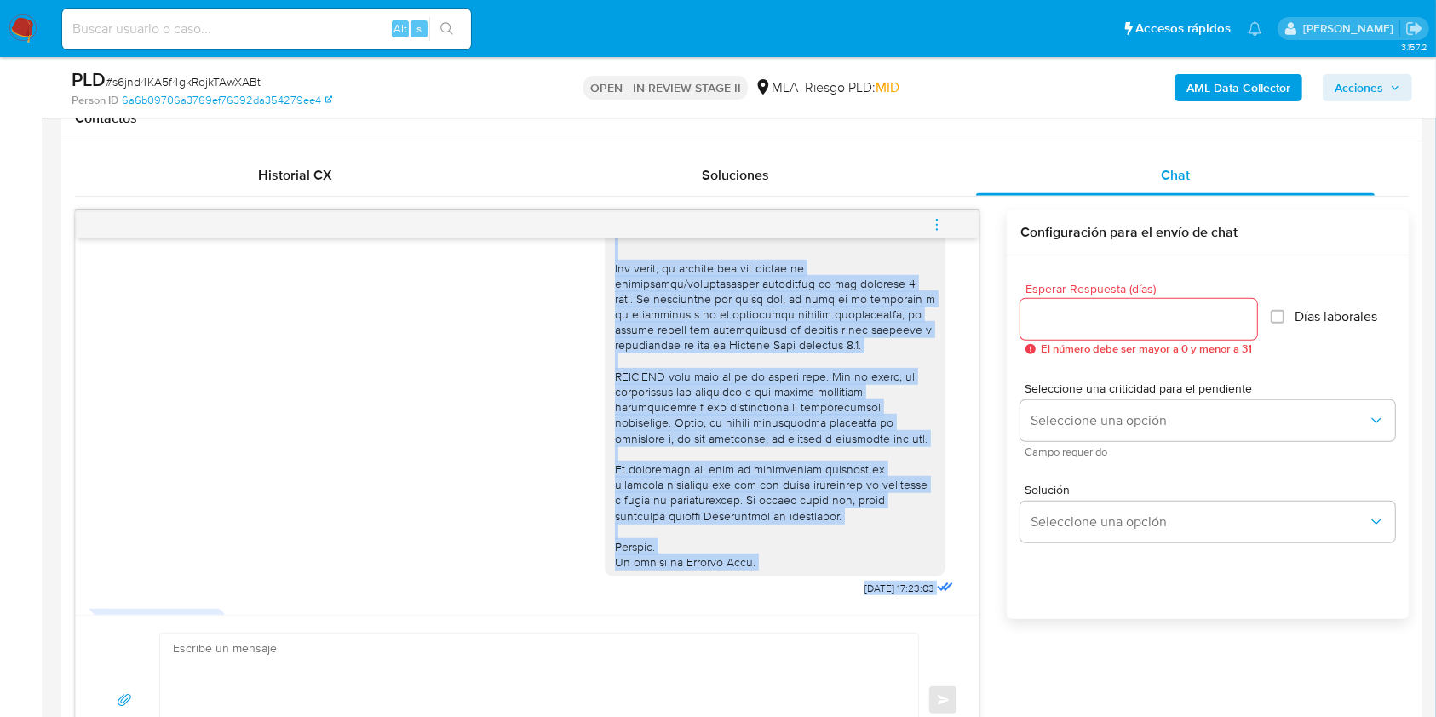
scroll to position [637, 0]
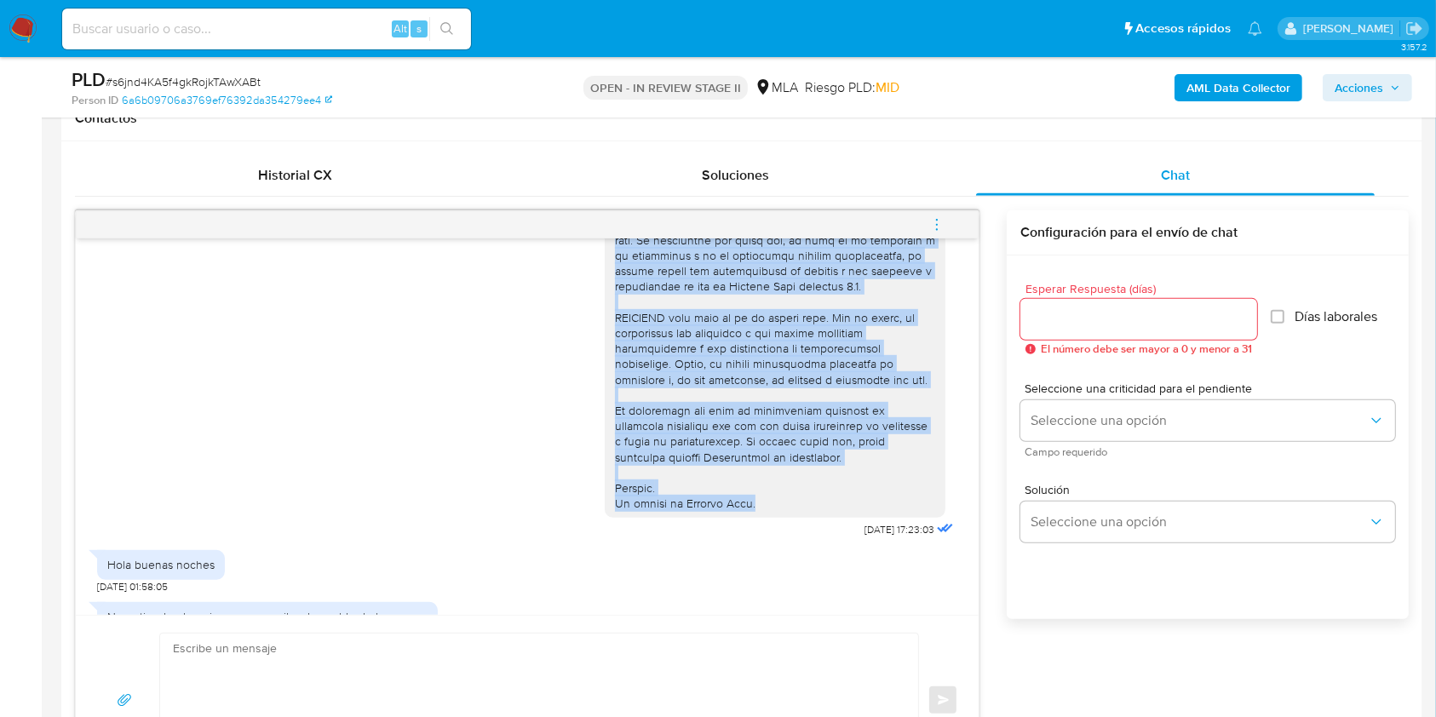
drag, startPoint x: 599, startPoint y: 304, endPoint x: 839, endPoint y: 535, distance: 333.1
click at [836, 512] on div at bounding box center [775, 70] width 320 height 883
copy div "Por disposición de la Resolución 200/2024 de la Unidad de Información Financier…"
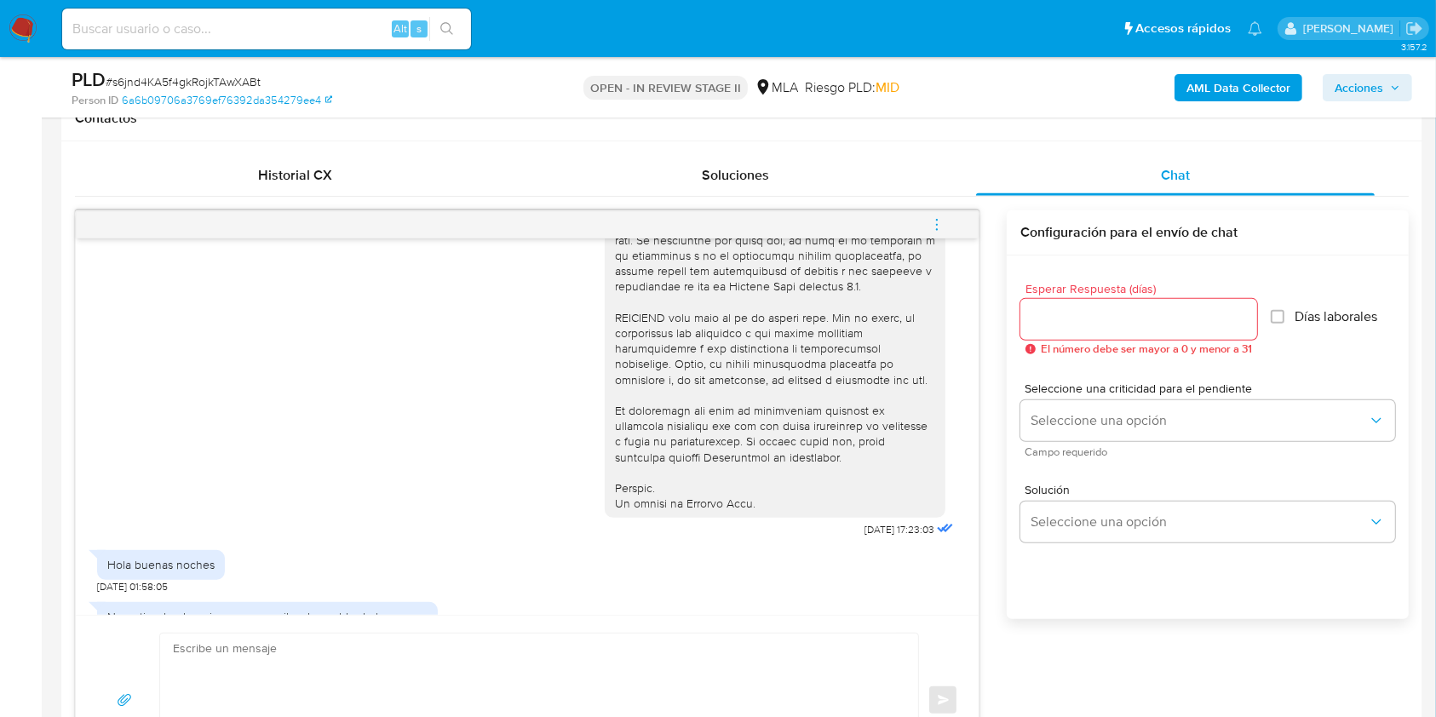
click at [543, 678] on textarea at bounding box center [535, 701] width 724 height 134
paste textarea "Por disposición de la Resolución 200/2024 de la Unidad de Información Financier…"
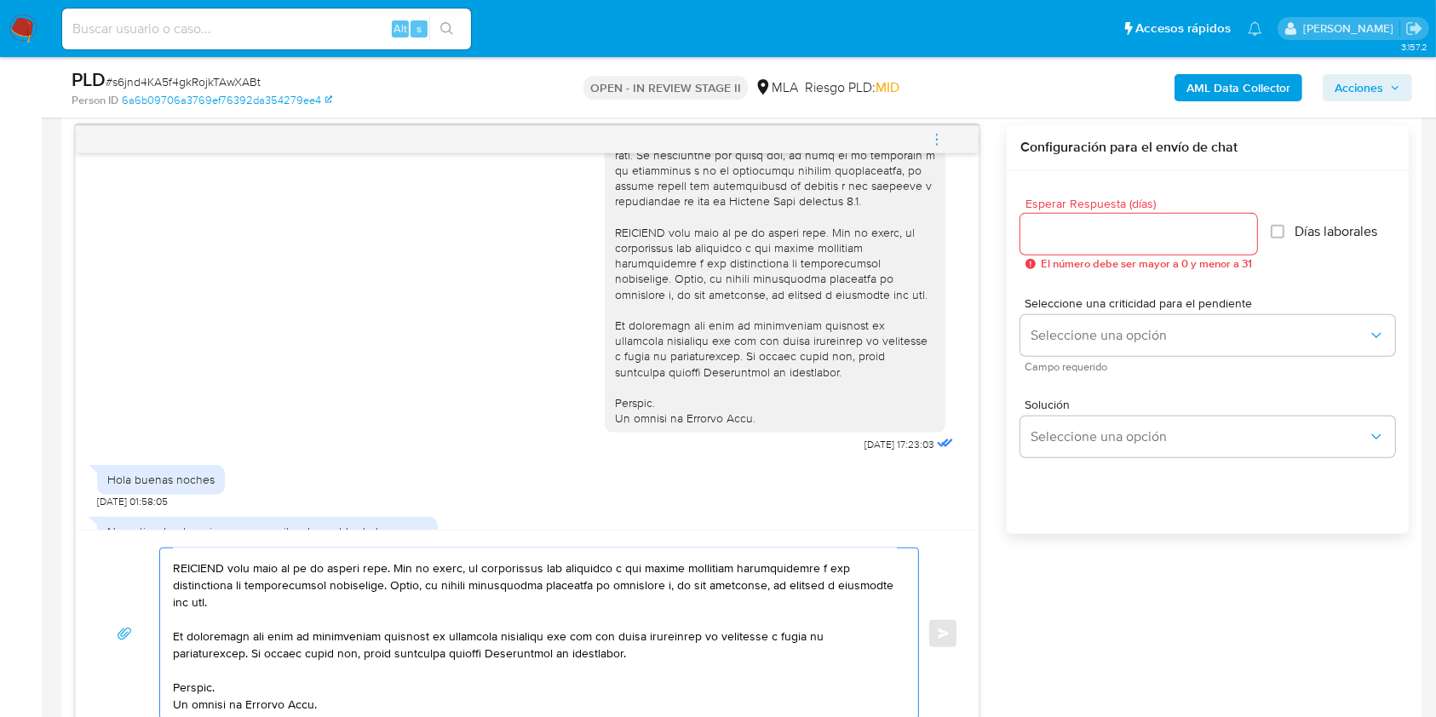
scroll to position [0, 0]
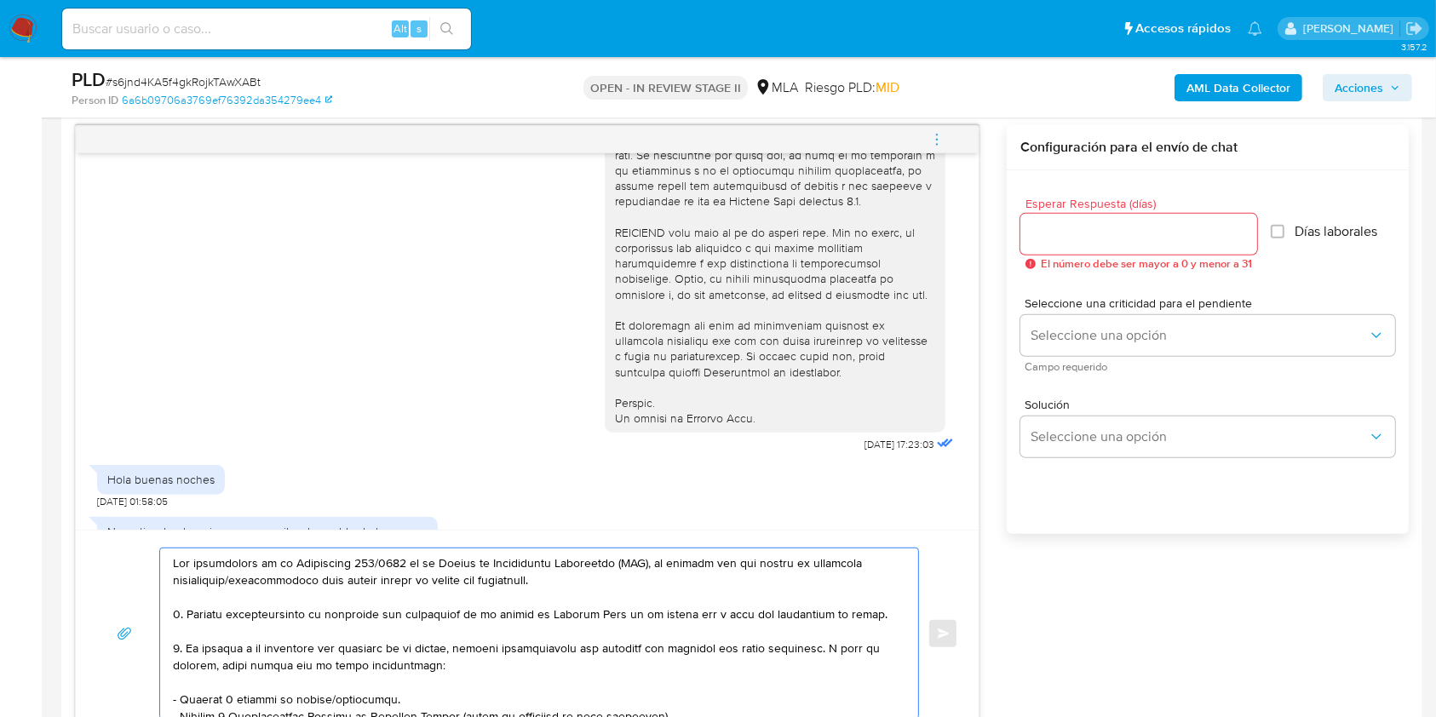
type textarea "Por disposición de la Resolución 200/2024 de la Unidad de Información Financier…"
click at [1151, 247] on div at bounding box center [1138, 234] width 237 height 41
click at [1151, 238] on input "Esperar Respuesta (días)" at bounding box center [1138, 234] width 237 height 22
type input "3"
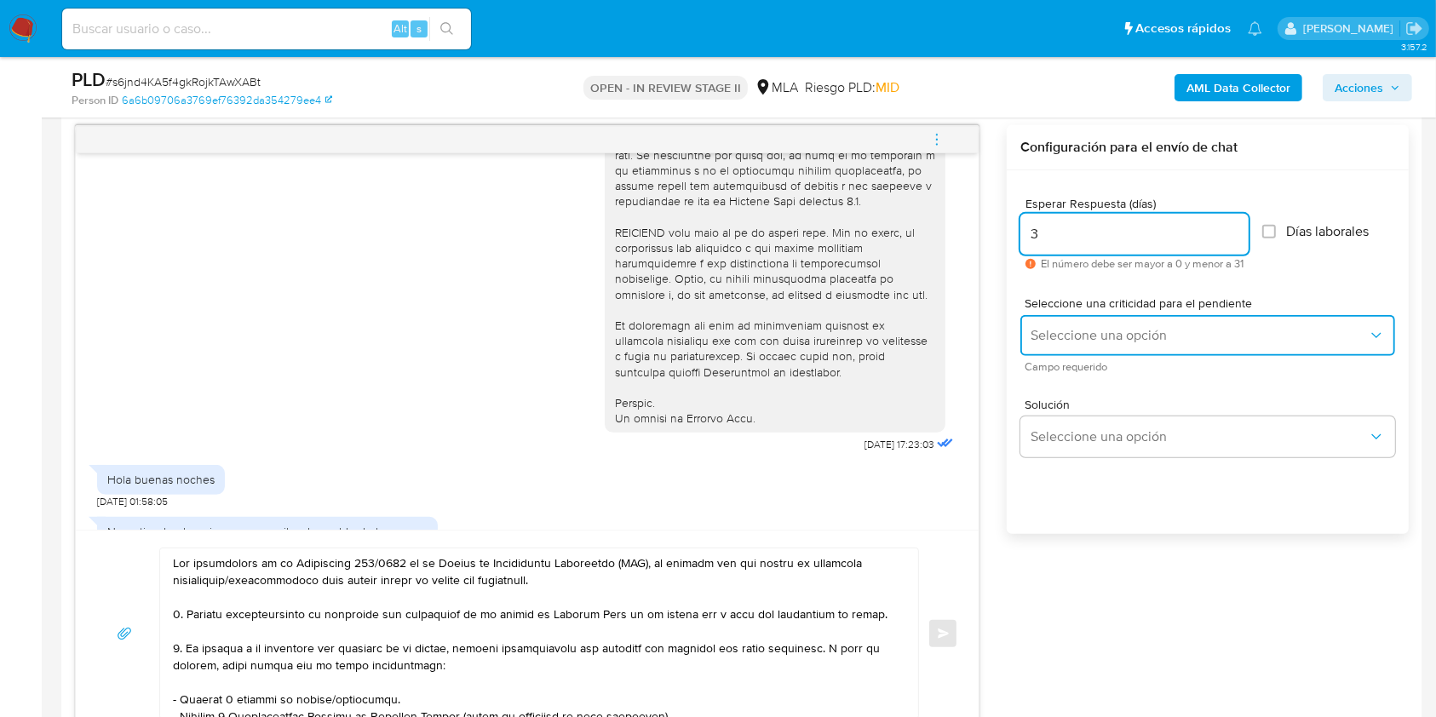
click at [1123, 329] on span "Seleccione una opción" at bounding box center [1198, 335] width 337 height 17
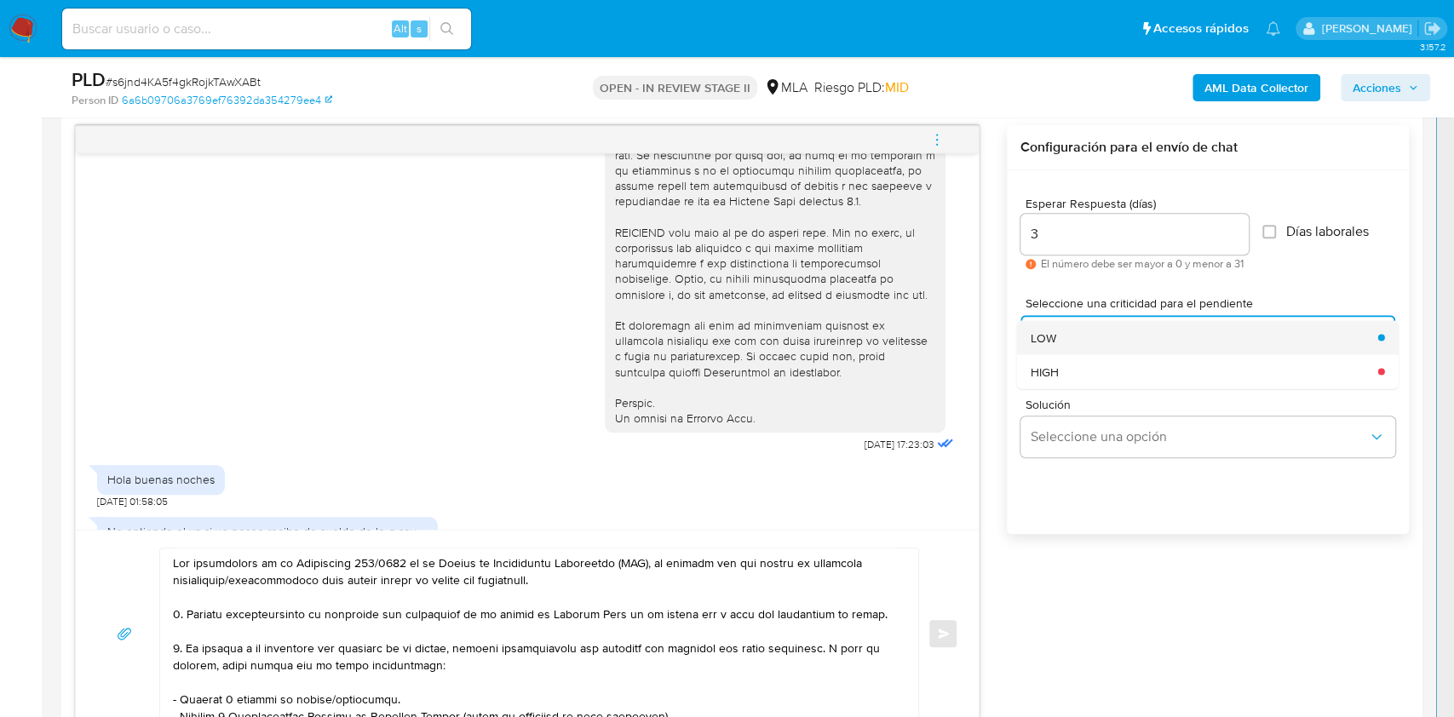
click at [1105, 341] on div "LOW" at bounding box center [1198, 337] width 337 height 34
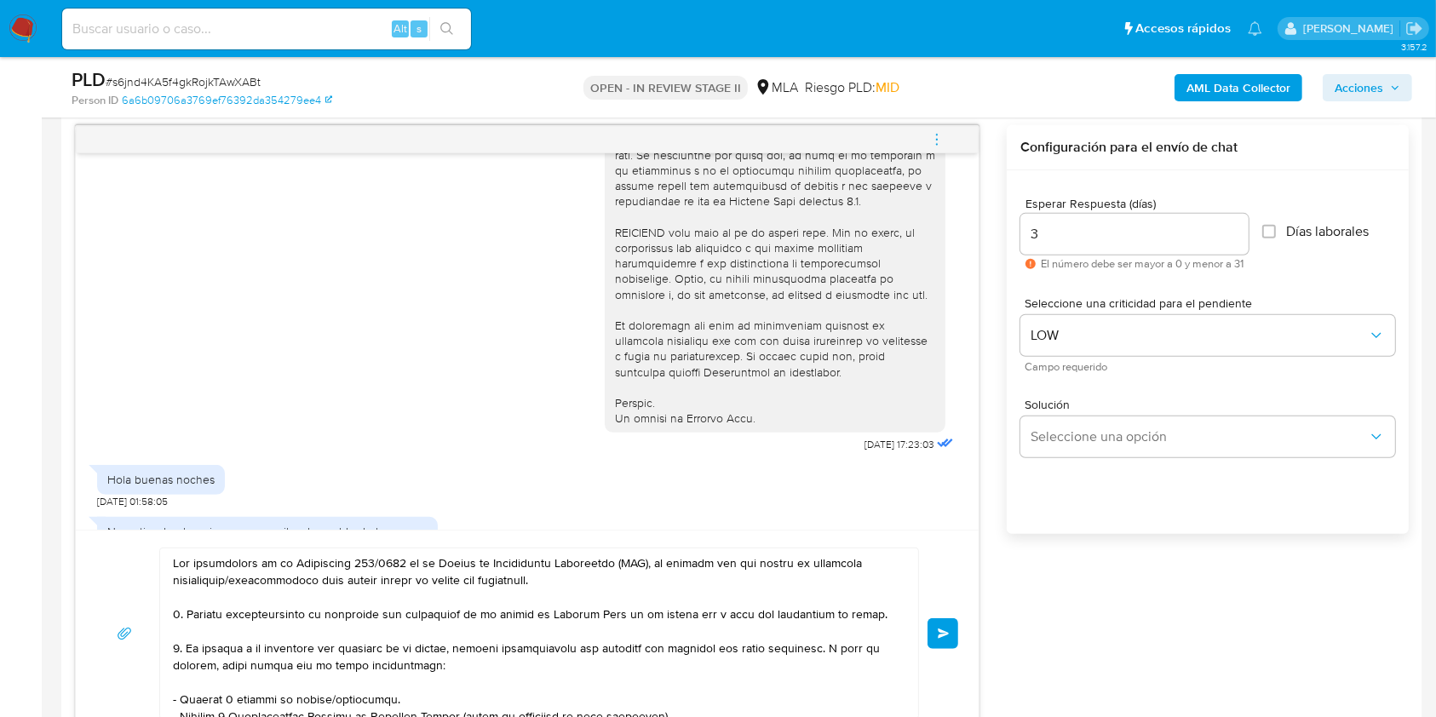
click at [936, 627] on button "Enviar" at bounding box center [942, 633] width 31 height 31
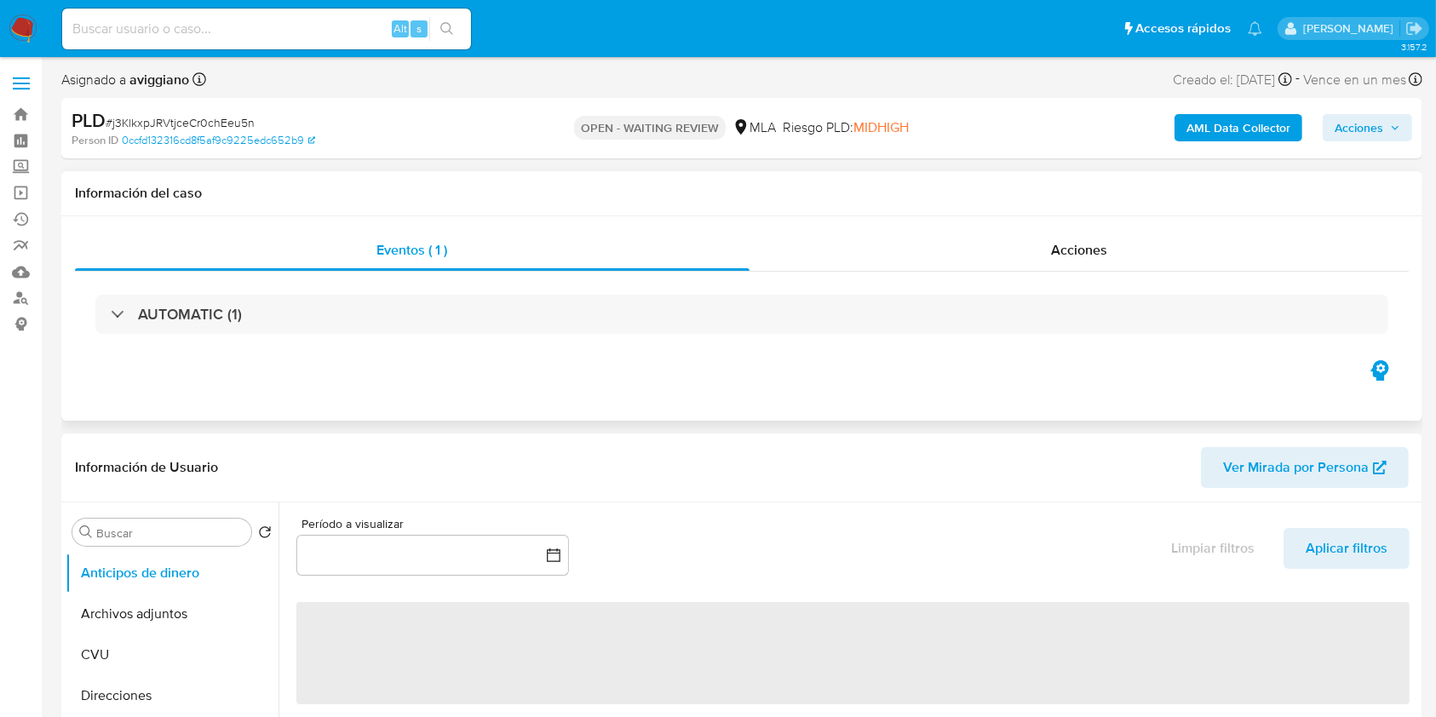
select select "10"
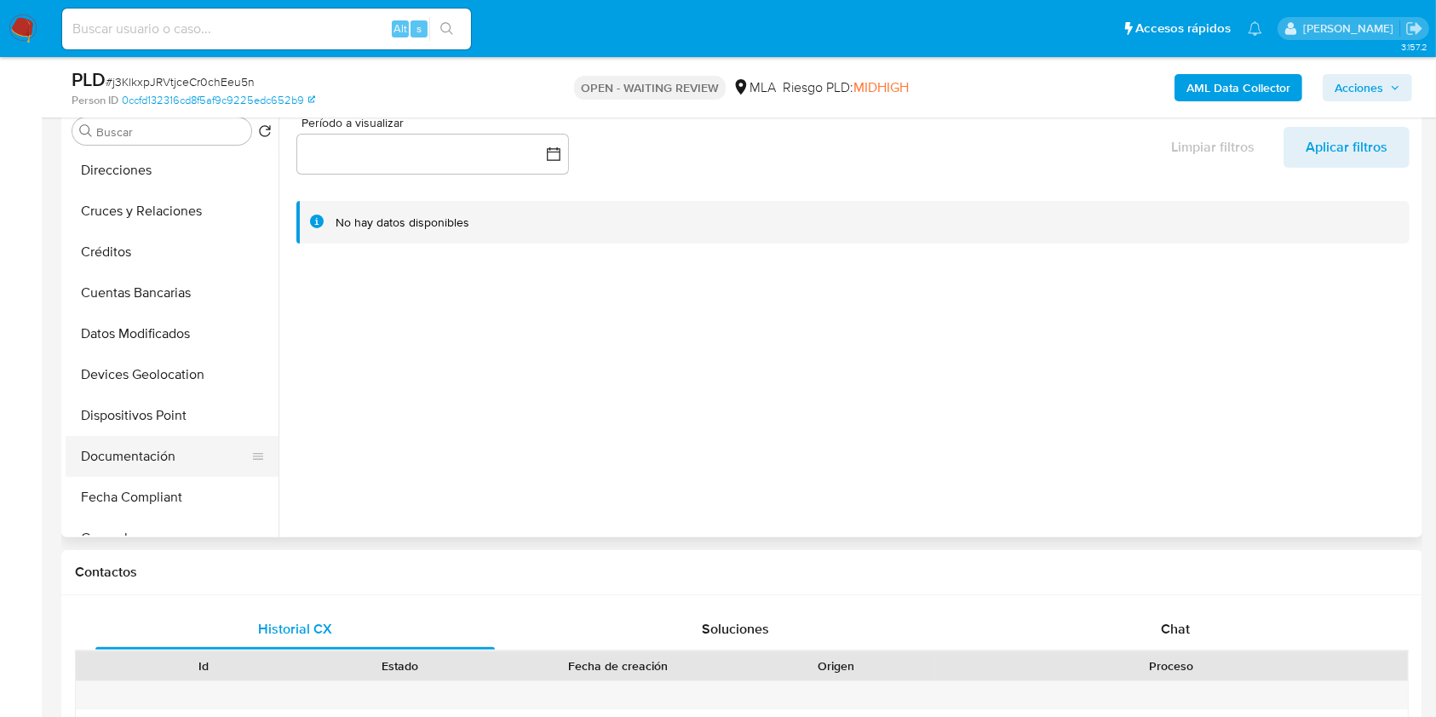
scroll to position [227, 0]
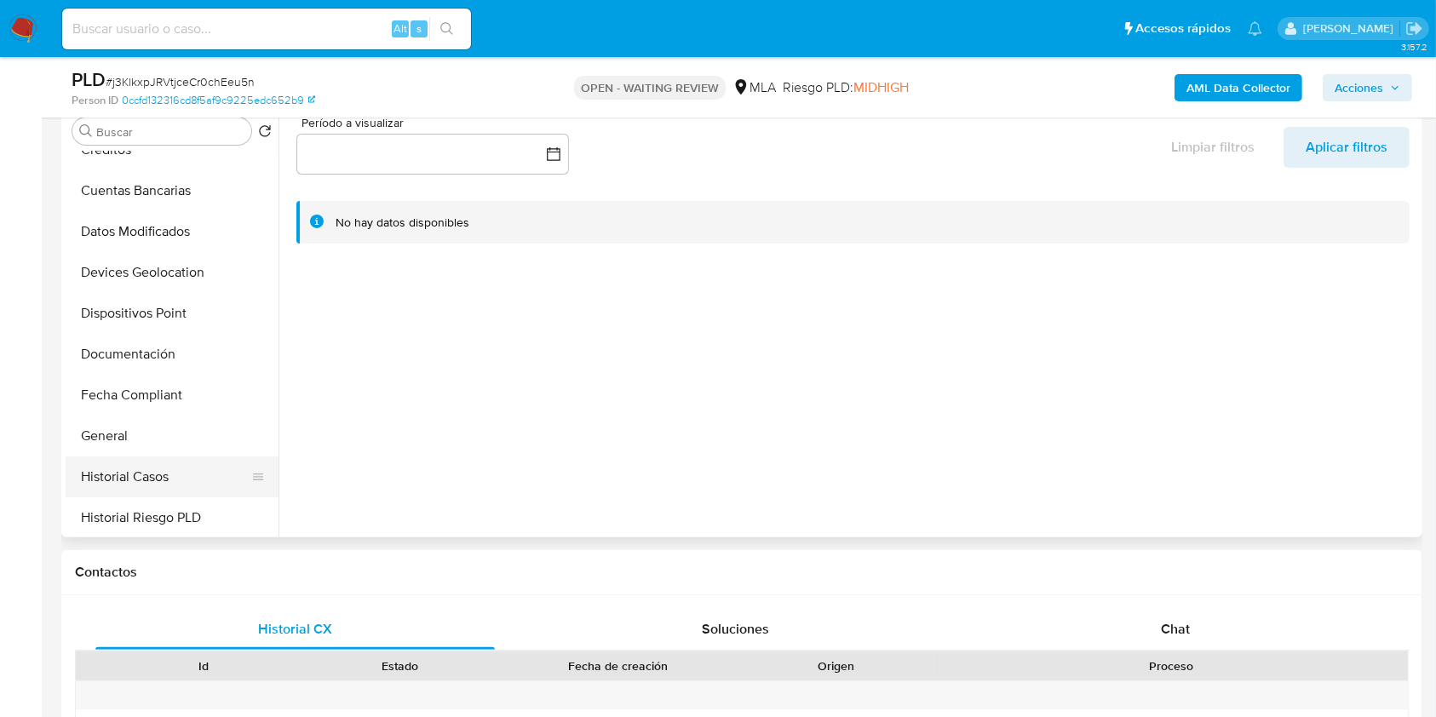
click at [153, 474] on button "Historial Casos" at bounding box center [165, 476] width 199 height 41
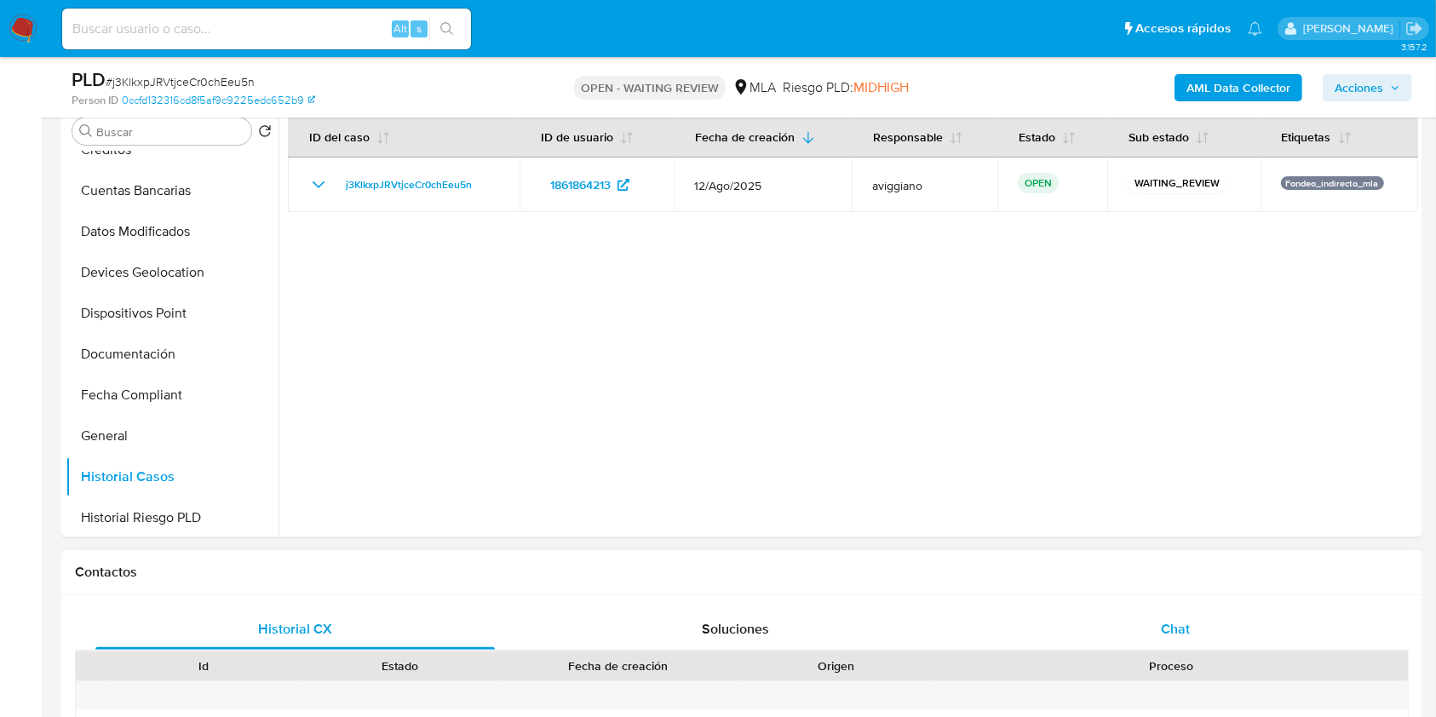
click at [1194, 638] on div "Chat" at bounding box center [1175, 629] width 399 height 41
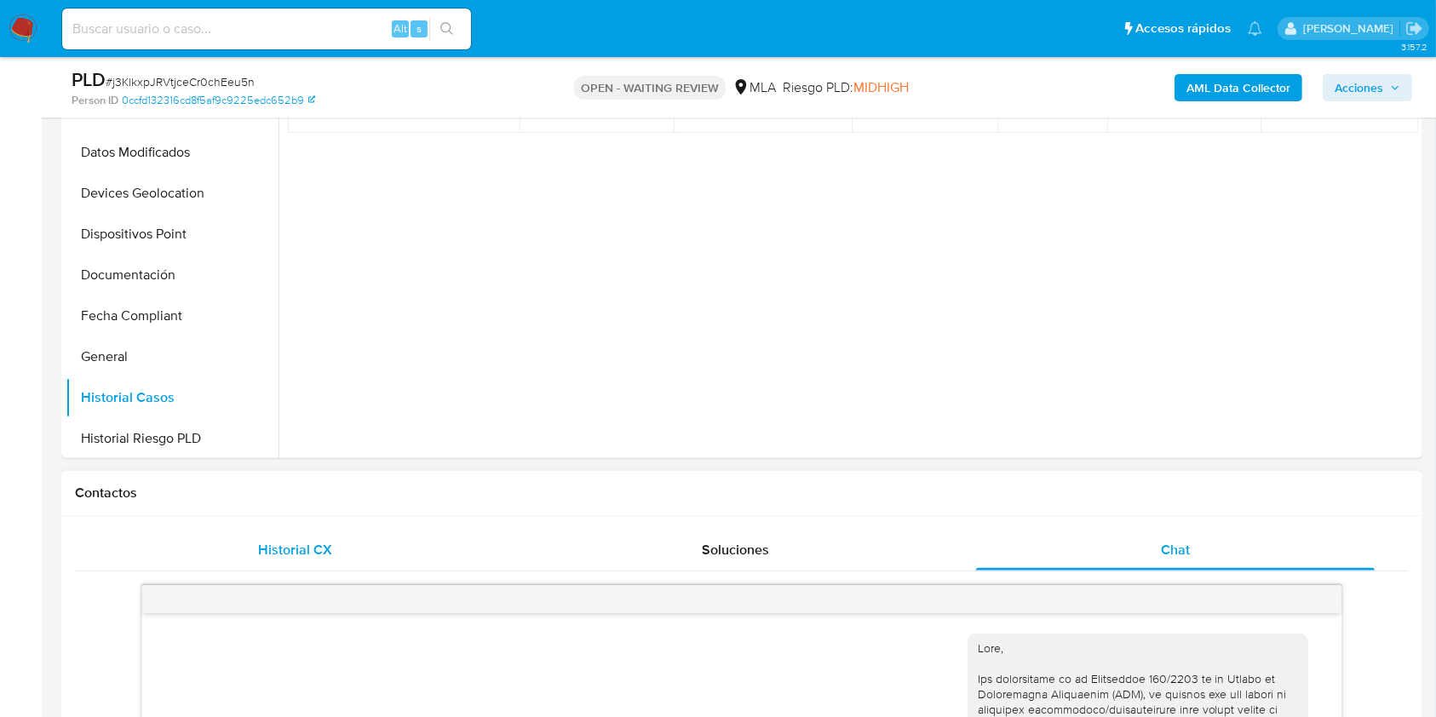
scroll to position [341, 0]
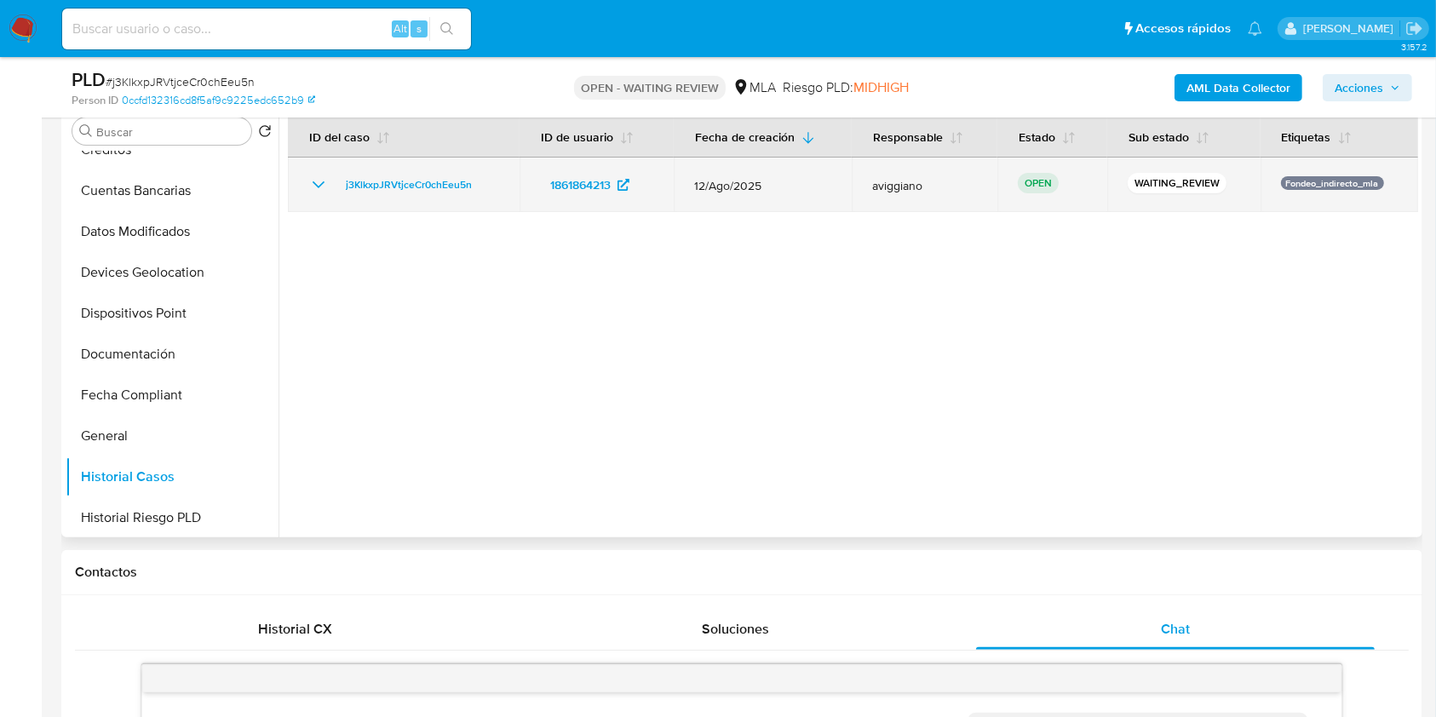
drag, startPoint x: 496, startPoint y: 190, endPoint x: 374, endPoint y: 168, distance: 124.6
click at [374, 168] on td "j3KlkxpJRVtjceCr0chEeu5n" at bounding box center [404, 185] width 232 height 55
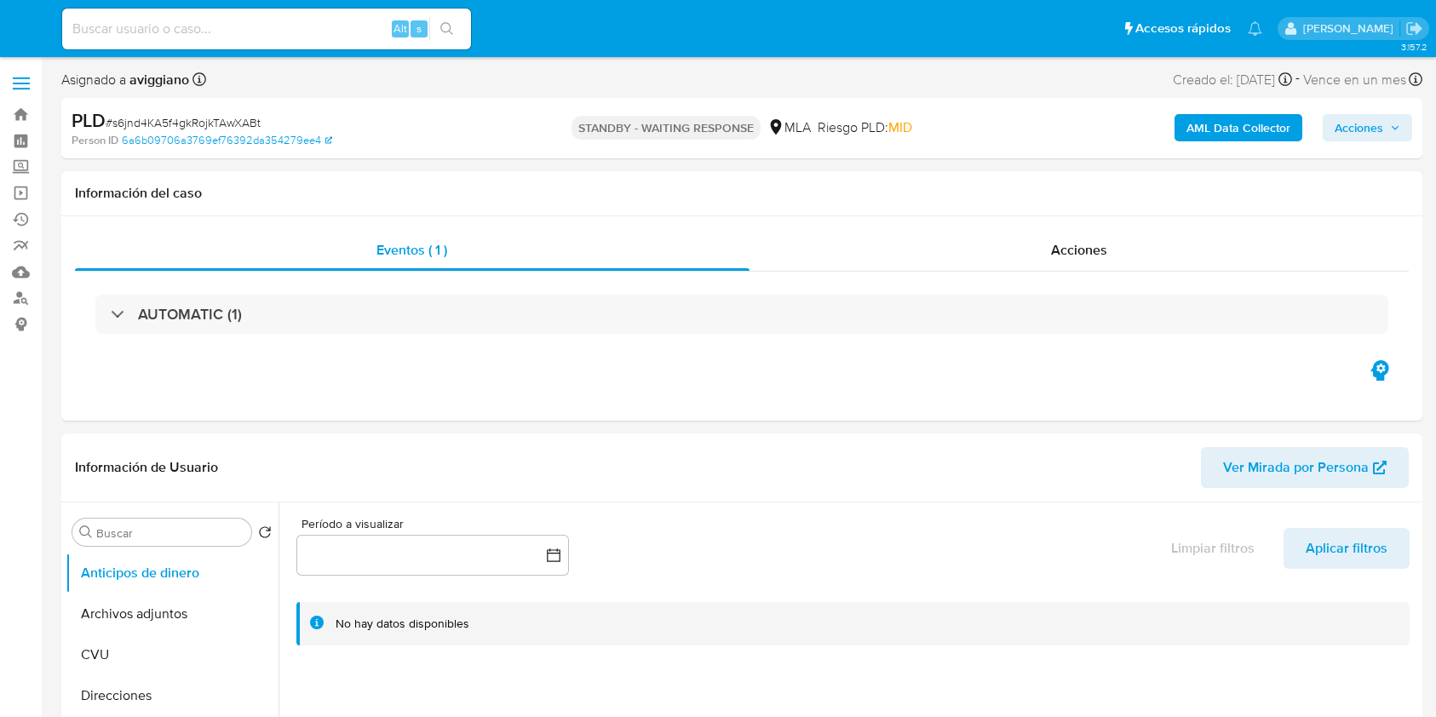
select select "10"
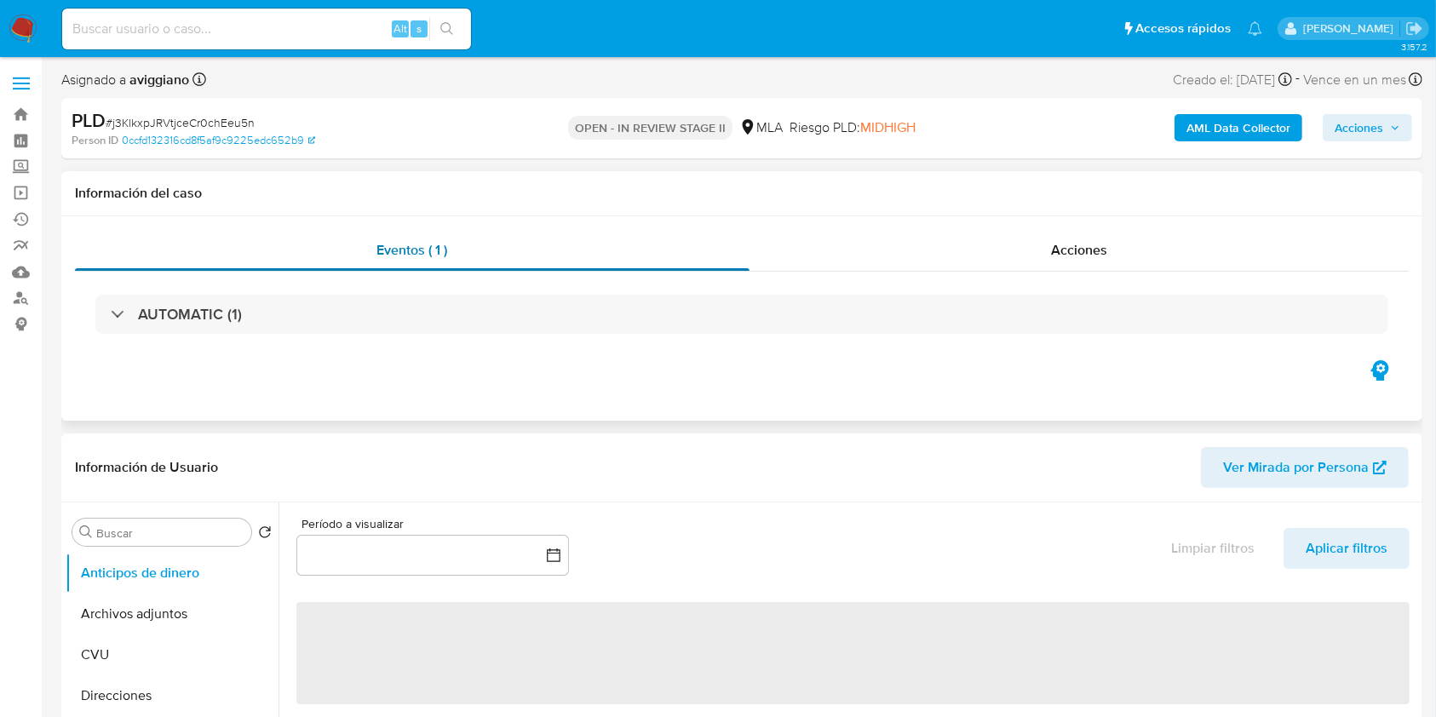
select select "10"
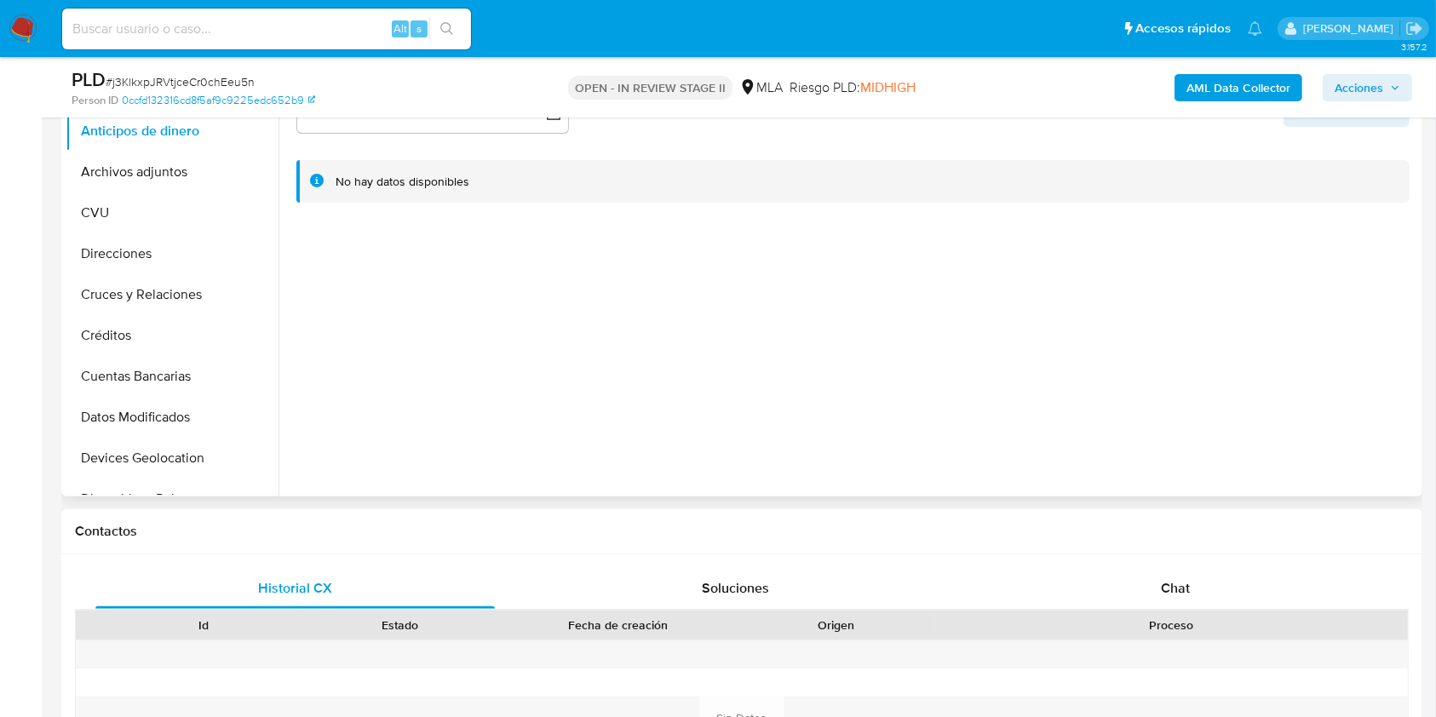
scroll to position [567, 0]
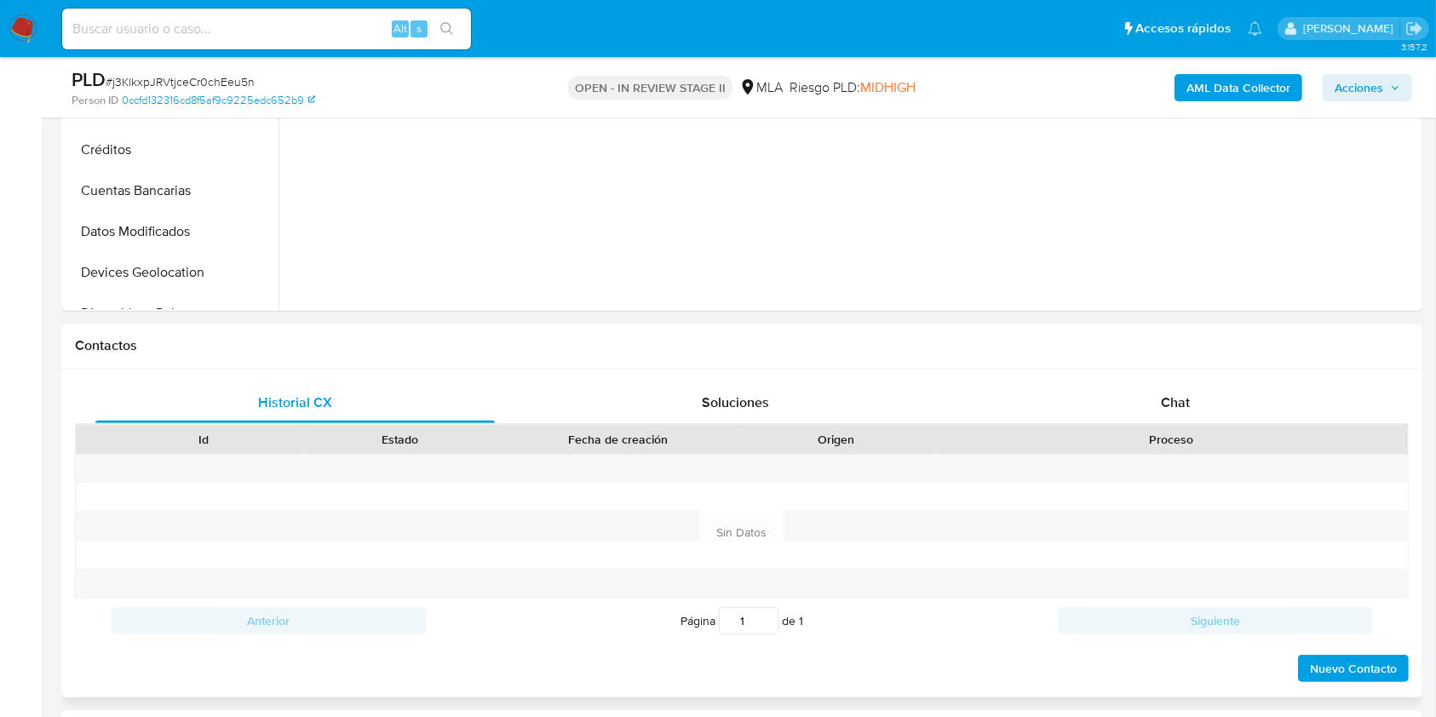
click at [1159, 380] on div "Historial CX Soluciones Chat Id Estado Fecha de creación Origen Proceso Anterio…" at bounding box center [741, 533] width 1361 height 329
click at [1165, 401] on span "Chat" at bounding box center [1175, 403] width 29 height 20
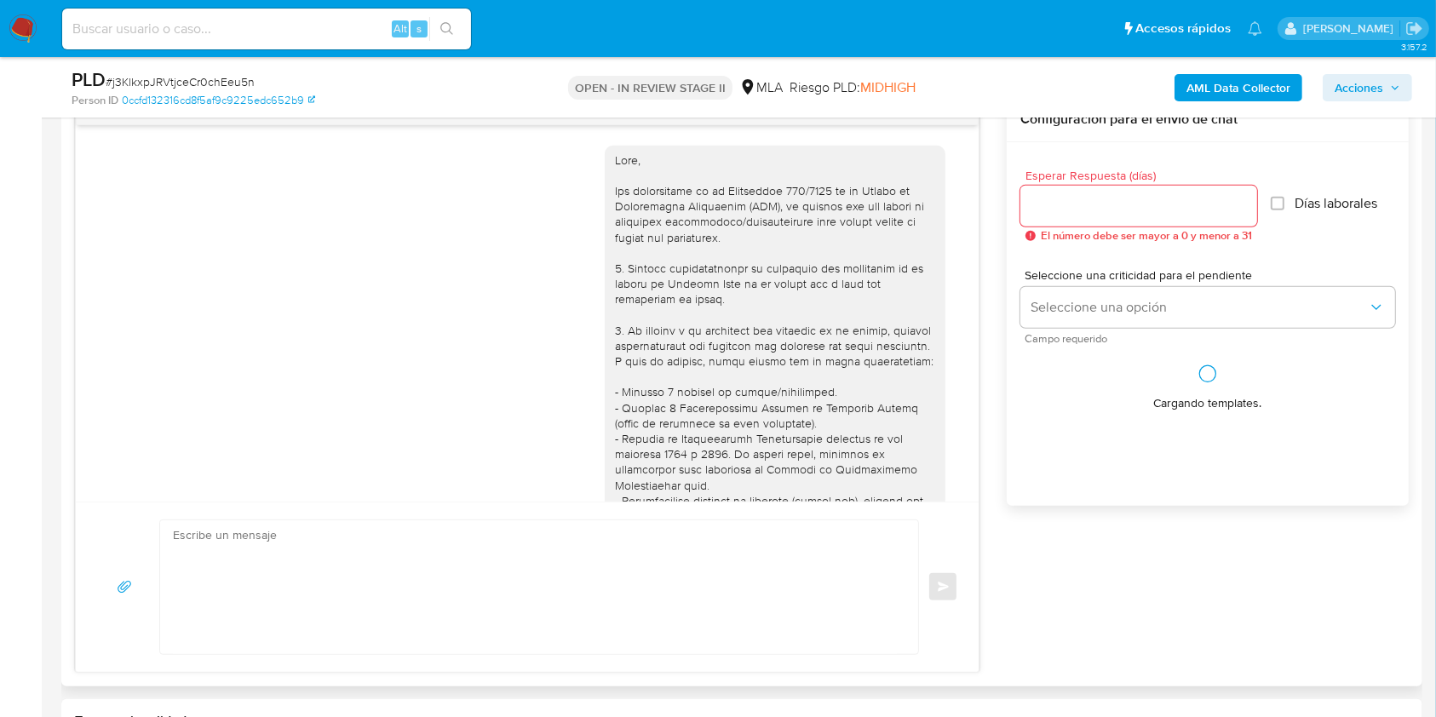
scroll to position [655, 0]
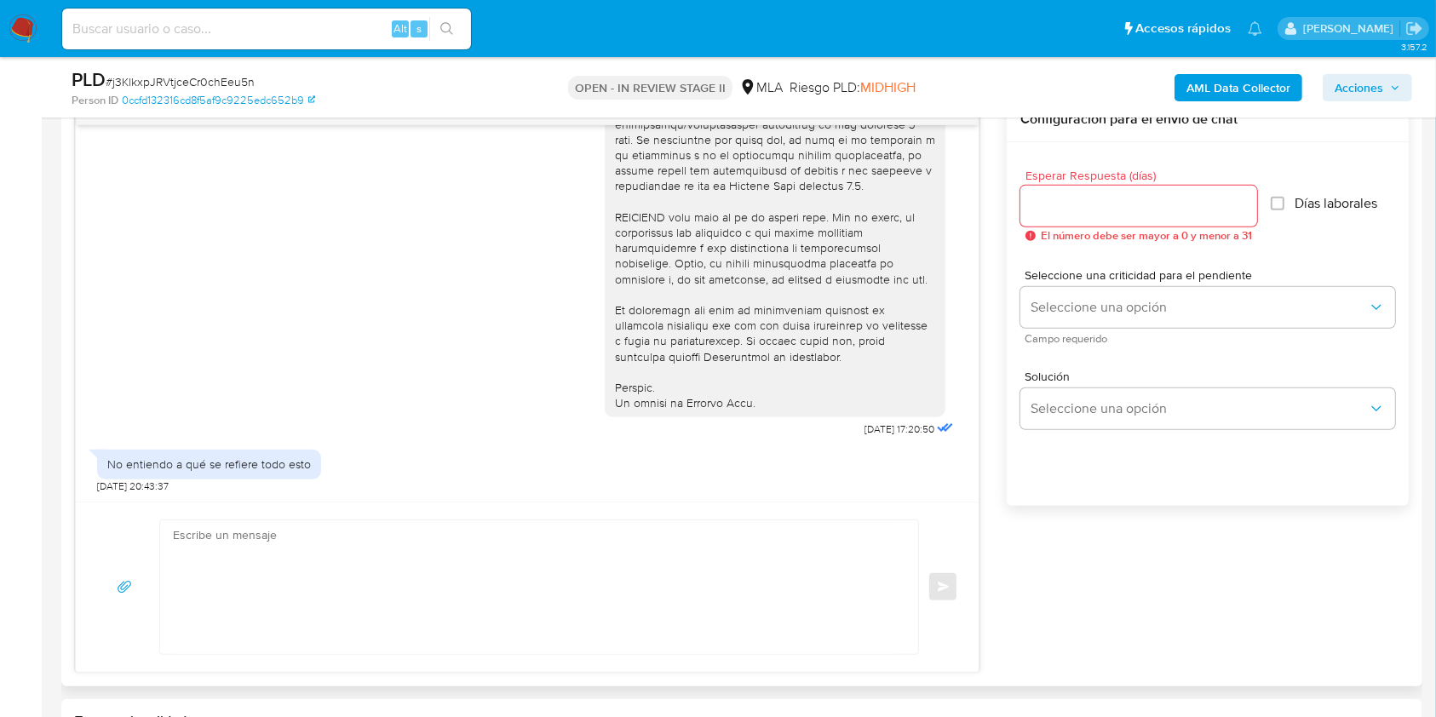
click at [509, 568] on textarea at bounding box center [535, 587] width 724 height 134
paste textarea "Hola XXX, Esperamos que te encuentres muy bien. Te consultamos si tuviste oport…"
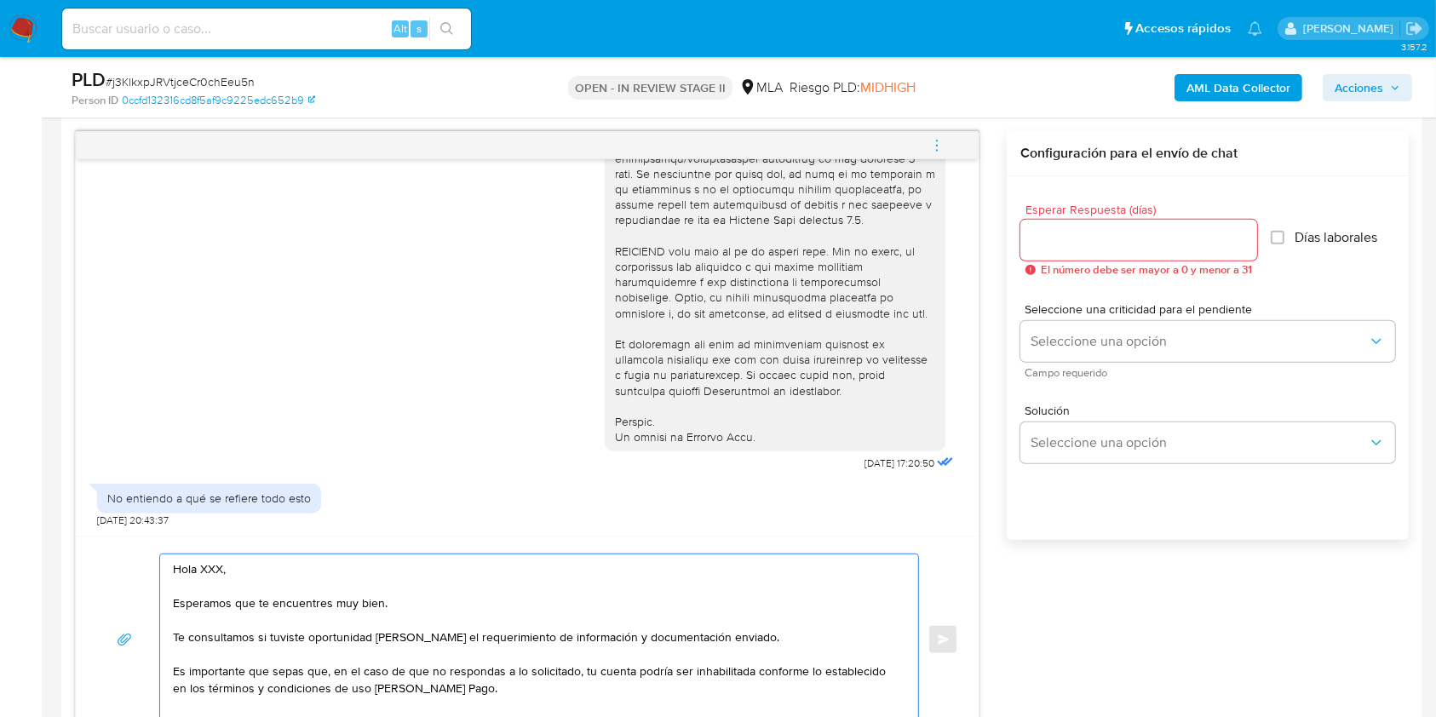
scroll to position [908, 0]
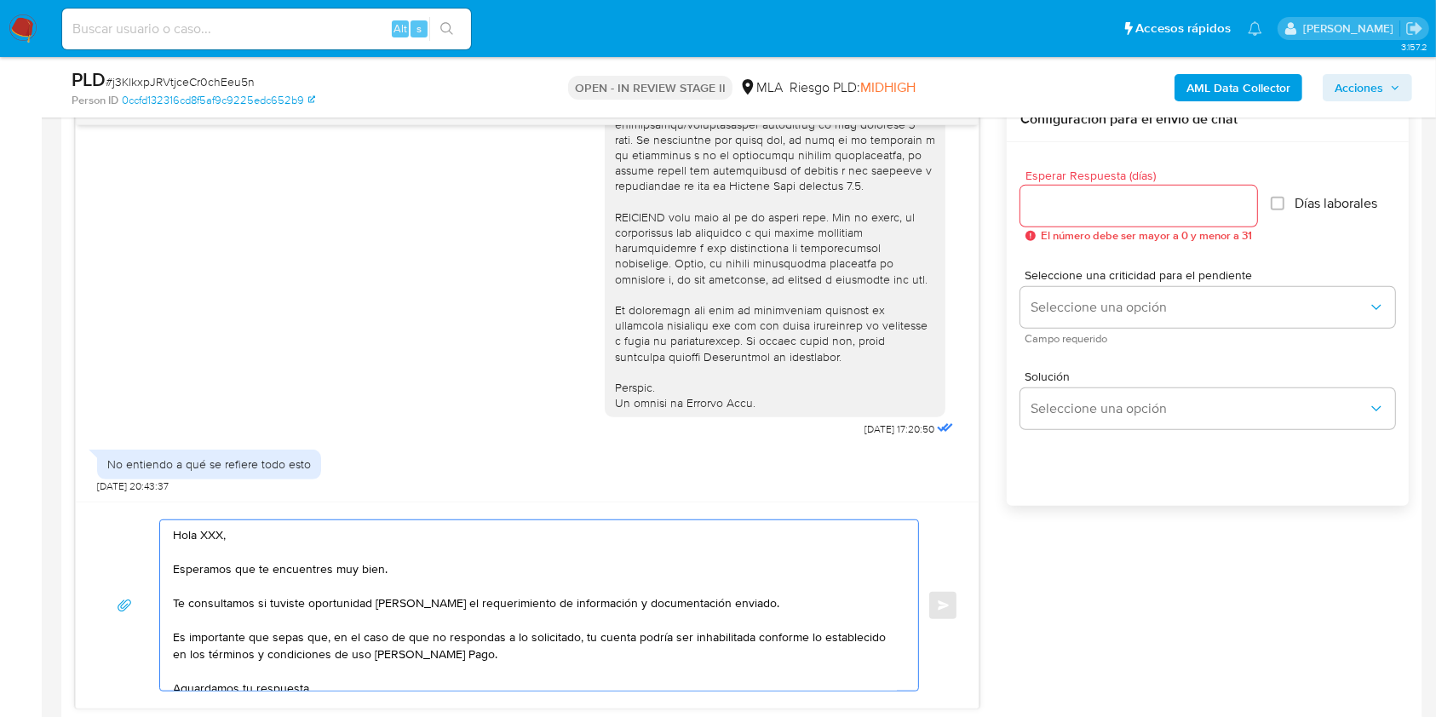
click at [215, 535] on textarea "Hola XXX, Esperamos que te encuentres muy bien. Te consultamos si tuviste oport…" at bounding box center [535, 605] width 724 height 170
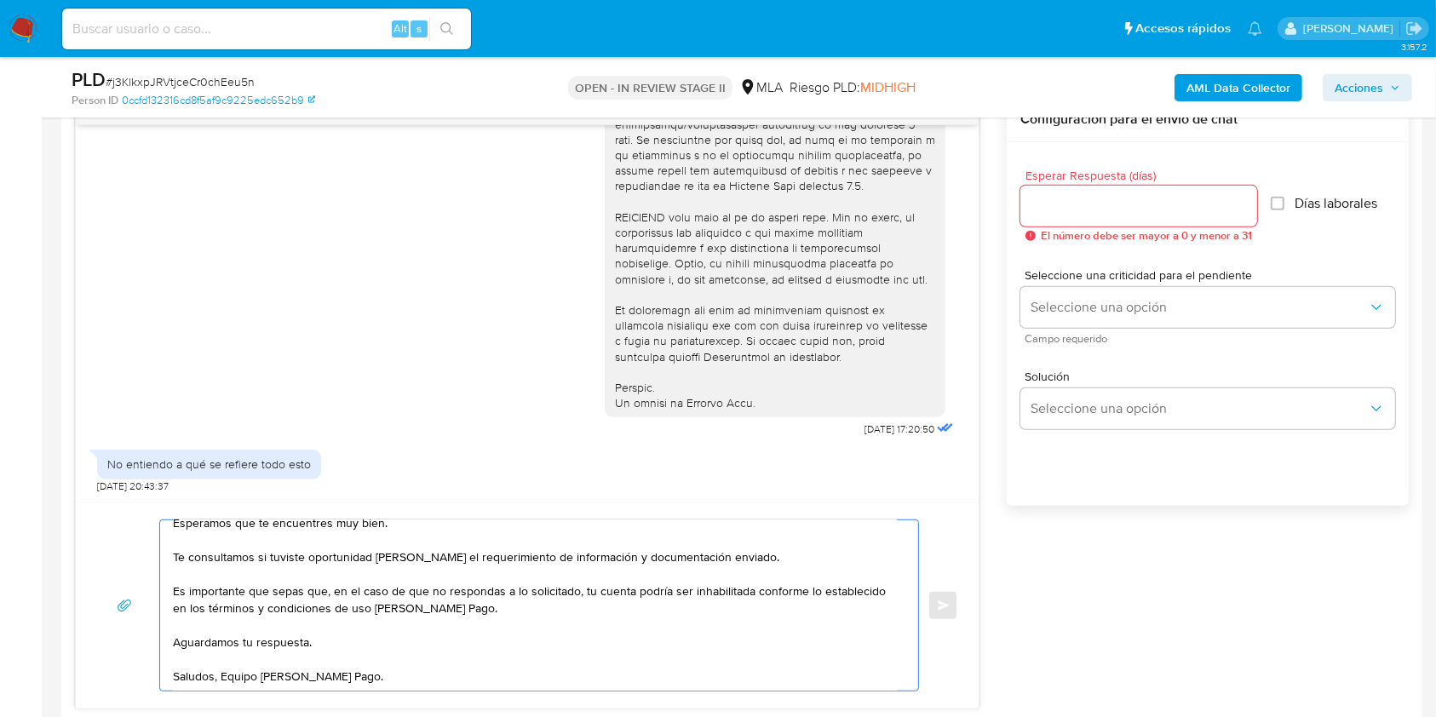
scroll to position [567, 0]
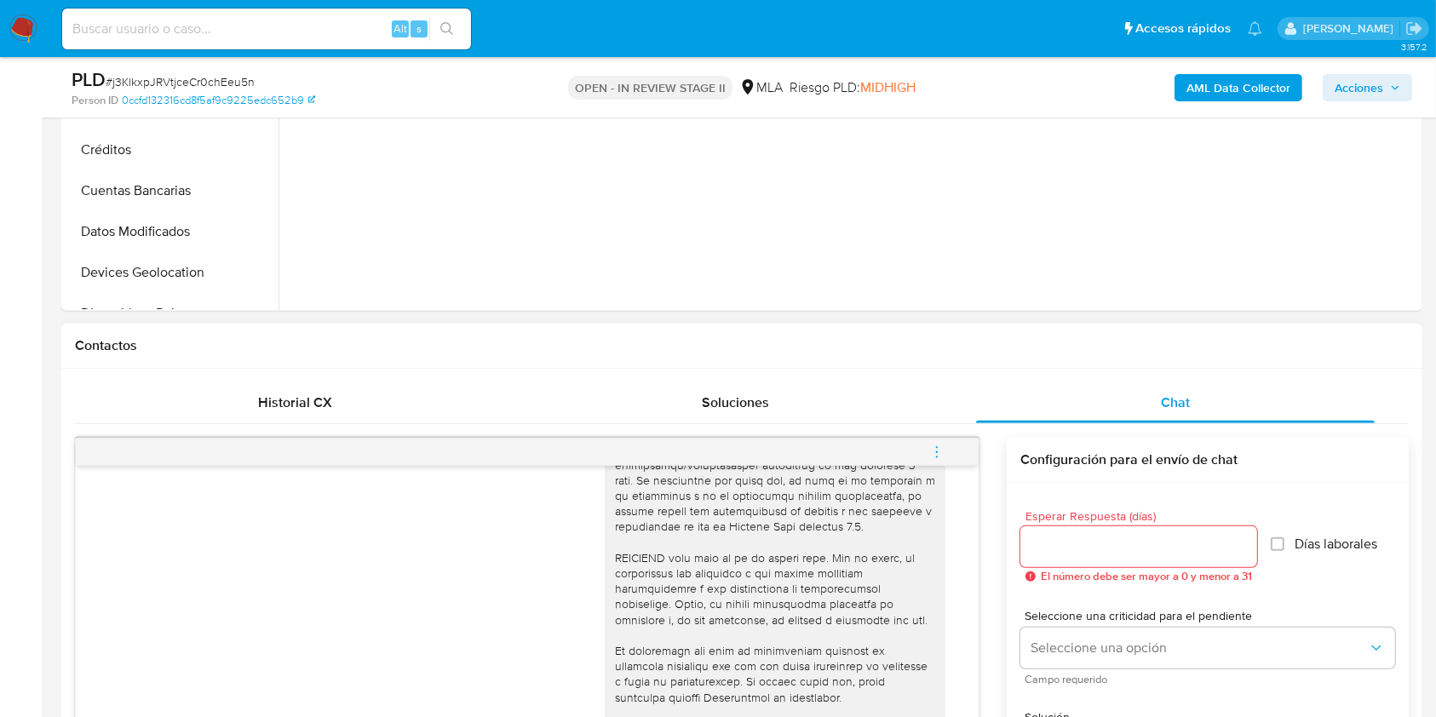
type textarea "Hola, Esperamos que te encuentres muy bien. Te consultamos si tuviste oportunid…"
click at [1090, 533] on div at bounding box center [1138, 546] width 237 height 41
click at [1093, 537] on input "Esperar Respuesta (días)" at bounding box center [1138, 547] width 237 height 22
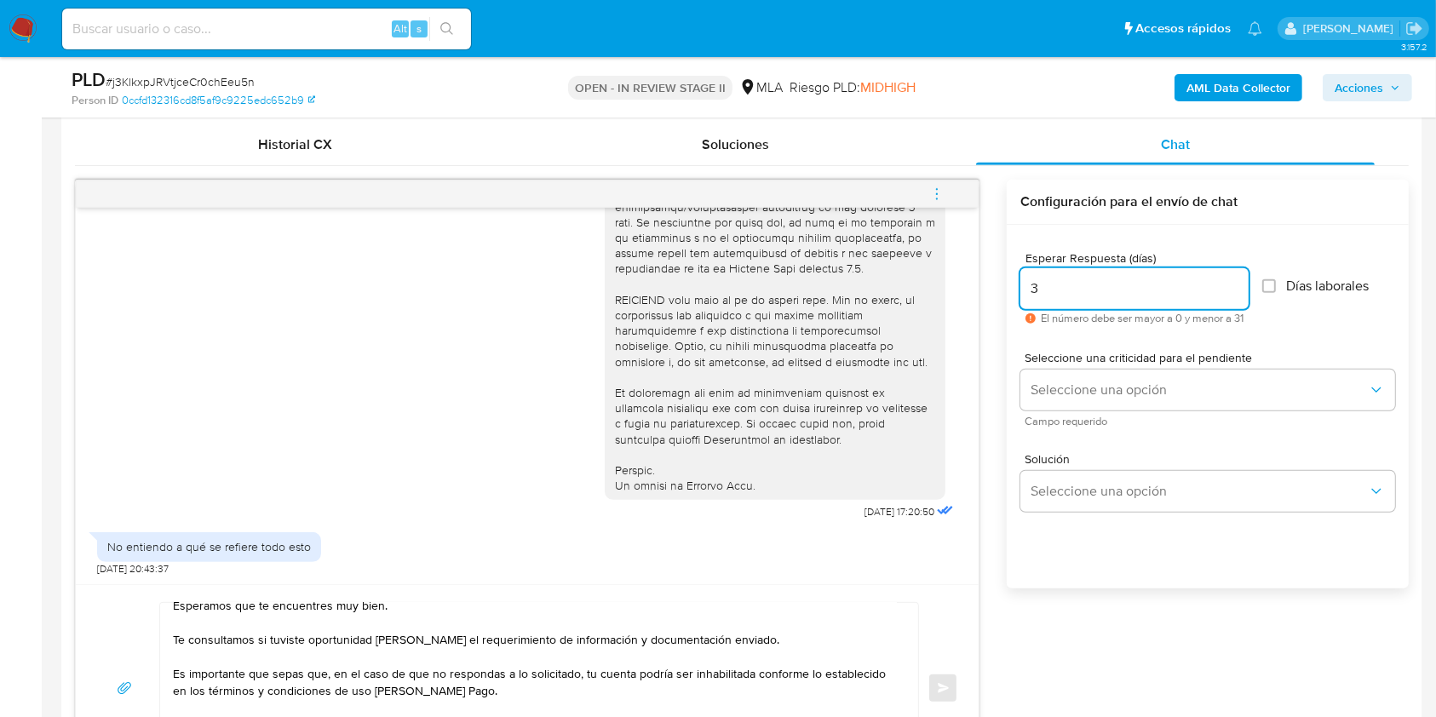
scroll to position [908, 0]
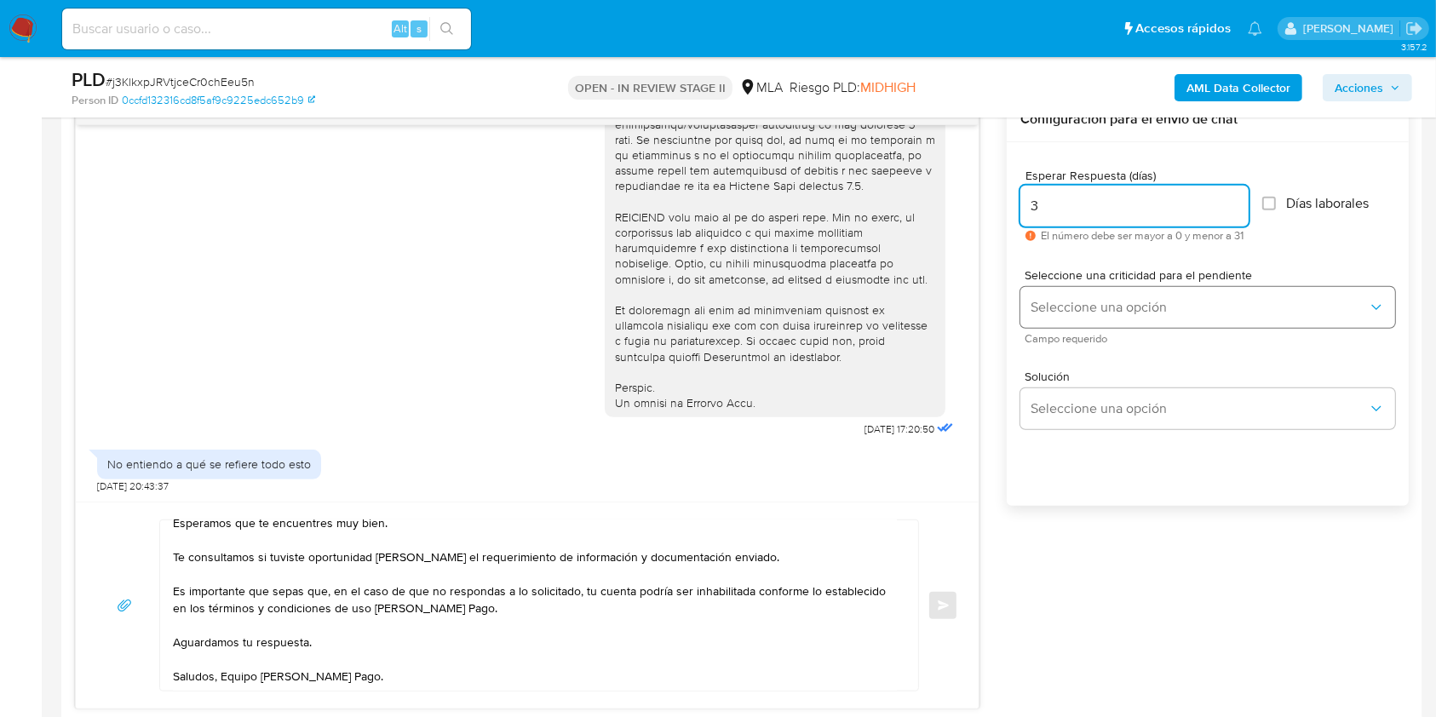
type input "3"
click at [1052, 318] on button "Seleccione una opción" at bounding box center [1207, 307] width 375 height 41
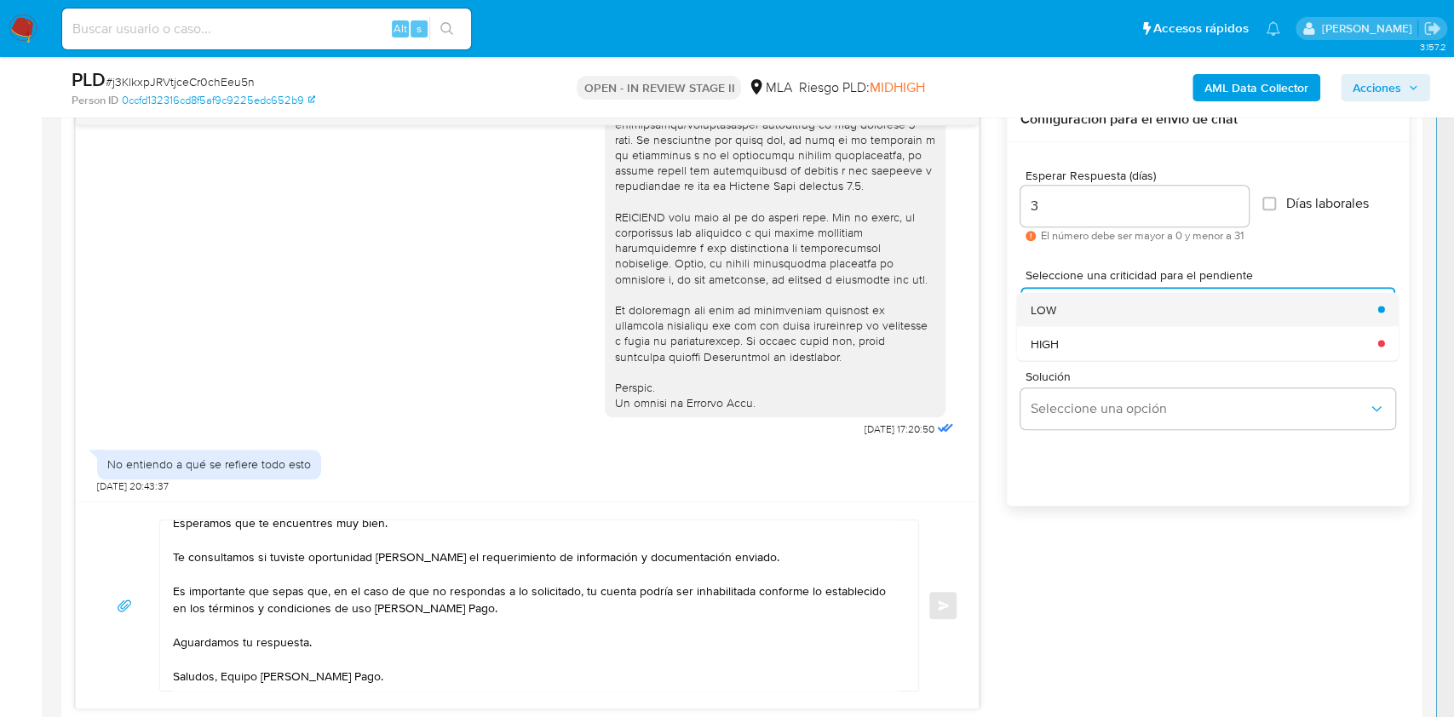
click at [1061, 321] on div "LOW" at bounding box center [1198, 309] width 337 height 34
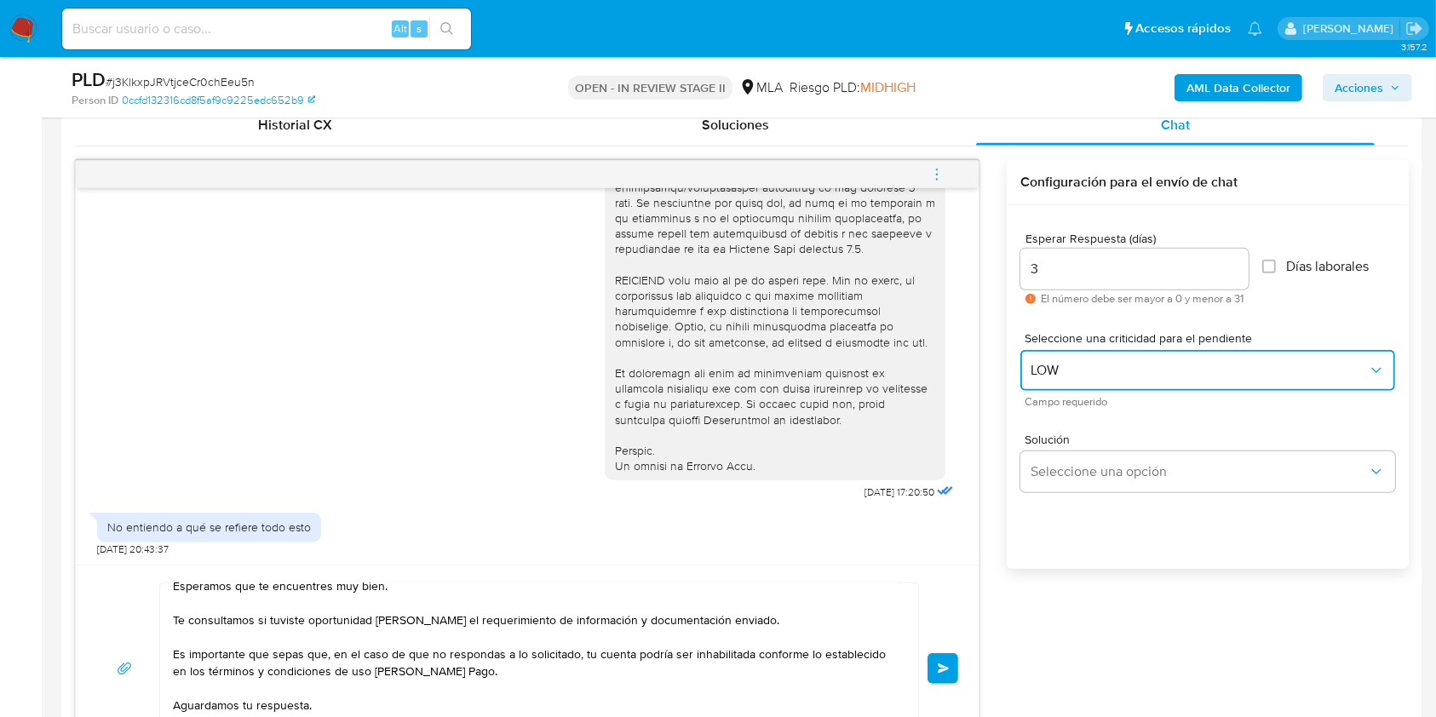
scroll to position [795, 0]
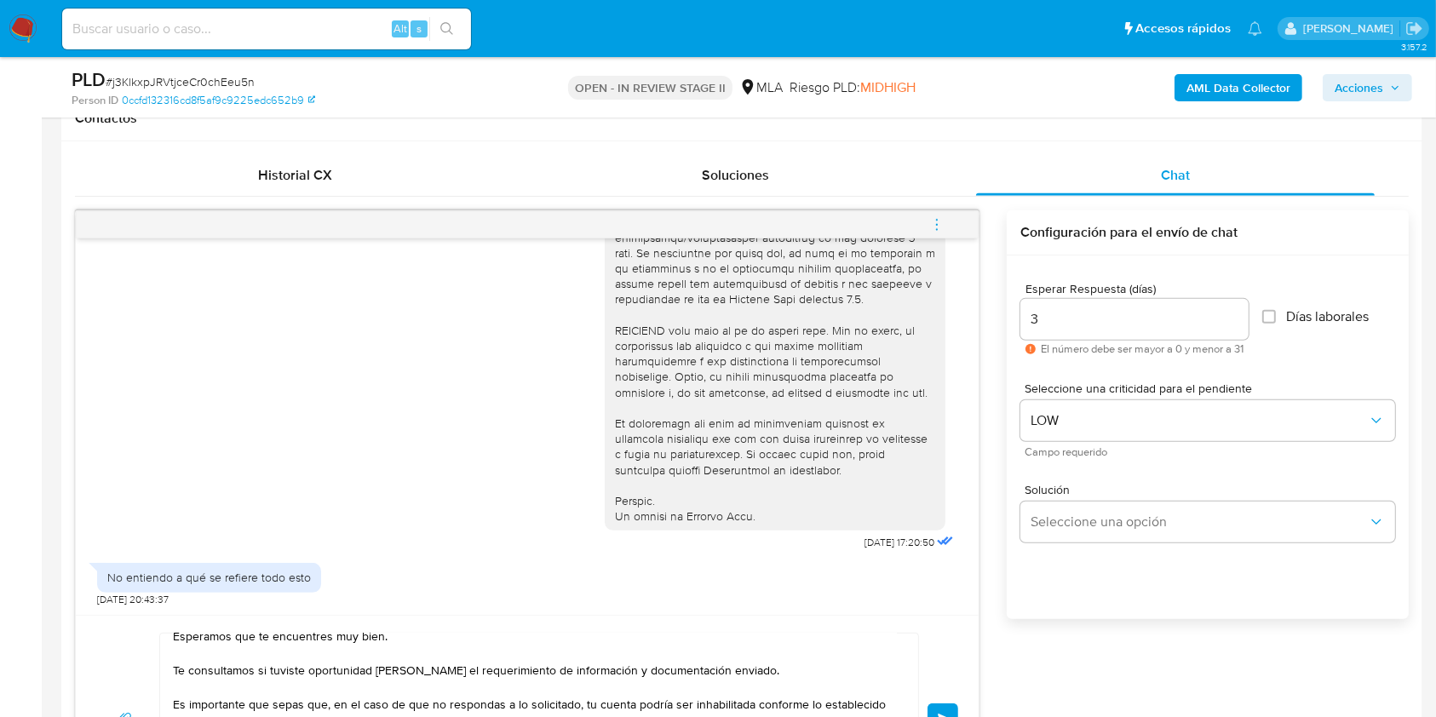
click at [940, 708] on button "Enviar" at bounding box center [942, 718] width 31 height 31
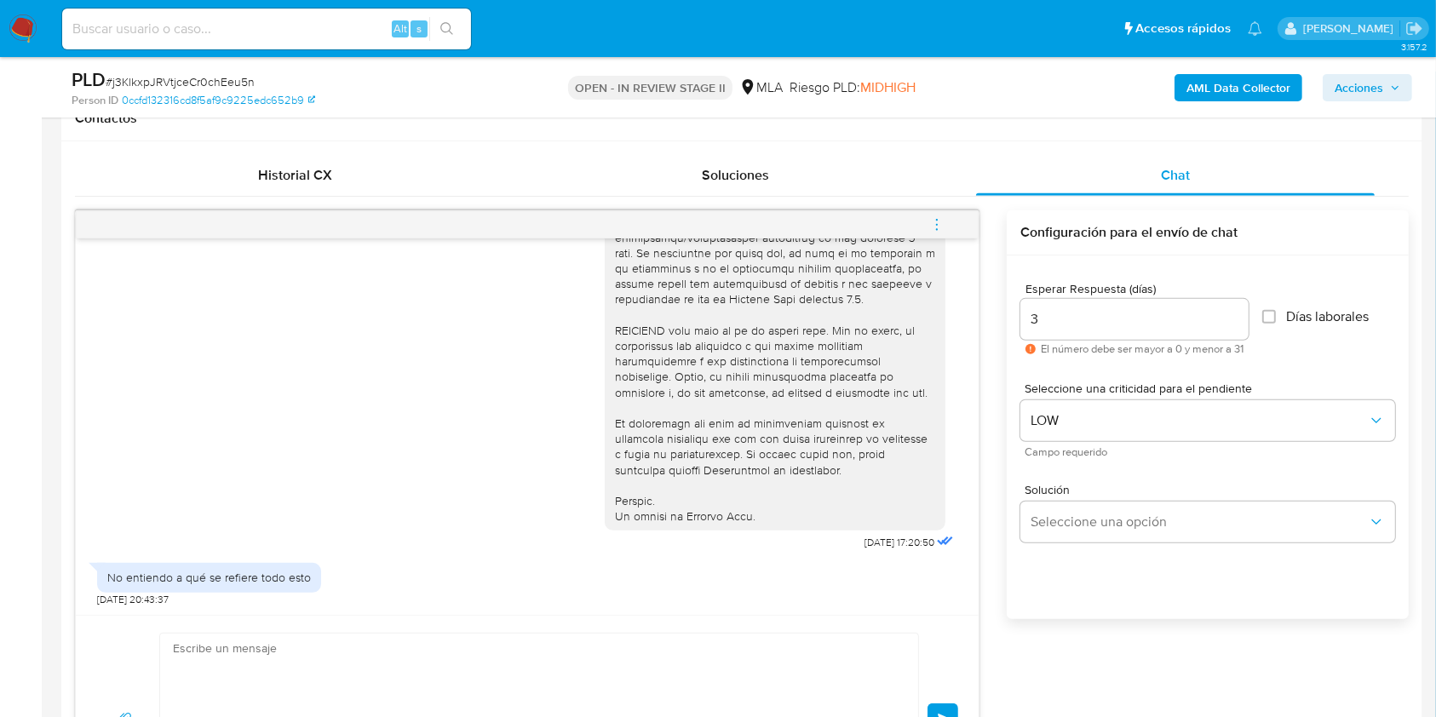
scroll to position [953, 0]
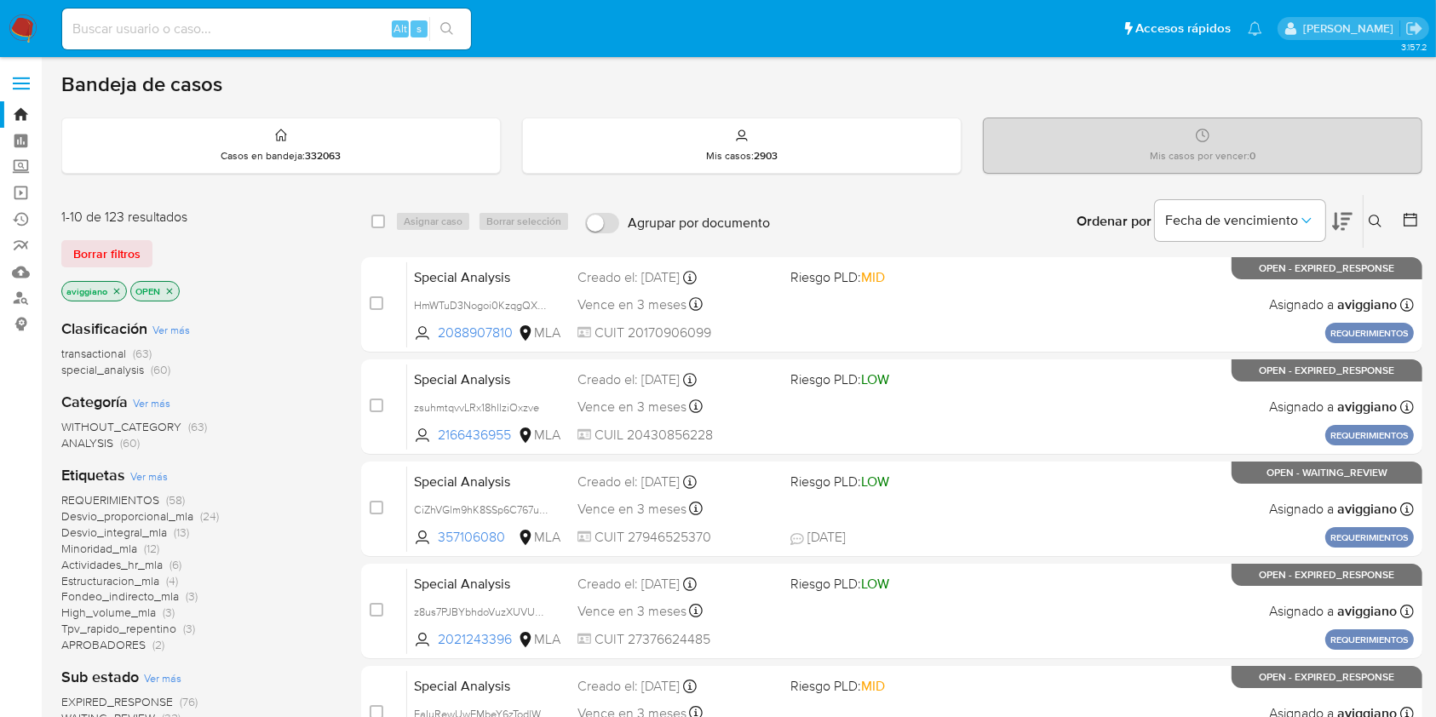
click at [115, 283] on p "aviggiano" at bounding box center [94, 291] width 64 height 19
click at [114, 286] on icon "close-filter" at bounding box center [117, 291] width 10 height 10
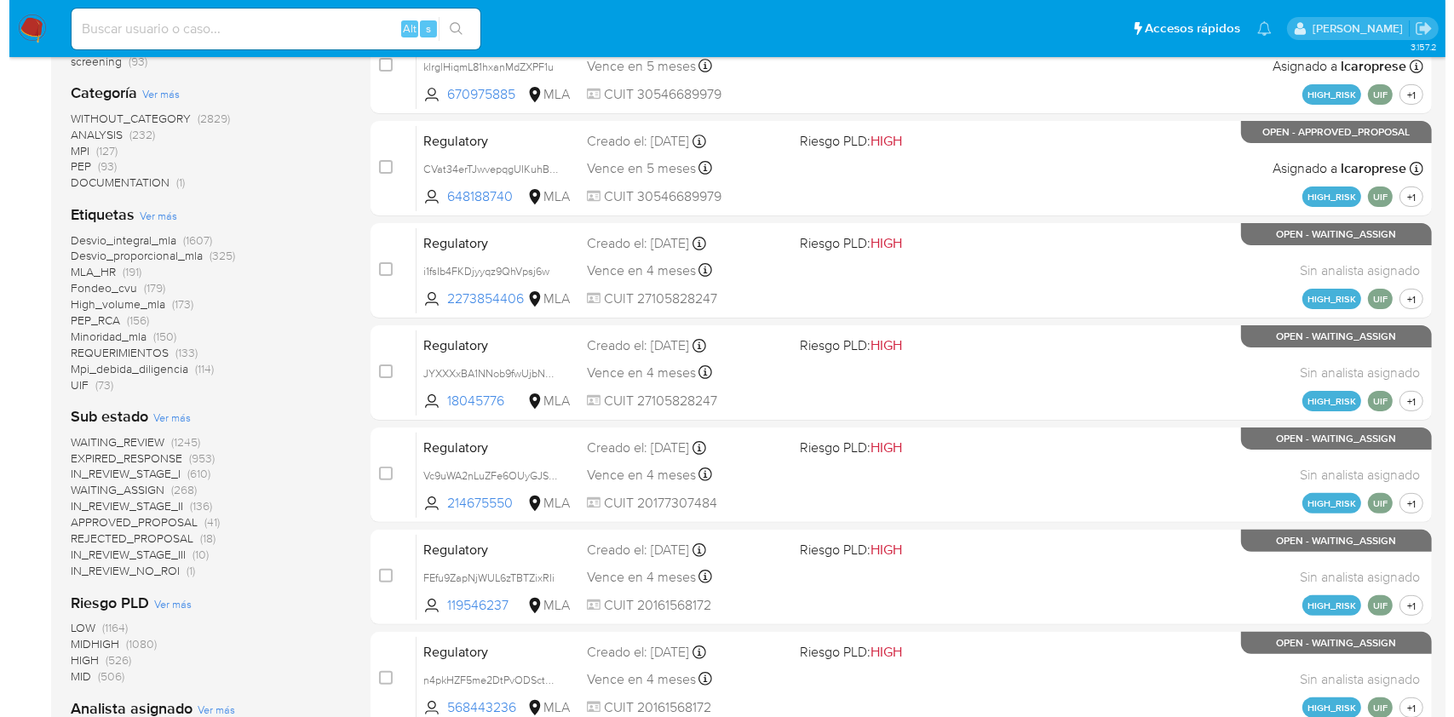
scroll to position [658, 0]
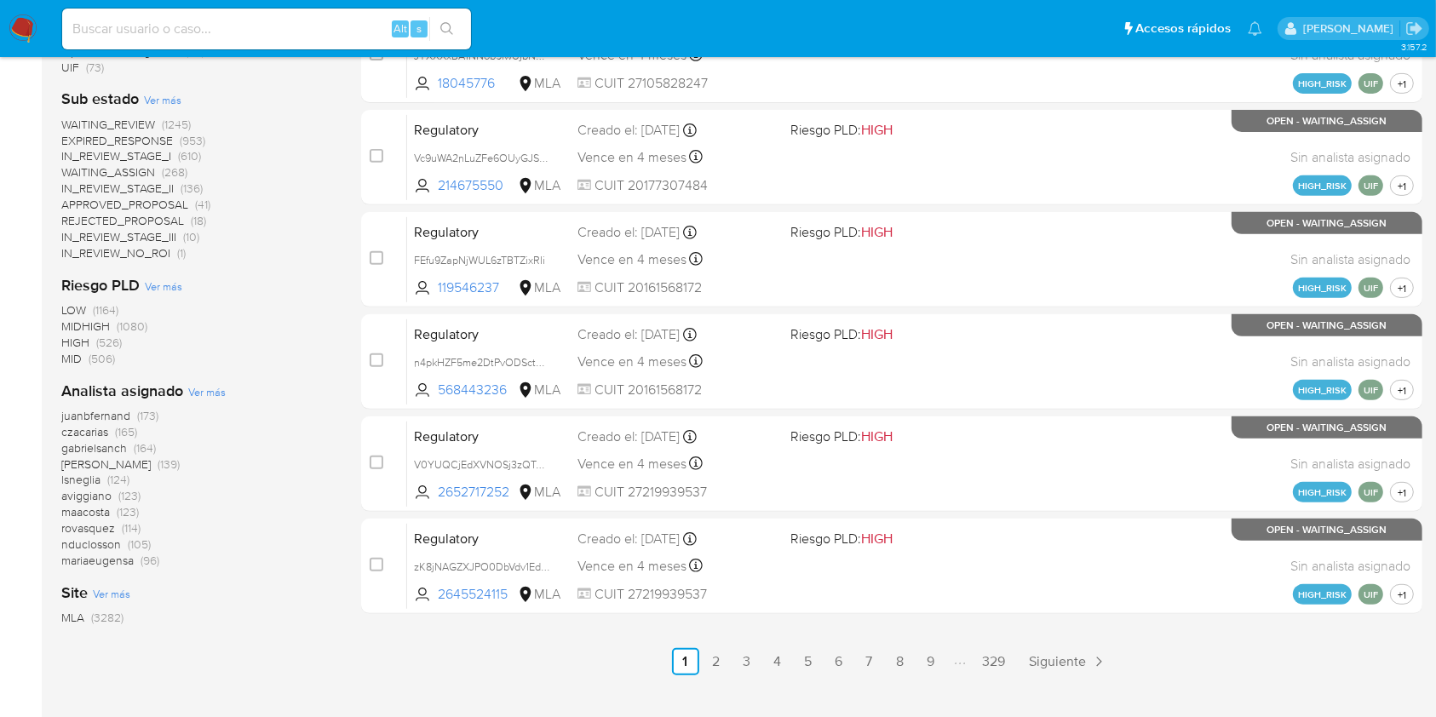
click at [227, 397] on div "Analista asignado Ver más juanbfernand (173) czacarias (165) gabrielsanch (164)…" at bounding box center [197, 475] width 273 height 188
click at [205, 391] on span "Ver más" at bounding box center [206, 391] width 37 height 15
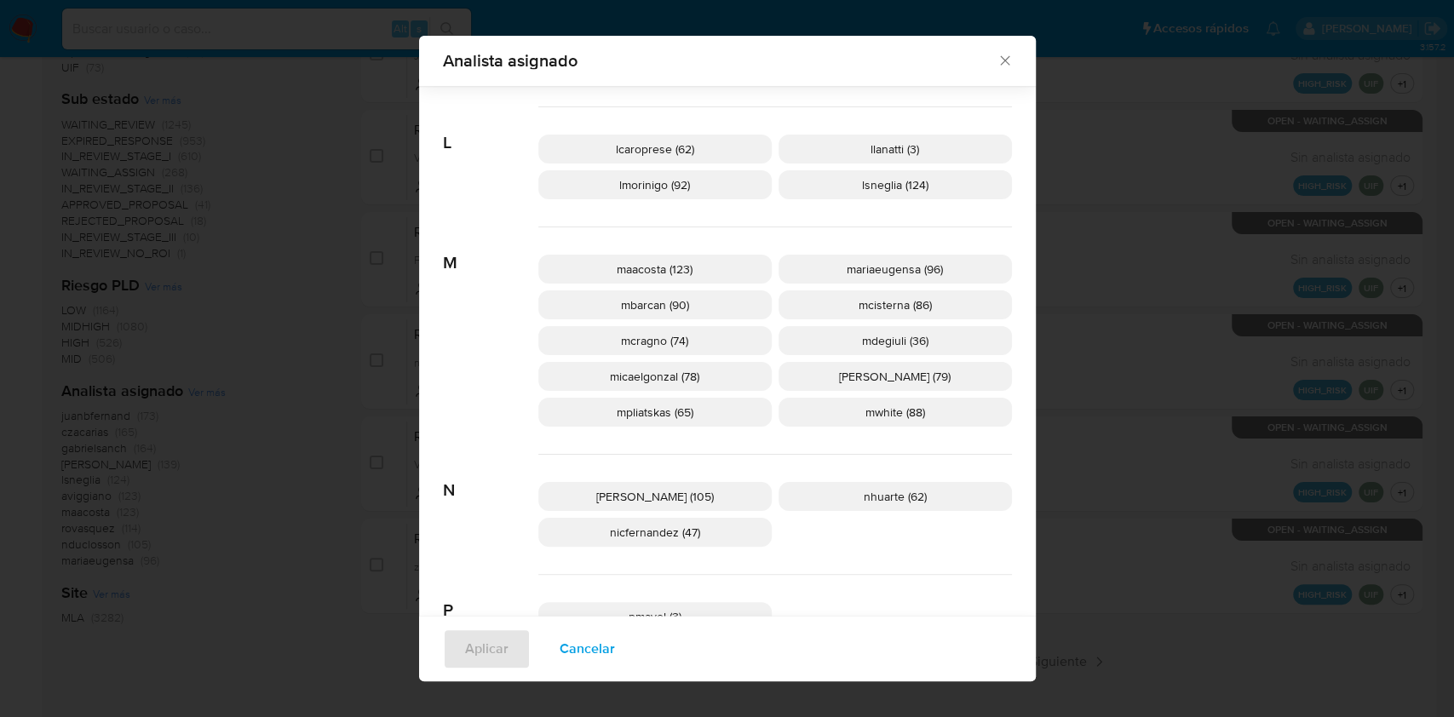
scroll to position [1009, 0]
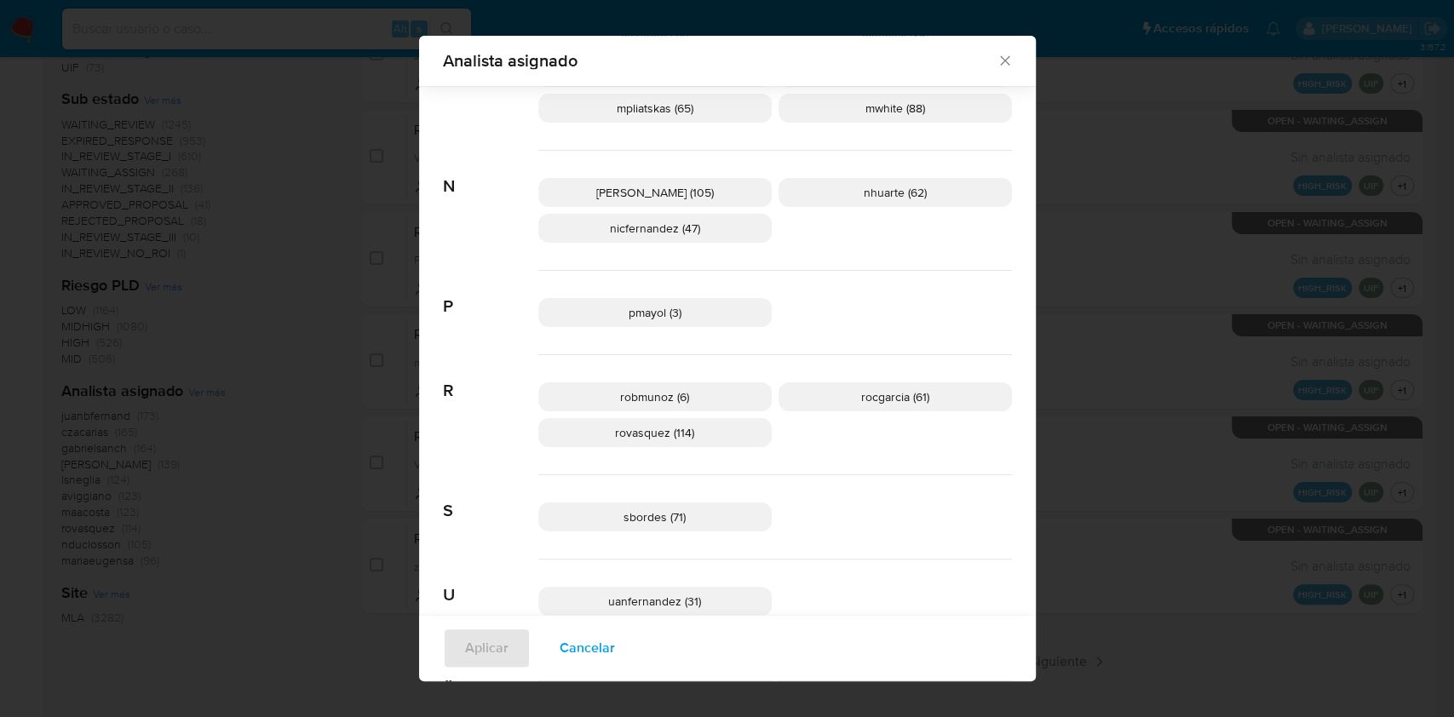
click at [581, 651] on span "Cancelar" at bounding box center [586, 648] width 55 height 37
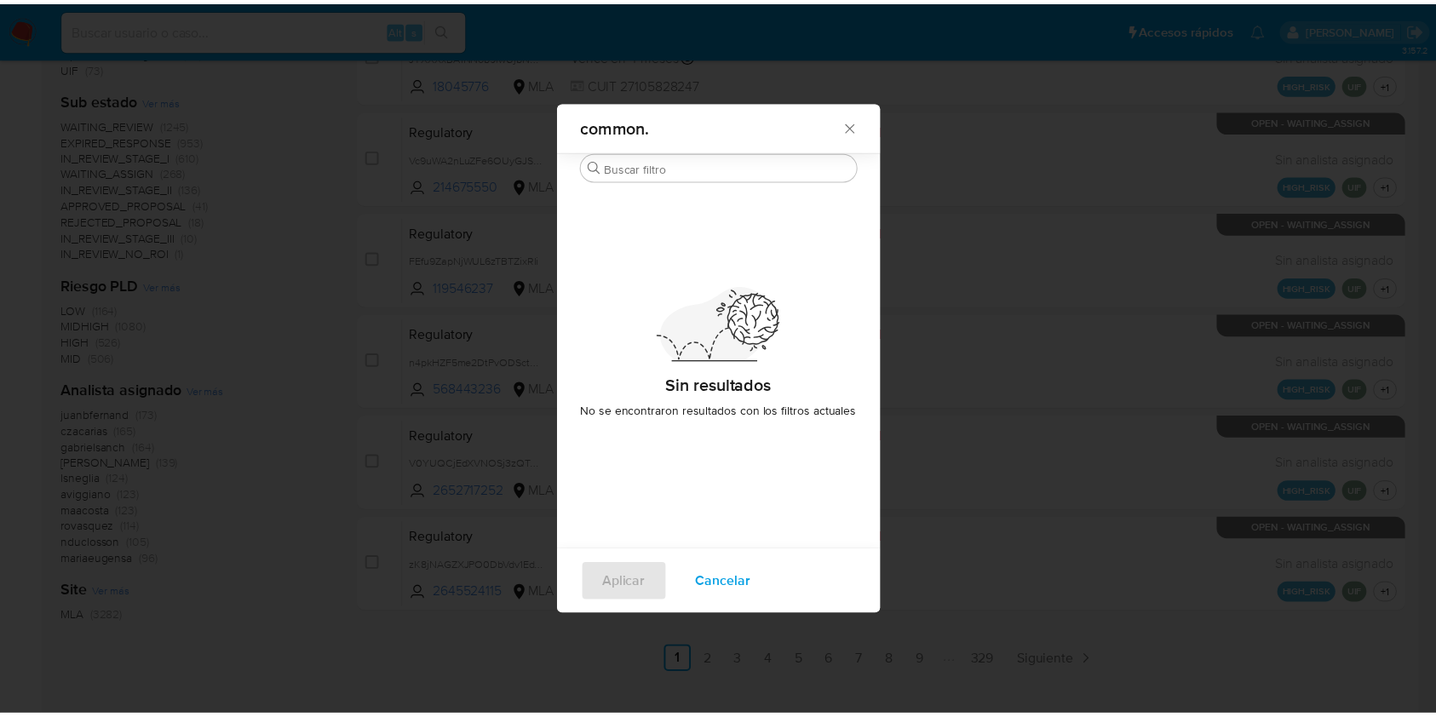
scroll to position [0, 0]
